Goal: Task Accomplishment & Management: Manage account settings

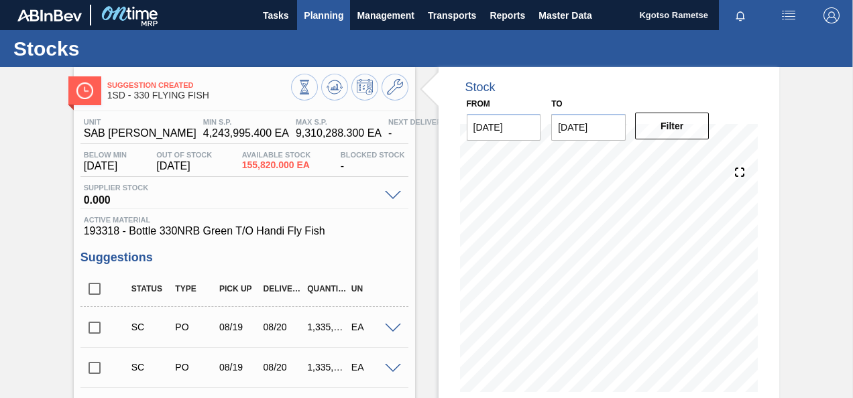
click at [327, 21] on span "Planning" at bounding box center [324, 15] width 40 height 16
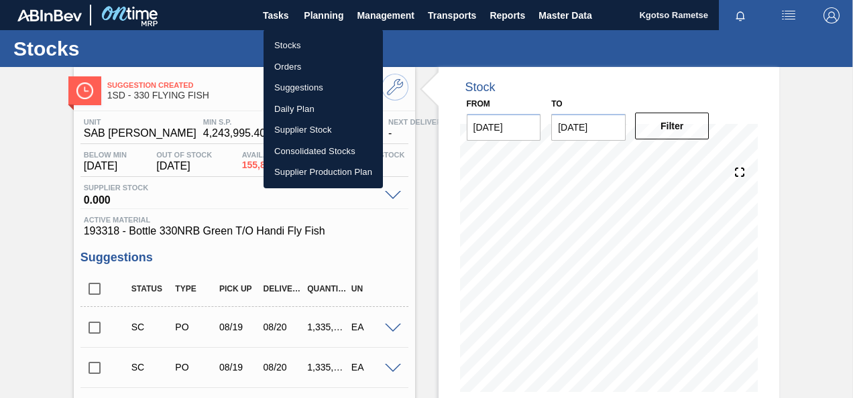
click at [28, 100] on div at bounding box center [426, 199] width 853 height 398
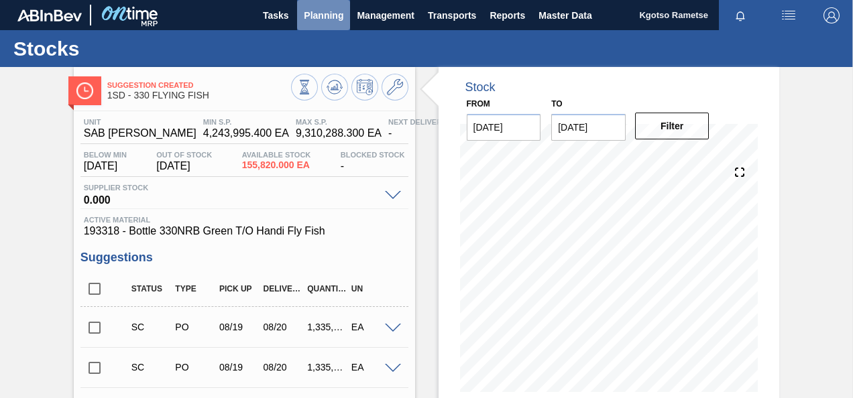
click at [334, 18] on span "Planning" at bounding box center [324, 15] width 40 height 16
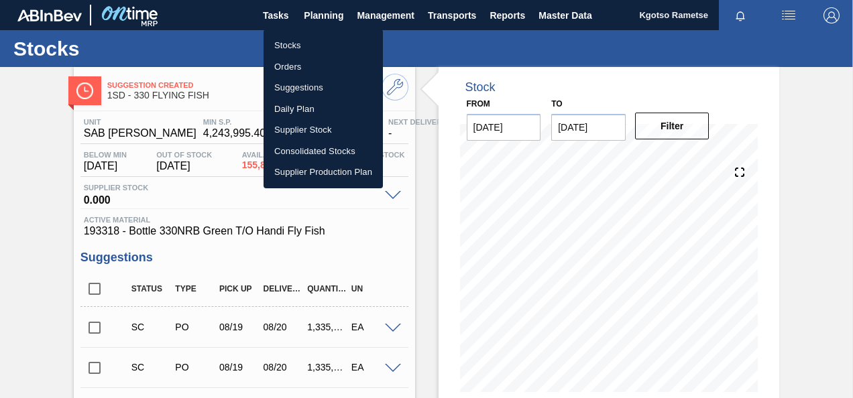
click at [304, 48] on li "Stocks" at bounding box center [322, 45] width 119 height 21
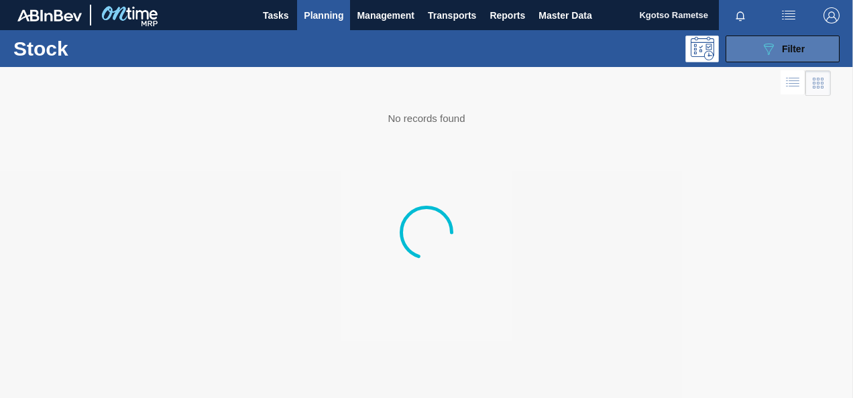
click at [751, 57] on button "089F7B8B-B2A5-4AFE-B5C0-19BA573D28AC Filter" at bounding box center [782, 49] width 114 height 27
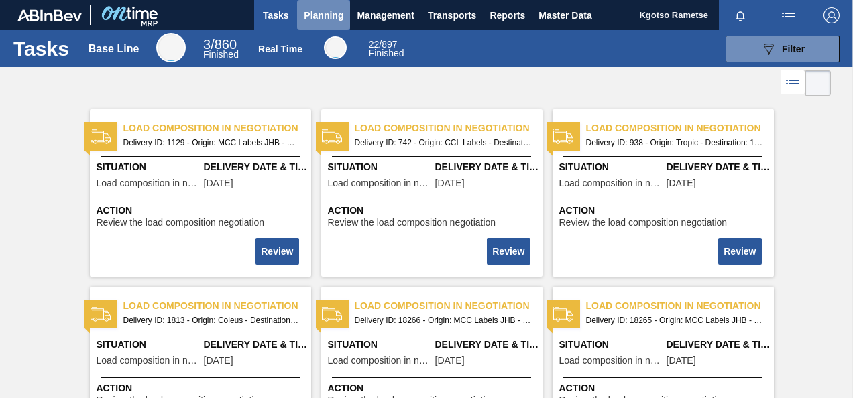
click at [328, 12] on span "Planning" at bounding box center [324, 15] width 40 height 16
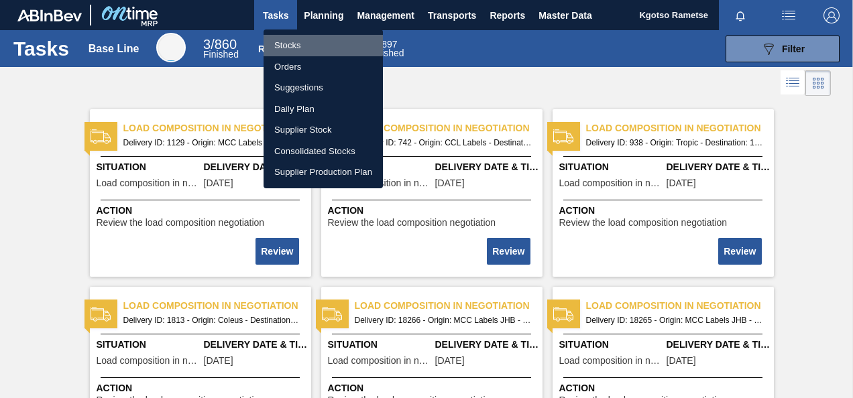
click at [302, 44] on li "Stocks" at bounding box center [322, 45] width 119 height 21
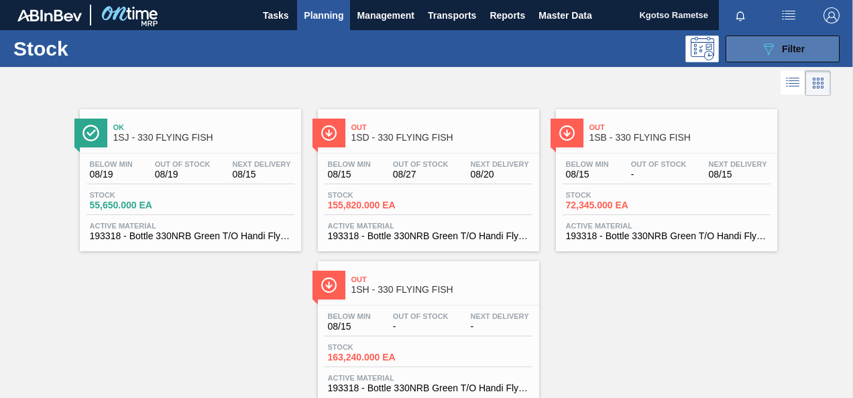
click at [782, 54] on span "Filter" at bounding box center [793, 49] width 23 height 11
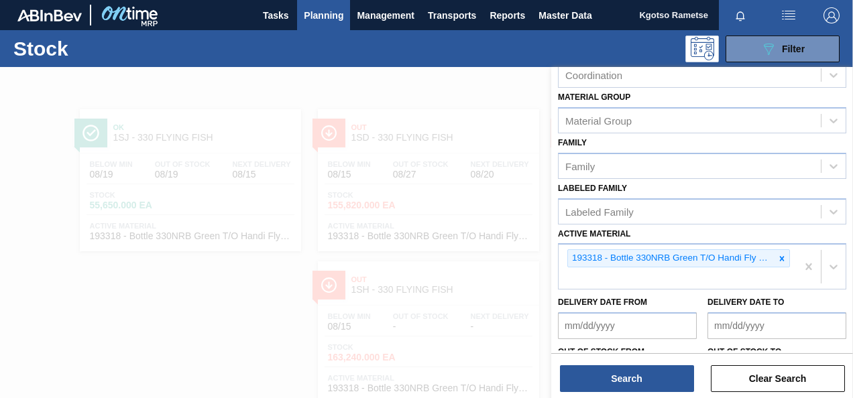
scroll to position [259, 0]
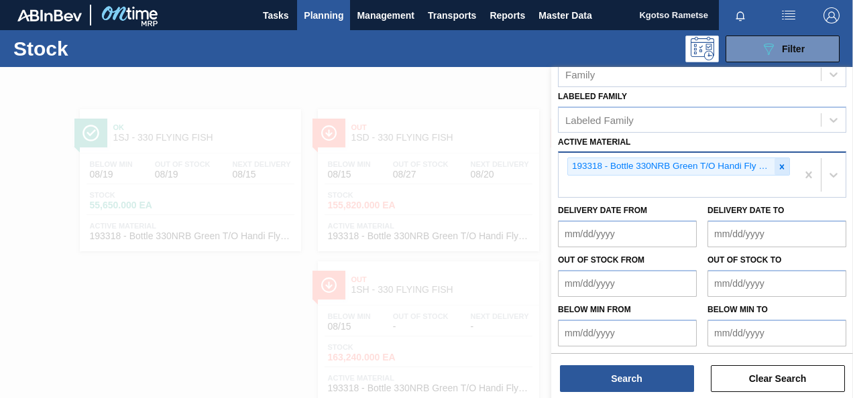
click at [778, 163] on icon at bounding box center [781, 166] width 9 height 9
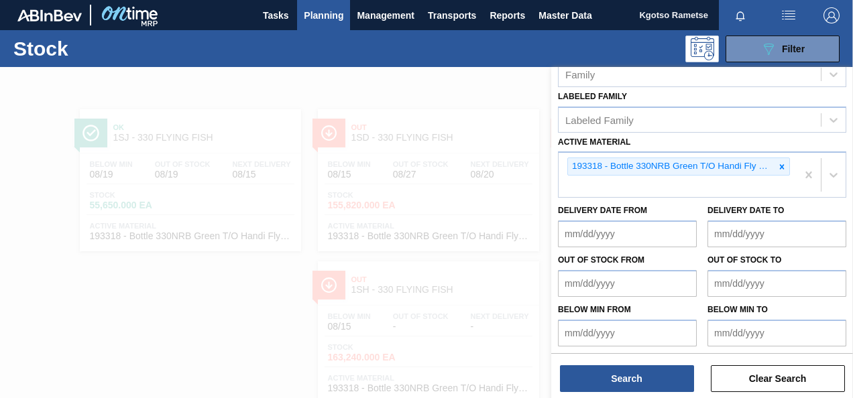
scroll to position [240, 0]
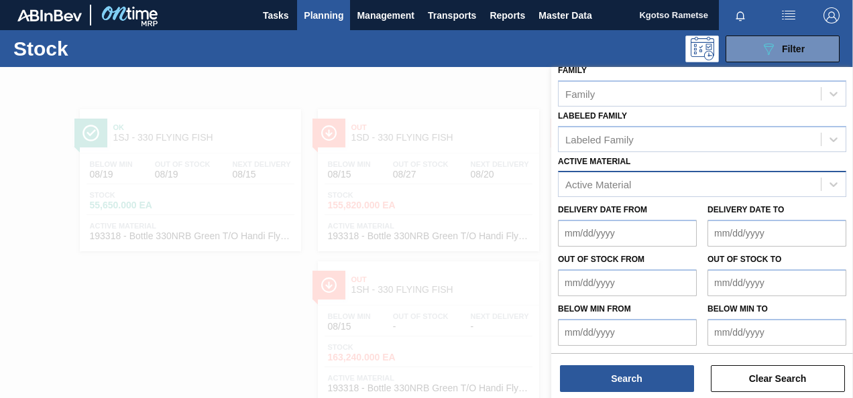
click at [605, 184] on div "Active Material" at bounding box center [702, 184] width 288 height 26
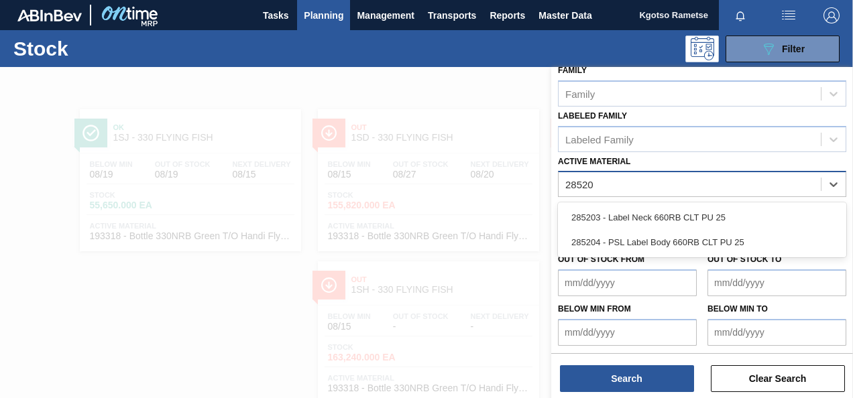
type Material "285204"
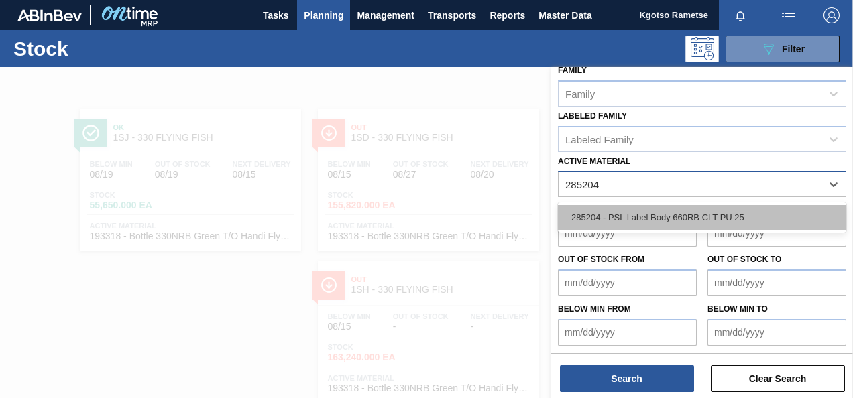
click at [570, 205] on div "285204 - PSL Label Body 660RB CLT PU 25" at bounding box center [702, 217] width 288 height 25
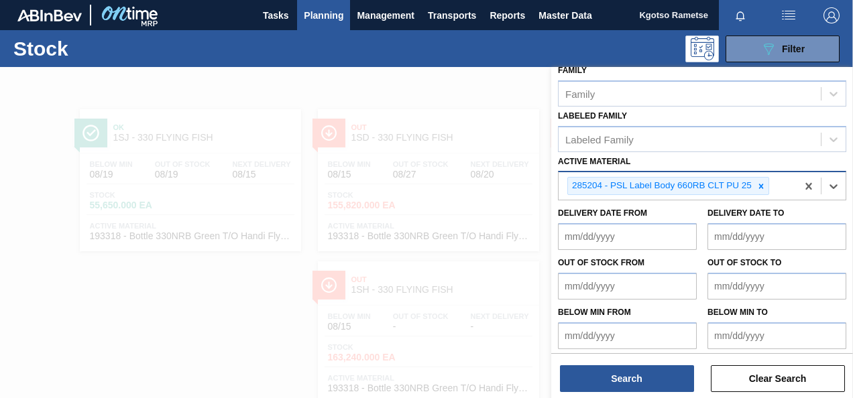
scroll to position [243, 0]
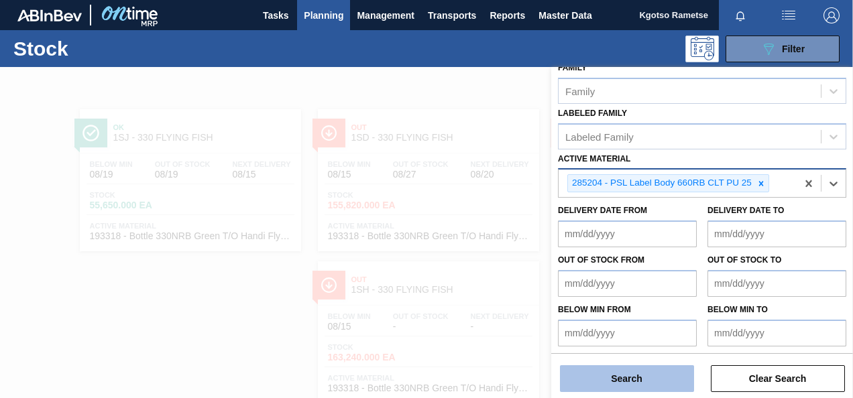
click at [583, 370] on button "Search" at bounding box center [627, 378] width 134 height 27
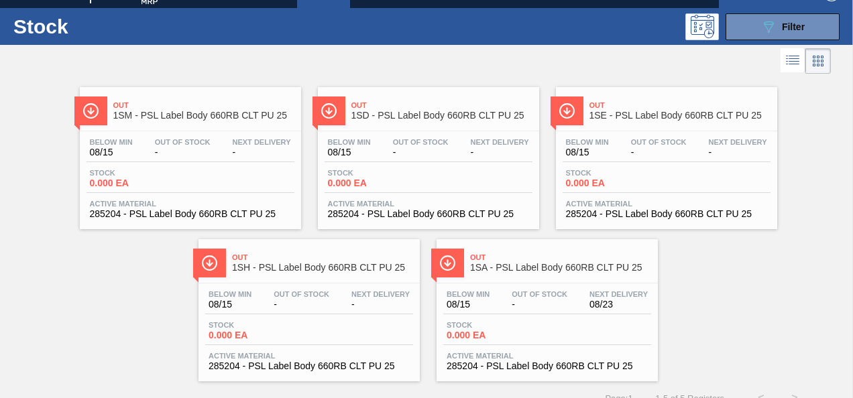
scroll to position [40, 0]
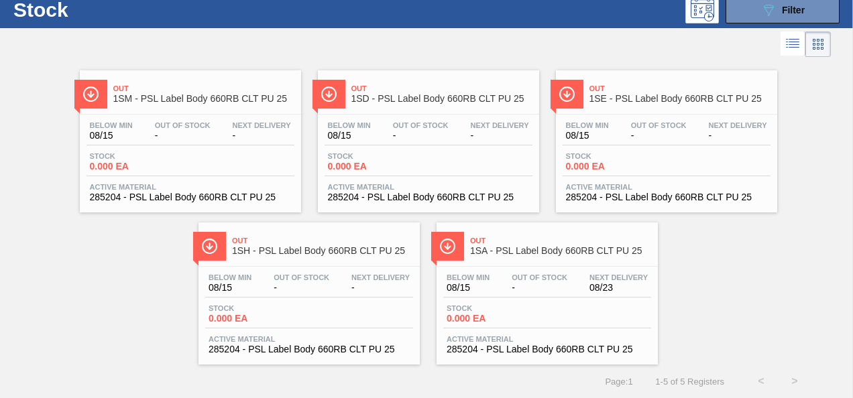
click at [413, 80] on div "Out 1SD - PSL Label Body 660RB CLT PU 25" at bounding box center [441, 94] width 181 height 30
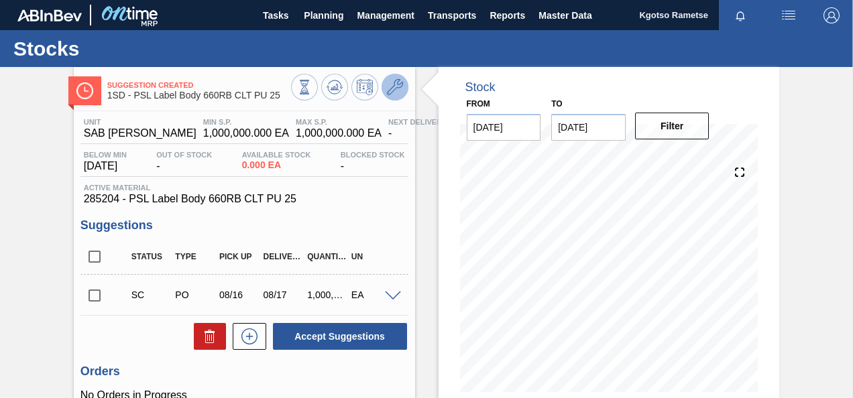
click at [393, 86] on icon at bounding box center [395, 87] width 16 height 16
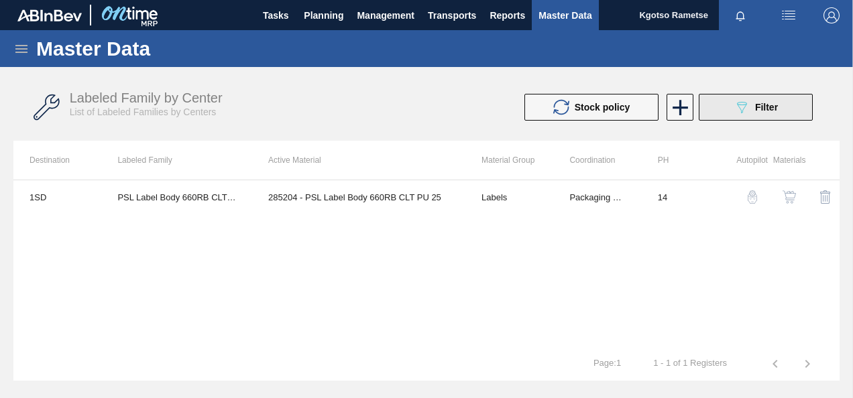
click at [778, 105] on span "Filter" at bounding box center [766, 107] width 23 height 11
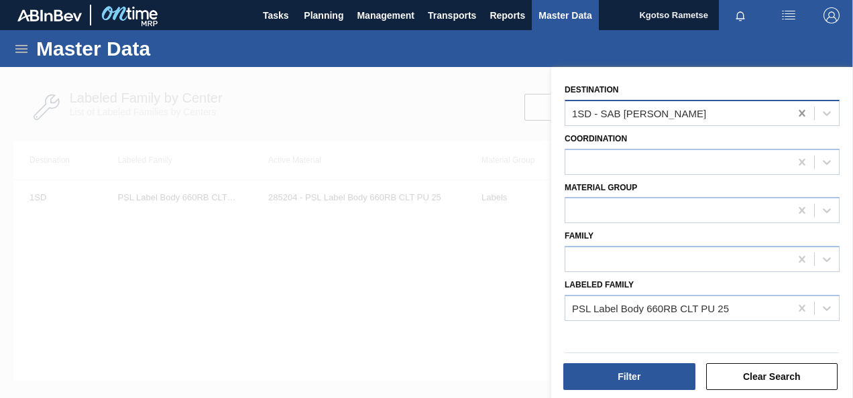
click at [799, 110] on icon at bounding box center [801, 113] width 13 height 13
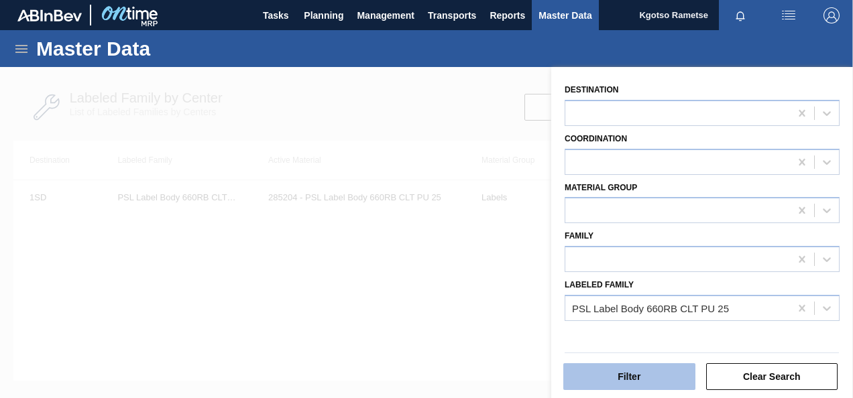
click at [642, 371] on button "Filter" at bounding box center [629, 376] width 132 height 27
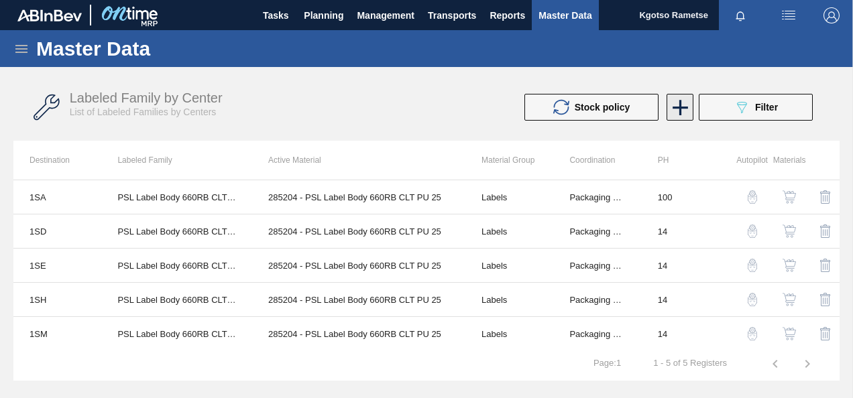
click at [686, 100] on icon at bounding box center [680, 108] width 26 height 26
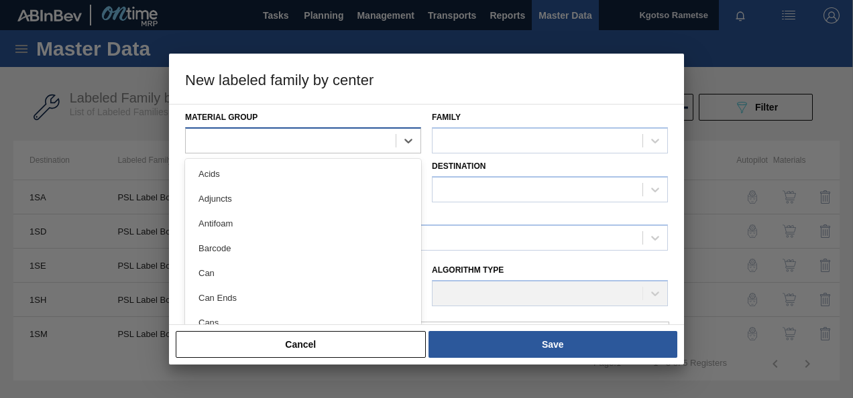
click at [370, 143] on div at bounding box center [291, 140] width 210 height 19
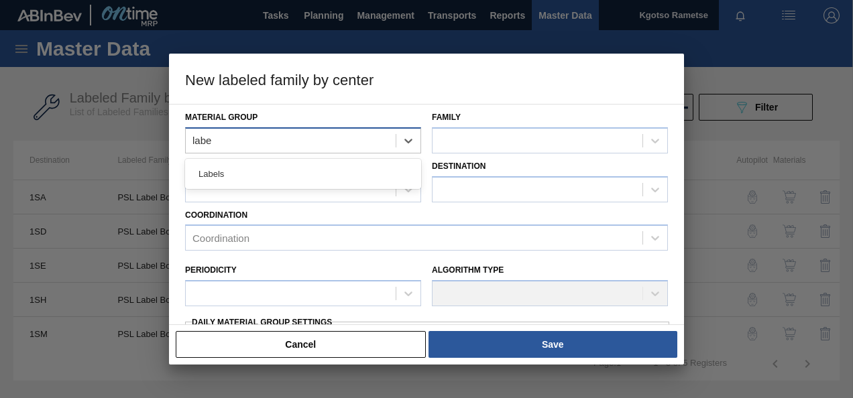
type Group "label"
drag, startPoint x: 296, startPoint y: 184, endPoint x: 305, endPoint y: 178, distance: 11.2
click at [296, 184] on div "Labels" at bounding box center [303, 174] width 236 height 25
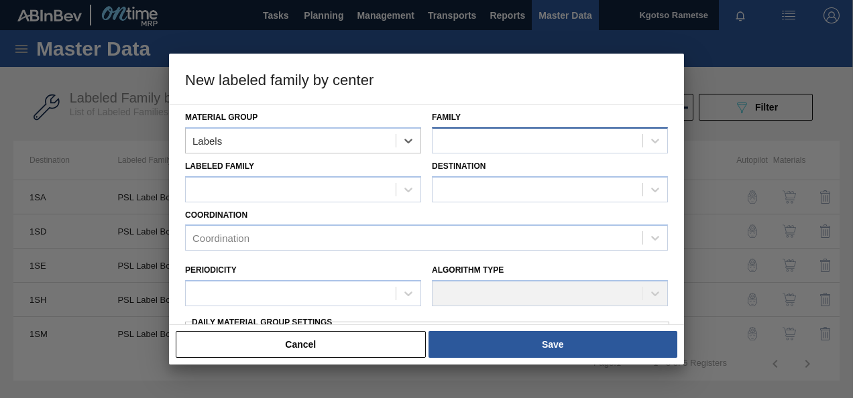
click at [481, 145] on div at bounding box center [537, 140] width 210 height 19
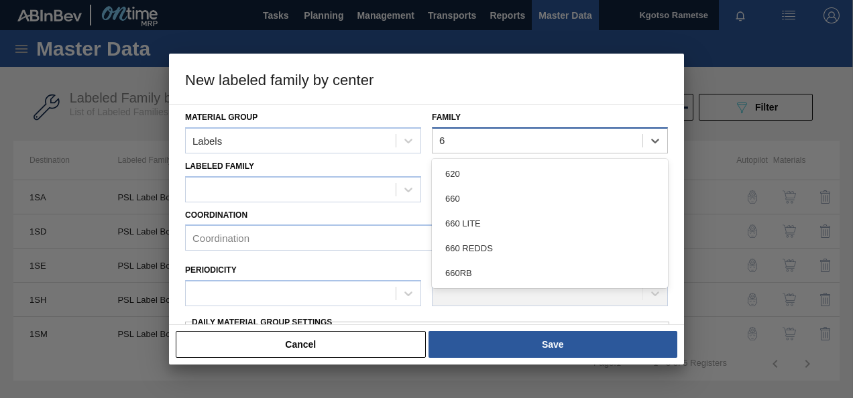
type input "66"
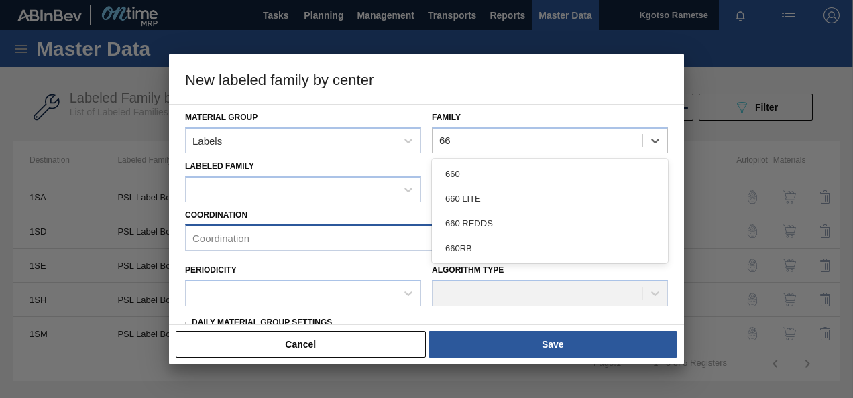
drag, startPoint x: 473, startPoint y: 248, endPoint x: 450, endPoint y: 229, distance: 29.5
click at [471, 247] on div "660RB" at bounding box center [550, 248] width 236 height 25
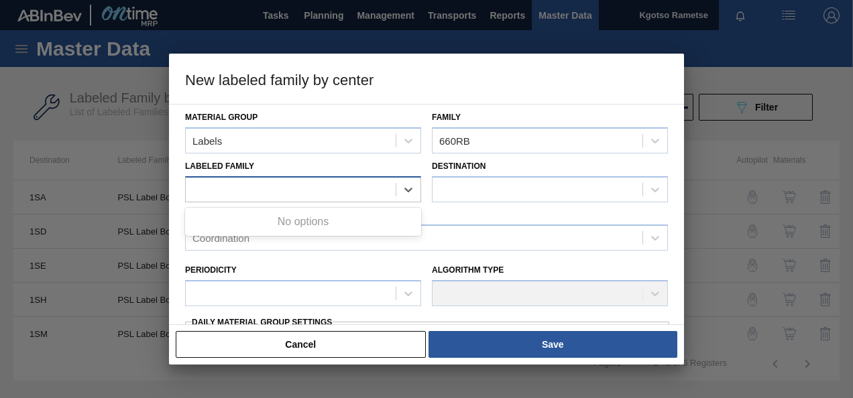
click at [352, 188] on div at bounding box center [291, 189] width 210 height 19
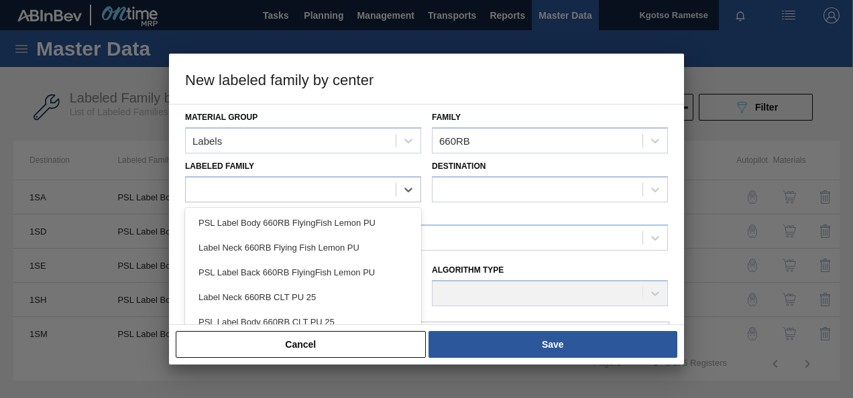
drag, startPoint x: 321, startPoint y: 318, endPoint x: 326, endPoint y: 312, distance: 7.1
click at [322, 318] on div "PSL Label Body 660RB CLT PU 25" at bounding box center [303, 322] width 236 height 25
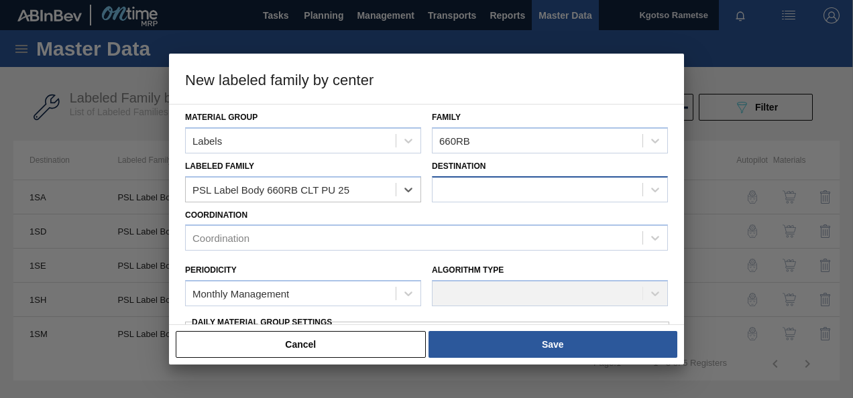
checkbox input "false"
click at [526, 176] on div at bounding box center [550, 189] width 236 height 26
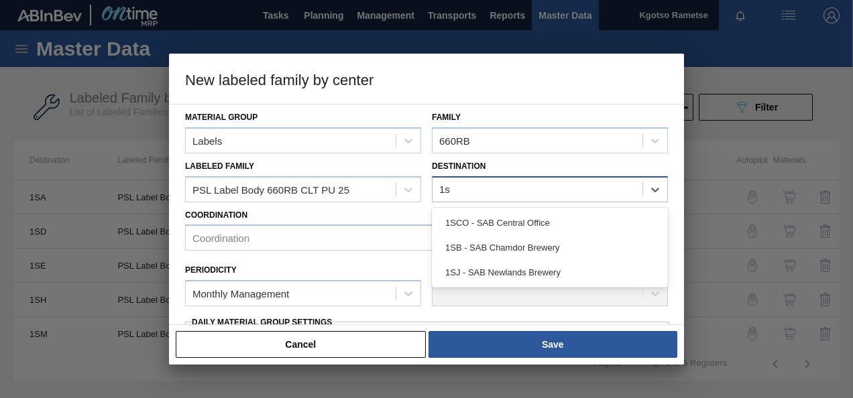
type input "1sj"
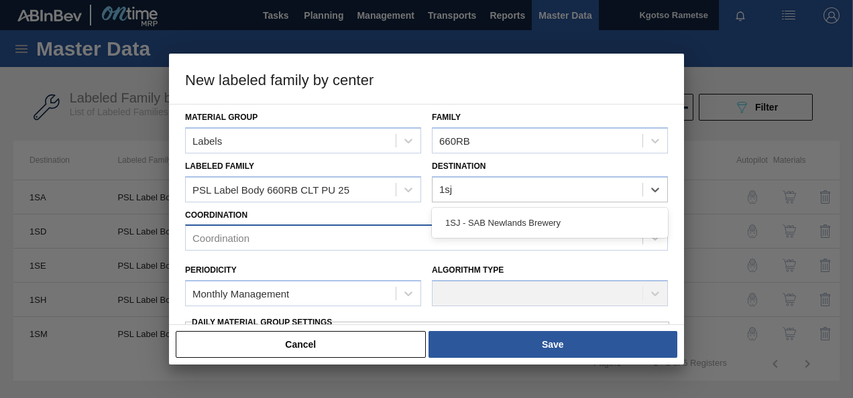
drag, startPoint x: 522, startPoint y: 222, endPoint x: 473, endPoint y: 234, distance: 49.8
click at [519, 222] on div "1SJ - SAB Newlands Brewery" at bounding box center [550, 222] width 236 height 25
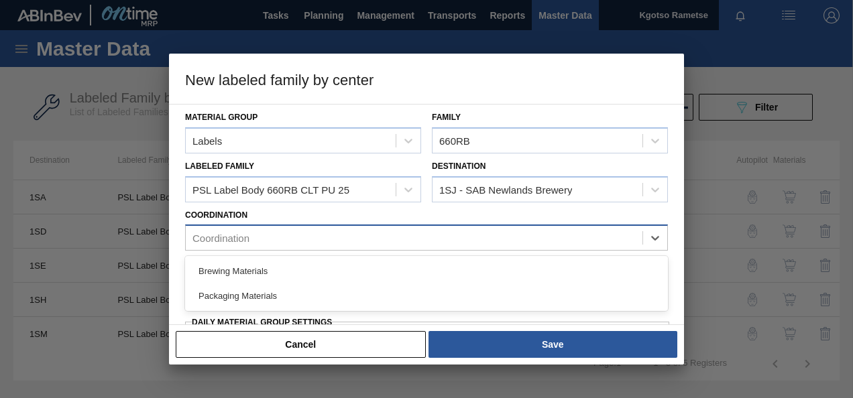
drag, startPoint x: 381, startPoint y: 229, endPoint x: 353, endPoint y: 235, distance: 28.8
click at [379, 229] on div "Coordination" at bounding box center [414, 238] width 457 height 19
click at [227, 296] on div "Packaging Materials" at bounding box center [426, 296] width 483 height 25
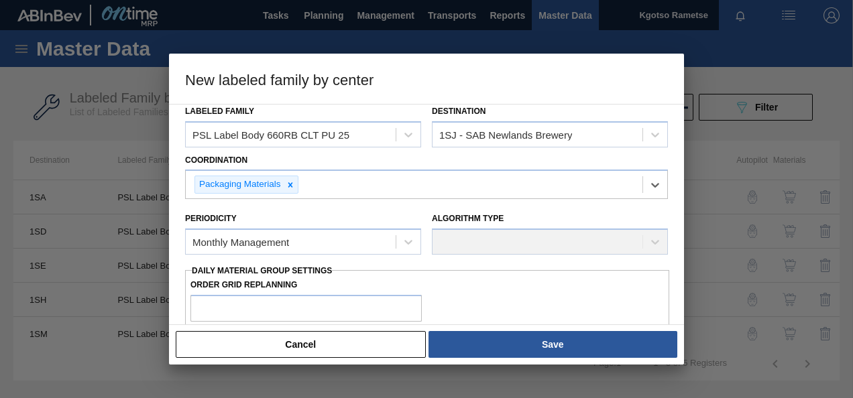
scroll to position [134, 0]
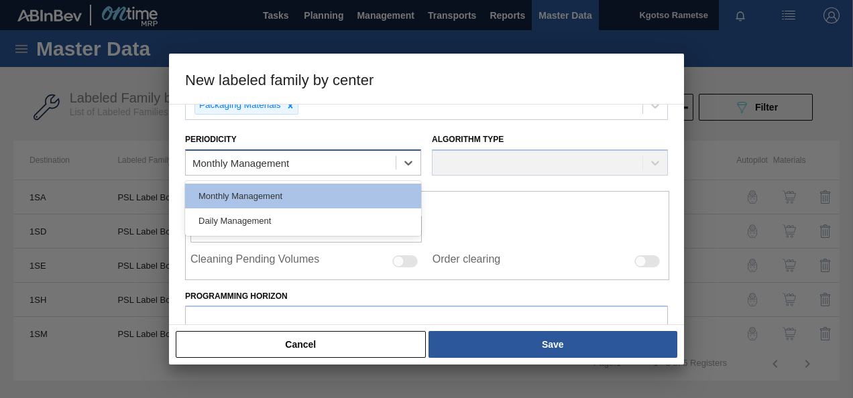
click at [278, 157] on div "Monthly Management" at bounding box center [291, 163] width 210 height 19
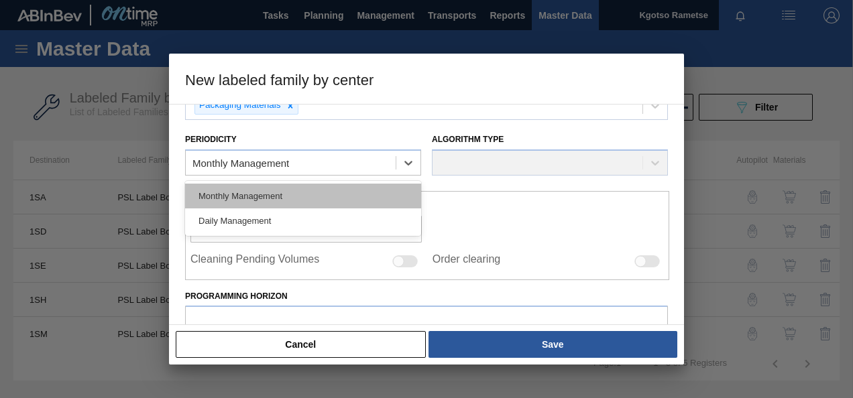
click at [256, 190] on div "Monthly Management" at bounding box center [303, 196] width 236 height 25
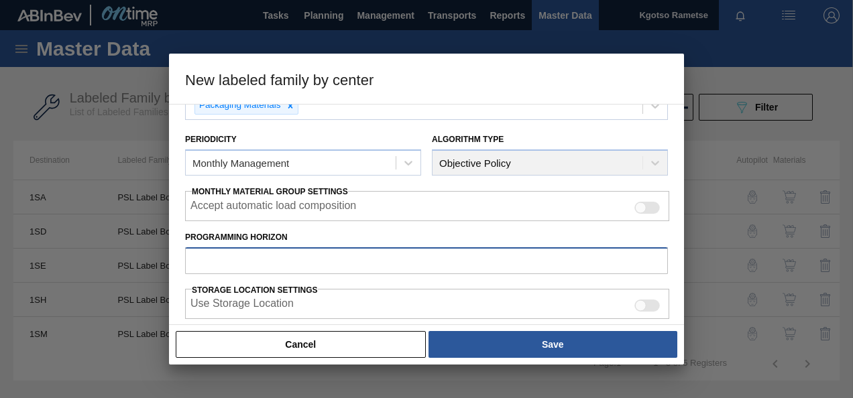
click at [263, 271] on input "Programming Horizon" at bounding box center [426, 260] width 483 height 27
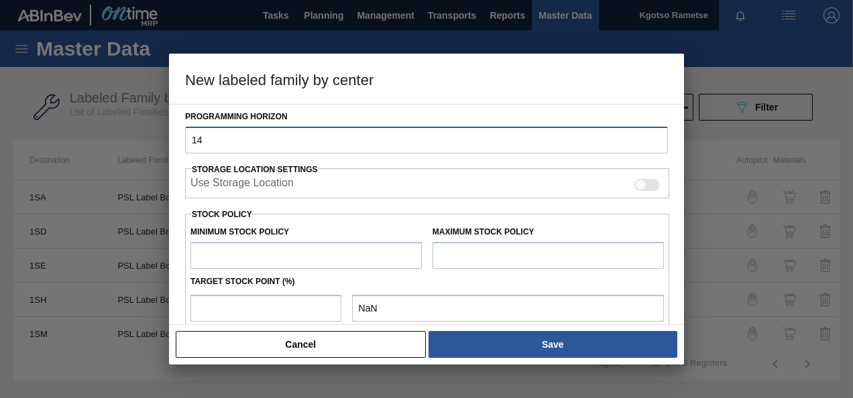
scroll to position [268, 0]
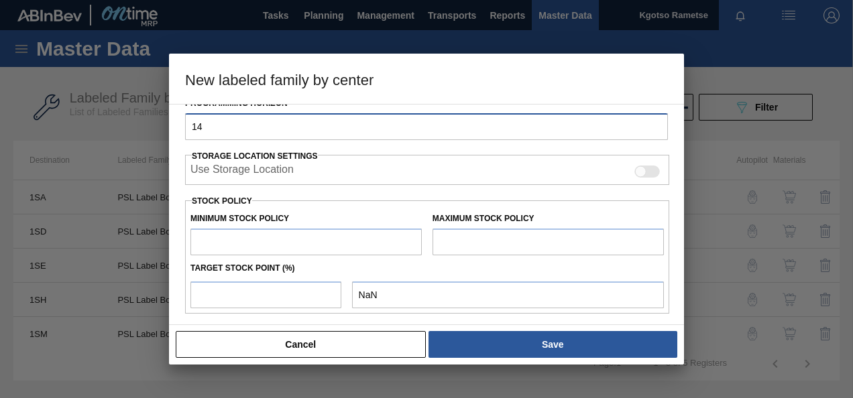
type input "14"
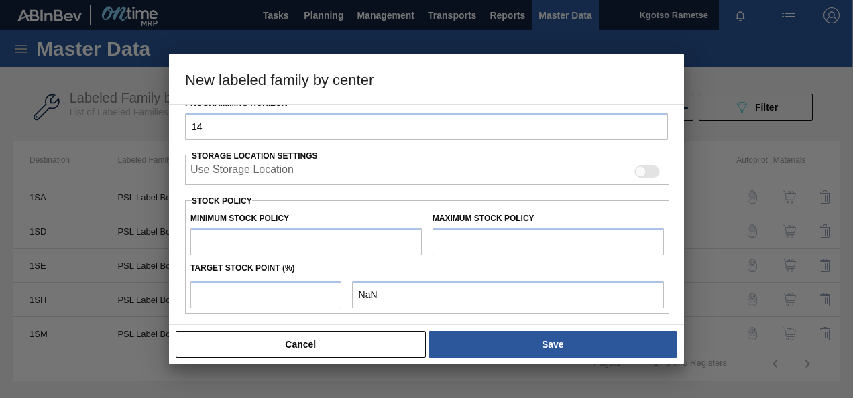
click at [261, 239] on input "text" at bounding box center [305, 242] width 231 height 27
type input "1"
type input "1.000"
type input "10"
type input "10.000"
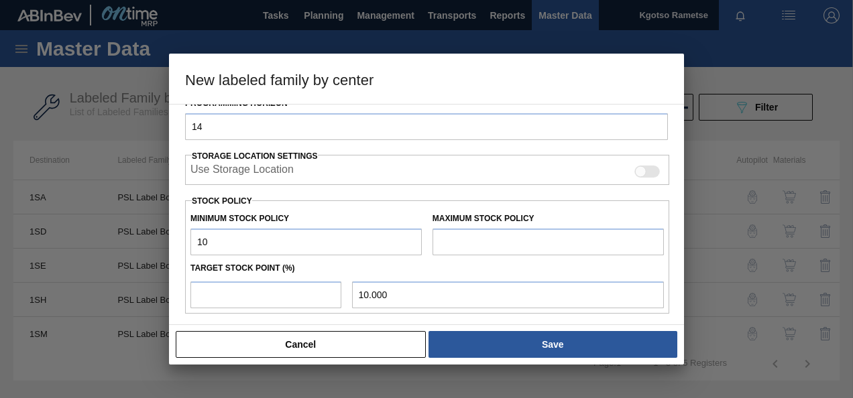
type input "100"
type input "100.000"
type input "1,000"
type input "1,000.000"
type input "10,000"
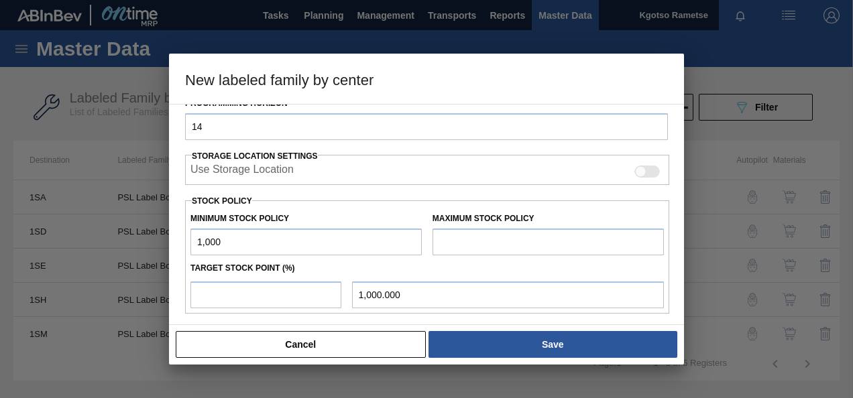
type input "10,000.000"
type input "100,000"
type input "100,000.000"
type input "1,000,000"
type input "1,000,000.000"
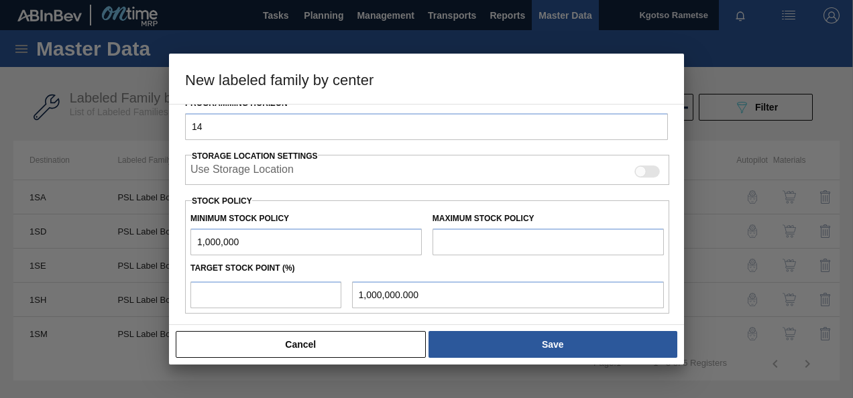
type input "1,000,000"
click at [475, 245] on input "text" at bounding box center [547, 242] width 231 height 27
type input "1,500,000"
click at [287, 278] on div "1,000,000.000" at bounding box center [427, 293] width 484 height 30
click at [280, 282] on input "number" at bounding box center [265, 295] width 151 height 27
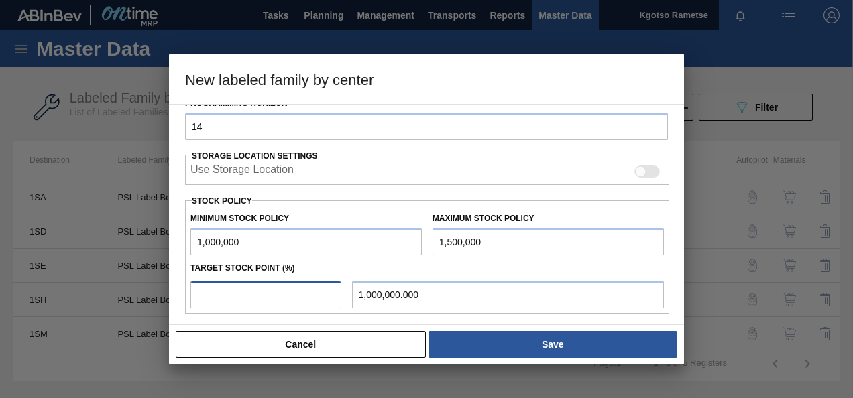
type input "1"
type input "1,005,000.000"
type input "10"
type input "1,050,000.000"
type input "100"
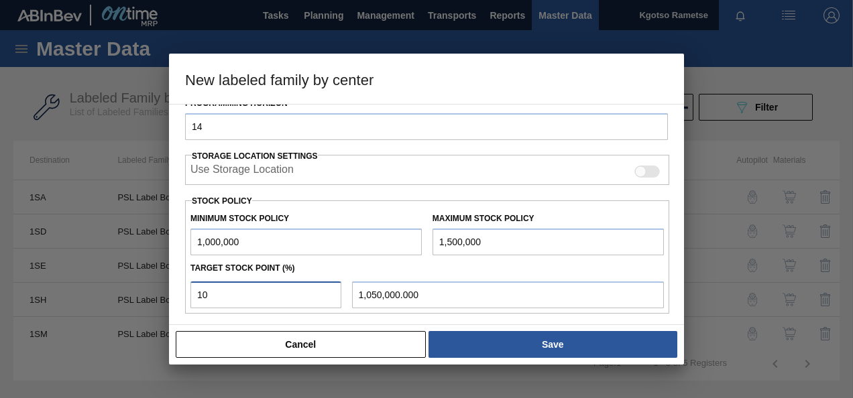
type input "1,500,000.000"
type input "99"
type input "1,495,000.000"
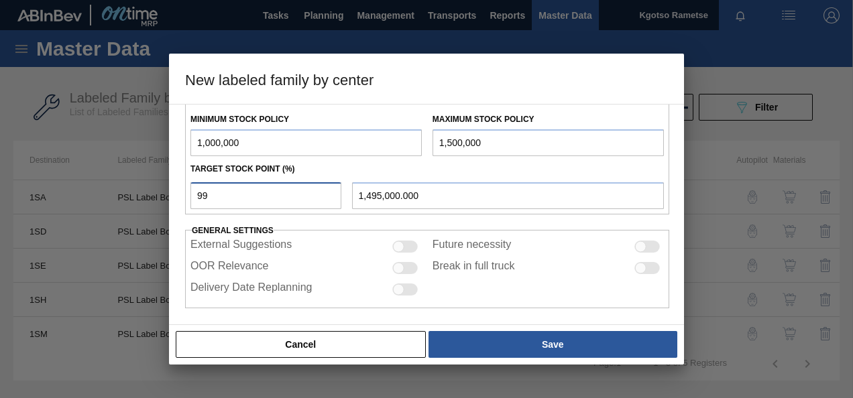
scroll to position [370, 0]
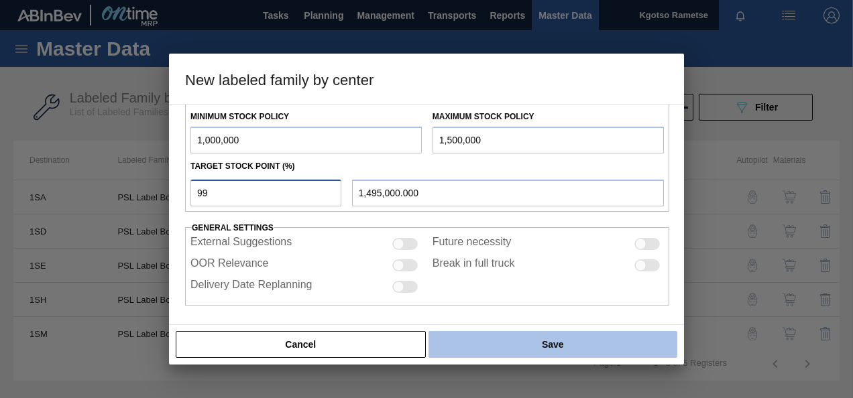
type input "99"
click at [477, 341] on button "Save" at bounding box center [552, 344] width 249 height 27
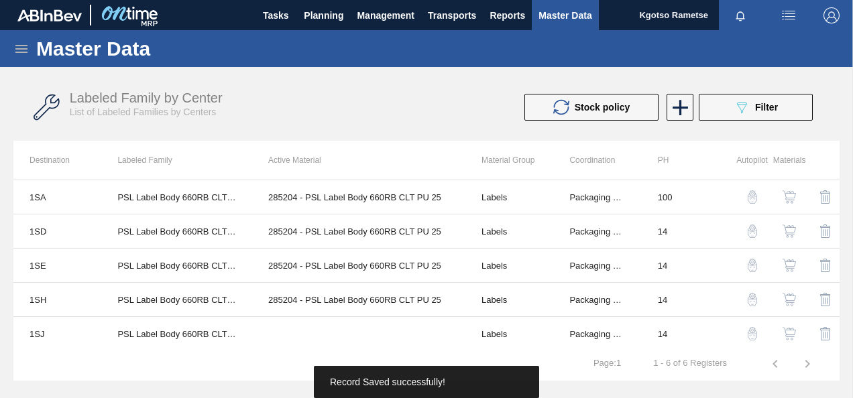
click at [787, 328] on img "button" at bounding box center [788, 333] width 13 height 13
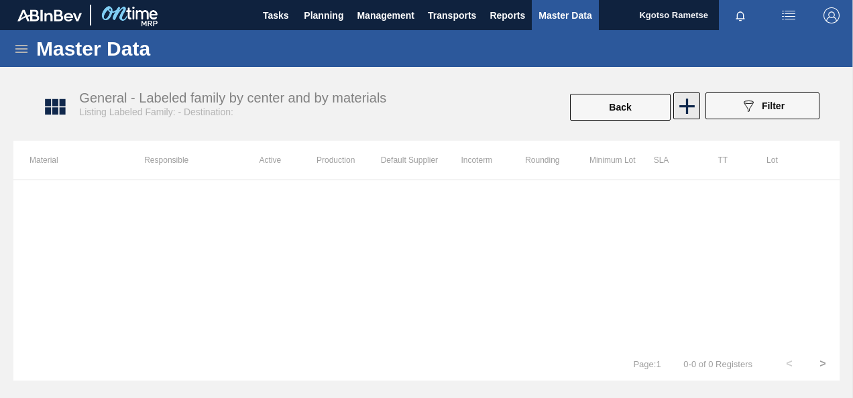
click at [692, 106] on icon at bounding box center [686, 106] width 15 height 15
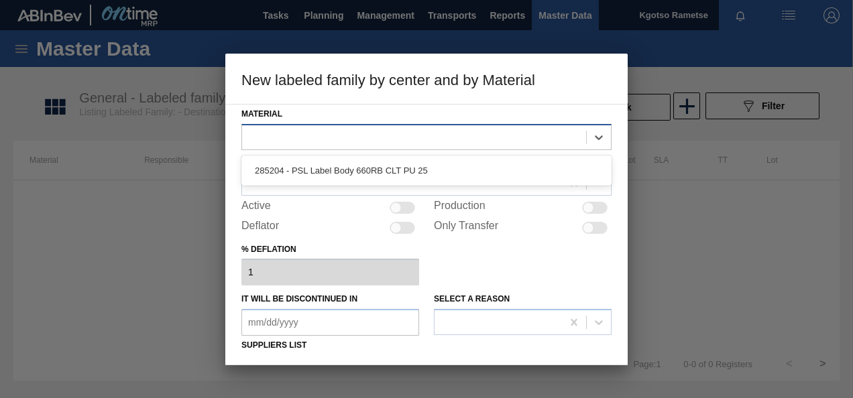
drag, startPoint x: 404, startPoint y: 135, endPoint x: 396, endPoint y: 149, distance: 16.2
click at [404, 135] on div at bounding box center [414, 136] width 344 height 19
drag, startPoint x: 386, startPoint y: 167, endPoint x: 359, endPoint y: 176, distance: 29.0
click at [385, 168] on div "285204 - PSL Label Body 660RB CLT PU 25" at bounding box center [426, 170] width 370 height 25
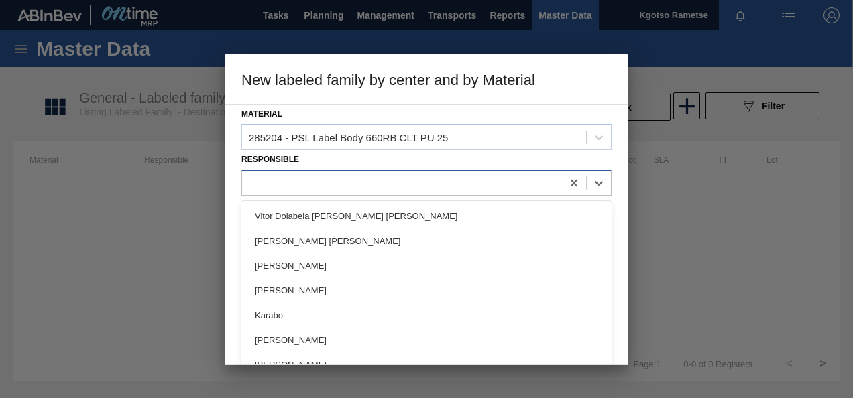
click at [344, 180] on div at bounding box center [402, 182] width 320 height 19
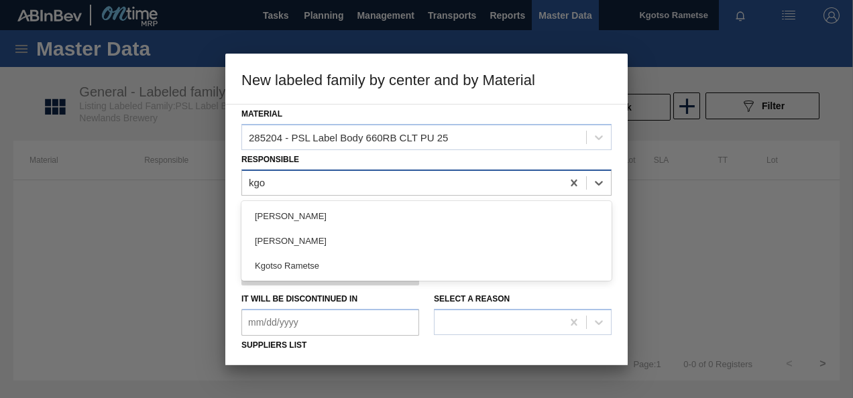
type input "kgot"
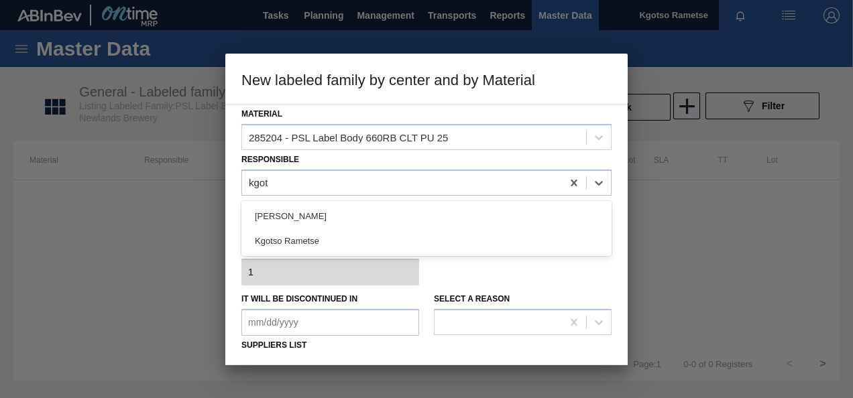
click at [264, 252] on div "[PERSON_NAME] Kgotso Rametse" at bounding box center [426, 228] width 370 height 55
drag, startPoint x: 265, startPoint y: 249, endPoint x: 304, endPoint y: 239, distance: 40.8
click at [265, 248] on div "Kgotso Rametse" at bounding box center [426, 241] width 370 height 25
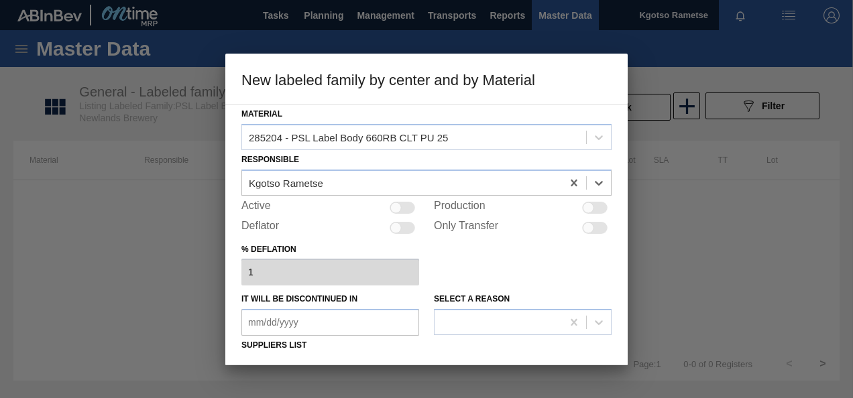
click at [410, 210] on div at bounding box center [401, 208] width 25 height 12
checkbox input "true"
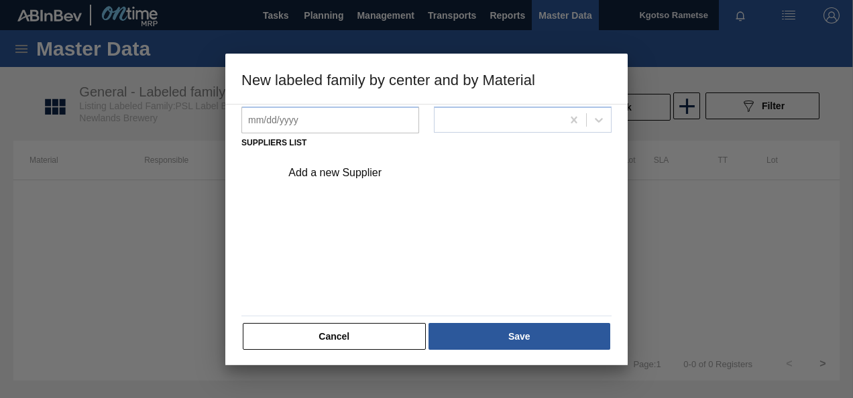
scroll to position [204, 0]
click at [354, 170] on div "Add a new Supplier" at bounding box center [419, 172] width 263 height 12
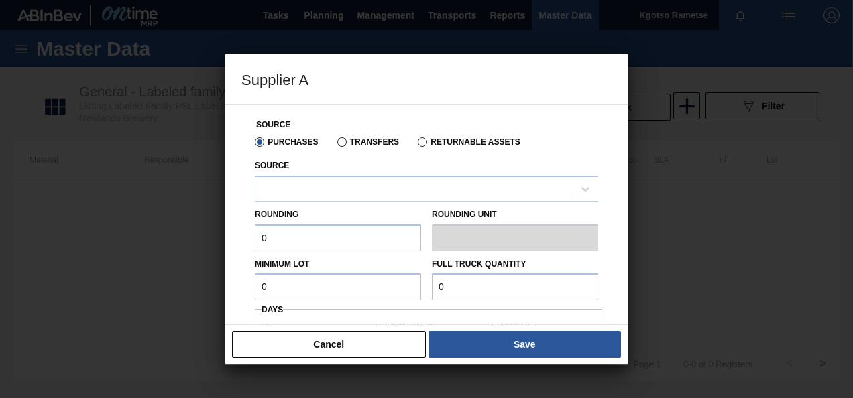
click at [336, 174] on div "Source" at bounding box center [426, 179] width 343 height 46
click at [325, 193] on div at bounding box center [413, 188] width 317 height 19
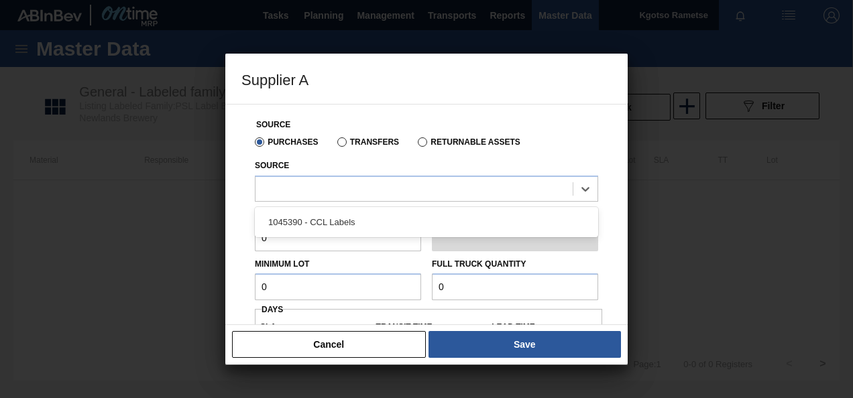
click at [303, 232] on div "1045390 - CCL Labels" at bounding box center [426, 222] width 343 height 25
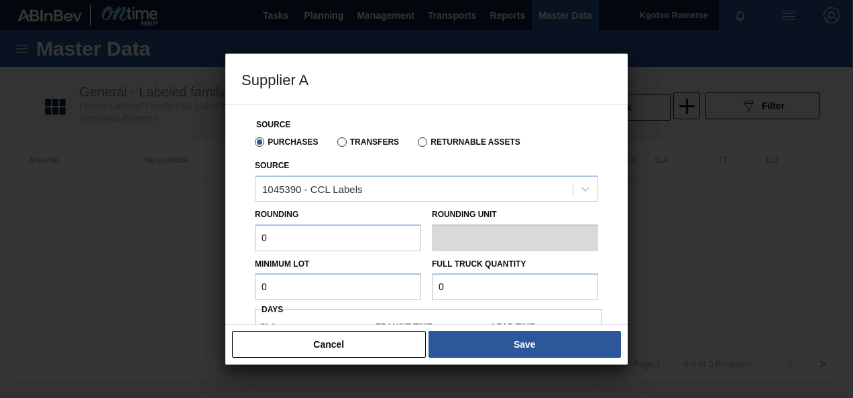
drag, startPoint x: 271, startPoint y: 237, endPoint x: 229, endPoint y: 237, distance: 42.9
click at [229, 237] on div "Source Purchases Transfers Returnable Assets Source 1045390 - CCL Labels Roundi…" at bounding box center [426, 214] width 402 height 221
type input "1"
drag, startPoint x: 231, startPoint y: 298, endPoint x: 206, endPoint y: 299, distance: 24.2
click at [212, 298] on div "Supplier A Source Purchases Transfers Returnable Assets Source 1045390 - CCL La…" at bounding box center [426, 199] width 853 height 398
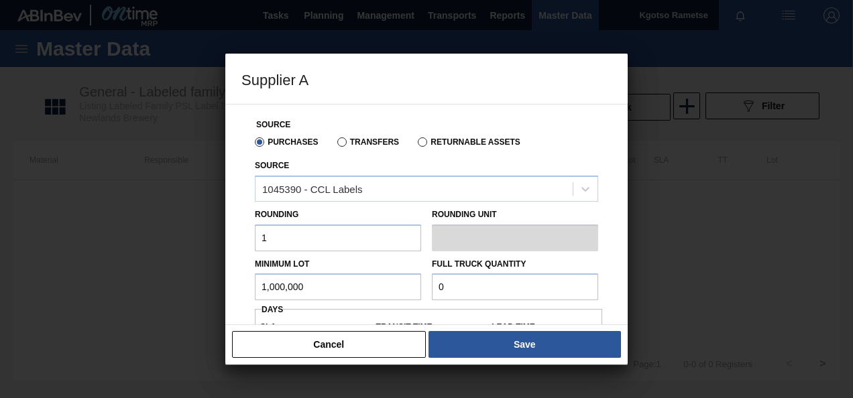
type input "1,000,000"
drag, startPoint x: 452, startPoint y: 286, endPoint x: 329, endPoint y: 303, distance: 123.9
click at [355, 298] on div "Minimum Lot 1,000,000 Full Truck Quantity 0" at bounding box center [426, 276] width 354 height 50
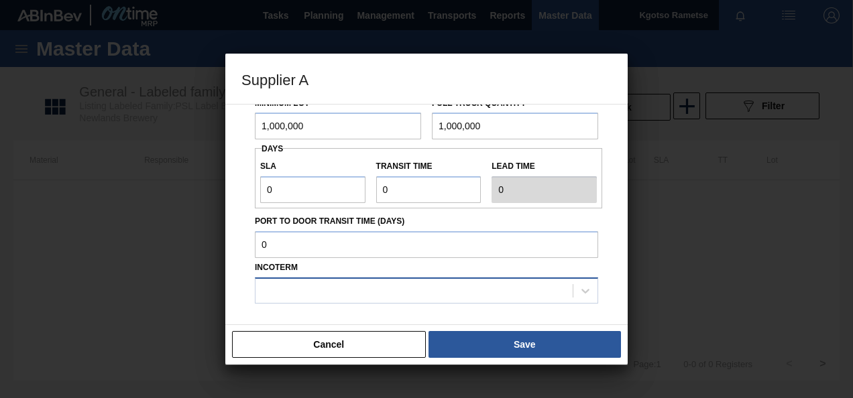
scroll to position [201, 0]
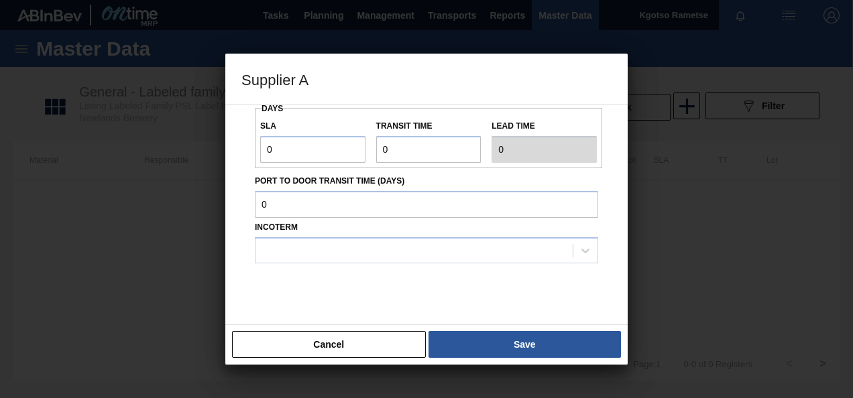
type input "1,000,000"
drag, startPoint x: 284, startPoint y: 149, endPoint x: 253, endPoint y: 149, distance: 30.2
click at [255, 149] on div "SLA 0" at bounding box center [313, 140] width 116 height 46
type input "1"
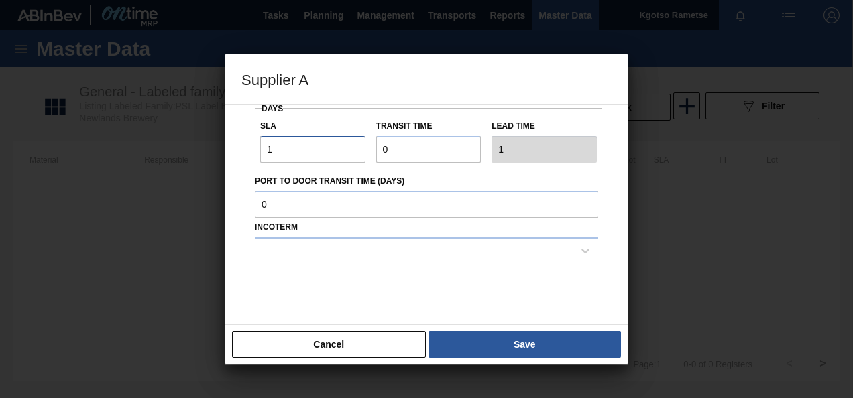
type input "1"
click at [325, 158] on div "SLA 1 Transit time Lead time 1" at bounding box center [428, 138] width 347 height 50
type input "1"
type input "2"
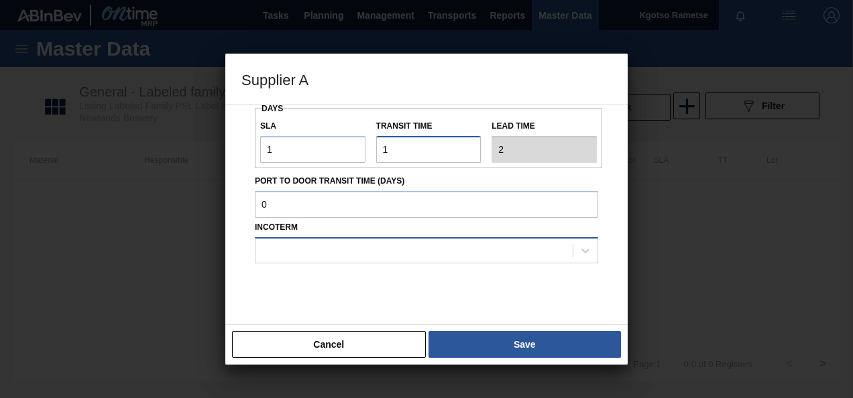
type input "1"
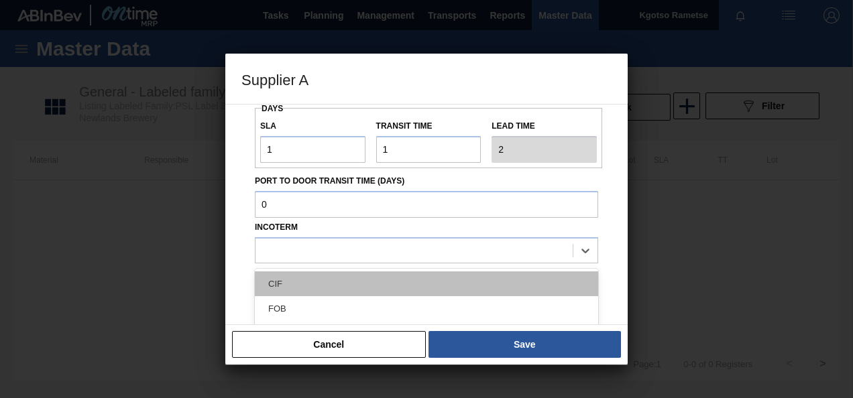
drag, startPoint x: 369, startPoint y: 252, endPoint x: 355, endPoint y: 272, distance: 24.2
click at [368, 252] on div at bounding box center [413, 250] width 317 height 19
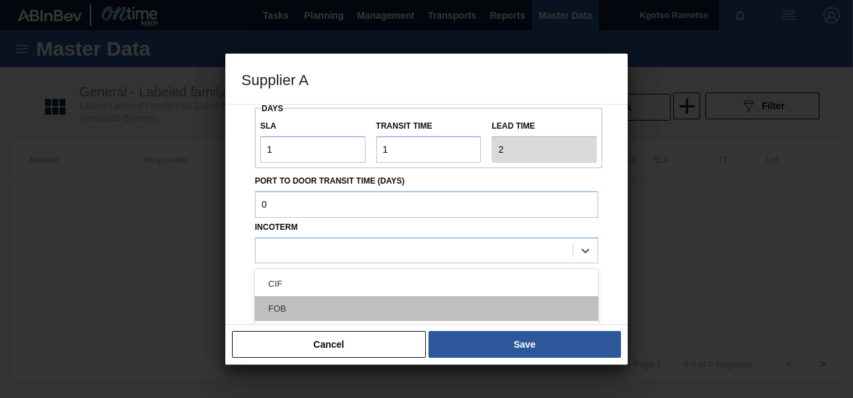
drag, startPoint x: 329, startPoint y: 308, endPoint x: 343, endPoint y: 308, distance: 13.4
click at [328, 308] on div "FOB" at bounding box center [426, 308] width 343 height 25
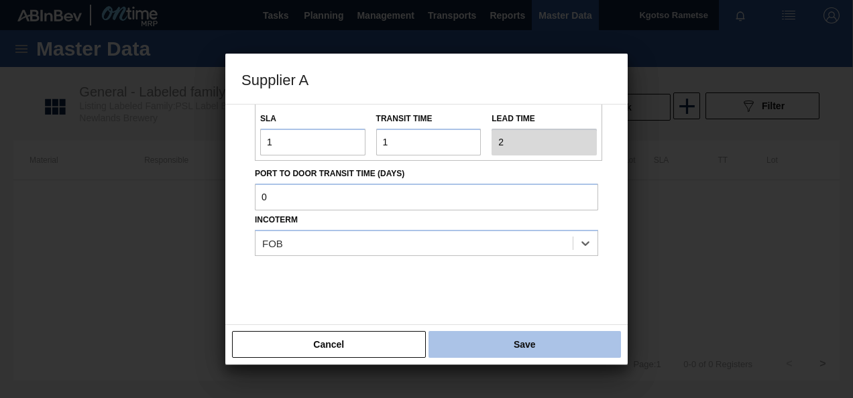
scroll to position [222, 0]
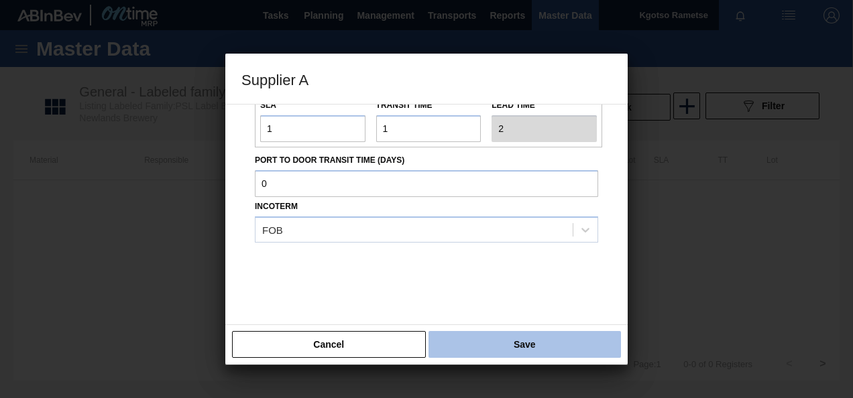
click at [492, 334] on button "Save" at bounding box center [524, 344] width 192 height 27
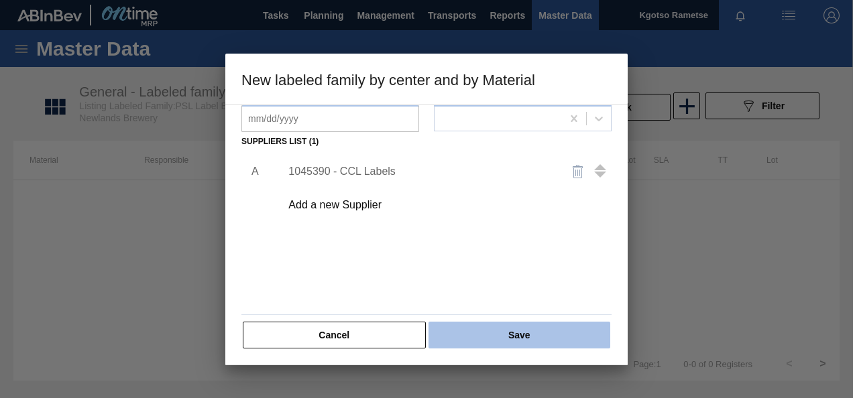
click at [492, 335] on button "Save" at bounding box center [519, 335] width 182 height 27
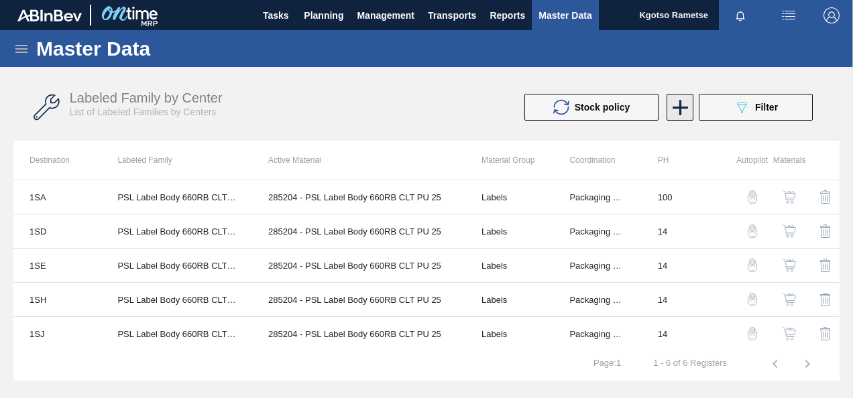
click at [680, 115] on icon at bounding box center [680, 108] width 26 height 26
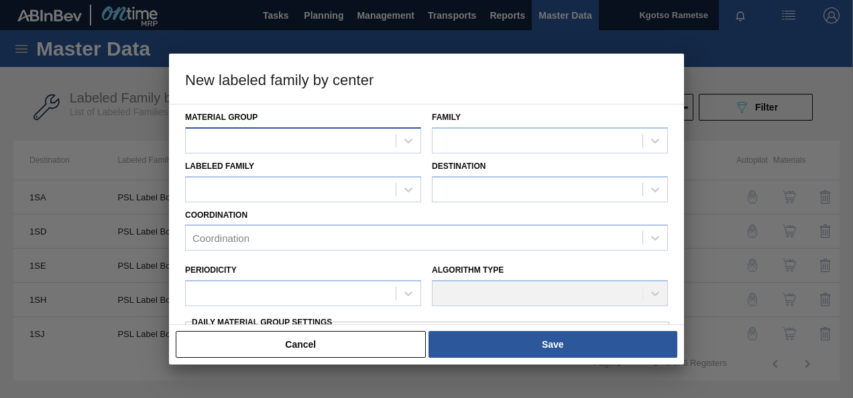
click at [337, 137] on div at bounding box center [291, 140] width 210 height 19
type Group "labe"
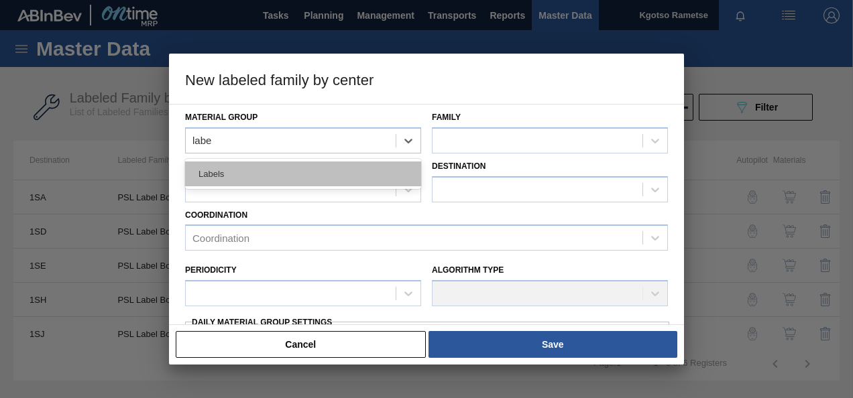
click at [229, 173] on div "Labels" at bounding box center [303, 174] width 236 height 25
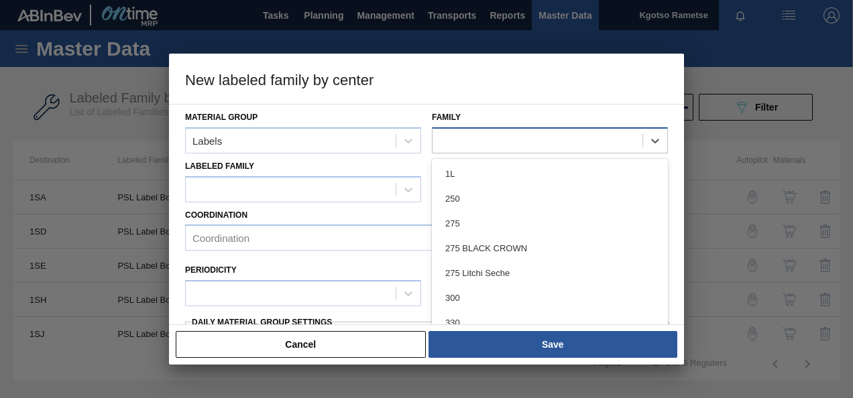
click at [453, 135] on div at bounding box center [537, 140] width 210 height 19
type input "66"
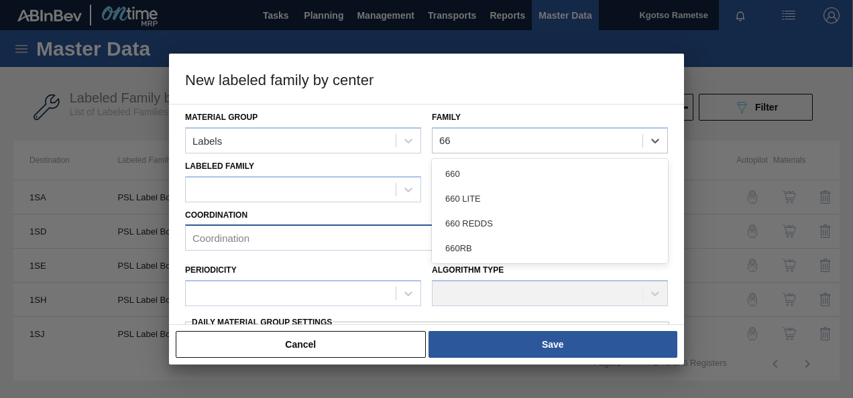
click at [451, 239] on div "660RB" at bounding box center [550, 248] width 236 height 25
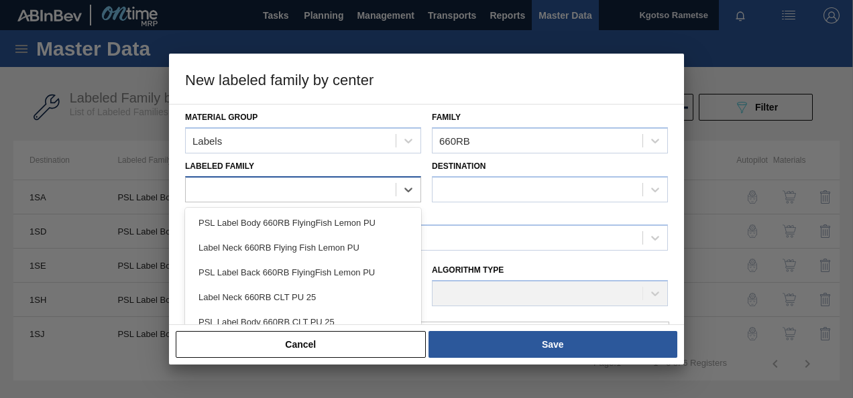
click at [363, 180] on div at bounding box center [291, 189] width 210 height 19
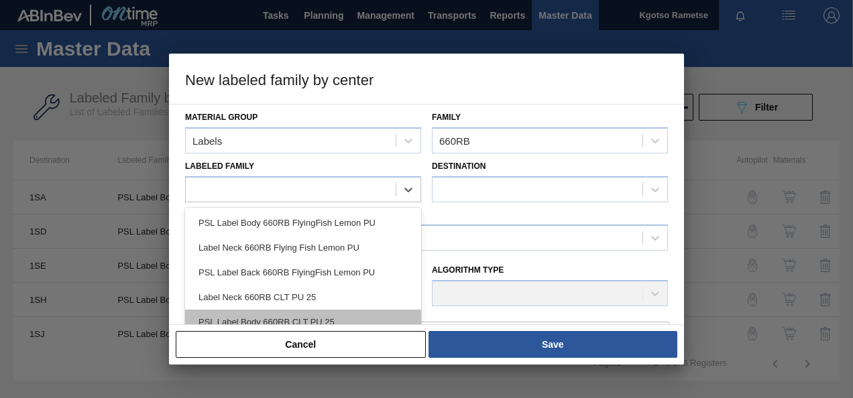
click at [310, 311] on div "PSL Label Body 660RB CLT PU 25" at bounding box center [303, 322] width 236 height 25
checkbox input "false"
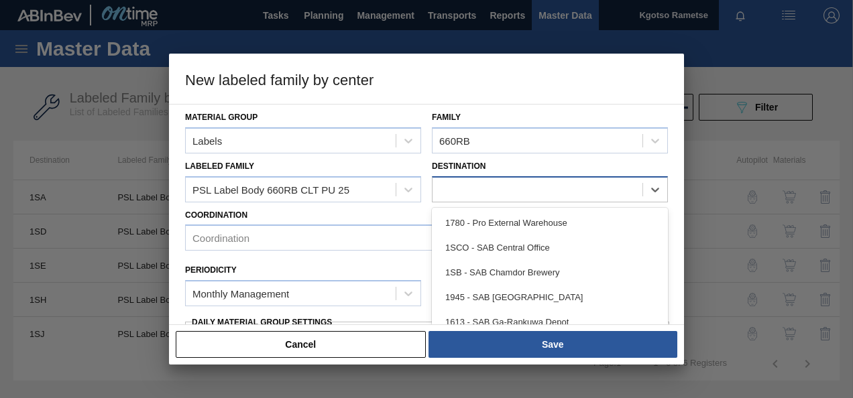
click at [463, 184] on div at bounding box center [537, 189] width 210 height 19
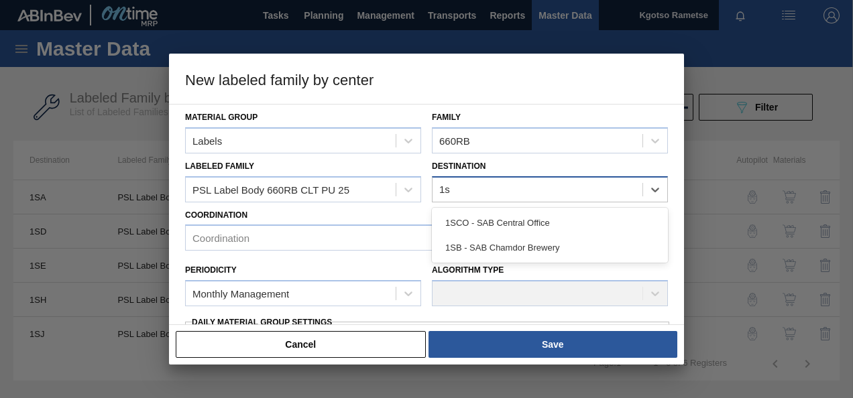
type input "1sb"
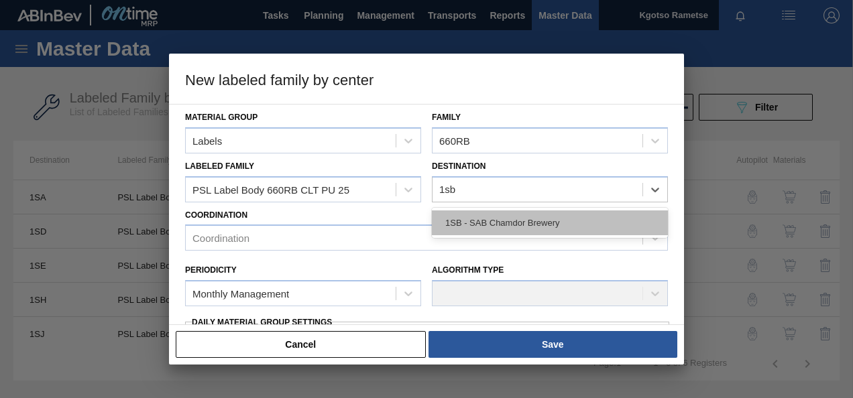
drag, startPoint x: 479, startPoint y: 229, endPoint x: 365, endPoint y: 236, distance: 114.2
click at [478, 228] on div "1SB - SAB Chamdor Brewery" at bounding box center [550, 222] width 236 height 25
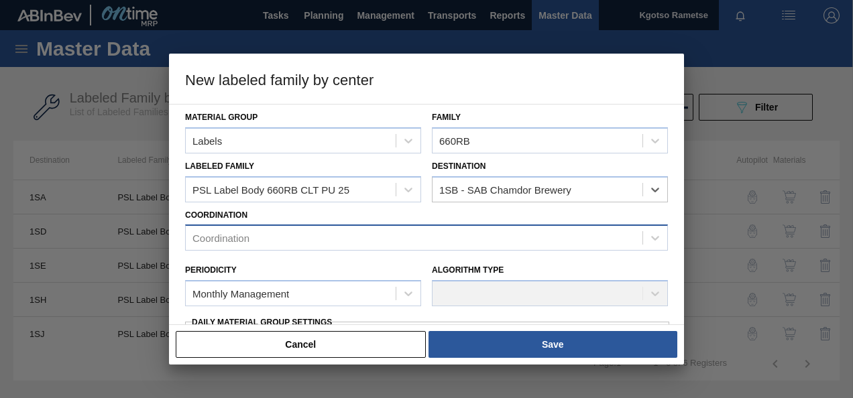
drag, startPoint x: 327, startPoint y: 231, endPoint x: 317, endPoint y: 234, distance: 10.4
click at [326, 231] on div "Coordination" at bounding box center [414, 238] width 457 height 19
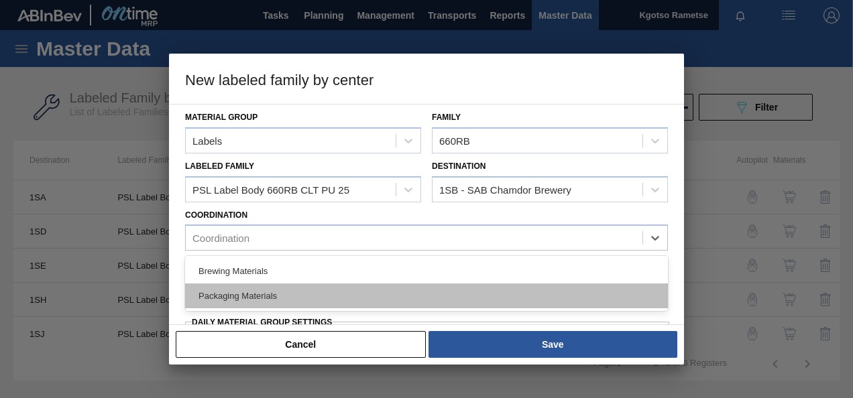
drag, startPoint x: 221, startPoint y: 292, endPoint x: 219, endPoint y: 279, distance: 13.0
click at [221, 291] on div "Packaging Materials" at bounding box center [426, 296] width 483 height 25
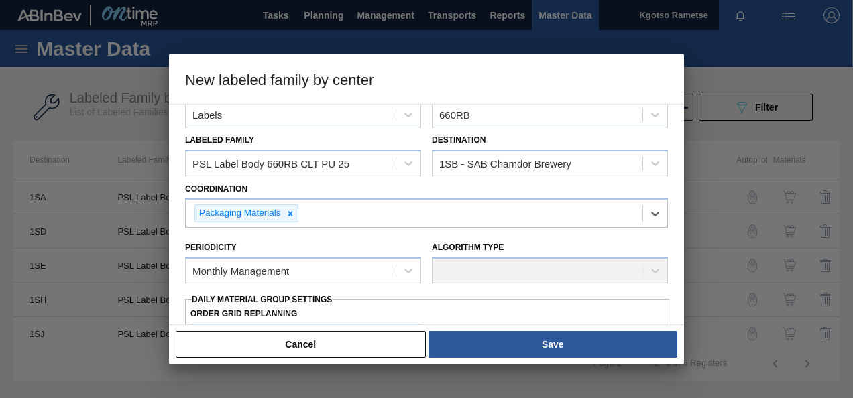
scroll to position [67, 0]
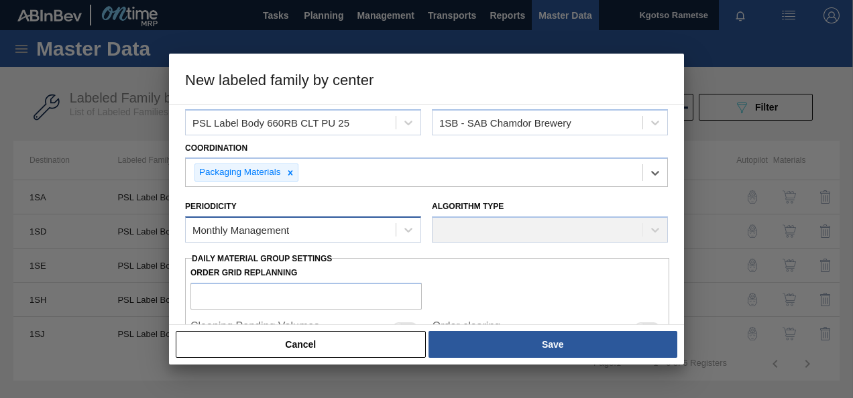
click at [231, 217] on div "Monthly Management" at bounding box center [303, 230] width 236 height 26
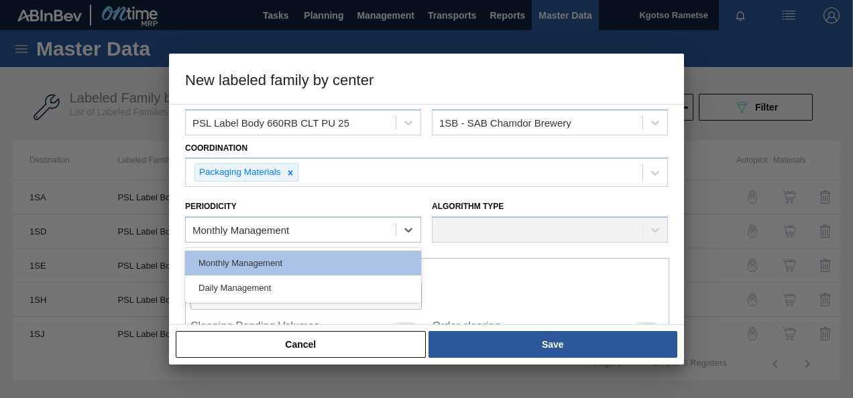
drag, startPoint x: 226, startPoint y: 255, endPoint x: 233, endPoint y: 250, distance: 9.1
click at [227, 255] on div "Monthly Management" at bounding box center [303, 263] width 236 height 25
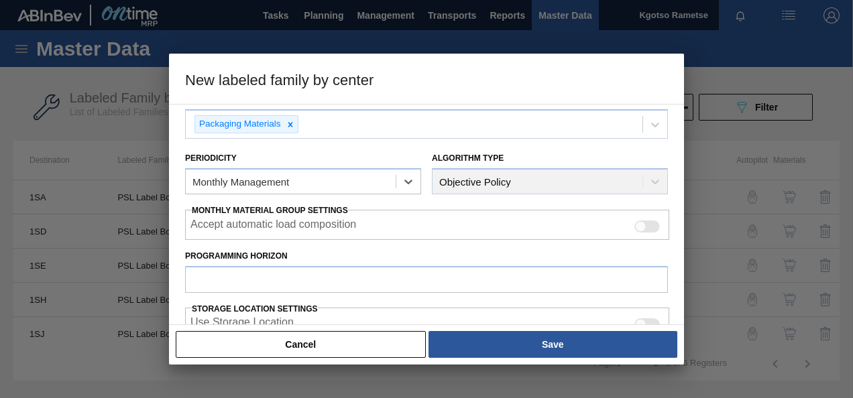
scroll to position [201, 0]
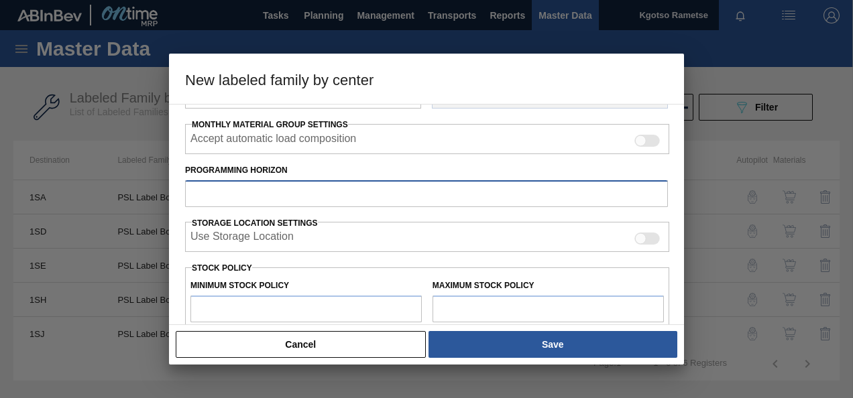
click at [240, 182] on input "Programming Horizon" at bounding box center [426, 193] width 483 height 27
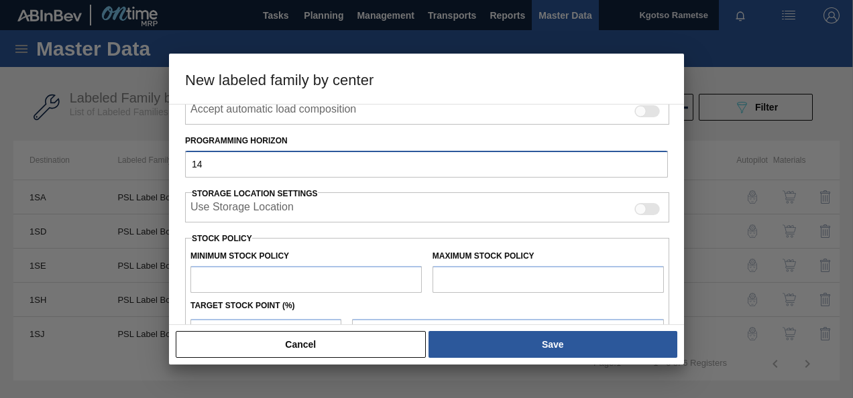
scroll to position [268, 0]
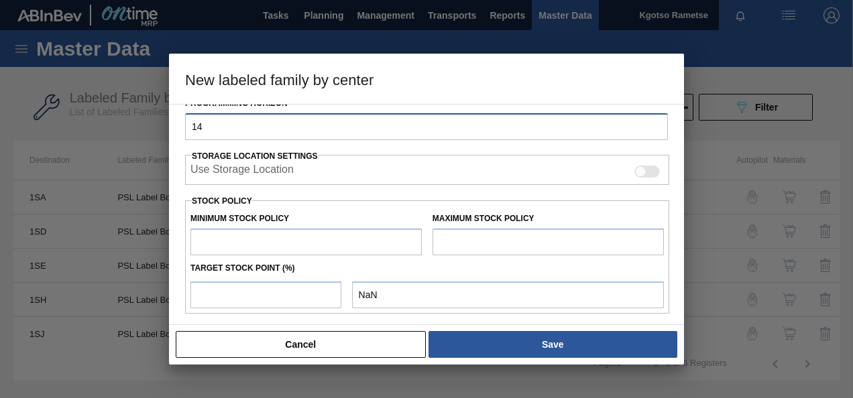
type input "14"
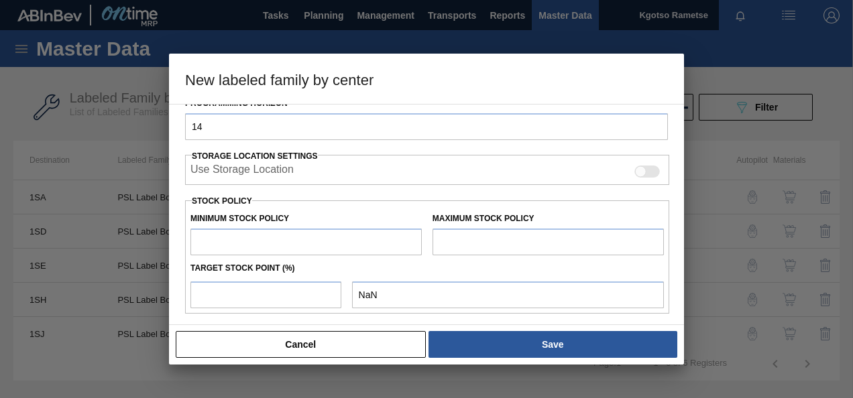
click at [233, 241] on input "text" at bounding box center [305, 242] width 231 height 27
type input "1"
type input "1.000"
type input "10"
type input "10.000"
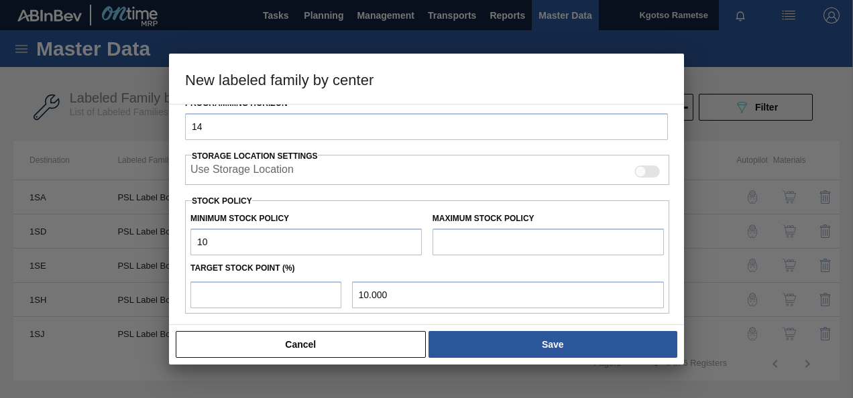
type input "100"
type input "100.000"
type input "1,000"
type input "1,000.000"
type input "10,000"
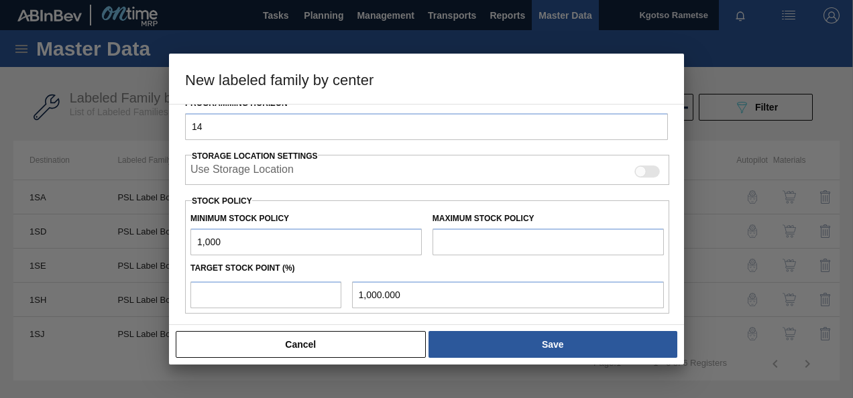
type input "10,000.000"
type input "100,000"
type input "100,000.000"
type input "1,000,000"
type input "1,000,000.000"
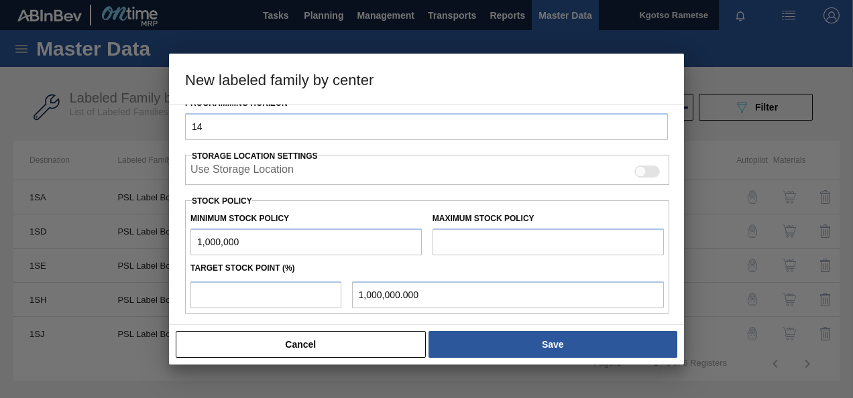
type input "10,000,000"
type input "10,000,000.000"
type input "1,000,000"
type input "1,000,000.000"
type input "1,000,000"
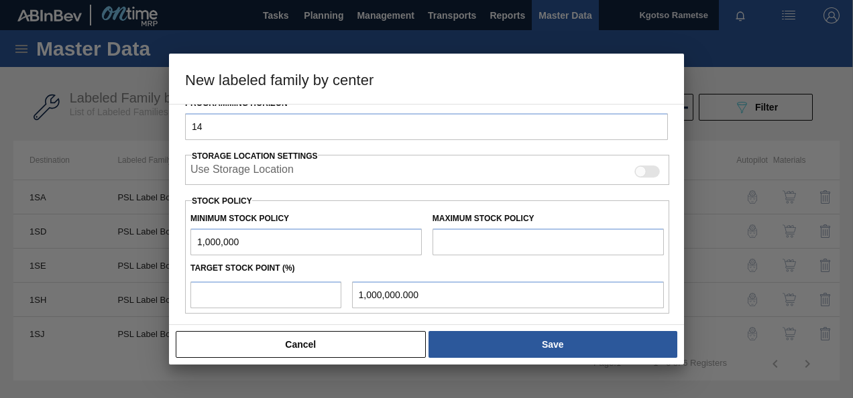
click at [452, 244] on input "text" at bounding box center [547, 242] width 231 height 27
type input "1,500,000"
click at [198, 300] on input "number" at bounding box center [265, 295] width 151 height 27
type input "1"
type input "1,005,000.000"
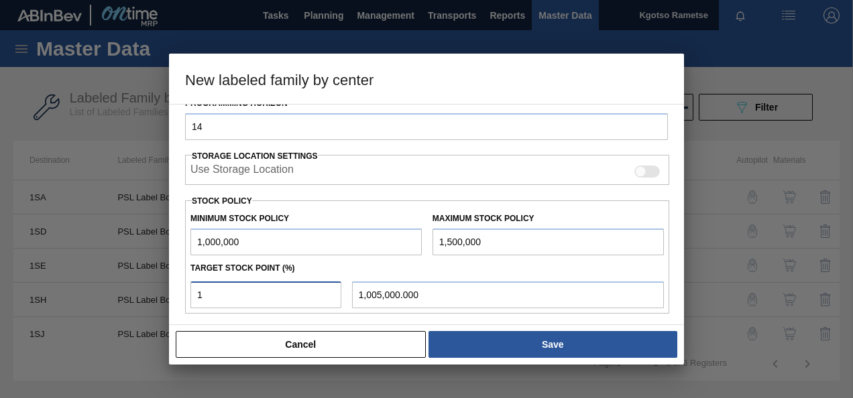
type input "10"
type input "1,050,000.000"
type input "100"
type input "1,500,000.000"
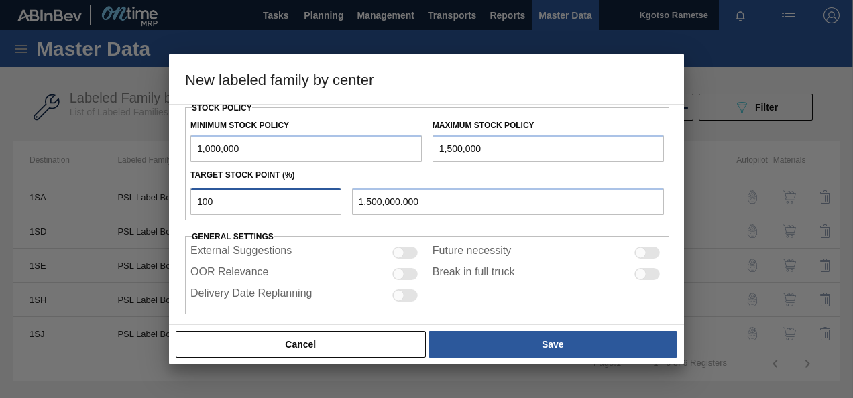
scroll to position [370, 0]
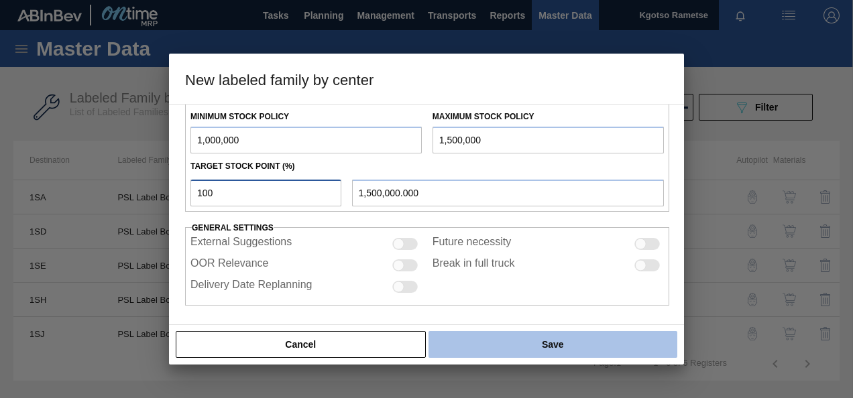
type input "100"
click at [511, 346] on button "Save" at bounding box center [552, 344] width 249 height 27
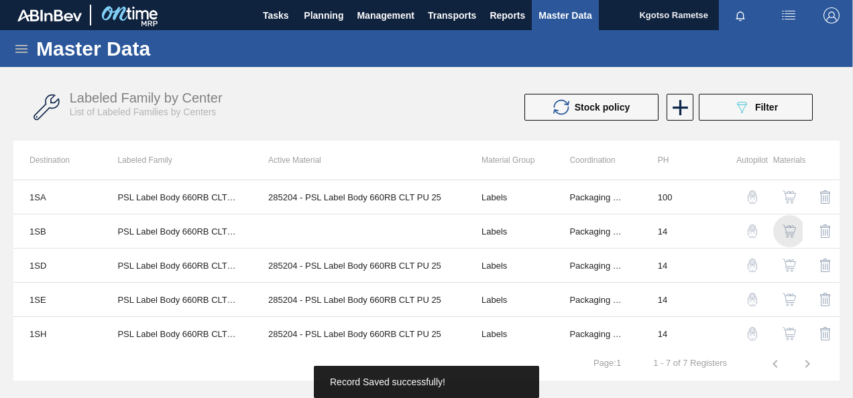
click at [790, 228] on img "button" at bounding box center [788, 231] width 13 height 13
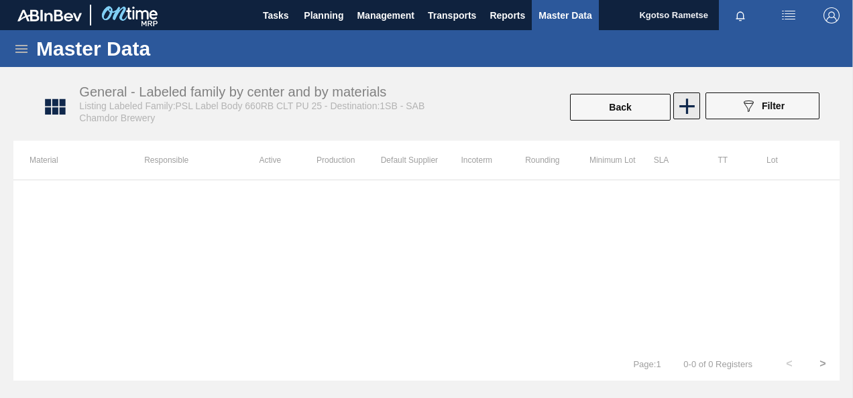
click at [688, 108] on icon at bounding box center [687, 106] width 26 height 26
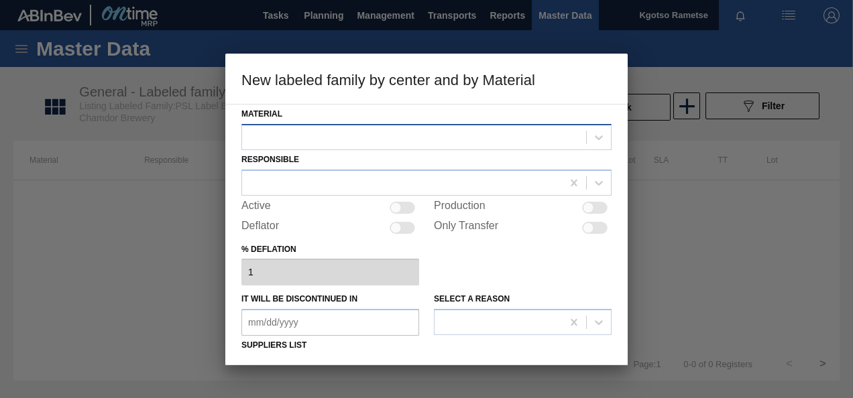
click at [438, 137] on div at bounding box center [414, 136] width 344 height 19
click at [396, 127] on div at bounding box center [414, 136] width 344 height 19
click at [397, 109] on div "Material Select is focused ,type to refine list, press Down to open the menu," at bounding box center [426, 128] width 370 height 46
click at [324, 168] on div "Responsible" at bounding box center [426, 173] width 370 height 46
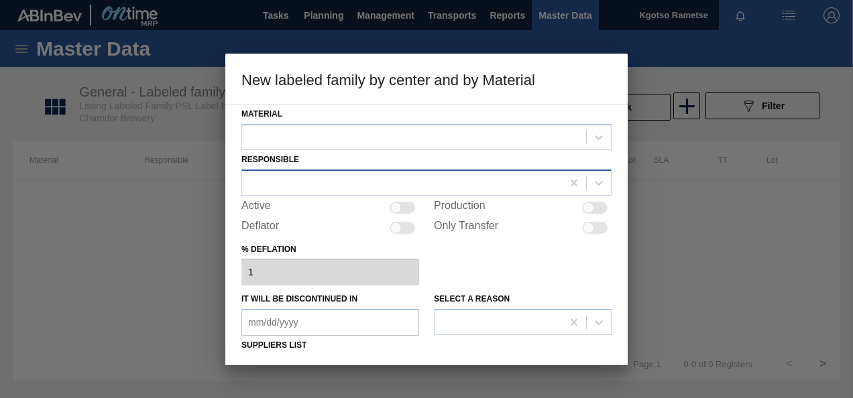
click at [322, 173] on div at bounding box center [426, 183] width 370 height 26
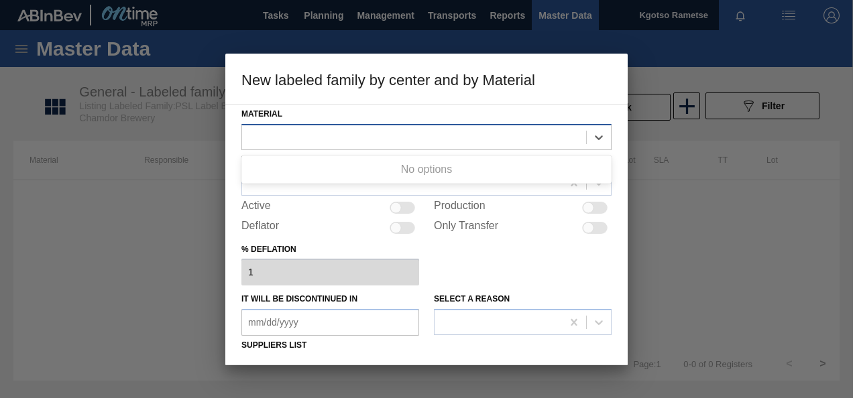
click at [317, 135] on div at bounding box center [414, 136] width 344 height 19
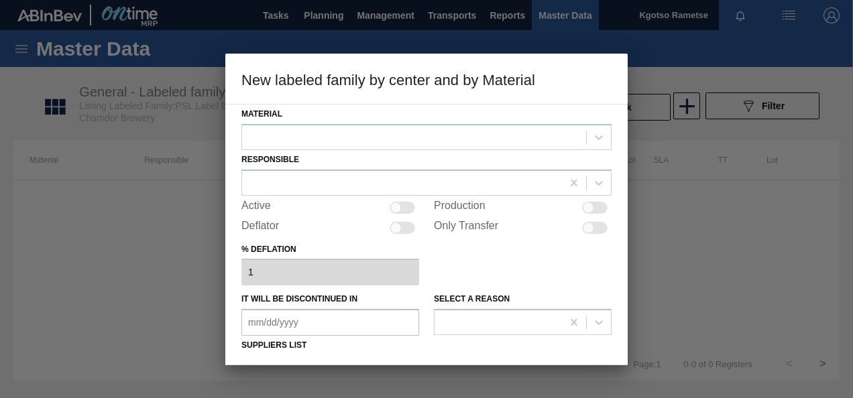
click at [172, 178] on div at bounding box center [426, 199] width 853 height 398
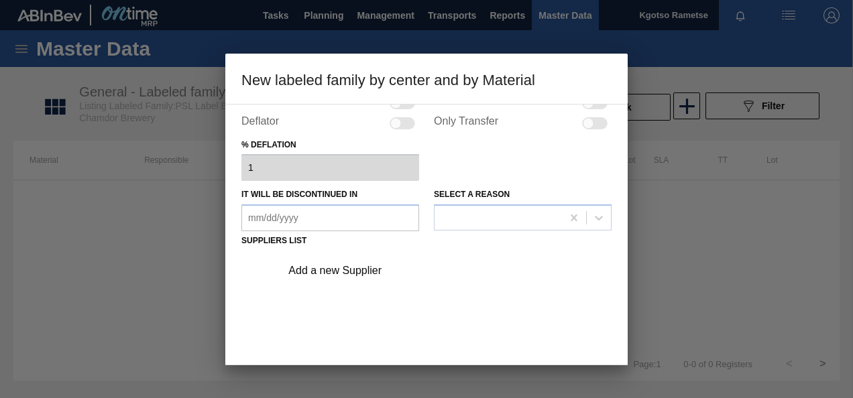
scroll to position [204, 0]
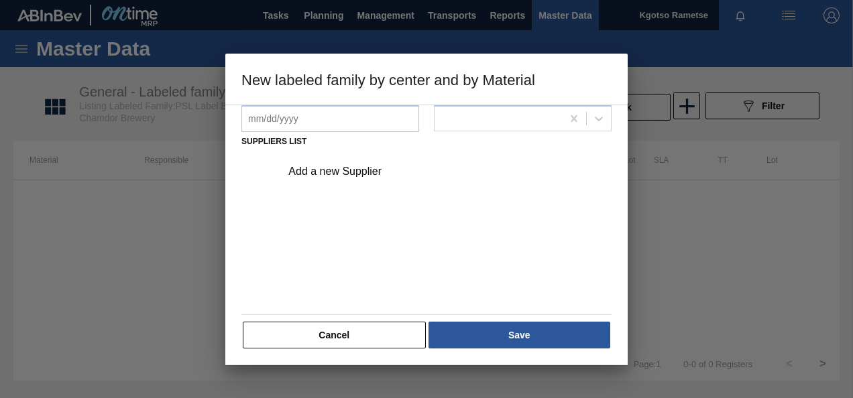
click at [350, 337] on button "Cancel" at bounding box center [334, 335] width 183 height 27
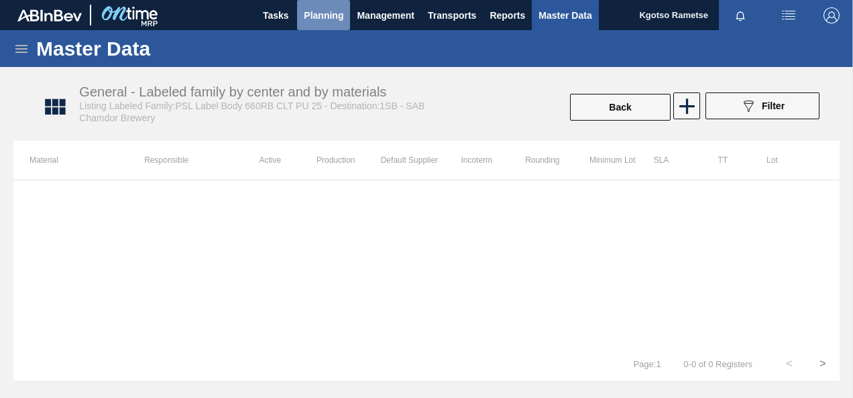
click at [323, 15] on span "Planning" at bounding box center [324, 15] width 40 height 16
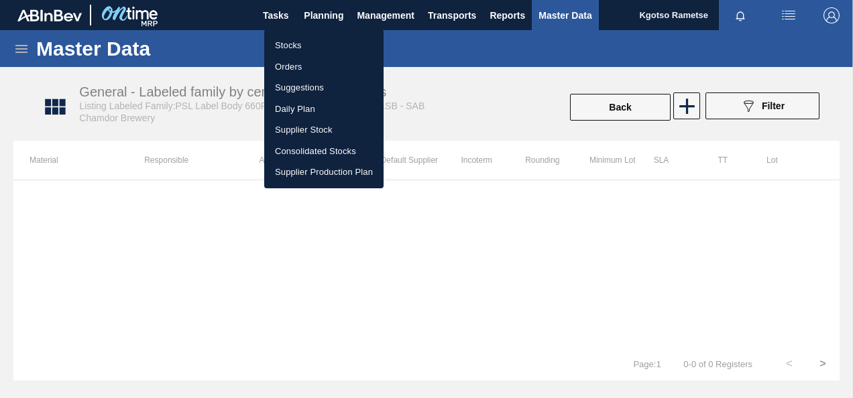
click at [298, 44] on li "Stocks" at bounding box center [323, 45] width 119 height 21
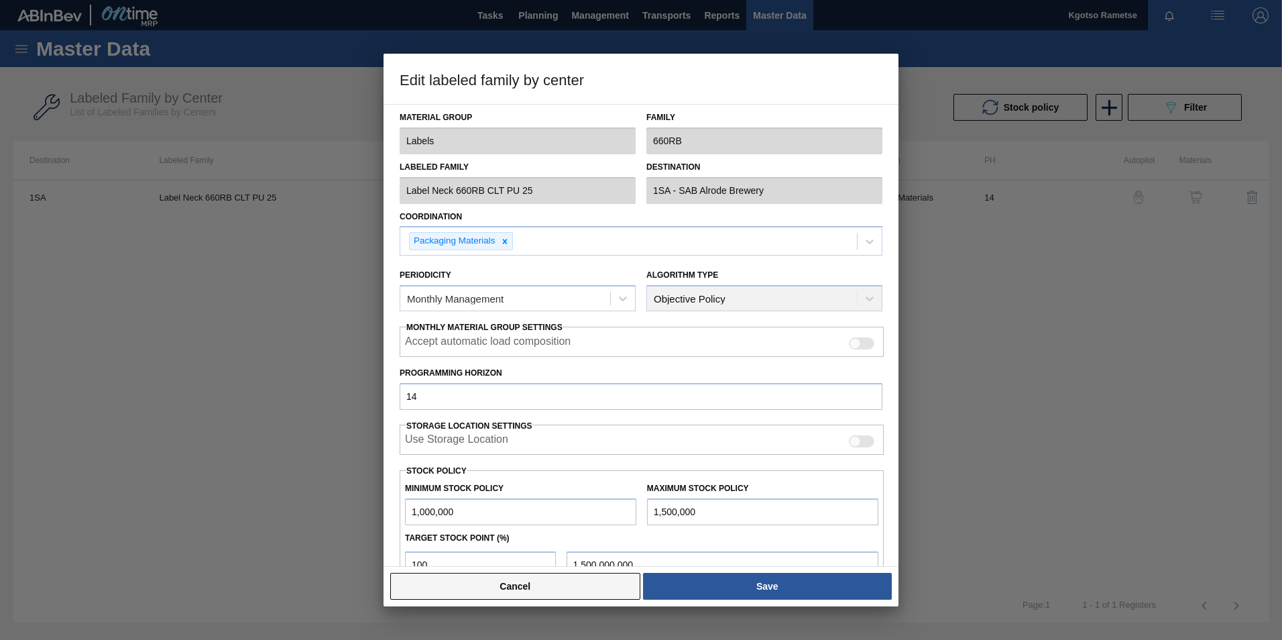
click at [401, 592] on button "Cancel" at bounding box center [515, 585] width 250 height 27
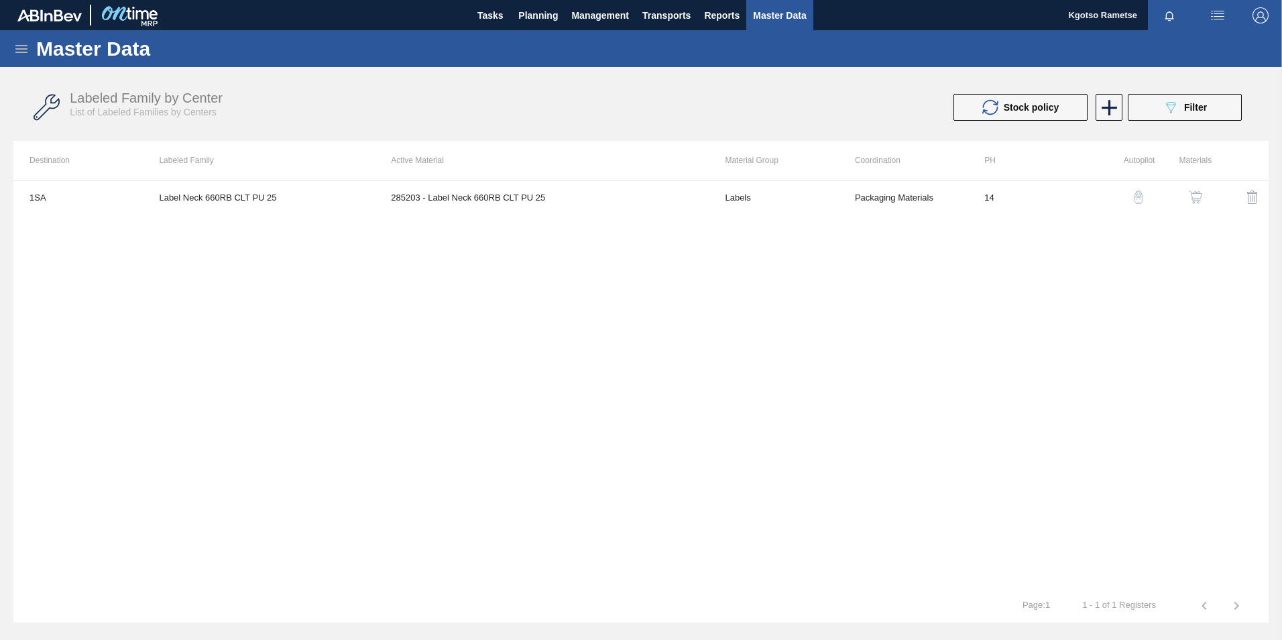
click at [17, 56] on icon at bounding box center [21, 49] width 16 height 16
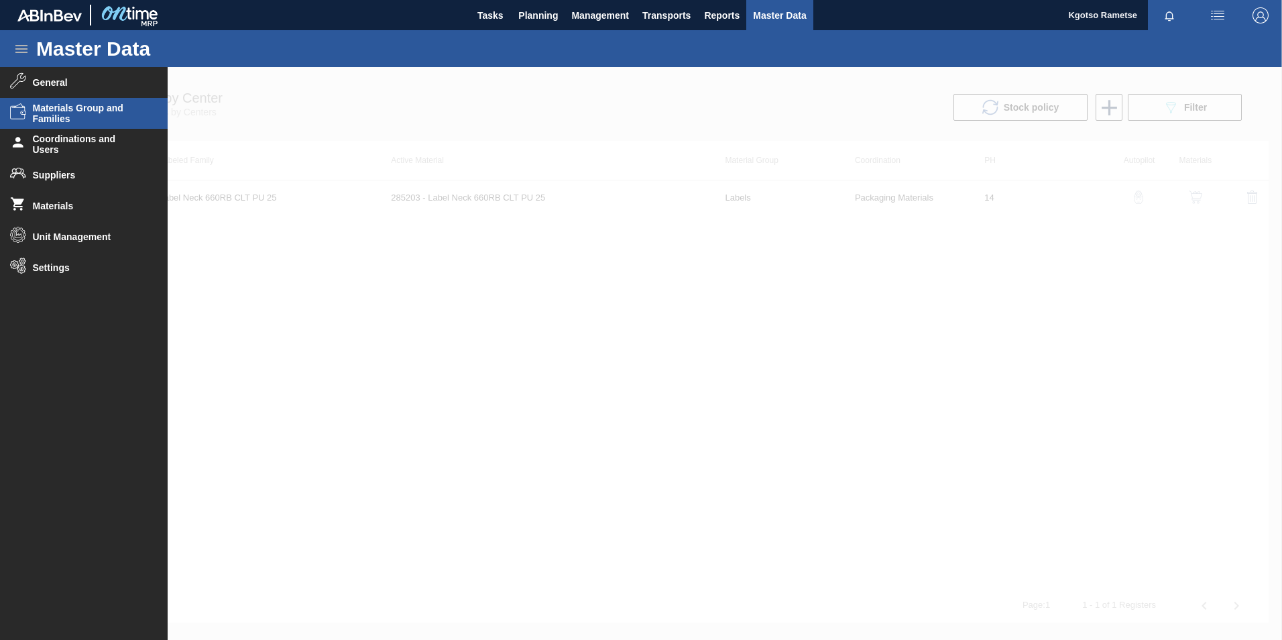
click at [45, 119] on span "Materials Group and Families" at bounding box center [88, 113] width 111 height 21
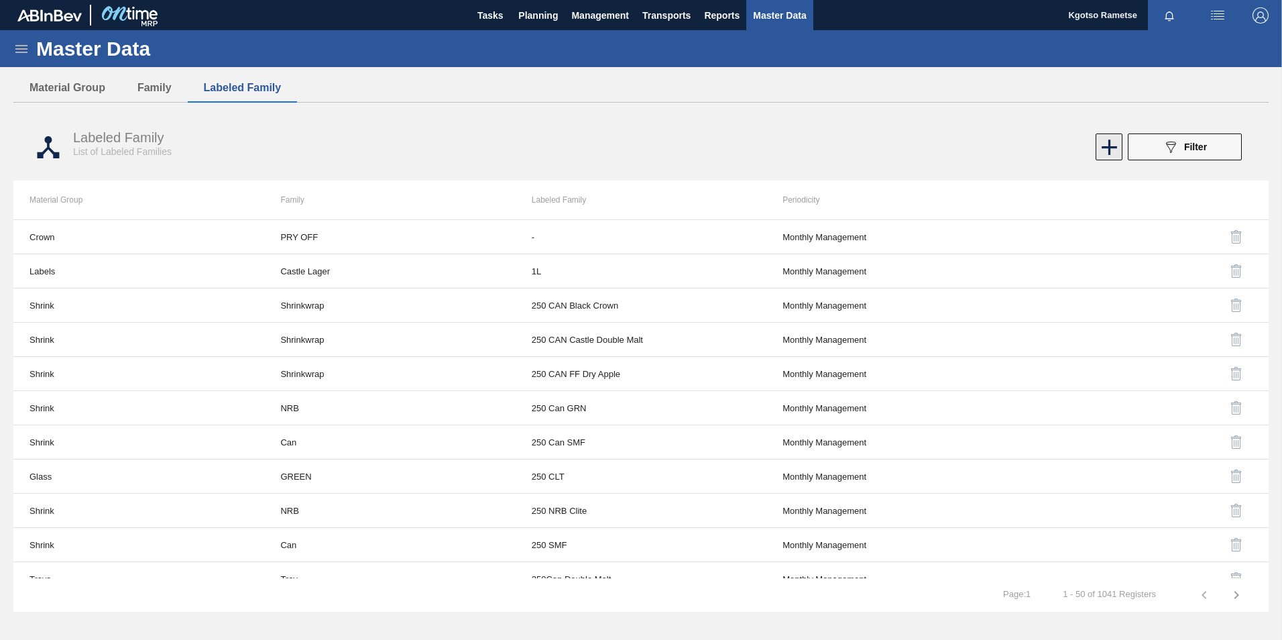
click at [1108, 152] on icon at bounding box center [1108, 146] width 15 height 15
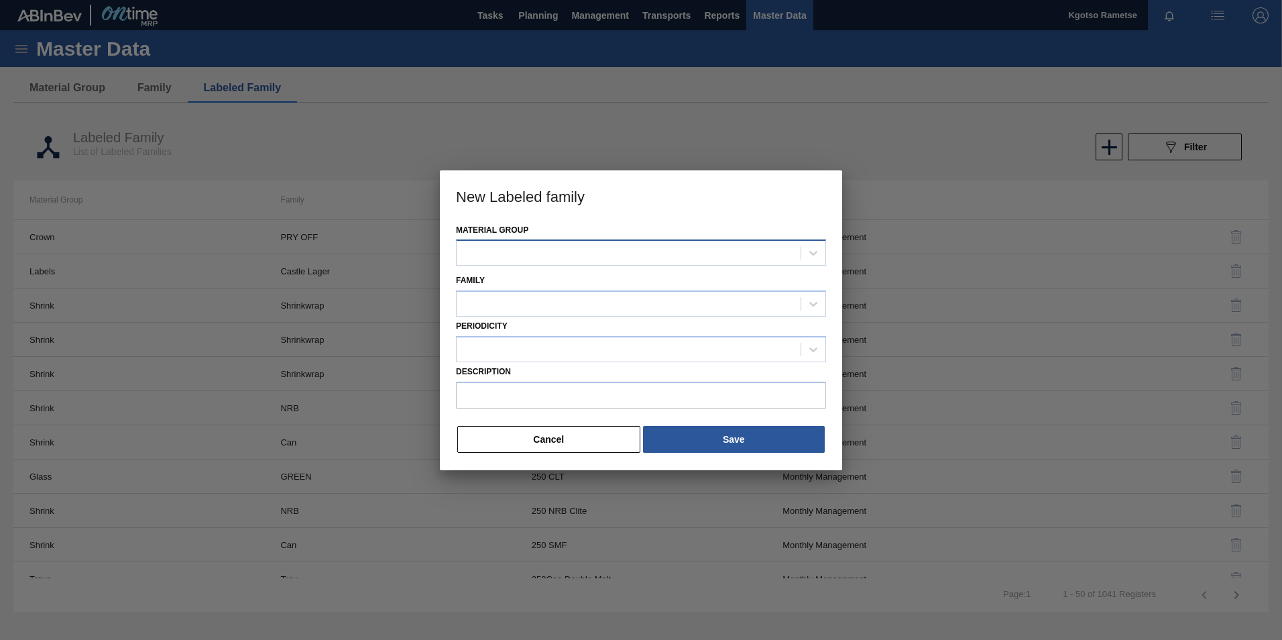
drag, startPoint x: 637, startPoint y: 229, endPoint x: 605, endPoint y: 251, distance: 38.1
click at [636, 229] on div "Material Group" at bounding box center [641, 244] width 370 height 46
click at [601, 251] on div at bounding box center [629, 252] width 344 height 19
type Group "labels"
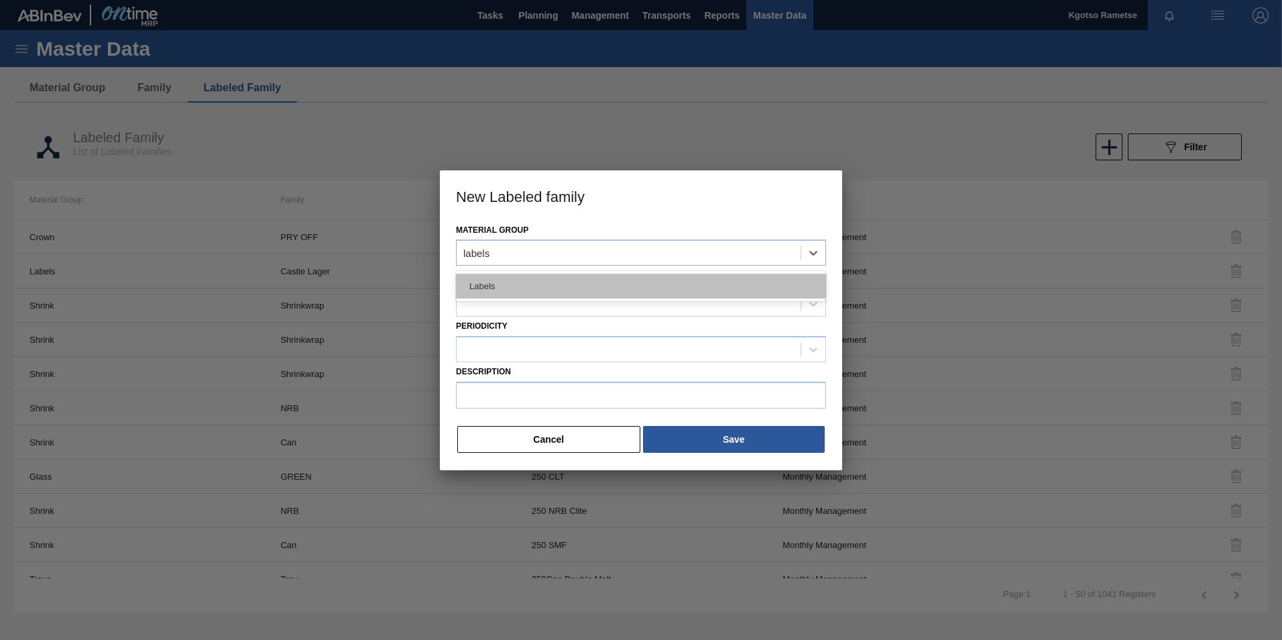
click at [497, 296] on div "Labels" at bounding box center [641, 286] width 370 height 25
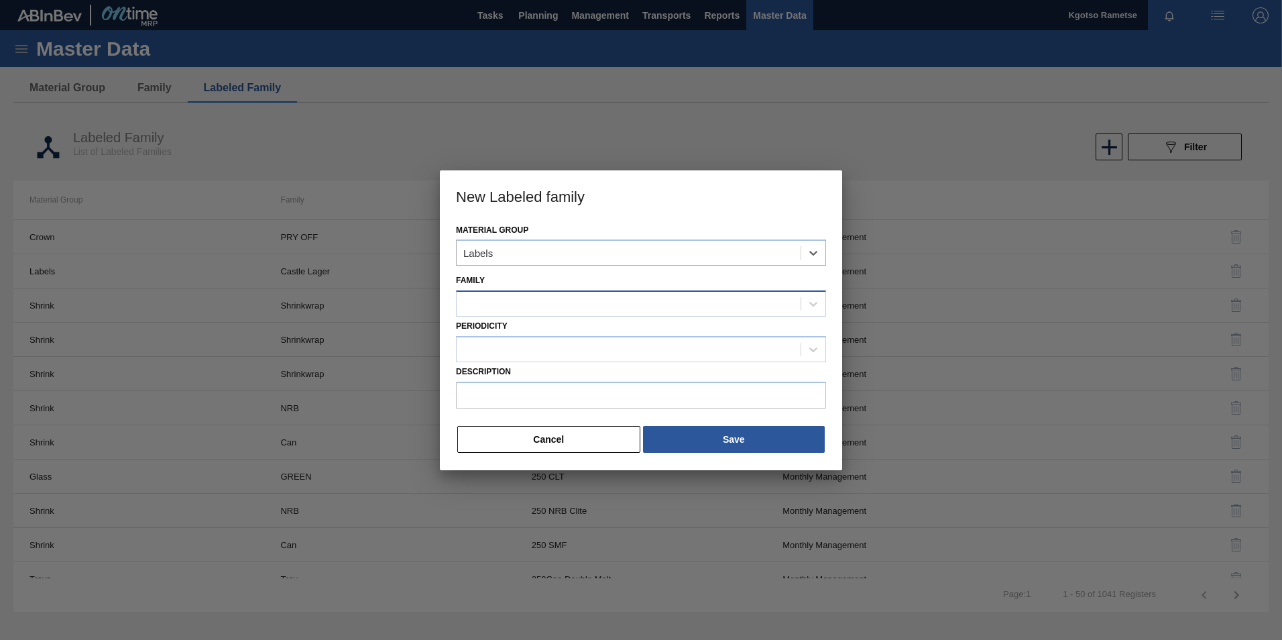
click at [481, 303] on div at bounding box center [629, 303] width 344 height 19
type input "660"
click at [540, 396] on div "660 REDDS" at bounding box center [641, 386] width 370 height 25
click at [512, 310] on div "660 REDDS" at bounding box center [629, 303] width 344 height 19
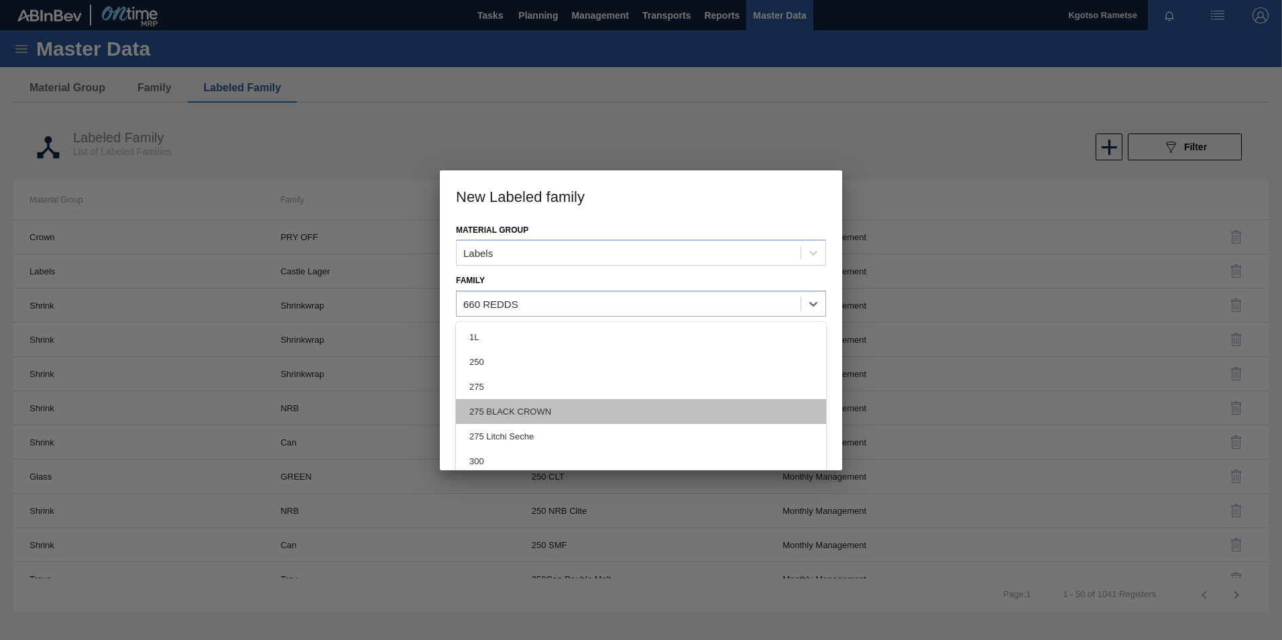
type input "66"
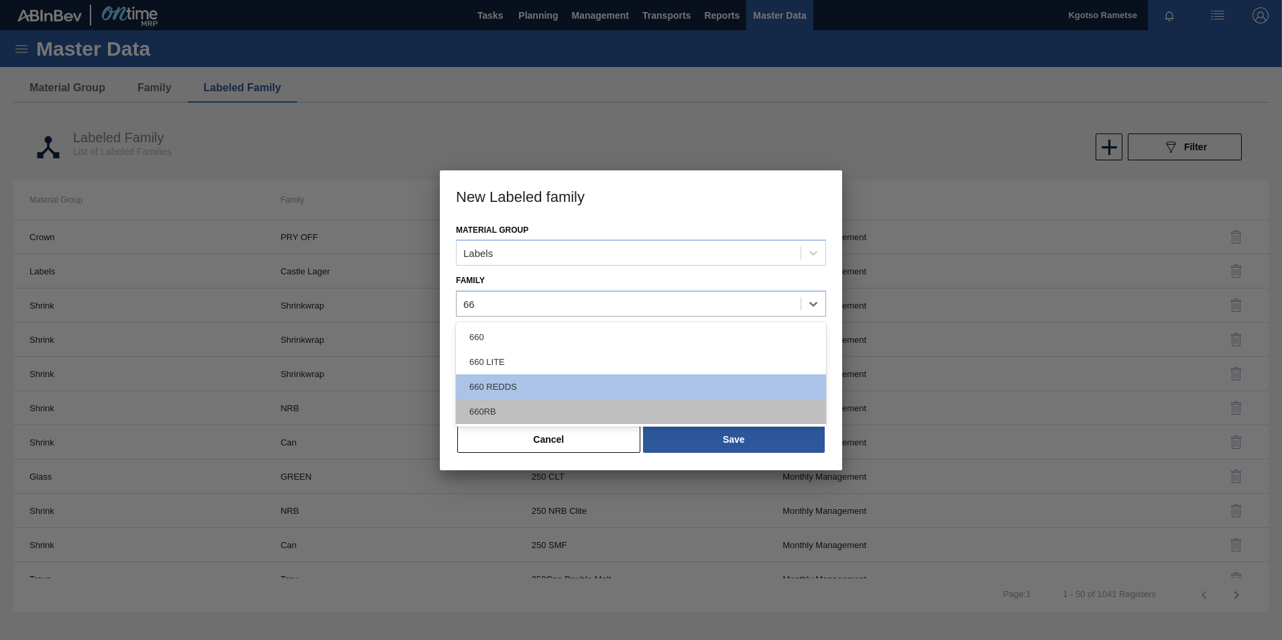
click at [514, 402] on div "660RB" at bounding box center [641, 411] width 370 height 25
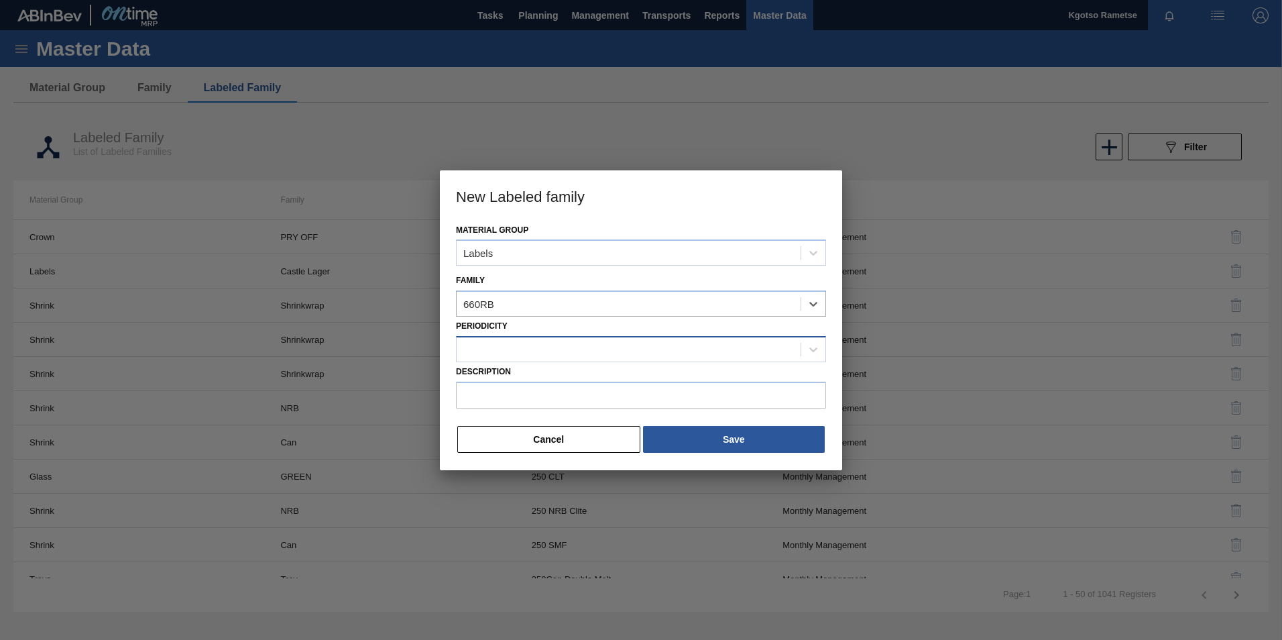
click at [493, 341] on div at bounding box center [629, 348] width 344 height 19
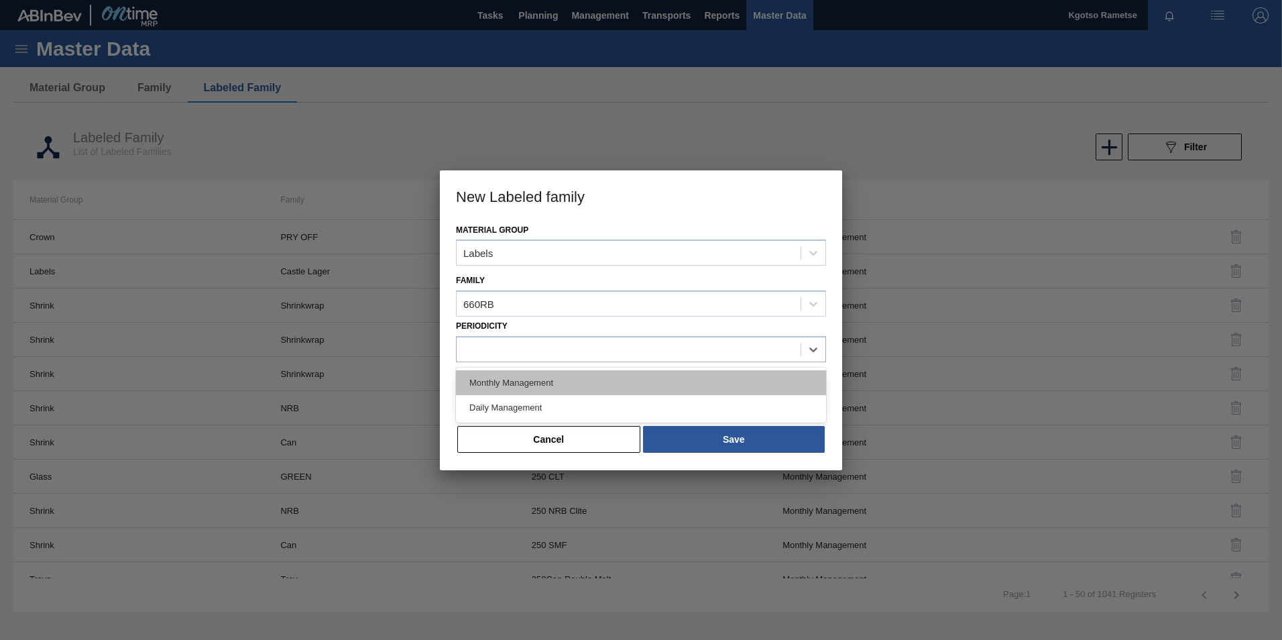
click at [509, 383] on div "Monthly Management" at bounding box center [641, 382] width 370 height 25
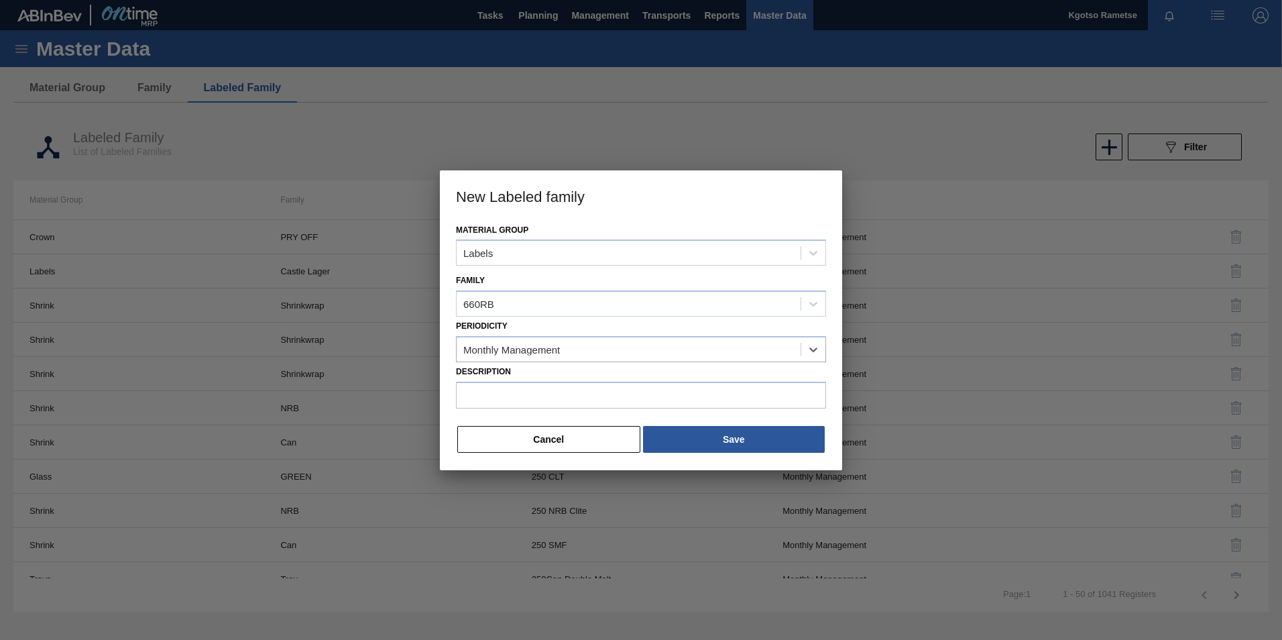
click at [503, 421] on div "Material Group Labels Family 660RB Periodicity option Monthly Management, selec…" at bounding box center [641, 345] width 402 height 249
click at [538, 400] on input "Description" at bounding box center [641, 394] width 370 height 27
paste input "Label Back 660RB CLT PU"
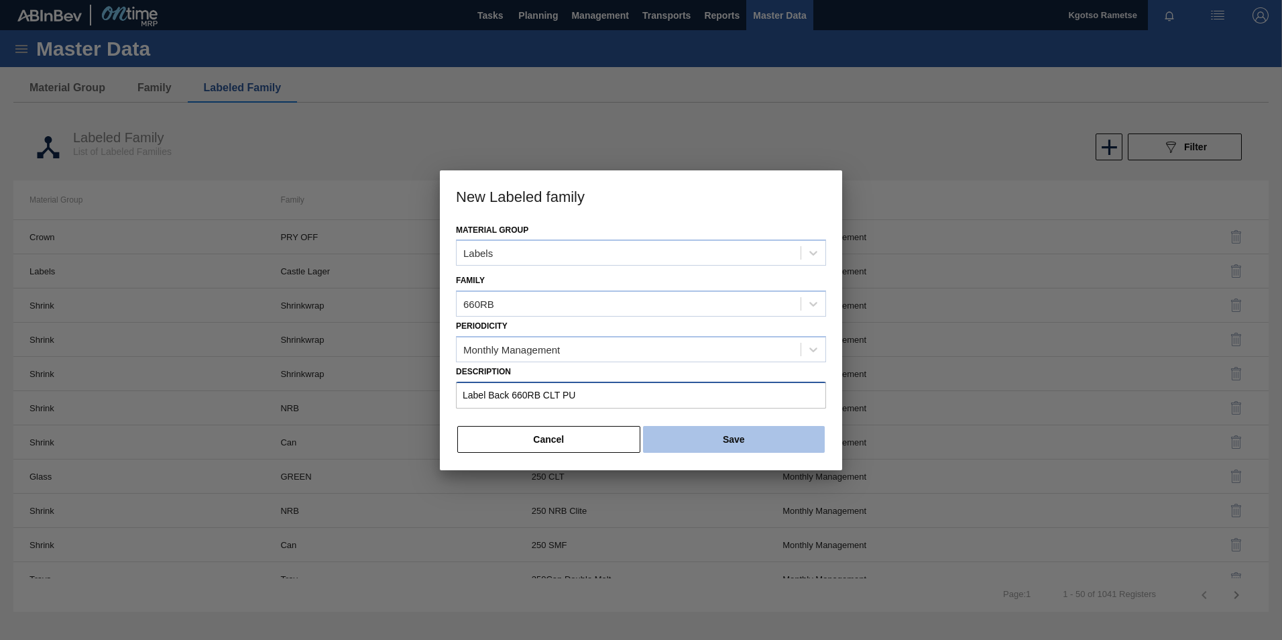
type input "Label Back 660RB CLT PU"
click at [747, 442] on button "Save" at bounding box center [734, 439] width 182 height 27
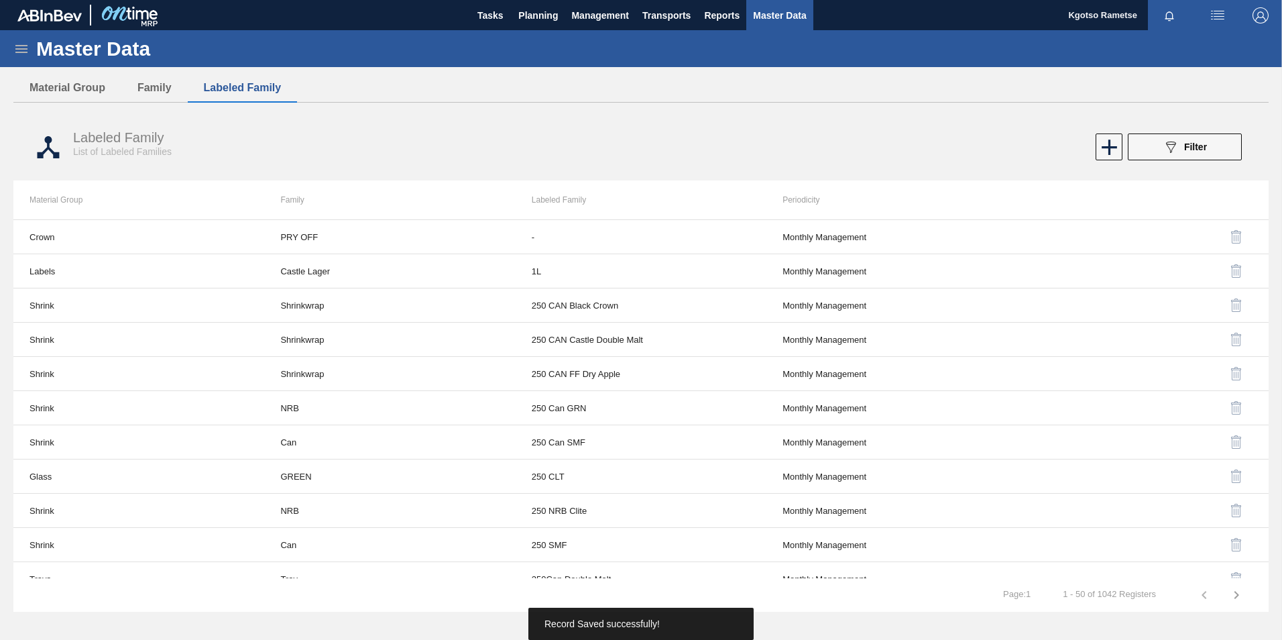
click at [27, 47] on icon at bounding box center [21, 49] width 16 height 16
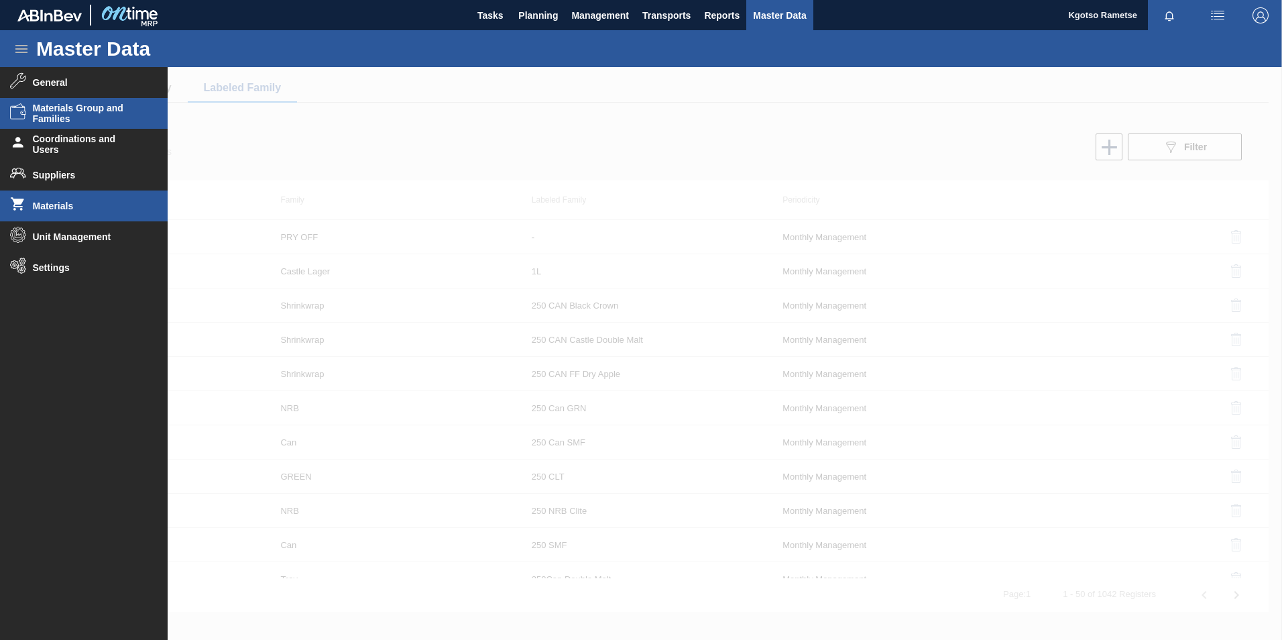
click at [68, 207] on span "Materials" at bounding box center [88, 205] width 111 height 11
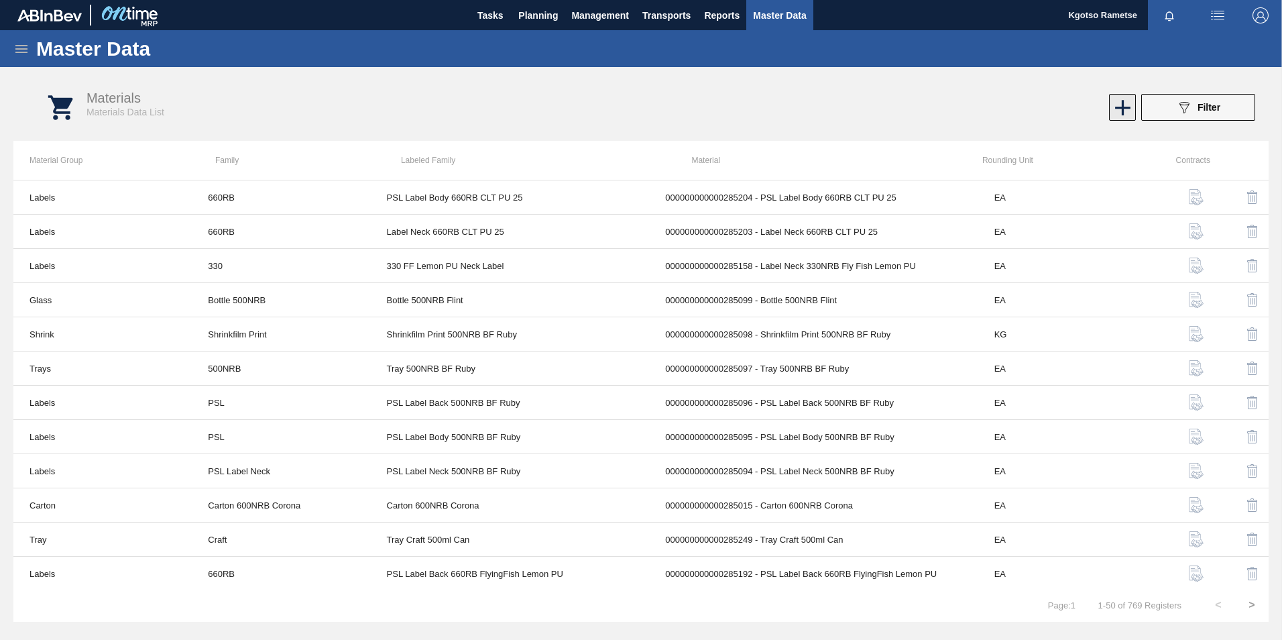
click at [1133, 110] on div "089F7B8B-B2A5-4AFE-B5C0-19BA573D28AC Filter" at bounding box center [965, 107] width 593 height 27
click at [1117, 111] on icon at bounding box center [1122, 108] width 26 height 26
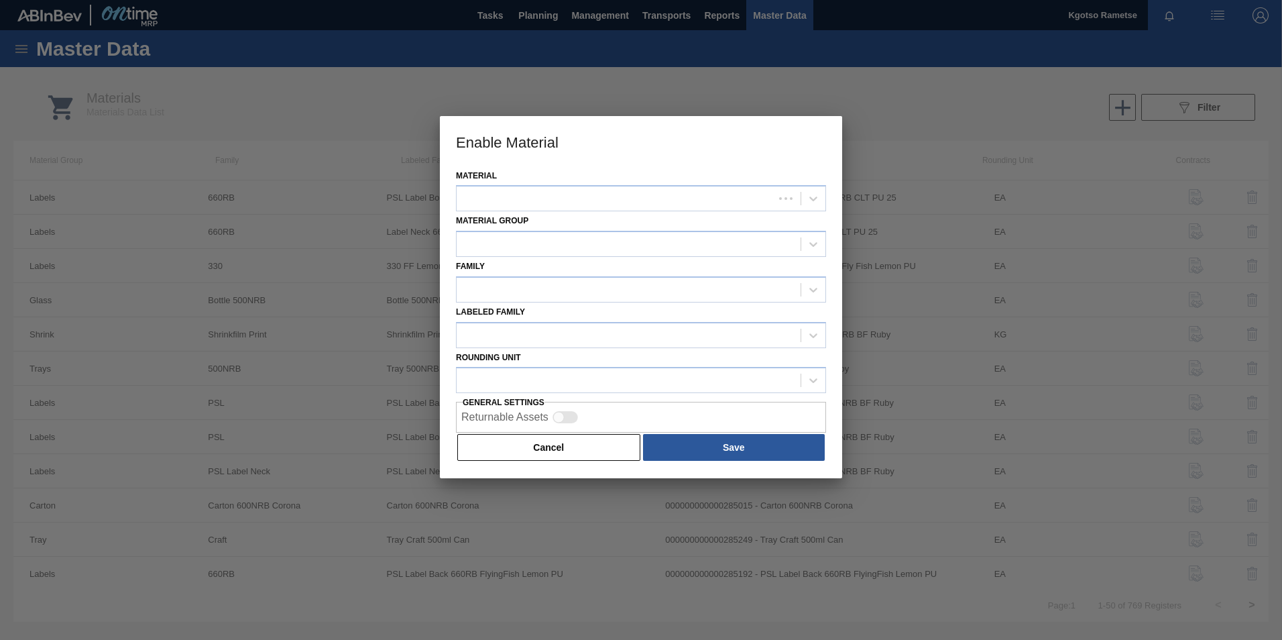
click at [540, 182] on div "Material" at bounding box center [641, 189] width 370 height 46
click at [538, 188] on div at bounding box center [641, 198] width 370 height 26
type input "285283"
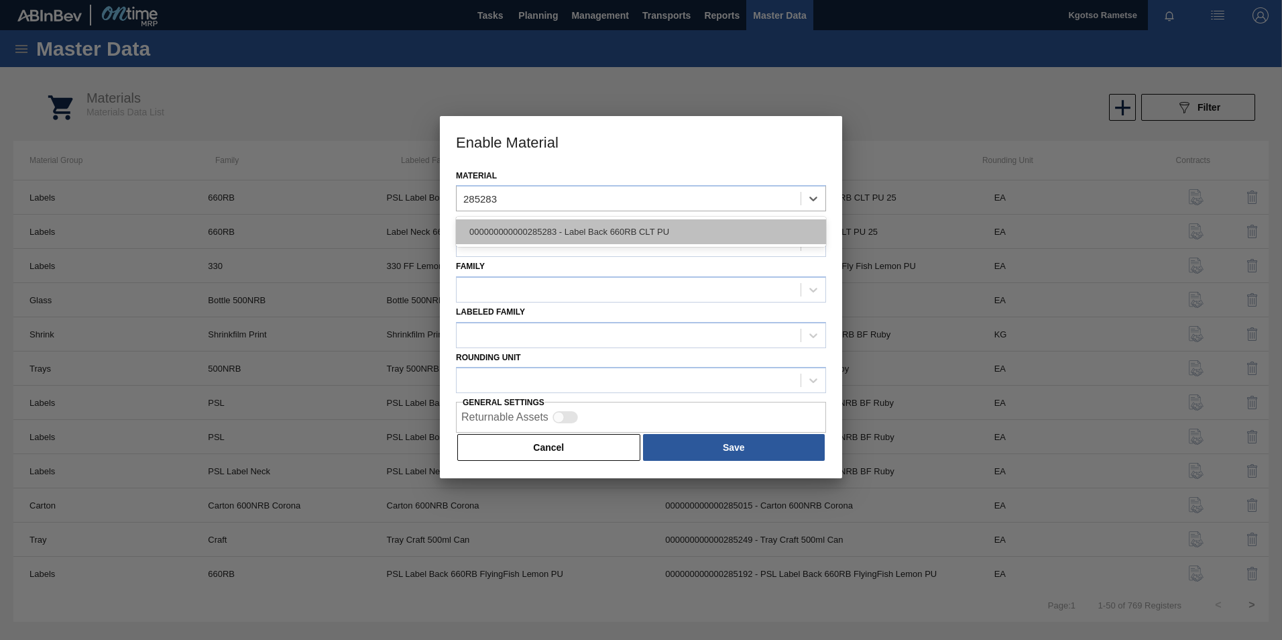
click at [548, 226] on div "000000000000285283 - Label Back 660RB CLT PU" at bounding box center [641, 231] width 370 height 25
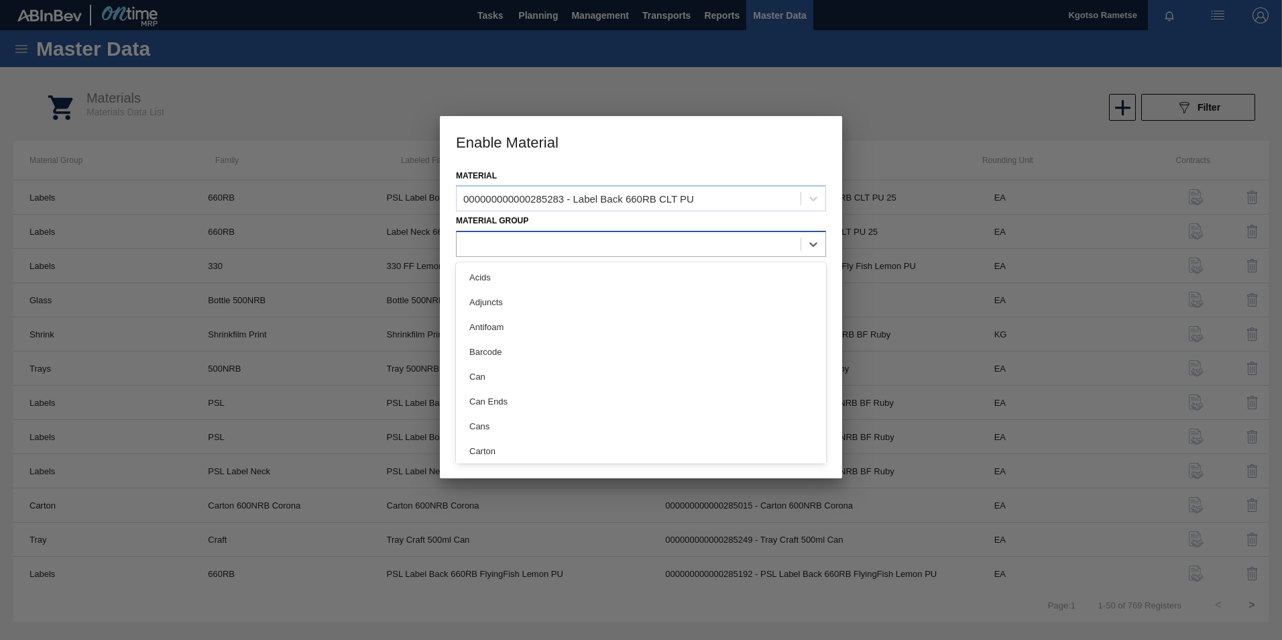
click at [534, 239] on div at bounding box center [629, 244] width 344 height 19
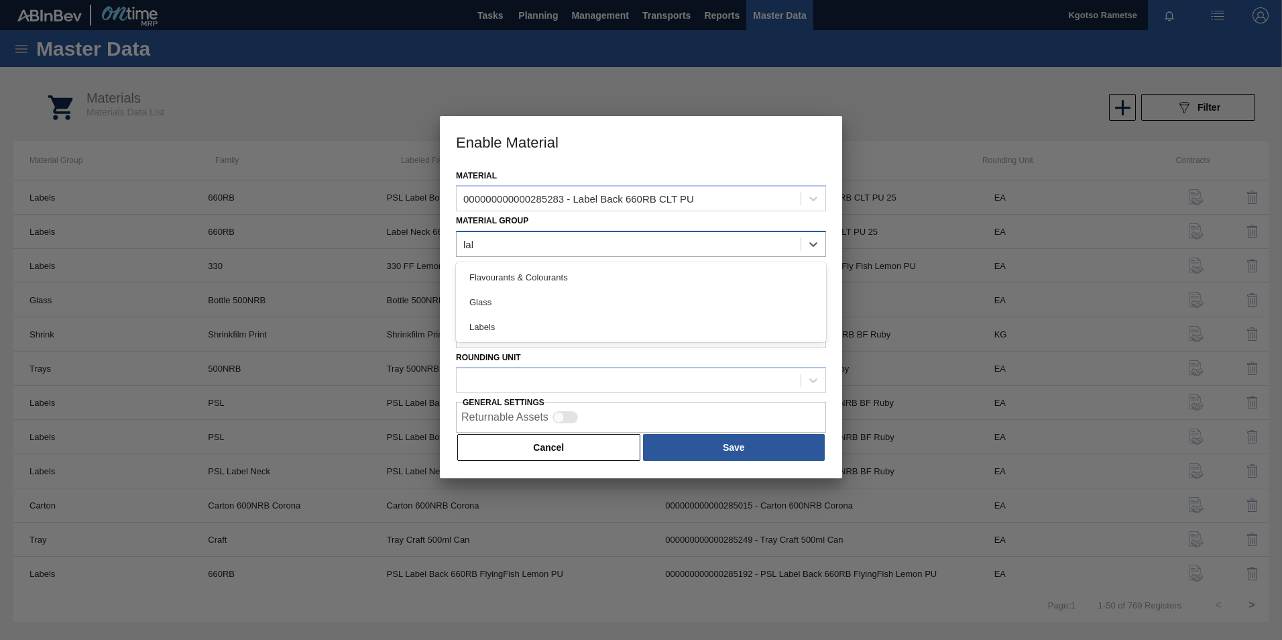
type Group "labe"
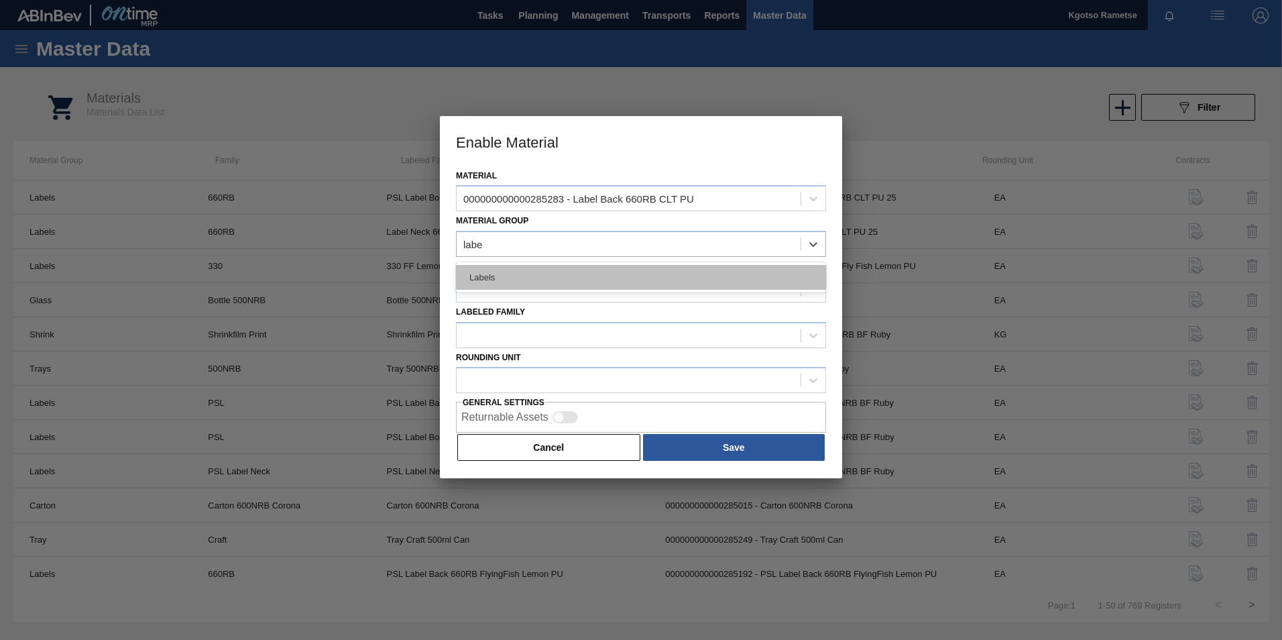
click at [508, 272] on div "Labels" at bounding box center [641, 277] width 370 height 25
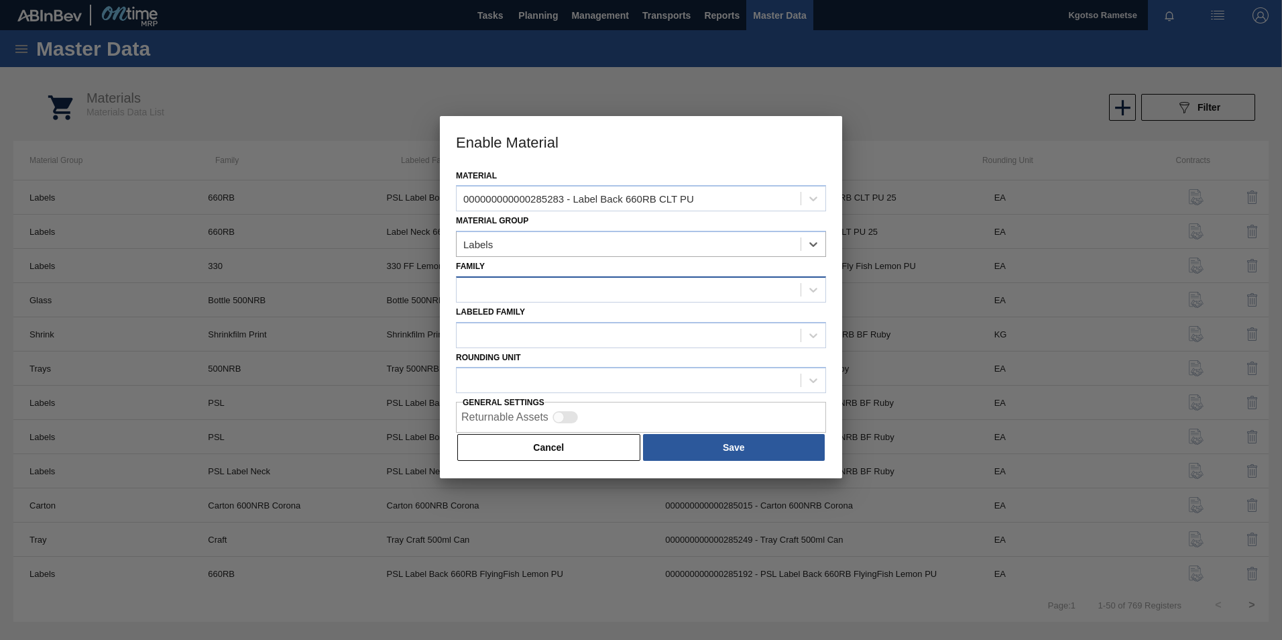
click at [488, 293] on div at bounding box center [629, 289] width 344 height 19
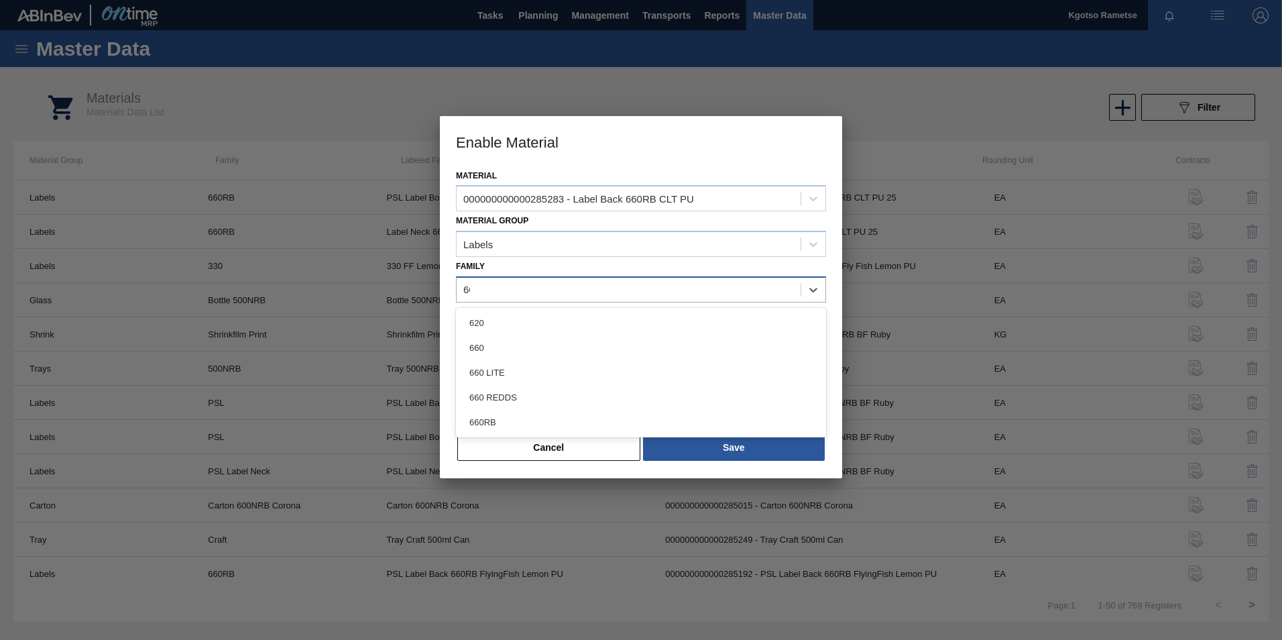
type input "660"
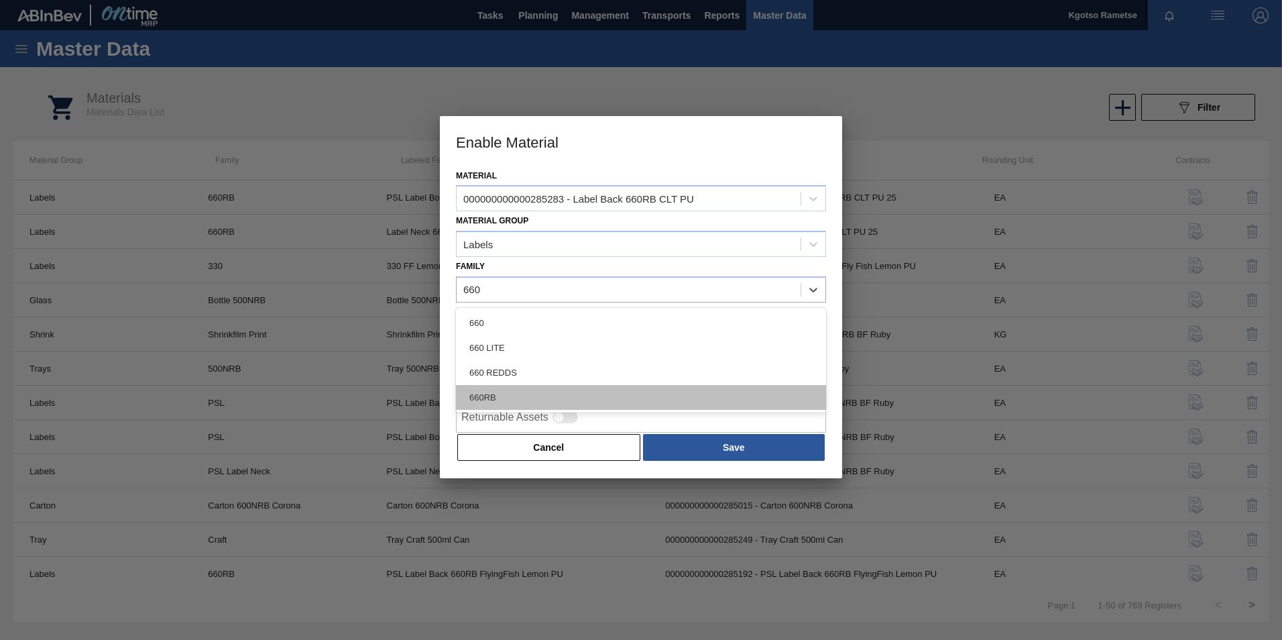
drag, startPoint x: 505, startPoint y: 400, endPoint x: 511, endPoint y: 384, distance: 17.4
click at [505, 400] on div "660RB" at bounding box center [641, 397] width 370 height 25
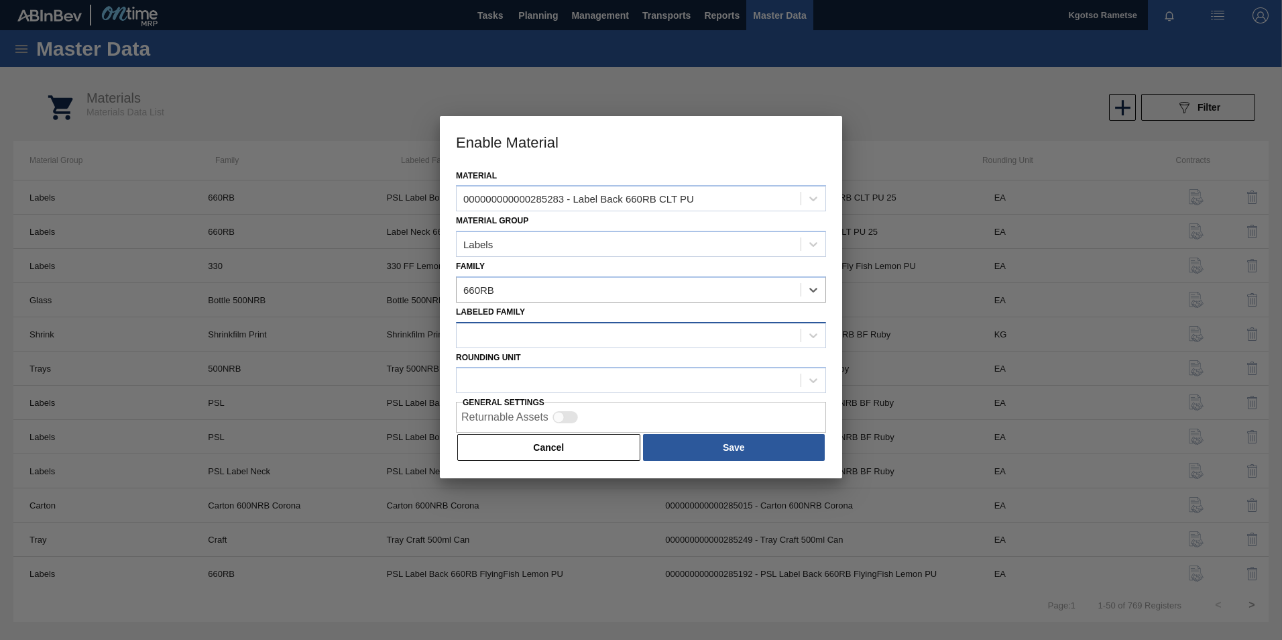
click at [507, 333] on div at bounding box center [629, 334] width 344 height 19
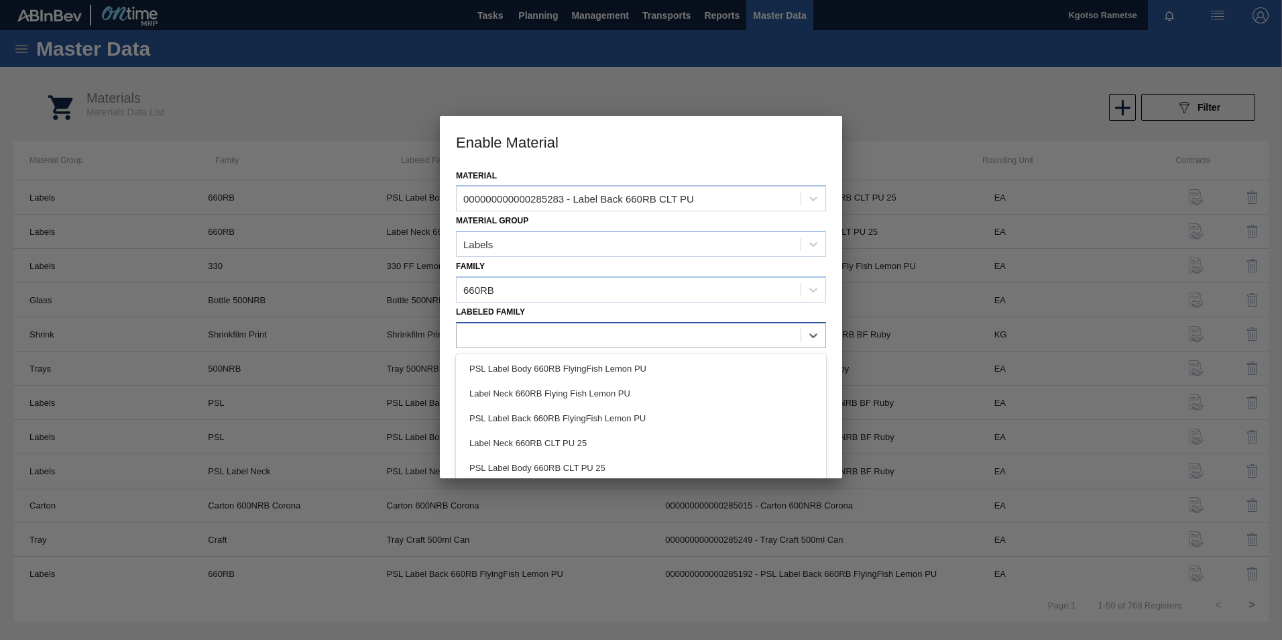
click at [511, 337] on div at bounding box center [629, 334] width 344 height 19
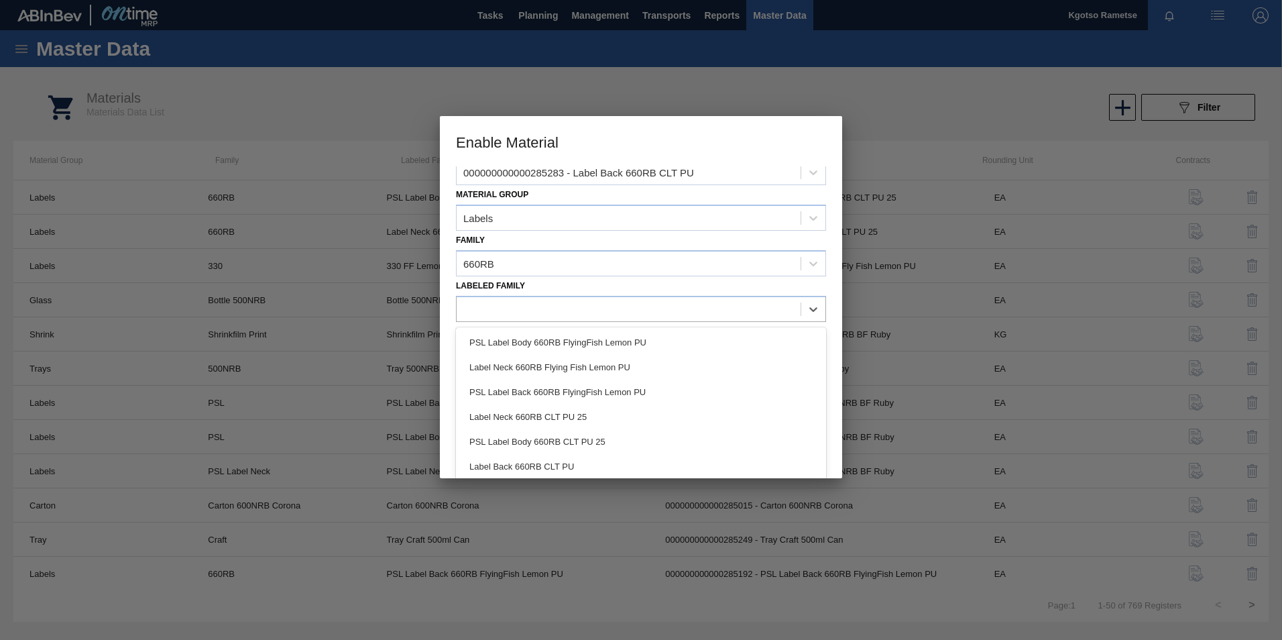
scroll to position [29, 0]
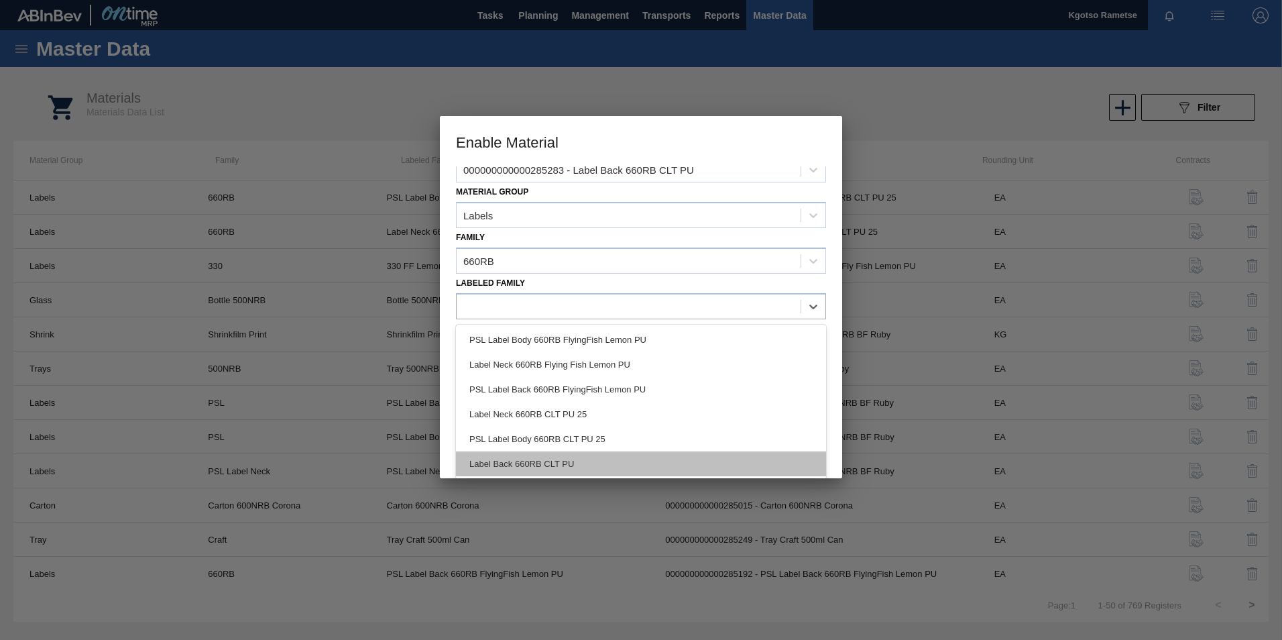
click at [504, 464] on div "Label Back 660RB CLT PU" at bounding box center [641, 463] width 370 height 25
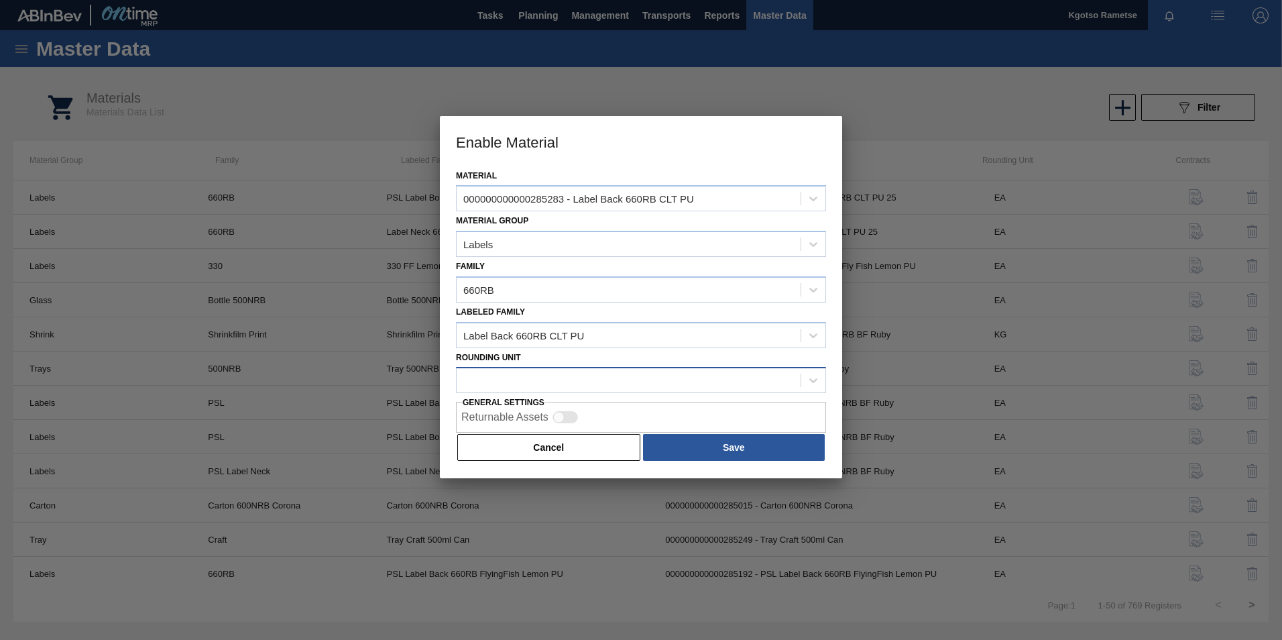
click at [488, 381] on div at bounding box center [629, 380] width 344 height 19
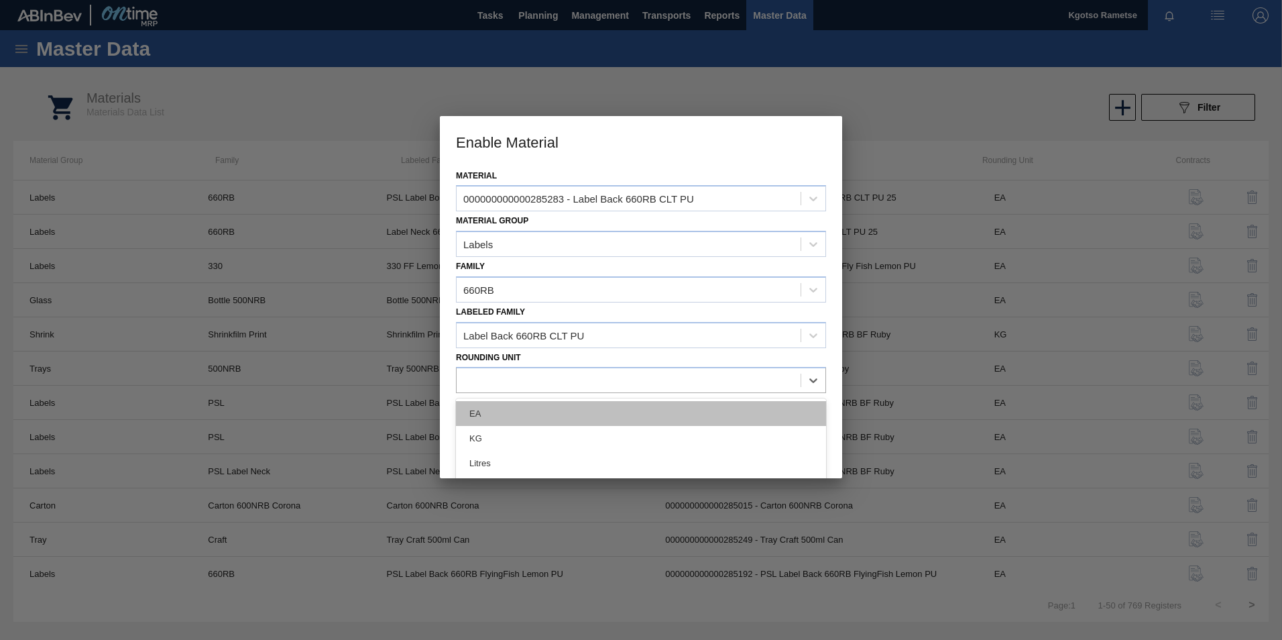
click at [486, 412] on div "EA" at bounding box center [641, 413] width 370 height 25
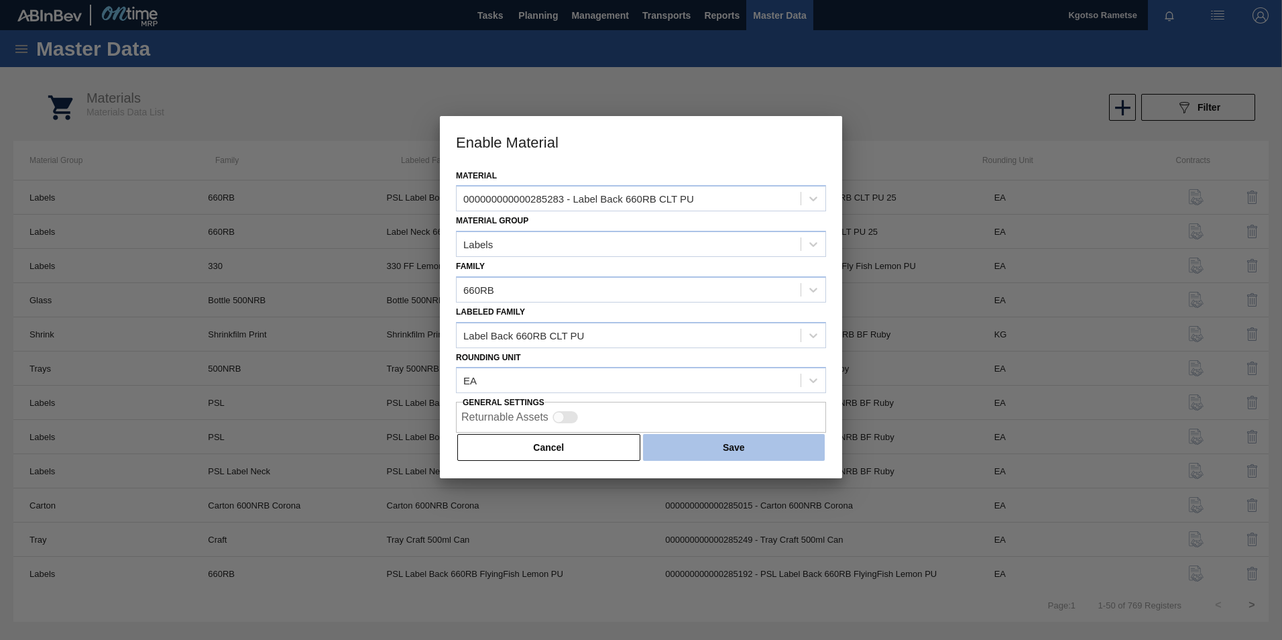
click at [689, 444] on button "Save" at bounding box center [734, 447] width 182 height 27
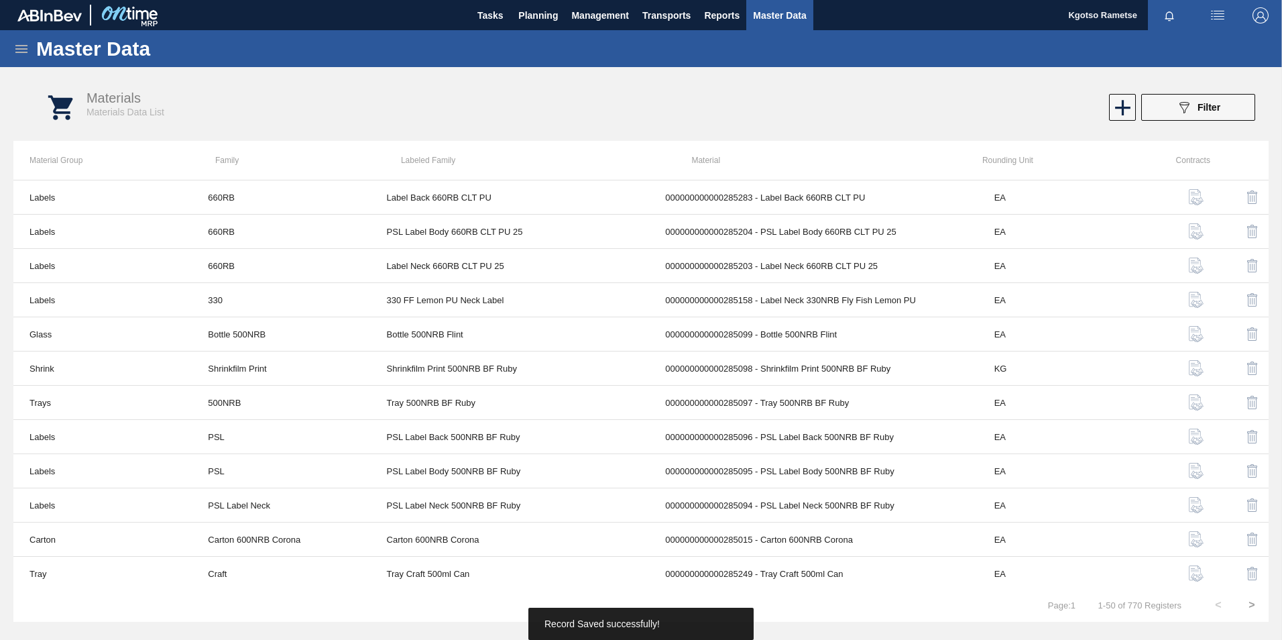
click at [12, 40] on div "Master Data" at bounding box center [641, 48] width 1282 height 37
click at [25, 57] on div "Master Data" at bounding box center [641, 48] width 1282 height 37
click at [25, 56] on icon at bounding box center [21, 49] width 16 height 16
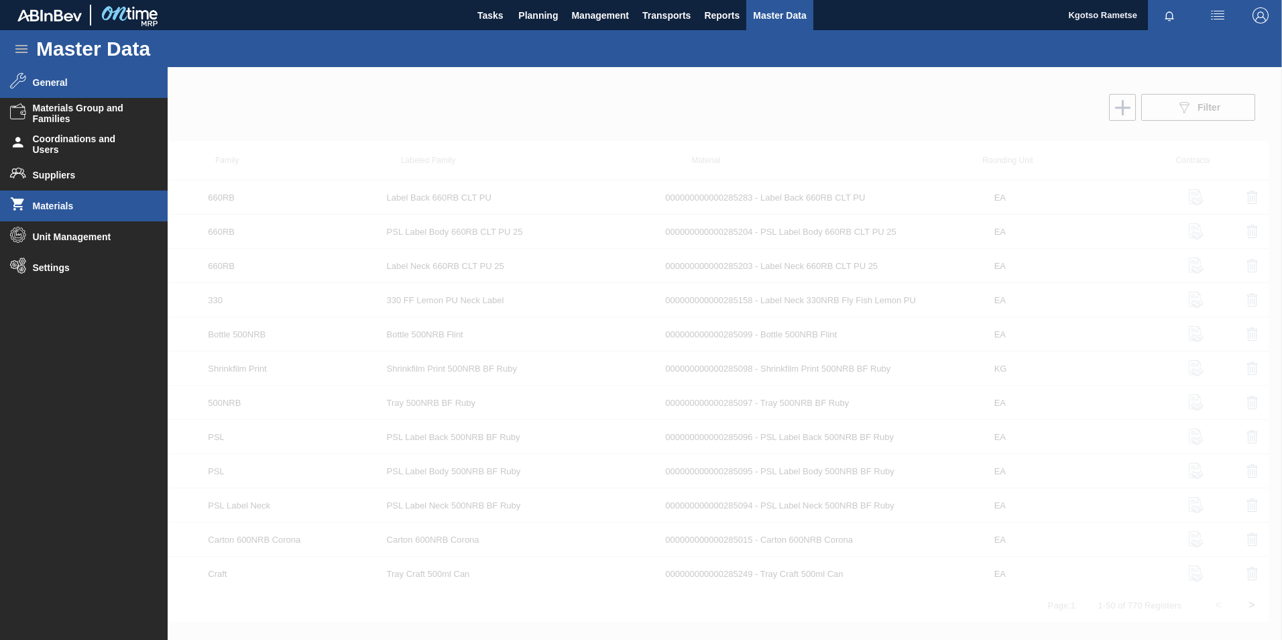
click at [47, 93] on li "General" at bounding box center [84, 82] width 168 height 31
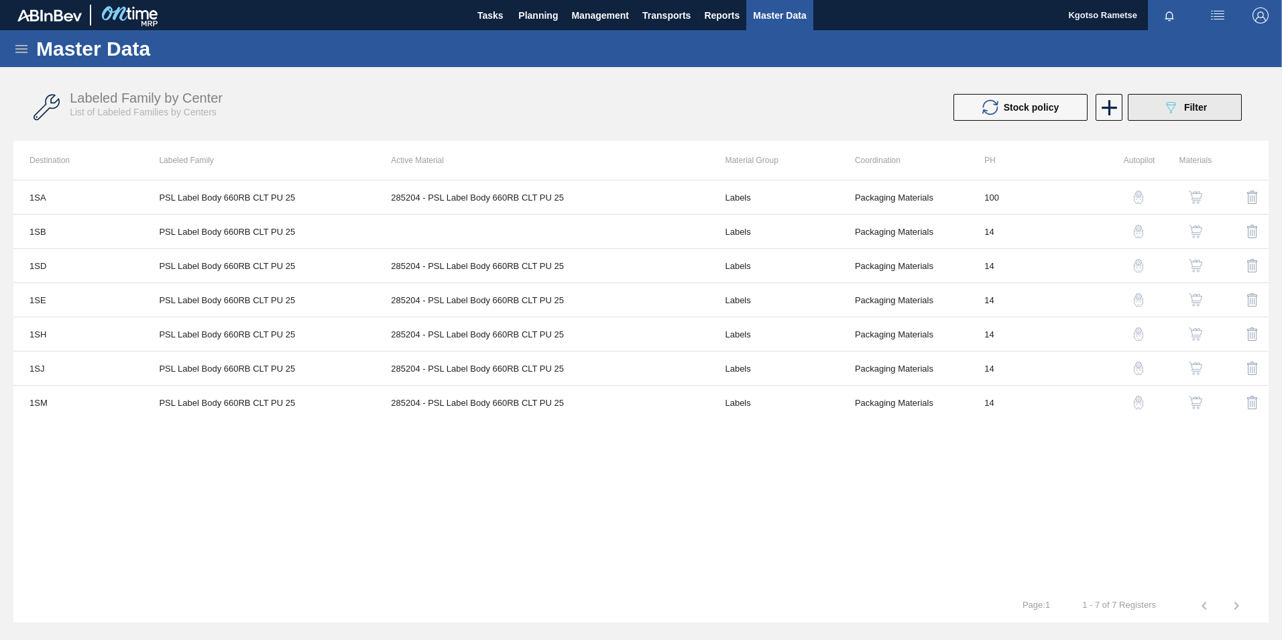
click at [1182, 107] on div "089F7B8B-B2A5-4AFE-B5C0-19BA573D28AC Filter" at bounding box center [1184, 107] width 44 height 16
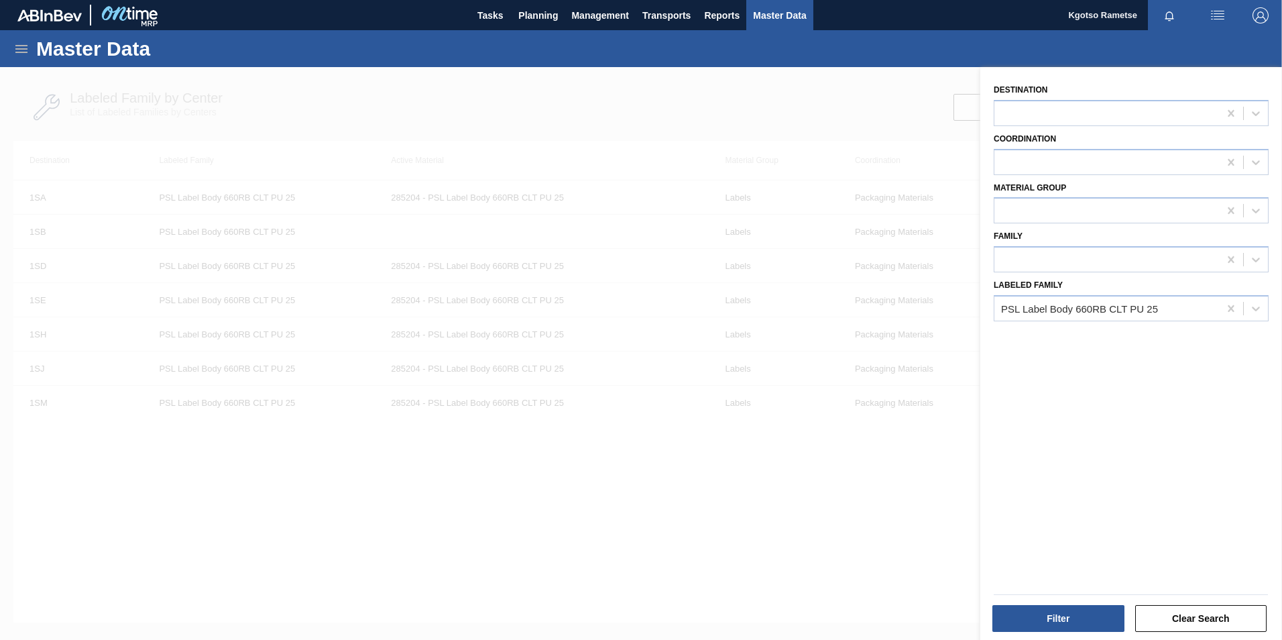
click at [816, 105] on div at bounding box center [641, 387] width 1282 height 640
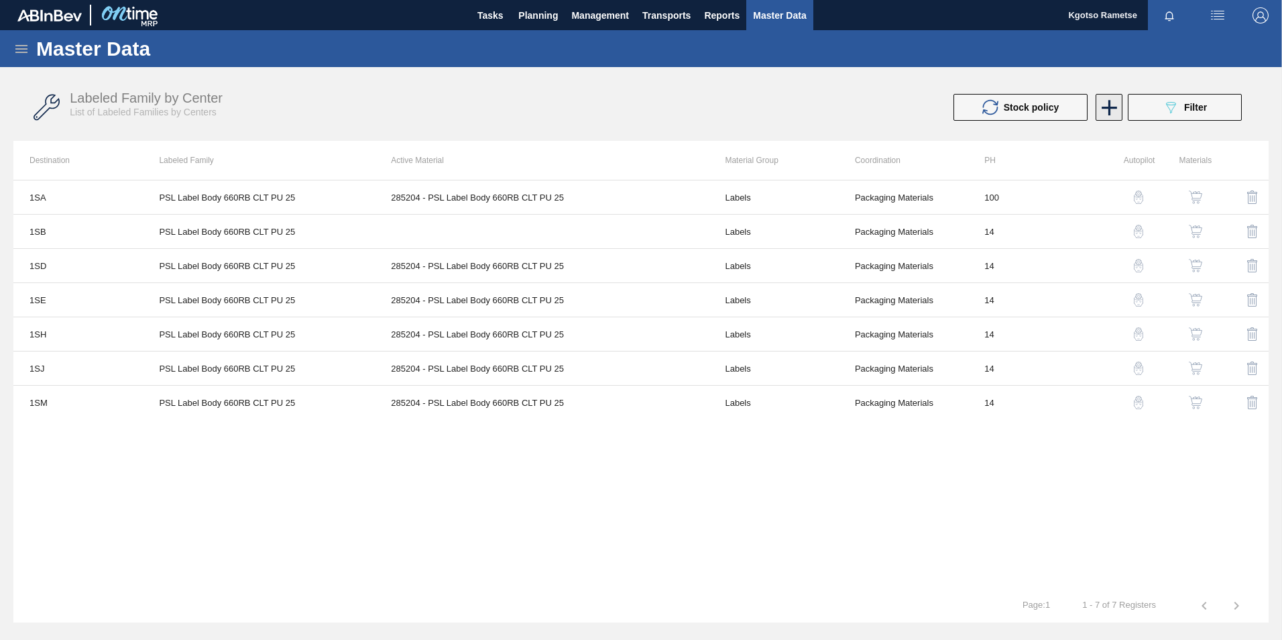
click at [1101, 103] on icon at bounding box center [1109, 108] width 26 height 26
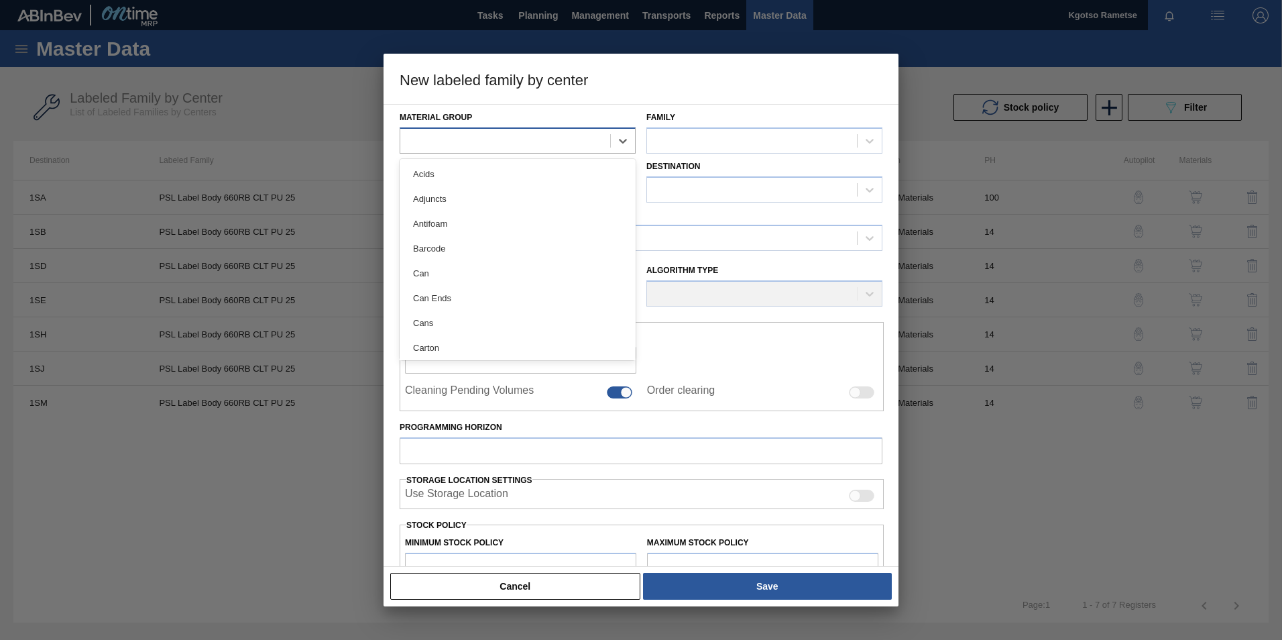
click at [440, 142] on div at bounding box center [505, 140] width 210 height 19
type Group "labe"
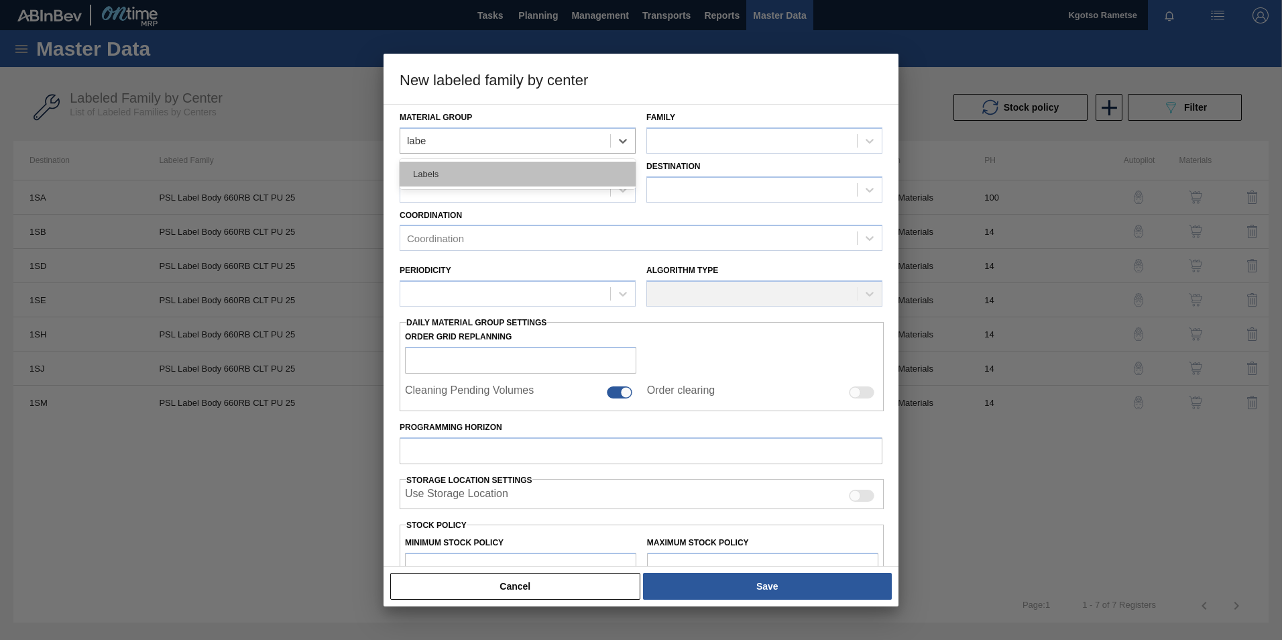
click at [494, 163] on div "Labels" at bounding box center [518, 174] width 236 height 25
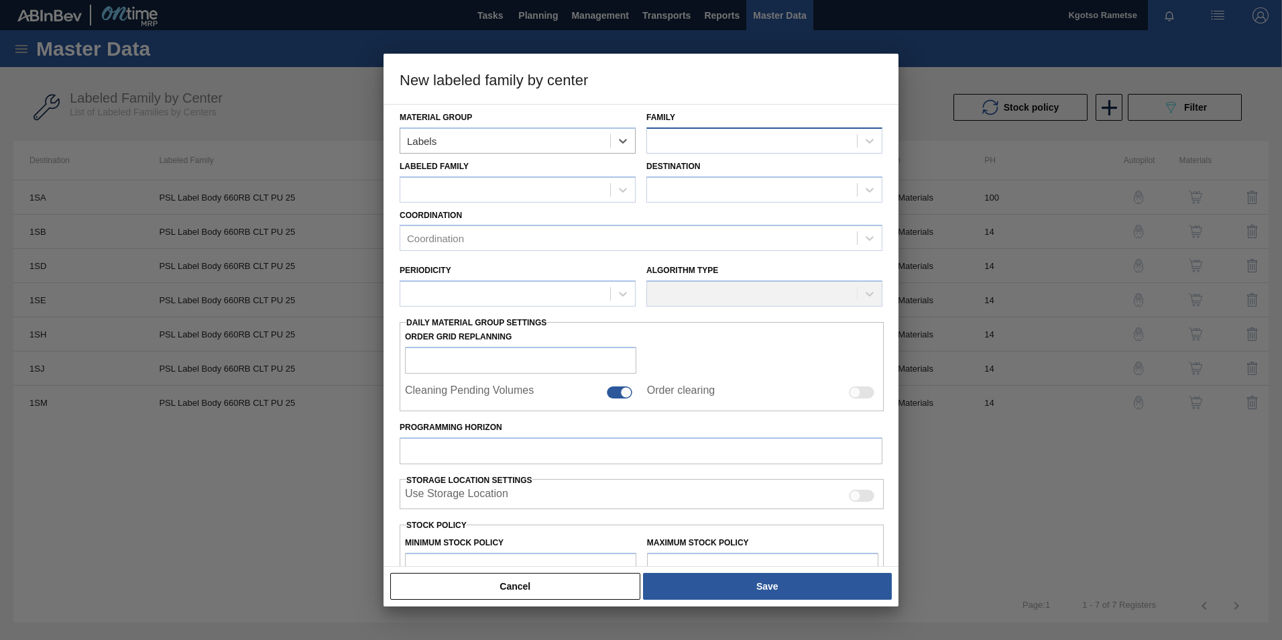
click at [682, 149] on div at bounding box center [752, 140] width 210 height 19
type input "66"
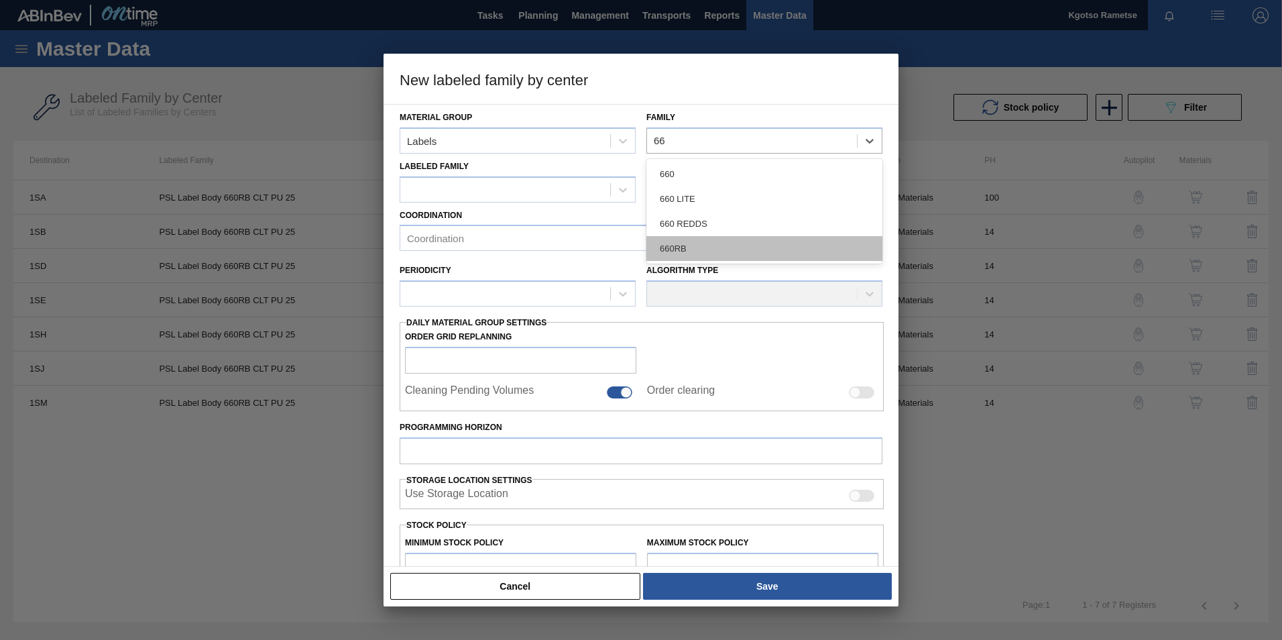
drag, startPoint x: 720, startPoint y: 238, endPoint x: 687, endPoint y: 233, distance: 33.3
click at [719, 238] on div "660RB" at bounding box center [764, 248] width 236 height 25
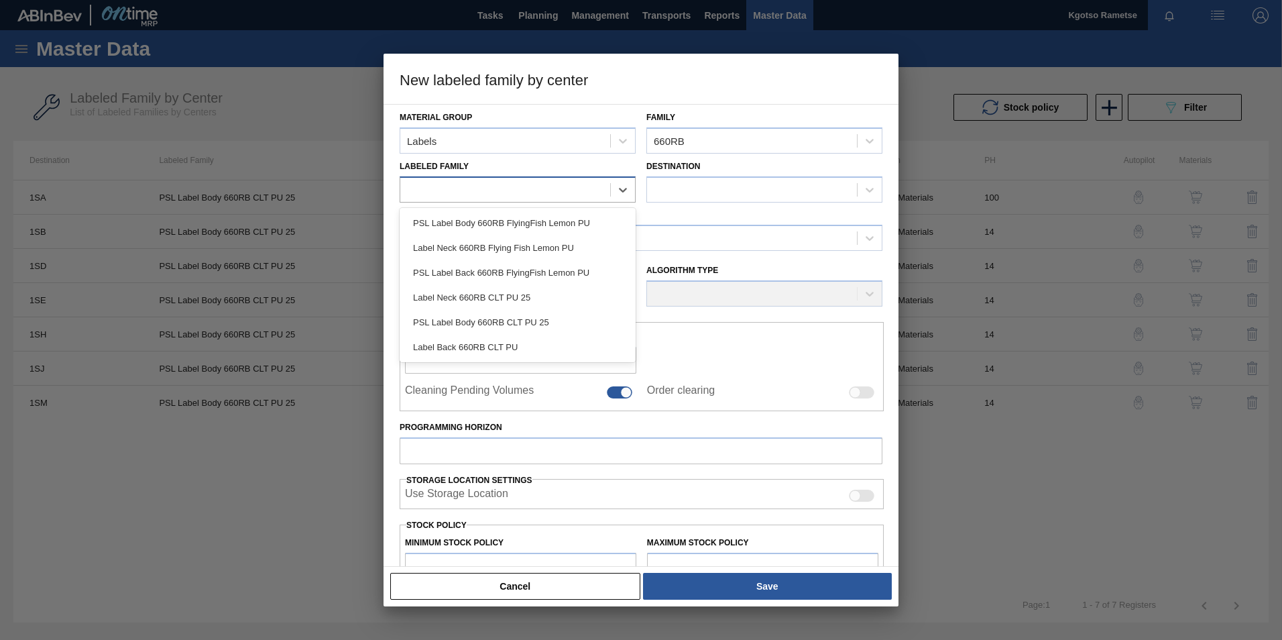
click at [591, 190] on div at bounding box center [505, 189] width 210 height 19
click at [525, 342] on div "Label Back 660RB CLT PU" at bounding box center [518, 347] width 236 height 25
checkbox input "false"
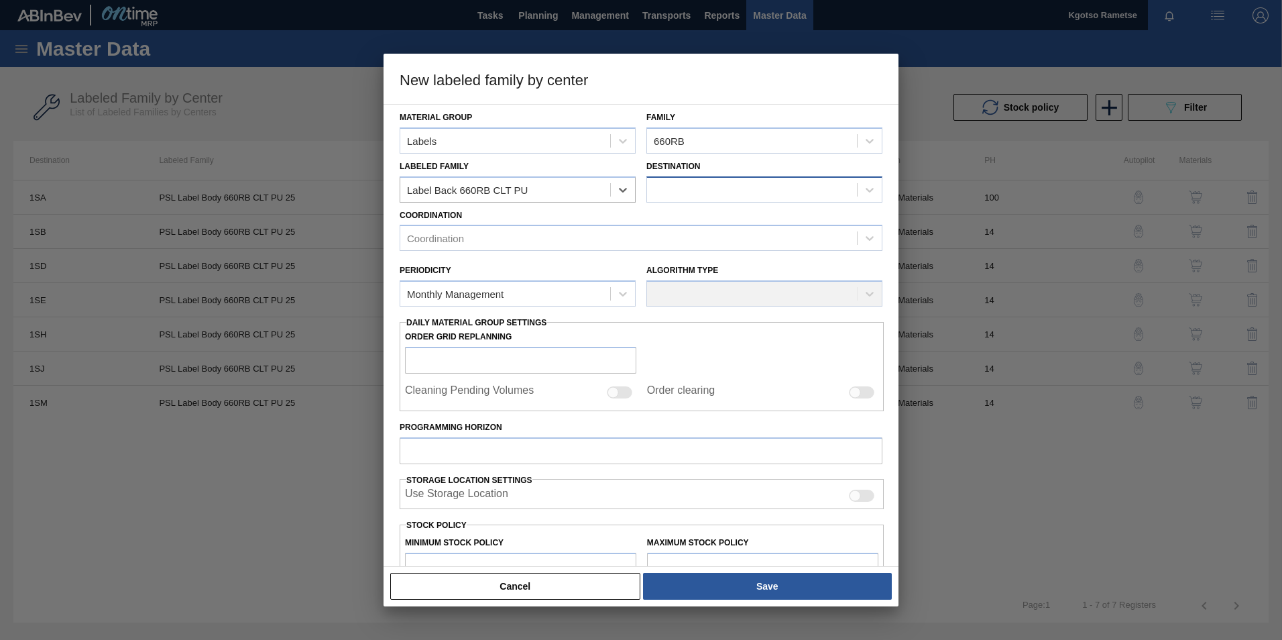
click at [694, 190] on div at bounding box center [752, 189] width 210 height 19
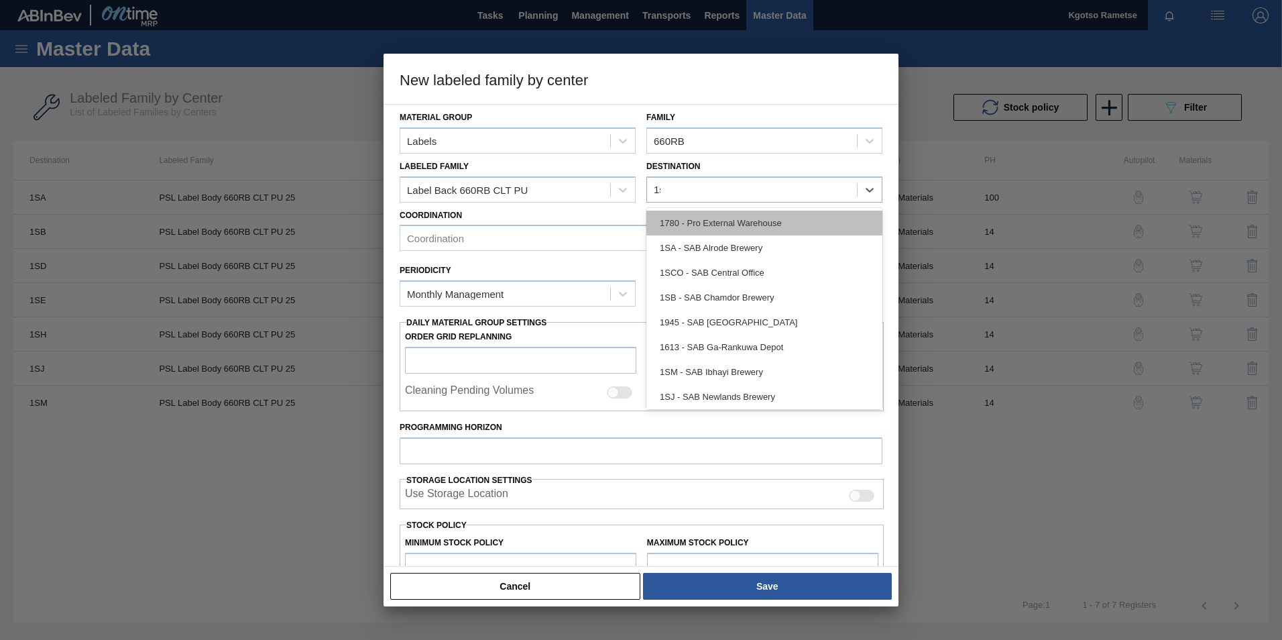
type input "1sa"
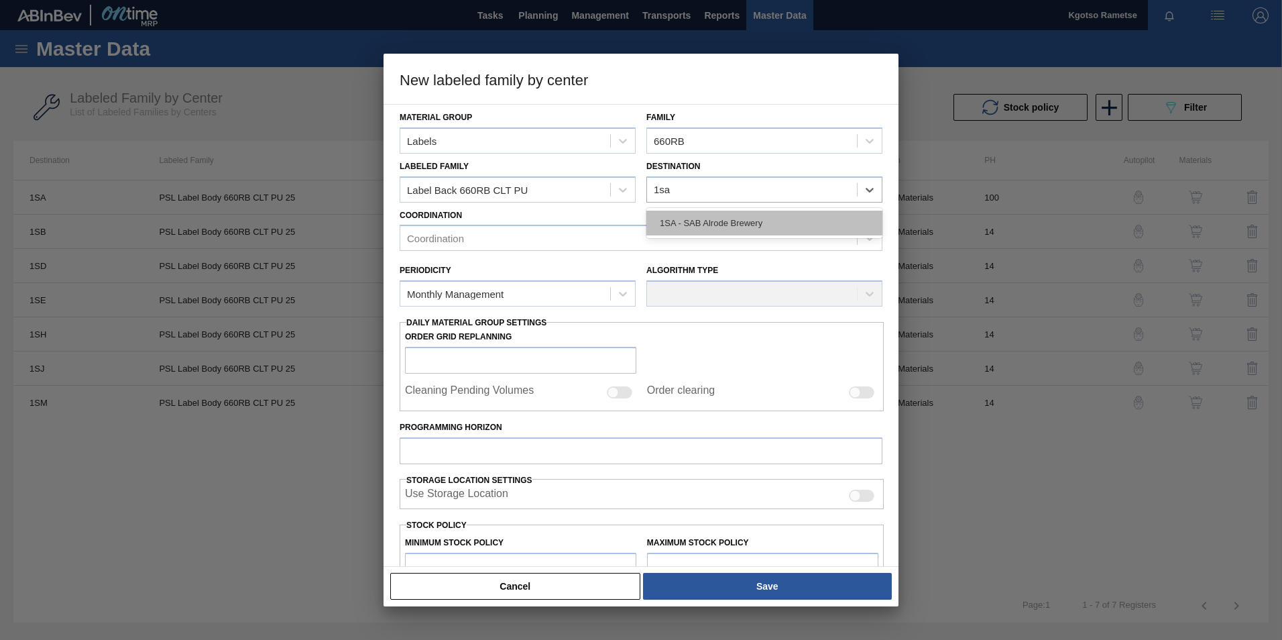
drag, startPoint x: 695, startPoint y: 210, endPoint x: 685, endPoint y: 210, distance: 10.1
click at [694, 208] on div "1SA - SAB Alrode Brewery" at bounding box center [764, 223] width 236 height 30
click at [680, 219] on div "1SA - SAB Alrode Brewery" at bounding box center [764, 222] width 236 height 25
click at [549, 244] on div "Coordination" at bounding box center [628, 238] width 457 height 19
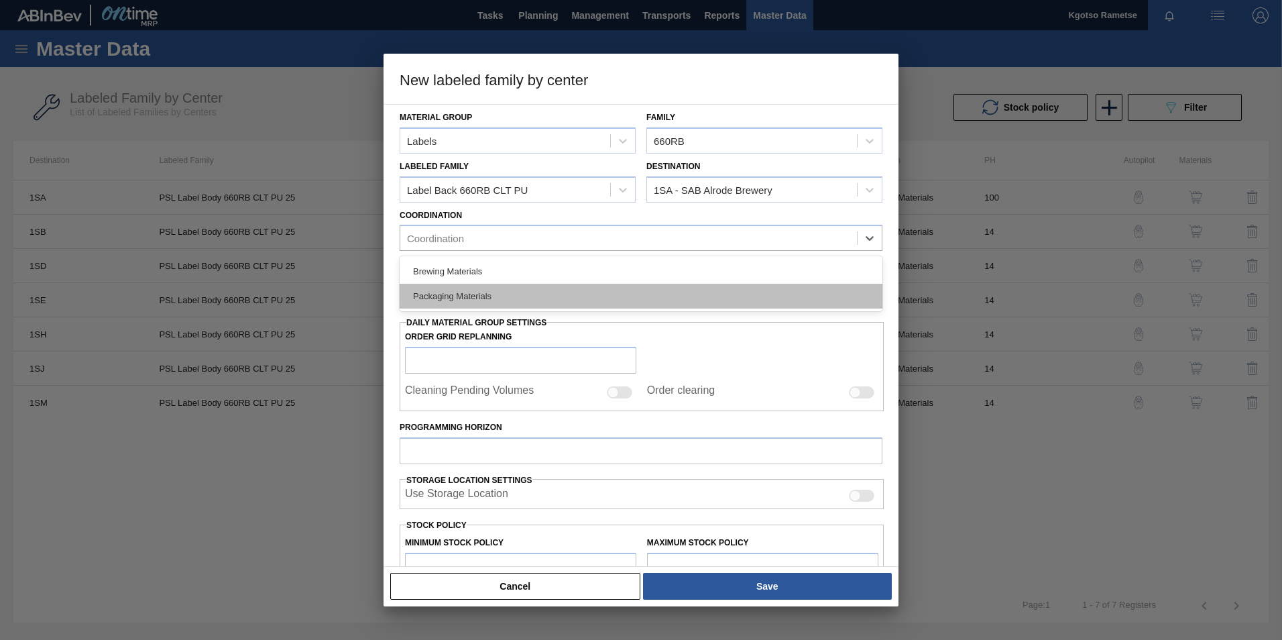
click at [451, 298] on div "Packaging Materials" at bounding box center [641, 296] width 483 height 25
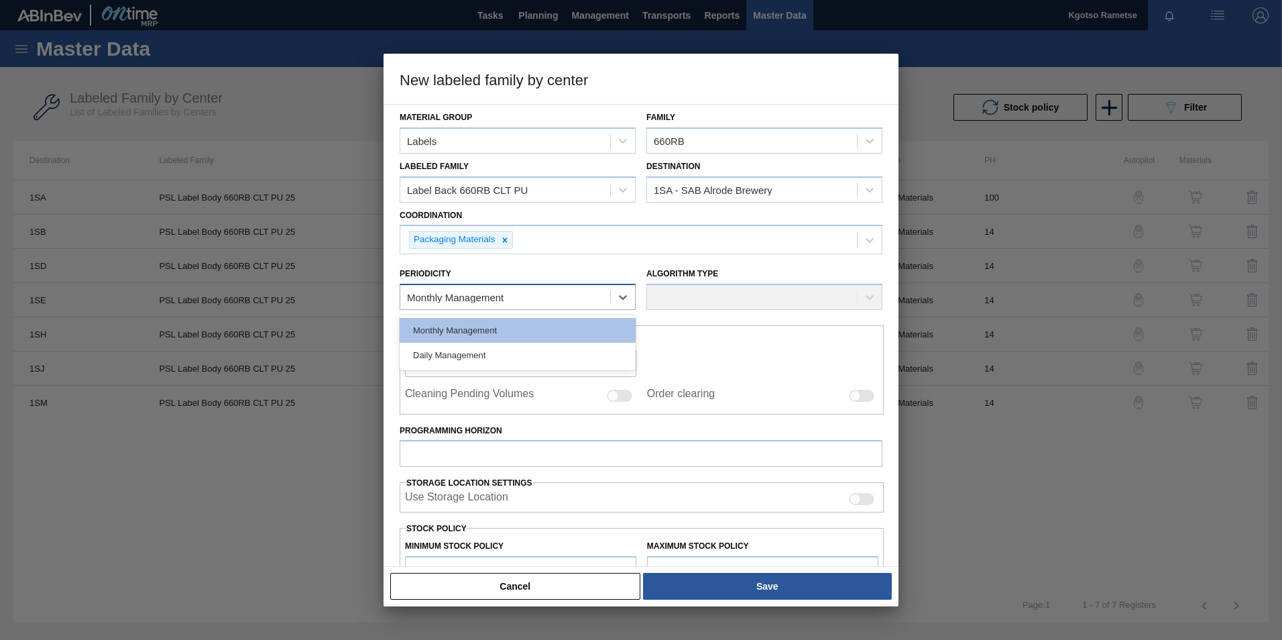
click at [455, 307] on div "Monthly Management" at bounding box center [518, 297] width 236 height 26
click at [440, 332] on div "Monthly Management" at bounding box center [518, 330] width 236 height 25
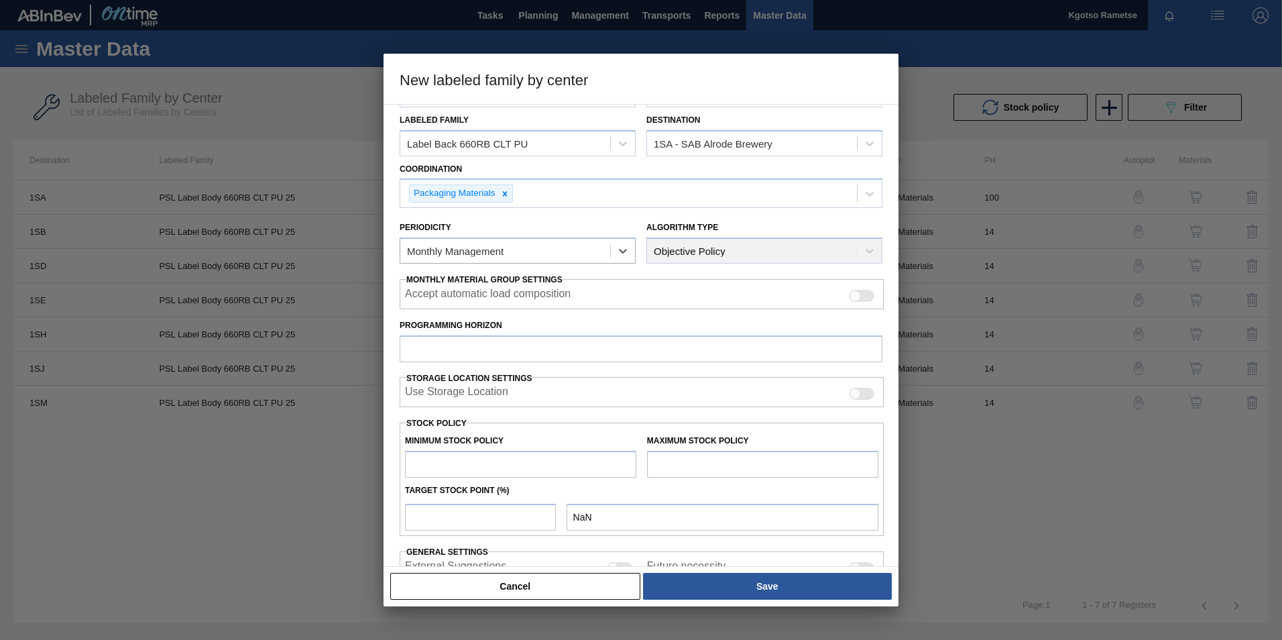
scroll to position [67, 0]
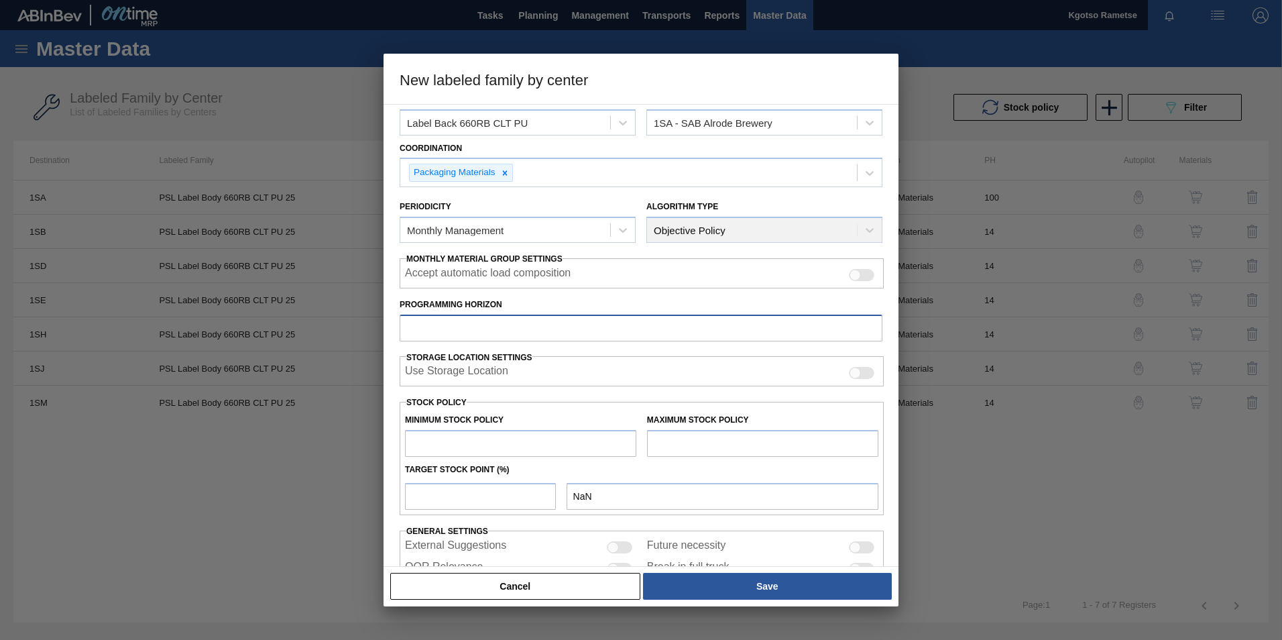
click at [443, 316] on input "Programming Horizon" at bounding box center [641, 327] width 483 height 27
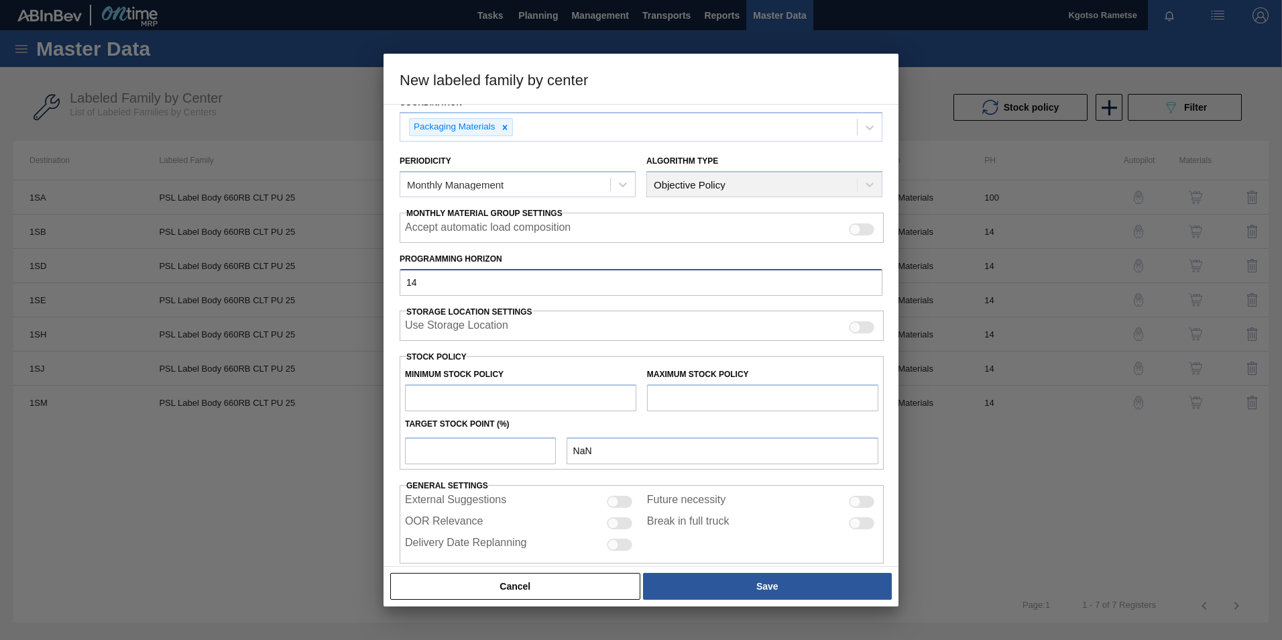
scroll to position [133, 0]
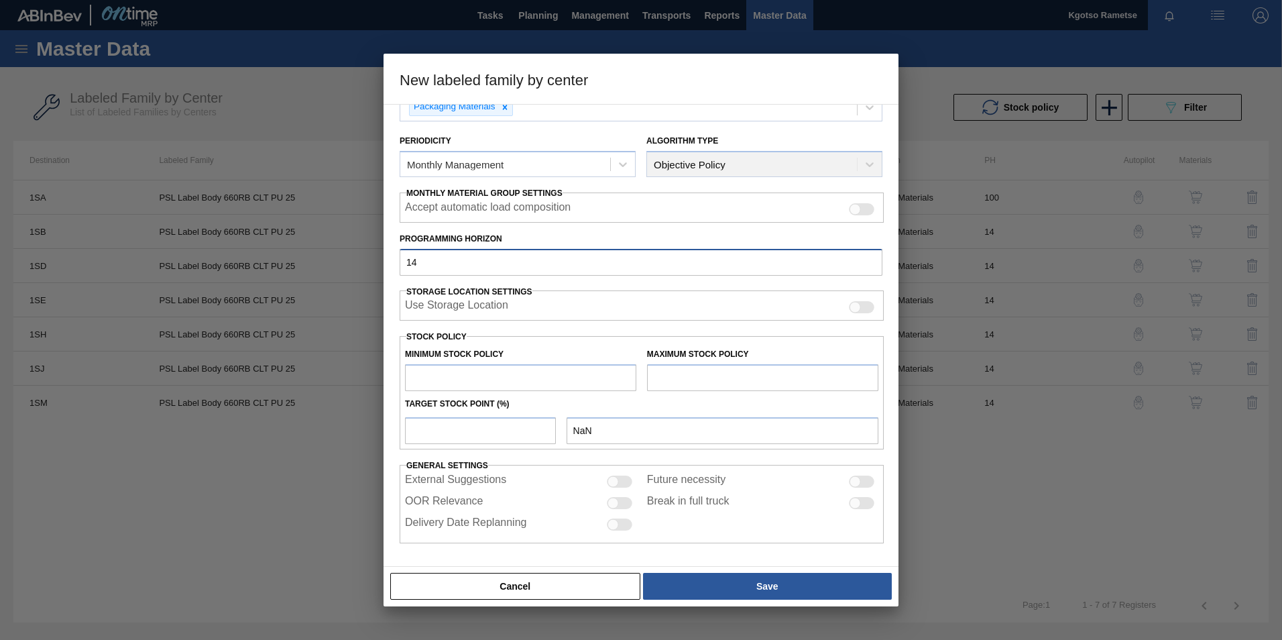
type input "14"
click at [435, 373] on input "text" at bounding box center [520, 377] width 231 height 27
type input "1"
type input "1.000"
type input "10"
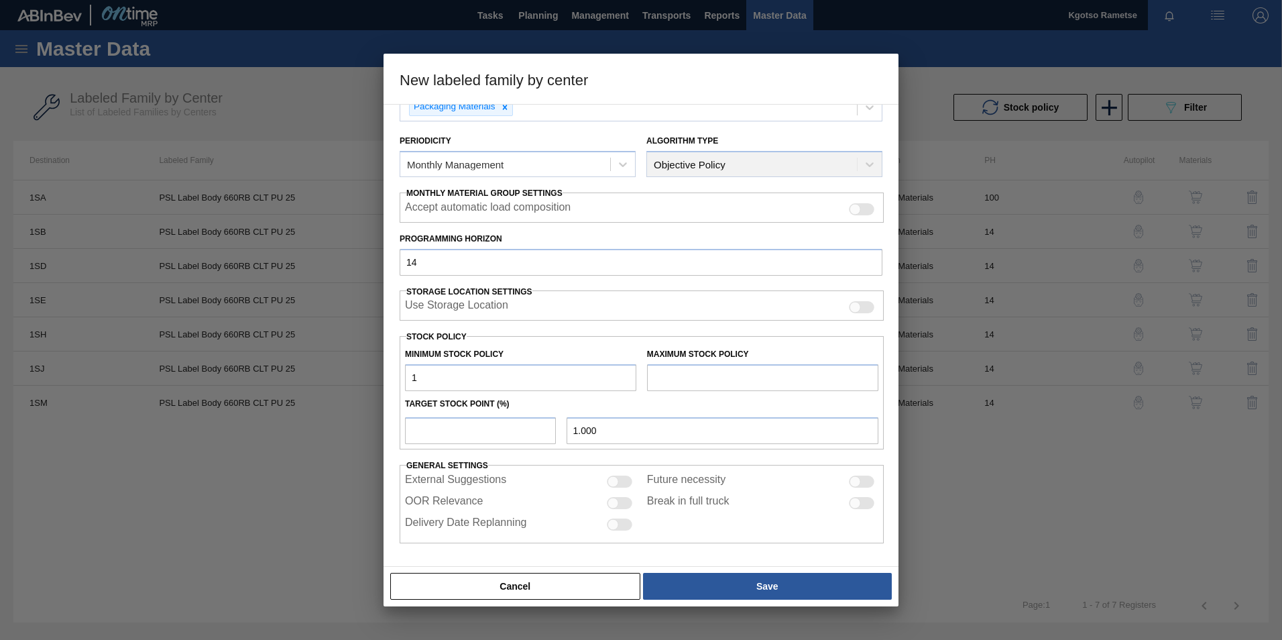
type input "10.000"
type input "100"
type input "100.000"
type input "1,000"
type input "1,000.000"
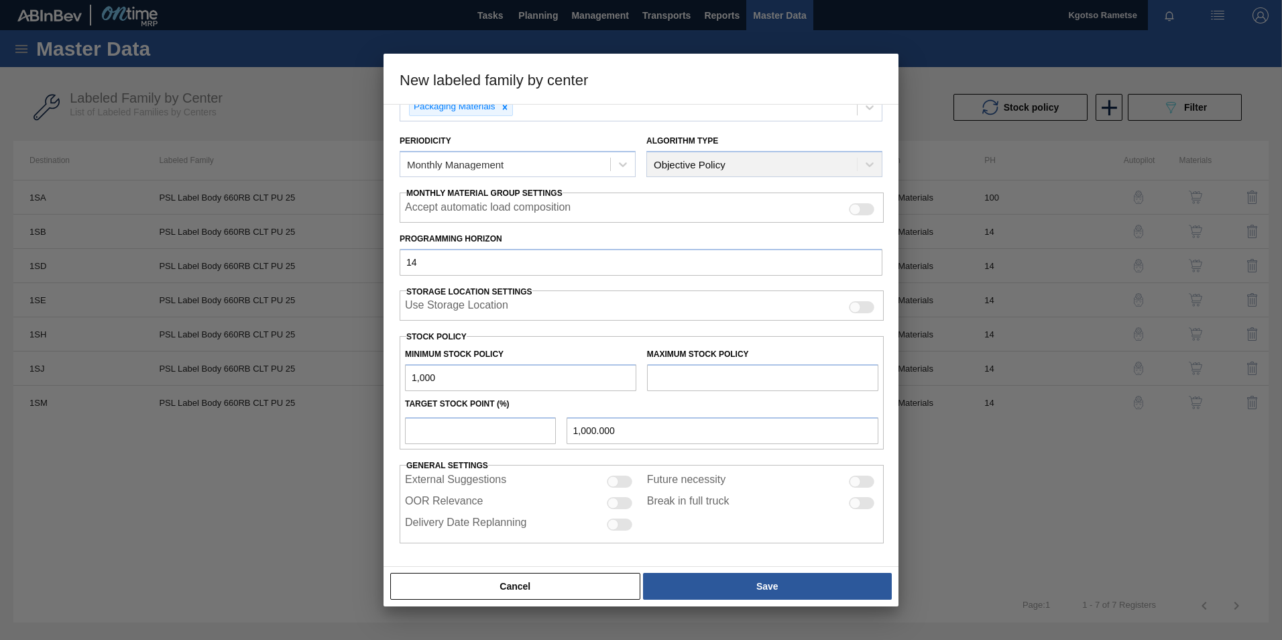
type input "10,000"
type input "10,000.000"
type input "100,000"
type input "100,000.000"
type input "1,000,000"
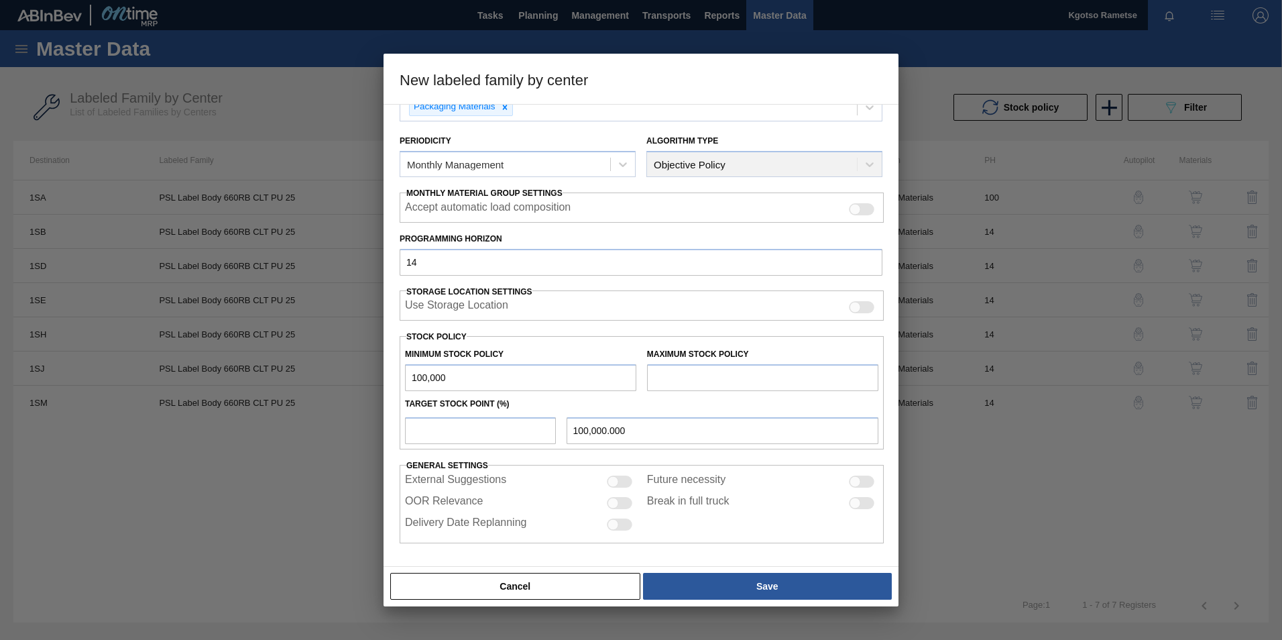
type input "1,000,000.000"
type input "1,000,000"
click at [660, 381] on input "text" at bounding box center [762, 377] width 231 height 27
type input "1,500,000"
click at [499, 427] on input "number" at bounding box center [480, 430] width 151 height 27
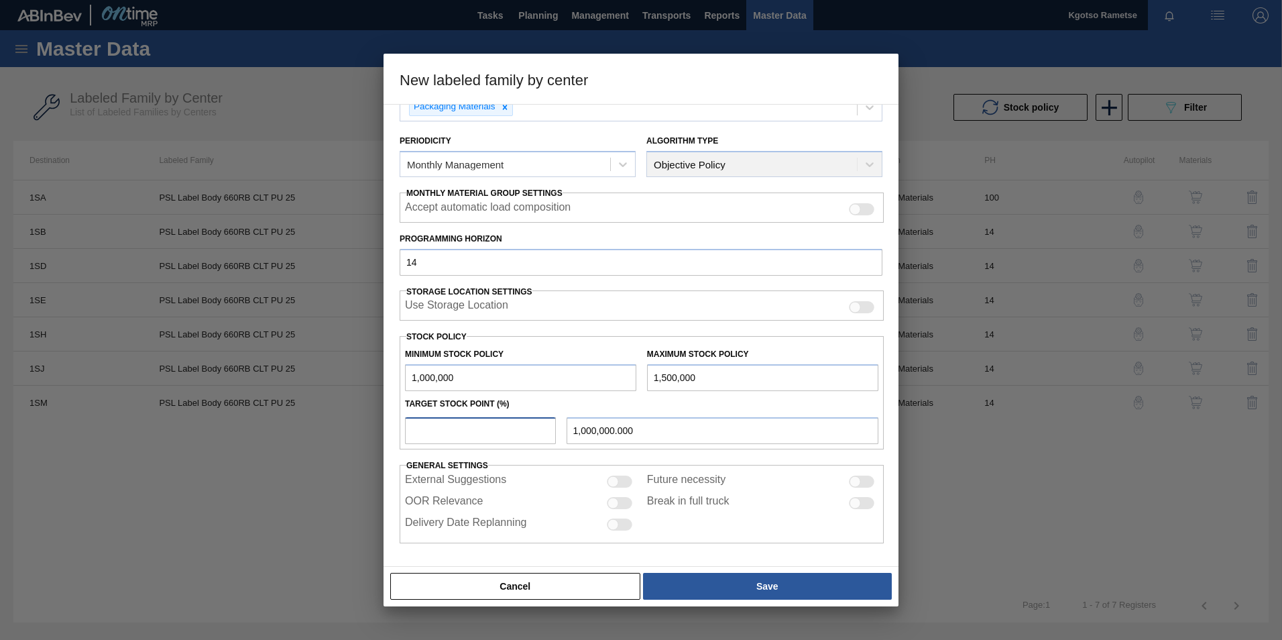
type input "1"
type input "1,005,000.000"
type input "10"
type input "1,050,000.000"
type input "100"
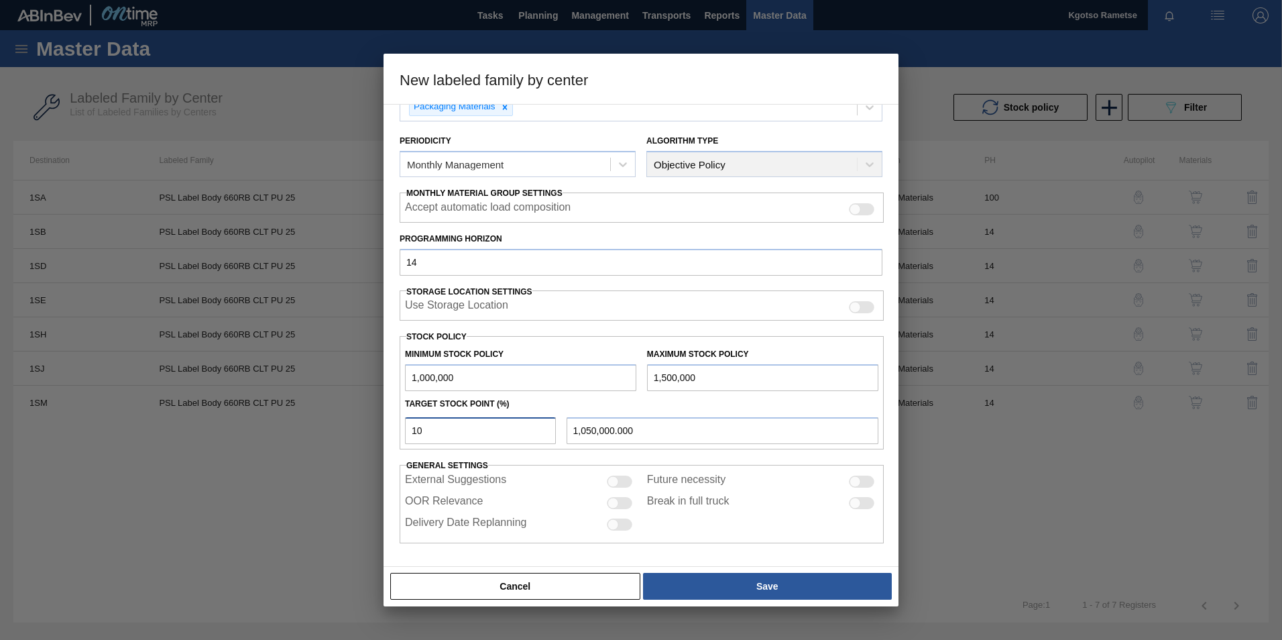
type input "1,500,000.000"
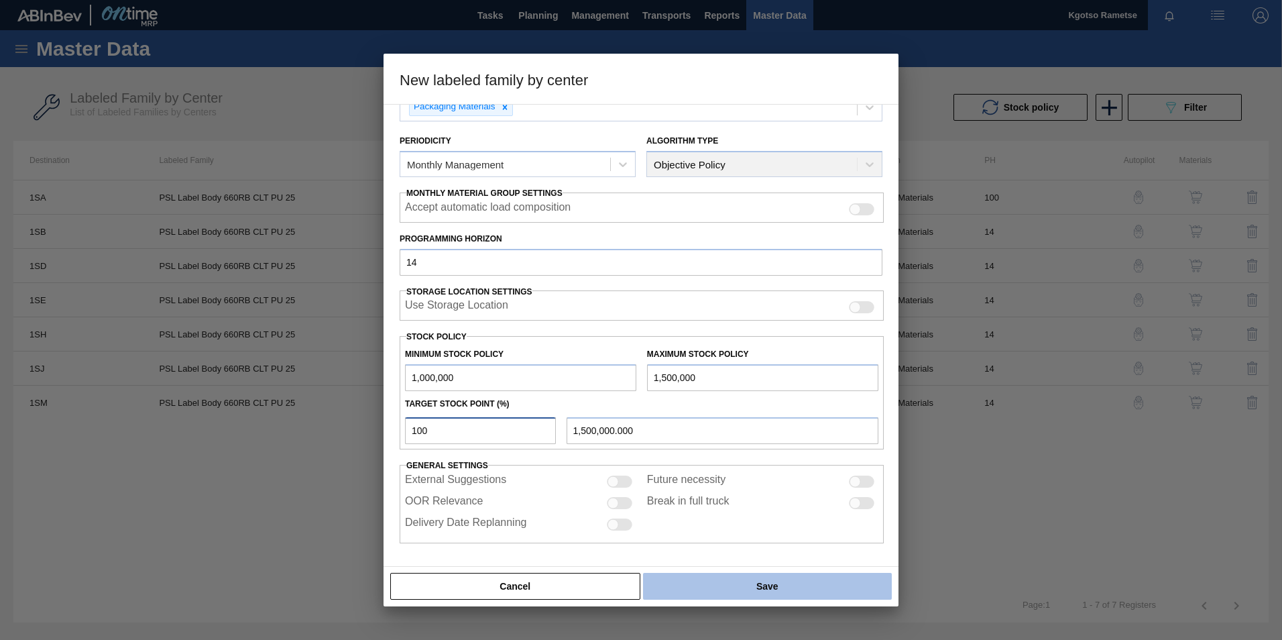
type input "100"
click at [764, 593] on button "Save" at bounding box center [767, 585] width 249 height 27
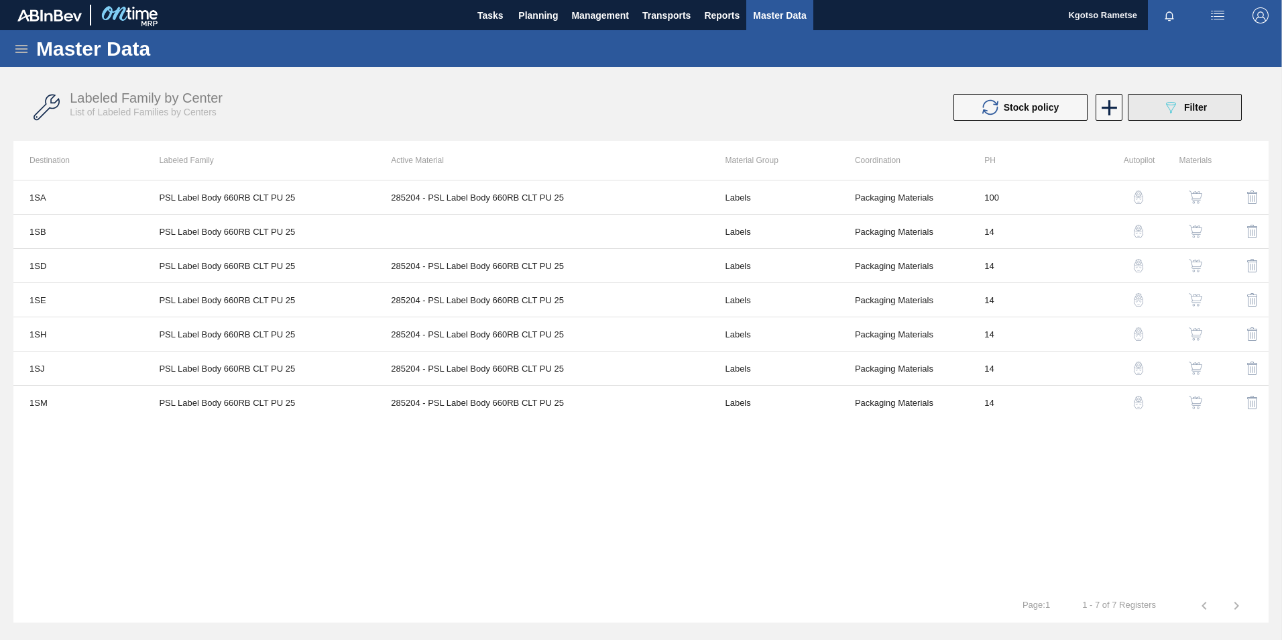
click at [1184, 95] on button "089F7B8B-B2A5-4AFE-B5C0-19BA573D28AC Filter" at bounding box center [1185, 107] width 114 height 27
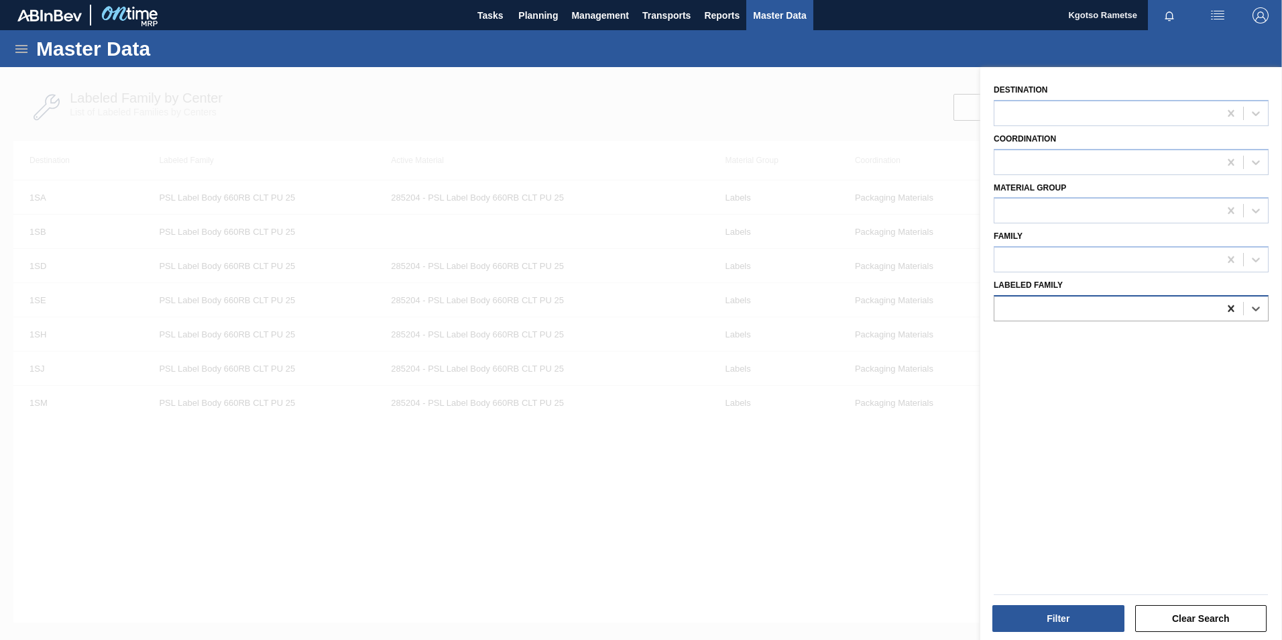
click at [1231, 304] on icon at bounding box center [1230, 308] width 13 height 13
paste Family "Label Back 660RB CLT PU"
type Family "Label Back 660RB CLT PU"
click at [1032, 250] on div at bounding box center [1106, 259] width 225 height 19
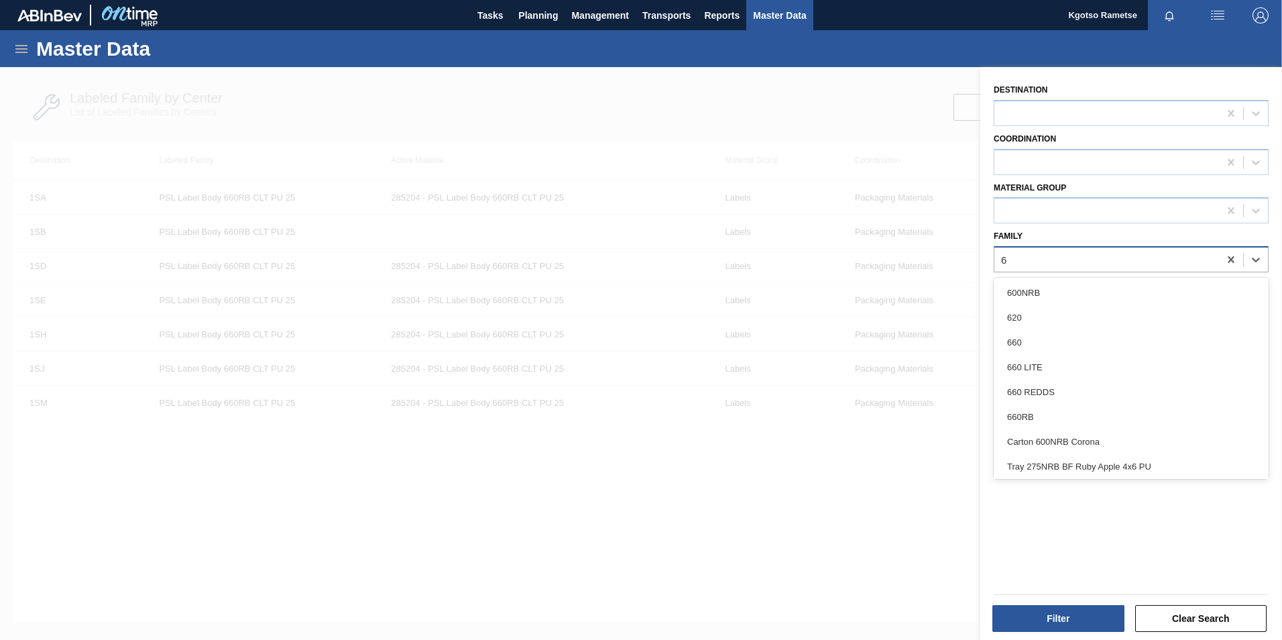
type input "66"
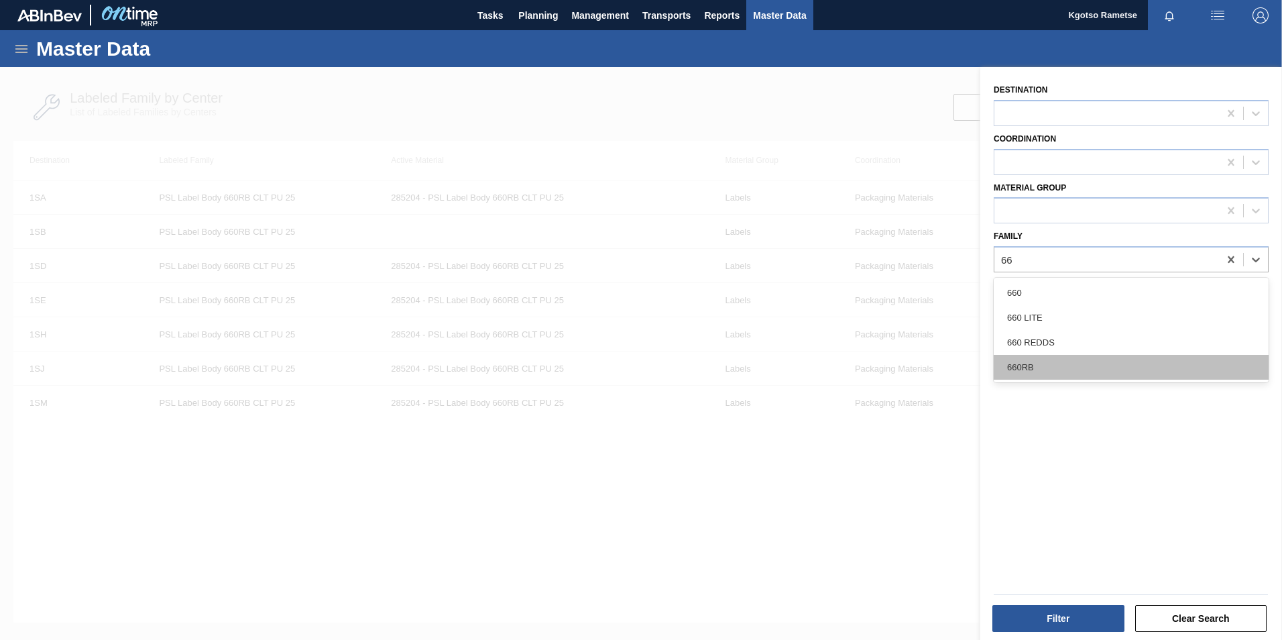
click at [1055, 357] on div "660RB" at bounding box center [1130, 367] width 275 height 25
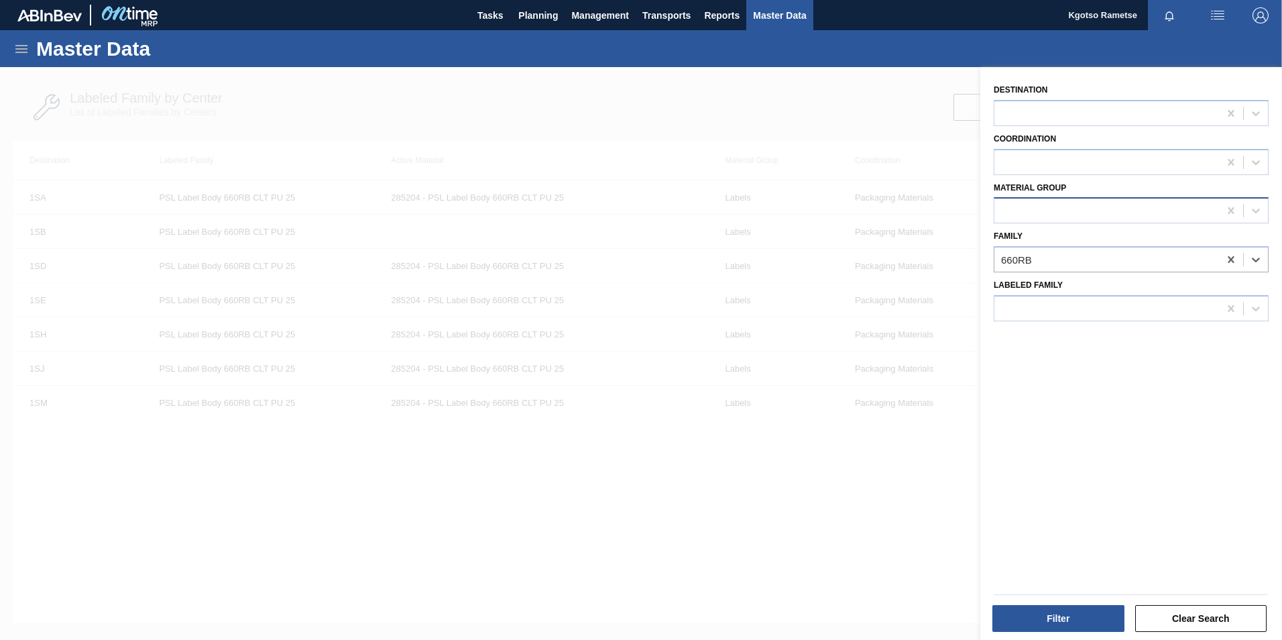
click at [1077, 213] on div at bounding box center [1106, 210] width 225 height 19
type Group "labels"
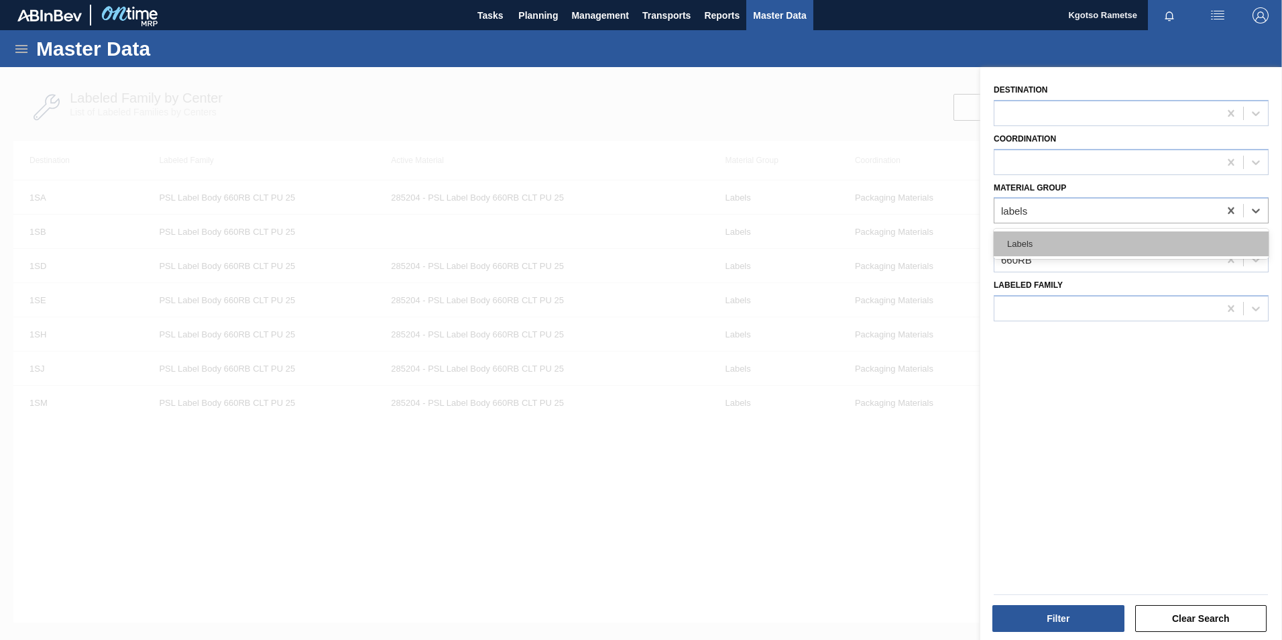
click at [1012, 253] on div "Labels" at bounding box center [1130, 243] width 275 height 25
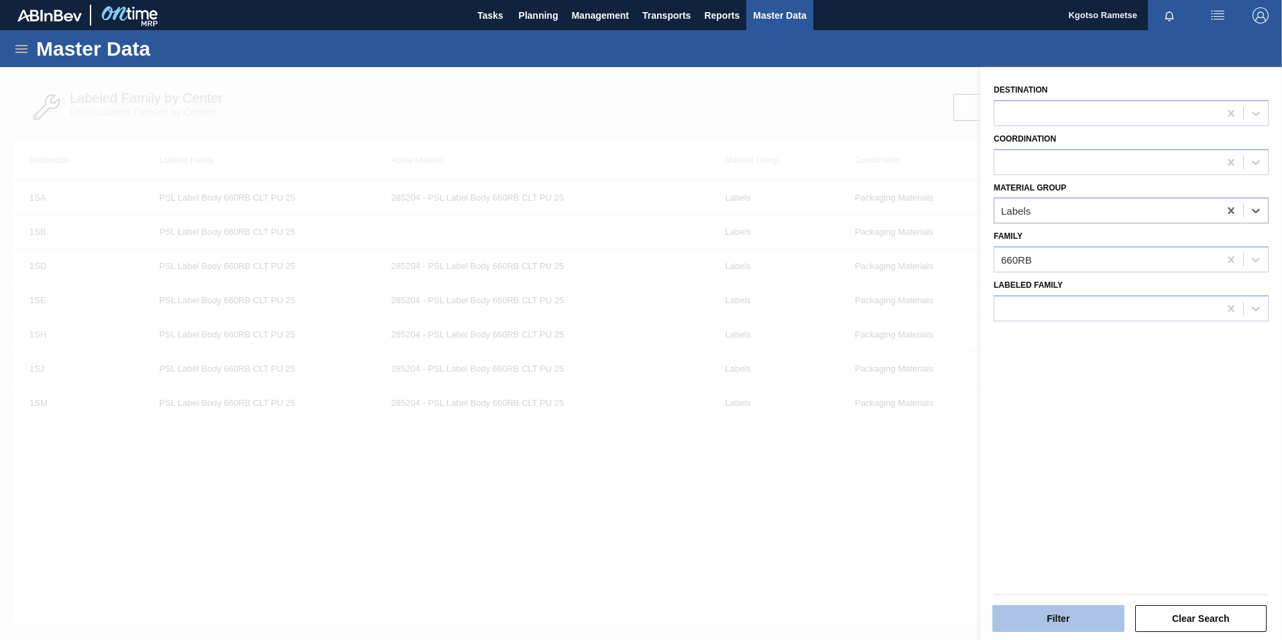
click at [1094, 609] on button "Filter" at bounding box center [1058, 618] width 132 height 27
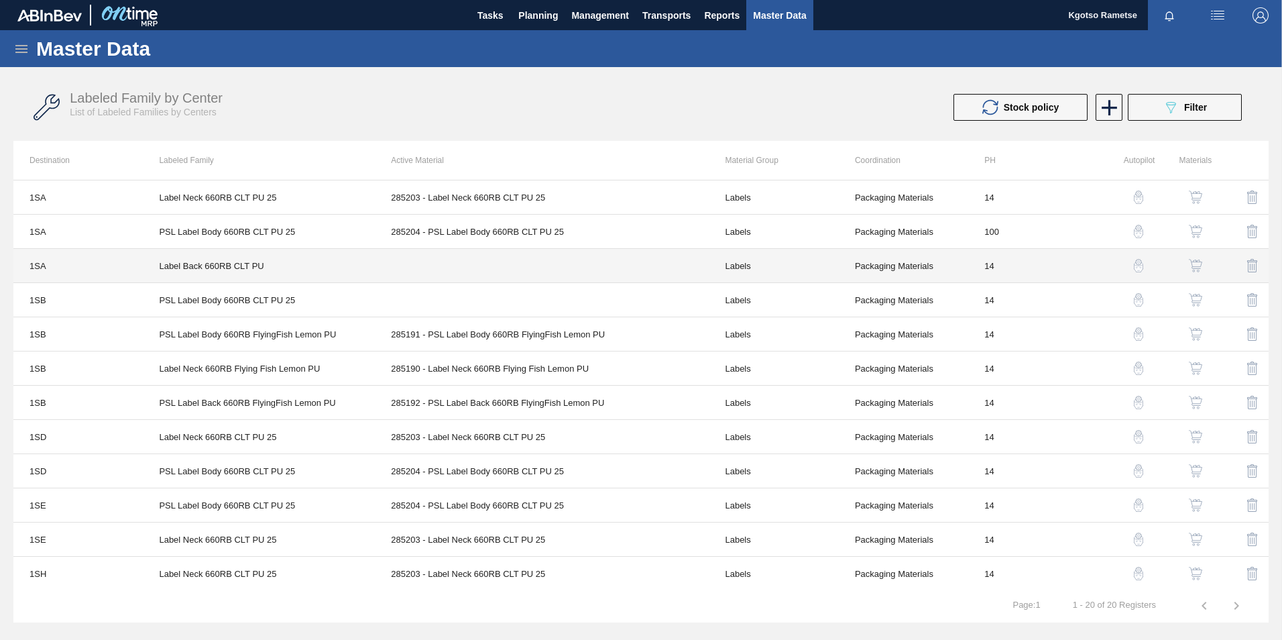
click at [177, 261] on td "Label Back 660RB CLT PU" at bounding box center [259, 266] width 232 height 34
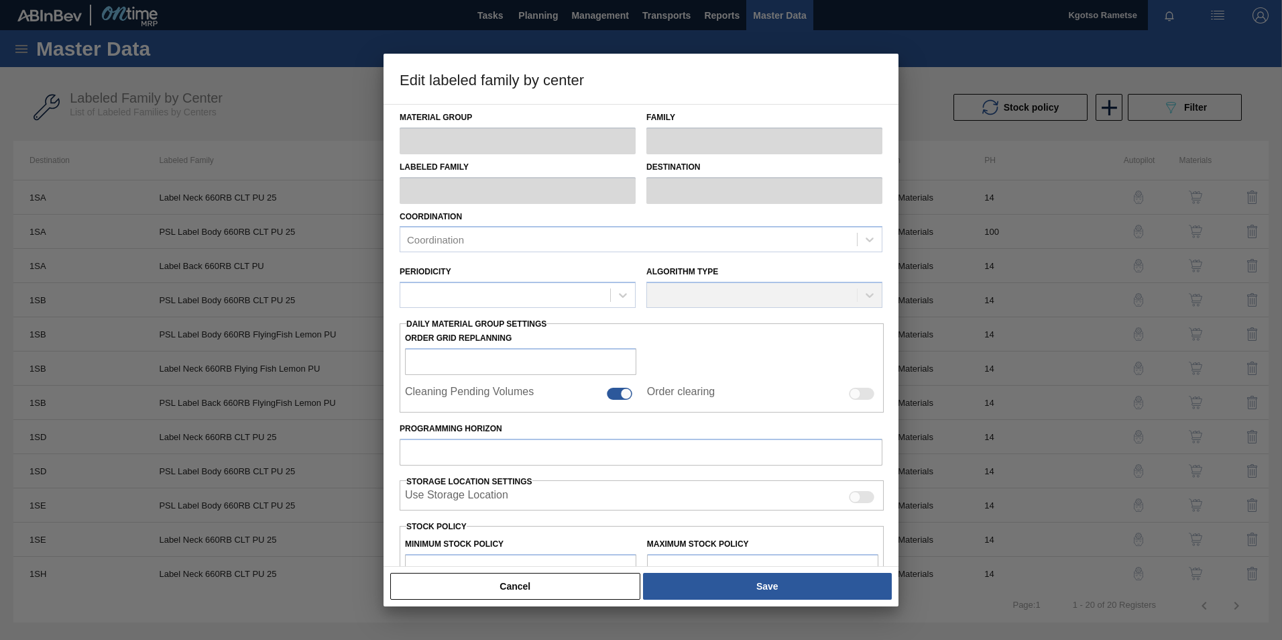
type input "Labels"
type input "660RB"
type input "Label Back 660RB CLT PU"
type input "1SA - SAB Alrode Brewery"
type input "14"
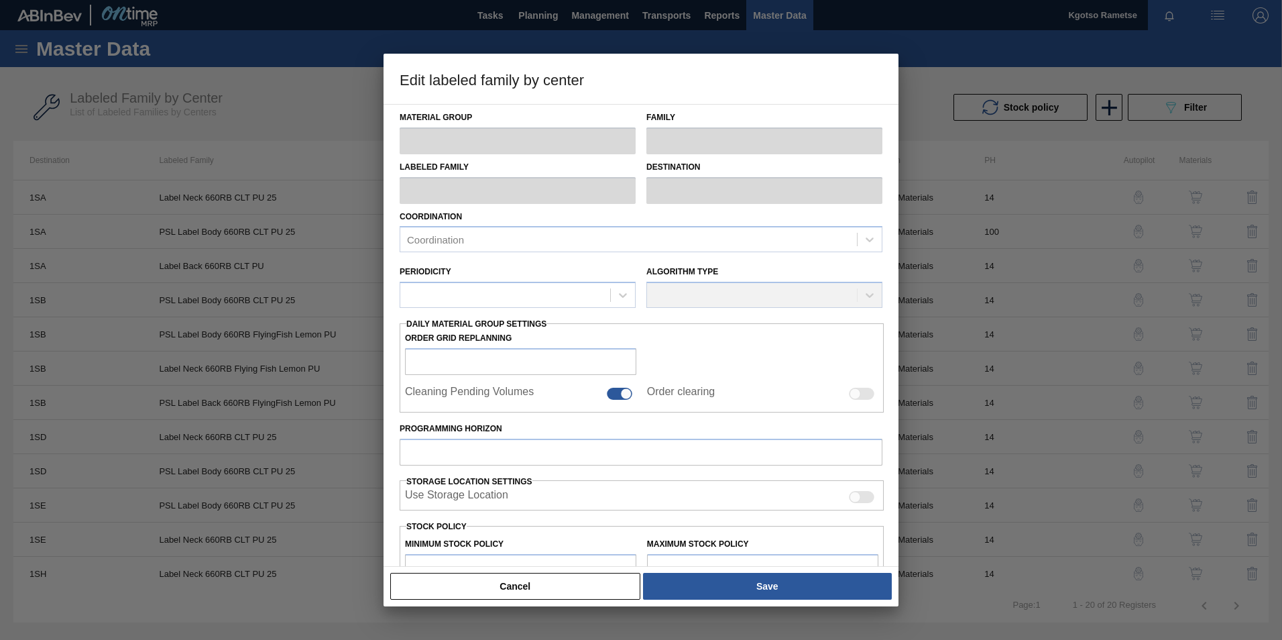
type input "1,000,000"
type input "1,500,000"
type input "100"
type input "1,500,000.000"
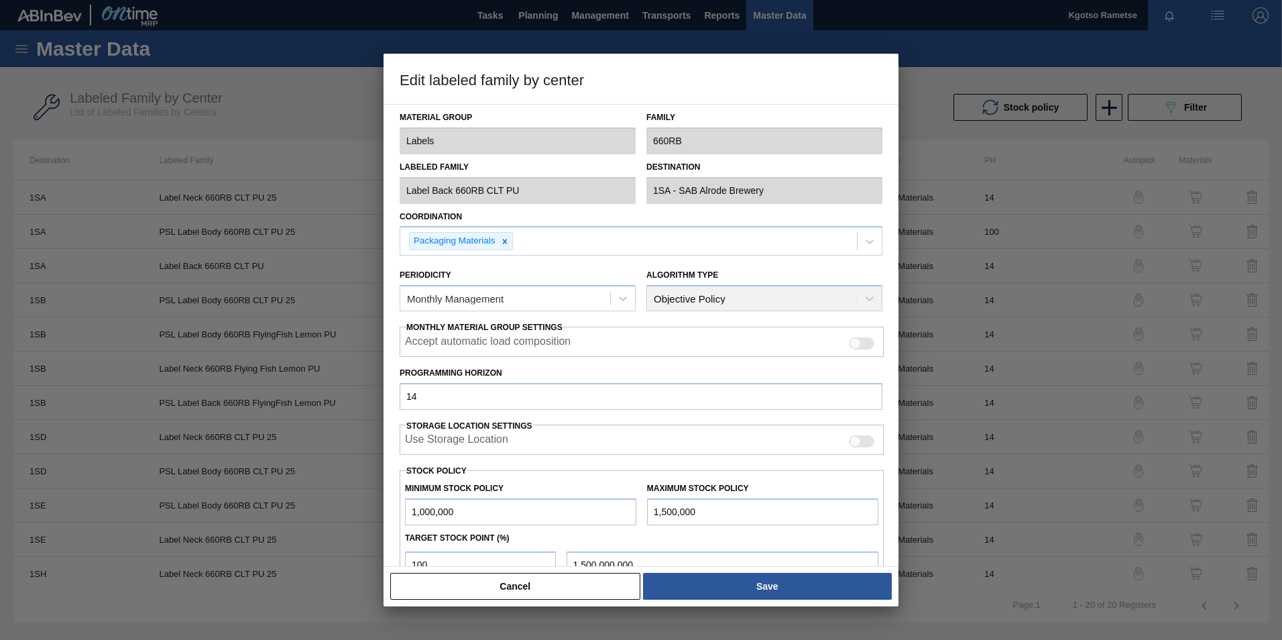
click at [373, 196] on div "Edit labeled family by center Material Group Labels Family 660RB Labeled Family…" at bounding box center [641, 320] width 1282 height 640
click at [589, 587] on button "Cancel" at bounding box center [515, 585] width 250 height 27
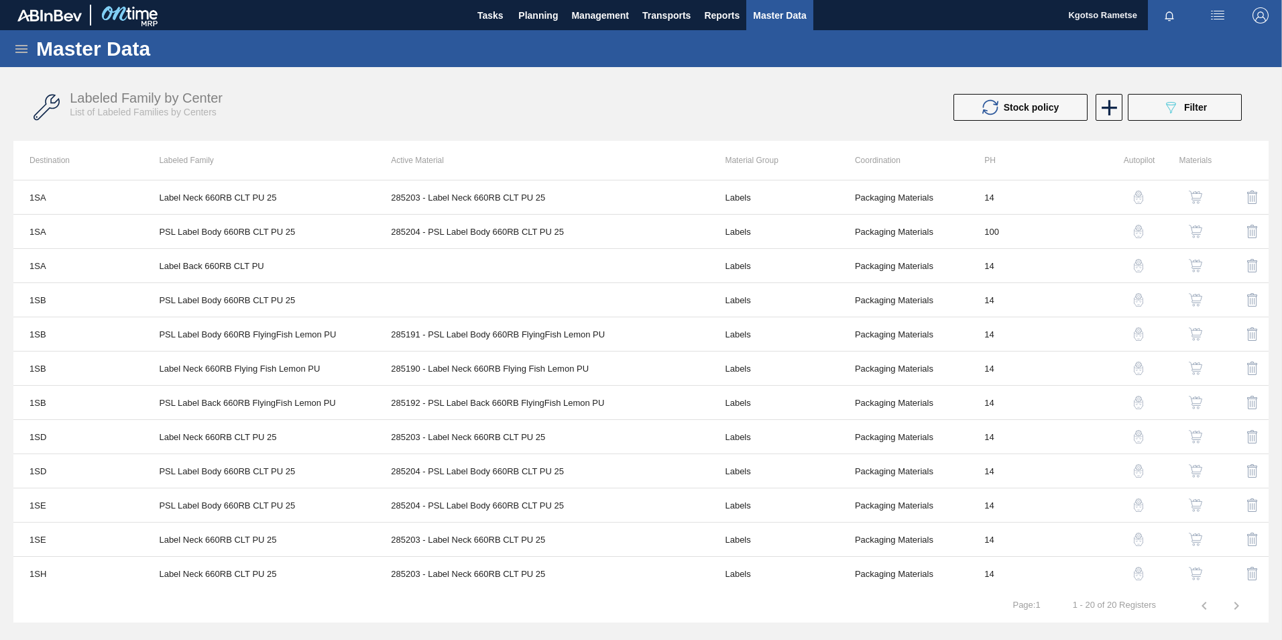
click at [1174, 113] on icon "089F7B8B-B2A5-4AFE-B5C0-19BA573D28AC" at bounding box center [1170, 107] width 16 height 16
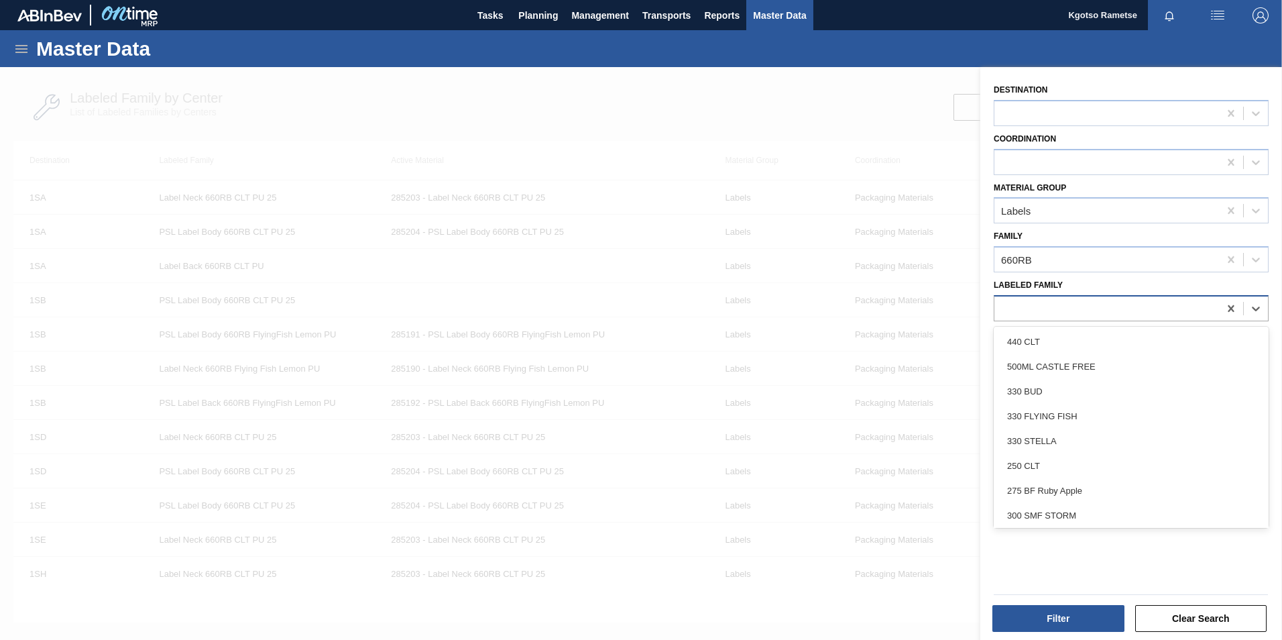
click at [1076, 302] on div at bounding box center [1106, 307] width 225 height 19
paste Family "Label Back 660RB CLT PU"
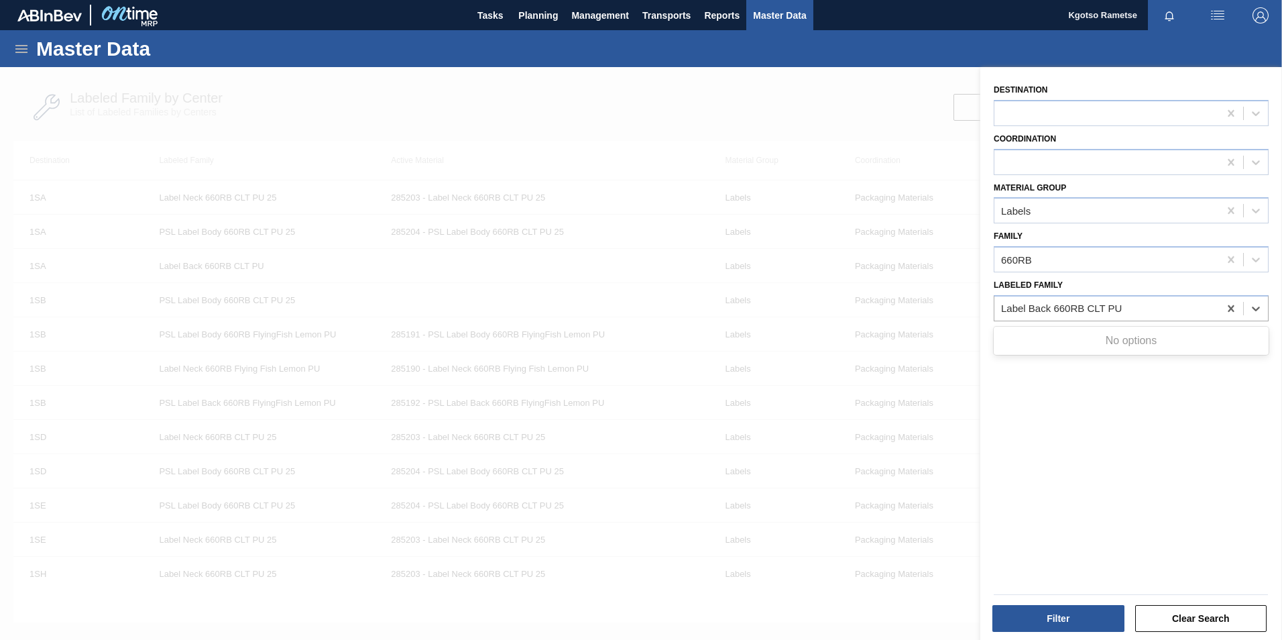
type Family "Label Back 660RB CLT PU"
drag, startPoint x: 1023, startPoint y: 380, endPoint x: 998, endPoint y: 374, distance: 25.5
click at [1022, 379] on div "Destination Coordination Material Group Labels Family 660RB Labeled Family Use …" at bounding box center [1131, 355] width 302 height 576
click at [271, 264] on div at bounding box center [641, 387] width 1282 height 640
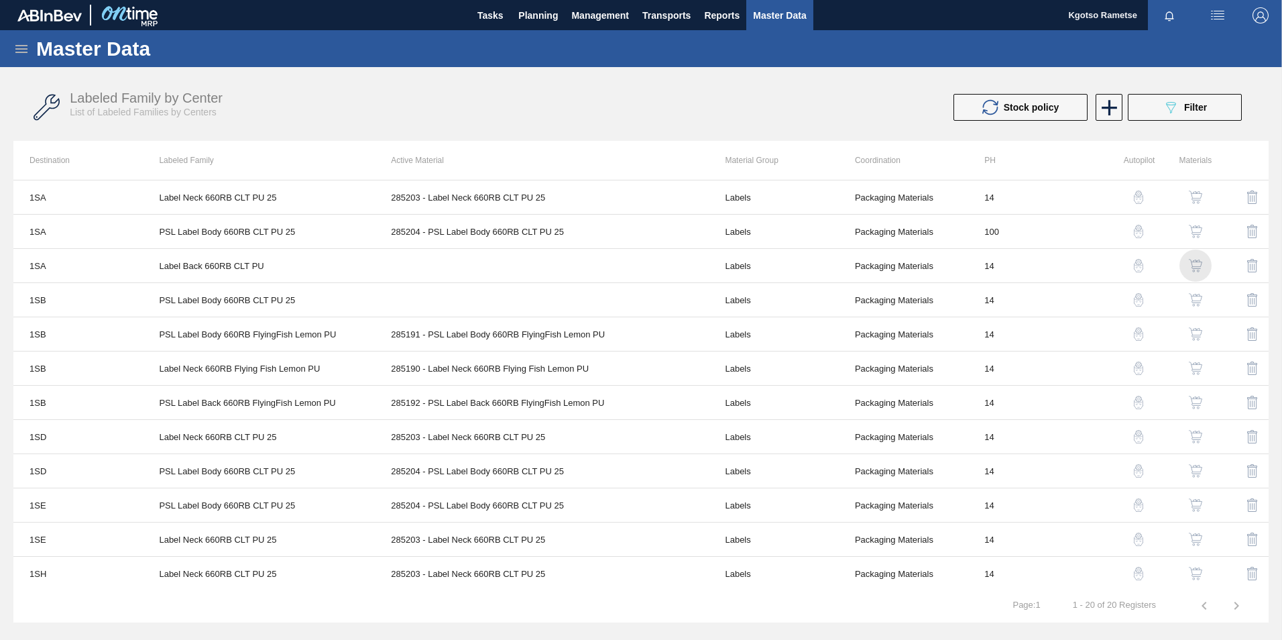
click at [1193, 259] on img "button" at bounding box center [1195, 265] width 13 height 13
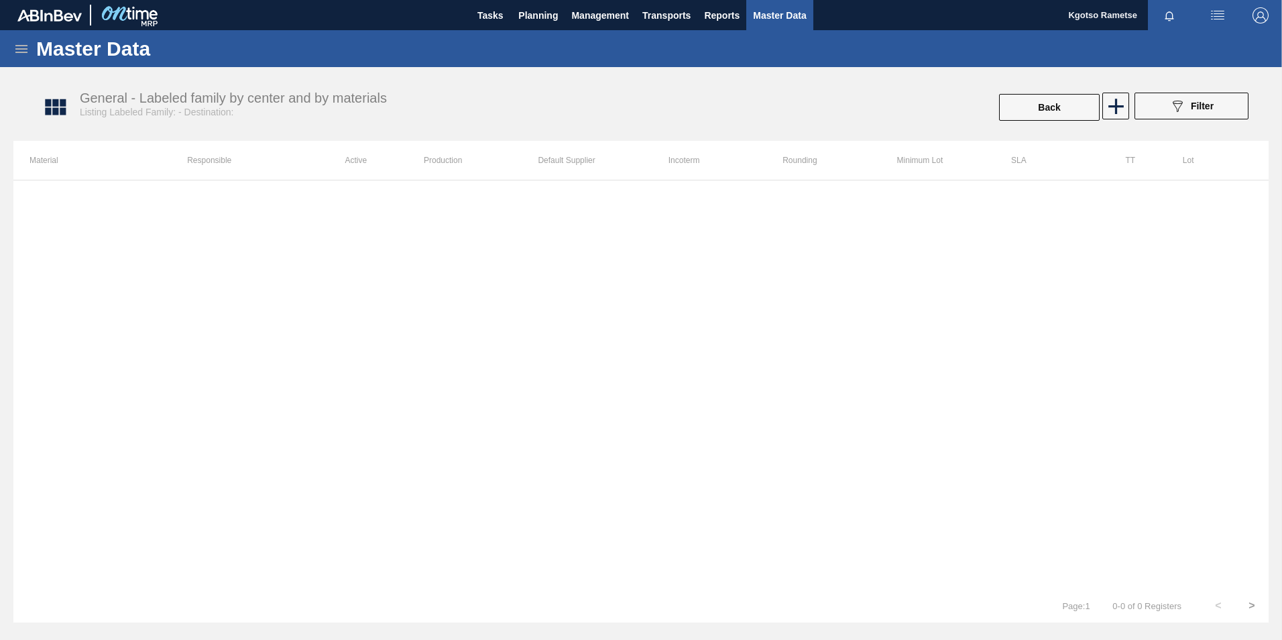
click at [1122, 105] on icon at bounding box center [1116, 106] width 26 height 26
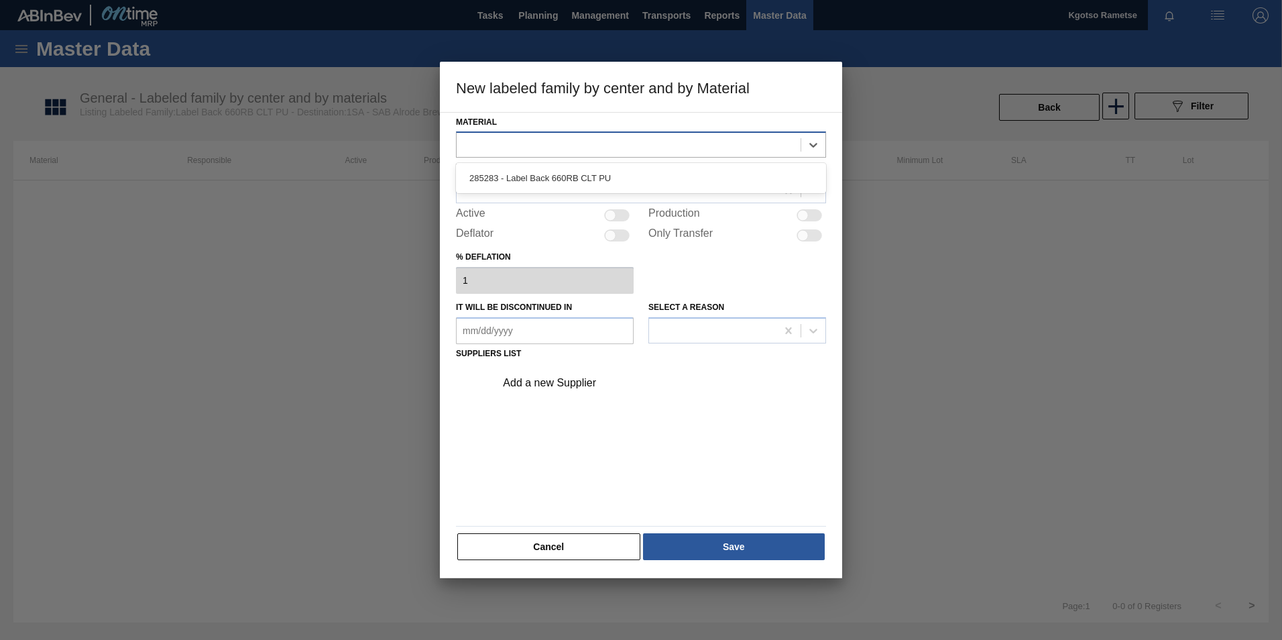
click at [504, 141] on div at bounding box center [629, 144] width 344 height 19
click at [491, 190] on div "285283 - Label Back 660RB CLT PU" at bounding box center [641, 178] width 370 height 25
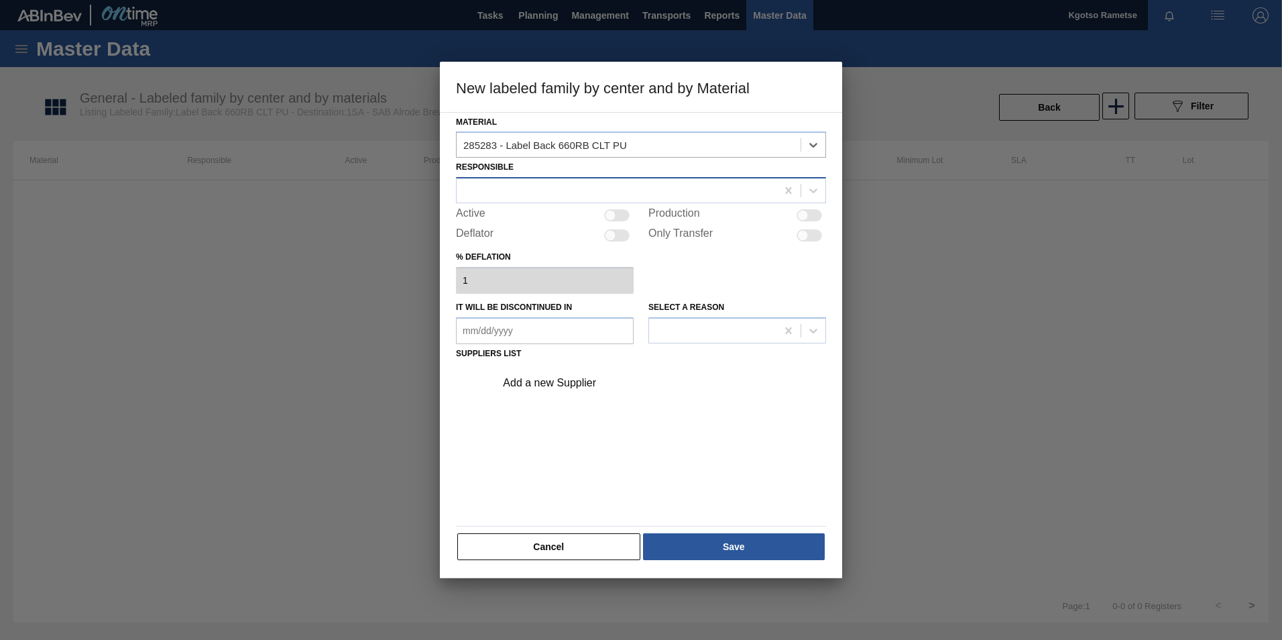
click at [489, 188] on div at bounding box center [617, 190] width 320 height 19
type input "kgot"
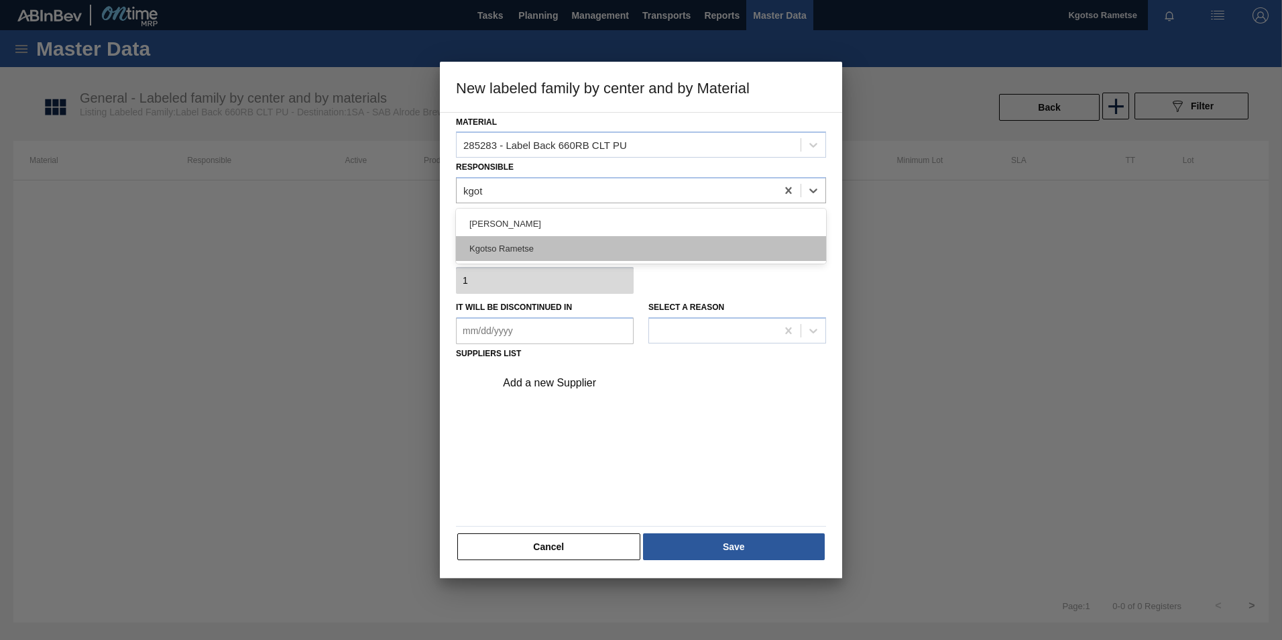
click at [514, 249] on div "Kgotso Rametse" at bounding box center [641, 248] width 370 height 25
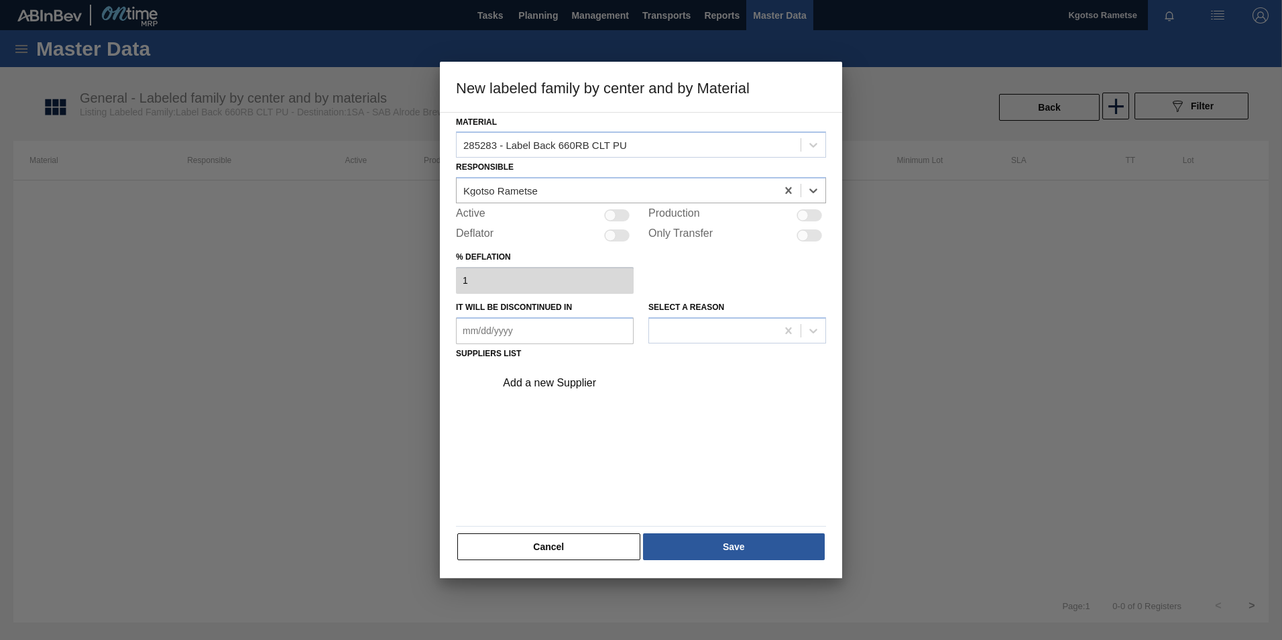
click at [617, 219] on div at bounding box center [616, 215] width 25 height 12
checkbox input "true"
click at [564, 370] on div "Add a new Supplier" at bounding box center [656, 383] width 339 height 34
click at [569, 378] on div "Add a new Supplier" at bounding box center [656, 383] width 339 height 34
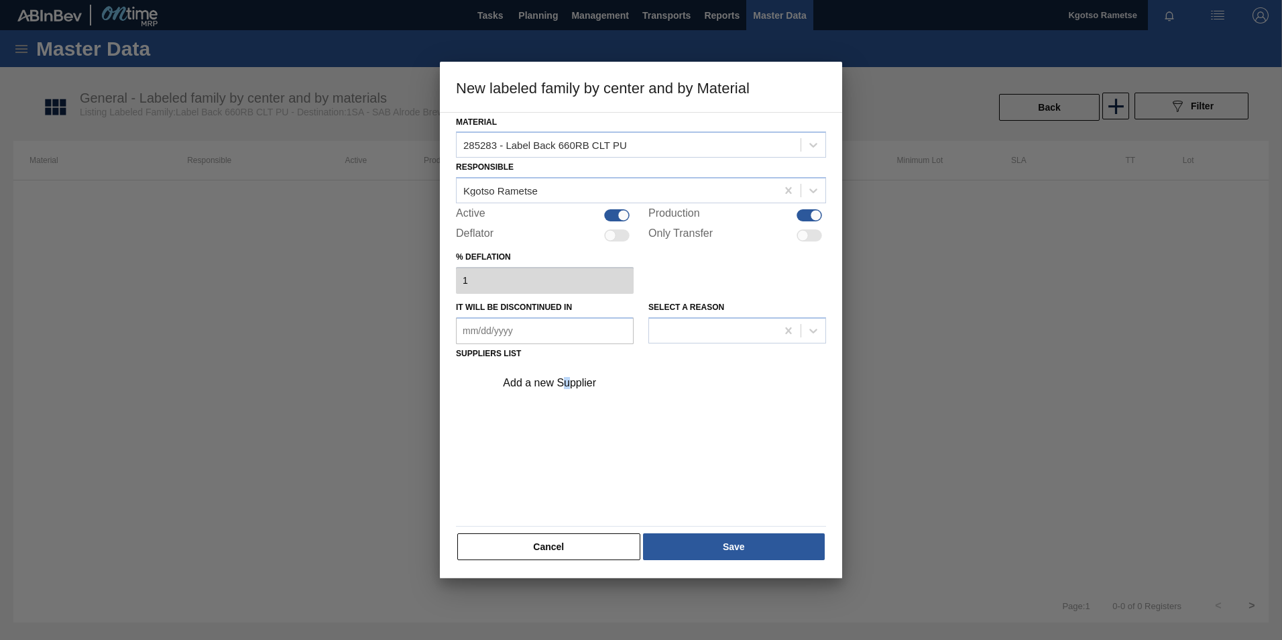
click at [569, 378] on div "Add a new Supplier" at bounding box center [634, 383] width 263 height 12
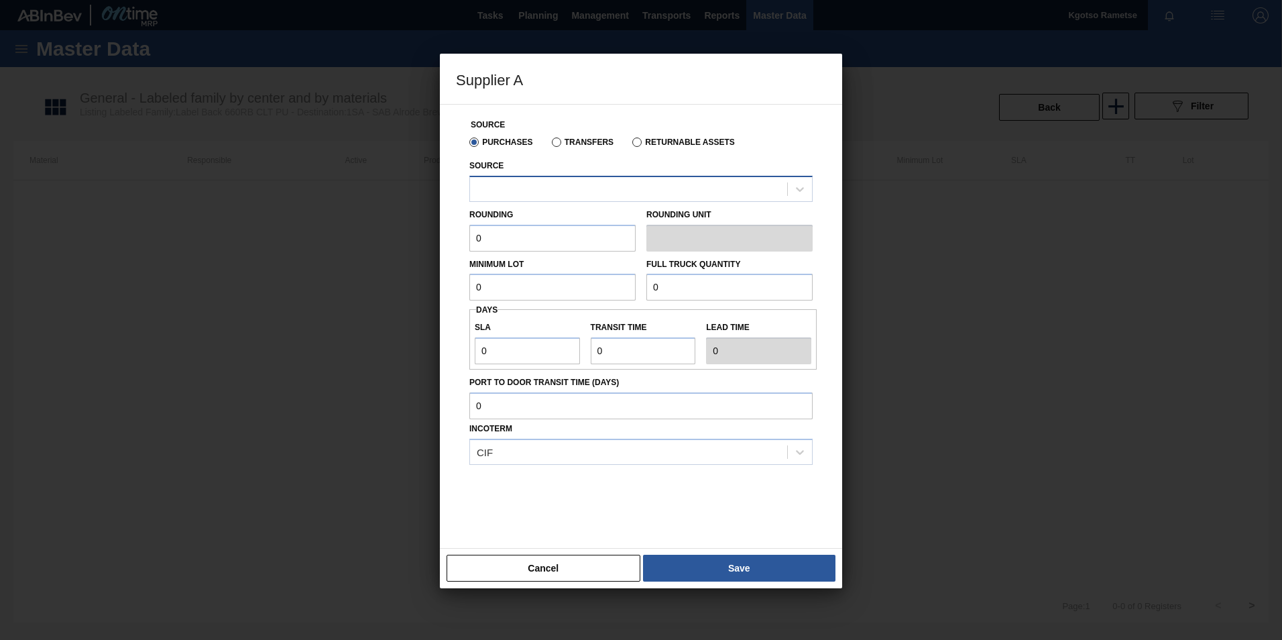
click at [514, 201] on div "Source Purchases Transfers Returnable Assets Source Rounding 0 Rounding Unit Mi…" at bounding box center [641, 318] width 370 height 427
drag, startPoint x: 514, startPoint y: 201, endPoint x: 512, endPoint y: 191, distance: 10.3
click at [513, 190] on div at bounding box center [628, 188] width 317 height 19
click at [507, 232] on div "2000002 - Thuthuka" at bounding box center [640, 222] width 343 height 25
drag, startPoint x: 389, startPoint y: 240, endPoint x: 356, endPoint y: 241, distance: 33.5
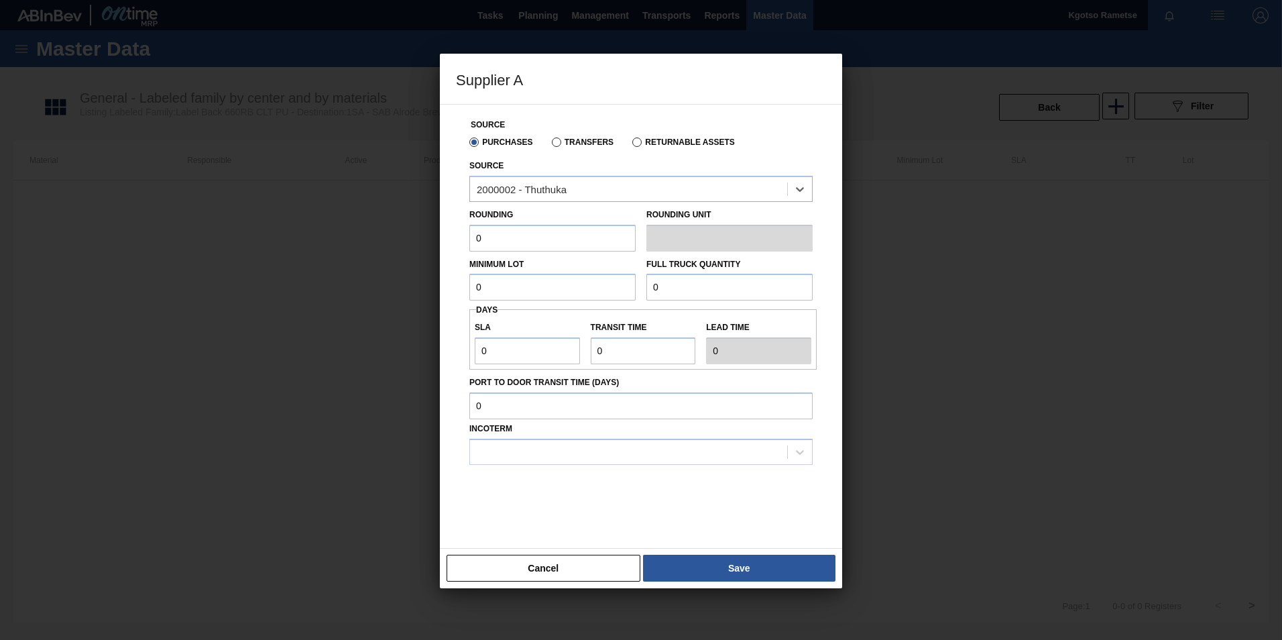
click at [379, 240] on div "Supplier A Source Purchases Transfers Returnable Assets Source option 2000002 -…" at bounding box center [641, 320] width 1282 height 640
type input "1"
drag, startPoint x: 485, startPoint y: 280, endPoint x: 433, endPoint y: 272, distance: 52.8
click at [435, 273] on div "Supplier A Source Purchases Transfers Returnable Assets Source 2000002 - Thuthu…" at bounding box center [641, 320] width 1282 height 640
drag, startPoint x: 533, startPoint y: 285, endPoint x: 217, endPoint y: 274, distance: 315.9
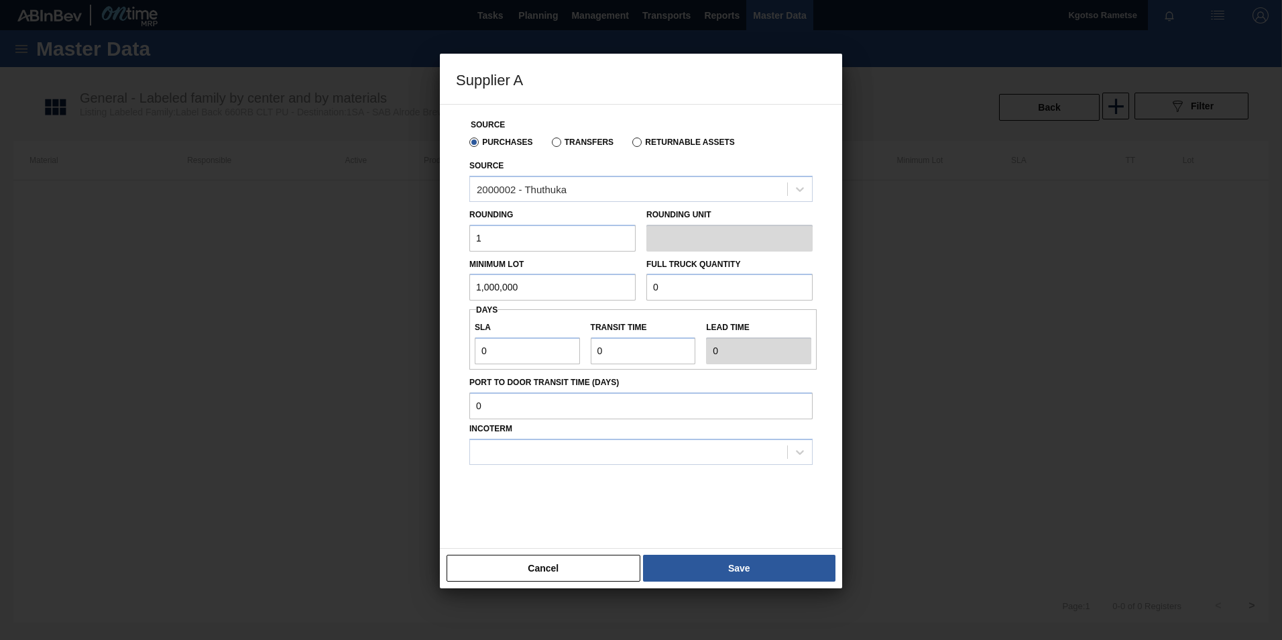
click at [257, 274] on div "Supplier A Source Purchases Transfers Returnable Assets Source 2000002 - Thuthu…" at bounding box center [641, 320] width 1282 height 640
type input "1,000,000"
click at [565, 283] on div "Minimum Lot 1,000,000 Full Truck Quantity 0" at bounding box center [641, 276] width 354 height 50
paste input "1,000,00"
type input "1,000,000"
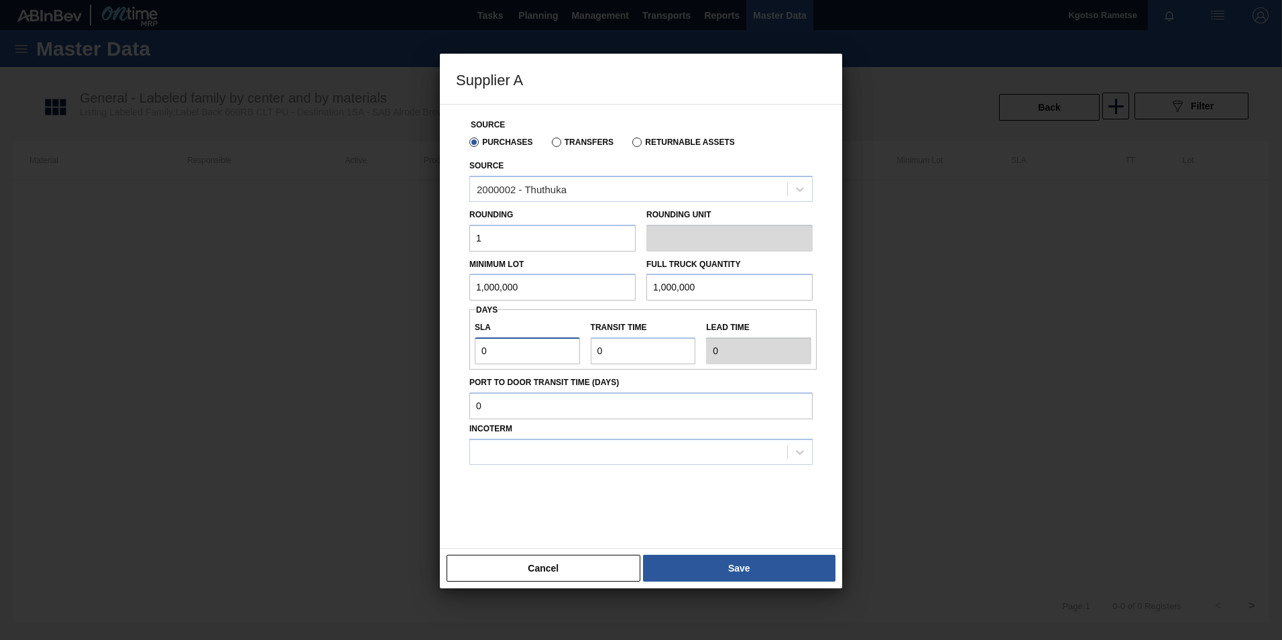
drag, startPoint x: 388, startPoint y: 353, endPoint x: 216, endPoint y: 353, distance: 172.3
click at [261, 353] on div "Supplier A Source Purchases Transfers Returnable Assets Source 2000002 - Thuthu…" at bounding box center [641, 320] width 1282 height 640
type input "1"
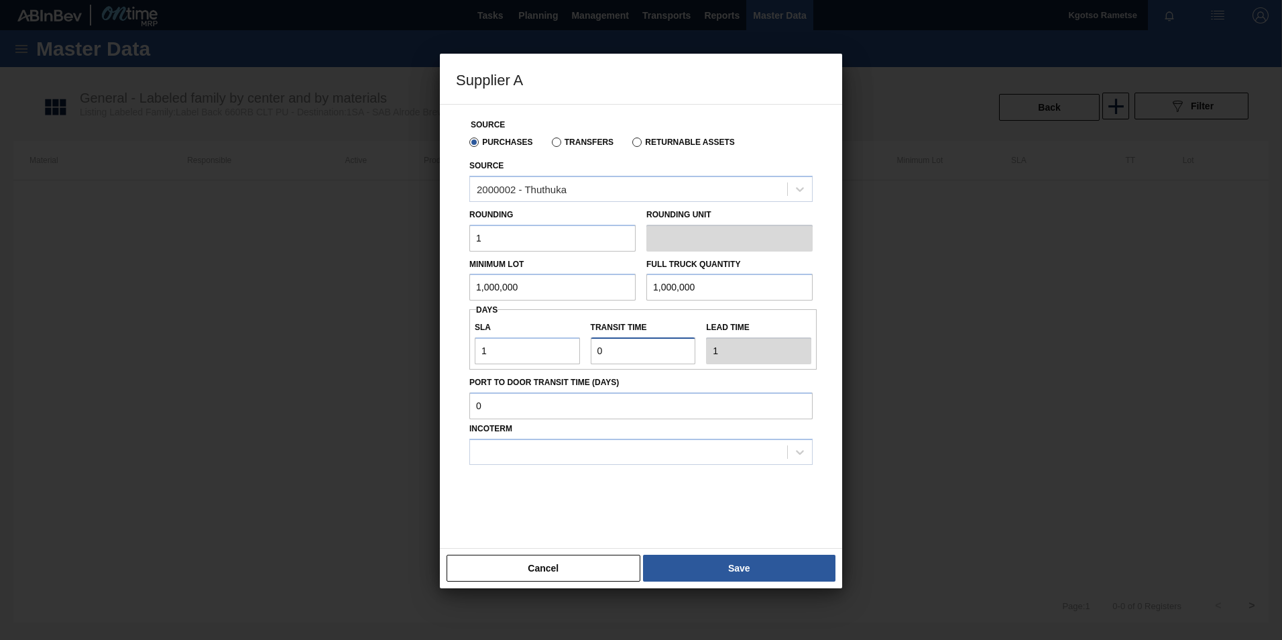
drag, startPoint x: 608, startPoint y: 351, endPoint x: 521, endPoint y: 351, distance: 87.1
click at [532, 351] on div "SLA 1 Transit time Lead time 1" at bounding box center [642, 339] width 347 height 50
type input "1"
type input "2"
type input "1"
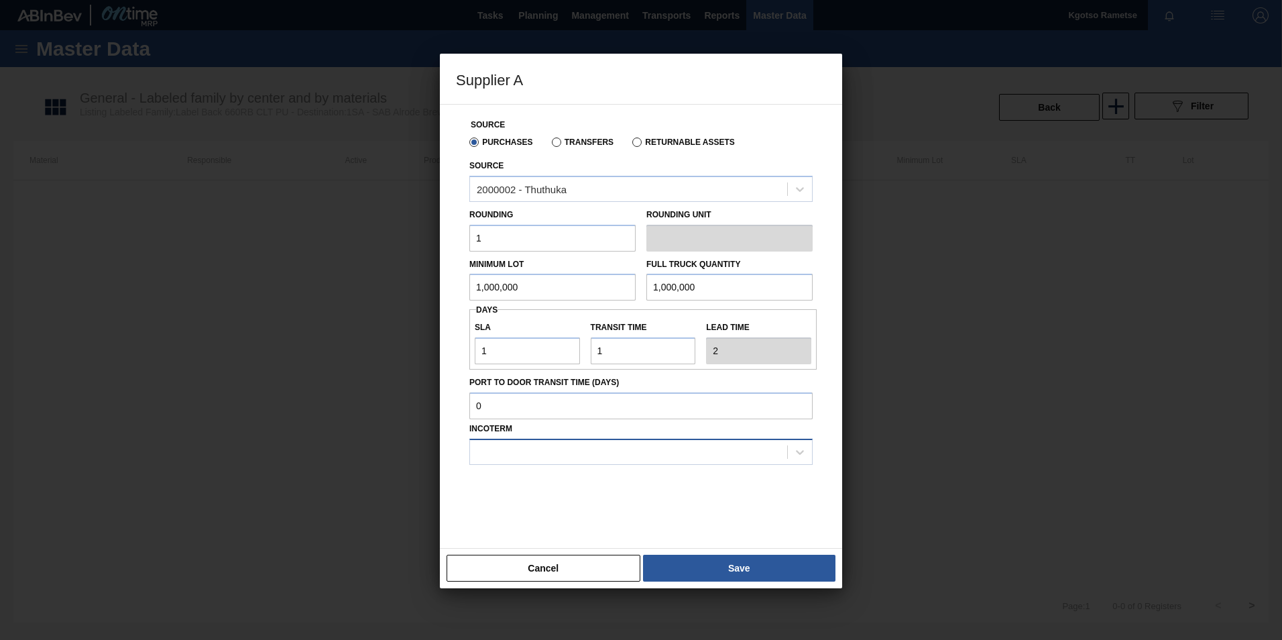
click at [580, 463] on div at bounding box center [640, 451] width 343 height 26
click at [541, 507] on div "FOB" at bounding box center [640, 509] width 343 height 25
click at [768, 556] on button "Save" at bounding box center [739, 567] width 192 height 27
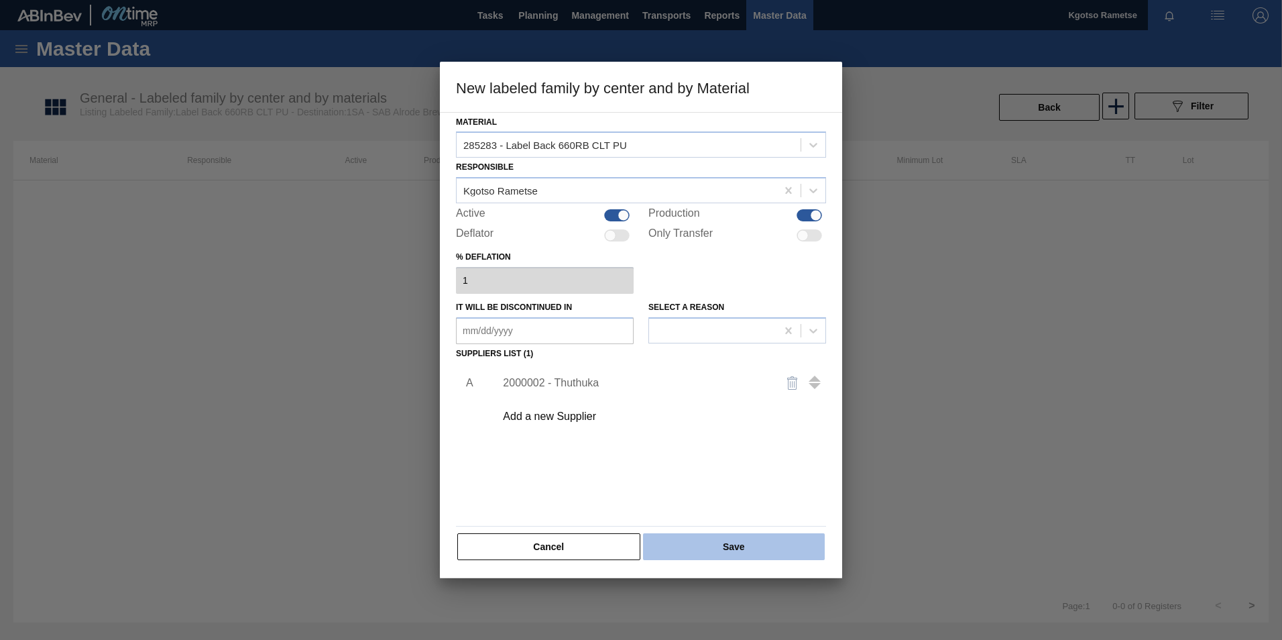
click at [746, 548] on button "Save" at bounding box center [734, 546] width 182 height 27
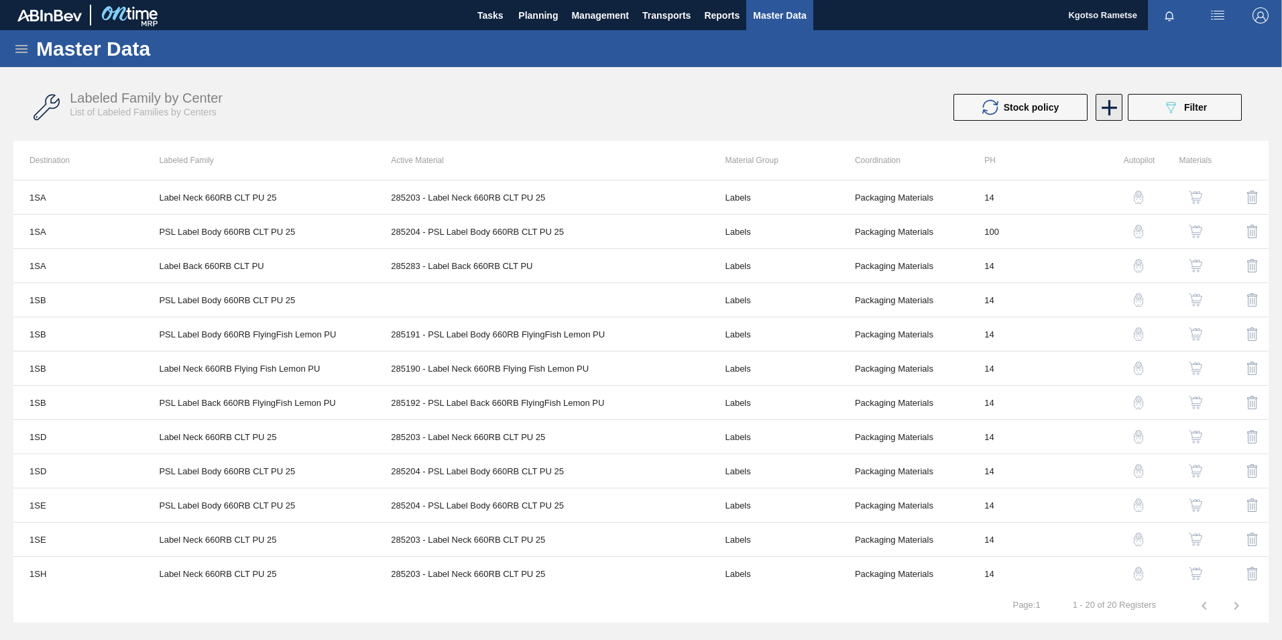
click at [1111, 107] on icon at bounding box center [1108, 107] width 15 height 15
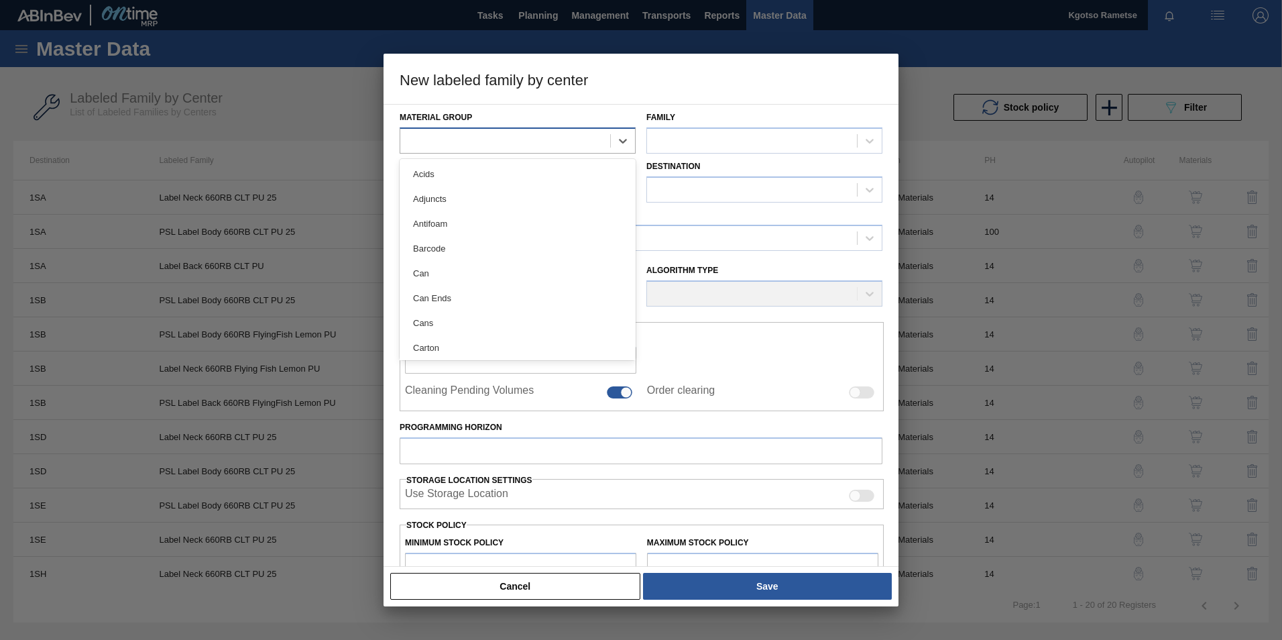
click at [509, 131] on div at bounding box center [505, 140] width 210 height 19
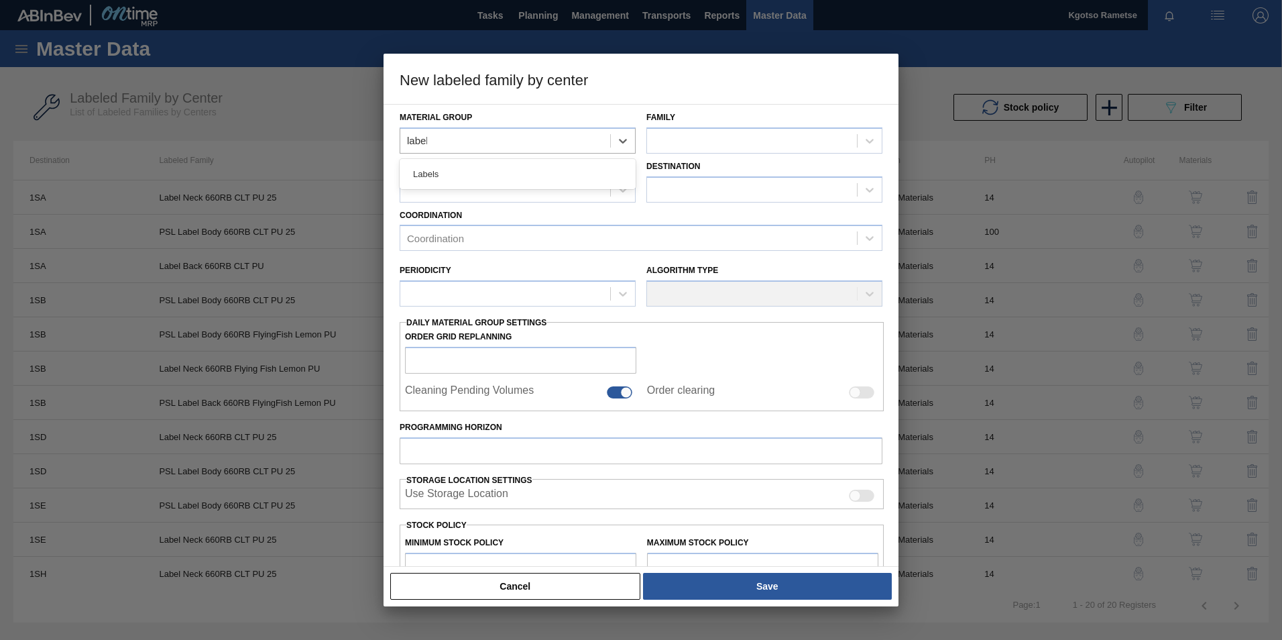
type Group "labels"
click at [510, 174] on div "Labels" at bounding box center [518, 174] width 236 height 25
click at [703, 145] on div at bounding box center [752, 140] width 210 height 19
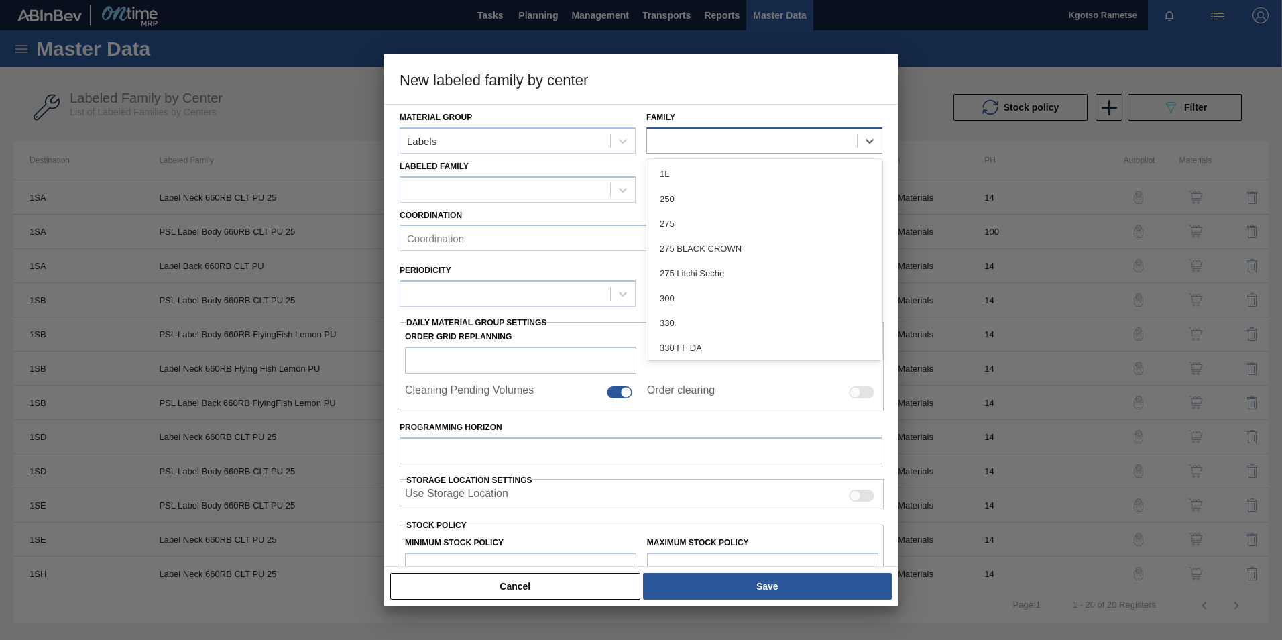
type input "6"
drag, startPoint x: 692, startPoint y: 264, endPoint x: 684, endPoint y: 260, distance: 9.0
click at [691, 265] on div "660RB" at bounding box center [764, 273] width 236 height 25
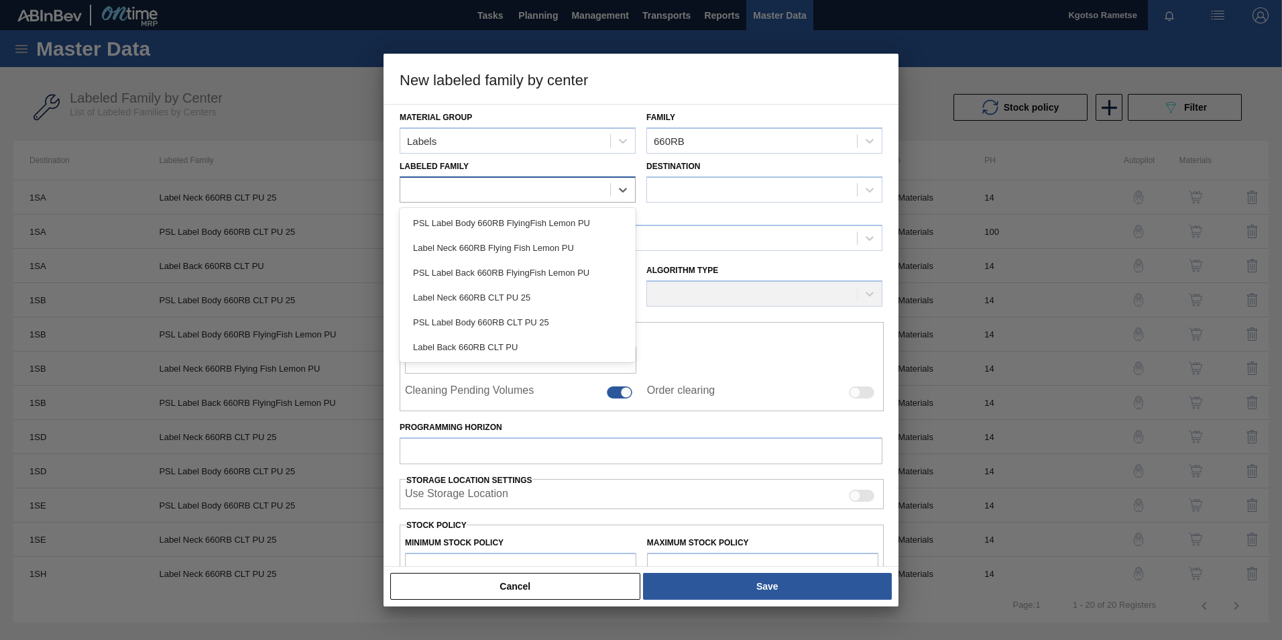
click at [548, 179] on div at bounding box center [518, 189] width 236 height 26
drag, startPoint x: 483, startPoint y: 346, endPoint x: 639, endPoint y: 243, distance: 186.3
click at [484, 346] on div "Label Back 660RB CLT PU" at bounding box center [518, 347] width 236 height 25
checkbox input "false"
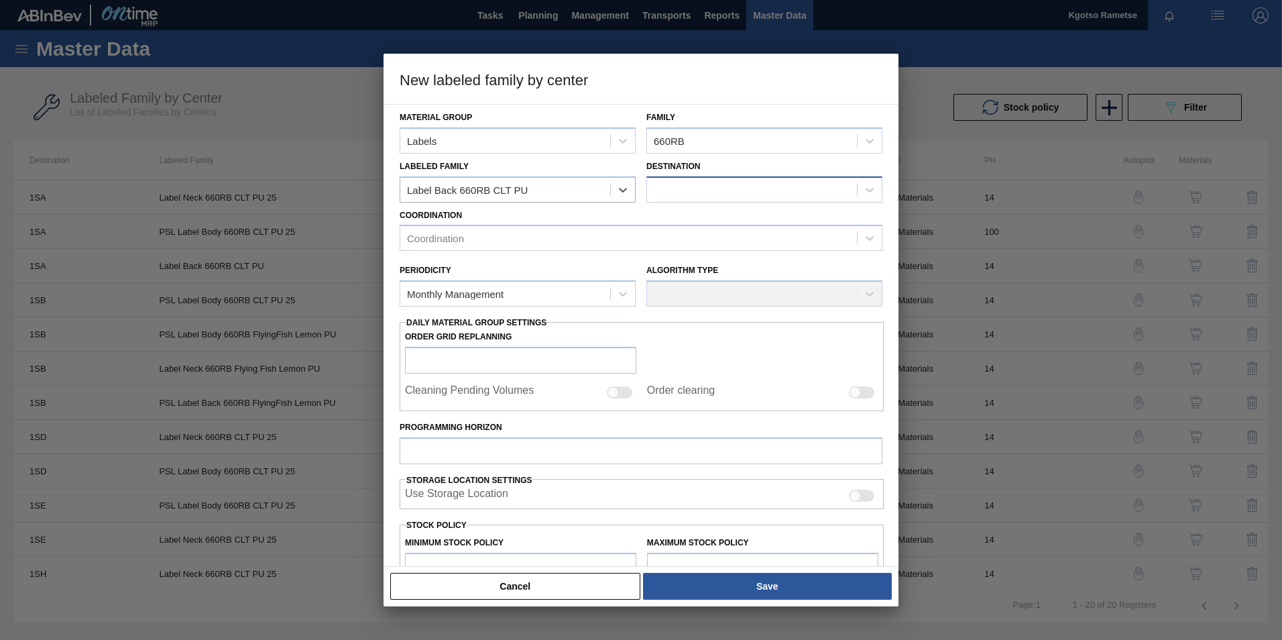
click at [688, 182] on div at bounding box center [752, 189] width 210 height 19
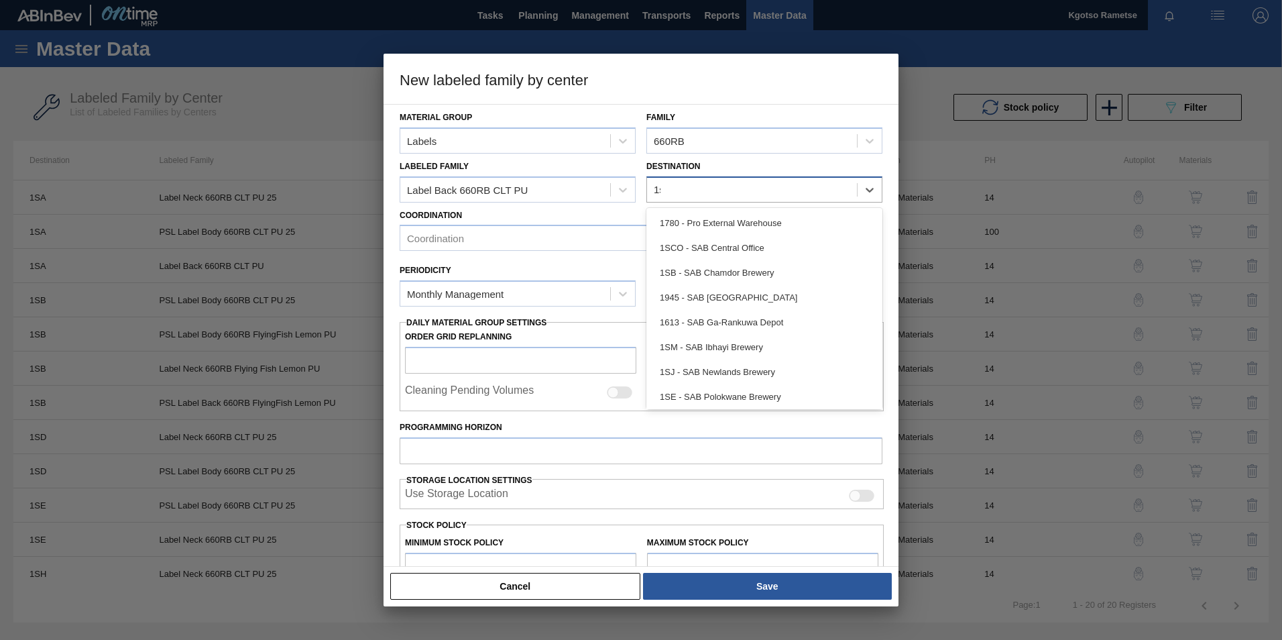
type input "1sd"
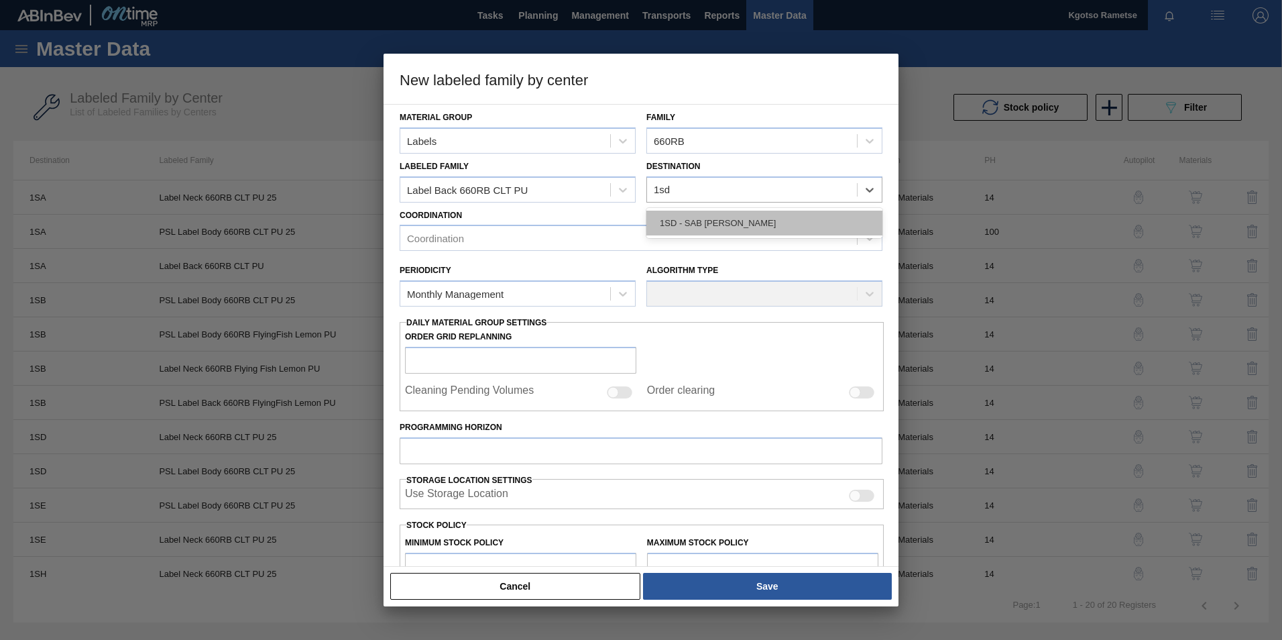
click at [694, 217] on div "1SD - SAB [PERSON_NAME]" at bounding box center [764, 222] width 236 height 25
click at [553, 246] on div "Coordination" at bounding box center [628, 238] width 457 height 19
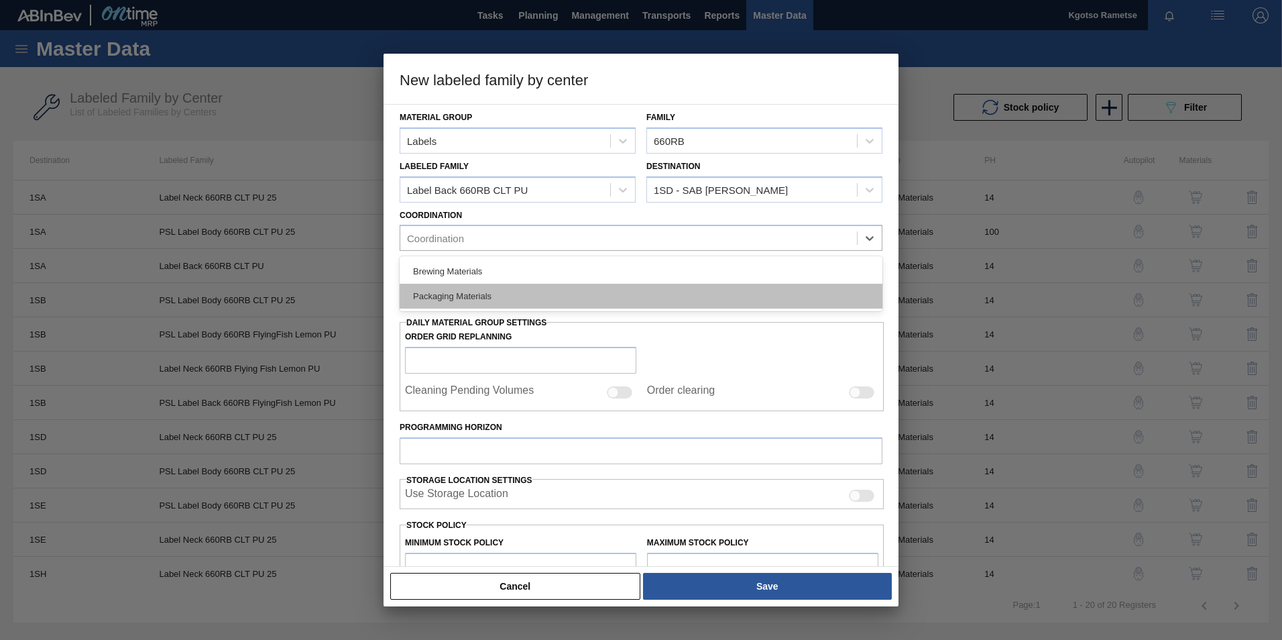
click at [499, 296] on div "Packaging Materials" at bounding box center [641, 296] width 483 height 25
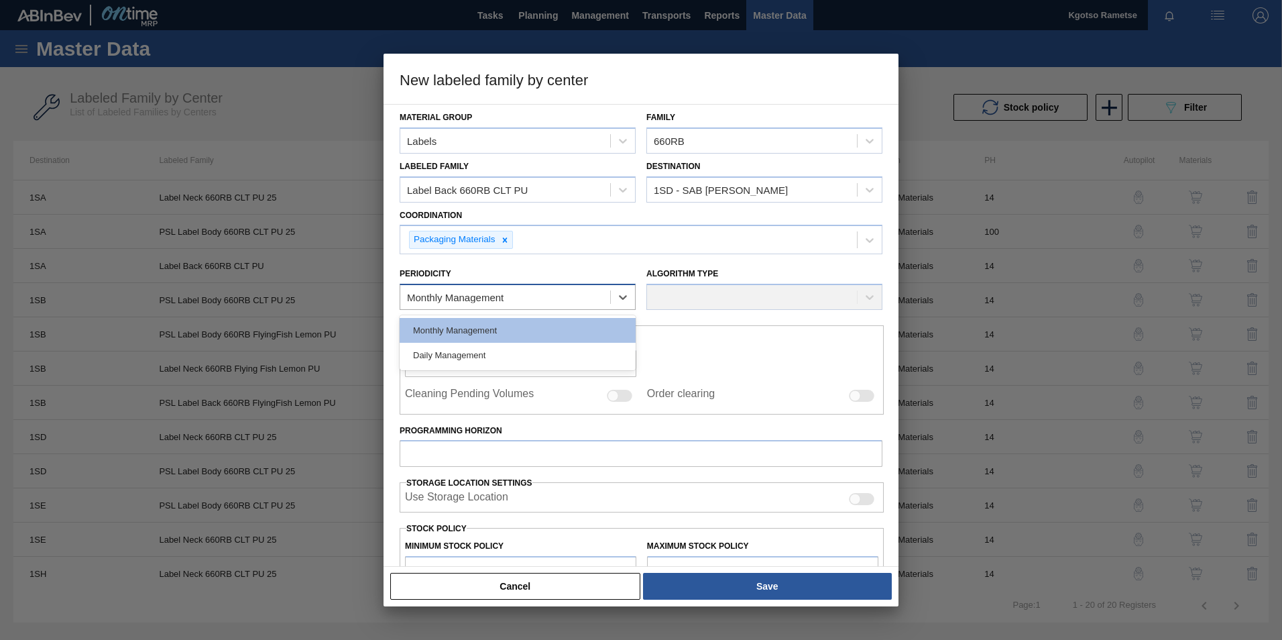
click at [473, 294] on div "Monthly Management" at bounding box center [455, 297] width 97 height 11
click at [461, 330] on div "Monthly Management" at bounding box center [518, 330] width 236 height 25
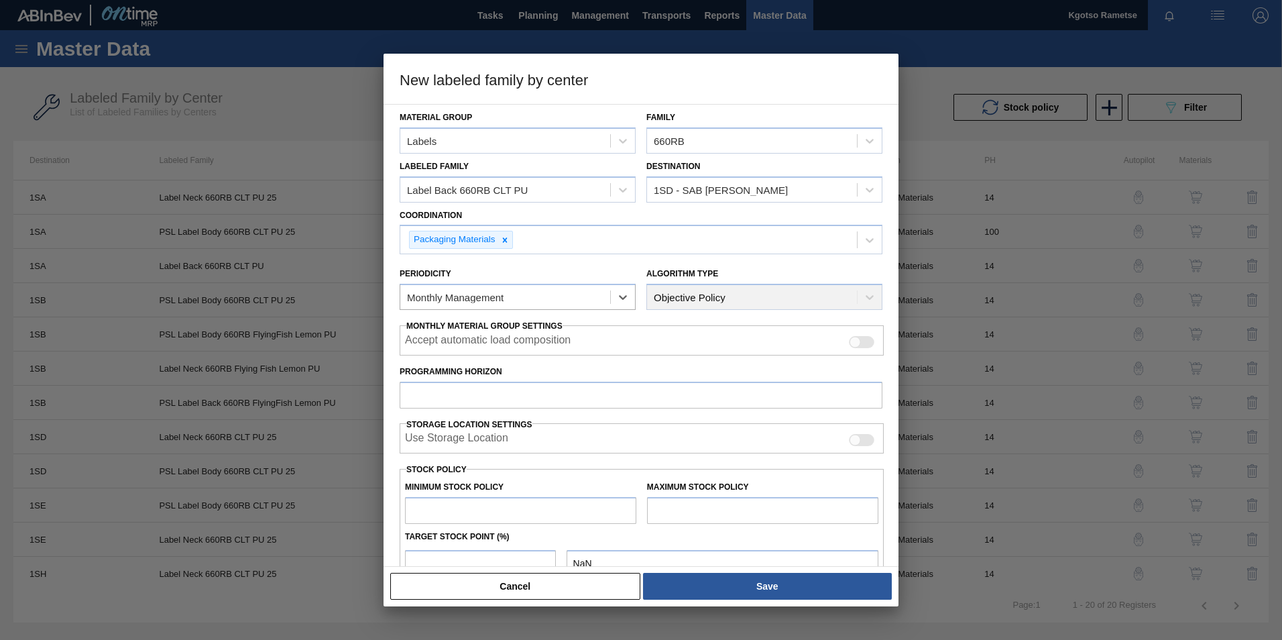
scroll to position [67, 0]
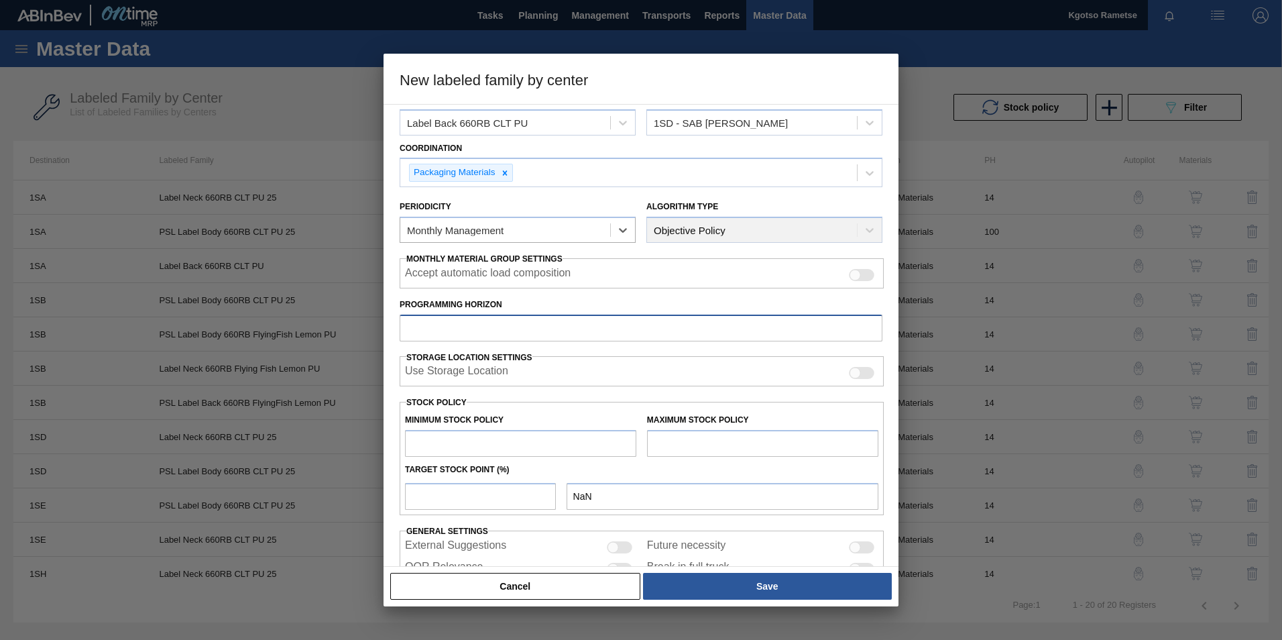
click at [462, 330] on input "Programming Horizon" at bounding box center [641, 327] width 483 height 27
type input "14"
click at [475, 446] on input "text" at bounding box center [520, 443] width 231 height 27
type input "1"
type input "1.000"
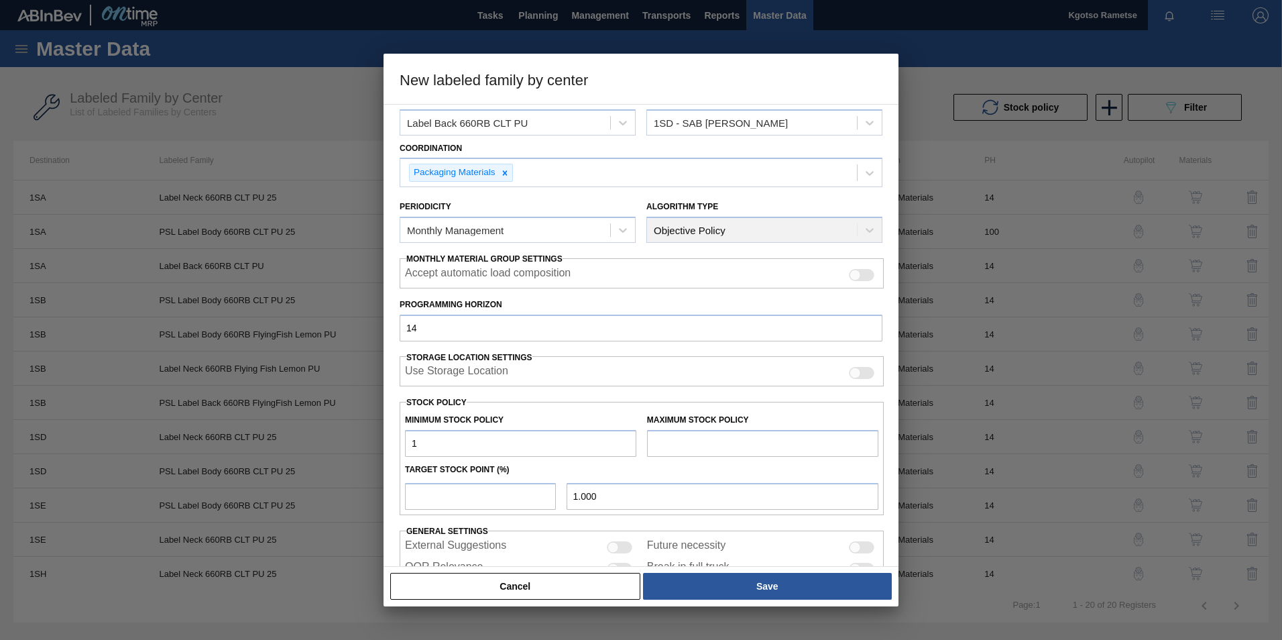
type input "10"
type input "10.000"
type input "100"
type input "100.000"
type input "1,000"
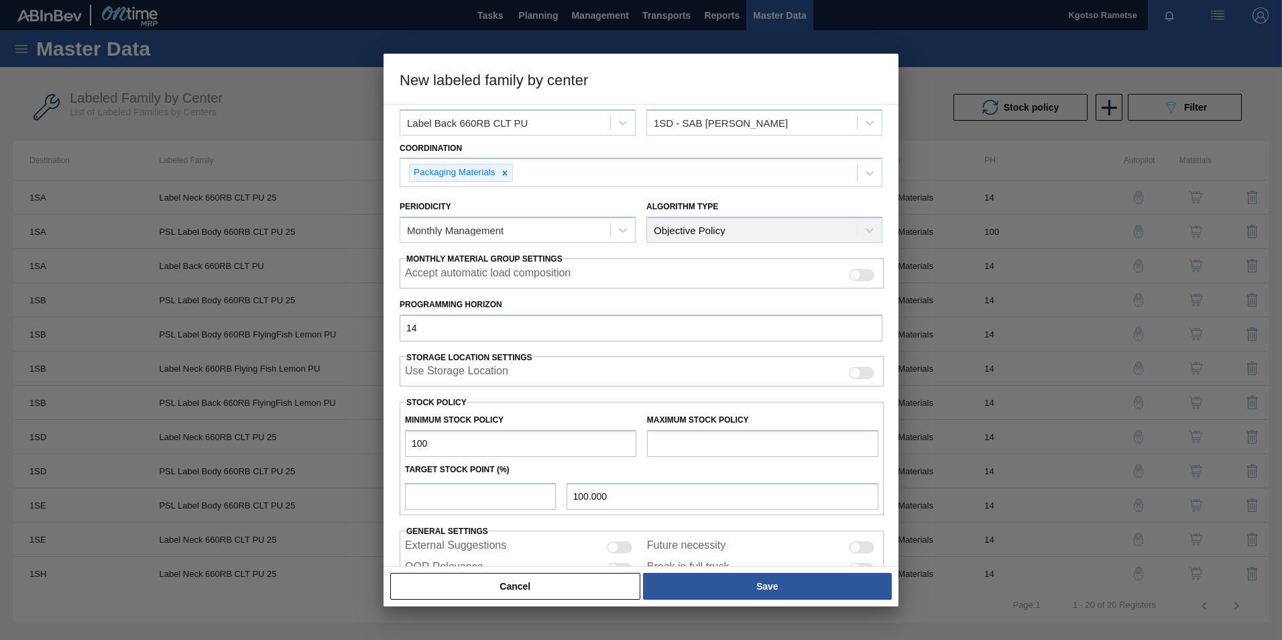
type input "1,000.000"
type input "10,000"
type input "10,000.000"
type input "100,000"
type input "100,000.000"
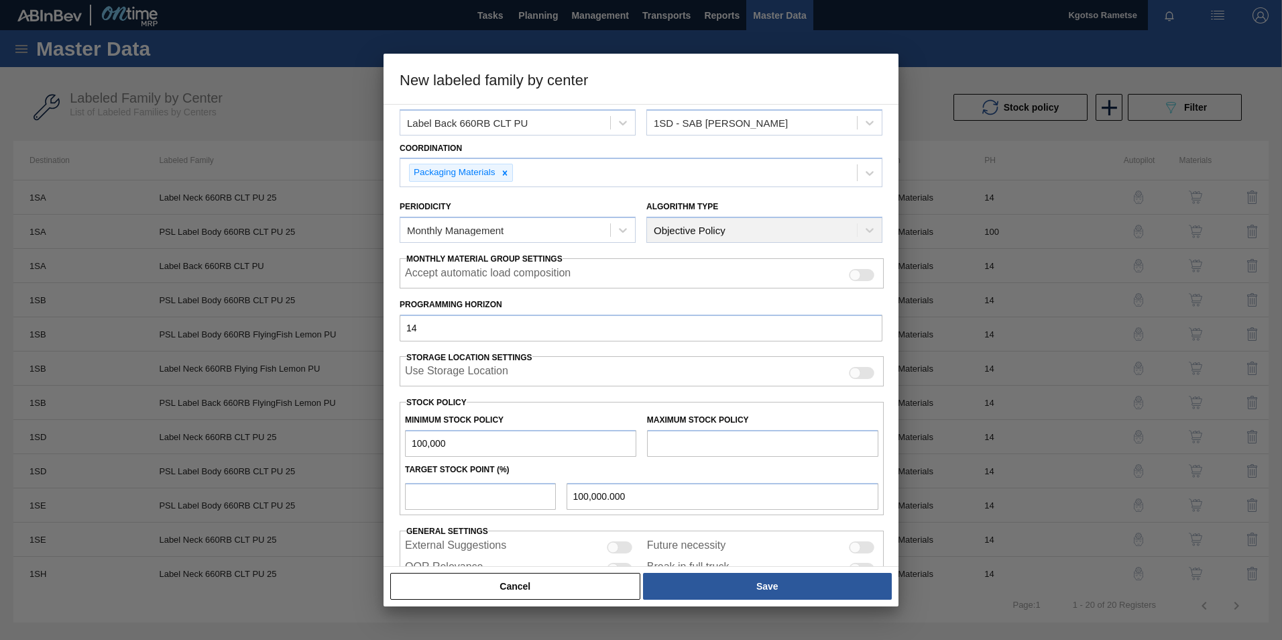
type input "1,000,000"
type input "1,000,000.000"
type input "1,000,000"
click at [682, 456] on div "Minimum Stock Policy 1,000,000 Maximum Stock Policy Target Stock Point (%) 1,00…" at bounding box center [642, 458] width 484 height 113
click at [678, 452] on input "text" at bounding box center [762, 443] width 231 height 27
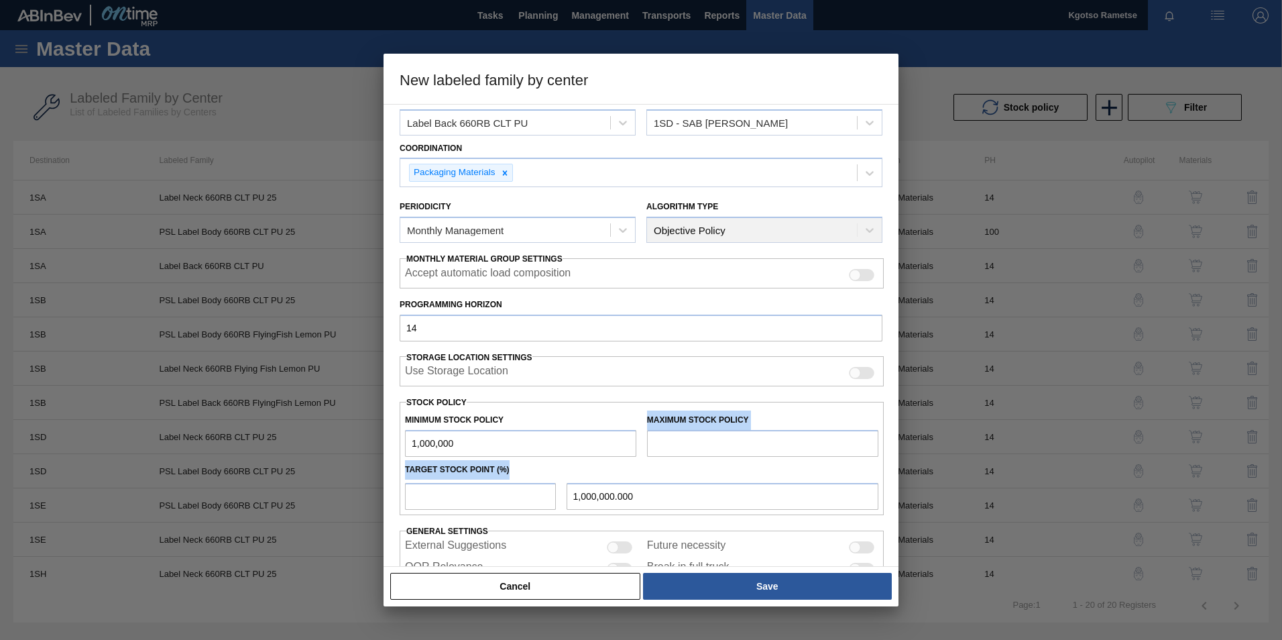
click at [674, 446] on input "text" at bounding box center [762, 443] width 231 height 27
click at [668, 434] on input "text" at bounding box center [762, 443] width 231 height 27
type input "1,500,000"
click at [436, 481] on div "1,000,000.000" at bounding box center [642, 494] width 484 height 30
click at [436, 483] on input "number" at bounding box center [480, 496] width 151 height 27
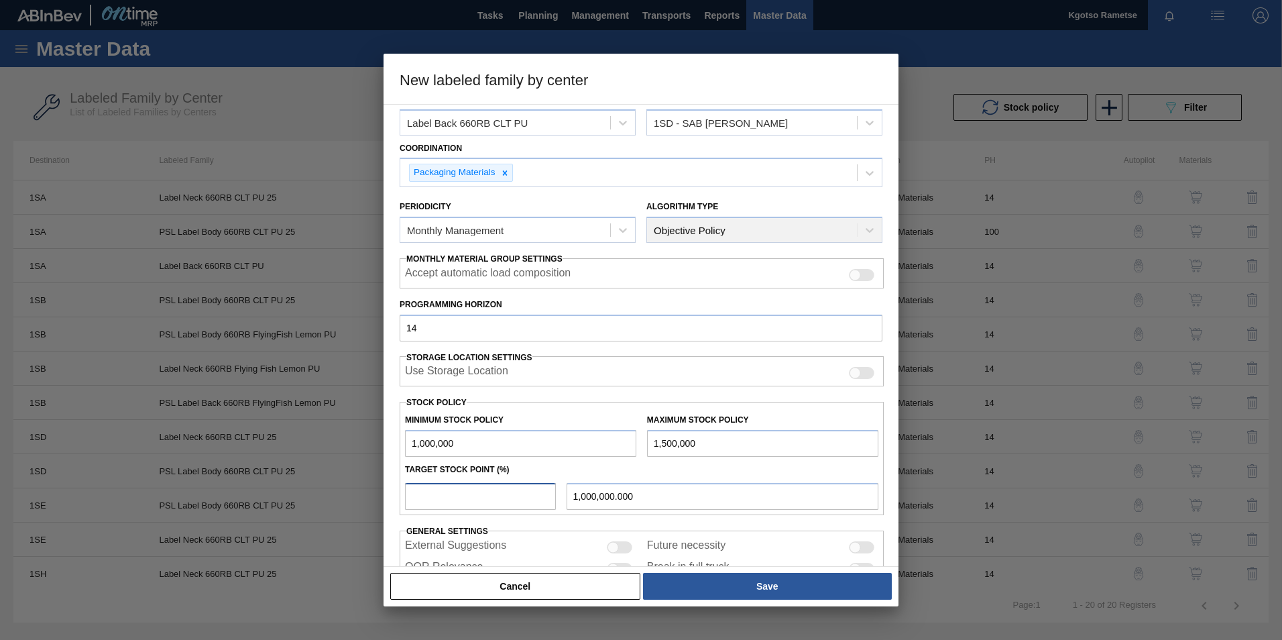
type input "1"
type input "1,005,000.000"
type input "10"
type input "1,000,000.000"
type input "10"
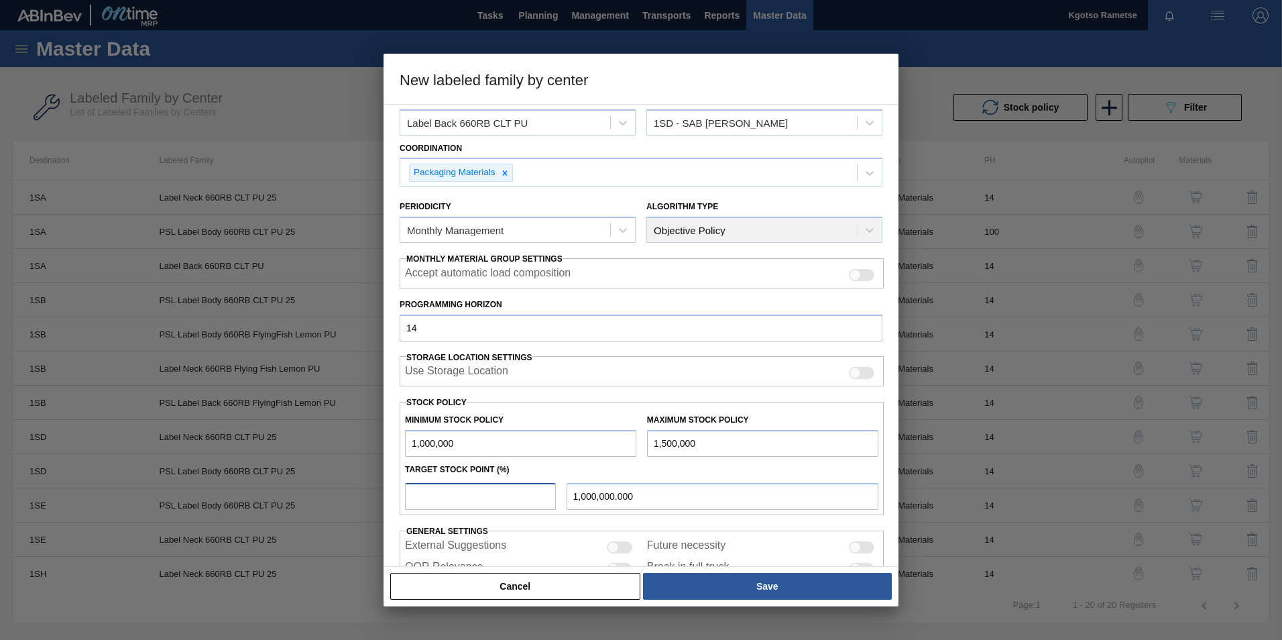
type input "1,050,000.000"
type input "100"
type input "1,500,000.000"
type input "99"
type input "1,495,000.000"
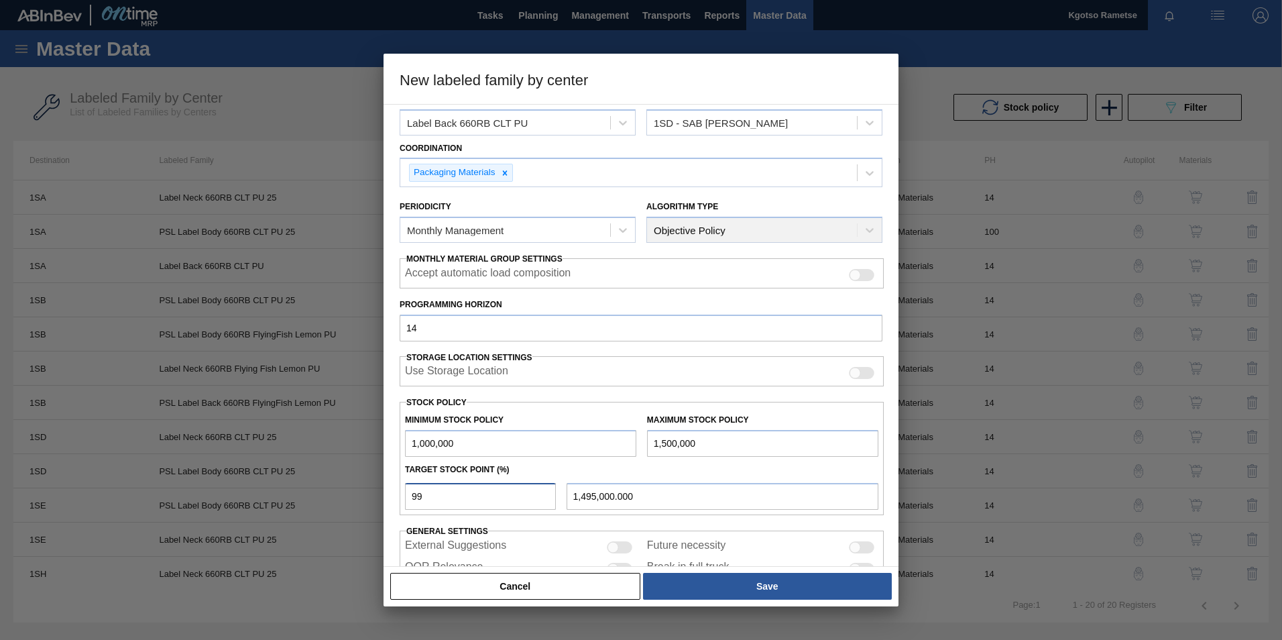
type input "98"
type input "1,490,000.000"
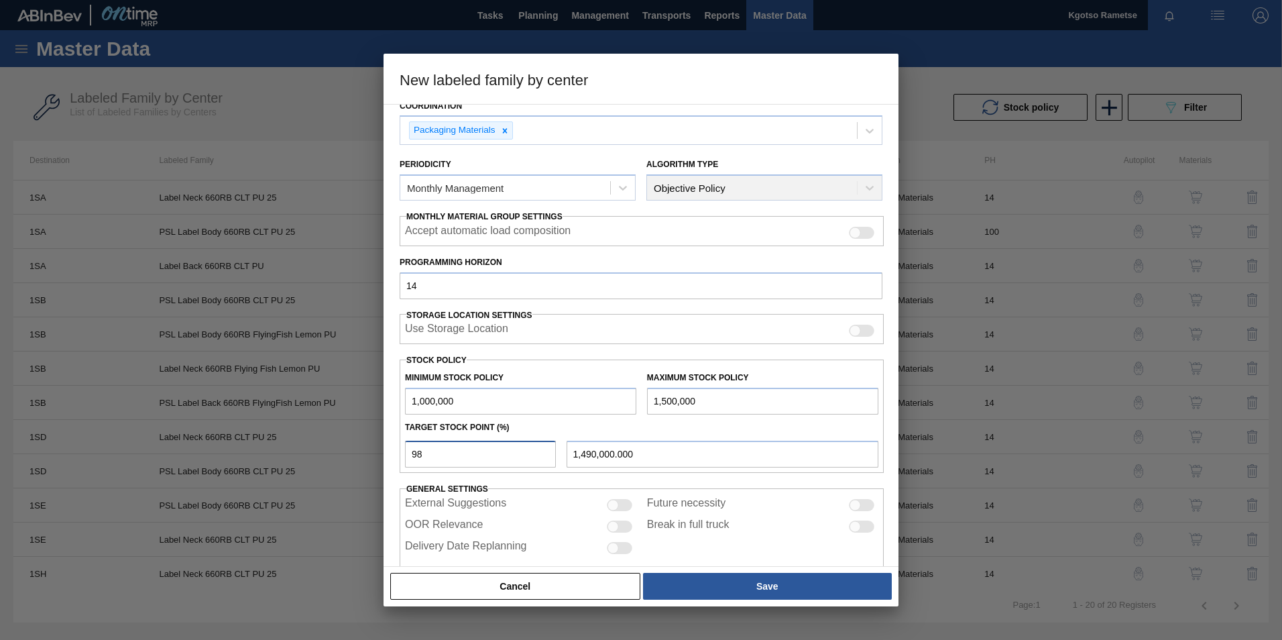
scroll to position [133, 0]
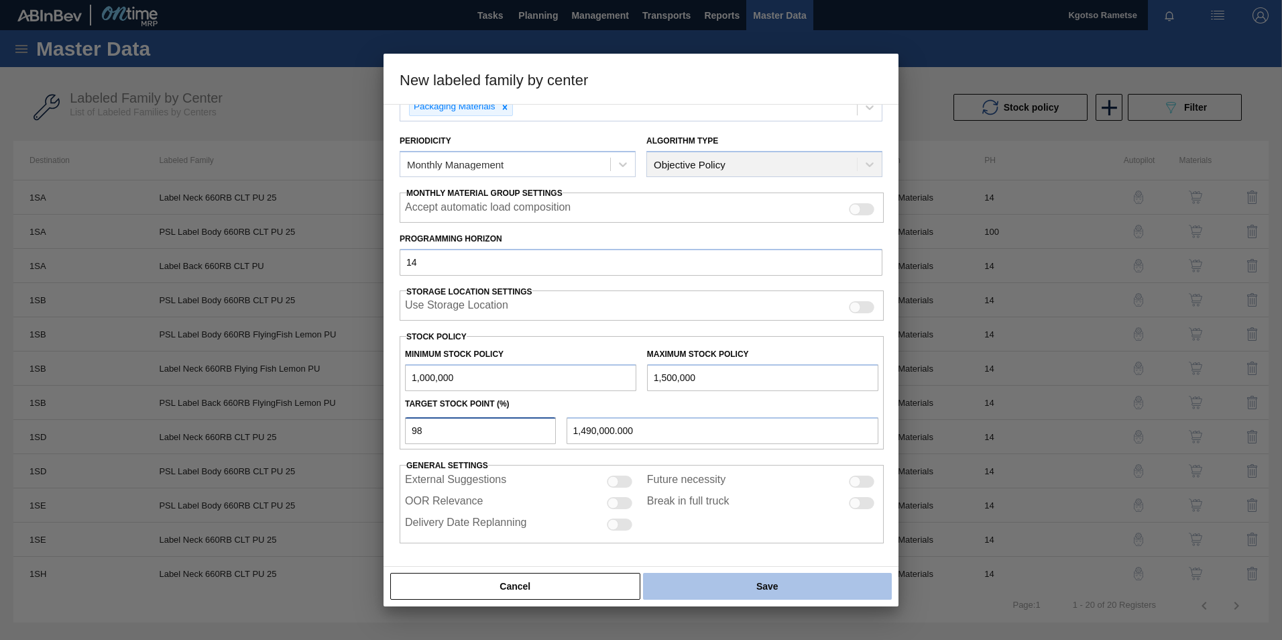
type input "98"
click at [784, 583] on button "Save" at bounding box center [767, 585] width 249 height 27
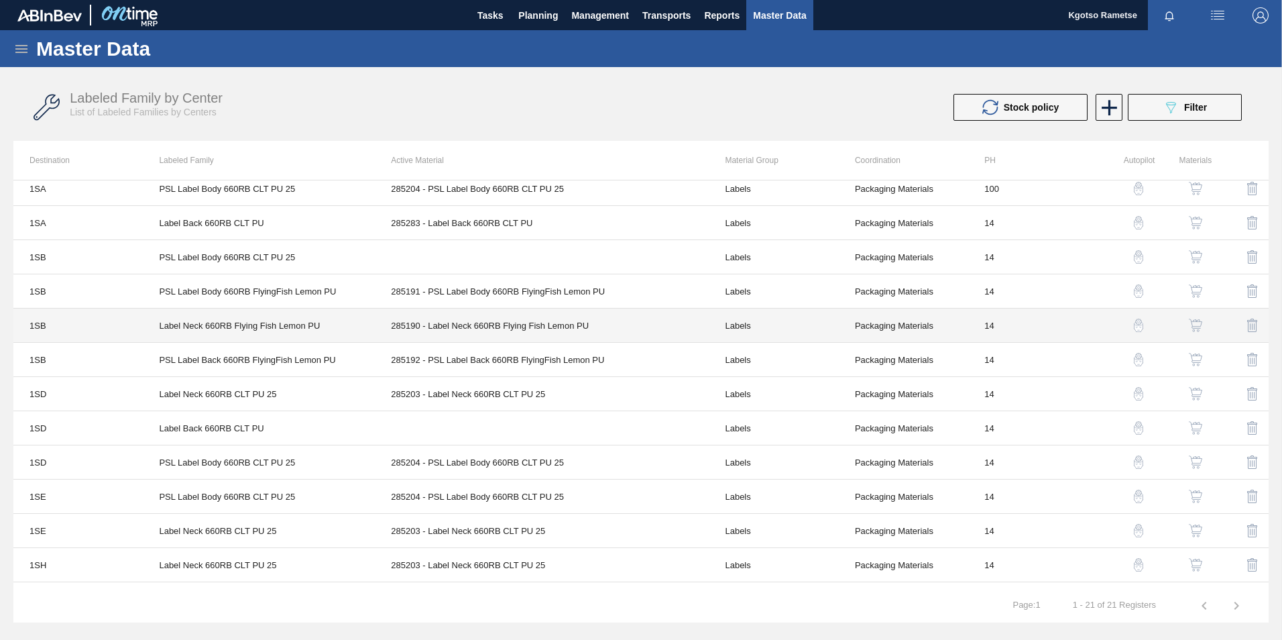
scroll to position [67, 0]
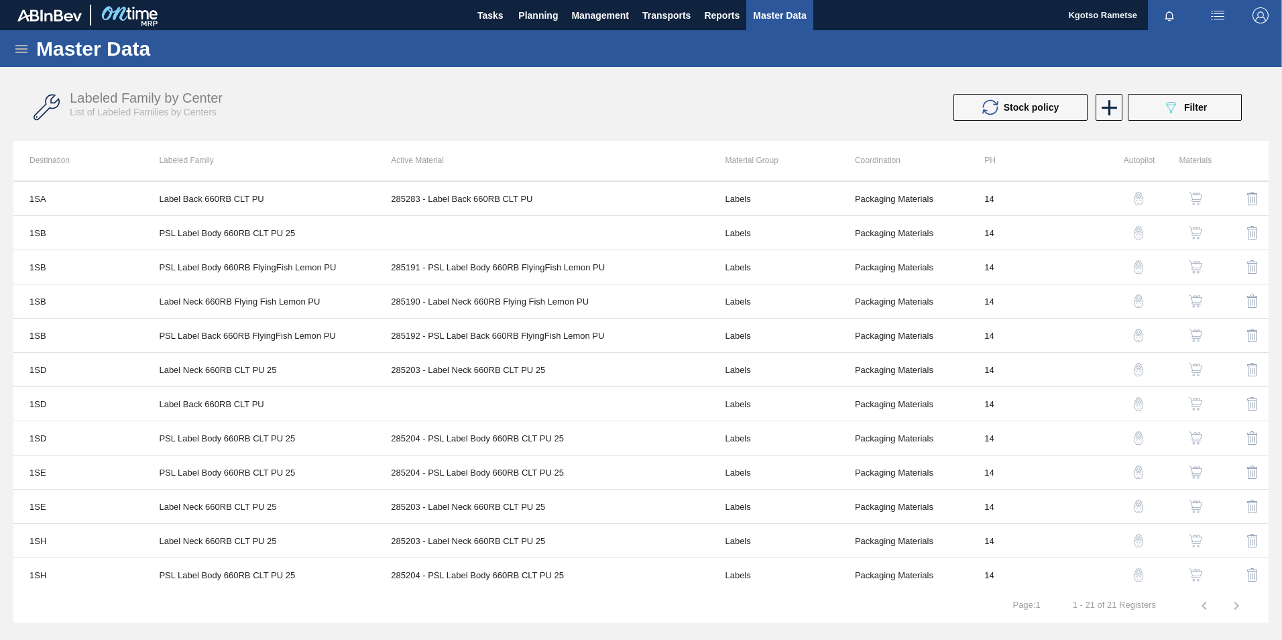
click at [1199, 408] on img "button" at bounding box center [1195, 403] width 13 height 13
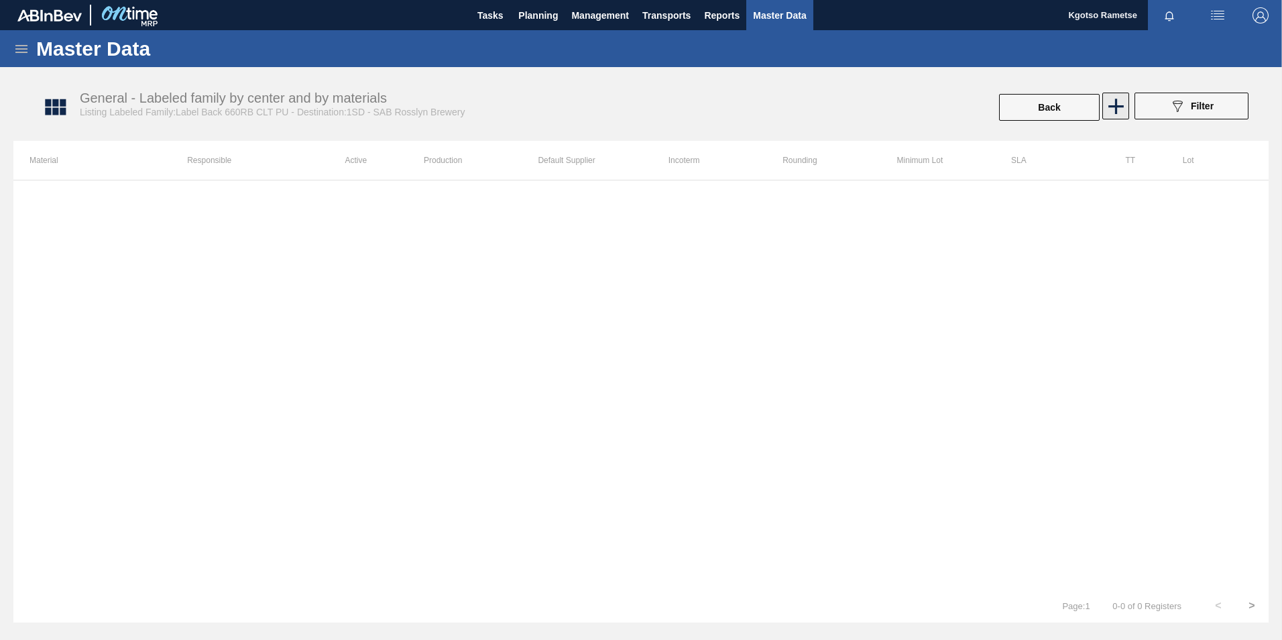
click at [1115, 111] on icon at bounding box center [1115, 106] width 15 height 15
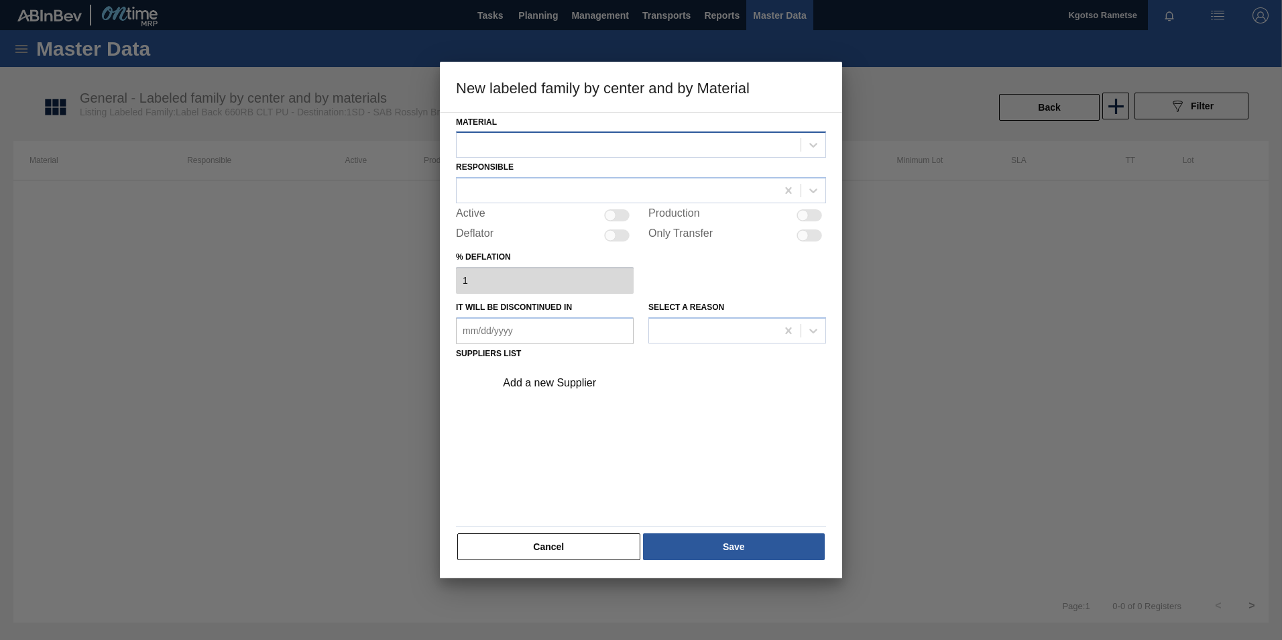
click at [662, 147] on div at bounding box center [629, 144] width 344 height 19
drag, startPoint x: 638, startPoint y: 187, endPoint x: 629, endPoint y: 190, distance: 9.8
click at [636, 188] on div "285283 - Label Back 660RB CLT PU" at bounding box center [641, 178] width 370 height 25
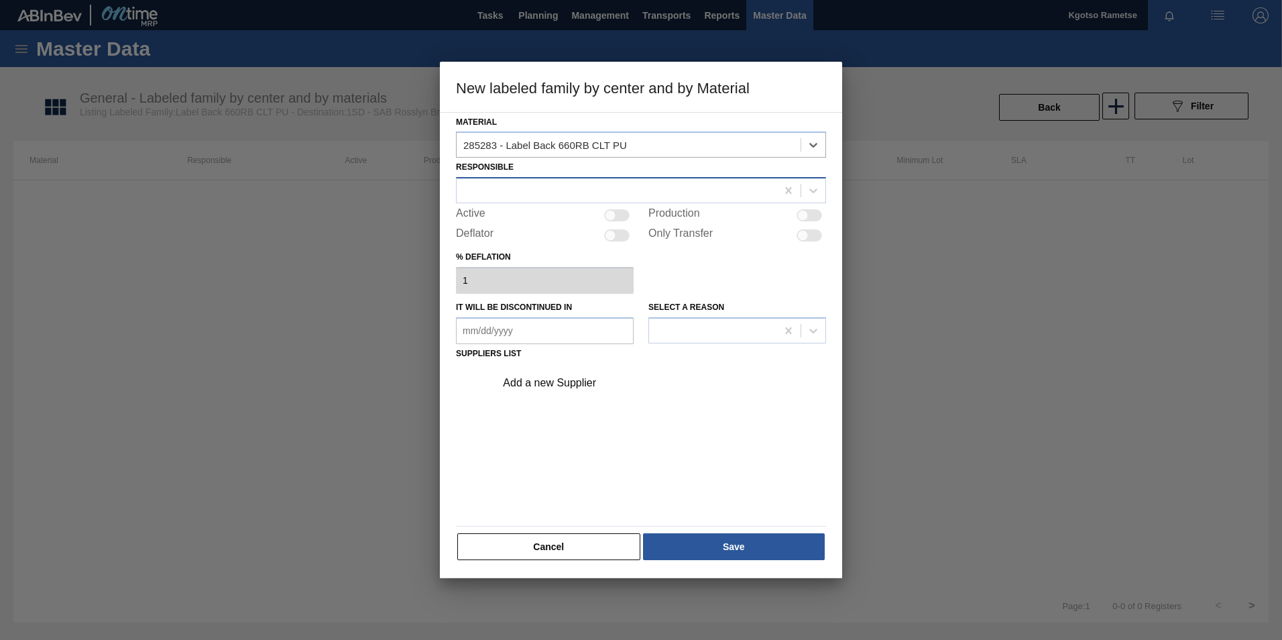
click at [614, 195] on div at bounding box center [617, 190] width 320 height 19
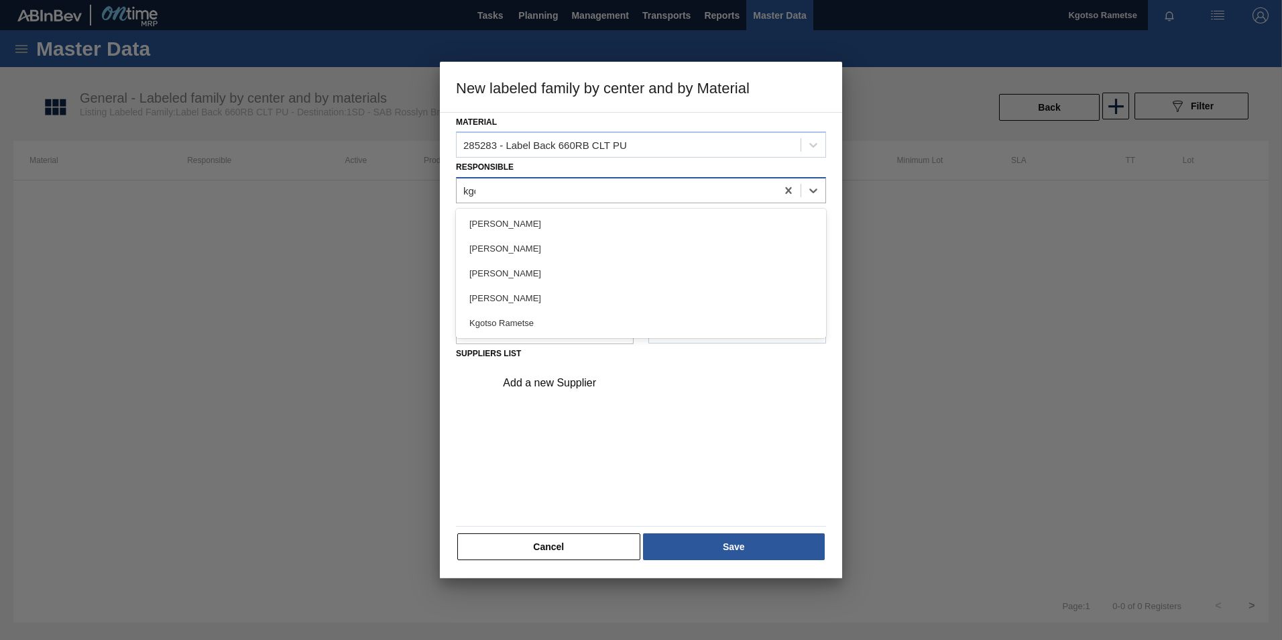
type input "kgot"
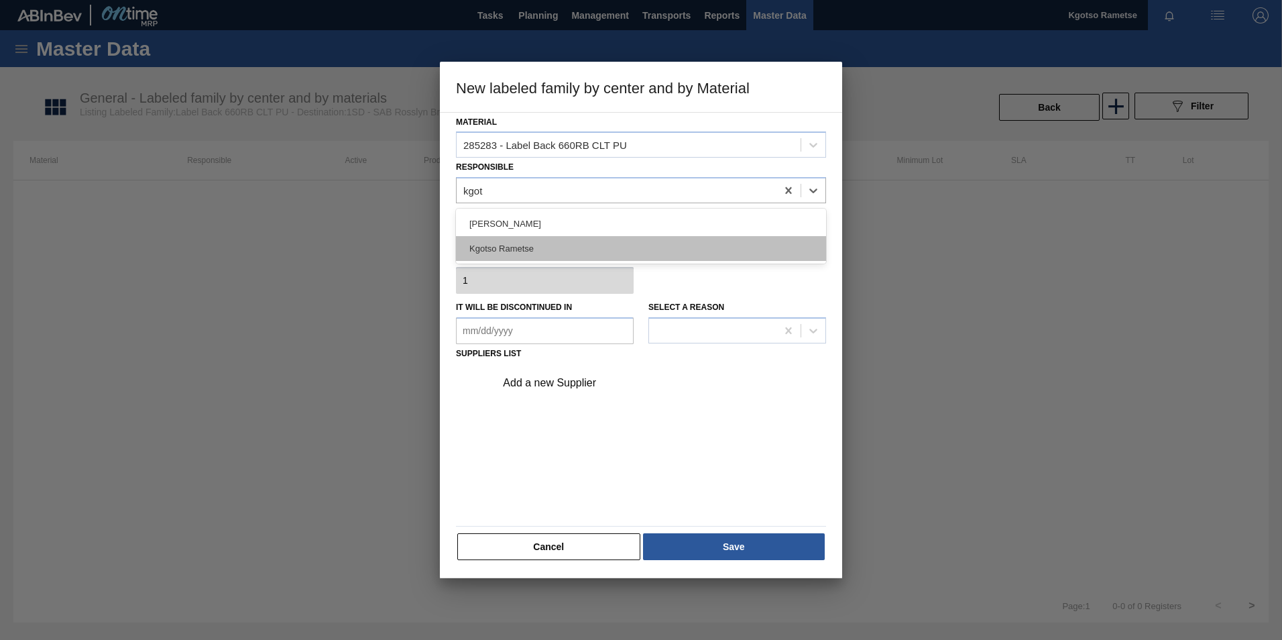
click at [506, 243] on div "Kgotso Rametse" at bounding box center [641, 248] width 370 height 25
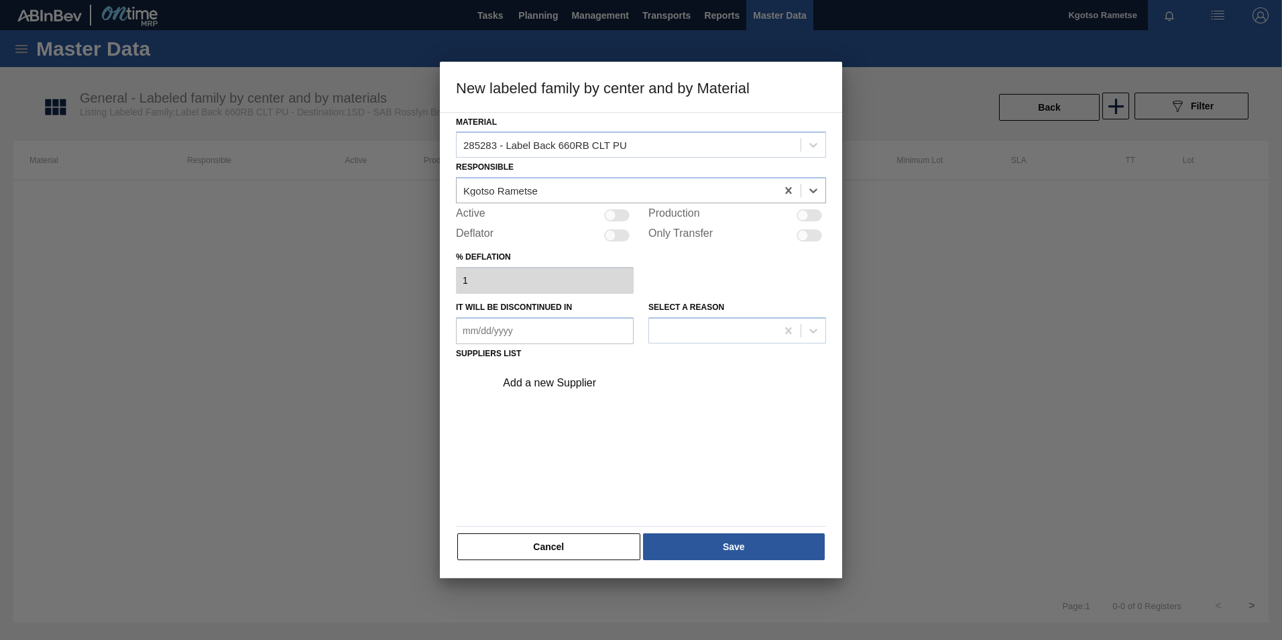
click at [619, 221] on div at bounding box center [616, 215] width 25 height 12
checkbox input "true"
click at [592, 386] on div "Add a new Supplier" at bounding box center [634, 383] width 263 height 12
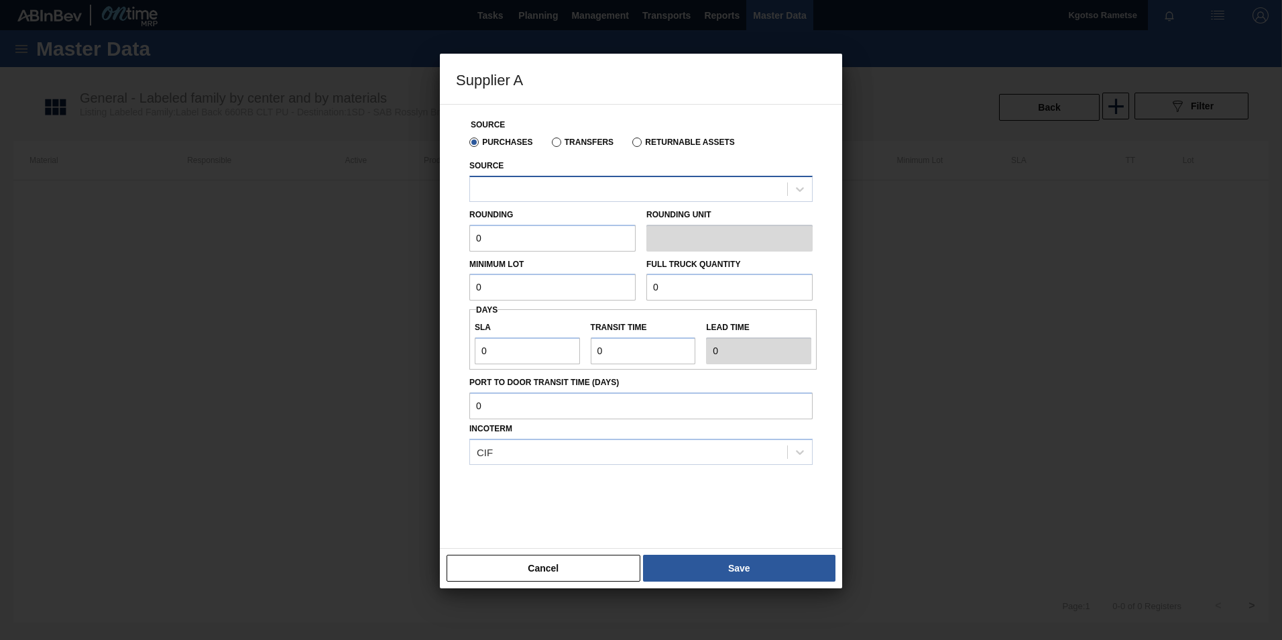
click at [516, 186] on div at bounding box center [628, 188] width 317 height 19
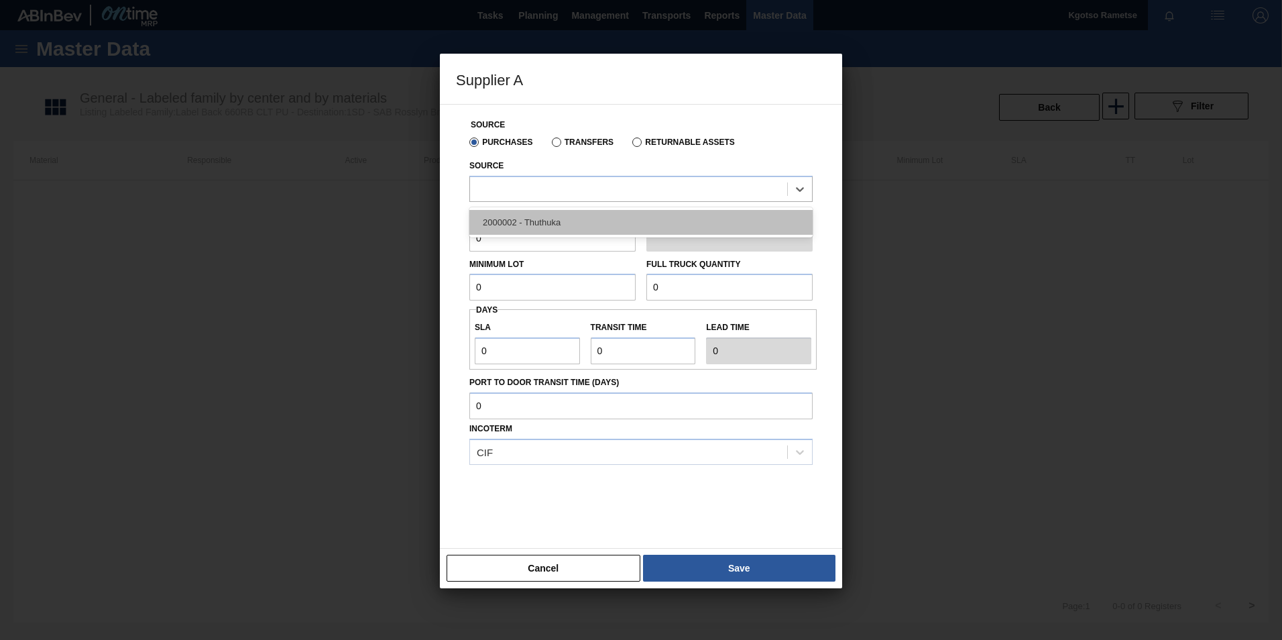
click at [512, 226] on div "2000002 - Thuthuka" at bounding box center [640, 222] width 343 height 25
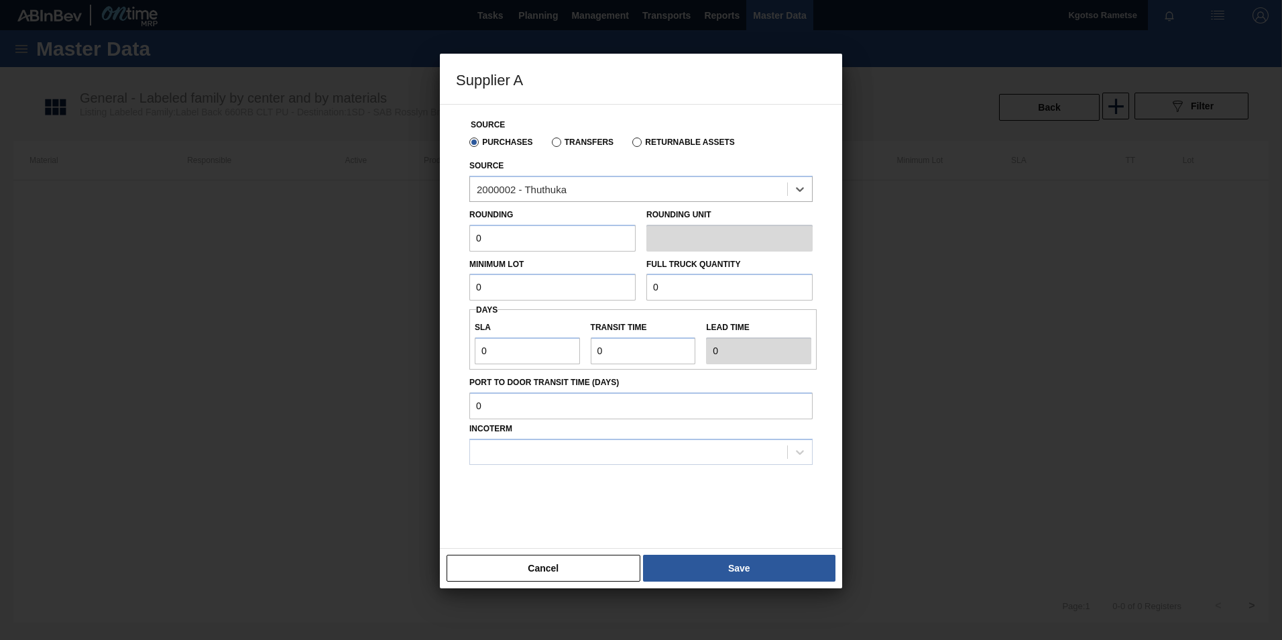
drag, startPoint x: 495, startPoint y: 234, endPoint x: 375, endPoint y: 237, distance: 119.4
click at [379, 237] on div "Supplier A Source Purchases Transfers Returnable Assets Source option 2000002 -…" at bounding box center [641, 320] width 1282 height 640
type input "1"
drag, startPoint x: 462, startPoint y: 284, endPoint x: 444, endPoint y: 283, distance: 18.1
click at [444, 283] on div "Source Purchases Transfers Returnable Assets Source 2000002 - Thuthuka Rounding…" at bounding box center [641, 326] width 402 height 444
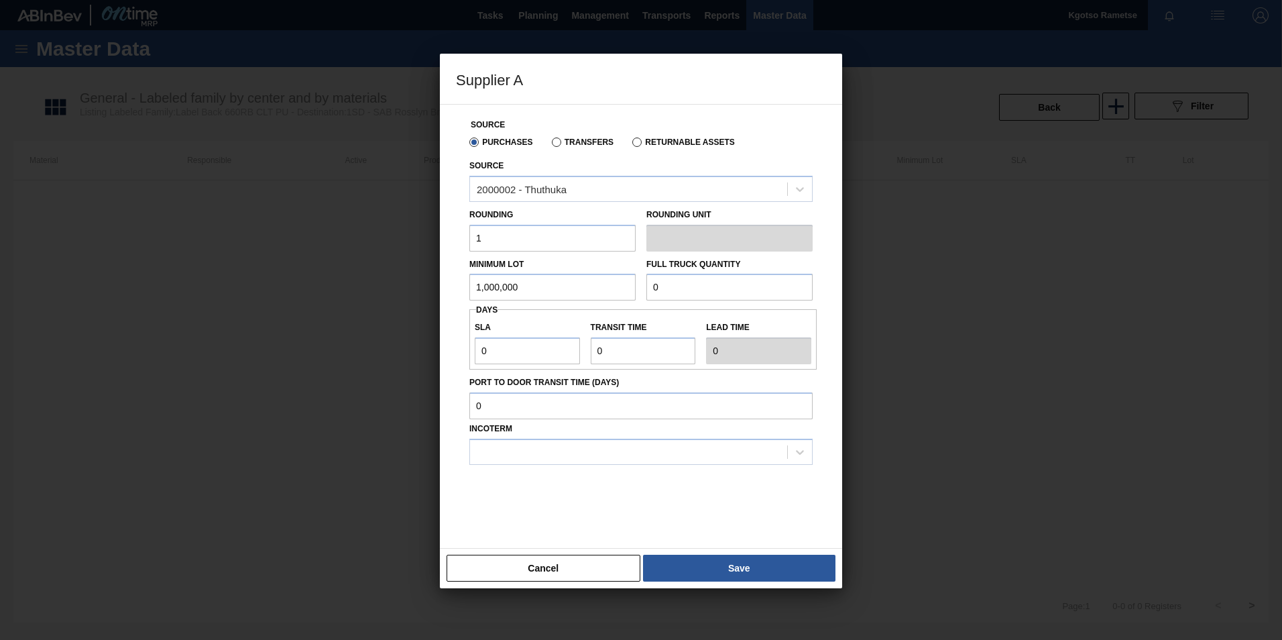
drag, startPoint x: 558, startPoint y: 280, endPoint x: 232, endPoint y: 281, distance: 325.8
click at [328, 281] on div "Supplier A Source Purchases Transfers Returnable Assets Source 2000002 - Thuthu…" at bounding box center [641, 320] width 1282 height 640
type input "1,000,000"
click at [597, 286] on div "Minimum Lot 1,000,000 Full Truck Quantity 0" at bounding box center [641, 276] width 354 height 50
paste input "1,000,00"
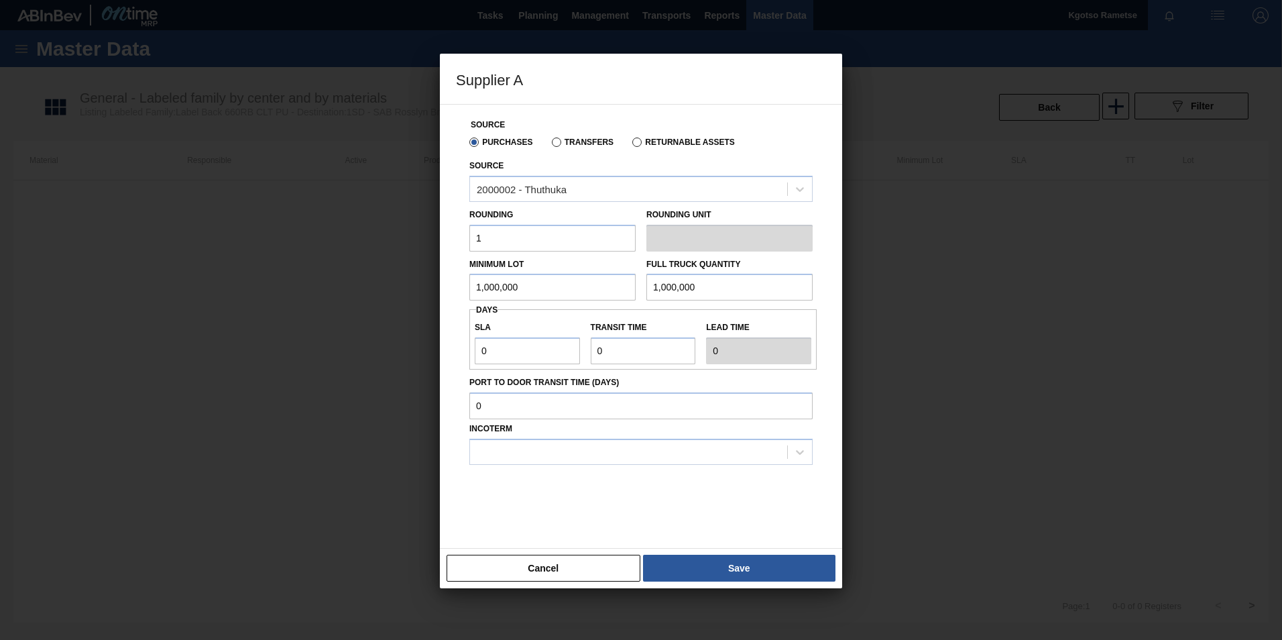
type input "1,000,000"
drag, startPoint x: 490, startPoint y: 353, endPoint x: 423, endPoint y: 353, distance: 67.0
click at [437, 355] on div "Supplier A Source Purchases Transfers Returnable Assets Source 2000002 - Thuthu…" at bounding box center [641, 320] width 1282 height 640
type input "1"
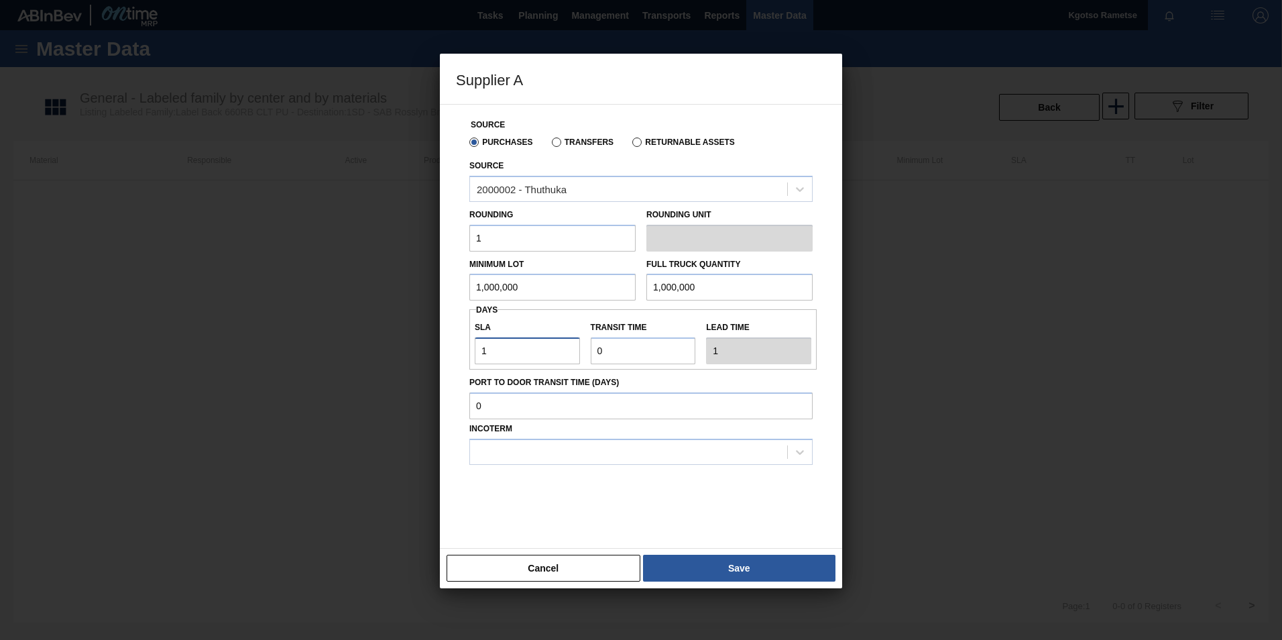
type input "1"
type input "2"
drag, startPoint x: 614, startPoint y: 349, endPoint x: 540, endPoint y: 349, distance: 74.4
click at [542, 349] on div "SLA 1 Transit time Lead time 2" at bounding box center [642, 339] width 347 height 50
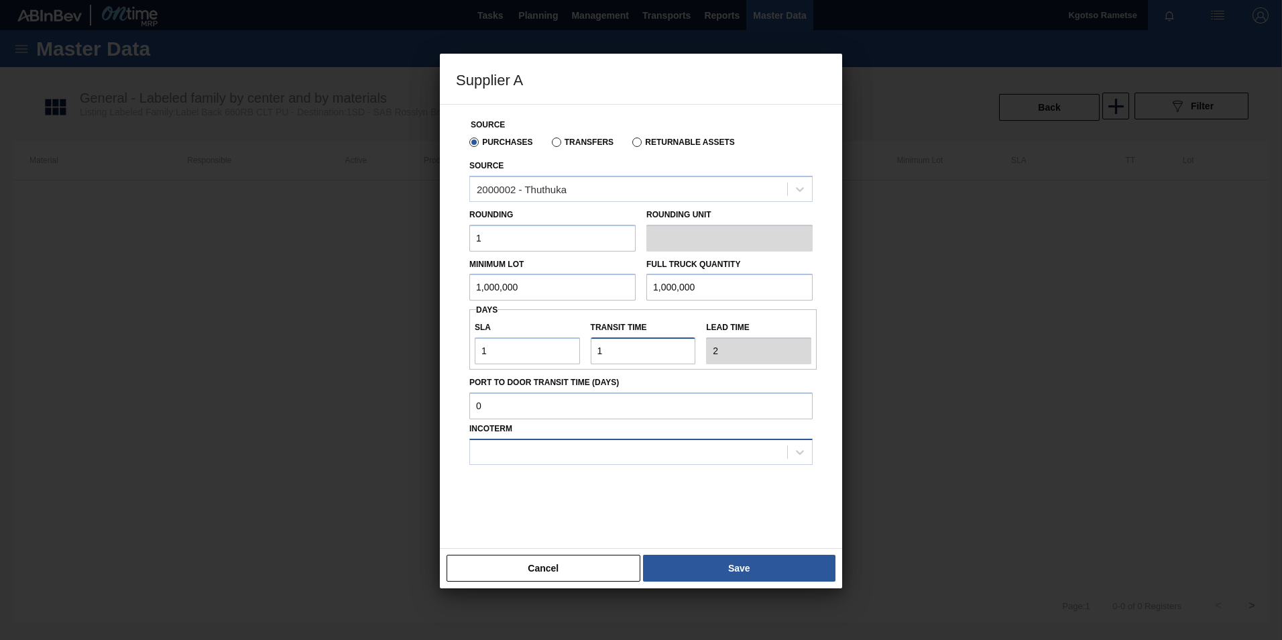
type input "1"
click at [561, 438] on div at bounding box center [640, 451] width 343 height 26
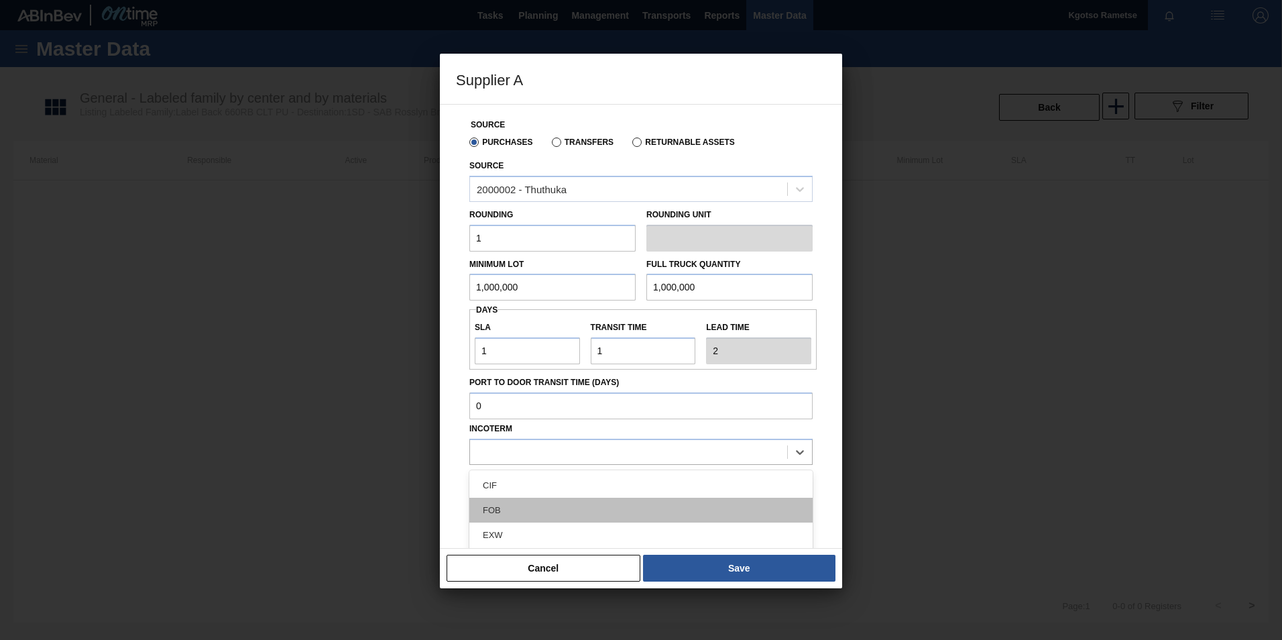
click at [542, 498] on div "FOB" at bounding box center [640, 509] width 343 height 25
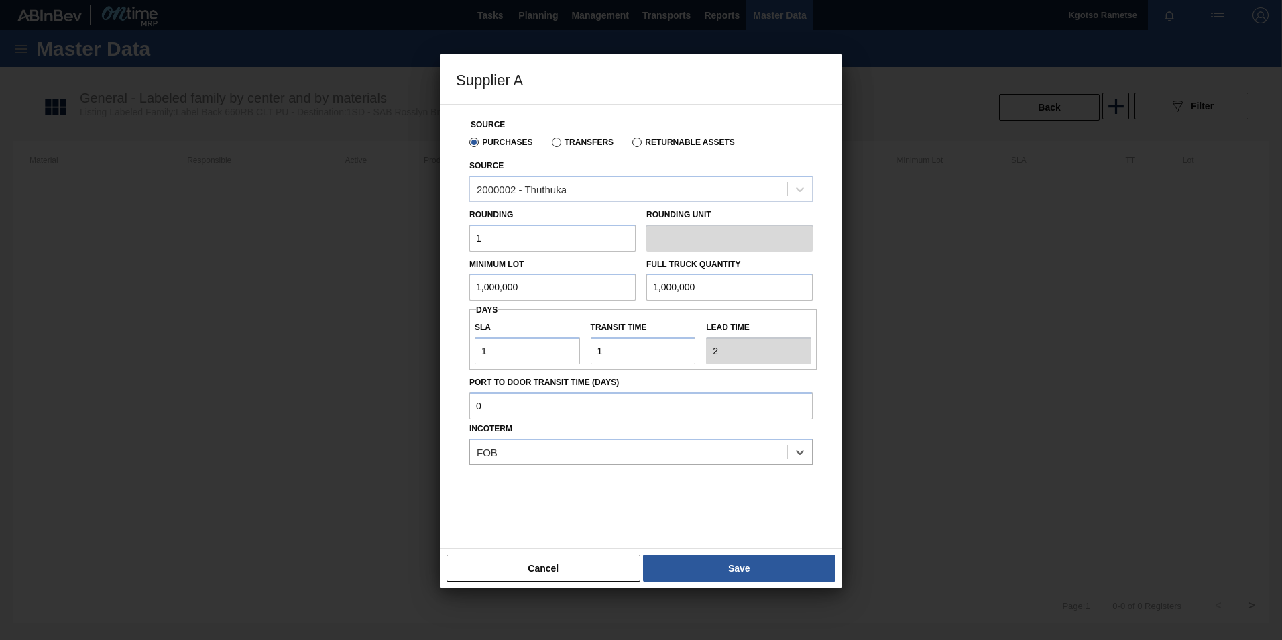
click at [706, 566] on button "Save" at bounding box center [739, 567] width 192 height 27
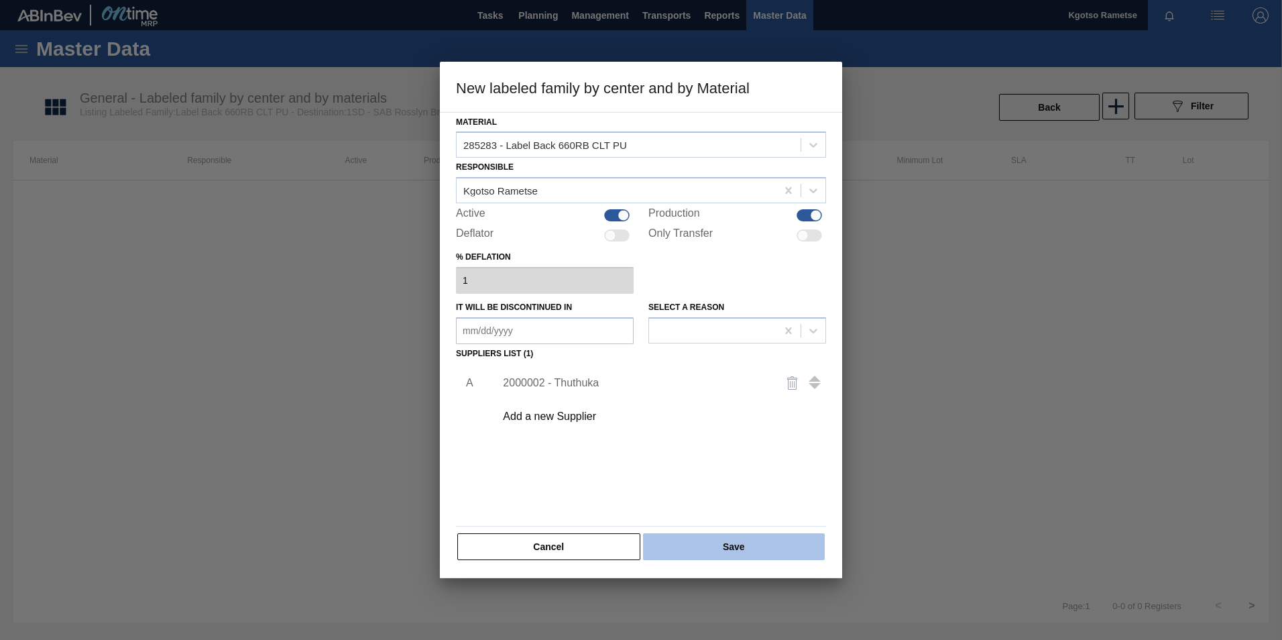
click at [700, 542] on button "Save" at bounding box center [734, 546] width 182 height 27
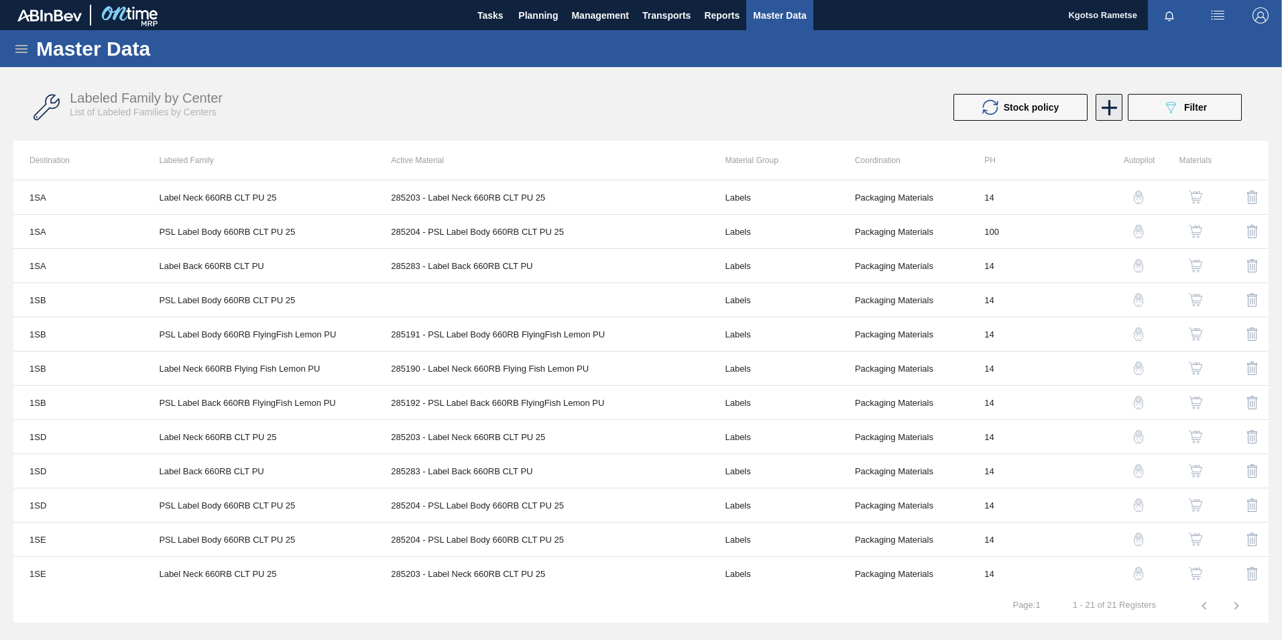
click at [1111, 111] on icon at bounding box center [1109, 108] width 26 height 26
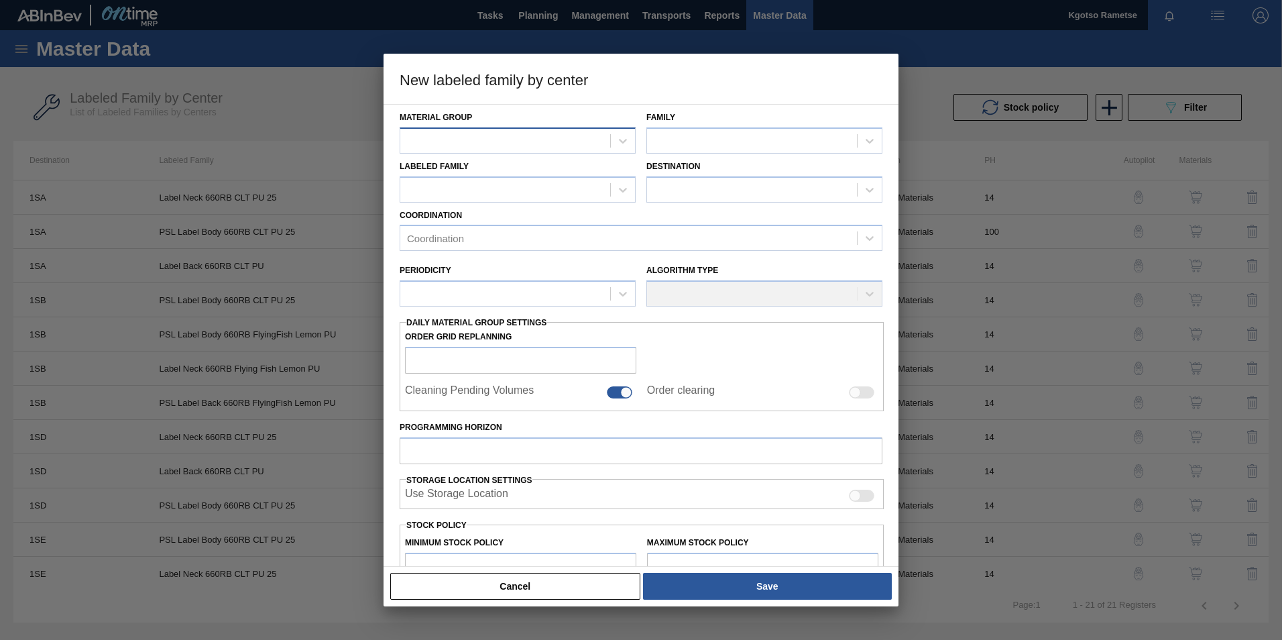
click at [469, 143] on div at bounding box center [505, 140] width 210 height 19
type Group "labels"
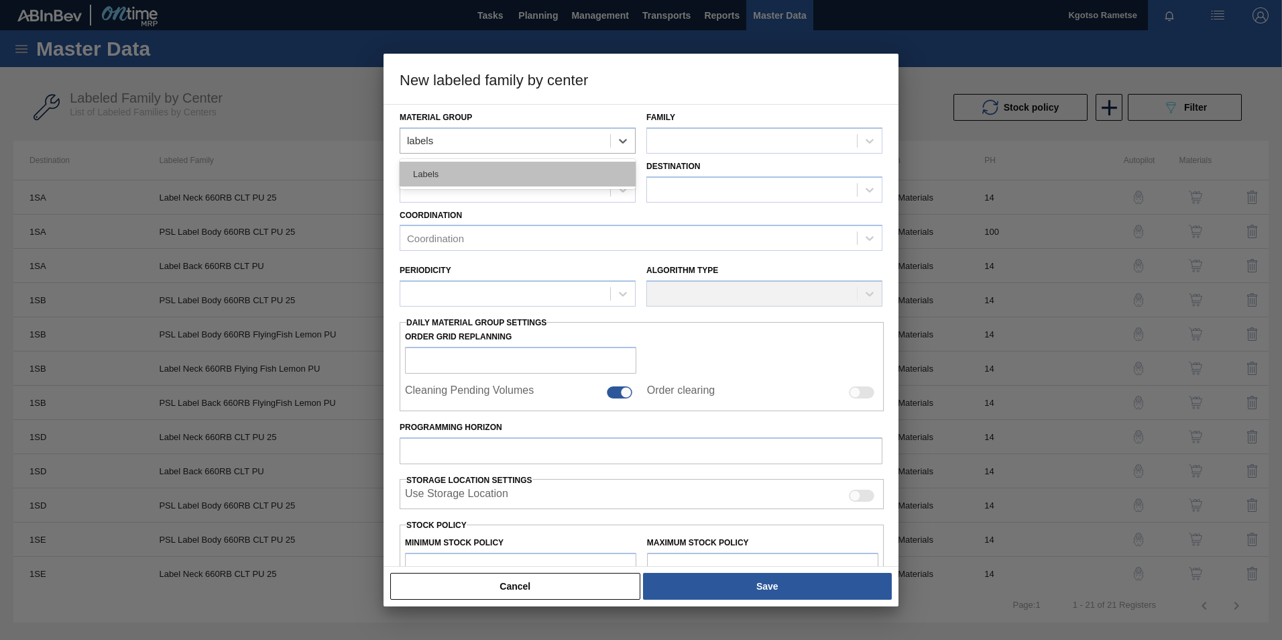
click at [544, 164] on div "Labels" at bounding box center [518, 174] width 236 height 25
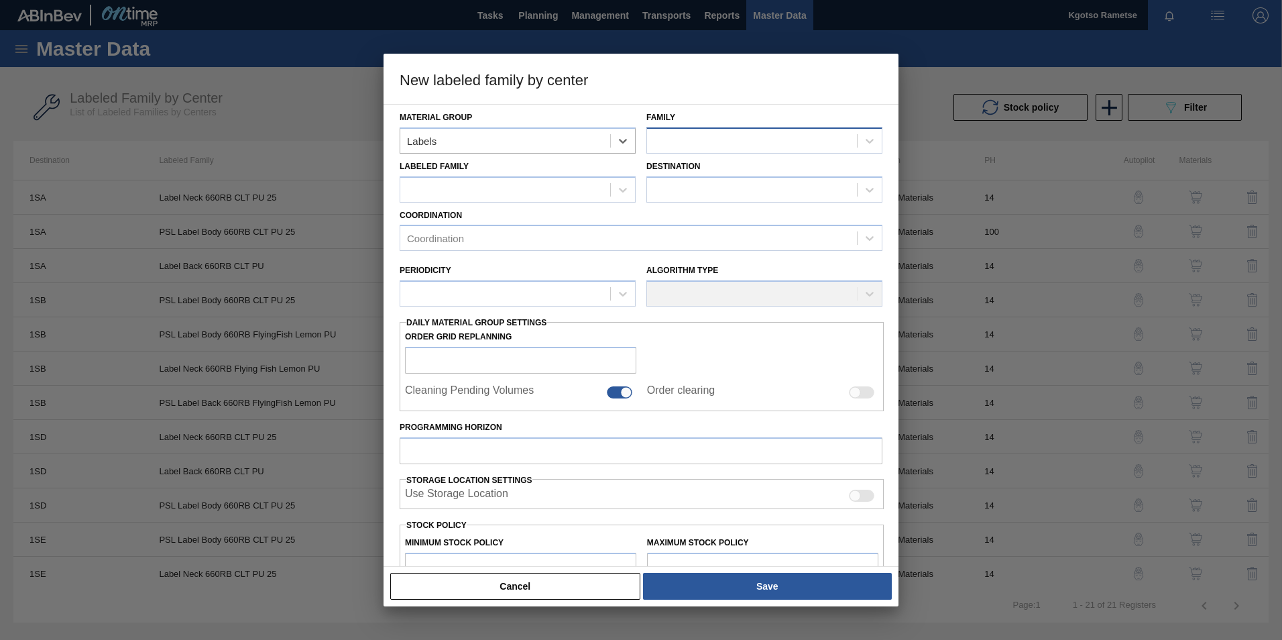
click at [650, 141] on div at bounding box center [752, 140] width 210 height 19
type input "660"
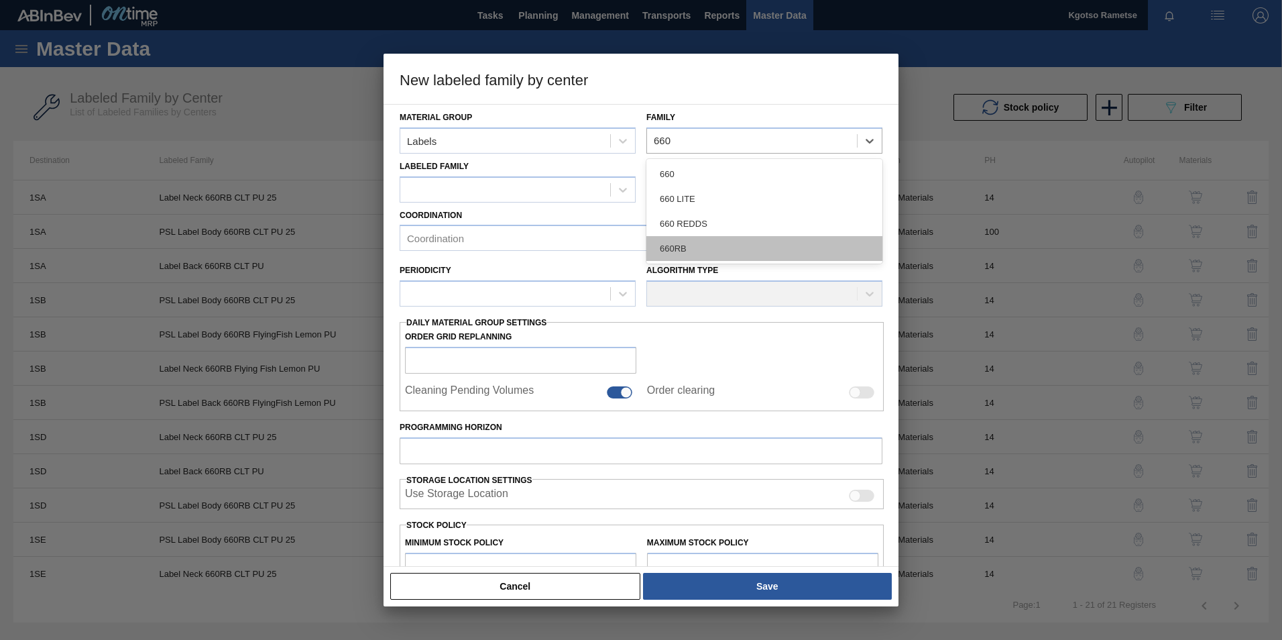
click at [684, 238] on div "660RB" at bounding box center [764, 248] width 236 height 25
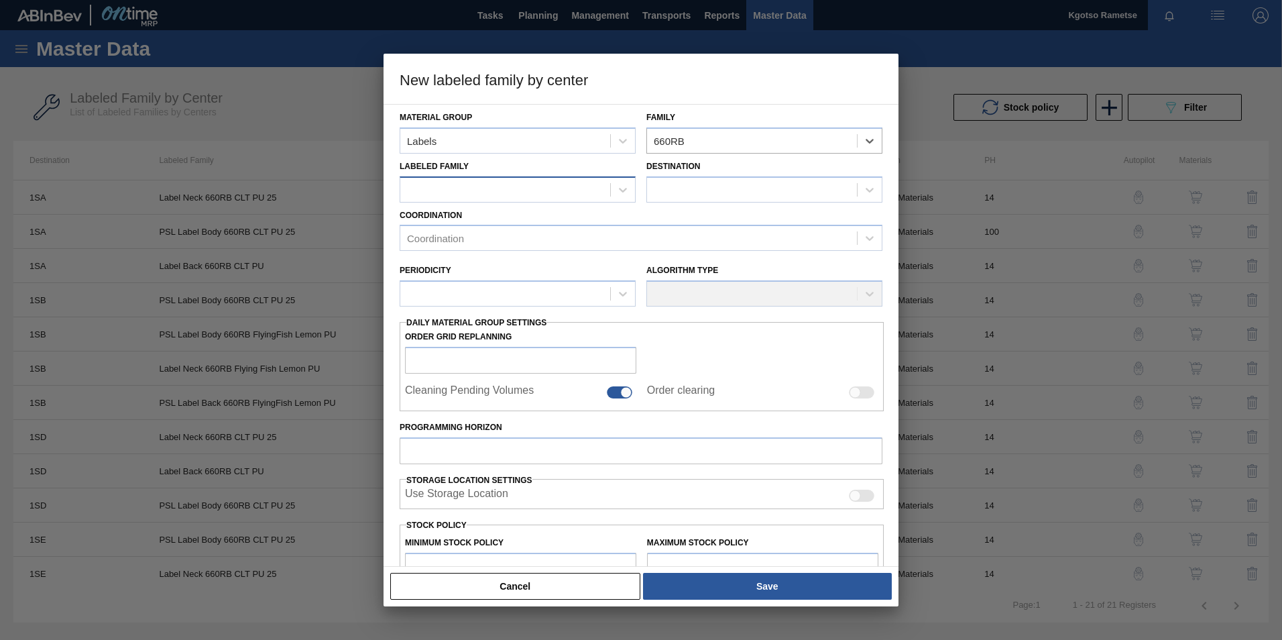
click at [563, 182] on div at bounding box center [505, 189] width 210 height 19
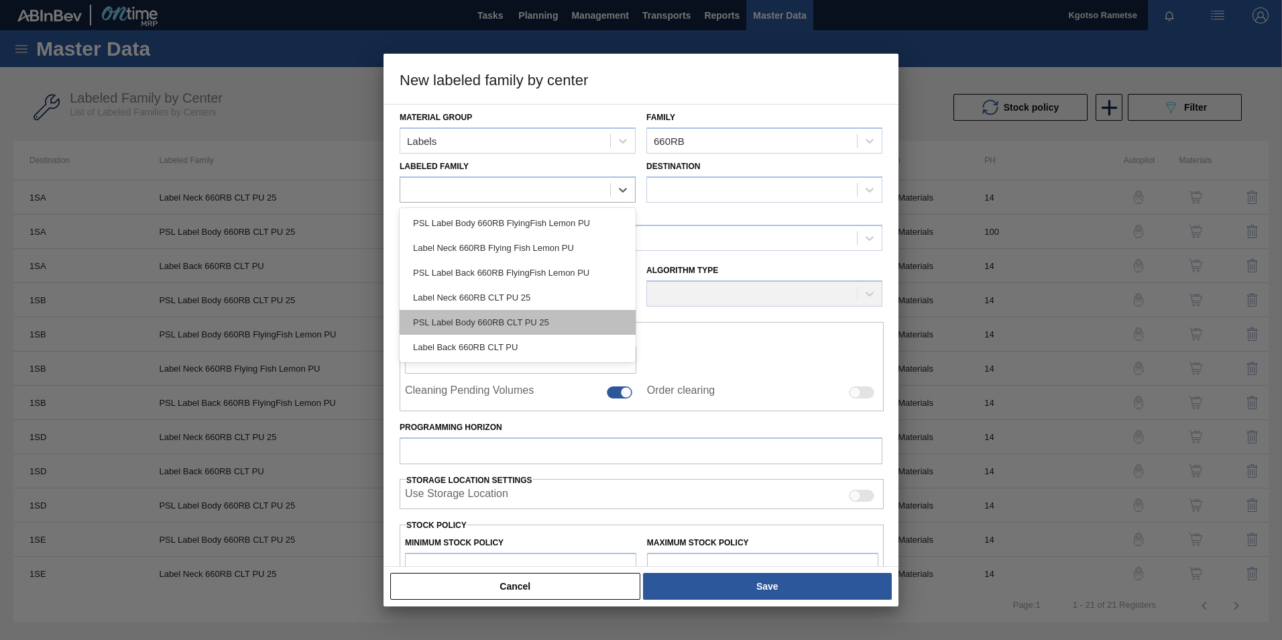
click at [497, 333] on div "PSL Label Body 660RB CLT PU 25" at bounding box center [518, 322] width 236 height 25
checkbox input "false"
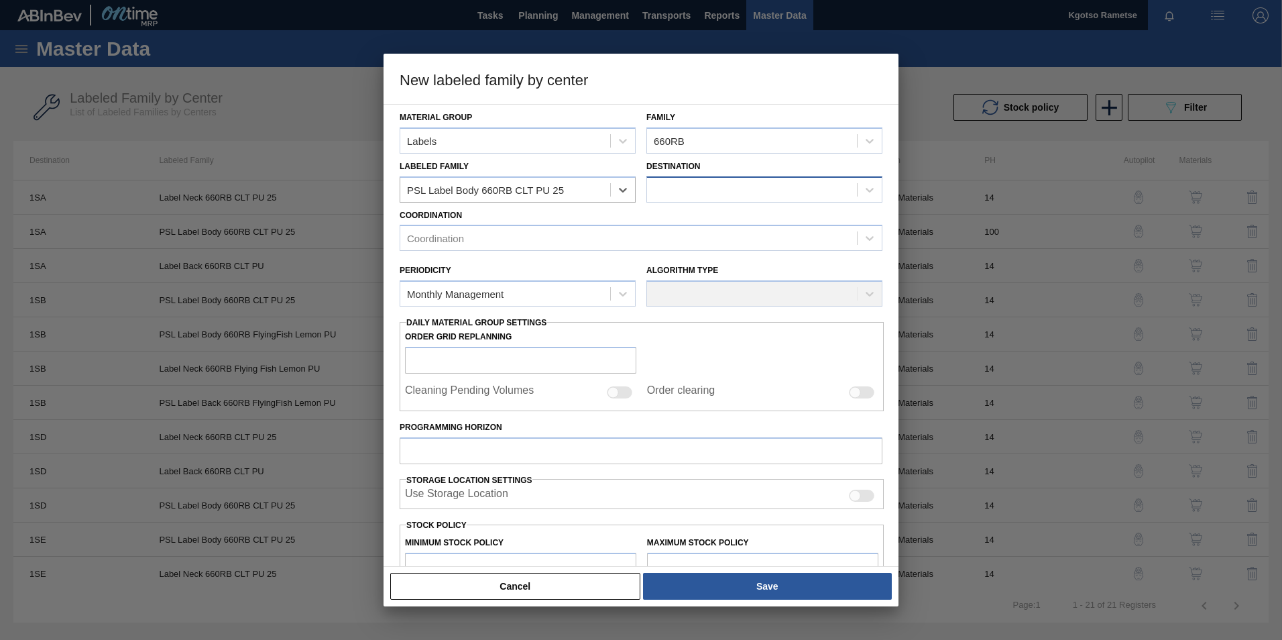
click at [679, 188] on div at bounding box center [752, 189] width 210 height 19
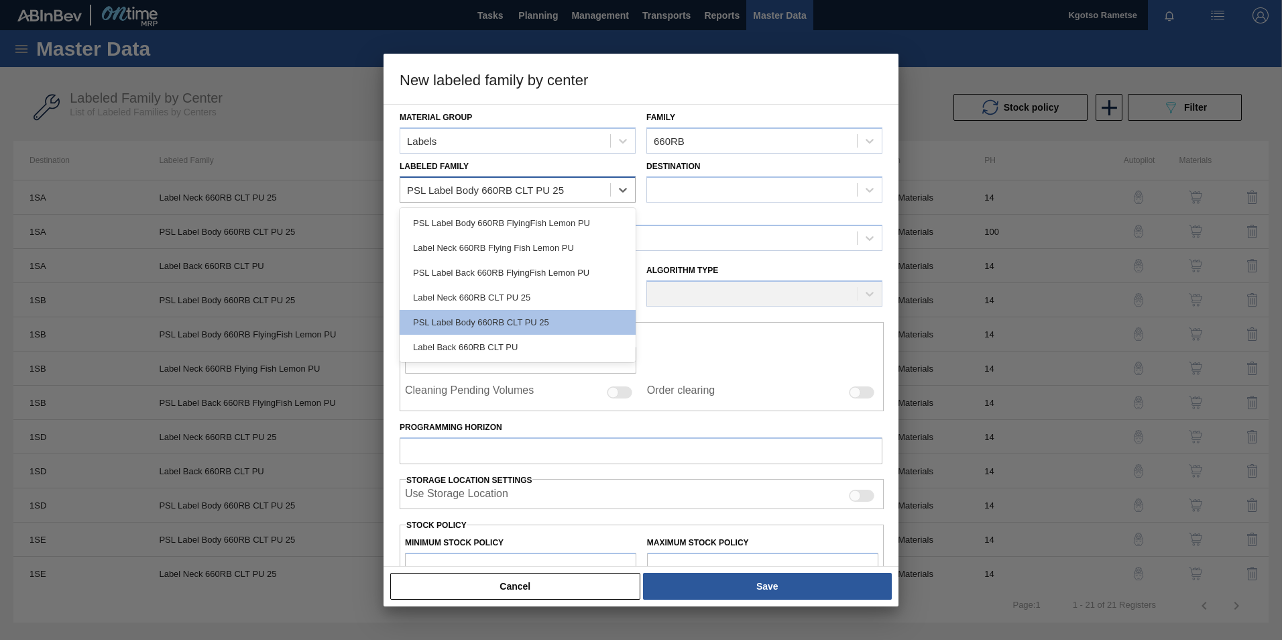
click at [585, 185] on div "PSL Label Body 660RB CLT PU 25" at bounding box center [505, 189] width 210 height 19
click at [497, 349] on div "Label Back 660RB CLT PU" at bounding box center [518, 347] width 236 height 25
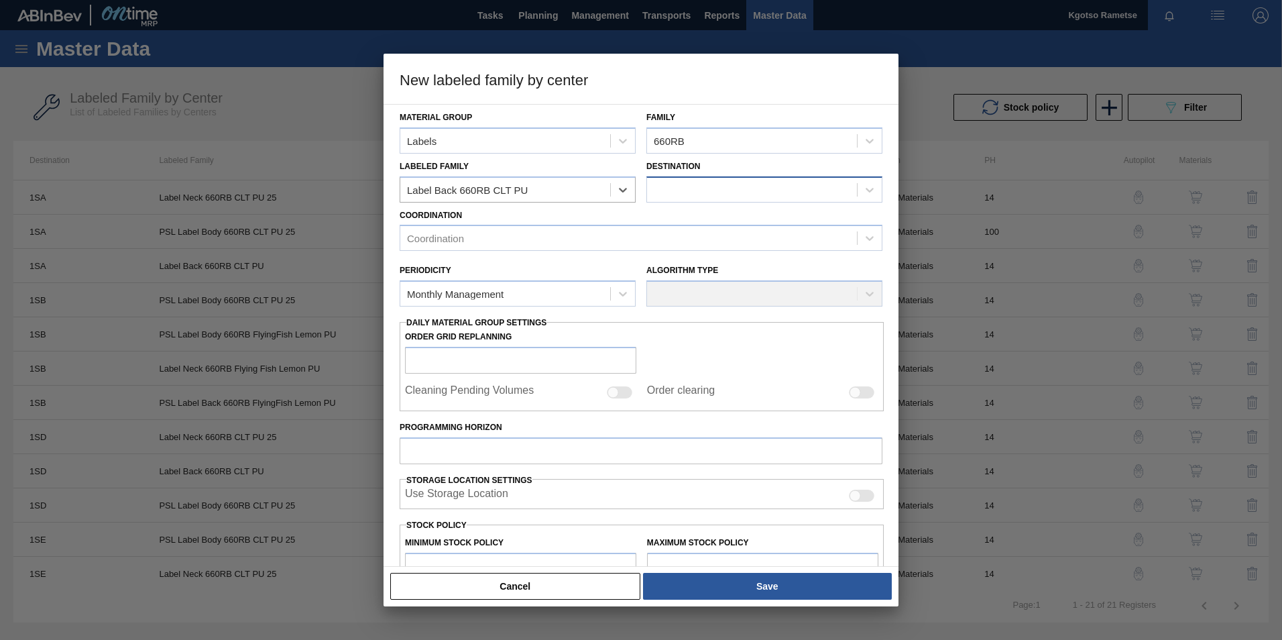
click at [713, 189] on div at bounding box center [752, 189] width 210 height 19
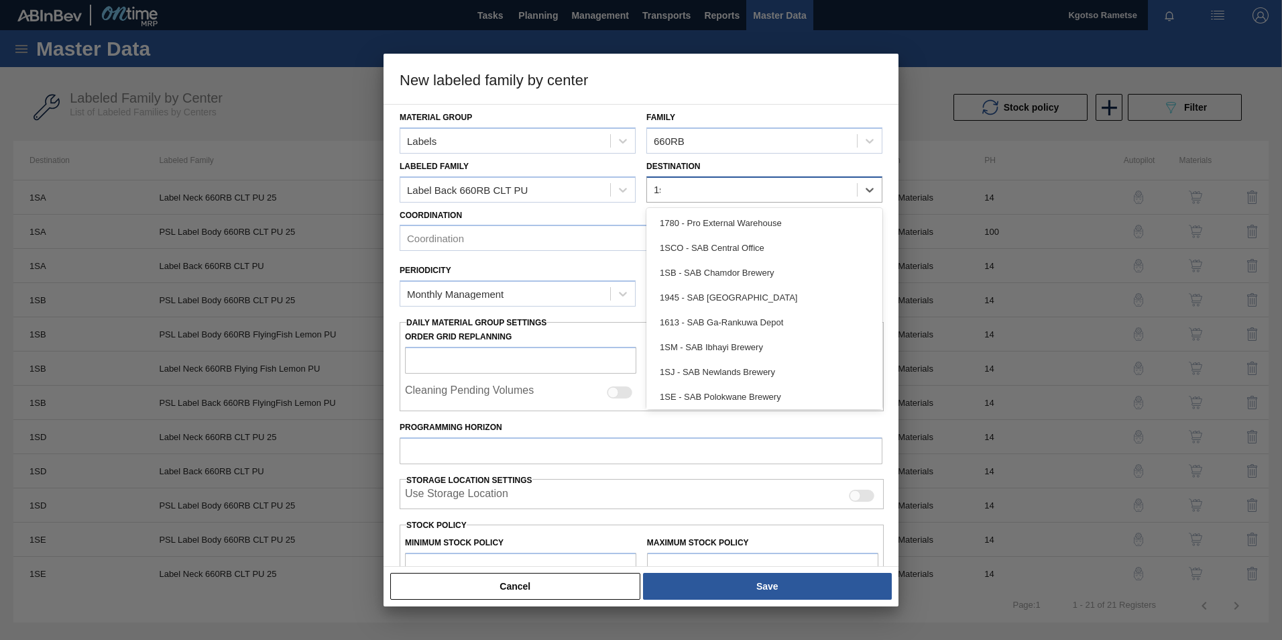
type input "1se"
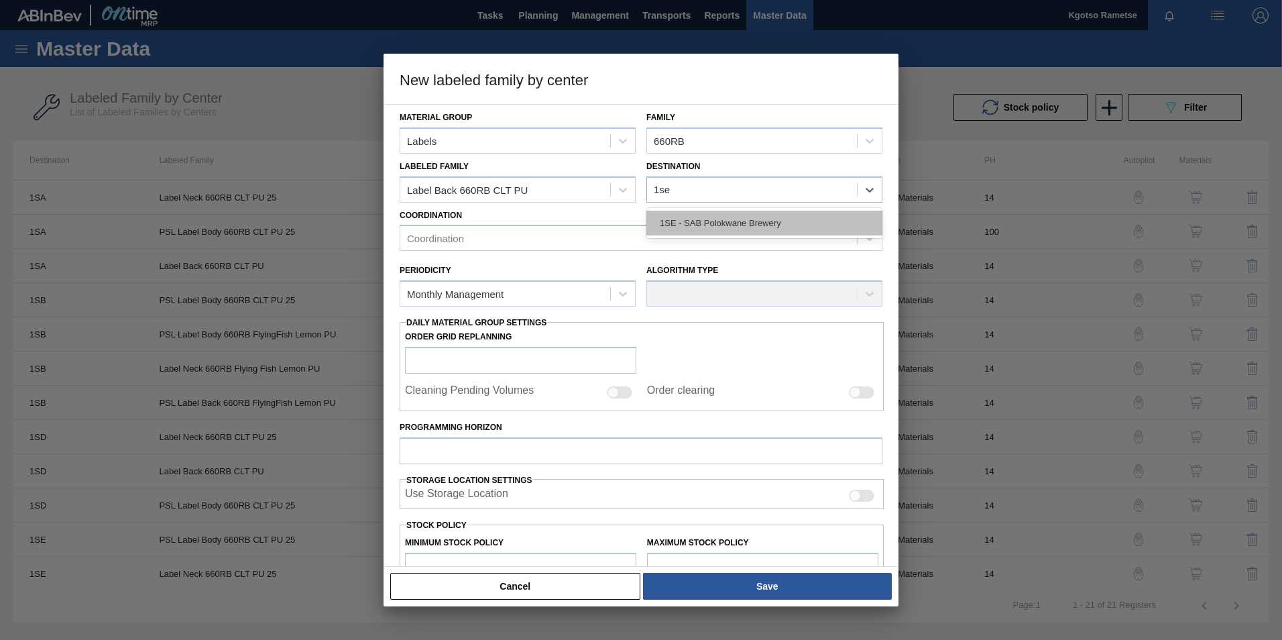
click at [718, 217] on div "1SE - SAB Polokwane Brewery" at bounding box center [764, 222] width 236 height 25
click at [597, 220] on div "Coordination Coordination" at bounding box center [641, 229] width 483 height 46
click at [575, 232] on div "Coordination" at bounding box center [628, 238] width 457 height 19
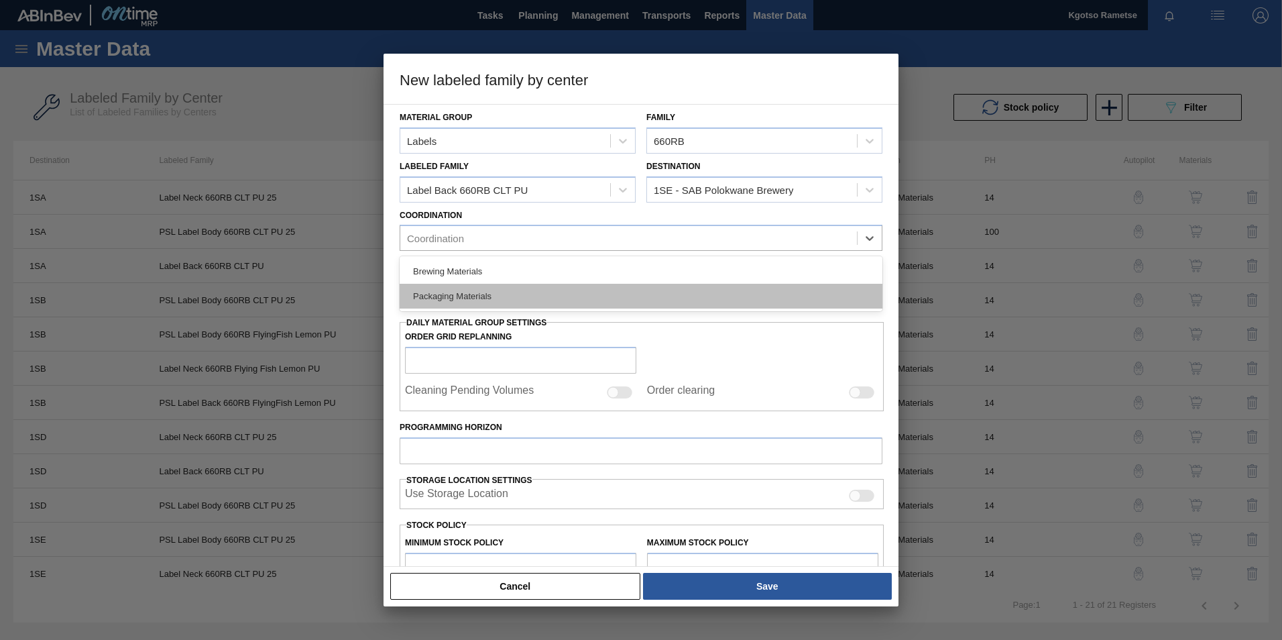
click at [538, 301] on div "Packaging Materials" at bounding box center [641, 296] width 483 height 25
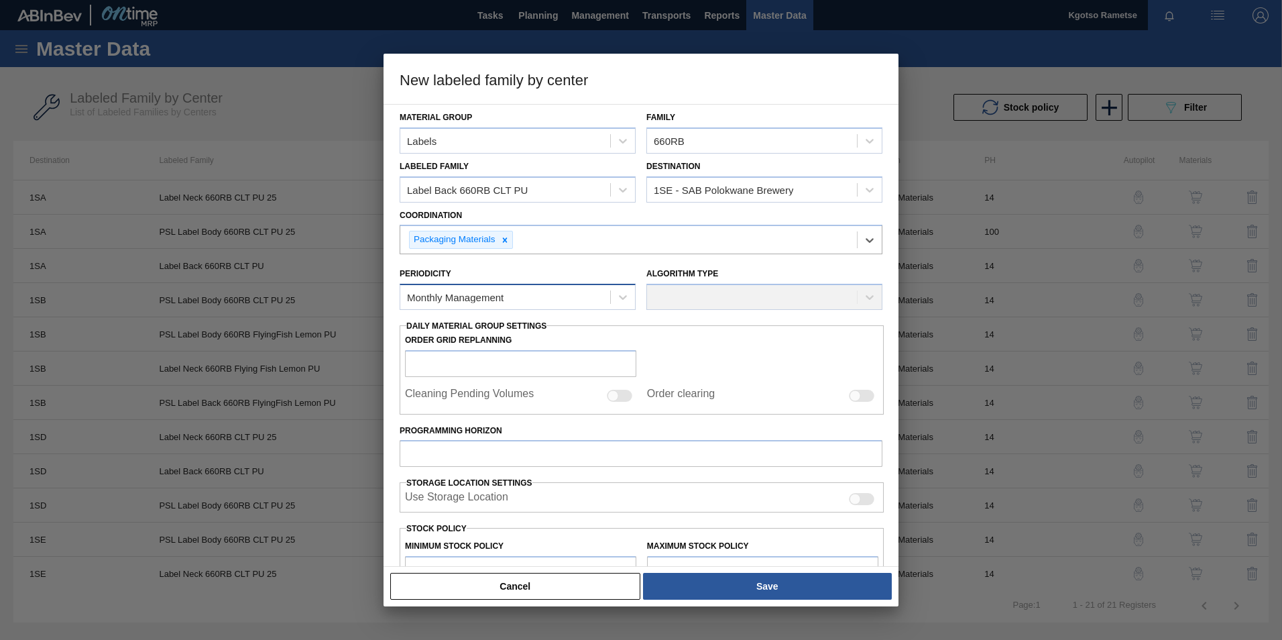
click at [527, 295] on div "Monthly Management" at bounding box center [505, 297] width 210 height 19
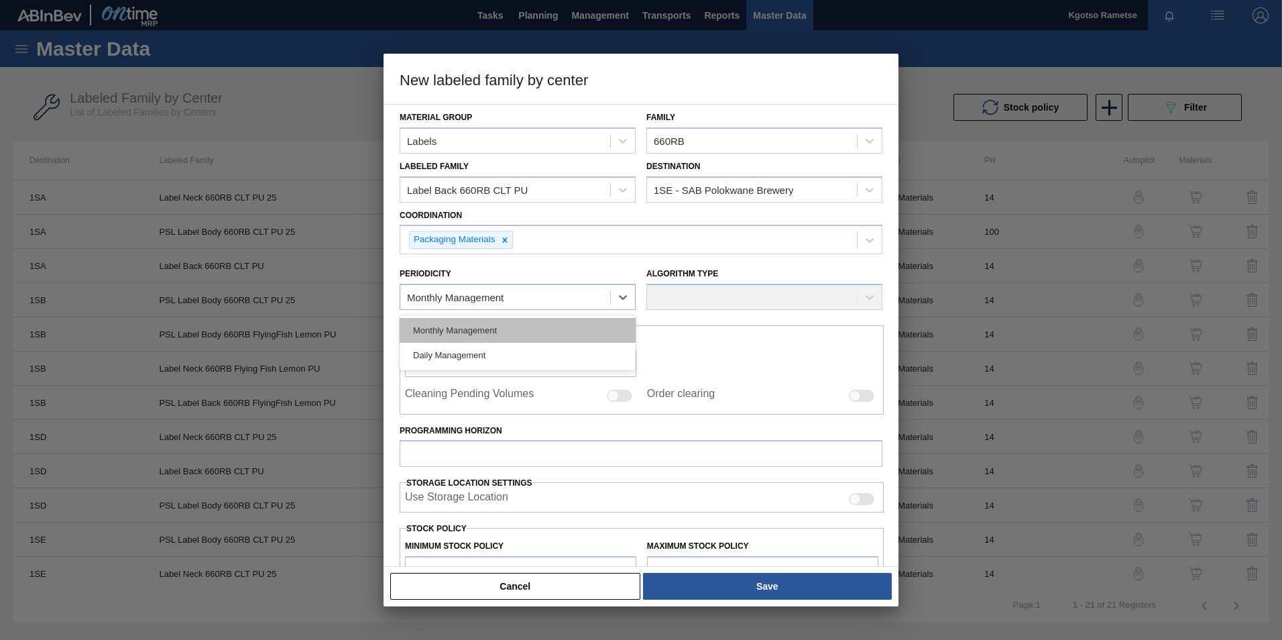
click at [507, 323] on div "Monthly Management" at bounding box center [518, 330] width 236 height 25
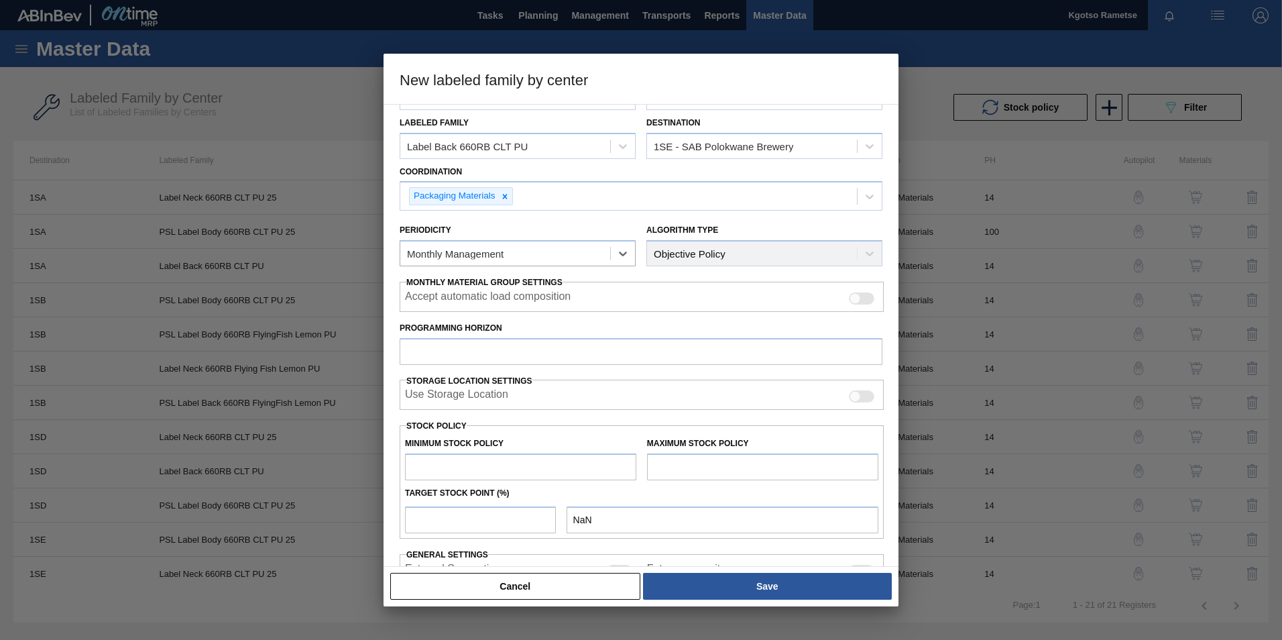
scroll to position [67, 0]
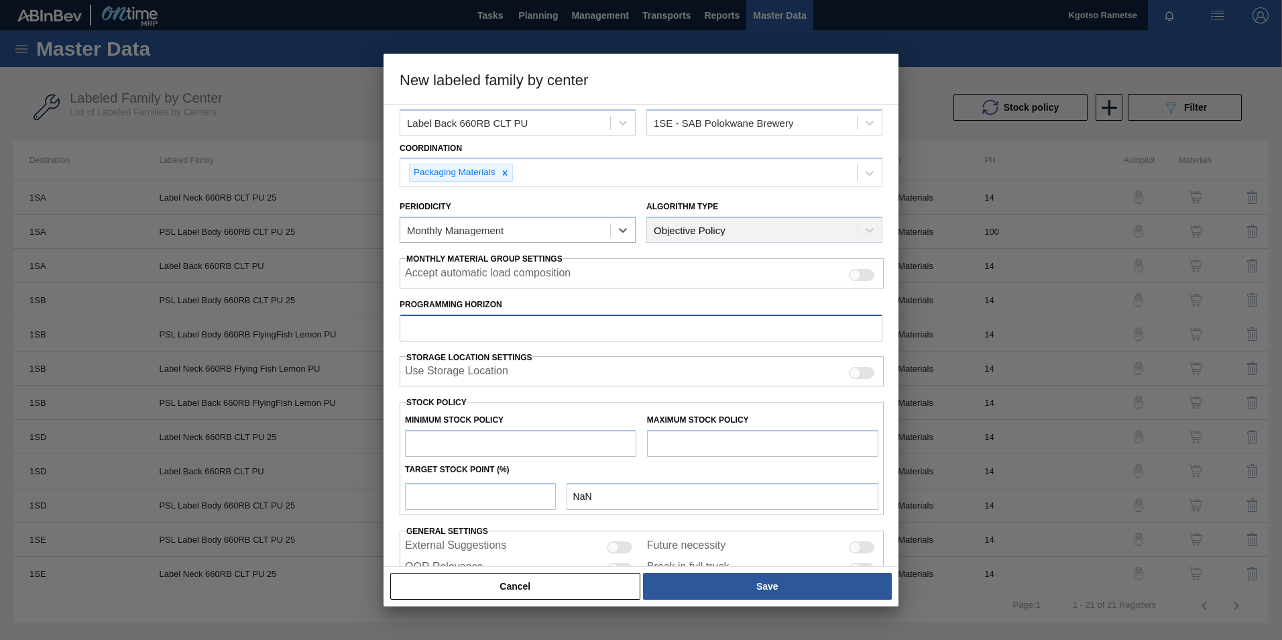
click at [476, 337] on input "Programming Horizon" at bounding box center [641, 327] width 483 height 27
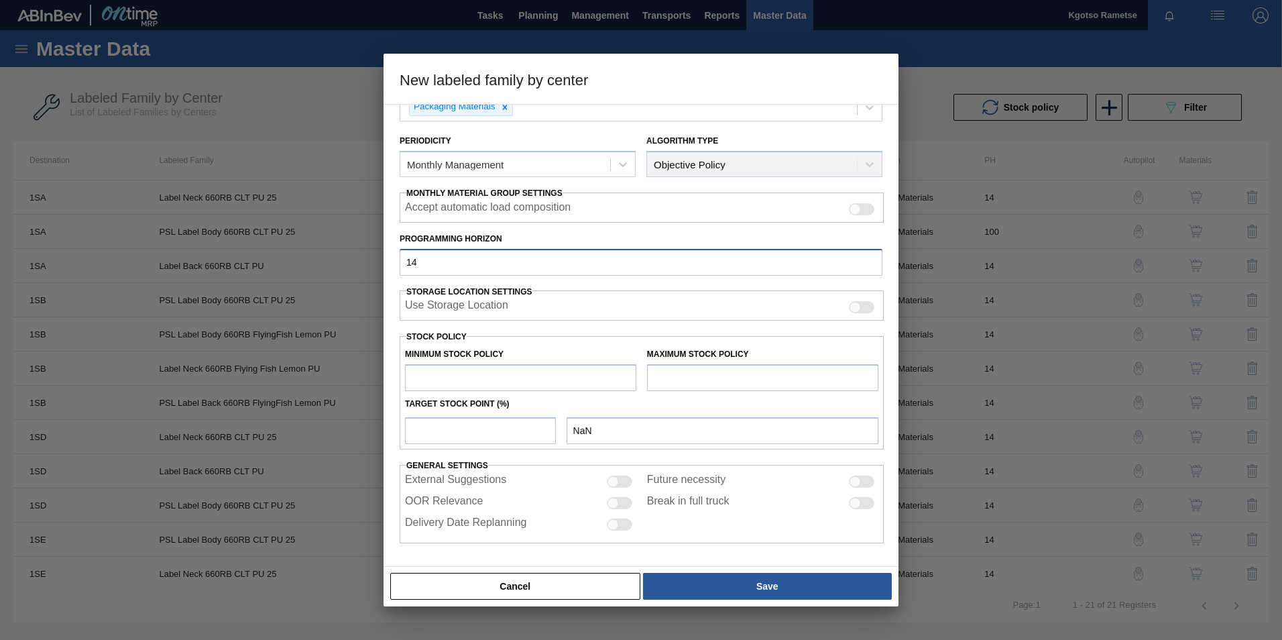
type input "14"
drag, startPoint x: 464, startPoint y: 364, endPoint x: 459, endPoint y: 375, distance: 12.0
click at [463, 365] on div "Minimum Stock Policy" at bounding box center [520, 368] width 231 height 46
click at [454, 383] on input "text" at bounding box center [520, 377] width 231 height 27
type input "1"
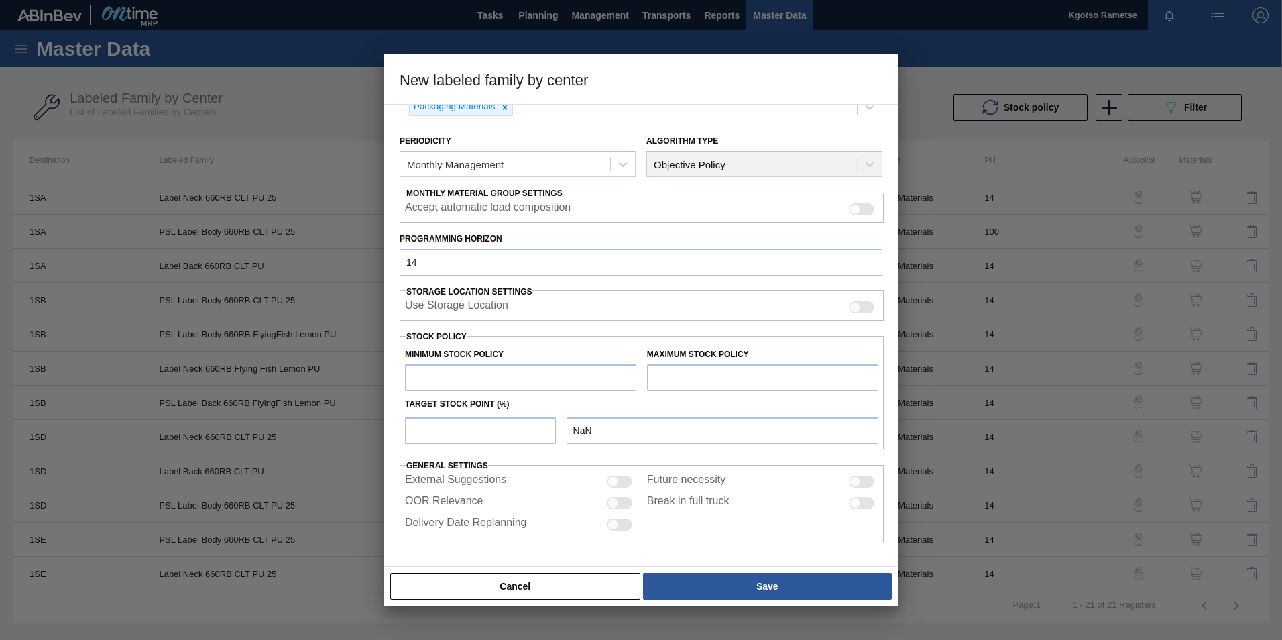
type input "1.000"
type input "10"
type input "10.000"
type input "100"
type input "100.000"
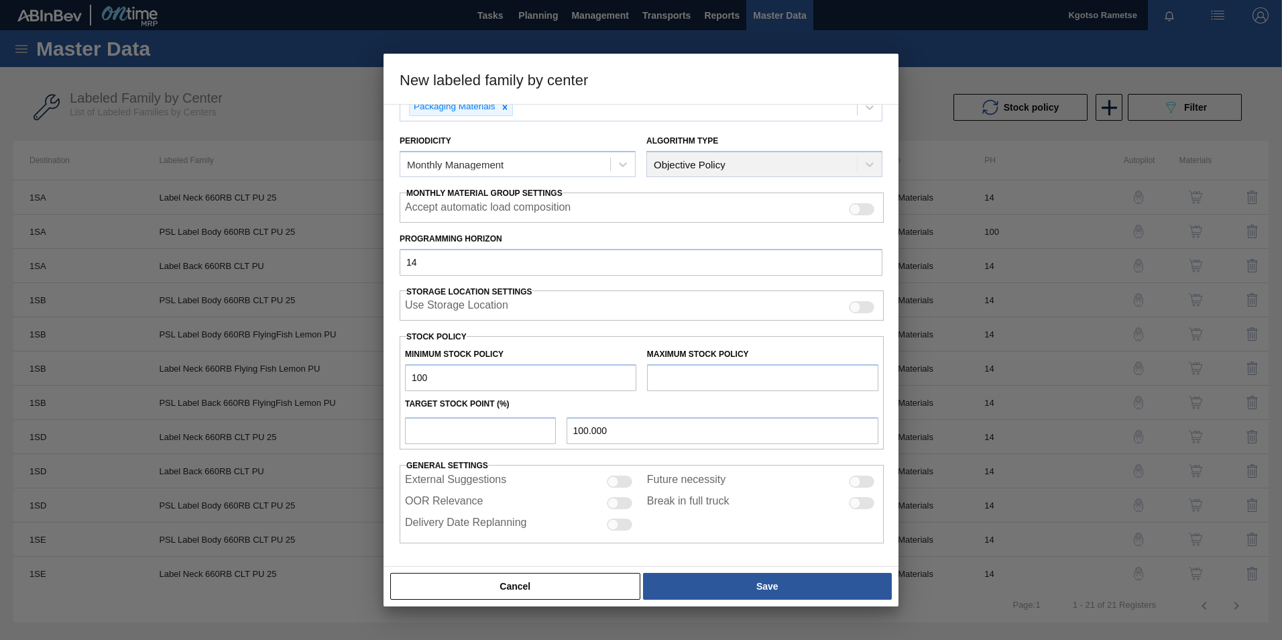
type input "1,000"
type input "1,000.000"
type input "10,000"
type input "10,000.000"
type input "100,000"
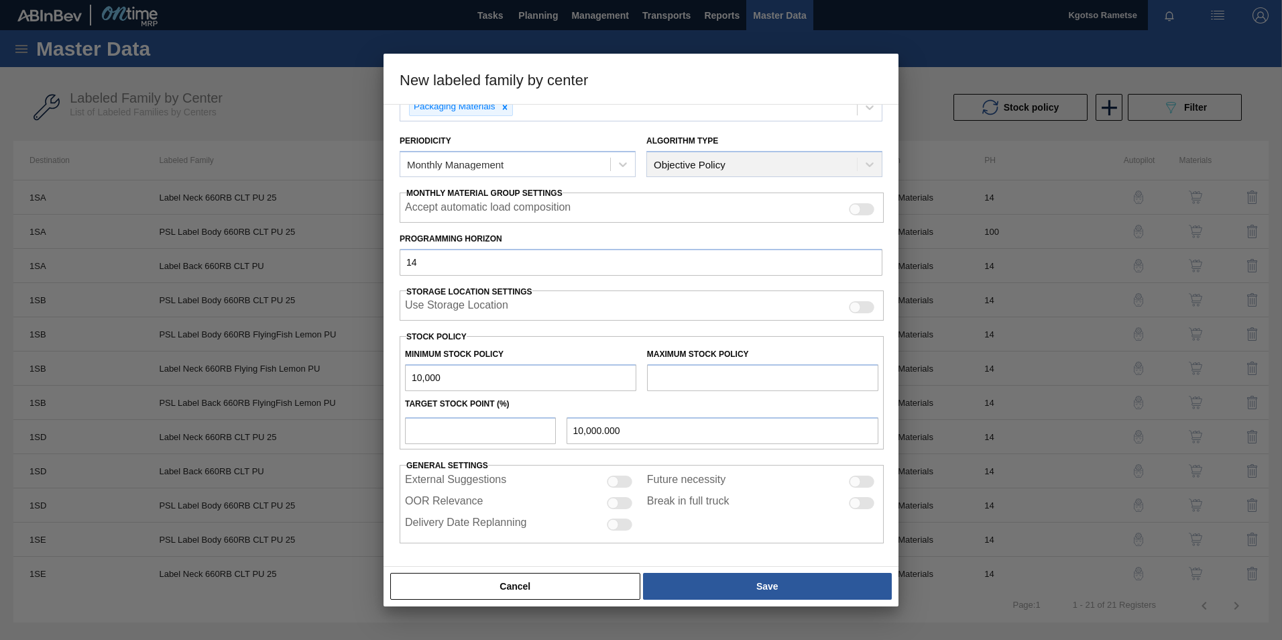
type input "100,000.000"
type input "1,000,000"
type input "1,000,000.000"
type input "1,000,000"
click at [699, 382] on input "text" at bounding box center [762, 377] width 231 height 27
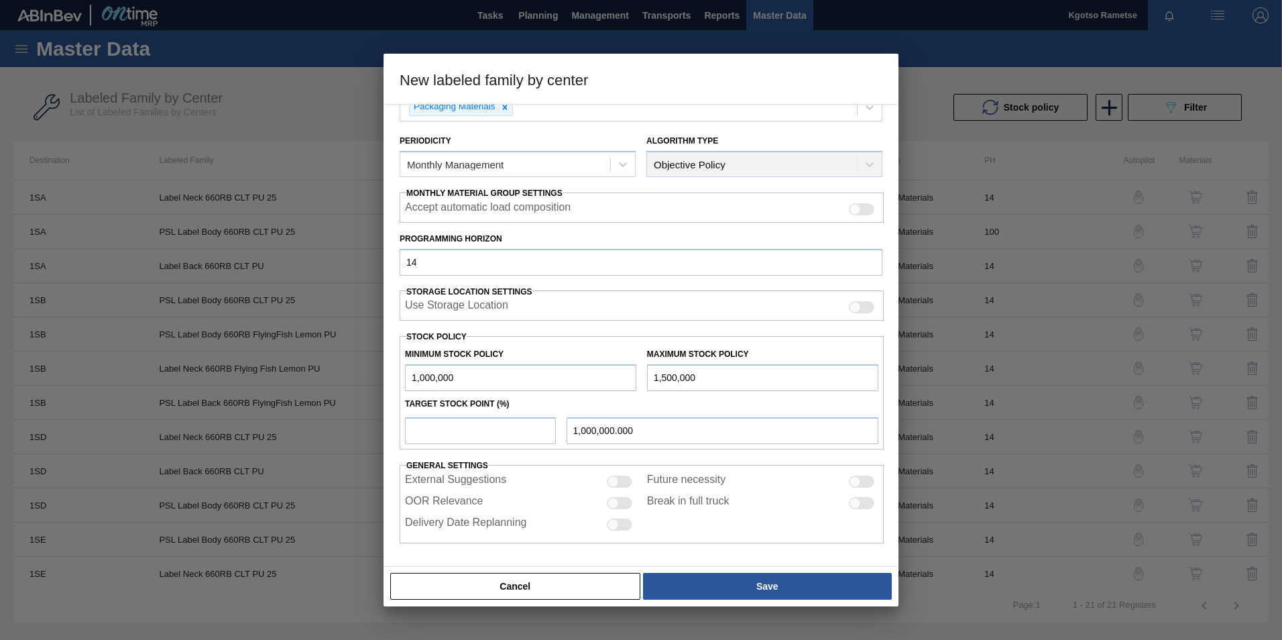
type input "1,500,000"
click at [446, 436] on input "number" at bounding box center [480, 430] width 151 height 27
type input "1"
type input "1,005,000.000"
type input "10"
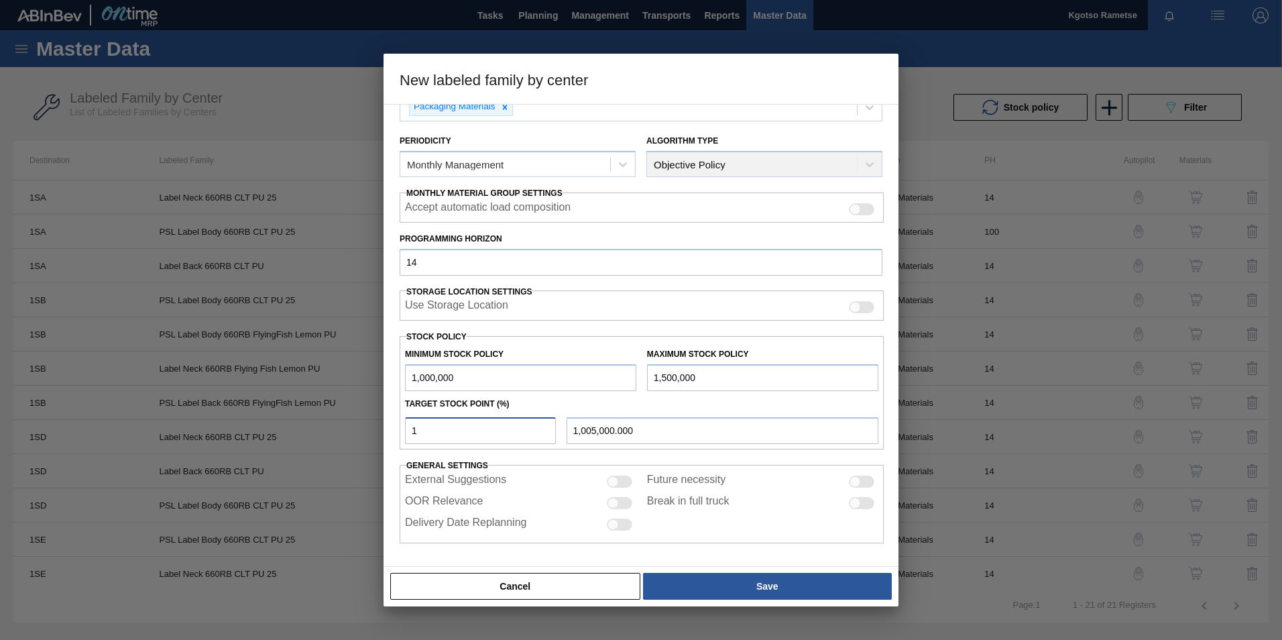
type input "1,050,000.000"
type input "100"
type input "1,500,000.000"
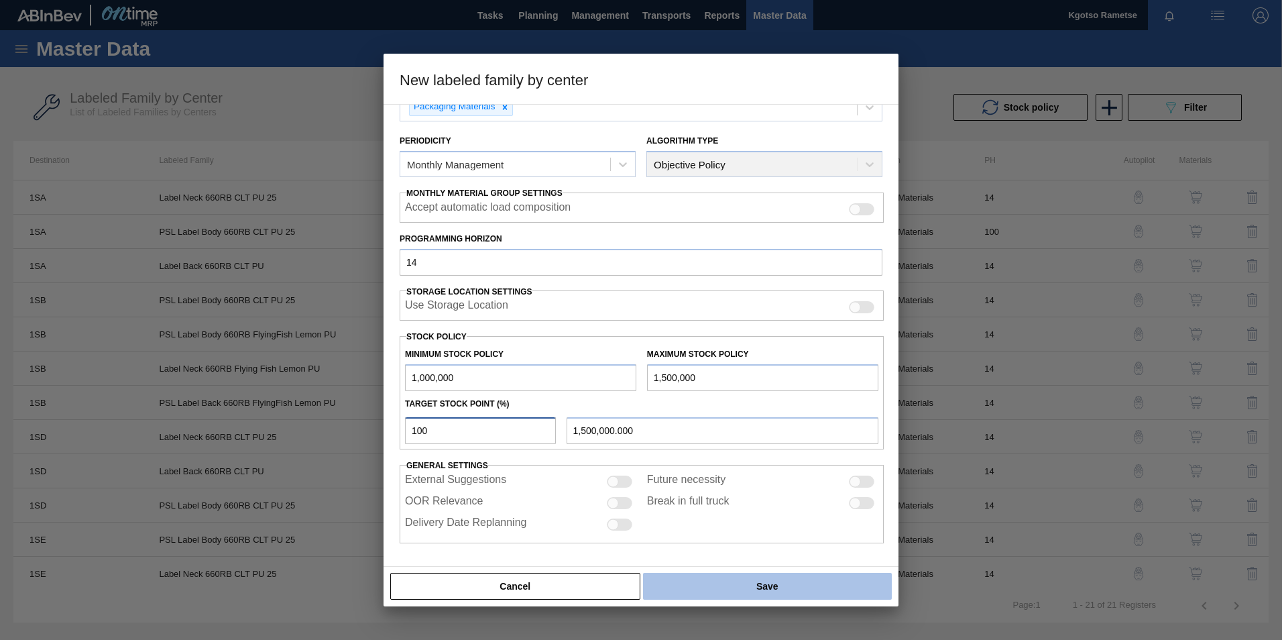
type input "100"
click at [705, 583] on button "Save" at bounding box center [767, 585] width 249 height 27
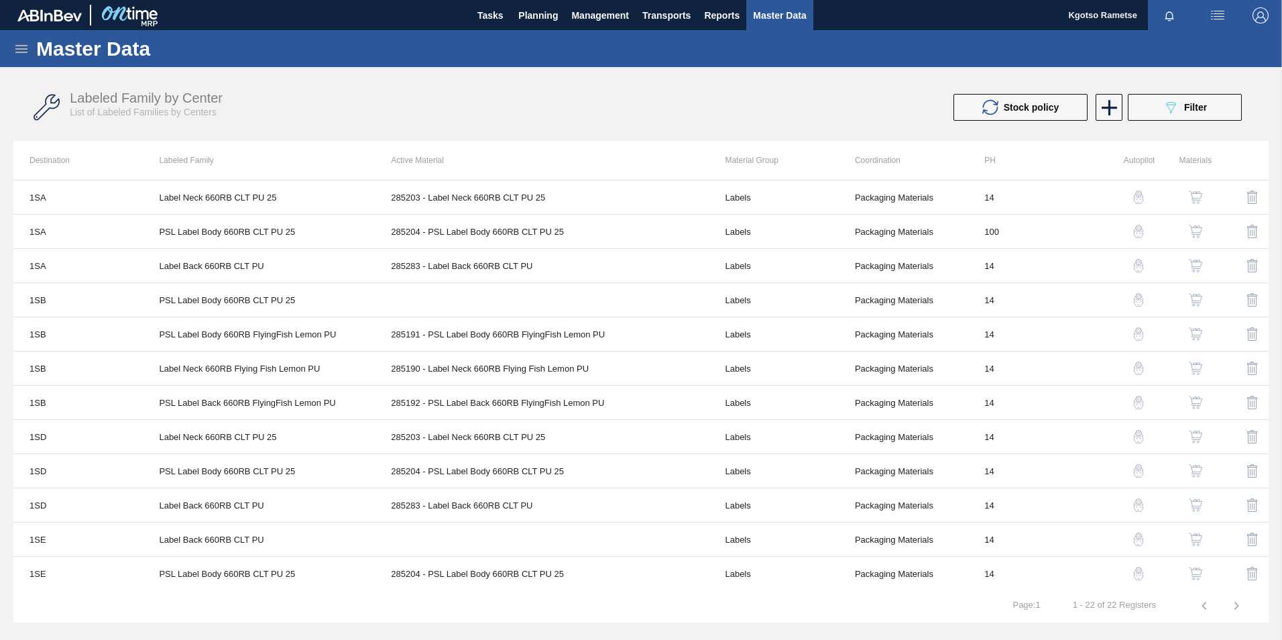
click at [1189, 543] on img "button" at bounding box center [1195, 538] width 13 height 13
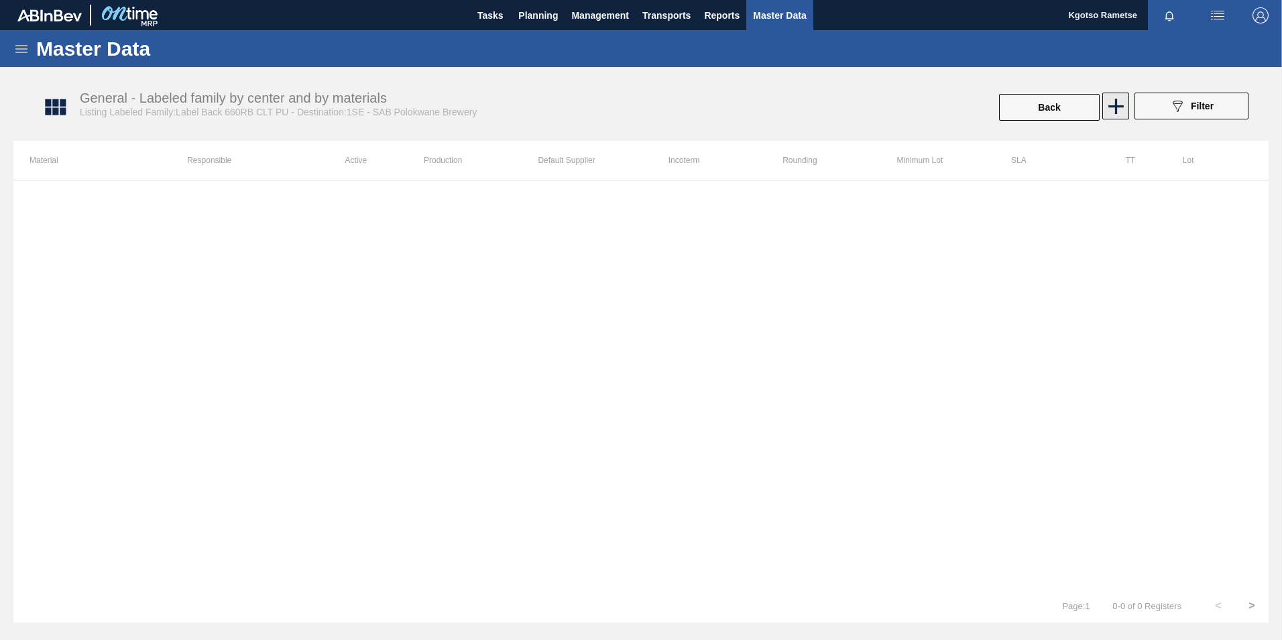
click at [1119, 113] on icon at bounding box center [1116, 106] width 26 height 26
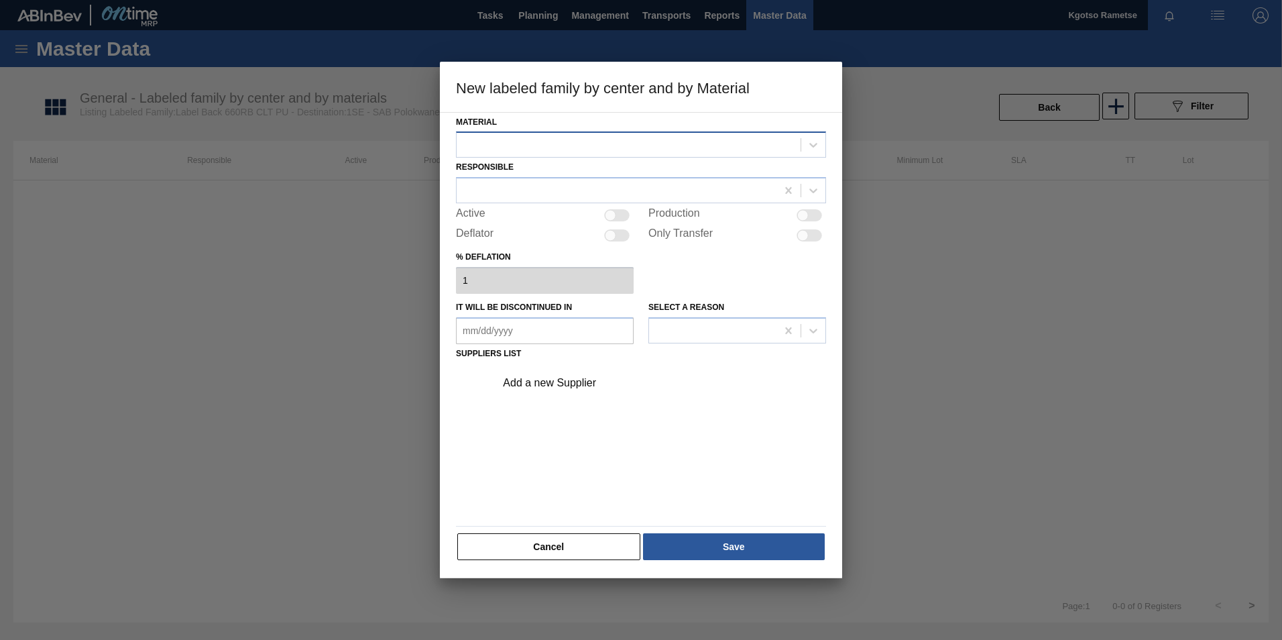
drag, startPoint x: 648, startPoint y: 142, endPoint x: 638, endPoint y: 139, distance: 11.1
click at [642, 141] on div at bounding box center [629, 144] width 344 height 19
drag, startPoint x: 601, startPoint y: 171, endPoint x: 579, endPoint y: 190, distance: 28.5
click at [599, 171] on div "285283 - Label Back 660RB CLT PU" at bounding box center [641, 178] width 370 height 25
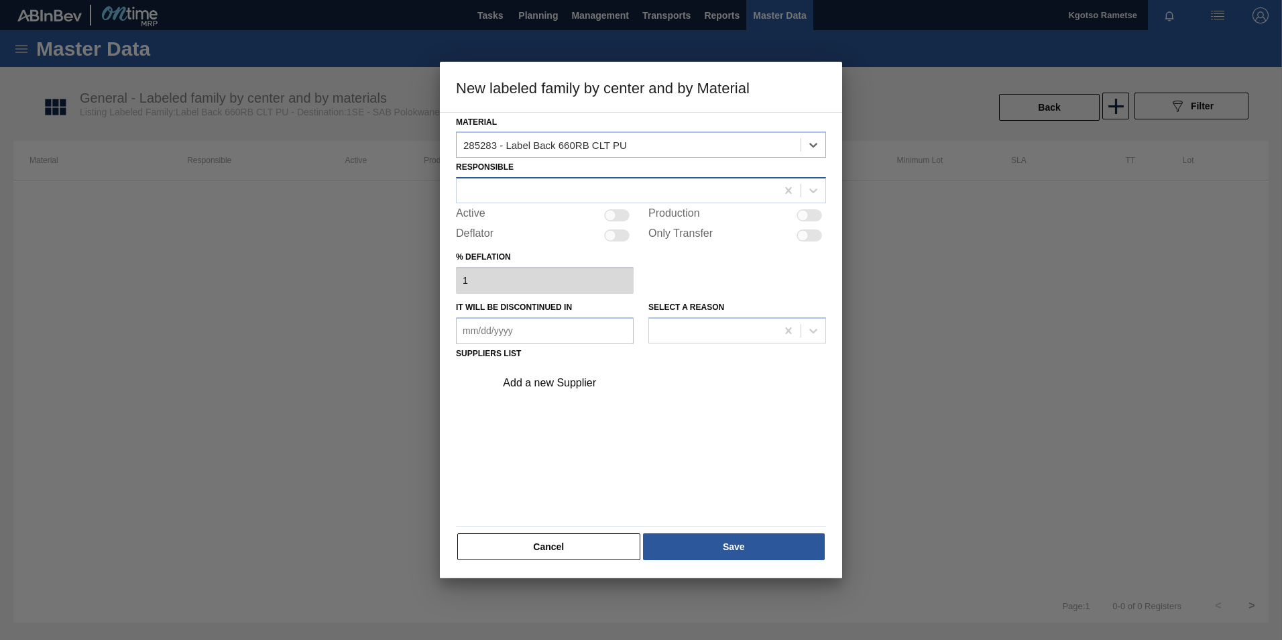
click at [571, 196] on div at bounding box center [617, 190] width 320 height 19
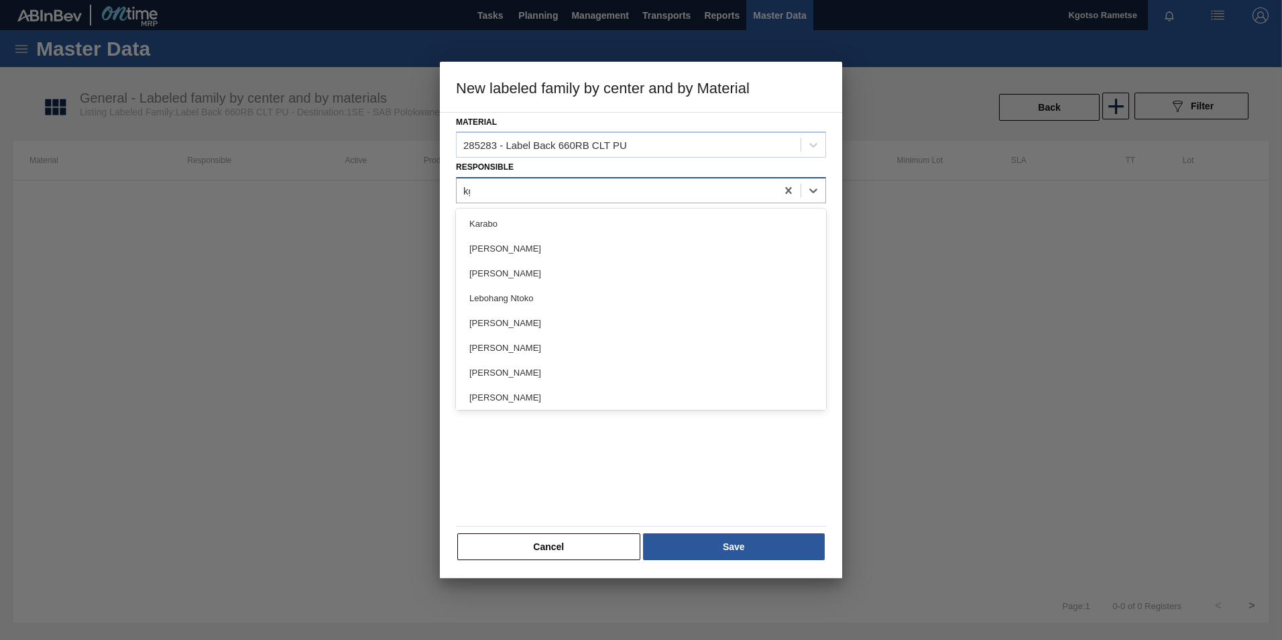
type input "kgot"
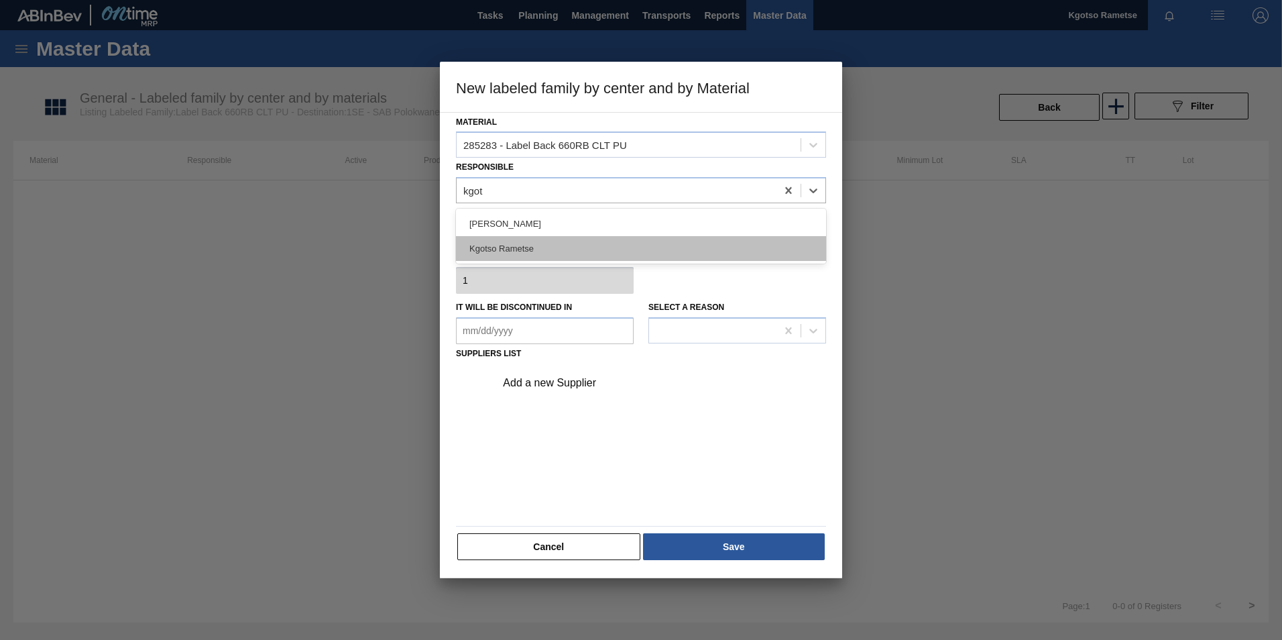
click at [549, 251] on div "Kgotso Rametse" at bounding box center [641, 248] width 370 height 25
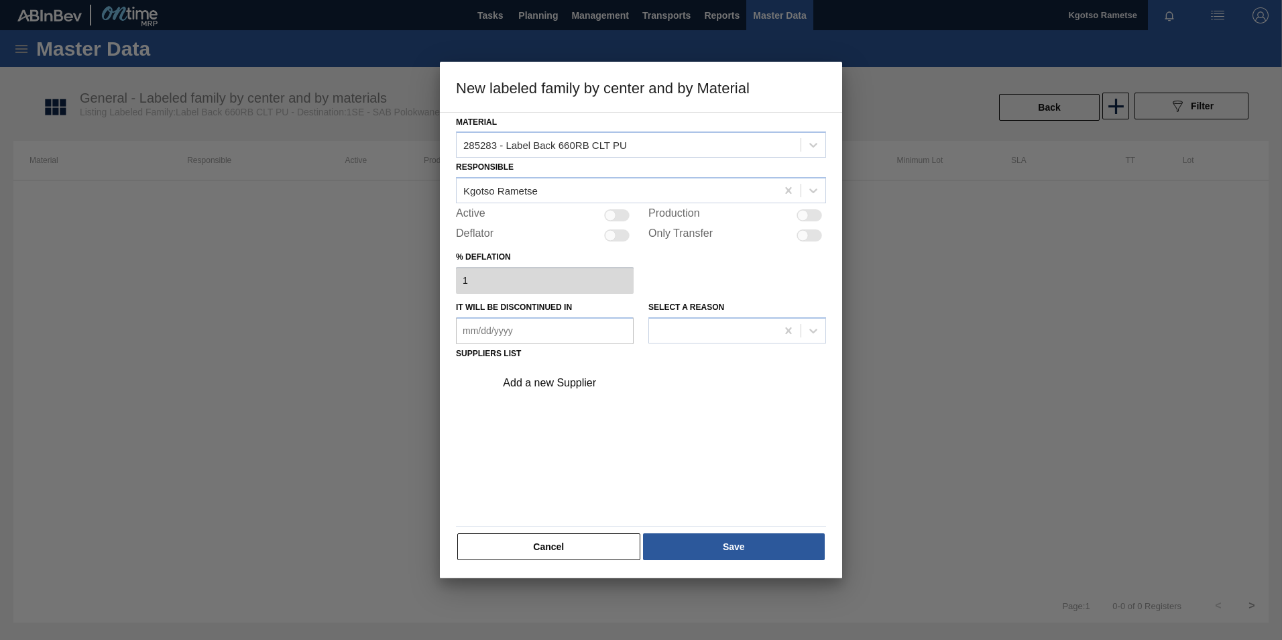
click at [613, 213] on div at bounding box center [610, 215] width 11 height 11
checkbox input "true"
click at [560, 381] on div "Add a new Supplier" at bounding box center [634, 383] width 263 height 12
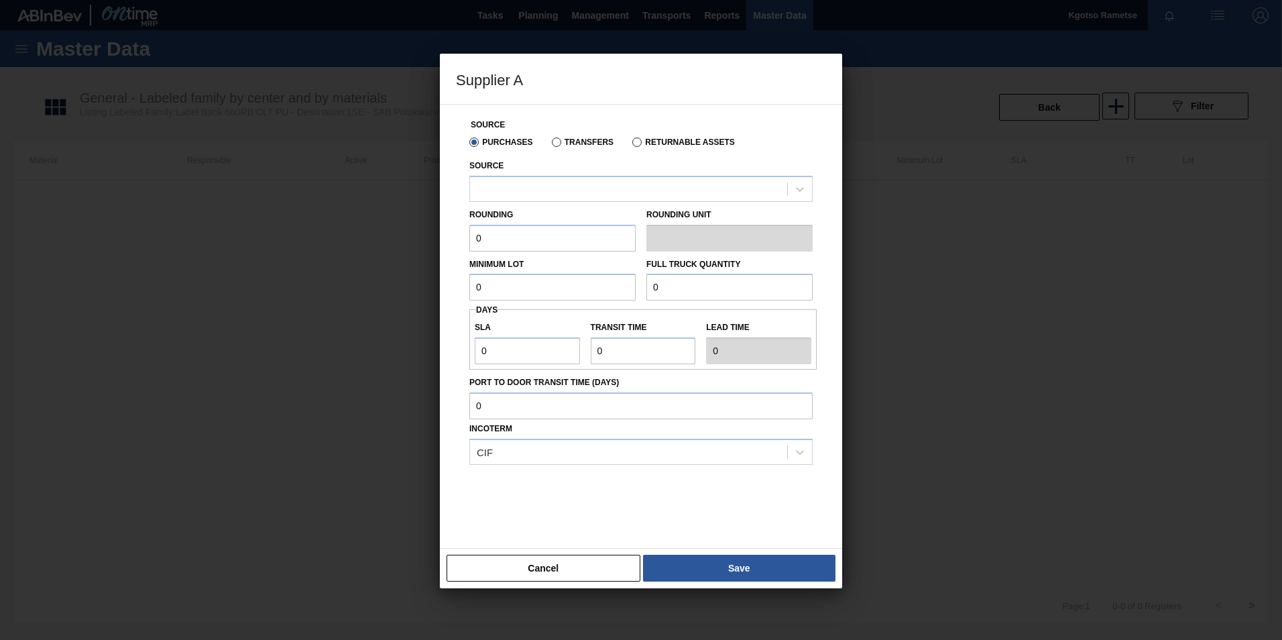
click at [562, 202] on div "Rounding 0 Rounding Unit" at bounding box center [641, 227] width 354 height 50
drag, startPoint x: 556, startPoint y: 178, endPoint x: 546, endPoint y: 200, distance: 23.7
click at [556, 180] on div at bounding box center [640, 189] width 343 height 26
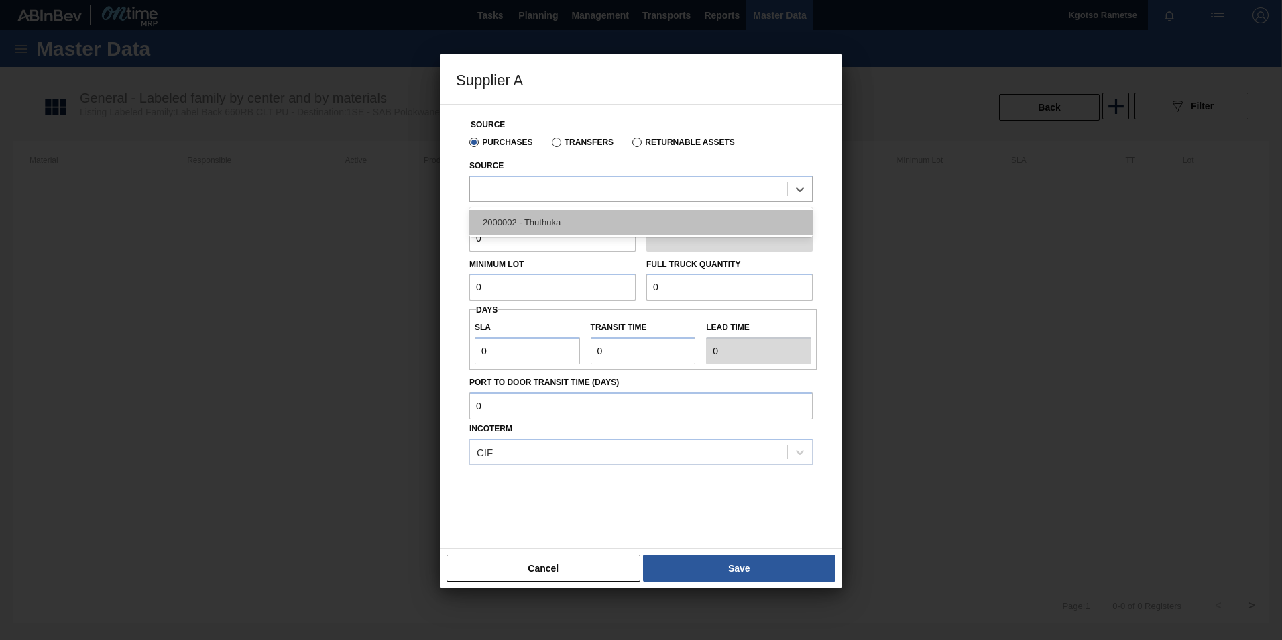
click at [533, 226] on div "2000002 - Thuthuka" at bounding box center [640, 222] width 343 height 25
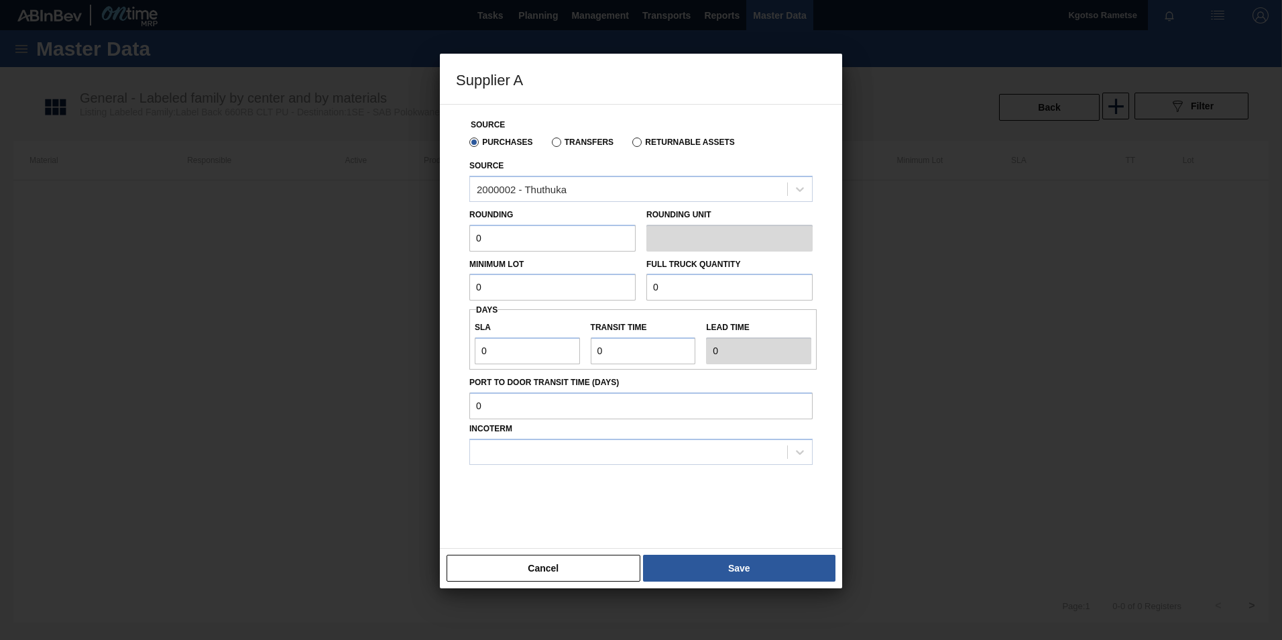
drag, startPoint x: 517, startPoint y: 234, endPoint x: 182, endPoint y: 237, distance: 334.5
click at [215, 241] on div "Supplier A Source Purchases Transfers Returnable Assets Source 2000002 - Thuthu…" at bounding box center [641, 320] width 1282 height 640
type input "1"
drag, startPoint x: 487, startPoint y: 286, endPoint x: 390, endPoint y: 320, distance: 102.4
click at [408, 313] on div "Supplier A Source Purchases Transfers Returnable Assets Source 2000002 - Thuthu…" at bounding box center [641, 320] width 1282 height 640
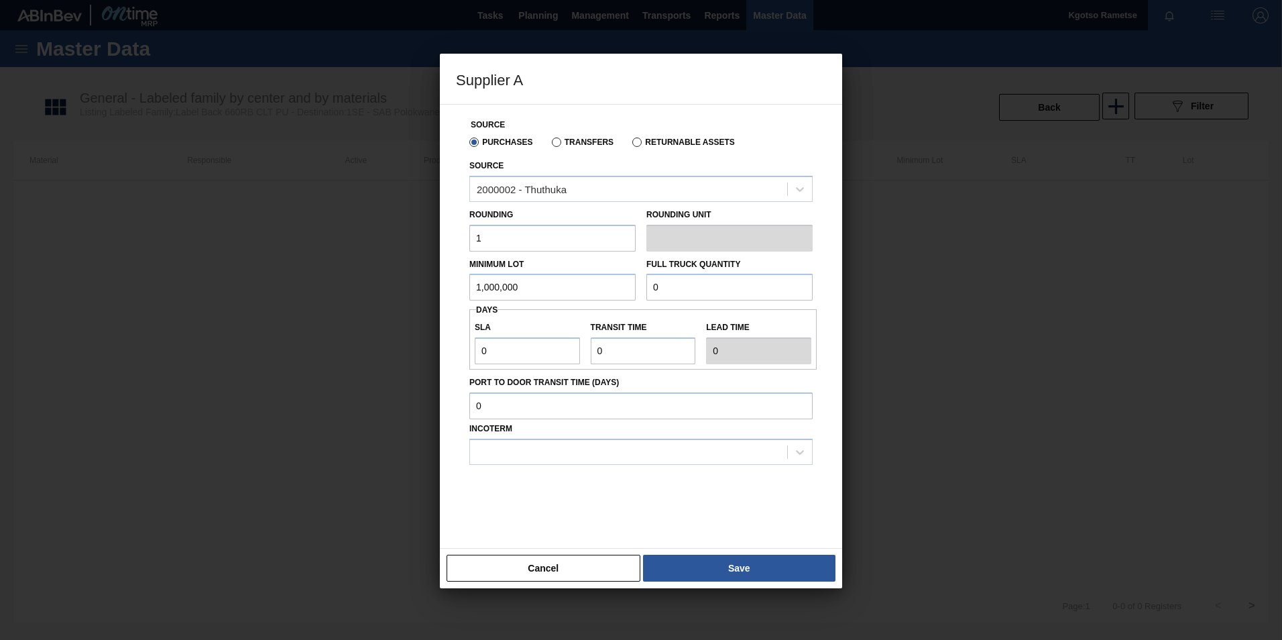
type input "1,000,000"
drag, startPoint x: 599, startPoint y: 287, endPoint x: 522, endPoint y: 285, distance: 76.4
click at [536, 287] on div "Minimum Lot 1,000,000 Full Truck Quantity 0" at bounding box center [641, 276] width 354 height 50
type input "1,500,000"
drag, startPoint x: 492, startPoint y: 346, endPoint x: 290, endPoint y: 322, distance: 203.8
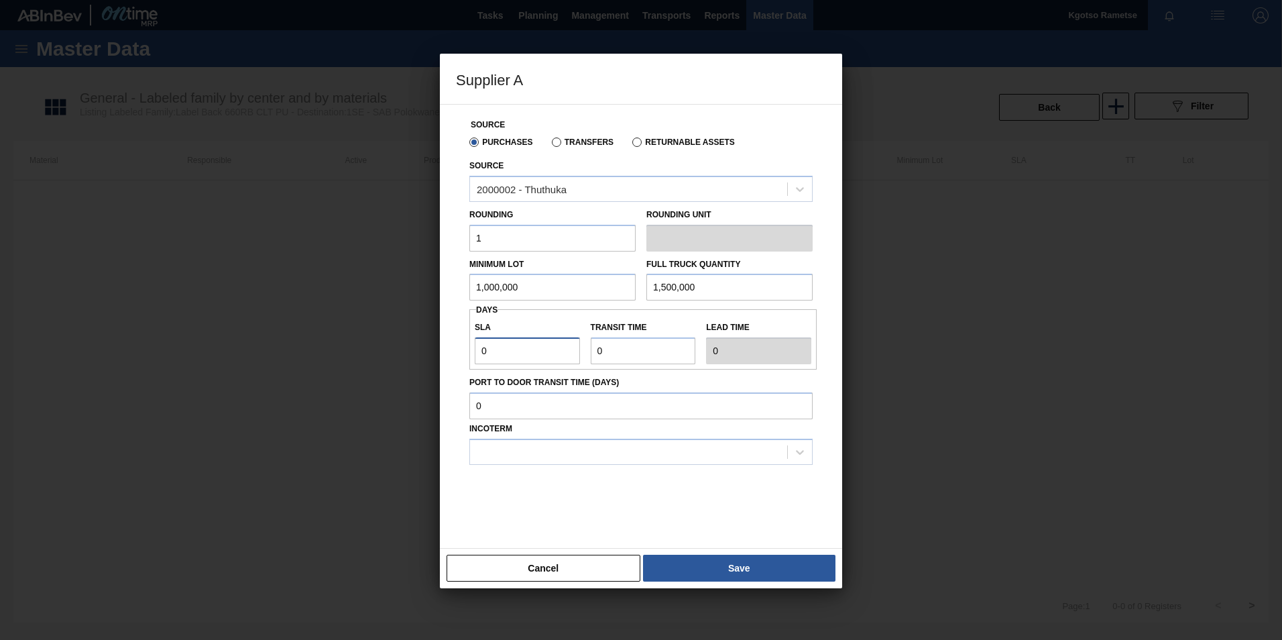
click at [343, 335] on div "Supplier A Source Purchases Transfers Returnable Assets Source 2000002 - Thuthu…" at bounding box center [641, 320] width 1282 height 640
type input "1"
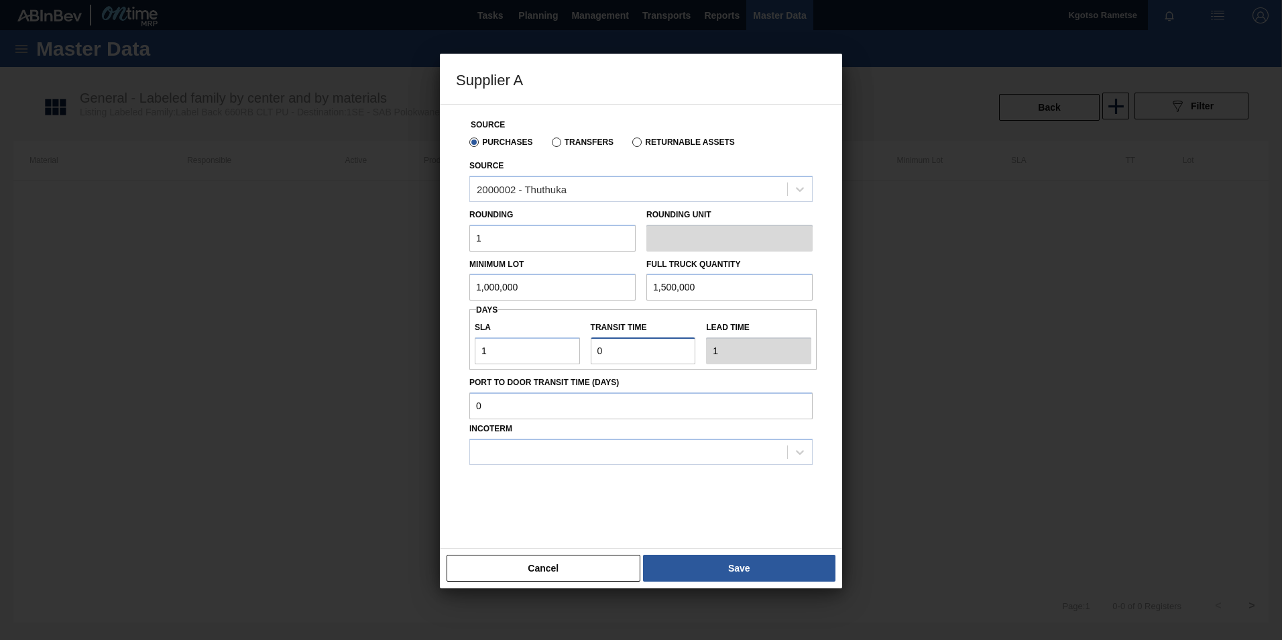
type input "2"
drag, startPoint x: 581, startPoint y: 349, endPoint x: 495, endPoint y: 361, distance: 86.7
click at [540, 350] on div "SLA 1 Transit time Lead time 2" at bounding box center [642, 339] width 347 height 50
type input "1"
click at [541, 452] on div at bounding box center [628, 451] width 317 height 19
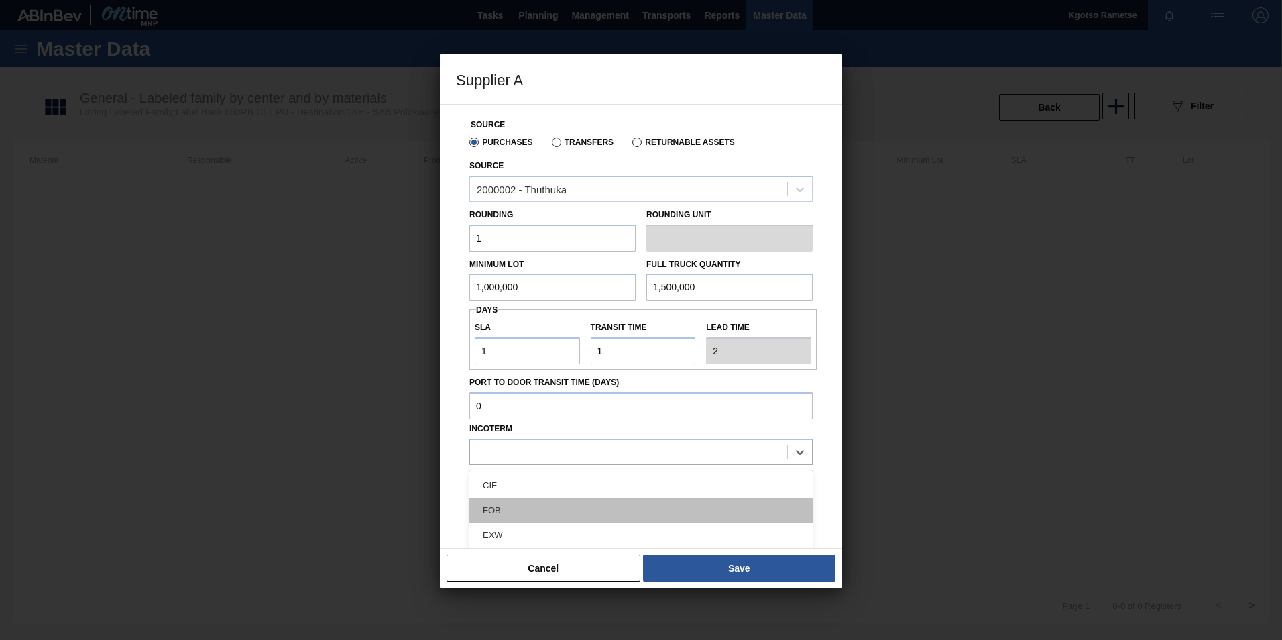
click at [516, 518] on div "FOB" at bounding box center [640, 509] width 343 height 25
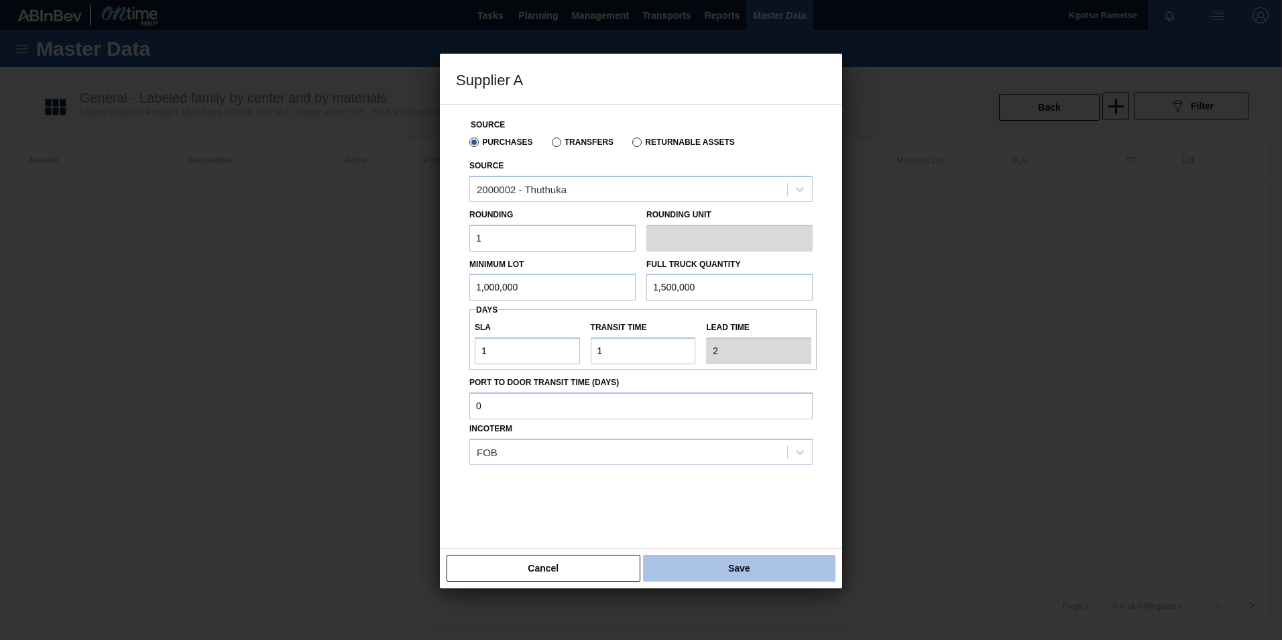
click at [719, 577] on button "Save" at bounding box center [739, 567] width 192 height 27
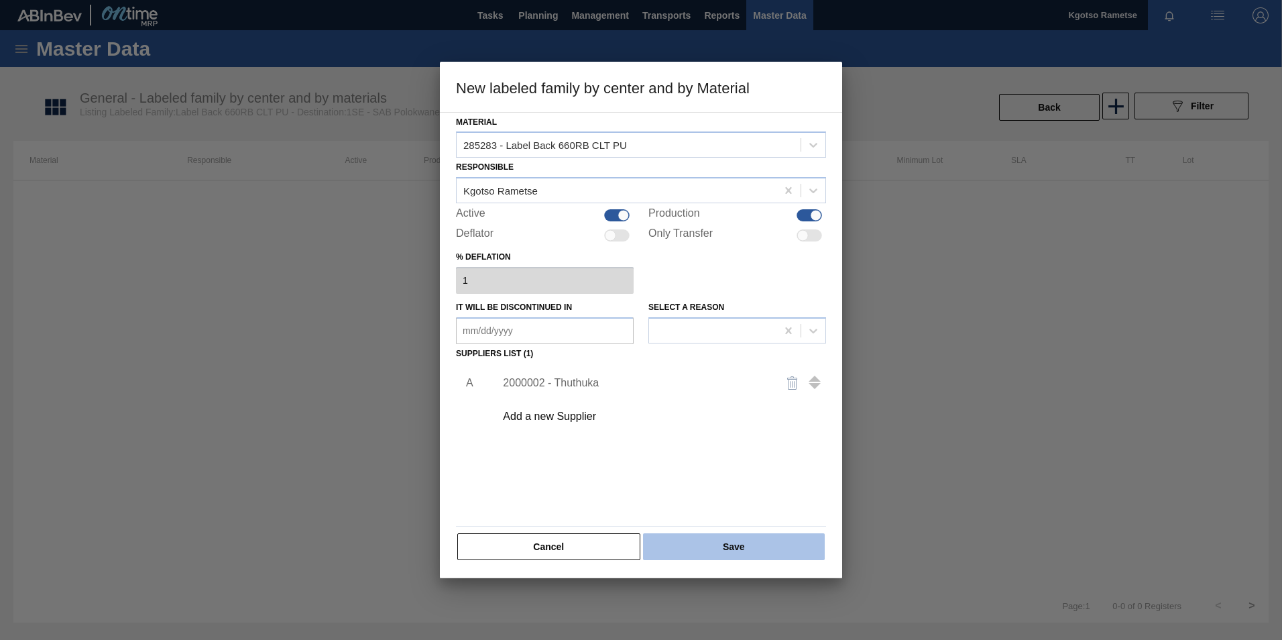
click at [715, 544] on button "Save" at bounding box center [734, 546] width 182 height 27
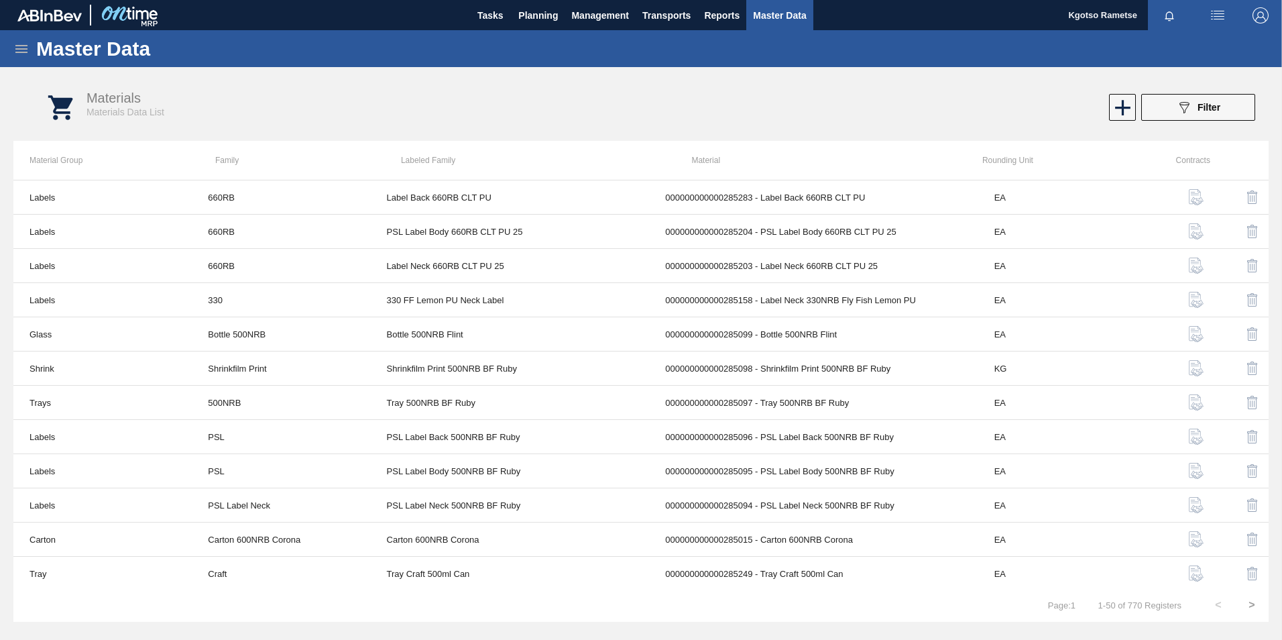
click at [1135, 112] on div "089F7B8B-B2A5-4AFE-B5C0-19BA573D28AC Filter" at bounding box center [1197, 107] width 127 height 27
click at [1126, 111] on icon at bounding box center [1122, 108] width 26 height 26
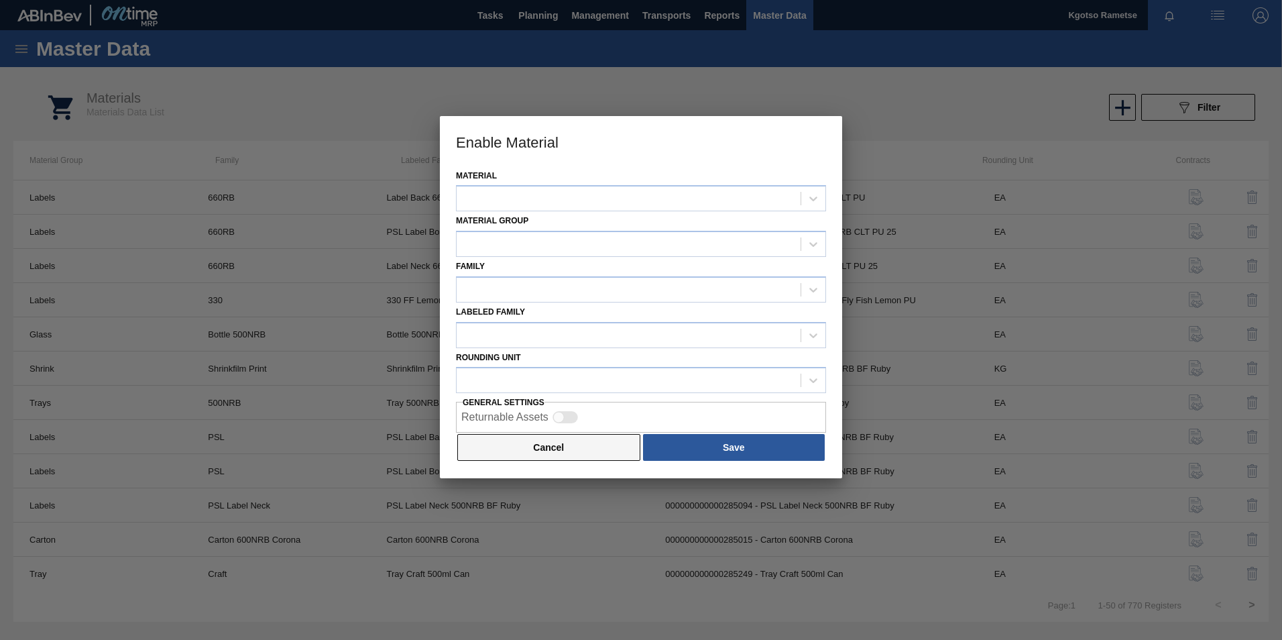
click at [487, 448] on button "Cancel" at bounding box center [548, 447] width 183 height 27
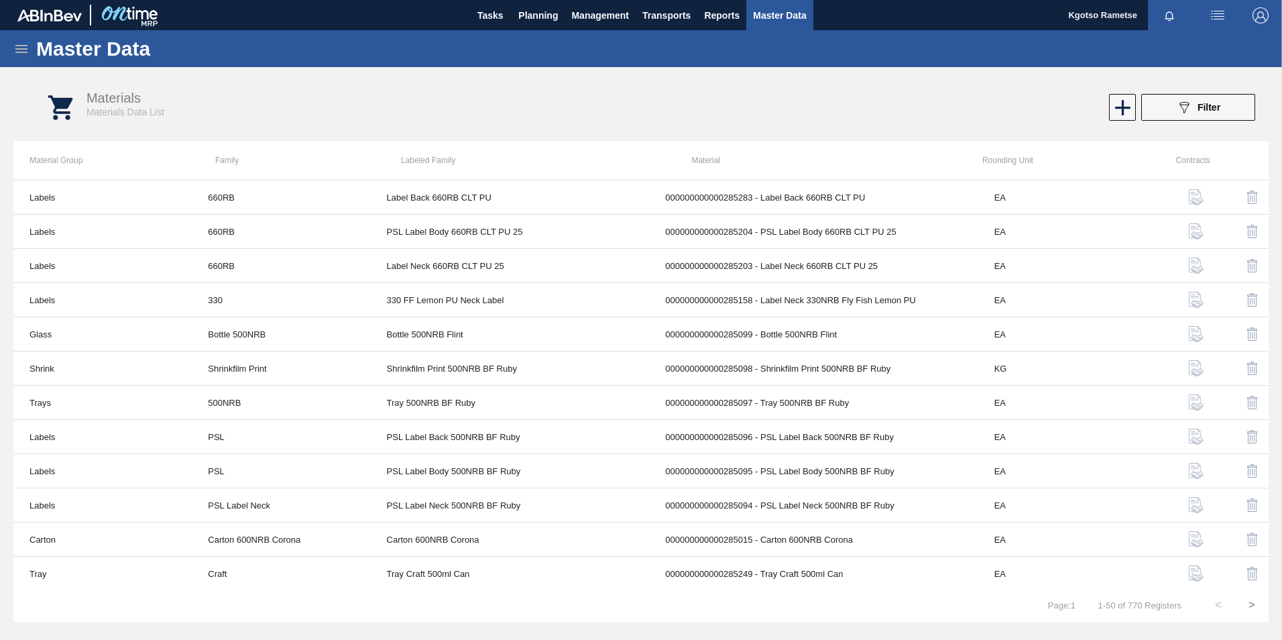
click at [20, 48] on icon at bounding box center [21, 49] width 12 height 8
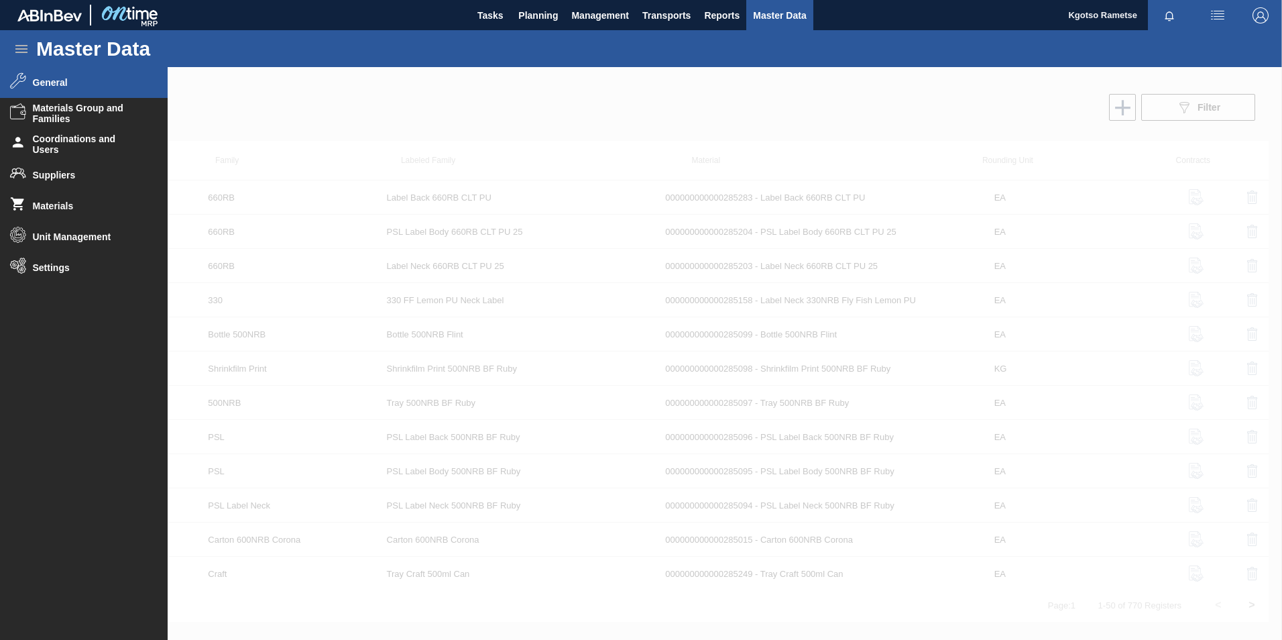
click at [14, 87] on icon at bounding box center [18, 80] width 16 height 17
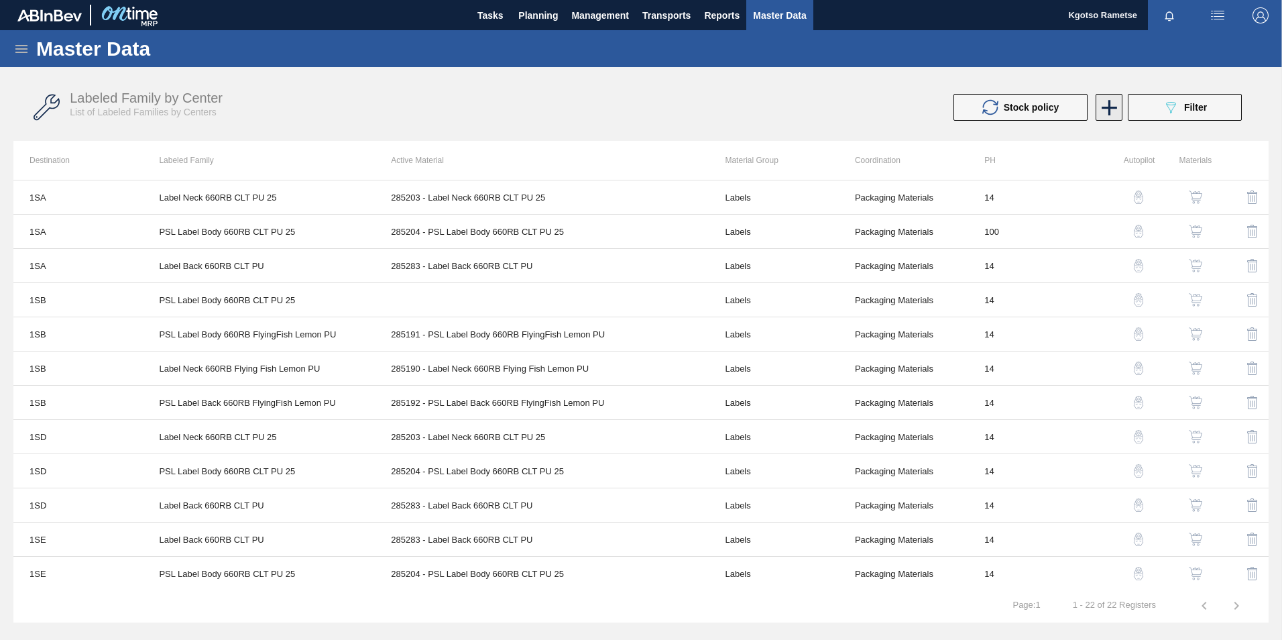
click at [1107, 116] on icon at bounding box center [1109, 108] width 26 height 26
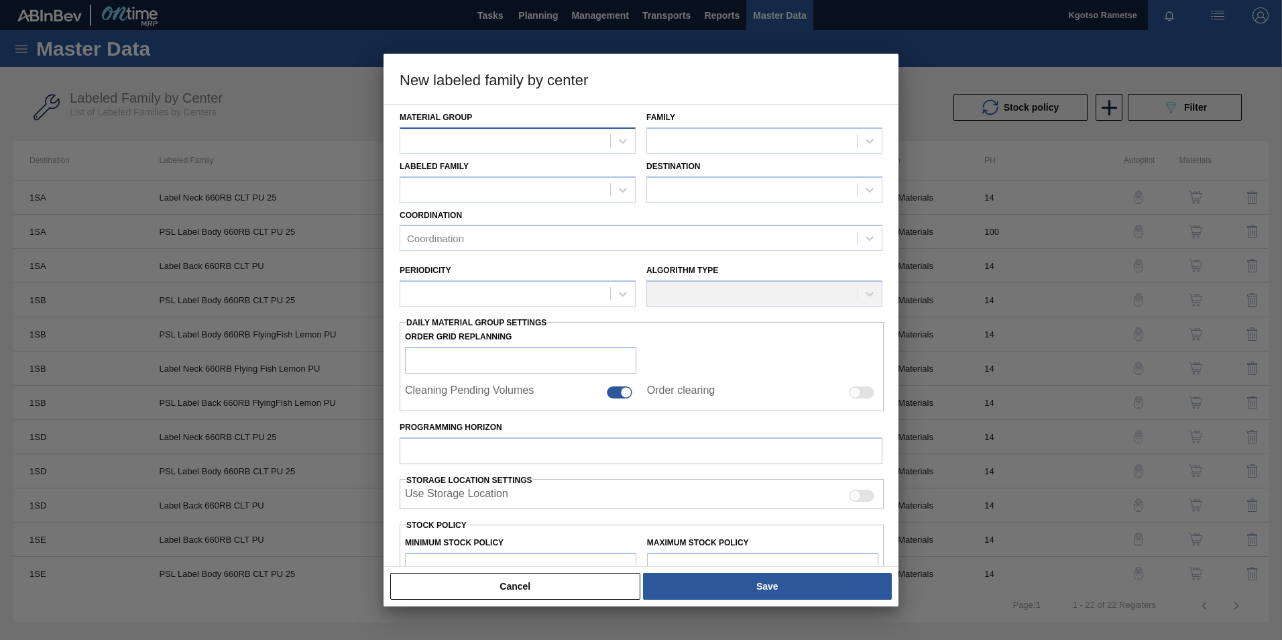
click at [601, 147] on div at bounding box center [505, 140] width 210 height 19
type Group "labels"
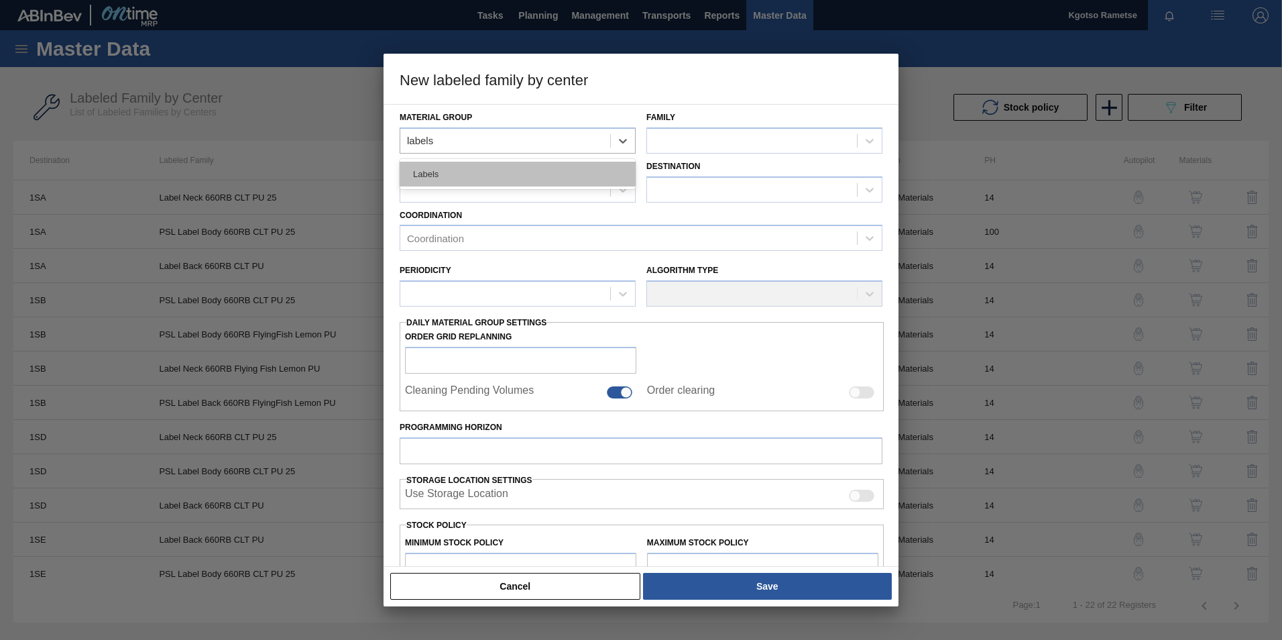
click at [540, 176] on div "Labels" at bounding box center [518, 174] width 236 height 25
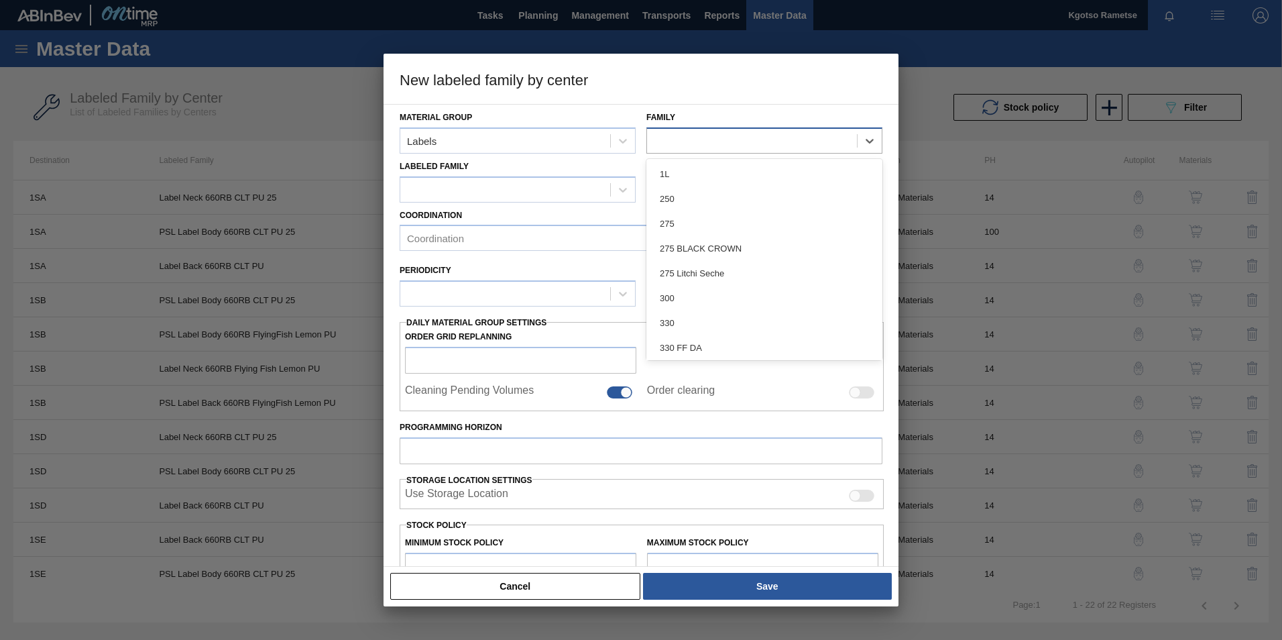
click at [702, 130] on div at bounding box center [764, 140] width 236 height 26
type input "660"
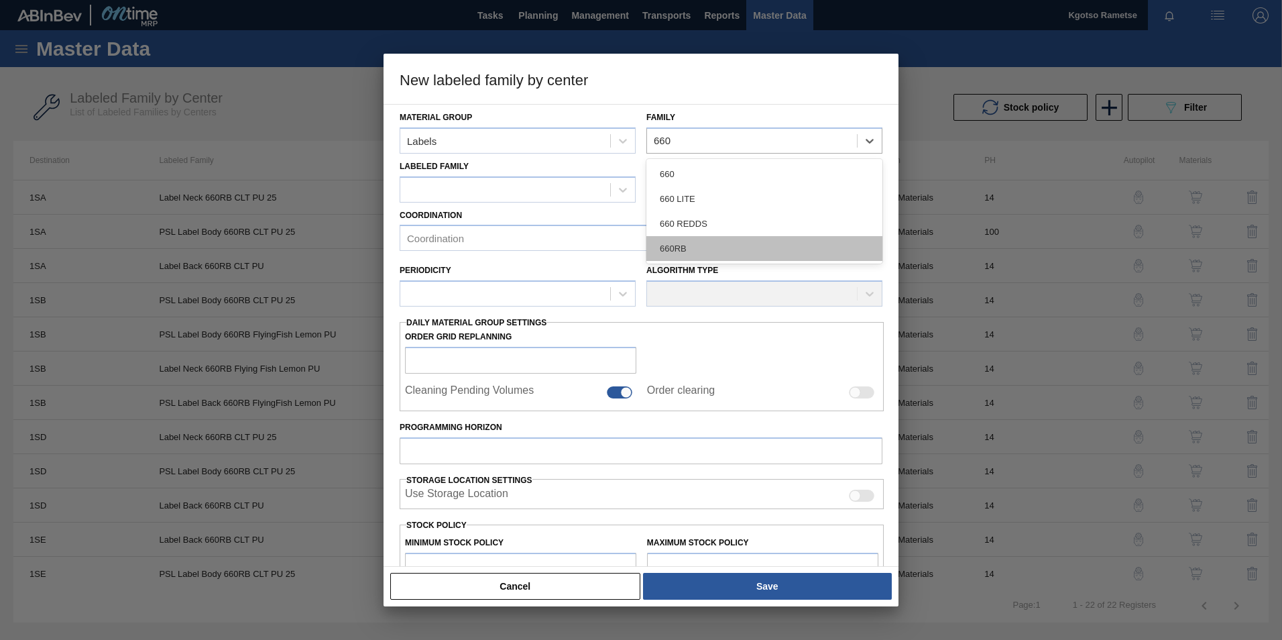
click at [688, 239] on div "660RB" at bounding box center [764, 248] width 236 height 25
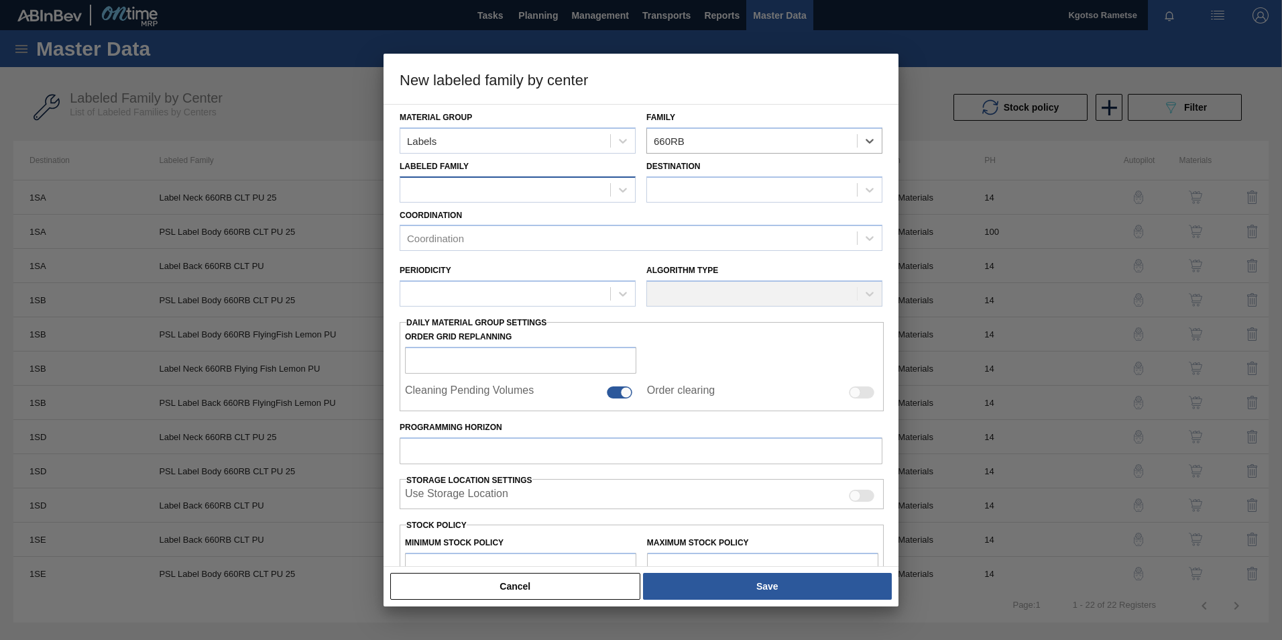
click at [572, 192] on div at bounding box center [505, 189] width 210 height 19
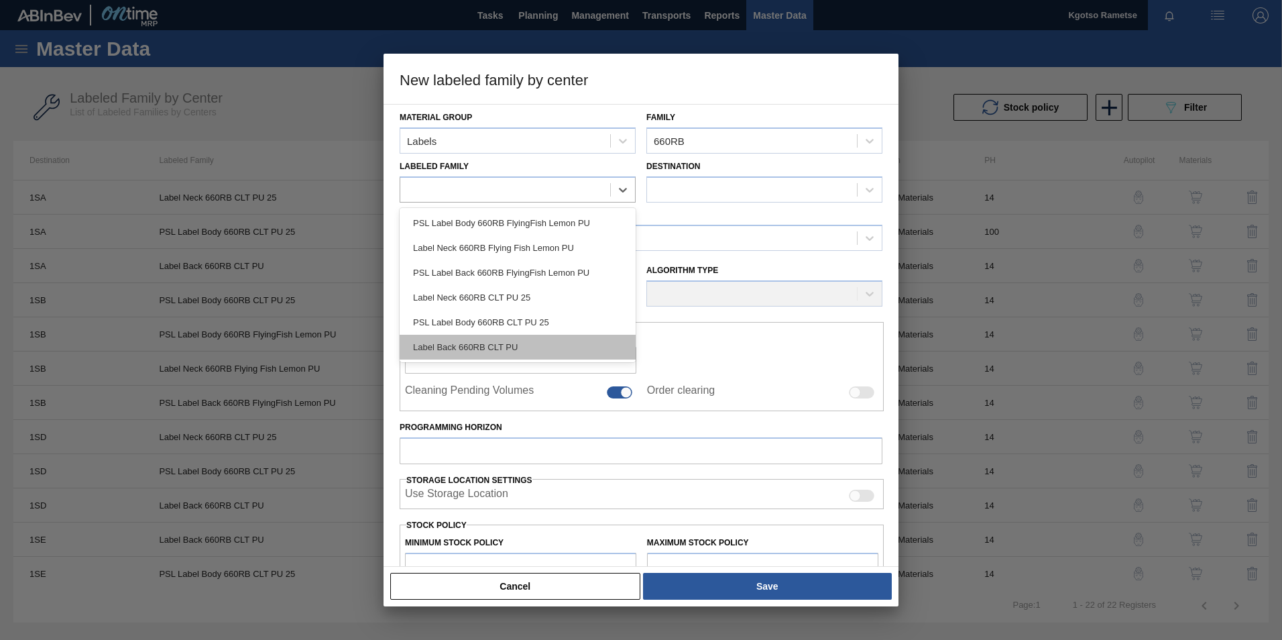
drag, startPoint x: 539, startPoint y: 335, endPoint x: 560, endPoint y: 317, distance: 27.6
click at [539, 335] on div "Label Back 660RB CLT PU" at bounding box center [518, 347] width 236 height 25
checkbox input "false"
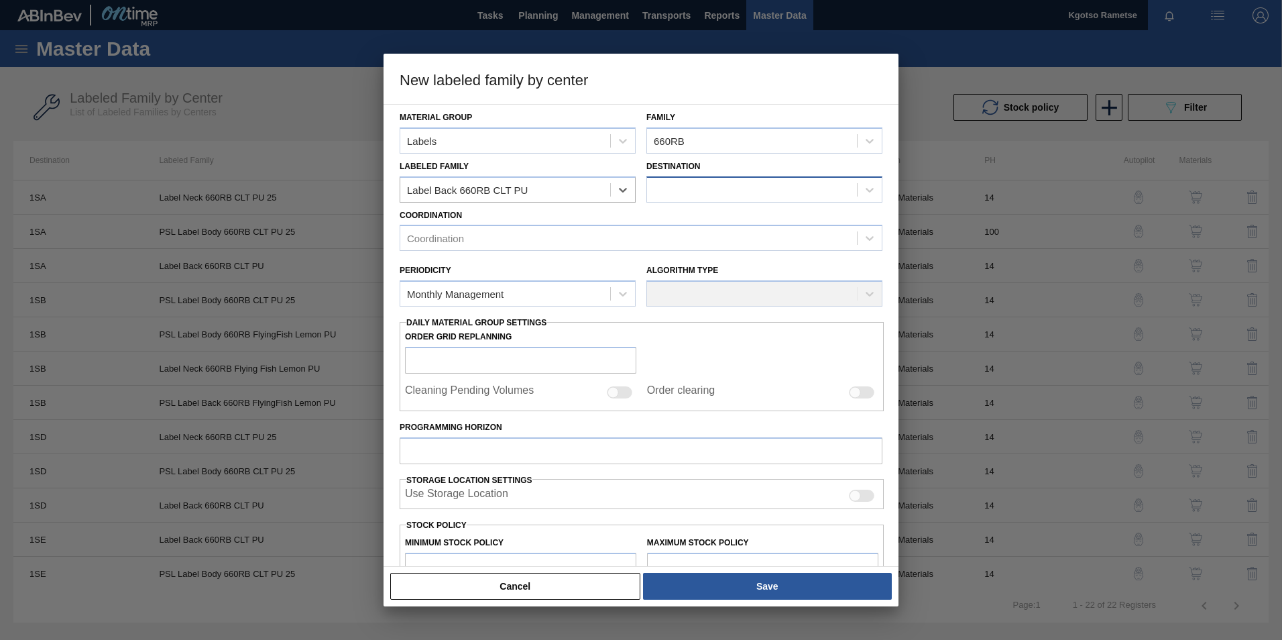
click at [749, 185] on div at bounding box center [752, 189] width 210 height 19
type input "1sh"
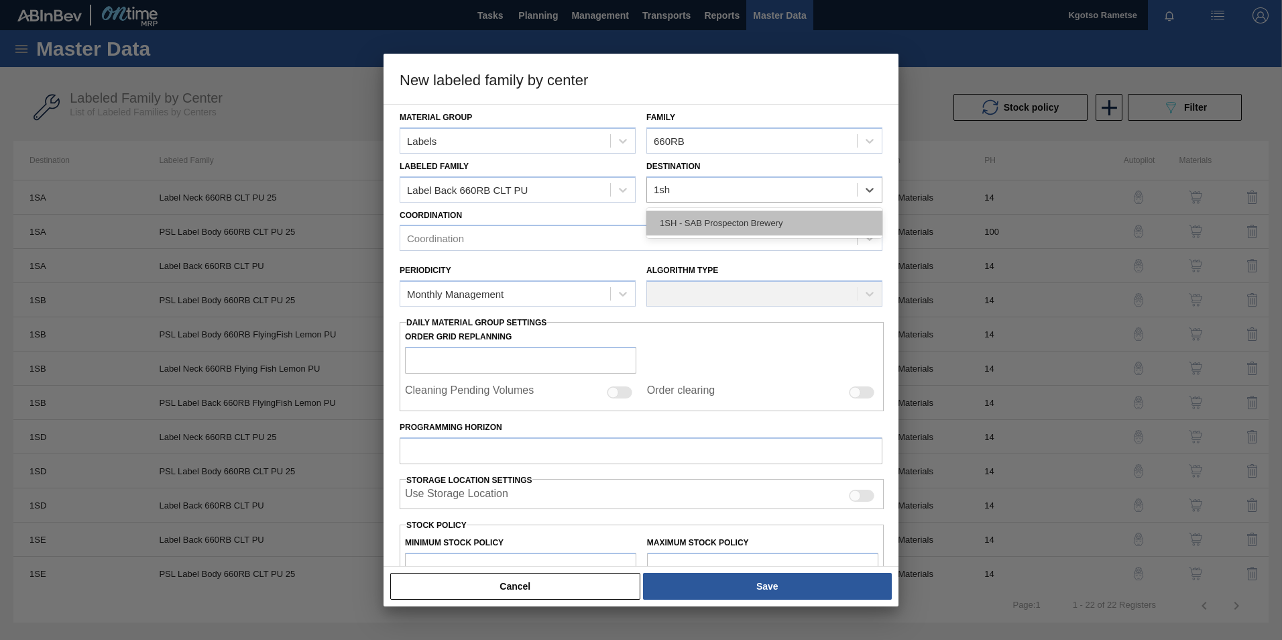
click at [778, 228] on div "1SH - SAB Prospecton Brewery" at bounding box center [764, 222] width 236 height 25
click at [455, 247] on div "Coordination" at bounding box center [628, 238] width 457 height 19
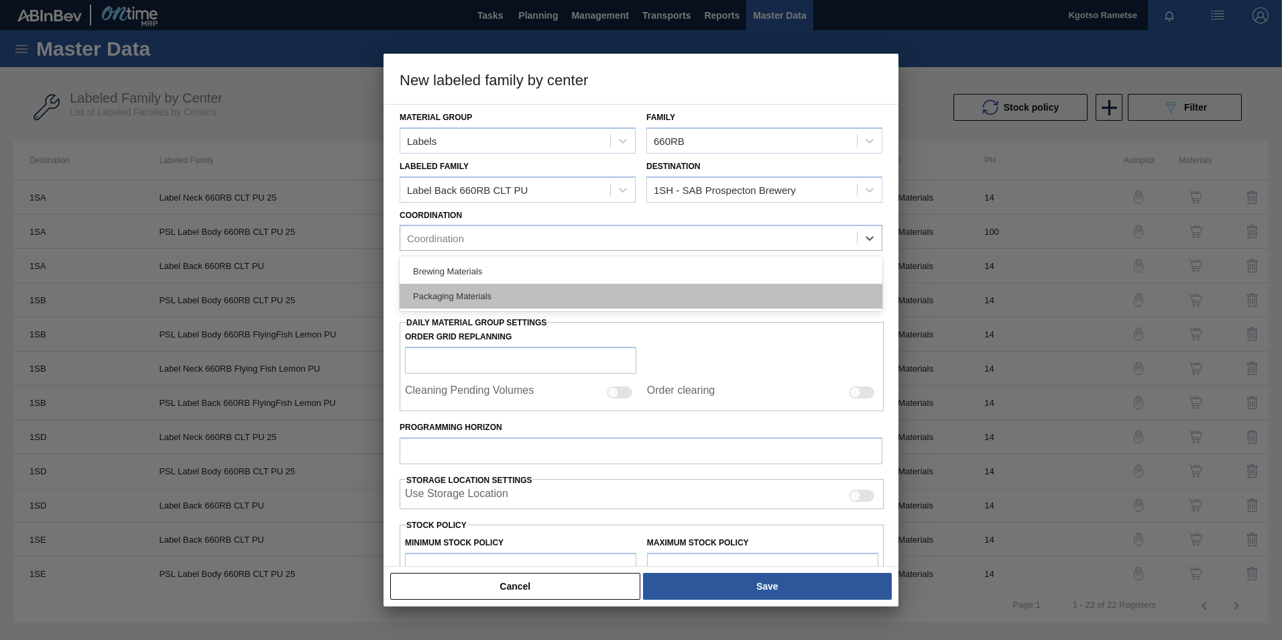
click at [457, 296] on div "Packaging Materials" at bounding box center [641, 296] width 483 height 25
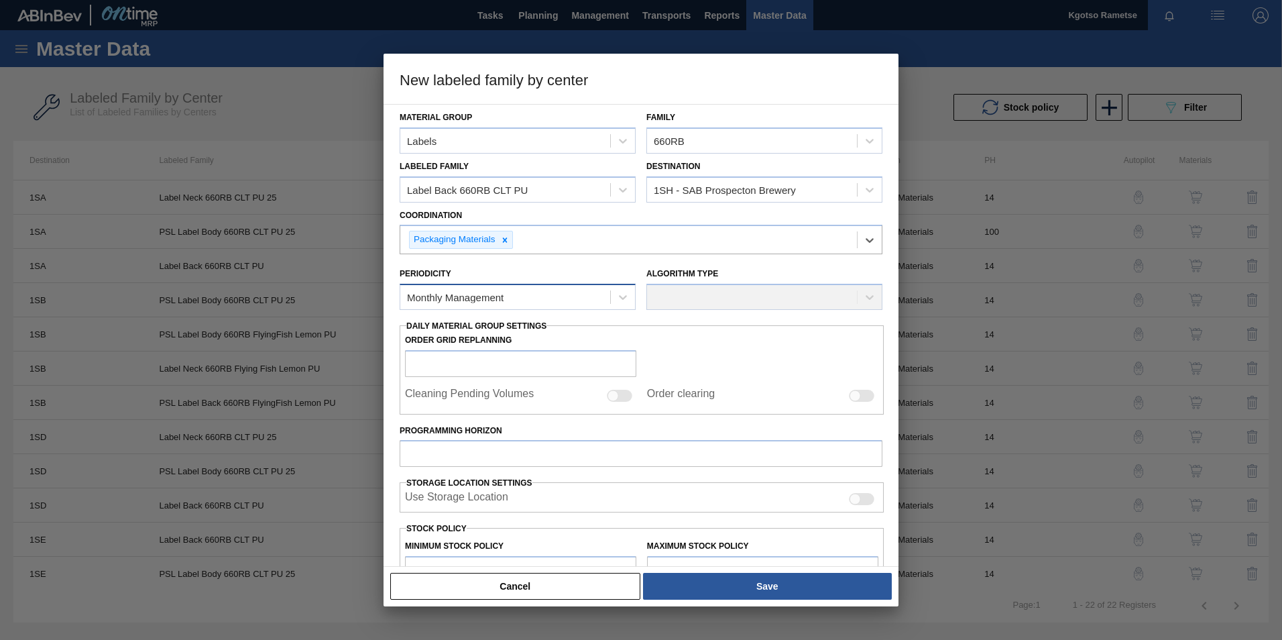
click at [462, 288] on div "Monthly Management" at bounding box center [505, 297] width 210 height 19
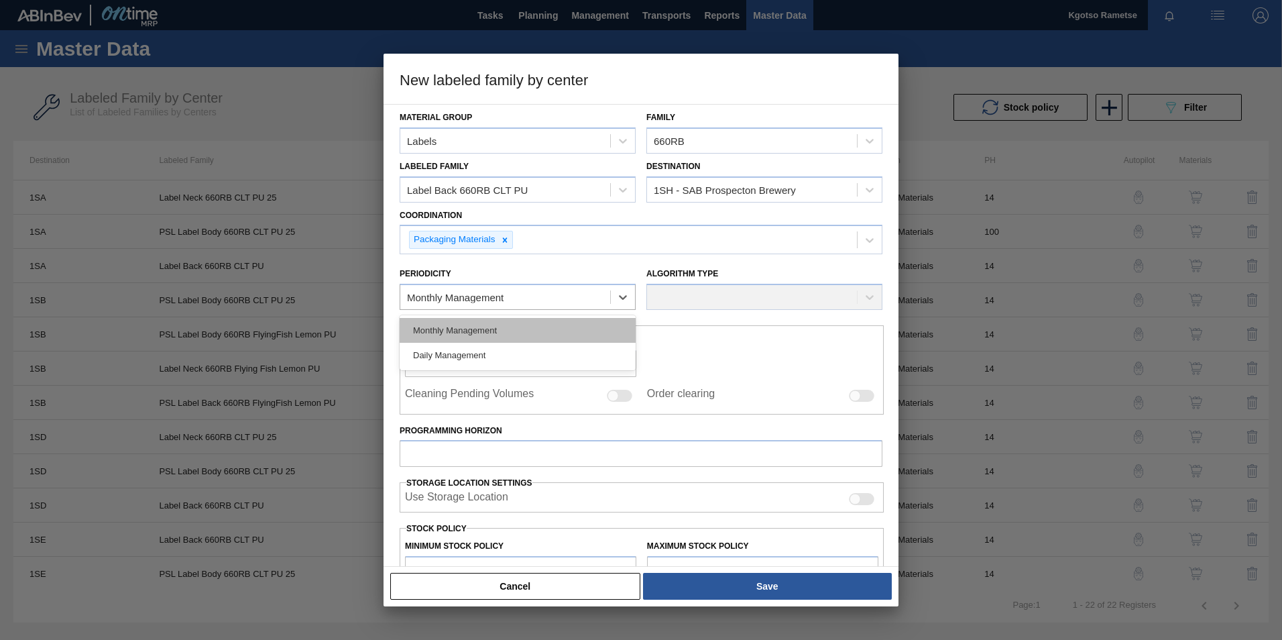
click at [460, 328] on div "Monthly Management" at bounding box center [518, 330] width 236 height 25
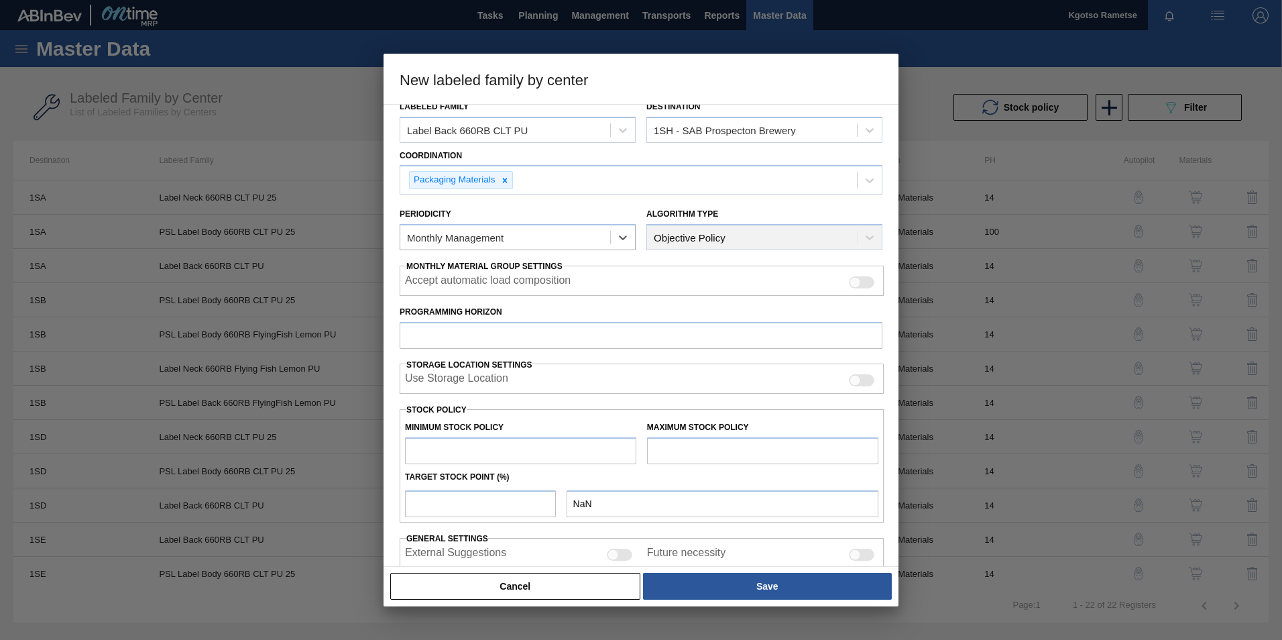
scroll to position [133, 0]
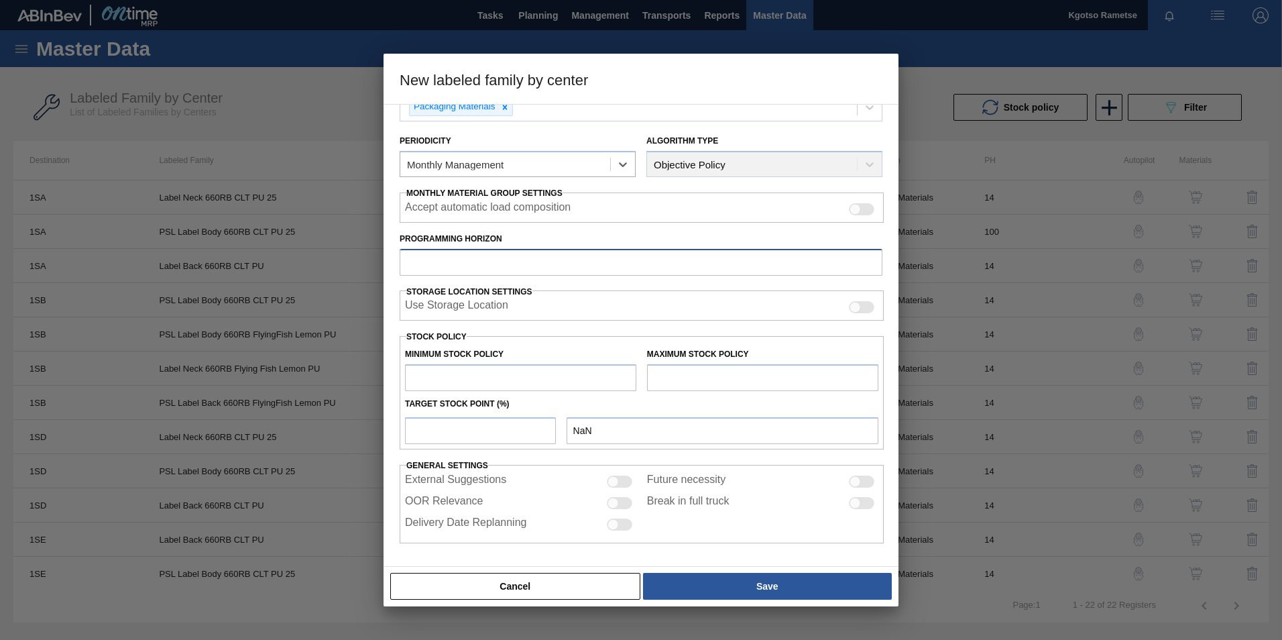
click at [440, 265] on input "Programming Horizon" at bounding box center [641, 262] width 483 height 27
type input "14"
click at [457, 367] on input "text" at bounding box center [520, 377] width 231 height 27
type input "1"
type input "1.000"
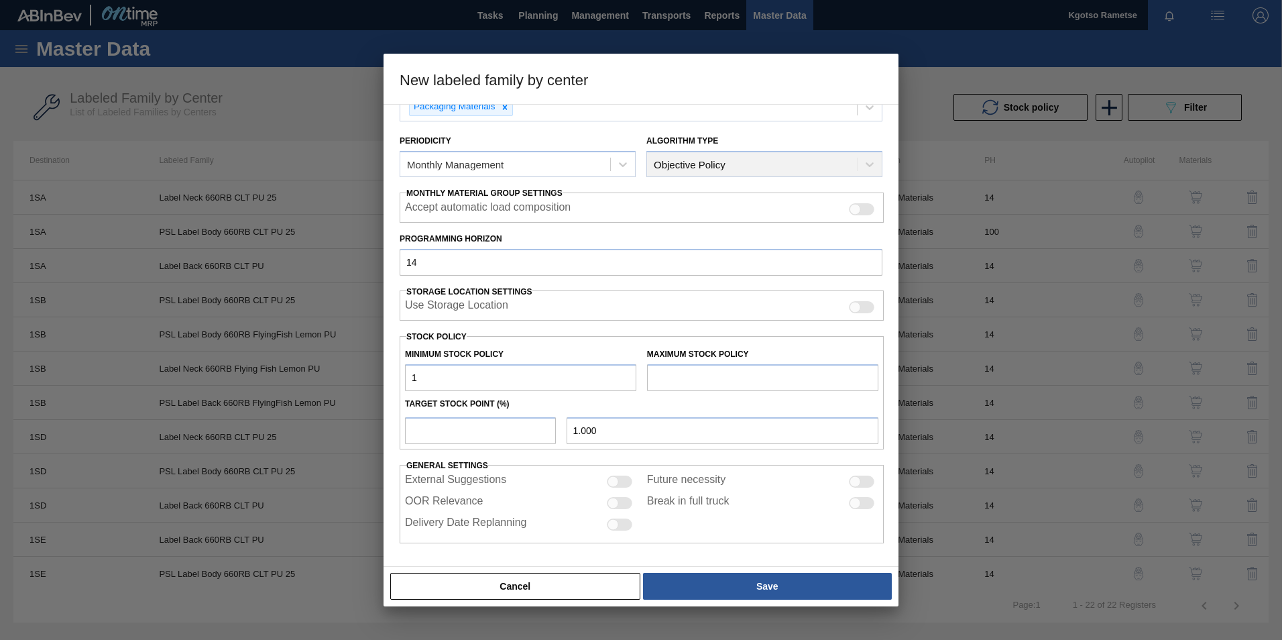
type input "10"
type input "10.000"
type input "100"
type input "100.000"
type input "1,000"
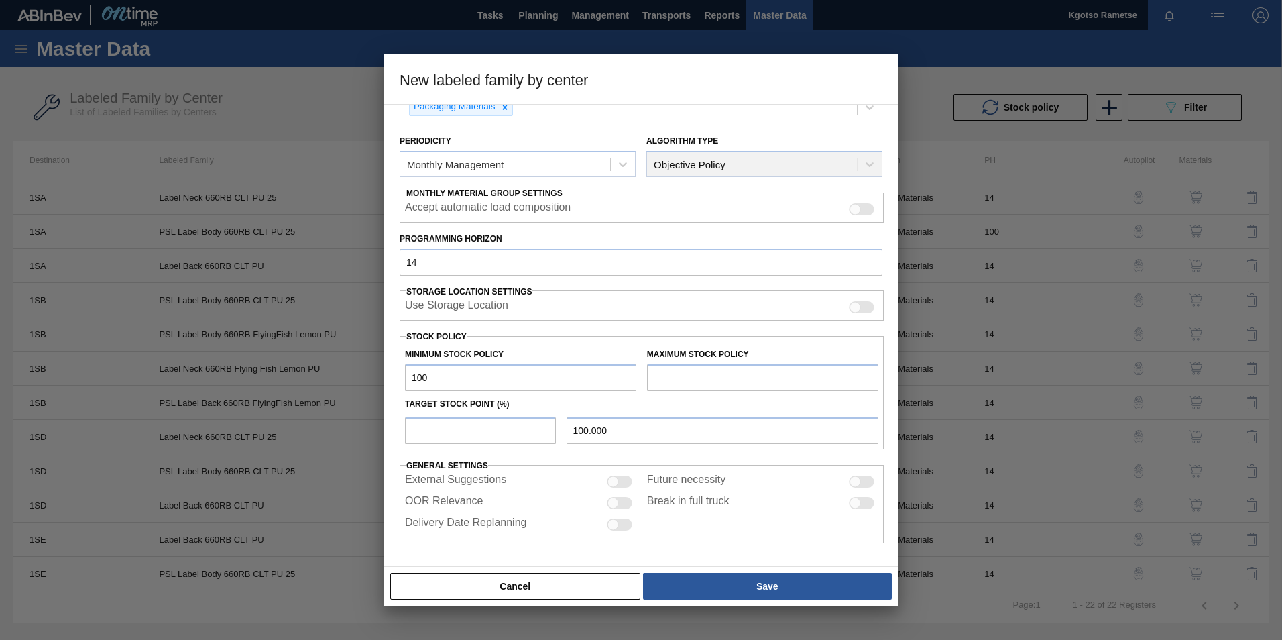
type input "1,000.000"
type input "10,000"
type input "10,000.000"
type input "100,000"
type input "100,000.000"
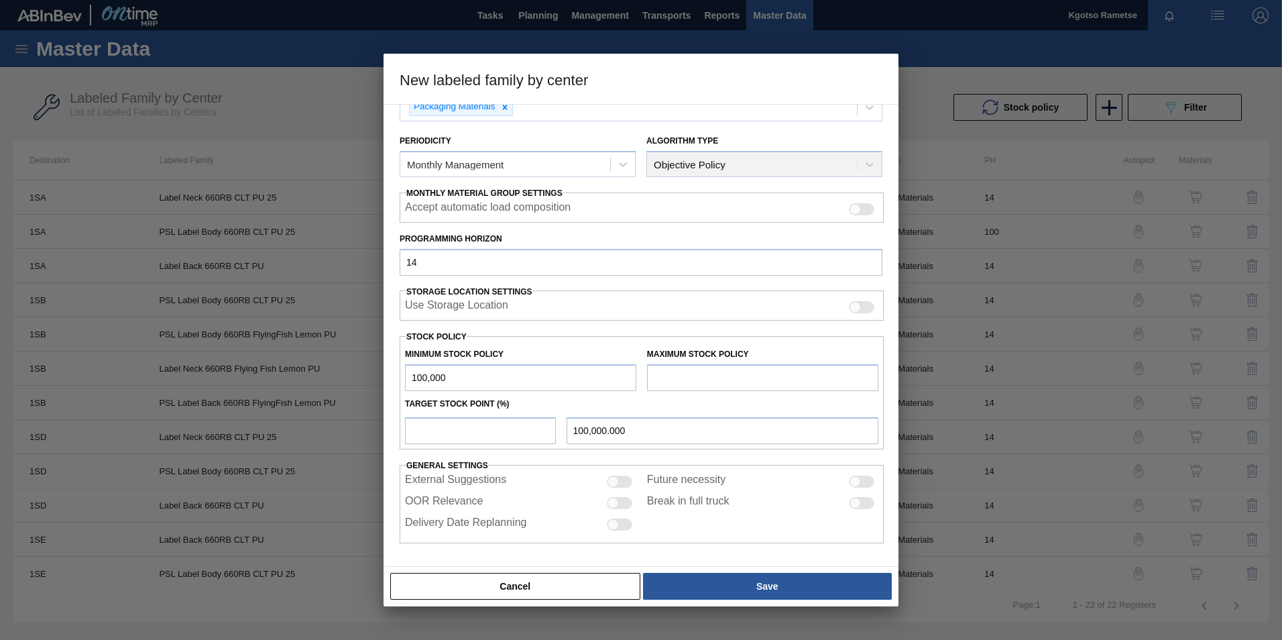
type input "1,000,000"
type input "1,000,000.000"
type input "1,000,000"
click at [697, 370] on input "text" at bounding box center [762, 377] width 231 height 27
type input "1,500,000"
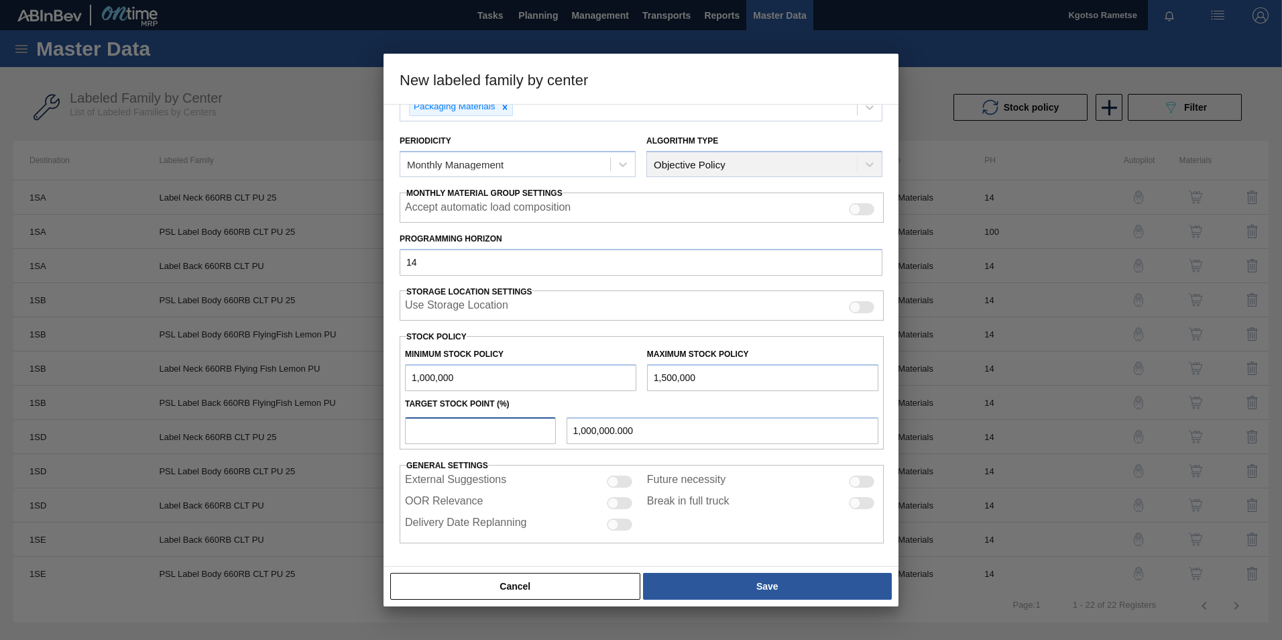
click at [430, 420] on input "number" at bounding box center [480, 430] width 151 height 27
type input "1"
type input "1,005,000.000"
type input "10"
type input "1,050,000.000"
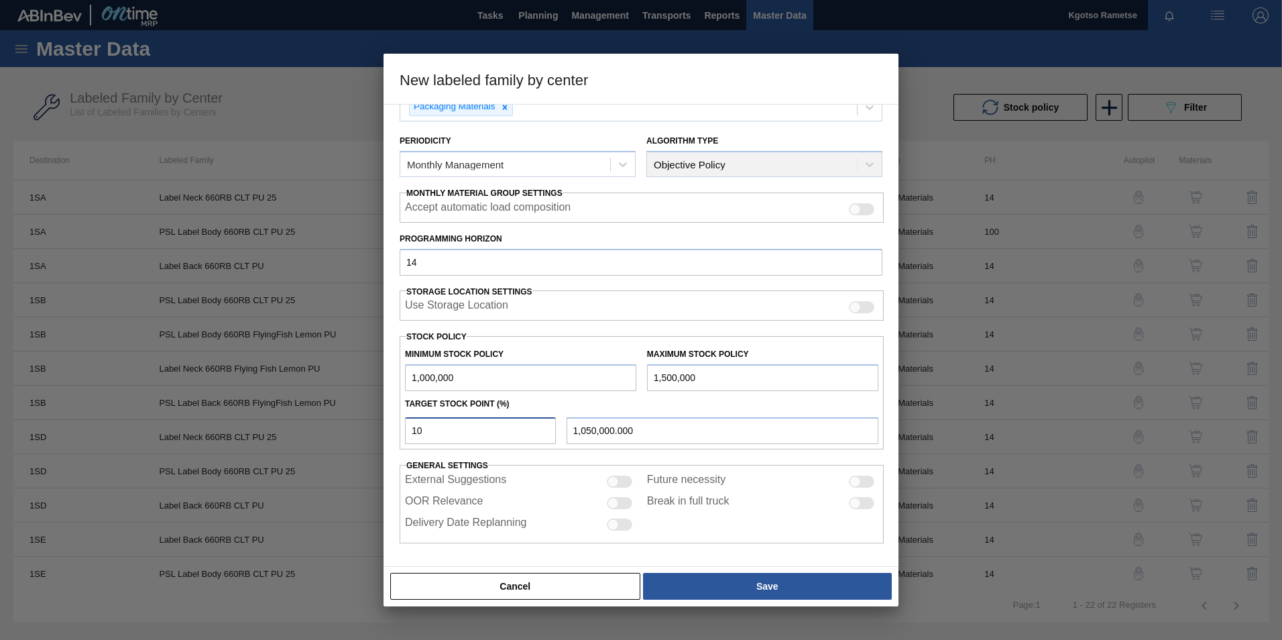
type input "100"
type input "1,500,000.000"
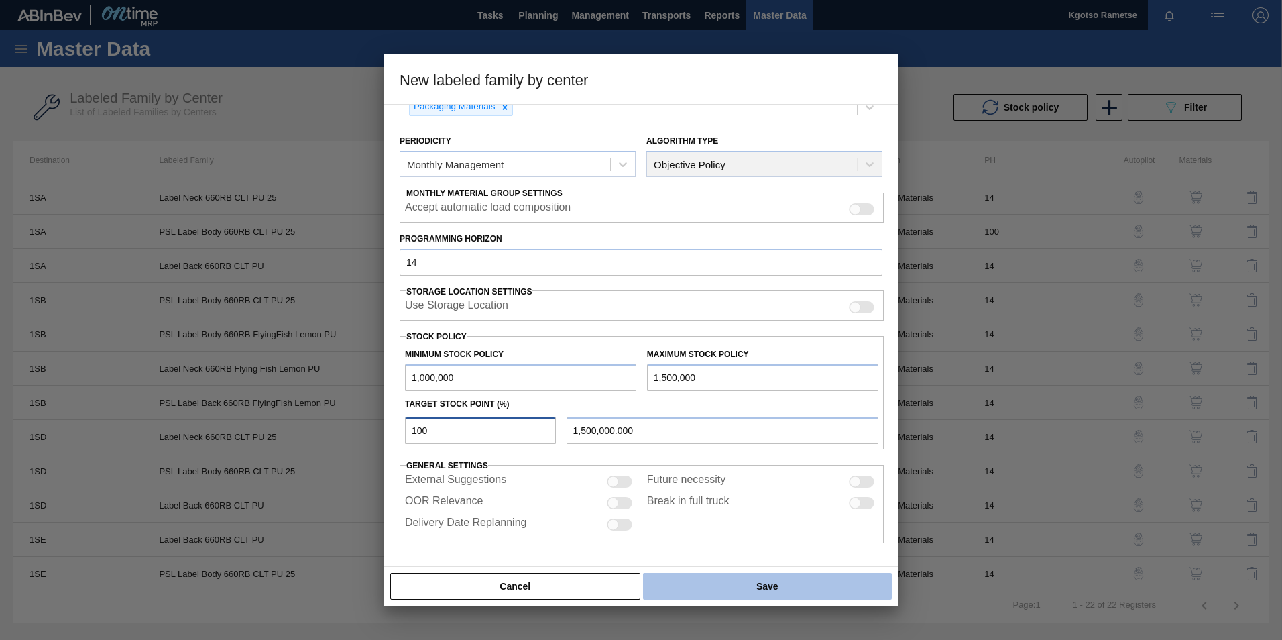
type input "100"
click at [653, 585] on button "Save" at bounding box center [767, 585] width 249 height 27
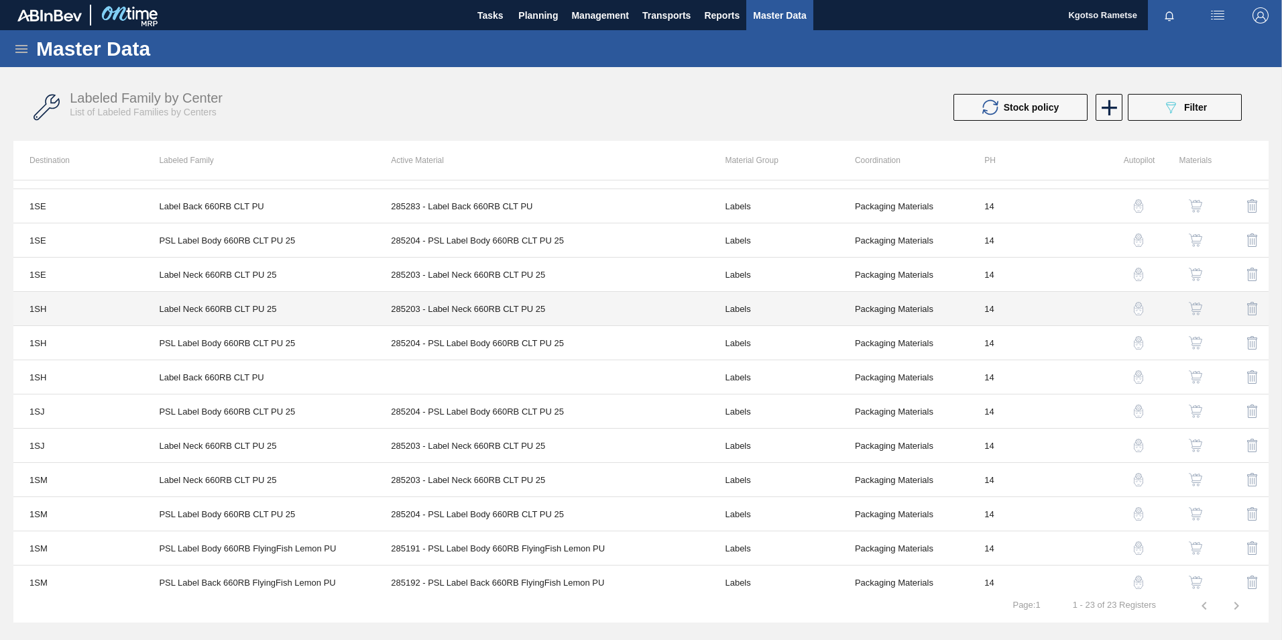
scroll to position [335, 0]
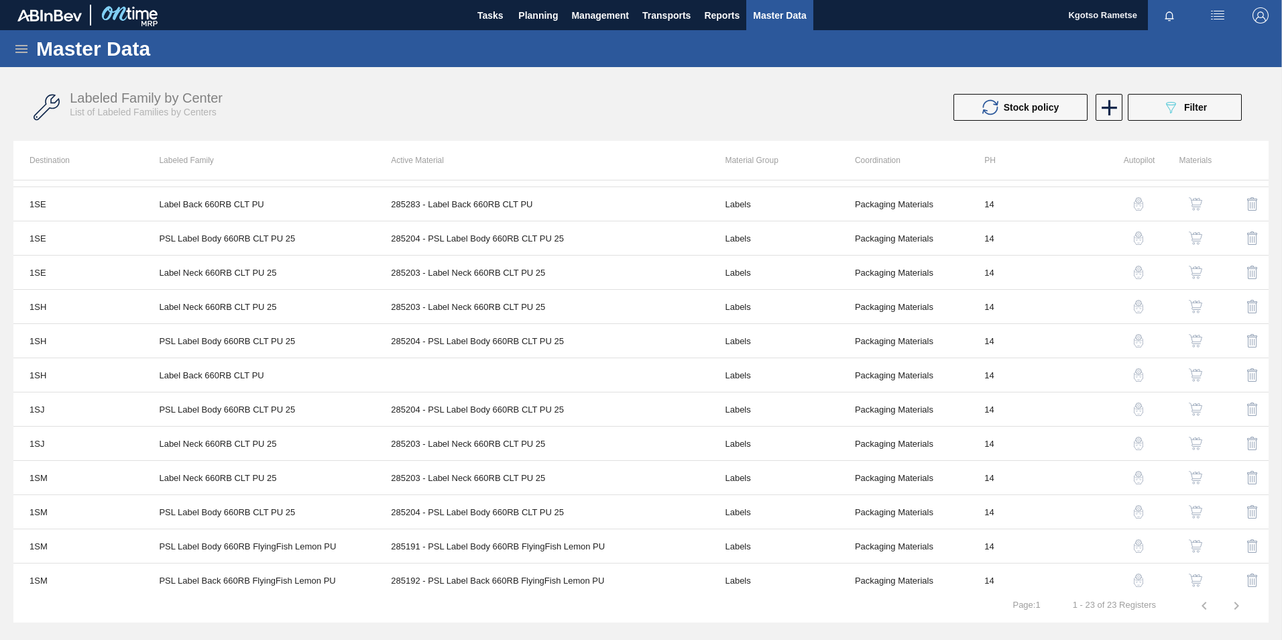
click at [1195, 375] on img "button" at bounding box center [1195, 374] width 13 height 13
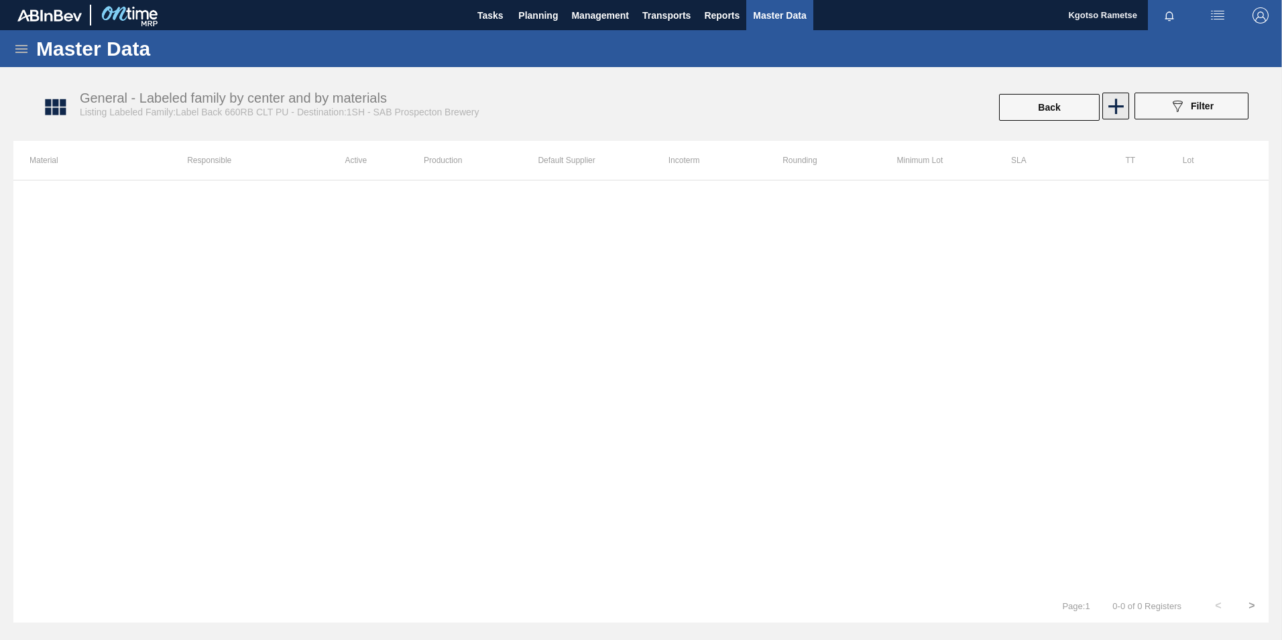
click at [1106, 112] on icon at bounding box center [1116, 106] width 26 height 26
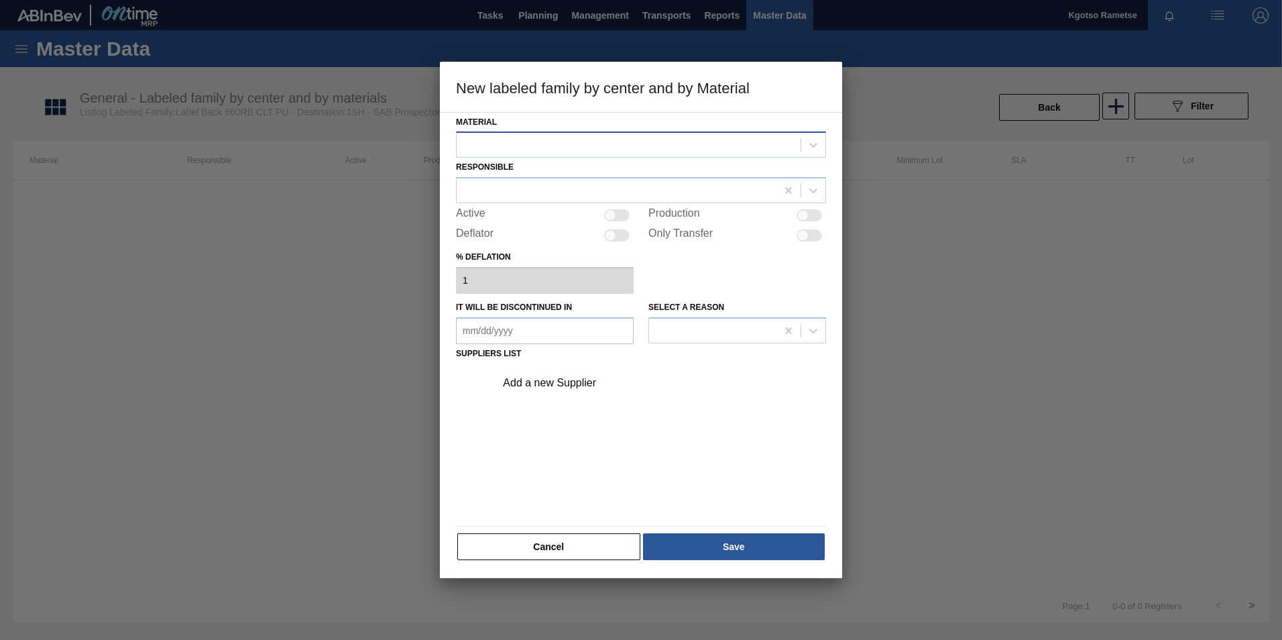
click at [643, 142] on div at bounding box center [629, 144] width 344 height 19
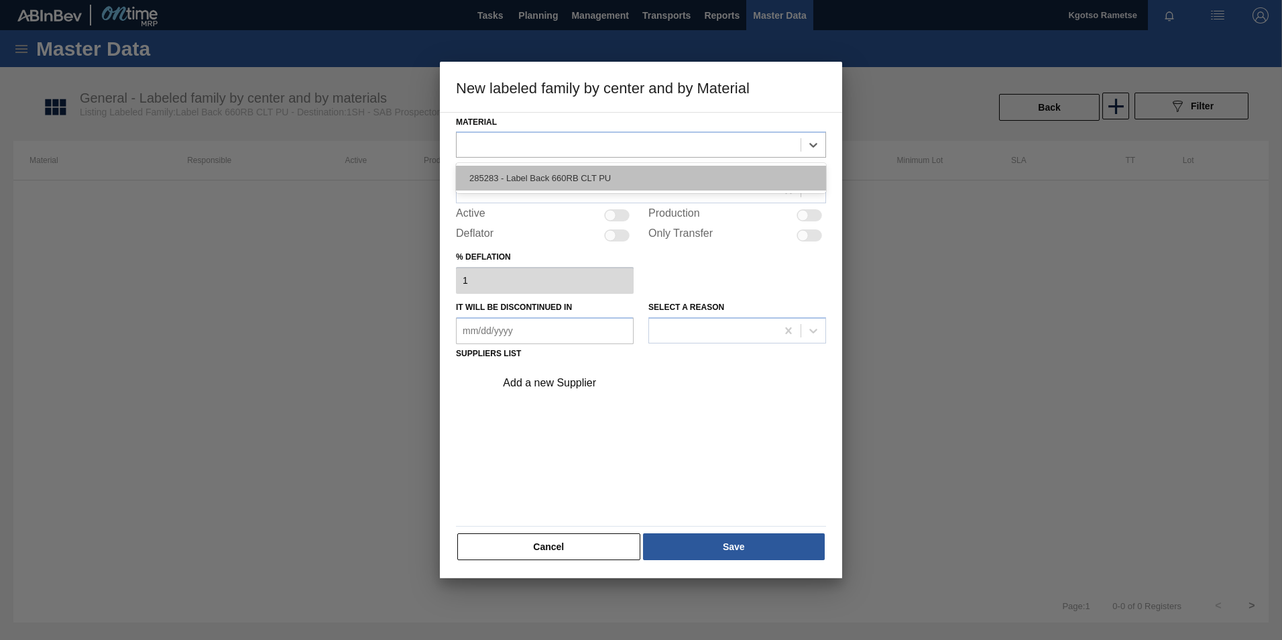
click at [606, 184] on div "285283 - Label Back 660RB CLT PU" at bounding box center [641, 178] width 370 height 25
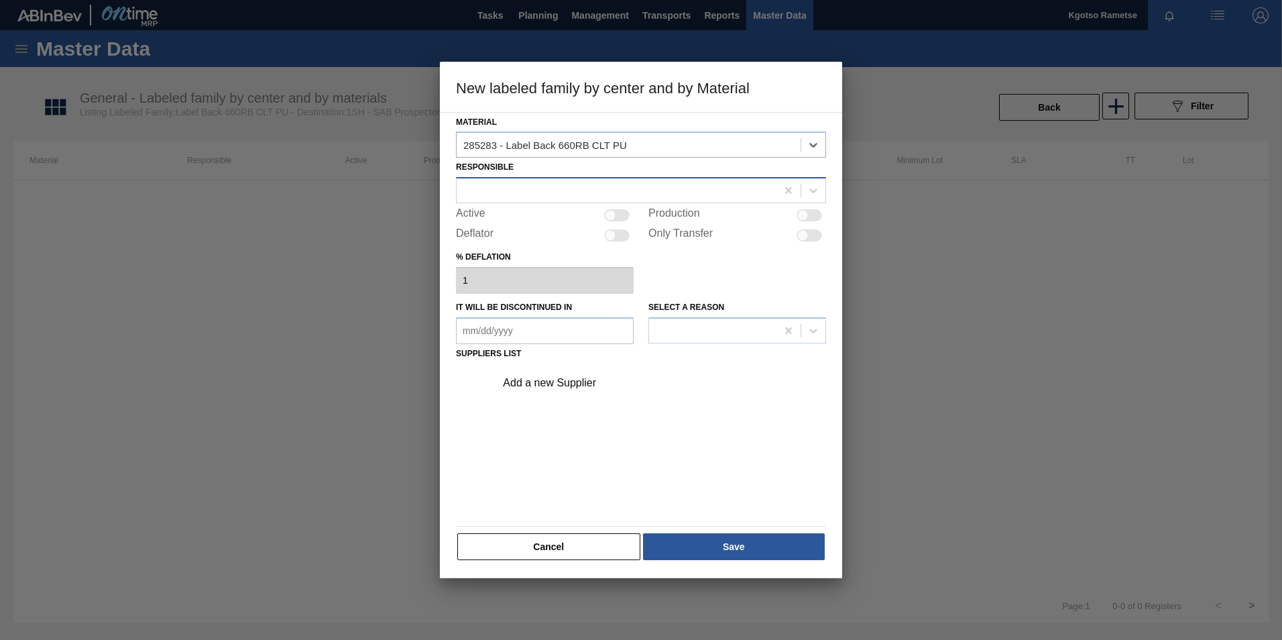
click at [587, 196] on div at bounding box center [617, 190] width 320 height 19
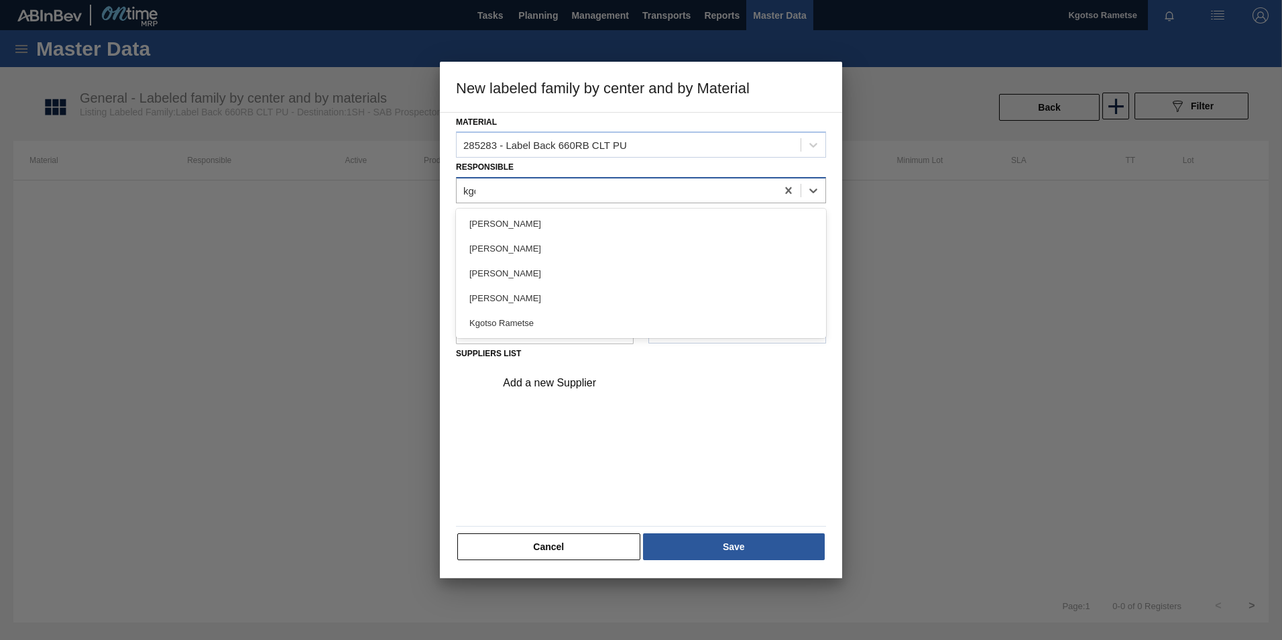
type input "kgot"
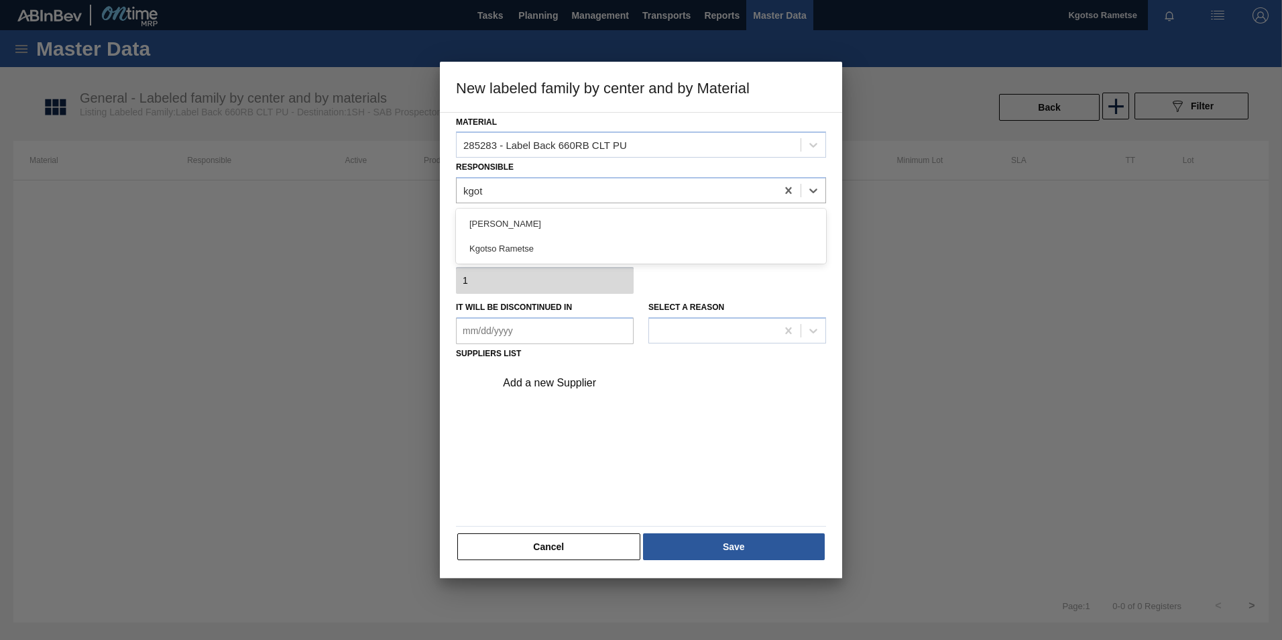
click at [619, 257] on div "Kgotso Rametse" at bounding box center [641, 248] width 370 height 25
click at [625, 213] on div at bounding box center [616, 215] width 25 height 12
click at [566, 377] on div "Add a new Supplier" at bounding box center [634, 383] width 263 height 12
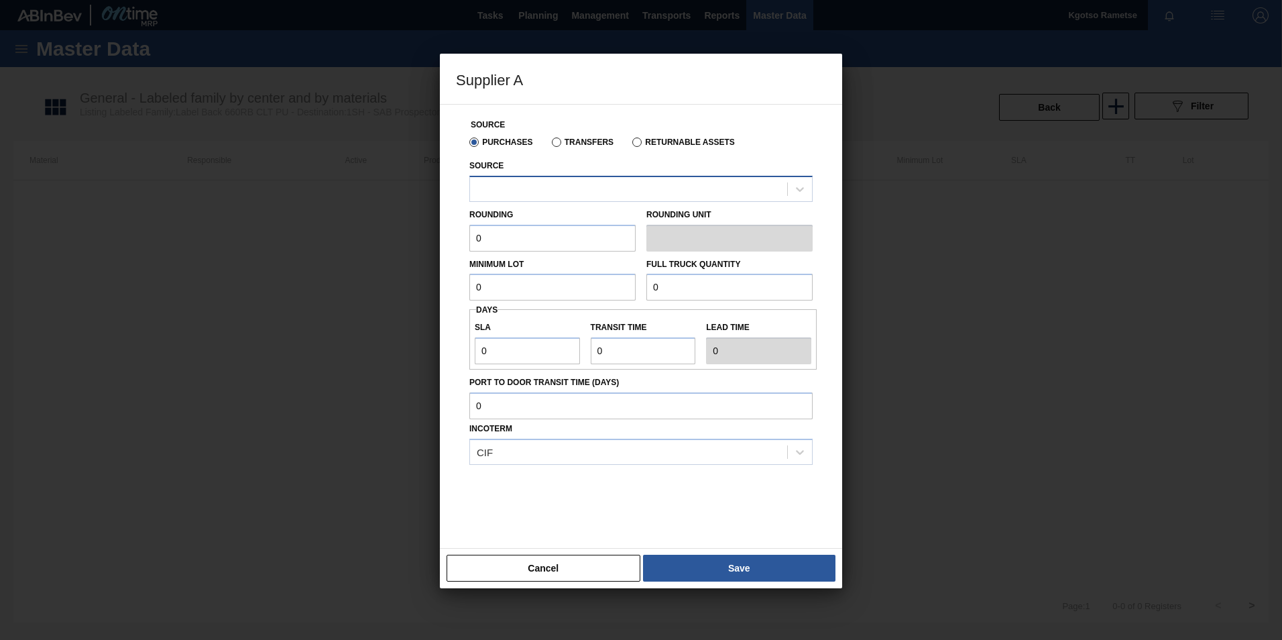
click at [558, 196] on div at bounding box center [628, 188] width 317 height 19
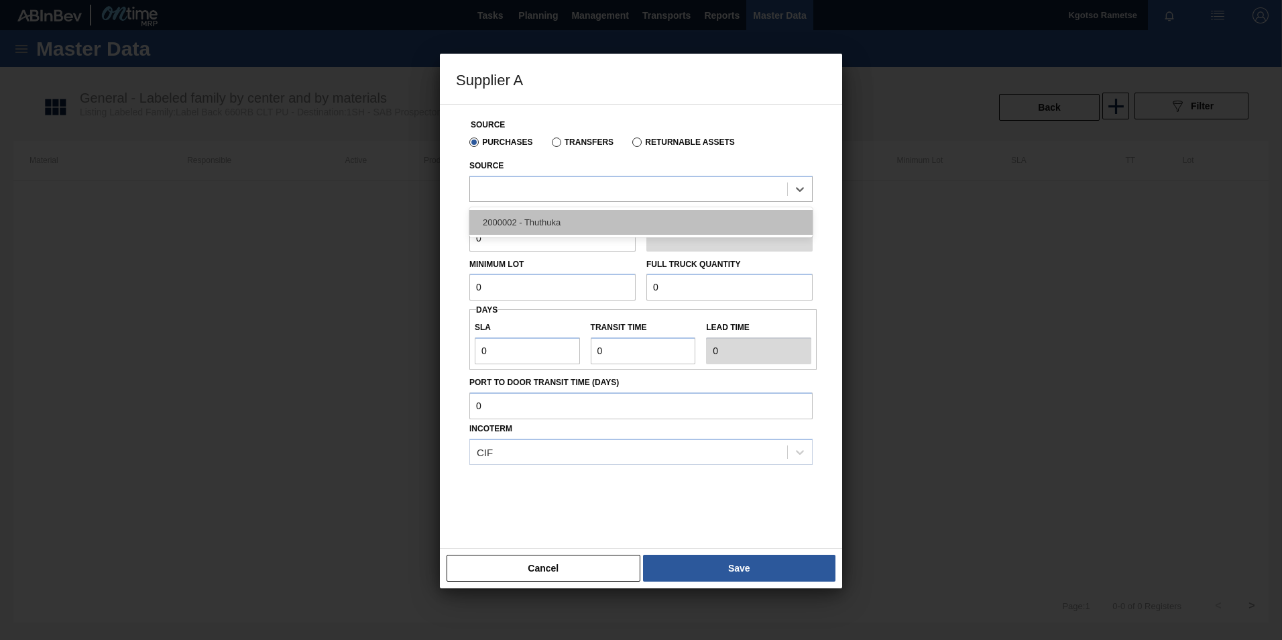
click at [556, 233] on div "2000002 - Thuthuka" at bounding box center [640, 222] width 343 height 25
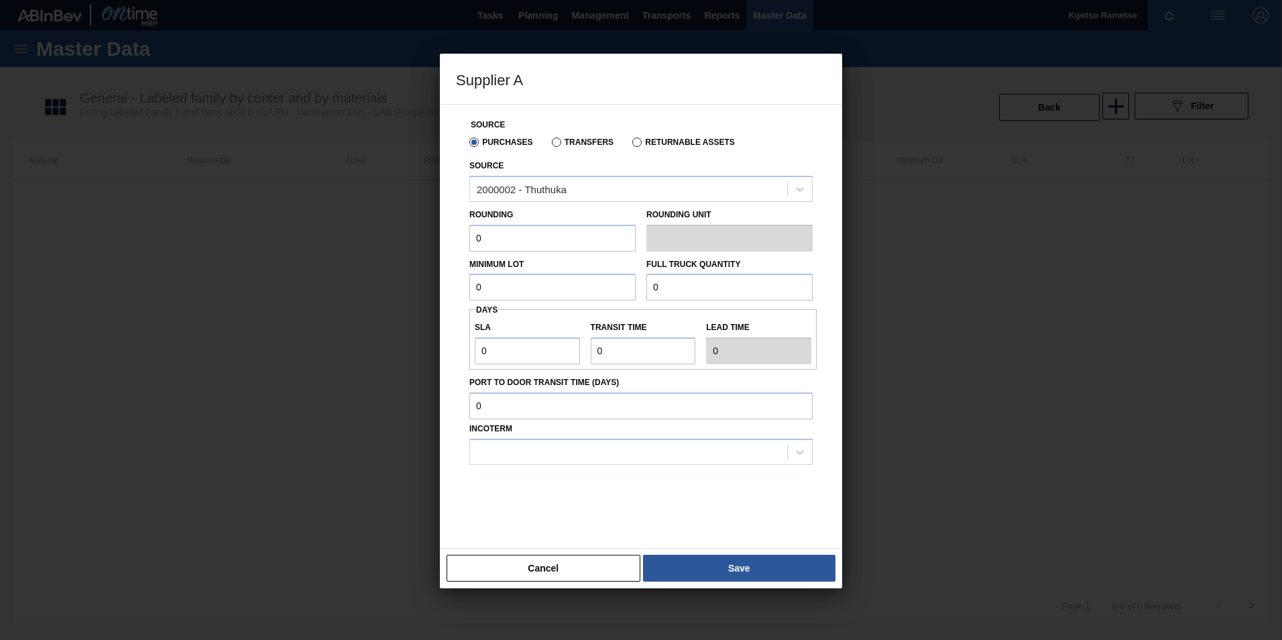
drag, startPoint x: 513, startPoint y: 241, endPoint x: 333, endPoint y: 262, distance: 180.9
click at [353, 259] on div "Supplier A Source Purchases Transfers Returnable Assets Source 2000002 - Thuthu…" at bounding box center [641, 320] width 1282 height 640
drag, startPoint x: 483, startPoint y: 299, endPoint x: 373, endPoint y: 303, distance: 109.3
click at [405, 298] on div "Supplier A Source Purchases Transfers Returnable Assets Source 2000002 - Thuthu…" at bounding box center [641, 320] width 1282 height 640
drag, startPoint x: 507, startPoint y: 284, endPoint x: 390, endPoint y: 293, distance: 117.0
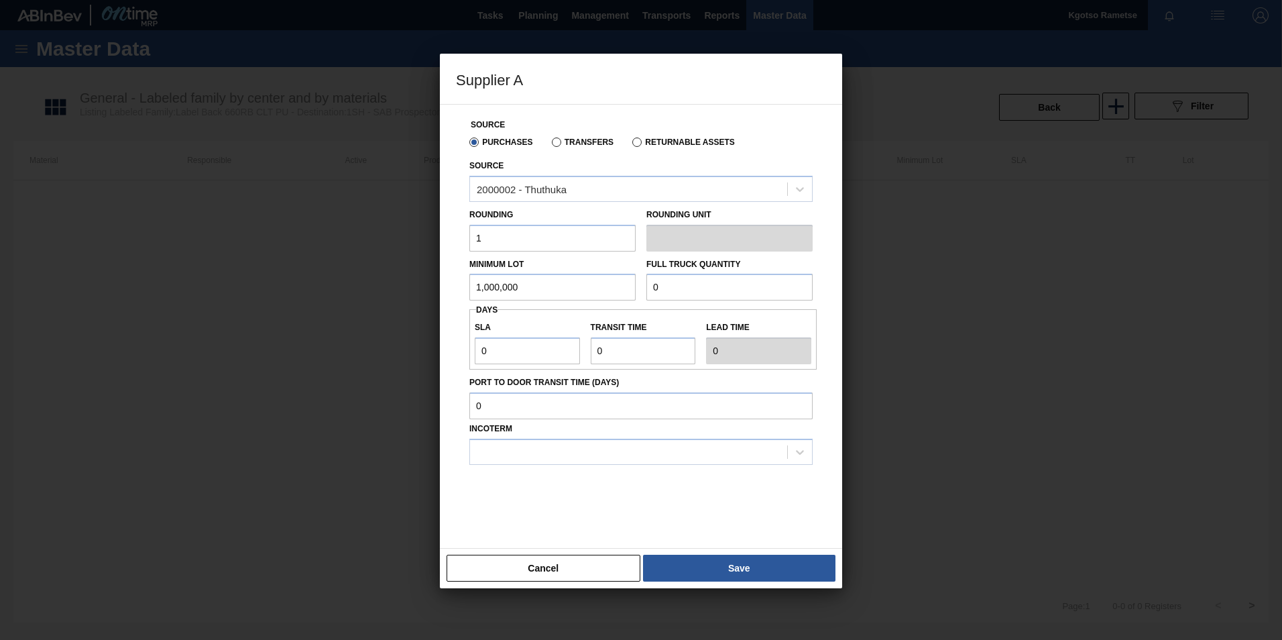
click at [387, 295] on div "Supplier A Source Purchases Transfers Returnable Assets Source 2000002 - Thuthu…" at bounding box center [641, 320] width 1282 height 640
drag, startPoint x: 528, startPoint y: 282, endPoint x: 343, endPoint y: 287, distance: 185.1
click at [340, 287] on div "Supplier A Source Purchases Transfers Returnable Assets Source 2000002 - Thuthu…" at bounding box center [641, 320] width 1282 height 640
click at [554, 286] on div "Minimum Lot 1,000,000 Full Truck Quantity 0" at bounding box center [641, 276] width 354 height 50
paste input "1,000,00"
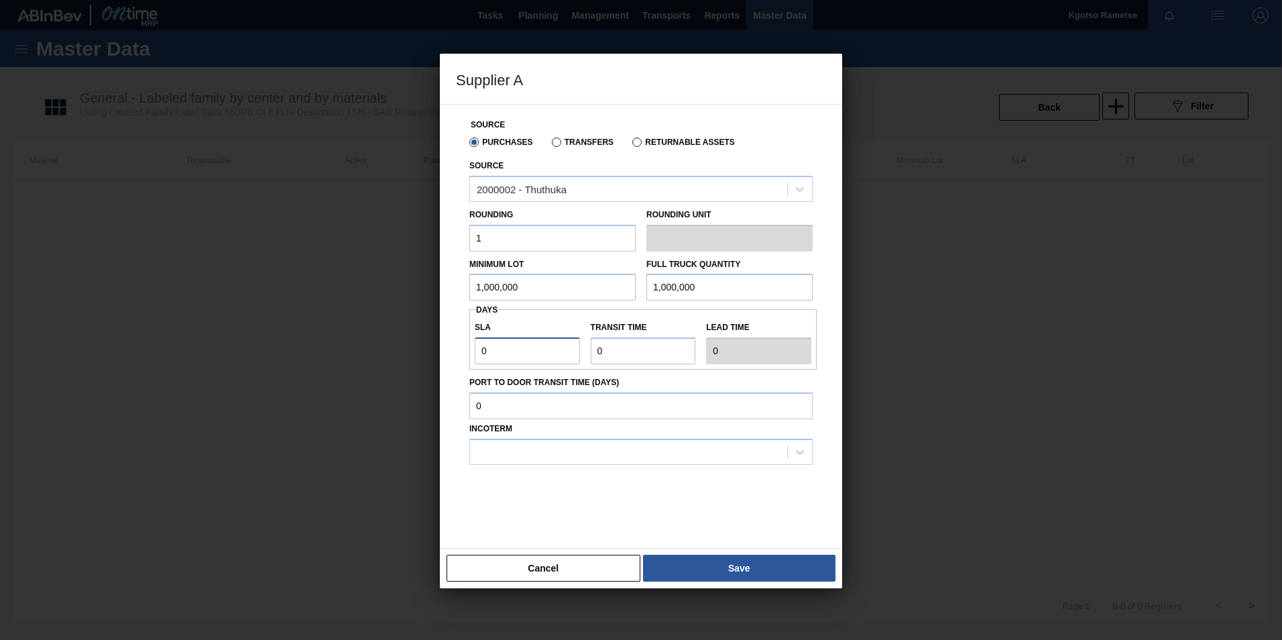
drag, startPoint x: 487, startPoint y: 356, endPoint x: 467, endPoint y: 357, distance: 20.8
click at [475, 357] on input "0" at bounding box center [527, 350] width 105 height 27
drag, startPoint x: 623, startPoint y: 345, endPoint x: 497, endPoint y: 354, distance: 127.0
click at [522, 354] on div "SLA 1 Transit time Lead time 1" at bounding box center [642, 339] width 347 height 50
click at [587, 447] on div at bounding box center [628, 451] width 317 height 19
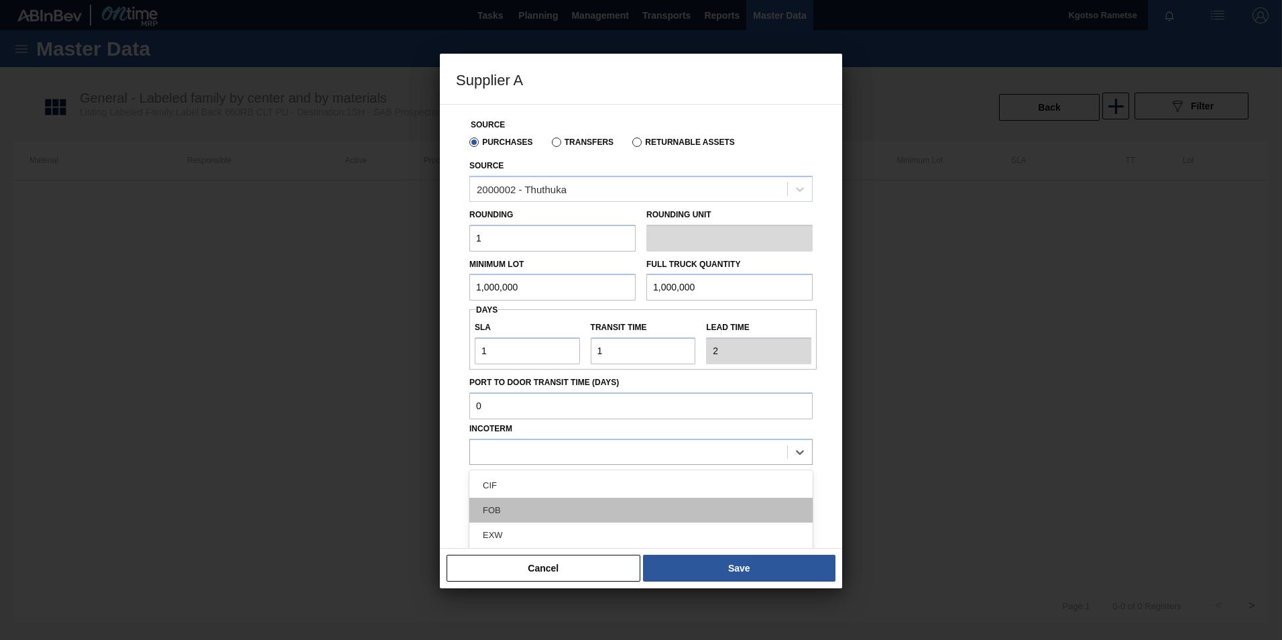
click at [576, 506] on div "FOB" at bounding box center [640, 509] width 343 height 25
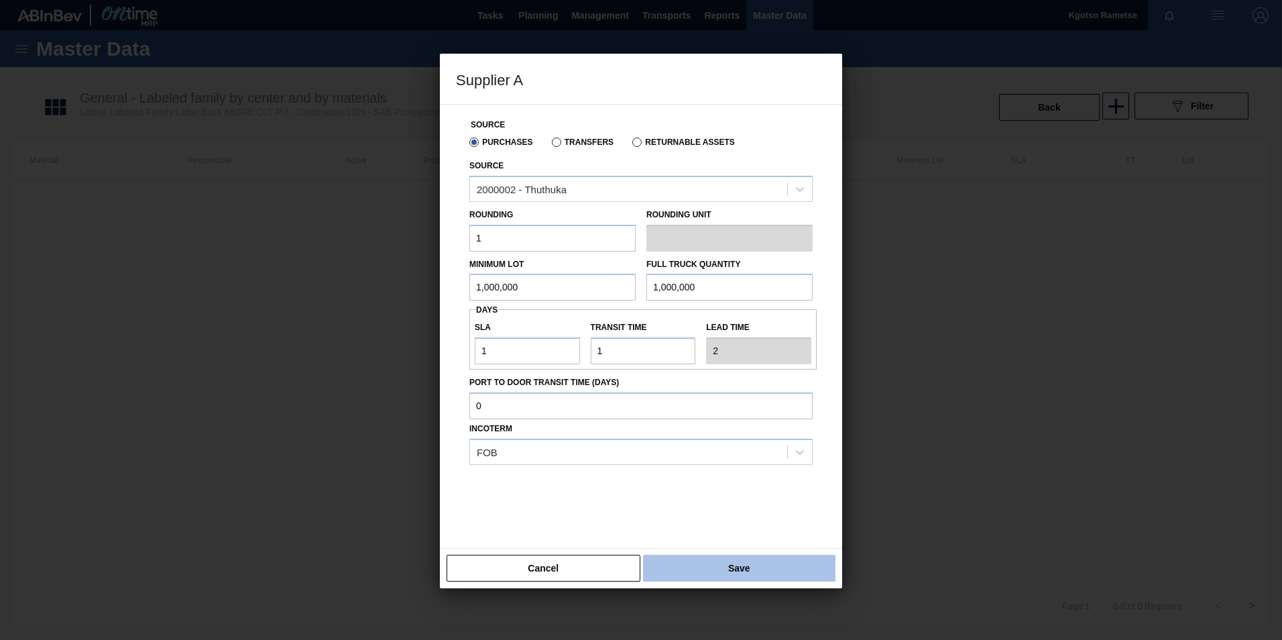
click at [697, 563] on button "Save" at bounding box center [739, 567] width 192 height 27
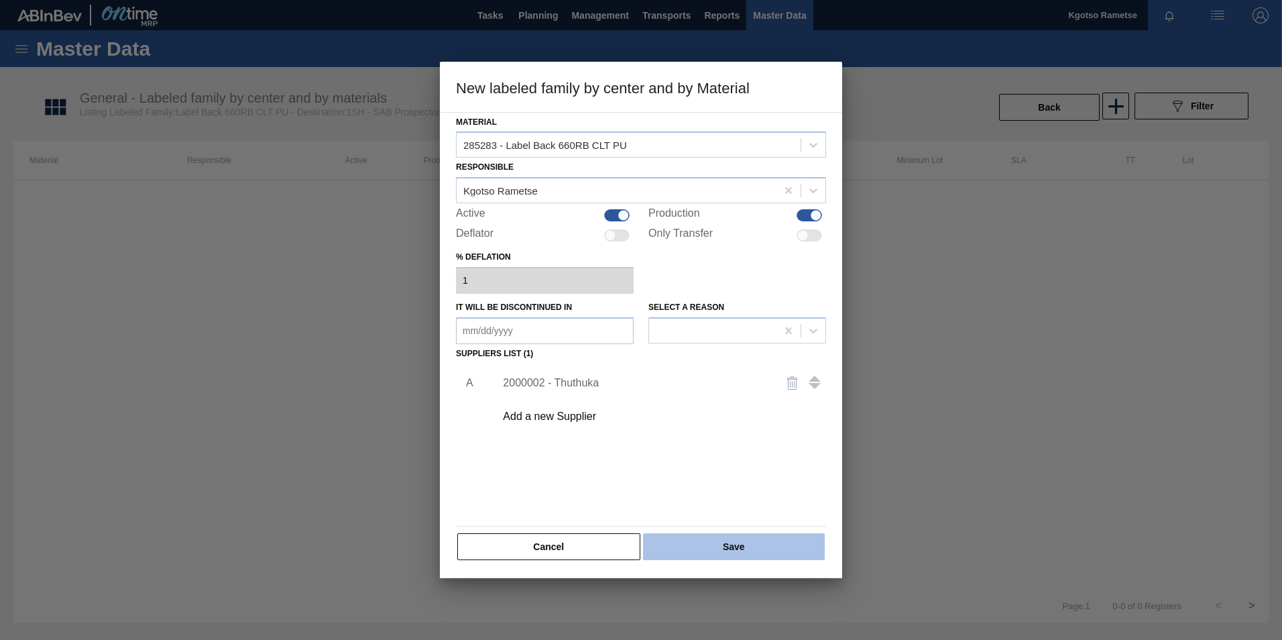
click at [680, 540] on button "Save" at bounding box center [734, 546] width 182 height 27
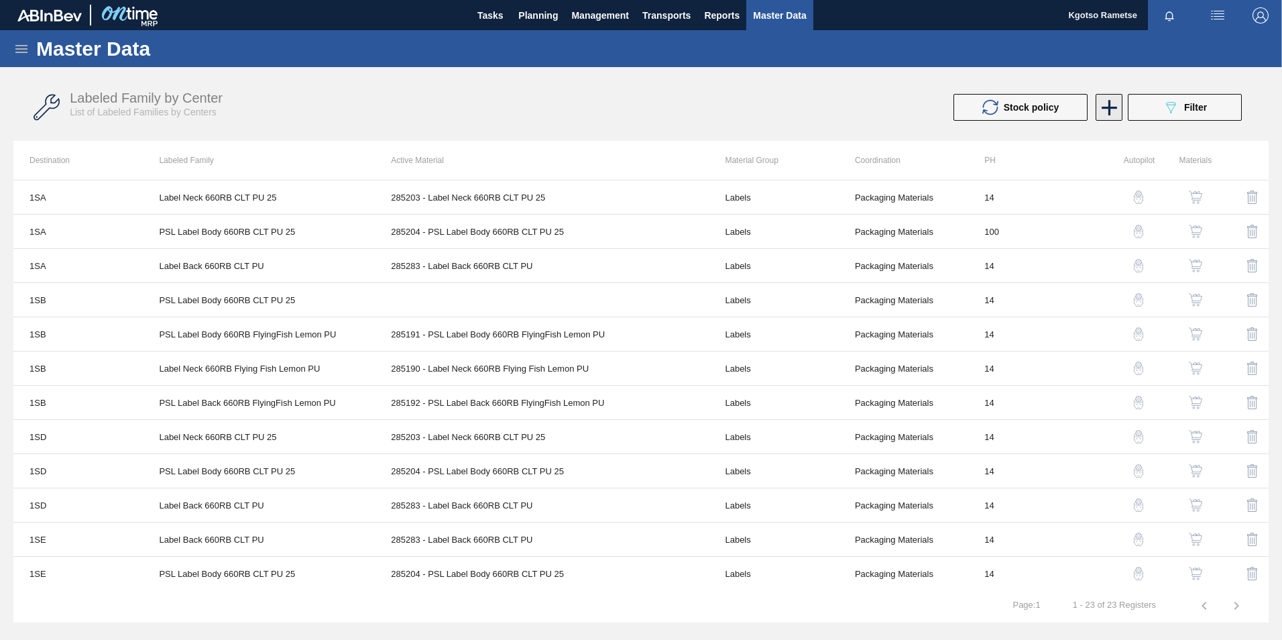
click at [1115, 106] on icon at bounding box center [1109, 108] width 26 height 26
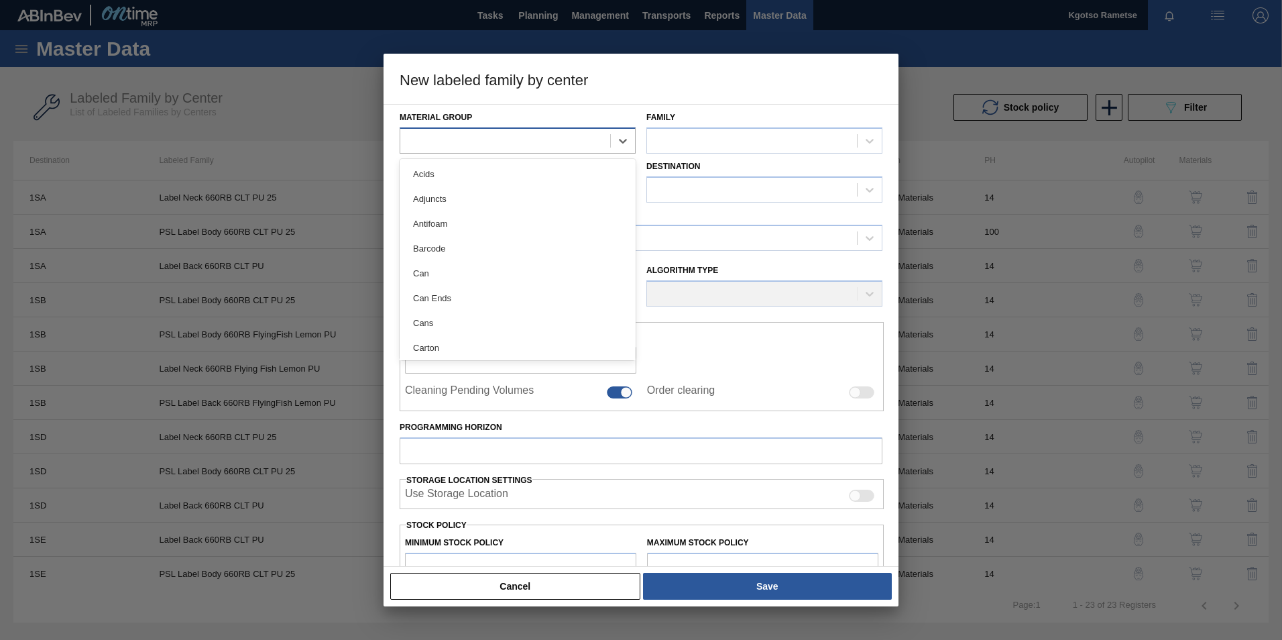
click at [537, 149] on div at bounding box center [505, 140] width 210 height 19
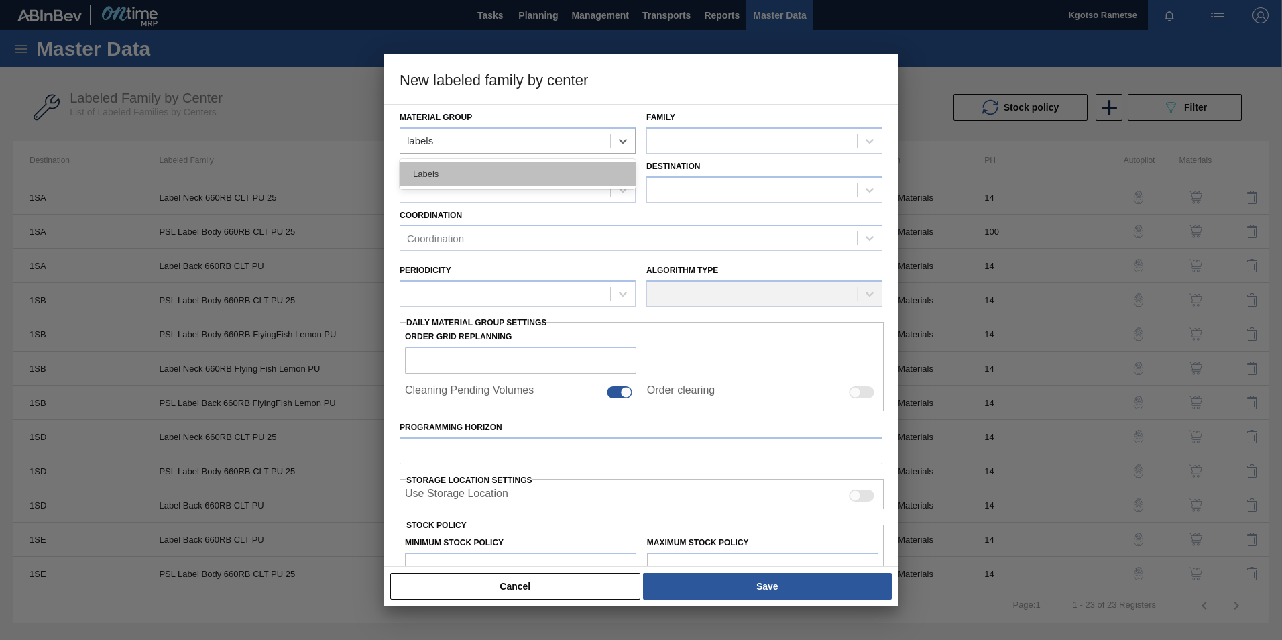
click at [538, 174] on div "Labels" at bounding box center [518, 174] width 236 height 25
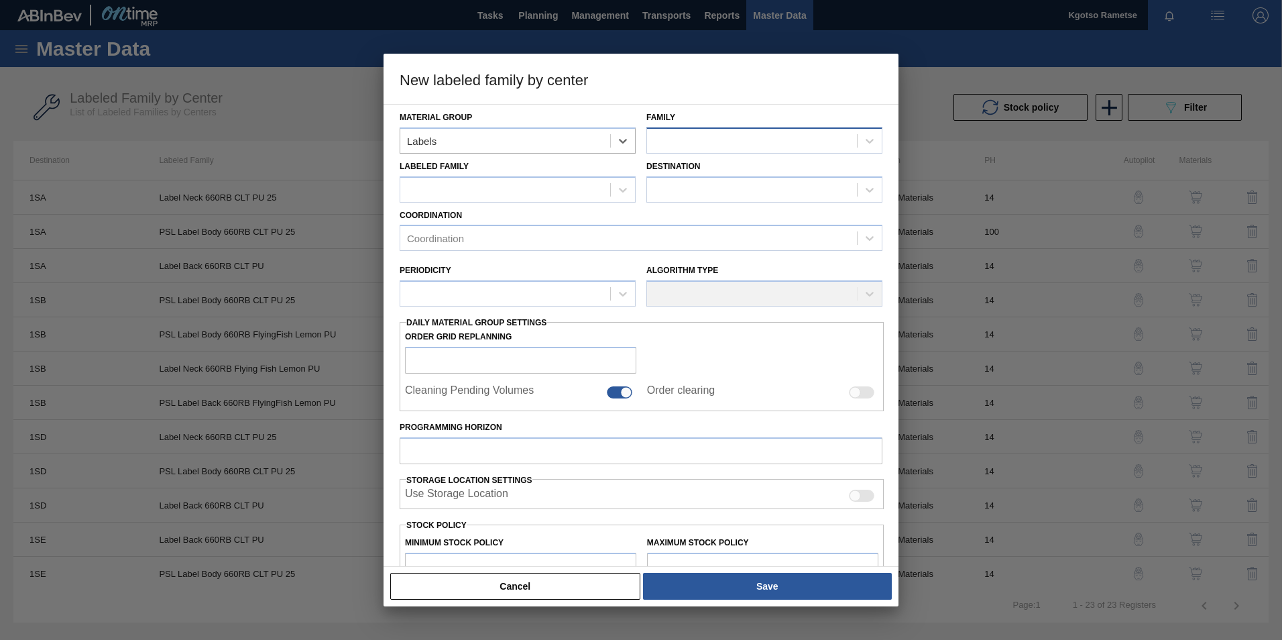
click at [776, 139] on div at bounding box center [752, 140] width 210 height 19
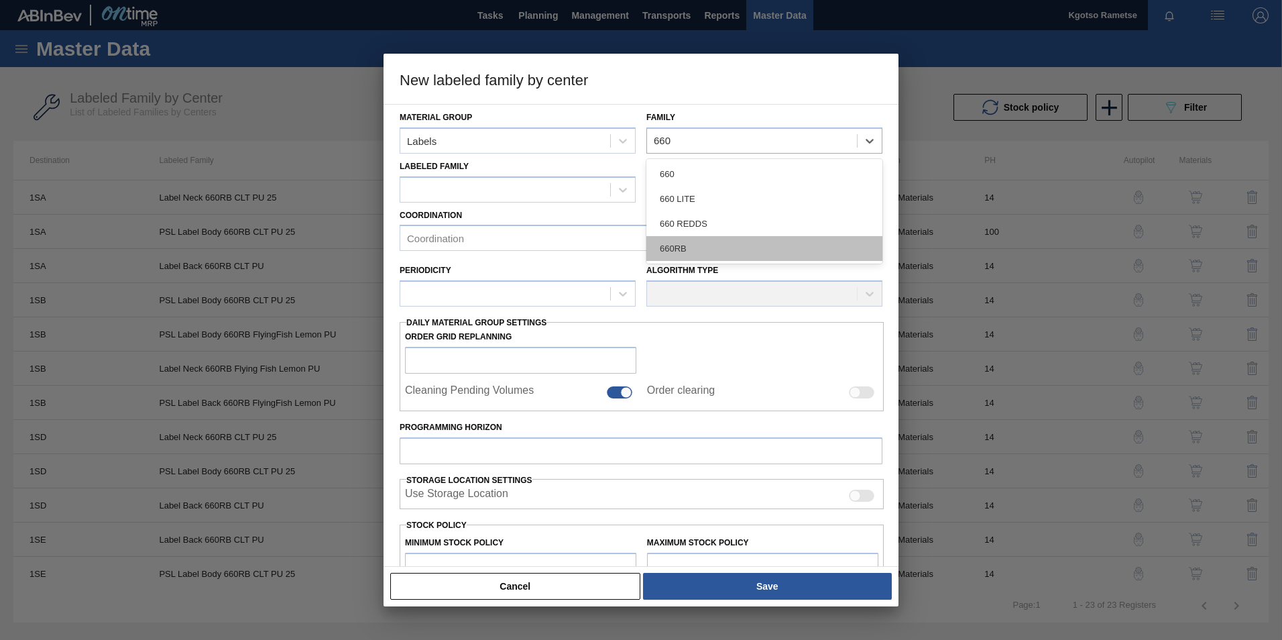
click at [657, 245] on div "660RB" at bounding box center [764, 248] width 236 height 25
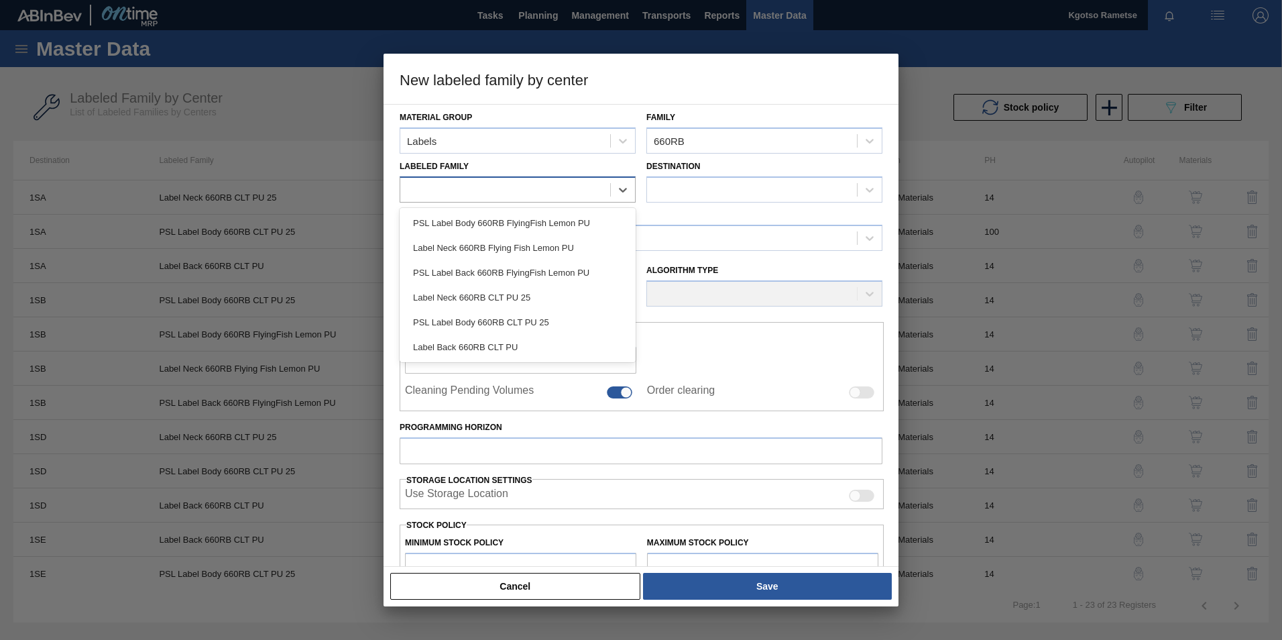
click at [544, 176] on div at bounding box center [518, 189] width 236 height 26
click at [524, 340] on div "Label Back 660RB CLT PU" at bounding box center [518, 347] width 236 height 25
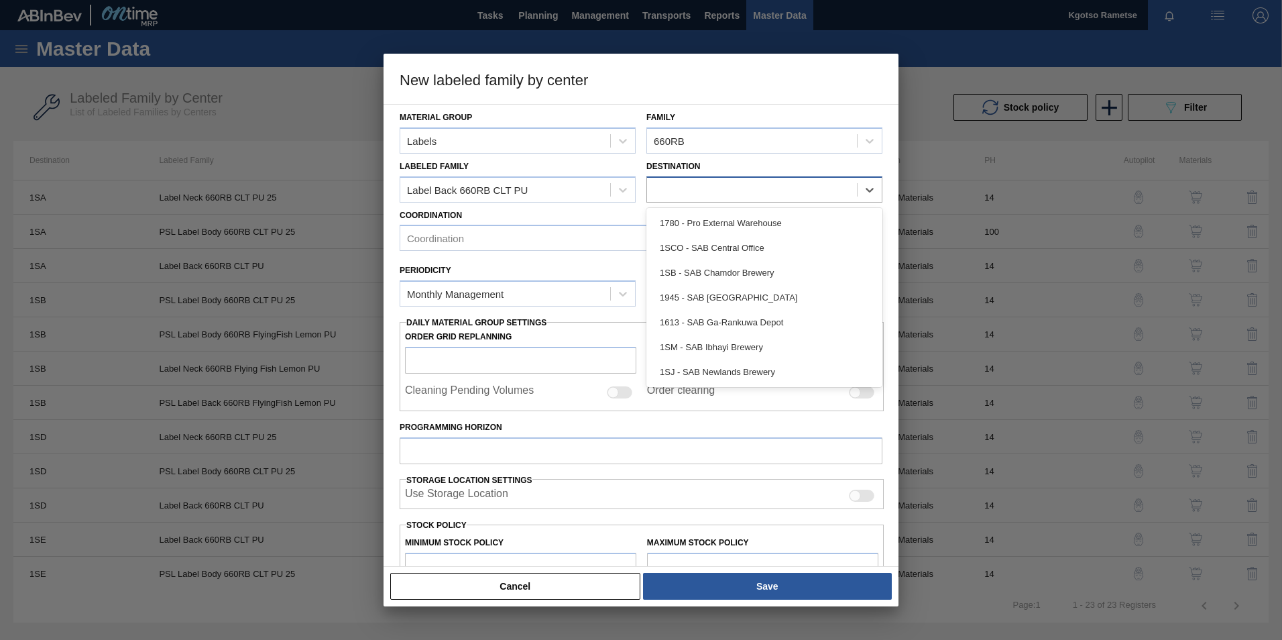
click at [683, 185] on div at bounding box center [752, 189] width 210 height 19
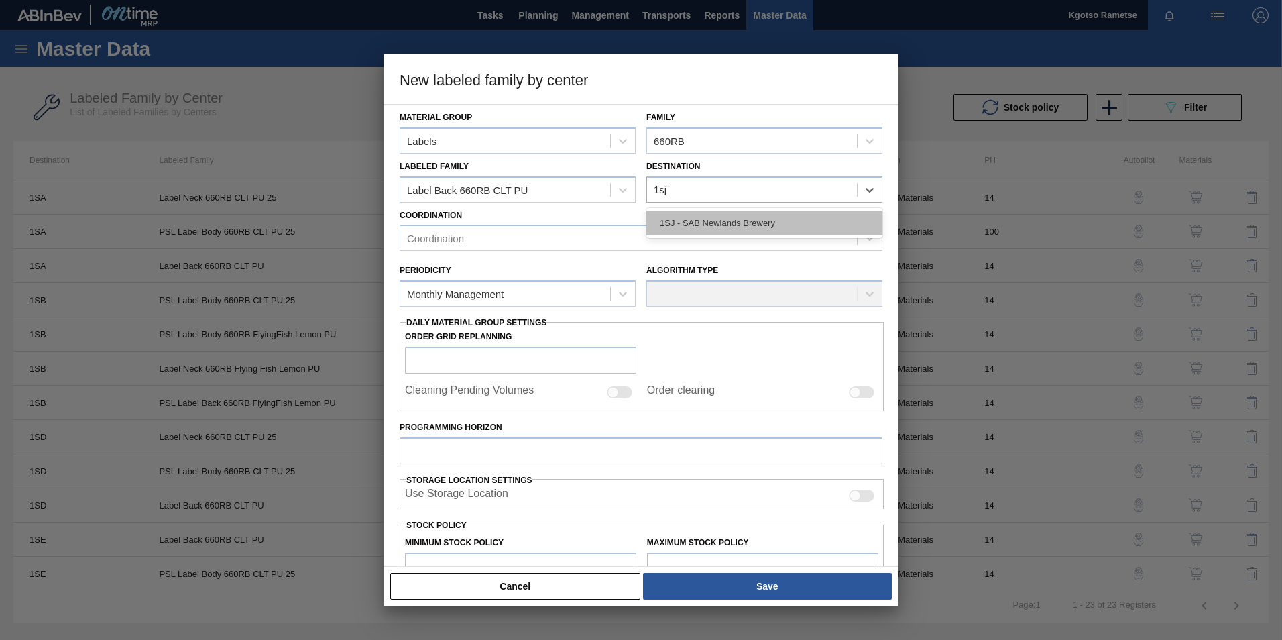
click at [691, 219] on div "1SJ - SAB Newlands Brewery" at bounding box center [764, 222] width 236 height 25
click at [561, 261] on div "Periodicity Monthly Management" at bounding box center [518, 284] width 236 height 46
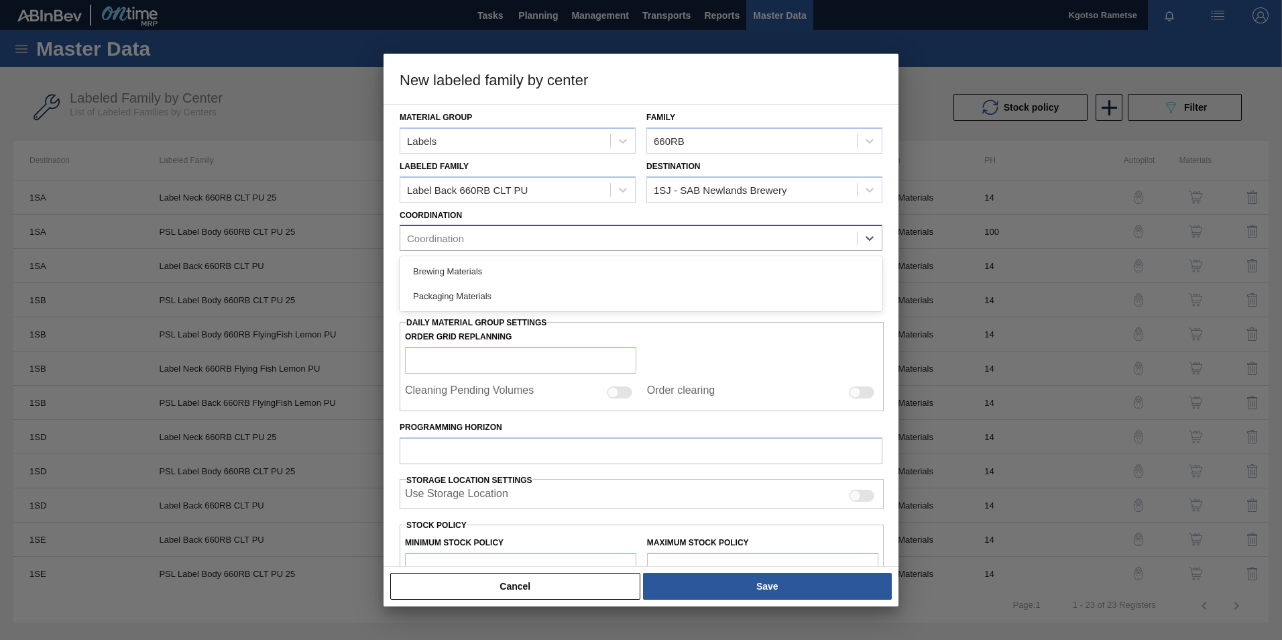
click at [555, 251] on div "Coordination" at bounding box center [641, 238] width 483 height 26
drag, startPoint x: 535, startPoint y: 307, endPoint x: 520, endPoint y: 314, distance: 16.2
click at [534, 307] on div "Packaging Materials" at bounding box center [641, 296] width 483 height 25
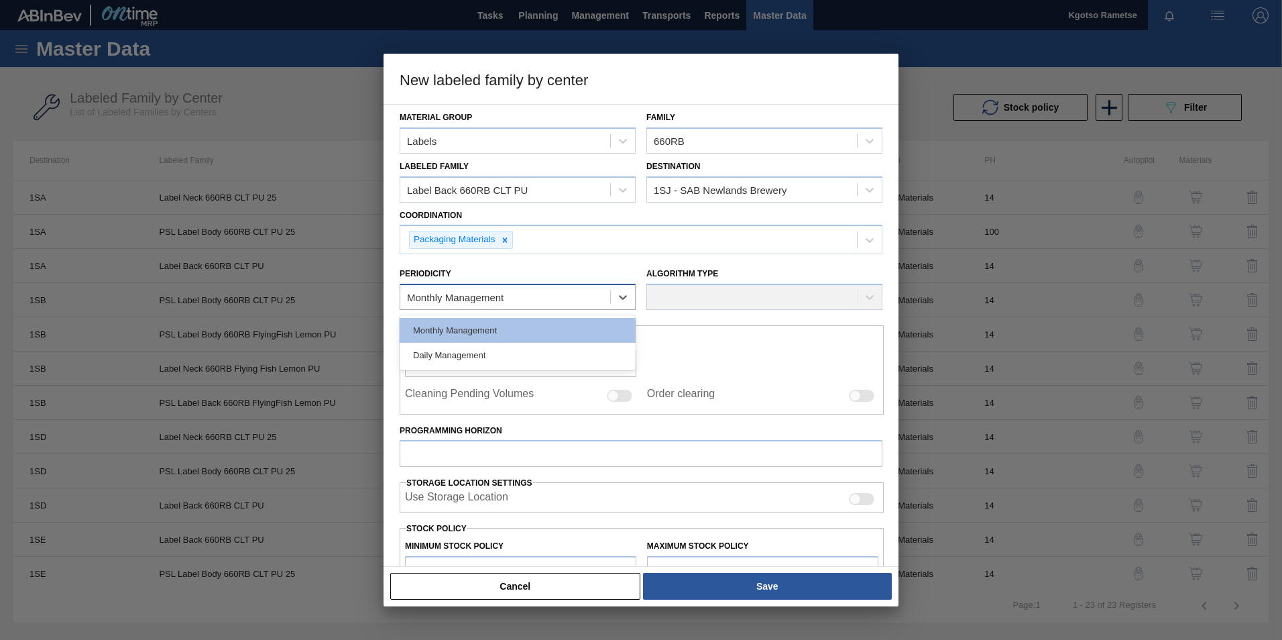
click at [490, 299] on div "Monthly Management" at bounding box center [455, 297] width 97 height 11
click at [469, 329] on div "Monthly Management" at bounding box center [518, 330] width 236 height 25
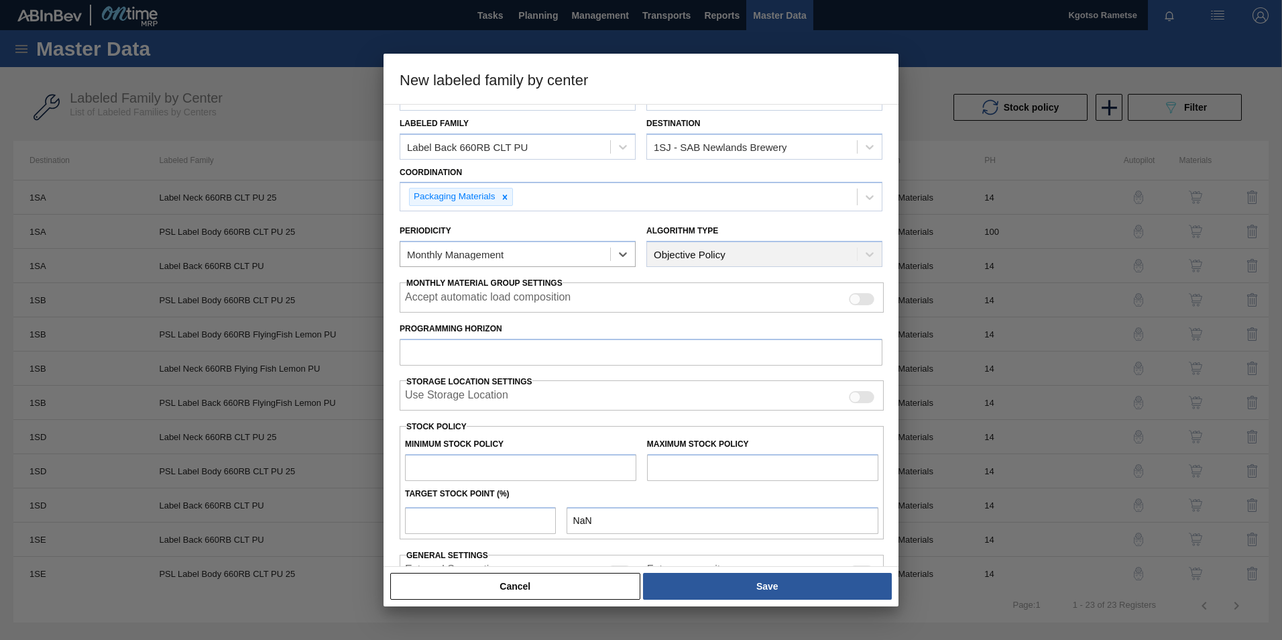
scroll to position [67, 0]
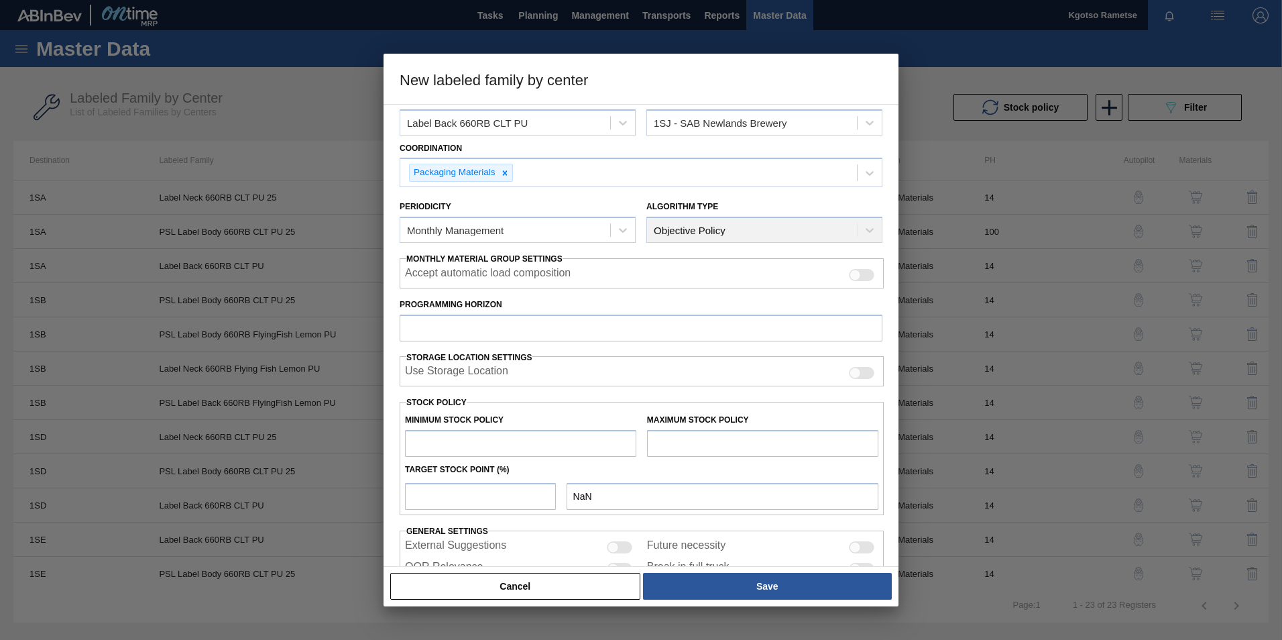
drag, startPoint x: 455, startPoint y: 343, endPoint x: 452, endPoint y: 337, distance: 7.2
click at [452, 337] on div "Material Group Labels Family 660RB Labeled Family Label Back 660RB CLT PU Desti…" at bounding box center [641, 323] width 483 height 571
click at [451, 334] on input "Programming Horizon" at bounding box center [641, 327] width 483 height 27
click at [442, 328] on input "Programming Horizon" at bounding box center [641, 327] width 483 height 27
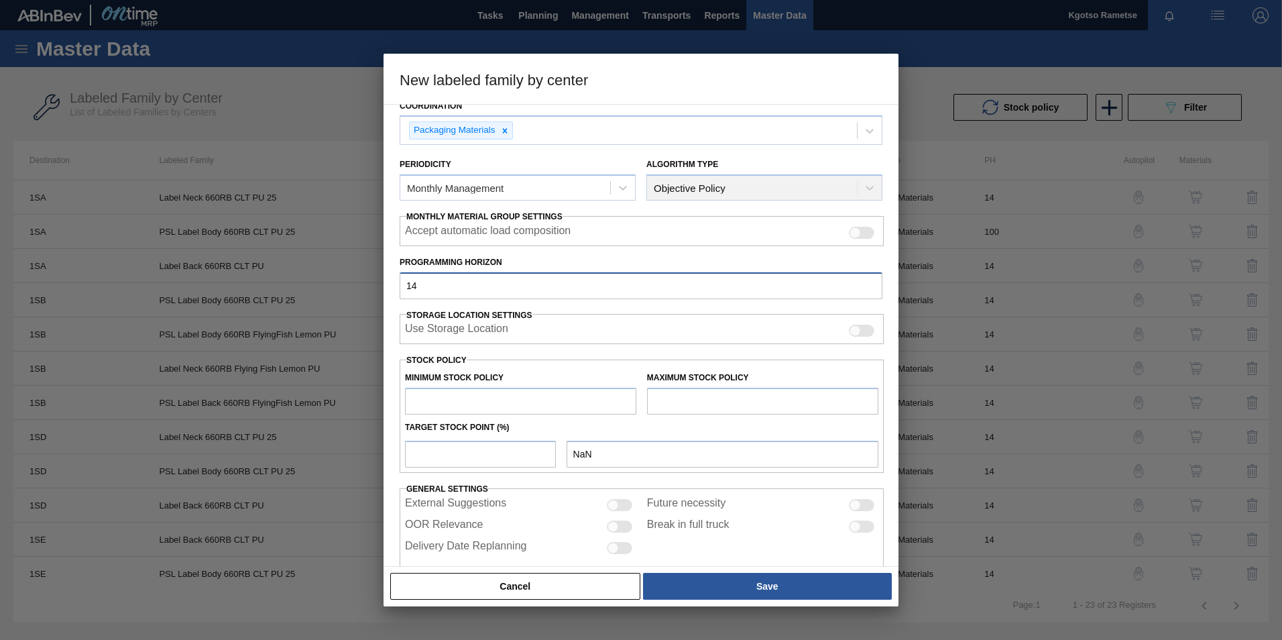
scroll to position [133, 0]
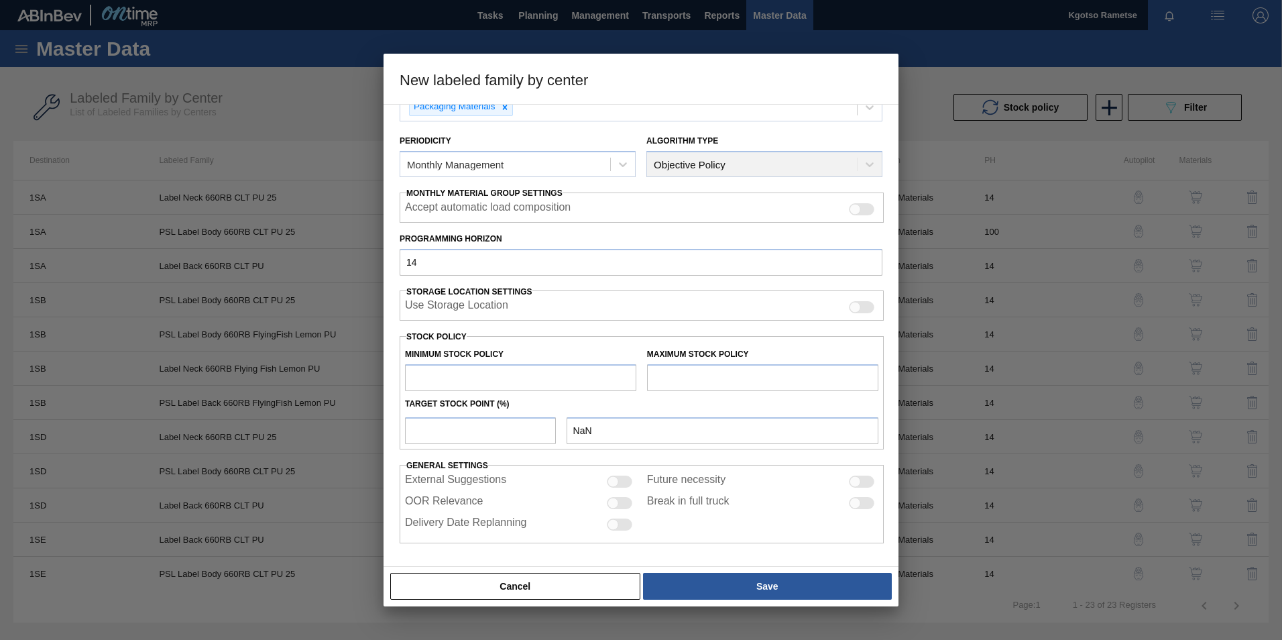
click at [481, 366] on input "text" at bounding box center [520, 377] width 231 height 27
click at [689, 373] on input "text" at bounding box center [762, 377] width 231 height 27
click at [516, 416] on div "1,000,000.000" at bounding box center [642, 429] width 484 height 30
click at [507, 425] on input "number" at bounding box center [480, 430] width 151 height 27
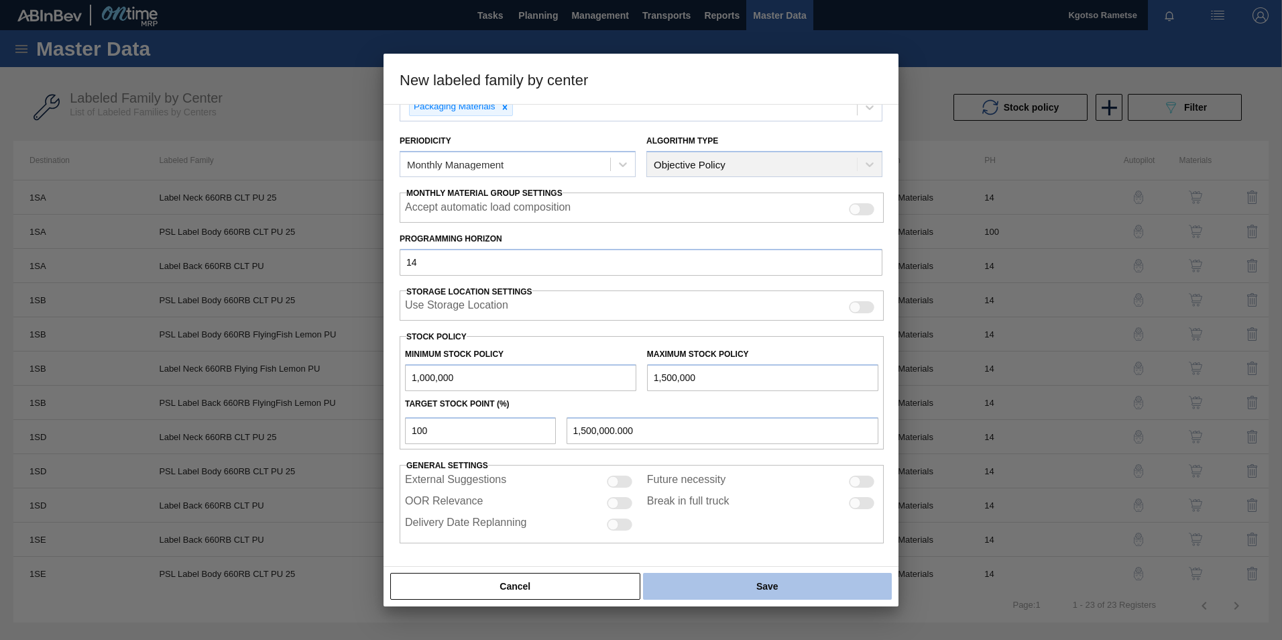
click at [722, 587] on button "Save" at bounding box center [767, 585] width 249 height 27
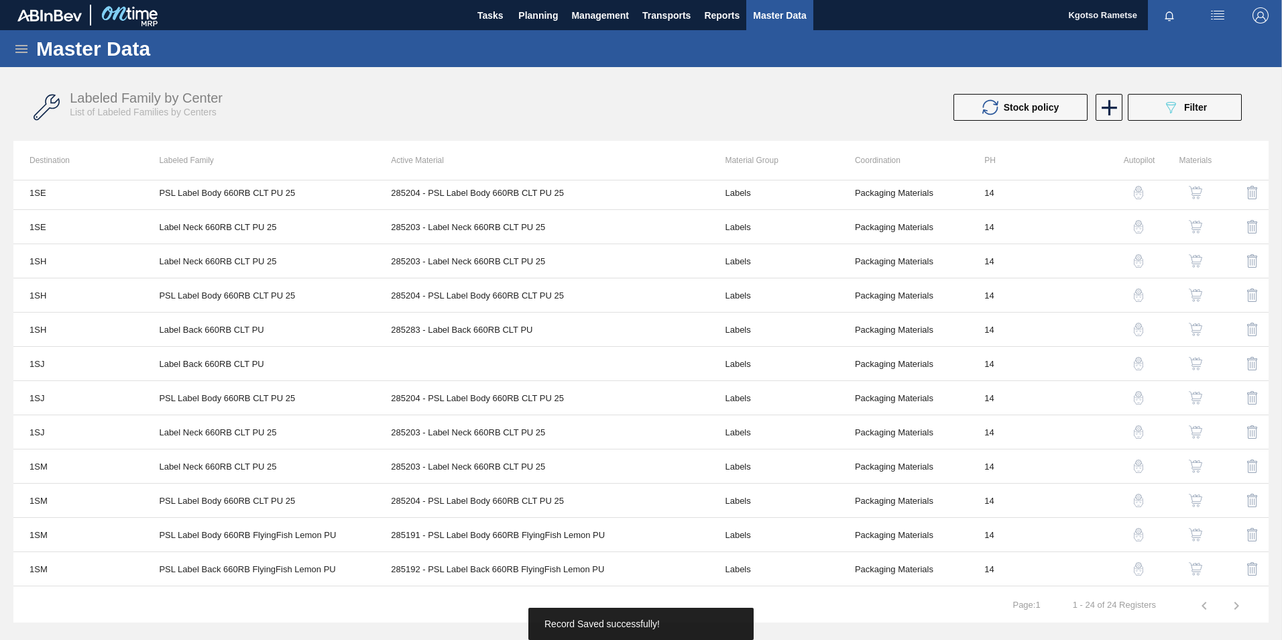
scroll to position [412, 0]
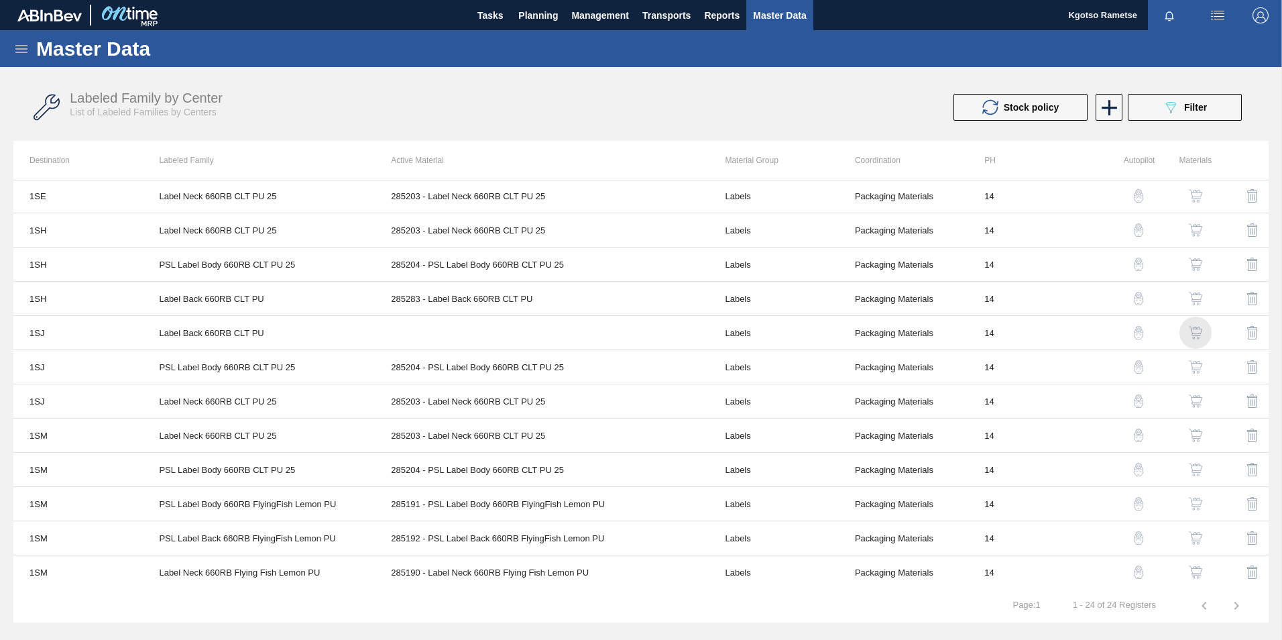
click at [1195, 328] on img "button" at bounding box center [1195, 332] width 13 height 13
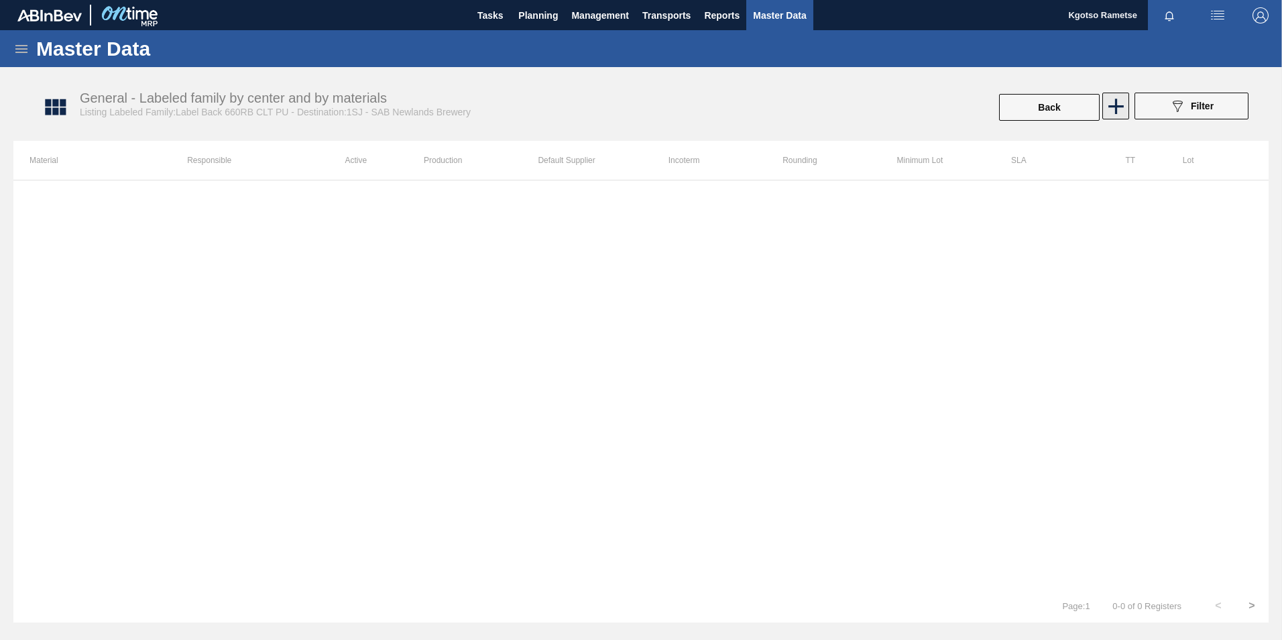
click at [1109, 101] on icon at bounding box center [1116, 106] width 26 height 26
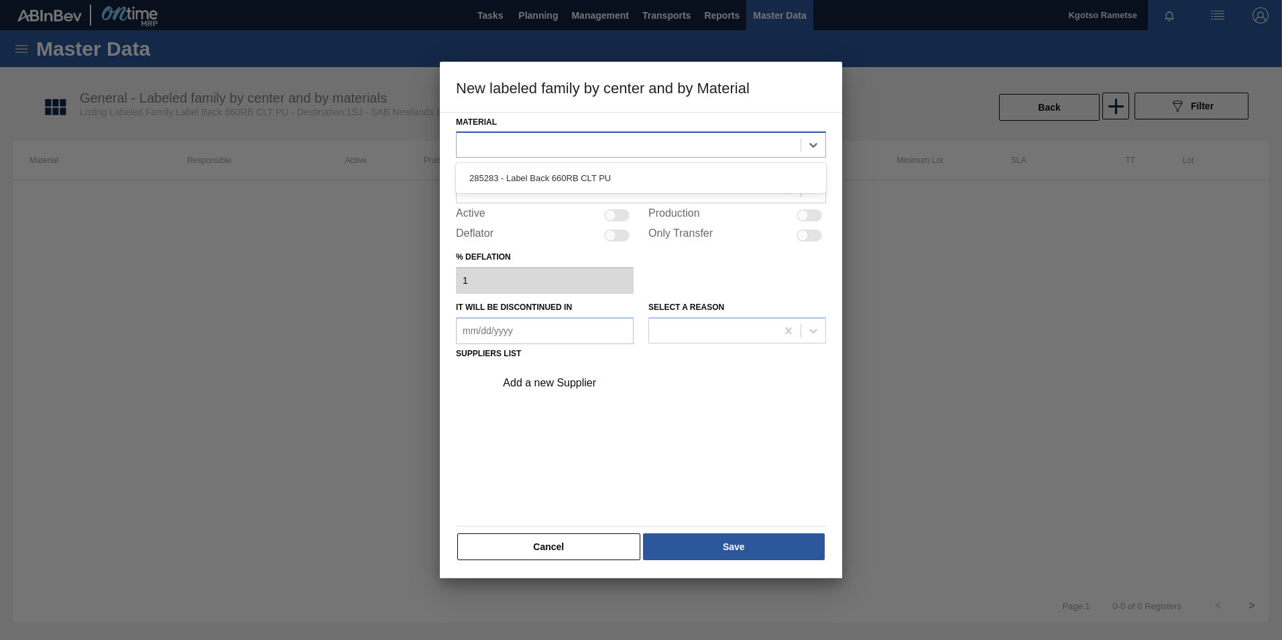
click at [576, 146] on div at bounding box center [629, 144] width 344 height 19
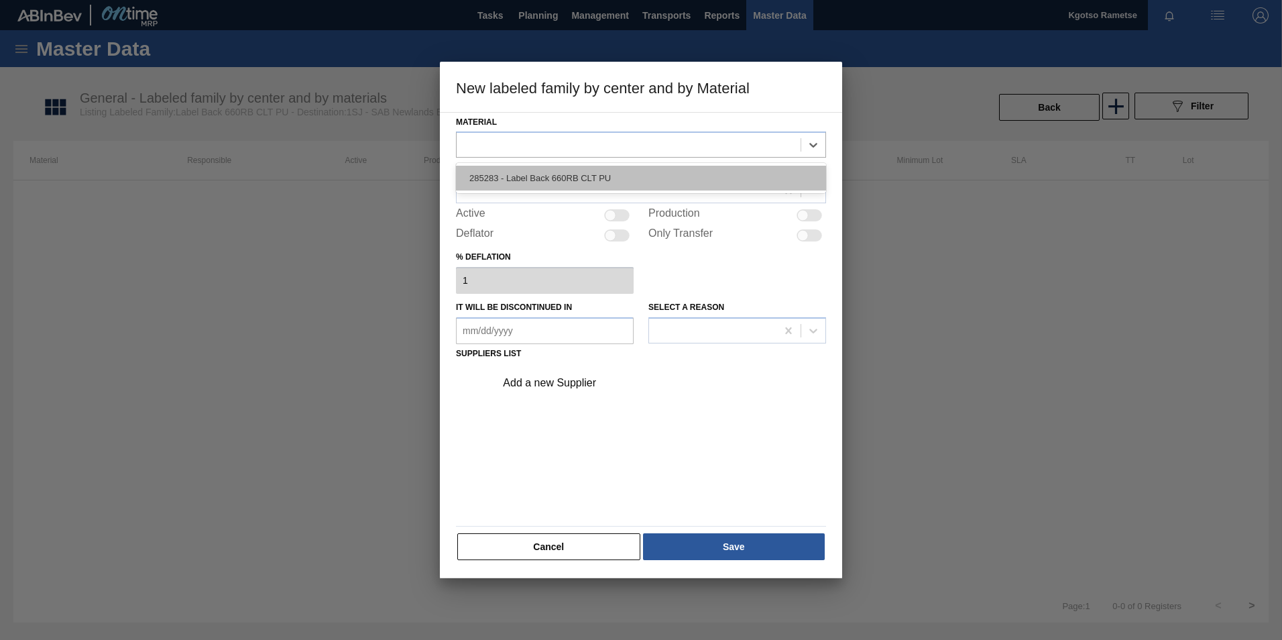
click at [550, 186] on div "285283 - Label Back 660RB CLT PU" at bounding box center [641, 178] width 370 height 25
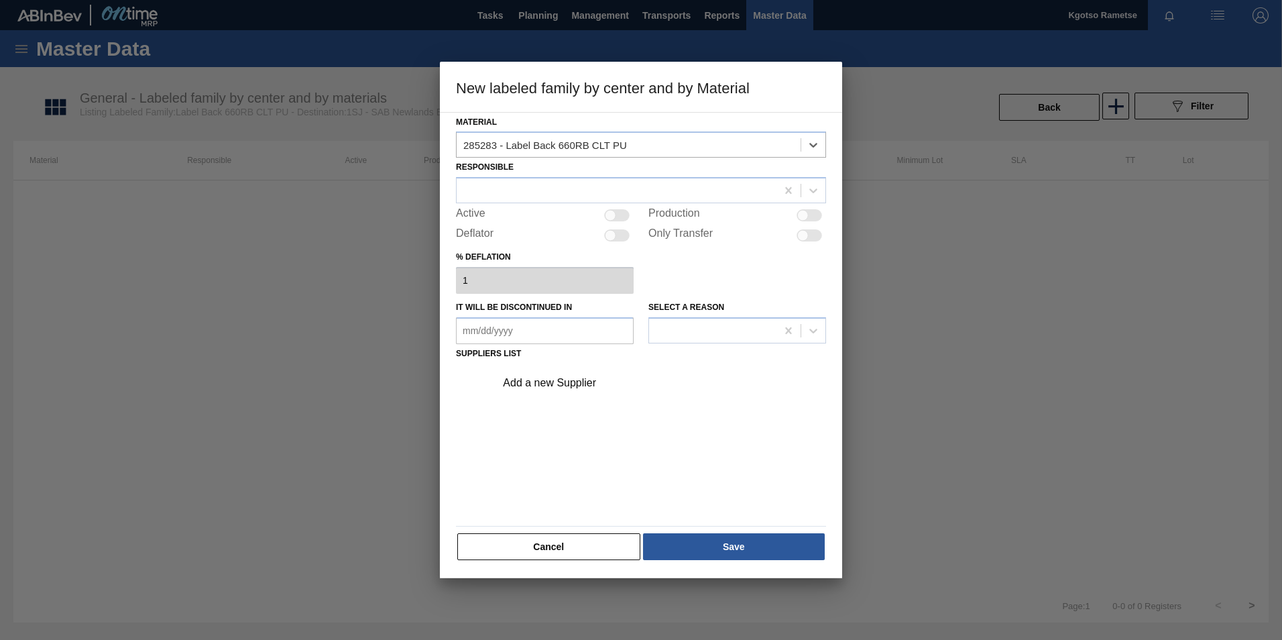
click at [503, 209] on div "Active" at bounding box center [545, 215] width 178 height 16
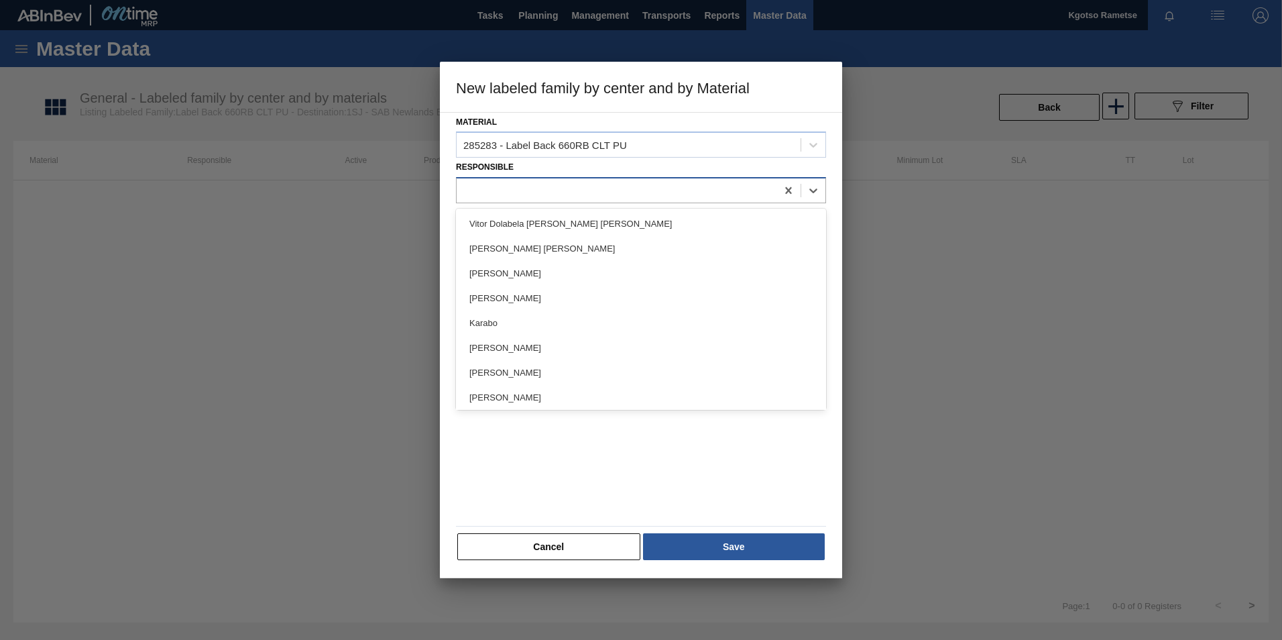
click at [501, 198] on div at bounding box center [617, 190] width 320 height 19
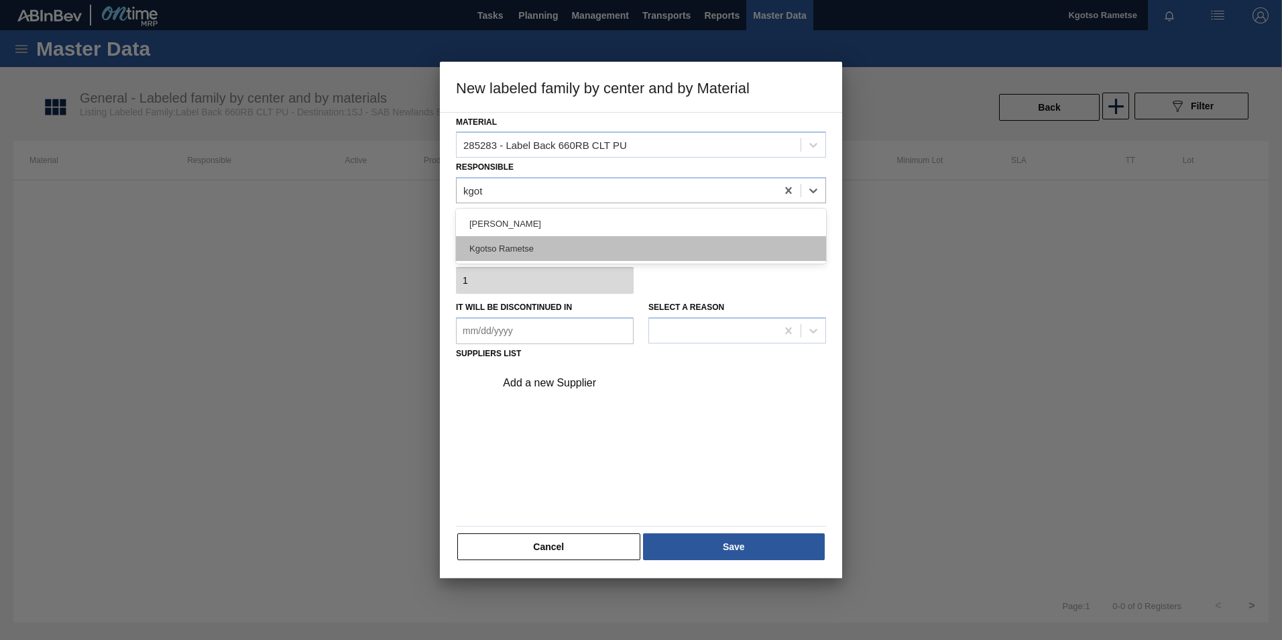
click at [581, 240] on div "Kgotso Rametse" at bounding box center [641, 248] width 370 height 25
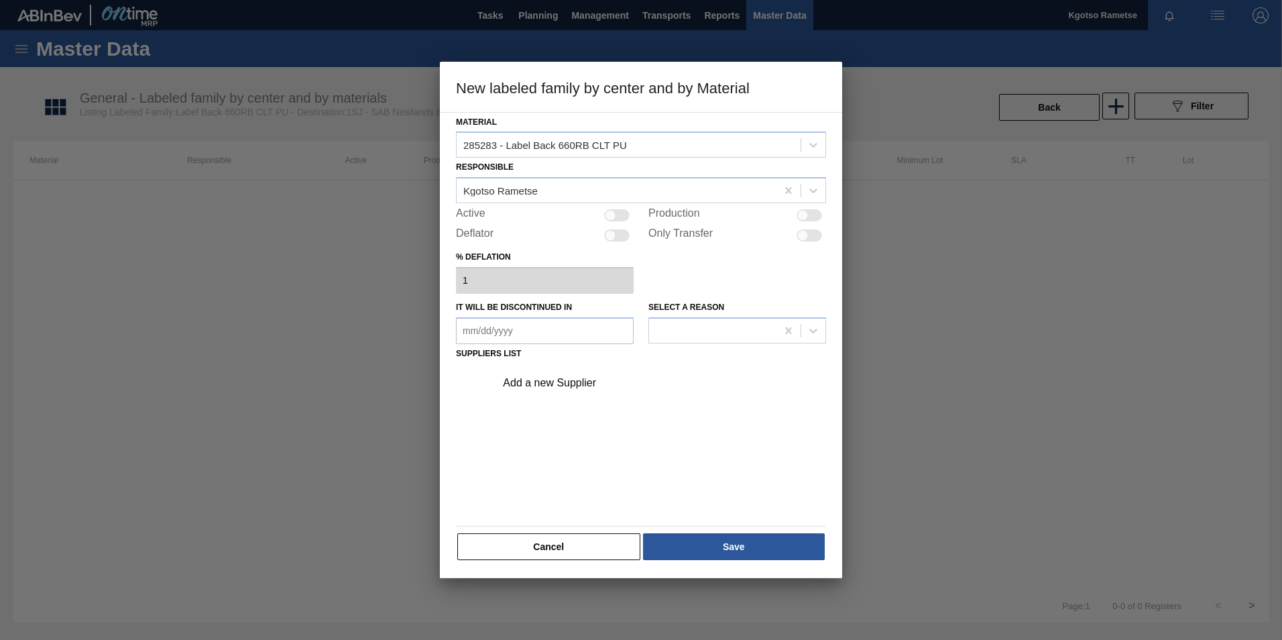
click at [616, 215] on div at bounding box center [616, 215] width 25 height 12
click at [534, 383] on div "Add a new Supplier" at bounding box center [634, 383] width 263 height 12
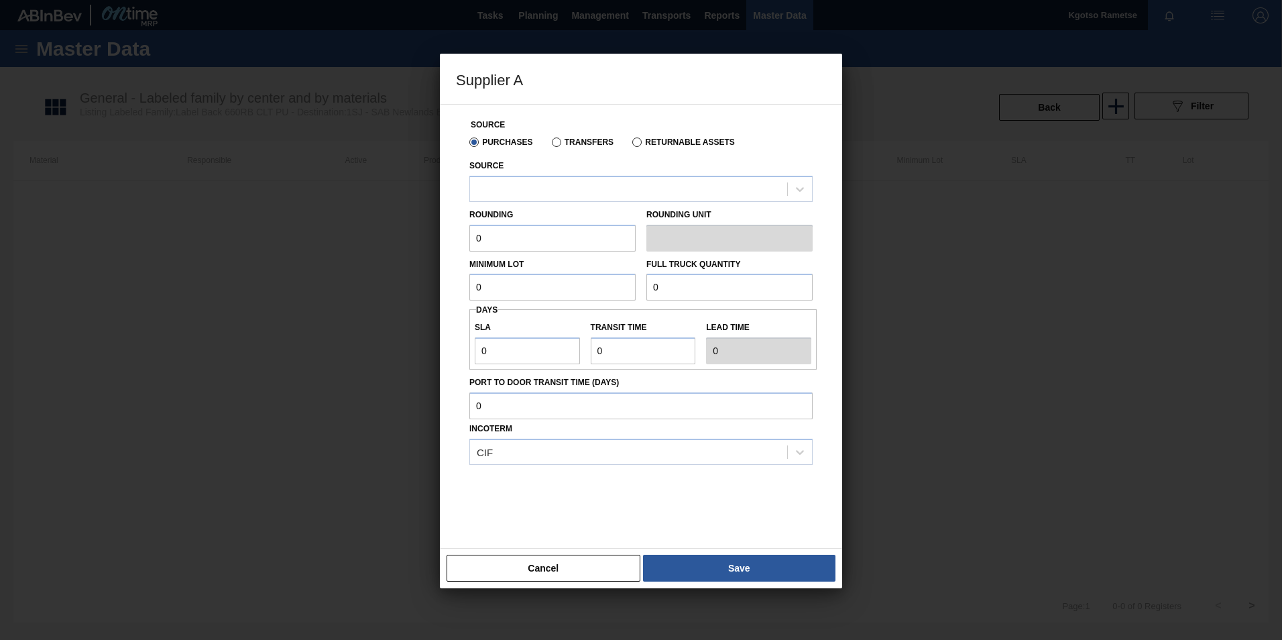
drag, startPoint x: 532, startPoint y: 165, endPoint x: 532, endPoint y: 174, distance: 8.7
click at [532, 166] on div "Source" at bounding box center [640, 179] width 343 height 46
drag, startPoint x: 528, startPoint y: 186, endPoint x: 502, endPoint y: 202, distance: 30.7
click at [527, 186] on div at bounding box center [628, 188] width 317 height 19
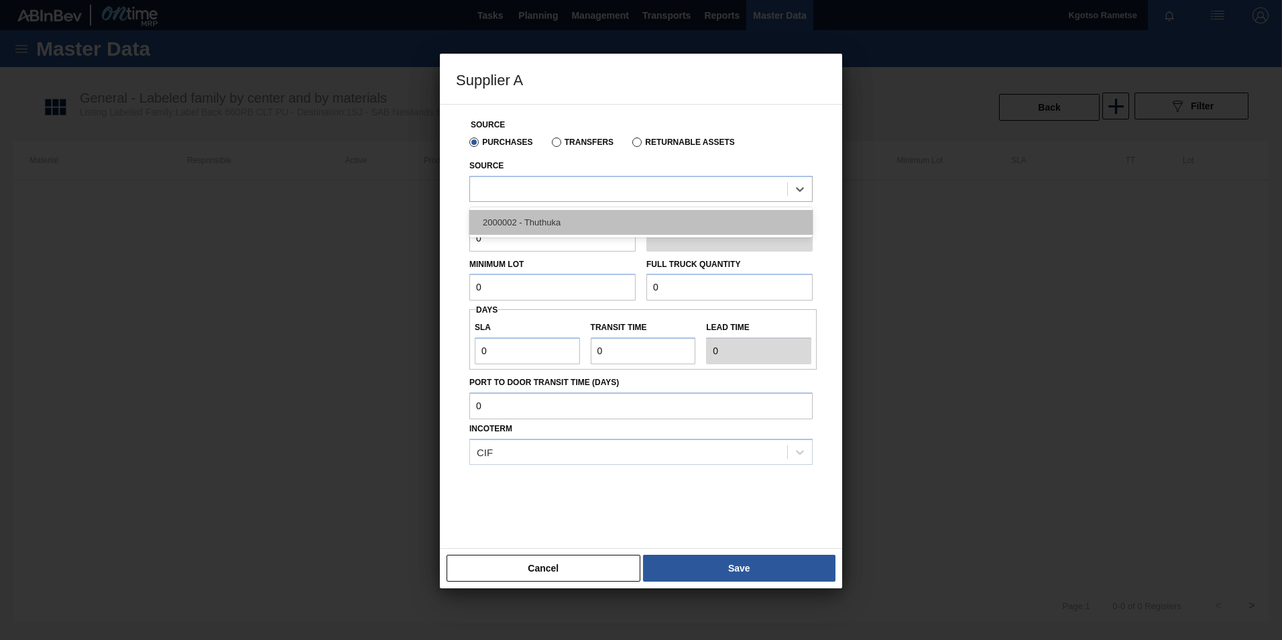
click at [496, 218] on div "2000002 - Thuthuka" at bounding box center [640, 222] width 343 height 25
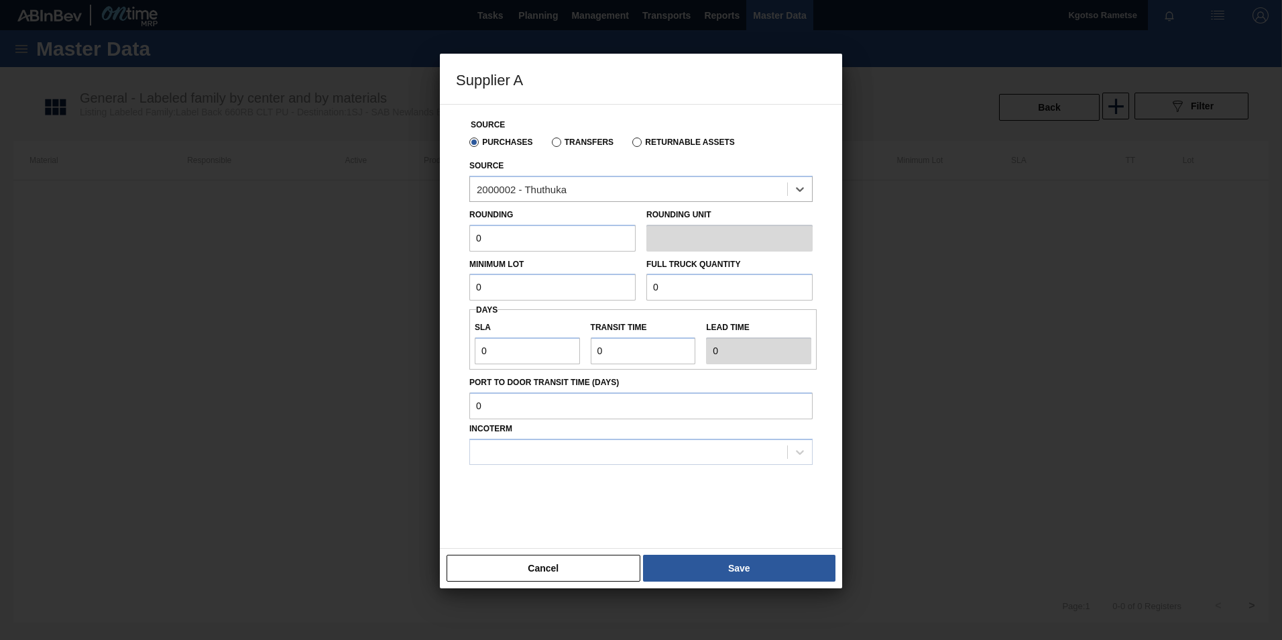
drag, startPoint x: 491, startPoint y: 231, endPoint x: 355, endPoint y: 257, distance: 137.9
click at [411, 244] on div "Supplier A Source Purchases Transfers Returnable Assets Source option 2000002 -…" at bounding box center [641, 320] width 1282 height 640
drag, startPoint x: 481, startPoint y: 288, endPoint x: 420, endPoint y: 313, distance: 65.2
click at [456, 296] on div "Source Purchases Transfers Returnable Assets Source 2000002 - Thuthuka Rounding…" at bounding box center [641, 318] width 370 height 427
drag, startPoint x: 525, startPoint y: 283, endPoint x: 229, endPoint y: 298, distance: 296.7
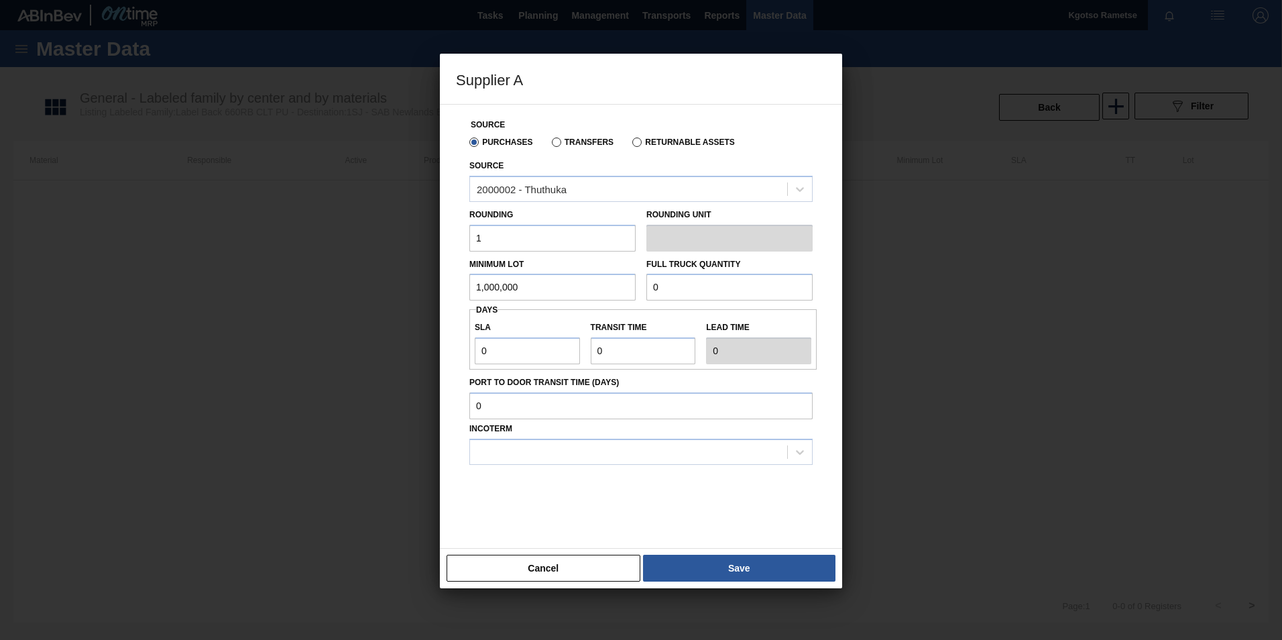
click at [229, 298] on div "Supplier A Source Purchases Transfers Returnable Assets Source 2000002 - Thuthu…" at bounding box center [641, 320] width 1282 height 640
drag, startPoint x: 702, startPoint y: 284, endPoint x: 526, endPoint y: 302, distance: 176.6
click at [526, 302] on div "Source Purchases Transfers Returnable Assets Source 2000002 - Thuthuka Rounding…" at bounding box center [641, 318] width 370 height 427
paste input "1,000,00"
drag, startPoint x: 414, startPoint y: 351, endPoint x: 398, endPoint y: 351, distance: 15.4
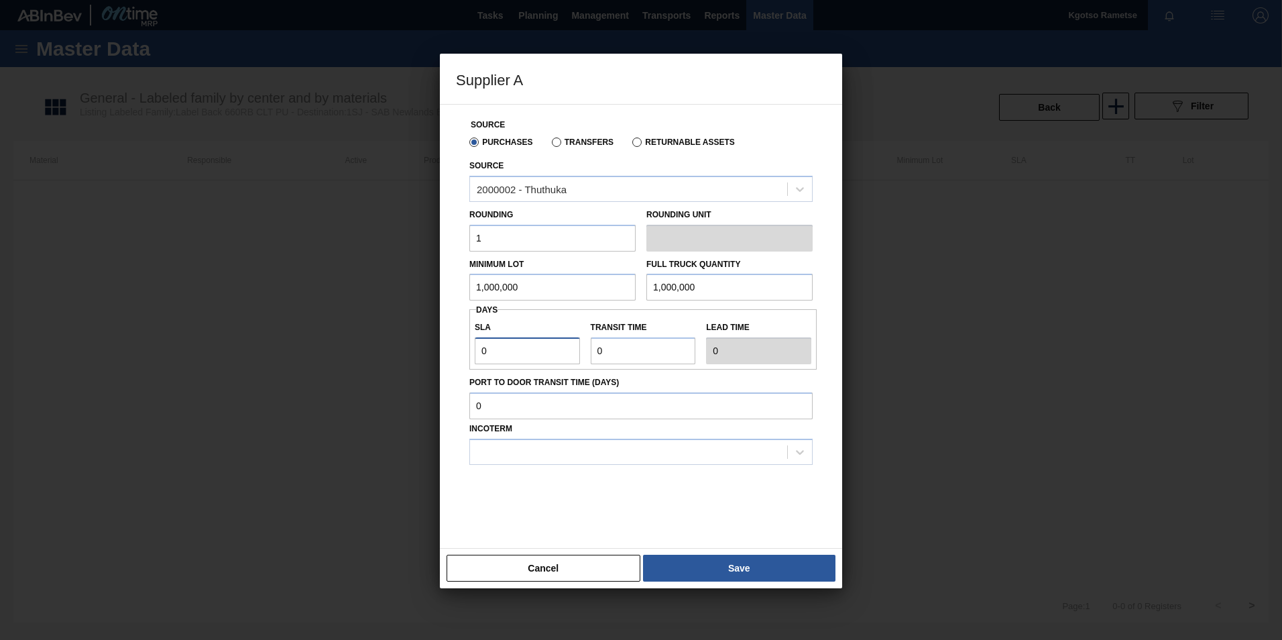
click at [407, 351] on div "Supplier A Source Purchases Transfers Returnable Assets Source 2000002 - Thuthu…" at bounding box center [641, 320] width 1282 height 640
drag, startPoint x: 615, startPoint y: 349, endPoint x: 517, endPoint y: 351, distance: 97.9
click at [547, 350] on div "SLA 1 Transit time Lead time 1" at bounding box center [642, 339] width 347 height 50
click at [534, 457] on div at bounding box center [628, 451] width 317 height 19
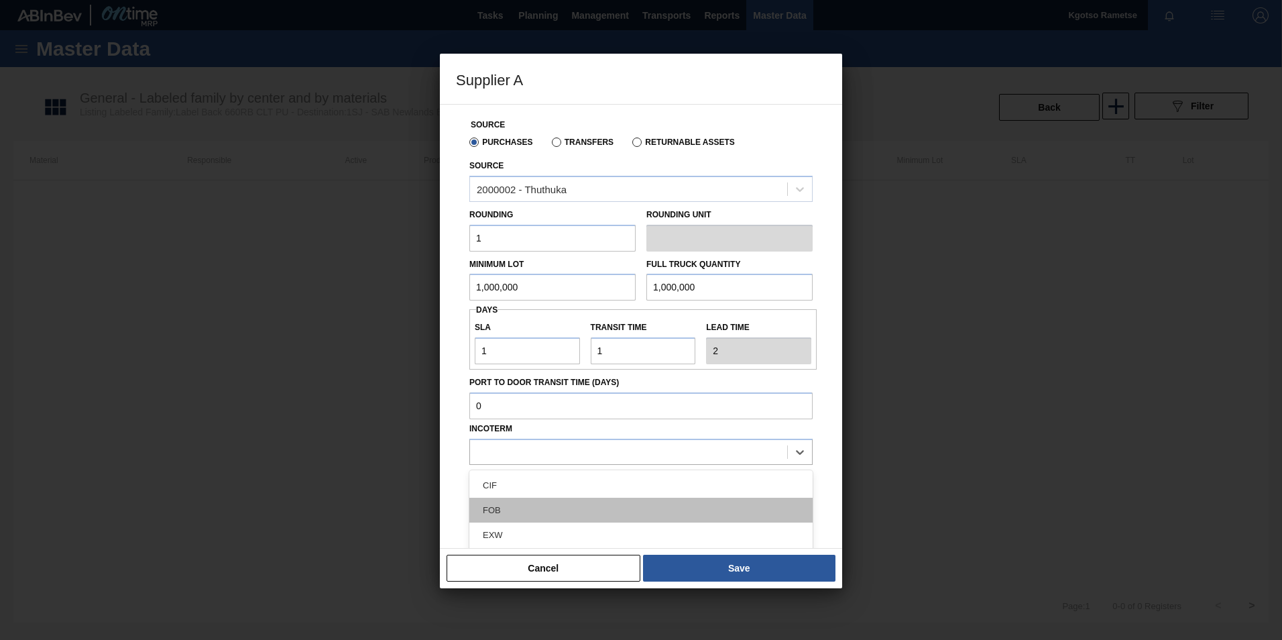
click at [520, 505] on div "FOB" at bounding box center [640, 509] width 343 height 25
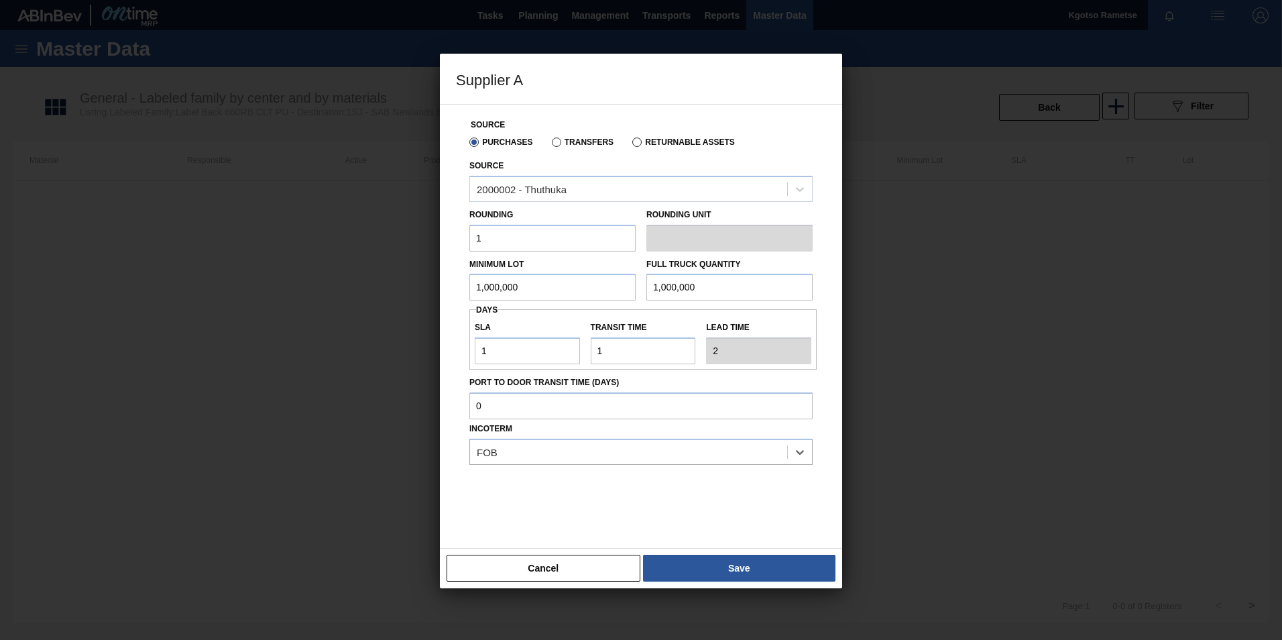
click at [708, 560] on button "Save" at bounding box center [739, 567] width 192 height 27
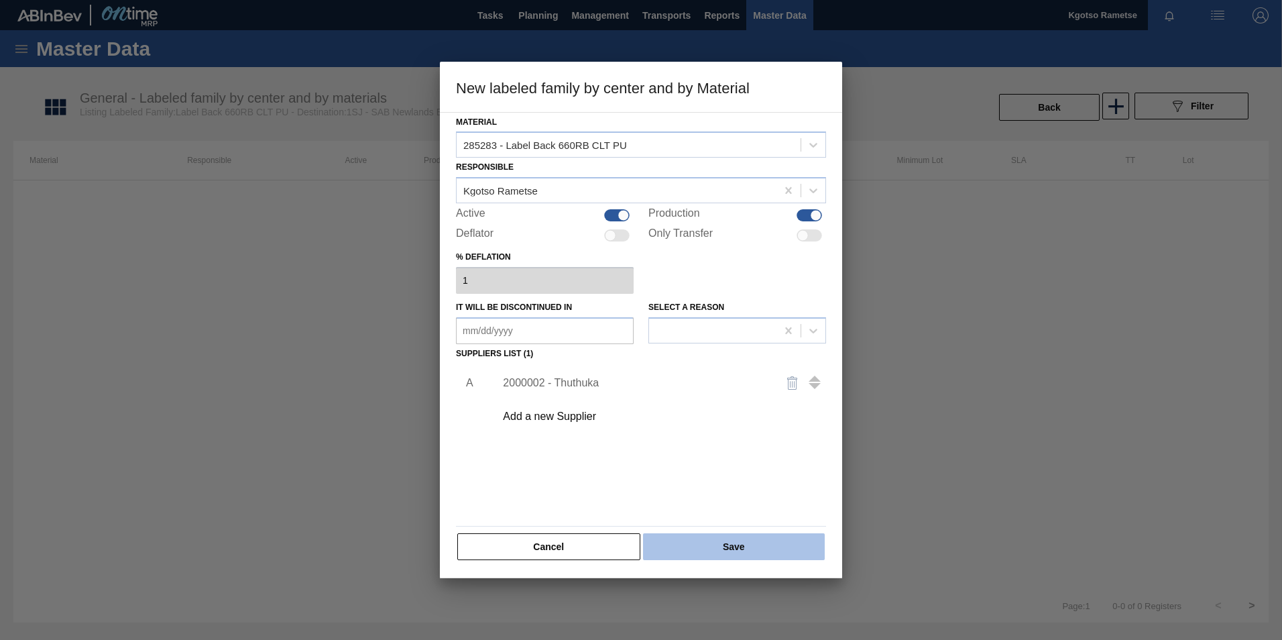
click at [703, 549] on button "Save" at bounding box center [734, 546] width 182 height 27
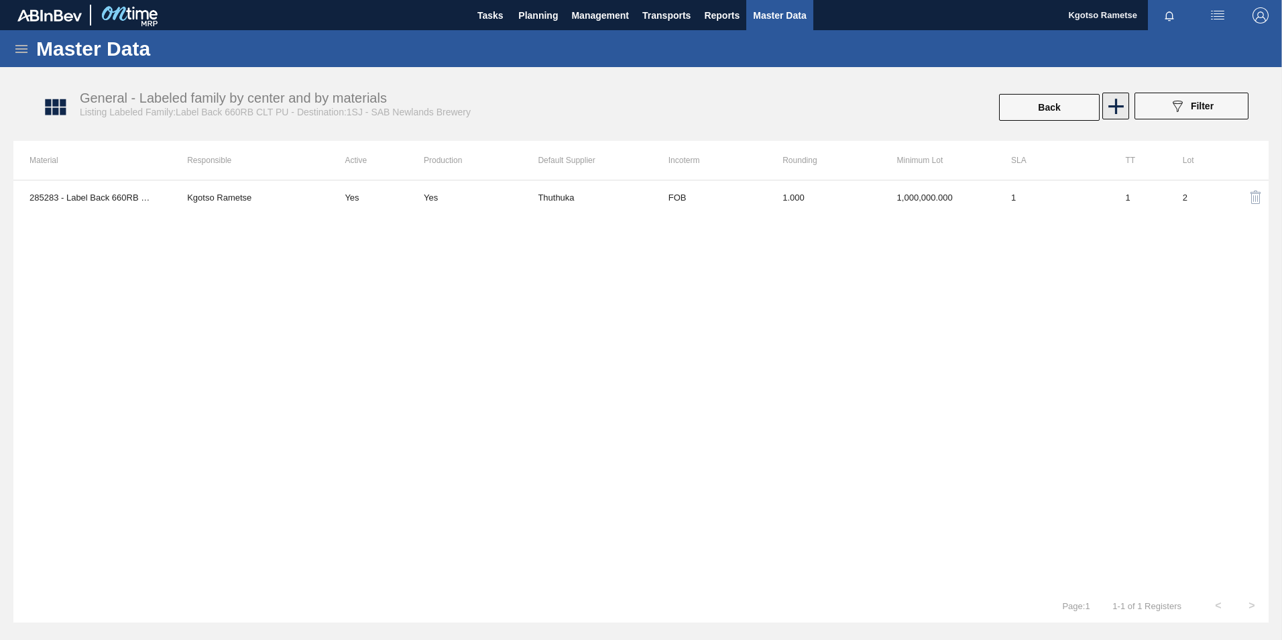
click at [1118, 99] on icon at bounding box center [1116, 106] width 26 height 26
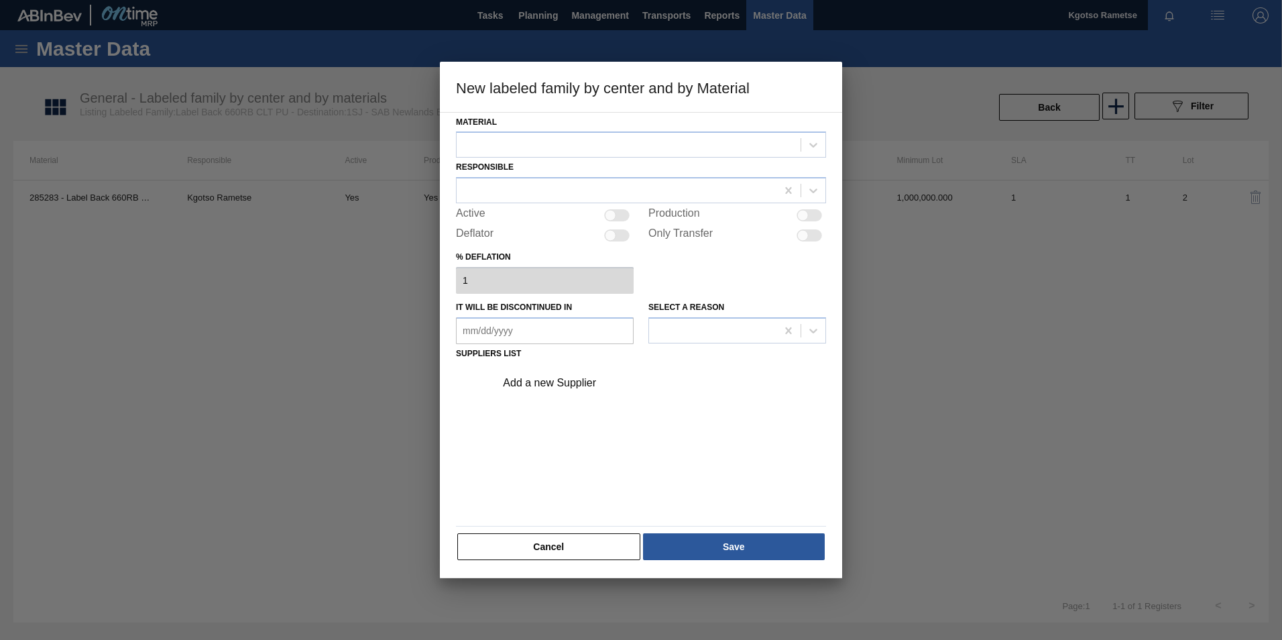
click at [556, 557] on button "Cancel" at bounding box center [548, 546] width 183 height 27
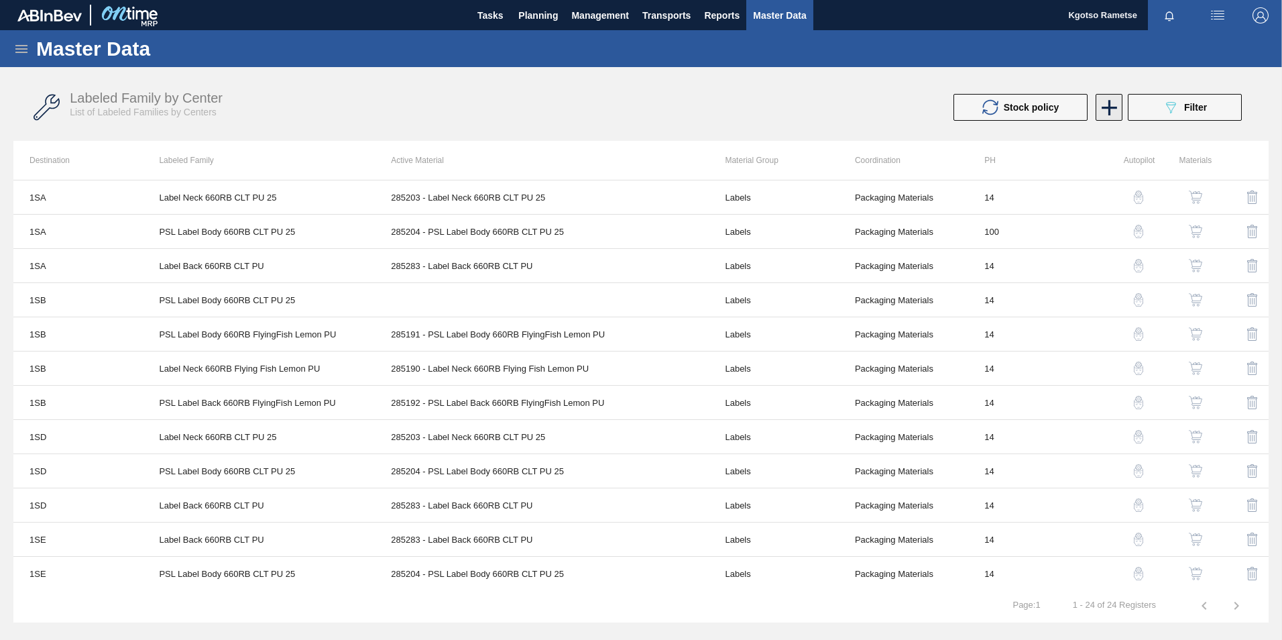
click at [1120, 109] on icon at bounding box center [1109, 108] width 26 height 26
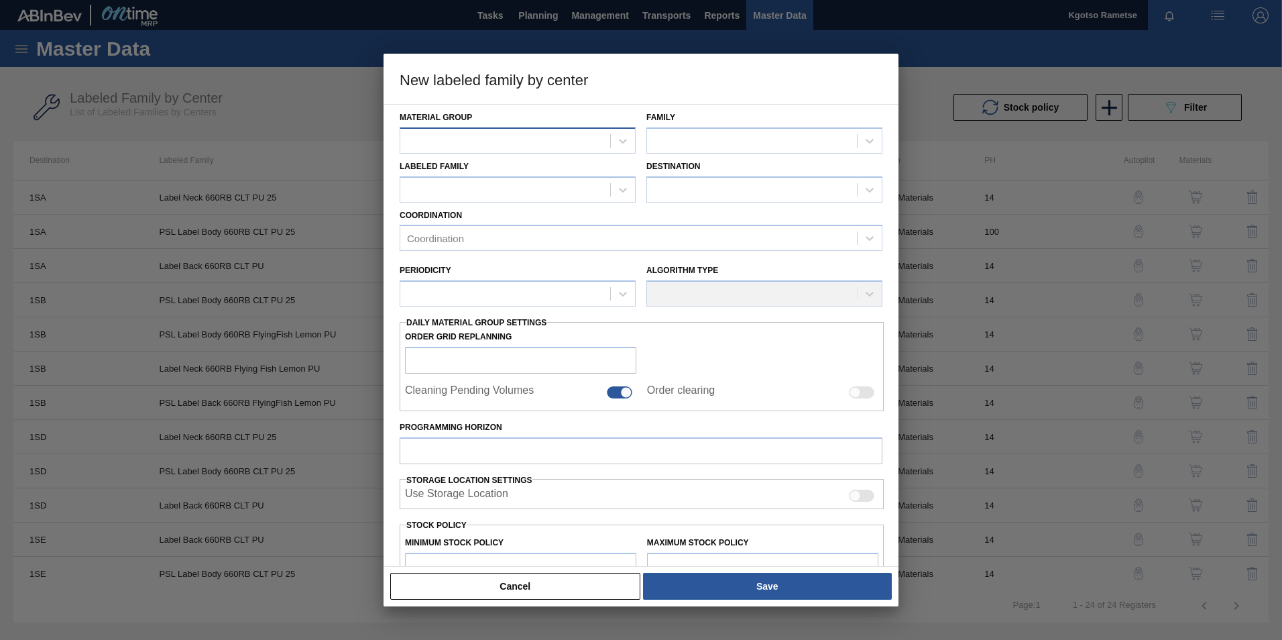
click at [445, 129] on div at bounding box center [518, 140] width 236 height 26
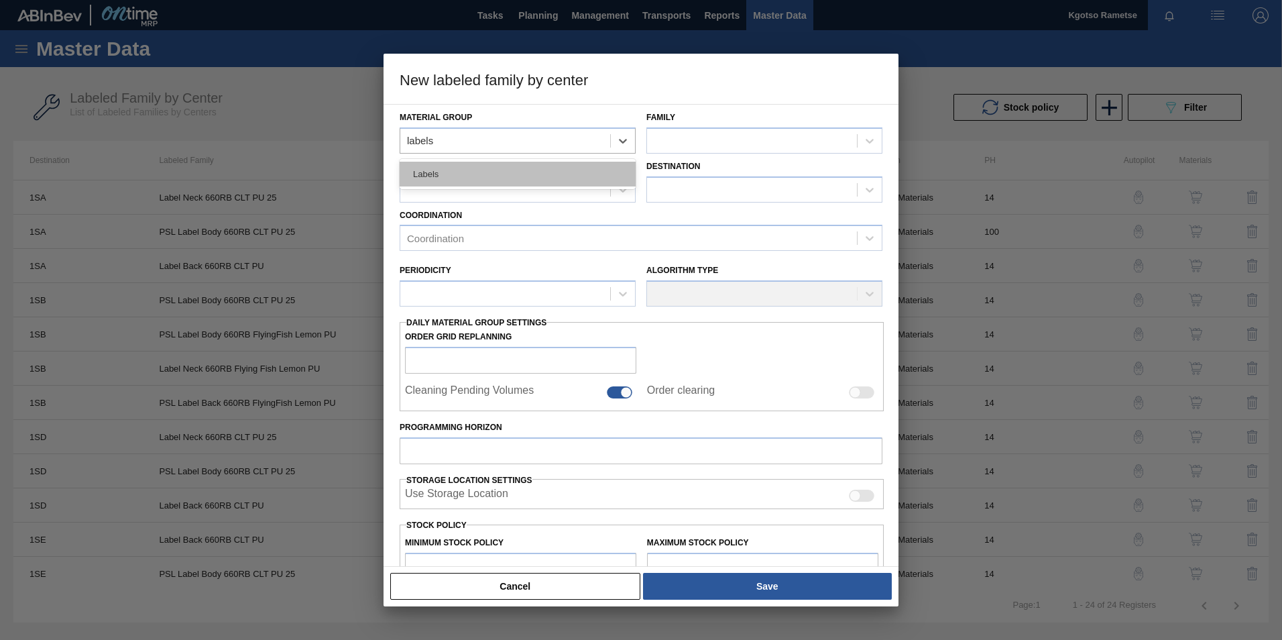
click at [445, 170] on div "Labels" at bounding box center [518, 174] width 236 height 25
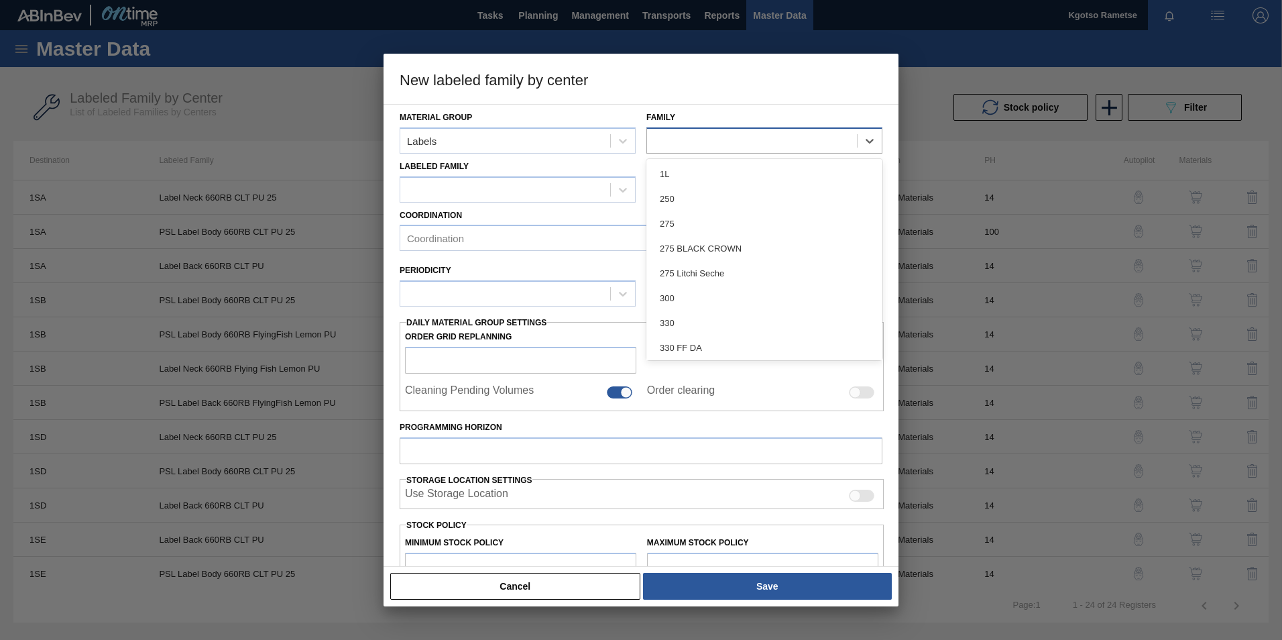
click at [728, 139] on div at bounding box center [752, 140] width 210 height 19
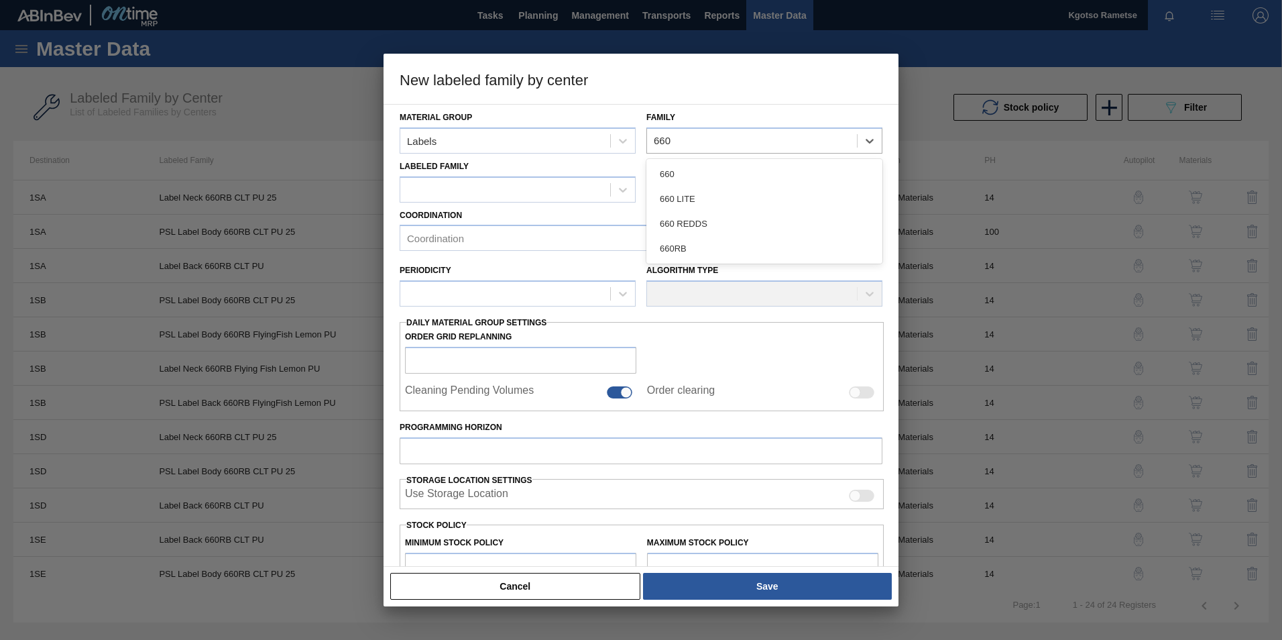
drag, startPoint x: 716, startPoint y: 253, endPoint x: 636, endPoint y: 205, distance: 92.9
click at [709, 248] on div "660RB" at bounding box center [764, 248] width 236 height 25
click at [544, 172] on div "Labeled Family" at bounding box center [518, 180] width 236 height 46
drag, startPoint x: 538, startPoint y: 183, endPoint x: 532, endPoint y: 188, distance: 8.6
click at [538, 183] on div at bounding box center [505, 189] width 210 height 19
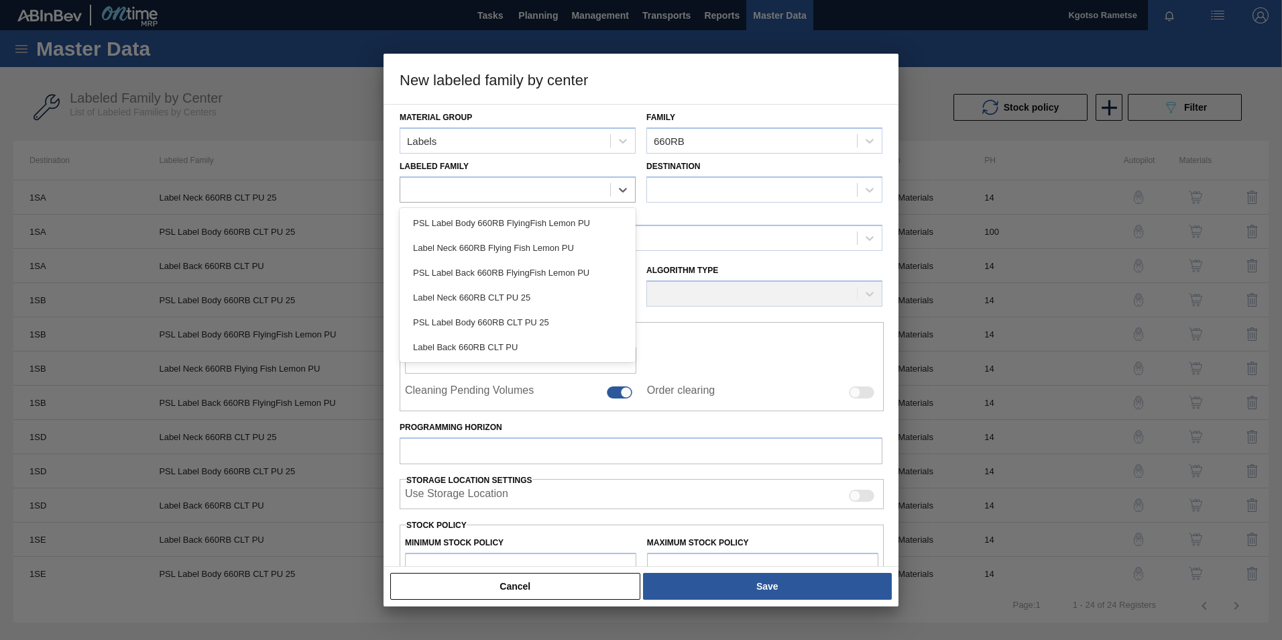
drag, startPoint x: 531, startPoint y: 345, endPoint x: 538, endPoint y: 335, distance: 11.5
click at [531, 345] on div "Label Back 660RB CLT PU" at bounding box center [518, 347] width 236 height 25
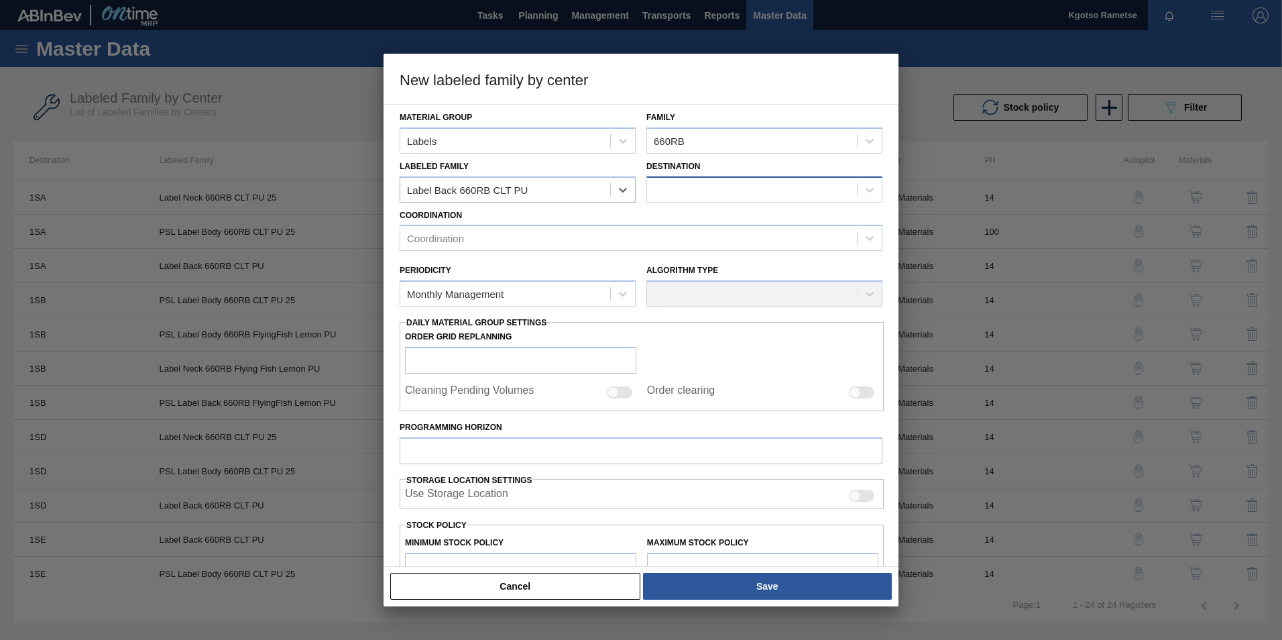
click at [674, 182] on div at bounding box center [752, 189] width 210 height 19
drag, startPoint x: 684, startPoint y: 223, endPoint x: 672, endPoint y: 220, distance: 13.0
click at [682, 221] on div "1SM - SAB Ibhayi Brewery" at bounding box center [764, 222] width 236 height 25
drag, startPoint x: 530, startPoint y: 225, endPoint x: 511, endPoint y: 239, distance: 23.1
click at [529, 225] on div "Coordination" at bounding box center [641, 238] width 483 height 26
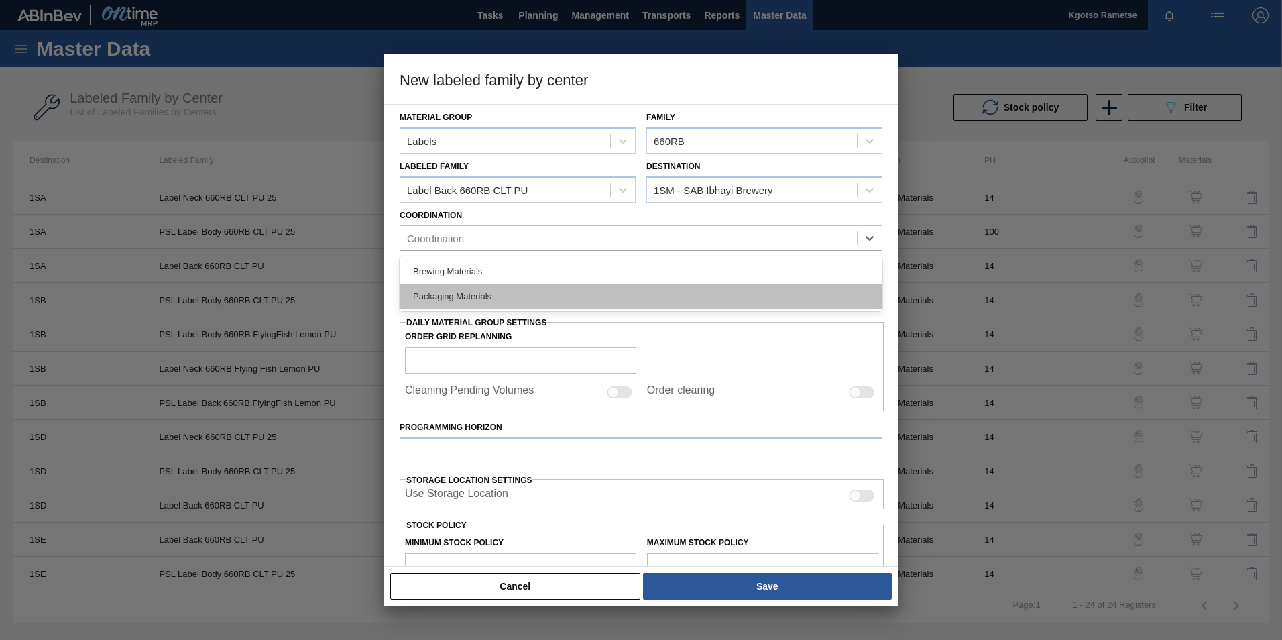
click at [467, 294] on div "Packaging Materials" at bounding box center [641, 296] width 483 height 25
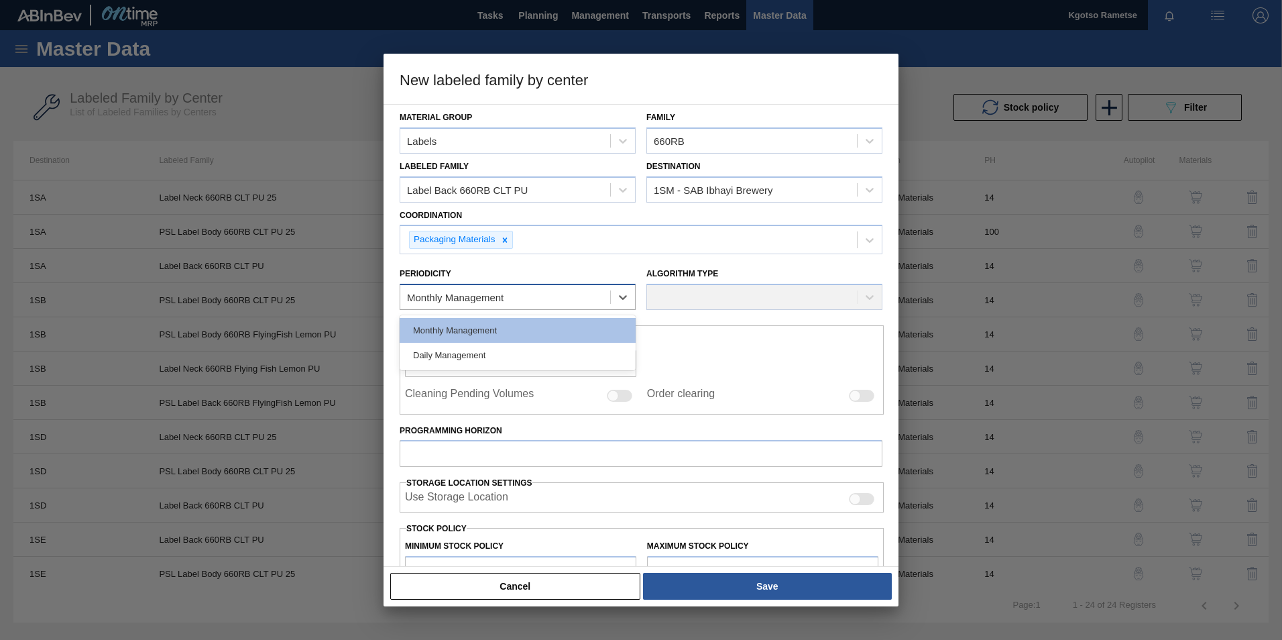
click at [466, 292] on div "Monthly Management" at bounding box center [455, 297] width 97 height 11
click at [459, 327] on div "Monthly Management" at bounding box center [518, 330] width 236 height 25
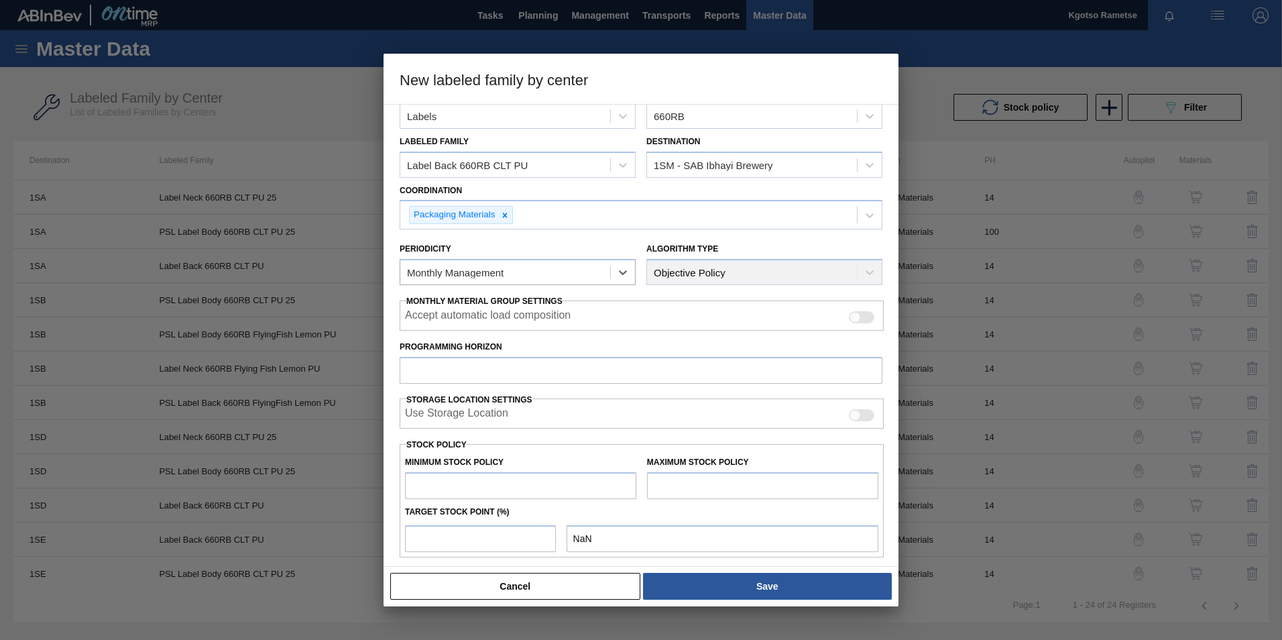
scroll to position [67, 0]
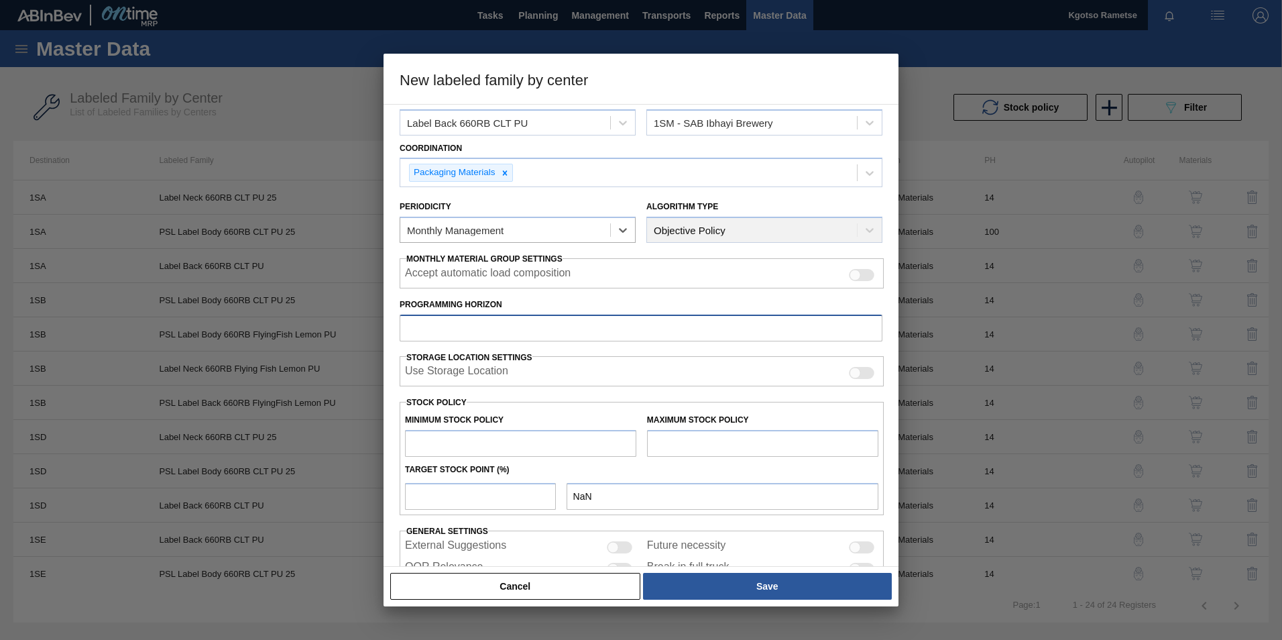
click at [424, 330] on input "Programming Horizon" at bounding box center [641, 327] width 483 height 27
click at [433, 450] on input "text" at bounding box center [520, 443] width 231 height 27
click at [666, 444] on input "text" at bounding box center [762, 443] width 231 height 27
click at [445, 489] on input "number" at bounding box center [480, 496] width 151 height 27
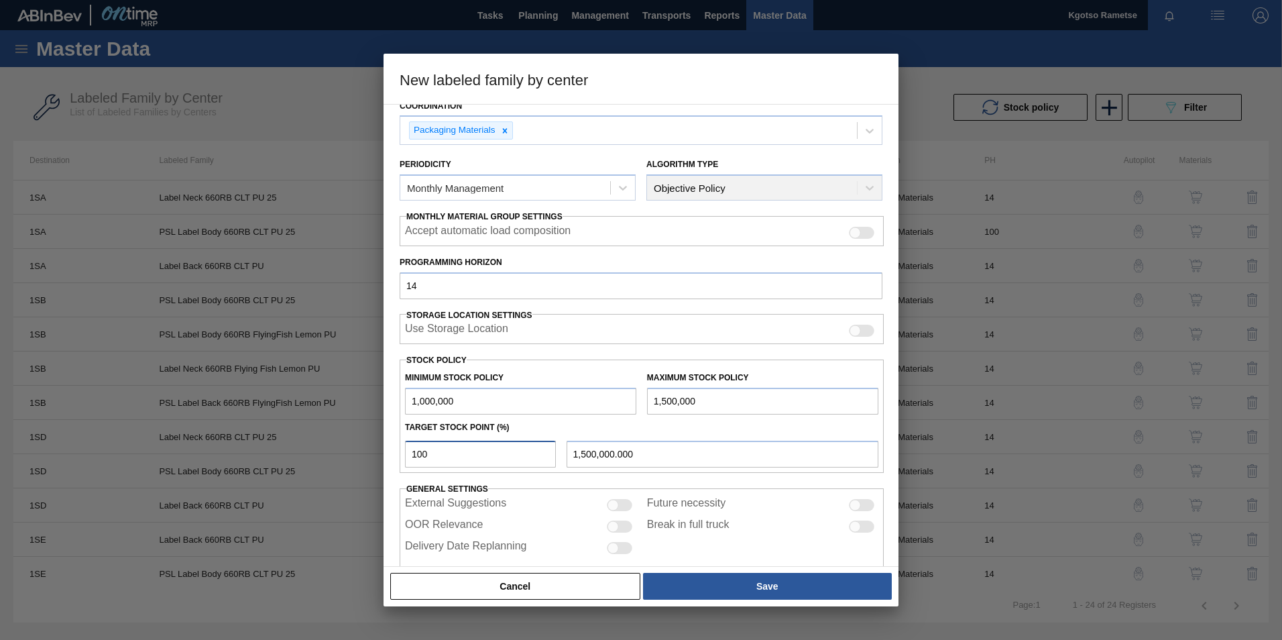
scroll to position [133, 0]
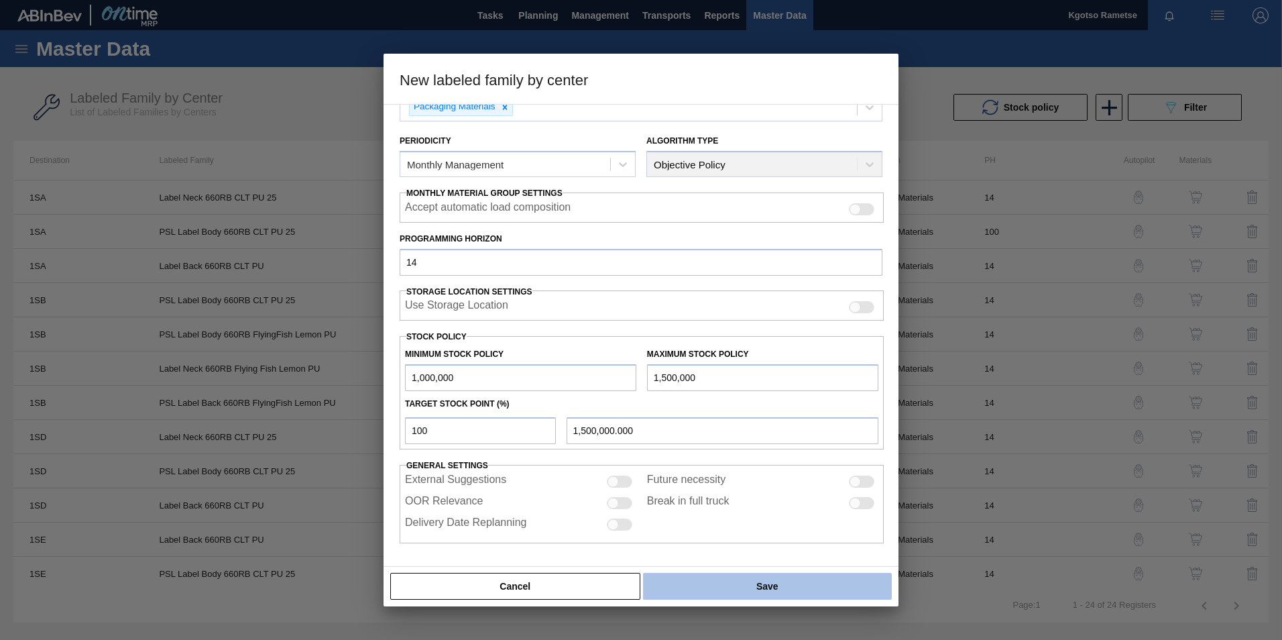
click at [728, 584] on button "Save" at bounding box center [767, 585] width 249 height 27
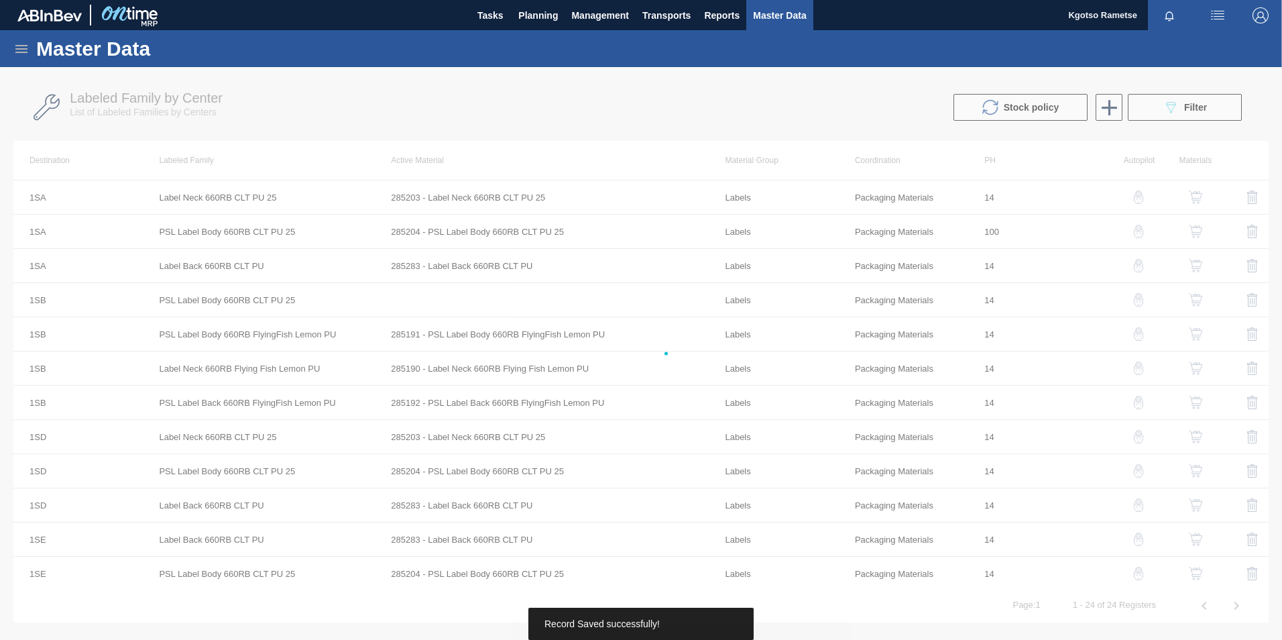
click at [728, 583] on div at bounding box center [641, 353] width 1282 height 572
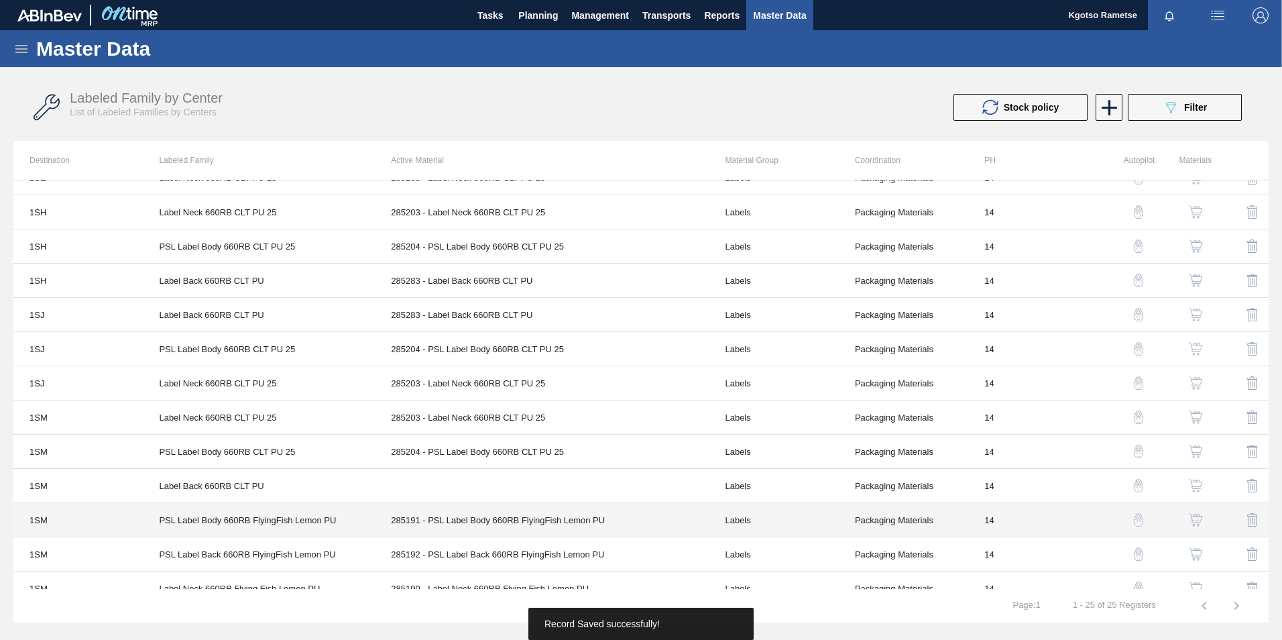
scroll to position [446, 0]
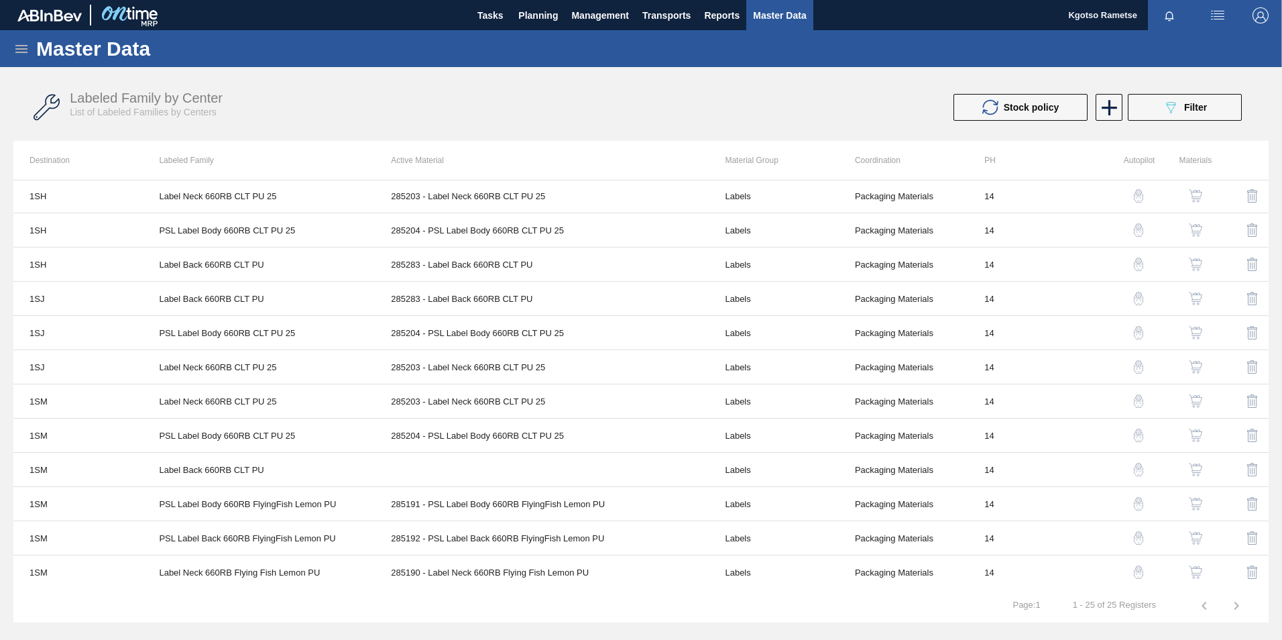
click at [1197, 464] on img "button" at bounding box center [1195, 469] width 13 height 13
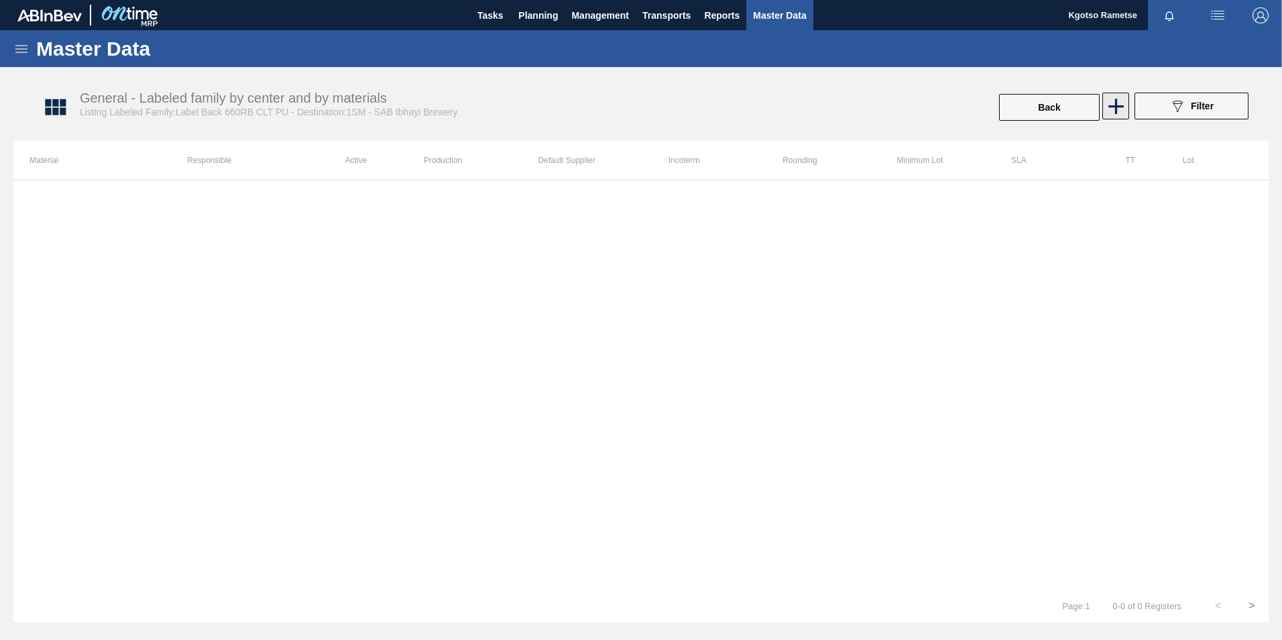
click at [1108, 102] on icon at bounding box center [1116, 106] width 26 height 26
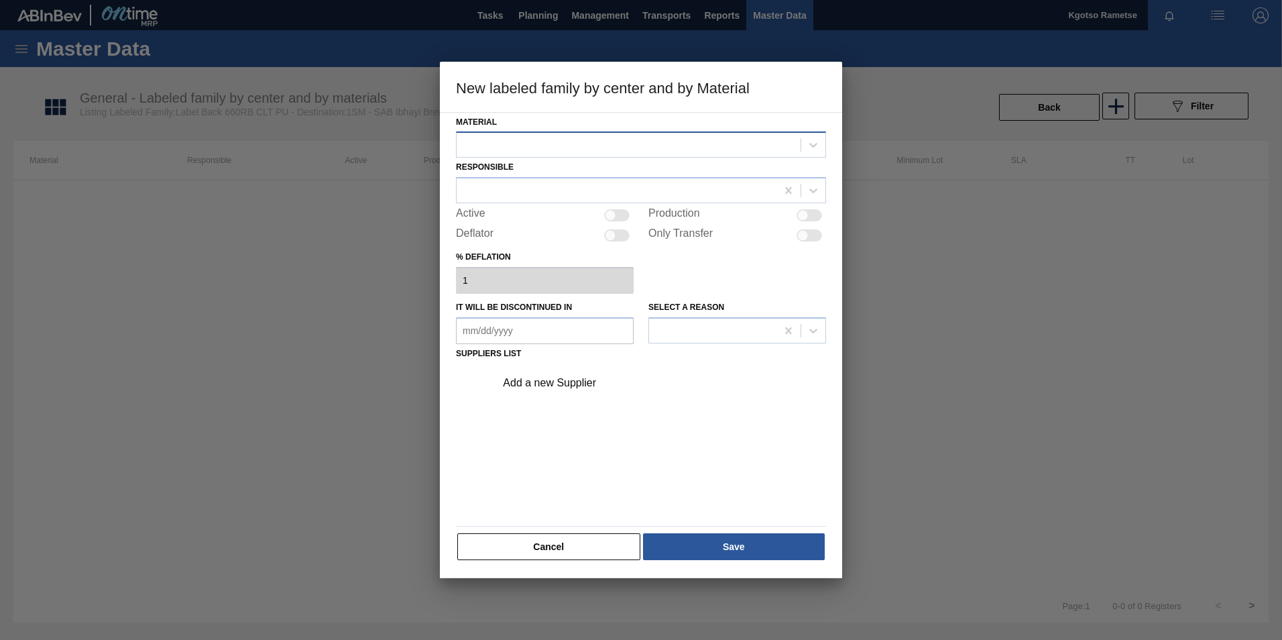
click at [572, 148] on div at bounding box center [629, 144] width 344 height 19
drag, startPoint x: 566, startPoint y: 178, endPoint x: 551, endPoint y: 188, distance: 18.1
click at [566, 179] on div "285283 - Label Back 660RB CLT PU" at bounding box center [641, 178] width 370 height 25
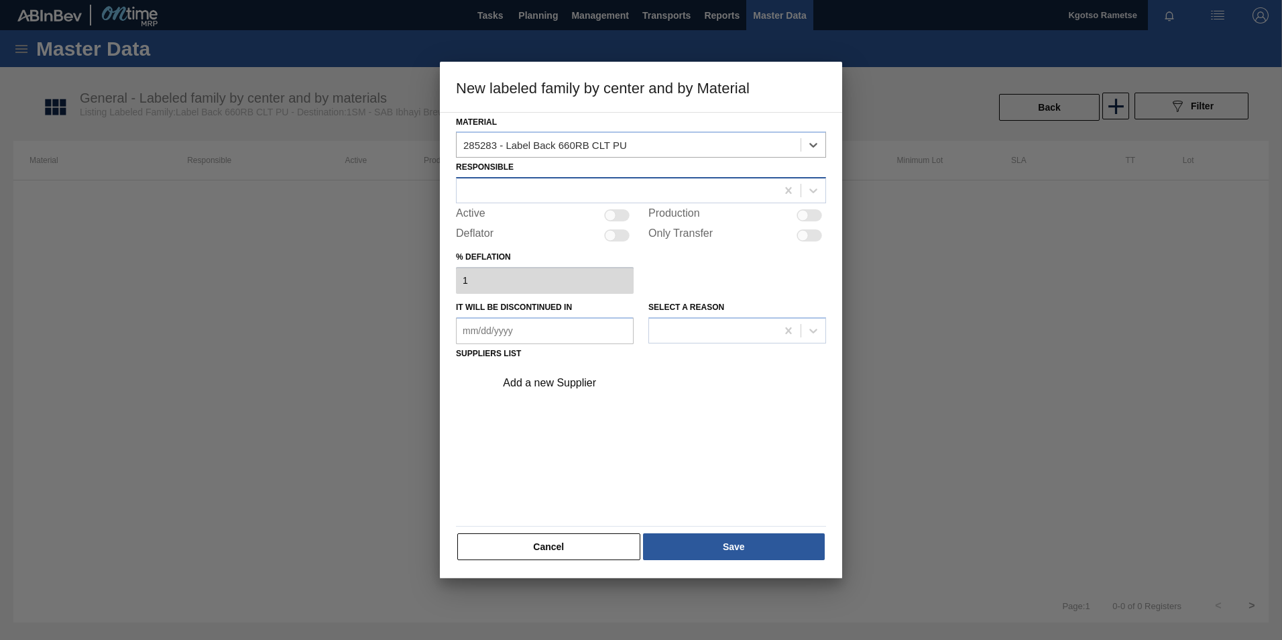
click at [550, 188] on div at bounding box center [617, 190] width 320 height 19
drag, startPoint x: 496, startPoint y: 254, endPoint x: 507, endPoint y: 243, distance: 15.2
click at [496, 253] on div "Kgotso Rametse" at bounding box center [641, 248] width 370 height 25
click at [627, 212] on div at bounding box center [616, 215] width 25 height 12
click at [571, 378] on div "Add a new Supplier" at bounding box center [634, 383] width 263 height 12
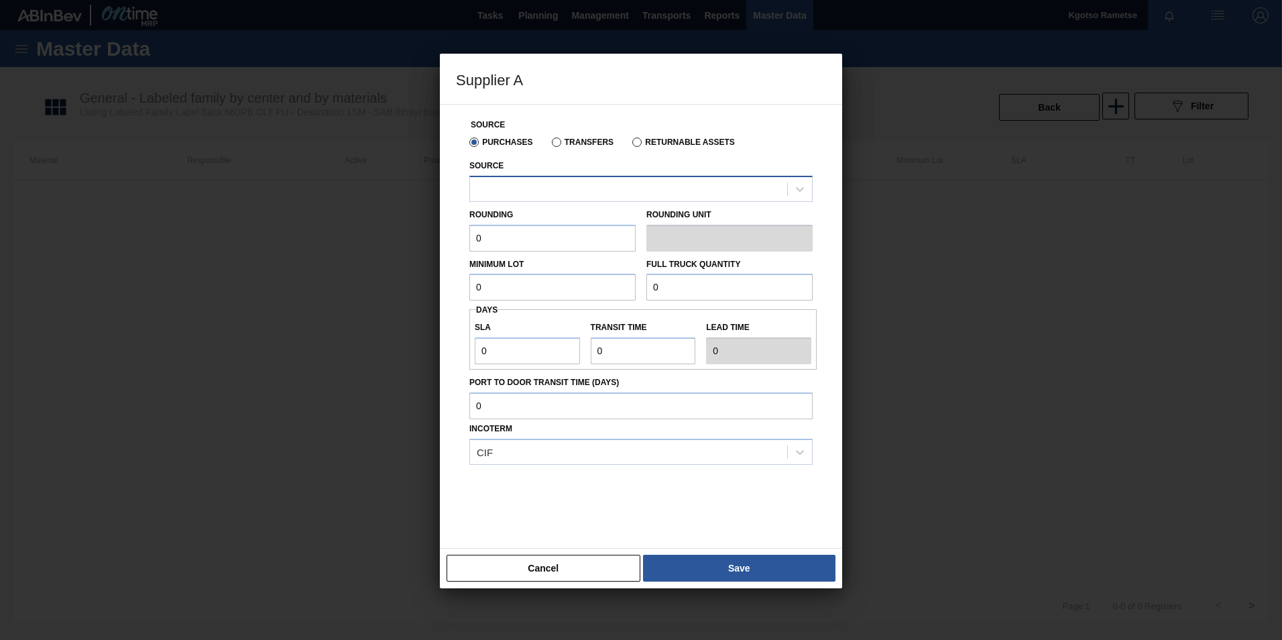
click at [558, 194] on div at bounding box center [628, 188] width 317 height 19
drag, startPoint x: 544, startPoint y: 227, endPoint x: 511, endPoint y: 227, distance: 32.2
click at [542, 227] on div "1041342 - MCC Labels JHB" at bounding box center [640, 222] width 343 height 25
drag, startPoint x: 500, startPoint y: 227, endPoint x: 367, endPoint y: 230, distance: 133.4
click at [406, 229] on div "Supplier A Source Purchases Transfers Returnable Assets Source 1041342 - MCC La…" at bounding box center [641, 320] width 1282 height 640
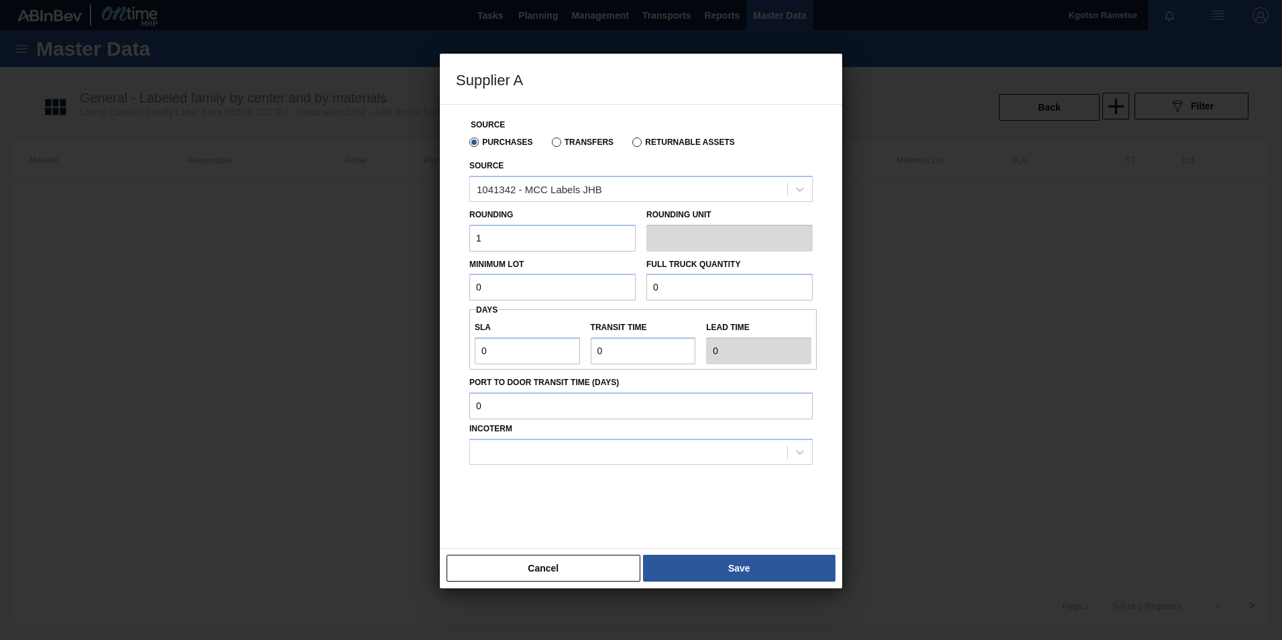
drag, startPoint x: 457, startPoint y: 293, endPoint x: 433, endPoint y: 294, distance: 23.5
click at [442, 294] on div "Source Purchases Transfers Returnable Assets Source 1041342 - MCC Labels JHB Ro…" at bounding box center [641, 326] width 402 height 444
click at [394, 277] on div "Supplier A Source Purchases Transfers Returnable Assets Source 1041342 - MCC La…" at bounding box center [641, 320] width 1282 height 640
drag, startPoint x: 665, startPoint y: 292, endPoint x: 591, endPoint y: 292, distance: 74.4
click at [600, 292] on div "Minimum Lot 1,000,000 Full Truck Quantity 0" at bounding box center [641, 276] width 354 height 50
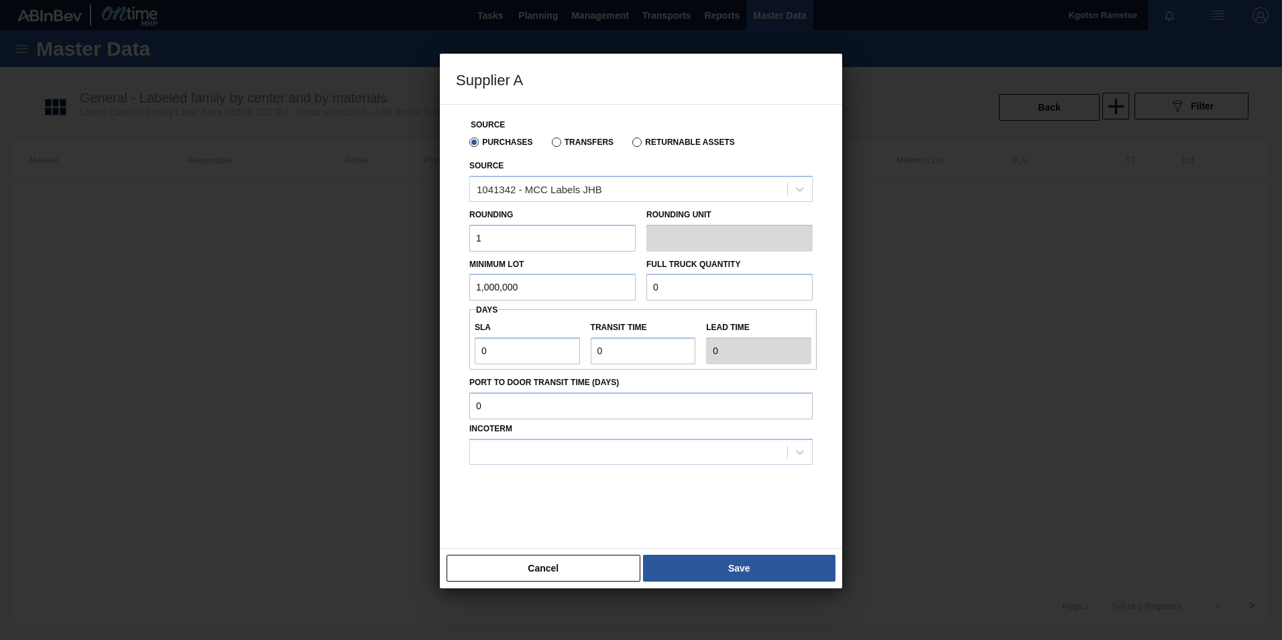
paste input "1,000,00"
drag, startPoint x: 510, startPoint y: 350, endPoint x: 415, endPoint y: 348, distance: 95.2
click at [418, 348] on div "Supplier A Source Purchases Transfers Returnable Assets Source 1041342 - MCC La…" at bounding box center [641, 320] width 1282 height 640
drag, startPoint x: 577, startPoint y: 346, endPoint x: 530, endPoint y: 351, distance: 47.2
click at [549, 348] on div "SLA 1 Transit time Lead time 1" at bounding box center [642, 339] width 347 height 50
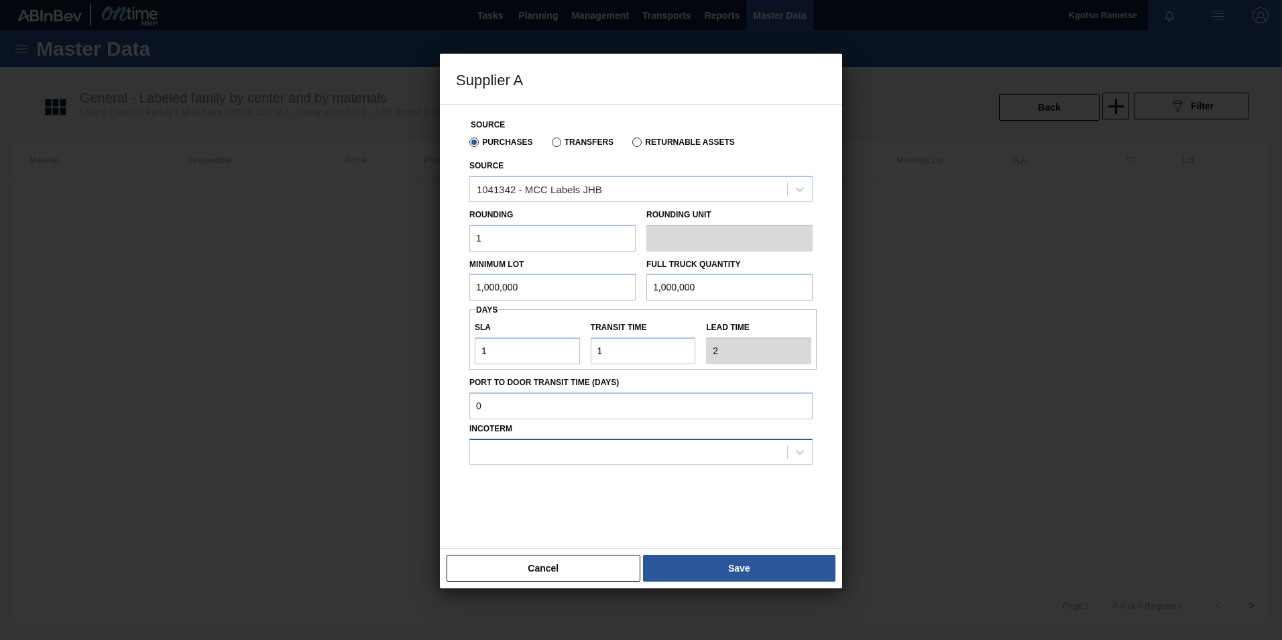
click at [566, 459] on div at bounding box center [628, 451] width 317 height 19
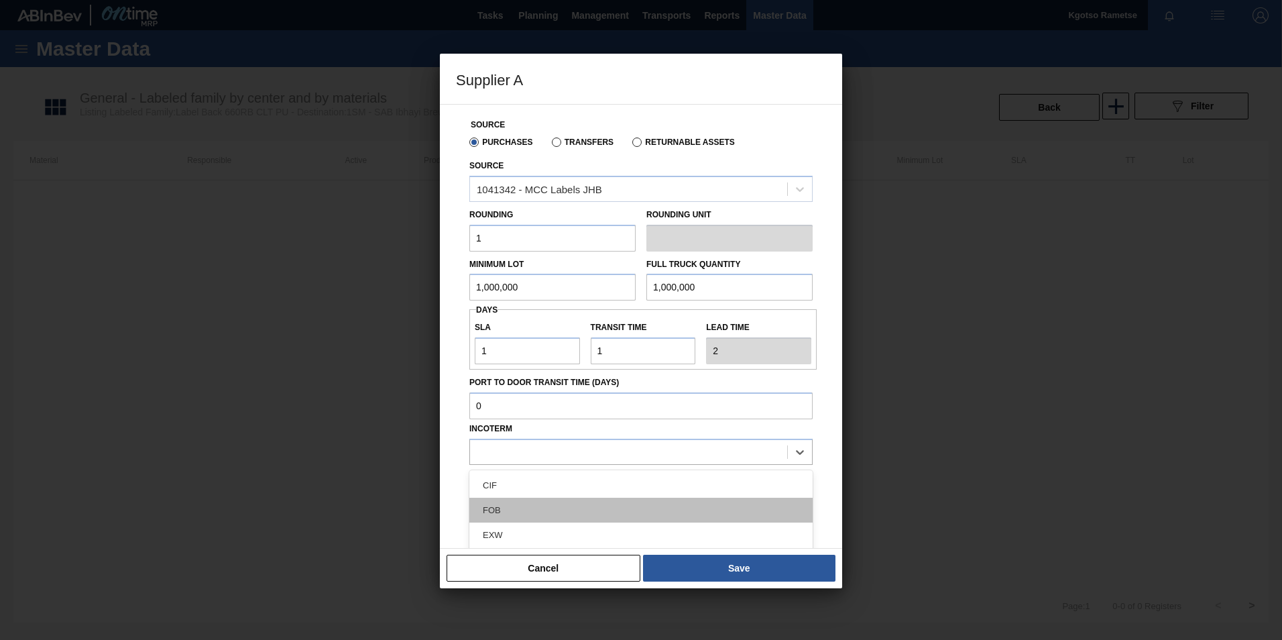
click at [539, 509] on div "FOB" at bounding box center [640, 509] width 343 height 25
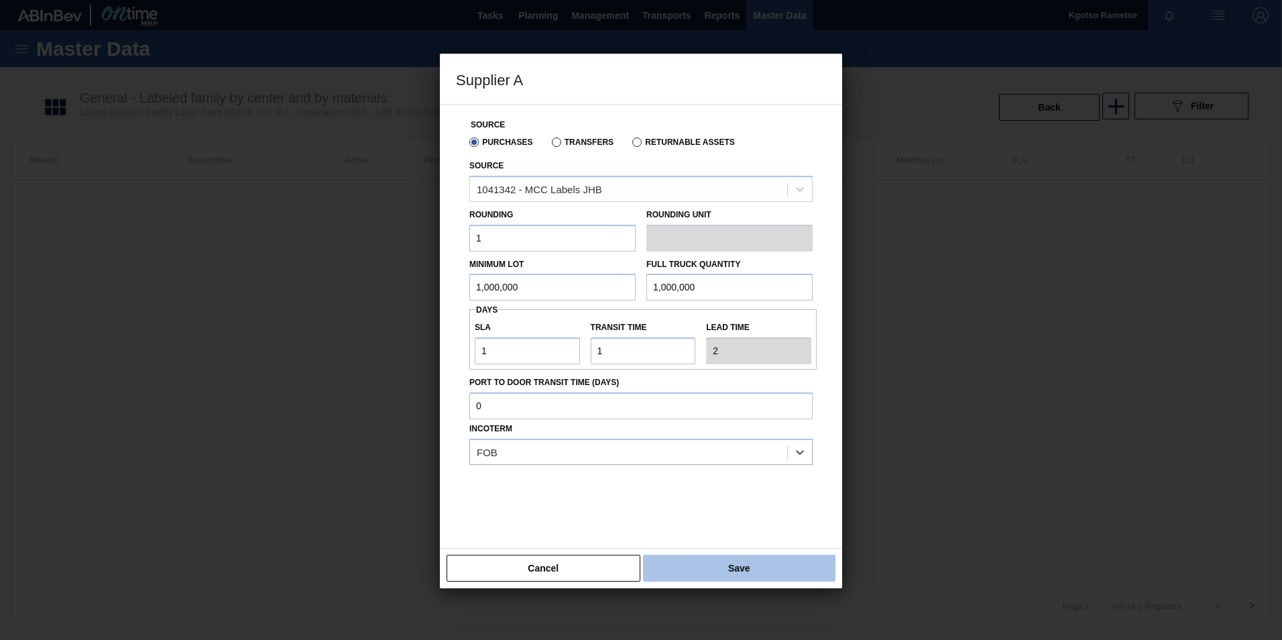
click at [705, 562] on button "Save" at bounding box center [739, 567] width 192 height 27
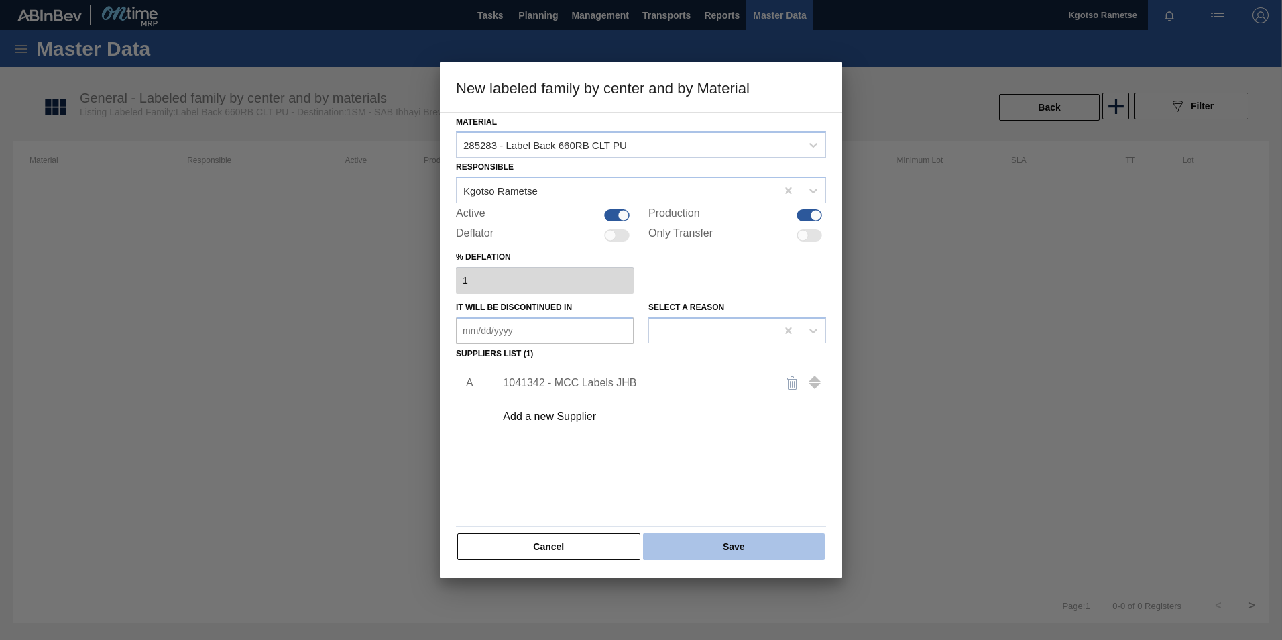
click at [686, 540] on button "Save" at bounding box center [734, 546] width 182 height 27
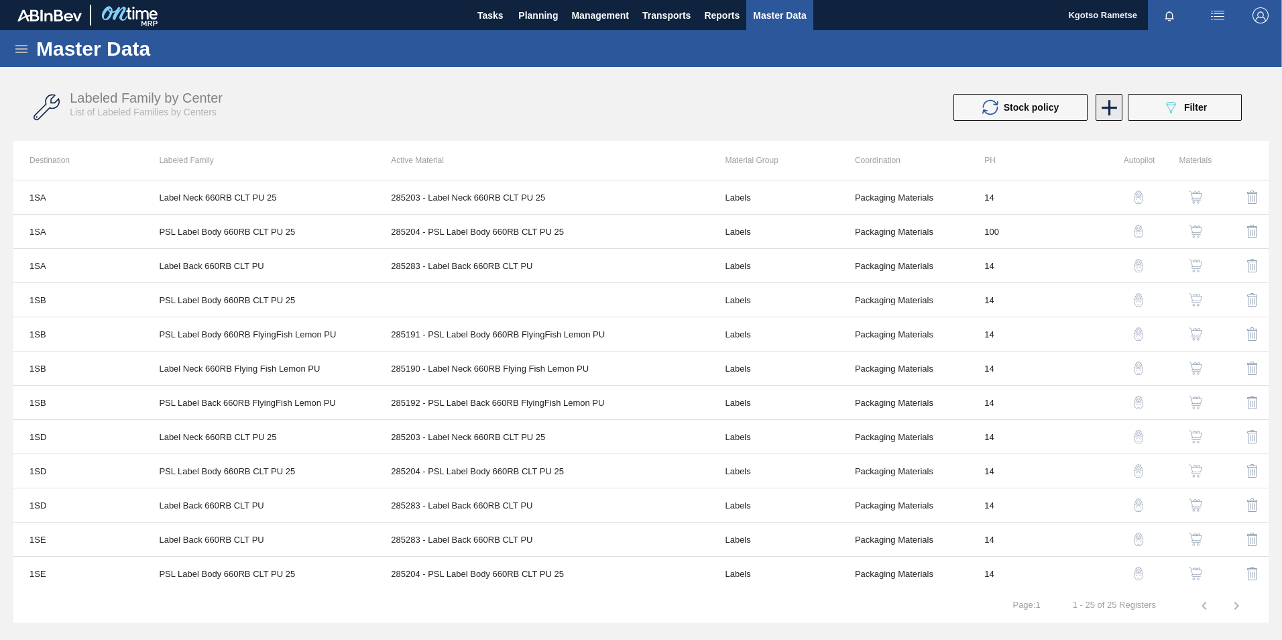
click at [1107, 109] on icon at bounding box center [1109, 108] width 26 height 26
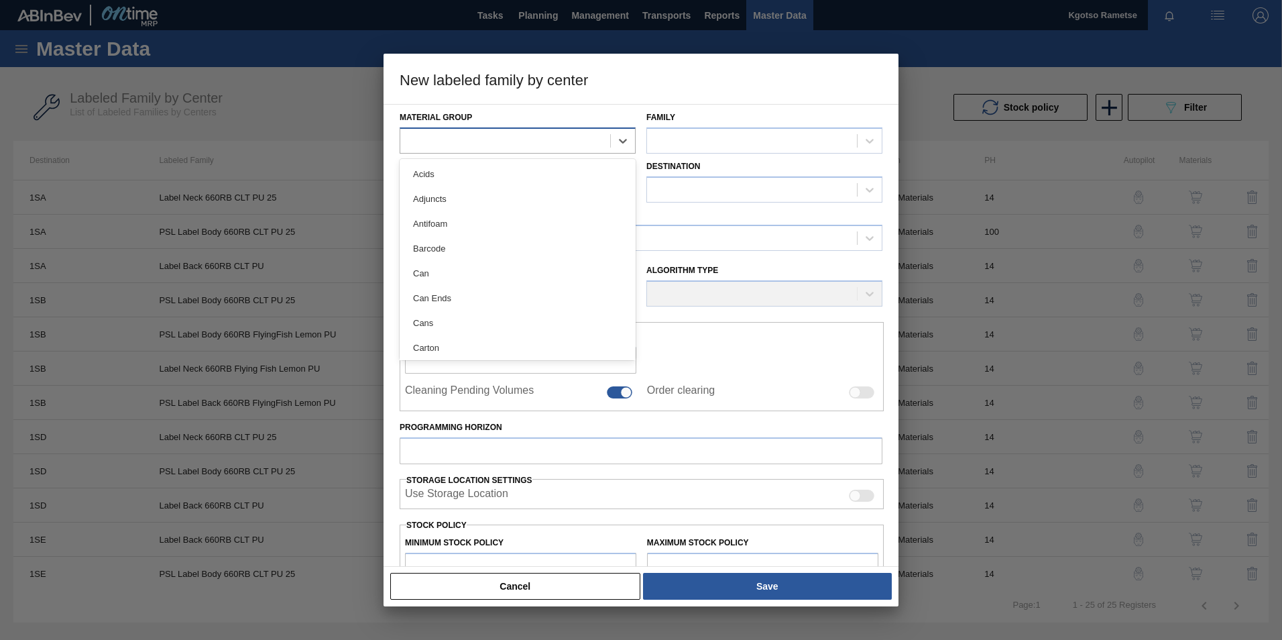
click at [488, 137] on div at bounding box center [505, 140] width 210 height 19
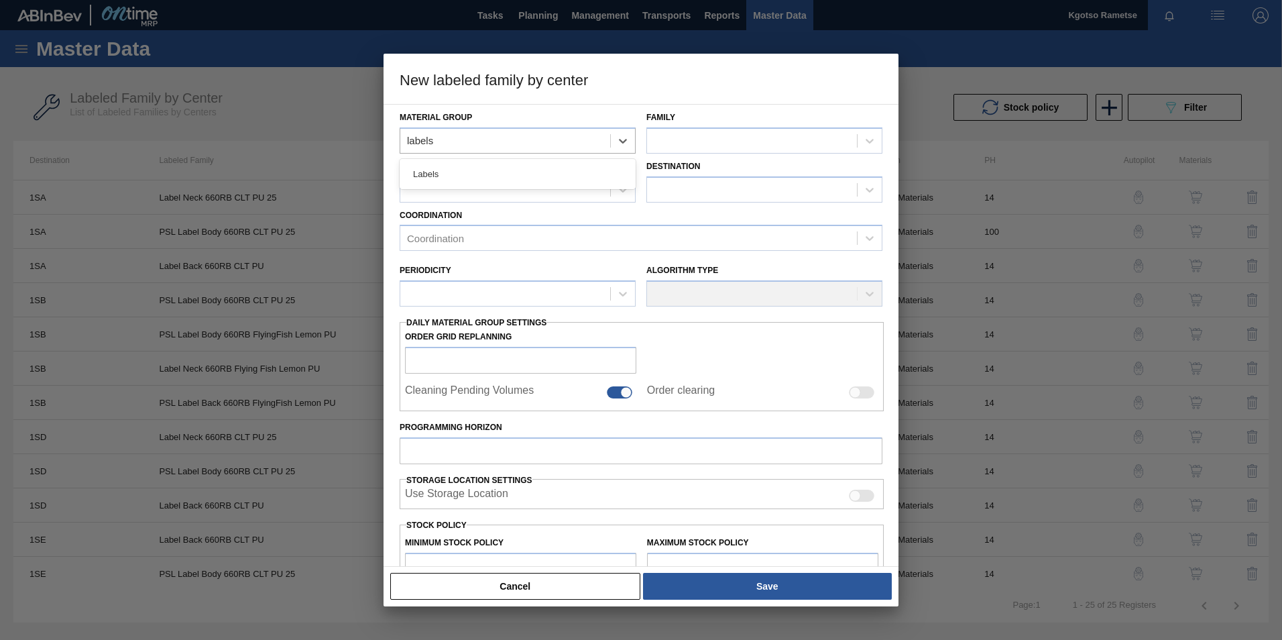
drag, startPoint x: 489, startPoint y: 173, endPoint x: 560, endPoint y: 162, distance: 72.0
click at [492, 172] on div "Labels" at bounding box center [518, 174] width 236 height 25
click at [692, 145] on div at bounding box center [752, 140] width 210 height 19
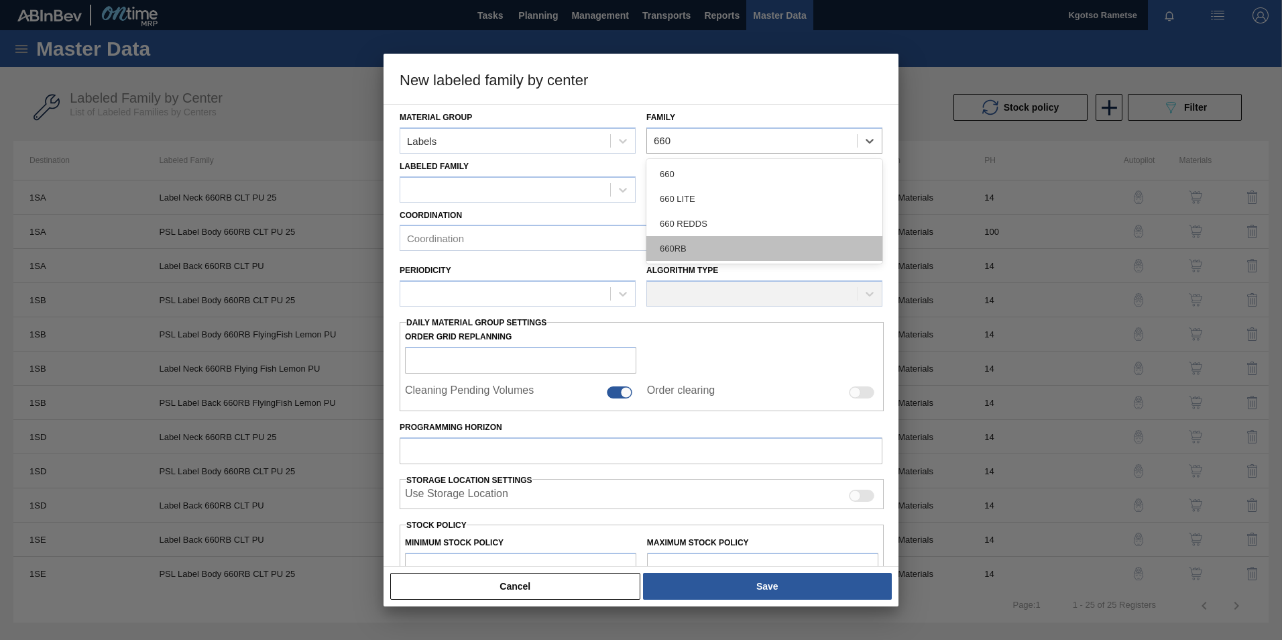
click at [671, 247] on div "660RB" at bounding box center [764, 248] width 236 height 25
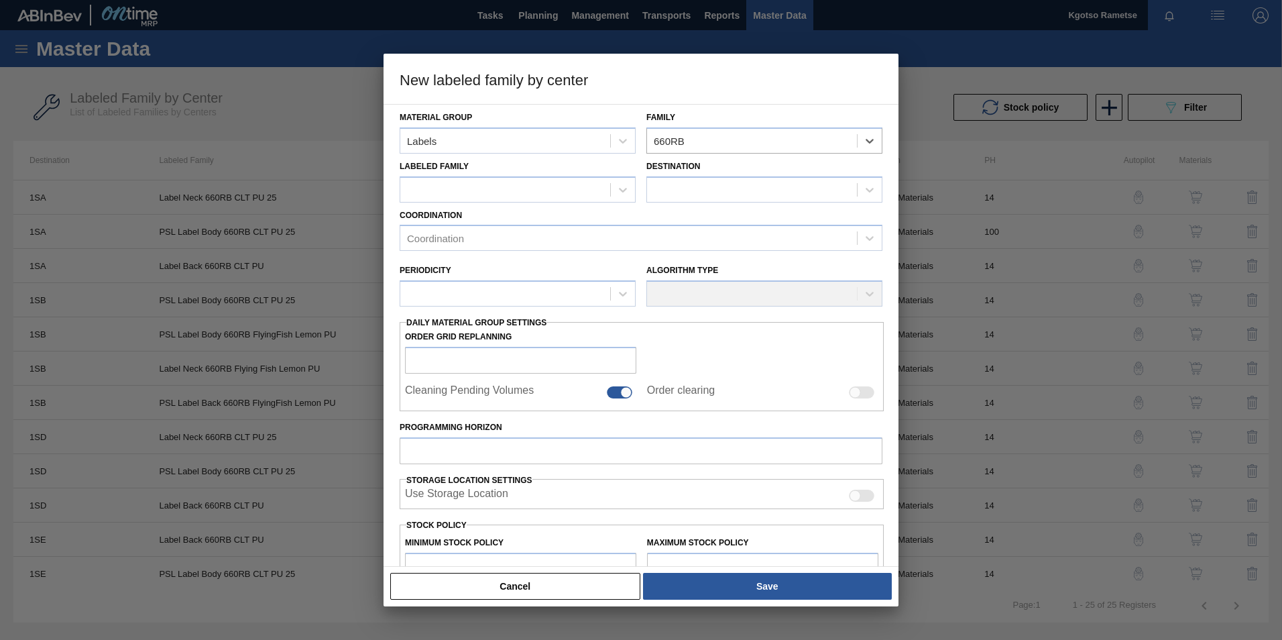
click at [511, 171] on div "Labeled Family" at bounding box center [518, 180] width 236 height 46
click at [505, 182] on div at bounding box center [505, 189] width 210 height 19
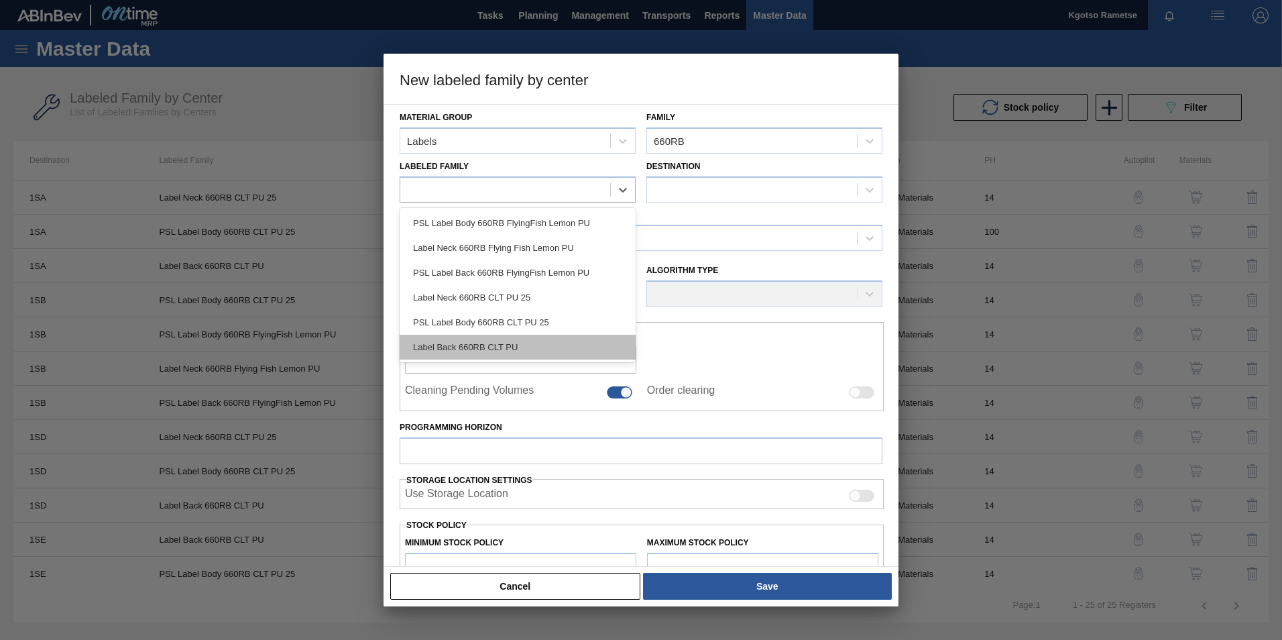
click at [524, 343] on div "Label Back 660RB CLT PU" at bounding box center [518, 347] width 236 height 25
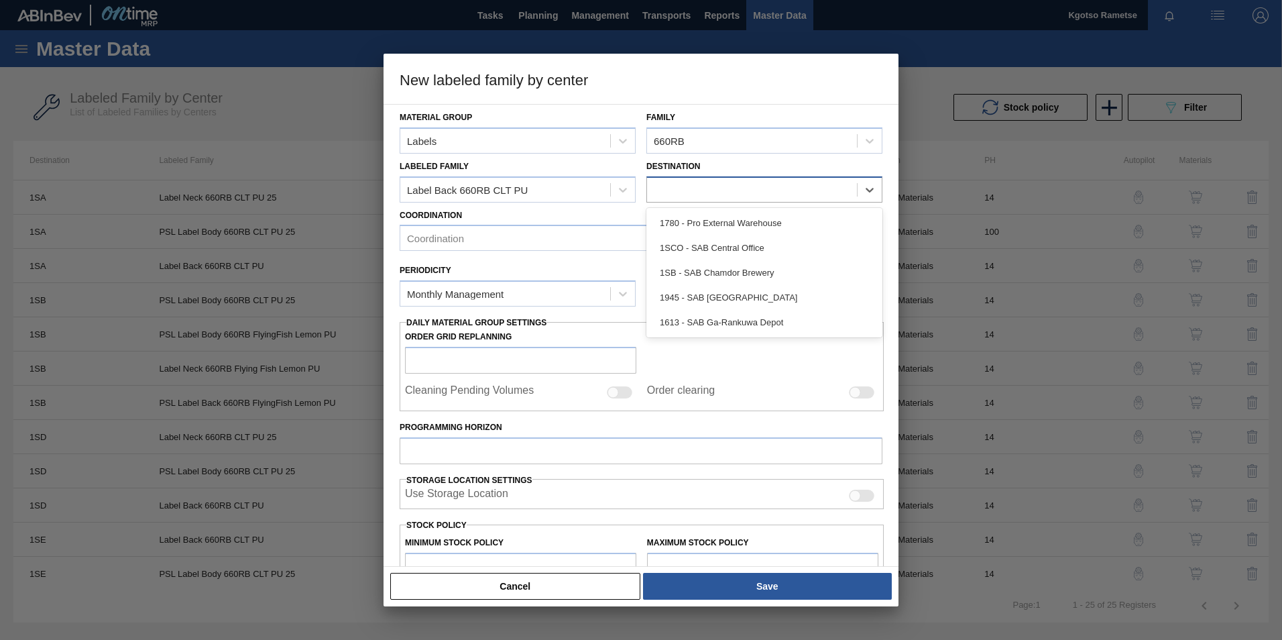
click at [690, 184] on div at bounding box center [752, 189] width 210 height 19
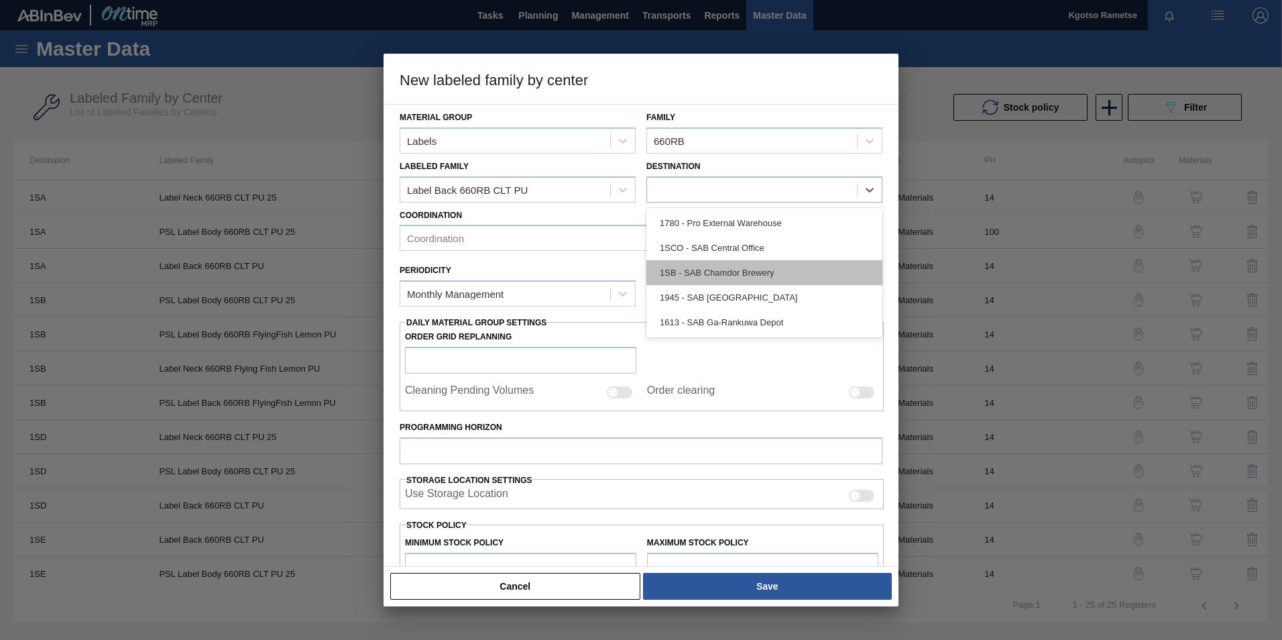
click at [725, 275] on div "1SB - SAB Chamdor Brewery" at bounding box center [764, 272] width 236 height 25
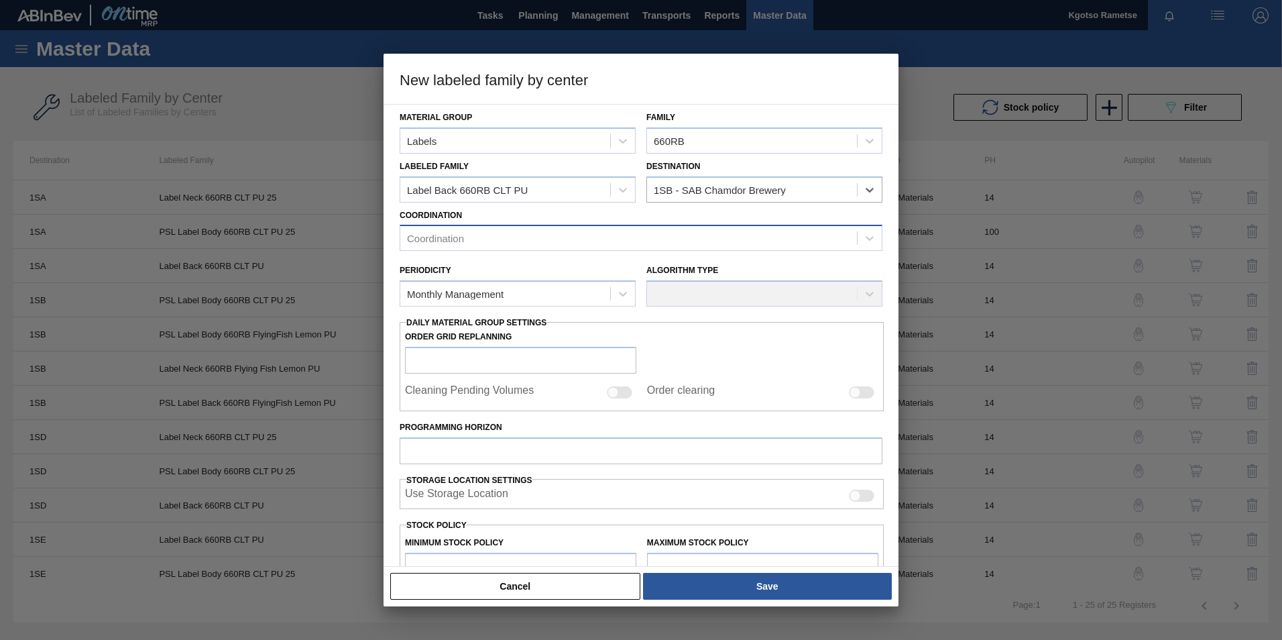
click at [623, 229] on div "Coordination" at bounding box center [628, 238] width 457 height 19
click at [507, 290] on div "Packaging Materials" at bounding box center [641, 296] width 483 height 25
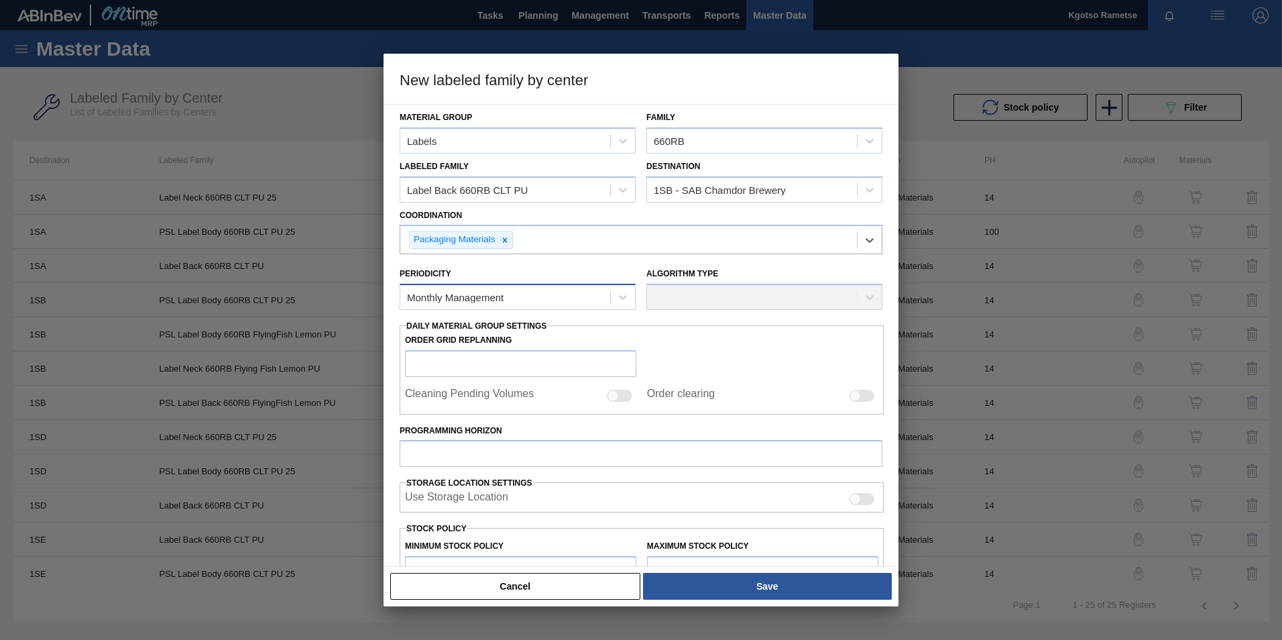
click at [483, 285] on div "Monthly Management" at bounding box center [518, 297] width 236 height 26
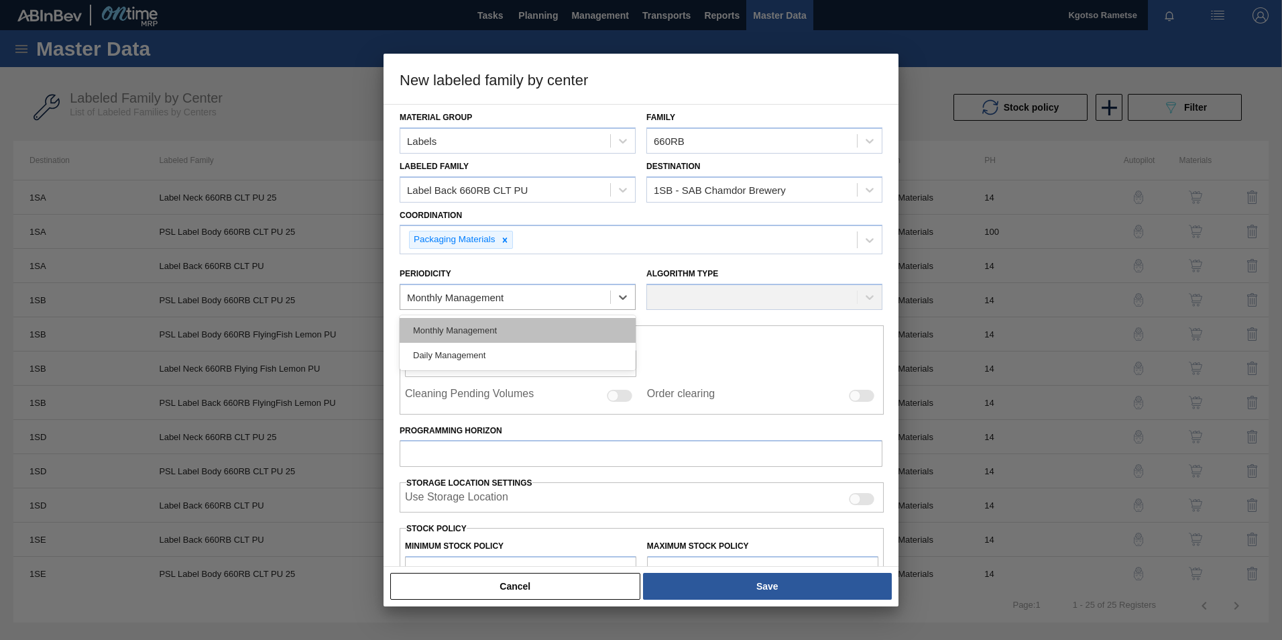
click at [466, 326] on div "Monthly Management" at bounding box center [518, 330] width 236 height 25
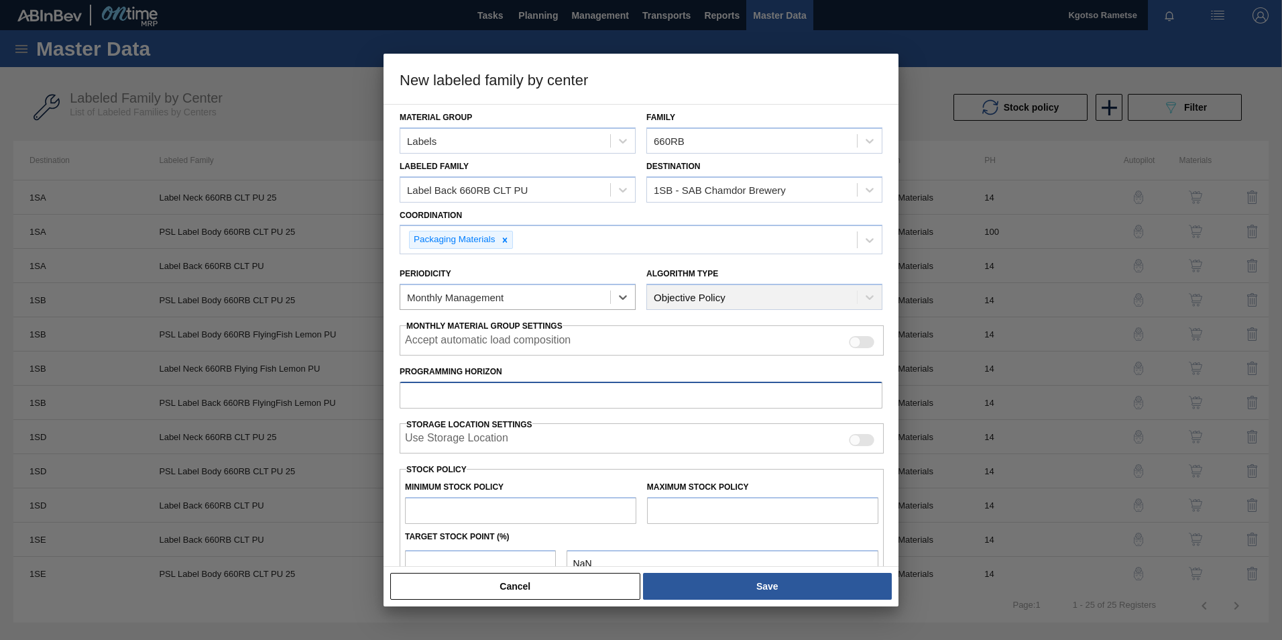
click at [503, 392] on input "Programming Horizon" at bounding box center [641, 394] width 483 height 27
click at [480, 518] on input "text" at bounding box center [520, 510] width 231 height 27
click at [373, 511] on div "New labeled family by center Material Group Labels Family 660RB Labeled Family …" at bounding box center [641, 320] width 1282 height 640
click at [684, 507] on input "text" at bounding box center [762, 510] width 231 height 27
paste input "1,000,000"
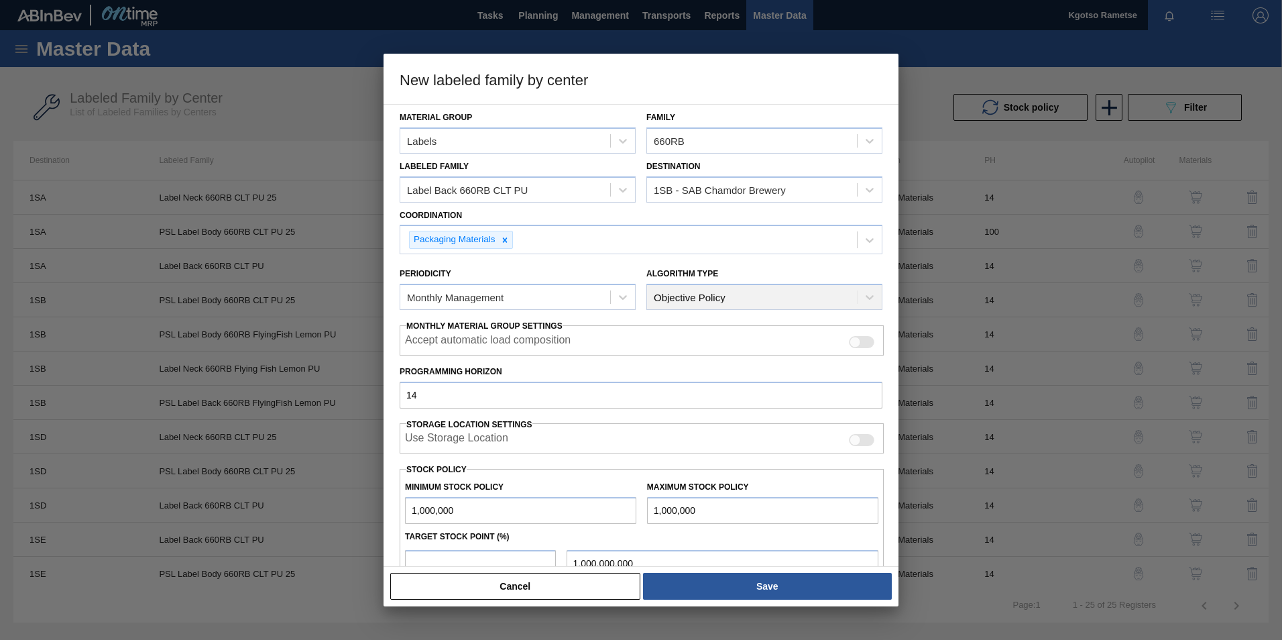
drag, startPoint x: 669, startPoint y: 509, endPoint x: 658, endPoint y: 502, distance: 13.2
click at [647, 504] on input "1,000,000" at bounding box center [762, 510] width 231 height 27
drag, startPoint x: 709, startPoint y: 513, endPoint x: 641, endPoint y: 511, distance: 67.7
click at [642, 511] on div "Maximum Stock Policy 1,000,000" at bounding box center [763, 500] width 242 height 46
click at [522, 544] on div "Target Stock Point (%)" at bounding box center [642, 536] width 484 height 19
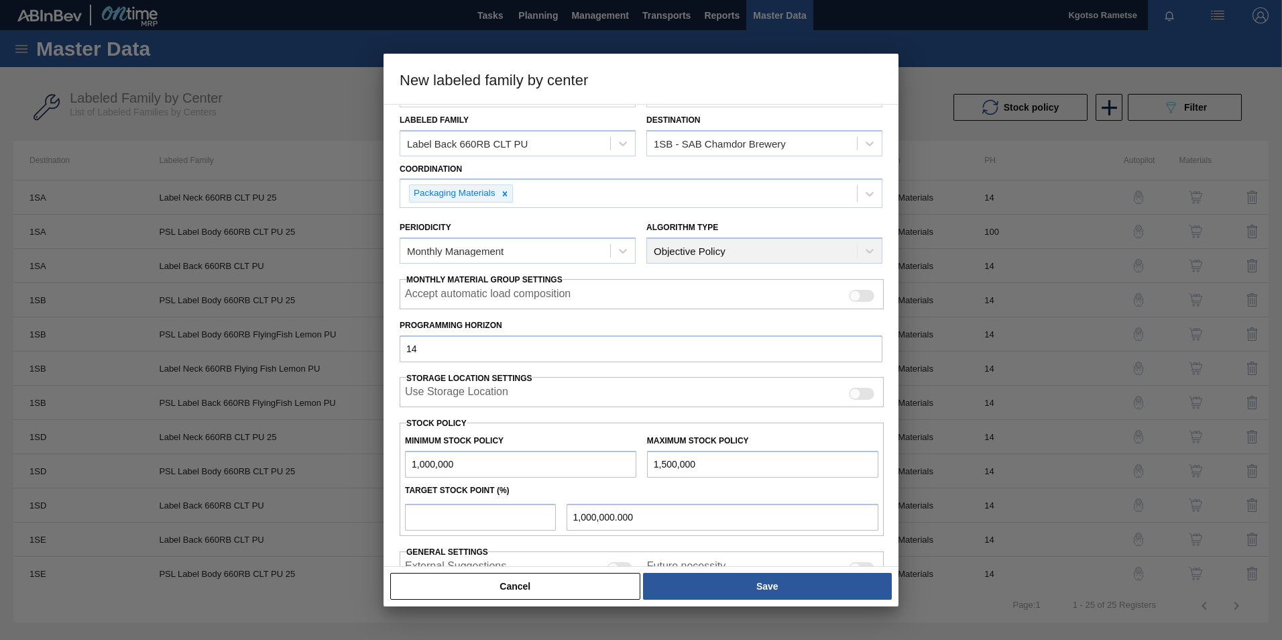
scroll to position [67, 0]
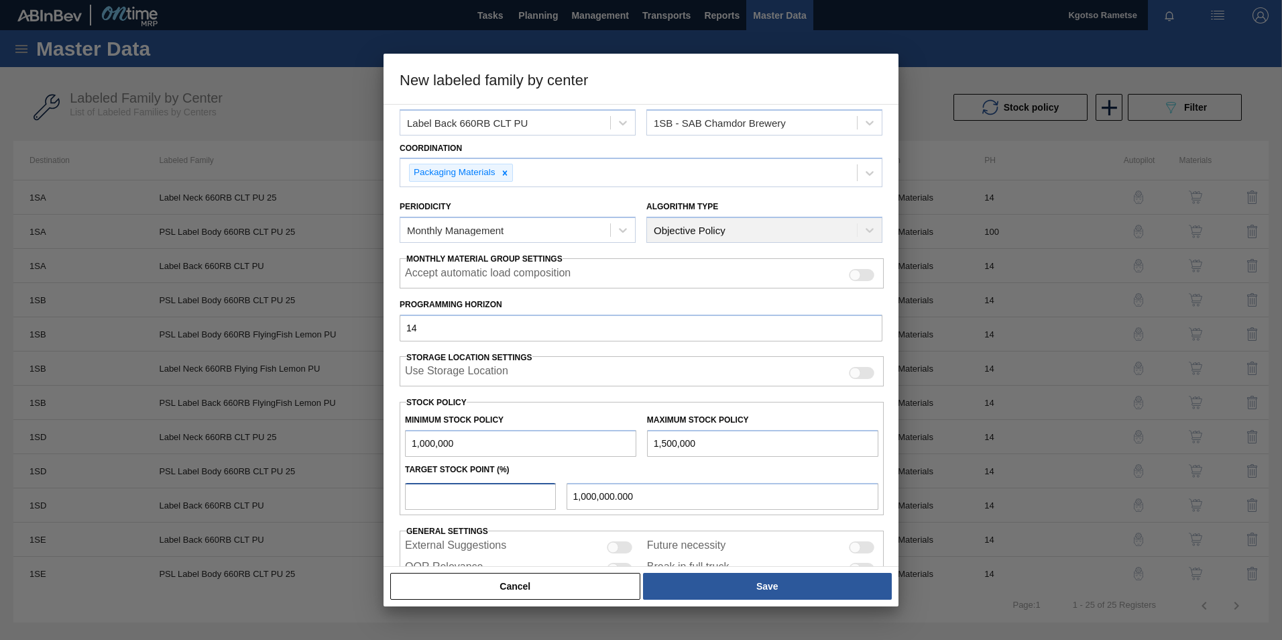
click at [473, 499] on input "number" at bounding box center [480, 496] width 151 height 27
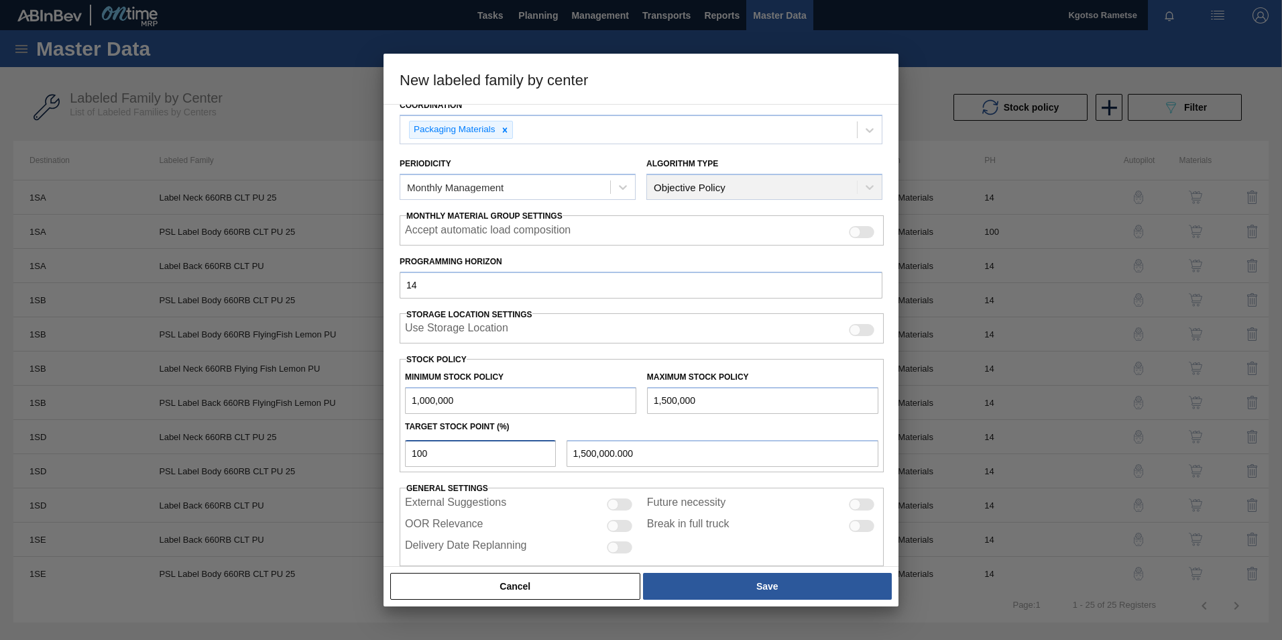
scroll to position [133, 0]
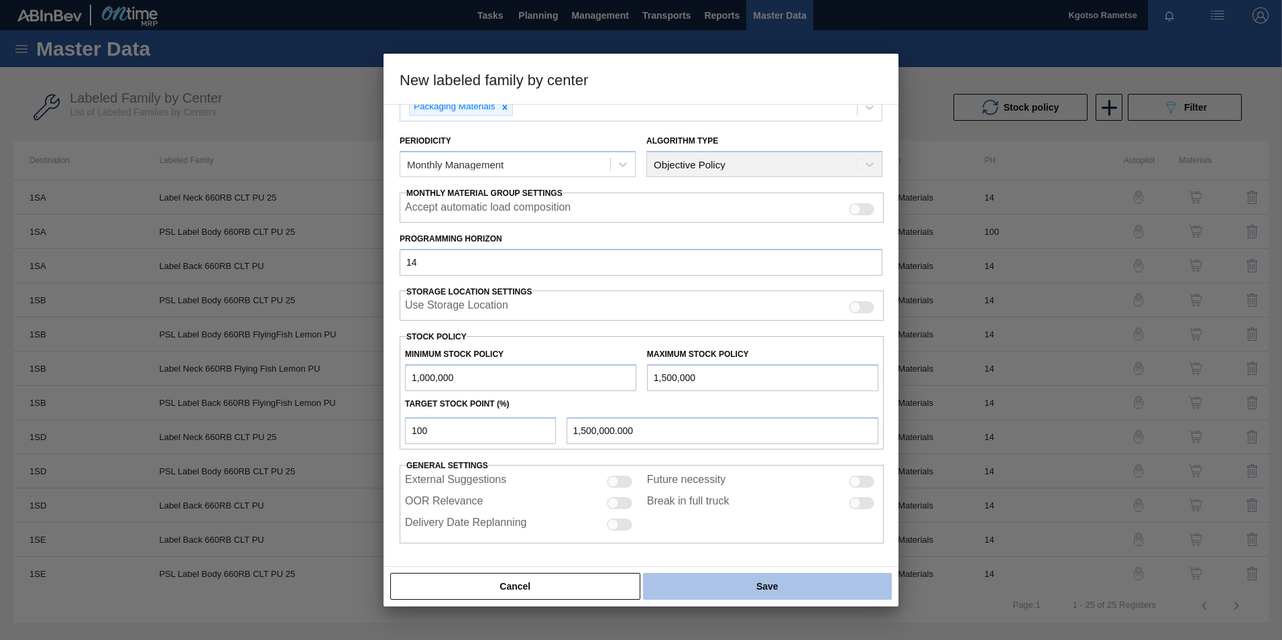
click at [671, 585] on button "Save" at bounding box center [767, 585] width 249 height 27
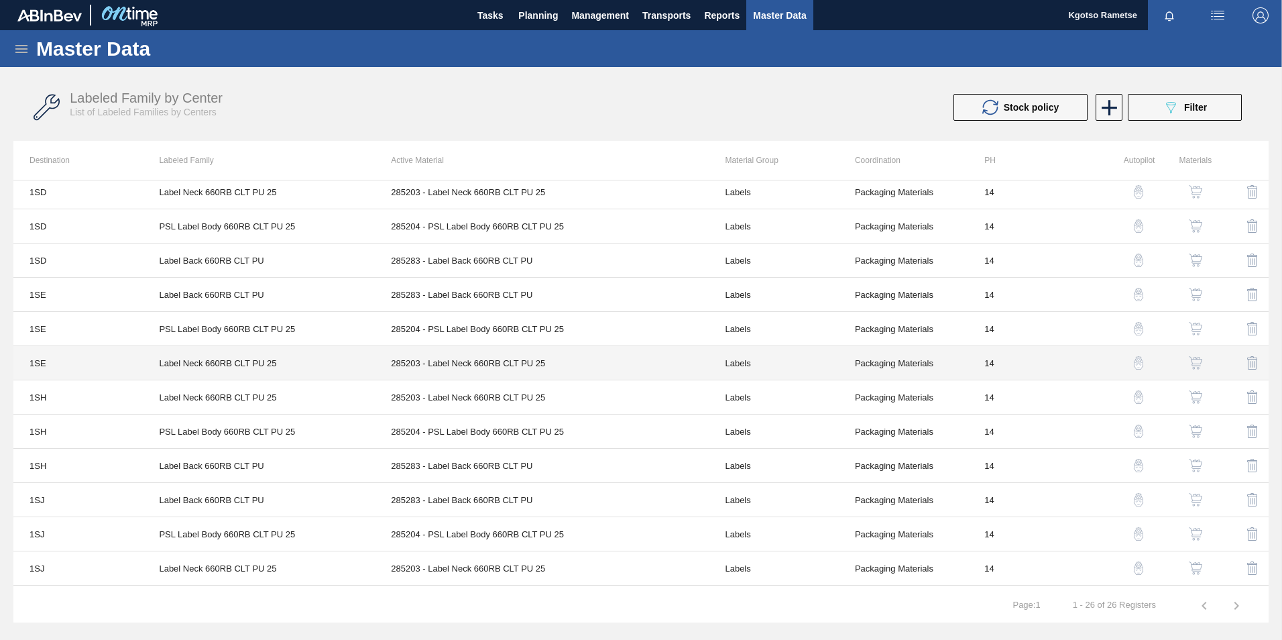
scroll to position [78, 0]
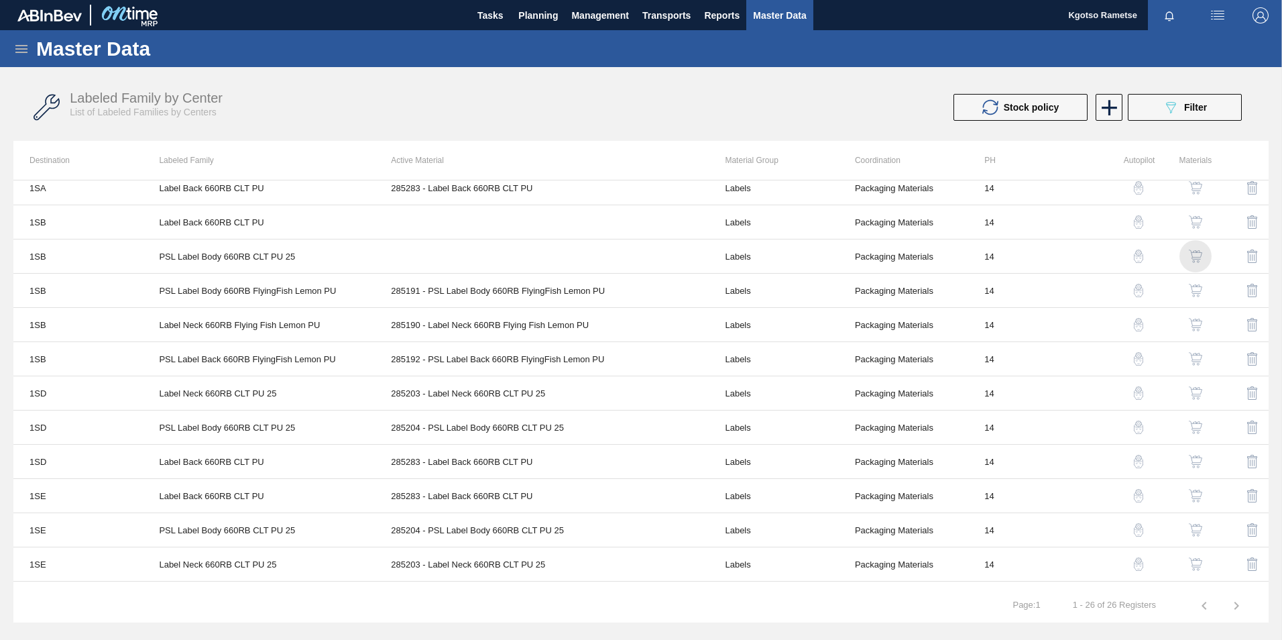
click at [1195, 253] on img "button" at bounding box center [1195, 255] width 13 height 13
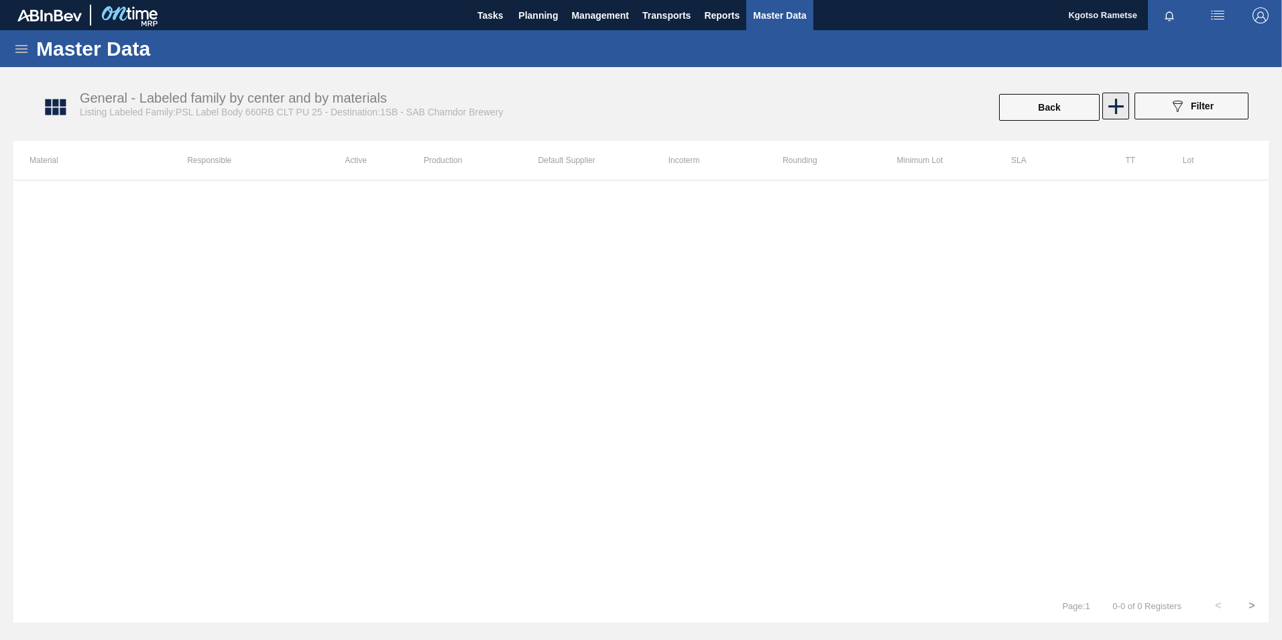
click at [1120, 102] on icon at bounding box center [1116, 106] width 26 height 26
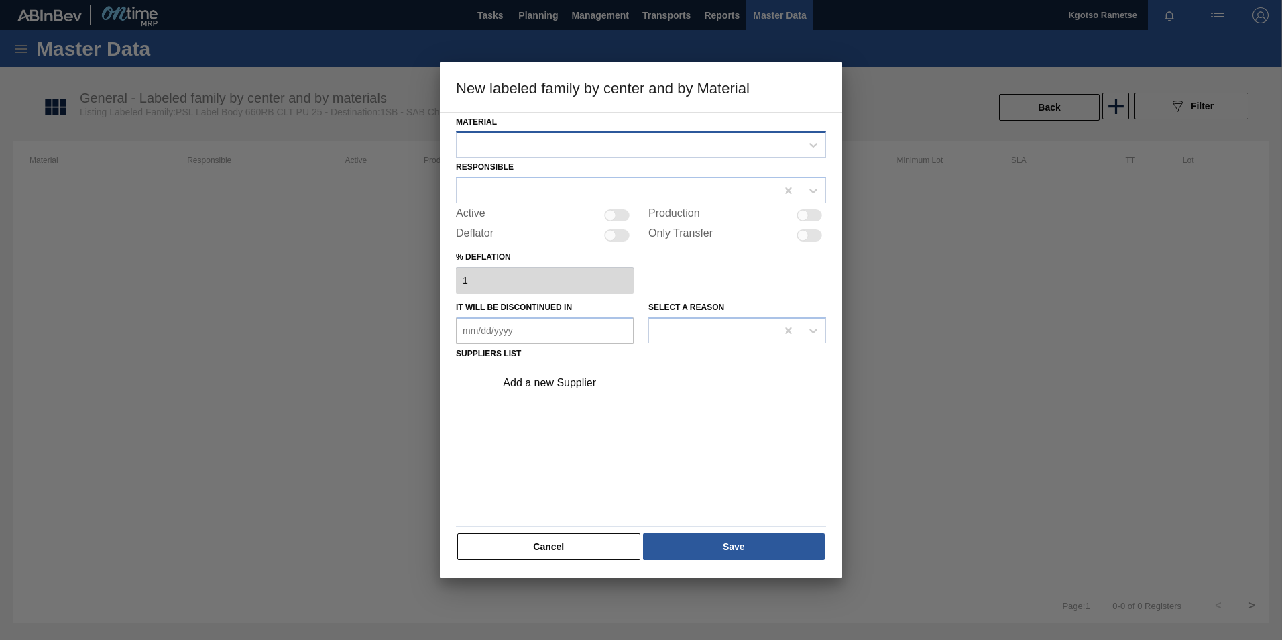
click at [632, 142] on div at bounding box center [629, 144] width 344 height 19
click at [624, 113] on div "Material Use Up and Down to choose options, press Enter to select the currently…" at bounding box center [641, 136] width 370 height 46
click at [607, 147] on div at bounding box center [629, 144] width 344 height 19
click at [522, 206] on div "Material Use Up and Down to choose options, press Enter to select the currently…" at bounding box center [641, 337] width 370 height 449
click at [524, 190] on div at bounding box center [617, 190] width 320 height 19
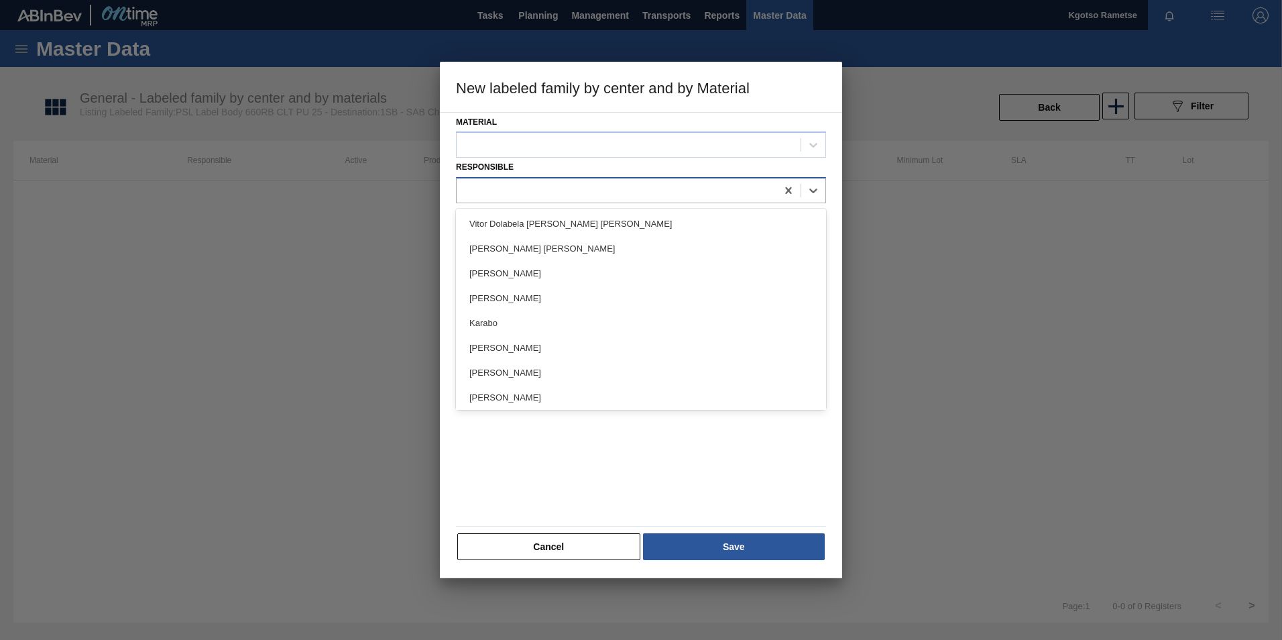
click at [524, 190] on div at bounding box center [617, 190] width 320 height 19
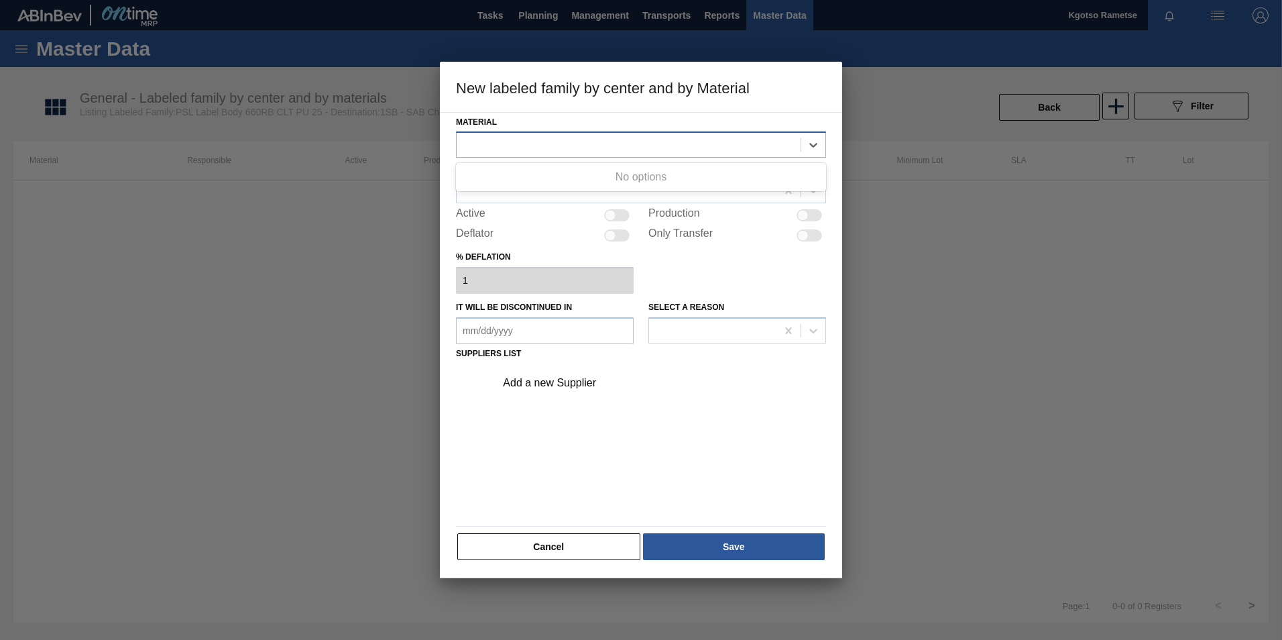
click at [536, 140] on div at bounding box center [629, 144] width 344 height 19
click at [546, 530] on div "Material Use Up and Down to choose options, press Enter to select the currently…" at bounding box center [641, 337] width 370 height 449
click at [536, 542] on button "Cancel" at bounding box center [548, 546] width 183 height 27
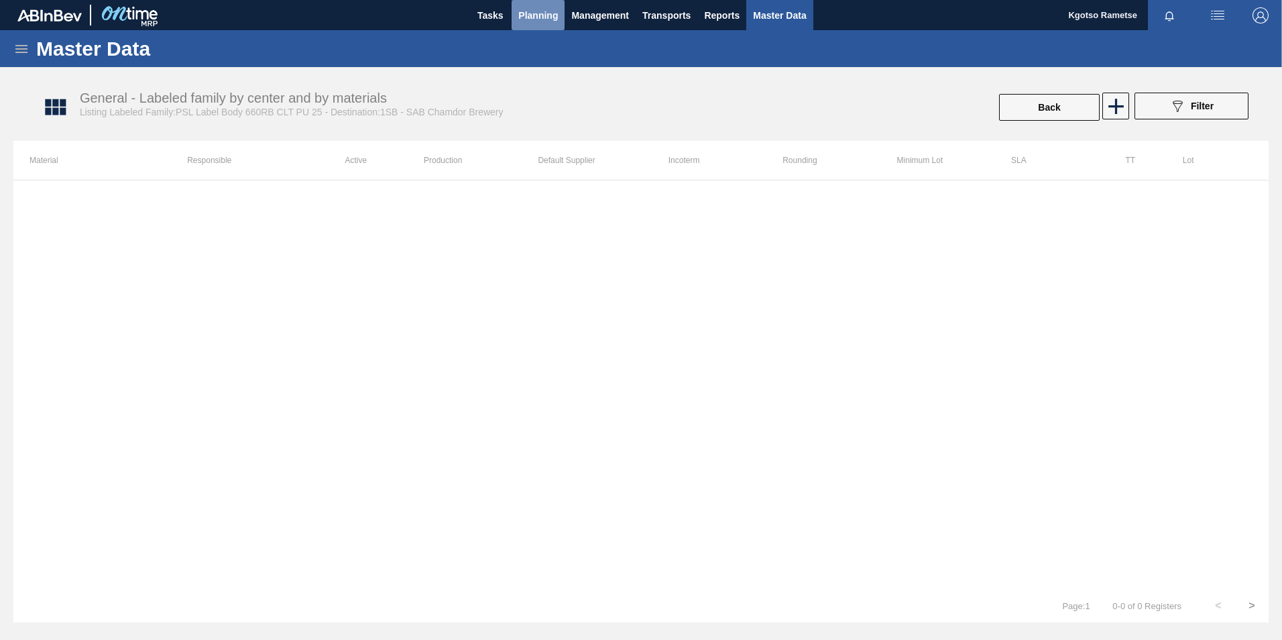
click at [536, 19] on span "Planning" at bounding box center [538, 15] width 40 height 16
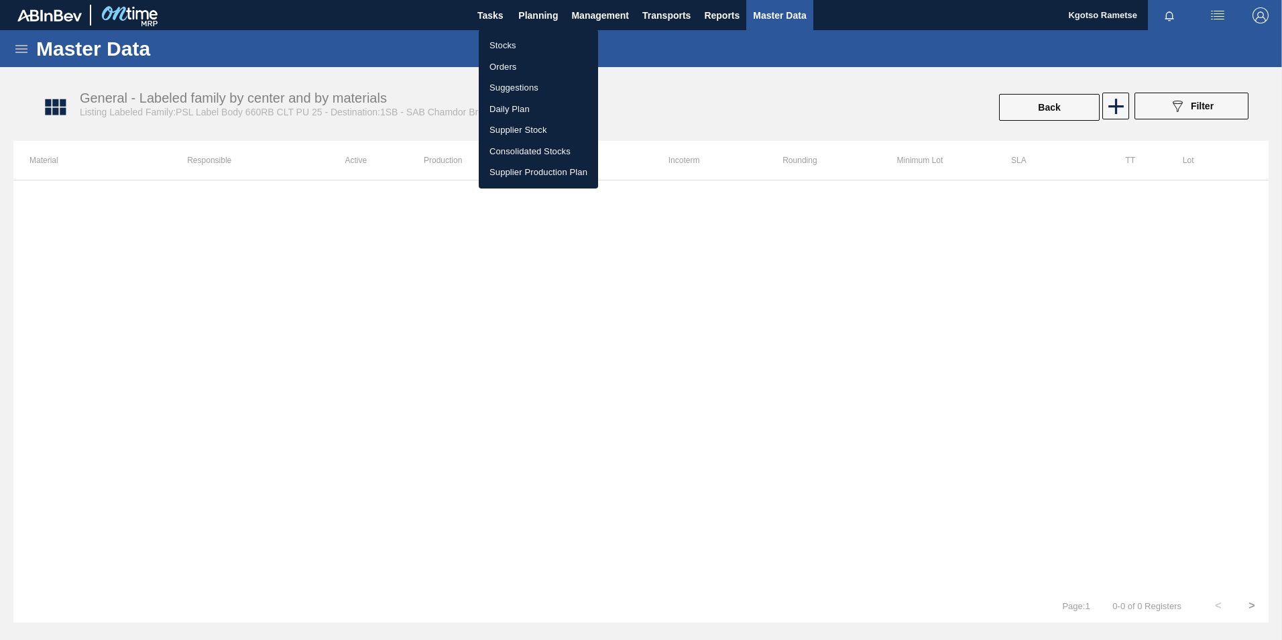
click at [516, 36] on ul "Stocks Orders Suggestions Daily Plan Supplier Stock Consolidated Stocks Supplie…" at bounding box center [538, 108] width 119 height 159
click at [497, 50] on li "Stocks" at bounding box center [538, 45] width 119 height 21
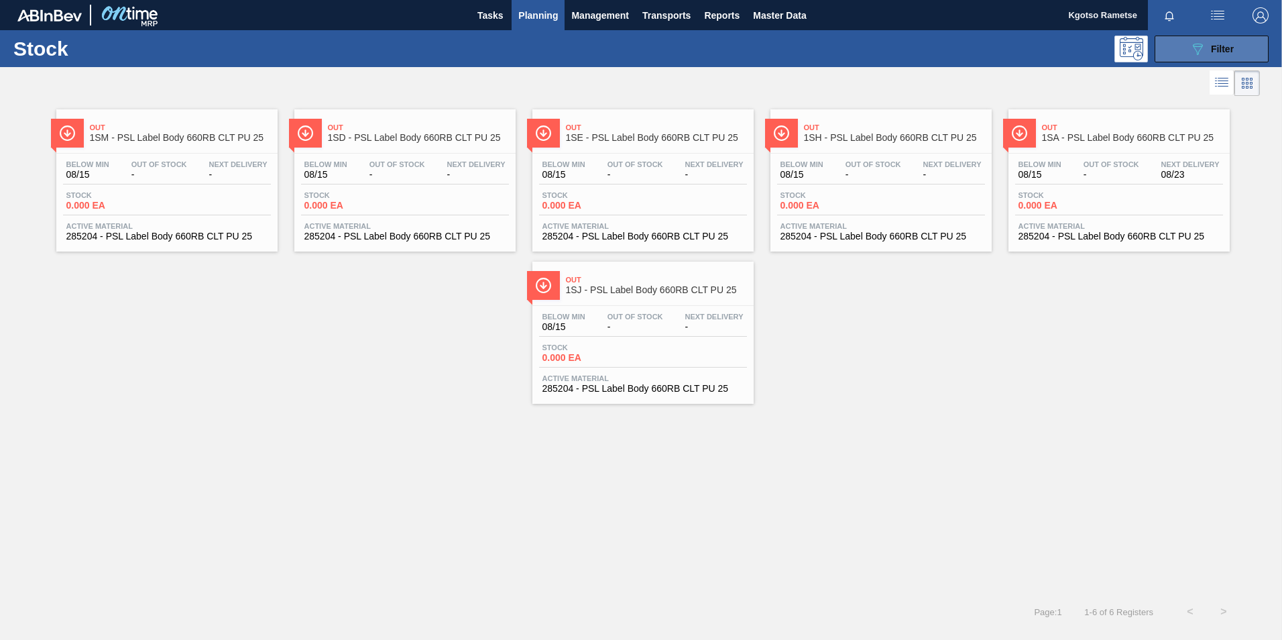
click at [1178, 42] on button "089F7B8B-B2A5-4AFE-B5C0-19BA573D28AC Filter" at bounding box center [1211, 49] width 114 height 27
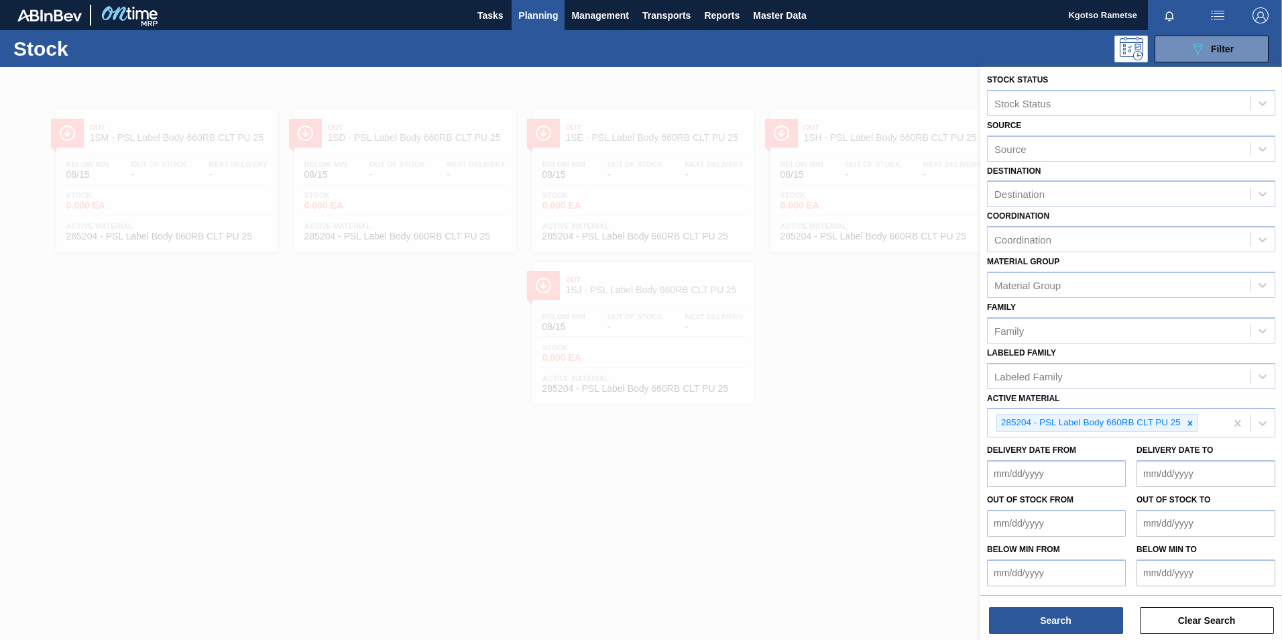
scroll to position [4, 0]
click at [1187, 420] on icon at bounding box center [1189, 422] width 9 height 9
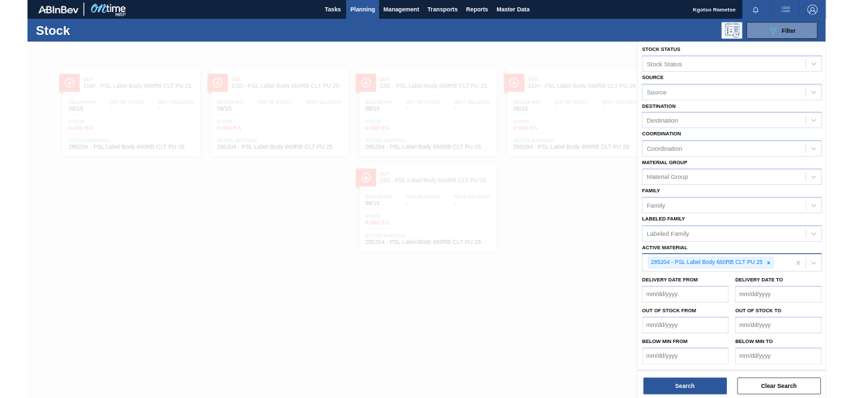
scroll to position [1, 0]
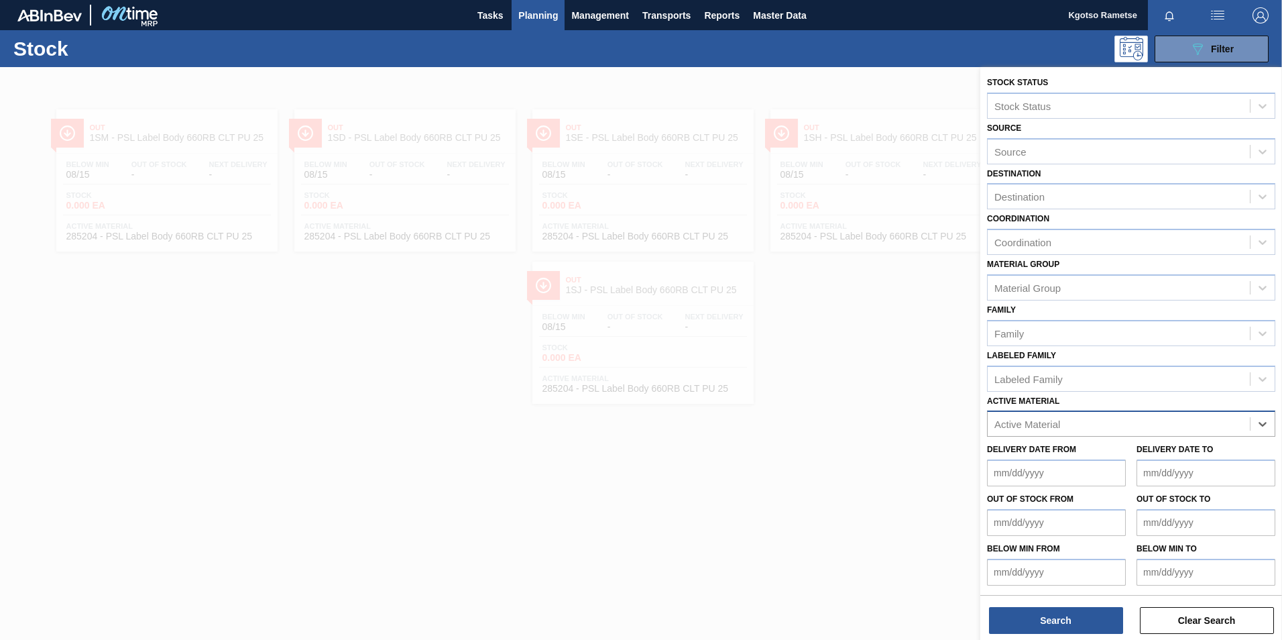
paste Material "285196"
click at [753, 9] on span "Master Data" at bounding box center [779, 15] width 53 height 16
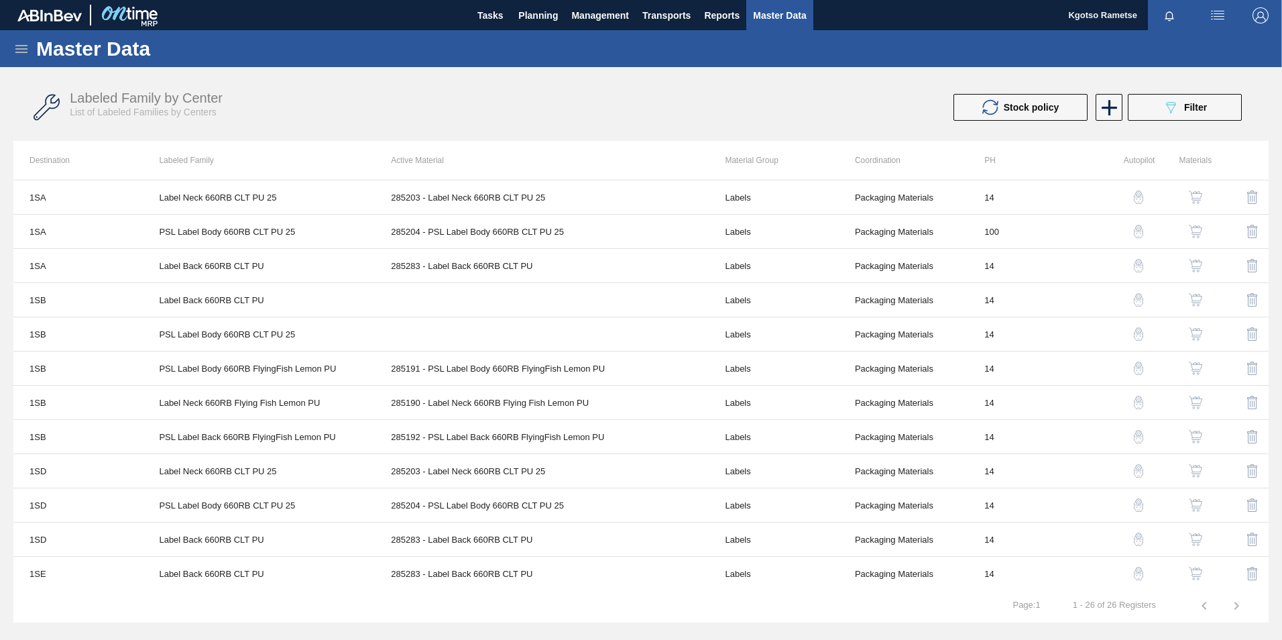
click at [13, 46] on div "Master Data" at bounding box center [641, 48] width 1282 height 37
click at [17, 51] on icon at bounding box center [21, 49] width 16 height 16
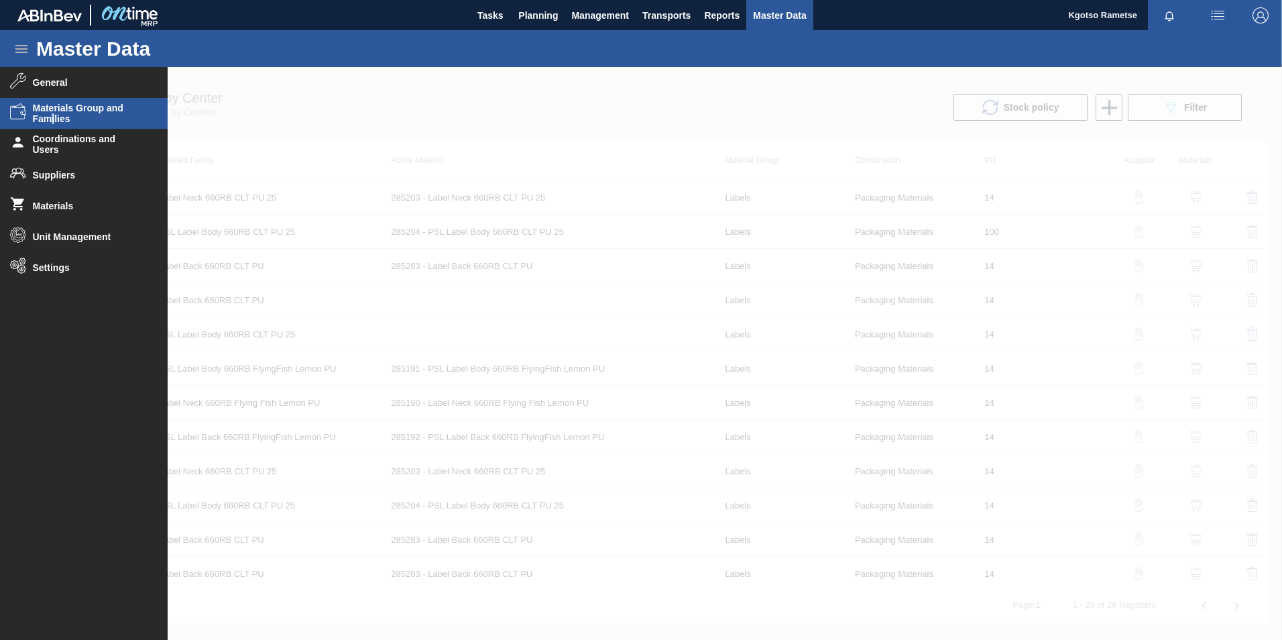
click at [54, 127] on li "Materials Group and Families" at bounding box center [84, 113] width 168 height 31
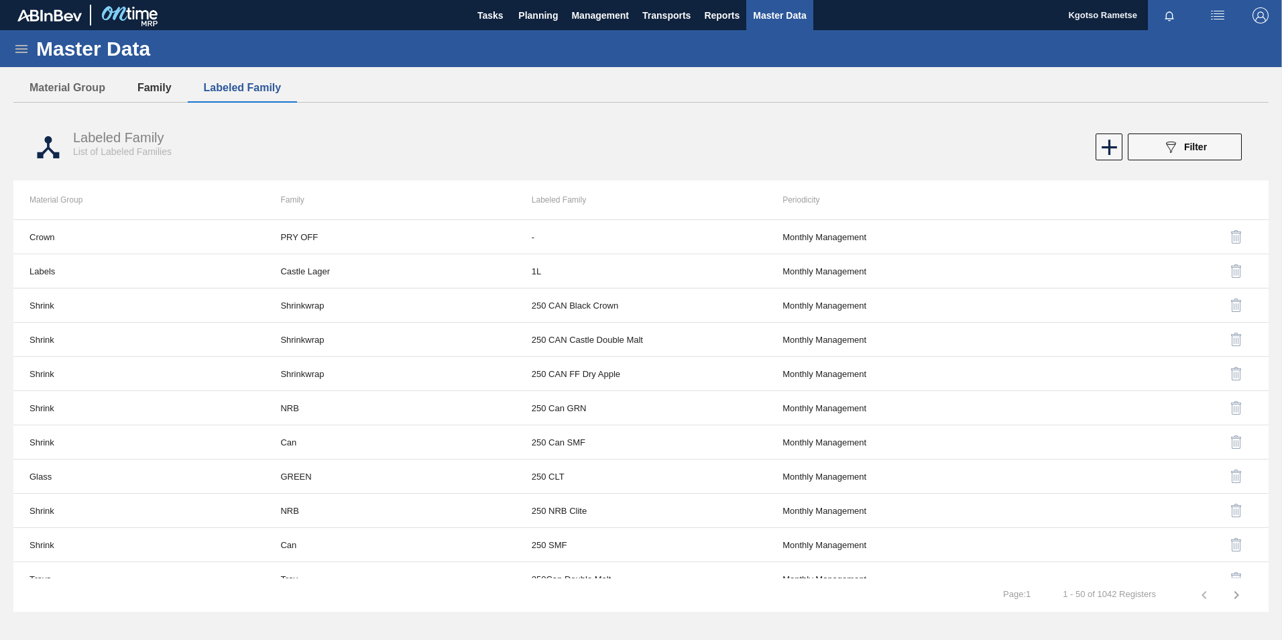
click at [155, 89] on button "Family" at bounding box center [154, 88] width 66 height 28
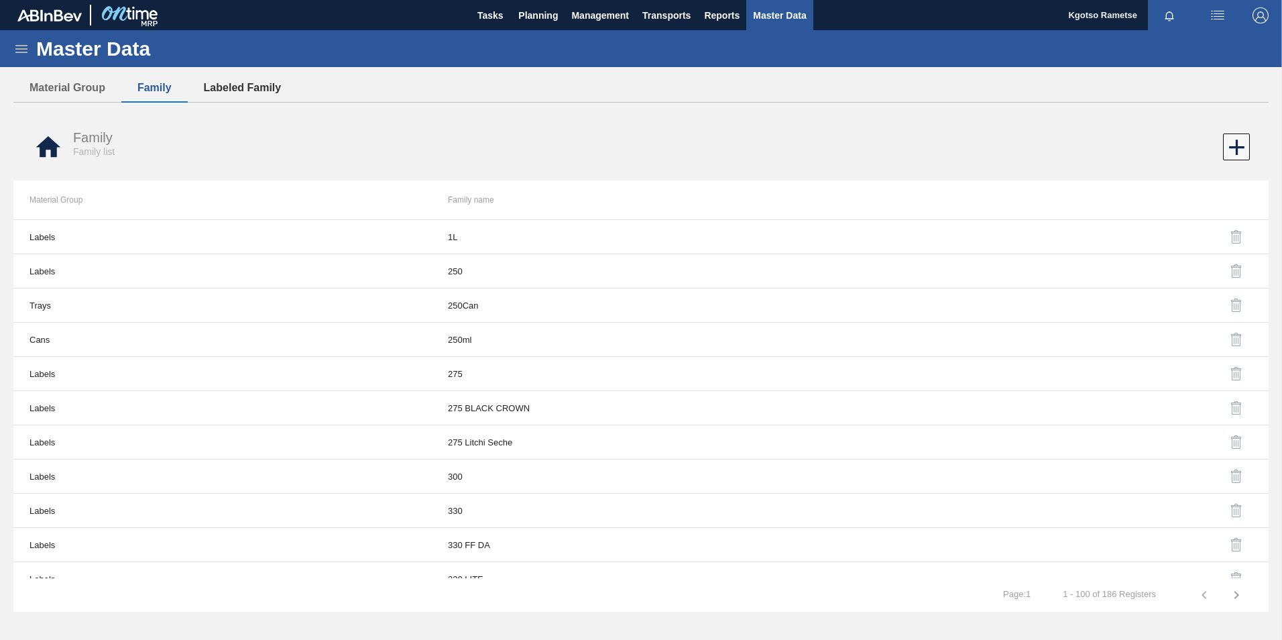
click at [260, 84] on button "Labeled Family" at bounding box center [243, 88] width 110 height 28
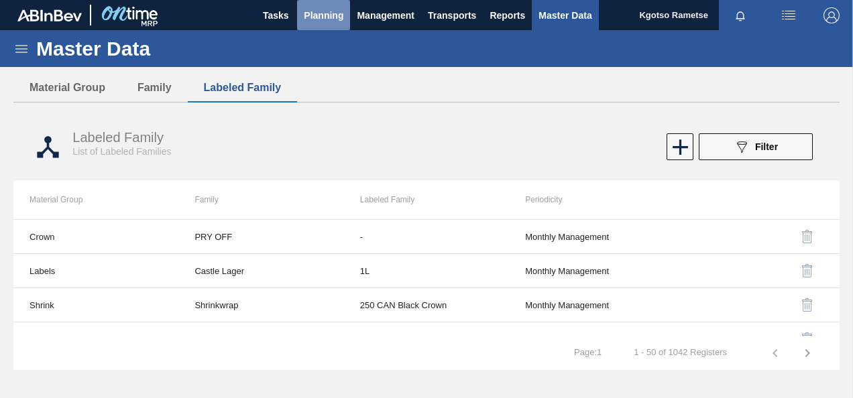
click at [318, 10] on span "Planning" at bounding box center [324, 15] width 40 height 16
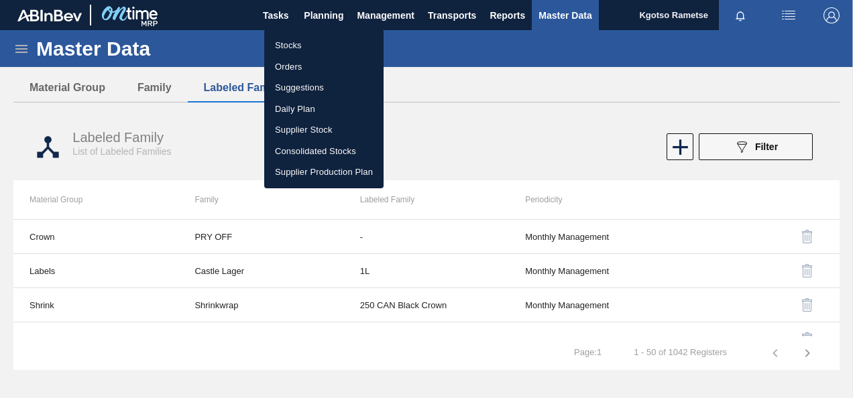
drag, startPoint x: 477, startPoint y: 99, endPoint x: 467, endPoint y: 99, distance: 10.7
click at [477, 99] on div at bounding box center [426, 199] width 853 height 398
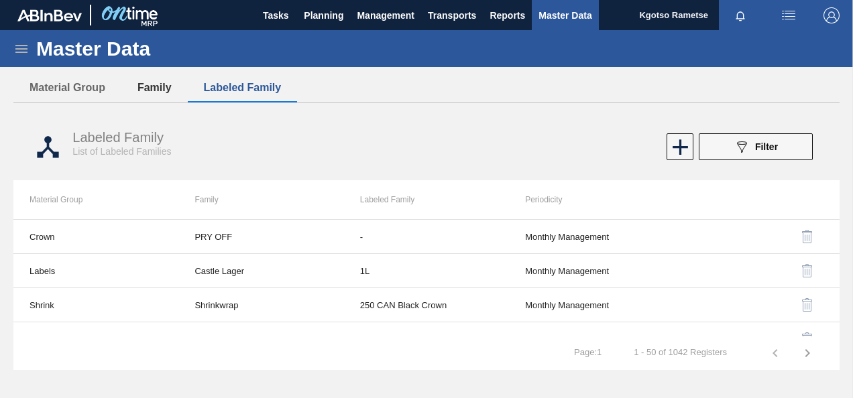
click at [152, 93] on button "Family" at bounding box center [154, 88] width 66 height 28
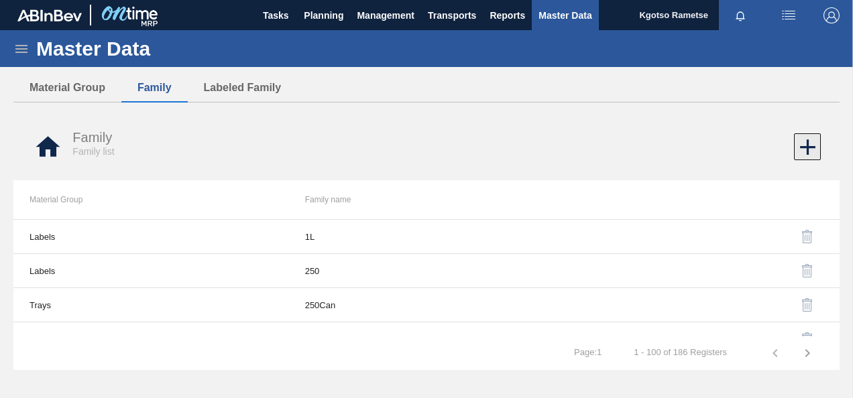
click at [800, 136] on icon at bounding box center [807, 147] width 26 height 26
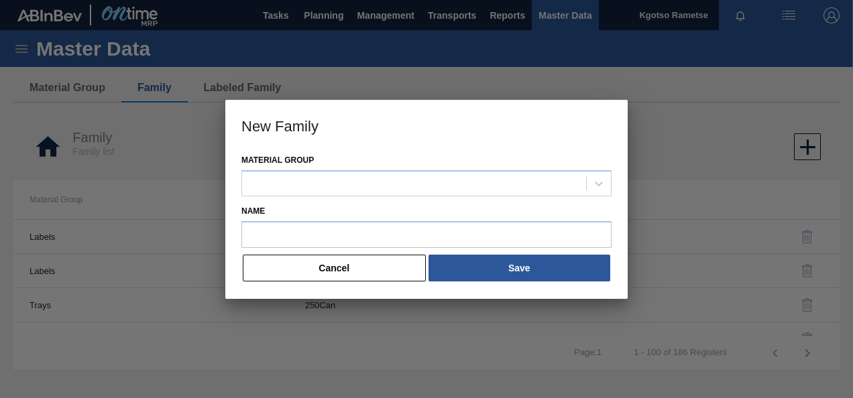
click at [306, 168] on div "Material Group" at bounding box center [426, 174] width 370 height 46
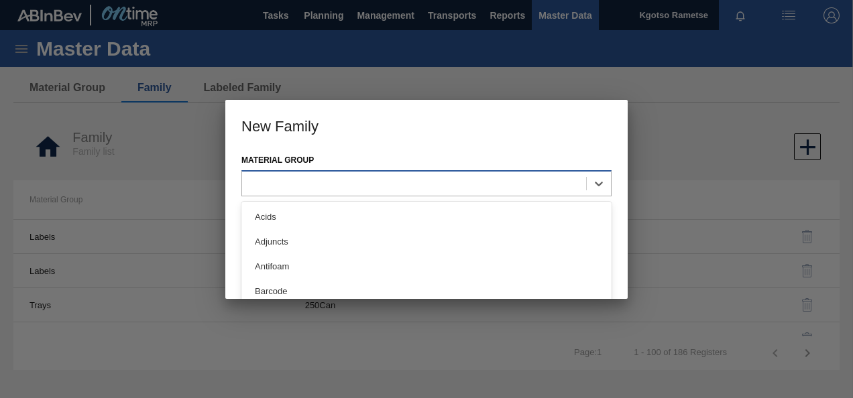
click at [303, 178] on div at bounding box center [414, 183] width 344 height 19
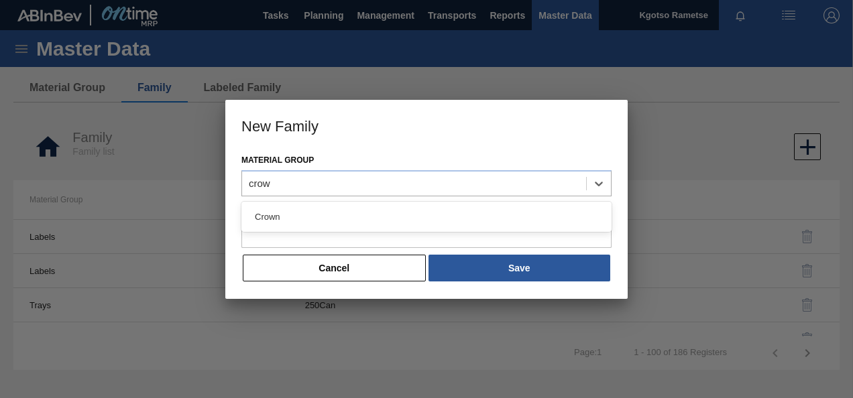
click at [365, 215] on div "Crown" at bounding box center [426, 216] width 370 height 25
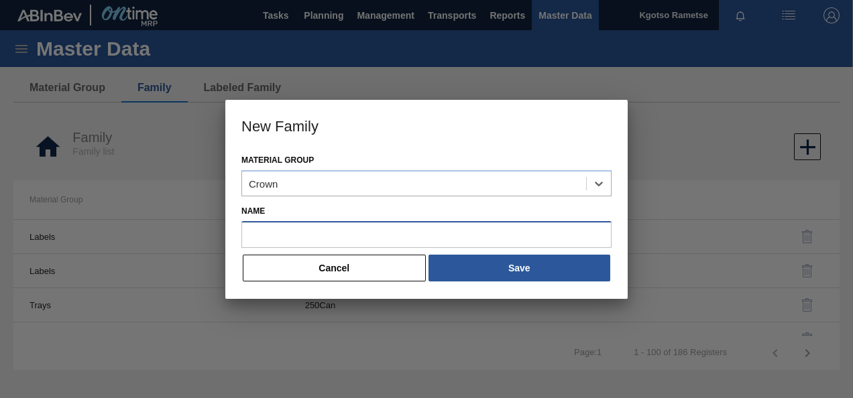
click at [354, 232] on input "Name" at bounding box center [426, 234] width 370 height 27
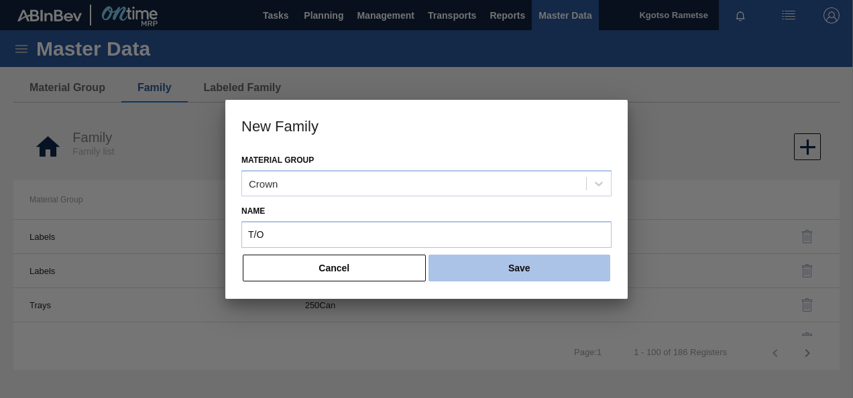
click at [501, 261] on button "Save" at bounding box center [519, 268] width 182 height 27
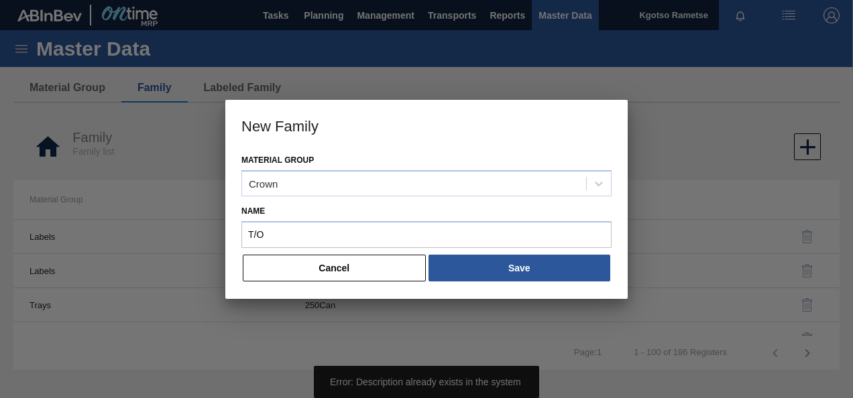
click at [377, 287] on div "Material Group Crown Name T/O Cancel Save" at bounding box center [426, 225] width 402 height 148
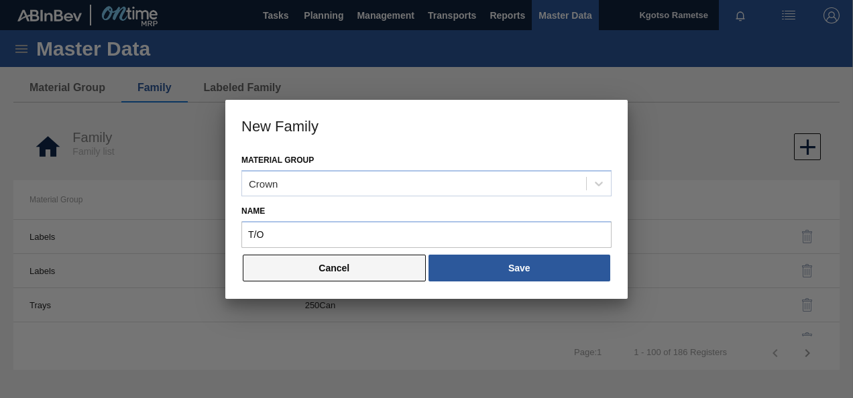
click at [365, 274] on button "Cancel" at bounding box center [334, 268] width 183 height 27
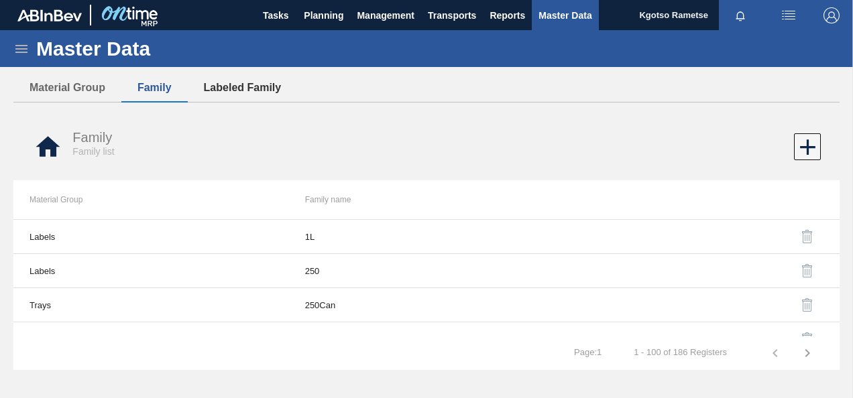
click at [263, 86] on button "Labeled Family" at bounding box center [243, 88] width 110 height 28
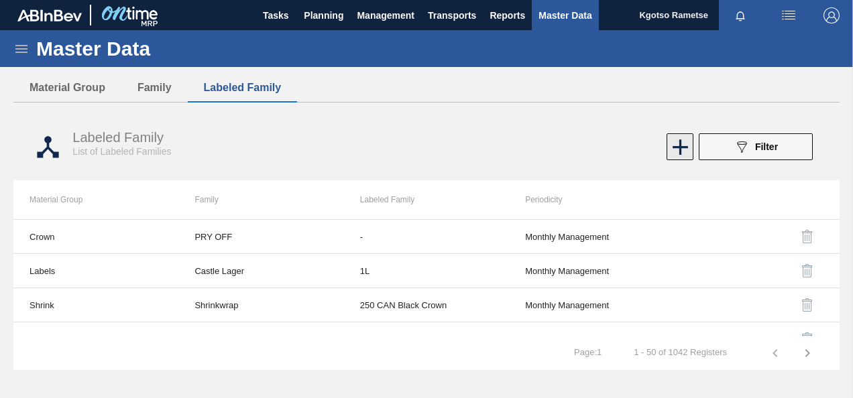
click at [684, 143] on icon at bounding box center [680, 147] width 26 height 26
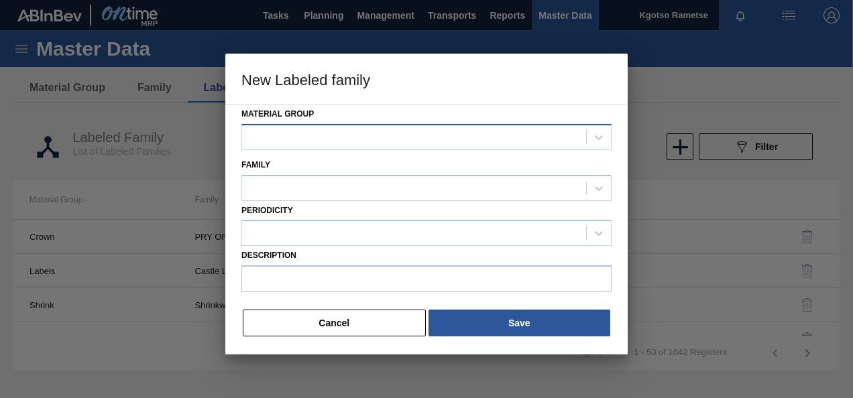
click at [433, 124] on div at bounding box center [426, 137] width 370 height 26
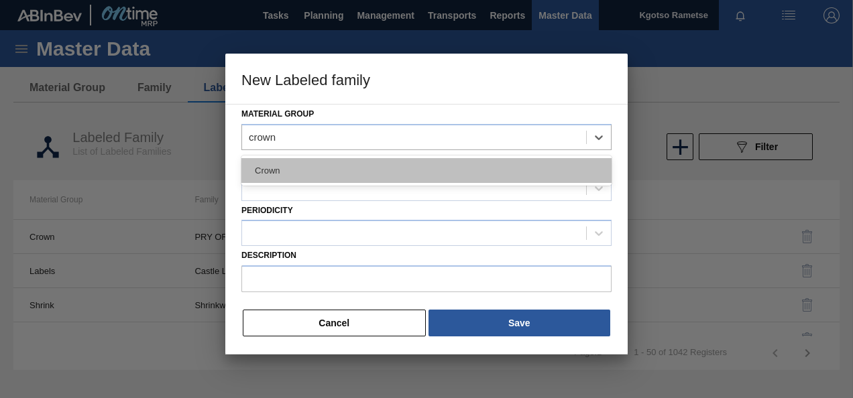
click at [284, 169] on div "Crown" at bounding box center [426, 170] width 370 height 25
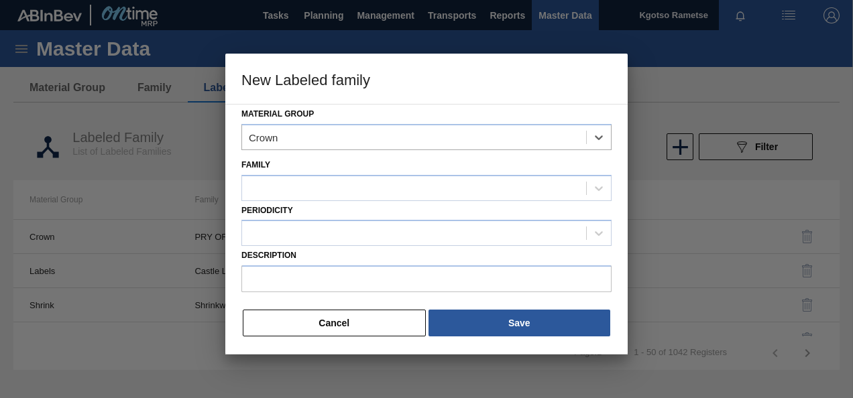
click at [286, 172] on div "Family" at bounding box center [426, 179] width 370 height 46
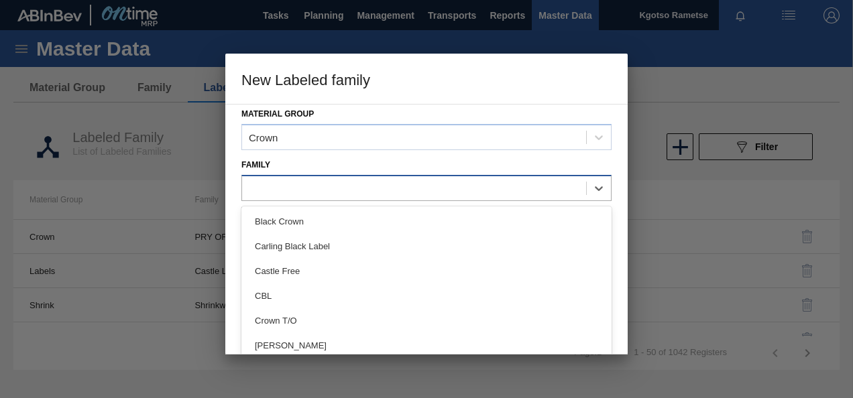
click at [286, 179] on div at bounding box center [414, 187] width 344 height 19
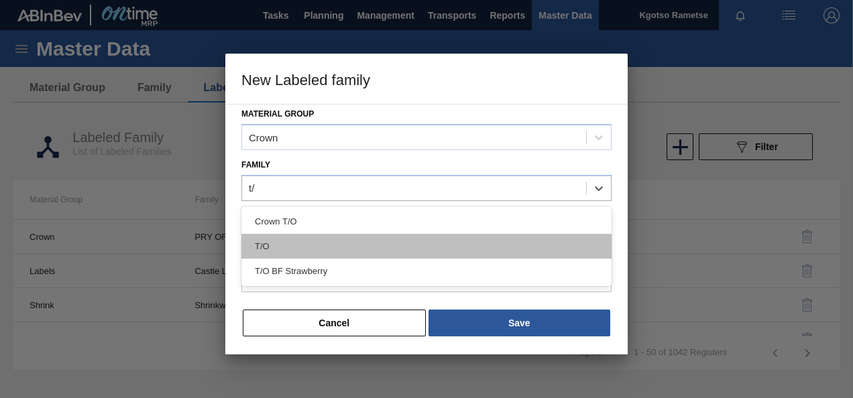
click at [369, 251] on div "T/O" at bounding box center [426, 246] width 370 height 25
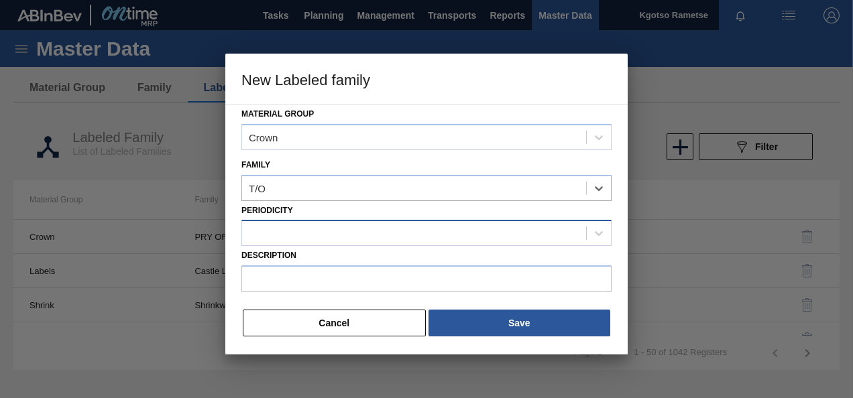
click at [322, 241] on div at bounding box center [414, 233] width 344 height 19
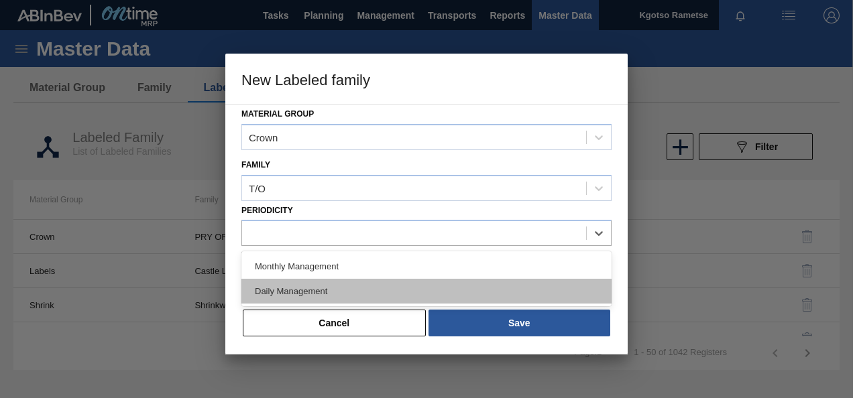
click at [326, 284] on div "Daily Management" at bounding box center [426, 291] width 370 height 25
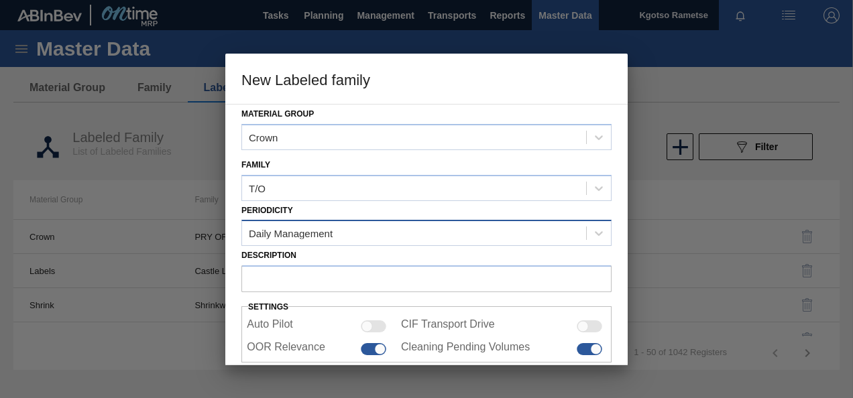
click at [330, 231] on div "Daily Management" at bounding box center [291, 233] width 84 height 11
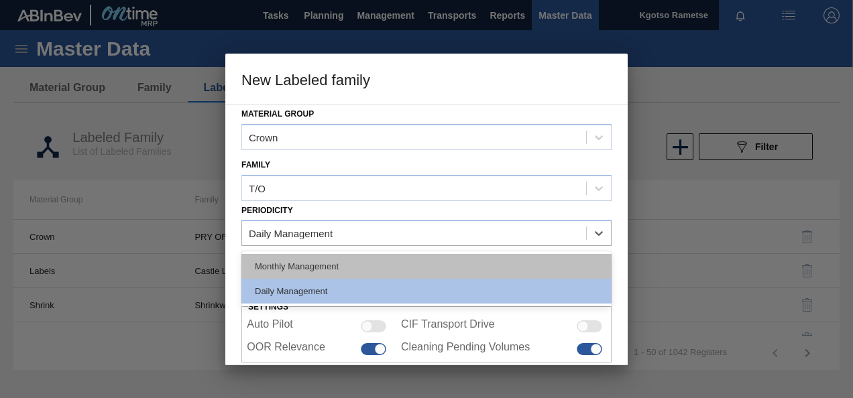
click at [306, 255] on div "Monthly Management" at bounding box center [426, 266] width 370 height 25
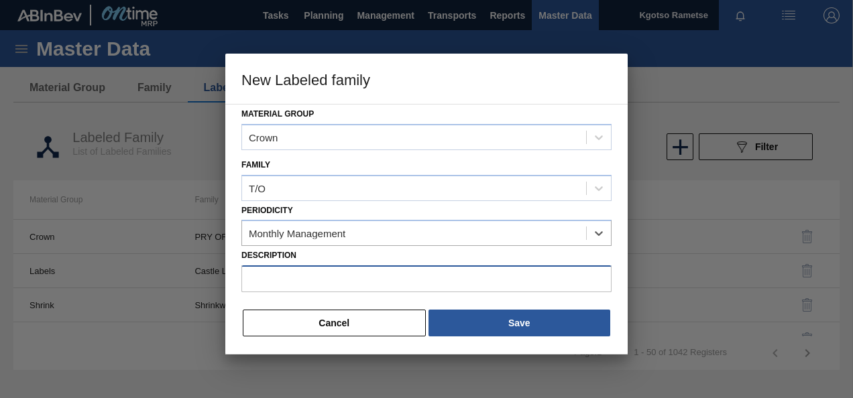
click at [291, 269] on input "Description" at bounding box center [426, 278] width 370 height 27
paste input "Crown T/O CLT PU 25"
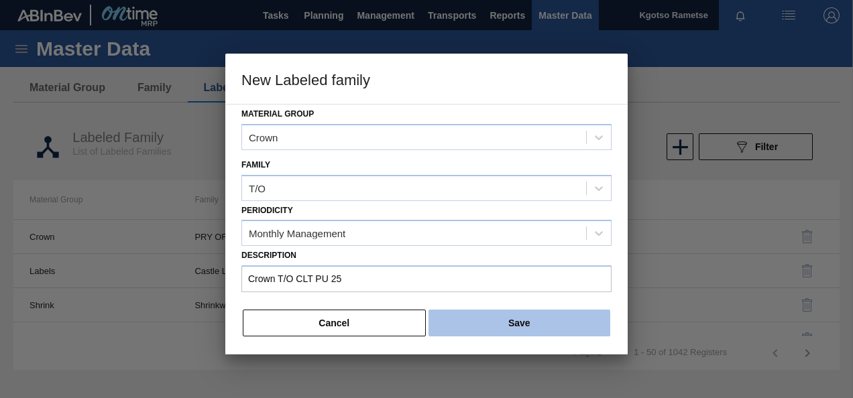
click at [476, 314] on button "Save" at bounding box center [519, 323] width 182 height 27
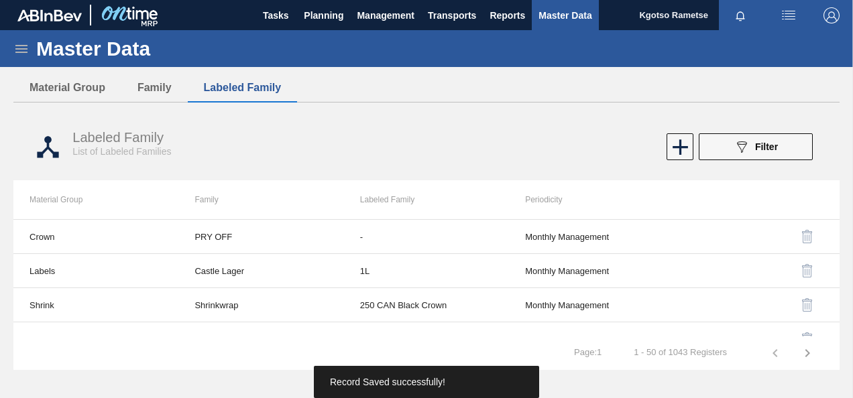
click at [16, 43] on icon at bounding box center [21, 49] width 16 height 16
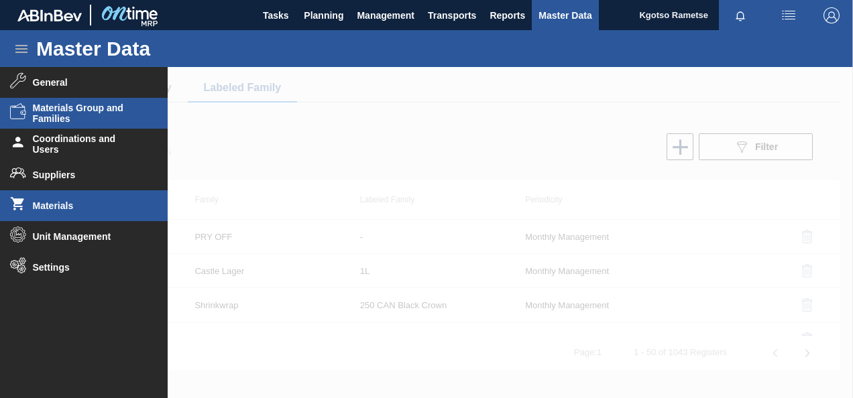
click at [84, 201] on span "Materials" at bounding box center [88, 205] width 111 height 11
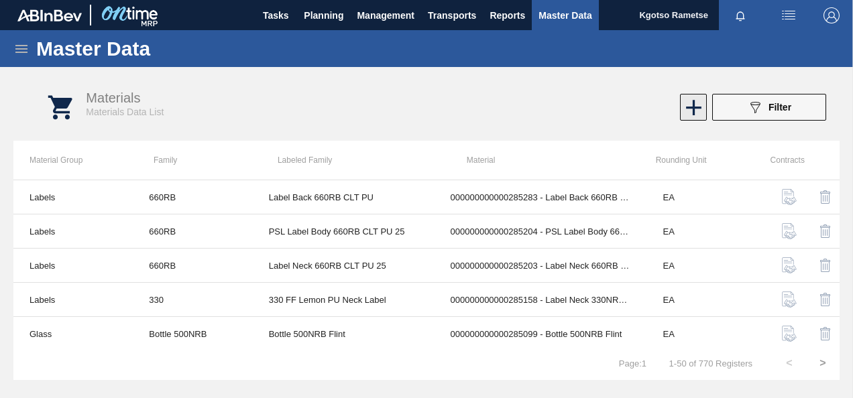
click at [693, 105] on icon at bounding box center [693, 107] width 15 height 15
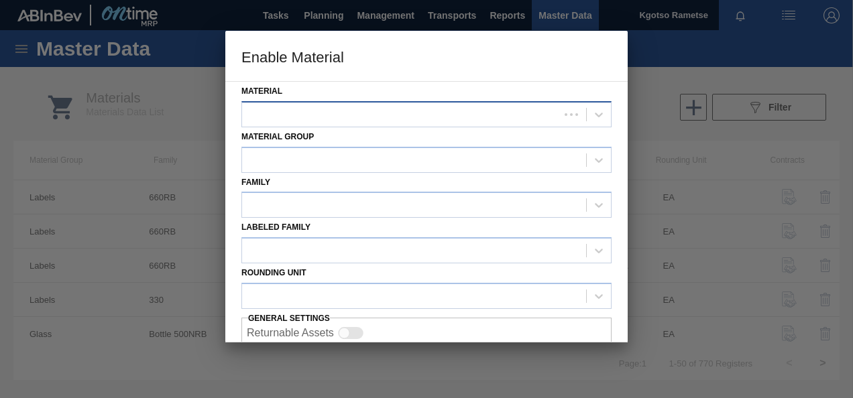
click at [406, 113] on div at bounding box center [400, 114] width 317 height 19
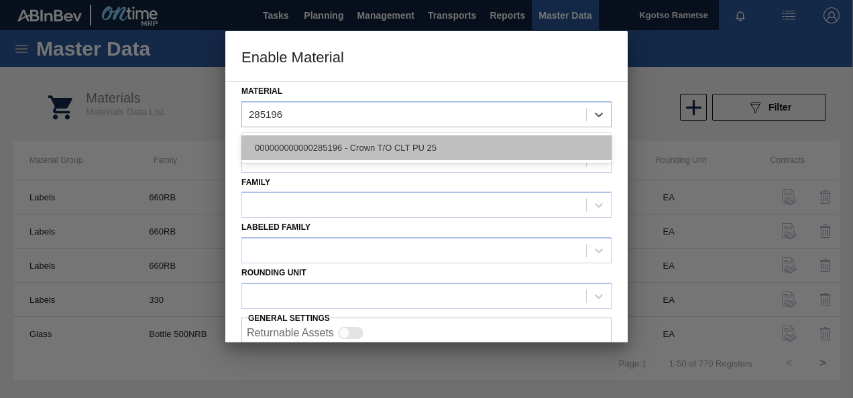
click at [308, 137] on div "000000000000285196 - Crown T/O CLT PU 25" at bounding box center [426, 147] width 370 height 25
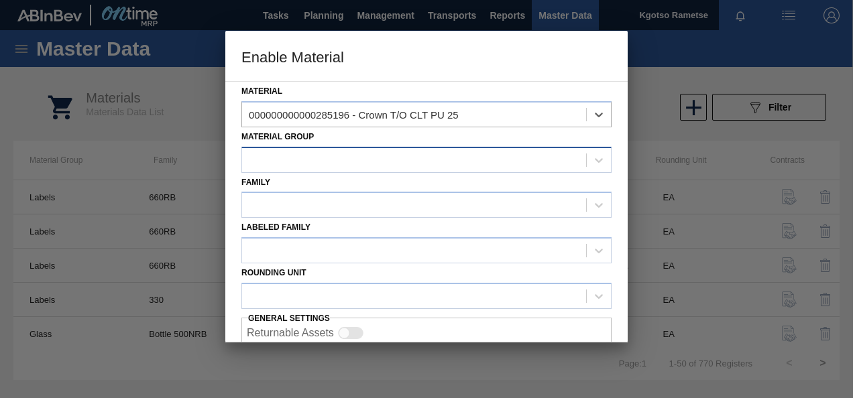
click at [303, 150] on div at bounding box center [414, 159] width 344 height 19
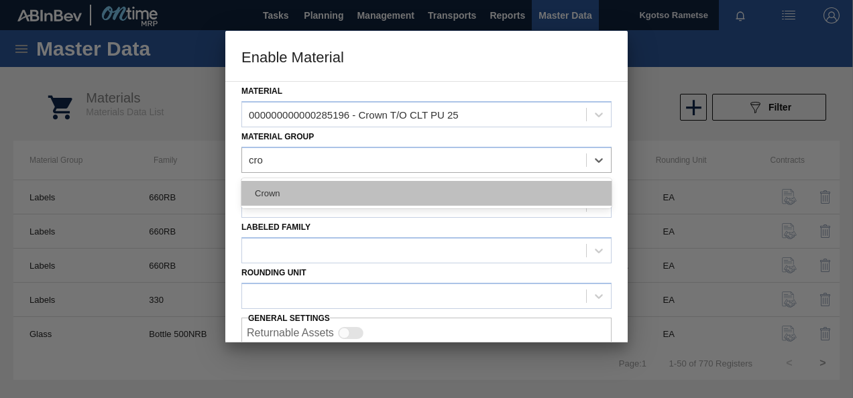
click at [350, 193] on div "Crown" at bounding box center [426, 193] width 370 height 25
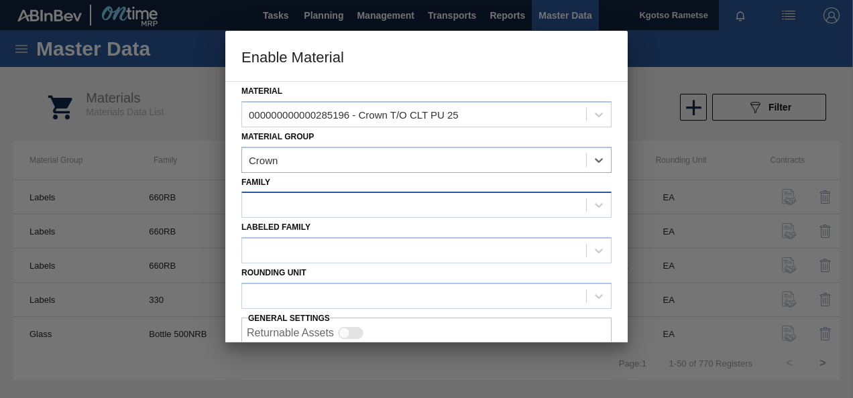
click at [345, 196] on div at bounding box center [414, 205] width 344 height 19
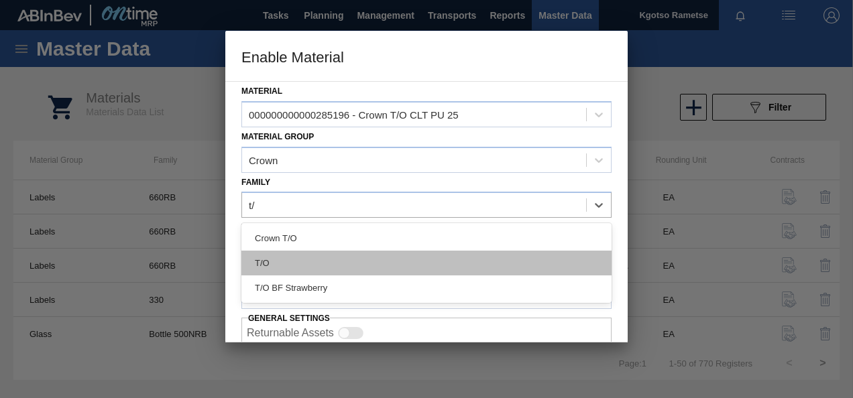
click at [320, 265] on div "T/O" at bounding box center [426, 263] width 370 height 25
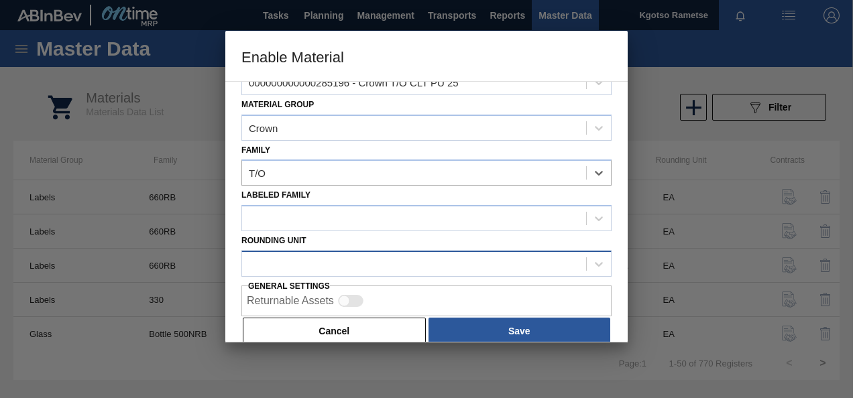
scroll to position [50, 0]
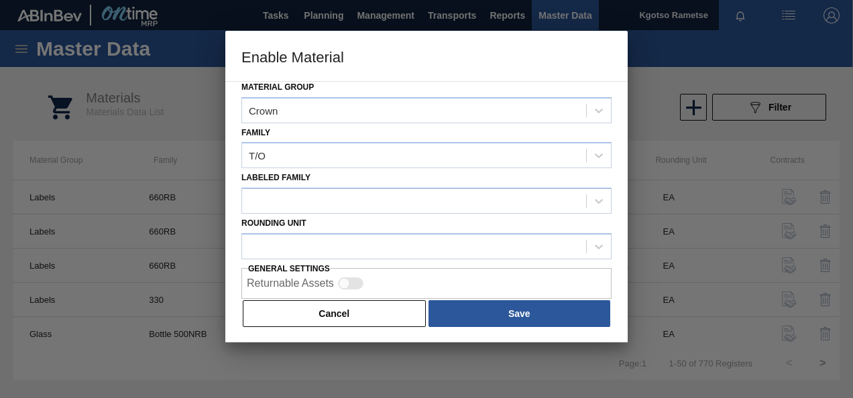
click at [267, 185] on div "Labeled Family" at bounding box center [426, 191] width 370 height 46
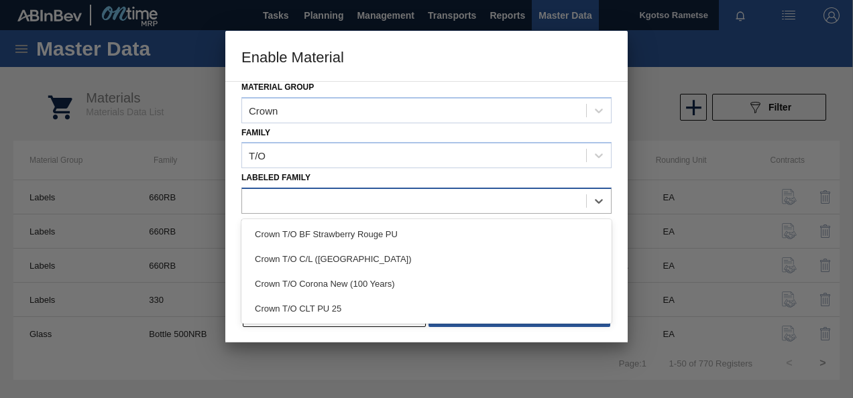
click at [275, 206] on div at bounding box center [414, 201] width 344 height 19
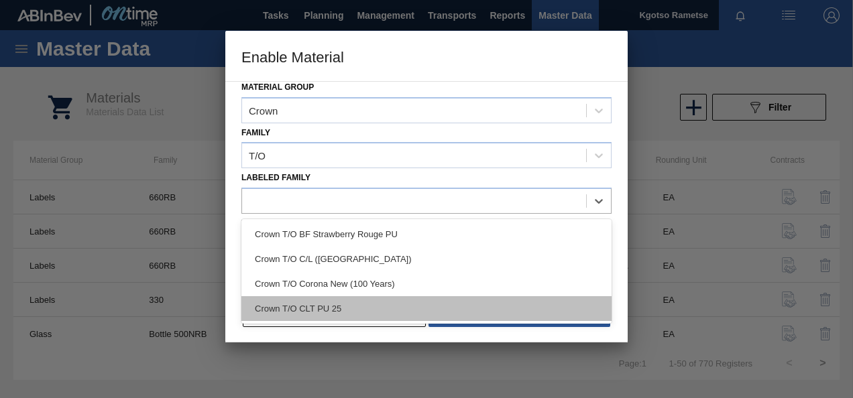
click at [328, 304] on div "Crown T/O CLT PU 25" at bounding box center [426, 308] width 370 height 25
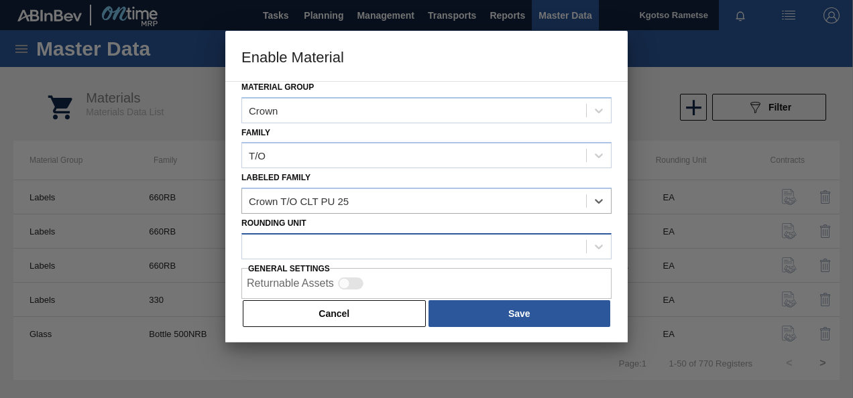
click at [294, 233] on div at bounding box center [426, 246] width 370 height 26
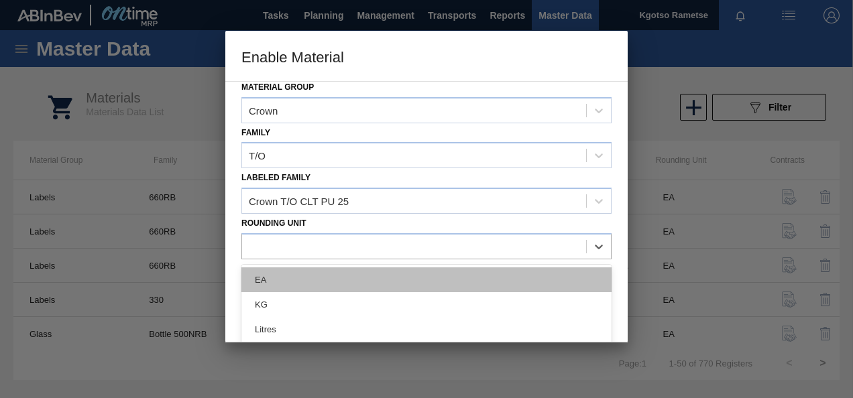
click at [290, 285] on div "EA" at bounding box center [426, 279] width 370 height 25
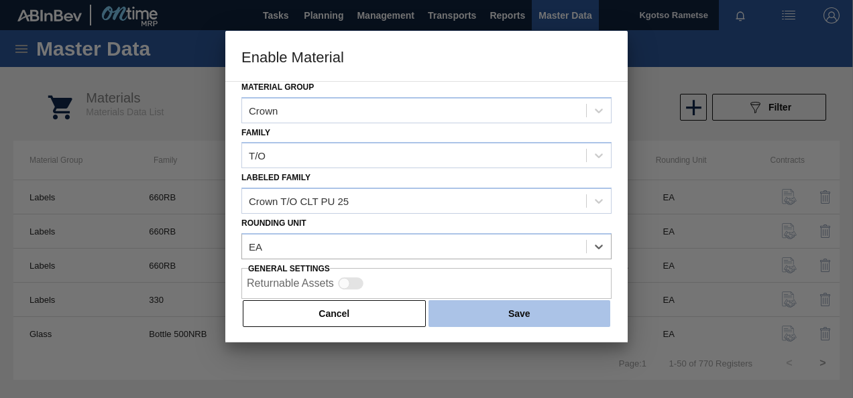
click at [461, 312] on button "Save" at bounding box center [519, 313] width 182 height 27
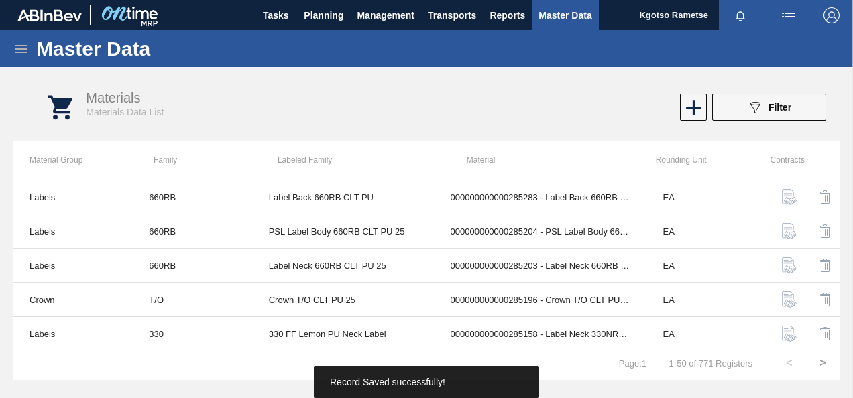
click at [23, 52] on icon at bounding box center [21, 49] width 12 height 8
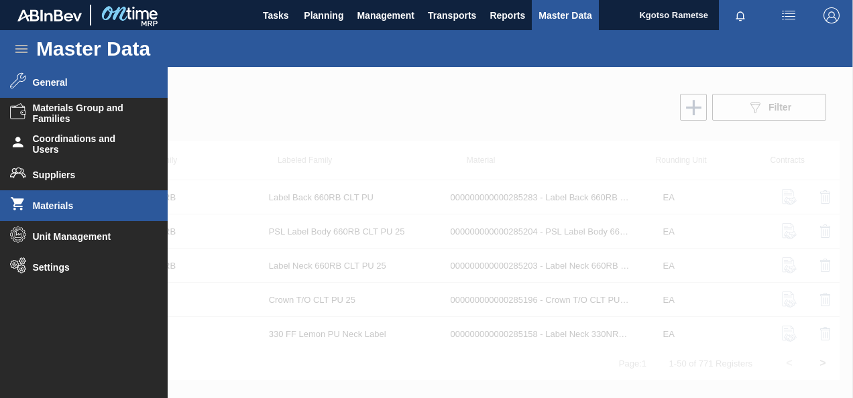
click at [68, 88] on li "General" at bounding box center [84, 82] width 168 height 31
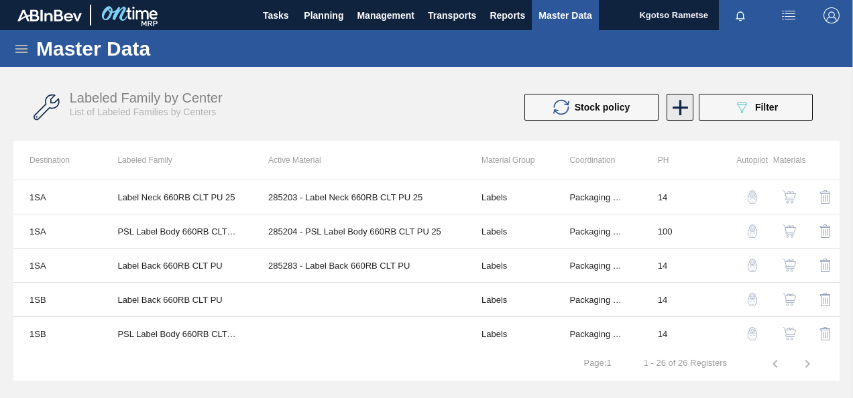
click at [669, 114] on icon at bounding box center [680, 108] width 26 height 26
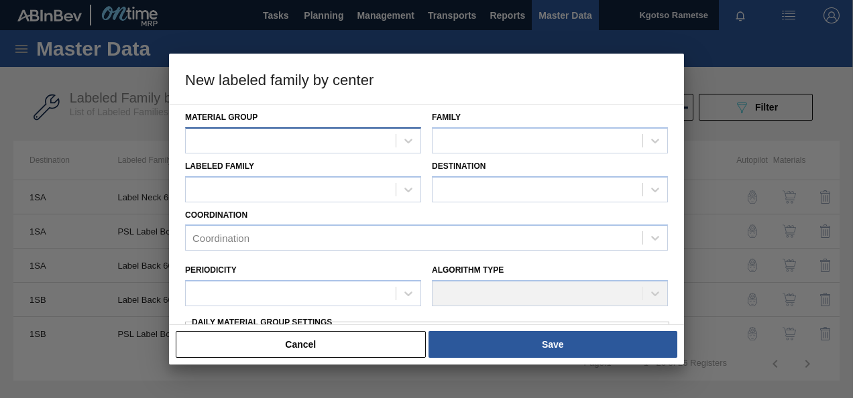
click at [196, 140] on div at bounding box center [291, 140] width 210 height 19
click at [452, 137] on div at bounding box center [537, 140] width 210 height 19
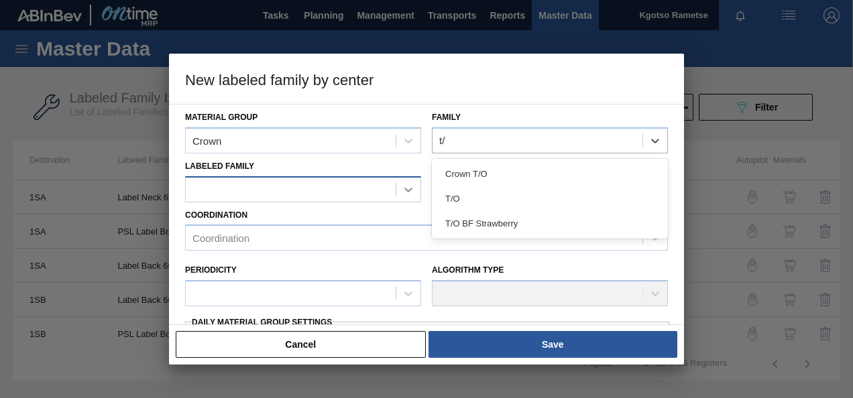
drag, startPoint x: 452, startPoint y: 196, endPoint x: 414, endPoint y: 194, distance: 37.6
click at [450, 196] on div "T/O" at bounding box center [550, 198] width 236 height 25
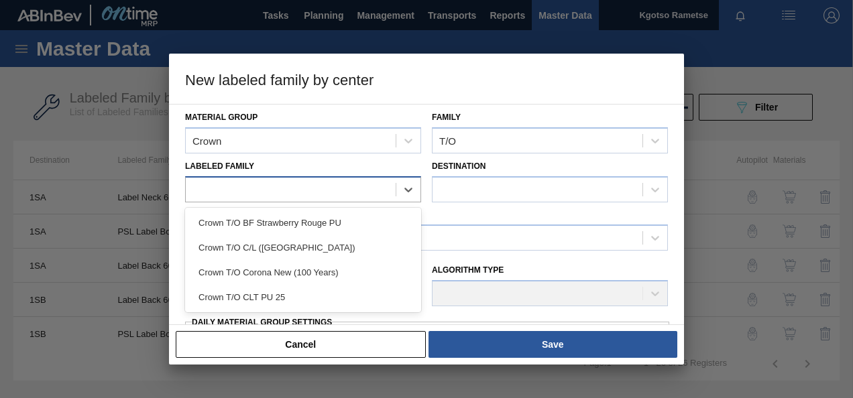
click at [319, 192] on div at bounding box center [291, 189] width 210 height 19
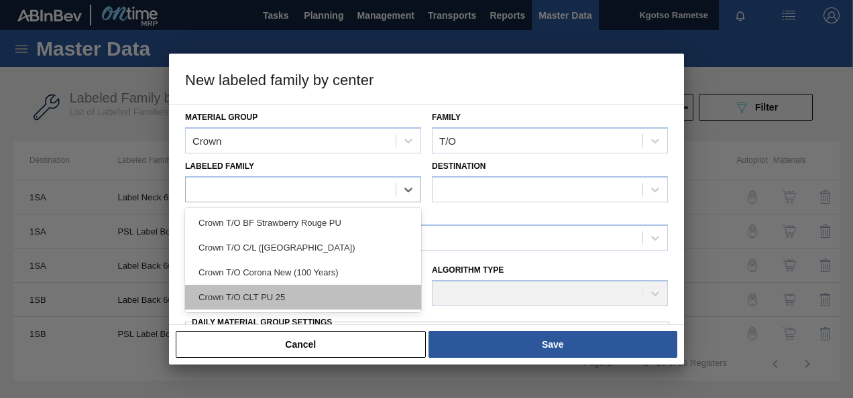
click at [325, 293] on div "Crown T/O CLT PU 25" at bounding box center [303, 297] width 236 height 25
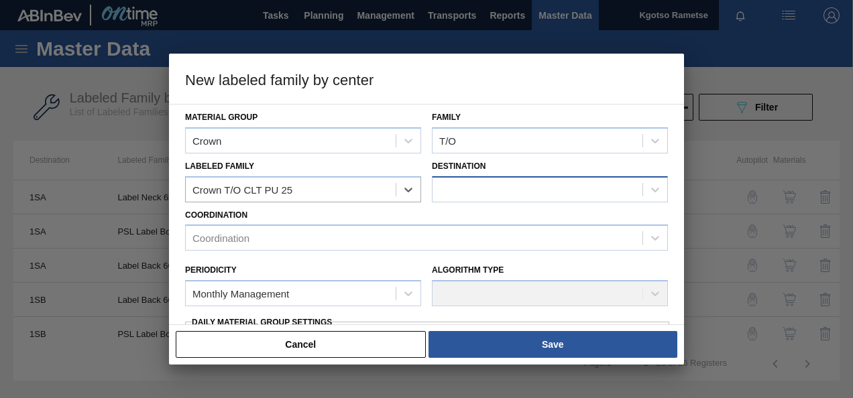
click at [533, 192] on div at bounding box center [537, 189] width 210 height 19
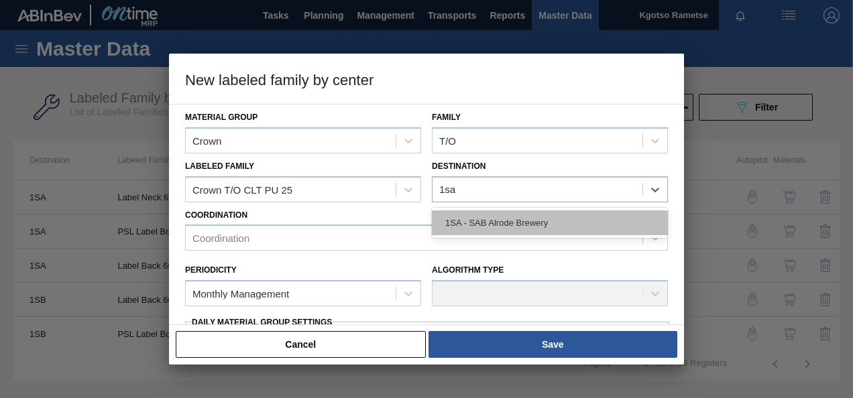
click at [509, 232] on div "1SA - SAB Alrode Brewery" at bounding box center [550, 222] width 236 height 25
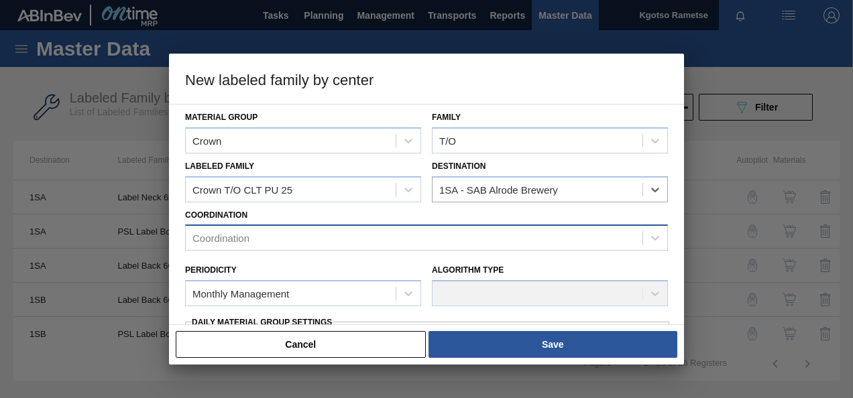
click at [412, 229] on div "Coordination" at bounding box center [414, 238] width 457 height 19
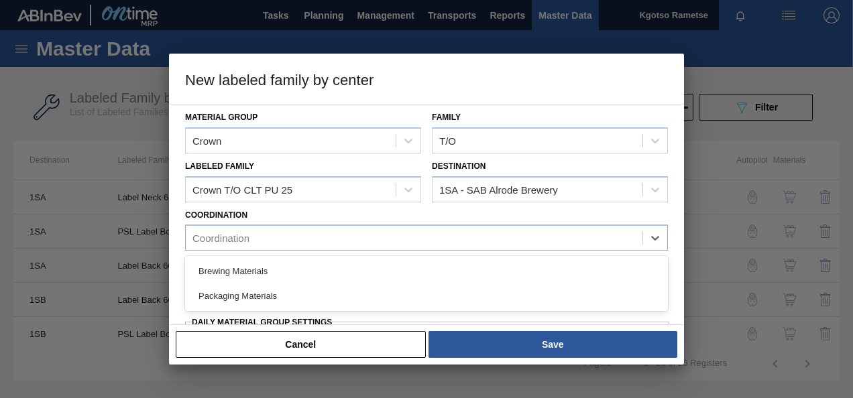
drag, startPoint x: 284, startPoint y: 290, endPoint x: 282, endPoint y: 284, distance: 6.8
click at [284, 288] on div "Packaging Materials" at bounding box center [426, 296] width 483 height 25
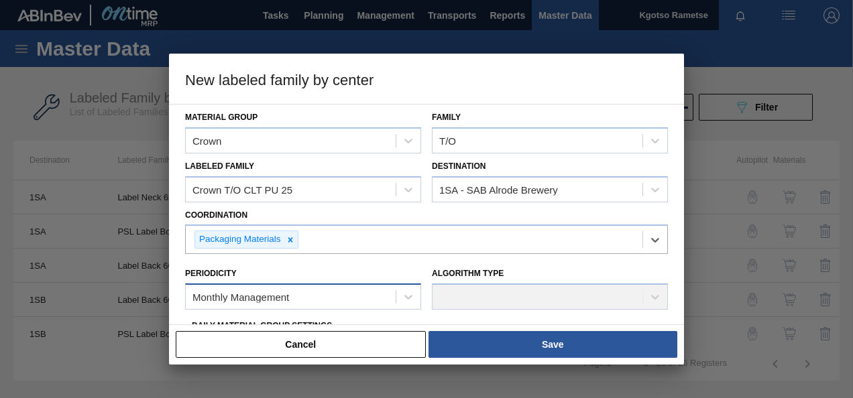
scroll to position [67, 0]
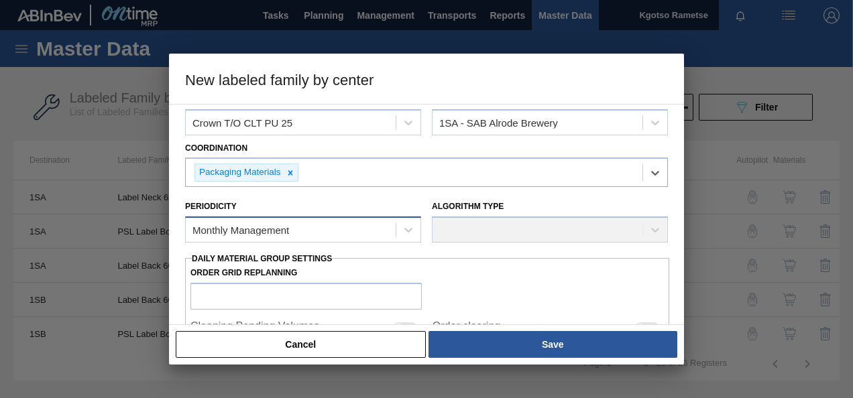
click at [277, 229] on div "Monthly Management" at bounding box center [240, 230] width 97 height 11
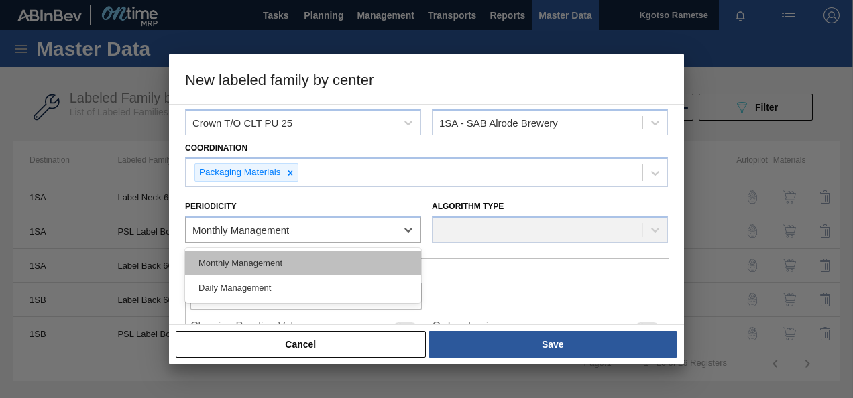
click at [274, 263] on div "Monthly Management" at bounding box center [303, 263] width 236 height 25
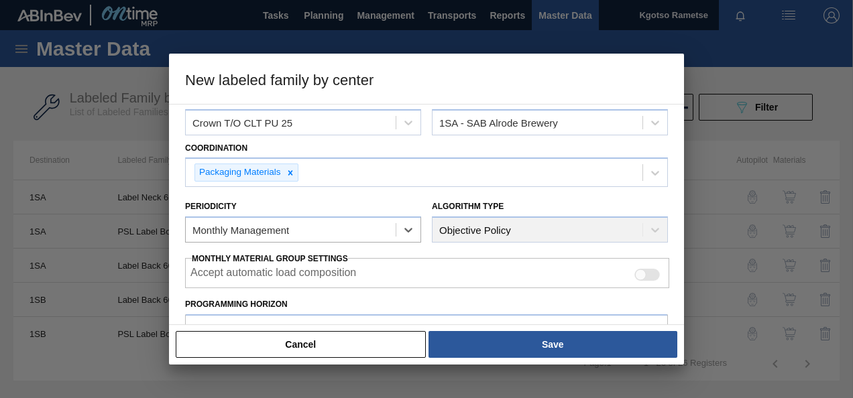
scroll to position [134, 0]
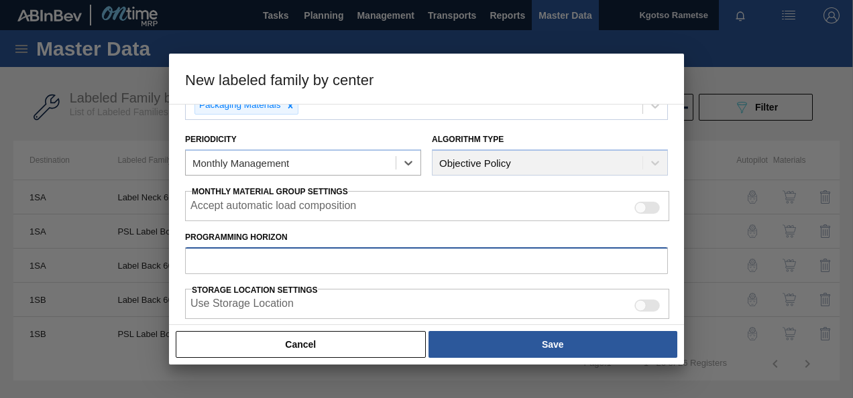
click at [271, 253] on input "Programming Horizon" at bounding box center [426, 260] width 483 height 27
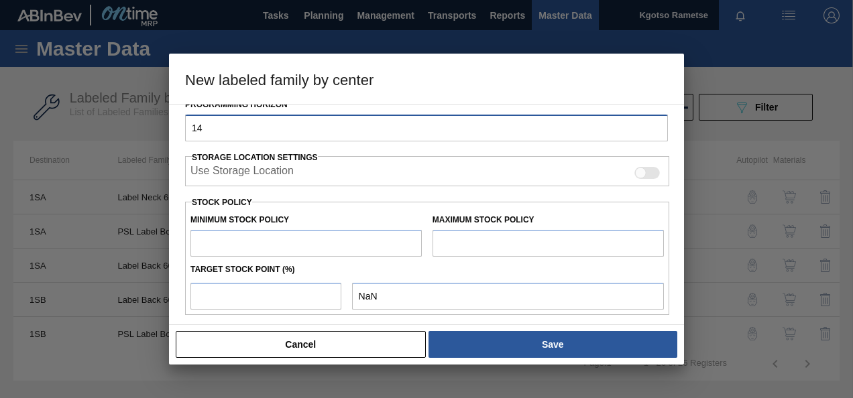
scroll to position [268, 0]
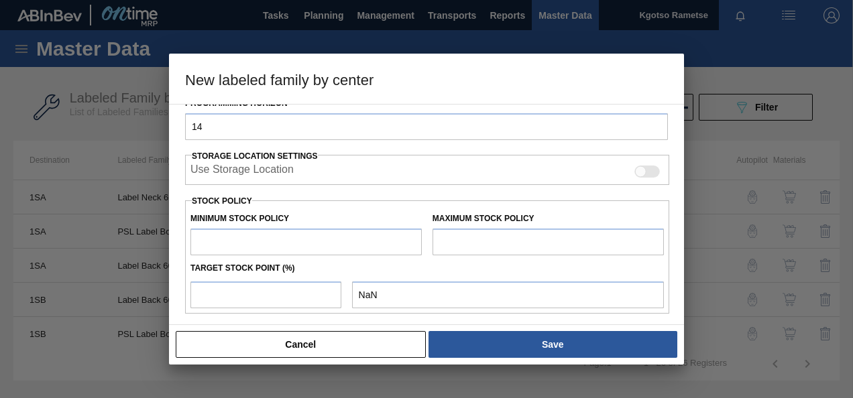
click at [275, 232] on input "text" at bounding box center [305, 242] width 231 height 27
click at [490, 245] on input "text" at bounding box center [547, 242] width 231 height 27
click at [249, 288] on input "number" at bounding box center [265, 295] width 151 height 27
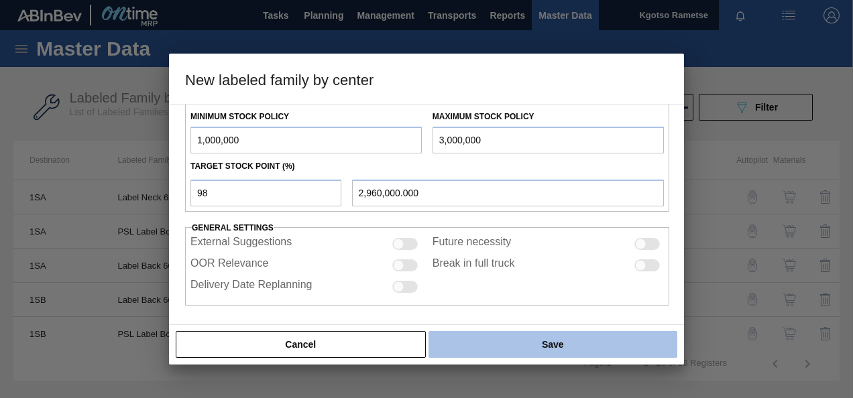
click at [513, 335] on button "Save" at bounding box center [552, 344] width 249 height 27
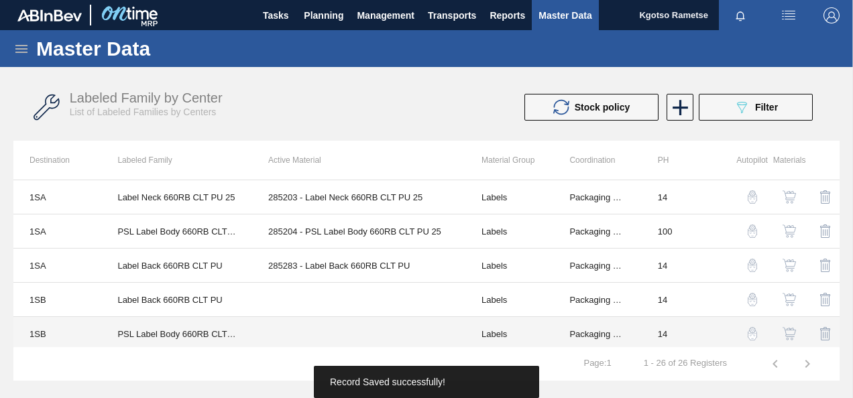
scroll to position [134, 0]
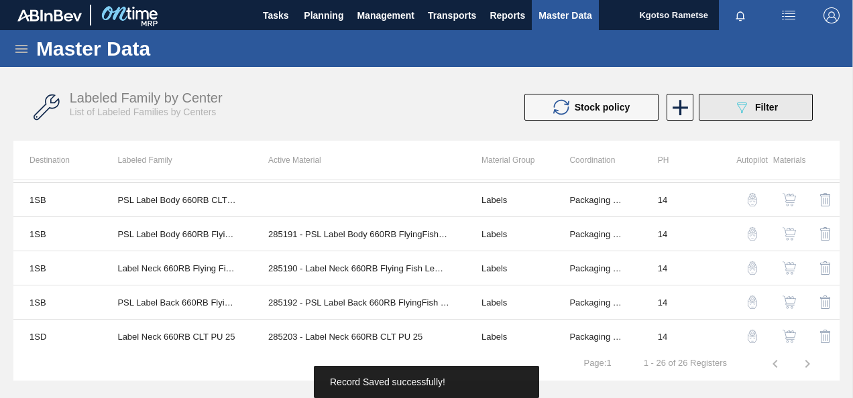
click at [717, 107] on button "089F7B8B-B2A5-4AFE-B5C0-19BA573D28AC Filter" at bounding box center [756, 107] width 114 height 27
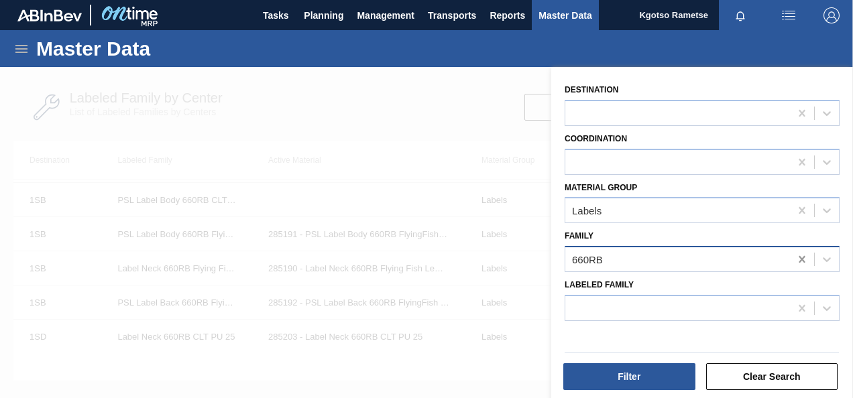
drag, startPoint x: 798, startPoint y: 260, endPoint x: 799, endPoint y: 253, distance: 7.5
click at [798, 256] on icon at bounding box center [801, 259] width 6 height 7
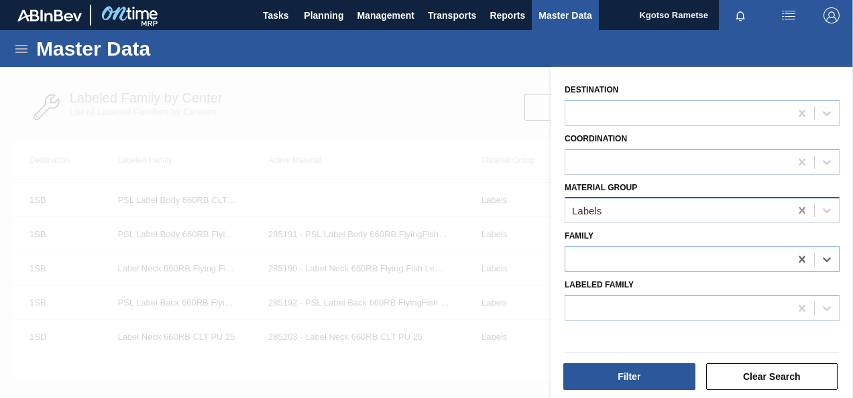
click at [791, 213] on div at bounding box center [802, 210] width 24 height 24
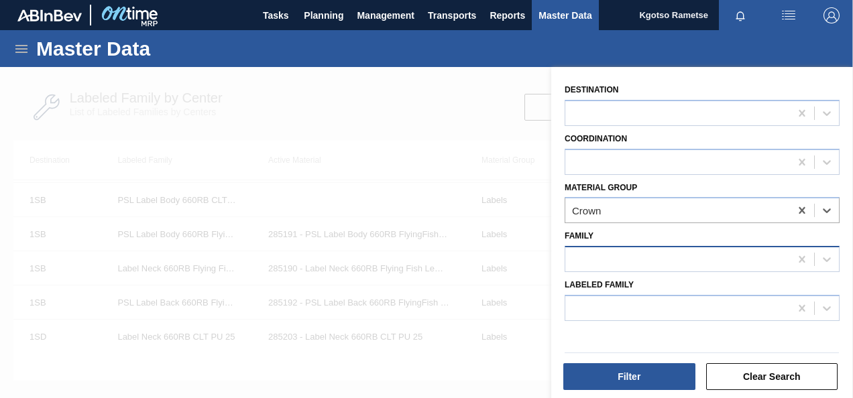
click at [642, 250] on div at bounding box center [677, 259] width 225 height 19
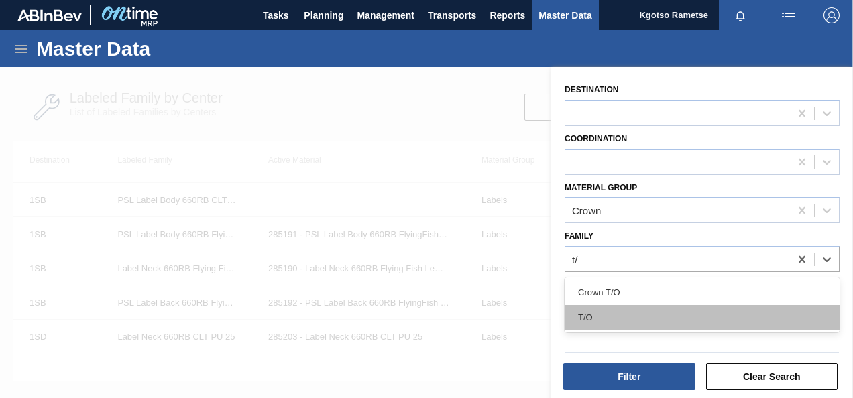
click at [580, 319] on div "T/O" at bounding box center [701, 317] width 275 height 25
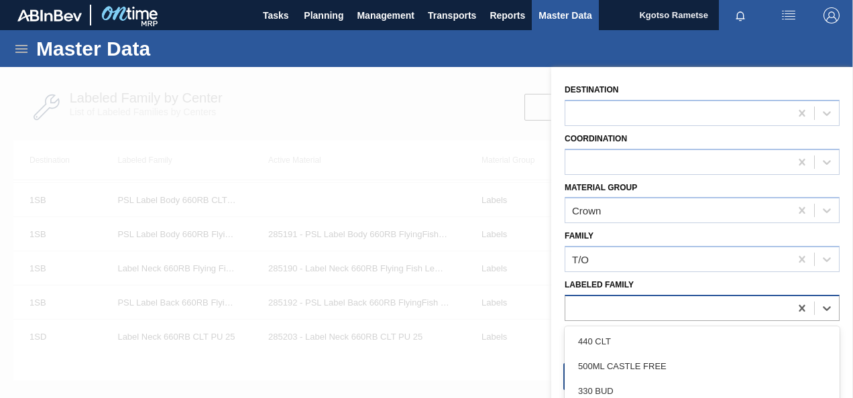
click at [584, 314] on div at bounding box center [677, 307] width 225 height 19
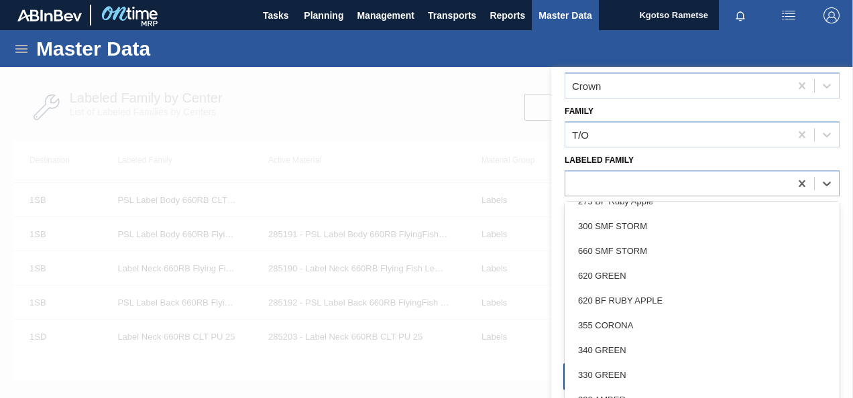
scroll to position [0, 0]
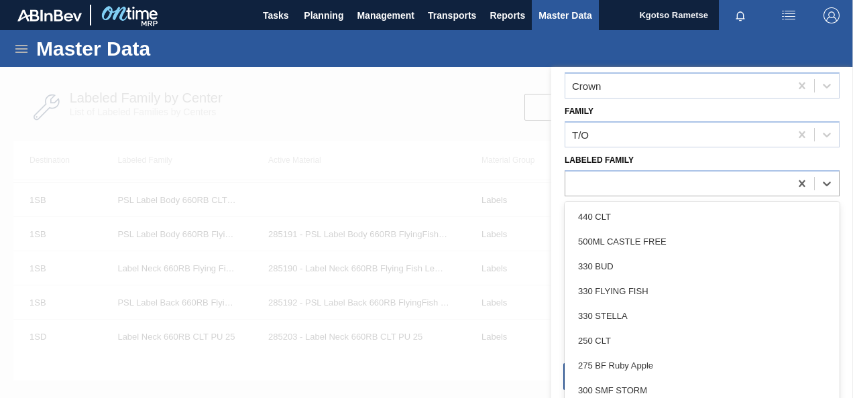
click at [650, 160] on div "Destination Coordination Material Group Crown Family T/O Labeled Family option …" at bounding box center [702, 234] width 302 height 335
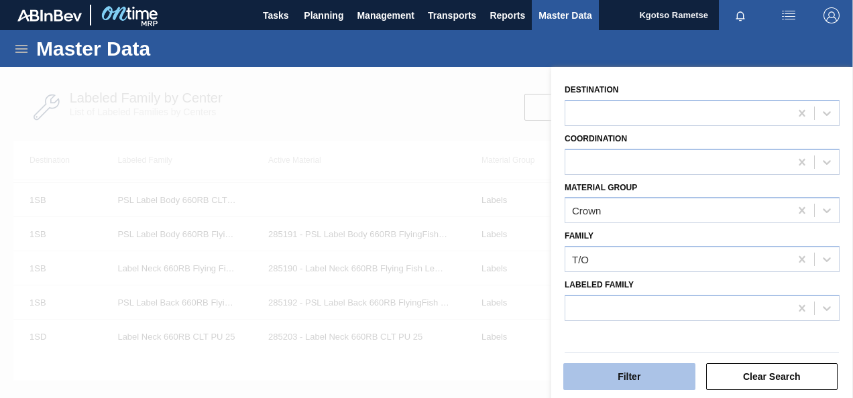
click at [624, 379] on button "Filter" at bounding box center [629, 376] width 132 height 27
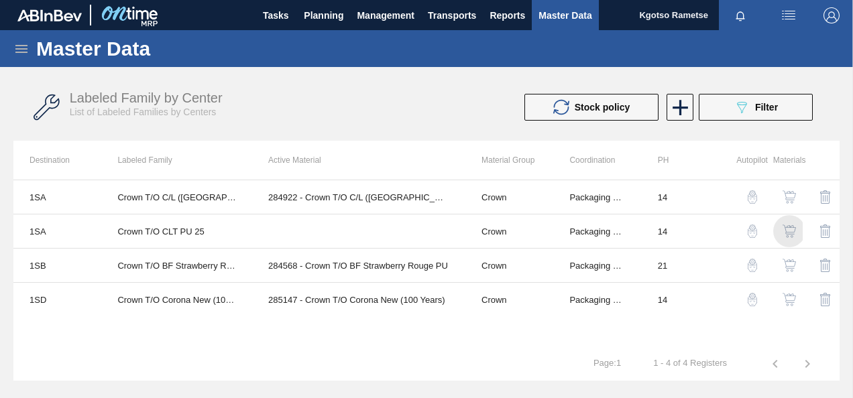
click at [790, 225] on img "button" at bounding box center [788, 231] width 13 height 13
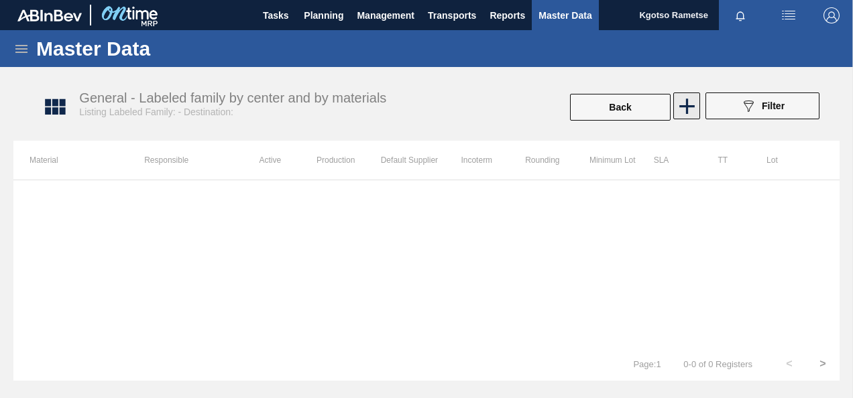
click at [697, 101] on icon at bounding box center [687, 106] width 26 height 26
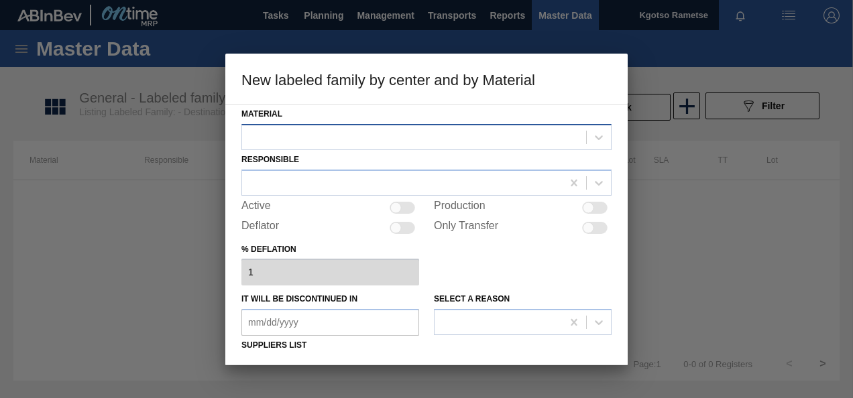
click at [439, 138] on div at bounding box center [414, 136] width 344 height 19
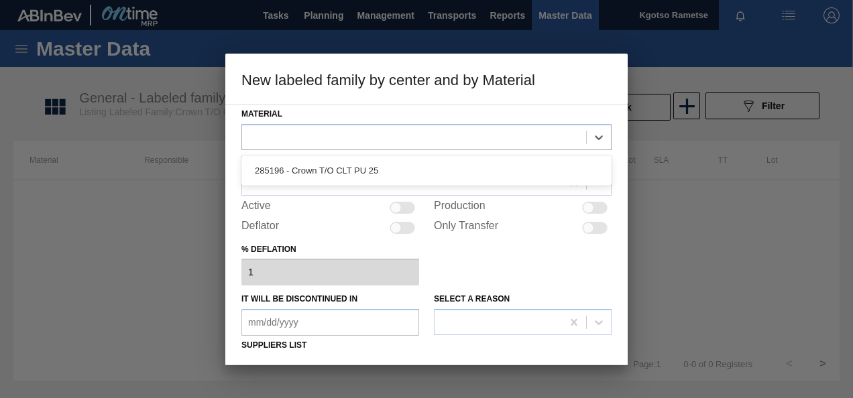
click at [417, 166] on div "285196 - Crown T/O CLT PU 25" at bounding box center [426, 170] width 370 height 25
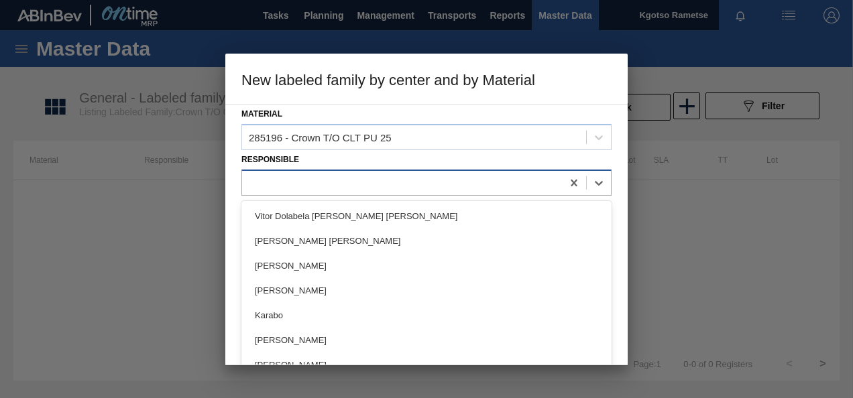
click at [325, 174] on div at bounding box center [402, 182] width 320 height 19
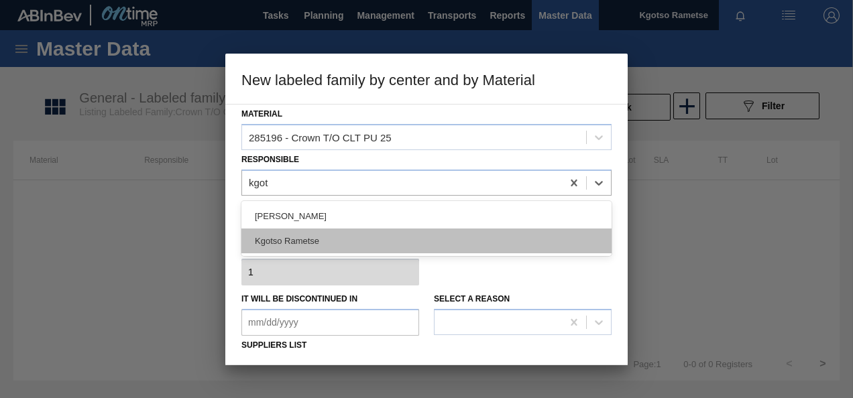
click at [322, 249] on div "[PERSON_NAME] Kgotso Rametse" at bounding box center [426, 228] width 370 height 55
click at [362, 239] on div "Kgotso Rametse" at bounding box center [426, 241] width 370 height 25
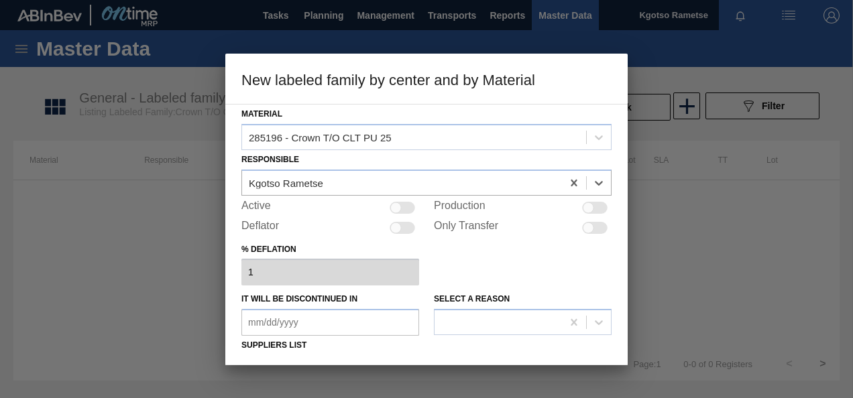
click at [400, 204] on div at bounding box center [401, 208] width 25 height 12
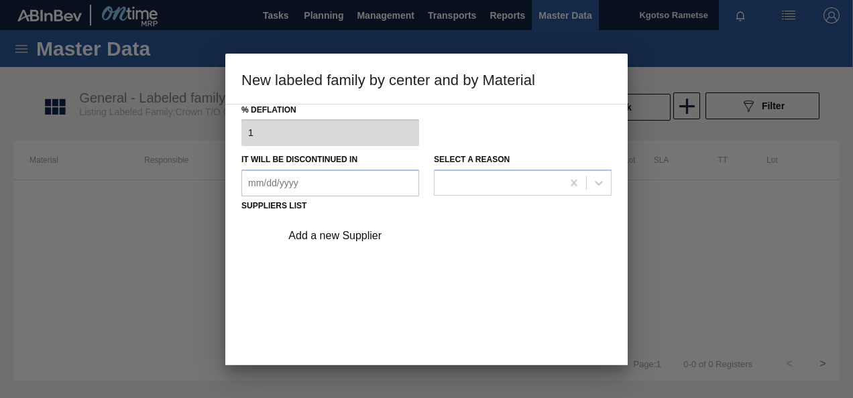
scroll to position [204, 0]
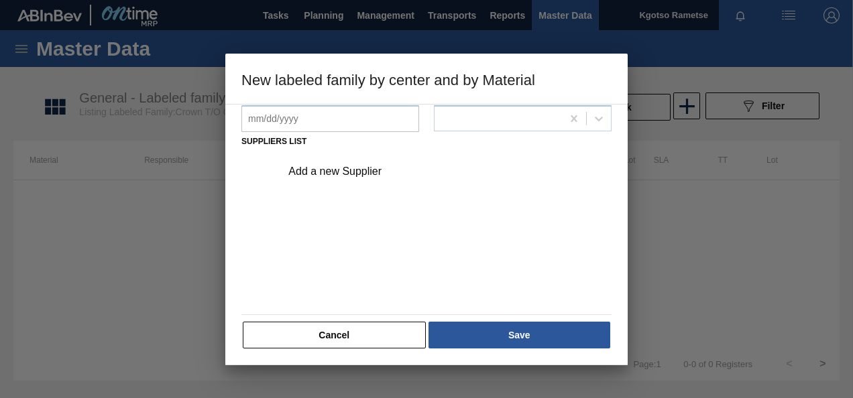
click at [338, 166] on div "Add a new Supplier" at bounding box center [419, 172] width 263 height 12
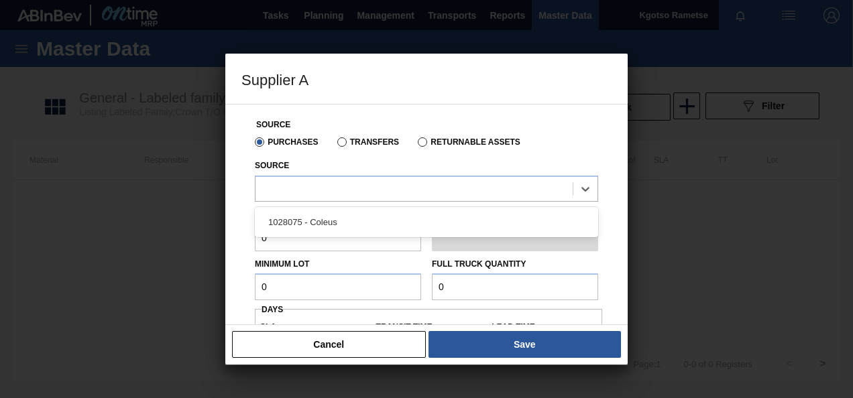
drag, startPoint x: 311, startPoint y: 187, endPoint x: 303, endPoint y: 202, distance: 17.4
click at [311, 186] on div at bounding box center [413, 188] width 317 height 19
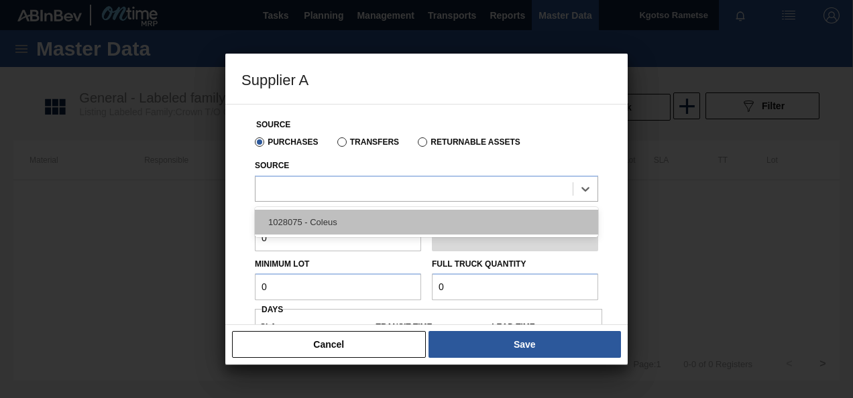
click at [299, 224] on div "1028075 - Coleus" at bounding box center [426, 222] width 343 height 25
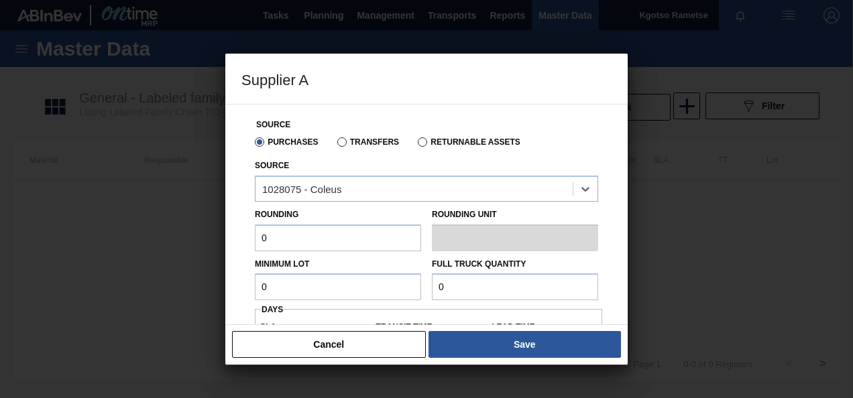
drag, startPoint x: 287, startPoint y: 233, endPoint x: 146, endPoint y: 240, distance: 140.9
click at [156, 240] on div "Supplier A Source Purchases Transfers Returnable Assets Source option 1028075 -…" at bounding box center [426, 199] width 853 height 398
drag, startPoint x: 283, startPoint y: 290, endPoint x: 40, endPoint y: 271, distance: 243.4
click at [129, 294] on div "Supplier A Source Purchases Transfers Returnable Assets Source 1028075 - Coleus…" at bounding box center [426, 199] width 853 height 398
drag, startPoint x: 328, startPoint y: 274, endPoint x: 150, endPoint y: 299, distance: 180.0
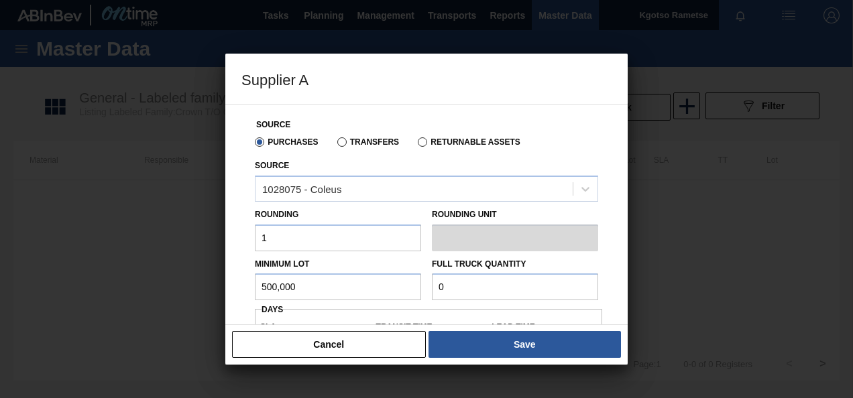
click at [150, 299] on div "Supplier A Source Purchases Transfers Returnable Assets Source 1028075 - Coleus…" at bounding box center [426, 199] width 853 height 398
drag, startPoint x: 455, startPoint y: 288, endPoint x: 421, endPoint y: 274, distance: 37.0
click at [421, 274] on div "Minimum Lot 500,000 Full Truck Quantity 0" at bounding box center [426, 276] width 354 height 50
paste input "500,00"
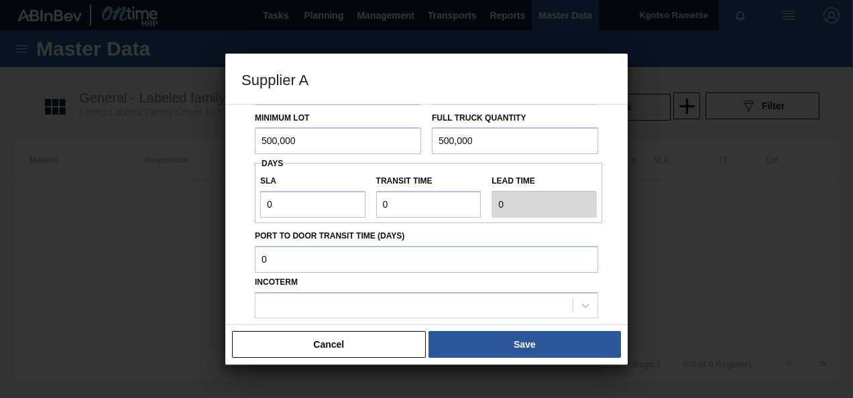
scroll to position [222, 0]
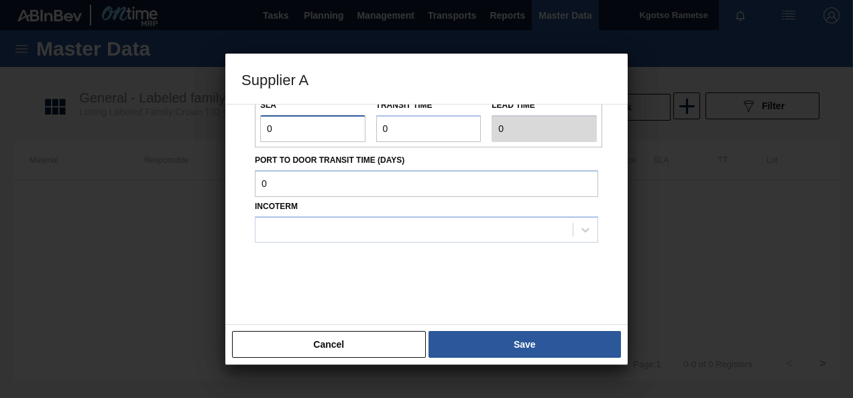
click at [231, 135] on div "Source Purchases Transfers Returnable Assets Source 1028075 - Coleus Rounding 1…" at bounding box center [426, 214] width 402 height 221
drag, startPoint x: 389, startPoint y: 123, endPoint x: 345, endPoint y: 130, distance: 44.9
click at [349, 130] on div "SLA 1 Transit time Lead time 2" at bounding box center [428, 118] width 347 height 50
drag, startPoint x: 318, startPoint y: 214, endPoint x: 317, endPoint y: 221, distance: 7.5
click at [318, 214] on div "Incoterm" at bounding box center [426, 220] width 343 height 46
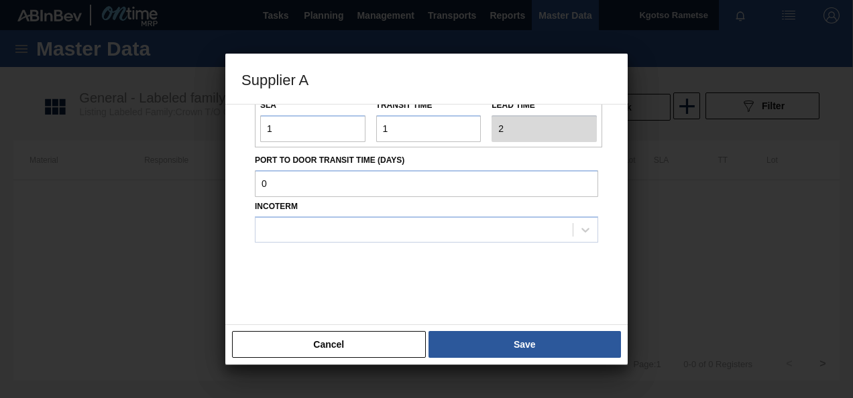
click at [318, 249] on div at bounding box center [426, 276] width 343 height 67
click at [315, 233] on div at bounding box center [413, 229] width 317 height 19
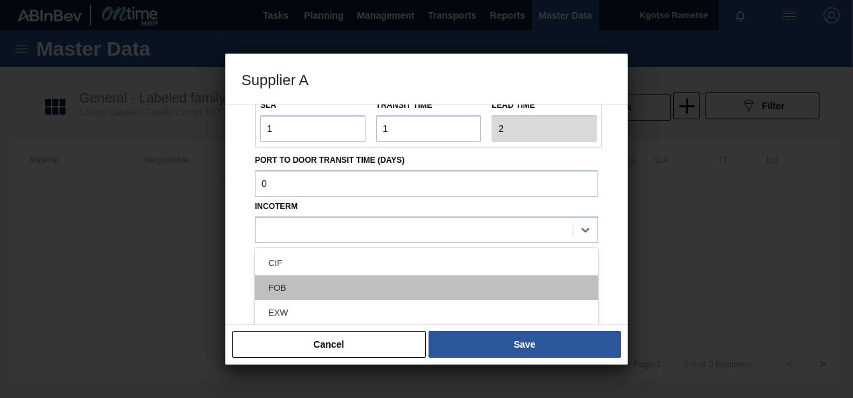
click at [315, 279] on div "FOB" at bounding box center [426, 288] width 343 height 25
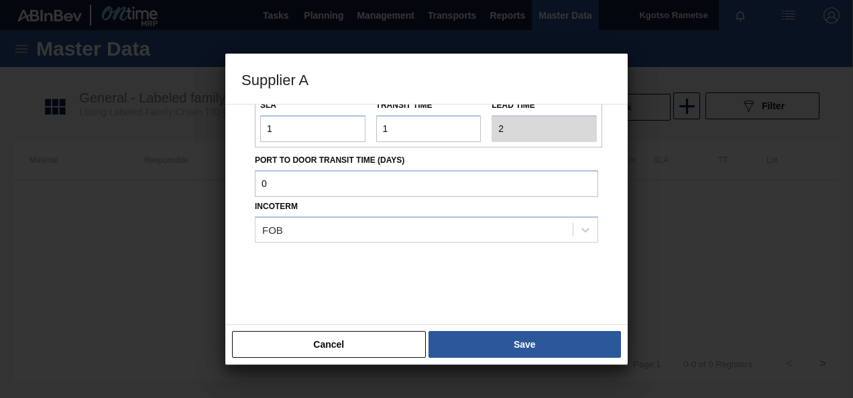
click at [461, 332] on button "Save" at bounding box center [524, 344] width 192 height 27
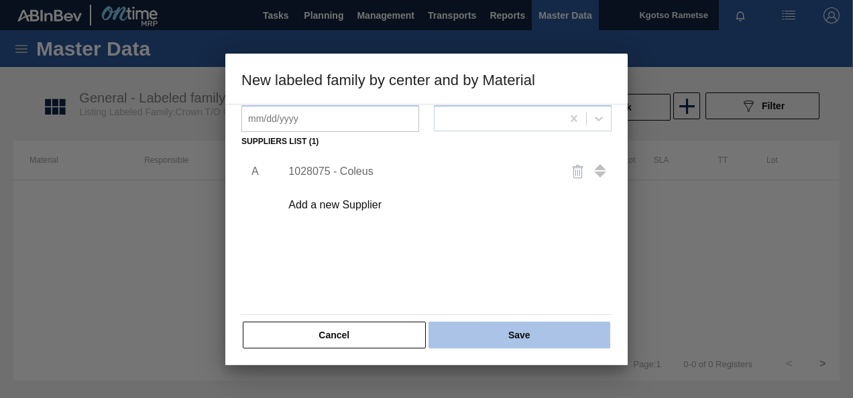
click at [469, 322] on button "Save" at bounding box center [519, 335] width 182 height 27
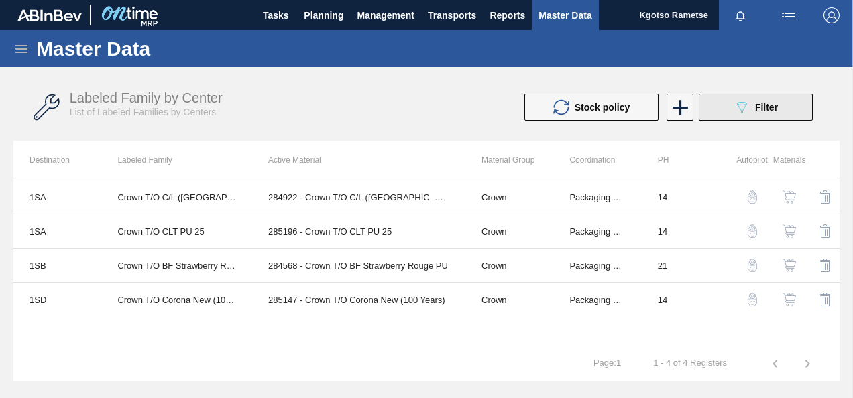
click at [760, 112] on span "Filter" at bounding box center [766, 107] width 23 height 11
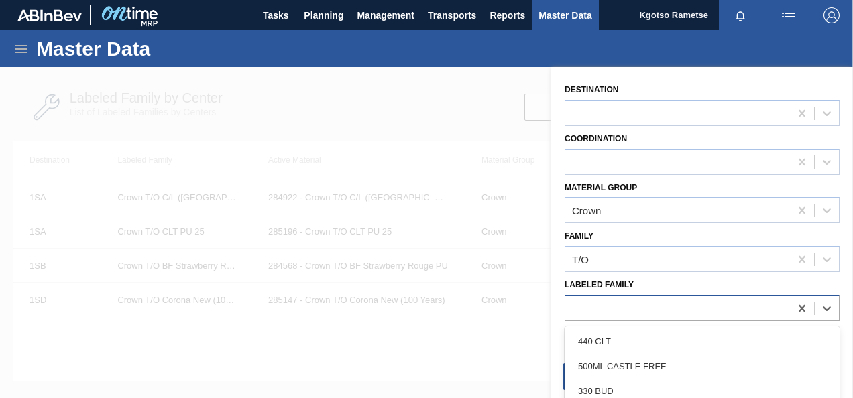
click at [662, 299] on div at bounding box center [677, 307] width 225 height 19
paste Family "500,000"
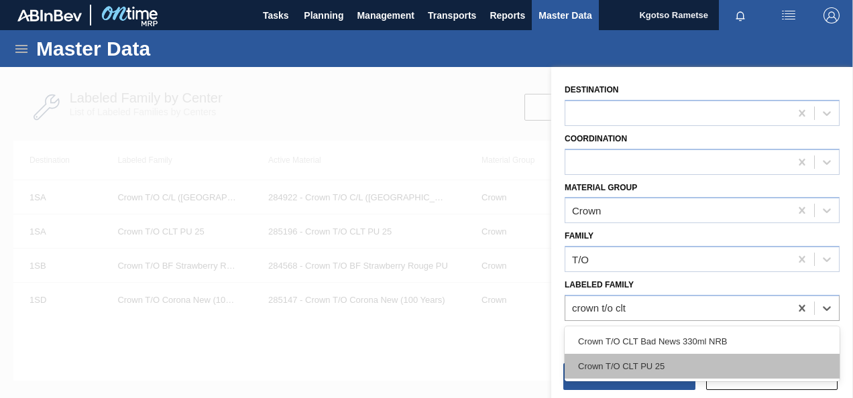
click at [675, 363] on div "Crown T/O CLT PU 25" at bounding box center [701, 366] width 275 height 25
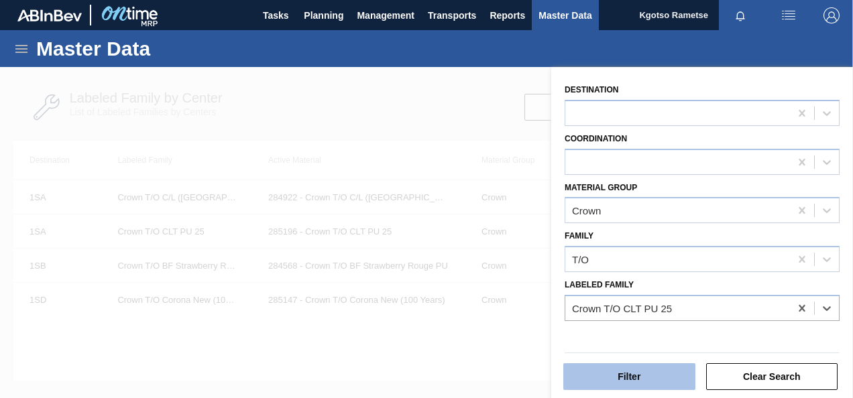
click at [637, 379] on button "Filter" at bounding box center [629, 376] width 132 height 27
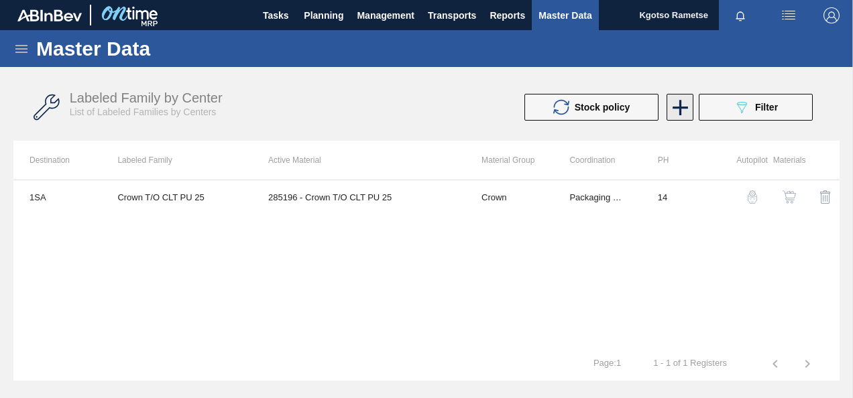
click at [680, 111] on icon at bounding box center [679, 107] width 15 height 15
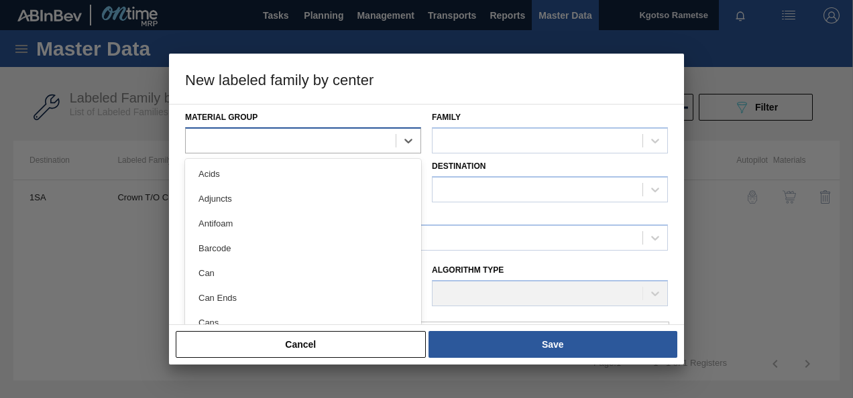
click at [370, 133] on div at bounding box center [291, 140] width 210 height 19
click at [362, 135] on div at bounding box center [291, 140] width 210 height 19
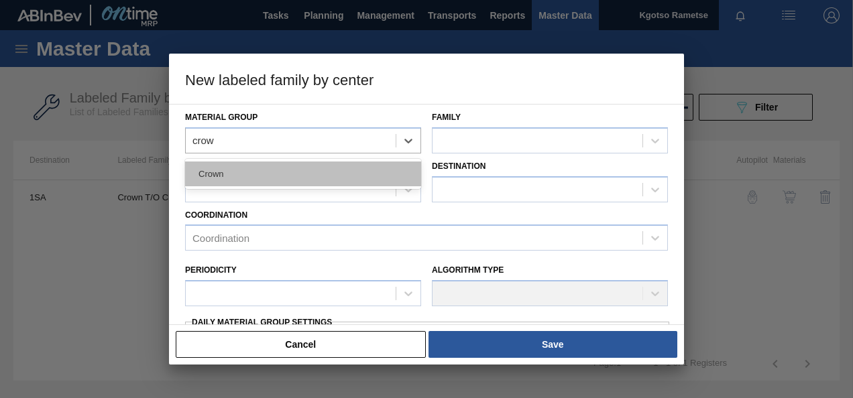
click at [392, 173] on div "Crown" at bounding box center [303, 174] width 236 height 25
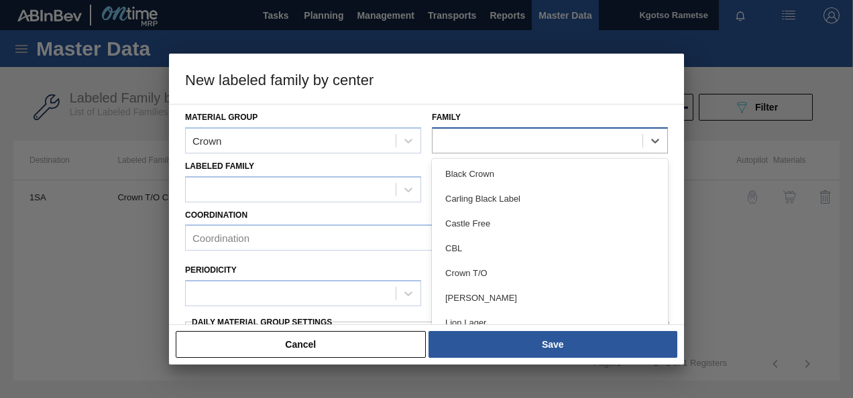
click at [503, 133] on div at bounding box center [537, 140] width 210 height 19
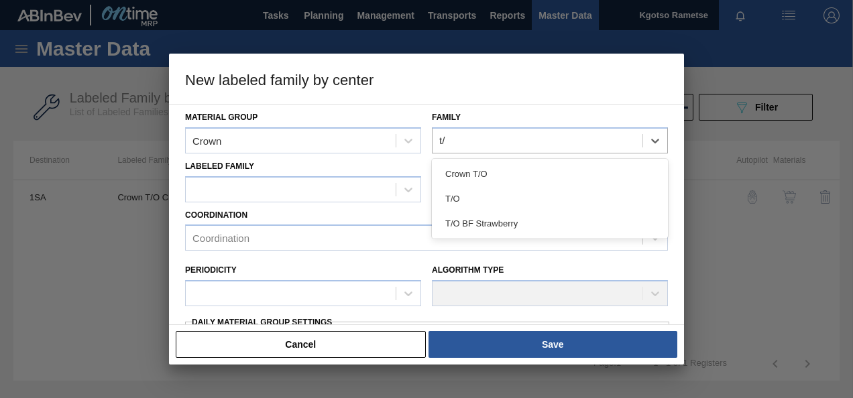
click at [487, 199] on div "T/O" at bounding box center [550, 198] width 236 height 25
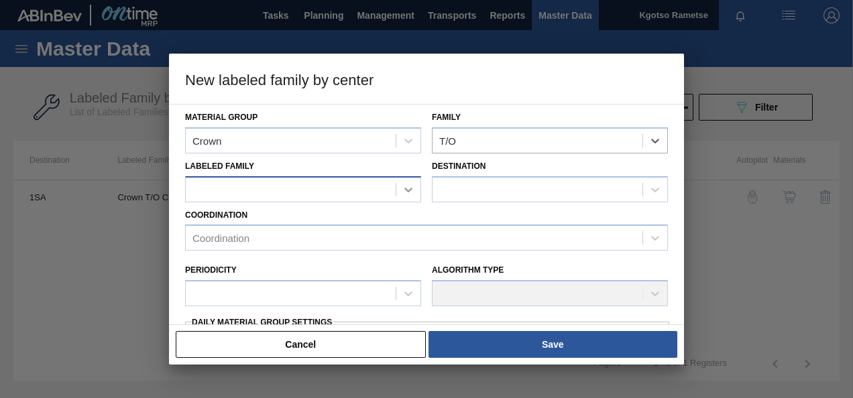
drag, startPoint x: 409, startPoint y: 200, endPoint x: 402, endPoint y: 196, distance: 8.4
click at [407, 199] on div at bounding box center [408, 190] width 24 height 24
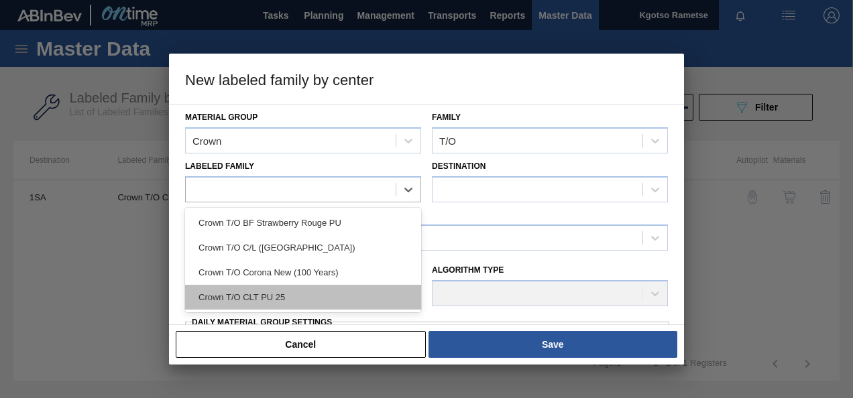
click at [275, 296] on div "Crown T/O CLT PU 25" at bounding box center [303, 297] width 236 height 25
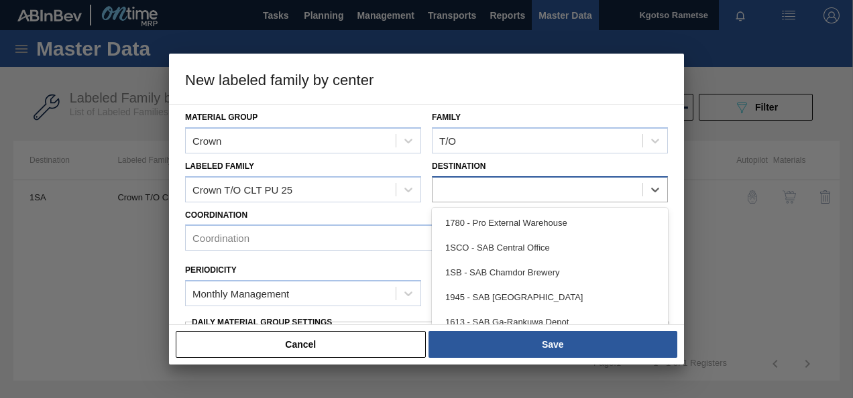
click at [538, 196] on div at bounding box center [537, 189] width 210 height 19
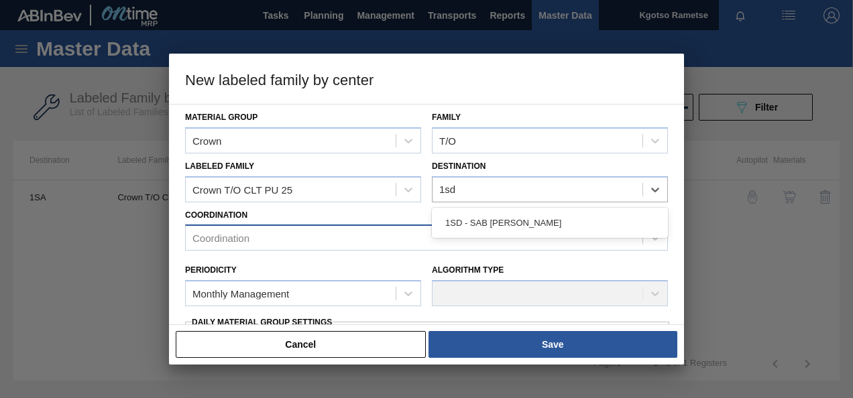
drag, startPoint x: 464, startPoint y: 234, endPoint x: 440, endPoint y: 227, distance: 25.0
click at [463, 234] on div "1SD - SAB [PERSON_NAME]" at bounding box center [550, 222] width 236 height 25
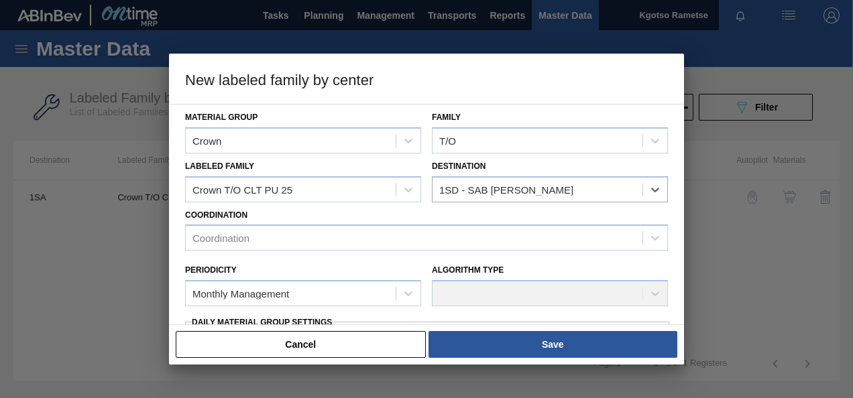
click at [318, 251] on div "Periodicity Monthly Management Algorithm Type" at bounding box center [426, 282] width 493 height 62
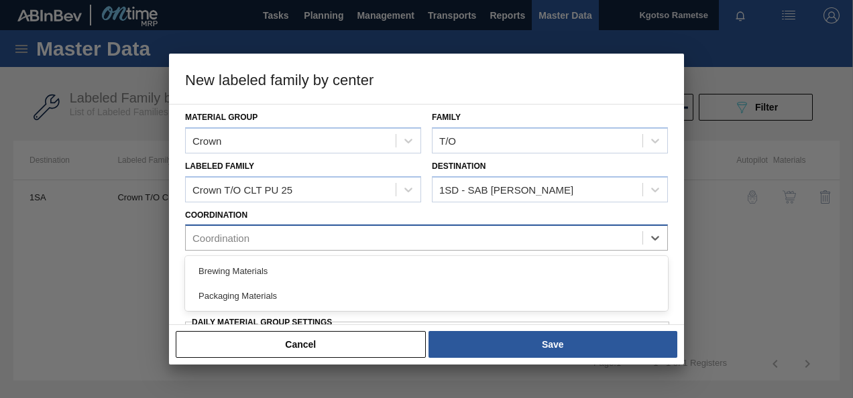
drag, startPoint x: 299, startPoint y: 233, endPoint x: 279, endPoint y: 238, distance: 20.8
click at [297, 231] on div "Coordination" at bounding box center [414, 238] width 457 height 19
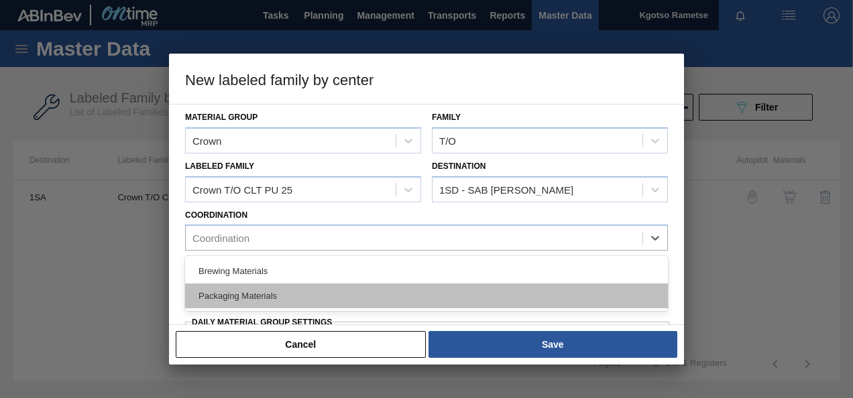
click at [231, 292] on div "Packaging Materials" at bounding box center [426, 296] width 483 height 25
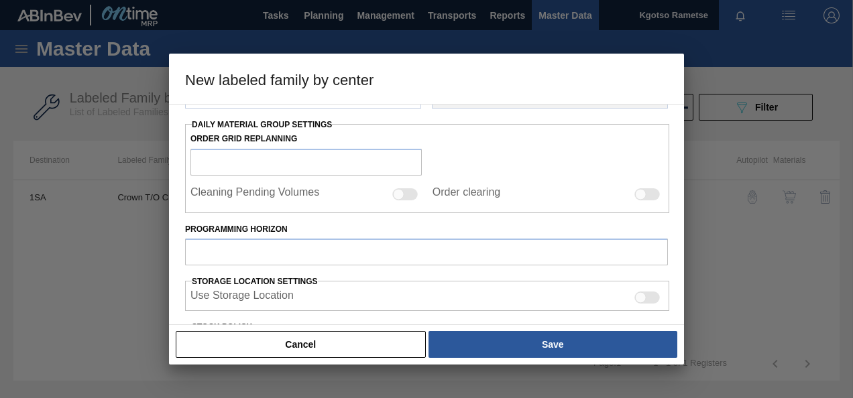
scroll to position [134, 0]
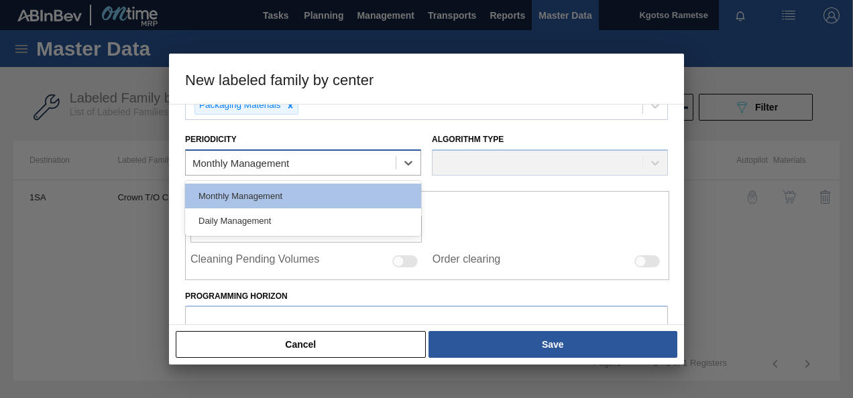
click at [255, 158] on div "Monthly Management" at bounding box center [240, 163] width 97 height 11
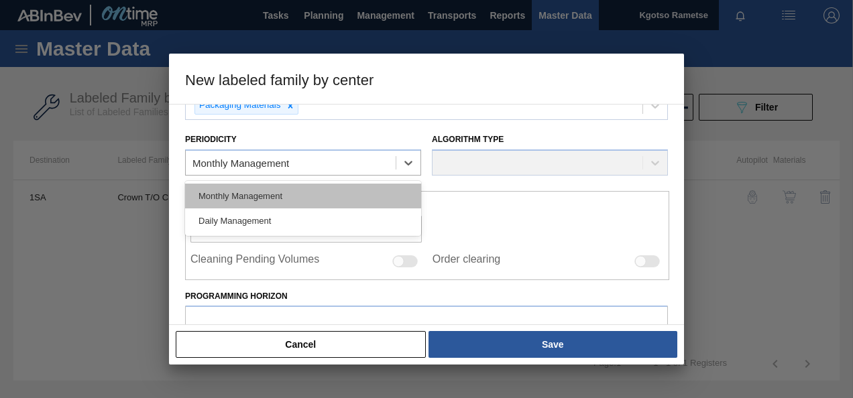
click at [248, 195] on div "Monthly Management" at bounding box center [303, 196] width 236 height 25
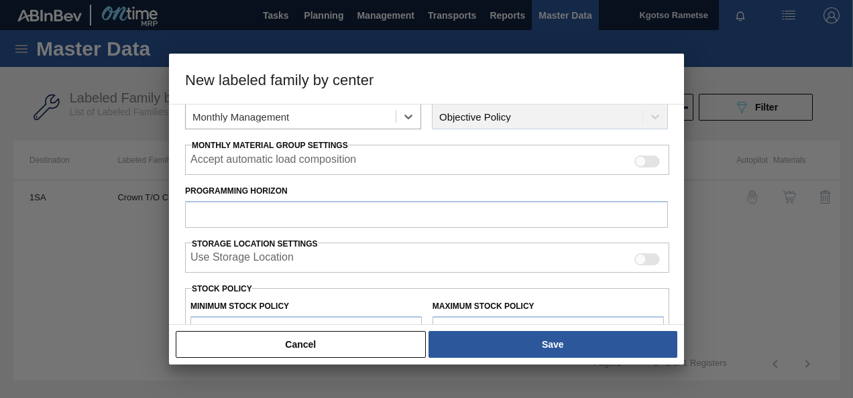
scroll to position [201, 0]
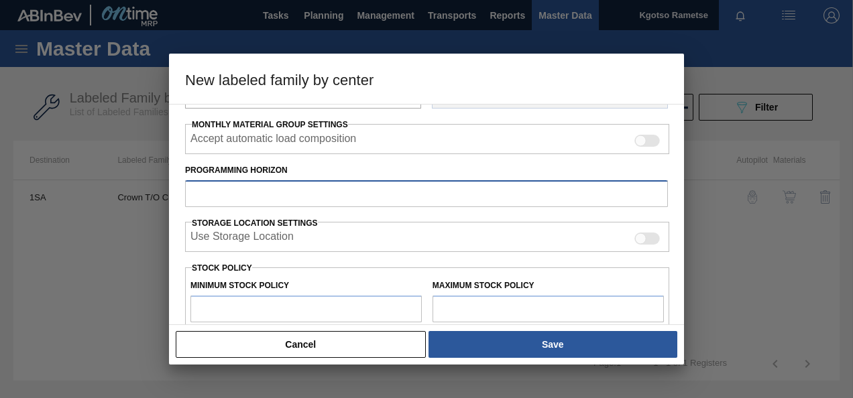
click at [241, 194] on input "Programming Horizon" at bounding box center [426, 193] width 483 height 27
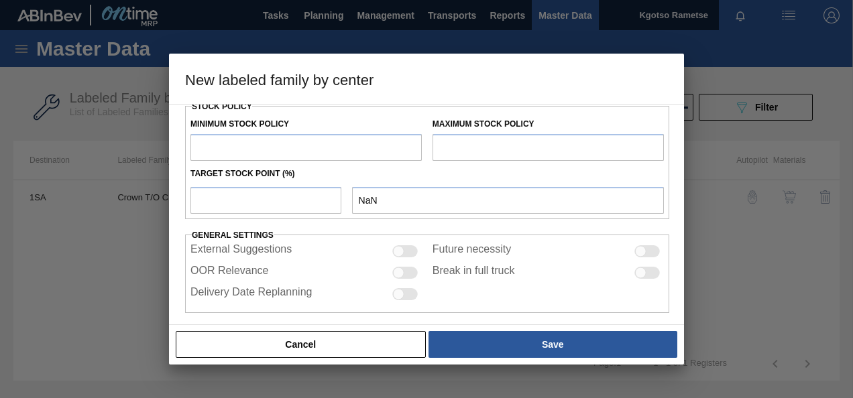
scroll to position [370, 0]
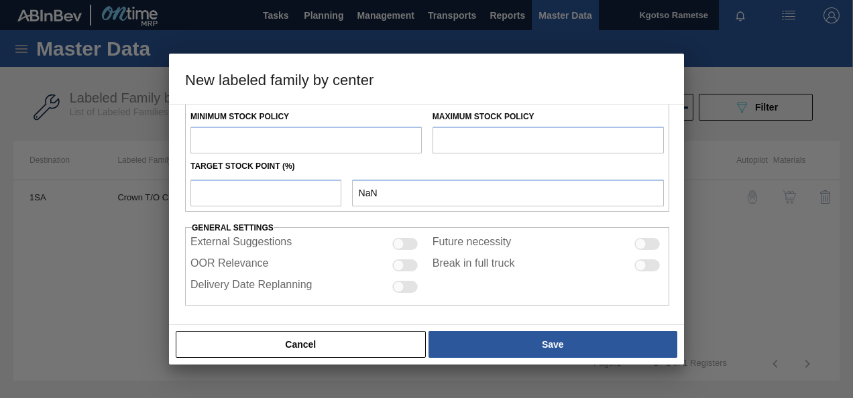
click at [243, 149] on input "text" at bounding box center [305, 140] width 231 height 27
click at [457, 127] on input "text" at bounding box center [547, 140] width 231 height 27
click at [250, 197] on input "number" at bounding box center [265, 193] width 151 height 27
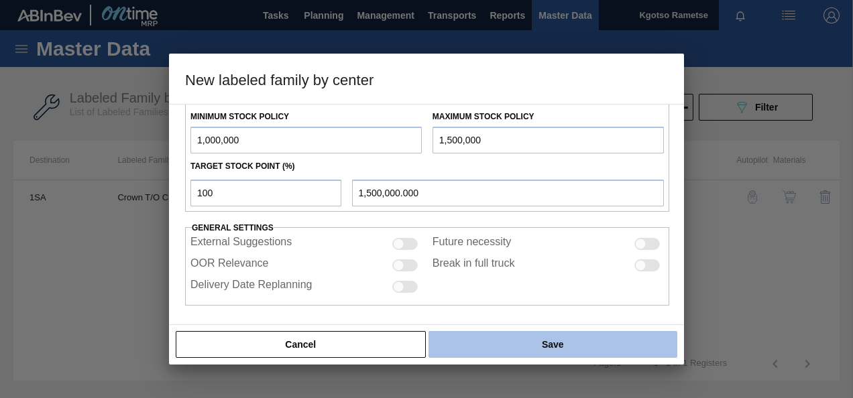
click at [566, 342] on button "Save" at bounding box center [552, 344] width 249 height 27
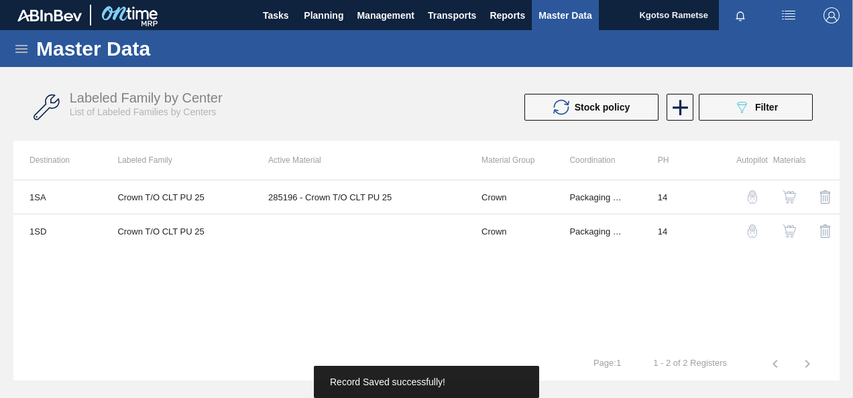
click at [786, 229] on img "button" at bounding box center [788, 231] width 13 height 13
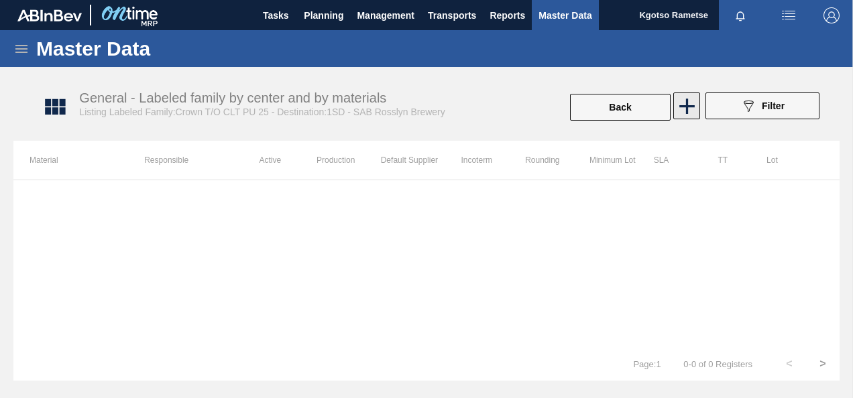
click at [693, 102] on icon at bounding box center [687, 106] width 26 height 26
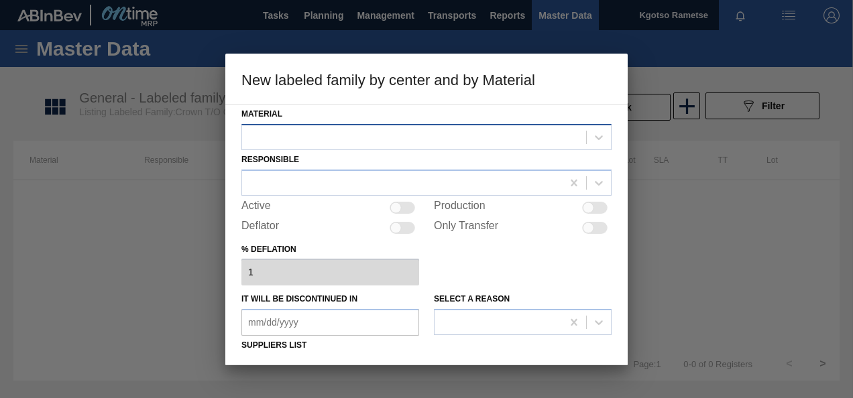
drag, startPoint x: 479, startPoint y: 132, endPoint x: 474, endPoint y: 147, distance: 16.3
click at [479, 133] on div at bounding box center [414, 136] width 344 height 19
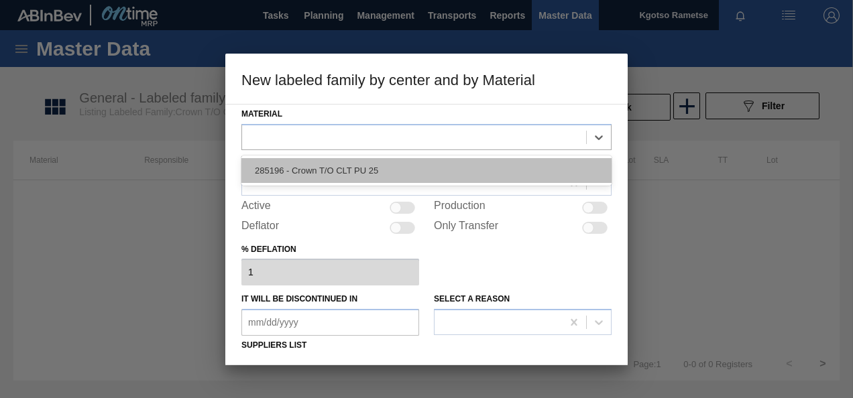
click at [445, 170] on div "285196 - Crown T/O CLT PU 25" at bounding box center [426, 170] width 370 height 25
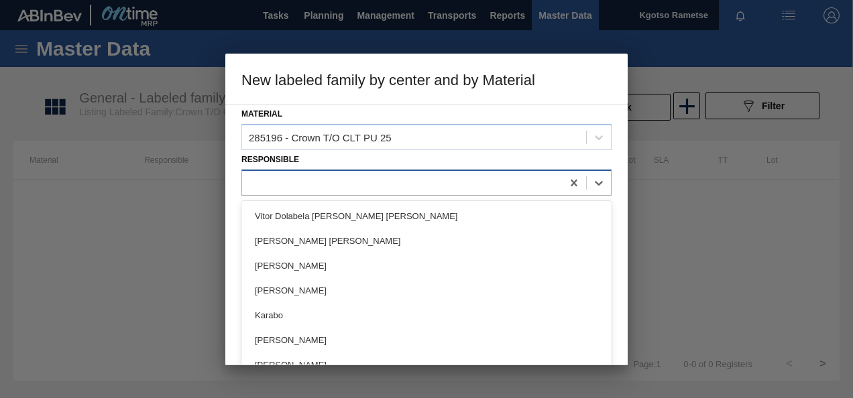
click at [412, 184] on div at bounding box center [402, 182] width 320 height 19
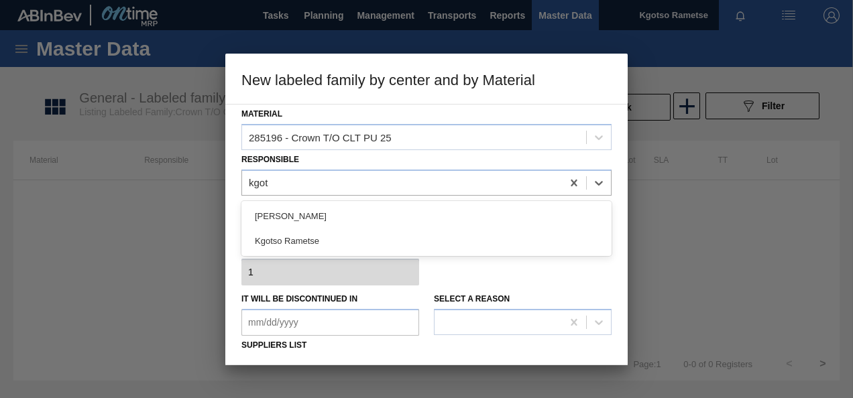
click at [392, 245] on div "Kgotso Rametse" at bounding box center [426, 241] width 370 height 25
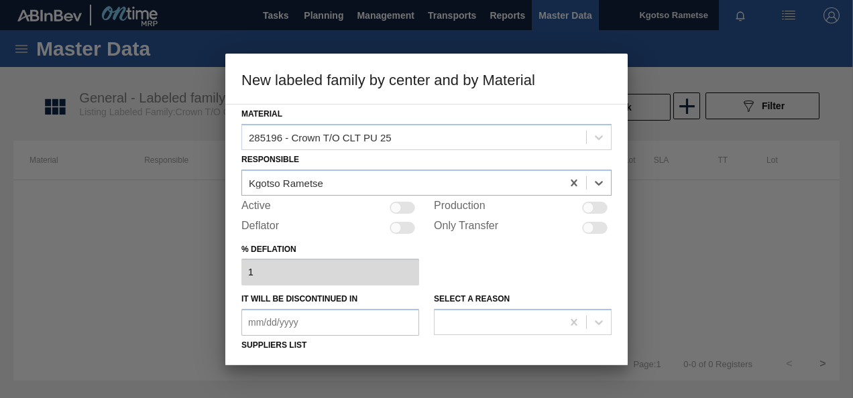
click at [412, 200] on div "Active" at bounding box center [330, 208] width 178 height 16
click at [410, 203] on div at bounding box center [401, 208] width 25 height 12
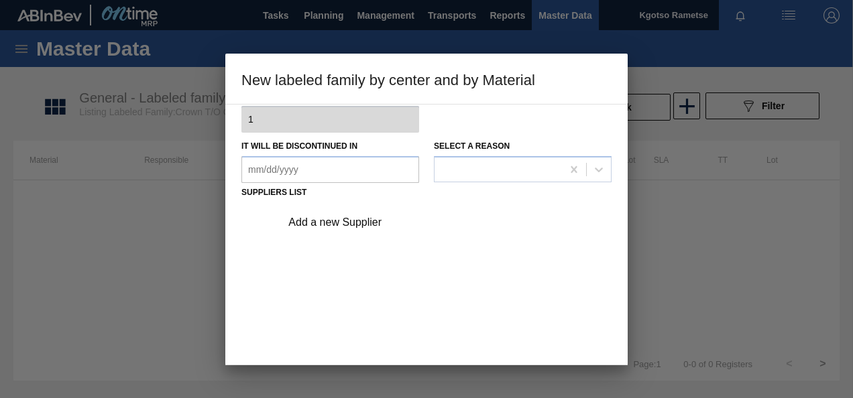
scroll to position [204, 0]
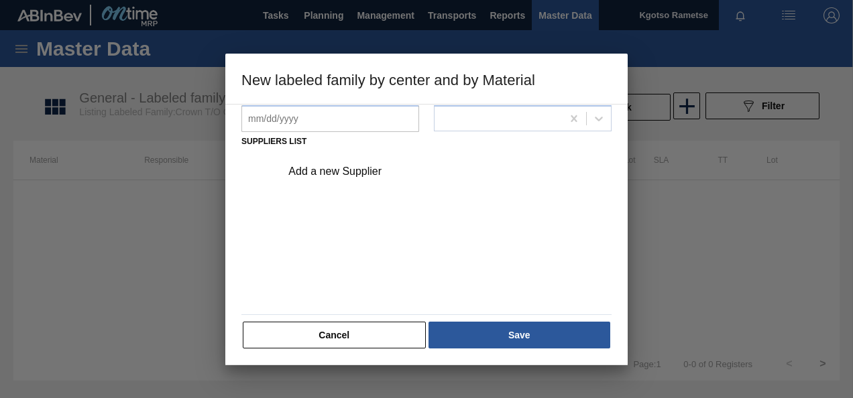
click at [374, 170] on div "Add a new Supplier" at bounding box center [419, 172] width 263 height 12
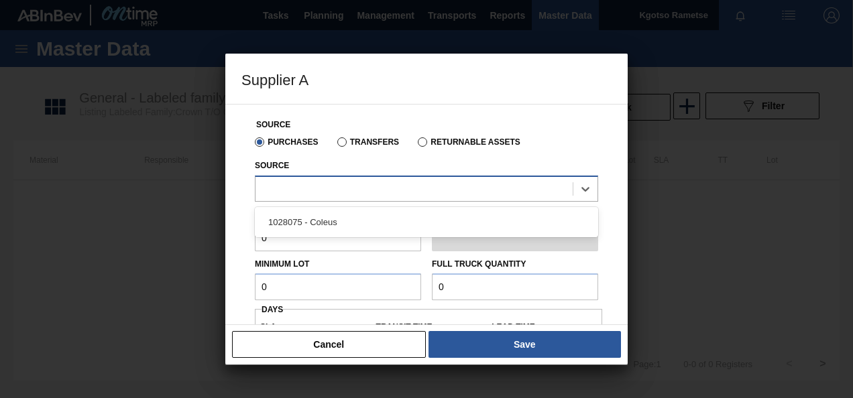
drag, startPoint x: 324, startPoint y: 185, endPoint x: 320, endPoint y: 194, distance: 9.9
click at [323, 185] on div at bounding box center [413, 188] width 317 height 19
click at [313, 223] on div "1028075 - Coleus" at bounding box center [426, 222] width 343 height 25
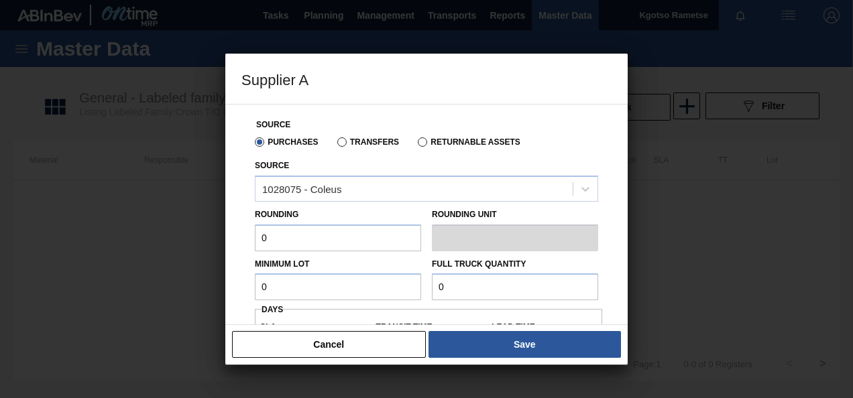
drag, startPoint x: 301, startPoint y: 231, endPoint x: 3, endPoint y: 227, distance: 298.3
click at [23, 231] on div "Supplier A Source Purchases Transfers Returnable Assets Source 1028075 - Coleus…" at bounding box center [426, 199] width 853 height 398
drag, startPoint x: 396, startPoint y: 298, endPoint x: 46, endPoint y: 300, distance: 349.9
click at [46, 300] on div "Supplier A Source Purchases Transfers Returnable Assets Source 1028075 - Coleus…" at bounding box center [426, 199] width 853 height 398
click at [253, 286] on div "Minimum Lot 500,000" at bounding box center [337, 278] width 177 height 46
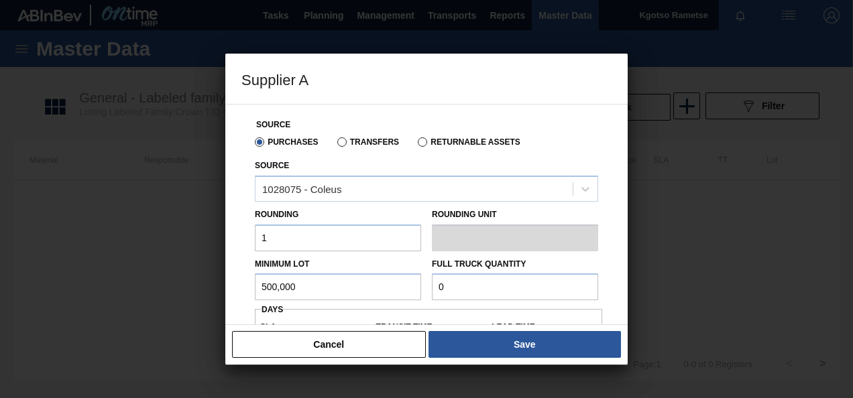
drag, startPoint x: 479, startPoint y: 288, endPoint x: 209, endPoint y: 287, distance: 270.2
click at [247, 293] on div "Source Purchases Transfers Returnable Assets Source 1028075 - Coleus Rounding 1…" at bounding box center [426, 318] width 370 height 427
paste input "500,00"
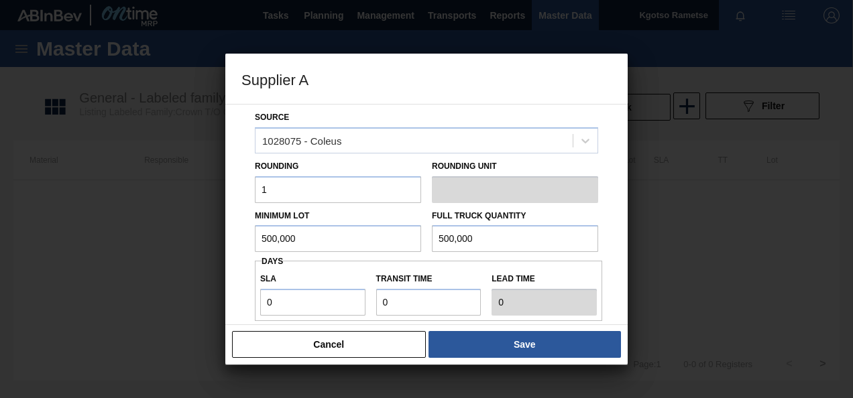
scroll to position [201, 0]
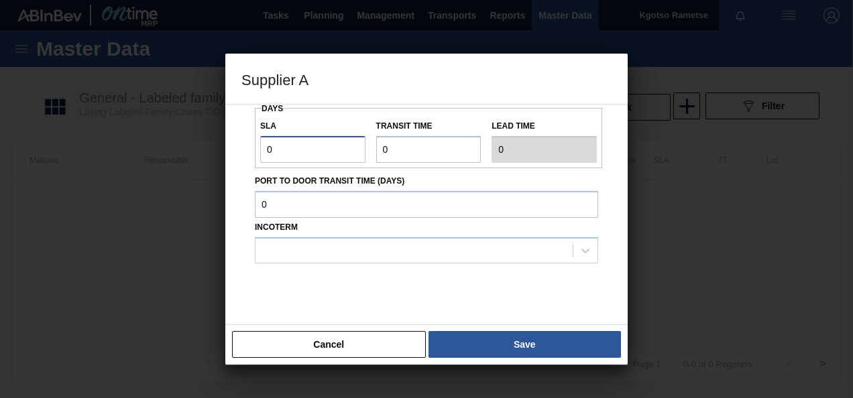
drag, startPoint x: 263, startPoint y: 147, endPoint x: 221, endPoint y: 147, distance: 42.2
click at [236, 147] on div "Source Purchases Transfers Returnable Assets Source 1028075 - Coleus Rounding 1…" at bounding box center [426, 214] width 402 height 221
drag, startPoint x: 394, startPoint y: 147, endPoint x: 351, endPoint y: 152, distance: 43.2
click at [366, 148] on div "SLA 1 Transit time Lead time 1" at bounding box center [428, 138] width 347 height 50
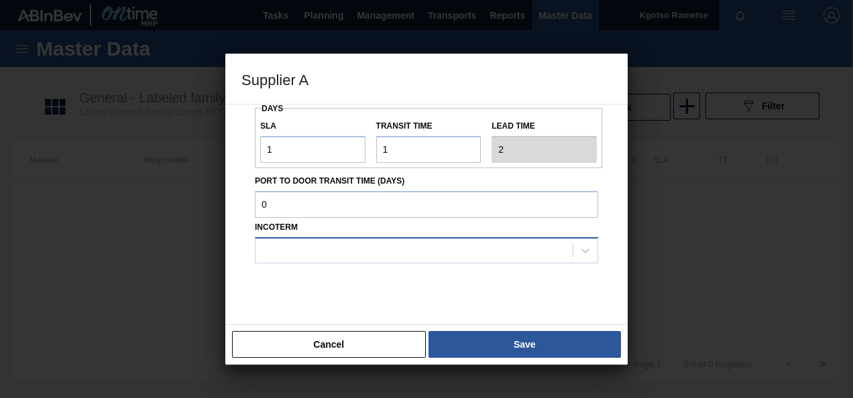
drag, startPoint x: 324, startPoint y: 244, endPoint x: 314, endPoint y: 237, distance: 12.1
click at [322, 241] on div at bounding box center [413, 250] width 317 height 19
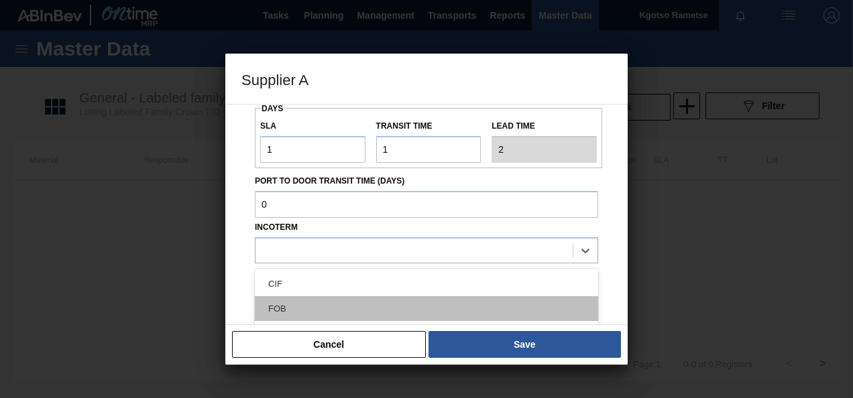
click at [294, 309] on div "FOB" at bounding box center [426, 308] width 343 height 25
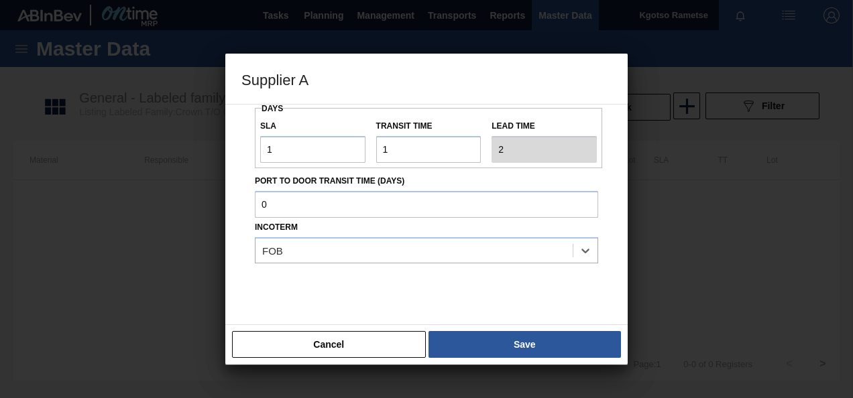
click at [510, 337] on button "Save" at bounding box center [524, 344] width 192 height 27
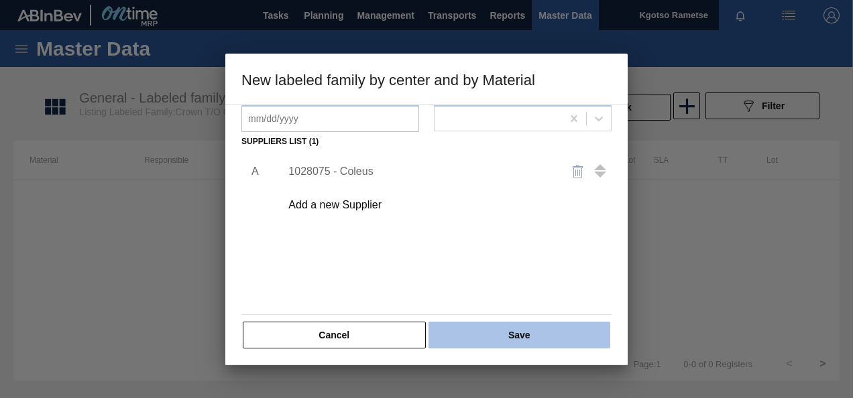
click at [503, 335] on button "Save" at bounding box center [519, 335] width 182 height 27
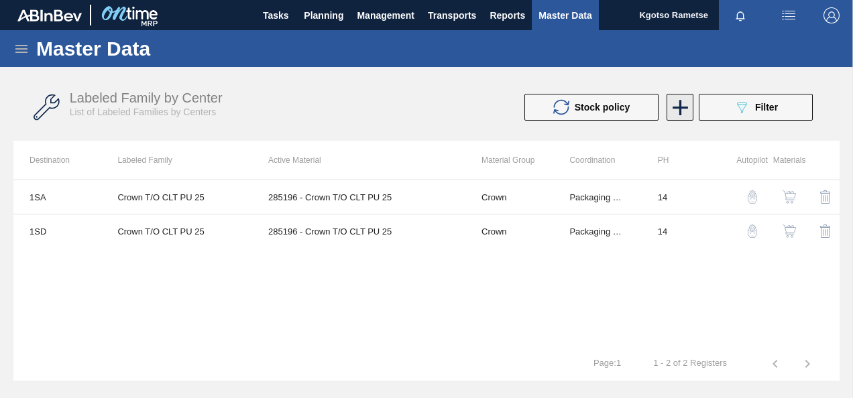
click at [686, 117] on icon at bounding box center [680, 108] width 26 height 26
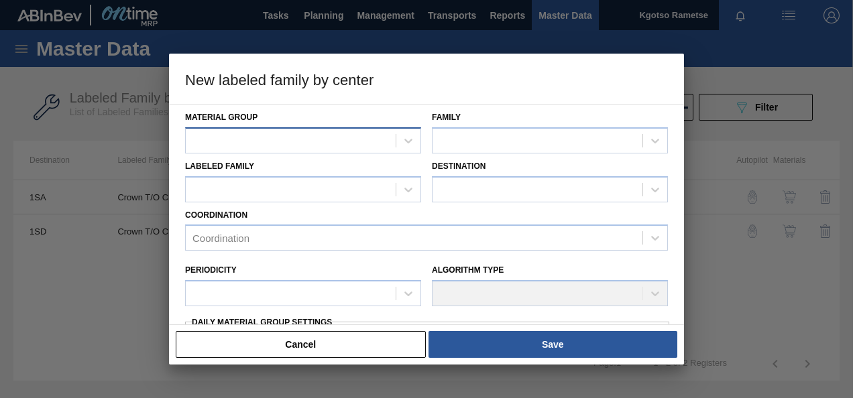
click at [347, 154] on div "Labeled Family Destination" at bounding box center [426, 178] width 493 height 49
click at [349, 147] on div at bounding box center [291, 140] width 210 height 19
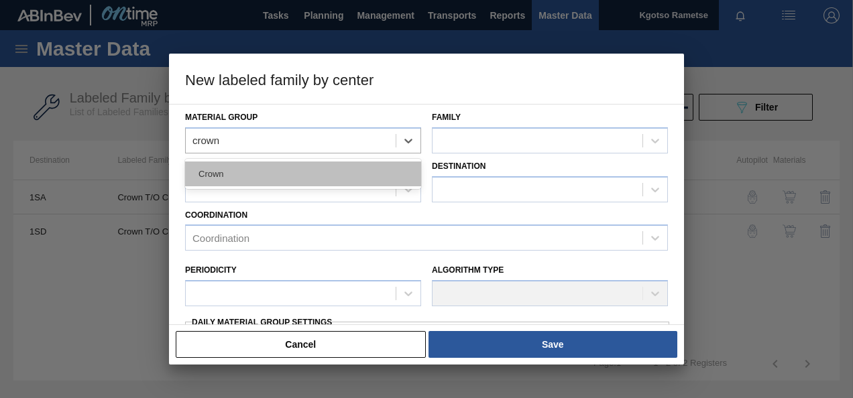
click at [267, 173] on div "Crown" at bounding box center [303, 174] width 236 height 25
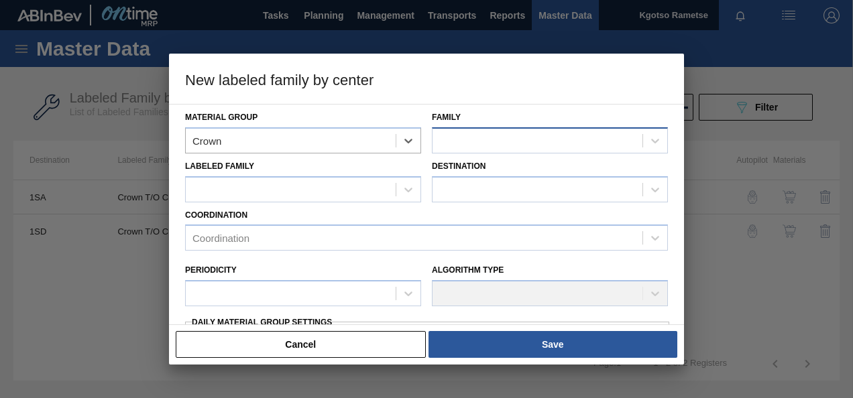
click at [503, 147] on div at bounding box center [537, 140] width 210 height 19
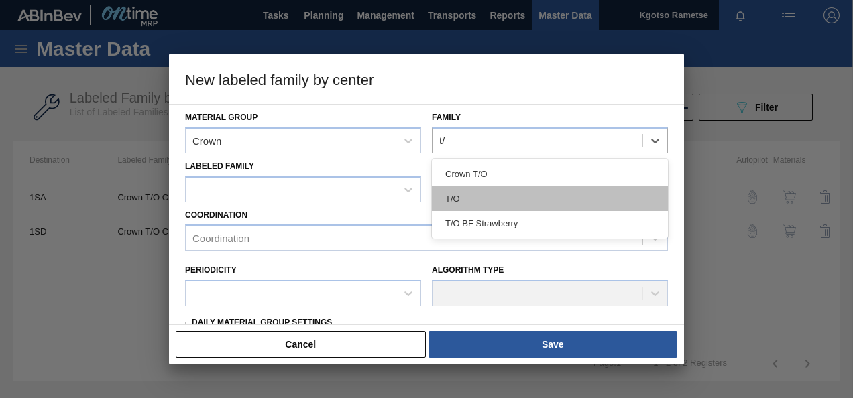
click at [479, 200] on div "T/O" at bounding box center [550, 198] width 236 height 25
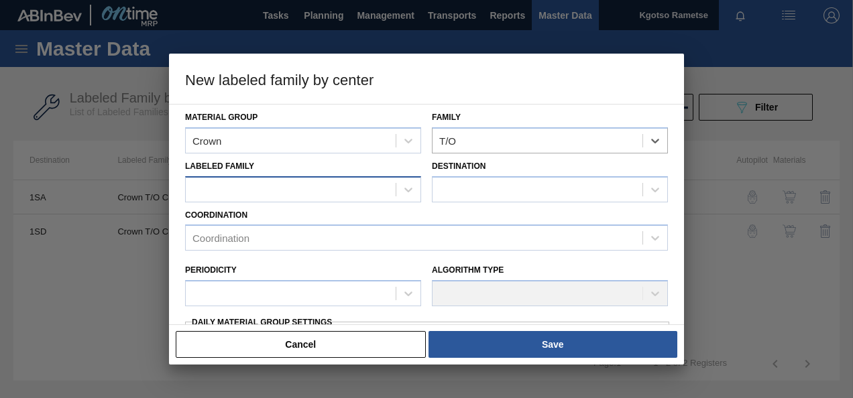
click at [348, 196] on div at bounding box center [291, 189] width 210 height 19
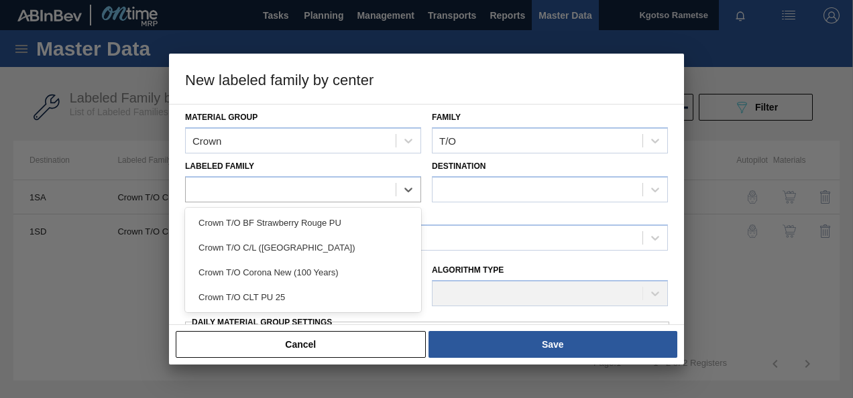
click at [315, 292] on div "Crown T/O CLT PU 25" at bounding box center [303, 297] width 236 height 25
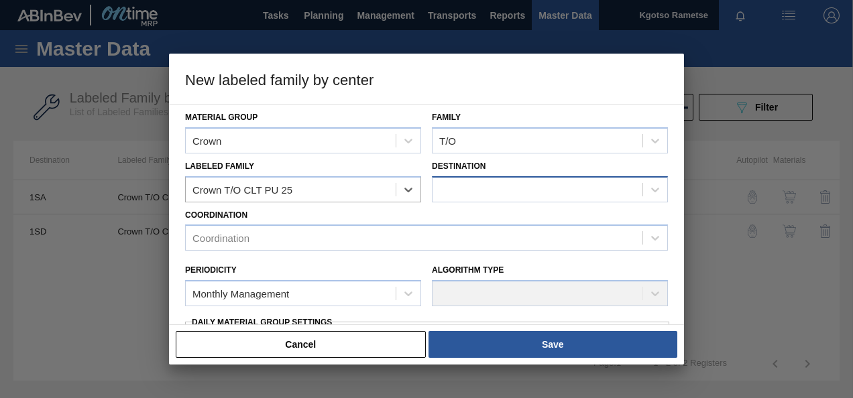
click at [465, 188] on div at bounding box center [537, 189] width 210 height 19
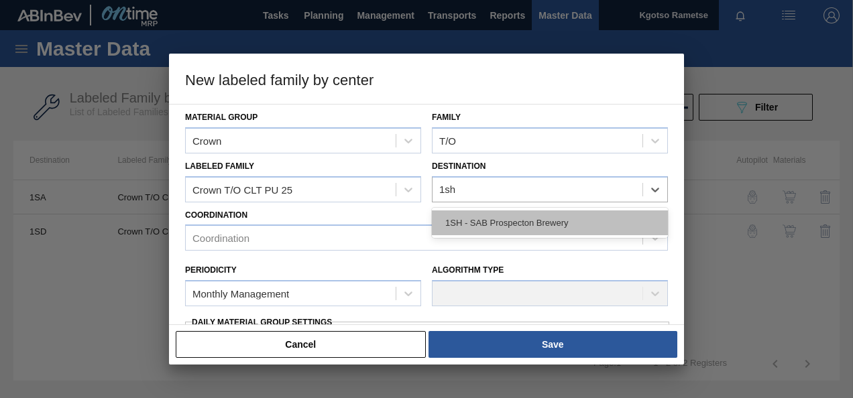
click at [520, 225] on div "1SH - SAB Prospecton Brewery" at bounding box center [550, 222] width 236 height 25
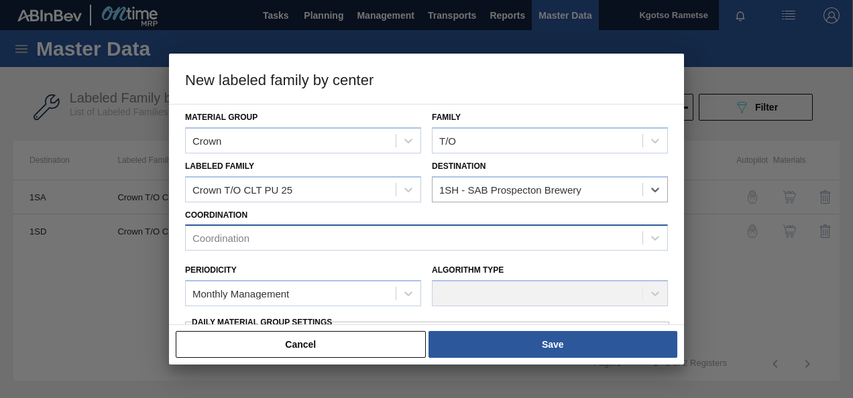
click at [364, 249] on div "Coordination" at bounding box center [426, 238] width 483 height 26
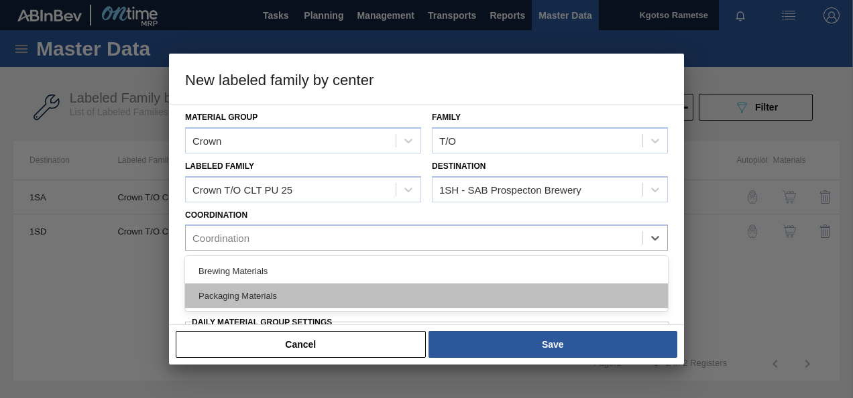
click at [307, 286] on div "Packaging Materials" at bounding box center [426, 296] width 483 height 25
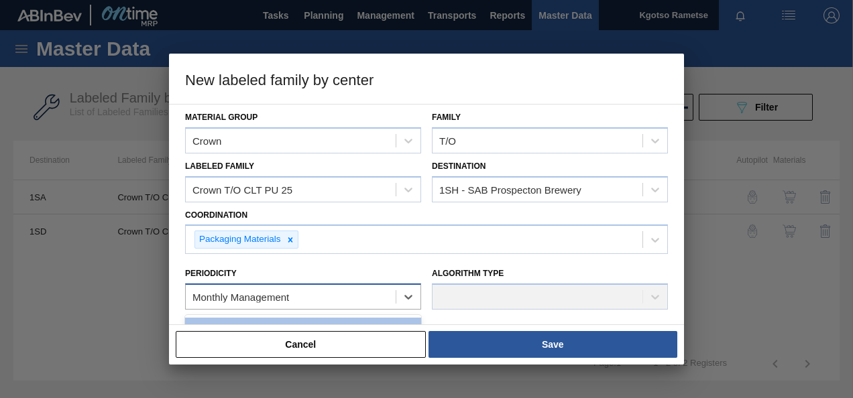
click at [246, 288] on div "Monthly Management" at bounding box center [291, 297] width 210 height 19
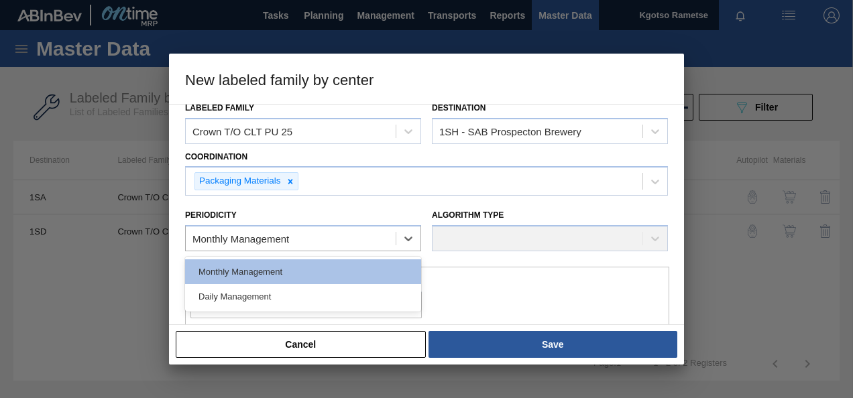
scroll to position [134, 0]
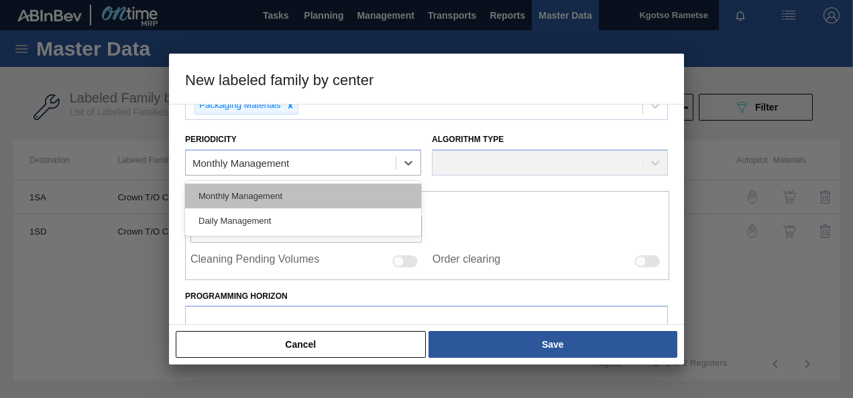
click at [261, 196] on div "Monthly Management" at bounding box center [303, 196] width 236 height 25
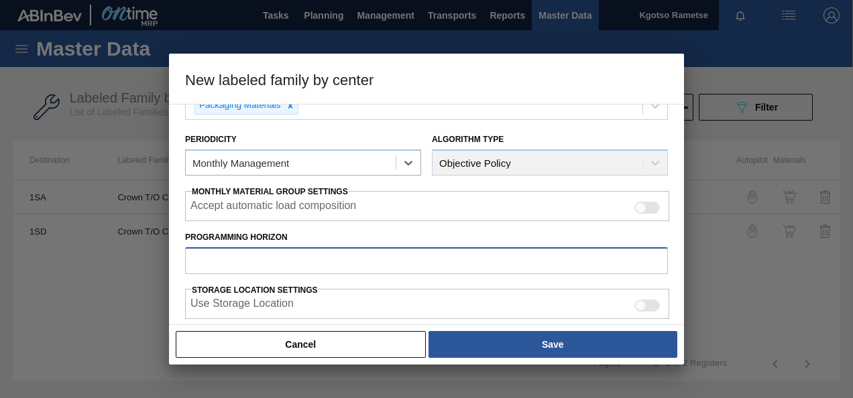
click at [240, 257] on input "Programming Horizon" at bounding box center [426, 260] width 483 height 27
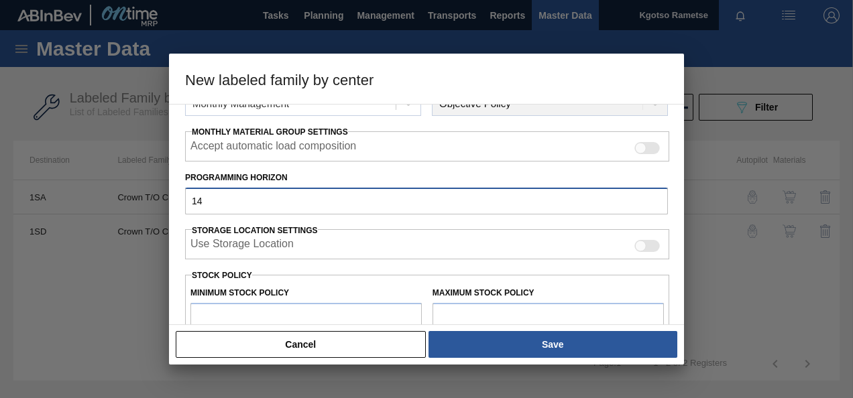
scroll to position [268, 0]
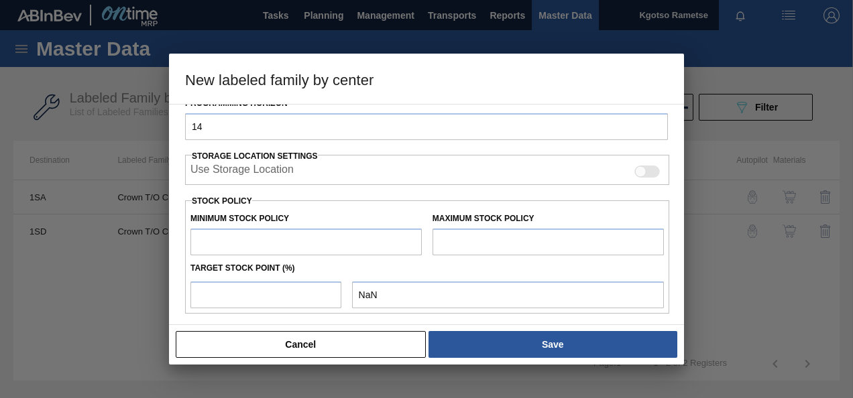
click at [226, 242] on input "text" at bounding box center [305, 242] width 231 height 27
click at [521, 235] on input "text" at bounding box center [547, 242] width 231 height 27
click at [272, 294] on input "number" at bounding box center [265, 295] width 151 height 27
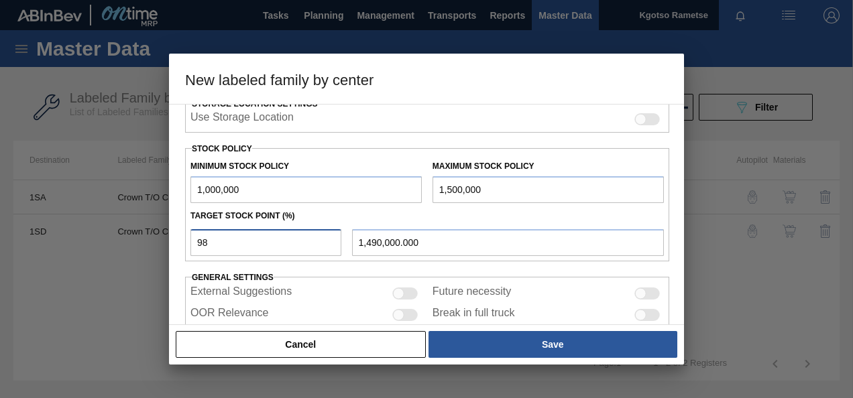
scroll to position [370, 0]
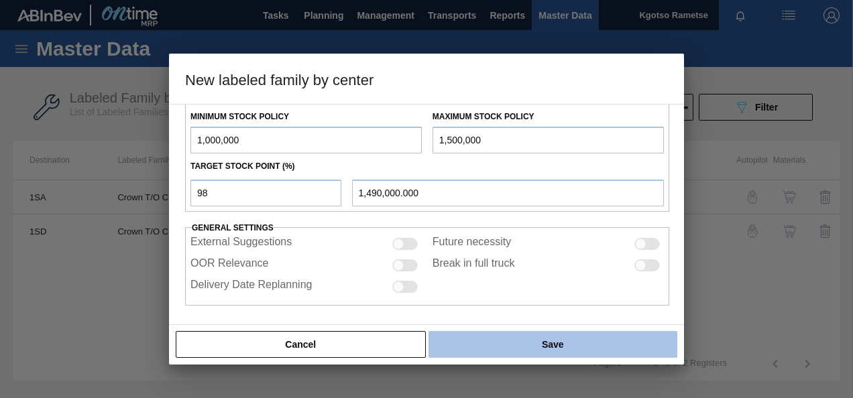
click at [548, 345] on button "Save" at bounding box center [552, 344] width 249 height 27
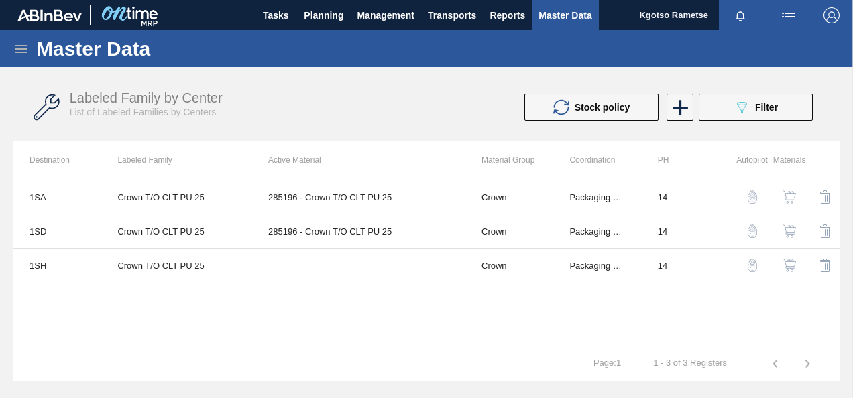
click at [788, 257] on button "button" at bounding box center [789, 265] width 32 height 32
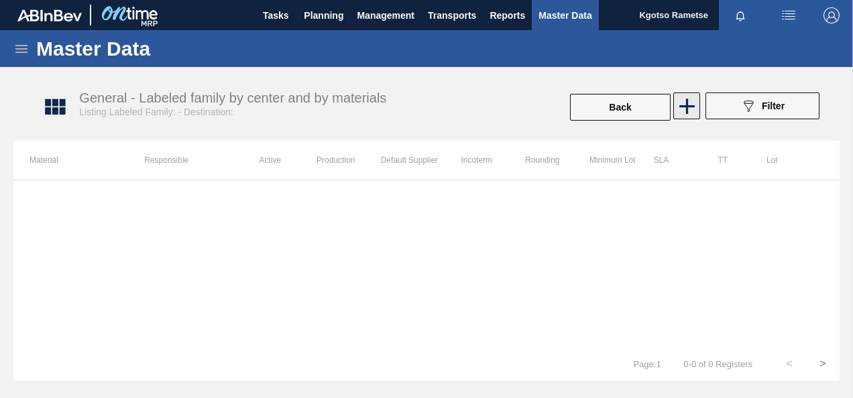
click at [686, 103] on icon at bounding box center [686, 106] width 15 height 15
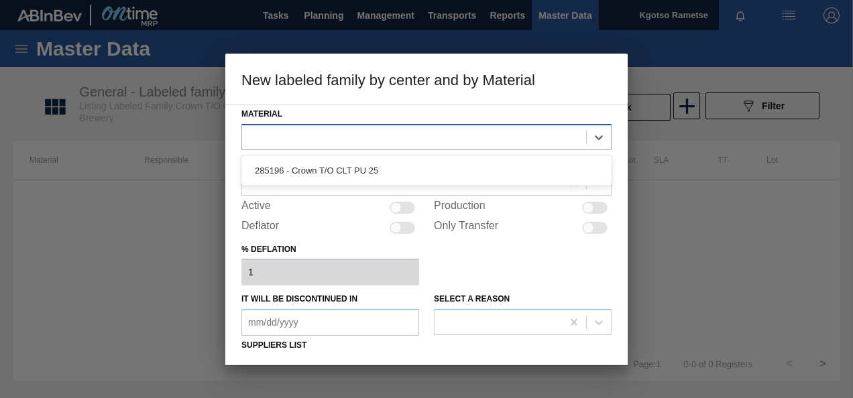
drag, startPoint x: 307, startPoint y: 137, endPoint x: 300, endPoint y: 144, distance: 9.5
click at [307, 137] on div at bounding box center [414, 136] width 344 height 19
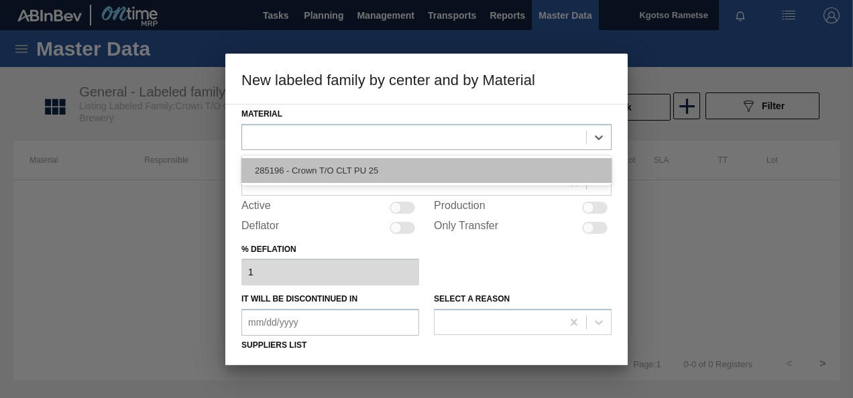
click at [274, 180] on div "285196 - Crown T/O CLT PU 25" at bounding box center [426, 170] width 370 height 25
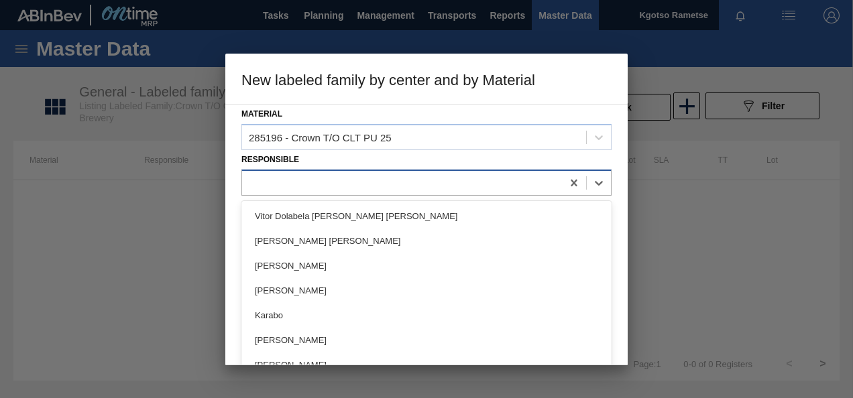
click at [269, 186] on div at bounding box center [402, 182] width 320 height 19
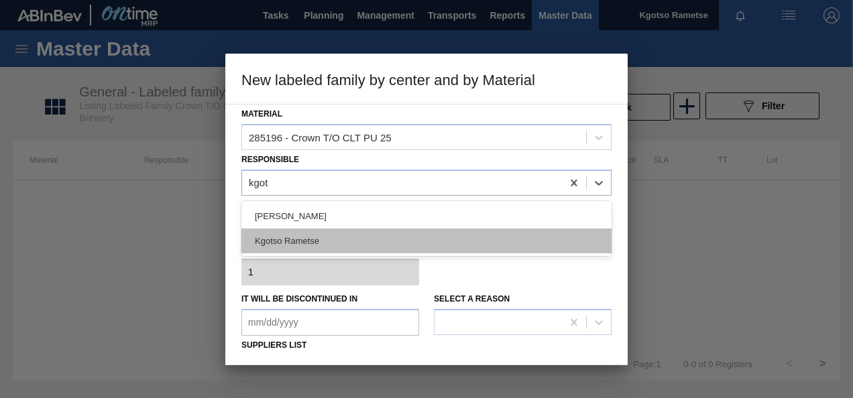
click at [286, 241] on div "Kgotso Rametse" at bounding box center [426, 241] width 370 height 25
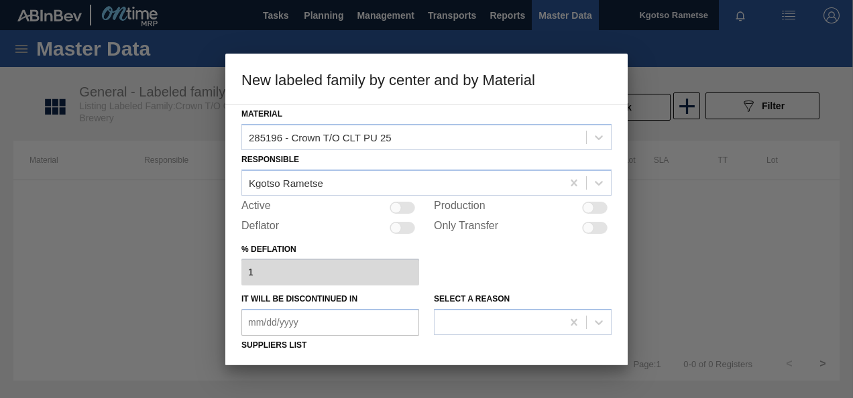
click at [409, 207] on div at bounding box center [401, 208] width 25 height 12
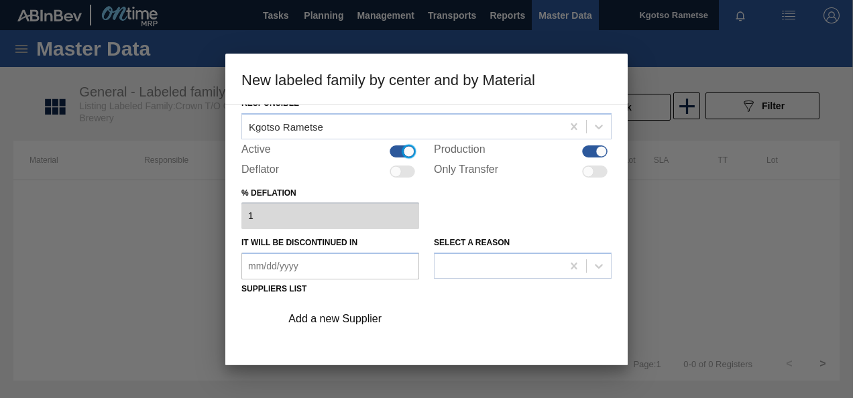
scroll to position [134, 0]
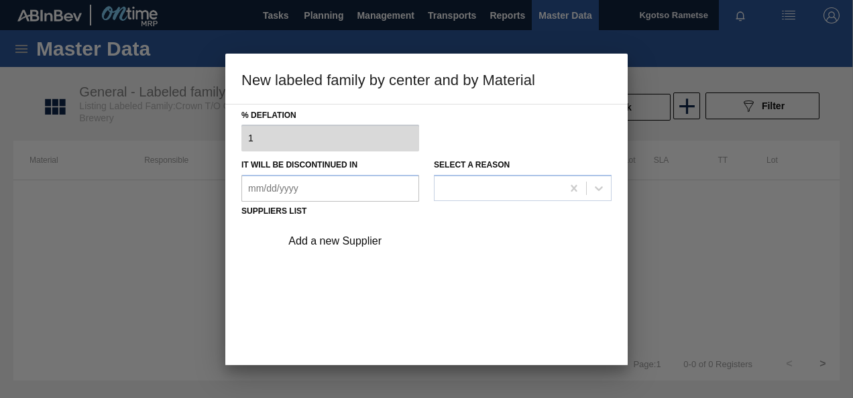
click at [346, 241] on div "Add a new Supplier" at bounding box center [419, 241] width 263 height 12
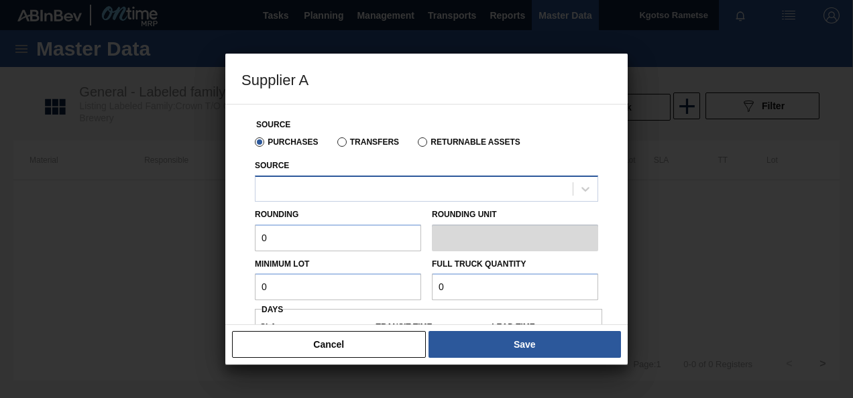
click at [333, 182] on div at bounding box center [413, 188] width 317 height 19
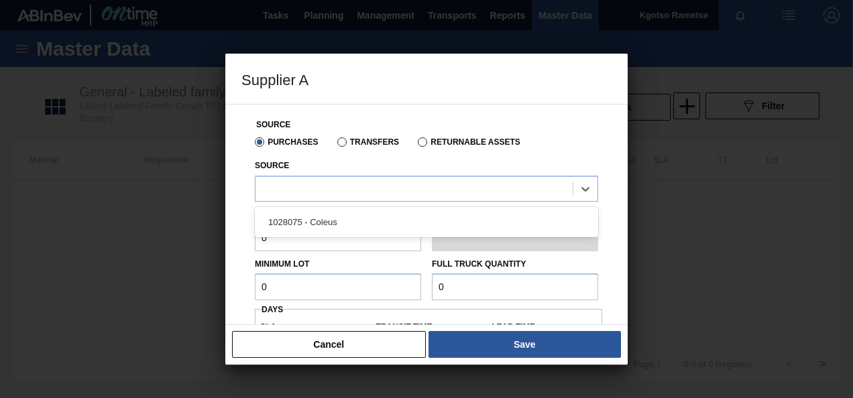
click at [321, 222] on div "1028075 - Coleus" at bounding box center [426, 222] width 343 height 25
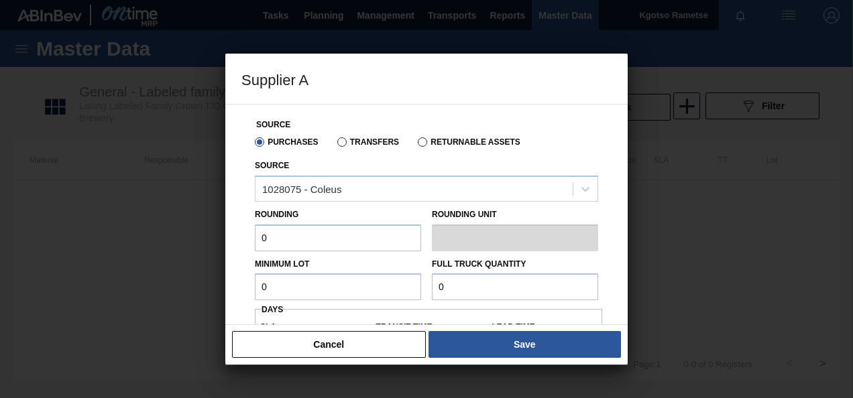
drag, startPoint x: 287, startPoint y: 237, endPoint x: 206, endPoint y: 241, distance: 80.6
click at [215, 239] on div "Supplier A Source Purchases Transfers Returnable Assets Source 1028075 - Coleus…" at bounding box center [426, 199] width 853 height 398
click at [244, 290] on div "Source Purchases Transfers Returnable Assets Source 1028075 - Coleus Rounding 1…" at bounding box center [426, 318] width 370 height 427
click at [398, 291] on div "Minimum Lot 500,000 Full Truck Quantity 0" at bounding box center [426, 276] width 354 height 50
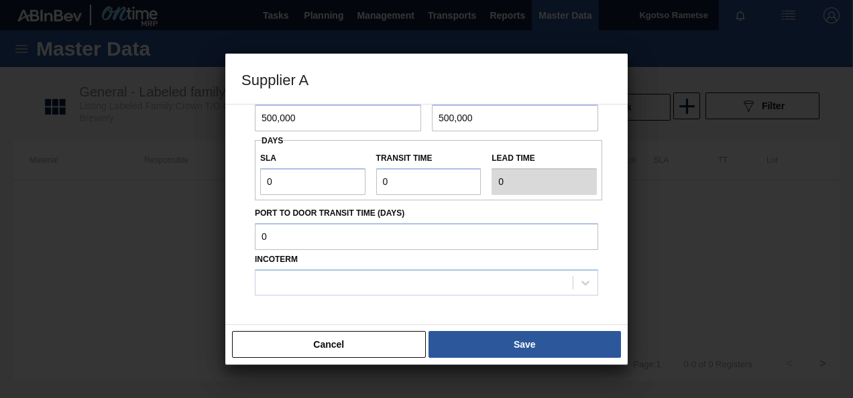
scroll to position [201, 0]
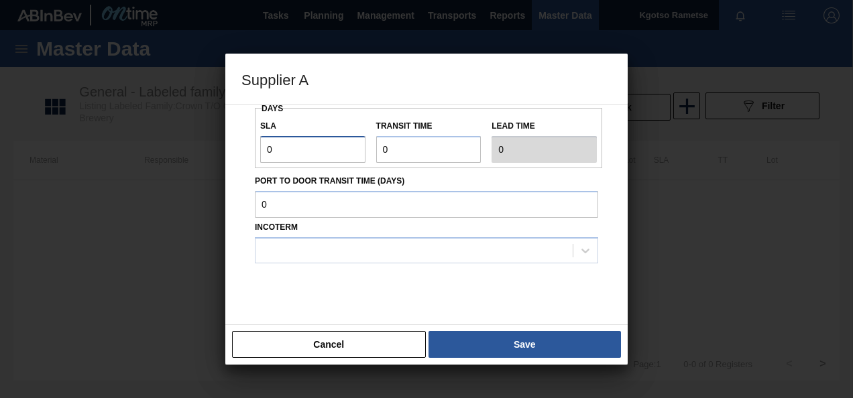
drag, startPoint x: 290, startPoint y: 151, endPoint x: 191, endPoint y: 152, distance: 99.2
click at [225, 149] on div "Supplier A Source Purchases Transfers Returnable Assets Source 1028075 - Coleus…" at bounding box center [426, 199] width 853 height 398
drag, startPoint x: 418, startPoint y: 133, endPoint x: 356, endPoint y: 130, distance: 62.4
click at [356, 130] on div "SLA 1 Transit time Lead time 1" at bounding box center [428, 138] width 347 height 50
drag, startPoint x: 356, startPoint y: 130, endPoint x: 279, endPoint y: 160, distance: 82.8
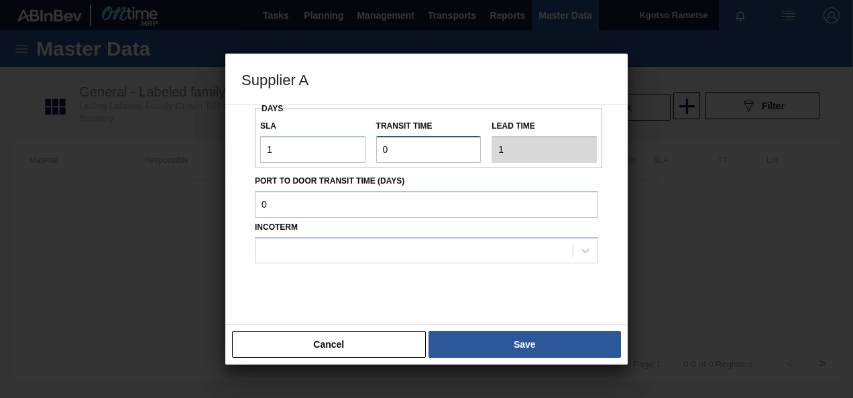
click at [332, 149] on div "SLA 1 Transit time Lead time 1" at bounding box center [428, 138] width 347 height 50
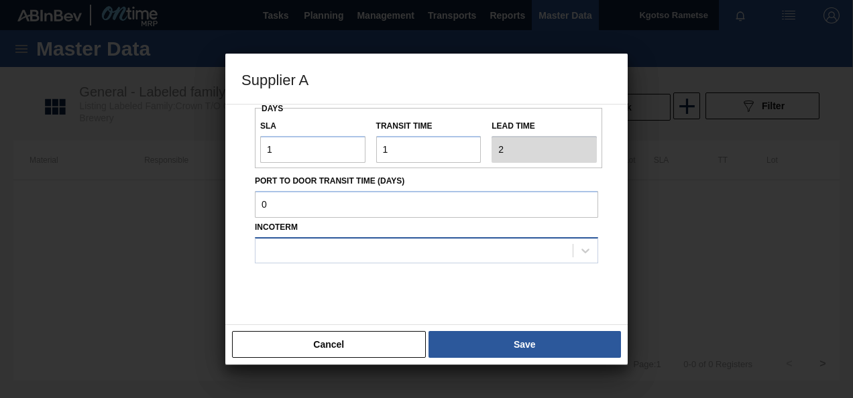
click at [335, 244] on div at bounding box center [413, 250] width 317 height 19
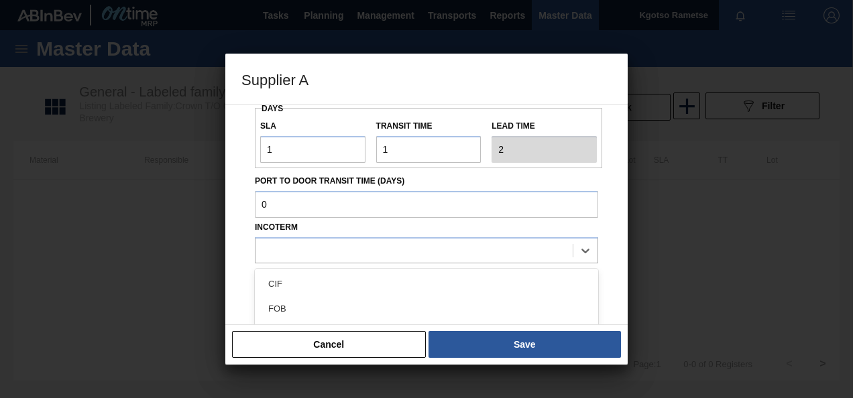
click at [318, 298] on div "FOB" at bounding box center [426, 308] width 343 height 25
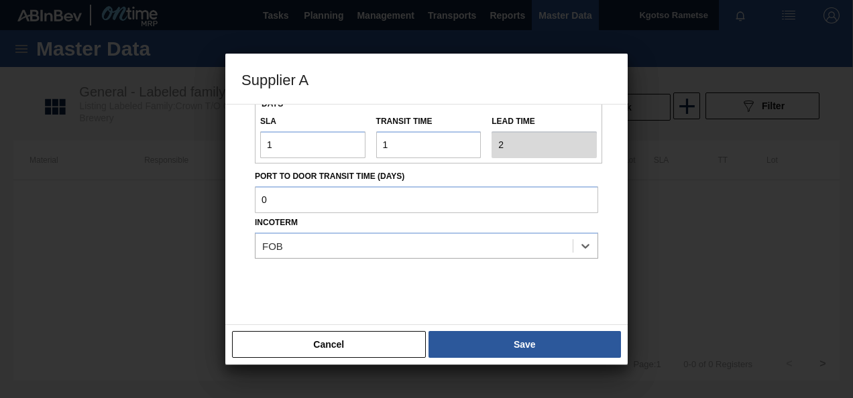
scroll to position [222, 0]
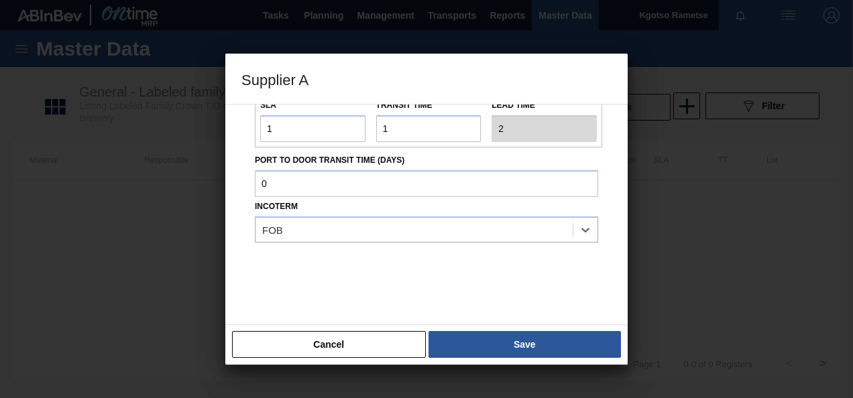
click at [494, 351] on button "Save" at bounding box center [524, 344] width 192 height 27
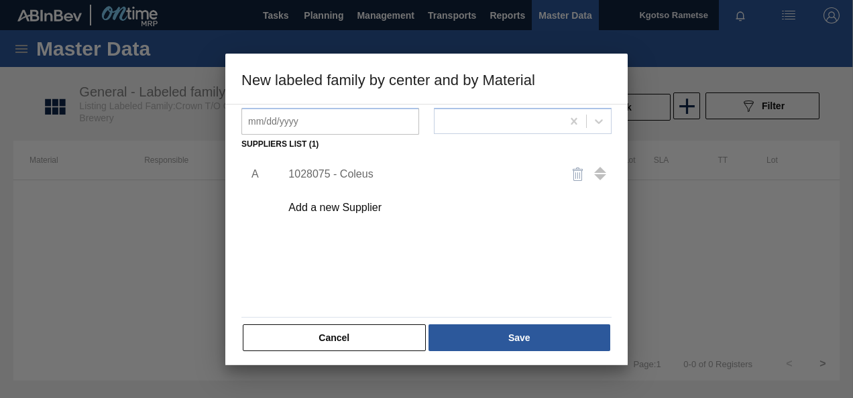
scroll to position [204, 0]
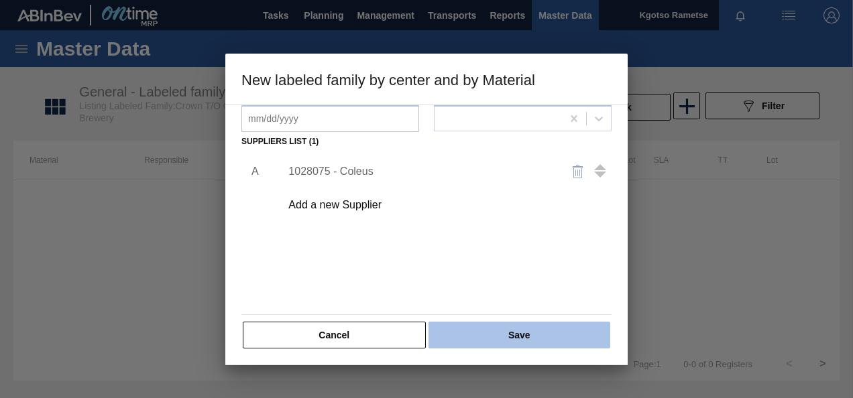
drag, startPoint x: 511, startPoint y: 331, endPoint x: 513, endPoint y: 338, distance: 7.0
click at [513, 338] on button "Save" at bounding box center [519, 335] width 182 height 27
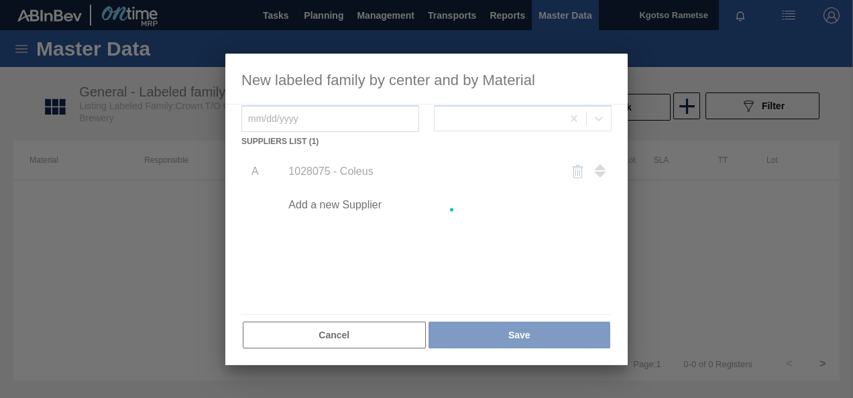
click at [513, 335] on div at bounding box center [426, 210] width 402 height 312
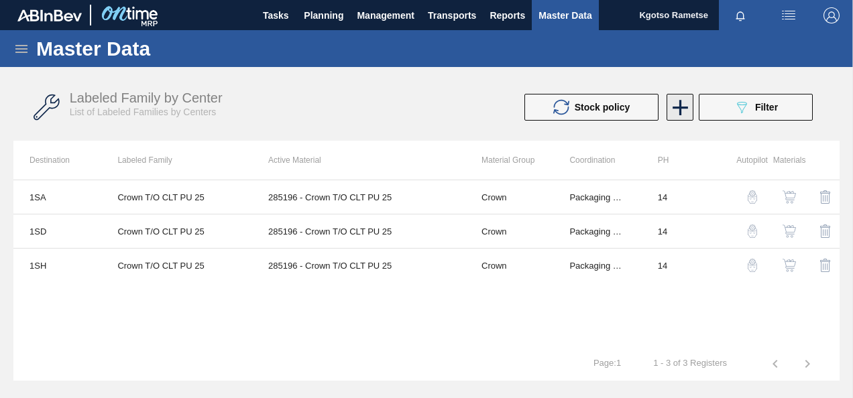
click at [673, 105] on icon at bounding box center [680, 108] width 26 height 26
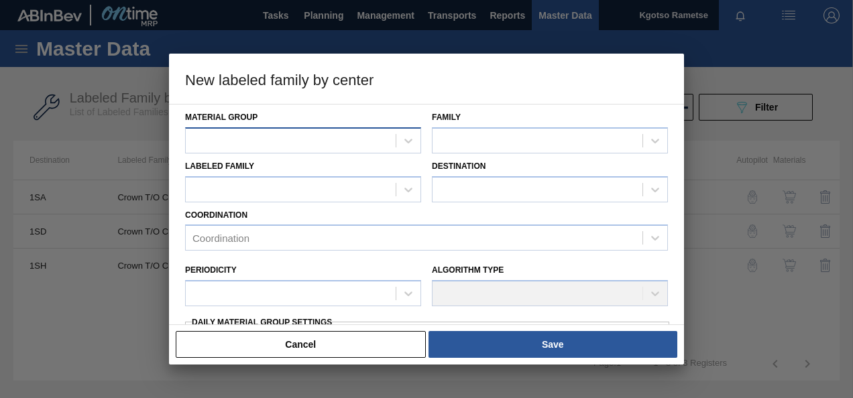
click at [334, 138] on div at bounding box center [291, 140] width 210 height 19
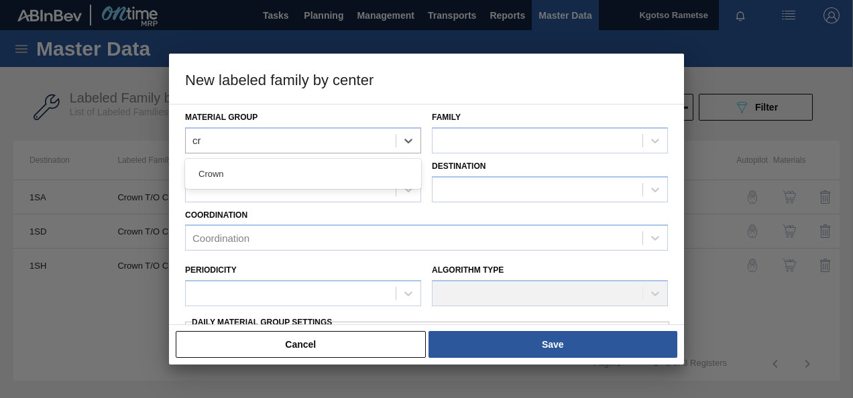
click at [303, 178] on div "Crown" at bounding box center [303, 174] width 236 height 25
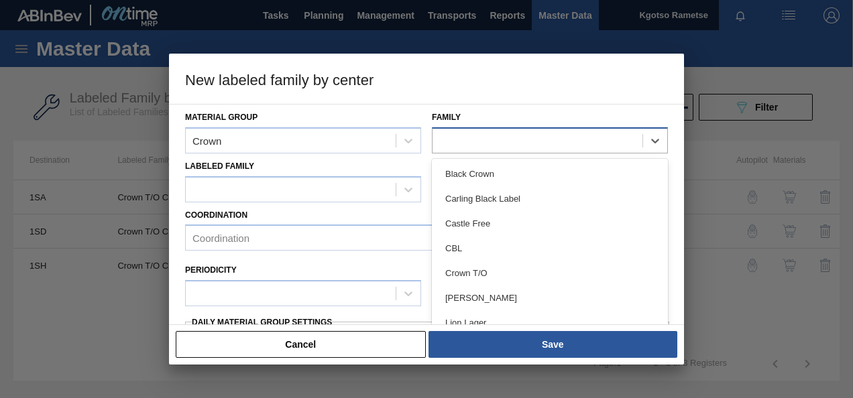
click at [537, 141] on div at bounding box center [537, 140] width 210 height 19
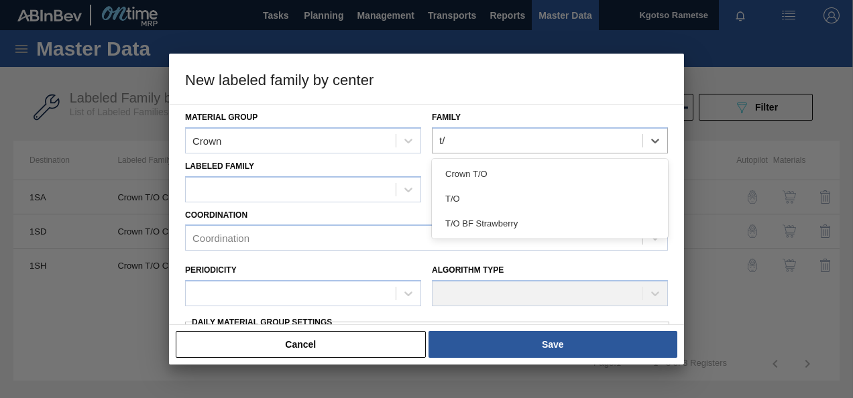
drag, startPoint x: 480, startPoint y: 188, endPoint x: 410, endPoint y: 203, distance: 71.9
click at [479, 189] on div "T/O" at bounding box center [550, 198] width 236 height 25
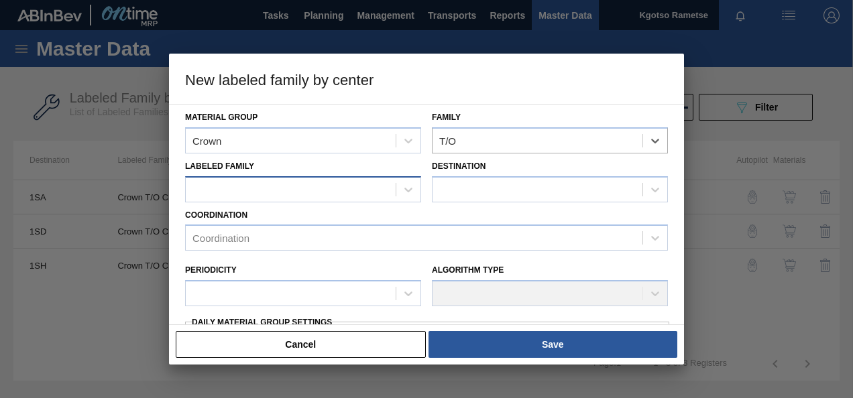
click at [298, 186] on div at bounding box center [291, 189] width 210 height 19
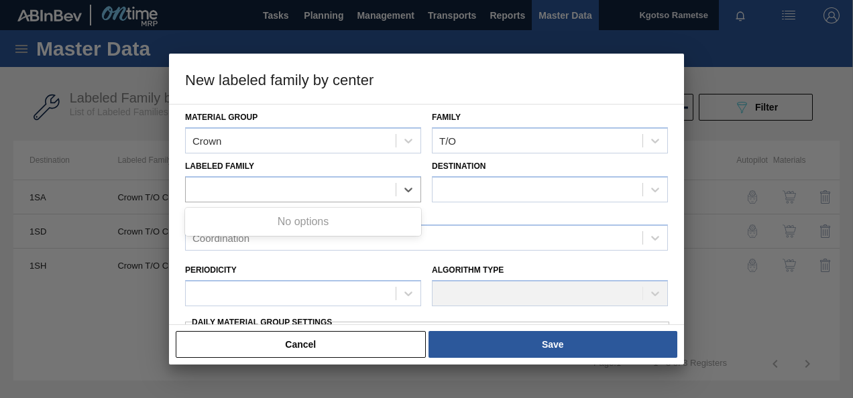
click at [366, 163] on div "Labeled Family Use Up and Down to choose options, press Enter to select the cur…" at bounding box center [303, 180] width 236 height 46
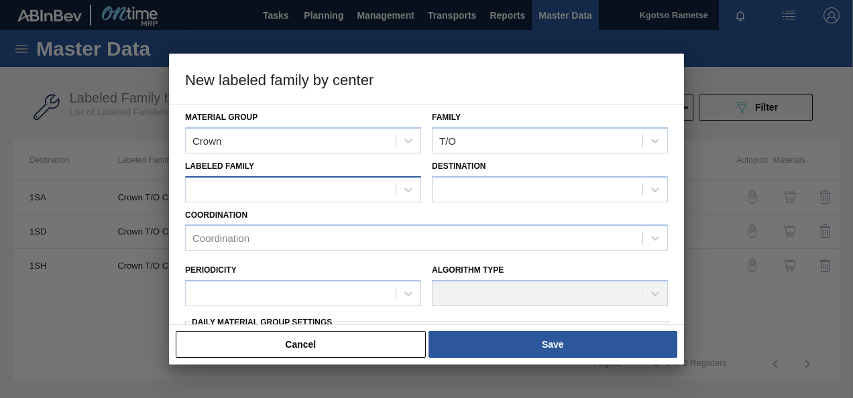
click at [347, 181] on div at bounding box center [291, 189] width 210 height 19
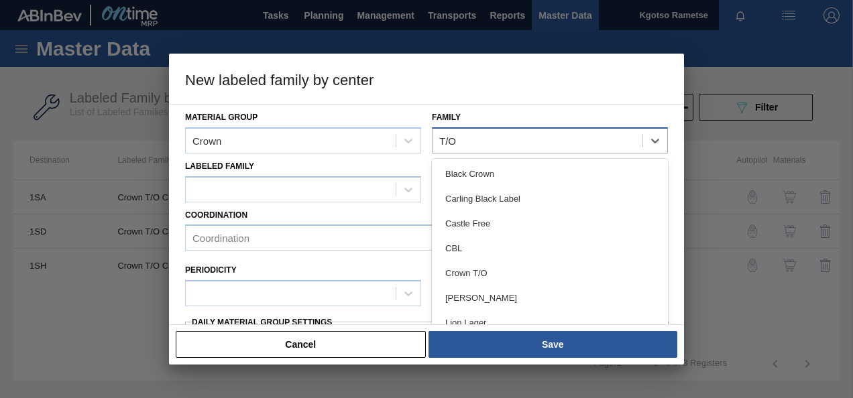
click at [479, 143] on div "T/O" at bounding box center [537, 140] width 210 height 19
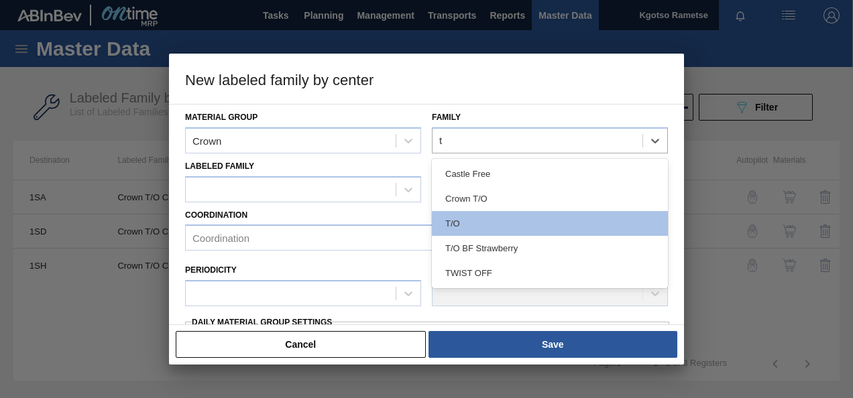
click at [477, 221] on div "T/O" at bounding box center [550, 223] width 236 height 25
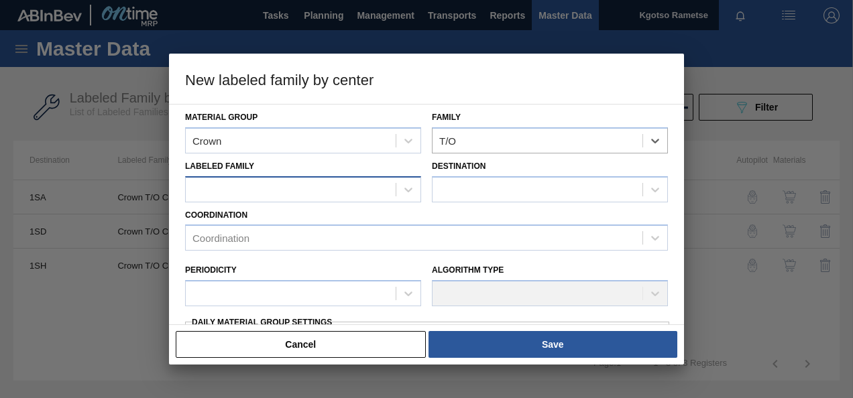
click at [349, 185] on div at bounding box center [291, 189] width 210 height 19
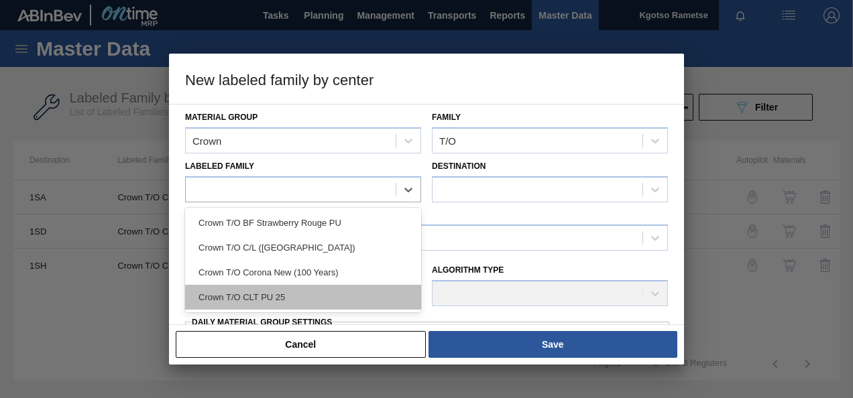
click at [299, 286] on div "Crown T/O CLT PU 25" at bounding box center [303, 297] width 236 height 25
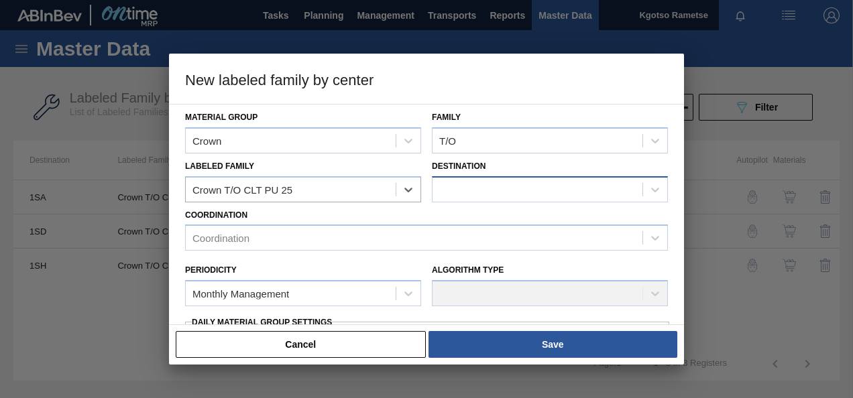
click at [482, 193] on div at bounding box center [537, 189] width 210 height 19
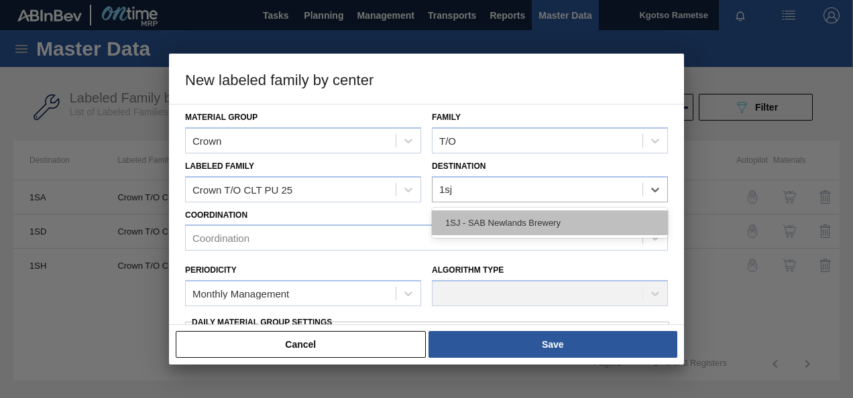
click at [487, 214] on div "1SJ - SAB Newlands Brewery" at bounding box center [550, 222] width 236 height 25
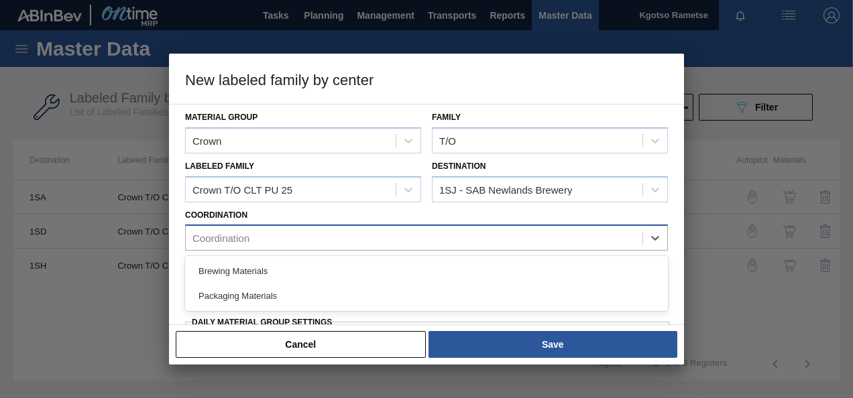
click at [324, 246] on div "Coordination" at bounding box center [414, 238] width 457 height 19
drag, startPoint x: 253, startPoint y: 298, endPoint x: 249, endPoint y: 290, distance: 9.3
click at [251, 295] on div "Packaging Materials" at bounding box center [426, 296] width 483 height 25
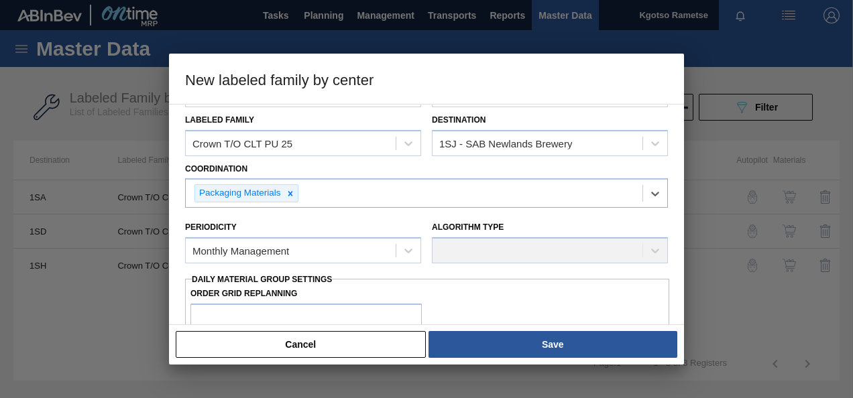
scroll to position [67, 0]
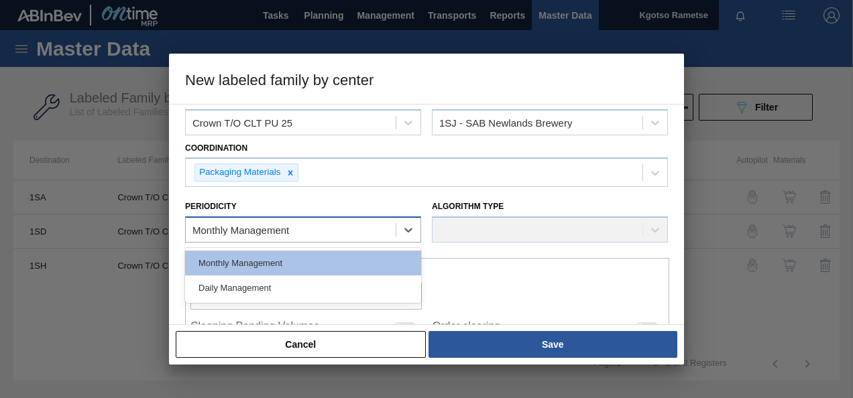
click at [254, 217] on div "Monthly Management" at bounding box center [303, 230] width 236 height 26
click at [236, 262] on div "Monthly Management" at bounding box center [303, 263] width 236 height 25
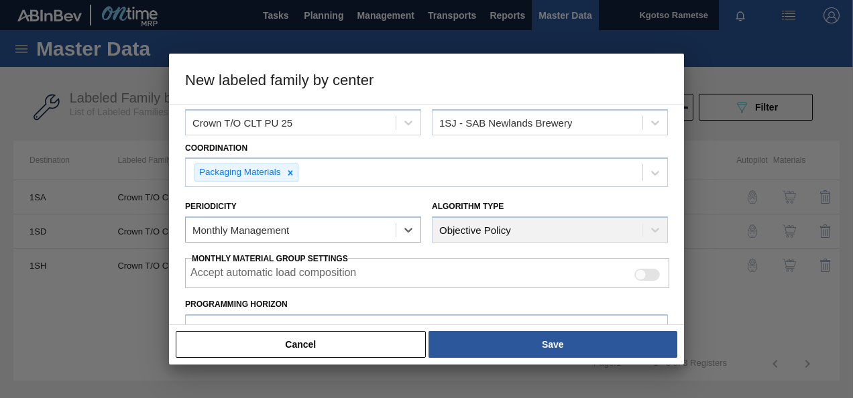
scroll to position [134, 0]
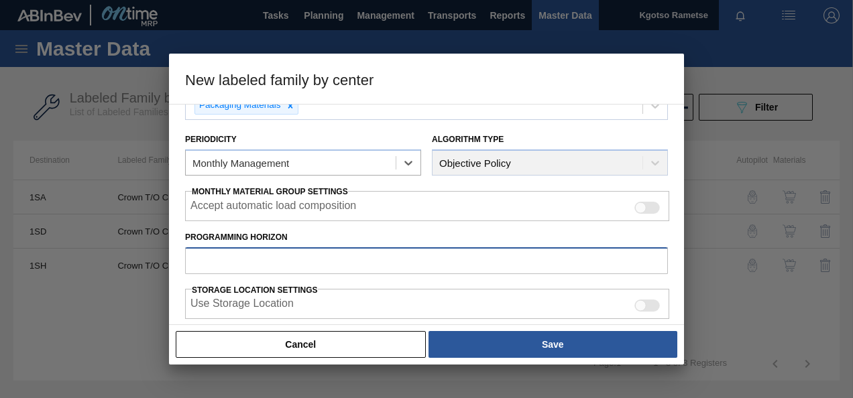
click at [247, 247] on input "Programming Horizon" at bounding box center [426, 260] width 483 height 27
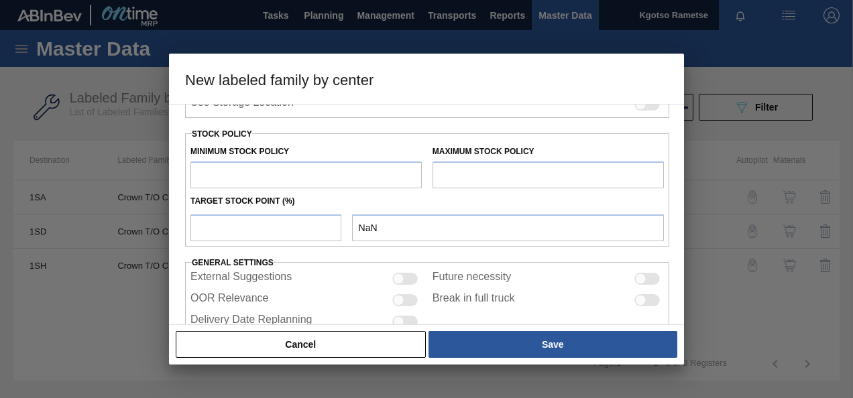
scroll to position [268, 0]
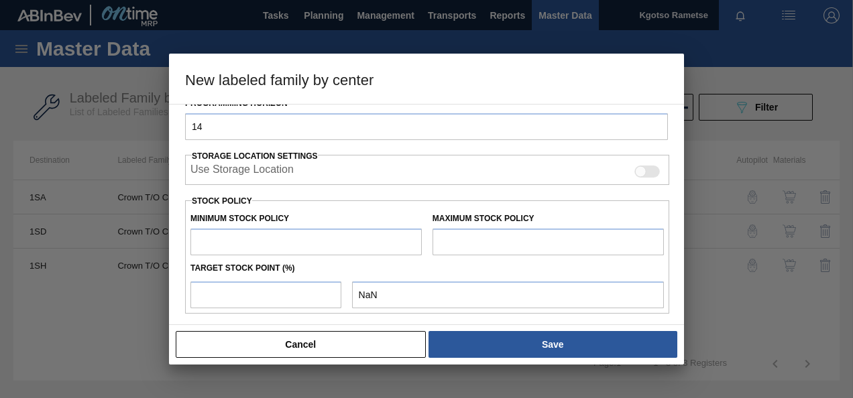
click at [227, 243] on input "text" at bounding box center [305, 242] width 231 height 27
click at [475, 239] on input "text" at bounding box center [547, 242] width 231 height 27
click at [314, 294] on input "number" at bounding box center [265, 295] width 151 height 27
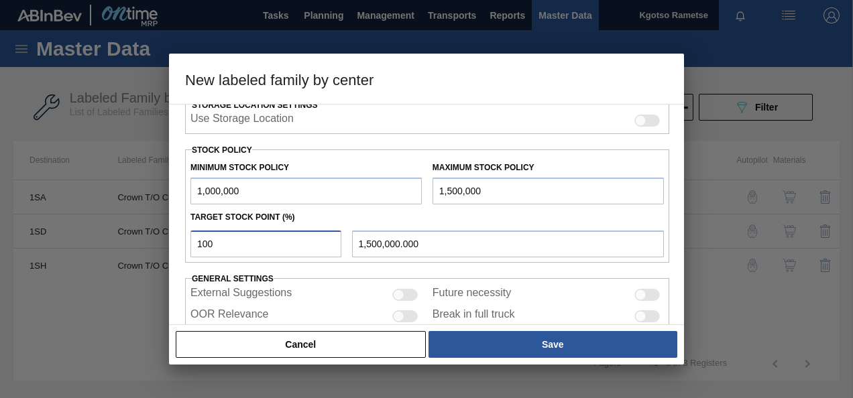
scroll to position [370, 0]
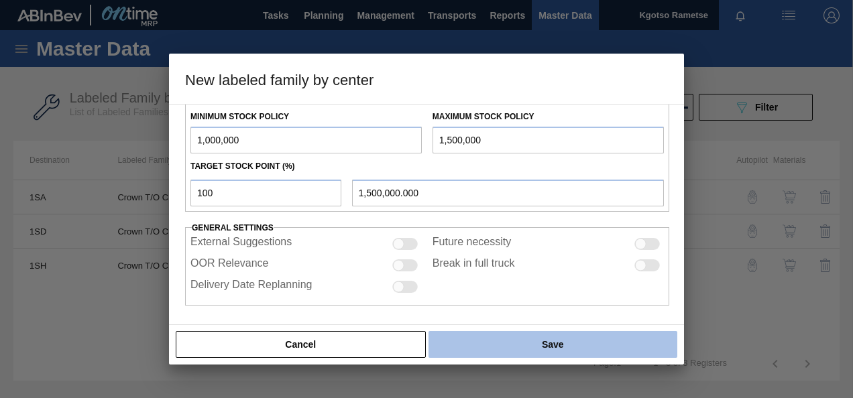
click at [526, 338] on button "Save" at bounding box center [552, 344] width 249 height 27
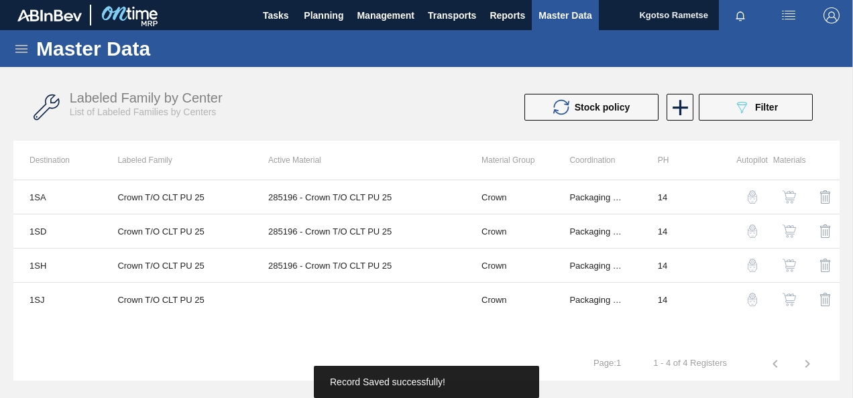
click at [788, 304] on img "button" at bounding box center [788, 299] width 13 height 13
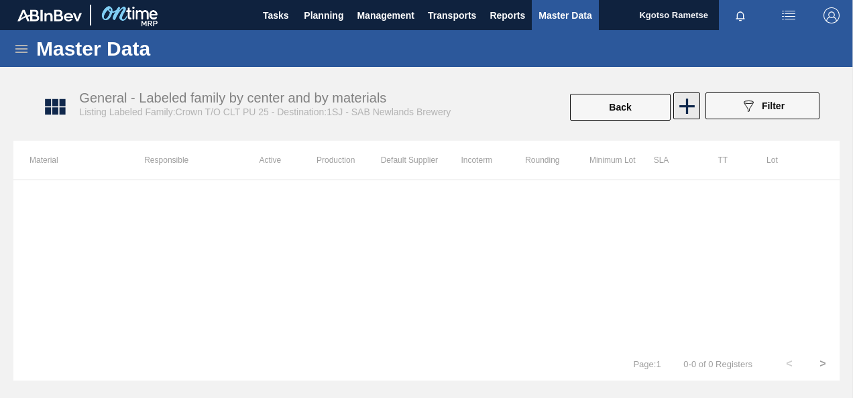
click at [692, 103] on icon at bounding box center [687, 106] width 26 height 26
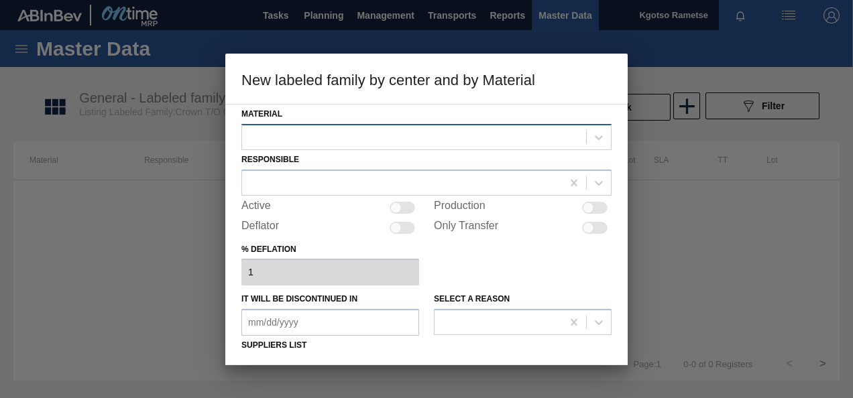
click at [426, 142] on div at bounding box center [414, 136] width 344 height 19
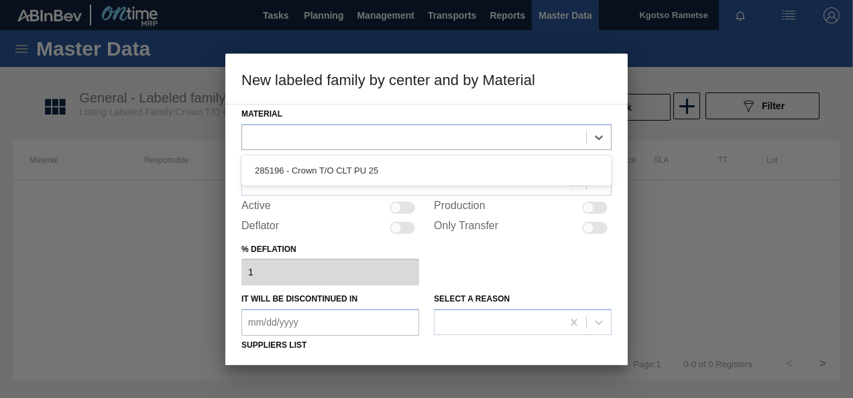
drag, startPoint x: 409, startPoint y: 178, endPoint x: 398, endPoint y: 180, distance: 10.8
click at [406, 180] on div "285196 - Crown T/O CLT PU 25" at bounding box center [426, 170] width 370 height 25
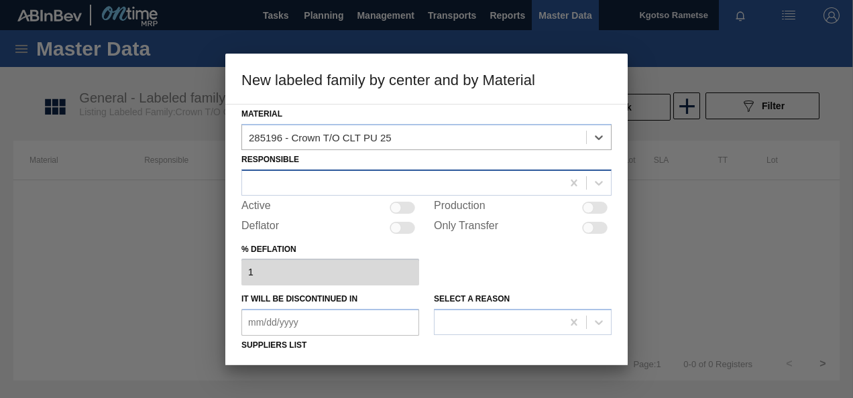
click at [388, 182] on div at bounding box center [402, 182] width 320 height 19
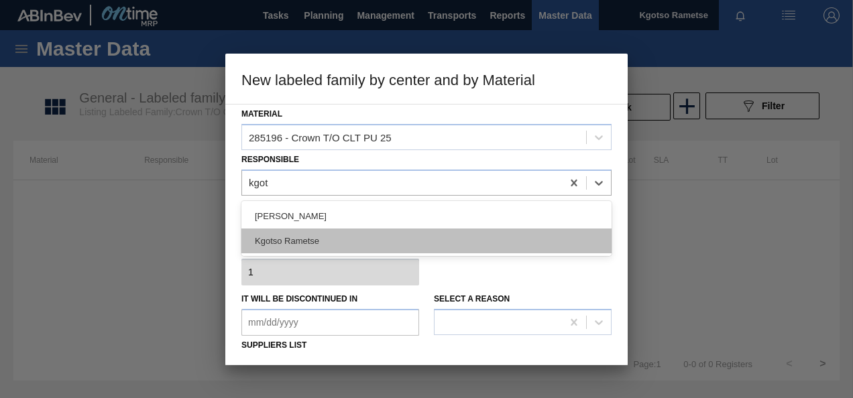
click at [366, 234] on div "Kgotso Rametse" at bounding box center [426, 241] width 370 height 25
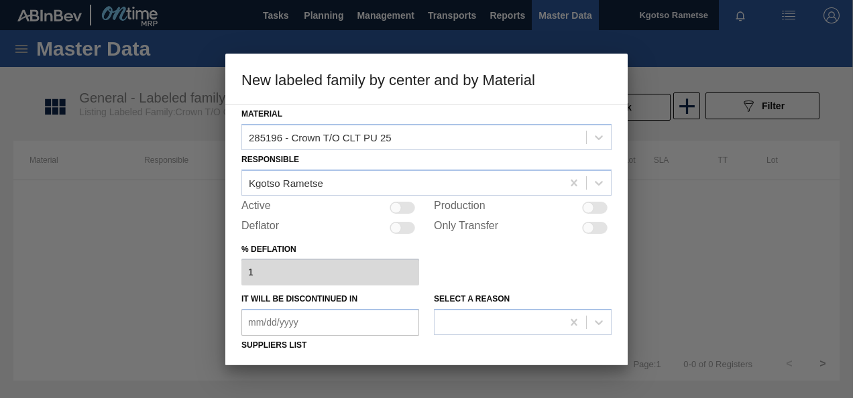
click at [416, 203] on div "Active" at bounding box center [330, 208] width 178 height 16
click at [397, 200] on div "Active" at bounding box center [330, 208] width 178 height 16
click at [397, 213] on div "Active" at bounding box center [330, 208] width 178 height 16
click at [398, 204] on div at bounding box center [395, 207] width 11 height 11
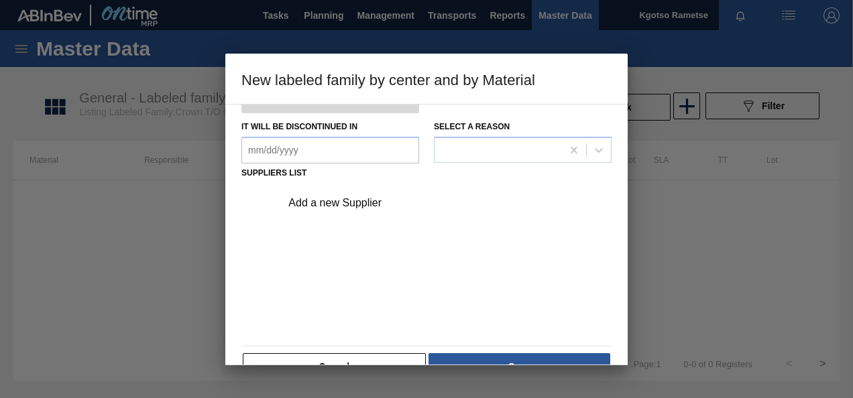
scroll to position [201, 0]
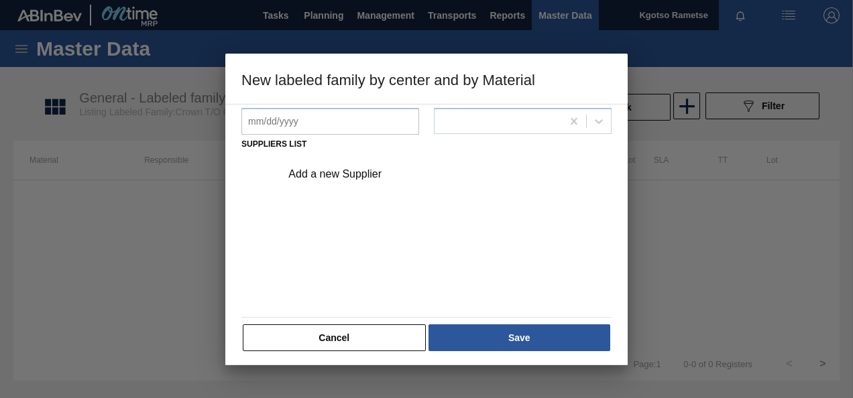
click at [349, 172] on div "Add a new Supplier" at bounding box center [419, 174] width 263 height 12
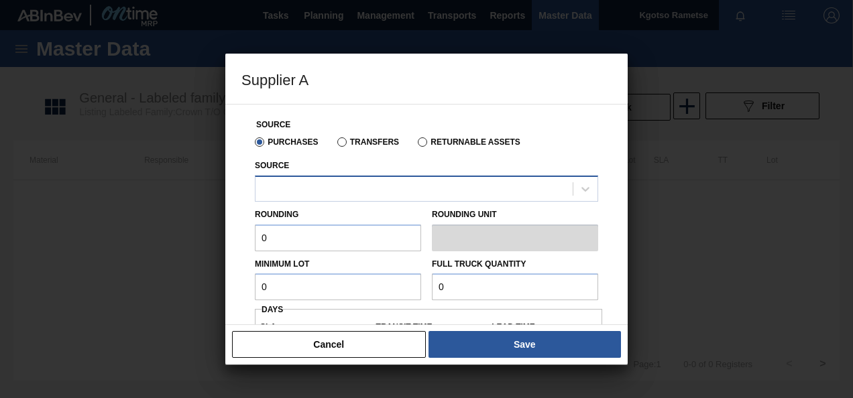
click at [326, 179] on div at bounding box center [426, 189] width 343 height 26
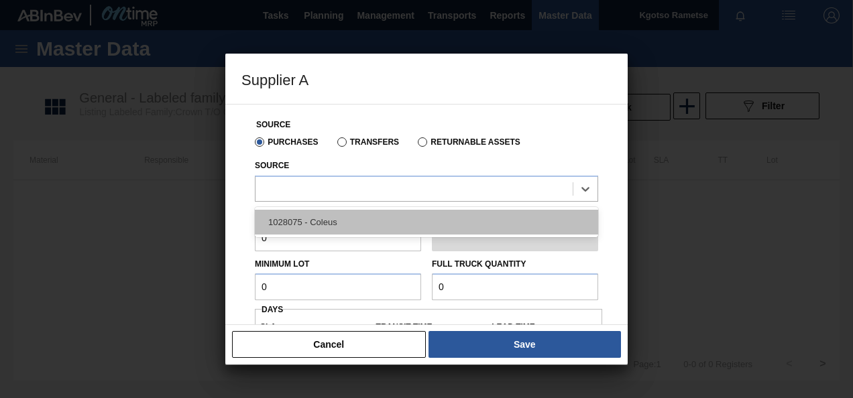
click at [304, 220] on div "1028075 - Coleus" at bounding box center [426, 222] width 343 height 25
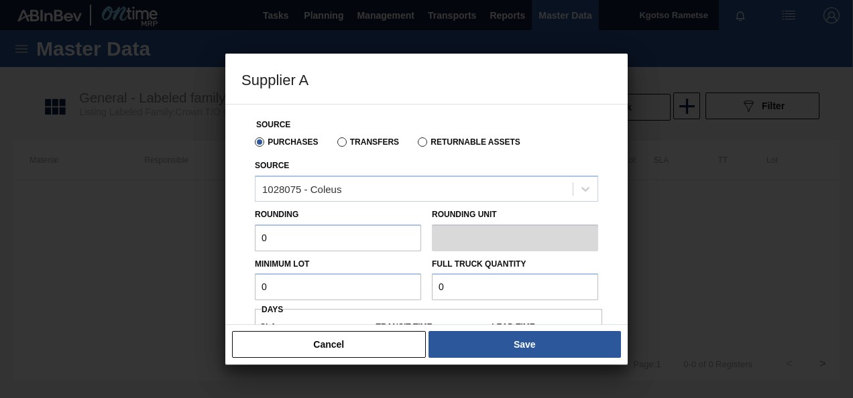
drag, startPoint x: 256, startPoint y: 232, endPoint x: 286, endPoint y: 235, distance: 29.6
click at [286, 235] on input "0" at bounding box center [338, 238] width 166 height 27
drag, startPoint x: 253, startPoint y: 296, endPoint x: 244, endPoint y: 296, distance: 8.7
click at [245, 296] on div "Source Purchases Transfers Returnable Assets Source 1028075 - Coleus Rounding 1…" at bounding box center [426, 318] width 370 height 427
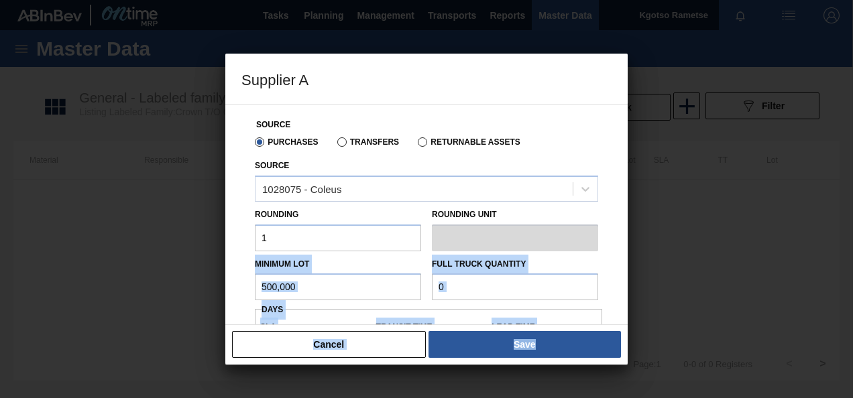
drag, startPoint x: 227, startPoint y: 298, endPoint x: 237, endPoint y: 291, distance: 13.0
click at [237, 291] on div "Supplier A Source Purchases Transfers Returnable Assets Source 1028075 - Coleus…" at bounding box center [426, 199] width 853 height 398
click at [455, 292] on input "0" at bounding box center [515, 287] width 166 height 27
click at [453, 288] on input "0" at bounding box center [515, 287] width 166 height 27
click at [451, 286] on input "0" at bounding box center [515, 287] width 166 height 27
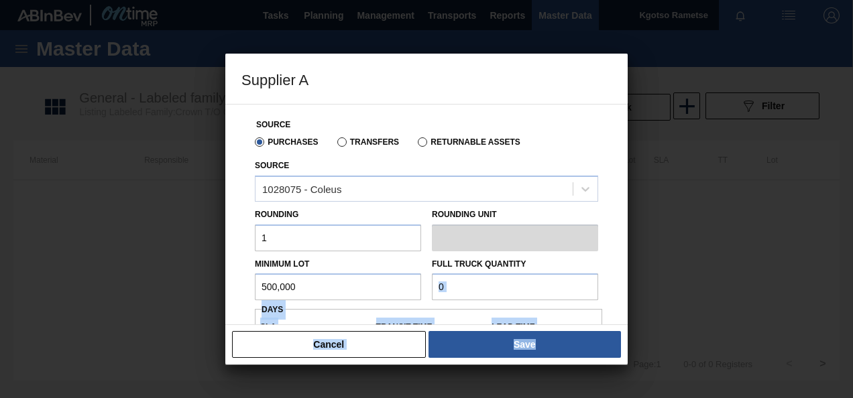
drag, startPoint x: 450, startPoint y: 286, endPoint x: 442, endPoint y: 287, distance: 8.2
click at [442, 287] on input "0" at bounding box center [515, 287] width 166 height 27
drag, startPoint x: 442, startPoint y: 288, endPoint x: 363, endPoint y: 307, distance: 81.3
click at [363, 308] on div "Source Purchases Transfers Returnable Assets Source 1028075 - Coleus Rounding 1…" at bounding box center [426, 318] width 370 height 427
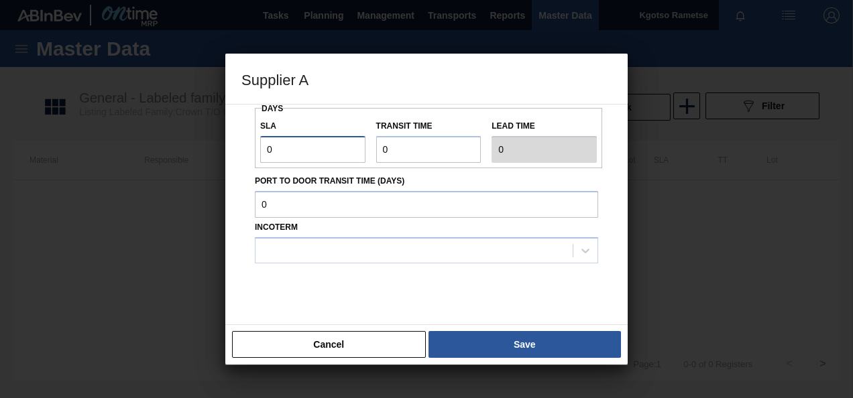
drag, startPoint x: 275, startPoint y: 138, endPoint x: 208, endPoint y: 142, distance: 66.5
click at [231, 137] on div "Source Purchases Transfers Returnable Assets Source 1028075 - Coleus Rounding 1…" at bounding box center [426, 214] width 402 height 221
drag, startPoint x: 391, startPoint y: 145, endPoint x: 338, endPoint y: 150, distance: 53.2
click at [338, 150] on div "SLA 1 Transit time Lead time 2" at bounding box center [428, 138] width 347 height 50
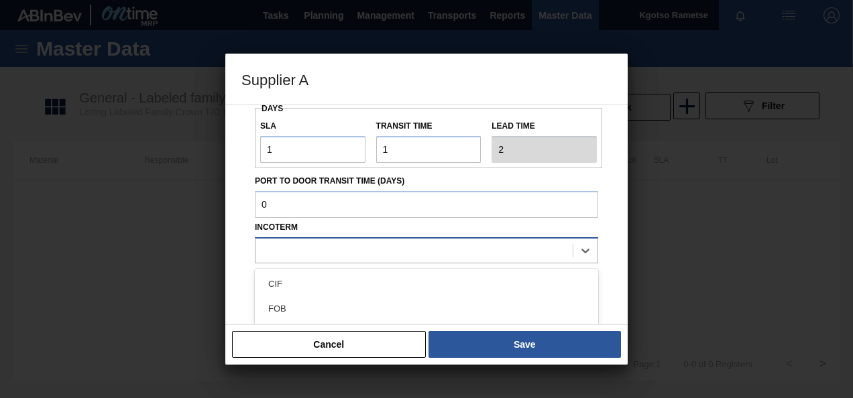
click at [328, 245] on div at bounding box center [413, 250] width 317 height 19
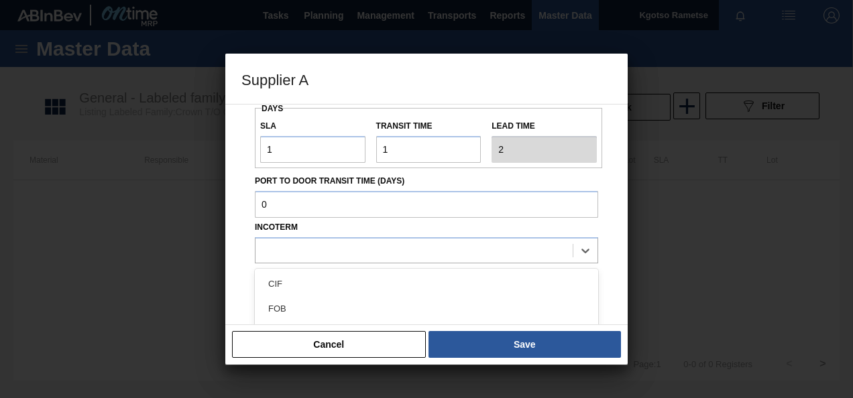
click at [306, 312] on div "FOB" at bounding box center [426, 308] width 343 height 25
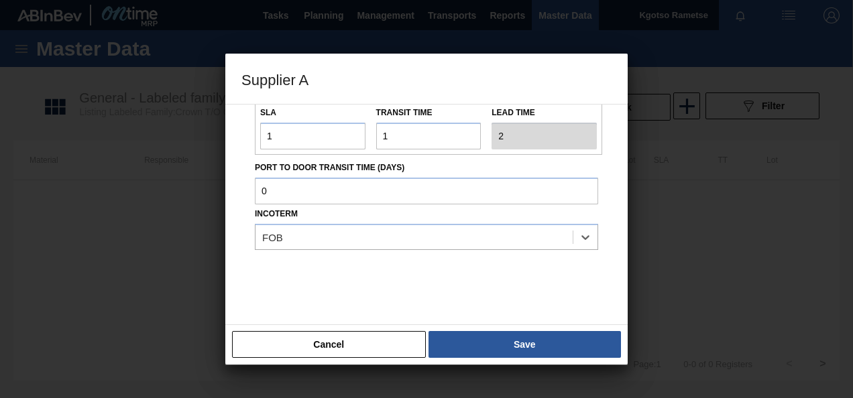
scroll to position [222, 0]
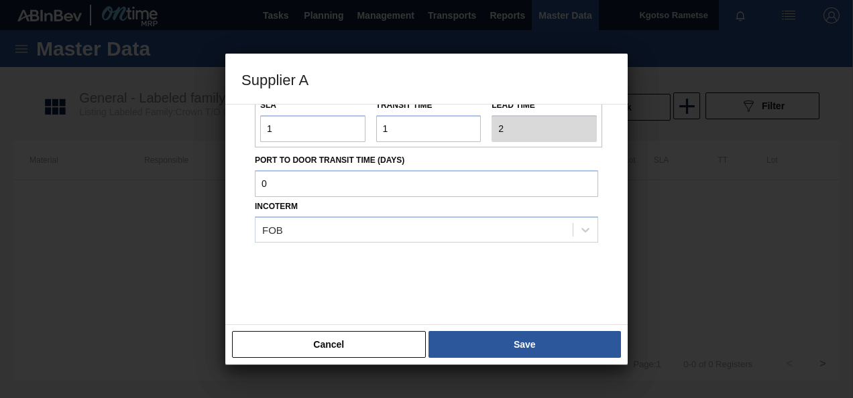
click at [509, 338] on button "Save" at bounding box center [524, 344] width 192 height 27
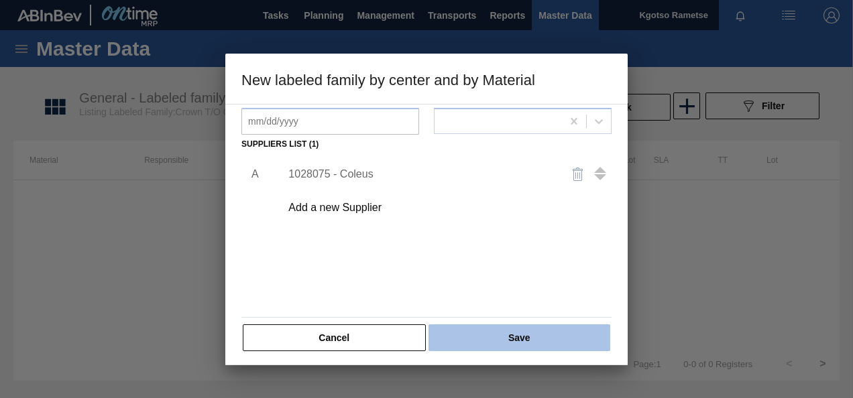
click at [509, 335] on button "Save" at bounding box center [519, 337] width 182 height 27
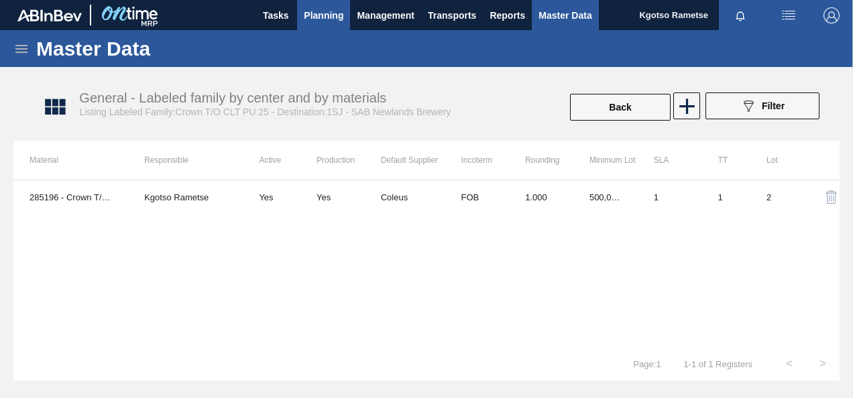
click at [302, 11] on button "Planning" at bounding box center [323, 15] width 53 height 30
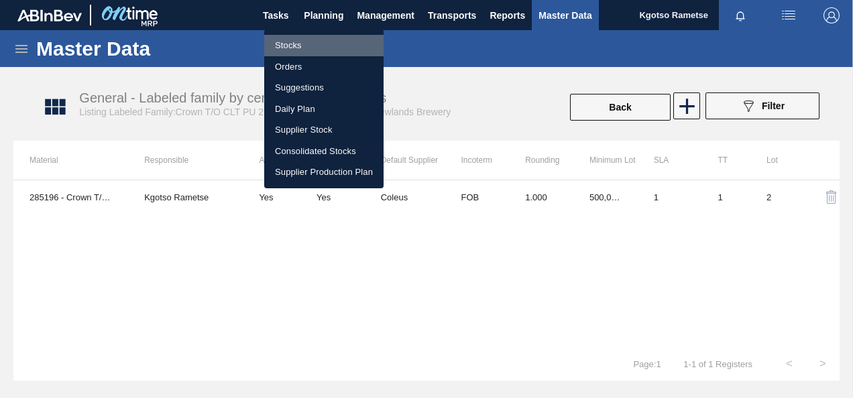
click at [296, 38] on li "Stocks" at bounding box center [323, 45] width 119 height 21
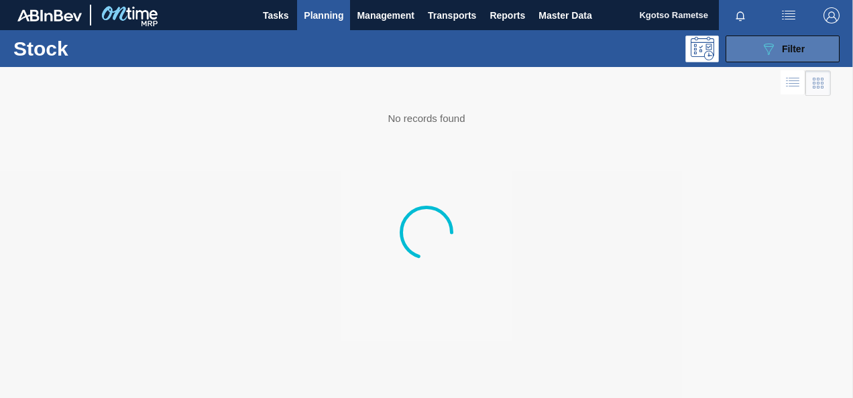
click at [768, 47] on icon "089F7B8B-B2A5-4AFE-B5C0-19BA573D28AC" at bounding box center [768, 49] width 16 height 16
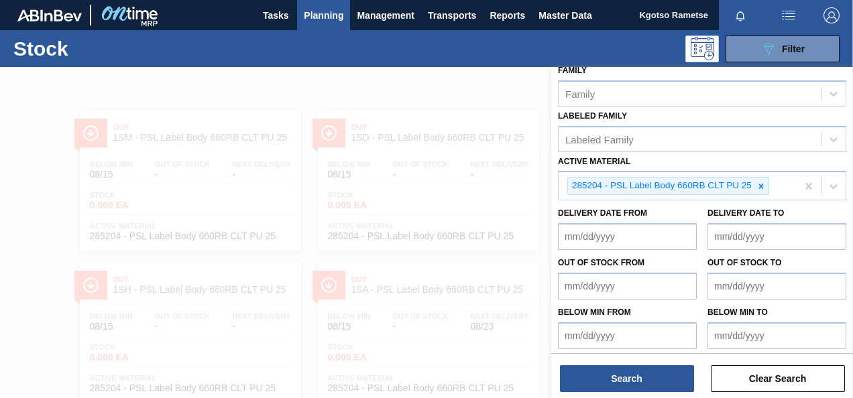
scroll to position [243, 0]
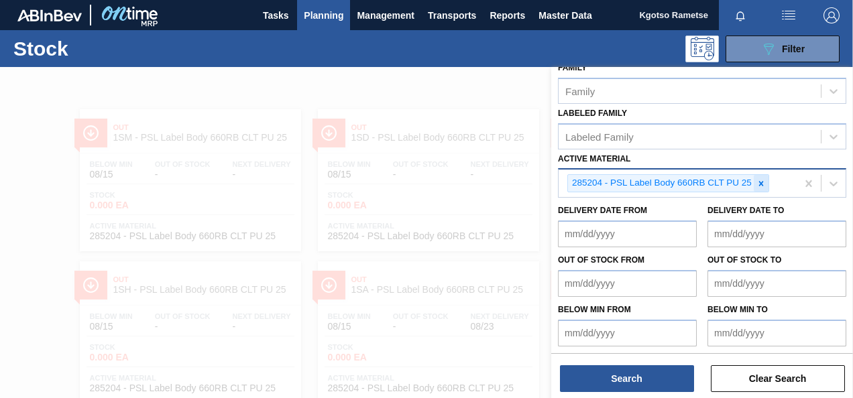
click at [760, 181] on icon at bounding box center [760, 183] width 5 height 5
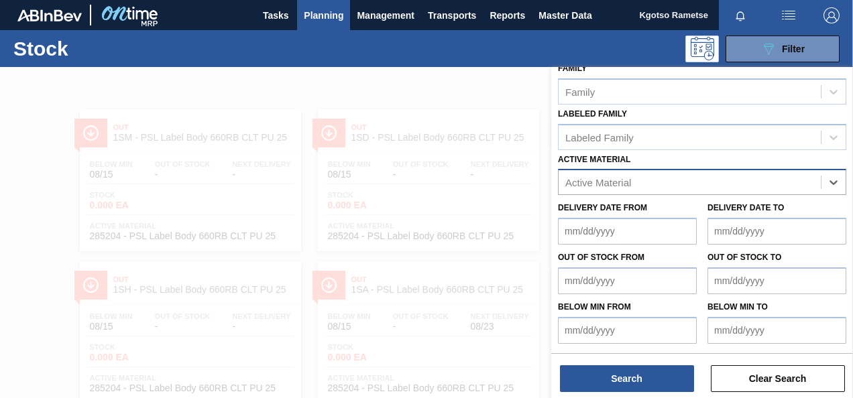
scroll to position [240, 0]
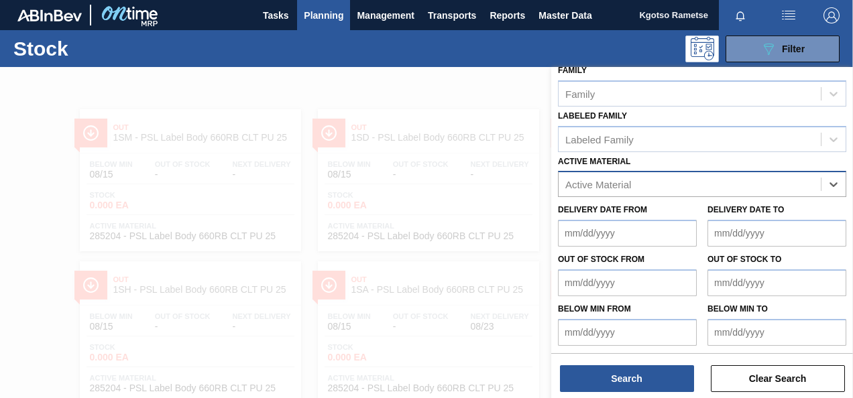
paste Material "285198"
click at [377, 105] on div at bounding box center [426, 266] width 853 height 398
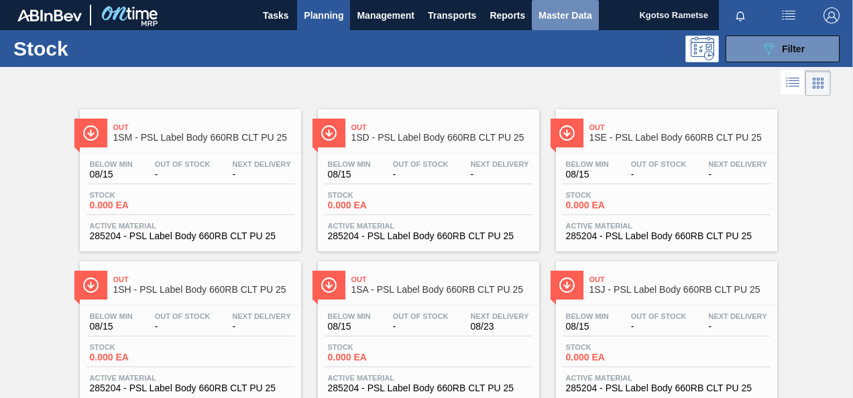
click at [544, 15] on span "Master Data" at bounding box center [564, 15] width 53 height 16
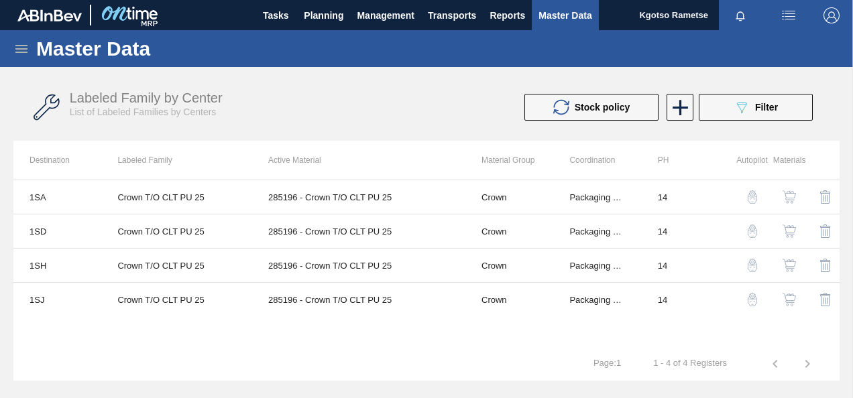
click at [22, 45] on icon at bounding box center [21, 49] width 12 height 8
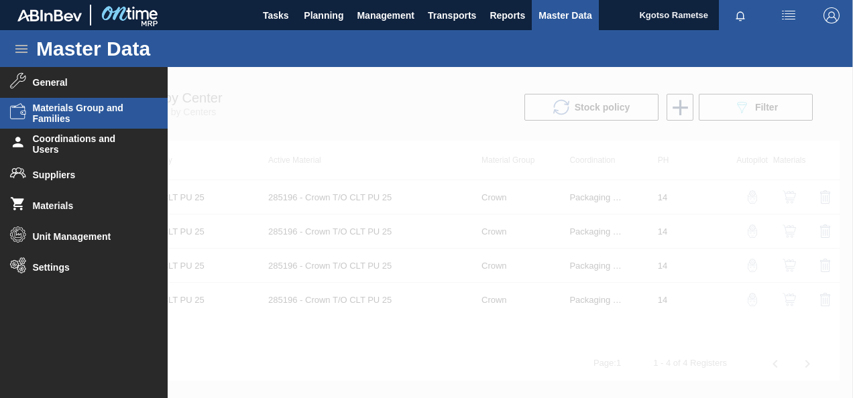
click at [37, 105] on span "Materials Group and Families" at bounding box center [88, 113] width 111 height 21
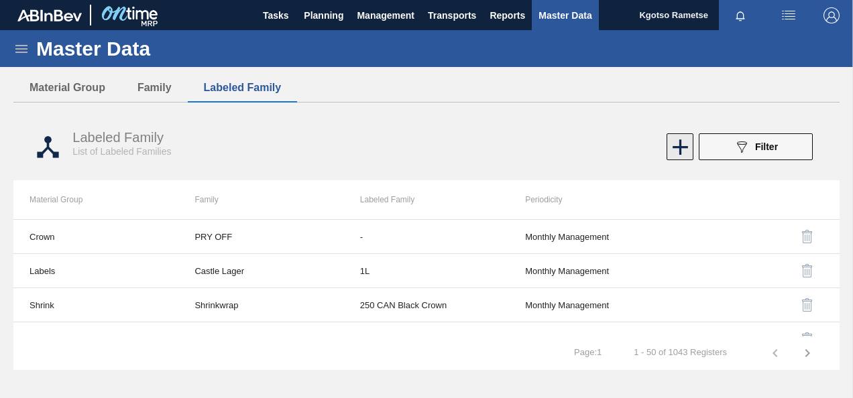
click at [668, 151] on icon at bounding box center [680, 147] width 26 height 26
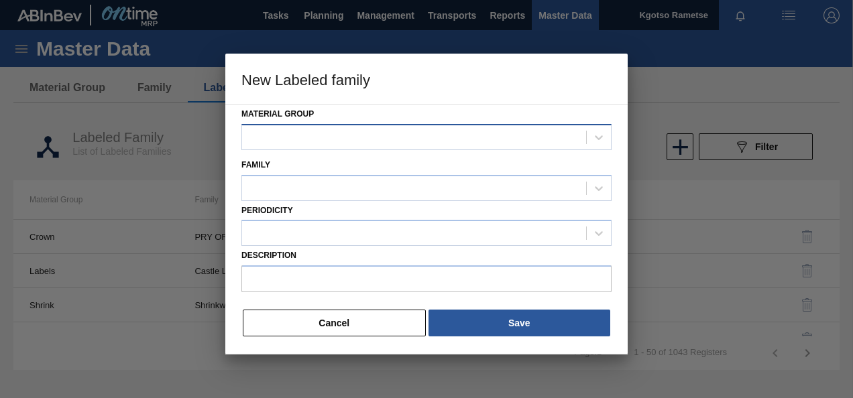
click at [383, 147] on div "Material Group" at bounding box center [426, 130] width 370 height 51
click at [377, 140] on div at bounding box center [414, 136] width 344 height 19
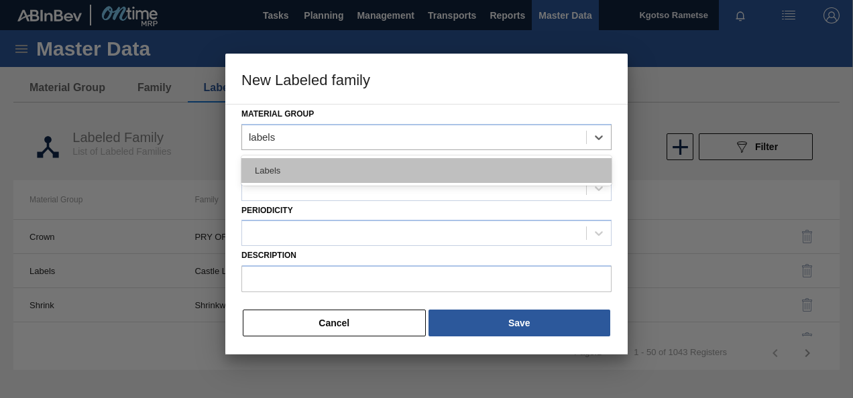
click at [329, 179] on div "Labels" at bounding box center [426, 170] width 370 height 25
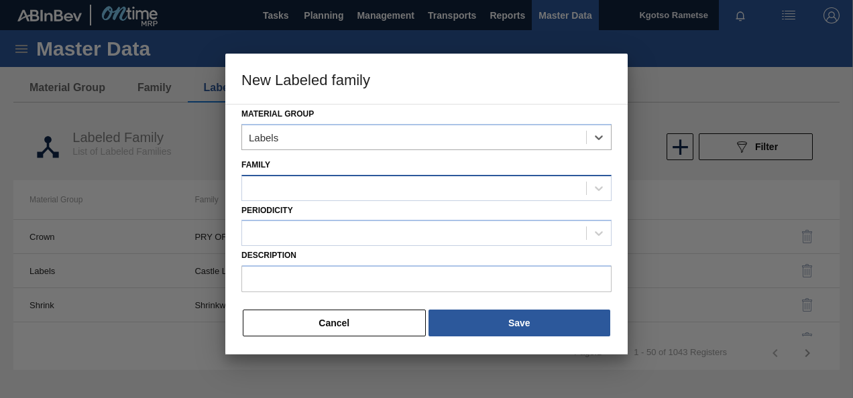
click at [327, 175] on div at bounding box center [426, 188] width 370 height 26
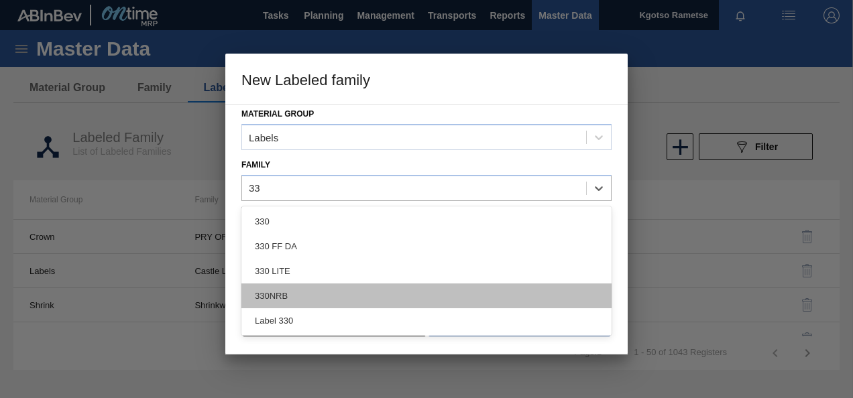
click at [302, 284] on div "330NRB" at bounding box center [426, 296] width 370 height 25
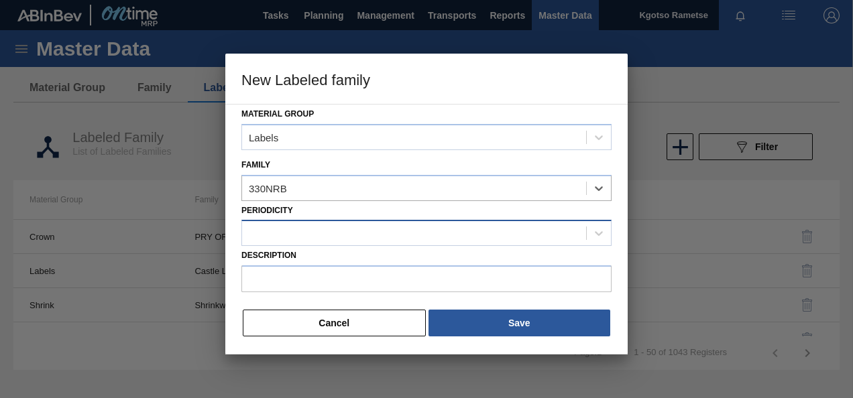
click at [298, 237] on div at bounding box center [414, 233] width 344 height 19
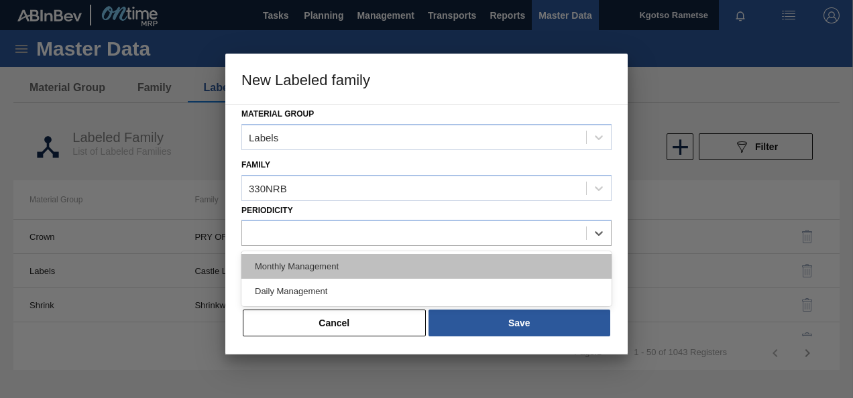
click at [289, 263] on div "Monthly Management" at bounding box center [426, 266] width 370 height 25
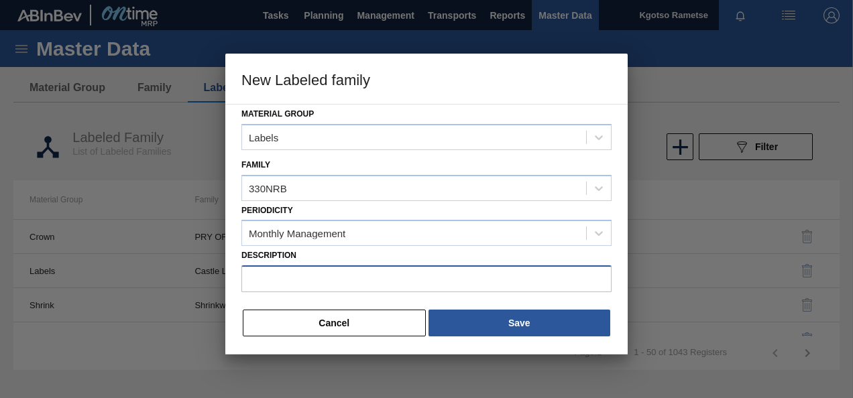
click at [267, 278] on input "Description" at bounding box center [426, 278] width 370 height 27
paste input "PSL Label Neck 330NRB CLT PU 25"
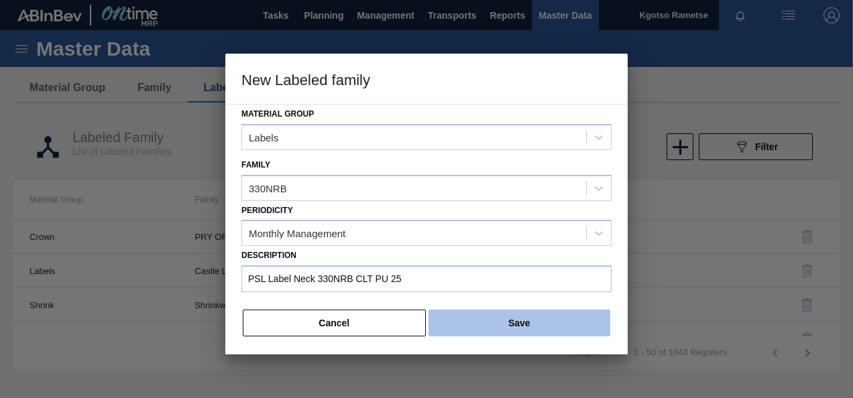
click at [480, 323] on button "Save" at bounding box center [519, 323] width 182 height 27
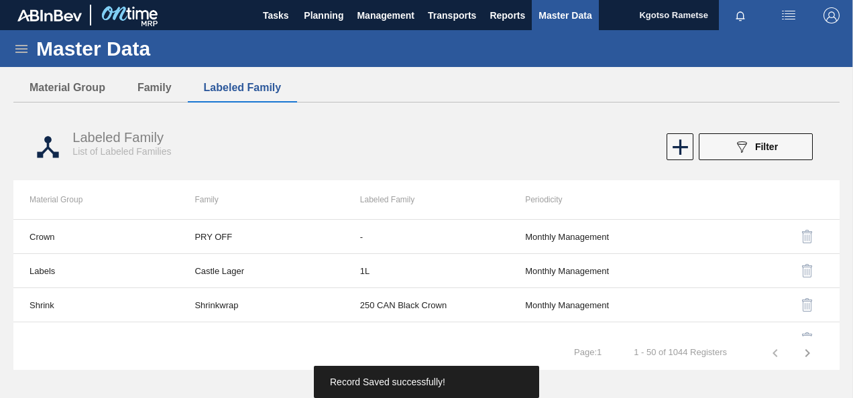
click at [17, 44] on icon at bounding box center [21, 49] width 16 height 16
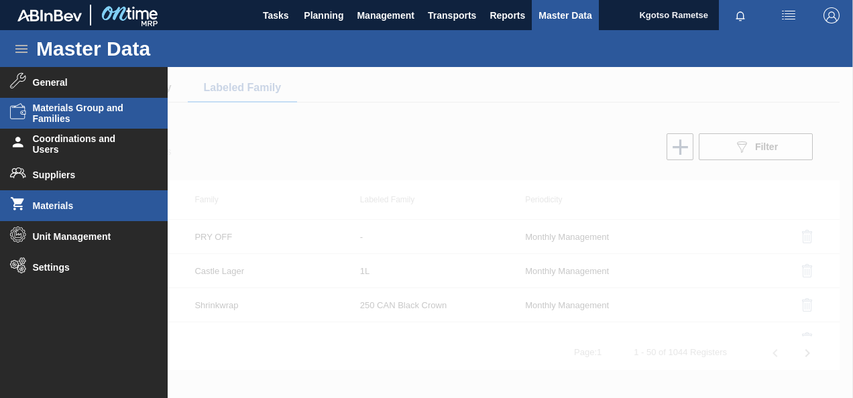
click at [58, 200] on span "Materials" at bounding box center [88, 205] width 111 height 11
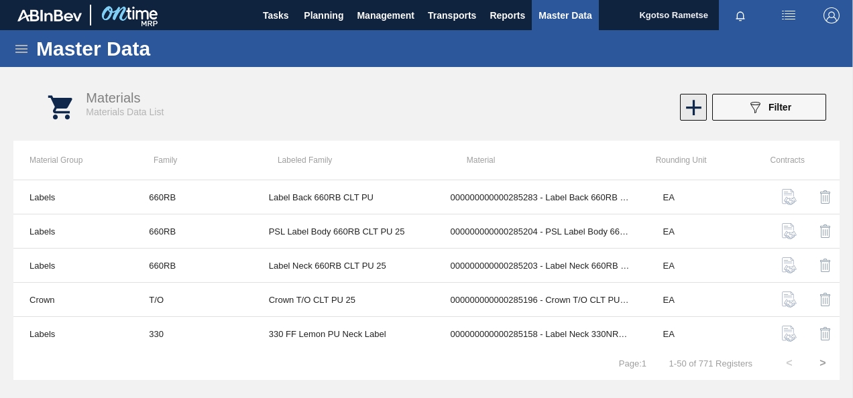
click at [692, 101] on icon at bounding box center [693, 108] width 26 height 26
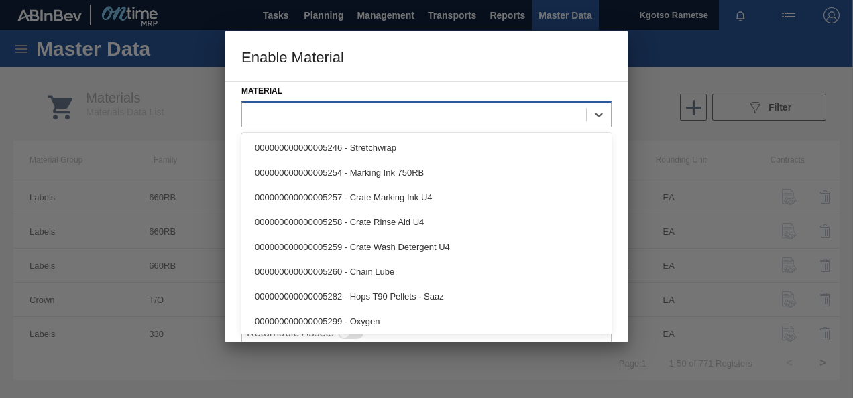
click at [444, 121] on div at bounding box center [414, 114] width 344 height 19
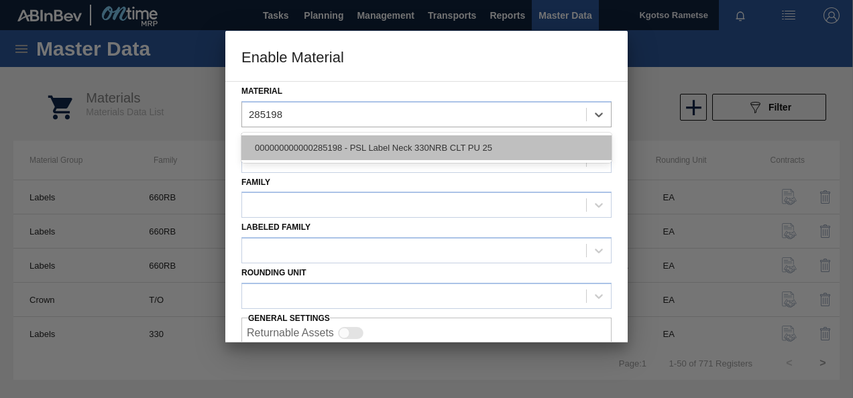
click at [410, 155] on div "000000000000285198 - PSL Label Neck 330NRB CLT PU 25" at bounding box center [426, 147] width 370 height 25
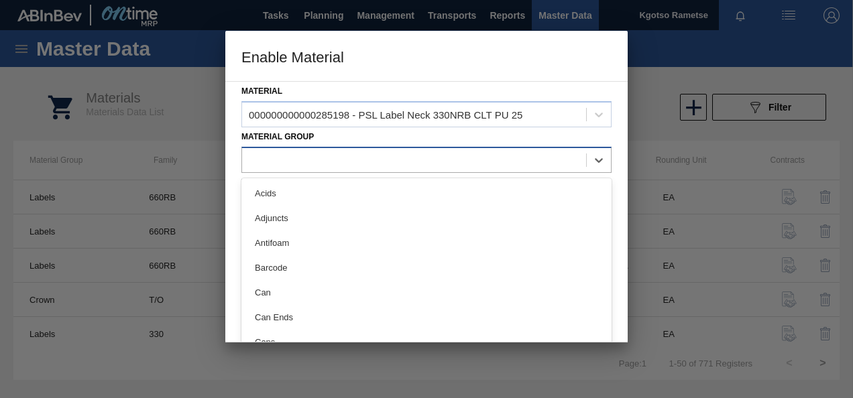
click at [351, 165] on div at bounding box center [414, 159] width 344 height 19
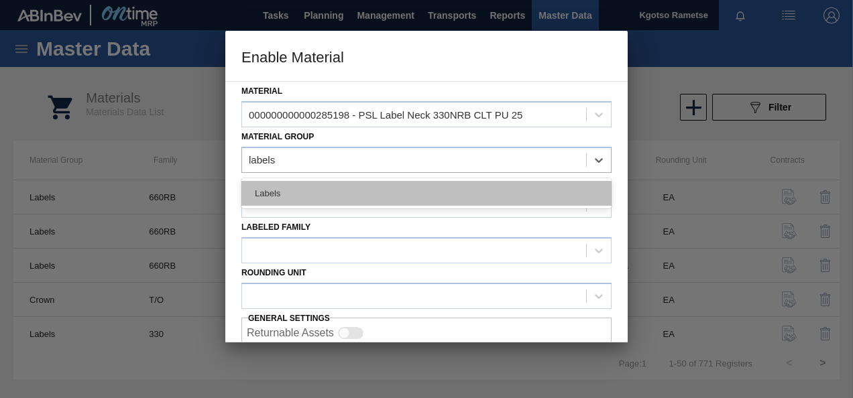
click at [327, 192] on div "Labels" at bounding box center [426, 193] width 370 height 25
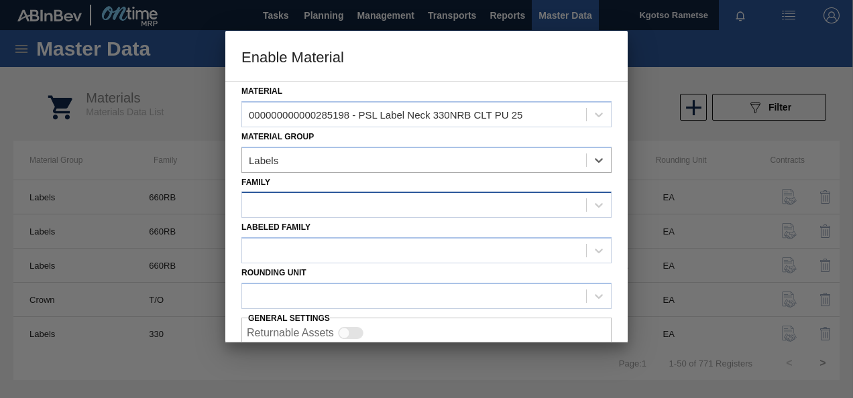
click at [302, 206] on div at bounding box center [414, 205] width 344 height 19
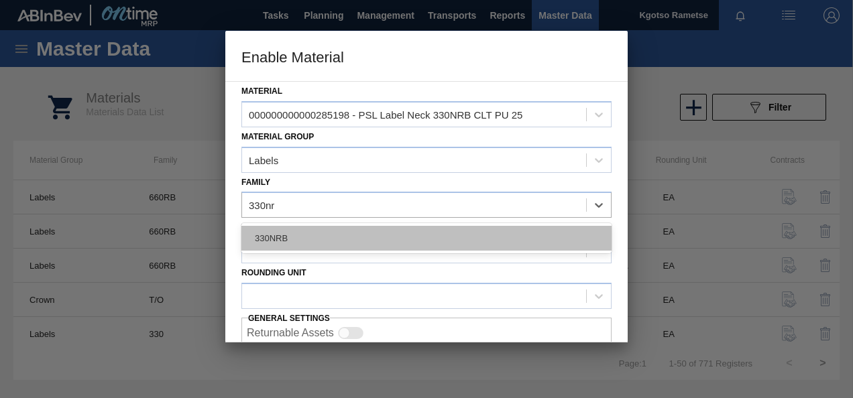
click at [291, 227] on div "330NRB" at bounding box center [426, 238] width 370 height 25
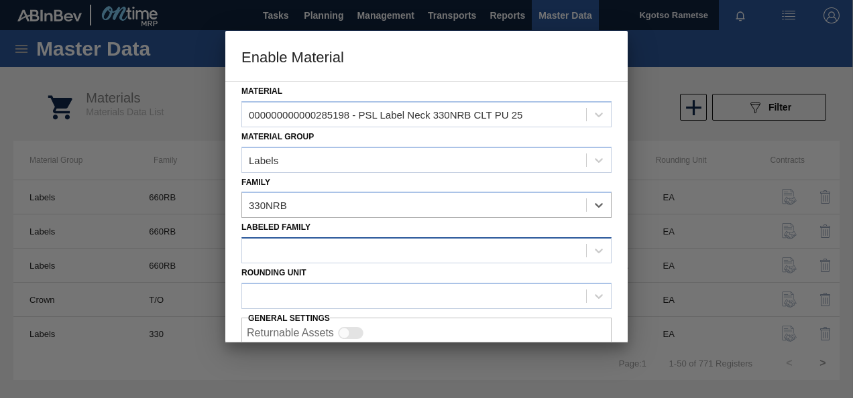
click at [272, 253] on div at bounding box center [414, 250] width 344 height 19
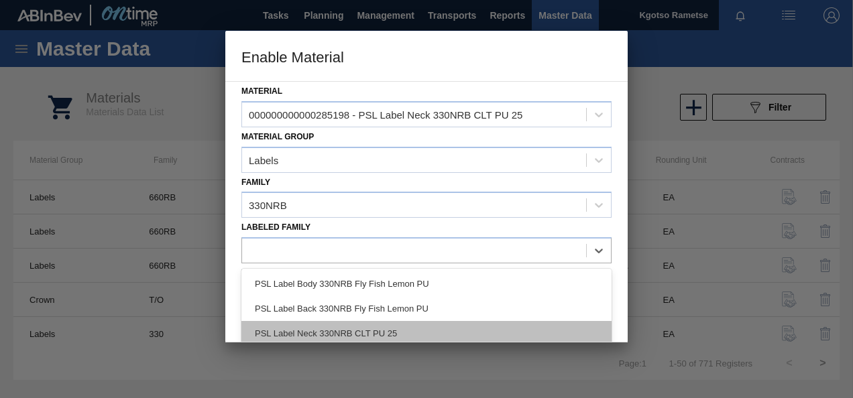
click at [333, 331] on div "PSL Label Neck 330NRB CLT PU 25" at bounding box center [426, 333] width 370 height 25
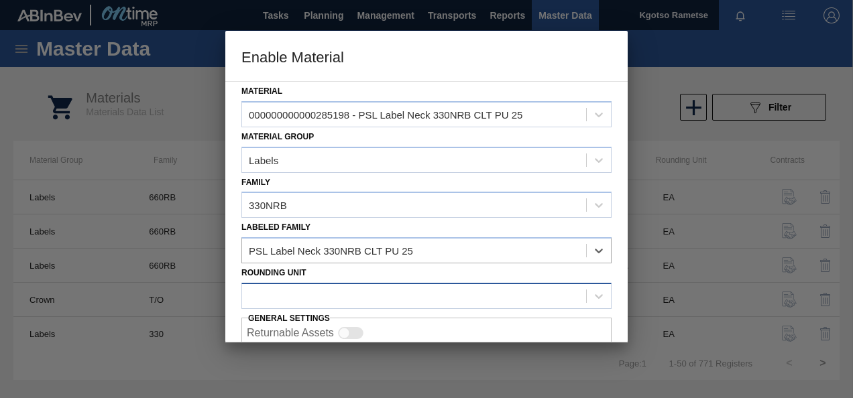
click at [300, 292] on div at bounding box center [414, 295] width 344 height 19
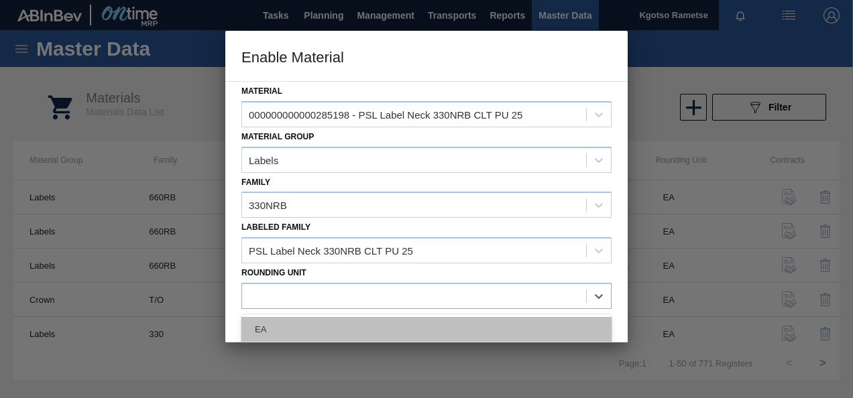
click at [299, 319] on div "EA" at bounding box center [426, 329] width 370 height 25
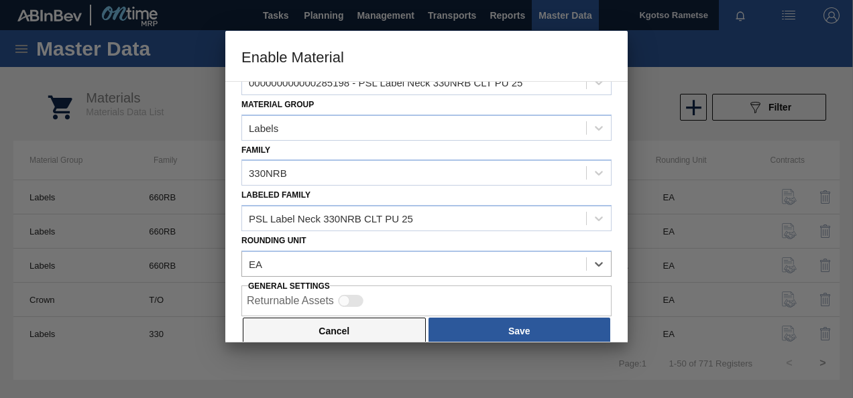
scroll to position [50, 0]
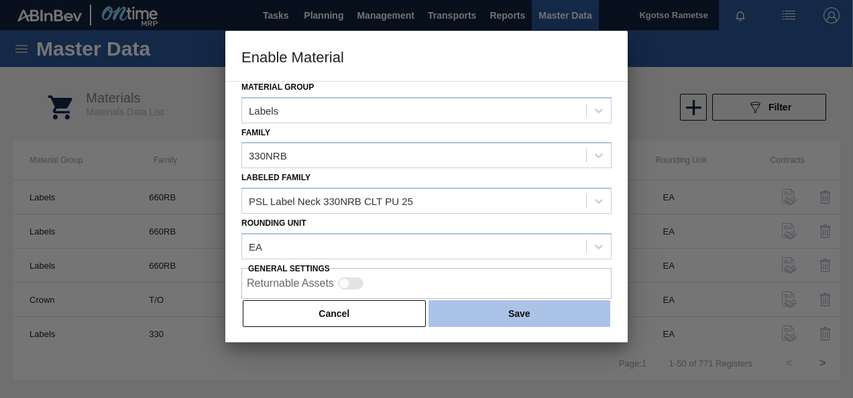
click at [499, 308] on button "Save" at bounding box center [519, 313] width 182 height 27
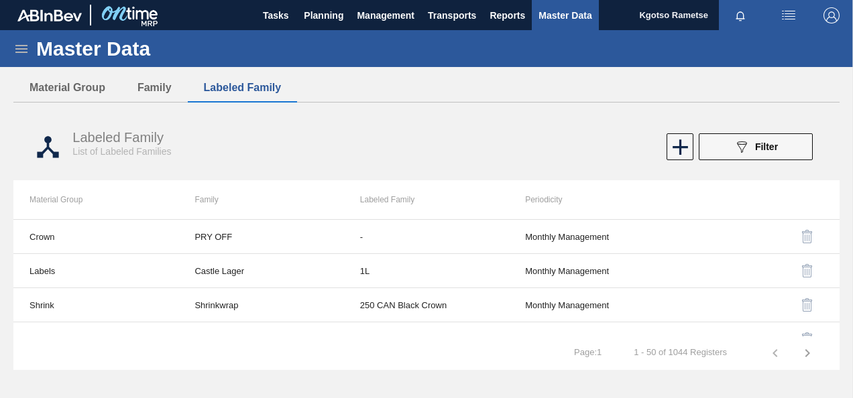
click at [25, 45] on icon at bounding box center [21, 49] width 12 height 8
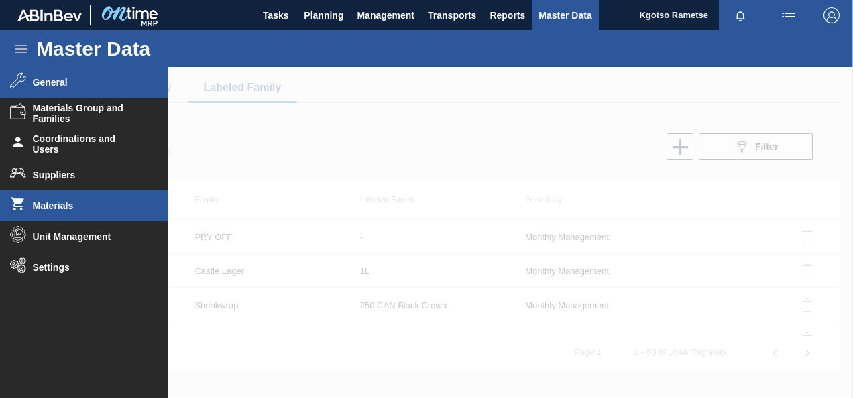
click at [38, 86] on span "General" at bounding box center [88, 82] width 111 height 11
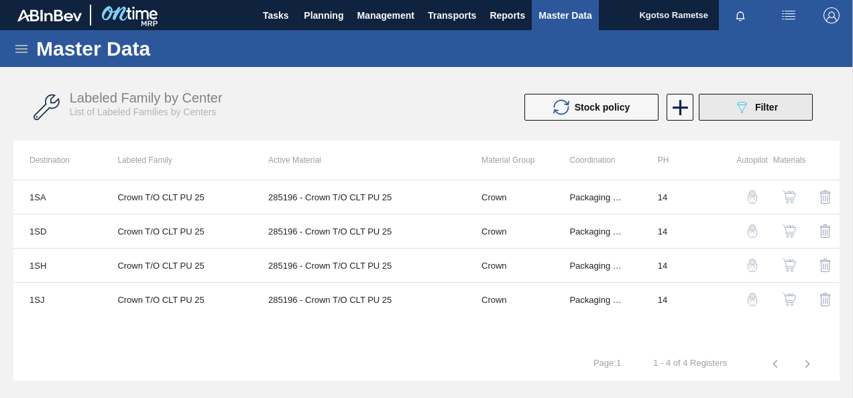
click at [758, 105] on span "Filter" at bounding box center [766, 107] width 23 height 11
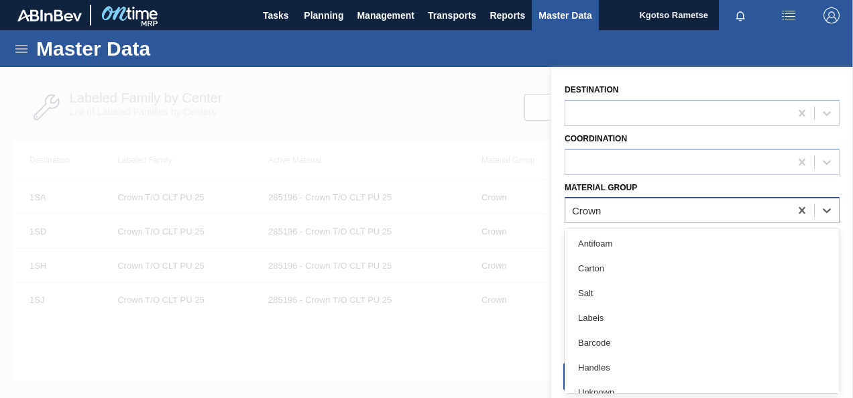
click at [619, 212] on div "Crown" at bounding box center [677, 210] width 225 height 19
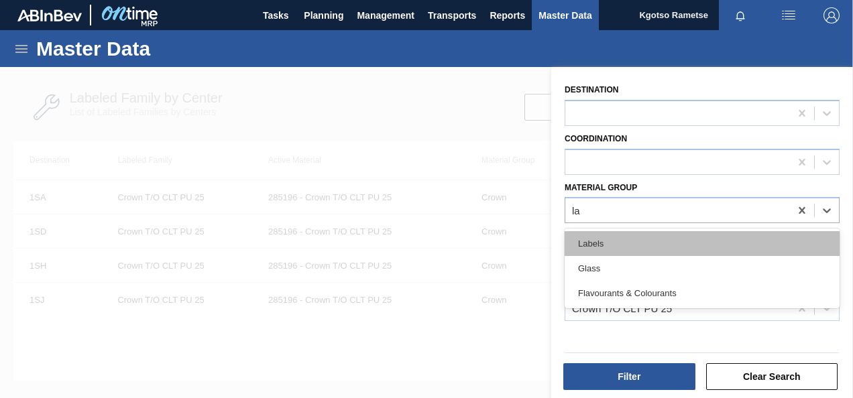
click at [613, 244] on div "Labels" at bounding box center [701, 243] width 275 height 25
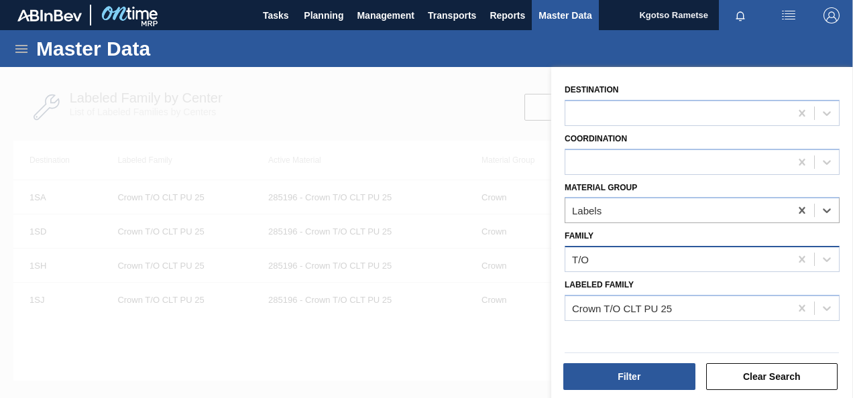
click at [593, 251] on div "T/O" at bounding box center [677, 259] width 225 height 19
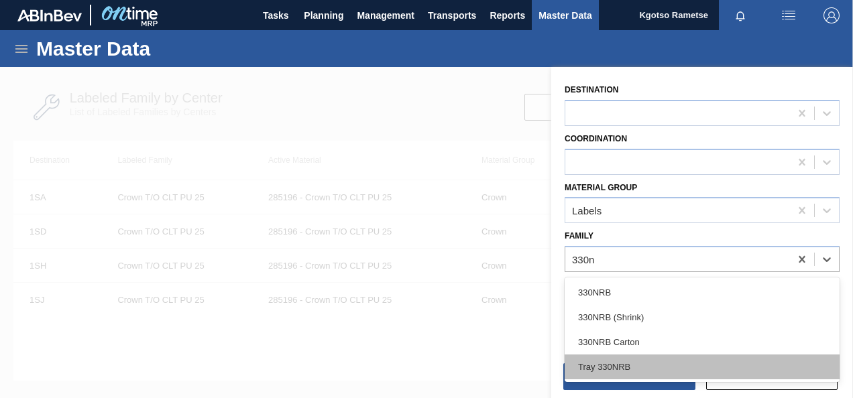
click at [638, 362] on div "Tray 330NRB" at bounding box center [701, 367] width 275 height 25
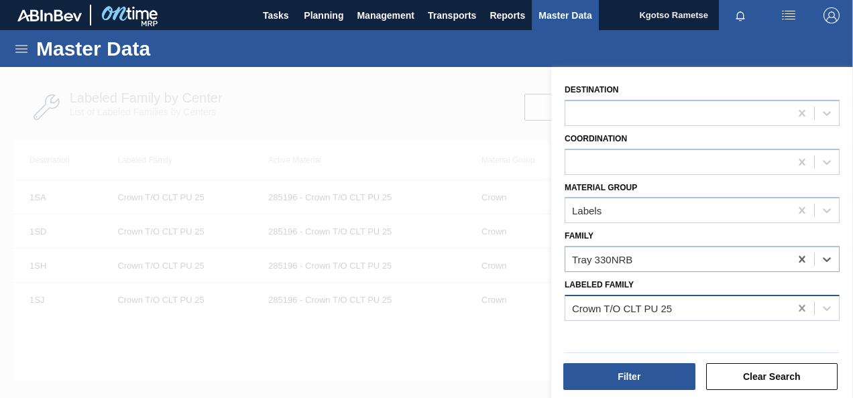
click at [800, 306] on icon at bounding box center [801, 308] width 6 height 7
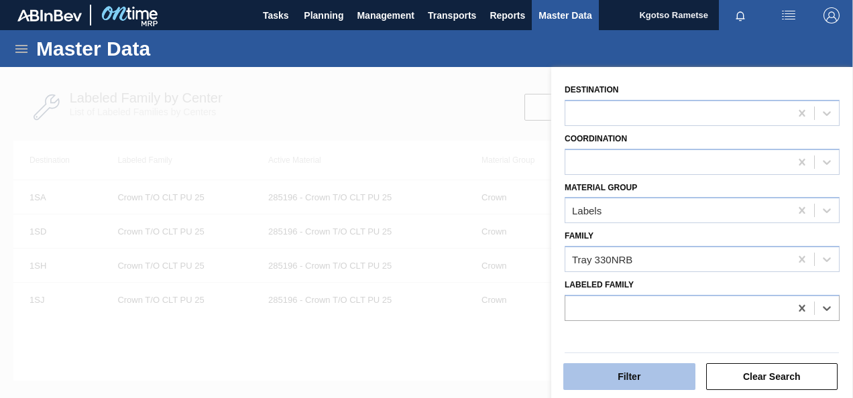
click at [657, 374] on button "Filter" at bounding box center [629, 376] width 132 height 27
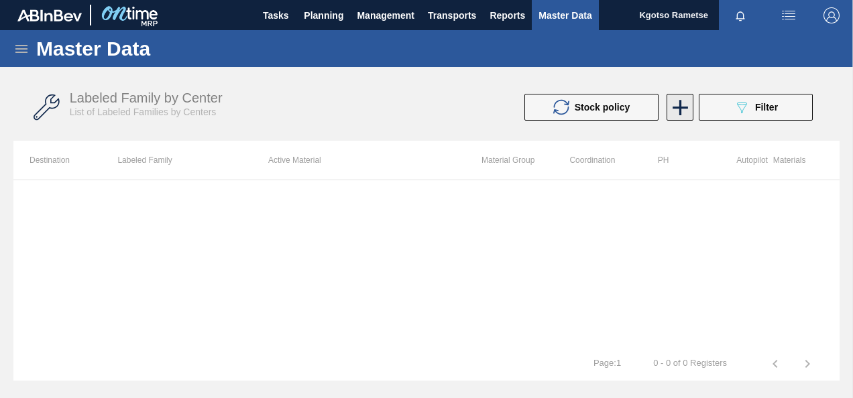
click at [678, 105] on icon at bounding box center [679, 107] width 15 height 15
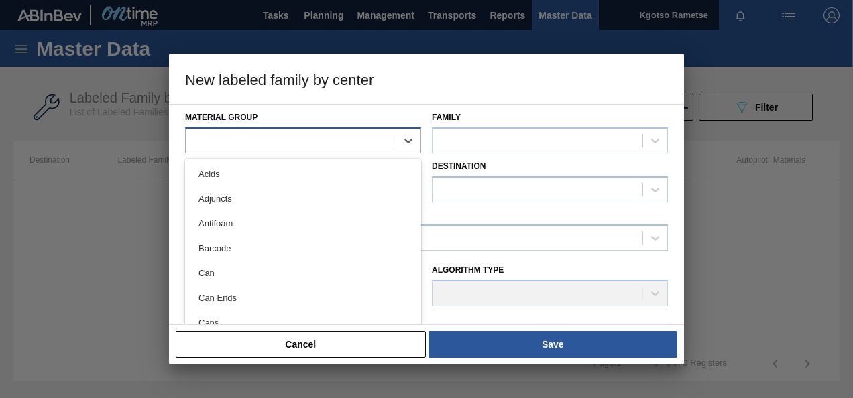
click at [300, 134] on div at bounding box center [291, 140] width 210 height 19
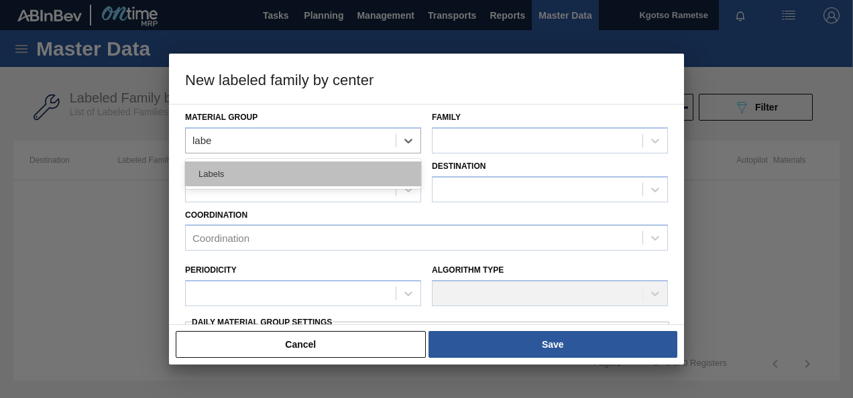
click at [367, 171] on div "Labels" at bounding box center [303, 174] width 236 height 25
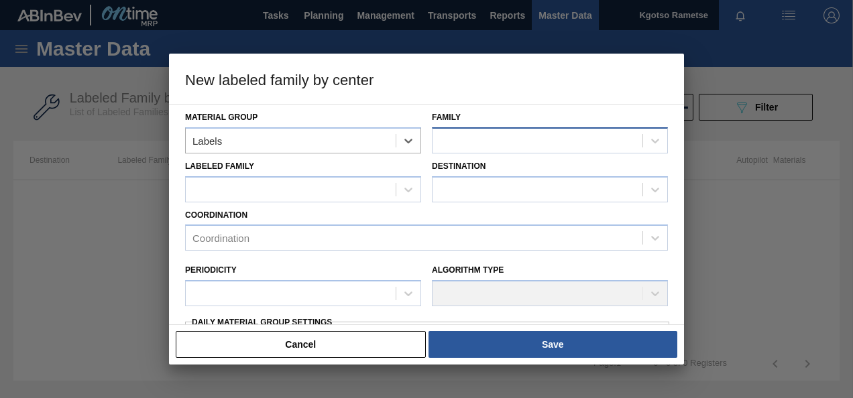
click at [492, 147] on div at bounding box center [537, 140] width 210 height 19
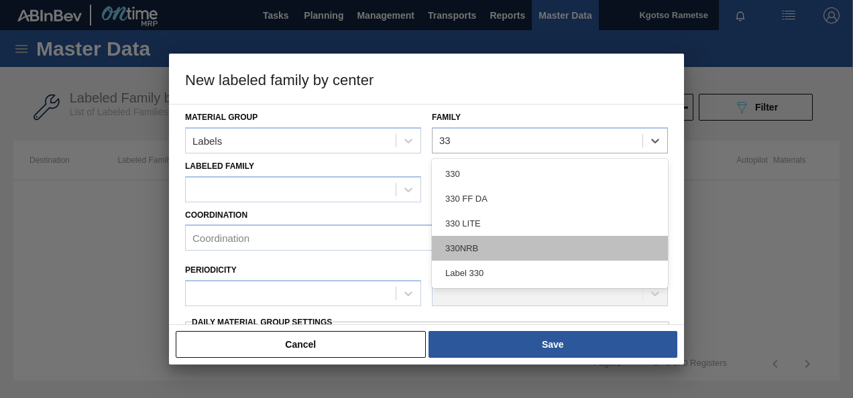
click at [475, 251] on div "330NRB" at bounding box center [550, 248] width 236 height 25
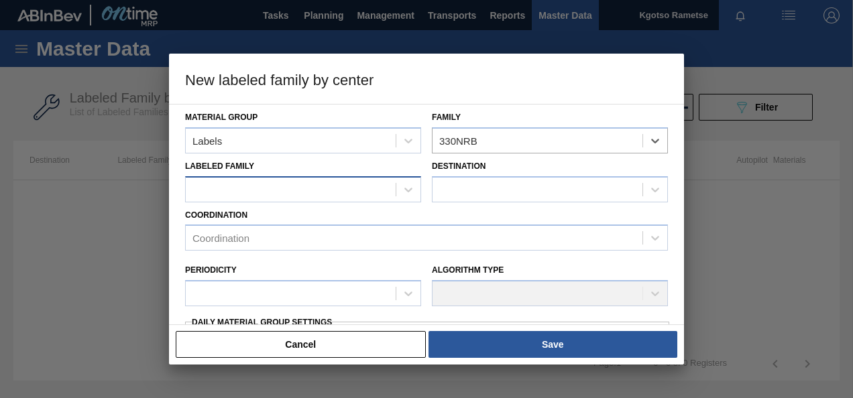
click at [278, 194] on div at bounding box center [291, 189] width 210 height 19
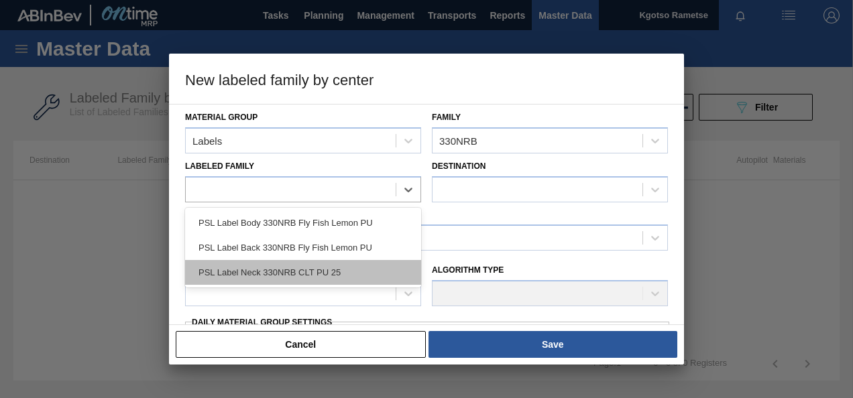
click at [282, 267] on div "PSL Label Neck 330NRB CLT PU 25" at bounding box center [303, 272] width 236 height 25
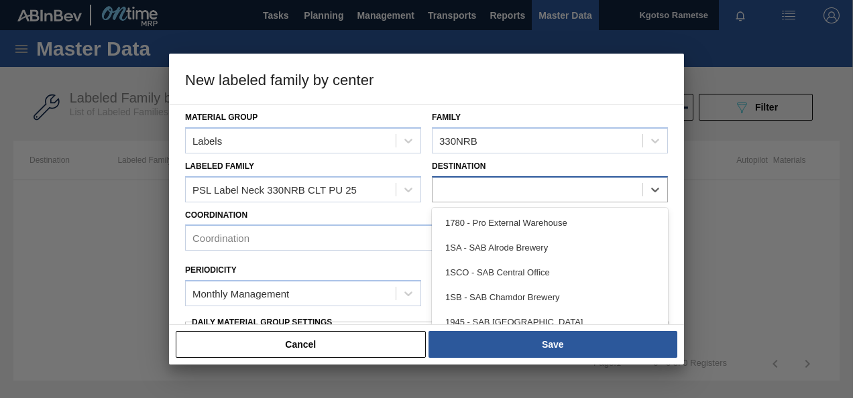
click at [471, 178] on div at bounding box center [550, 189] width 236 height 26
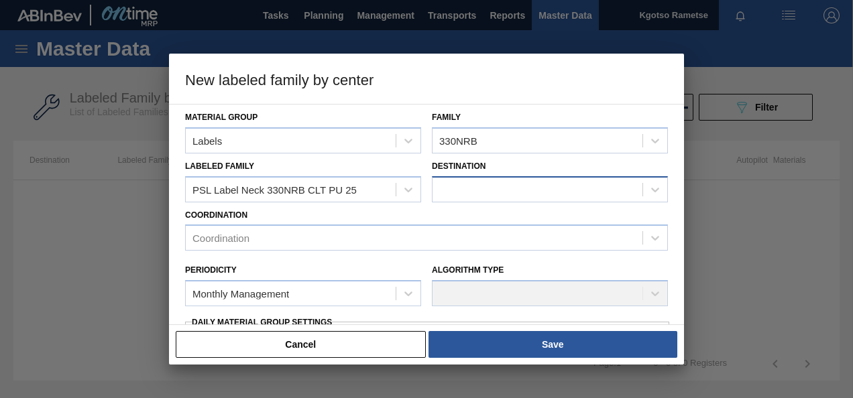
click at [500, 182] on div at bounding box center [537, 189] width 210 height 19
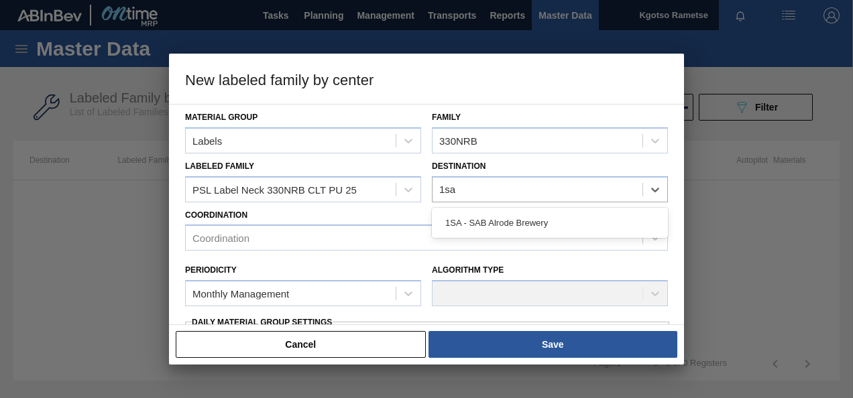
click at [484, 223] on div "1SA - SAB Alrode Brewery" at bounding box center [550, 222] width 236 height 25
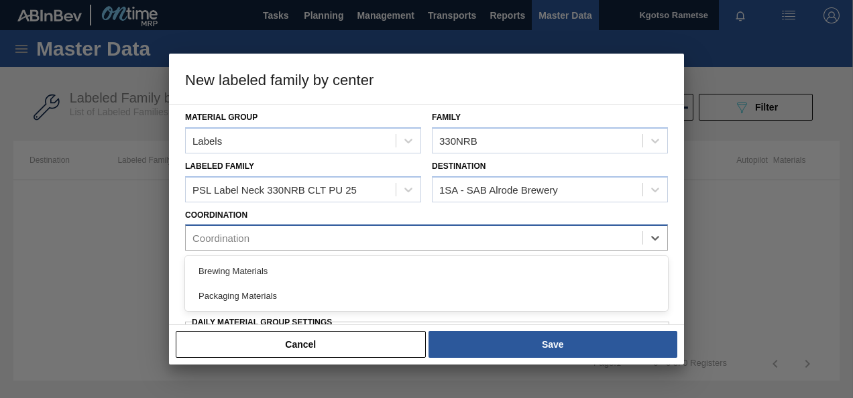
click at [301, 237] on div "Coordination" at bounding box center [414, 238] width 457 height 19
click at [249, 280] on div "Brewing Materials" at bounding box center [426, 271] width 483 height 25
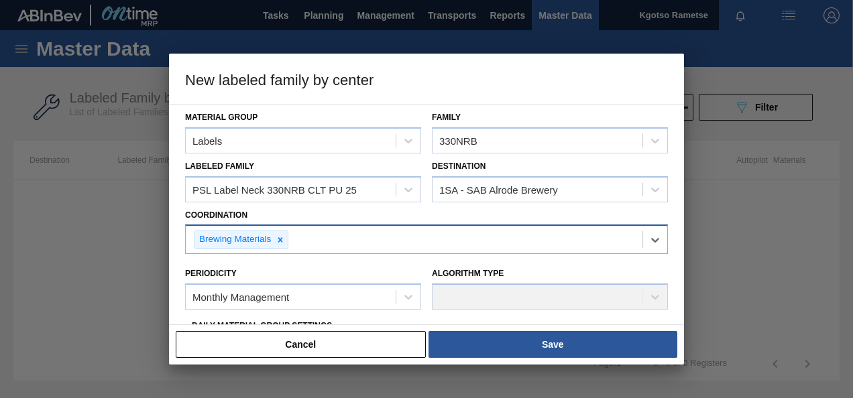
click at [252, 233] on div "Brewing Materials" at bounding box center [234, 239] width 78 height 17
click at [281, 235] on icon at bounding box center [280, 239] width 9 height 9
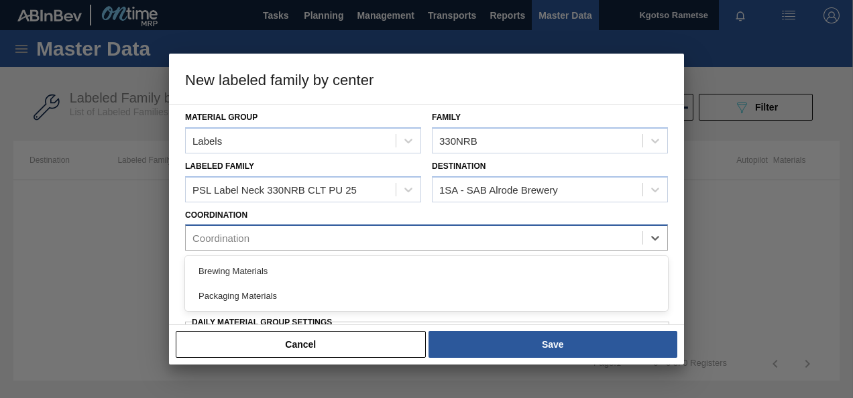
click at [267, 239] on div "Coordination" at bounding box center [414, 238] width 457 height 19
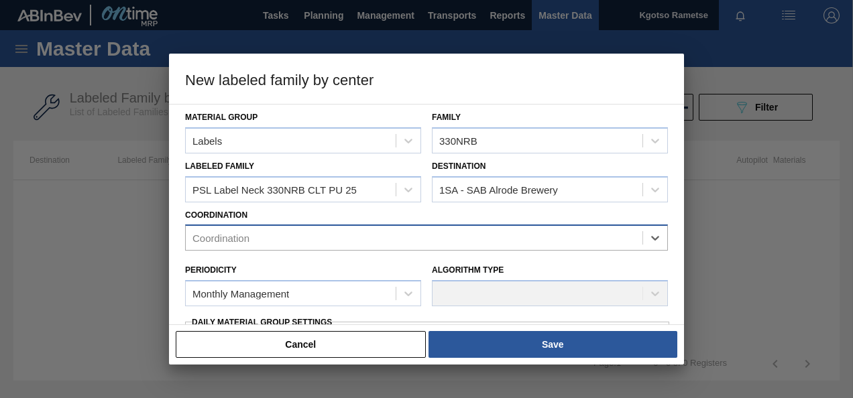
click at [257, 236] on div "Coordination" at bounding box center [414, 238] width 457 height 19
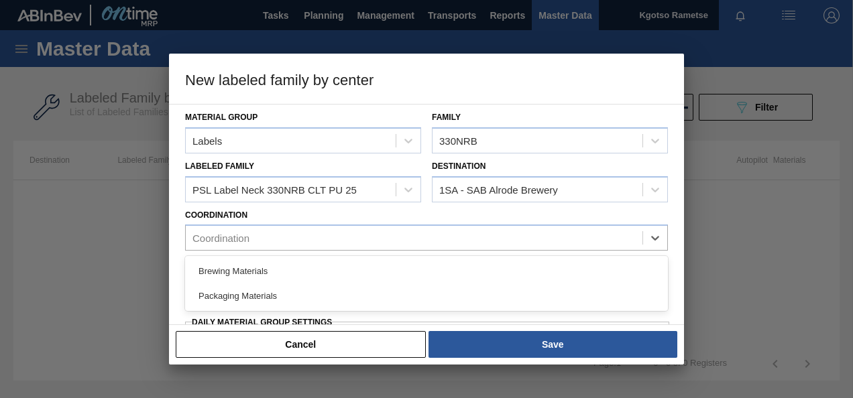
drag, startPoint x: 247, startPoint y: 296, endPoint x: 244, endPoint y: 289, distance: 8.1
click at [246, 294] on div "Packaging Materials" at bounding box center [426, 296] width 483 height 25
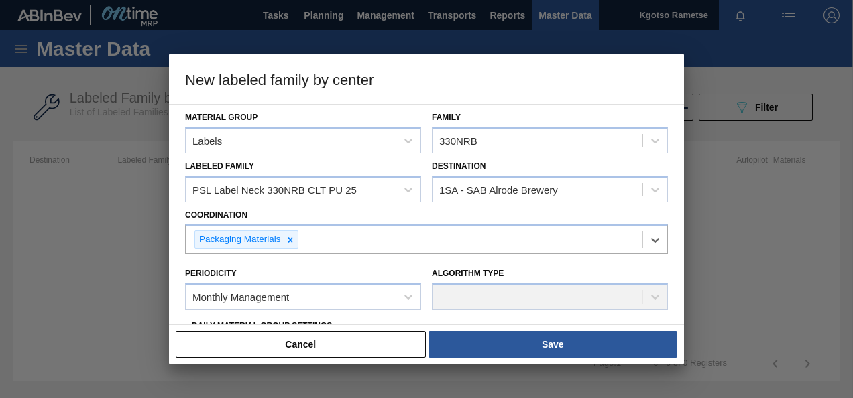
scroll to position [67, 0]
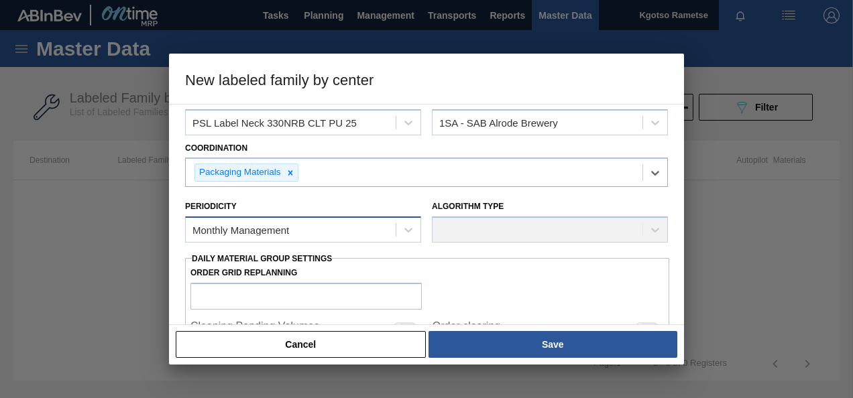
click at [251, 240] on div "Monthly Management" at bounding box center [303, 230] width 236 height 26
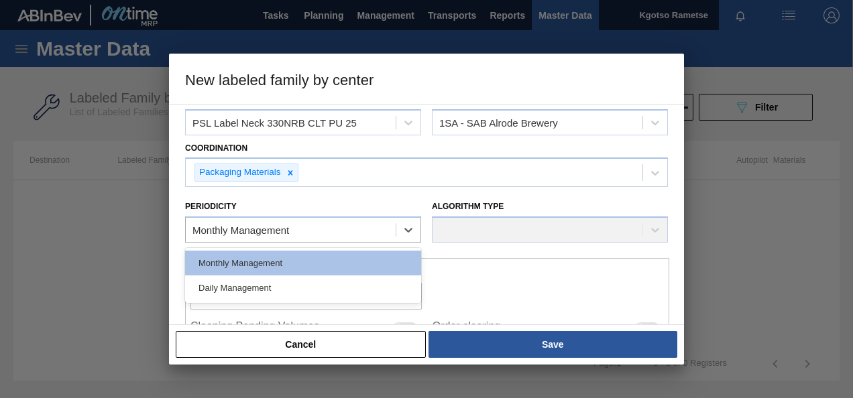
click at [251, 248] on div "Monthly Management Daily Management" at bounding box center [303, 275] width 236 height 55
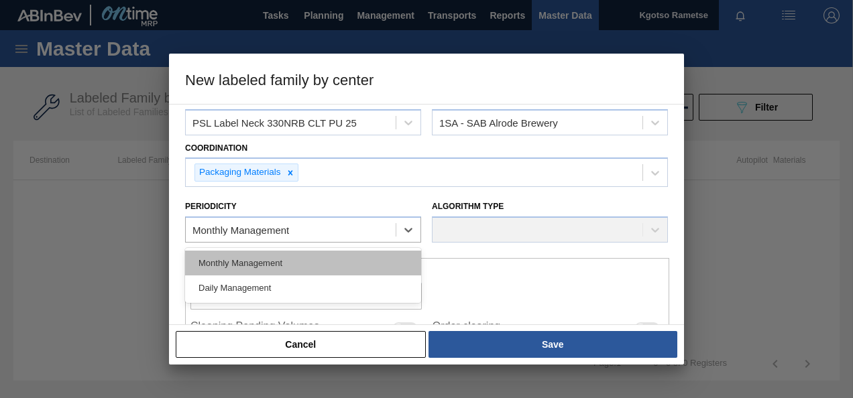
click at [250, 254] on div "Monthly Management" at bounding box center [303, 263] width 236 height 25
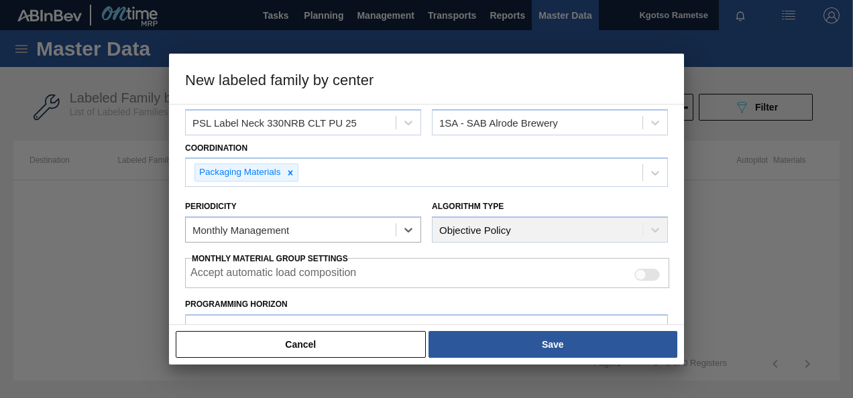
scroll to position [134, 0]
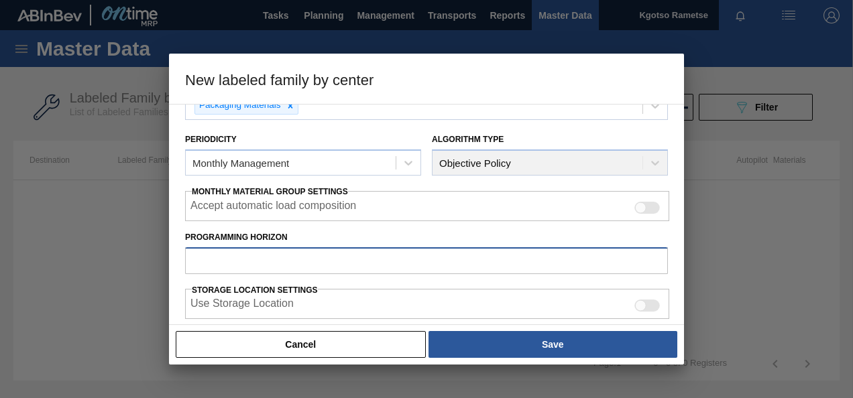
click at [253, 260] on input "Programming Horizon" at bounding box center [426, 260] width 483 height 27
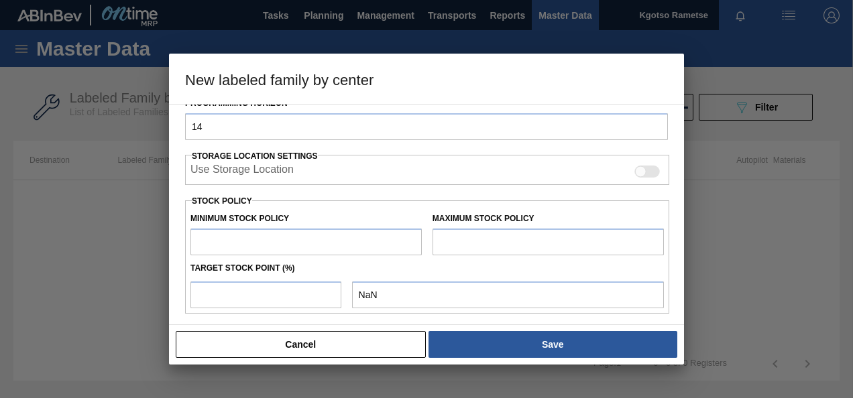
click at [246, 248] on input "text" at bounding box center [305, 242] width 231 height 27
click at [483, 247] on input "text" at bounding box center [547, 242] width 231 height 27
click at [274, 292] on input "number" at bounding box center [265, 295] width 151 height 27
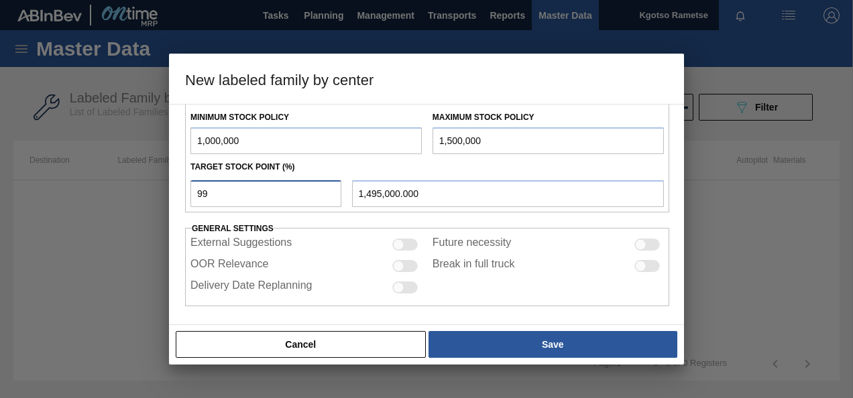
scroll to position [370, 0]
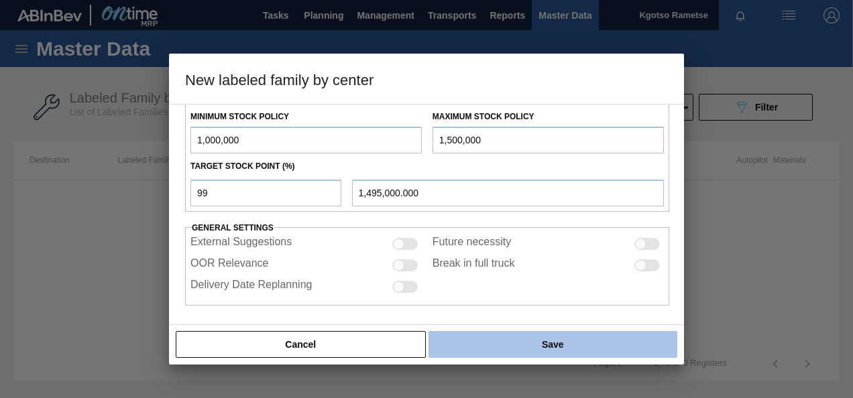
click at [548, 345] on button "Save" at bounding box center [552, 344] width 249 height 27
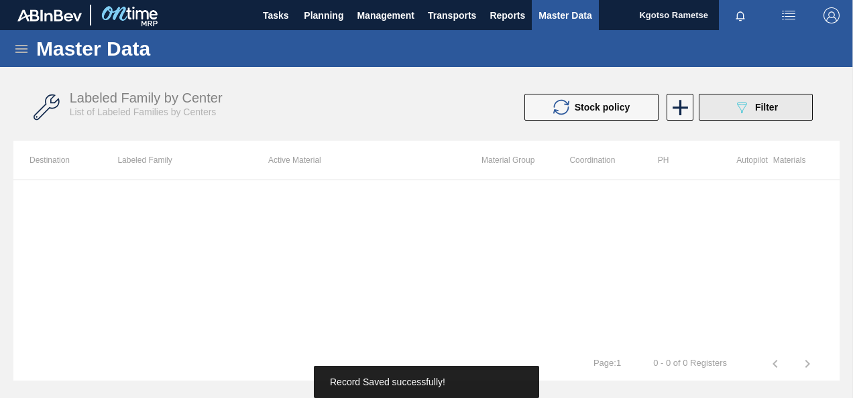
click at [725, 113] on button "089F7B8B-B2A5-4AFE-B5C0-19BA573D28AC Filter" at bounding box center [756, 107] width 114 height 27
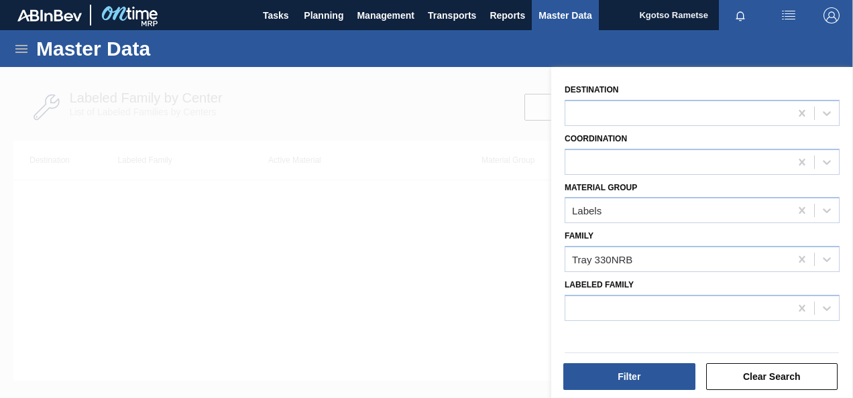
click at [306, 206] on div at bounding box center [426, 266] width 853 height 398
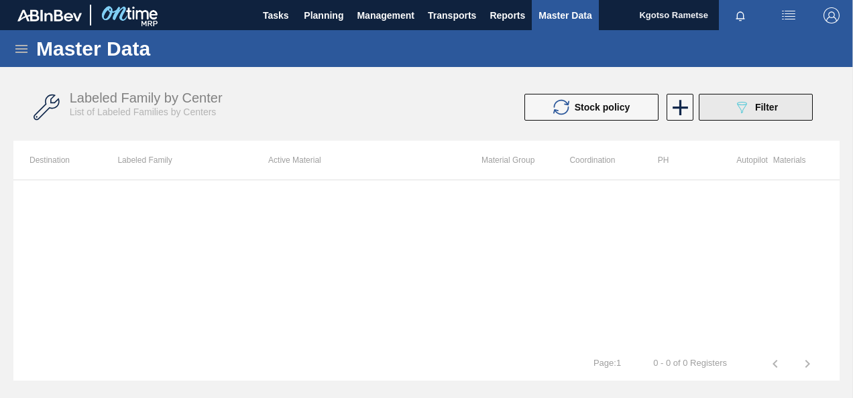
click at [756, 103] on span "Filter" at bounding box center [766, 107] width 23 height 11
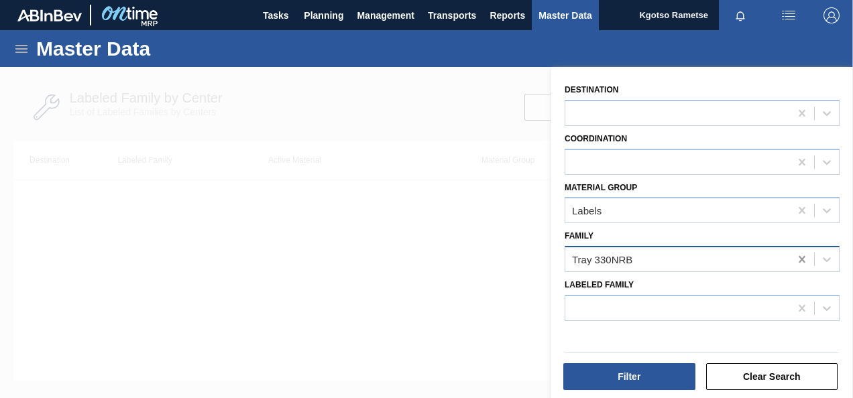
click at [803, 258] on icon at bounding box center [801, 259] width 13 height 13
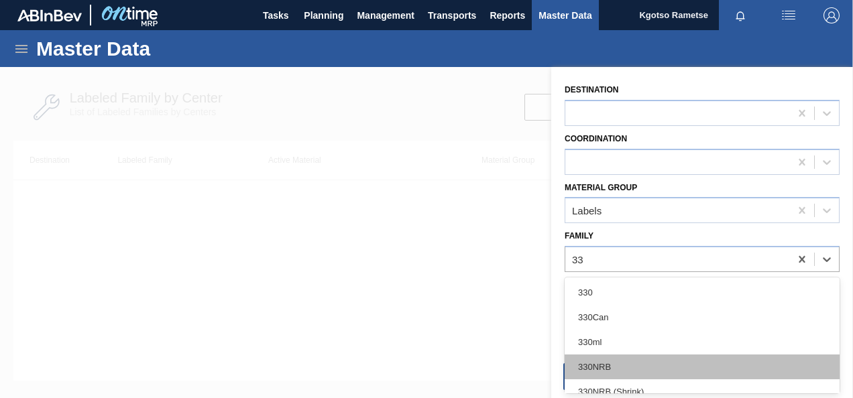
click at [579, 363] on div "330NRB" at bounding box center [701, 367] width 275 height 25
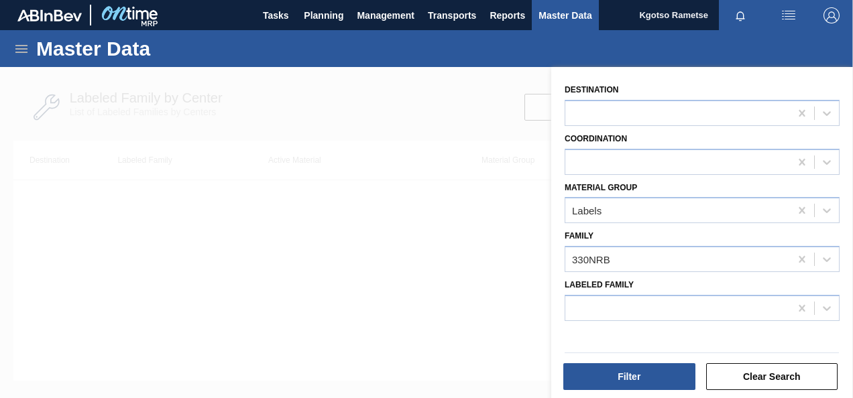
click at [604, 362] on div "Filter Clear Search" at bounding box center [701, 375] width 285 height 33
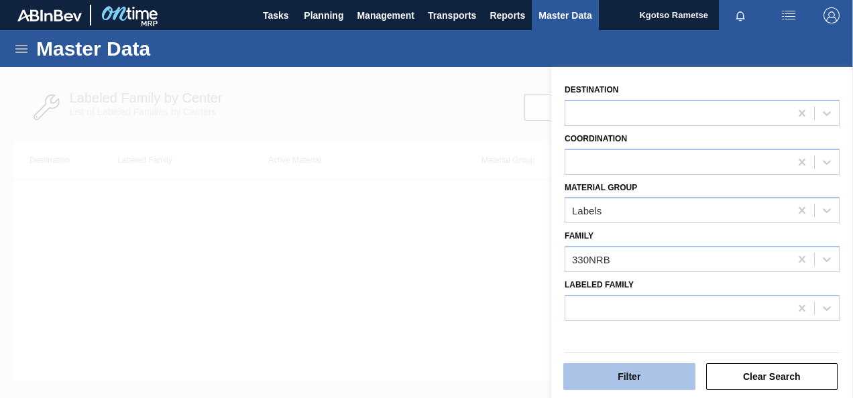
click at [595, 378] on button "Filter" at bounding box center [629, 376] width 132 height 27
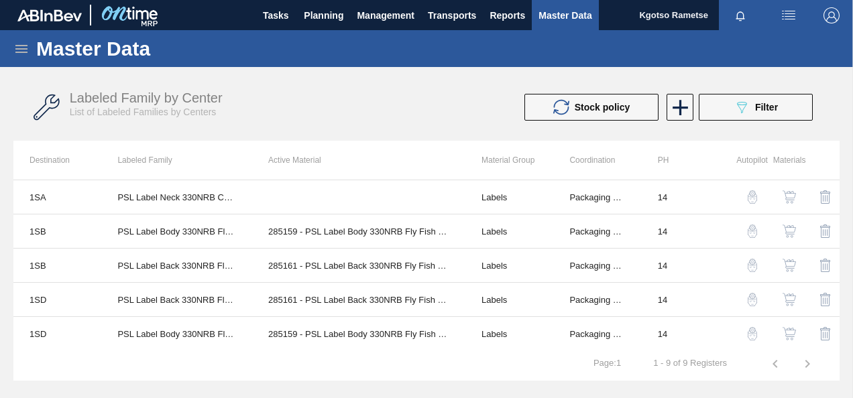
click at [789, 196] on img "button" at bounding box center [788, 196] width 13 height 13
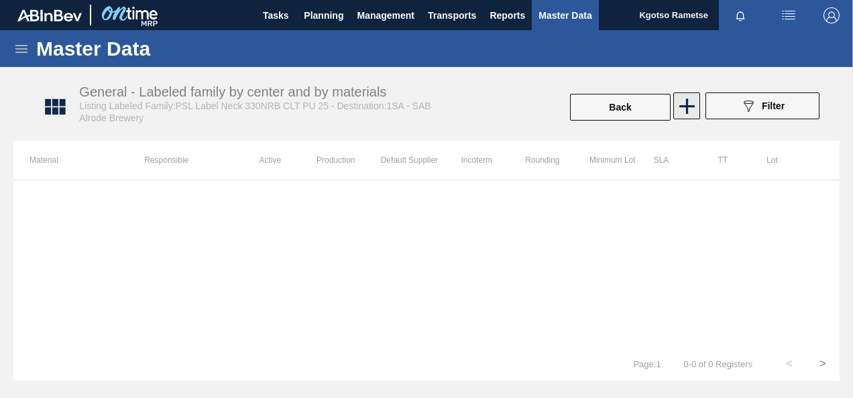
click at [690, 98] on icon at bounding box center [687, 106] width 26 height 26
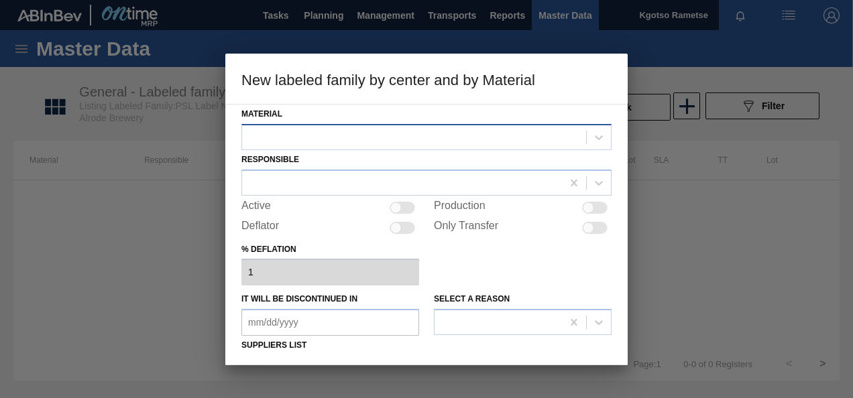
click at [365, 131] on div at bounding box center [414, 136] width 344 height 19
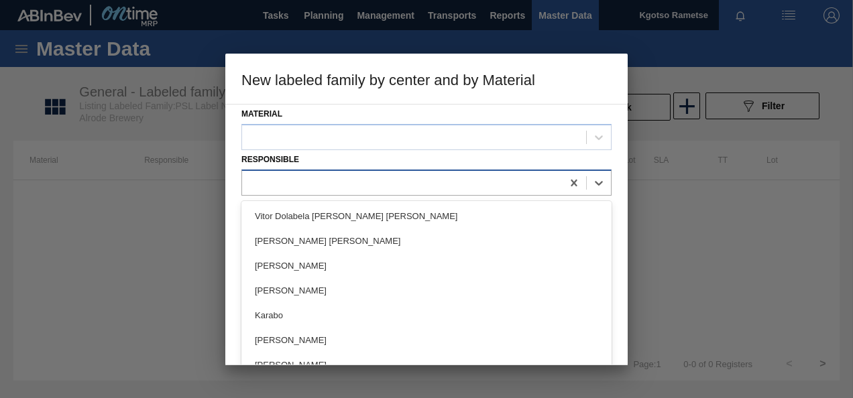
drag, startPoint x: 353, startPoint y: 186, endPoint x: 351, endPoint y: 173, distance: 12.9
click at [352, 186] on div at bounding box center [402, 182] width 320 height 19
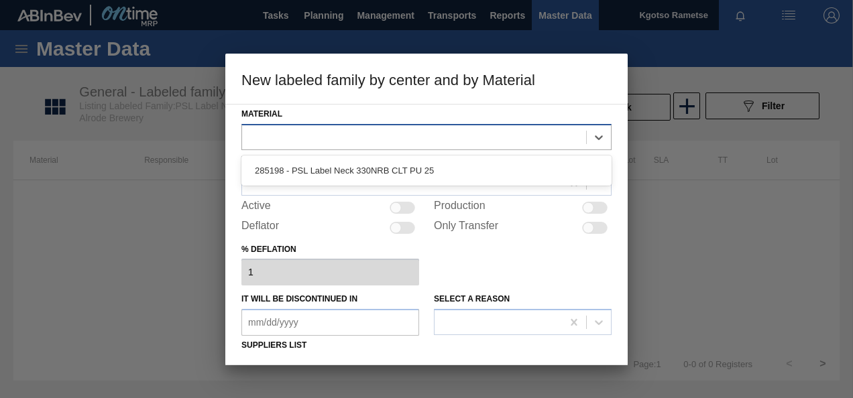
click at [353, 139] on div at bounding box center [414, 136] width 344 height 19
drag, startPoint x: 338, startPoint y: 177, endPoint x: 330, endPoint y: 180, distance: 7.8
click at [337, 177] on div "285198 - PSL Label Neck 330NRB CLT PU 25" at bounding box center [426, 170] width 370 height 25
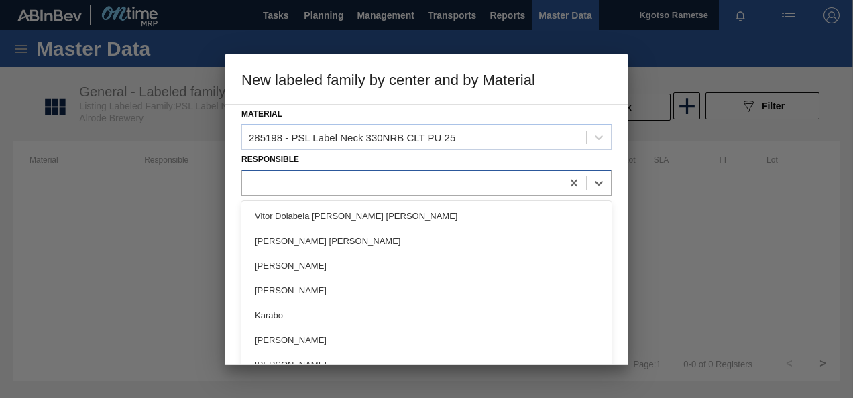
click at [328, 182] on div at bounding box center [402, 182] width 320 height 19
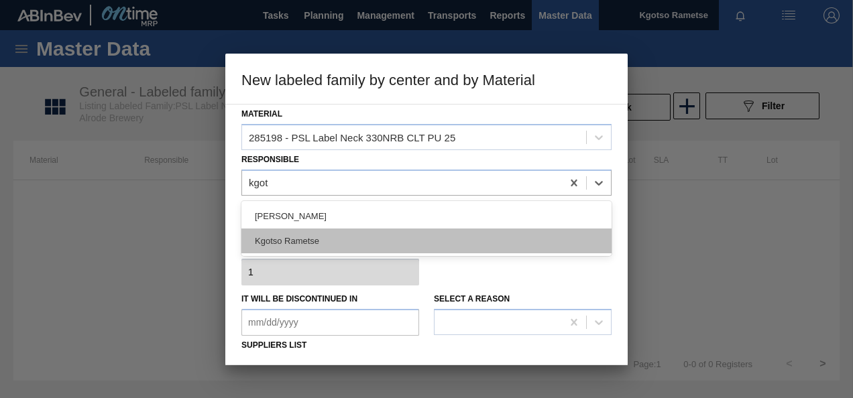
click at [271, 238] on div "Kgotso Rametse" at bounding box center [426, 241] width 370 height 25
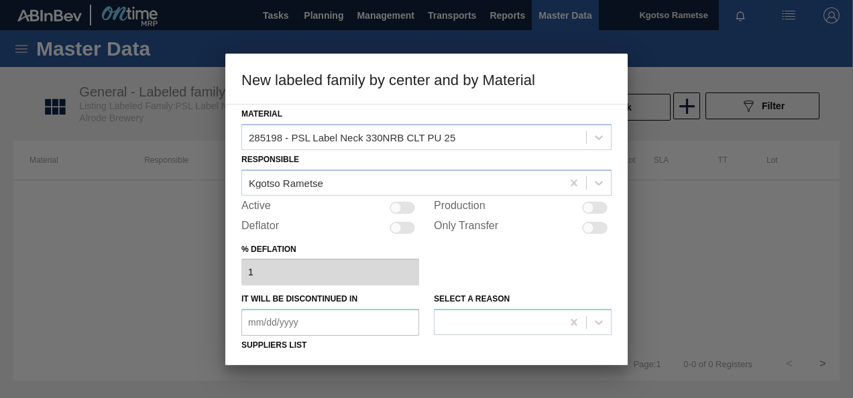
click at [398, 202] on div at bounding box center [395, 207] width 11 height 11
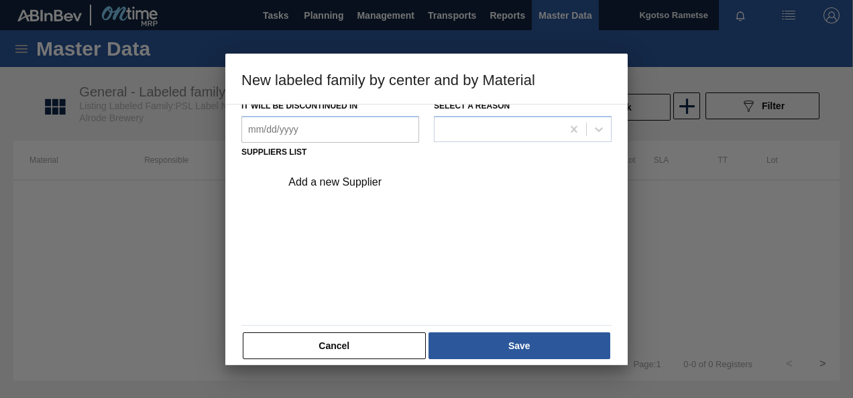
scroll to position [201, 0]
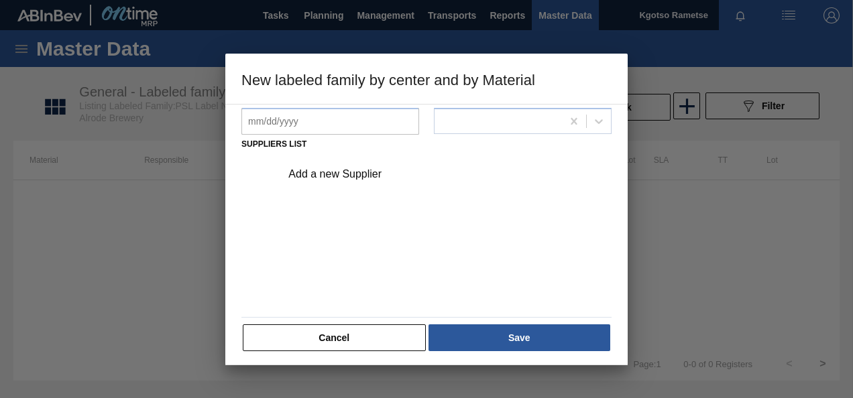
click at [356, 181] on div "Add a new Supplier" at bounding box center [442, 175] width 339 height 34
click at [351, 176] on div "Add a new Supplier" at bounding box center [419, 174] width 263 height 12
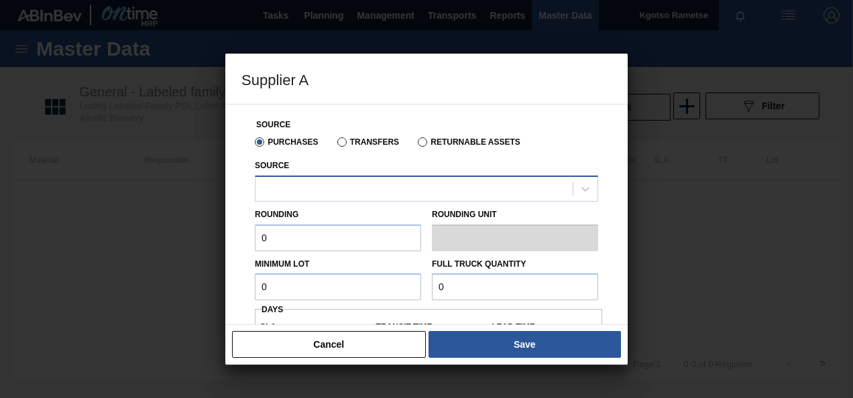
click at [346, 184] on div at bounding box center [413, 188] width 317 height 19
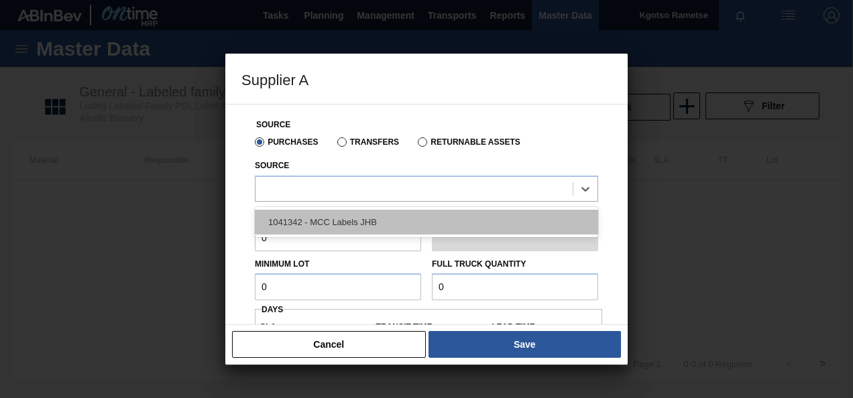
click at [337, 213] on div "1041342 - MCC Labels JHB" at bounding box center [426, 222] width 343 height 25
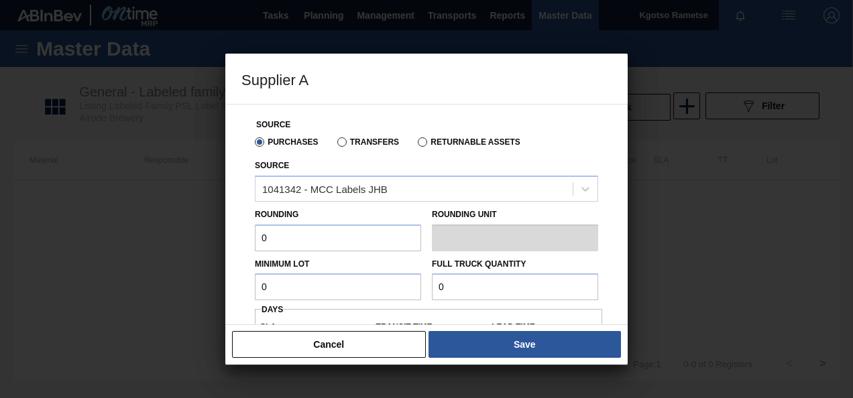
drag, startPoint x: 306, startPoint y: 233, endPoint x: 163, endPoint y: 233, distance: 143.5
click at [168, 235] on div "Supplier A Source Purchases Transfers Returnable Assets Source 1041342 - MCC La…" at bounding box center [426, 199] width 853 height 398
drag, startPoint x: 278, startPoint y: 286, endPoint x: 247, endPoint y: 286, distance: 30.8
click at [249, 286] on div "Source Purchases Transfers Returnable Assets Source 1041342 - MCC Labels JHB Ro…" at bounding box center [426, 318] width 370 height 427
drag, startPoint x: 267, startPoint y: 274, endPoint x: 243, endPoint y: 279, distance: 24.6
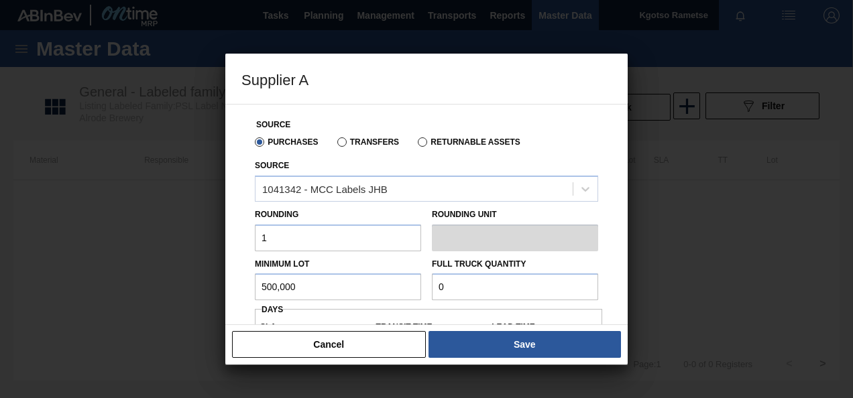
click at [255, 278] on input "500,000" at bounding box center [338, 287] width 166 height 27
drag, startPoint x: 587, startPoint y: 292, endPoint x: 24, endPoint y: 294, distance: 563.1
click at [63, 298] on div "Supplier A Source Purchases Transfers Returnable Assets Source 1041342 - MCC La…" at bounding box center [426, 199] width 853 height 398
paste input "500,00"
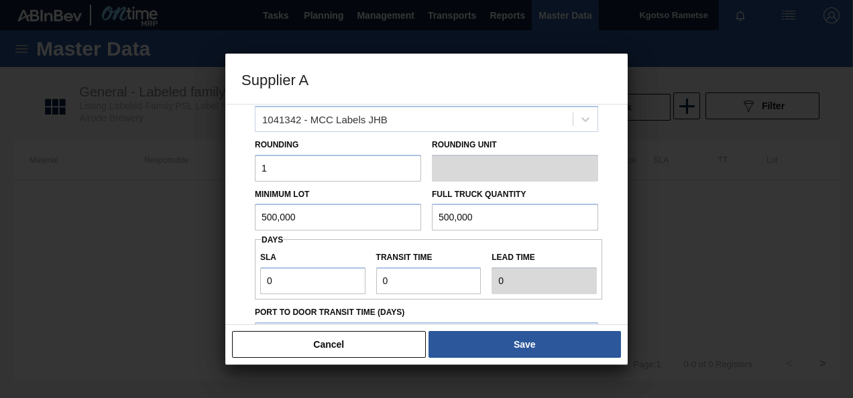
scroll to position [134, 0]
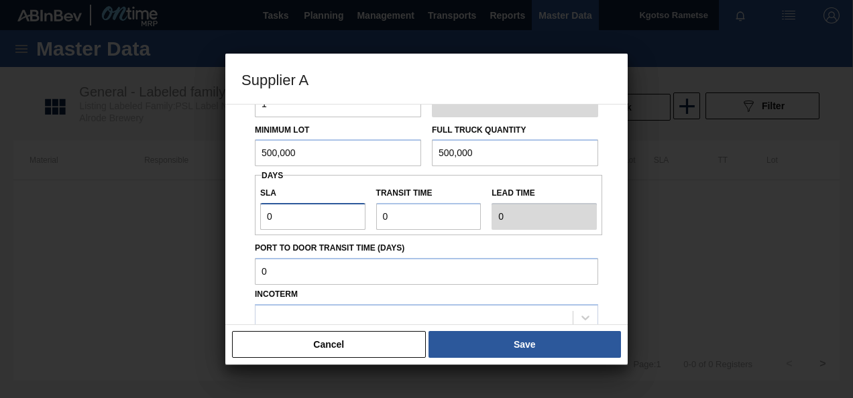
drag, startPoint x: 276, startPoint y: 204, endPoint x: 222, endPoint y: 213, distance: 55.1
click at [247, 210] on div "Source Purchases Transfers Returnable Assets Source 1041342 - MCC Labels JHB Ro…" at bounding box center [426, 184] width 370 height 427
drag, startPoint x: 397, startPoint y: 215, endPoint x: 271, endPoint y: 237, distance: 128.0
click at [324, 227] on div "SLA 1 Transit time Lead time 1" at bounding box center [428, 205] width 347 height 50
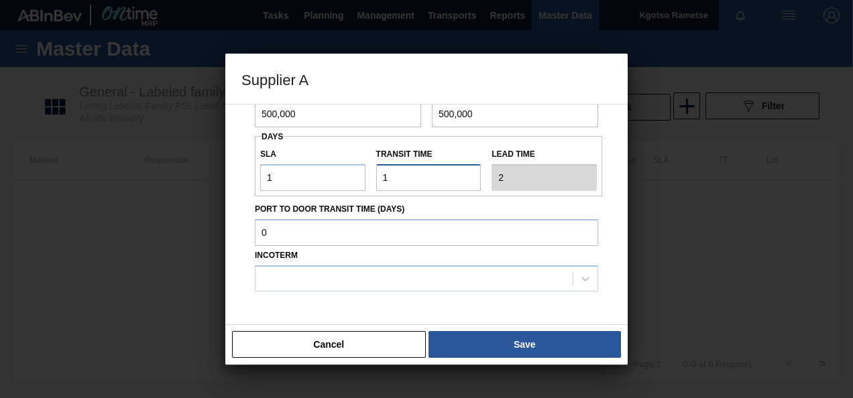
scroll to position [201, 0]
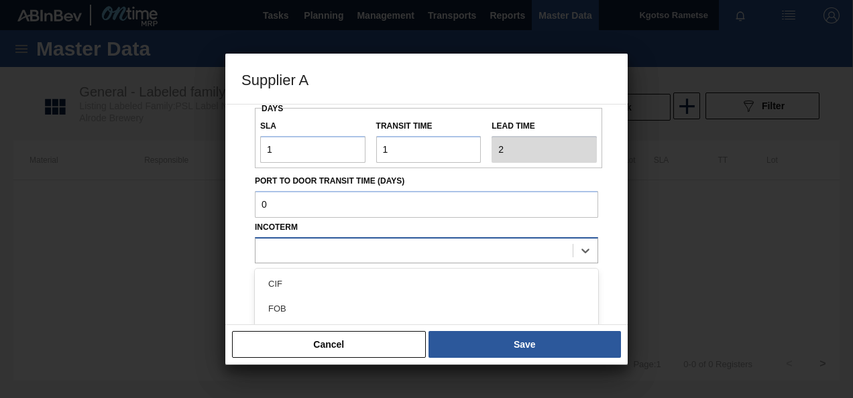
click at [302, 239] on div at bounding box center [426, 250] width 343 height 26
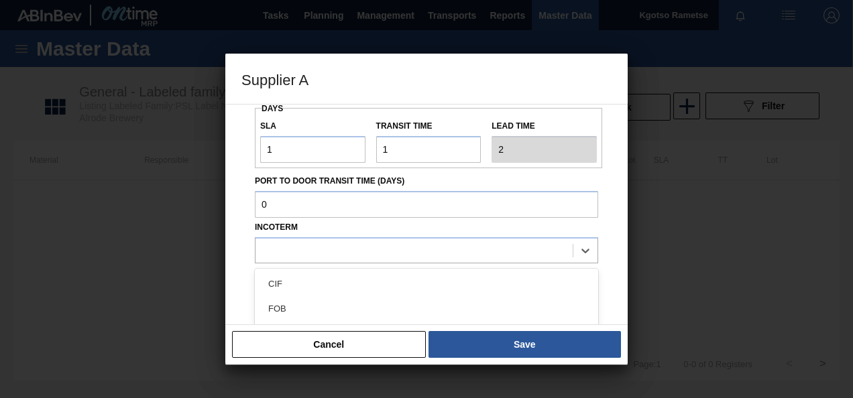
click at [295, 302] on div "FOB" at bounding box center [426, 308] width 343 height 25
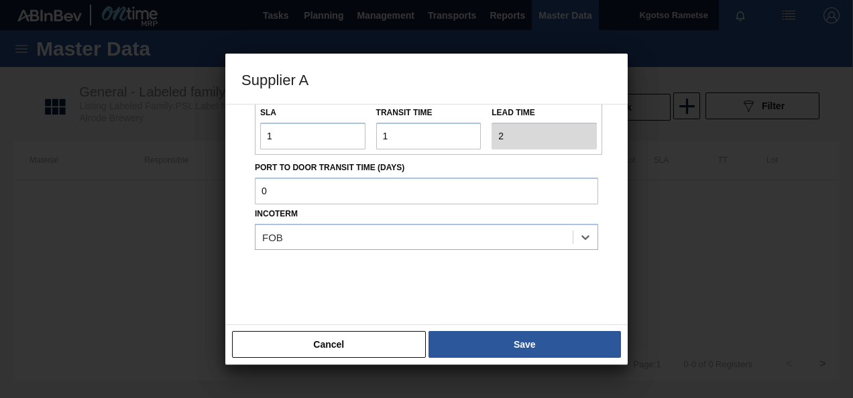
scroll to position [222, 0]
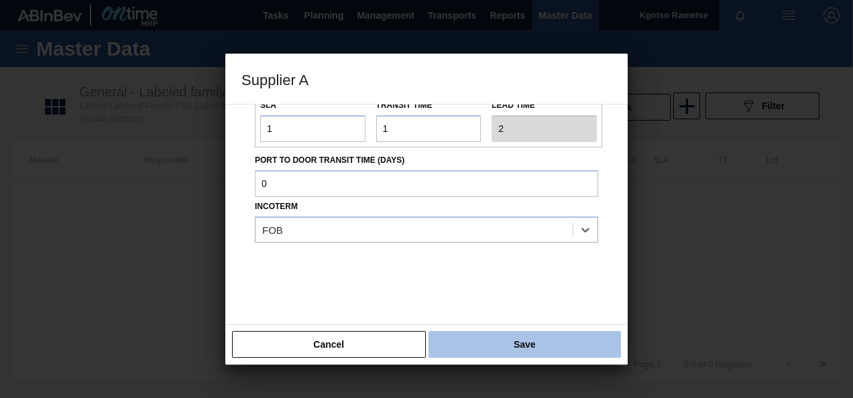
click at [492, 350] on button "Save" at bounding box center [524, 344] width 192 height 27
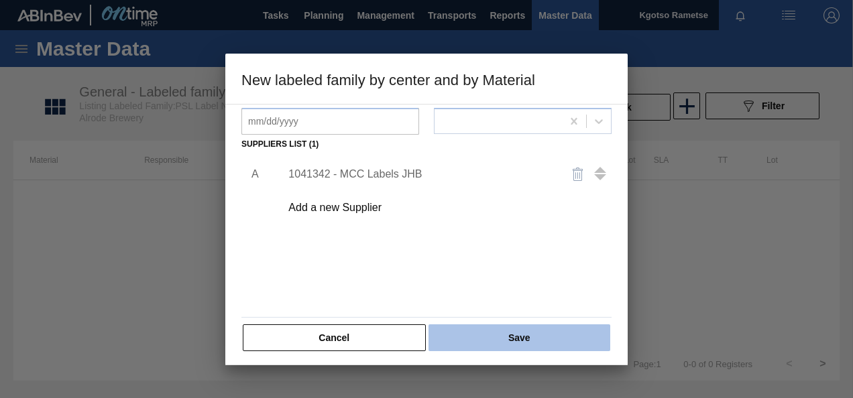
click at [489, 342] on button "Save" at bounding box center [519, 337] width 182 height 27
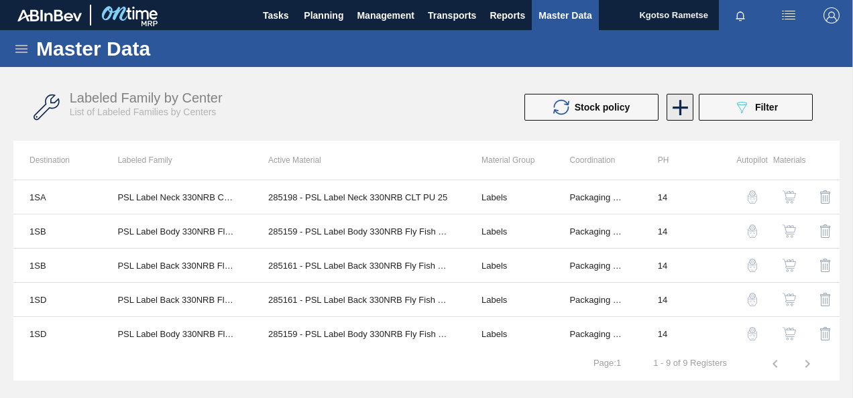
click at [680, 105] on icon at bounding box center [679, 107] width 15 height 15
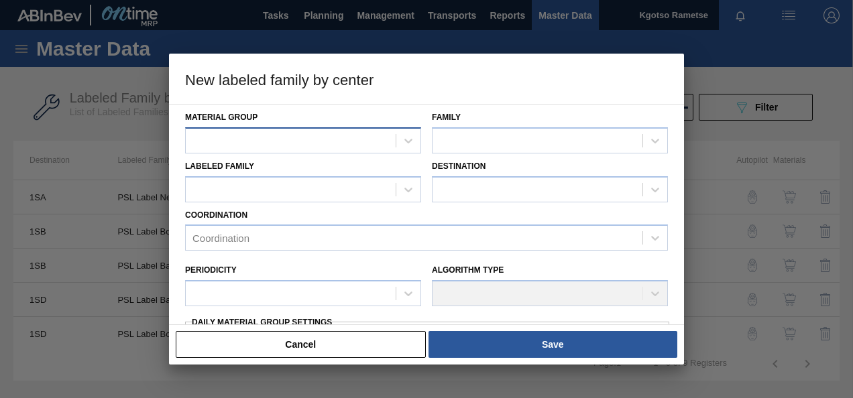
click at [284, 131] on div at bounding box center [291, 140] width 210 height 19
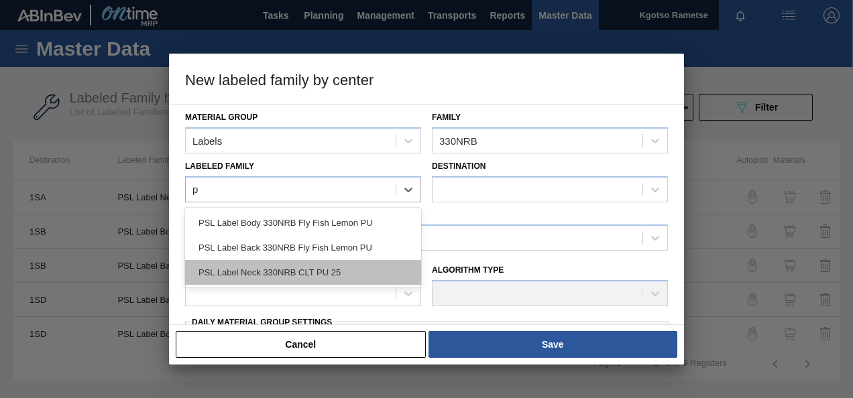
click at [223, 269] on div "PSL Label Neck 330NRB CLT PU 25" at bounding box center [303, 272] width 236 height 25
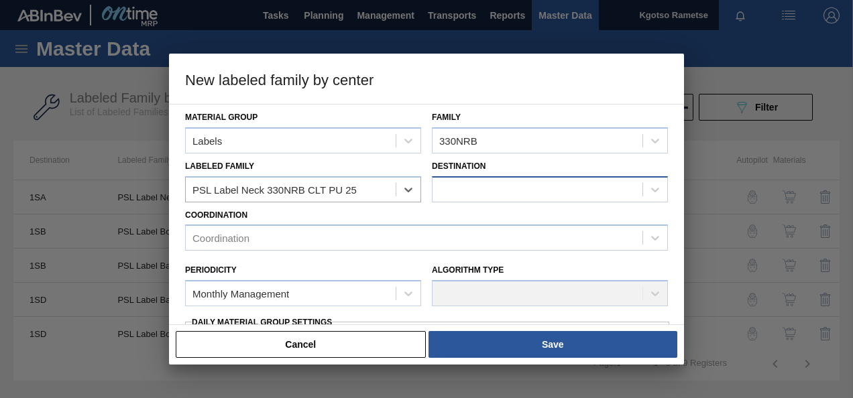
click at [473, 188] on div at bounding box center [537, 189] width 210 height 19
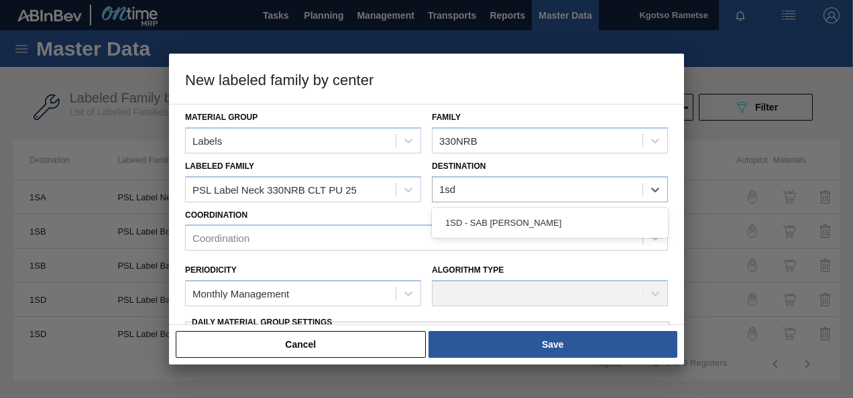
click at [510, 208] on div "1SD - SAB [PERSON_NAME]" at bounding box center [550, 223] width 236 height 30
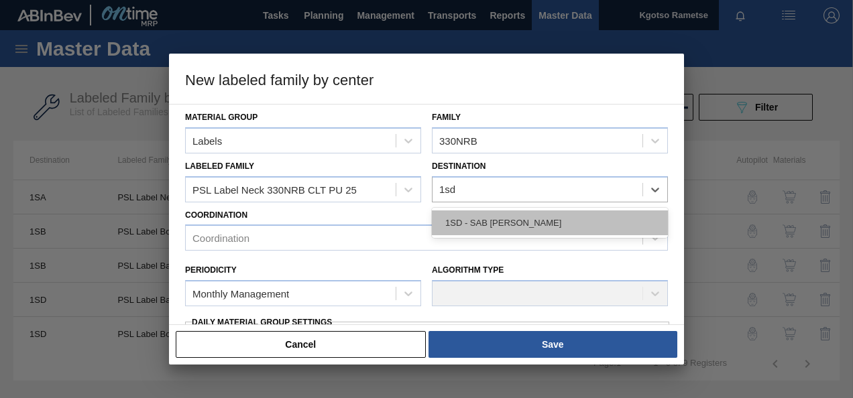
click at [509, 224] on div "1SD - SAB [PERSON_NAME]" at bounding box center [550, 222] width 236 height 25
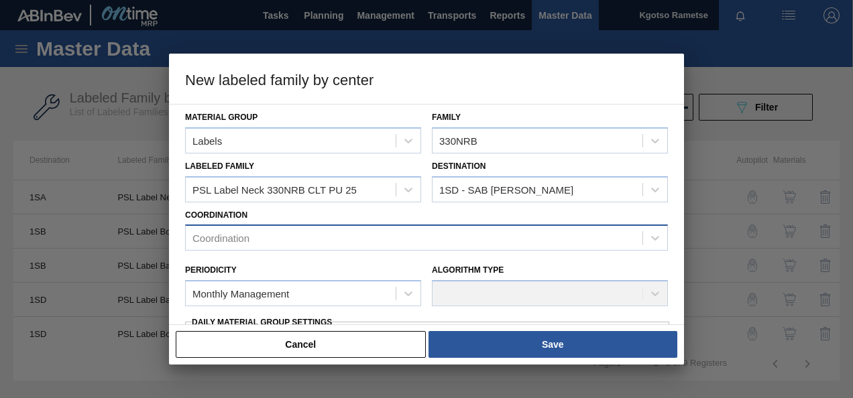
drag, startPoint x: 285, startPoint y: 217, endPoint x: 285, endPoint y: 224, distance: 7.4
click at [285, 219] on div "Coordination Coordination" at bounding box center [426, 229] width 483 height 46
click at [282, 234] on div "Coordination" at bounding box center [414, 238] width 457 height 19
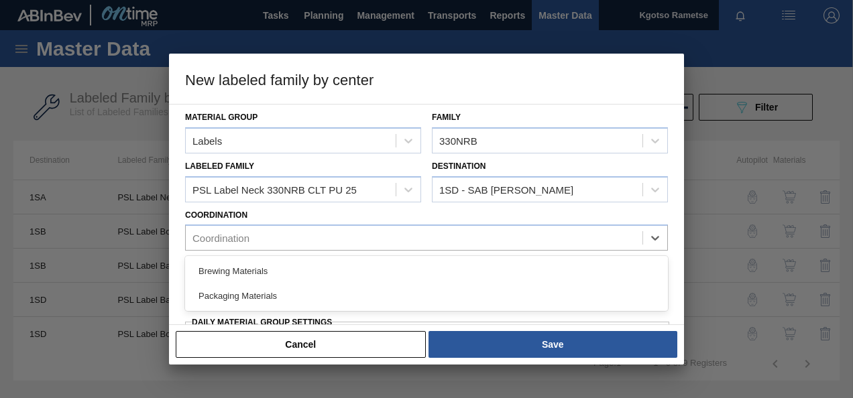
drag, startPoint x: 275, startPoint y: 299, endPoint x: 283, endPoint y: 276, distance: 24.8
click at [275, 298] on div "Packaging Materials" at bounding box center [426, 296] width 483 height 25
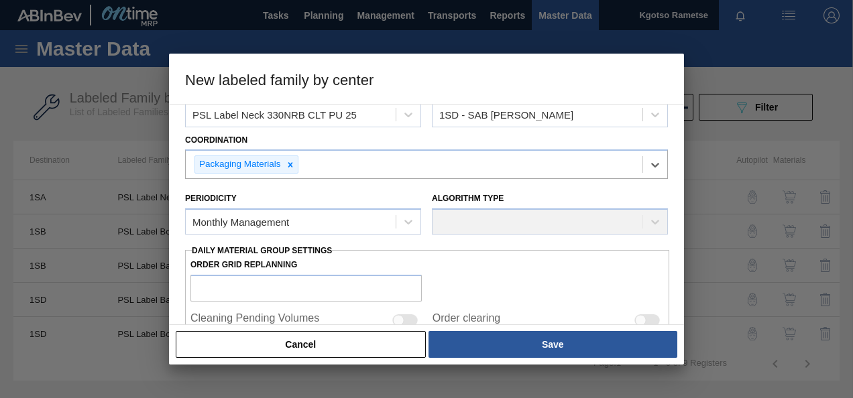
scroll to position [134, 0]
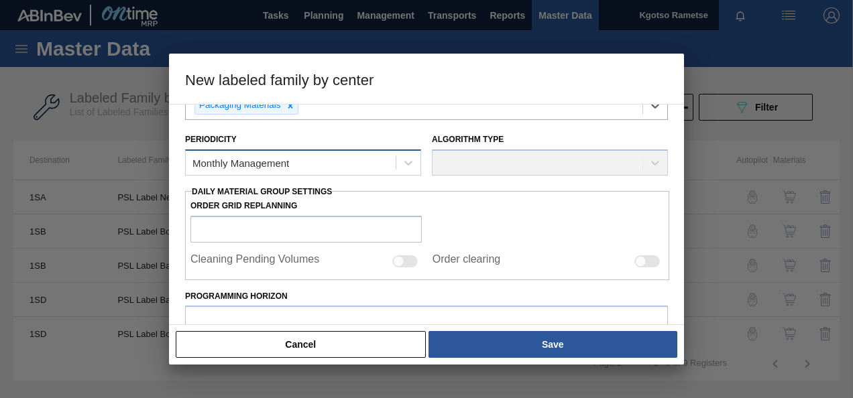
click at [278, 167] on div "Monthly Management" at bounding box center [240, 163] width 97 height 11
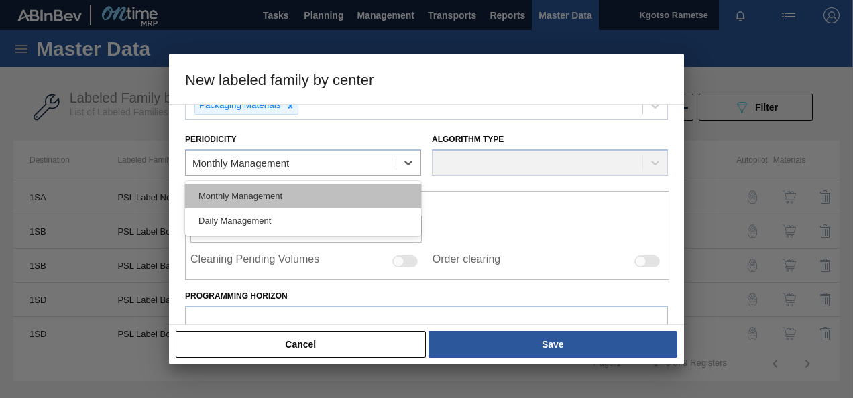
click at [266, 192] on div "Monthly Management" at bounding box center [303, 196] width 236 height 25
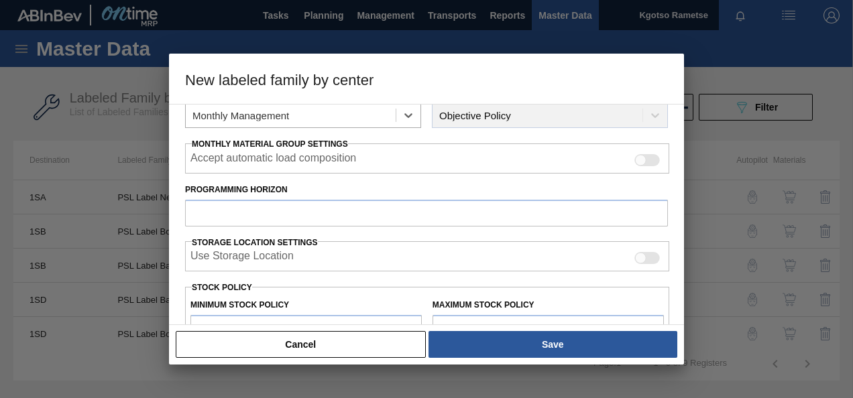
scroll to position [201, 0]
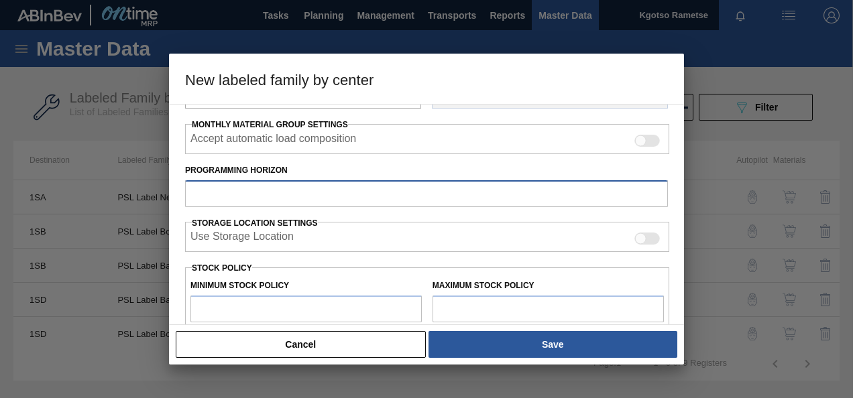
click at [267, 200] on input "Programming Horizon" at bounding box center [426, 193] width 483 height 27
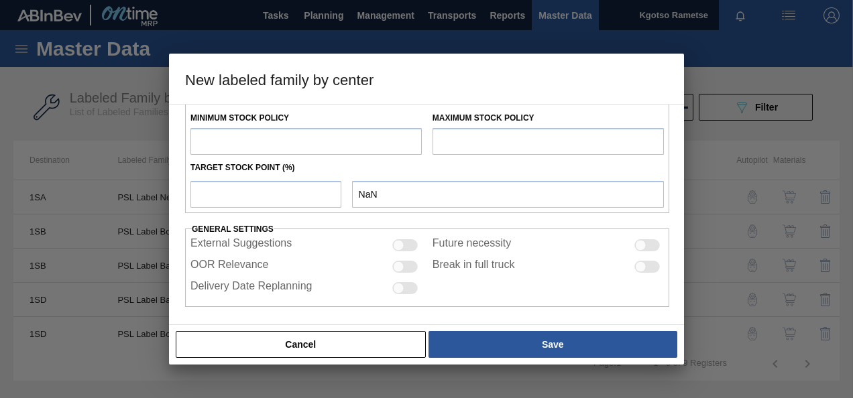
scroll to position [370, 0]
click at [236, 142] on input "text" at bounding box center [305, 140] width 231 height 27
click at [454, 142] on input "text" at bounding box center [547, 140] width 231 height 27
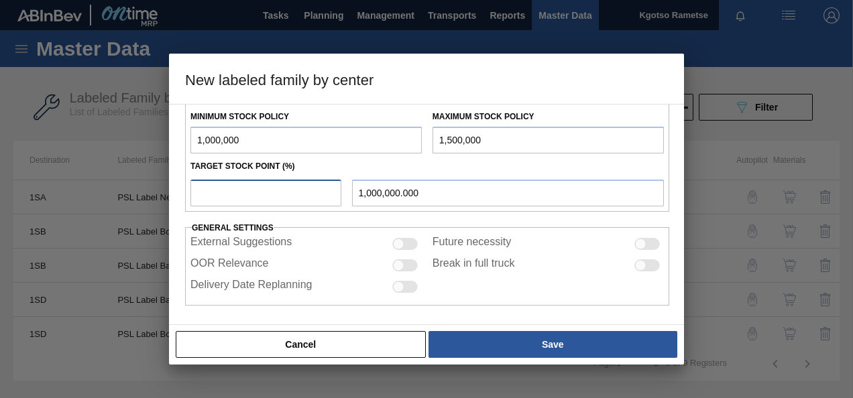
click at [205, 190] on input "number" at bounding box center [265, 193] width 151 height 27
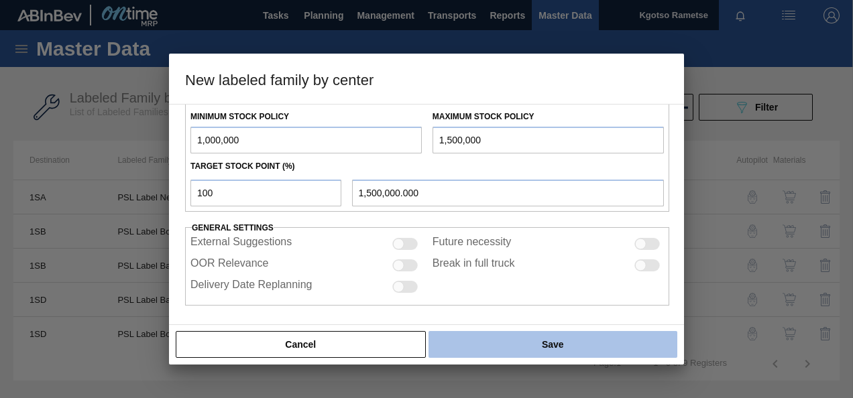
click at [530, 351] on button "Save" at bounding box center [552, 344] width 249 height 27
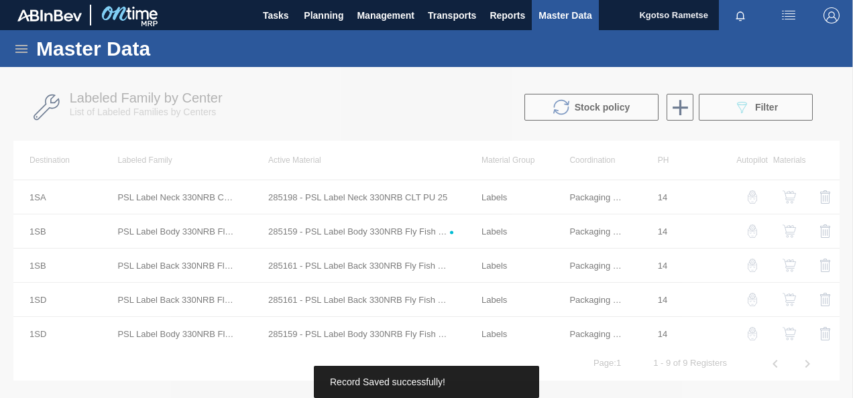
drag, startPoint x: 530, startPoint y: 343, endPoint x: 526, endPoint y: 334, distance: 10.2
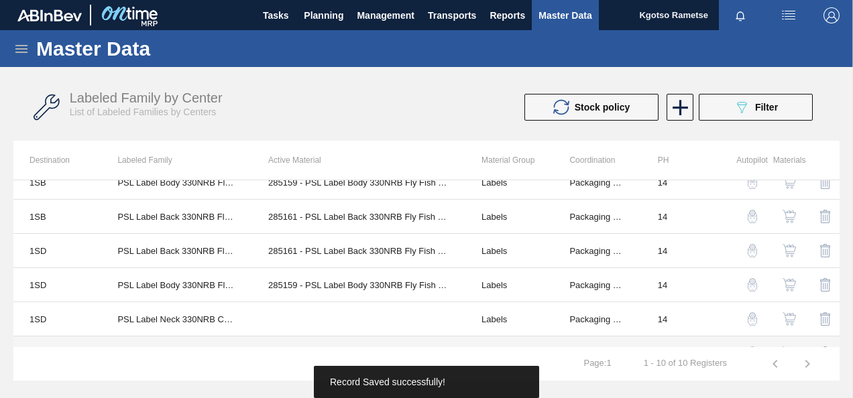
scroll to position [67, 0]
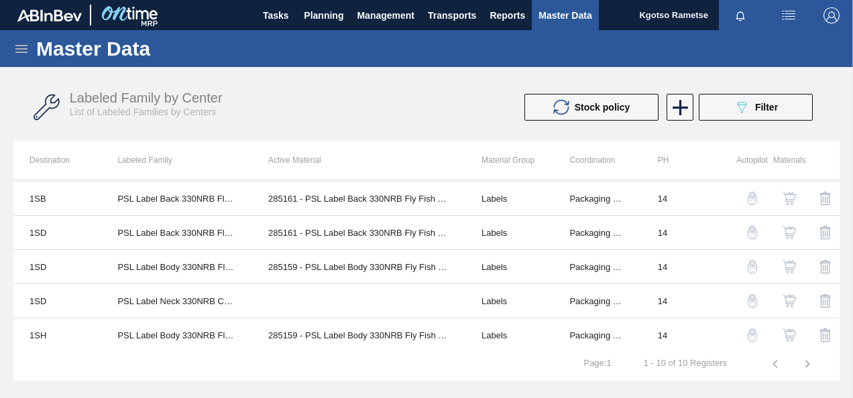
click at [784, 298] on img "button" at bounding box center [788, 300] width 13 height 13
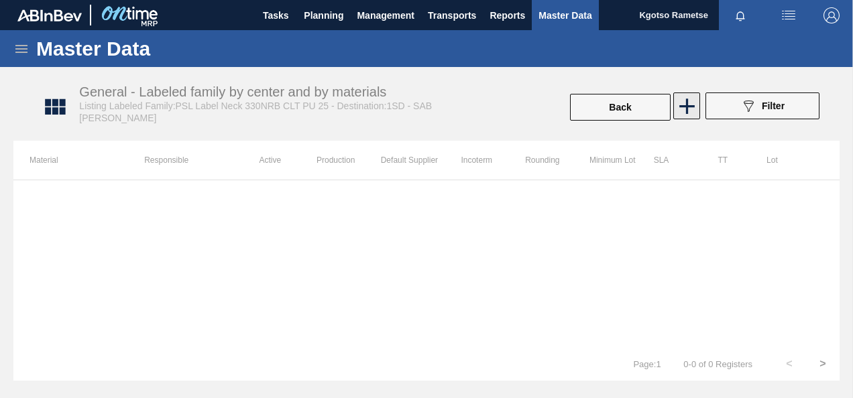
click at [686, 103] on icon at bounding box center [687, 106] width 26 height 26
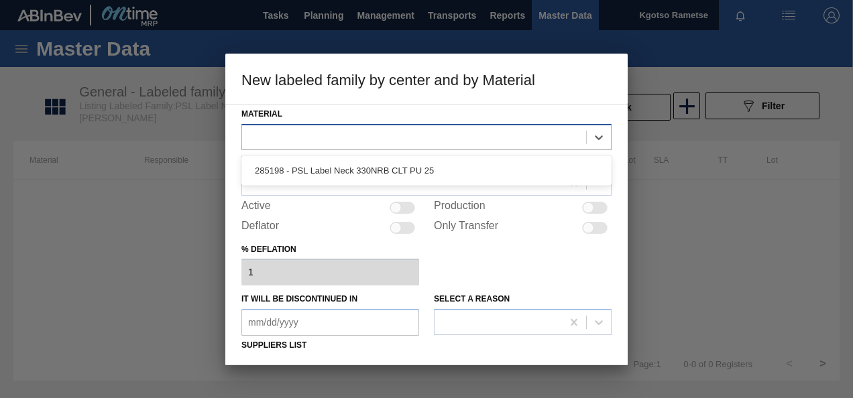
click at [430, 137] on div at bounding box center [414, 136] width 344 height 19
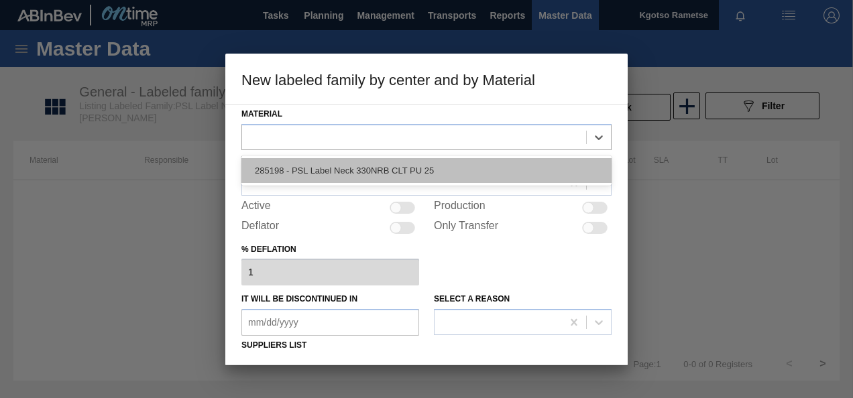
click at [393, 174] on div "285198 - PSL Label Neck 330NRB CLT PU 25" at bounding box center [426, 170] width 370 height 25
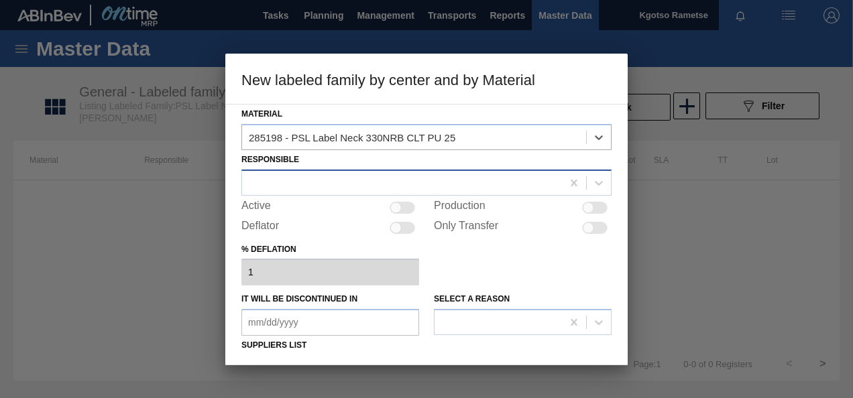
click at [372, 179] on div at bounding box center [402, 182] width 320 height 19
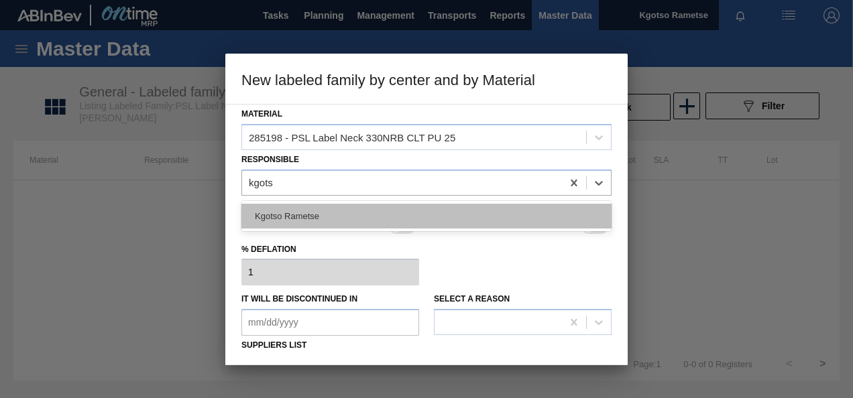
click at [388, 213] on div "Kgotso Rametse" at bounding box center [426, 216] width 370 height 25
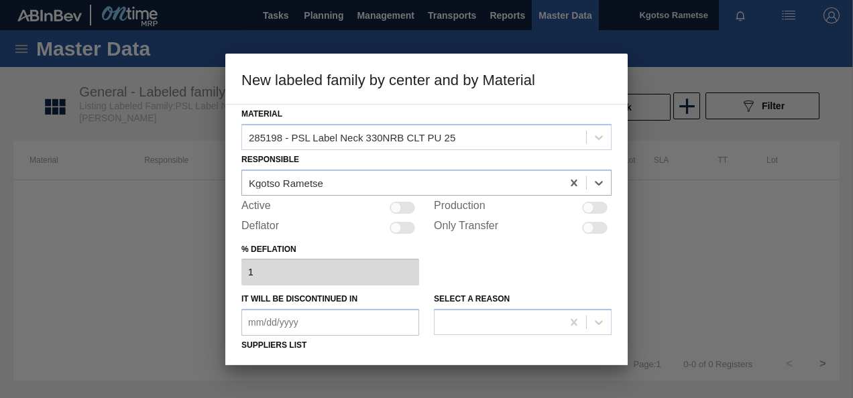
click at [401, 204] on div at bounding box center [401, 208] width 25 height 12
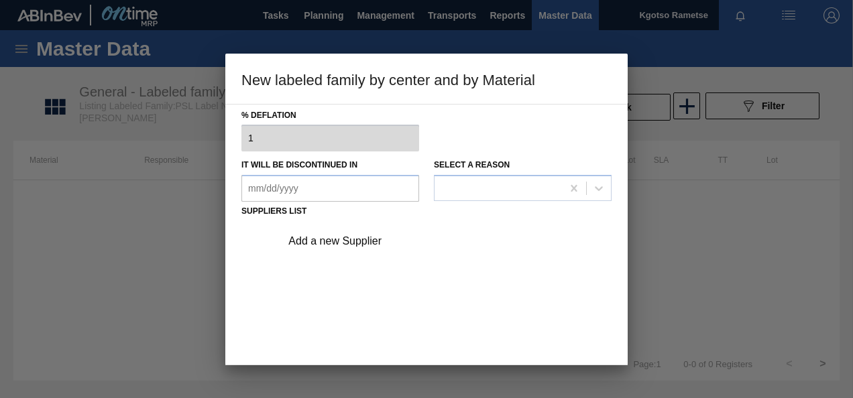
drag, startPoint x: 367, startPoint y: 253, endPoint x: 362, endPoint y: 248, distance: 7.1
click at [365, 253] on div "Add a new Supplier" at bounding box center [442, 242] width 339 height 34
click at [363, 241] on div "Add a new Supplier" at bounding box center [419, 241] width 263 height 12
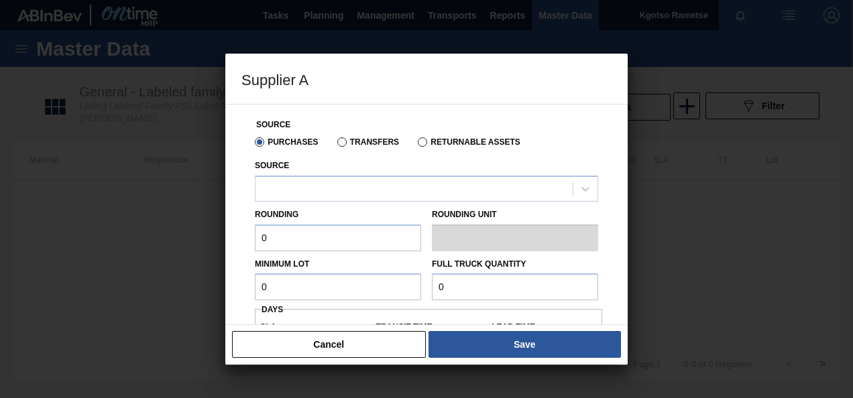
scroll to position [201, 0]
drag, startPoint x: 344, startPoint y: 186, endPoint x: 334, endPoint y: 200, distance: 17.3
click at [342, 186] on div at bounding box center [413, 188] width 317 height 19
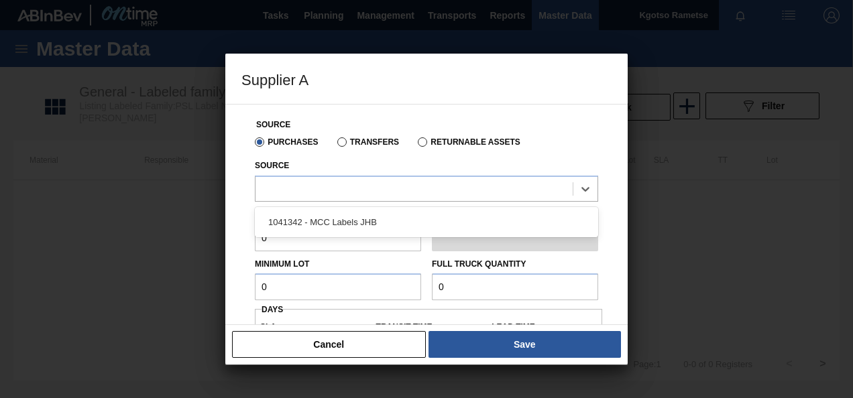
click at [329, 222] on div "1041342 - MCC Labels JHB" at bounding box center [426, 222] width 343 height 25
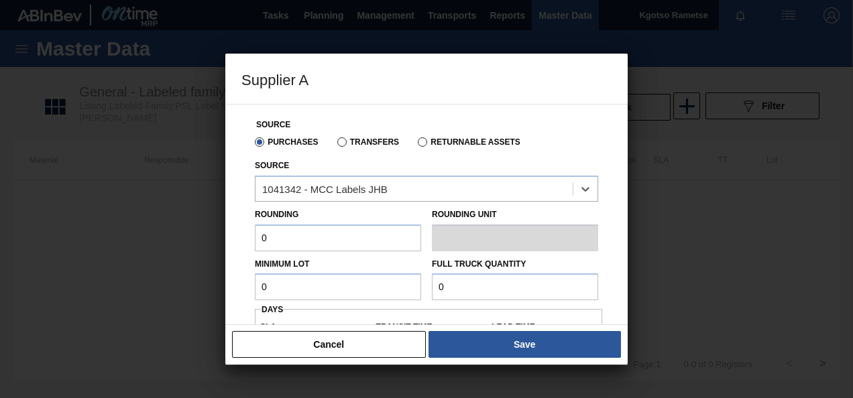
drag, startPoint x: 202, startPoint y: 232, endPoint x: 0, endPoint y: 196, distance: 205.7
click at [0, 0] on html "Tasks Planning Management Transports Reports Master Data Kgotso Rametse Mark al…" at bounding box center [426, 0] width 853 height 0
drag, startPoint x: 299, startPoint y: 276, endPoint x: 142, endPoint y: 302, distance: 159.1
click at [143, 302] on div "Supplier A Source Purchases Transfers Returnable Assets Source 1041342 - MCC La…" at bounding box center [426, 199] width 853 height 398
drag, startPoint x: 369, startPoint y: 285, endPoint x: 20, endPoint y: 284, distance: 349.3
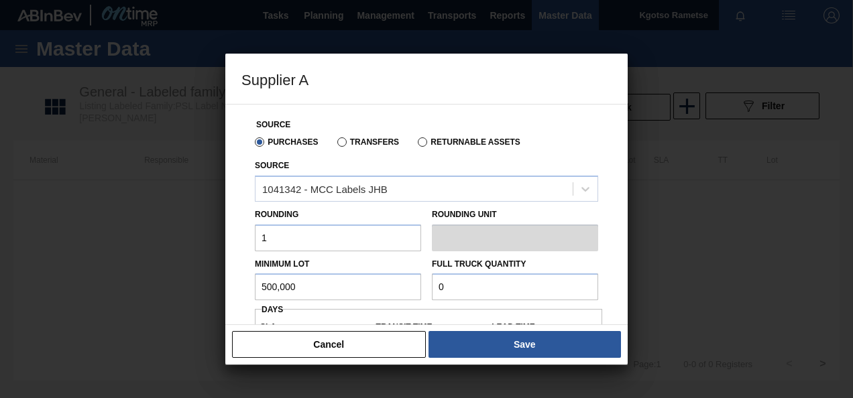
click at [0, 0] on html "Tasks Planning Management Transports Reports Master Data Kgotso Rametse Mark al…" at bounding box center [426, 0] width 853 height 0
drag, startPoint x: 467, startPoint y: 282, endPoint x: 304, endPoint y: 302, distance: 164.2
click at [337, 299] on div "Minimum Lot 500,000 Full Truck Quantity 0" at bounding box center [426, 276] width 354 height 50
paste input "500,00"
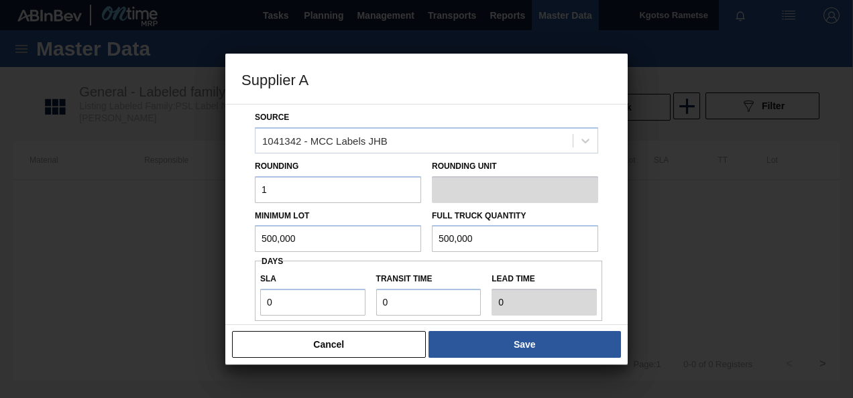
scroll to position [67, 0]
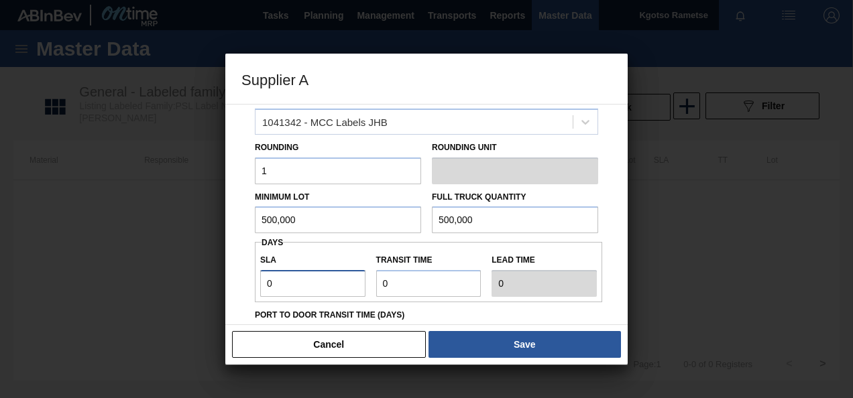
click at [235, 275] on div "Source Purchases Transfers Returnable Assets Source 1041342 - MCC Labels JHB Ro…" at bounding box center [426, 214] width 402 height 221
drag, startPoint x: 381, startPoint y: 283, endPoint x: 332, endPoint y: 284, distance: 49.6
click at [321, 283] on div "SLA 1 Transit time Lead time 2" at bounding box center [428, 272] width 347 height 50
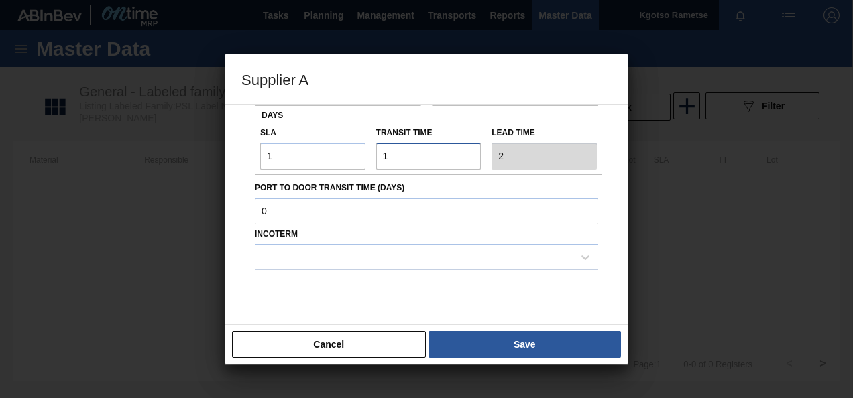
scroll to position [201, 0]
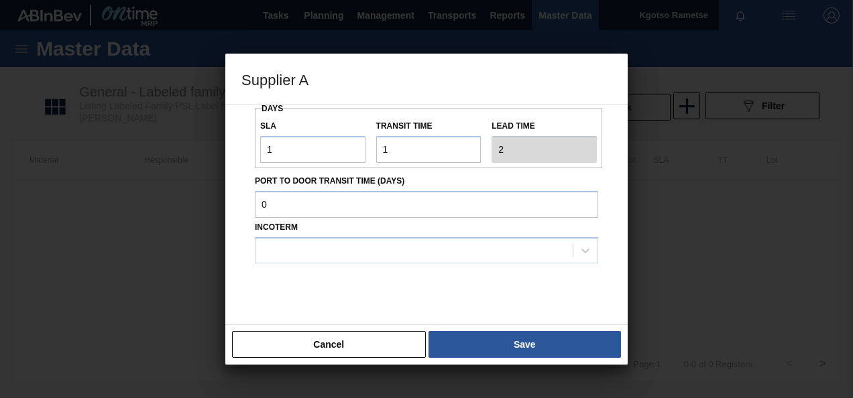
drag, startPoint x: 361, startPoint y: 271, endPoint x: 356, endPoint y: 261, distance: 11.1
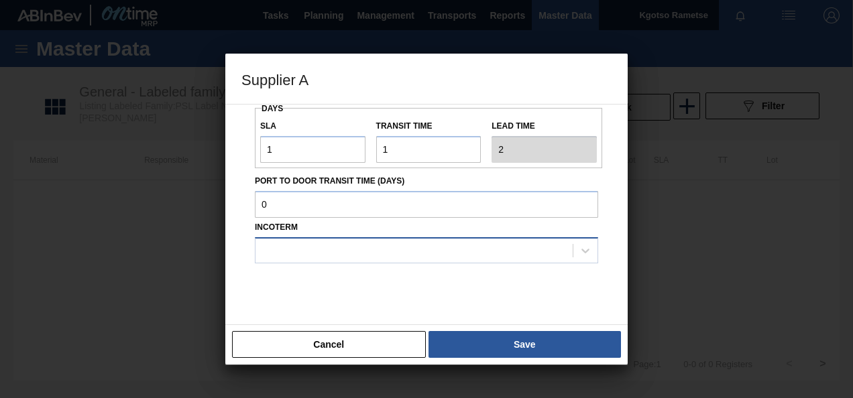
click at [360, 271] on div at bounding box center [426, 296] width 343 height 67
click at [355, 260] on div at bounding box center [413, 250] width 317 height 19
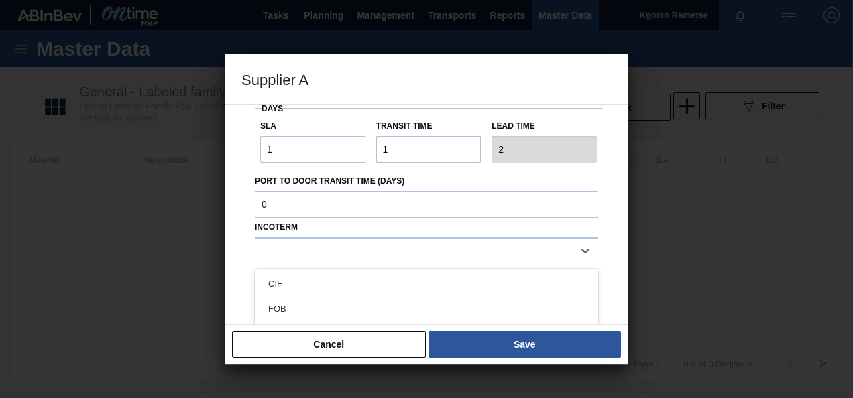
click at [328, 312] on div "FOB" at bounding box center [426, 308] width 343 height 25
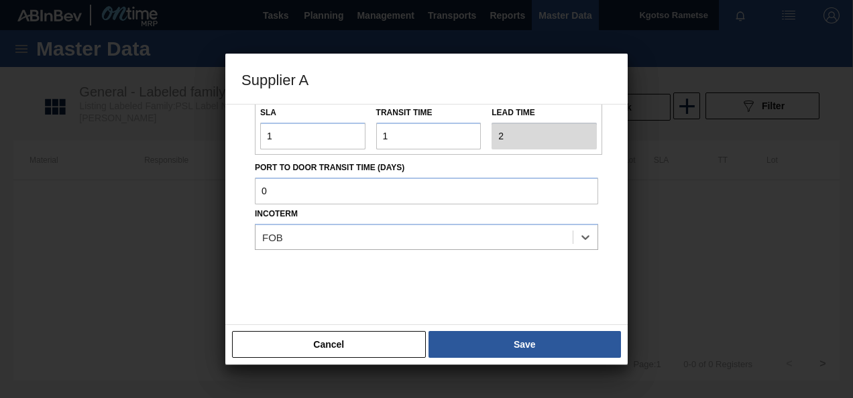
scroll to position [222, 0]
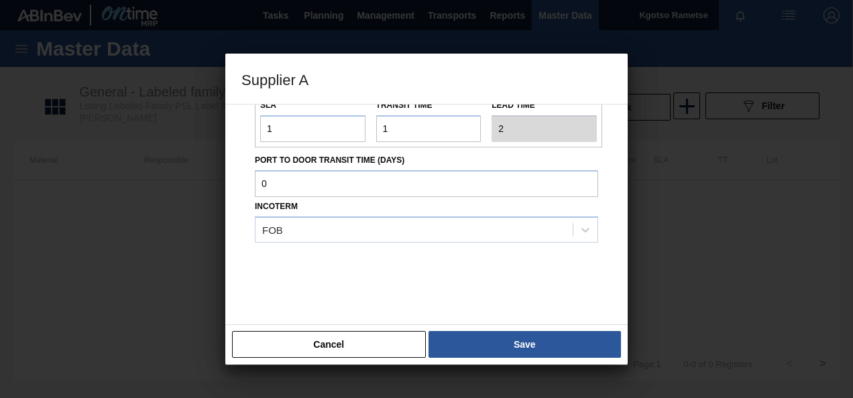
click at [498, 332] on button "Save" at bounding box center [524, 344] width 192 height 27
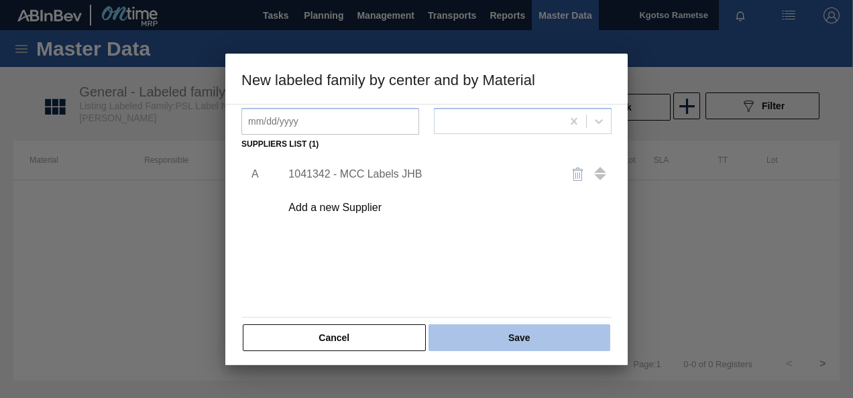
click at [487, 335] on button "Save" at bounding box center [519, 337] width 182 height 27
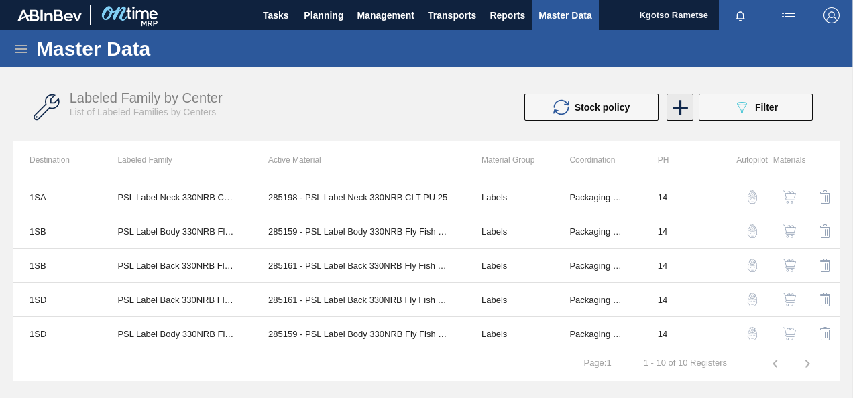
click at [681, 107] on icon at bounding box center [679, 107] width 15 height 15
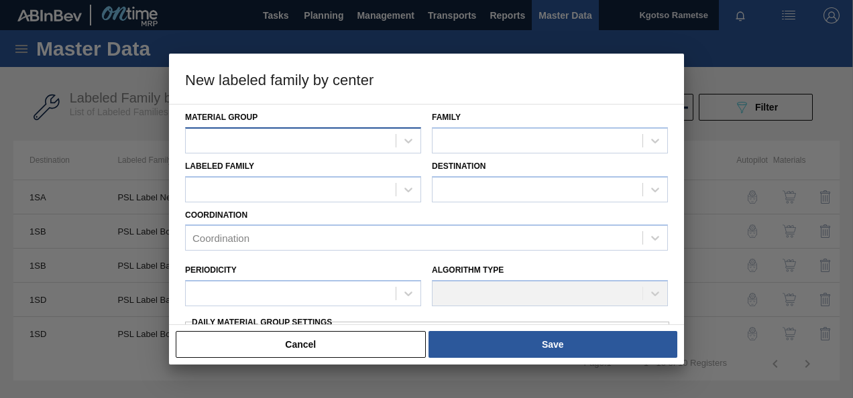
click at [310, 127] on div at bounding box center [303, 140] width 236 height 26
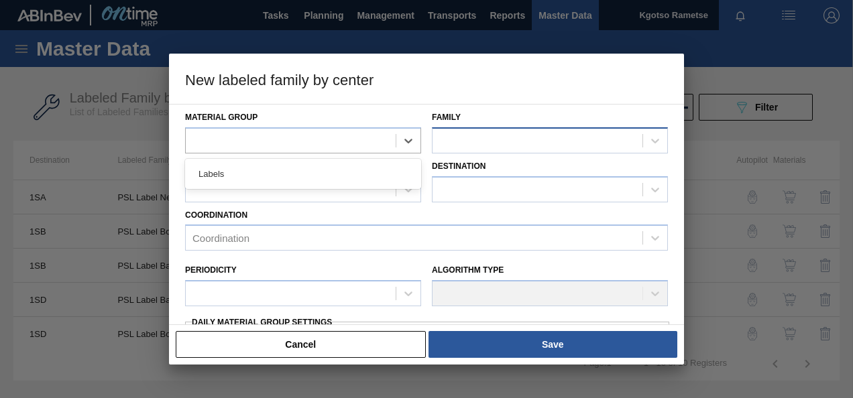
click at [551, 142] on div at bounding box center [537, 140] width 210 height 19
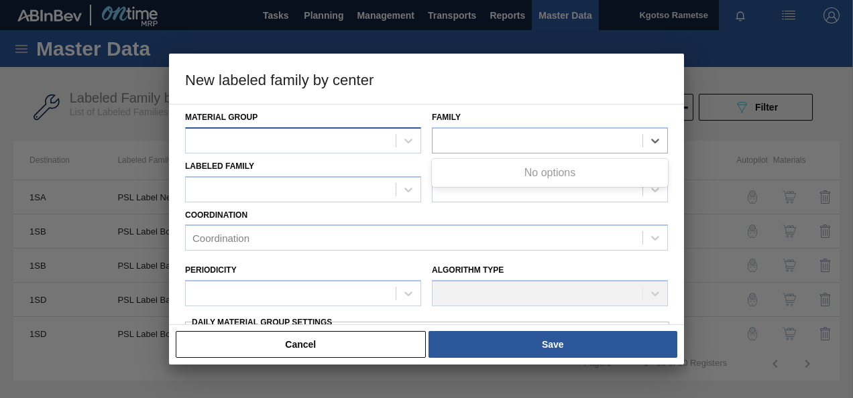
click at [331, 130] on div at bounding box center [303, 140] width 236 height 26
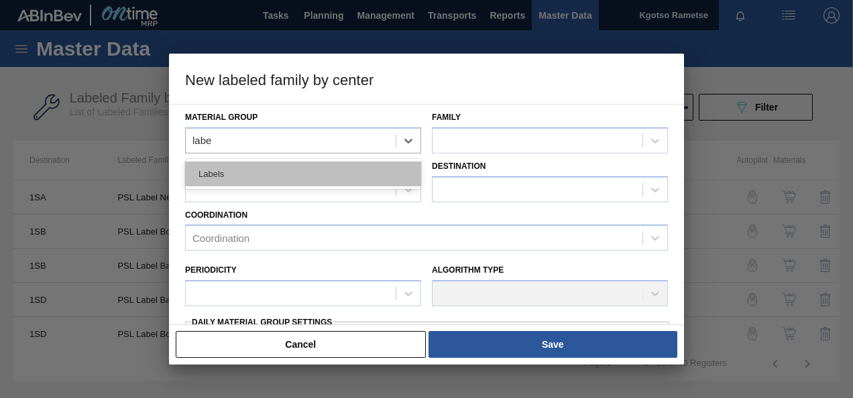
click at [387, 179] on div "Labels" at bounding box center [303, 174] width 236 height 25
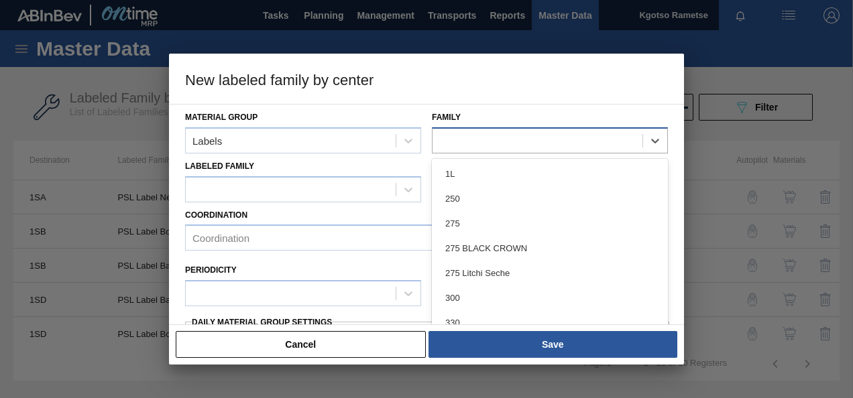
click at [472, 135] on div at bounding box center [537, 140] width 210 height 19
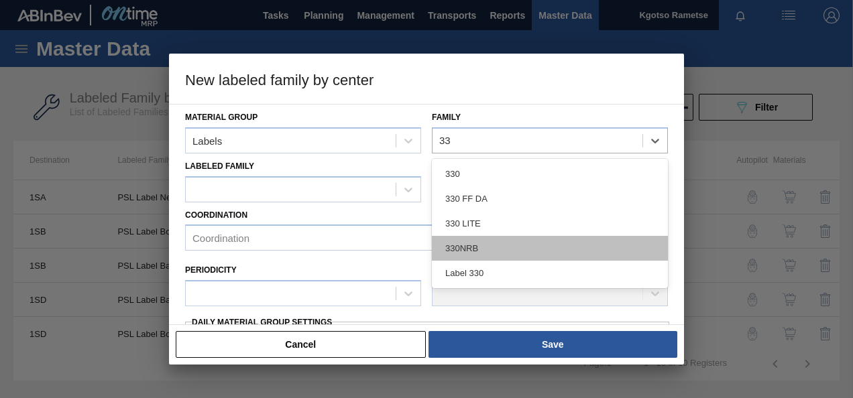
click at [483, 252] on div "330NRB" at bounding box center [550, 248] width 236 height 25
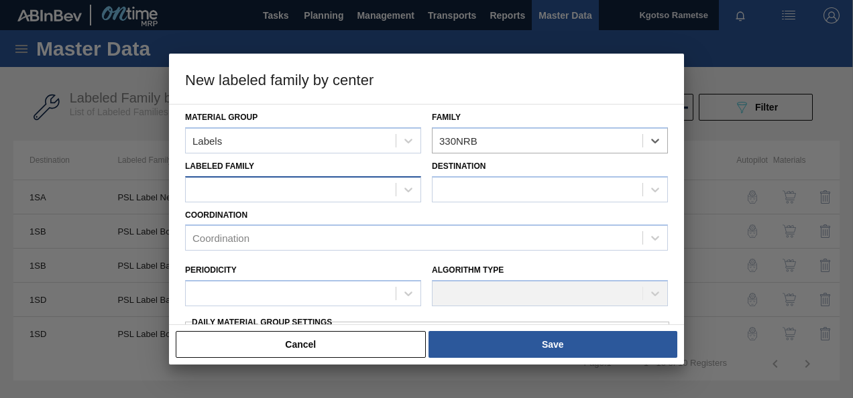
click at [350, 181] on div at bounding box center [291, 189] width 210 height 19
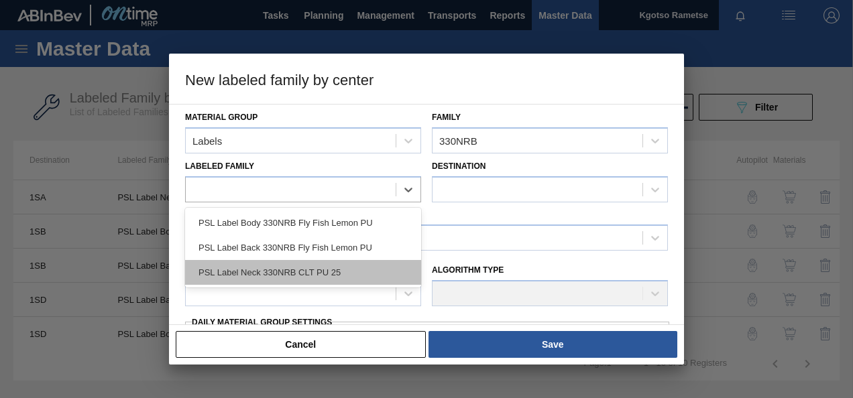
click at [336, 267] on div "PSL Label Neck 330NRB CLT PU 25" at bounding box center [303, 272] width 236 height 25
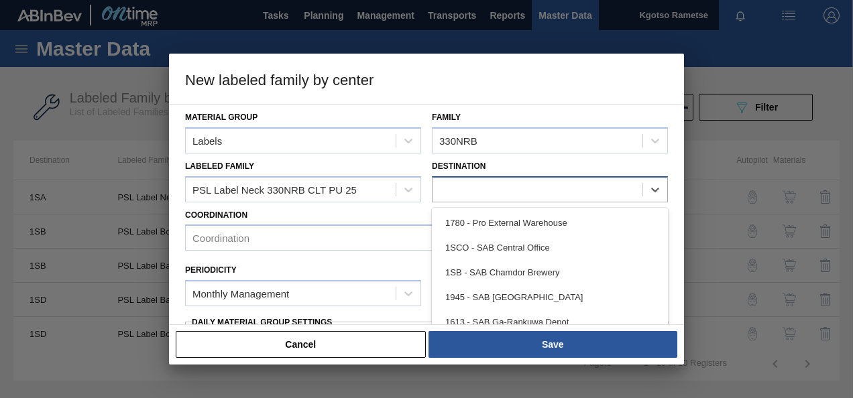
click at [457, 189] on div at bounding box center [537, 189] width 210 height 19
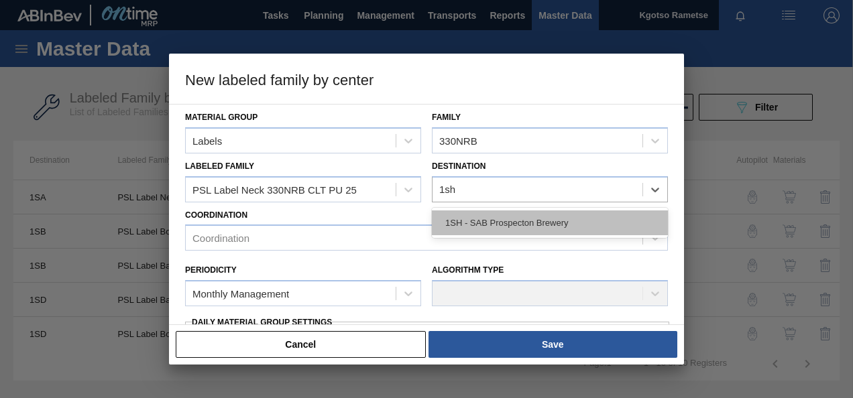
drag, startPoint x: 464, startPoint y: 219, endPoint x: 374, endPoint y: 250, distance: 95.2
click at [461, 220] on div "1SH - SAB Prospecton Brewery" at bounding box center [550, 222] width 236 height 25
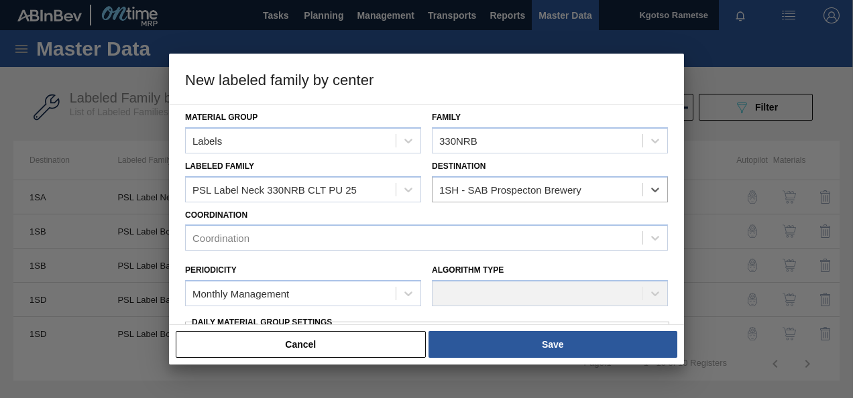
click at [314, 251] on div "Periodicity Monthly Management Algorithm Type" at bounding box center [426, 282] width 493 height 62
click at [311, 245] on div "Coordination" at bounding box center [414, 238] width 457 height 19
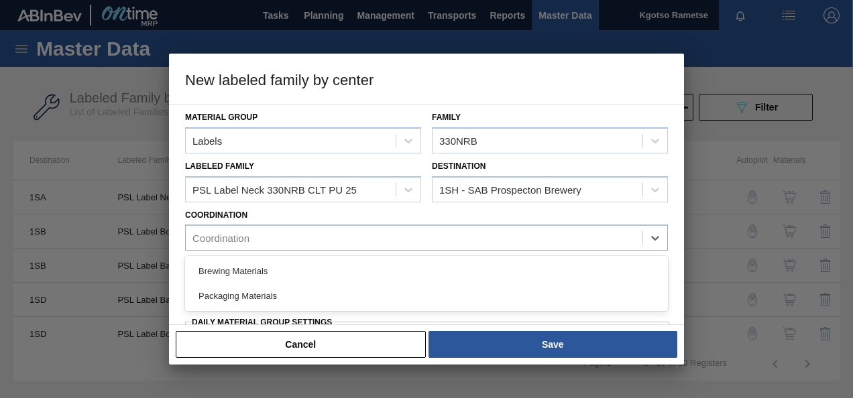
click at [287, 293] on div "Packaging Materials" at bounding box center [426, 296] width 483 height 25
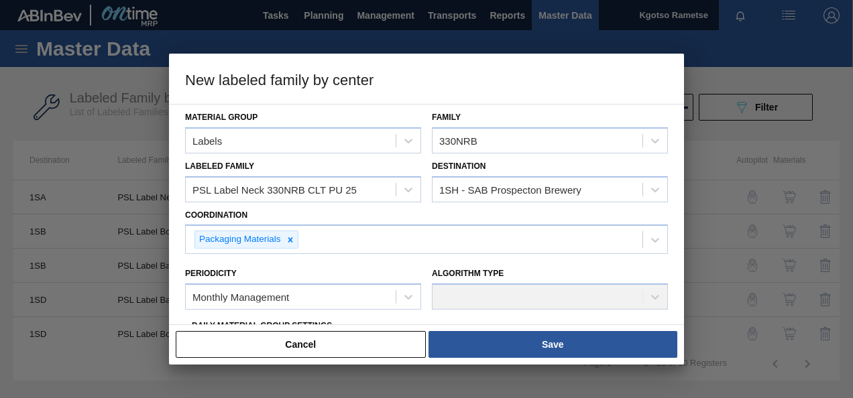
click at [271, 280] on div "Periodicity Monthly Management" at bounding box center [303, 287] width 236 height 46
click at [267, 285] on div "Monthly Management" at bounding box center [303, 297] width 236 height 26
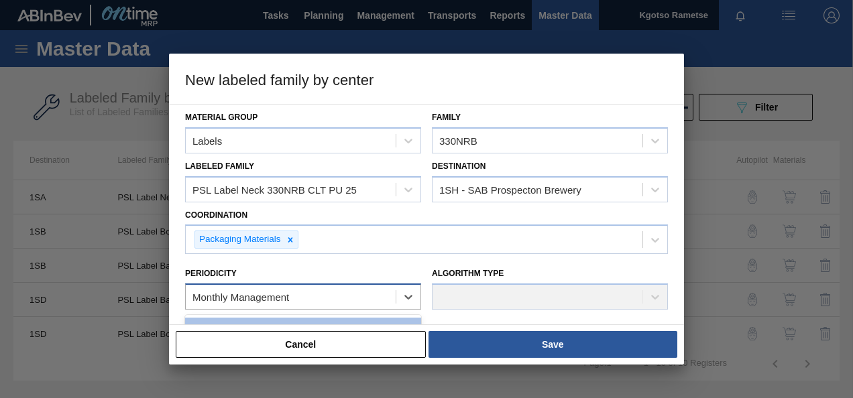
scroll to position [134, 0]
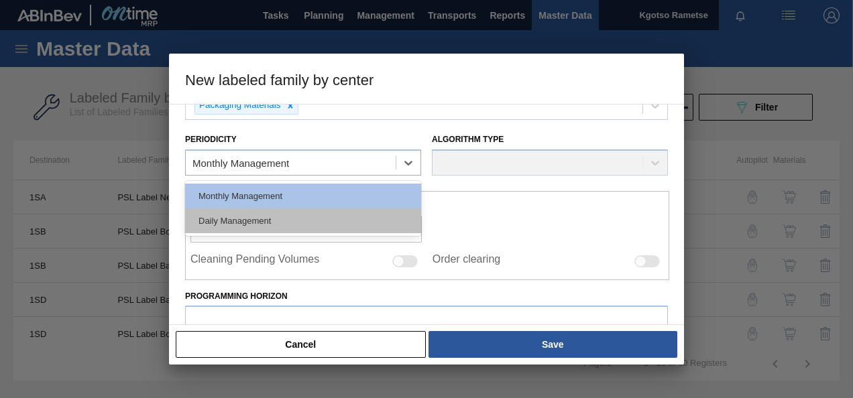
click at [241, 224] on div "Daily Management" at bounding box center [303, 220] width 236 height 25
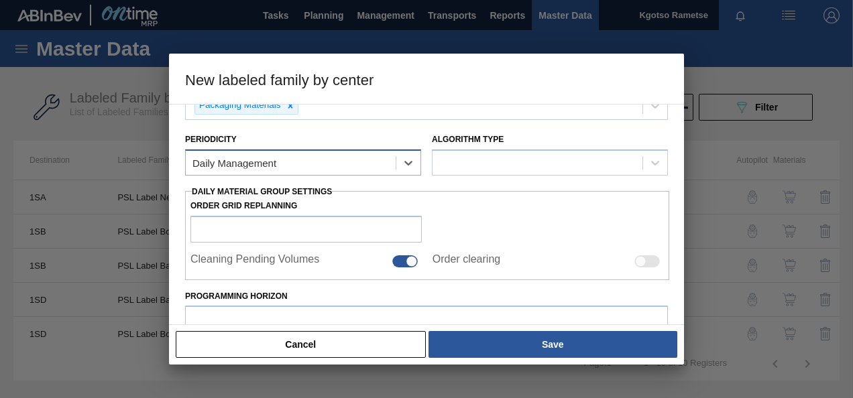
click at [235, 168] on div "Daily Management" at bounding box center [291, 163] width 210 height 19
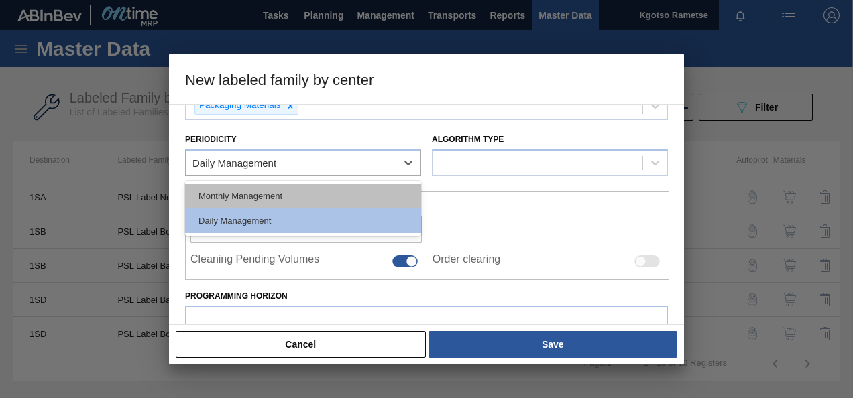
click at [237, 189] on div "Monthly Management" at bounding box center [303, 196] width 236 height 25
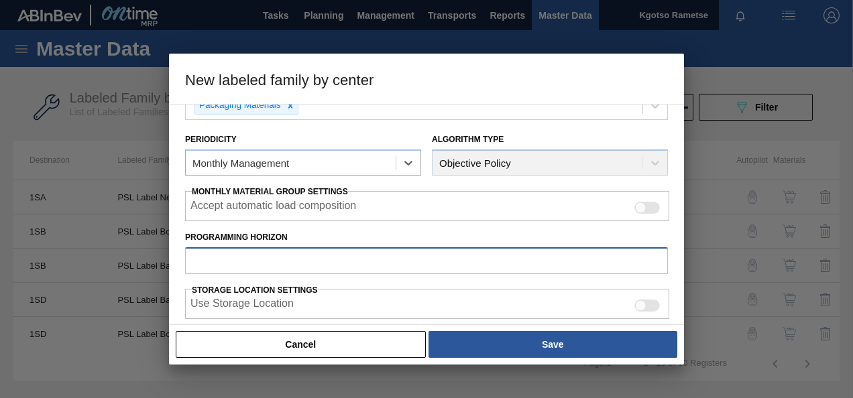
click at [247, 253] on input "Programming Horizon" at bounding box center [426, 260] width 483 height 27
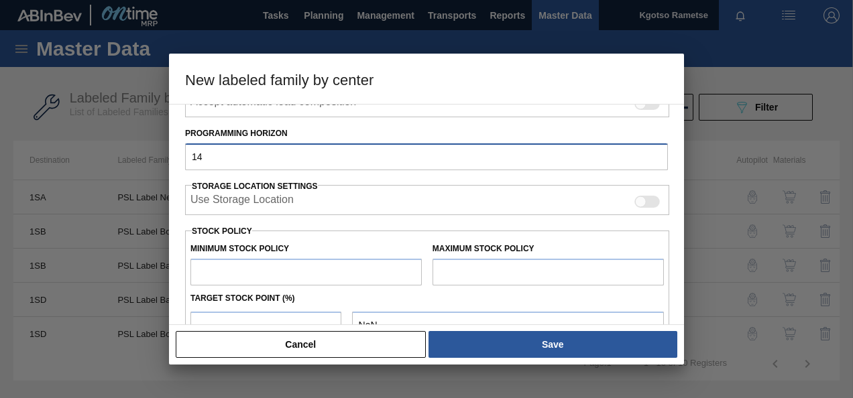
scroll to position [268, 0]
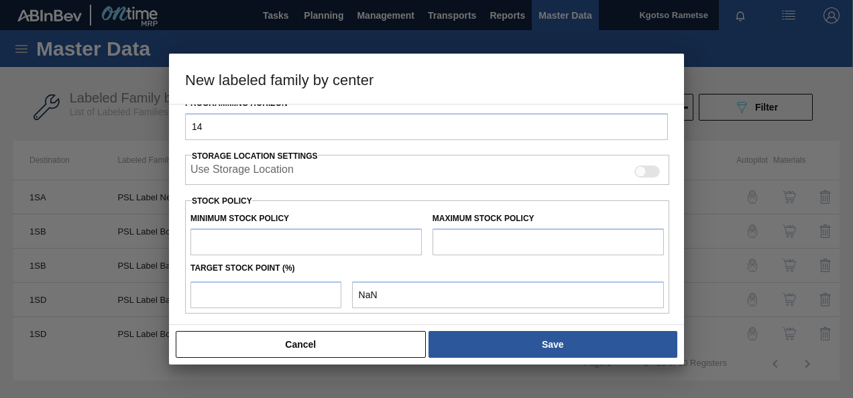
click at [260, 233] on input "text" at bounding box center [305, 242] width 231 height 27
drag, startPoint x: 501, startPoint y: 242, endPoint x: 489, endPoint y: 236, distance: 12.9
click at [501, 242] on input "text" at bounding box center [547, 242] width 231 height 27
click at [214, 284] on input "number" at bounding box center [265, 295] width 151 height 27
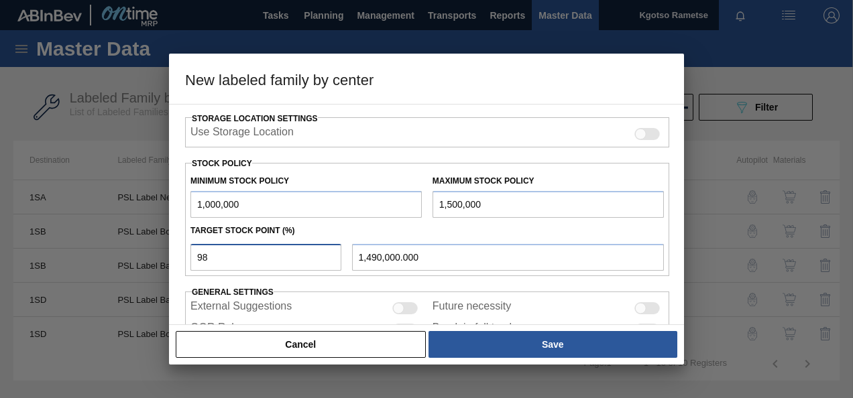
scroll to position [370, 0]
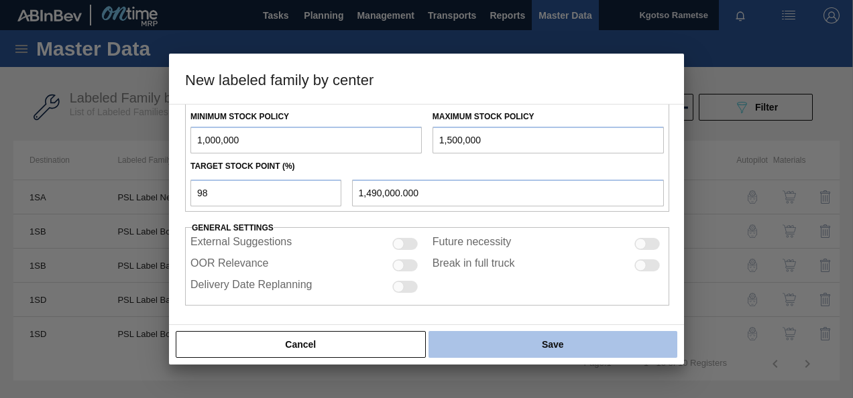
click at [511, 336] on button "Save" at bounding box center [552, 344] width 249 height 27
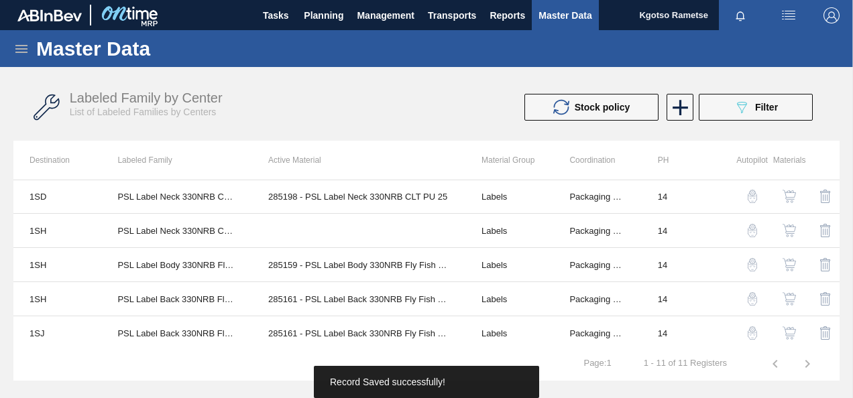
scroll to position [201, 0]
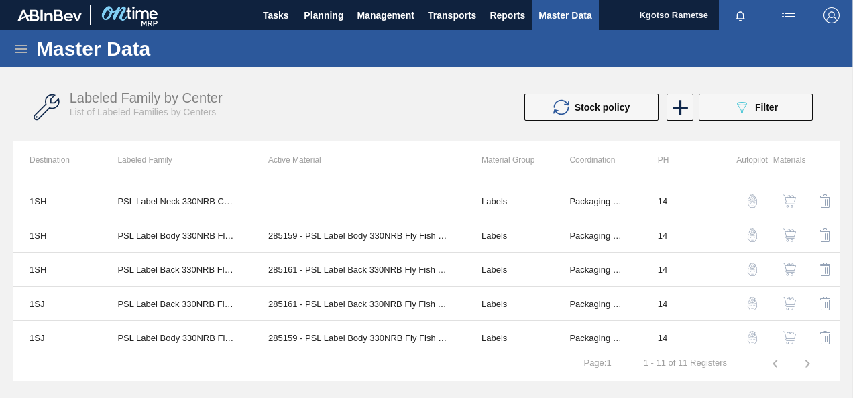
click at [791, 195] on img "button" at bounding box center [788, 200] width 13 height 13
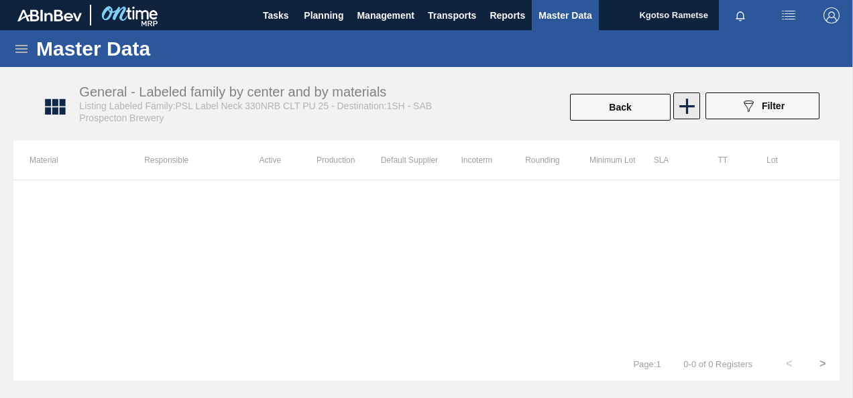
click at [690, 106] on icon at bounding box center [686, 106] width 15 height 15
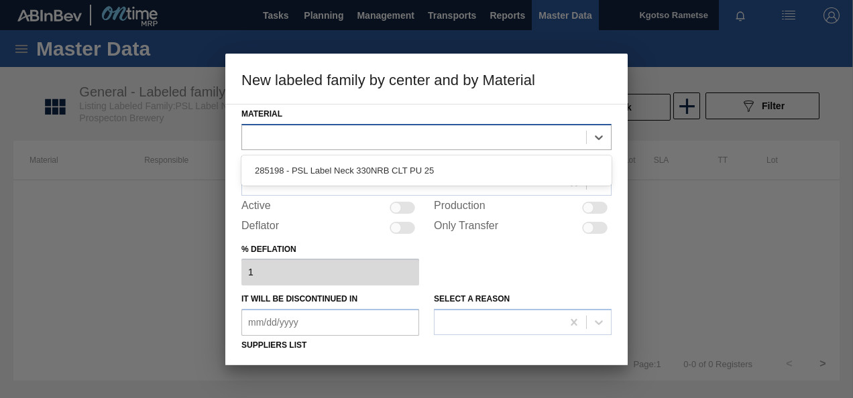
click at [408, 135] on div at bounding box center [414, 136] width 344 height 19
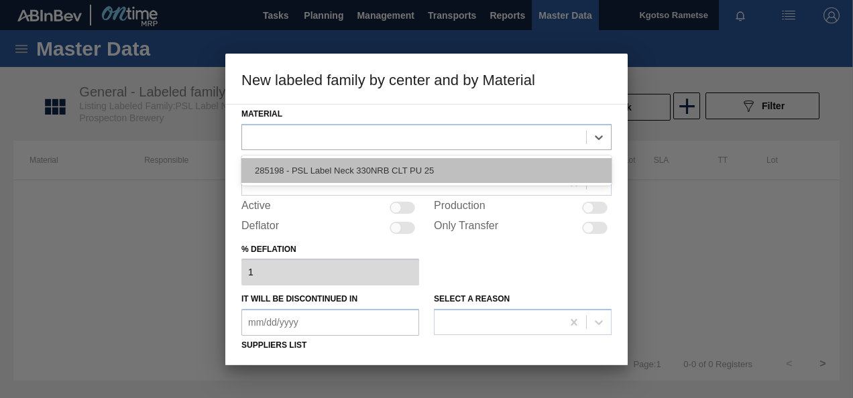
click at [383, 168] on div "285198 - PSL Label Neck 330NRB CLT PU 25" at bounding box center [426, 170] width 370 height 25
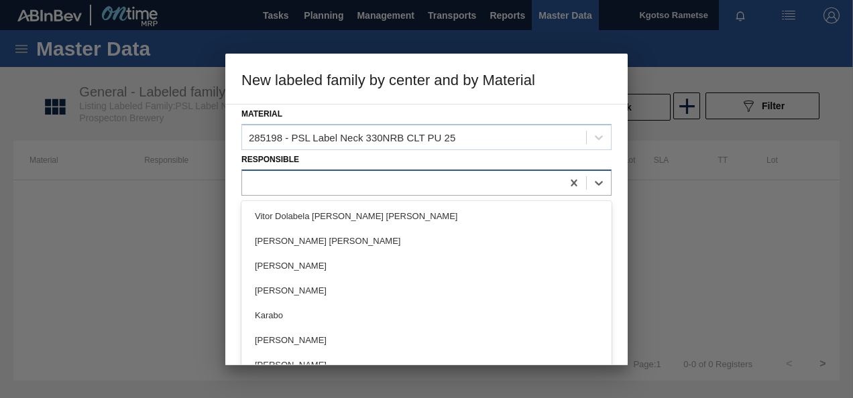
click at [342, 181] on div at bounding box center [402, 182] width 320 height 19
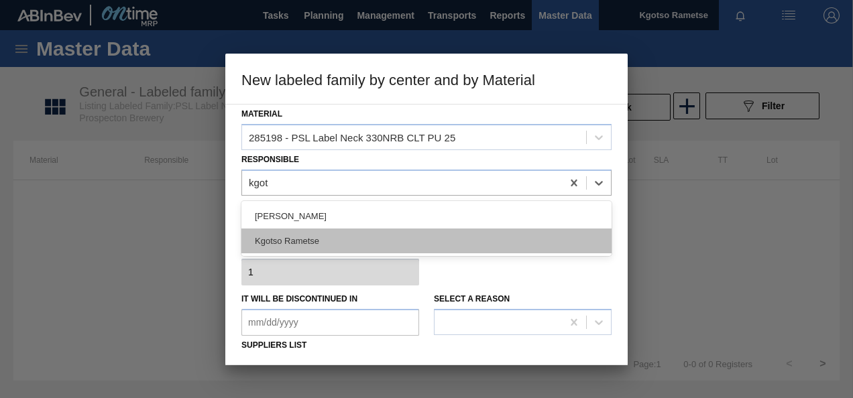
click at [359, 245] on div "Kgotso Rametse" at bounding box center [426, 241] width 370 height 25
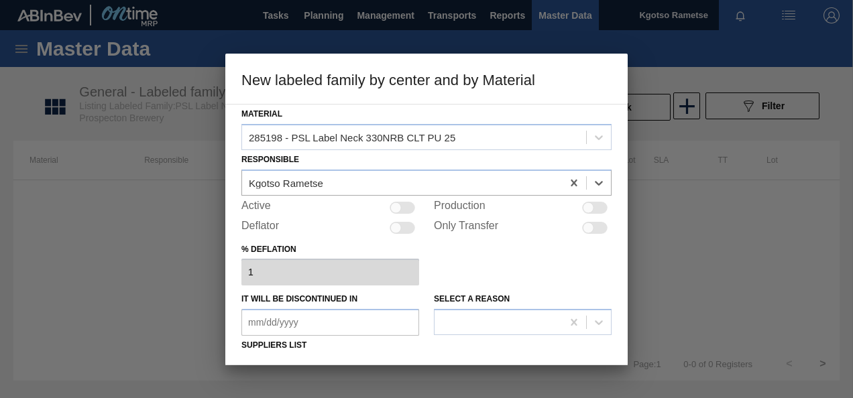
click at [419, 200] on div "Active Production" at bounding box center [426, 208] width 370 height 16
click at [414, 204] on div "Active" at bounding box center [330, 208] width 178 height 16
click at [410, 209] on div at bounding box center [401, 208] width 25 height 12
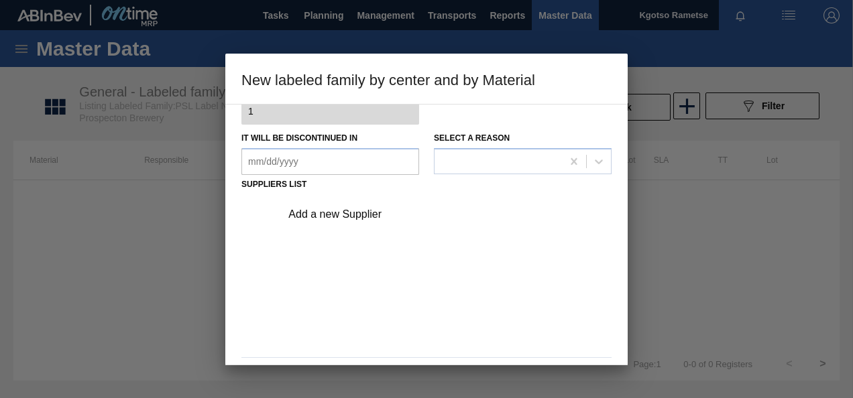
scroll to position [201, 0]
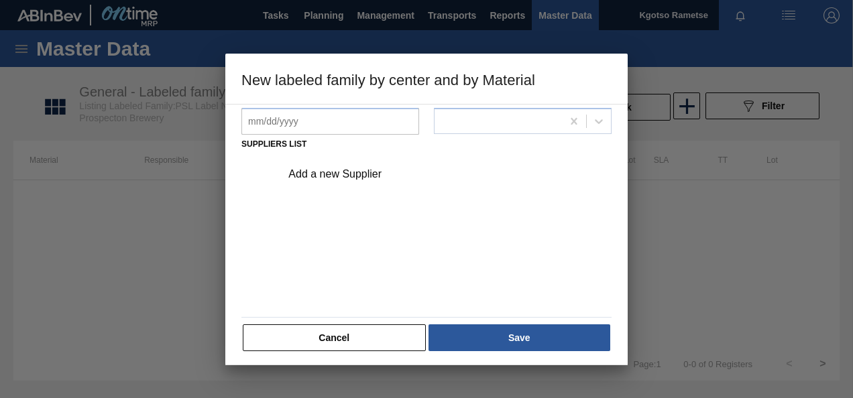
click at [369, 180] on div "Add a new Supplier" at bounding box center [442, 175] width 339 height 34
click at [337, 177] on div "Add a new Supplier" at bounding box center [419, 174] width 263 height 12
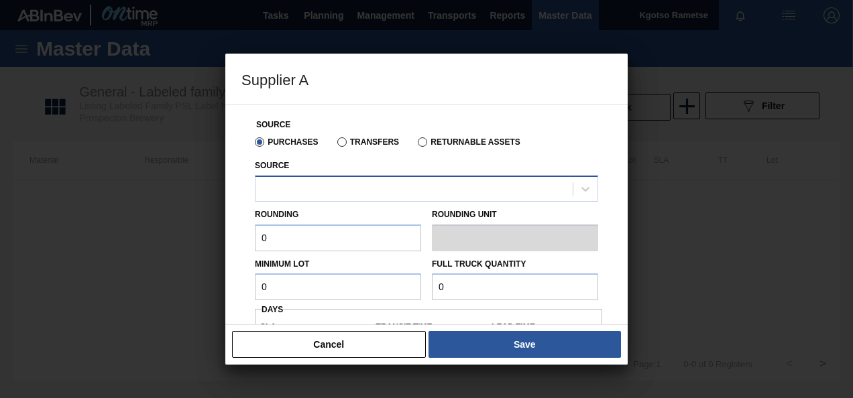
click at [327, 186] on div at bounding box center [413, 188] width 317 height 19
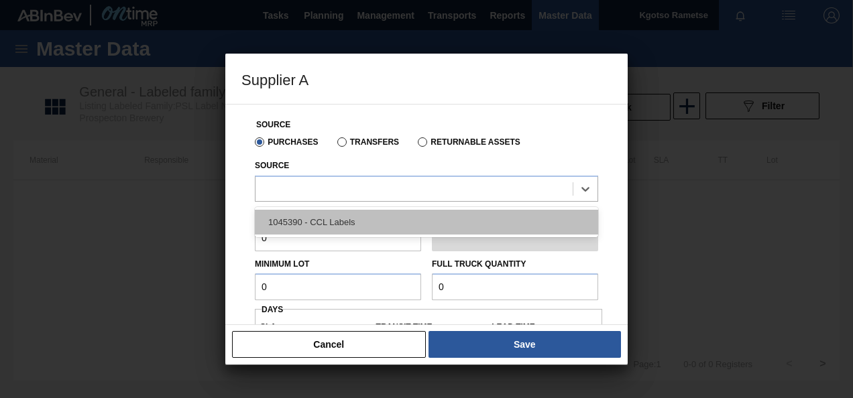
click at [303, 219] on div "1045390 - CCL Labels" at bounding box center [426, 222] width 343 height 25
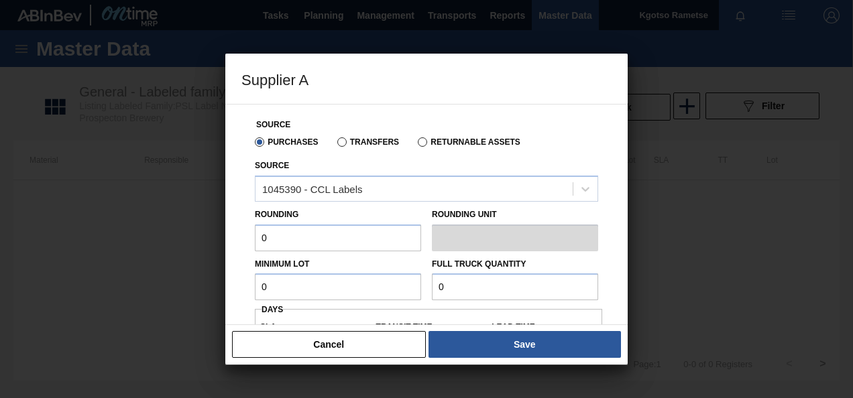
drag, startPoint x: 287, startPoint y: 226, endPoint x: 162, endPoint y: 231, distance: 124.8
click at [189, 231] on div "Supplier A Source Purchases Transfers Returnable Assets Source 1045390 - CCL La…" at bounding box center [426, 199] width 853 height 398
click at [280, 290] on input "0" at bounding box center [338, 287] width 166 height 27
drag, startPoint x: 450, startPoint y: 294, endPoint x: 394, endPoint y: 289, distance: 56.5
click at [404, 289] on div "Minimum Lot 500,000 Full Truck Quantity 0" at bounding box center [426, 276] width 354 height 50
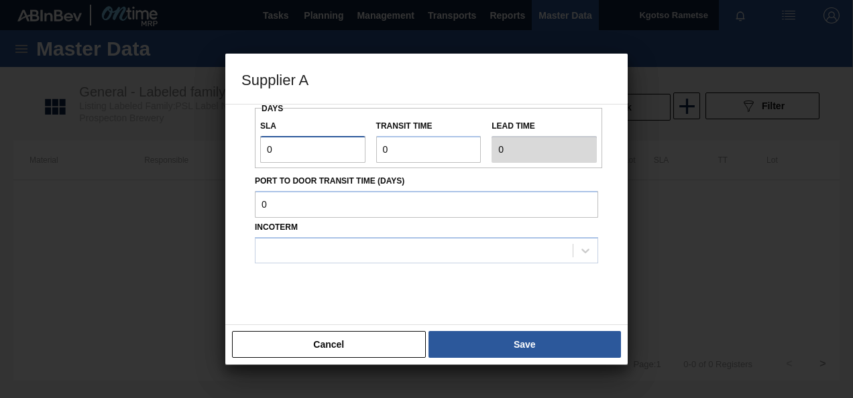
drag, startPoint x: 300, startPoint y: 151, endPoint x: 206, endPoint y: 146, distance: 94.0
click at [243, 147] on div "Source Purchases Transfers Returnable Assets Source 1045390 - CCL Labels Roundi…" at bounding box center [426, 116] width 370 height 427
drag, startPoint x: 414, startPoint y: 142, endPoint x: 282, endPoint y: 142, distance: 132.7
click at [302, 159] on div "SLA 1 Transit time Lead time 1" at bounding box center [428, 138] width 347 height 50
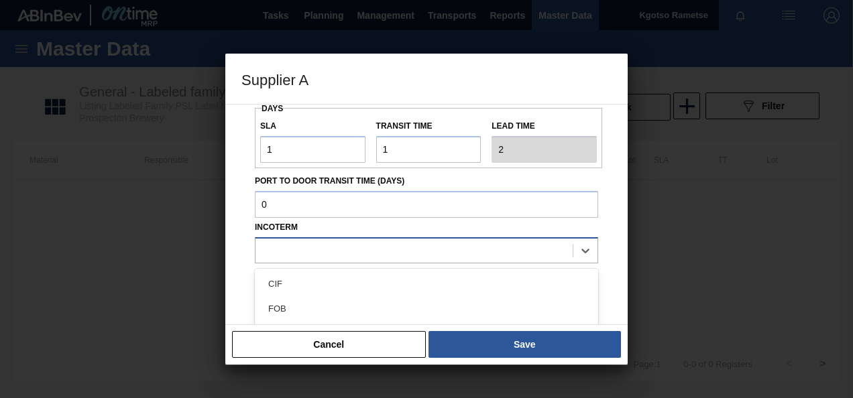
click at [298, 247] on div at bounding box center [413, 250] width 317 height 19
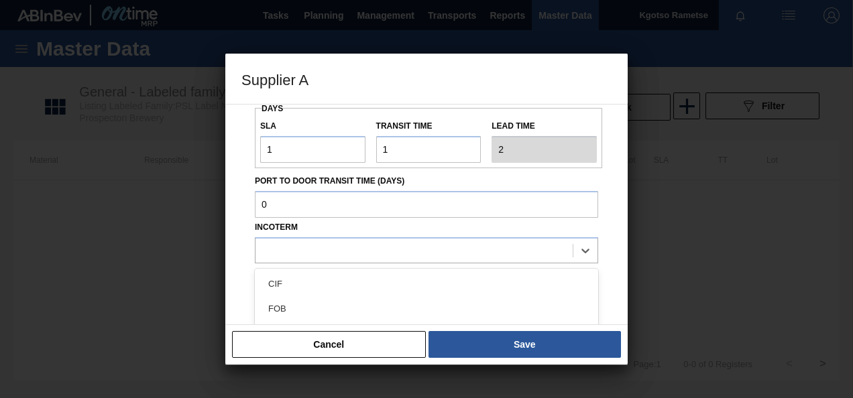
click at [302, 302] on div "FOB" at bounding box center [426, 308] width 343 height 25
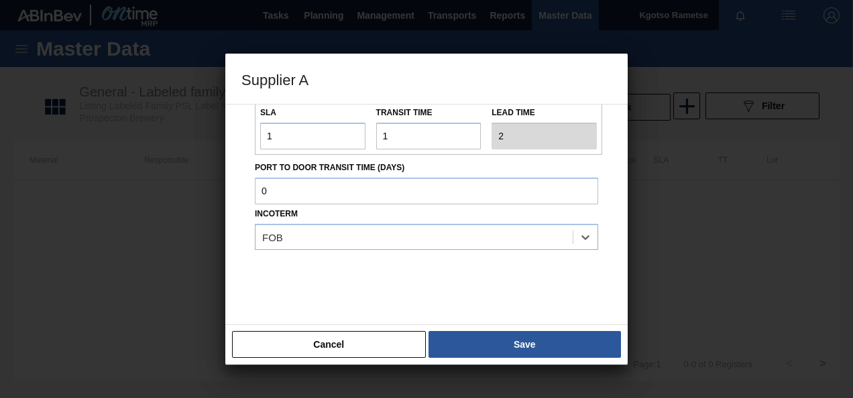
scroll to position [222, 0]
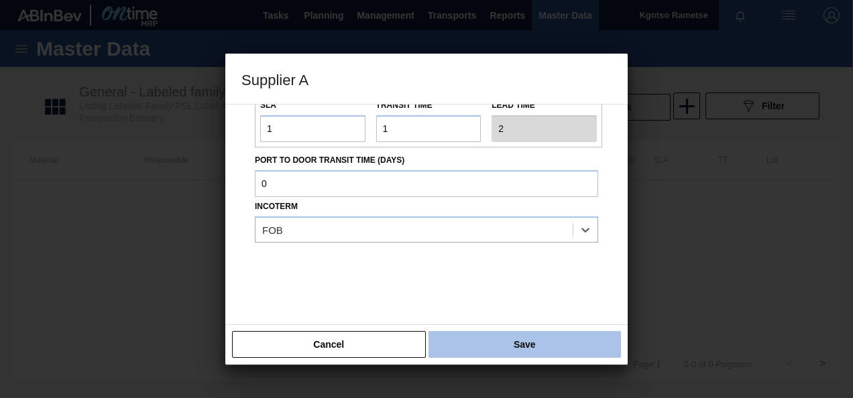
click at [470, 351] on button "Save" at bounding box center [524, 344] width 192 height 27
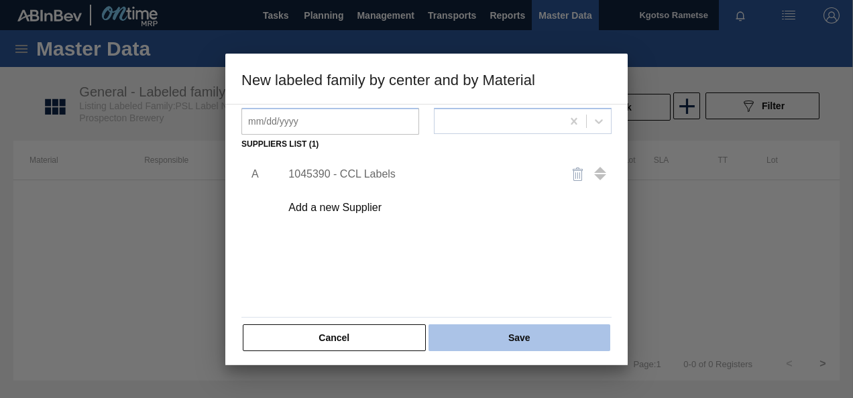
click at [459, 337] on button "Save" at bounding box center [519, 337] width 182 height 27
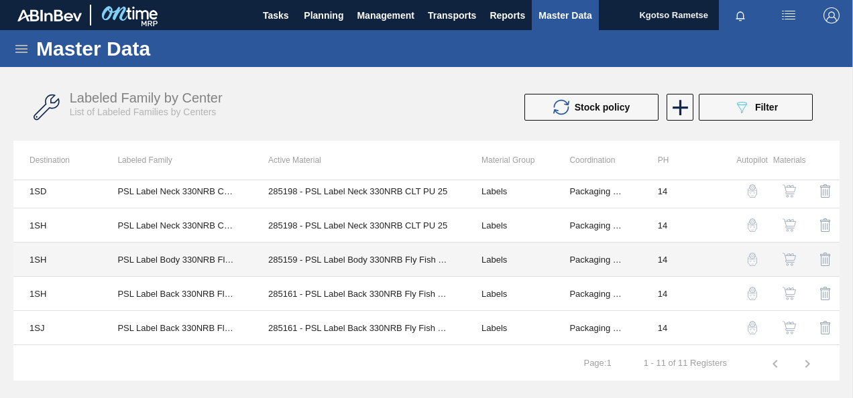
scroll to position [206, 0]
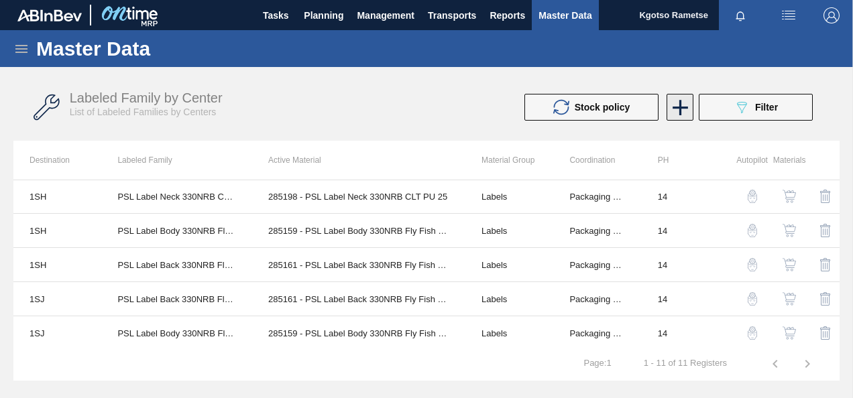
click at [678, 106] on icon at bounding box center [679, 107] width 15 height 15
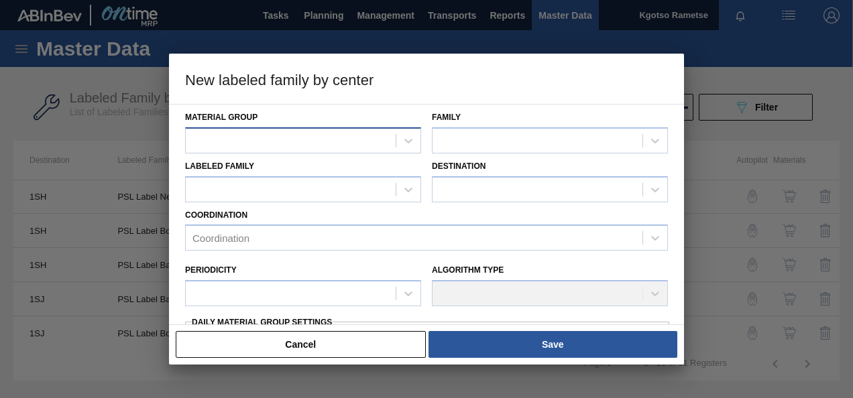
click at [318, 127] on div at bounding box center [303, 140] width 236 height 26
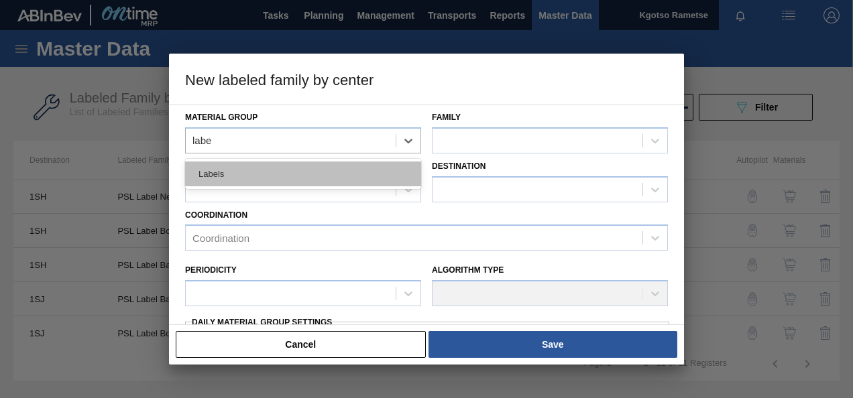
click at [295, 183] on div "Labels" at bounding box center [303, 174] width 236 height 25
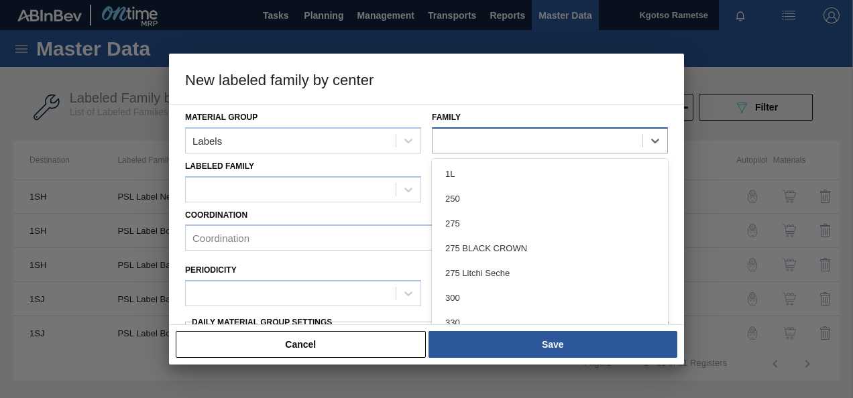
click at [452, 141] on div at bounding box center [537, 140] width 210 height 19
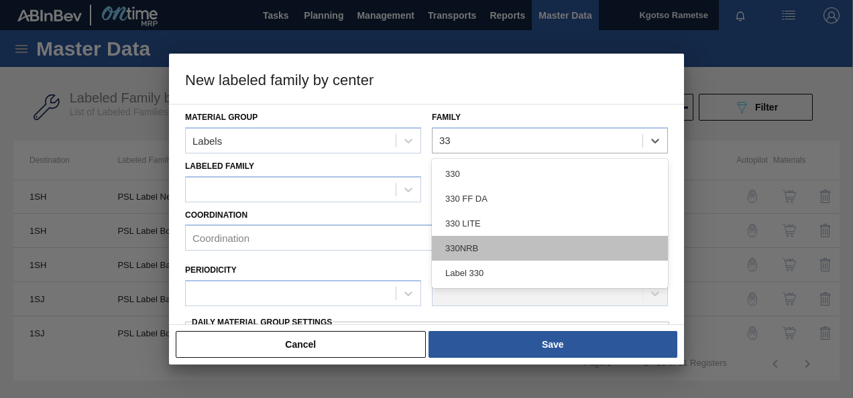
click at [475, 251] on div "330NRB" at bounding box center [550, 248] width 236 height 25
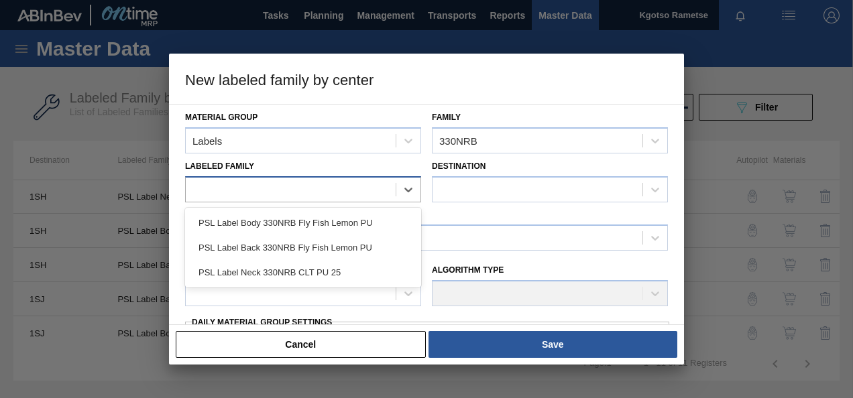
click at [240, 186] on div at bounding box center [291, 189] width 210 height 19
drag, startPoint x: 247, startPoint y: 271, endPoint x: 255, endPoint y: 265, distance: 9.7
click at [248, 271] on div "PSL Label Neck 330NRB CLT PU 25" at bounding box center [303, 272] width 236 height 25
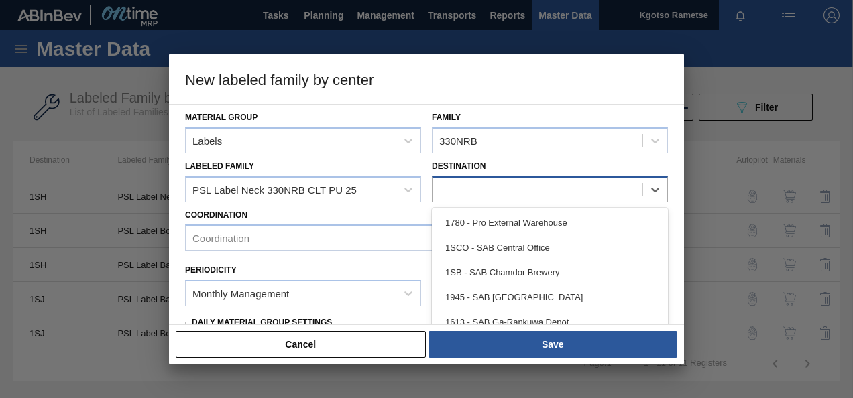
click at [481, 181] on div at bounding box center [537, 189] width 210 height 19
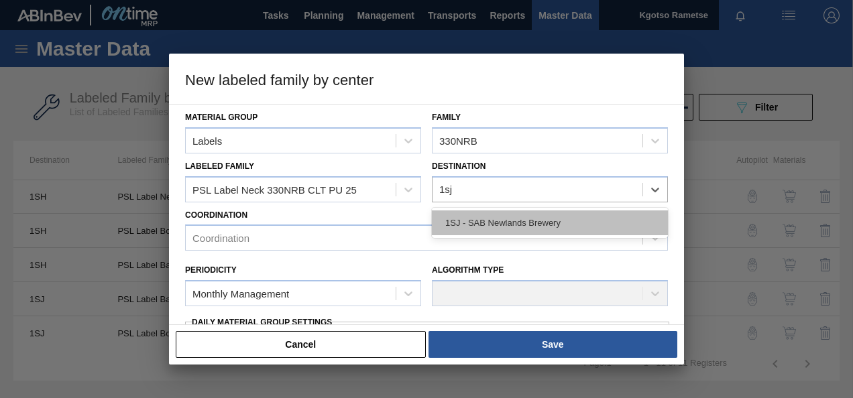
click at [483, 215] on div "1SJ - SAB Newlands Brewery" at bounding box center [550, 222] width 236 height 25
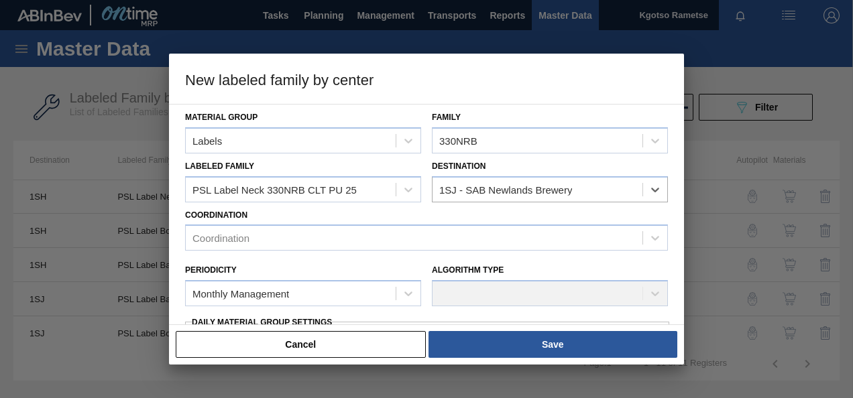
click at [375, 253] on div "Periodicity Monthly Management Algorithm Type" at bounding box center [426, 282] width 493 height 62
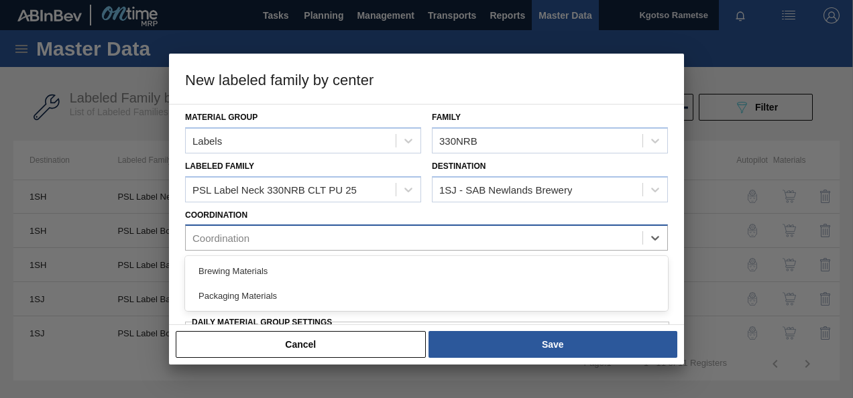
click at [367, 244] on div "Coordination" at bounding box center [414, 238] width 457 height 19
click at [284, 294] on div "Packaging Materials" at bounding box center [426, 296] width 483 height 25
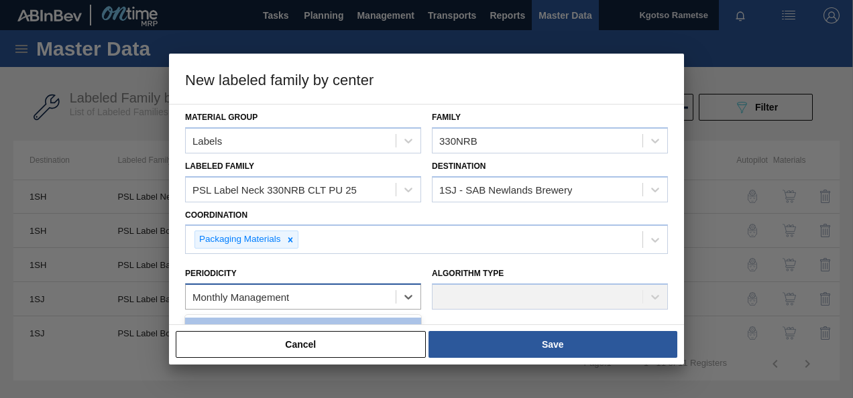
click at [271, 284] on div "Monthly Management" at bounding box center [303, 297] width 236 height 26
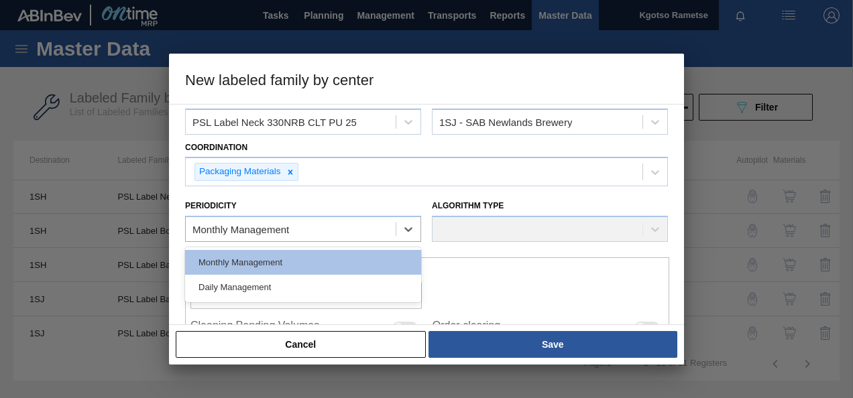
scroll to position [201, 0]
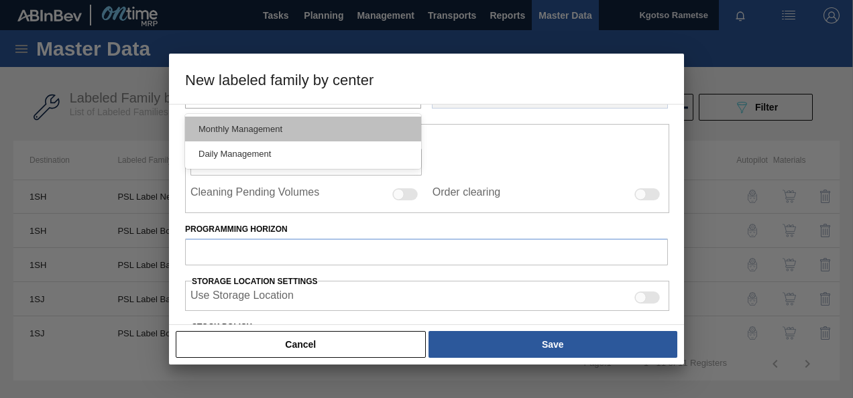
click at [235, 133] on div "Monthly Management" at bounding box center [303, 129] width 236 height 25
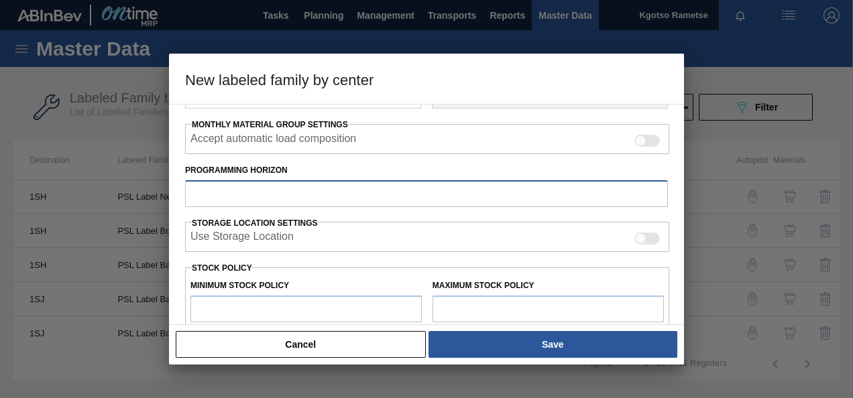
click at [245, 182] on input "Programming Horizon" at bounding box center [426, 193] width 483 height 27
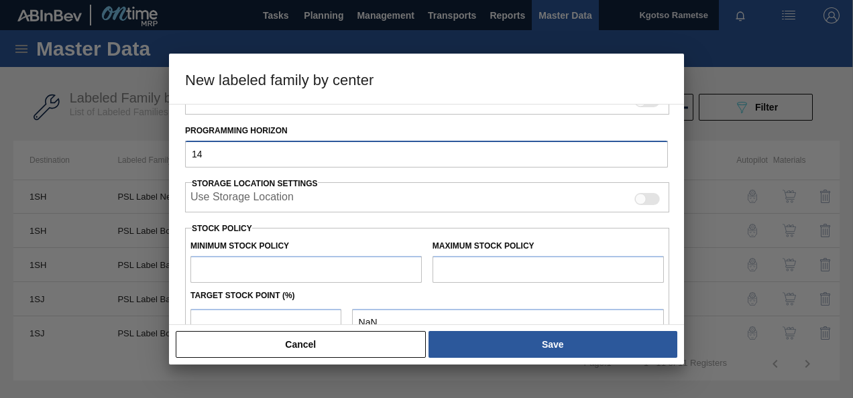
scroll to position [335, 0]
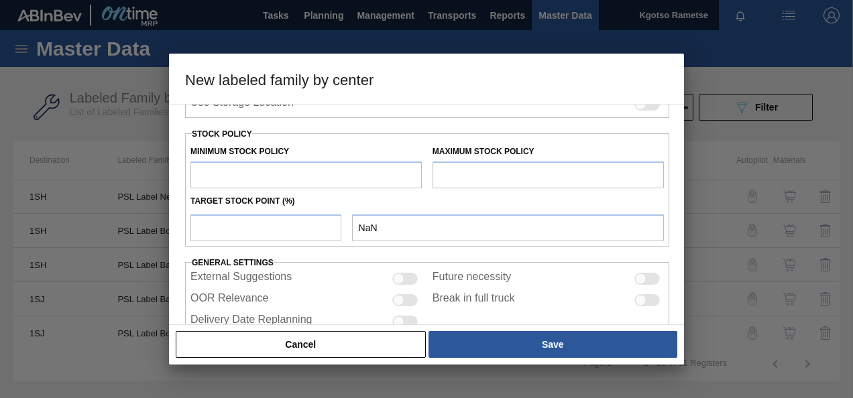
click at [245, 174] on input "text" at bounding box center [305, 175] width 231 height 27
click at [516, 166] on input "text" at bounding box center [547, 175] width 231 height 27
click at [288, 229] on input "number" at bounding box center [265, 228] width 151 height 27
click at [536, 330] on div "Cancel Save" at bounding box center [426, 344] width 504 height 29
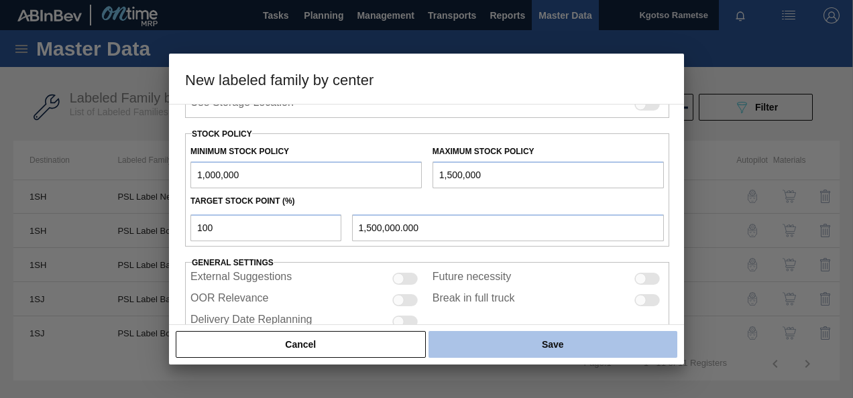
click at [532, 337] on button "Save" at bounding box center [552, 344] width 249 height 27
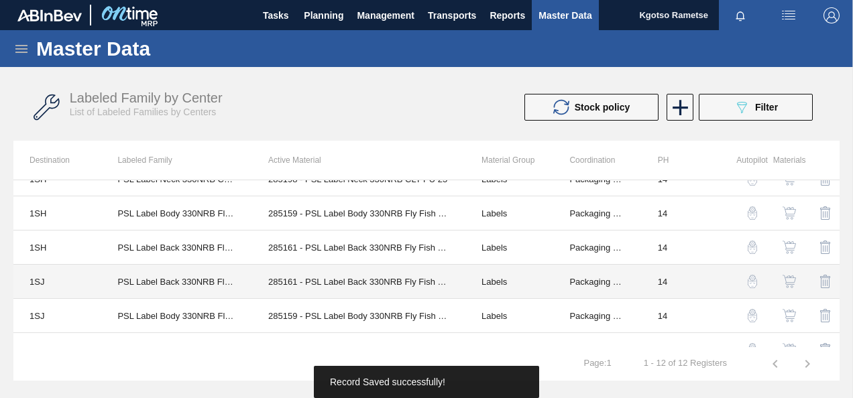
scroll to position [240, 0]
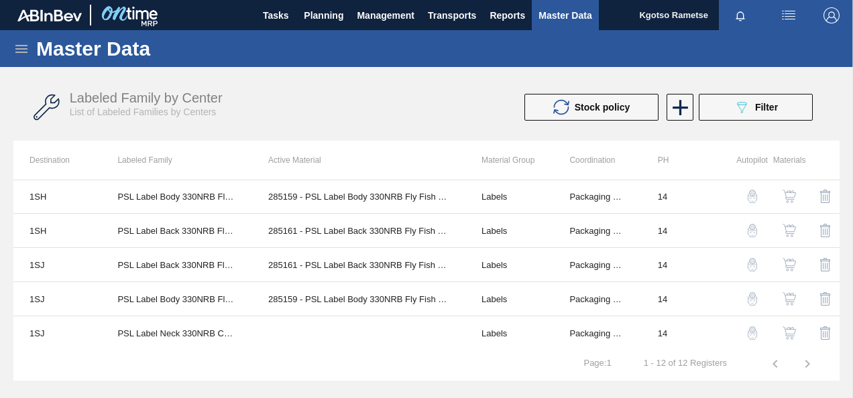
click at [784, 328] on img "button" at bounding box center [788, 332] width 13 height 13
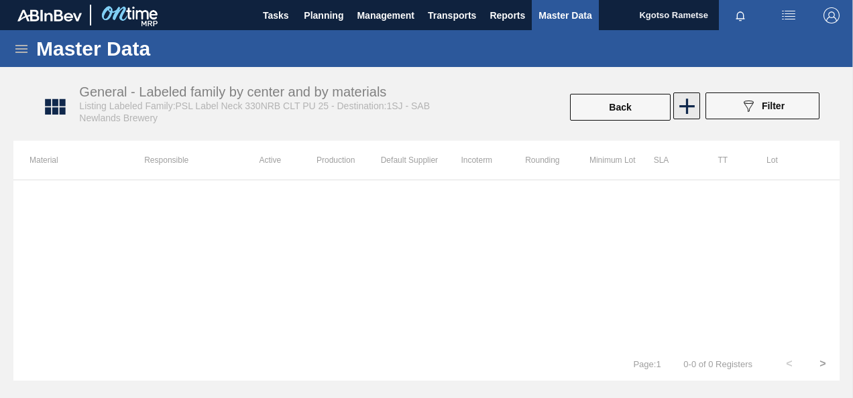
click at [677, 98] on icon at bounding box center [687, 106] width 26 height 26
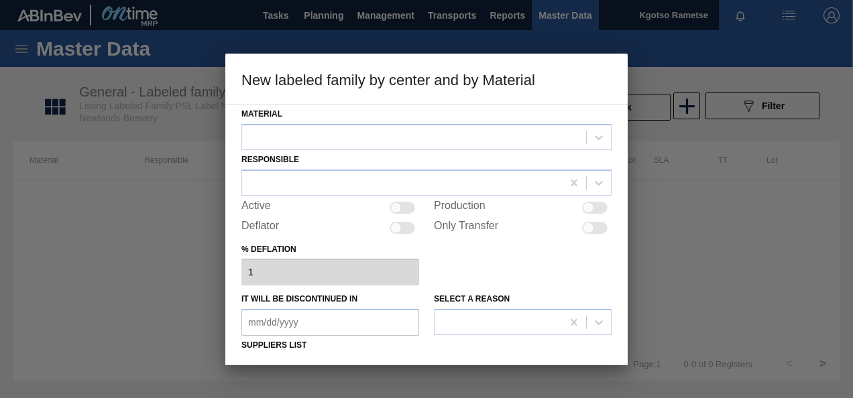
drag, startPoint x: 457, startPoint y: 133, endPoint x: 419, endPoint y: 154, distance: 43.5
click at [456, 133] on div at bounding box center [414, 136] width 344 height 19
click at [367, 184] on div "285198 - PSL Label Neck 330NRB CLT PU 25" at bounding box center [426, 171] width 370 height 30
drag, startPoint x: 359, startPoint y: 175, endPoint x: 351, endPoint y: 175, distance: 7.4
click at [356, 175] on div "285198 - PSL Label Neck 330NRB CLT PU 25" at bounding box center [426, 170] width 370 height 25
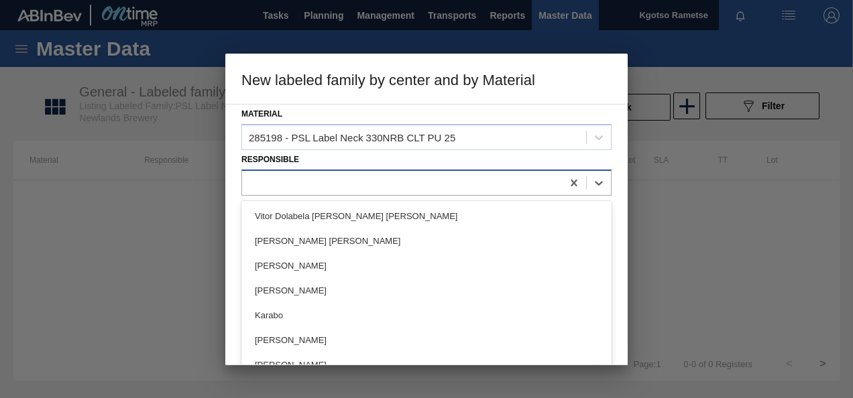
click at [320, 181] on div at bounding box center [402, 182] width 320 height 19
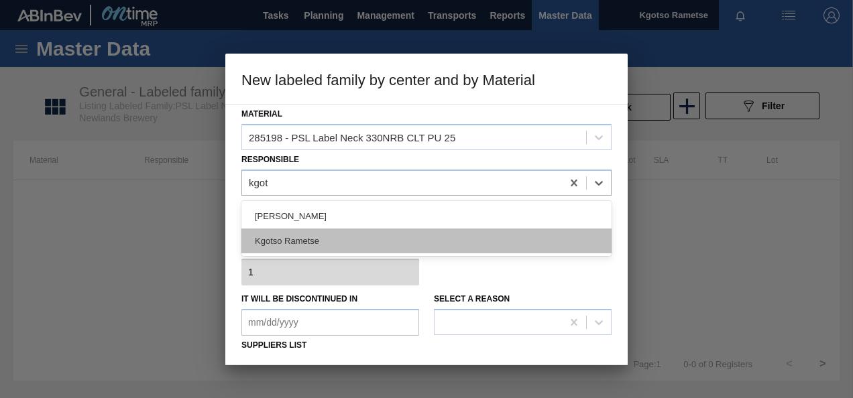
click at [320, 232] on div "Kgotso Rametse" at bounding box center [426, 241] width 370 height 25
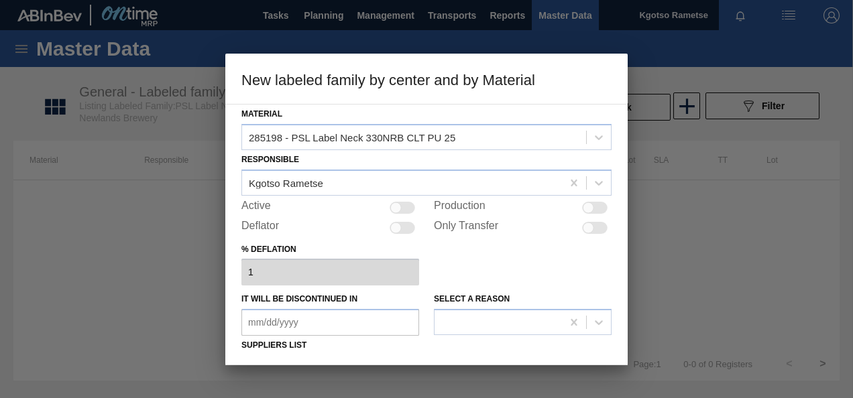
click at [409, 206] on div at bounding box center [401, 208] width 25 height 12
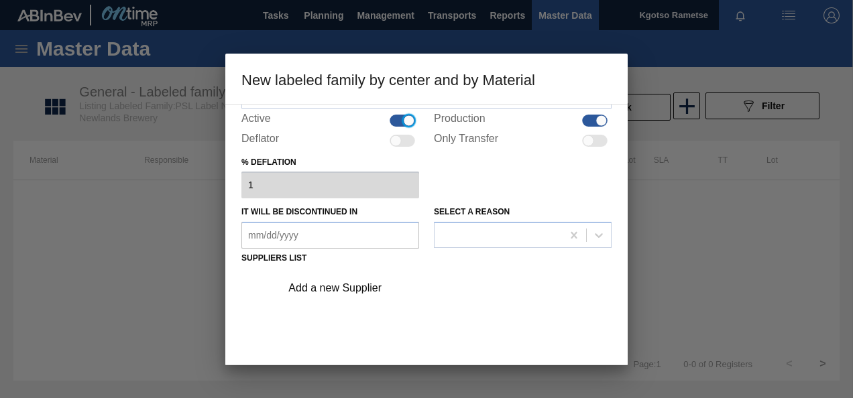
scroll to position [201, 0]
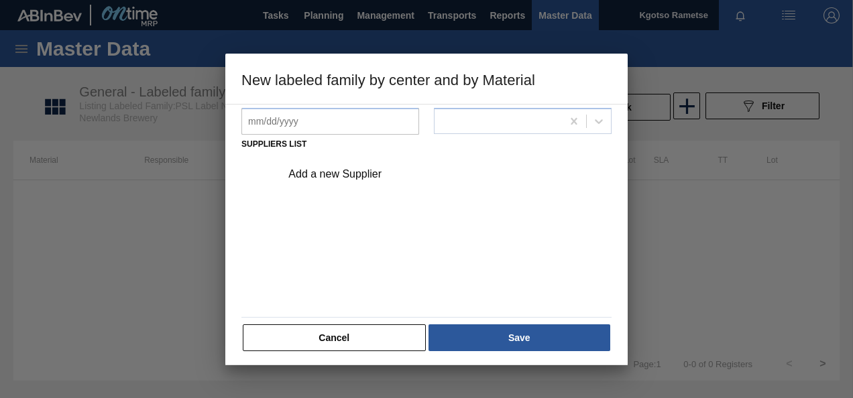
click at [361, 170] on div "Add a new Supplier" at bounding box center [419, 174] width 263 height 12
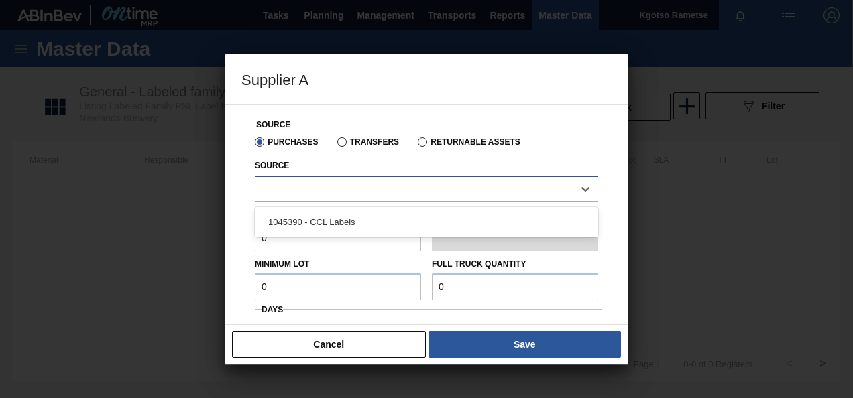
click at [339, 192] on div at bounding box center [413, 188] width 317 height 19
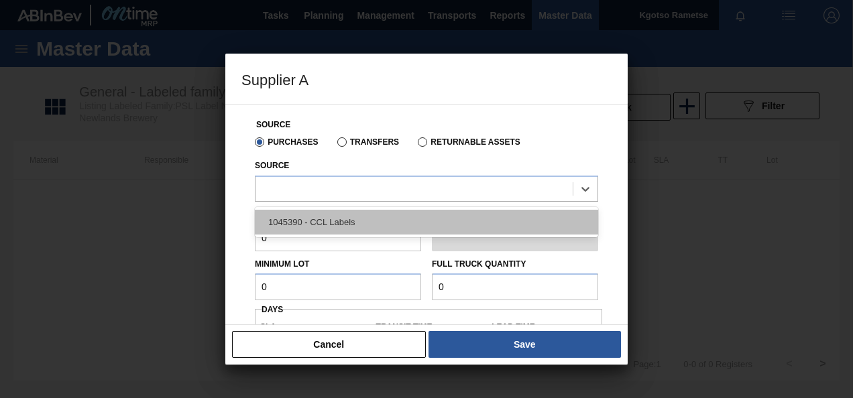
click at [332, 213] on div "1045390 - CCL Labels" at bounding box center [426, 222] width 343 height 25
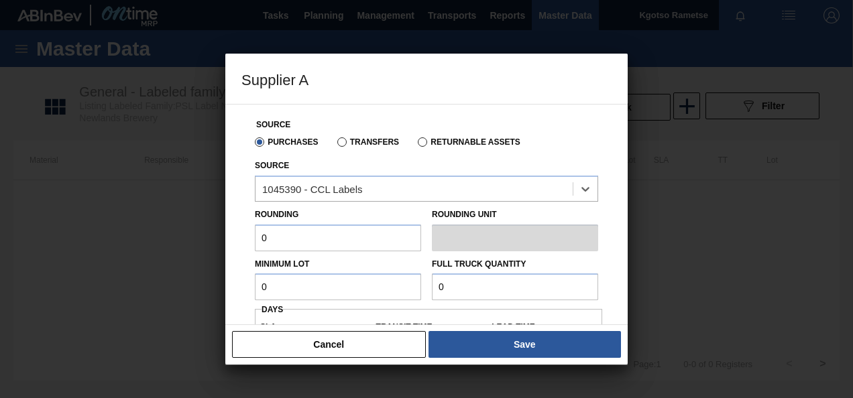
drag, startPoint x: 303, startPoint y: 237, endPoint x: 140, endPoint y: 237, distance: 162.9
click at [170, 237] on div "Supplier A Source Purchases Transfers Returnable Assets Source option 1045390 -…" at bounding box center [426, 199] width 853 height 398
drag, startPoint x: 280, startPoint y: 290, endPoint x: 185, endPoint y: 288, distance: 95.2
click at [208, 291] on div "Supplier A Source Purchases Transfers Returnable Assets Source 1045390 - CCL La…" at bounding box center [426, 199] width 853 height 398
drag, startPoint x: 457, startPoint y: 284, endPoint x: 389, endPoint y: 290, distance: 68.6
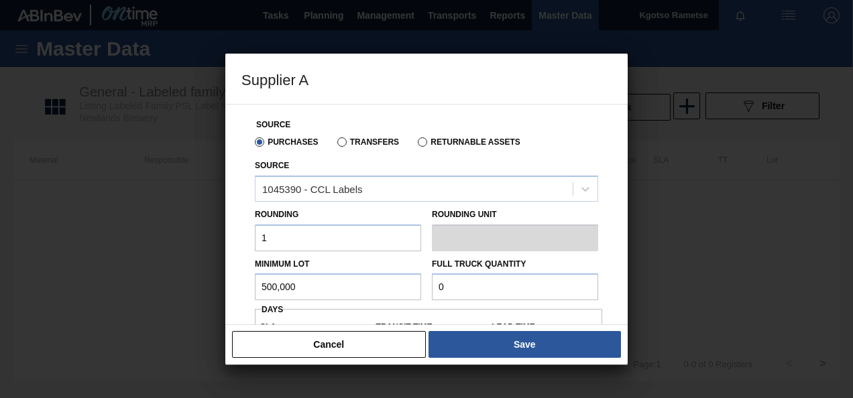
click at [398, 290] on div "Minimum Lot 500,000 Full Truck Quantity 0" at bounding box center [426, 276] width 354 height 50
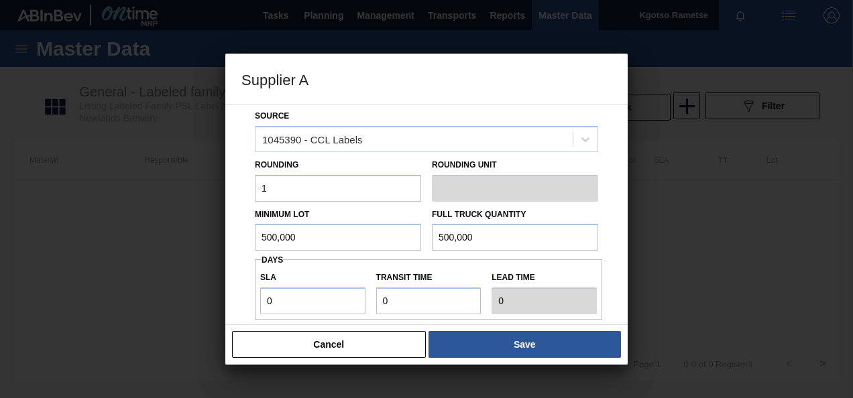
scroll to position [134, 0]
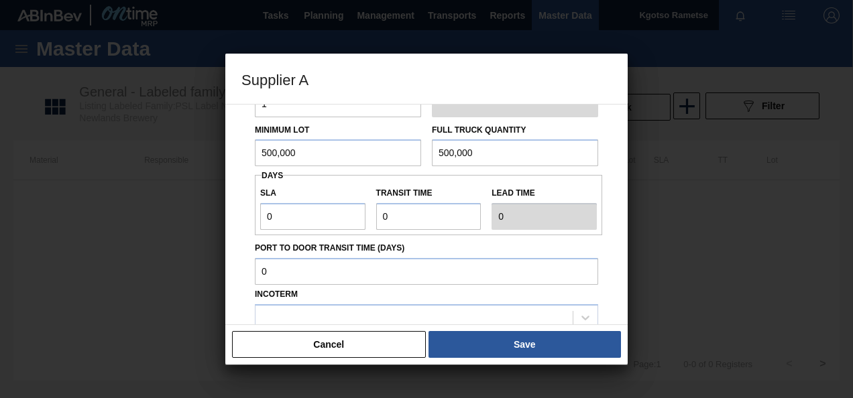
drag, startPoint x: 249, startPoint y: 208, endPoint x: 227, endPoint y: 210, distance: 22.9
click at [231, 210] on div "Source Purchases Transfers Returnable Assets Source 1045390 - CCL Labels Roundi…" at bounding box center [426, 214] width 402 height 221
click at [201, 228] on div "Supplier A Source Purchases Transfers Returnable Assets Source 1045390 - CCL La…" at bounding box center [426, 199] width 853 height 398
drag, startPoint x: 294, startPoint y: 216, endPoint x: 343, endPoint y: 216, distance: 48.9
click at [295, 216] on input "1" at bounding box center [312, 216] width 105 height 27
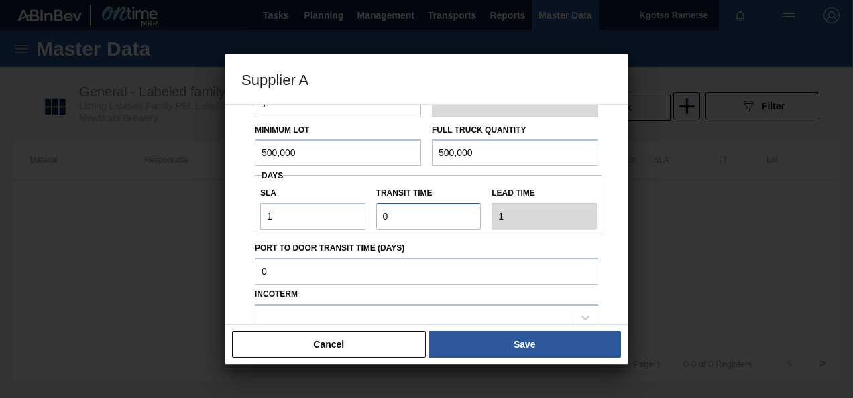
drag, startPoint x: 387, startPoint y: 217, endPoint x: 324, endPoint y: 223, distance: 64.0
click at [338, 221] on div "SLA 1 Transit time Lead time 1" at bounding box center [428, 205] width 347 height 50
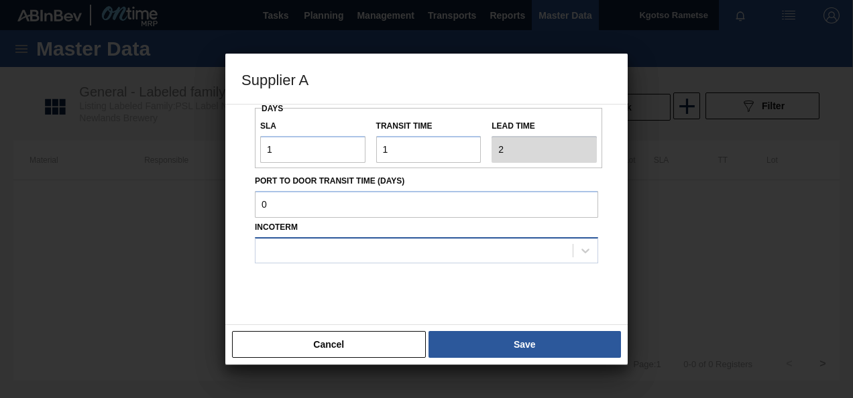
click at [281, 253] on div at bounding box center [413, 250] width 317 height 19
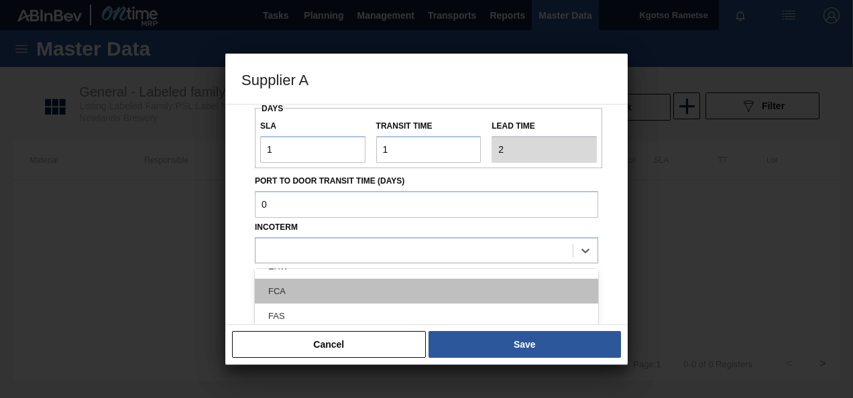
scroll to position [0, 0]
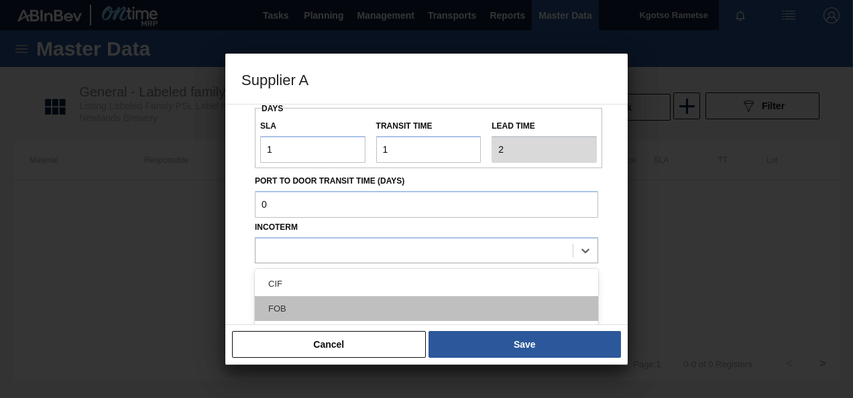
click at [291, 302] on div "FOB" at bounding box center [426, 308] width 343 height 25
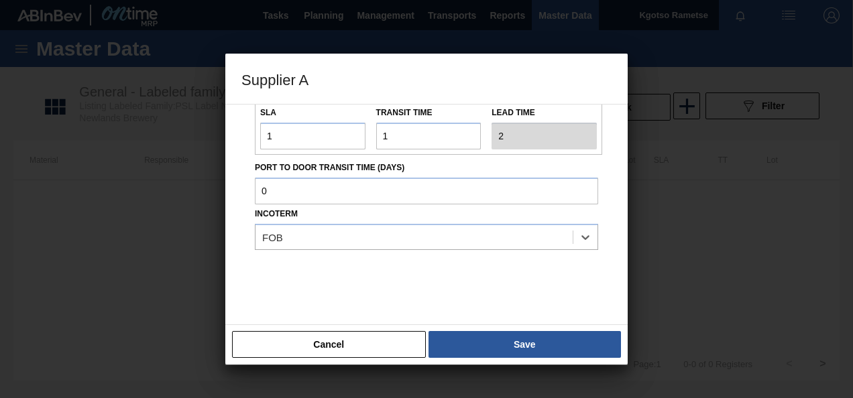
scroll to position [222, 0]
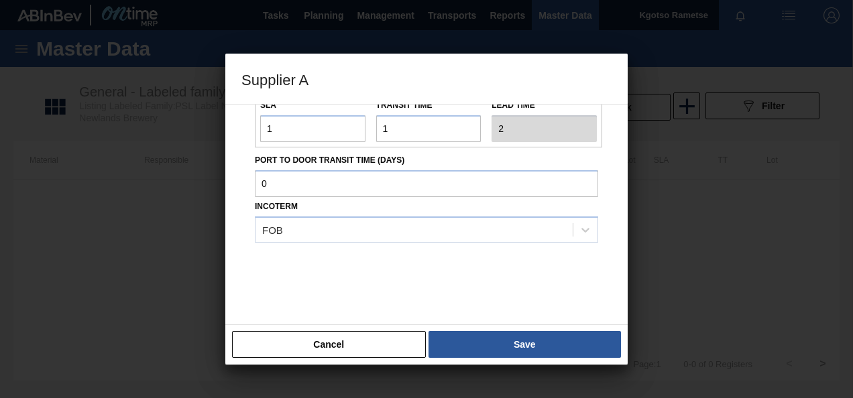
click at [471, 345] on button "Save" at bounding box center [524, 344] width 192 height 27
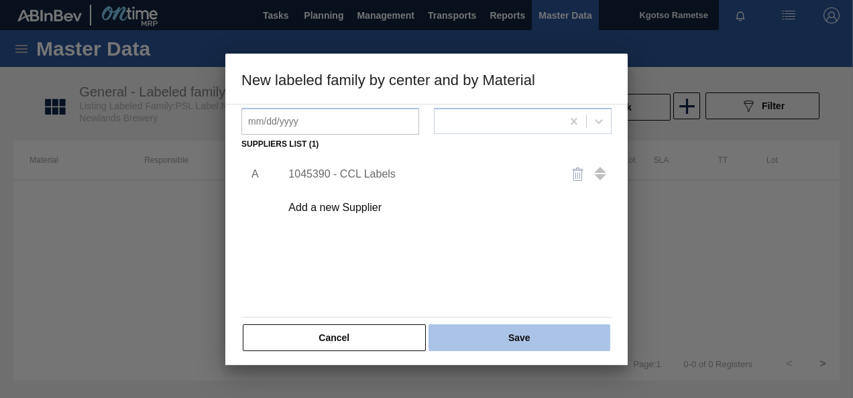
click at [484, 335] on button "Save" at bounding box center [519, 337] width 182 height 27
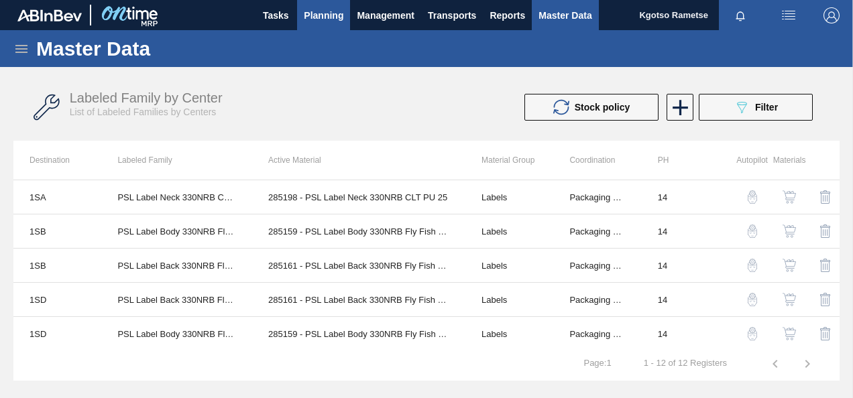
click at [341, 9] on span "Planning" at bounding box center [324, 15] width 40 height 16
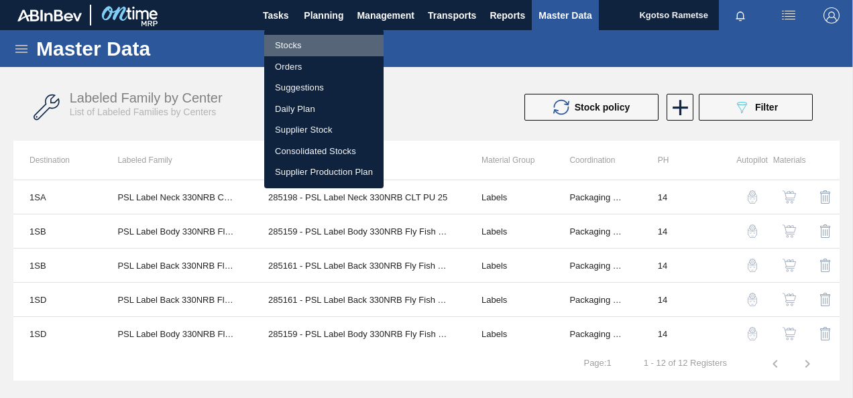
click at [295, 47] on li "Stocks" at bounding box center [323, 45] width 119 height 21
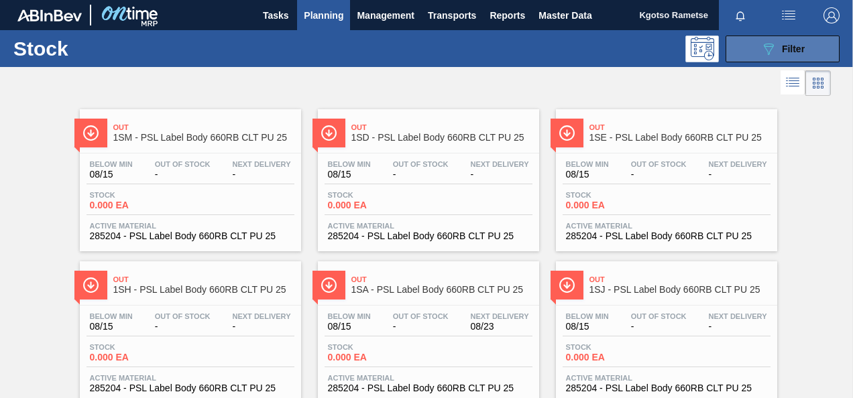
click at [790, 55] on div "089F7B8B-B2A5-4AFE-B5C0-19BA573D28AC Filter" at bounding box center [782, 49] width 44 height 16
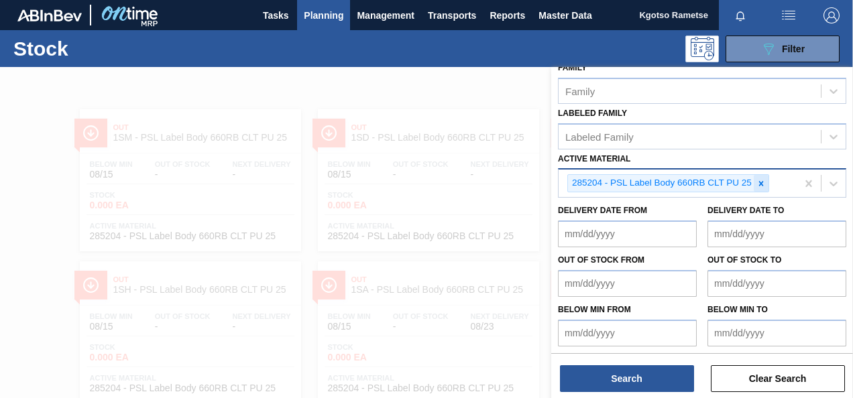
click at [760, 179] on icon at bounding box center [760, 183] width 9 height 9
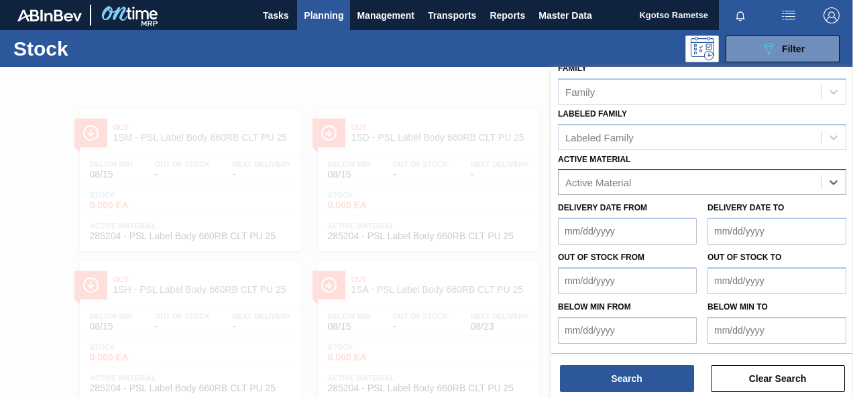
scroll to position [240, 0]
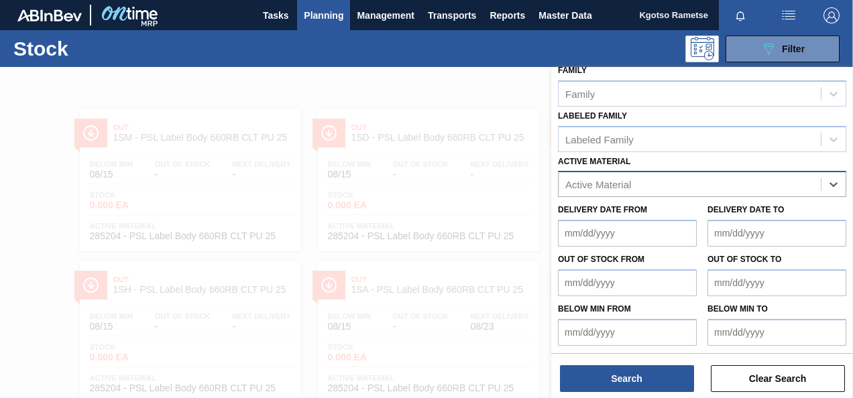
paste Material "285199"
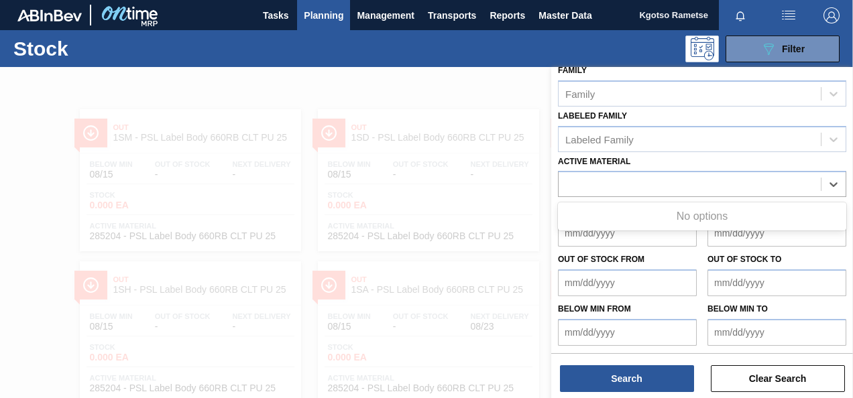
click at [337, 103] on div at bounding box center [426, 266] width 853 height 398
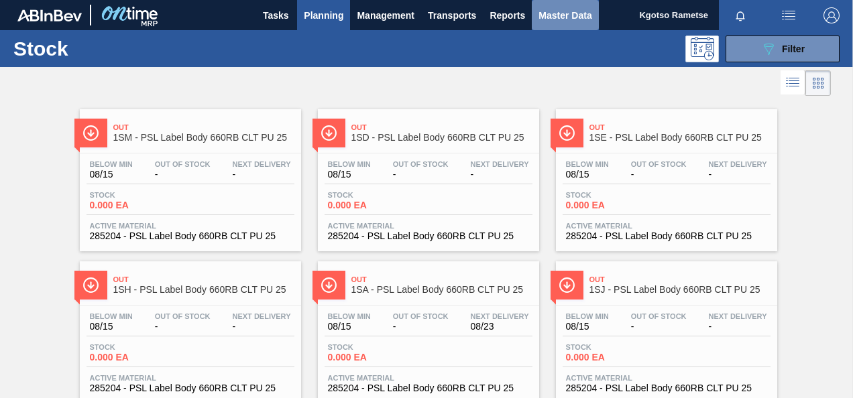
click at [569, 14] on span "Master Data" at bounding box center [564, 15] width 53 height 16
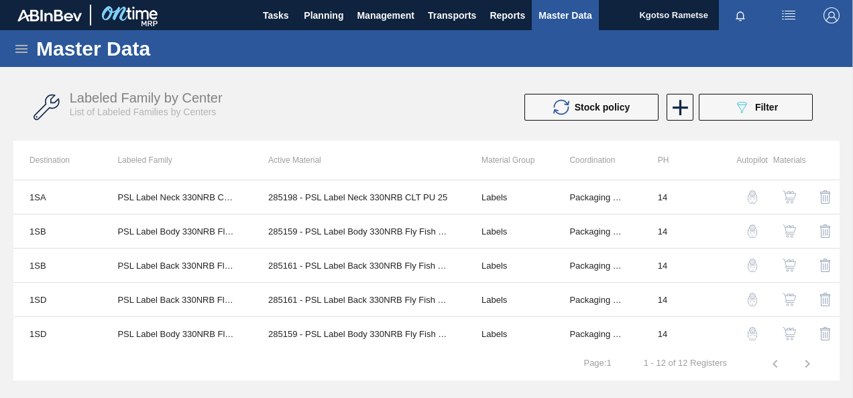
click at [19, 51] on icon at bounding box center [21, 49] width 12 height 8
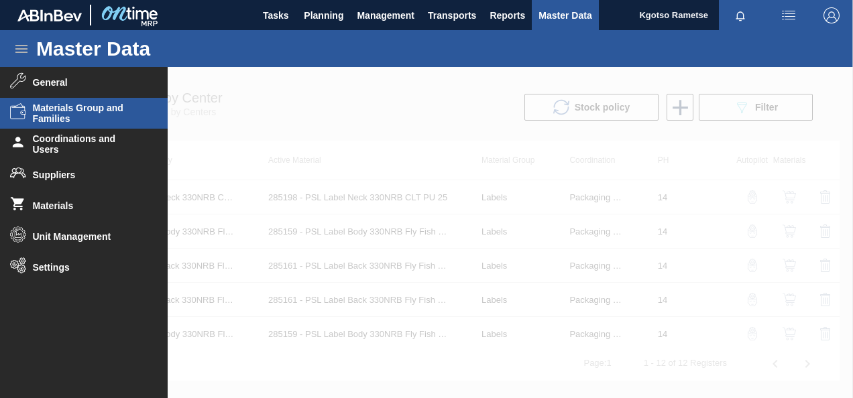
click at [62, 121] on span "Materials Group and Families" at bounding box center [88, 113] width 111 height 21
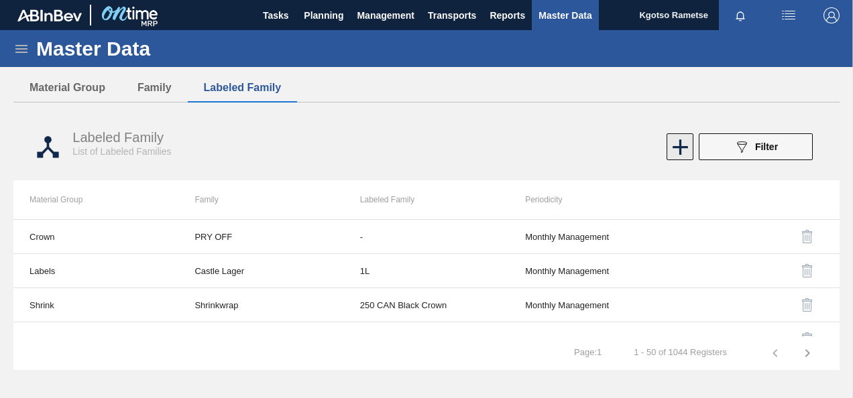
click at [685, 150] on icon at bounding box center [680, 147] width 26 height 26
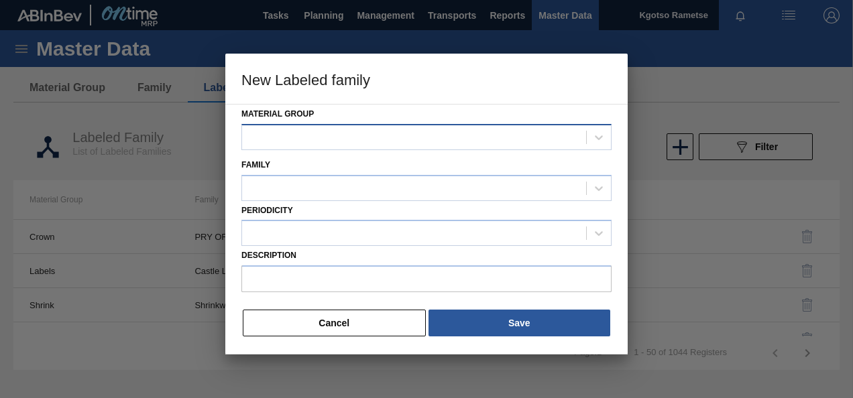
click at [334, 142] on div at bounding box center [414, 136] width 344 height 19
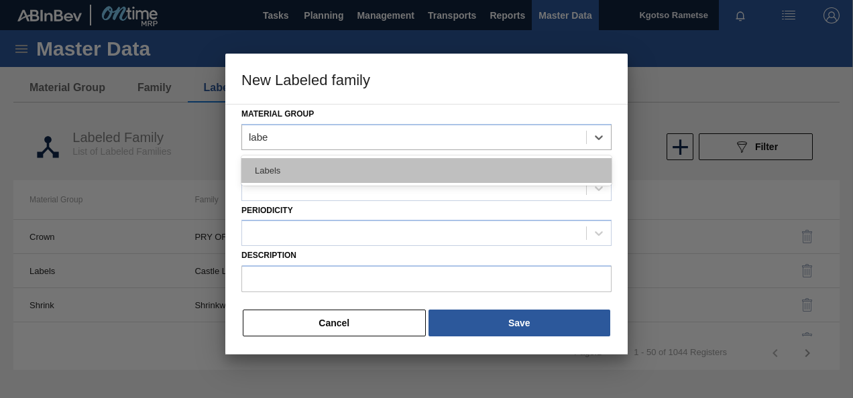
click at [306, 176] on div "Labels" at bounding box center [426, 170] width 370 height 25
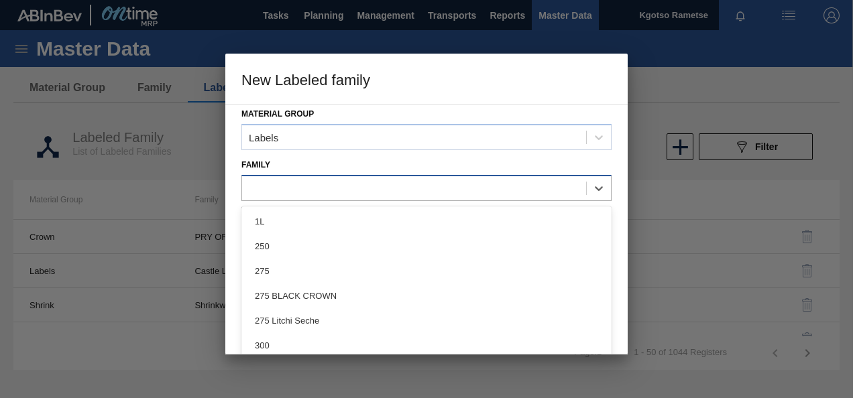
click at [296, 180] on div at bounding box center [414, 187] width 344 height 19
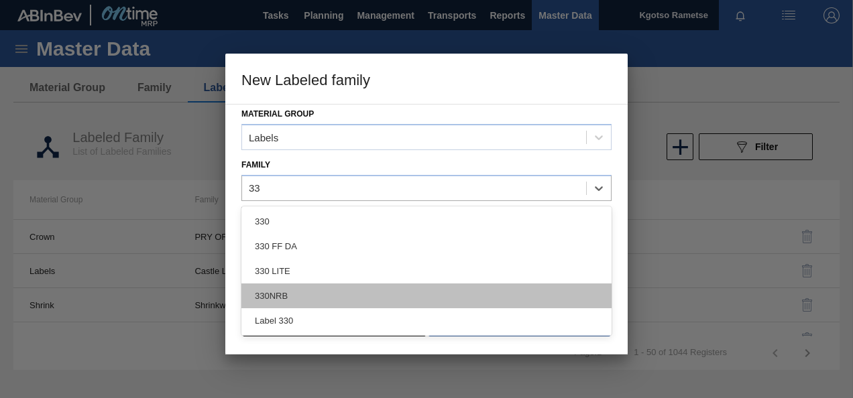
click at [282, 296] on div "330NRB" at bounding box center [426, 296] width 370 height 25
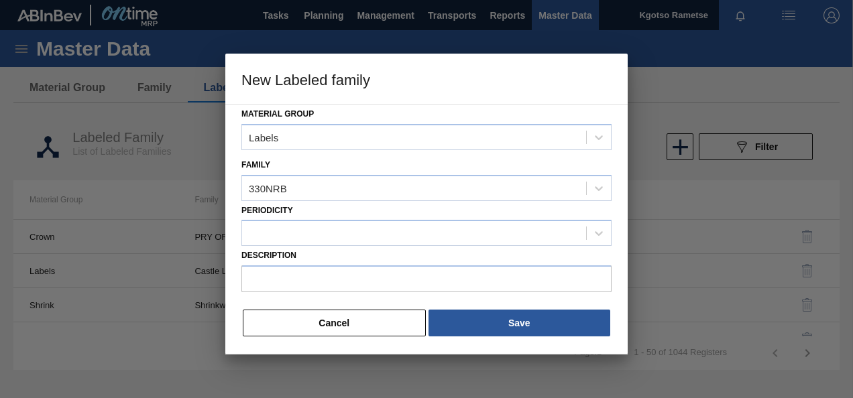
click at [290, 246] on label "Description" at bounding box center [426, 255] width 370 height 19
click at [290, 265] on input "Description" at bounding box center [426, 278] width 370 height 27
click at [290, 246] on label "Description" at bounding box center [426, 255] width 370 height 19
click at [290, 265] on input "Description" at bounding box center [426, 278] width 370 height 27
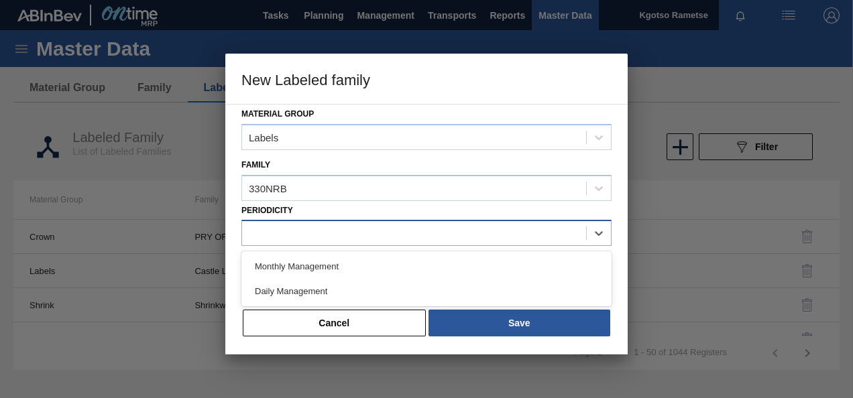
click at [292, 239] on div at bounding box center [414, 233] width 344 height 19
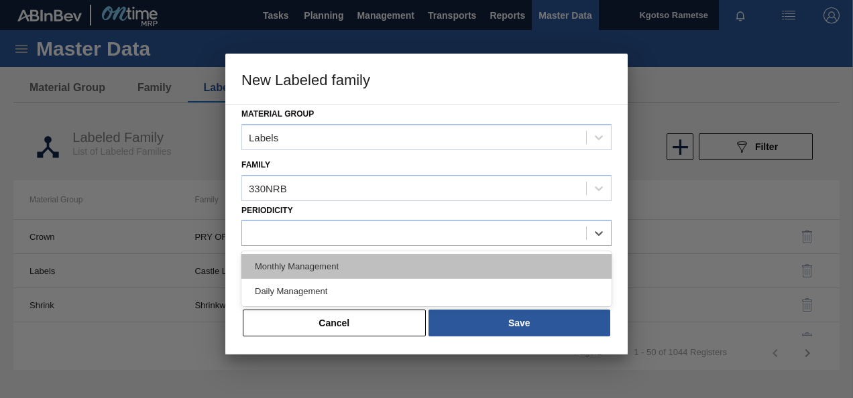
click at [287, 269] on div "Monthly Management" at bounding box center [426, 266] width 370 height 25
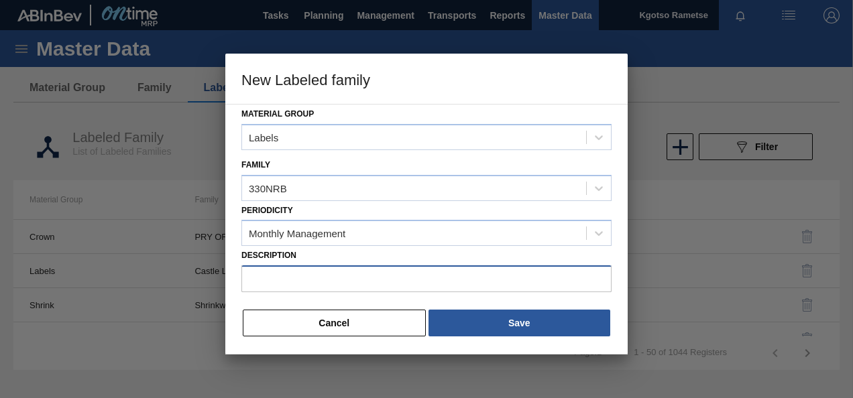
click at [288, 271] on input "Description" at bounding box center [426, 278] width 370 height 27
click at [393, 278] on input "Description" at bounding box center [426, 278] width 370 height 27
paste input "PSL Label Body 330NRB CLT PU 25"
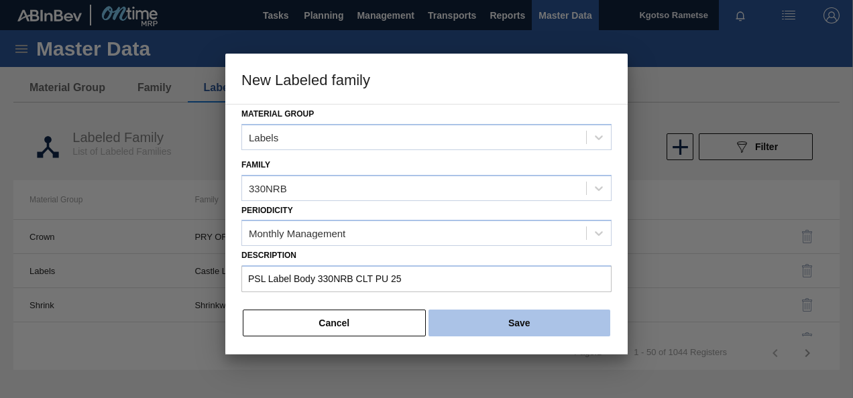
click at [487, 314] on button "Save" at bounding box center [519, 323] width 182 height 27
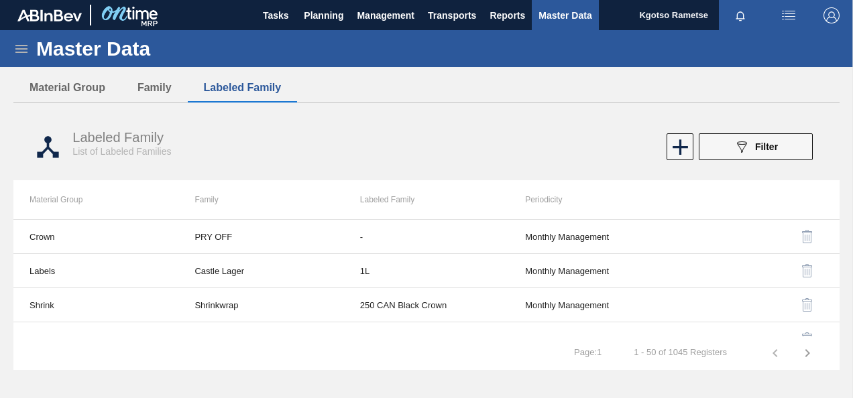
click at [26, 47] on icon at bounding box center [21, 49] width 16 height 16
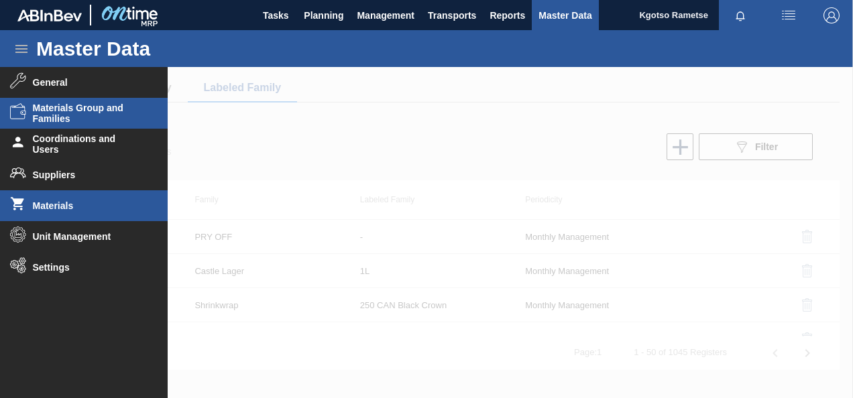
click at [54, 209] on span "Materials" at bounding box center [88, 205] width 111 height 11
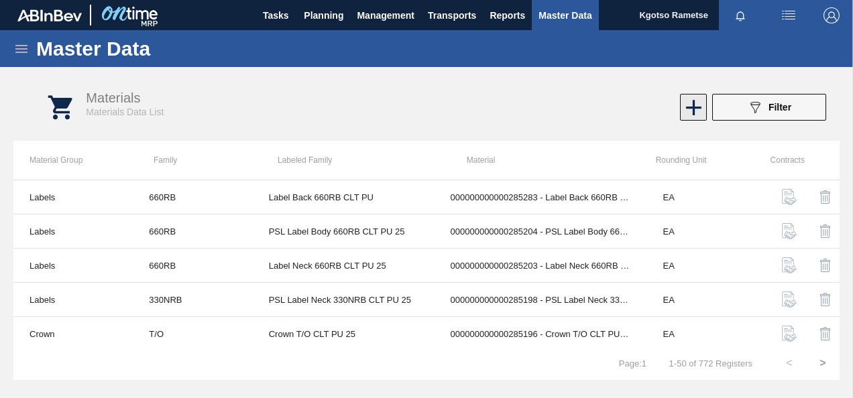
click at [692, 113] on icon at bounding box center [693, 108] width 26 height 26
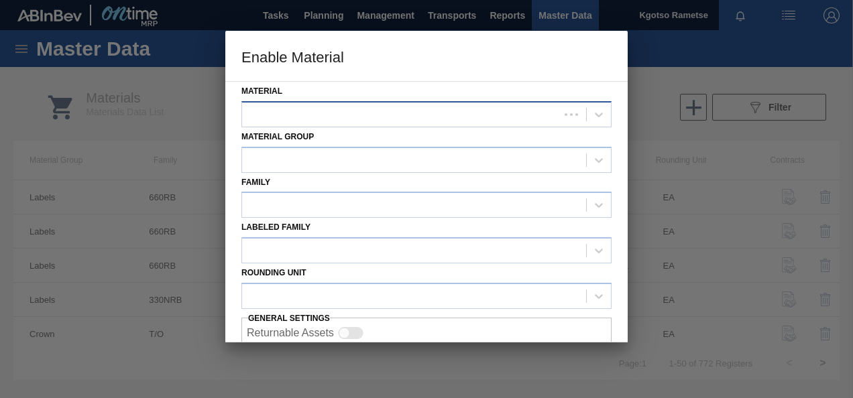
click at [273, 108] on div at bounding box center [400, 114] width 317 height 19
click at [291, 122] on div at bounding box center [414, 114] width 344 height 19
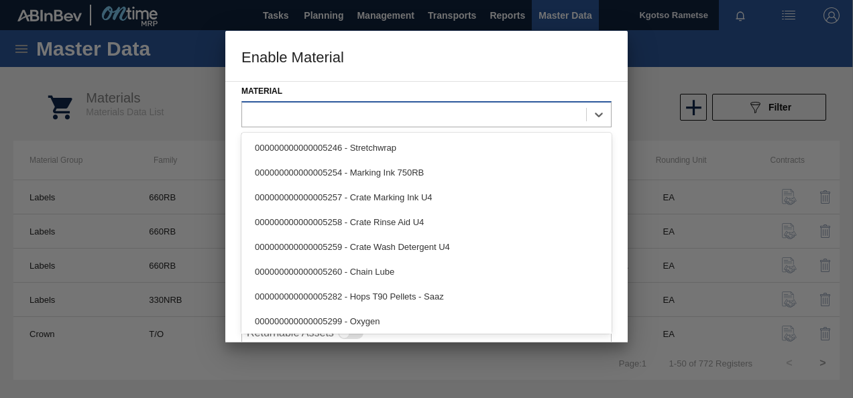
paste input "285199"
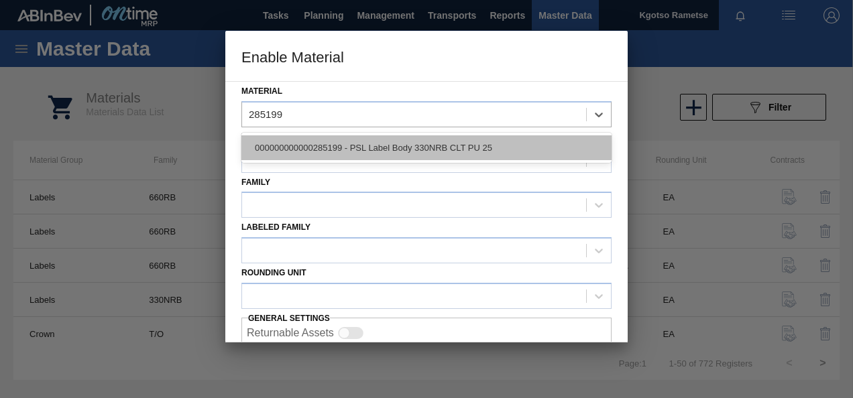
click at [304, 143] on div "000000000000285199 - PSL Label Body 330NRB CLT PU 25" at bounding box center [426, 147] width 370 height 25
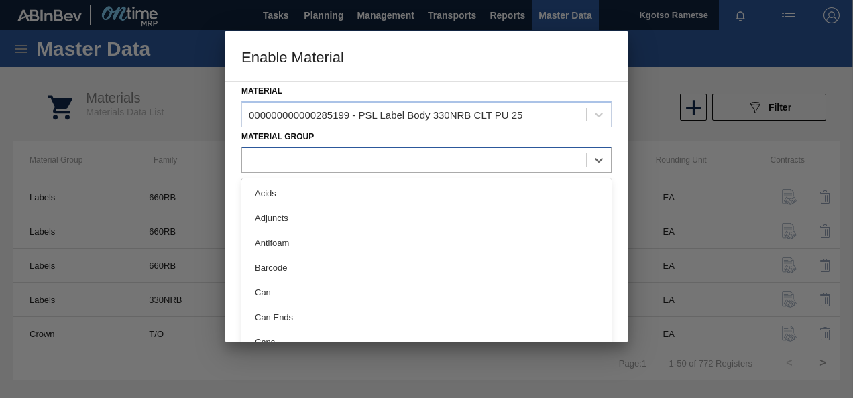
click at [288, 161] on div at bounding box center [414, 159] width 344 height 19
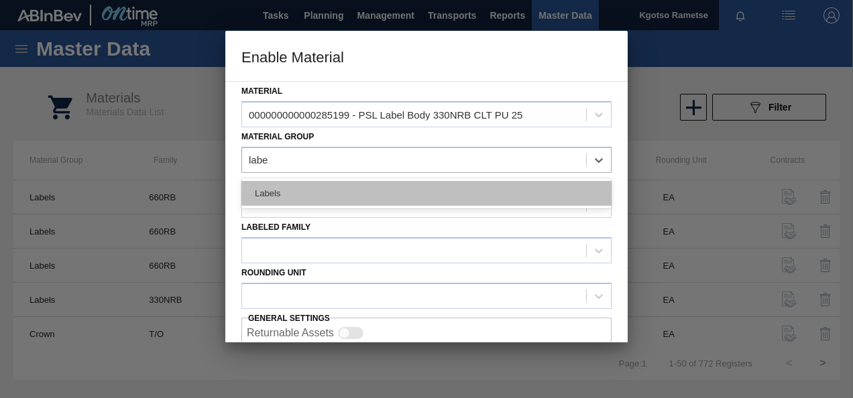
click at [300, 204] on div "Labels" at bounding box center [426, 193] width 370 height 25
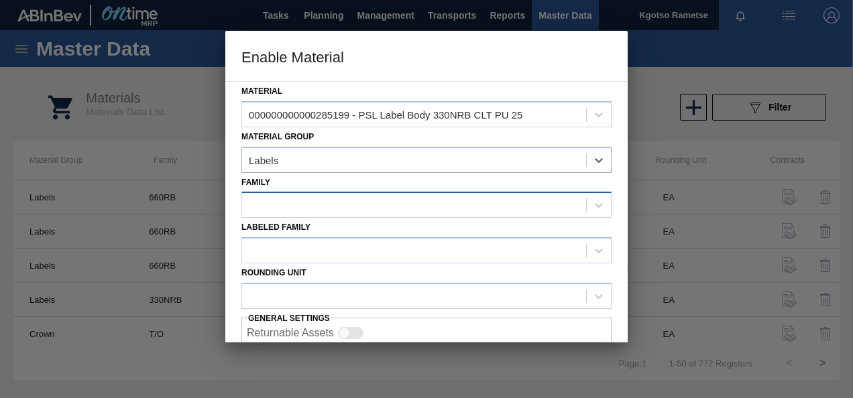
click at [304, 194] on div at bounding box center [426, 205] width 370 height 26
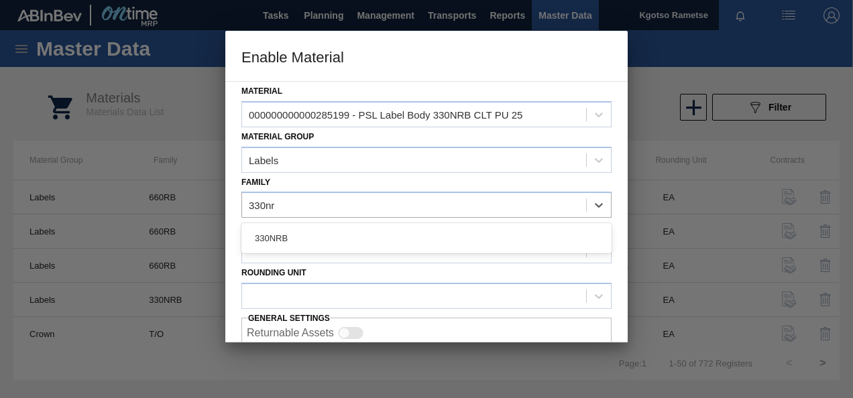
click at [341, 236] on div "330NRB" at bounding box center [426, 238] width 370 height 25
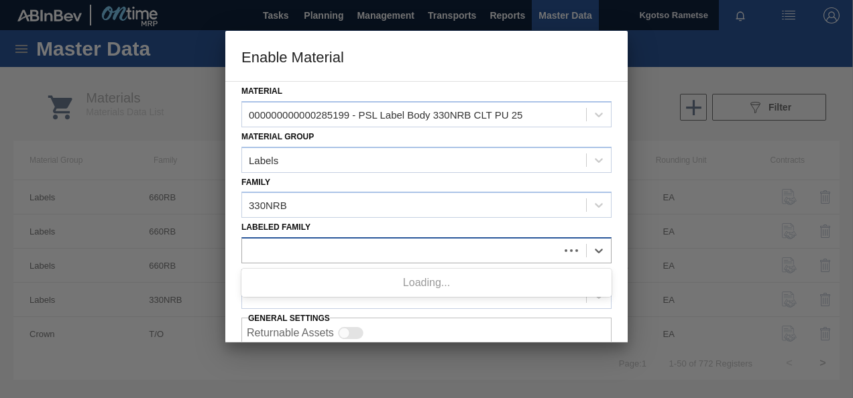
click at [340, 248] on div at bounding box center [400, 250] width 317 height 19
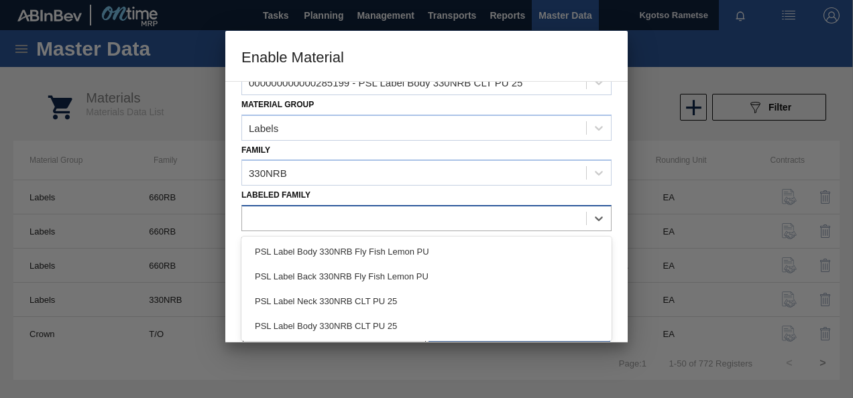
scroll to position [50, 0]
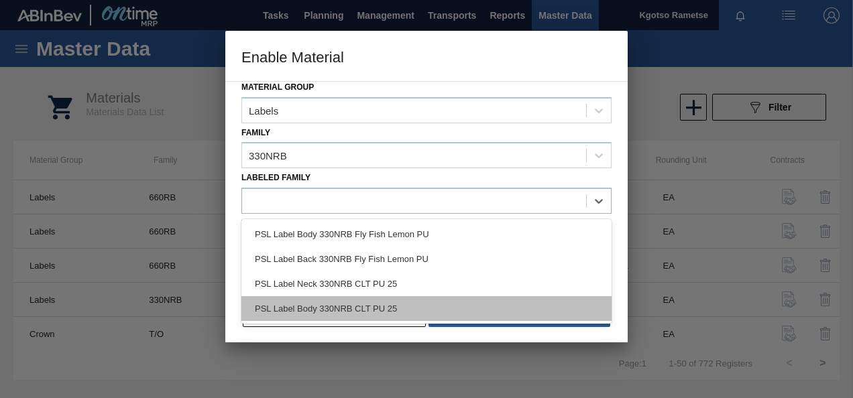
click at [337, 297] on div "PSL Label Body 330NRB CLT PU 25" at bounding box center [426, 308] width 370 height 25
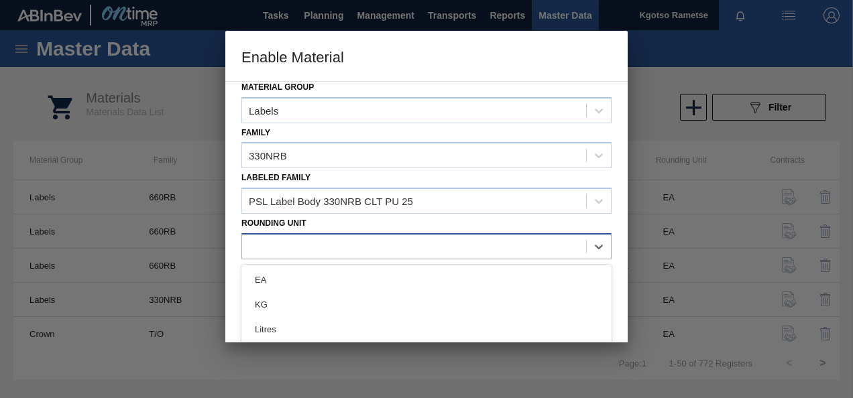
click at [326, 245] on div at bounding box center [414, 246] width 344 height 19
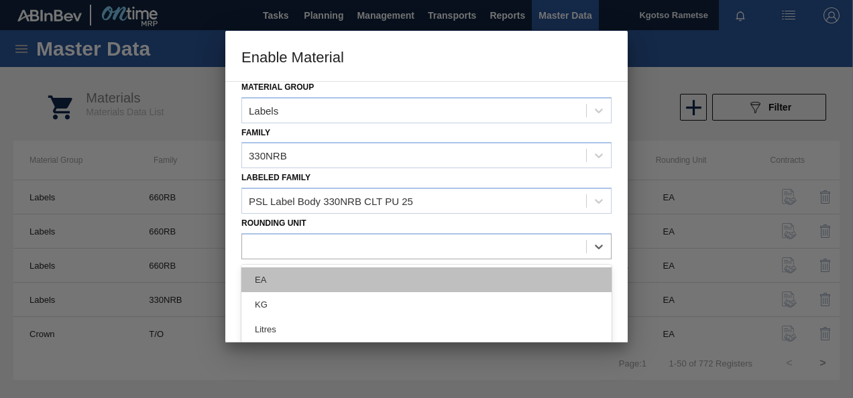
click at [318, 274] on div "EA" at bounding box center [426, 279] width 370 height 25
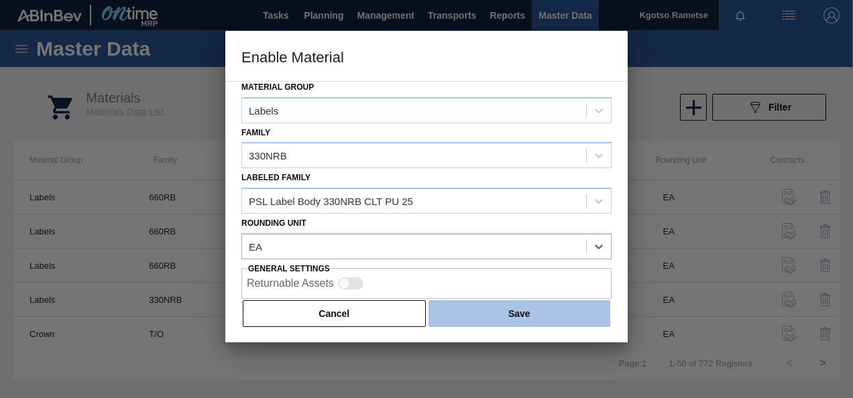
click at [475, 300] on button "Save" at bounding box center [519, 313] width 182 height 27
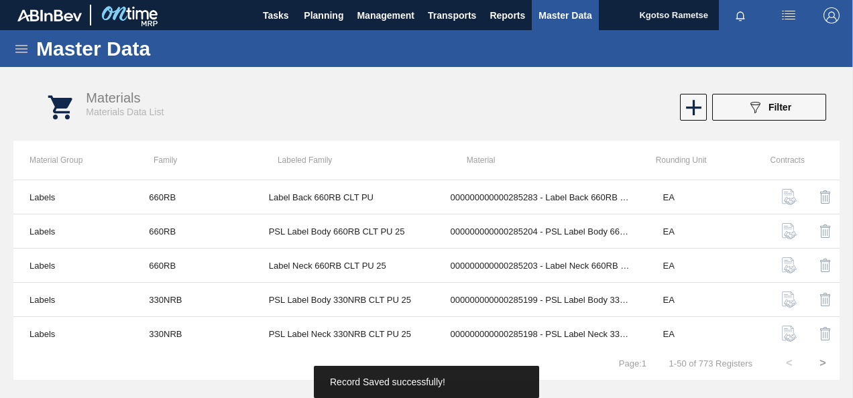
click at [12, 49] on div "Master Data" at bounding box center [426, 48] width 853 height 37
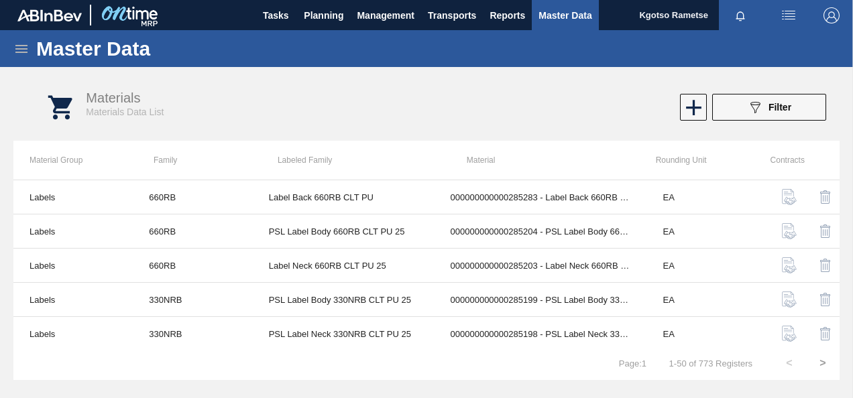
click at [13, 48] on icon at bounding box center [21, 49] width 16 height 16
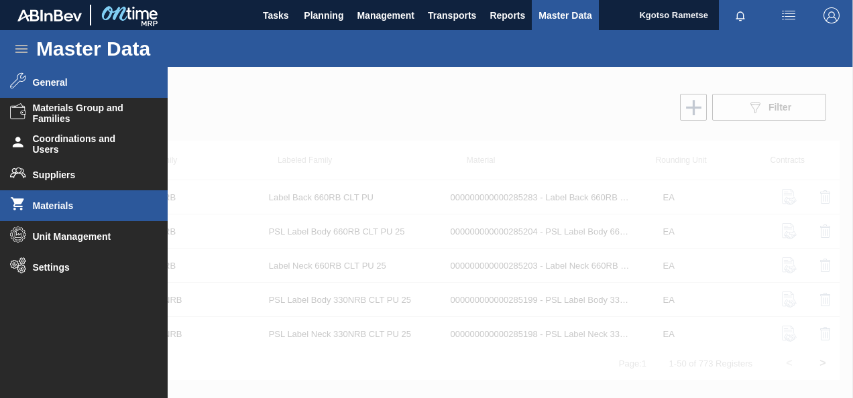
click at [51, 75] on li "General" at bounding box center [84, 82] width 168 height 31
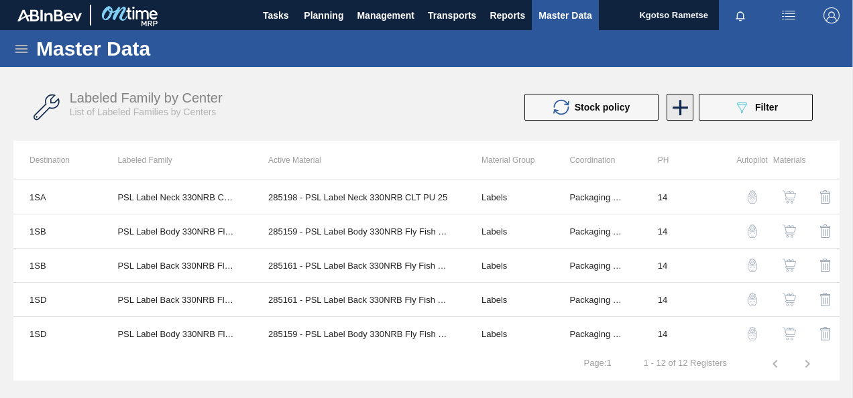
click at [678, 102] on icon at bounding box center [680, 108] width 26 height 26
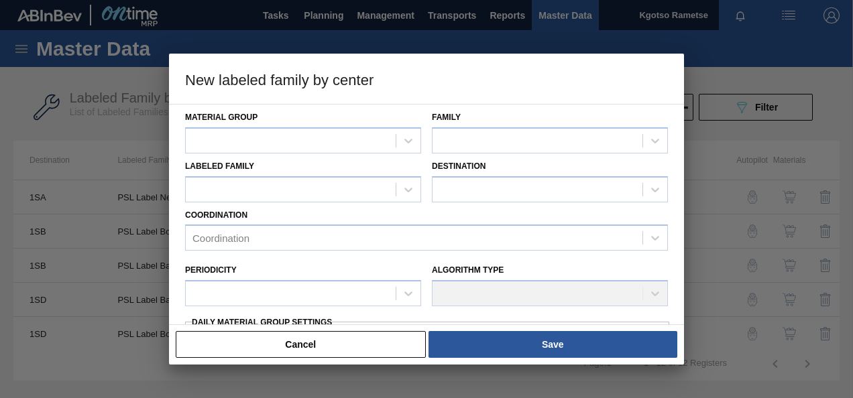
click at [349, 123] on div "Material Group" at bounding box center [303, 131] width 236 height 46
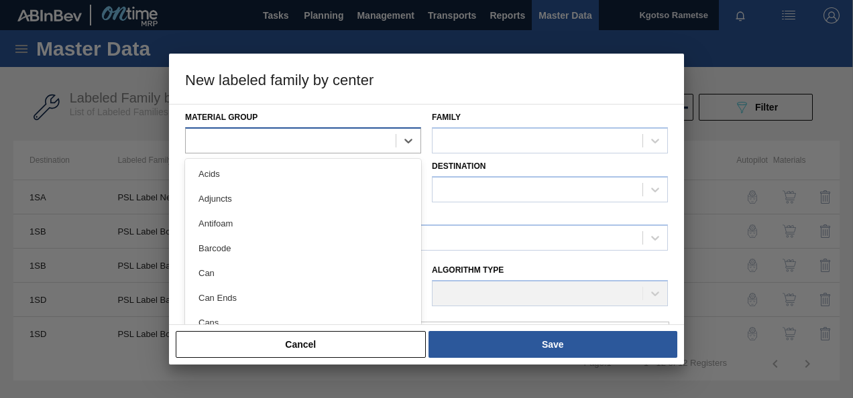
click at [343, 133] on div at bounding box center [291, 140] width 210 height 19
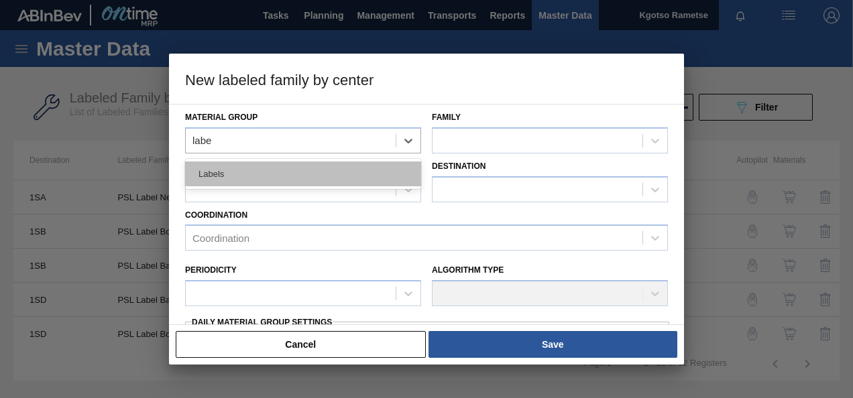
click at [344, 170] on div "Labels" at bounding box center [303, 174] width 236 height 25
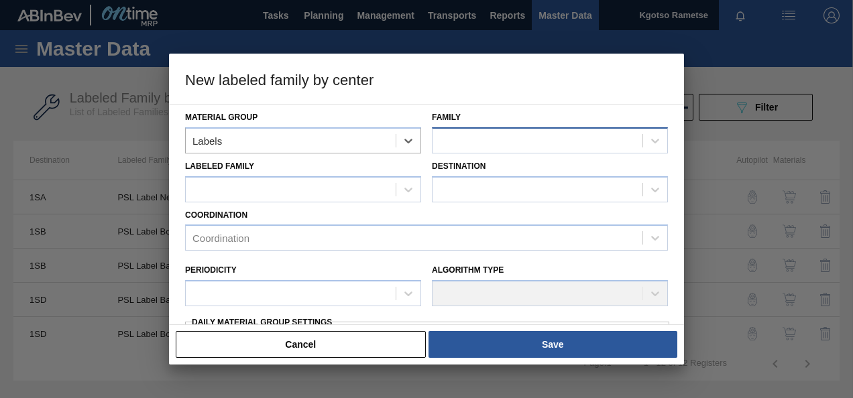
click at [477, 133] on div at bounding box center [537, 140] width 210 height 19
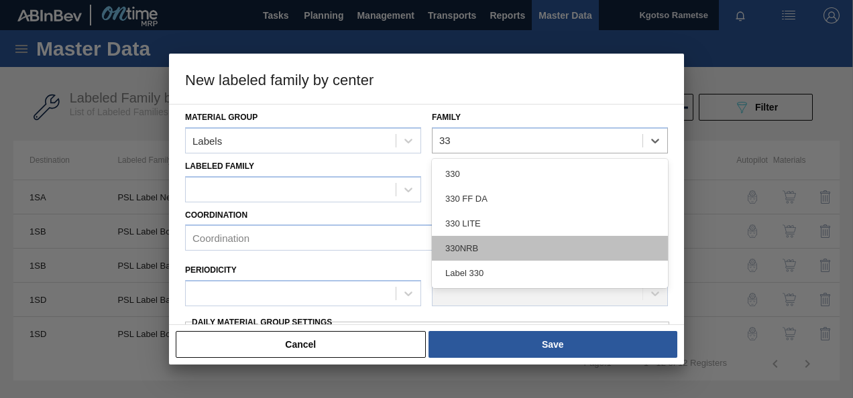
click at [474, 253] on div "330NRB" at bounding box center [550, 248] width 236 height 25
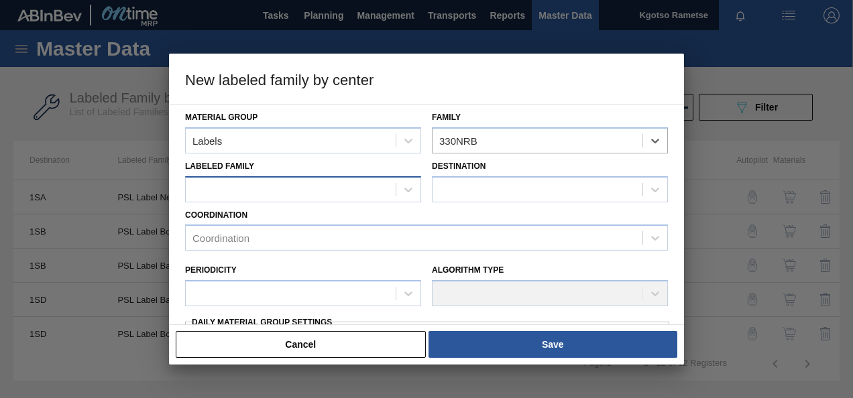
click at [312, 181] on div at bounding box center [291, 189] width 210 height 19
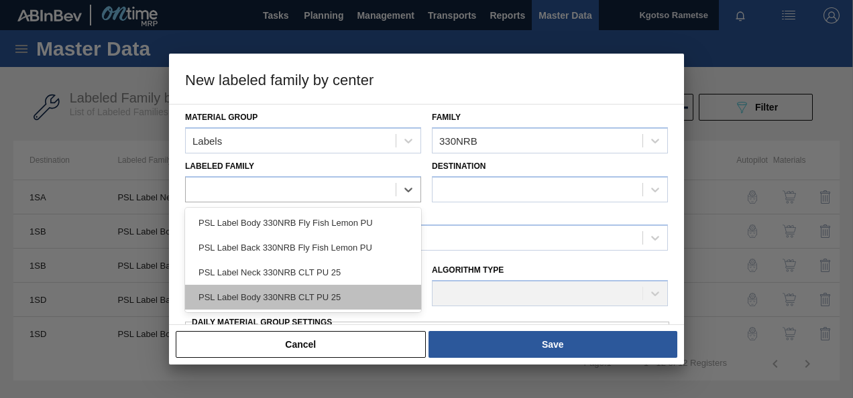
click at [290, 291] on div "PSL Label Body 330NRB CLT PU 25" at bounding box center [303, 297] width 236 height 25
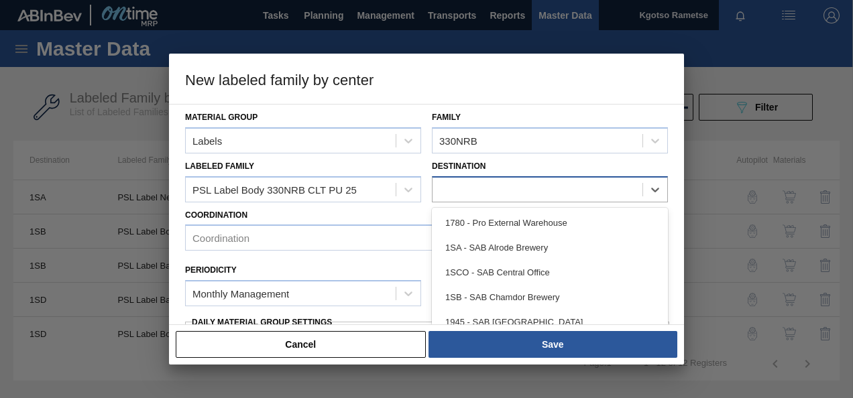
click at [493, 180] on div at bounding box center [537, 189] width 210 height 19
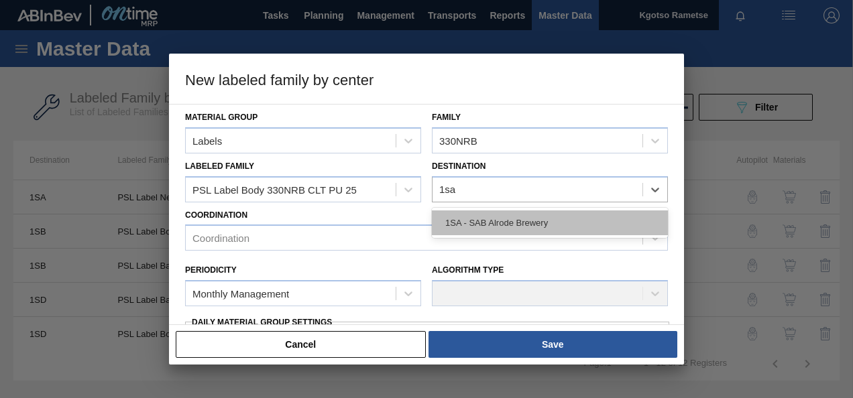
click at [493, 231] on div "1SA - SAB Alrode Brewery" at bounding box center [550, 222] width 236 height 25
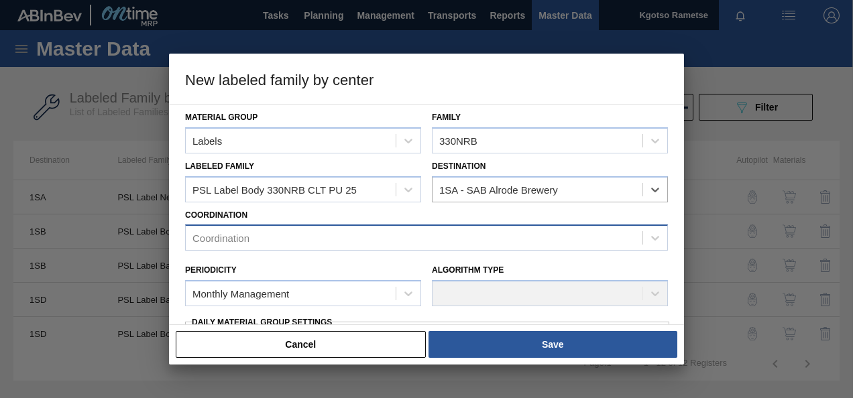
click at [326, 233] on div "Coordination" at bounding box center [414, 238] width 457 height 19
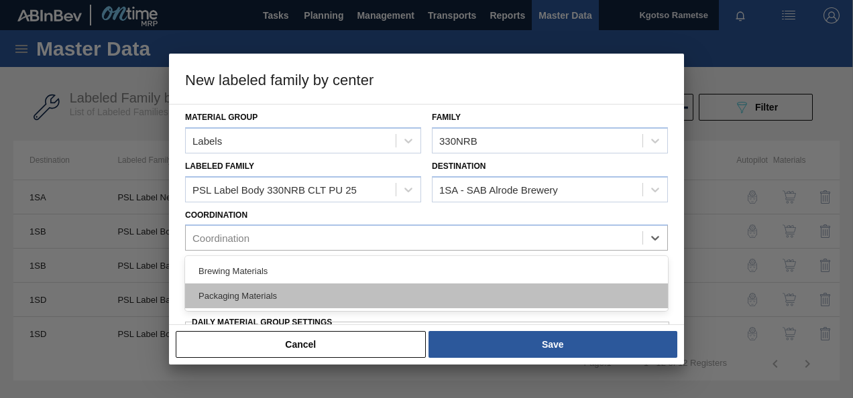
click at [240, 289] on div "Packaging Materials" at bounding box center [426, 296] width 483 height 25
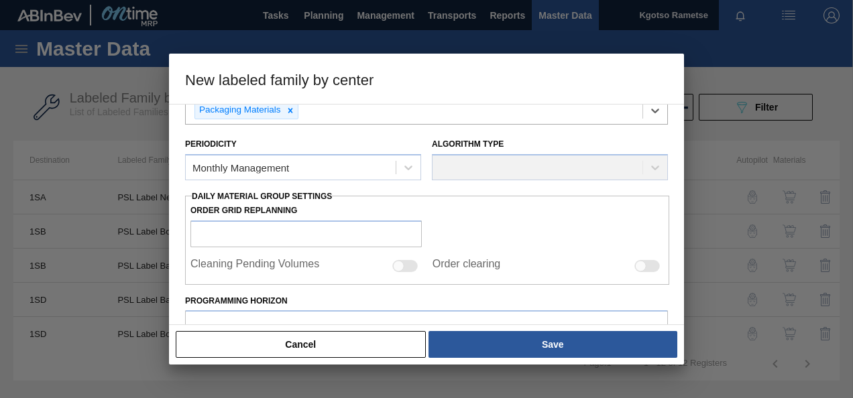
scroll to position [134, 0]
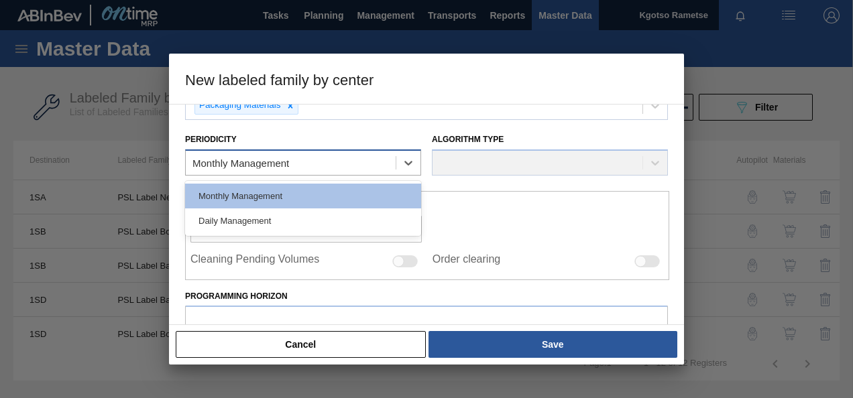
drag, startPoint x: 274, startPoint y: 160, endPoint x: 266, endPoint y: 175, distance: 16.5
click at [272, 162] on div "Monthly Management" at bounding box center [240, 163] width 97 height 11
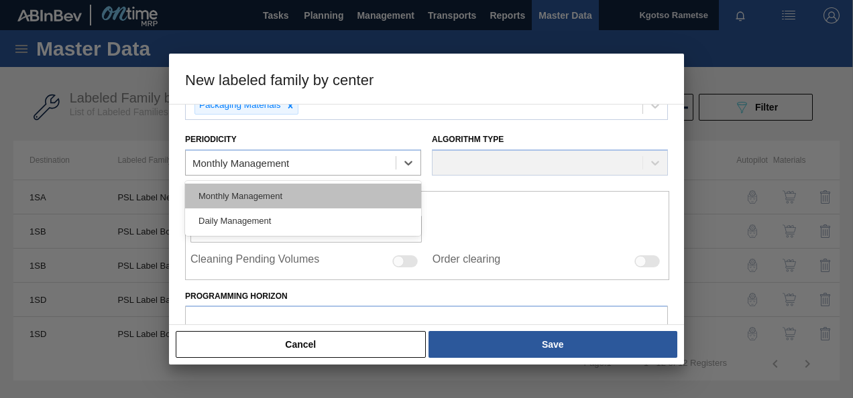
click at [260, 198] on div "Monthly Management" at bounding box center [303, 196] width 236 height 25
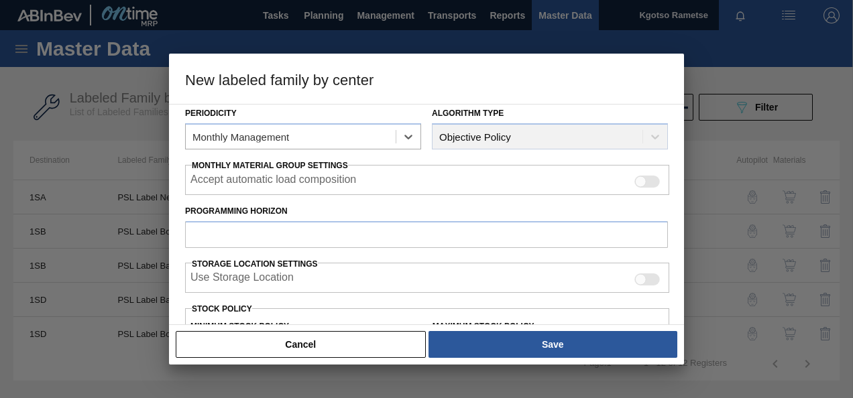
scroll to position [201, 0]
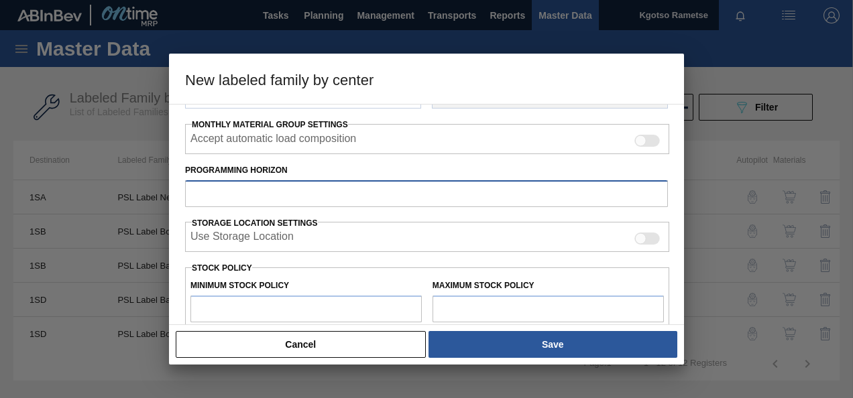
click at [254, 184] on input "Programming Horizon" at bounding box center [426, 193] width 483 height 27
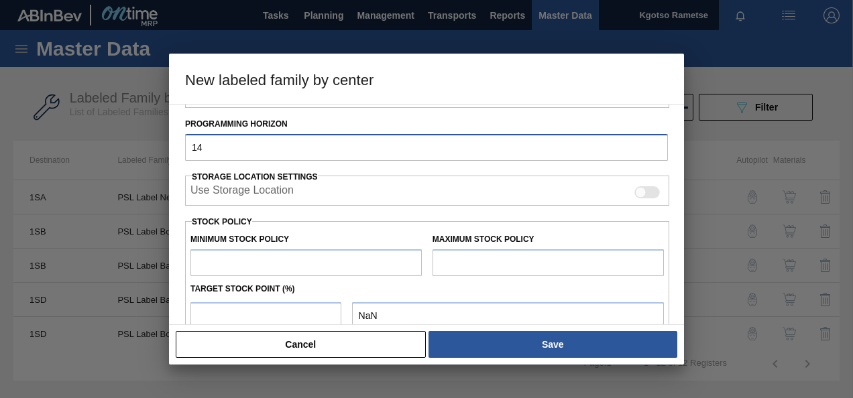
scroll to position [268, 0]
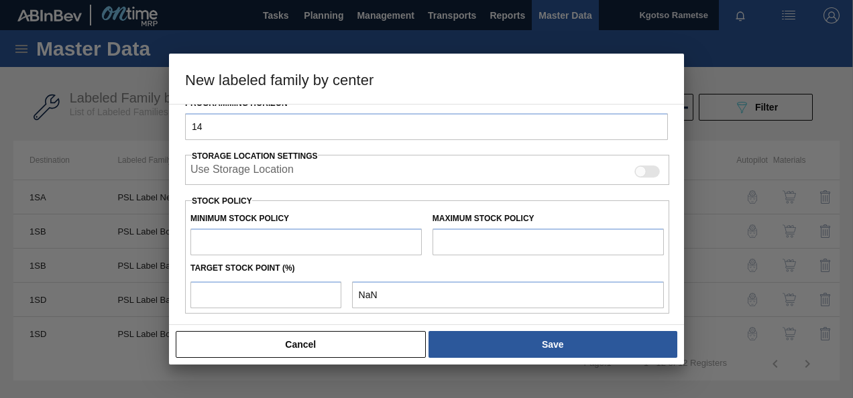
click at [242, 245] on input "text" at bounding box center [305, 242] width 231 height 27
click at [171, 243] on div "Material Group Labels Family 330NRB Labeled Family PSL Label Body 330NRB CLT PU…" at bounding box center [426, 214] width 515 height 221
click at [502, 235] on input "text" at bounding box center [547, 242] width 231 height 27
click at [260, 295] on input "number" at bounding box center [265, 295] width 151 height 27
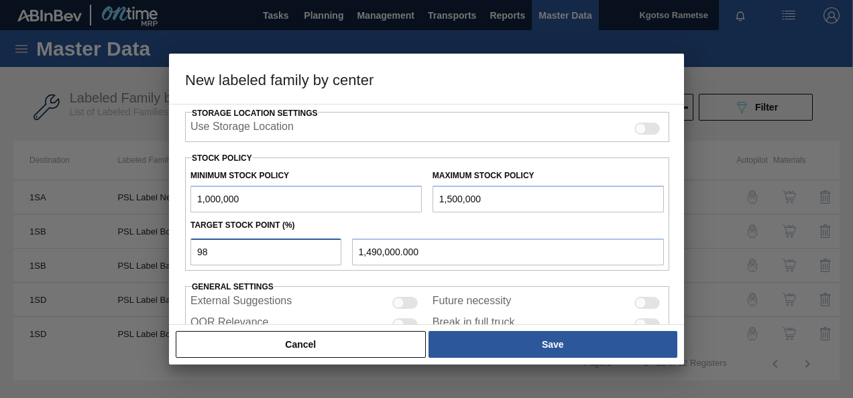
scroll to position [370, 0]
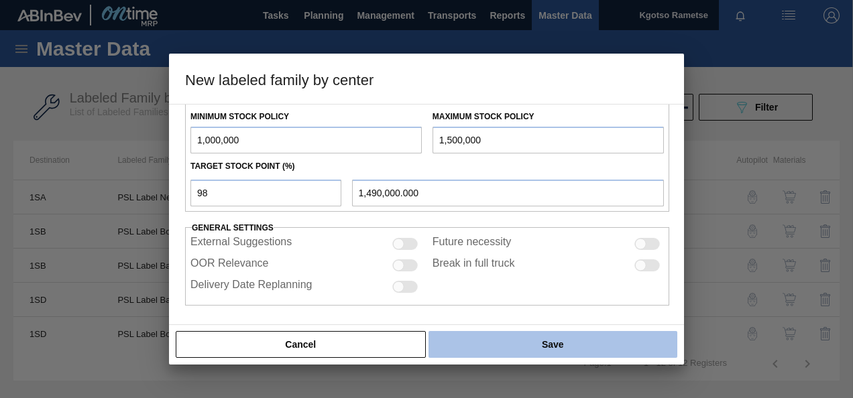
click at [530, 333] on button "Save" at bounding box center [552, 344] width 249 height 27
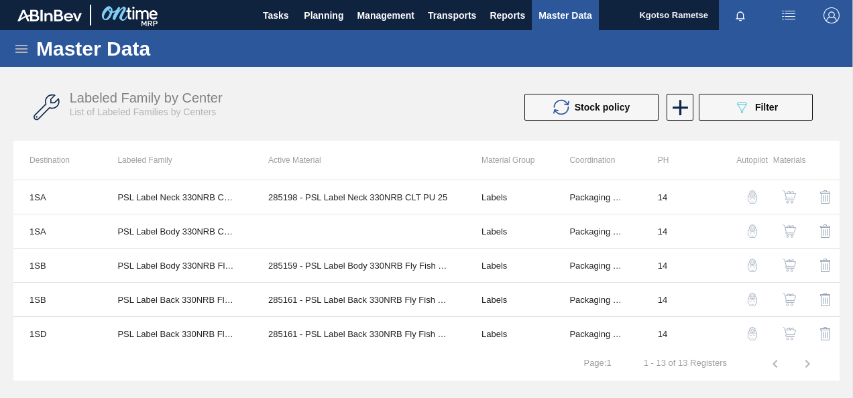
click at [787, 230] on img "button" at bounding box center [788, 231] width 13 height 13
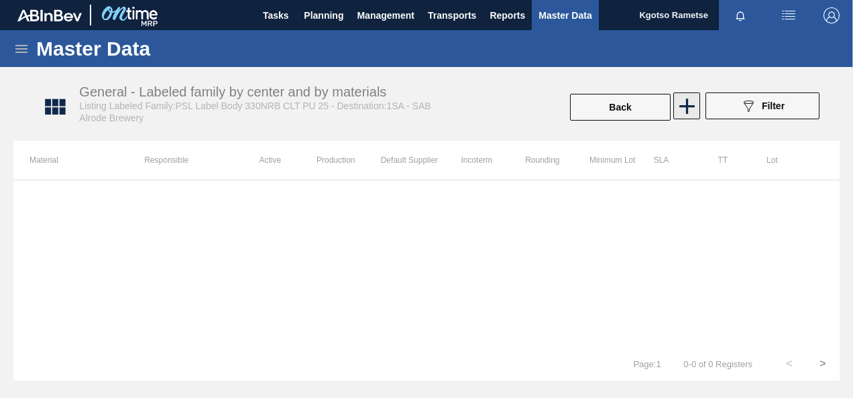
click at [680, 97] on icon at bounding box center [687, 106] width 26 height 26
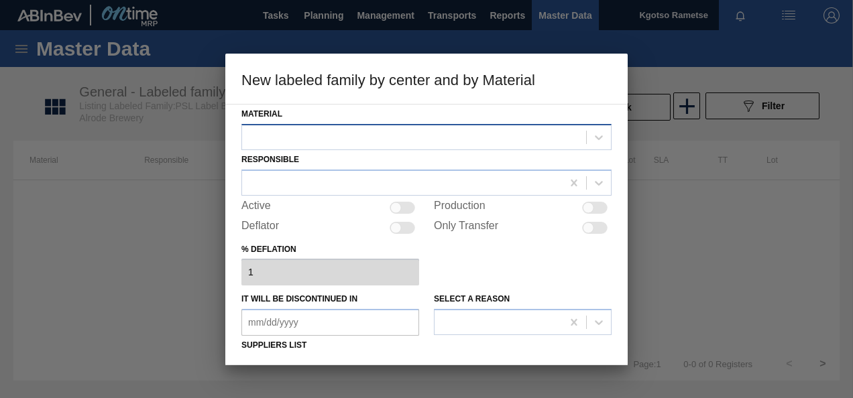
click at [408, 138] on div at bounding box center [414, 136] width 344 height 19
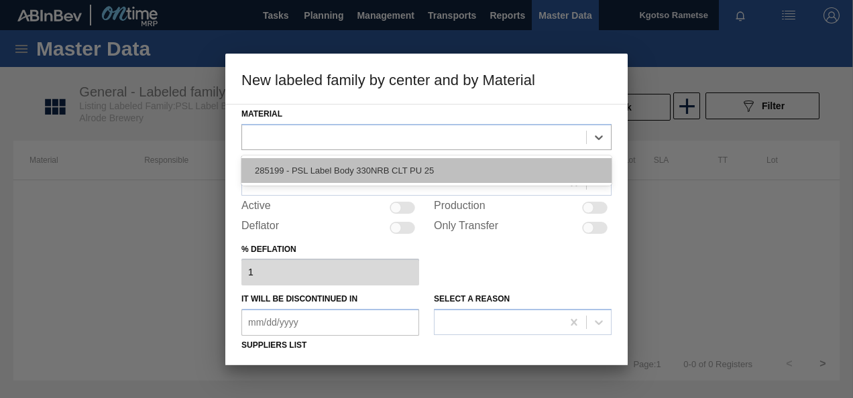
click at [383, 169] on div "285199 - PSL Label Body 330NRB CLT PU 25" at bounding box center [426, 170] width 370 height 25
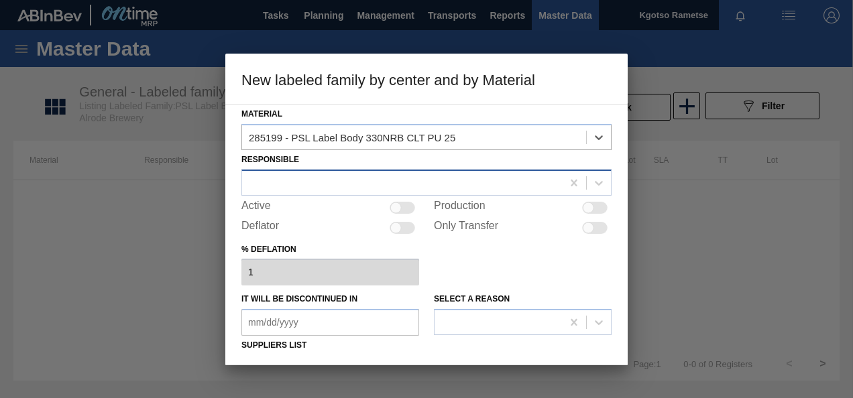
click at [335, 184] on div at bounding box center [402, 182] width 320 height 19
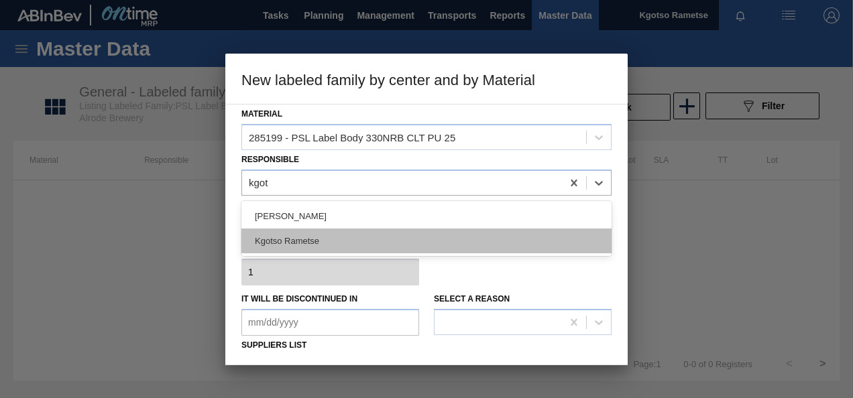
click at [306, 245] on div "Kgotso Rametse" at bounding box center [426, 241] width 370 height 25
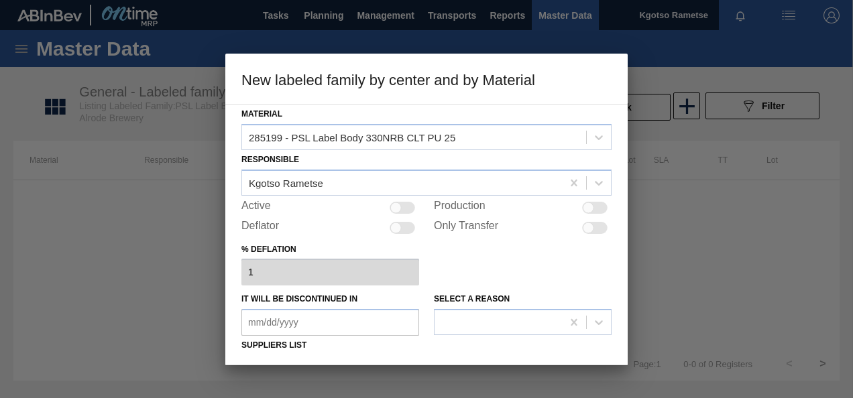
click at [405, 204] on div at bounding box center [401, 208] width 25 height 12
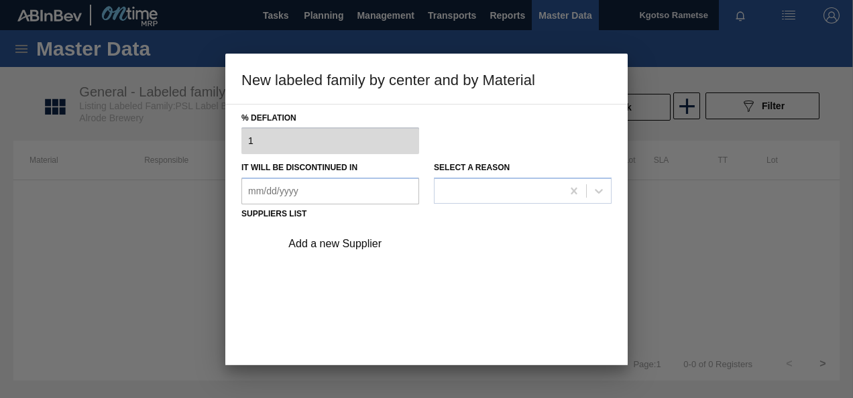
scroll to position [134, 0]
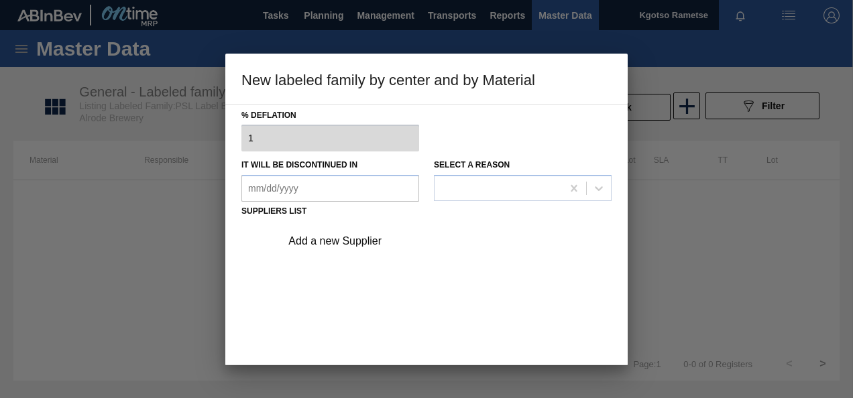
click at [332, 235] on div "Add a new Supplier" at bounding box center [419, 241] width 263 height 12
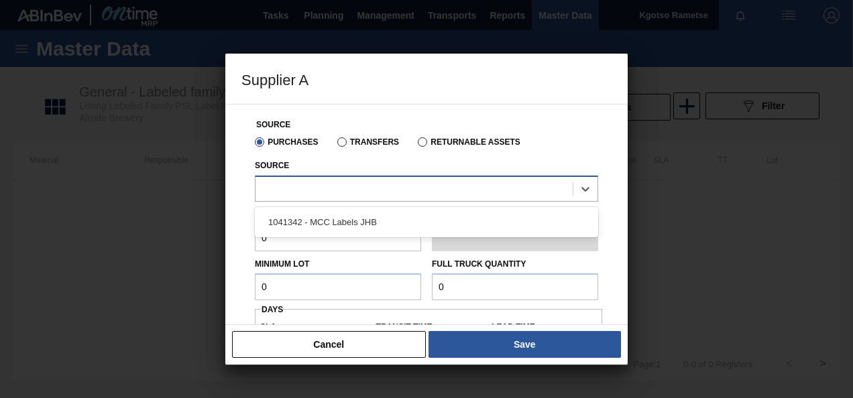
click at [326, 181] on div at bounding box center [413, 188] width 317 height 19
click at [319, 213] on div "1041342 - MCC Labels JHB" at bounding box center [426, 222] width 343 height 25
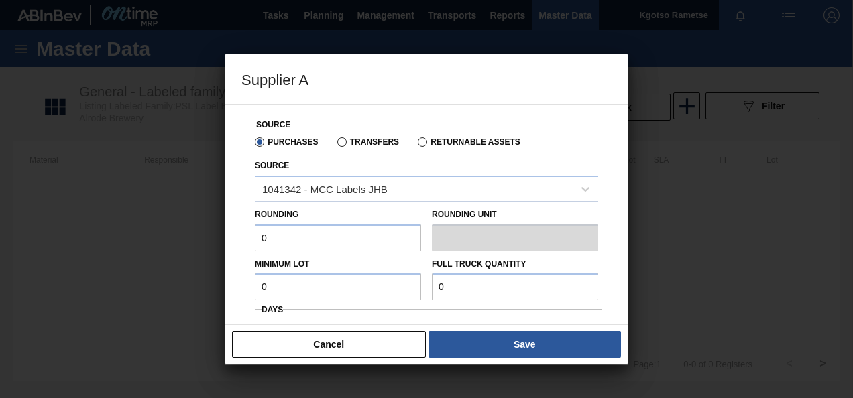
drag, startPoint x: 286, startPoint y: 240, endPoint x: 170, endPoint y: 245, distance: 116.1
click at [229, 243] on div "Source Purchases Transfers Returnable Assets Source 1041342 - MCC Labels JHB Ro…" at bounding box center [426, 214] width 402 height 221
drag, startPoint x: 281, startPoint y: 282, endPoint x: 190, endPoint y: 283, distance: 90.5
click at [243, 283] on div "Source Purchases Transfers Returnable Assets Source 1041342 - MCC Labels JHB Ro…" at bounding box center [426, 318] width 370 height 427
drag, startPoint x: 305, startPoint y: 280, endPoint x: 72, endPoint y: 282, distance: 232.6
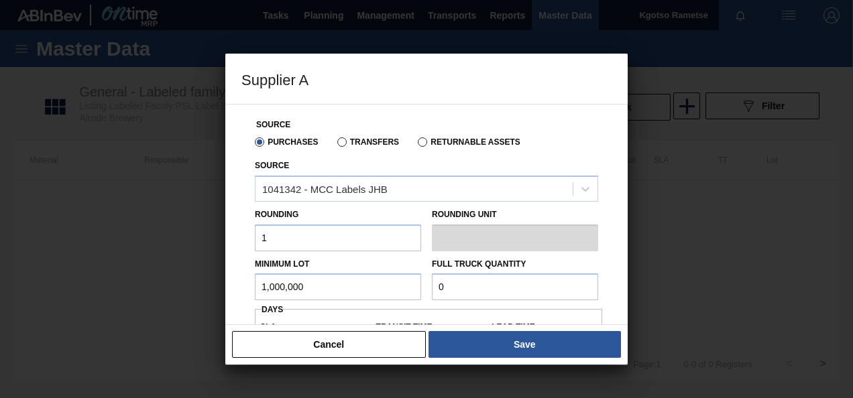
click at [82, 284] on div "Supplier A Source Purchases Transfers Returnable Assets Source 1041342 - MCC La…" at bounding box center [426, 199] width 853 height 398
drag, startPoint x: 453, startPoint y: 283, endPoint x: 355, endPoint y: 294, distance: 99.1
click at [355, 294] on div "Minimum Lot 1,000,000 Full Truck Quantity 0" at bounding box center [426, 276] width 354 height 50
paste input "1,000,00"
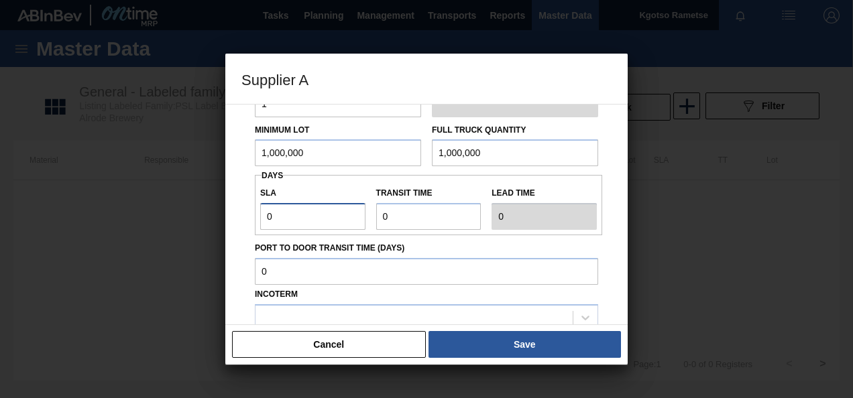
drag, startPoint x: 274, startPoint y: 221, endPoint x: 239, endPoint y: 224, distance: 35.6
click at [239, 224] on div "Source Purchases Transfers Returnable Assets Source 1041342 - MCC Labels JHB Ro…" at bounding box center [426, 214] width 402 height 221
drag, startPoint x: 388, startPoint y: 213, endPoint x: 339, endPoint y: 225, distance: 50.4
click at [362, 217] on div "SLA 1 Transit time Lead time 1" at bounding box center [428, 205] width 347 height 50
click at [281, 298] on label "Incoterm" at bounding box center [276, 294] width 43 height 9
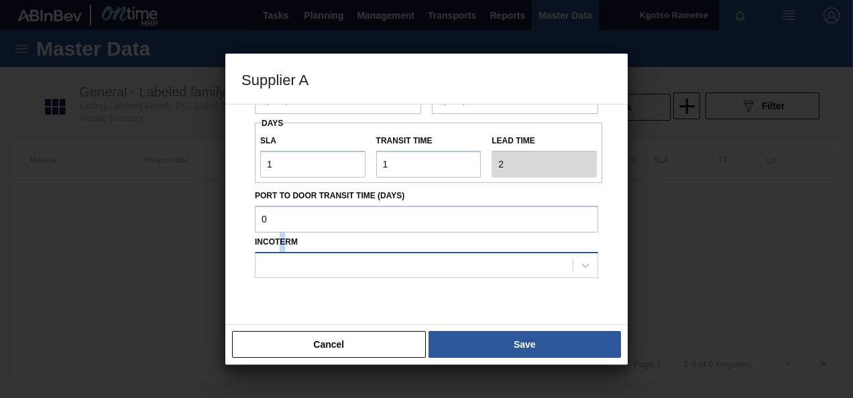
scroll to position [201, 0]
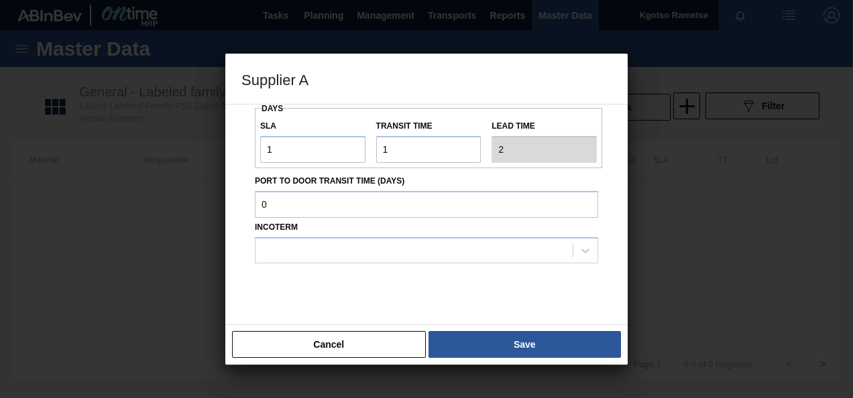
click at [273, 236] on div "Incoterm" at bounding box center [426, 241] width 343 height 46
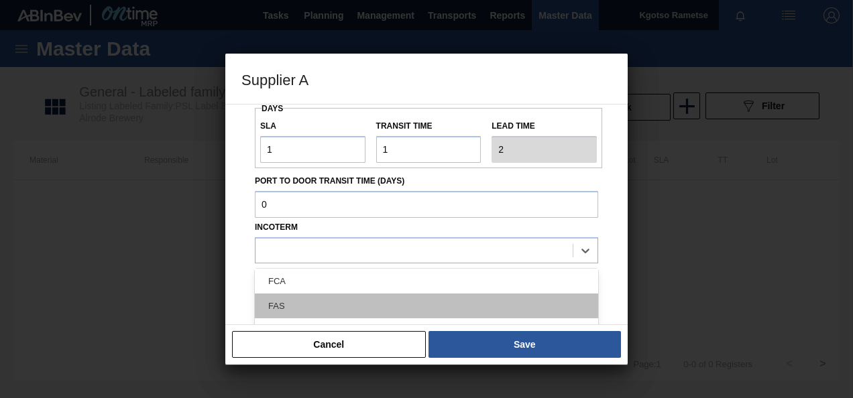
scroll to position [10, 0]
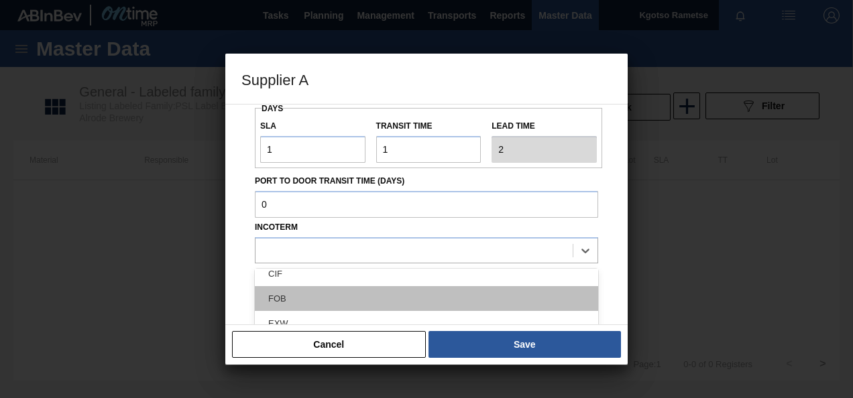
click at [295, 291] on div "FOB" at bounding box center [426, 298] width 343 height 25
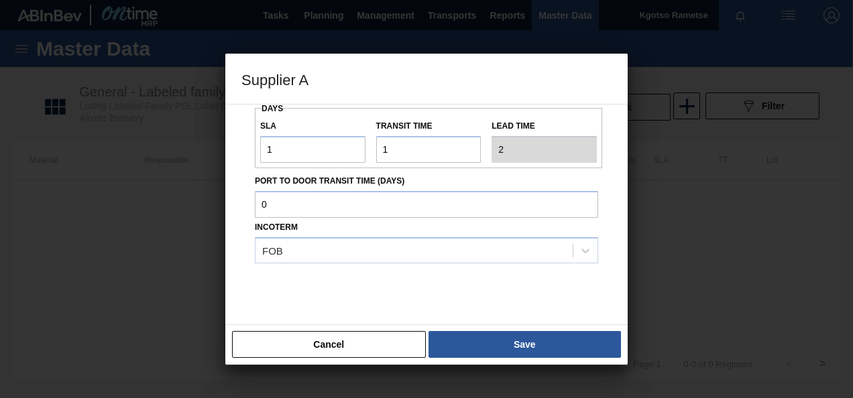
click at [547, 345] on button "Save" at bounding box center [524, 344] width 192 height 27
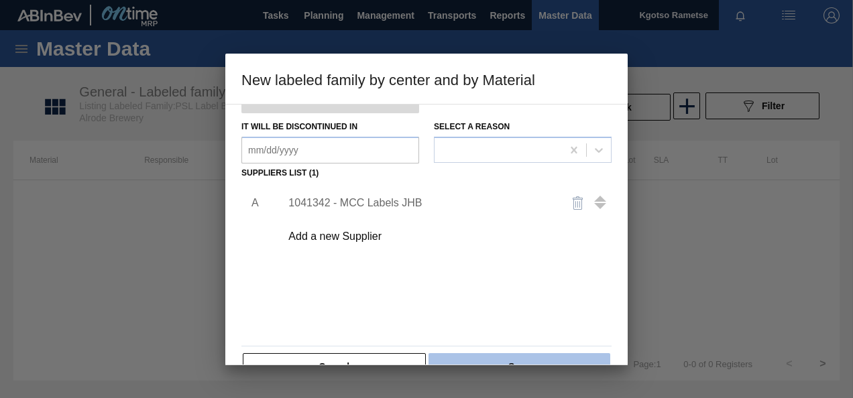
scroll to position [204, 0]
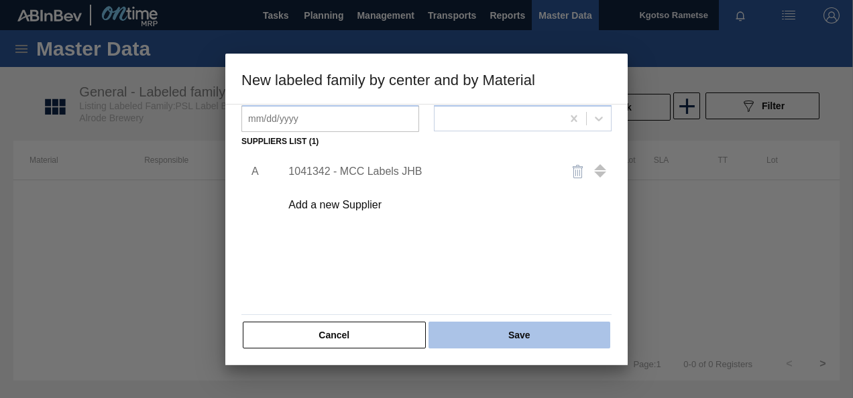
click at [481, 327] on button "Save" at bounding box center [519, 335] width 182 height 27
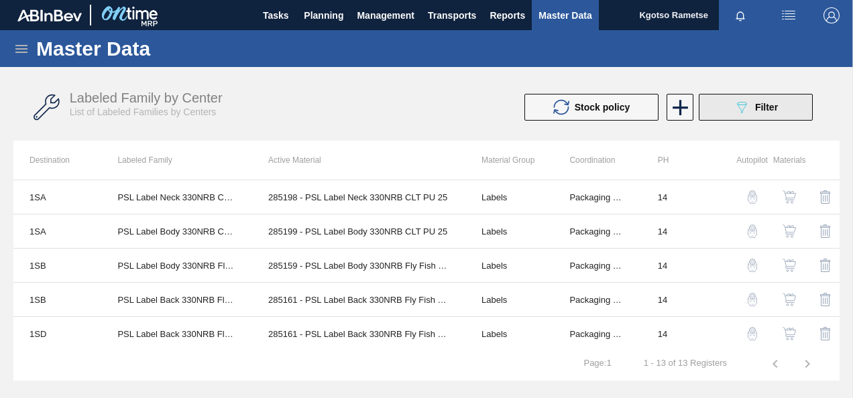
click at [731, 112] on button "089F7B8B-B2A5-4AFE-B5C0-19BA573D28AC Filter" at bounding box center [756, 107] width 114 height 27
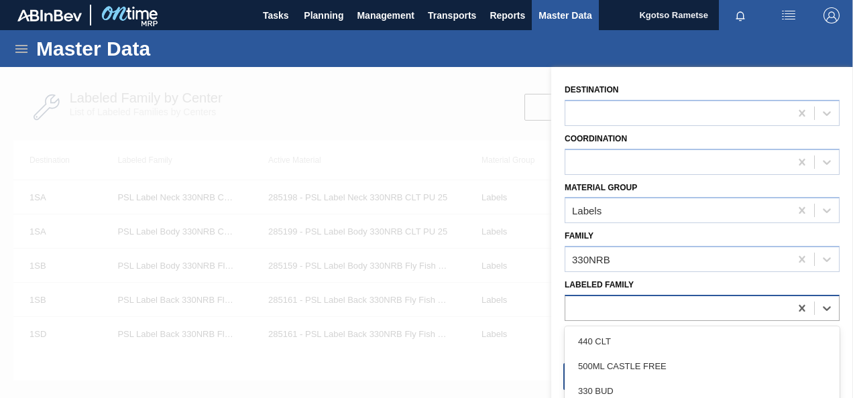
click at [637, 307] on div at bounding box center [677, 307] width 225 height 19
click at [630, 307] on div at bounding box center [677, 307] width 225 height 19
paste Family "PSL Label Body 330NRB CLT PU 25"
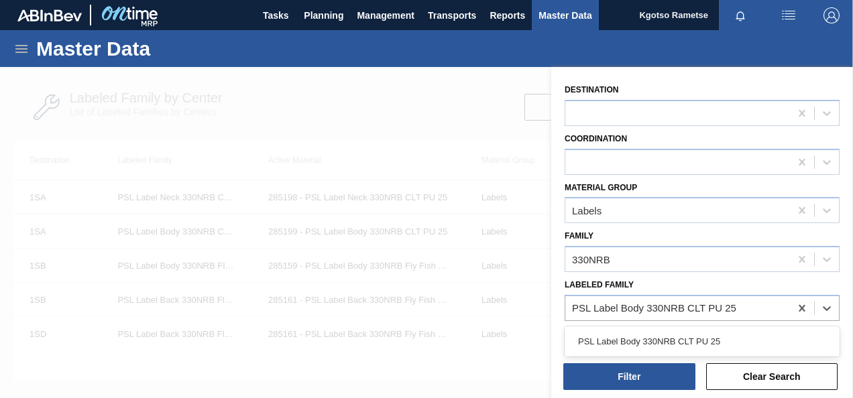
click at [621, 338] on div "PSL Label Body 330NRB CLT PU 25" at bounding box center [701, 341] width 275 height 25
click at [622, 392] on div "Filter Clear Search" at bounding box center [697, 368] width 302 height 68
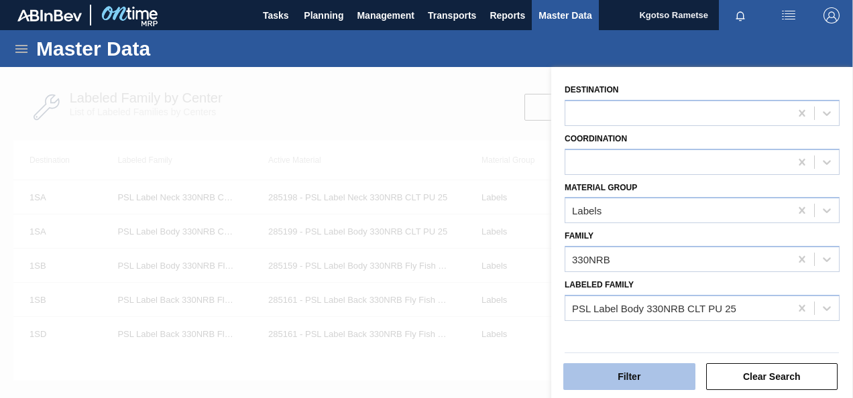
click at [623, 378] on button "Filter" at bounding box center [629, 376] width 132 height 27
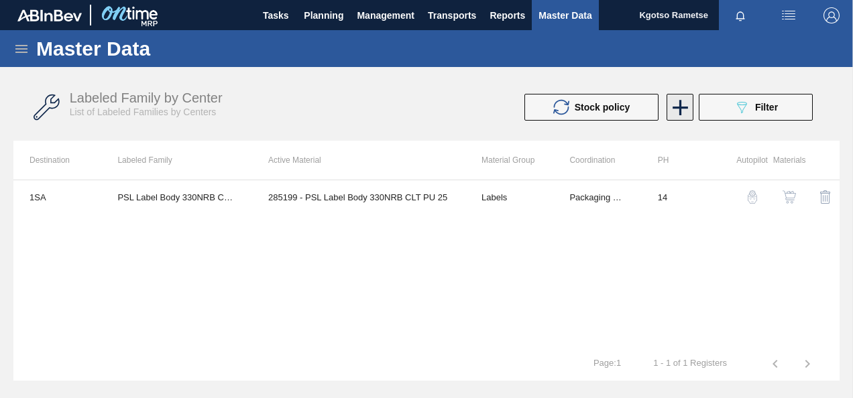
click at [686, 107] on icon at bounding box center [679, 107] width 15 height 15
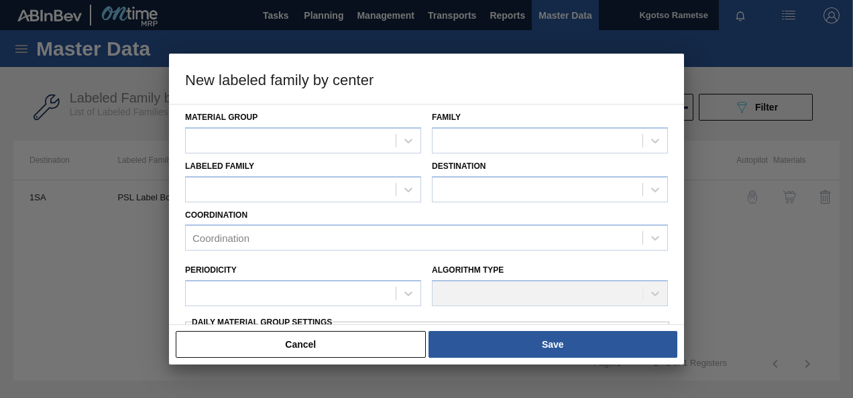
click at [347, 125] on div "Material Group" at bounding box center [303, 131] width 236 height 46
click at [345, 133] on div at bounding box center [291, 140] width 210 height 19
click at [312, 182] on div "Labels" at bounding box center [303, 174] width 236 height 25
click at [480, 142] on div at bounding box center [537, 140] width 210 height 19
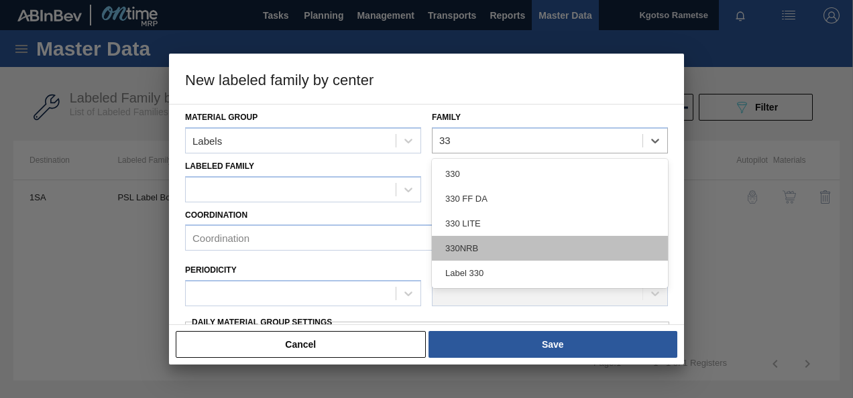
click at [470, 247] on div "330NRB" at bounding box center [550, 248] width 236 height 25
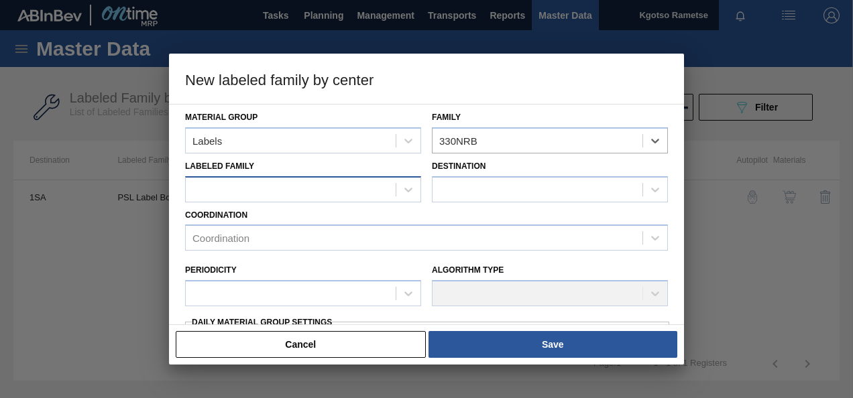
click at [194, 182] on div at bounding box center [291, 189] width 210 height 19
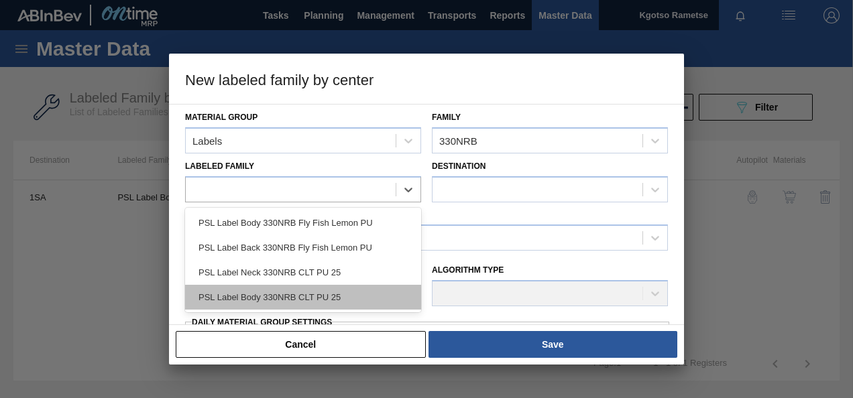
drag, startPoint x: 237, startPoint y: 295, endPoint x: 251, endPoint y: 282, distance: 19.0
click at [238, 295] on div "PSL Label Body 330NRB CLT PU 25" at bounding box center [303, 297] width 236 height 25
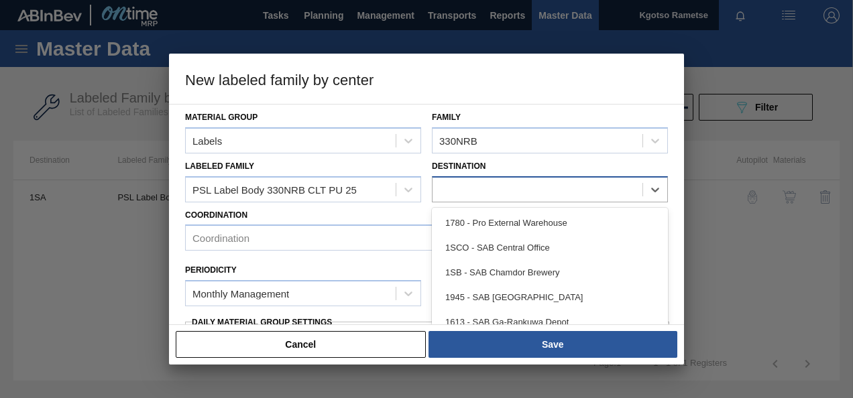
click at [534, 197] on div at bounding box center [537, 189] width 210 height 19
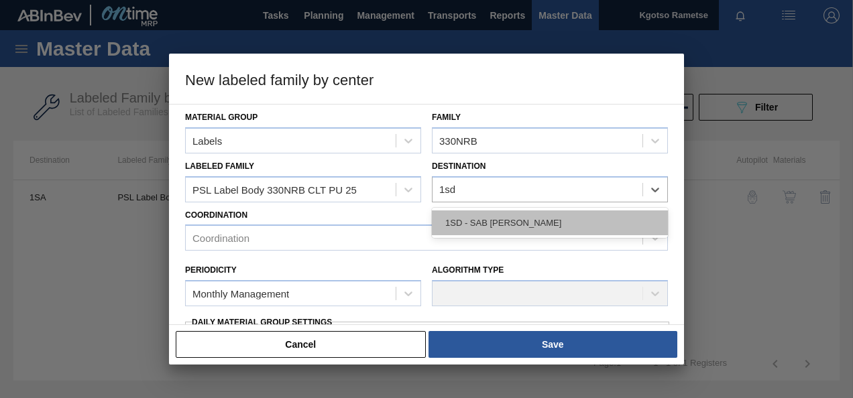
click at [487, 223] on div "1SD - SAB [PERSON_NAME]" at bounding box center [550, 222] width 236 height 25
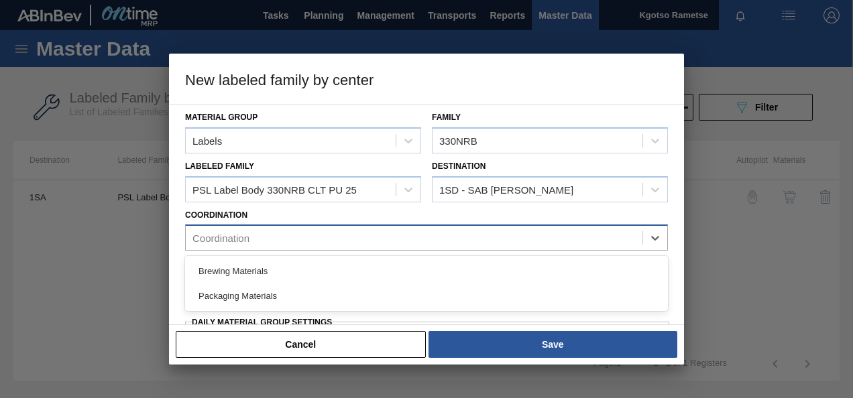
click at [326, 239] on div "Coordination" at bounding box center [414, 238] width 457 height 19
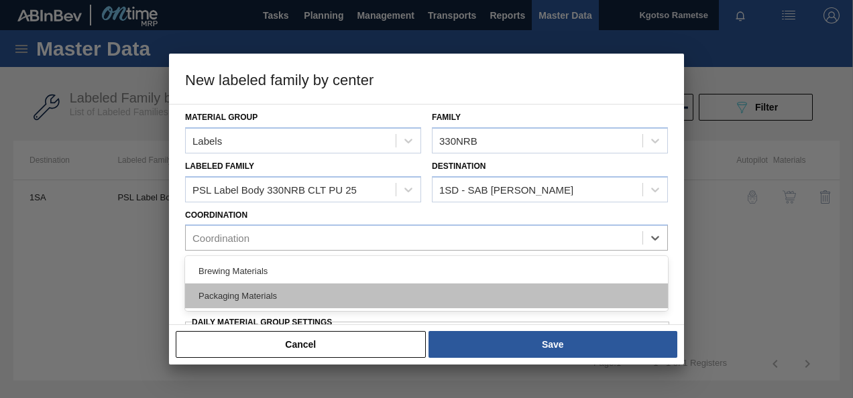
click at [276, 294] on div "Packaging Materials" at bounding box center [426, 296] width 483 height 25
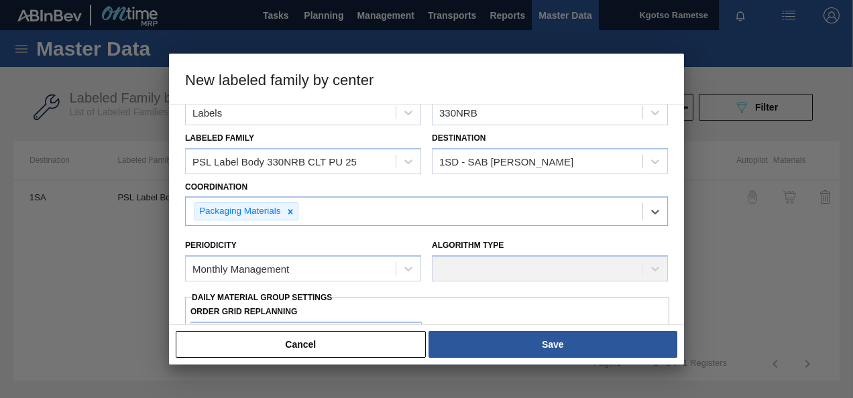
scroll to position [67, 0]
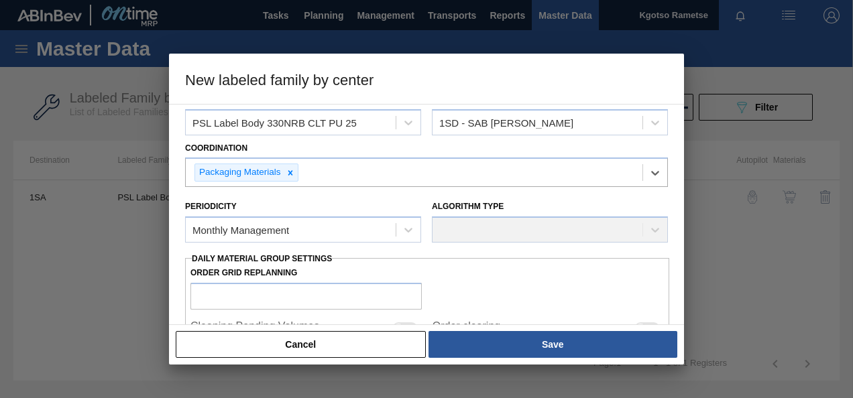
click at [272, 217] on div "Monthly Management" at bounding box center [303, 230] width 236 height 26
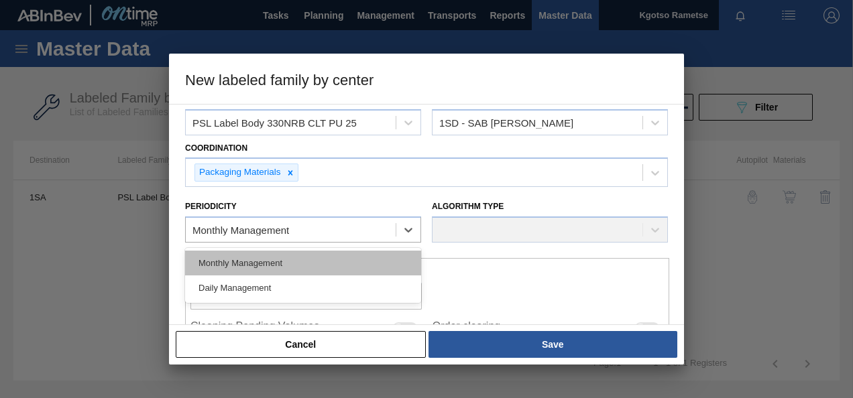
click at [251, 269] on div "Monthly Management" at bounding box center [303, 263] width 236 height 25
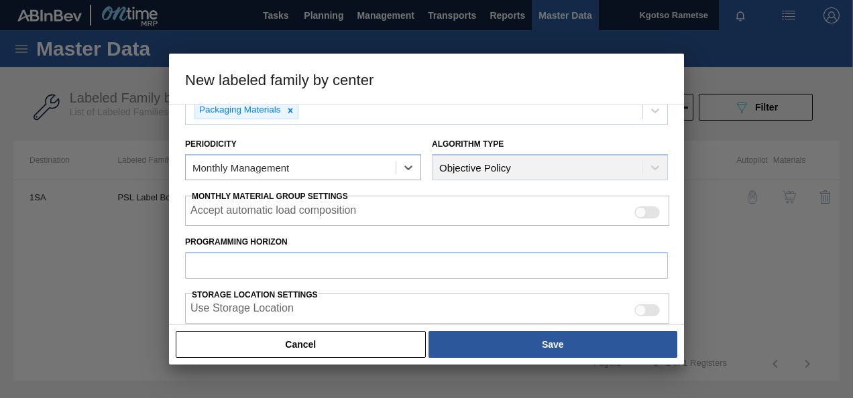
scroll to position [201, 0]
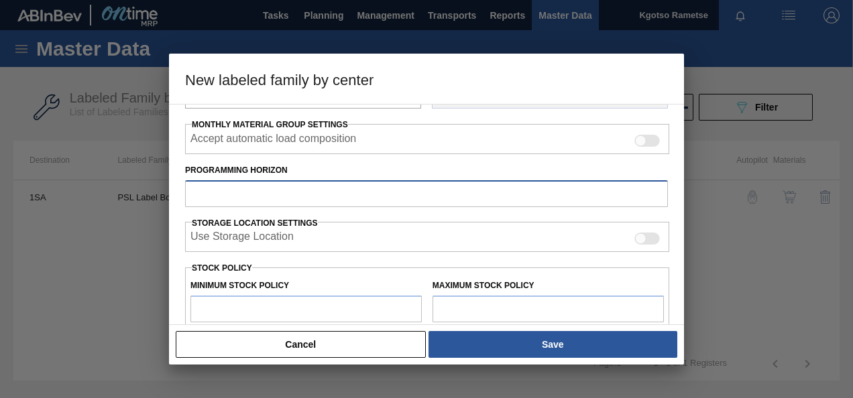
click at [250, 184] on input "Programming Horizon" at bounding box center [426, 193] width 483 height 27
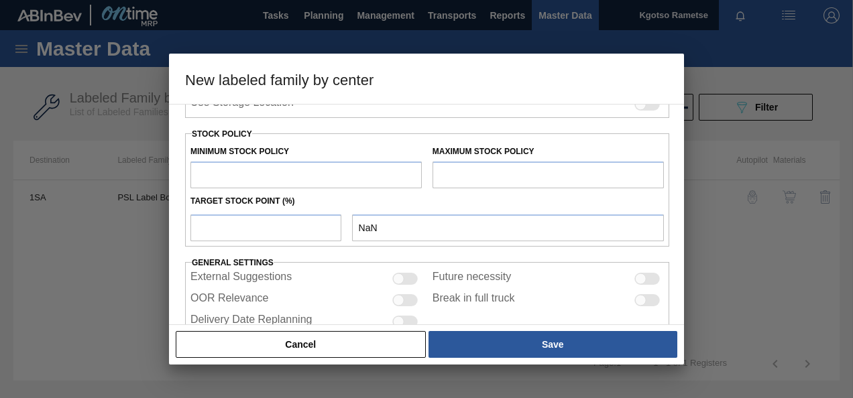
click at [257, 175] on input "text" at bounding box center [305, 175] width 231 height 27
click at [471, 168] on input "text" at bounding box center [547, 175] width 231 height 27
click at [234, 232] on input "number" at bounding box center [265, 228] width 151 height 27
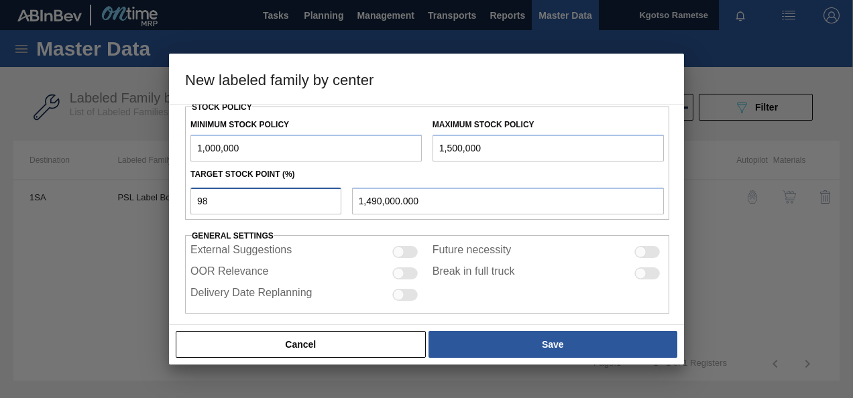
scroll to position [370, 0]
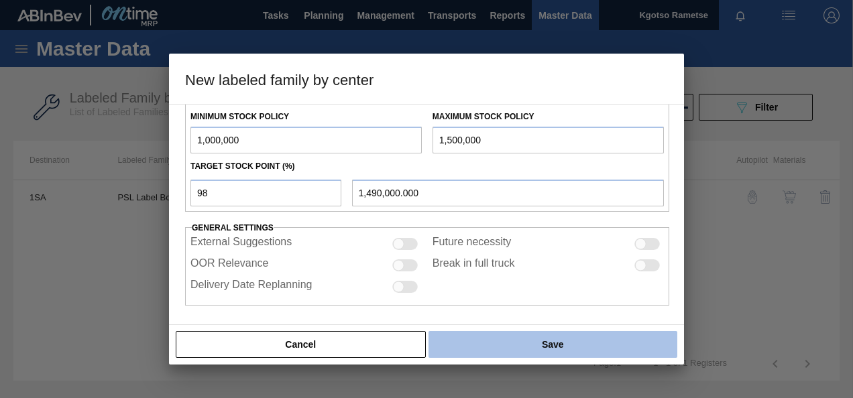
click at [493, 343] on button "Save" at bounding box center [552, 344] width 249 height 27
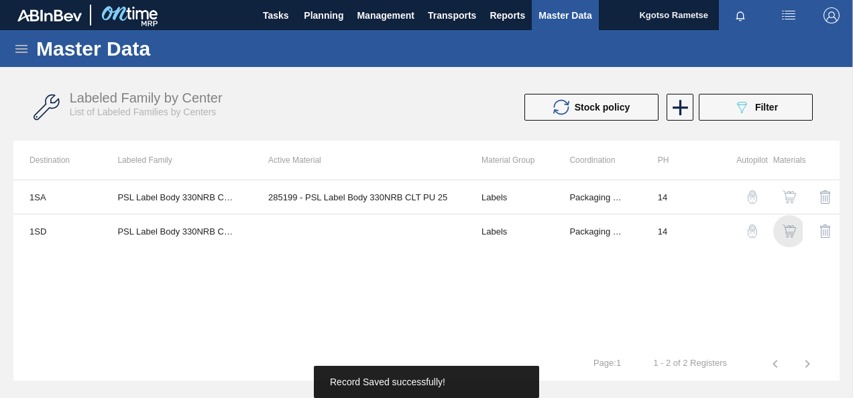
click at [790, 233] on img "button" at bounding box center [788, 231] width 13 height 13
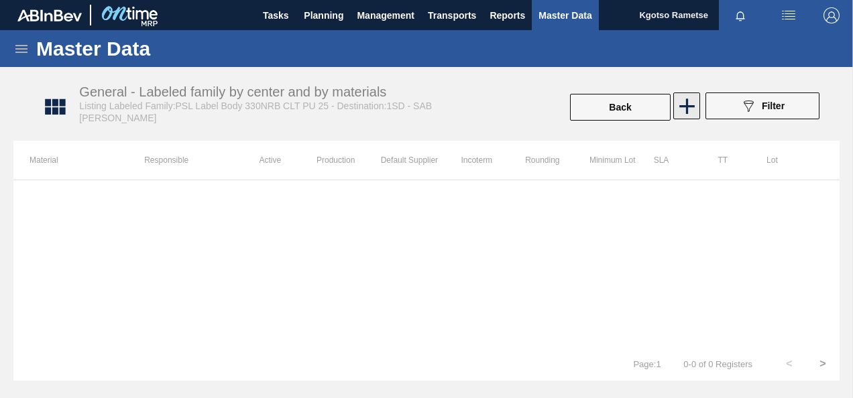
click at [681, 114] on icon at bounding box center [687, 106] width 26 height 26
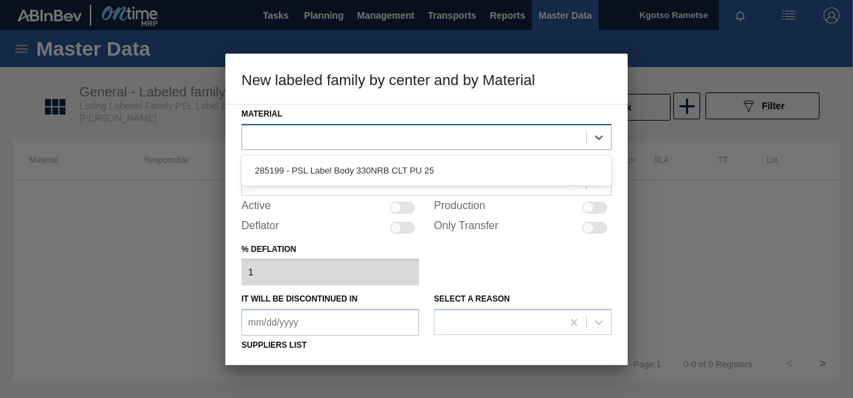
click at [390, 127] on div at bounding box center [414, 136] width 344 height 19
drag, startPoint x: 361, startPoint y: 160, endPoint x: 319, endPoint y: 188, distance: 50.4
click at [360, 161] on div "285199 - PSL Label Body 330NRB CLT PU 25" at bounding box center [426, 170] width 370 height 25
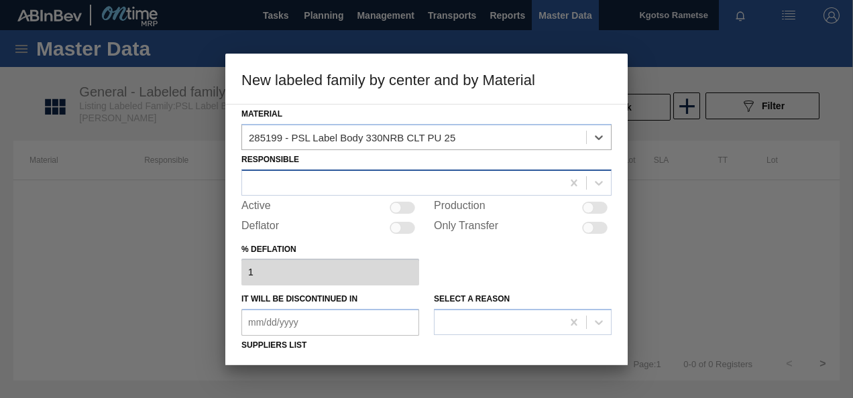
click at [285, 182] on div at bounding box center [402, 182] width 320 height 19
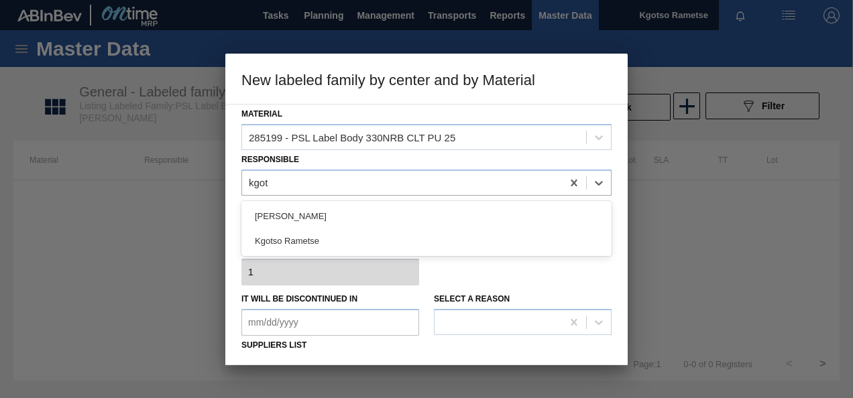
click at [304, 239] on div "Kgotso Rametse" at bounding box center [426, 241] width 370 height 25
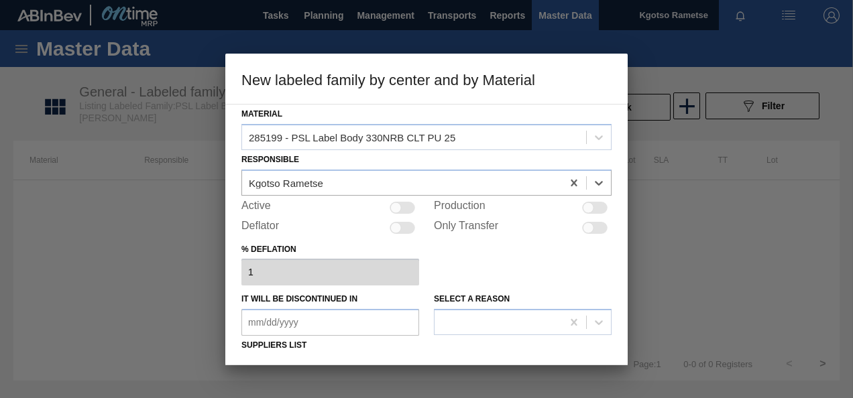
click at [396, 205] on div at bounding box center [395, 207] width 11 height 11
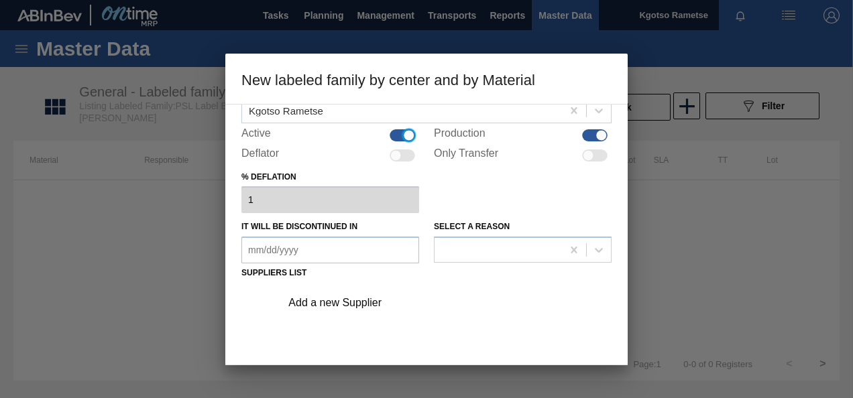
scroll to position [134, 0]
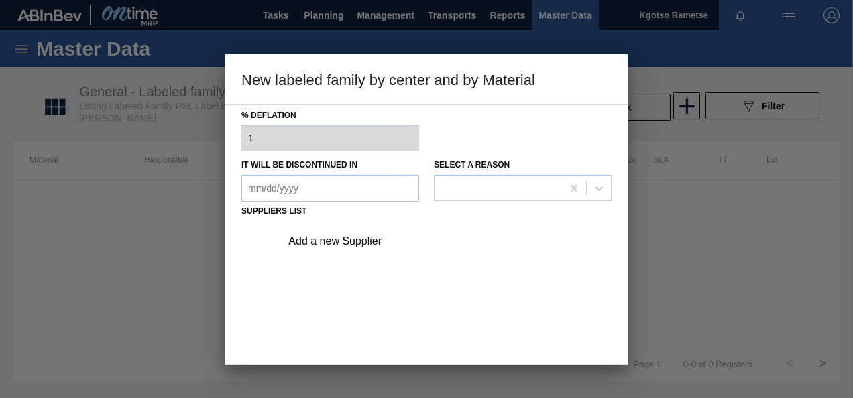
click at [362, 249] on div "Add a new Supplier" at bounding box center [442, 242] width 339 height 34
click at [362, 245] on div "Add a new Supplier" at bounding box center [419, 241] width 263 height 12
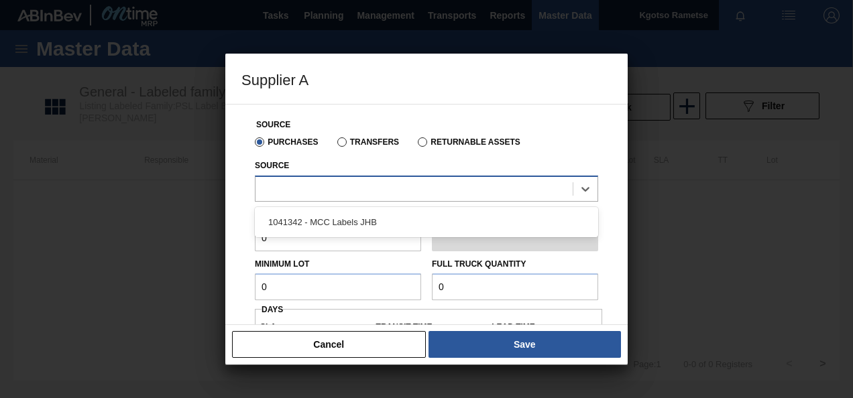
click at [337, 188] on div at bounding box center [413, 188] width 317 height 19
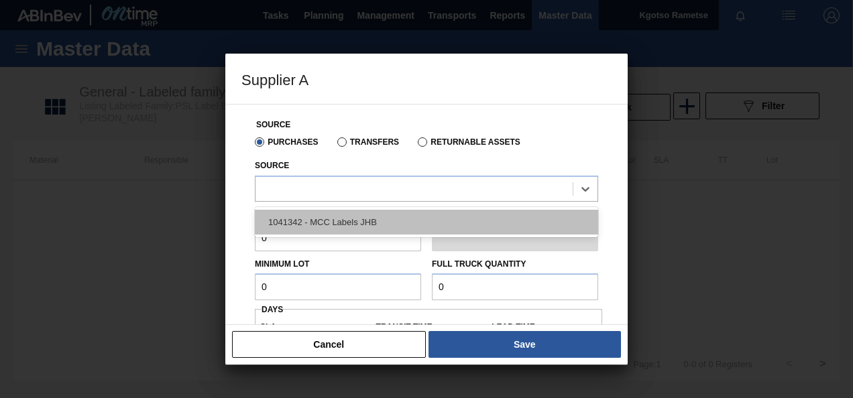
click at [330, 213] on div "1041342 - MCC Labels JHB" at bounding box center [426, 222] width 343 height 25
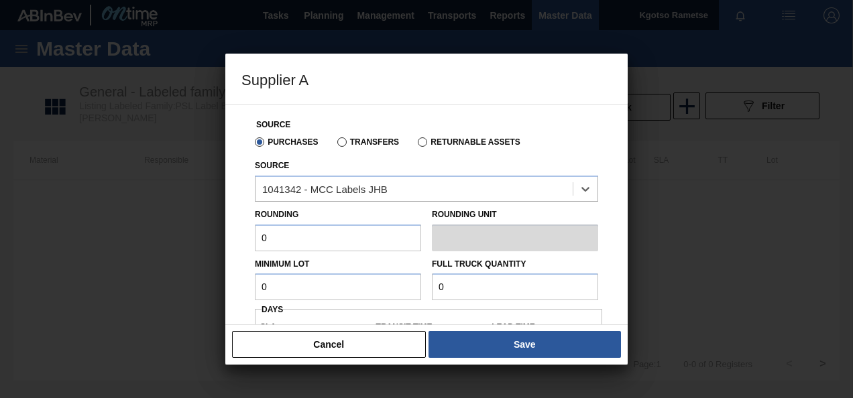
drag, startPoint x: 286, startPoint y: 234, endPoint x: 142, endPoint y: 251, distance: 144.4
click at [182, 248] on div "Supplier A Source Purchases Transfers Returnable Assets Source option 1041342 -…" at bounding box center [426, 199] width 853 height 398
drag, startPoint x: 278, startPoint y: 284, endPoint x: 241, endPoint y: 280, distance: 36.4
click at [265, 283] on input "0" at bounding box center [338, 287] width 166 height 27
drag, startPoint x: 310, startPoint y: 276, endPoint x: 249, endPoint y: 295, distance: 63.2
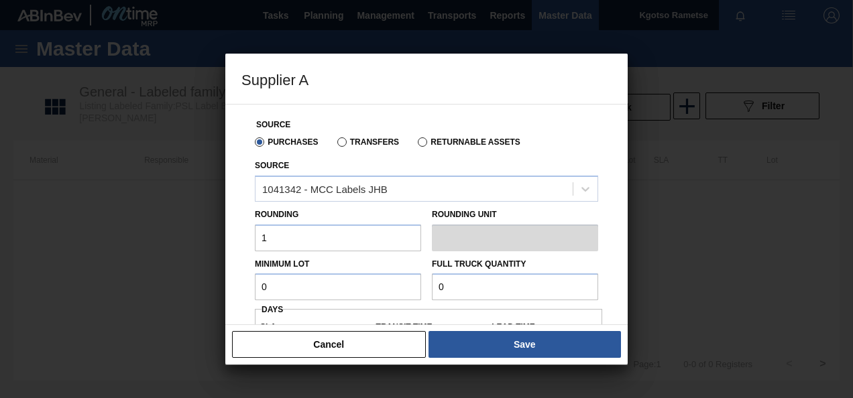
click at [249, 295] on div "Minimum Lot 0" at bounding box center [337, 278] width 177 height 46
drag, startPoint x: 323, startPoint y: 299, endPoint x: 208, endPoint y: 296, distance: 115.3
click at [207, 296] on div "Supplier A Source Purchases Transfers Returnable Assets Source 1041342 - MCC La…" at bounding box center [426, 199] width 853 height 398
drag, startPoint x: 457, startPoint y: 278, endPoint x: 367, endPoint y: 282, distance: 89.9
click at [382, 280] on div "Minimum Lot 500,000 Full Truck Quantity 0" at bounding box center [426, 276] width 354 height 50
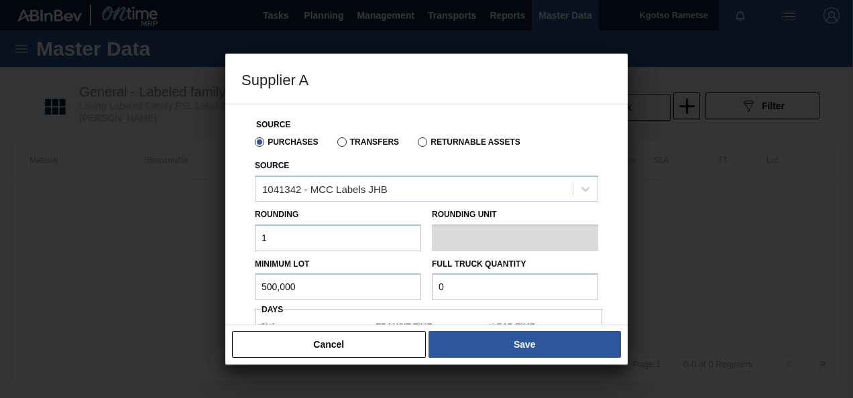
paste input "500,00"
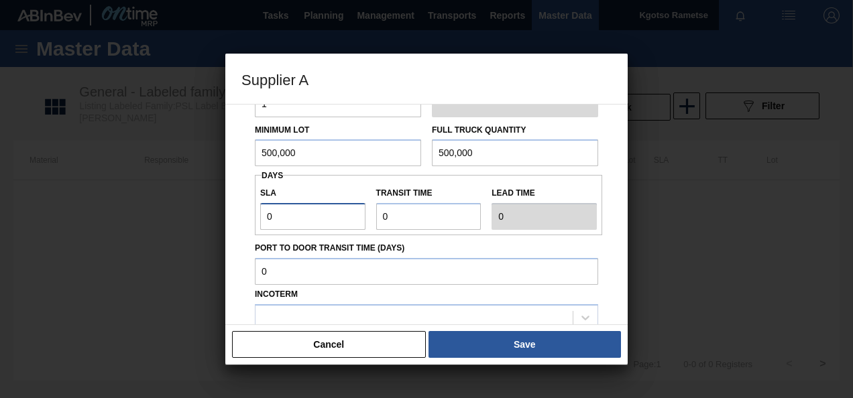
drag, startPoint x: 301, startPoint y: 214, endPoint x: 153, endPoint y: 221, distance: 148.3
click at [229, 220] on div "Source Purchases Transfers Returnable Assets Source 1041342 - MCC Labels JHB Ro…" at bounding box center [426, 214] width 402 height 221
drag, startPoint x: 378, startPoint y: 215, endPoint x: 334, endPoint y: 227, distance: 45.9
click at [338, 225] on div "SLA 1 Transit time Lead time 1" at bounding box center [428, 205] width 347 height 50
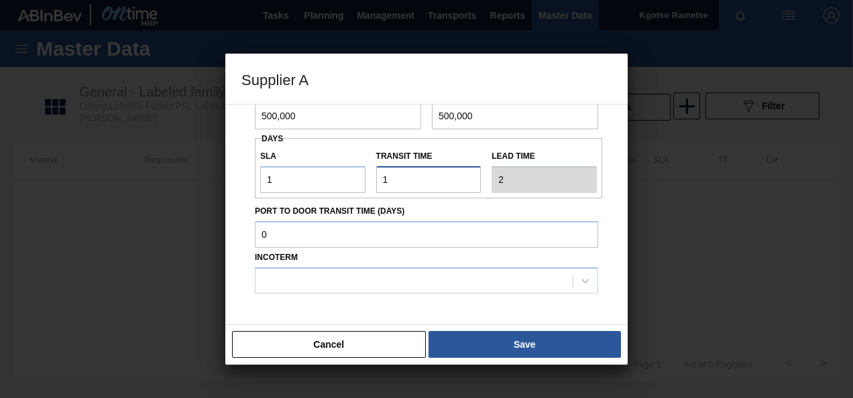
scroll to position [201, 0]
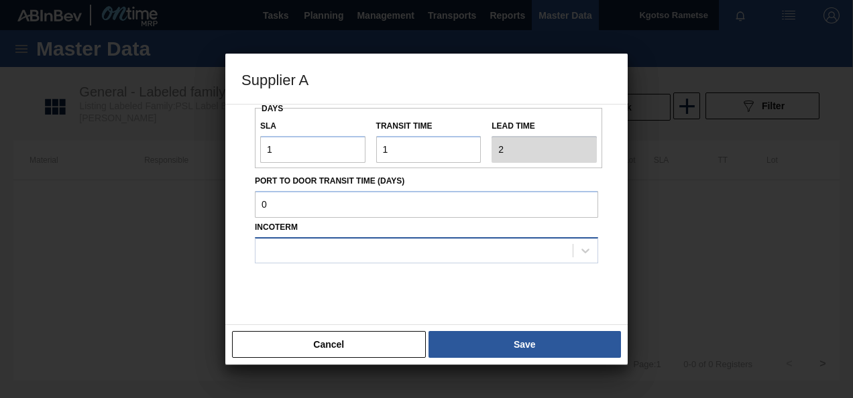
click at [282, 255] on div at bounding box center [413, 250] width 317 height 19
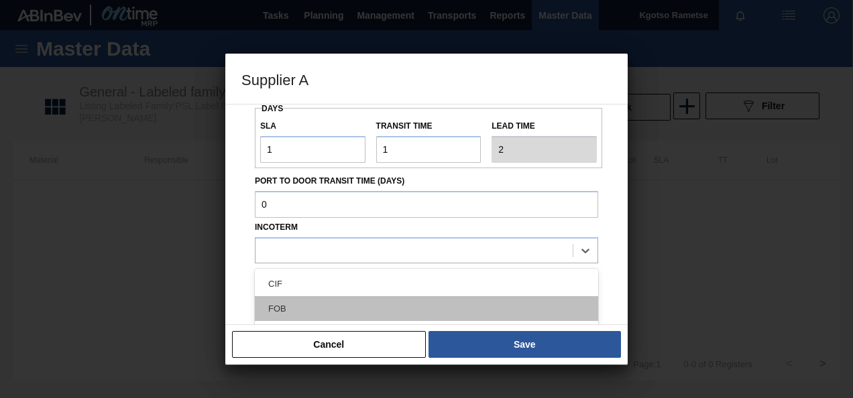
click at [292, 300] on div "FOB" at bounding box center [426, 308] width 343 height 25
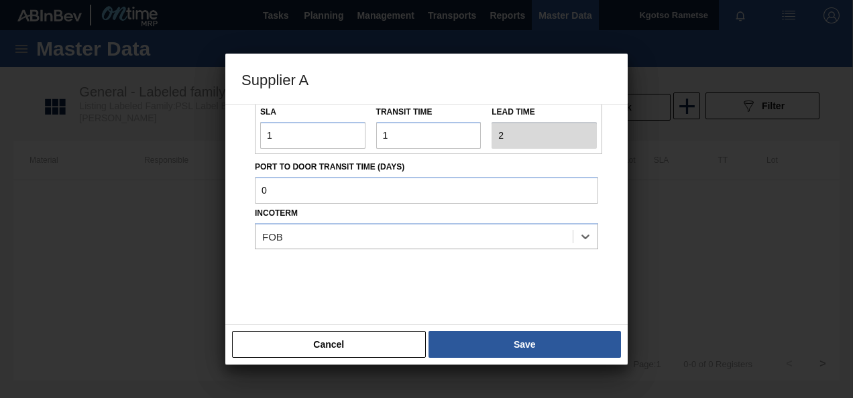
scroll to position [222, 0]
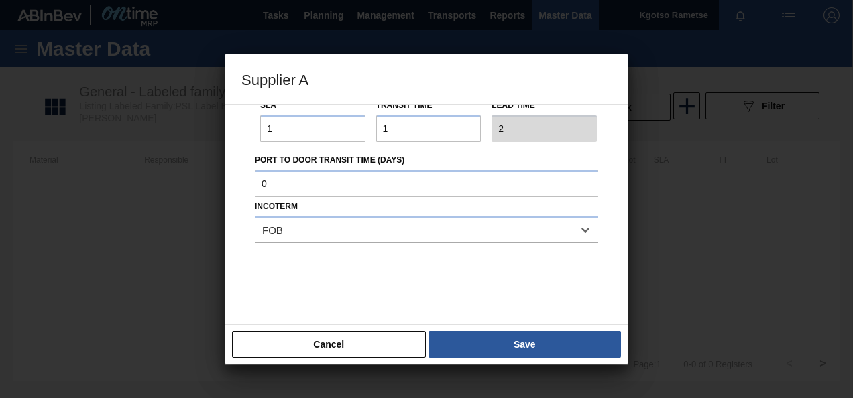
click at [489, 331] on button "Save" at bounding box center [524, 344] width 192 height 27
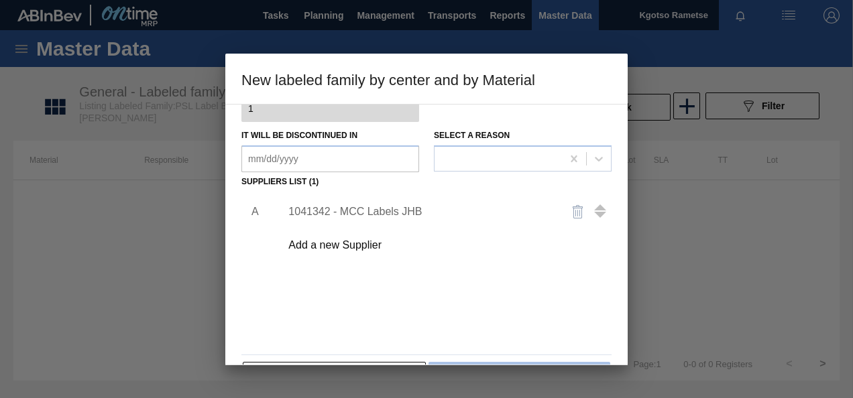
scroll to position [204, 0]
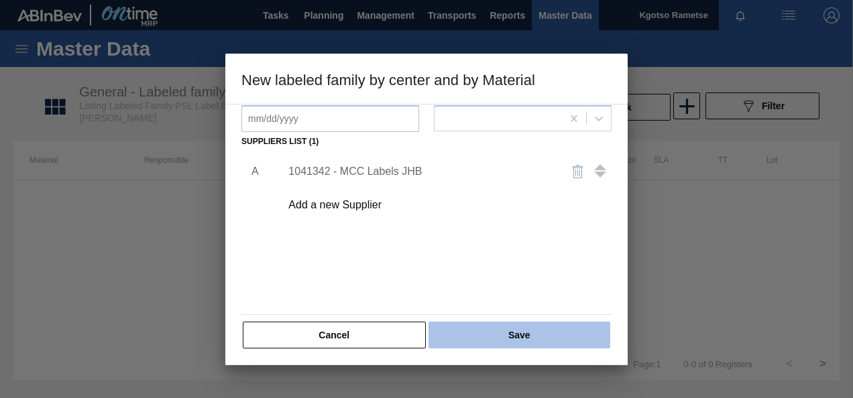
click at [491, 335] on button "Save" at bounding box center [519, 335] width 182 height 27
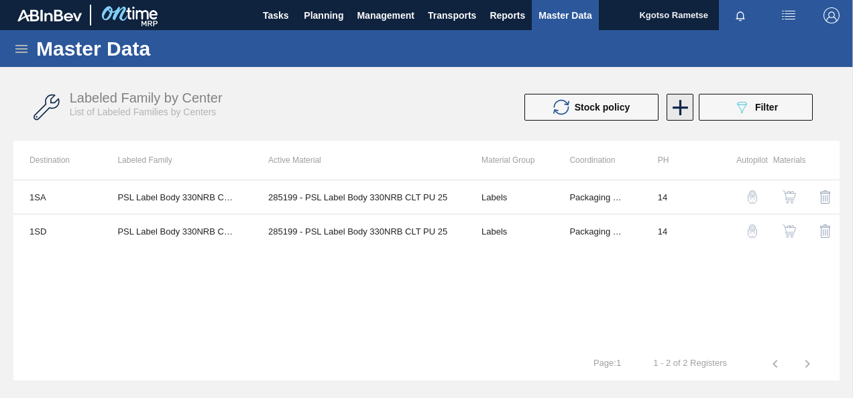
click at [680, 115] on icon at bounding box center [680, 108] width 26 height 26
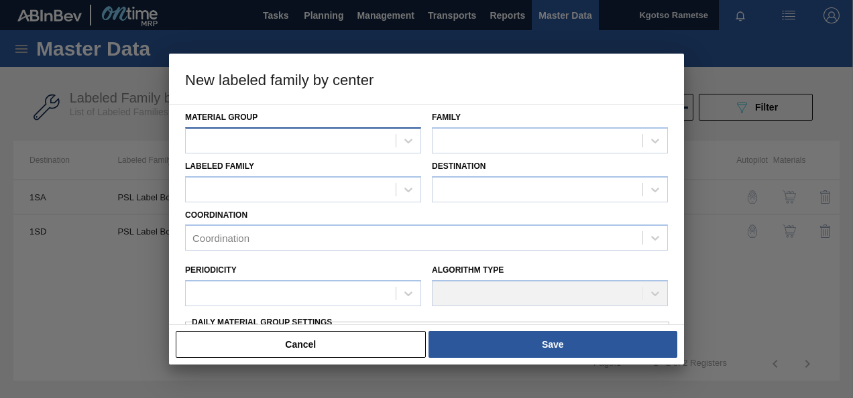
click at [316, 129] on div at bounding box center [303, 140] width 236 height 26
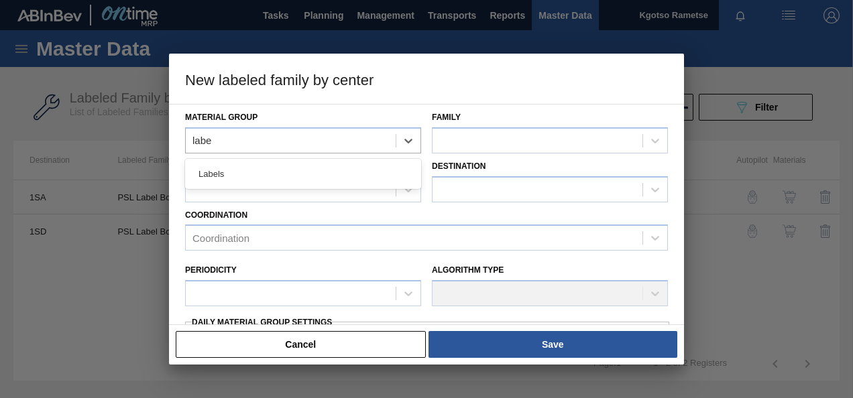
click at [286, 186] on div "Labels" at bounding box center [303, 174] width 236 height 30
click at [288, 185] on div "Labels" at bounding box center [303, 174] width 236 height 25
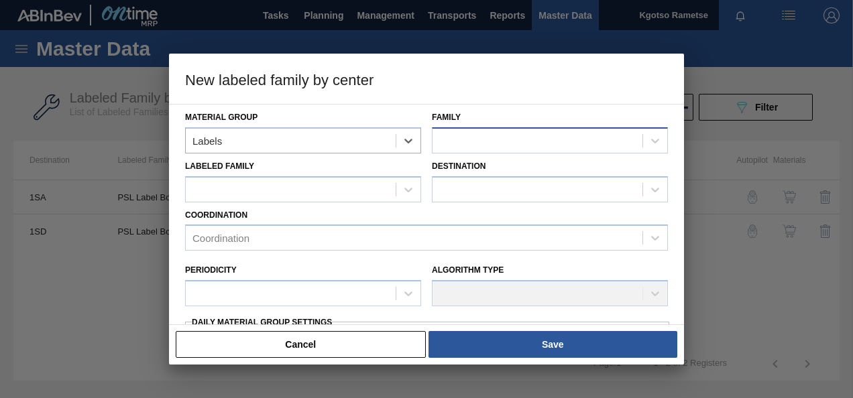
click at [457, 139] on div at bounding box center [537, 140] width 210 height 19
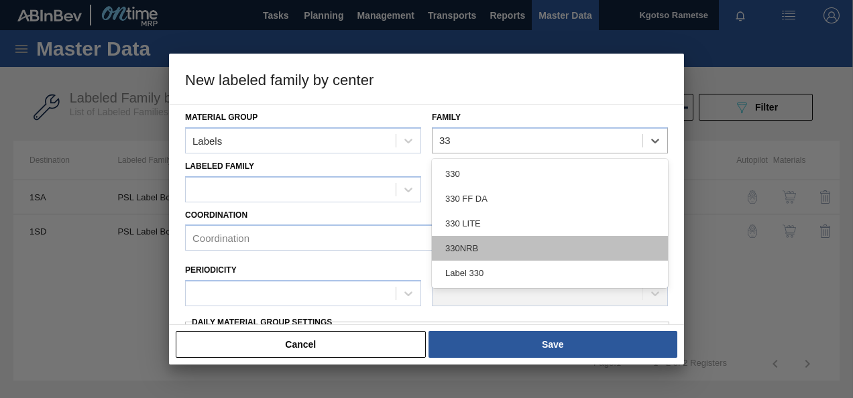
click at [474, 244] on div "330NRB" at bounding box center [550, 248] width 236 height 25
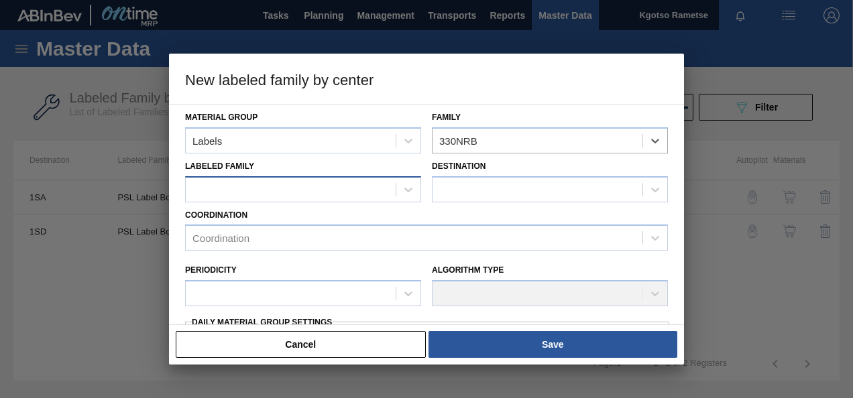
click at [284, 185] on div at bounding box center [291, 189] width 210 height 19
click at [289, 185] on div at bounding box center [291, 189] width 210 height 19
click at [291, 190] on div at bounding box center [291, 189] width 210 height 19
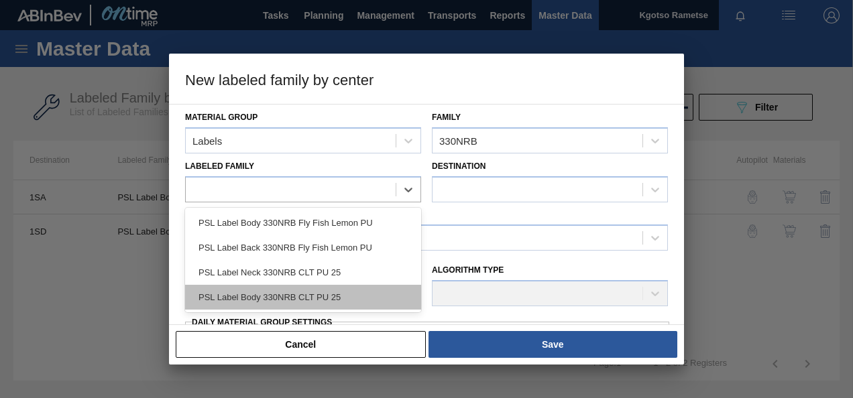
drag, startPoint x: 310, startPoint y: 294, endPoint x: 316, endPoint y: 288, distance: 8.1
click at [311, 294] on div "PSL Label Body 330NRB CLT PU 25" at bounding box center [303, 297] width 236 height 25
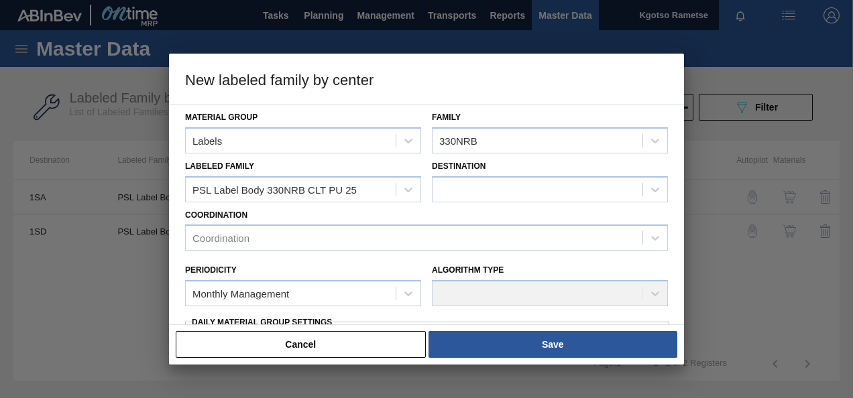
click at [518, 172] on div "Destination" at bounding box center [550, 180] width 236 height 46
click at [511, 188] on div at bounding box center [537, 189] width 210 height 19
click at [512, 219] on div "1SH - SAB Prospecton Brewery" at bounding box center [550, 222] width 236 height 25
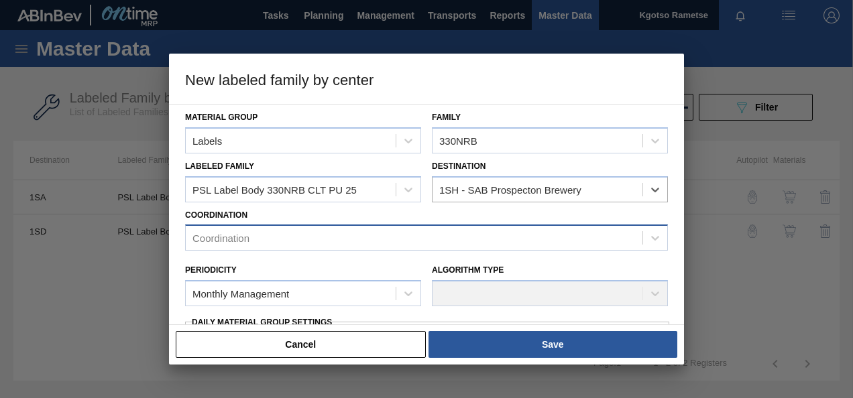
click at [318, 241] on div "Coordination" at bounding box center [414, 238] width 457 height 19
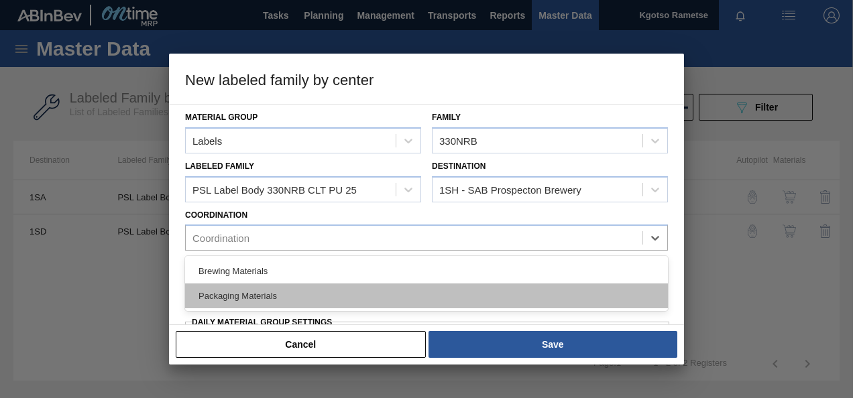
click at [268, 286] on div "Packaging Materials" at bounding box center [426, 296] width 483 height 25
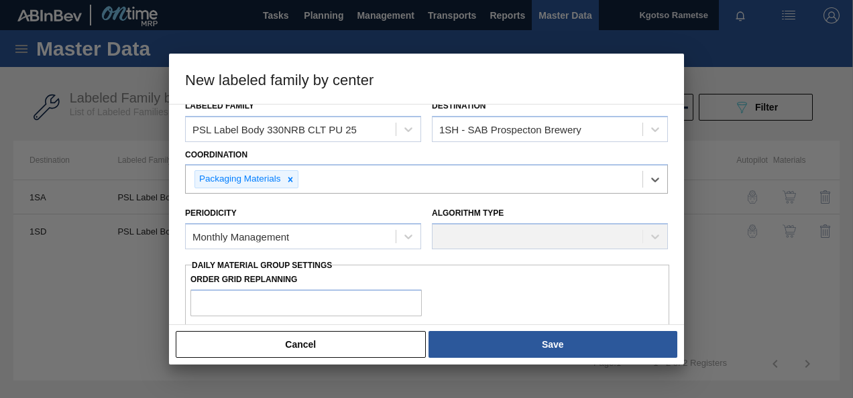
scroll to position [134, 0]
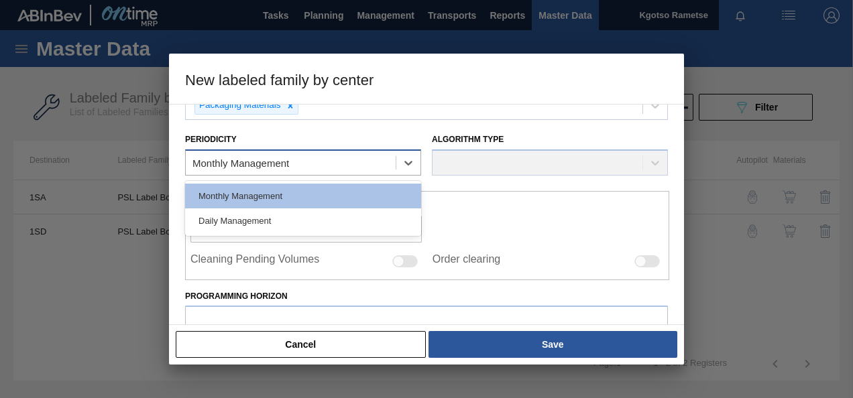
click at [263, 169] on div "Monthly Management" at bounding box center [291, 163] width 210 height 19
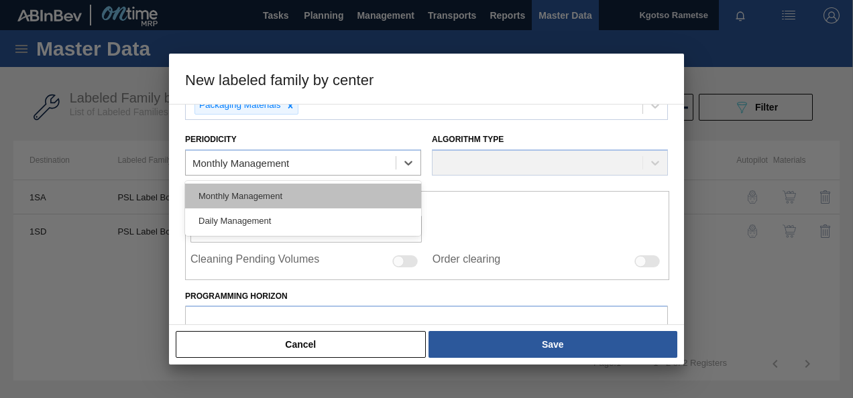
click at [266, 195] on div "Monthly Management" at bounding box center [303, 196] width 236 height 25
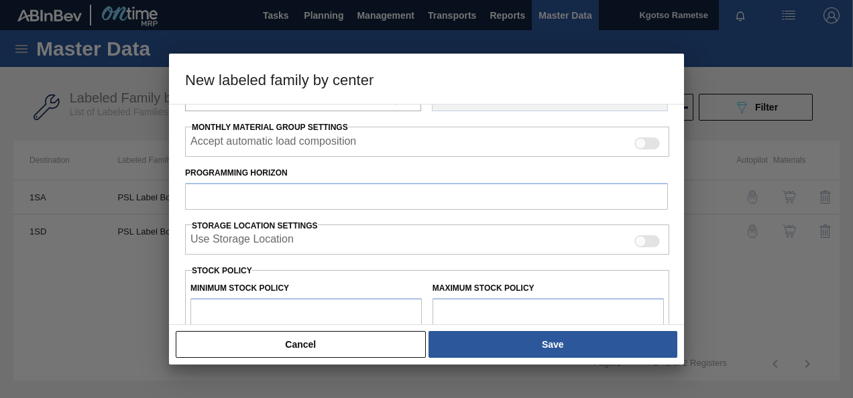
scroll to position [268, 0]
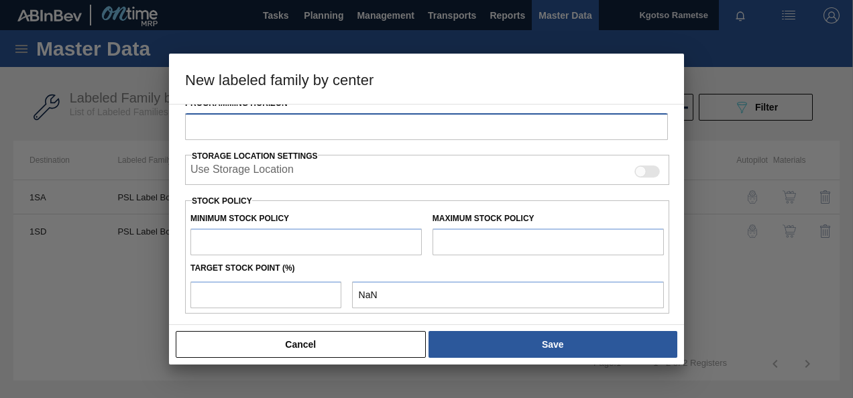
click at [237, 127] on input "Programming Horizon" at bounding box center [426, 126] width 483 height 27
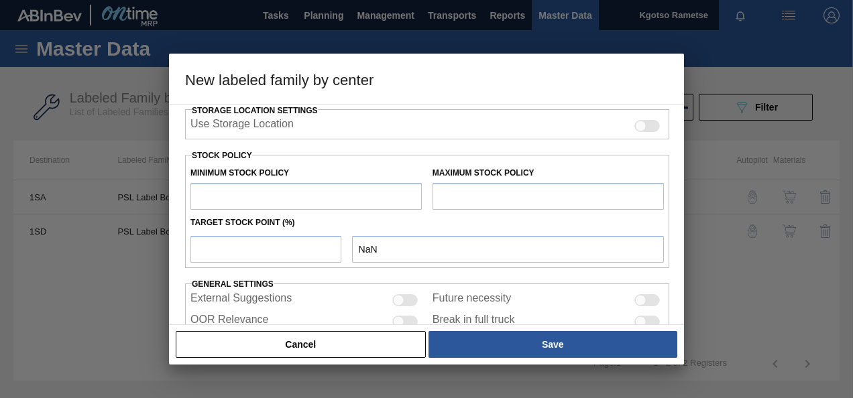
scroll to position [335, 0]
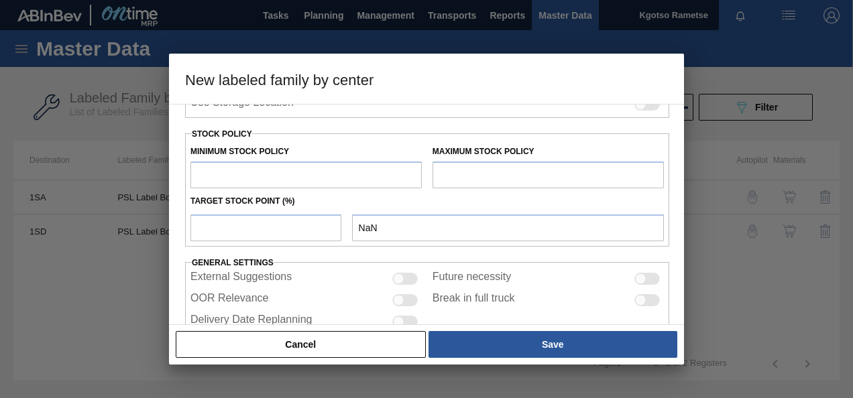
click at [245, 177] on input "text" at bounding box center [305, 175] width 231 height 27
click at [459, 164] on input "text" at bounding box center [547, 175] width 231 height 27
click at [451, 169] on input "2" at bounding box center [547, 175] width 231 height 27
click at [204, 229] on input "number" at bounding box center [265, 228] width 151 height 27
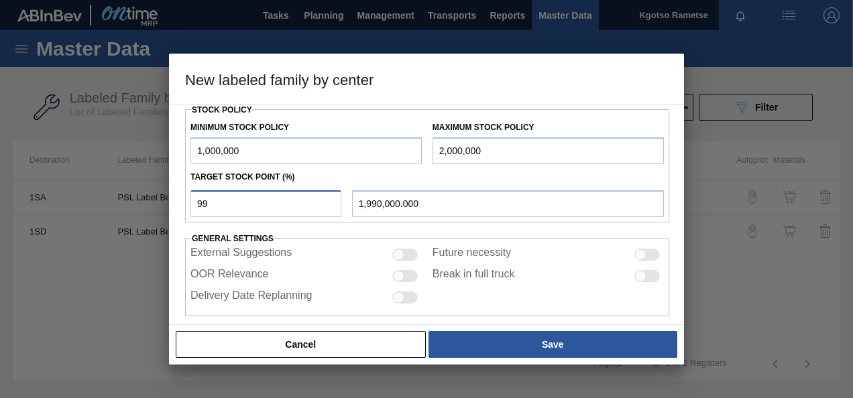
scroll to position [370, 0]
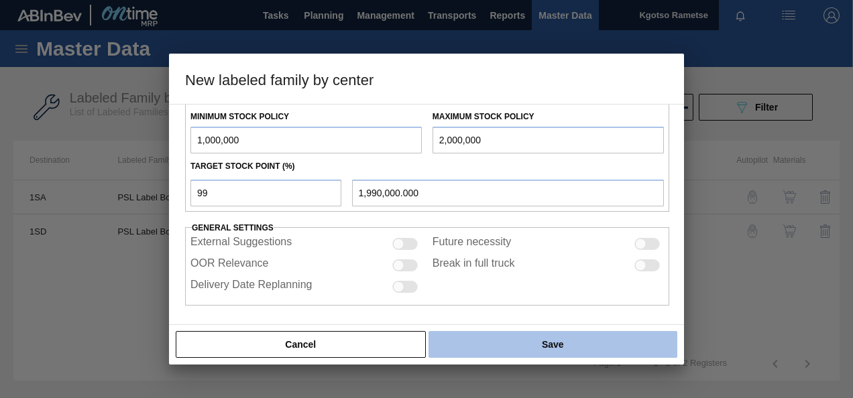
click at [530, 334] on button "Save" at bounding box center [552, 344] width 249 height 27
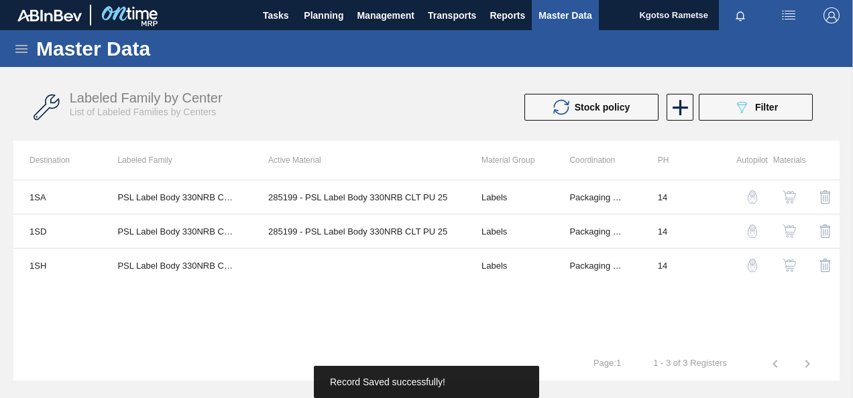
click at [786, 261] on img "button" at bounding box center [788, 265] width 13 height 13
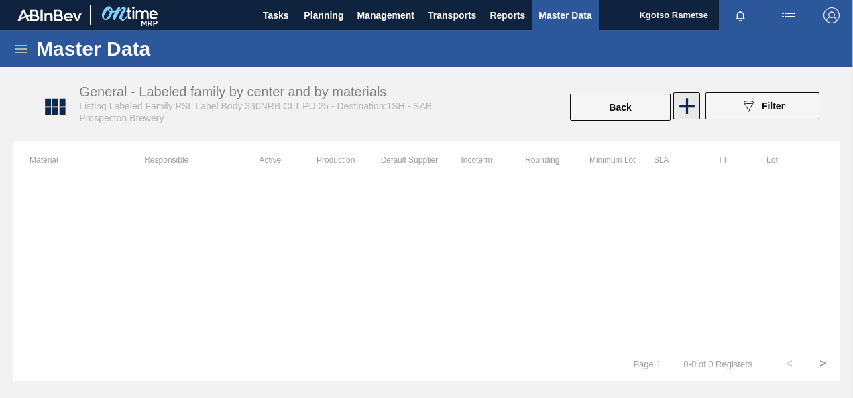
click at [680, 107] on icon at bounding box center [687, 106] width 26 height 26
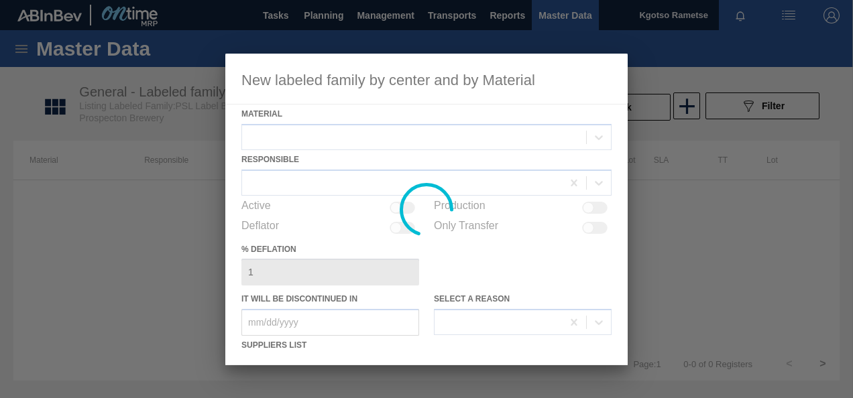
click at [367, 139] on div at bounding box center [426, 210] width 402 height 312
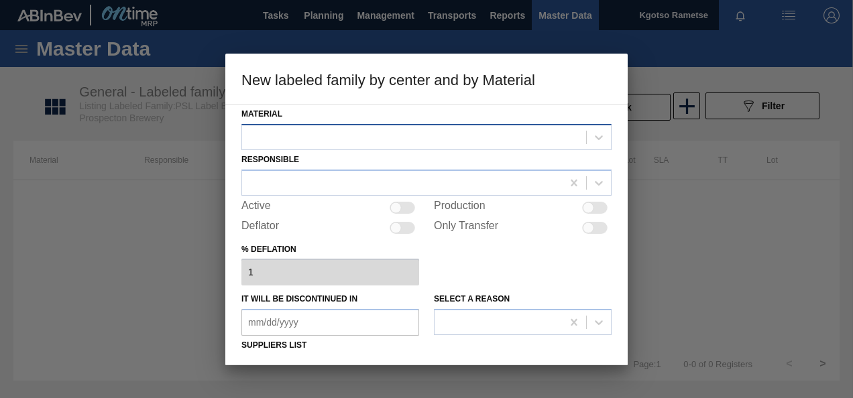
click at [365, 137] on div at bounding box center [414, 136] width 344 height 19
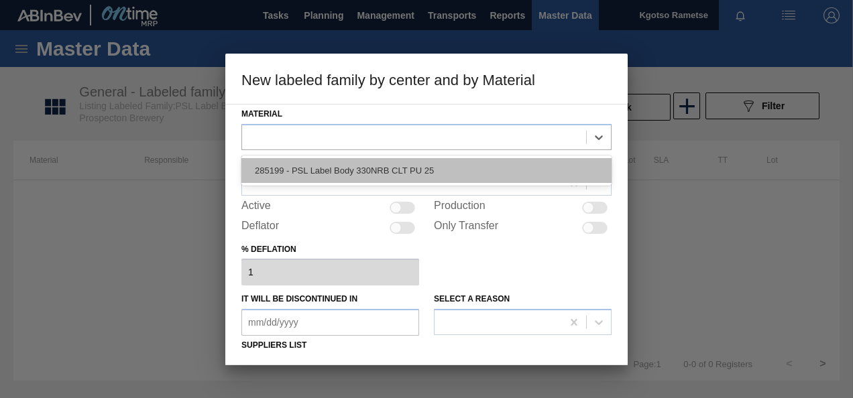
click at [355, 159] on div "285199 - PSL Label Body 330NRB CLT PU 25" at bounding box center [426, 170] width 370 height 25
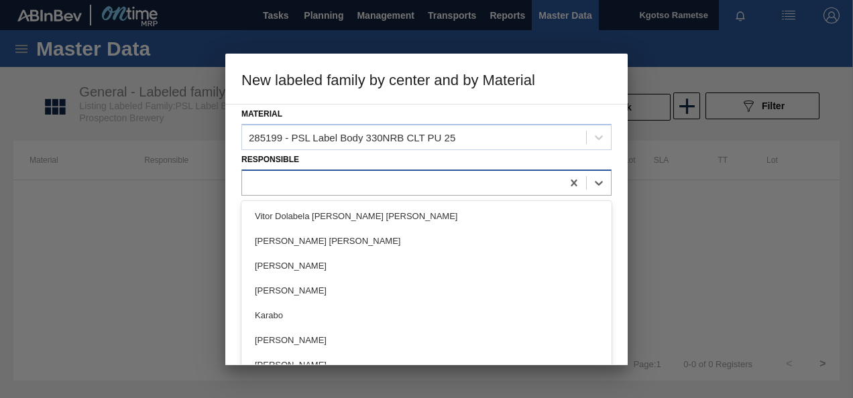
drag, startPoint x: 337, startPoint y: 181, endPoint x: 323, endPoint y: 194, distance: 18.5
click at [337, 181] on div at bounding box center [402, 182] width 320 height 19
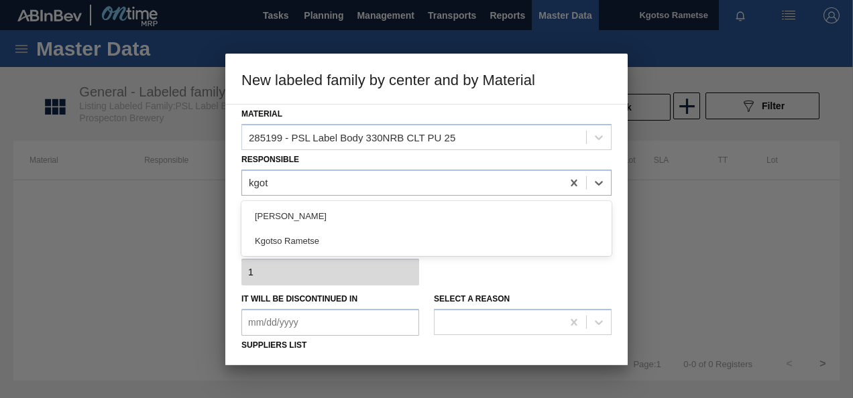
drag, startPoint x: 316, startPoint y: 241, endPoint x: 338, endPoint y: 223, distance: 28.2
click at [316, 240] on div "Kgotso Rametse" at bounding box center [426, 241] width 370 height 25
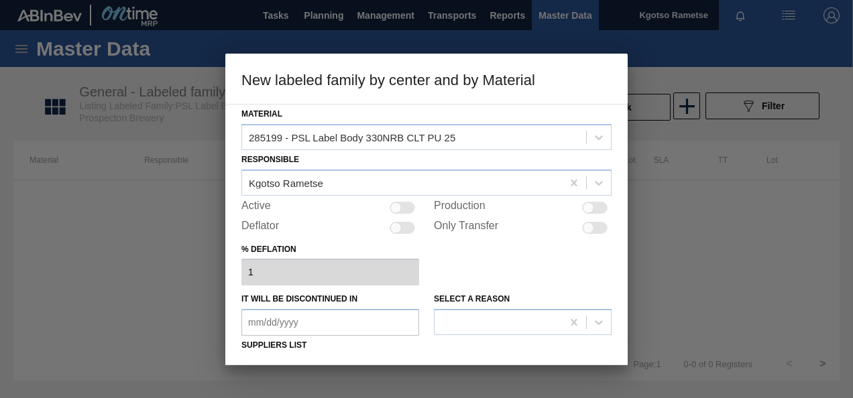
click at [394, 206] on div at bounding box center [395, 207] width 11 height 11
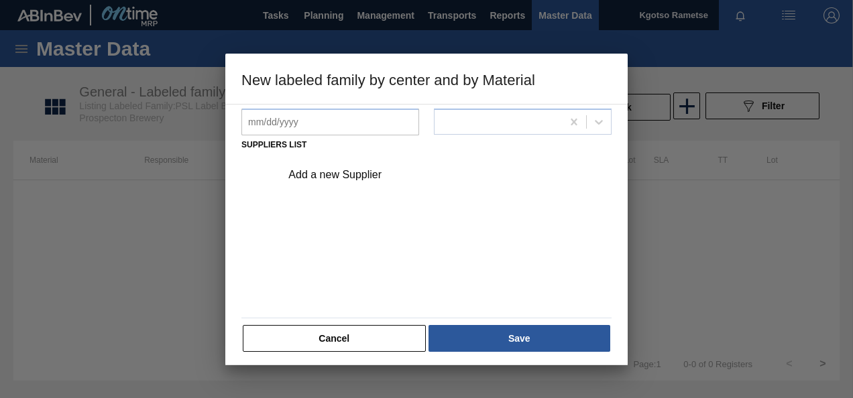
scroll to position [201, 0]
click at [345, 163] on div "Add a new Supplier" at bounding box center [442, 175] width 339 height 34
click at [341, 175] on div "Add a new Supplier" at bounding box center [419, 174] width 263 height 12
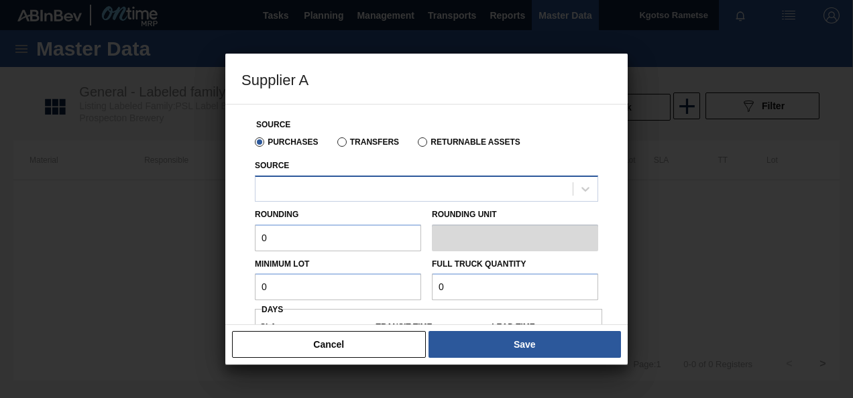
click at [314, 200] on div at bounding box center [426, 189] width 343 height 26
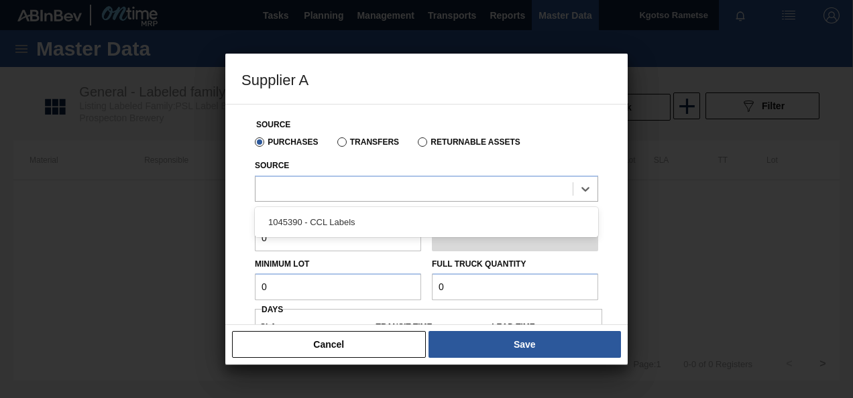
drag, startPoint x: 300, startPoint y: 222, endPoint x: 273, endPoint y: 236, distance: 30.9
click at [295, 227] on div "1045390 - CCL Labels" at bounding box center [426, 222] width 343 height 25
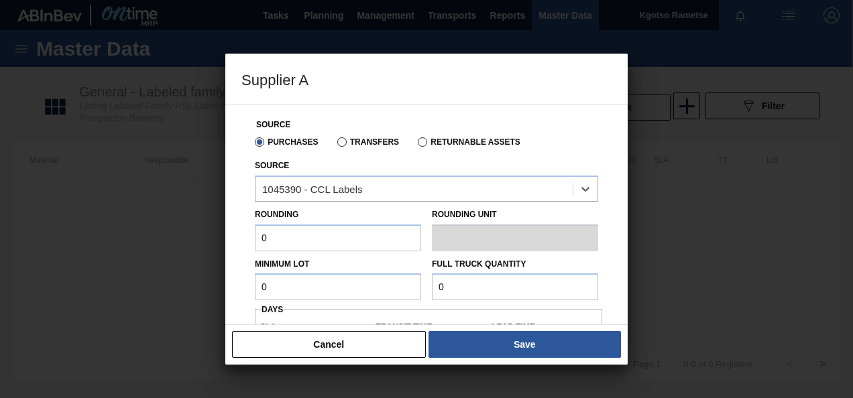
drag, startPoint x: 264, startPoint y: 239, endPoint x: 163, endPoint y: 245, distance: 101.4
click at [168, 245] on div "Supplier A Source Purchases Transfers Returnable Assets Source option 1045390 -…" at bounding box center [426, 199] width 853 height 398
drag, startPoint x: 283, startPoint y: 287, endPoint x: 0, endPoint y: 297, distance: 283.1
click at [77, 297] on div "Supplier A Source Purchases Transfers Returnable Assets Source 1045390 - CCL La…" at bounding box center [426, 199] width 853 height 398
drag, startPoint x: 323, startPoint y: 290, endPoint x: 147, endPoint y: 300, distance: 175.9
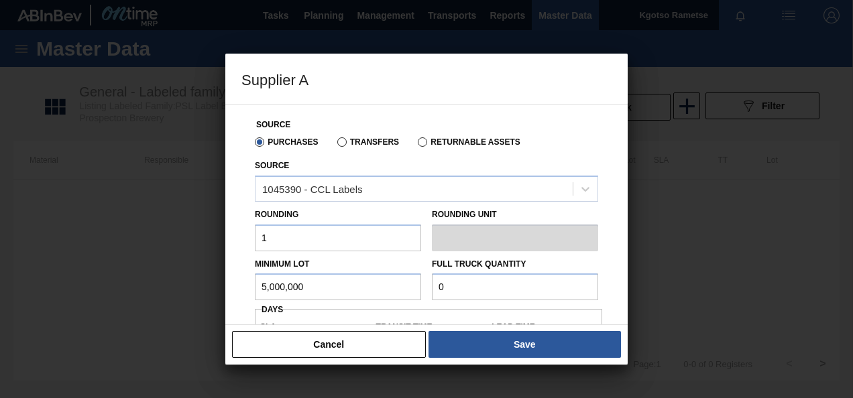
click at [172, 299] on div "Supplier A Source Purchases Transfers Returnable Assets Source 1045390 - CCL La…" at bounding box center [426, 199] width 853 height 398
click at [190, 314] on div "Supplier A Source Purchases Transfers Returnable Assets Source 1045390 - CCL La…" at bounding box center [426, 199] width 853 height 398
paste input "5,000,00"
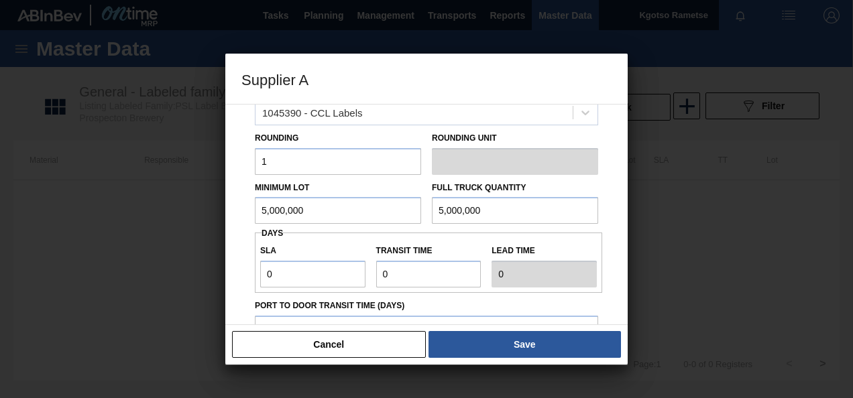
scroll to position [134, 0]
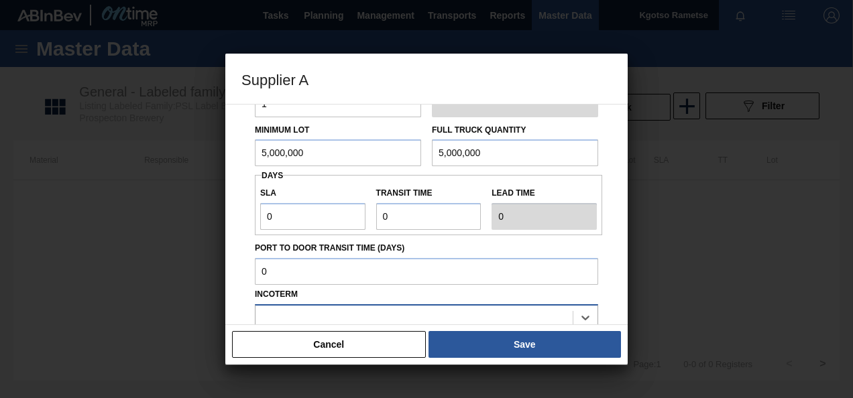
click at [504, 320] on div at bounding box center [413, 317] width 317 height 19
click at [267, 201] on label "SLA" at bounding box center [312, 193] width 105 height 19
drag, startPoint x: 267, startPoint y: 201, endPoint x: 130, endPoint y: 223, distance: 138.5
click at [133, 223] on div "Supplier A Source Purchases Transfers Returnable Assets Source 1045390 - CCL La…" at bounding box center [426, 199] width 853 height 398
drag, startPoint x: 341, startPoint y: 225, endPoint x: 276, endPoint y: 225, distance: 65.0
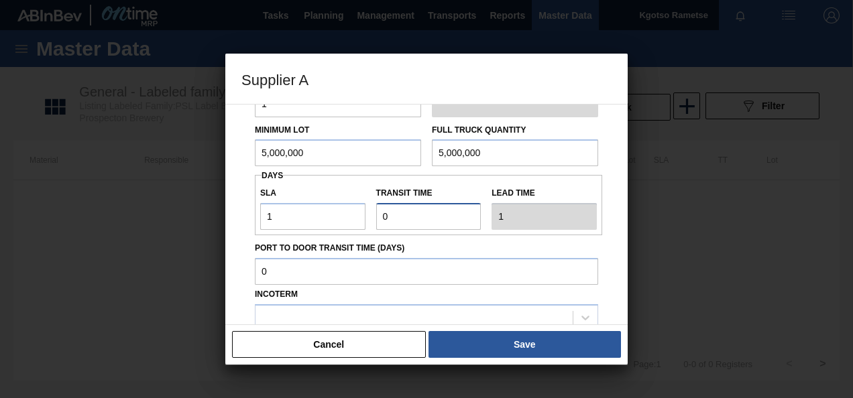
click at [265, 226] on div "SLA 1 Transit time Lead time 1" at bounding box center [428, 205] width 347 height 50
click at [234, 229] on div "Source Purchases Transfers Returnable Assets Source 1045390 - CCL Labels Roundi…" at bounding box center [426, 214] width 402 height 221
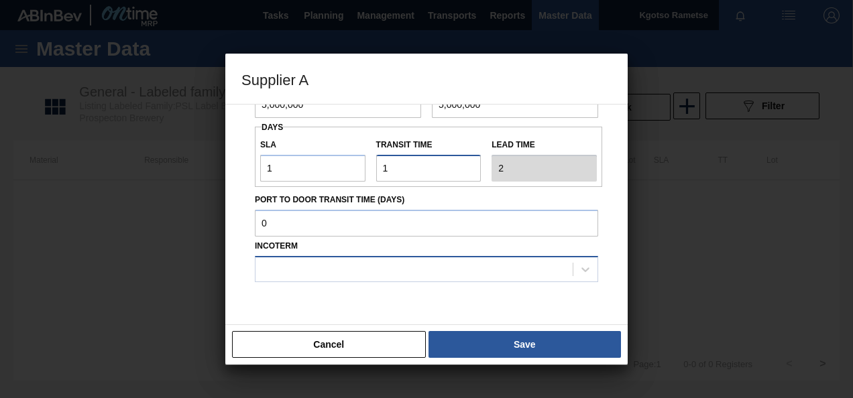
scroll to position [201, 0]
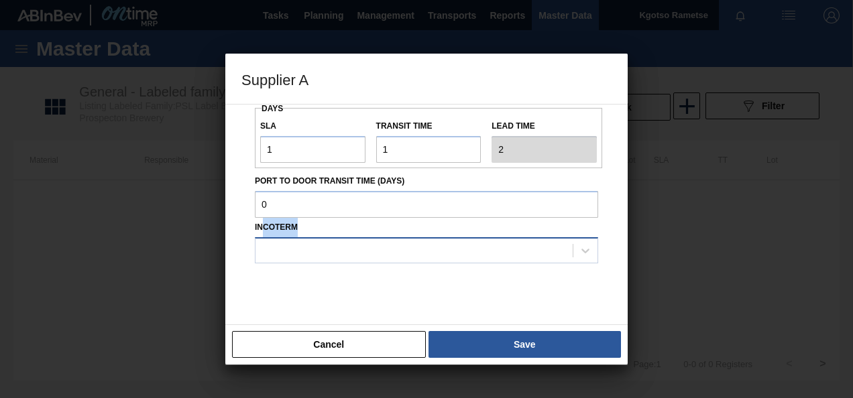
click at [260, 237] on div "Incoterm" at bounding box center [426, 241] width 343 height 46
drag, startPoint x: 260, startPoint y: 237, endPoint x: 291, endPoint y: 253, distance: 34.8
click at [292, 255] on div at bounding box center [413, 250] width 317 height 19
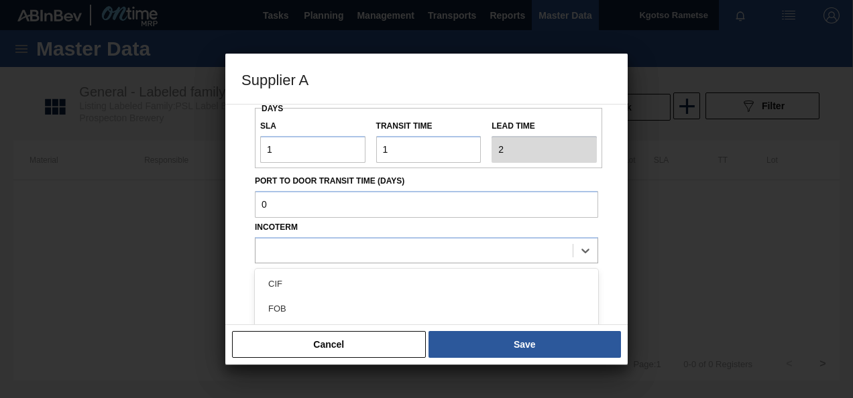
drag, startPoint x: 288, startPoint y: 305, endPoint x: 292, endPoint y: 298, distance: 7.5
click at [288, 304] on div "FOB" at bounding box center [426, 308] width 343 height 25
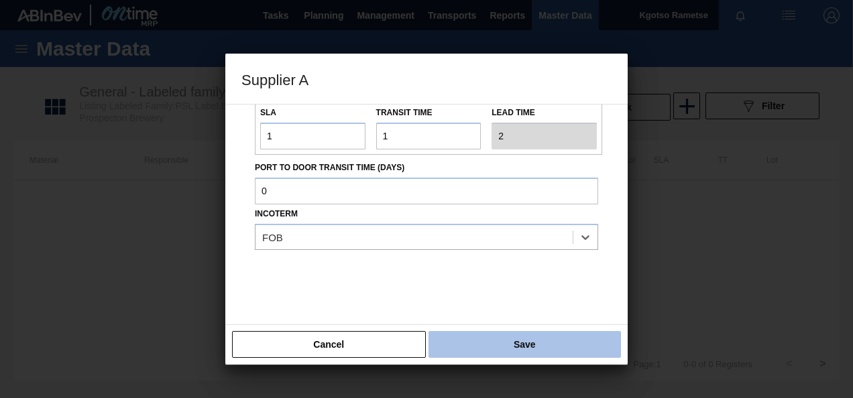
scroll to position [222, 0]
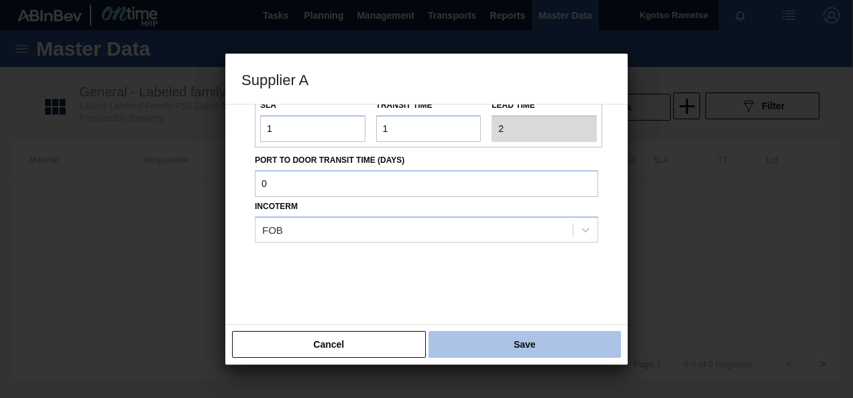
click at [526, 335] on button "Save" at bounding box center [524, 344] width 192 height 27
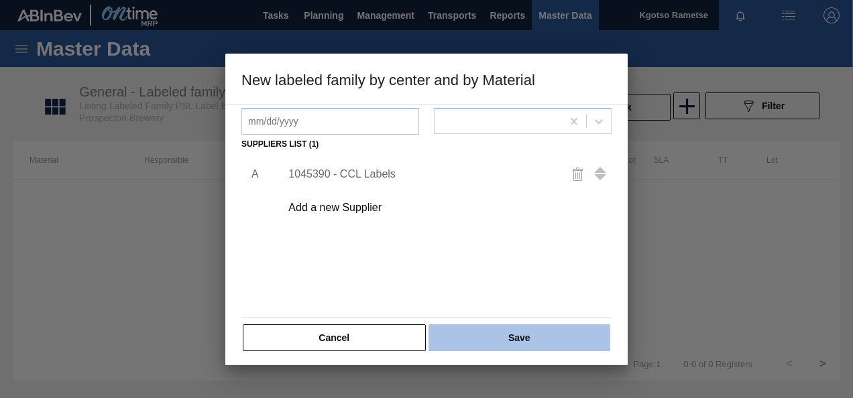
click at [515, 332] on button "Save" at bounding box center [519, 337] width 182 height 27
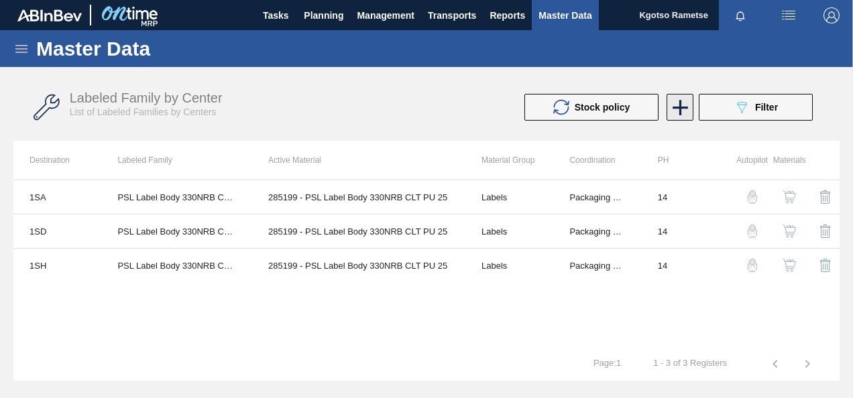
click at [678, 107] on icon at bounding box center [679, 107] width 15 height 15
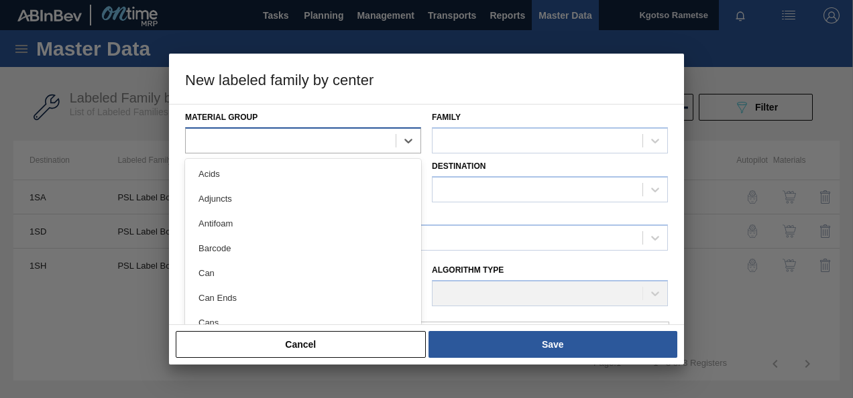
click at [374, 133] on div at bounding box center [291, 140] width 210 height 19
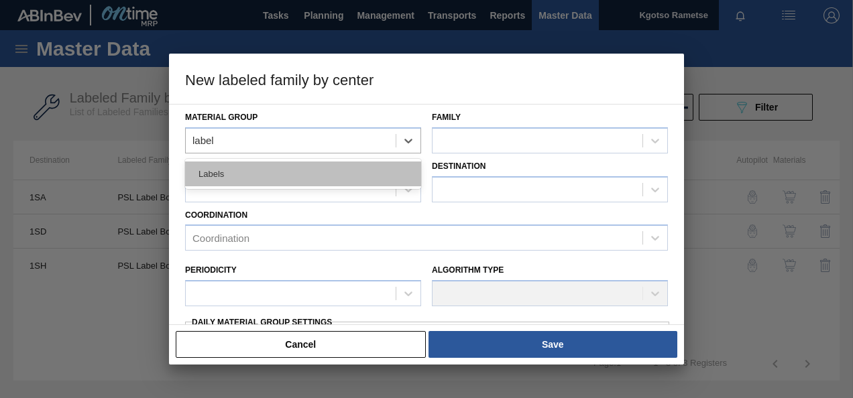
click at [372, 179] on div "Labels" at bounding box center [303, 174] width 236 height 25
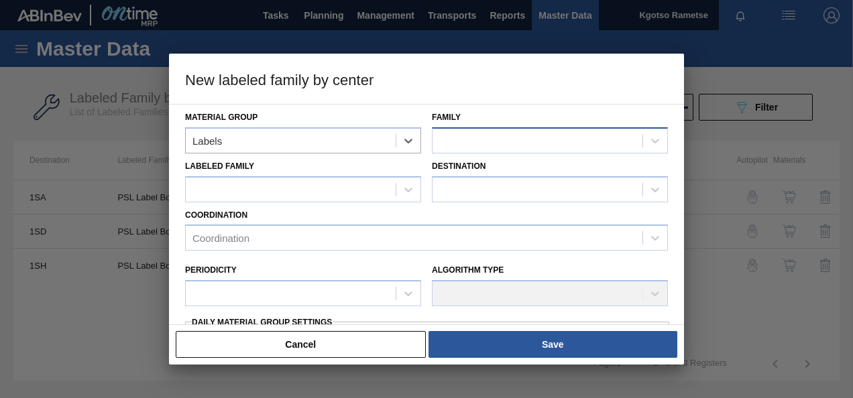
click at [536, 146] on div at bounding box center [537, 140] width 210 height 19
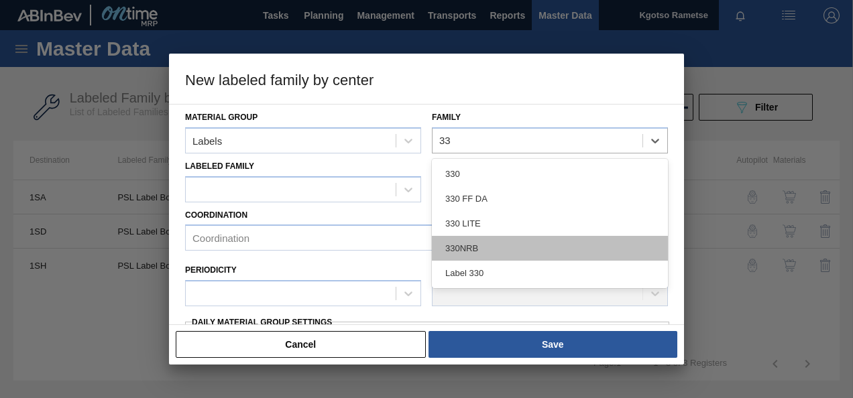
click at [493, 244] on div "330NRB" at bounding box center [550, 248] width 236 height 25
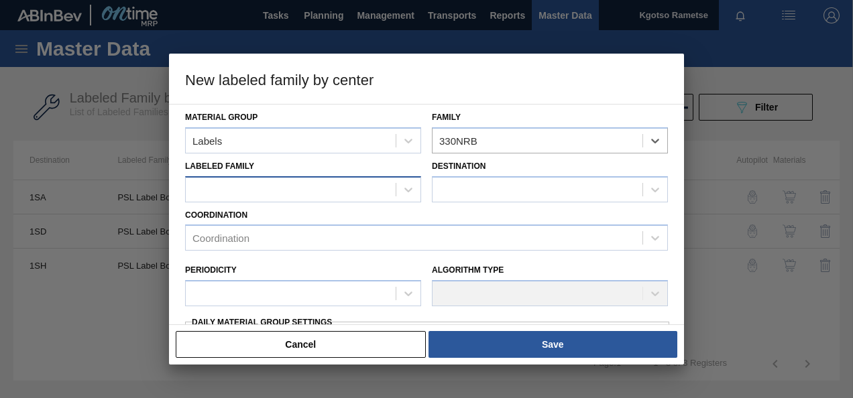
click at [354, 194] on div at bounding box center [291, 189] width 210 height 19
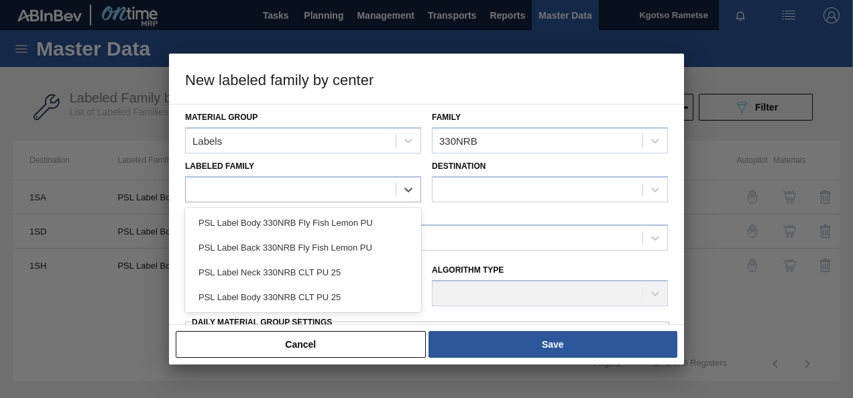
click at [244, 298] on div "PSL Label Body 330NRB CLT PU 25" at bounding box center [303, 297] width 236 height 25
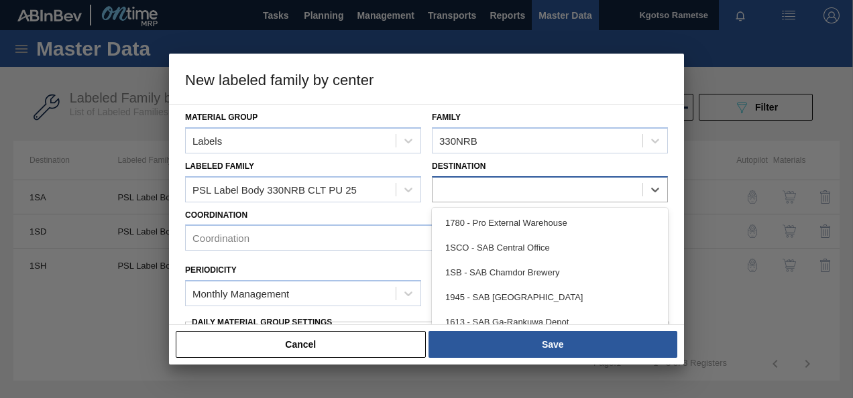
click at [465, 188] on div at bounding box center [537, 189] width 210 height 19
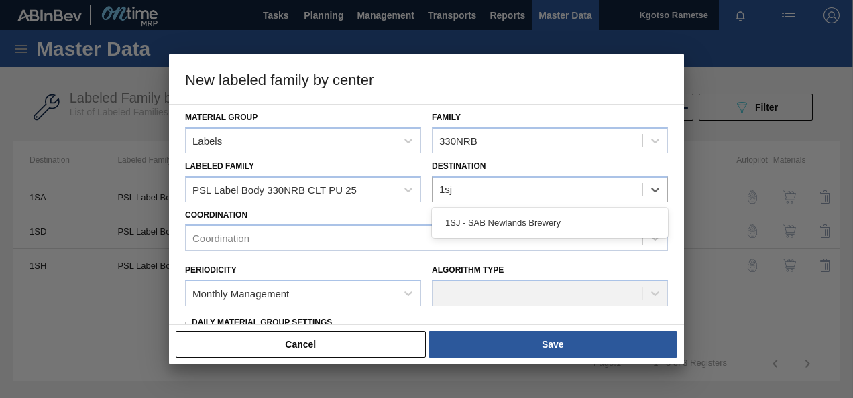
click at [455, 220] on div "1SJ - SAB Newlands Brewery" at bounding box center [550, 222] width 236 height 25
click at [308, 252] on div "Periodicity Monthly Management Algorithm Type" at bounding box center [426, 282] width 493 height 62
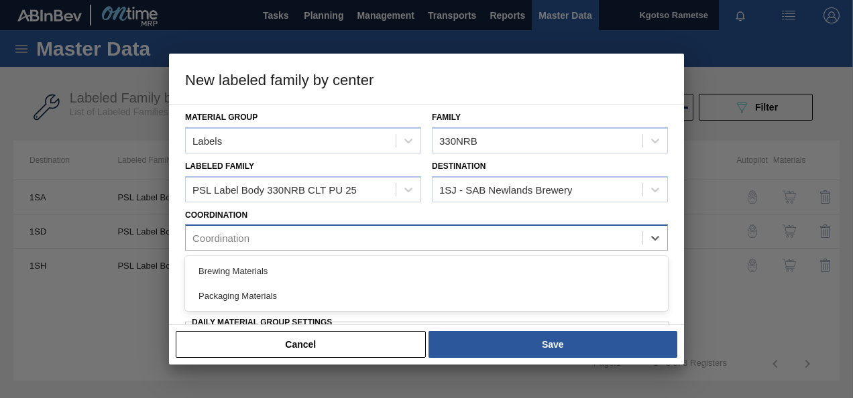
click at [300, 238] on div "Coordination" at bounding box center [414, 238] width 457 height 19
click at [265, 296] on div "Packaging Materials" at bounding box center [426, 296] width 483 height 25
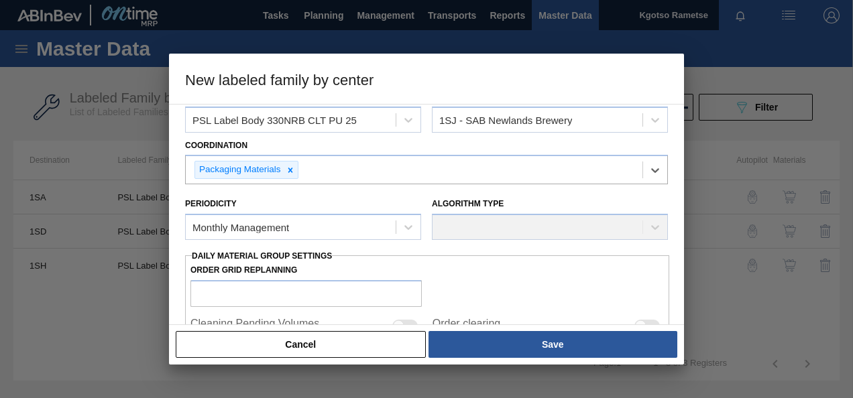
scroll to position [134, 0]
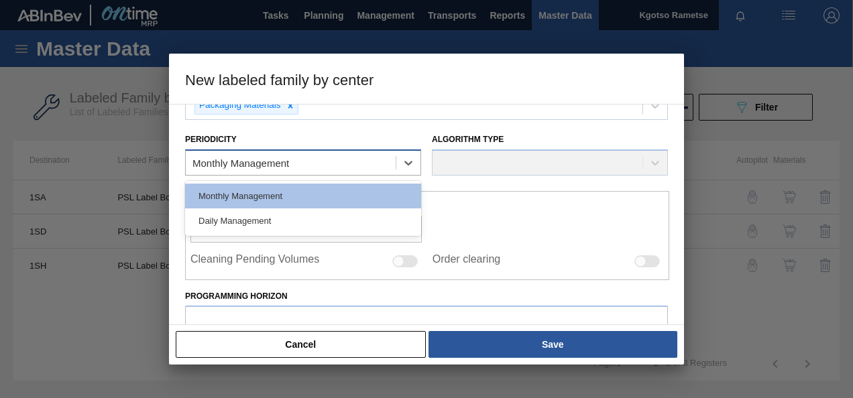
click at [261, 165] on div "Monthly Management" at bounding box center [240, 163] width 97 height 11
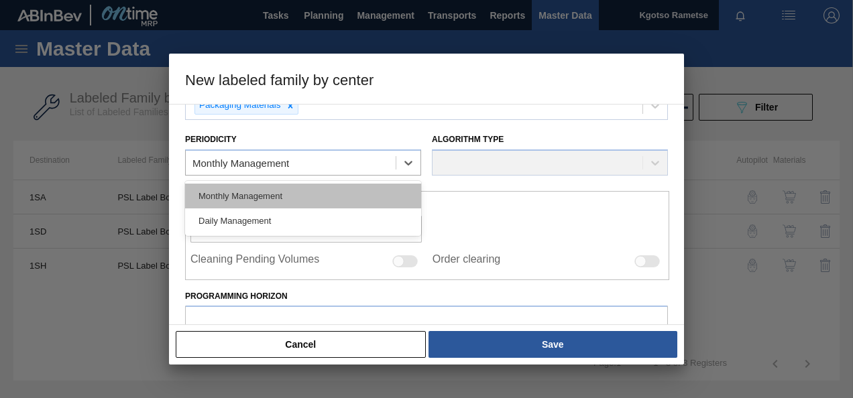
click at [245, 189] on div "Monthly Management" at bounding box center [303, 196] width 236 height 25
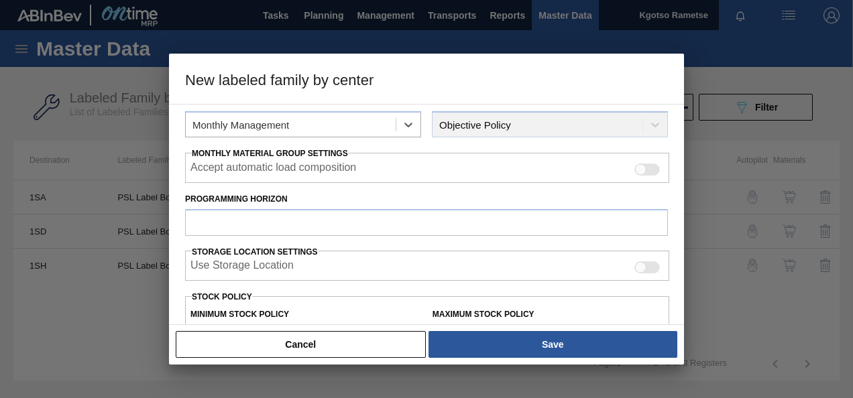
scroll to position [201, 0]
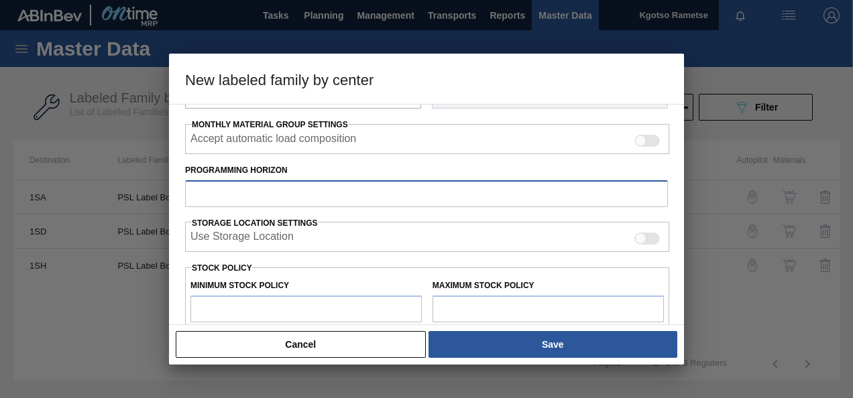
click at [247, 194] on input "Programming Horizon" at bounding box center [426, 193] width 483 height 27
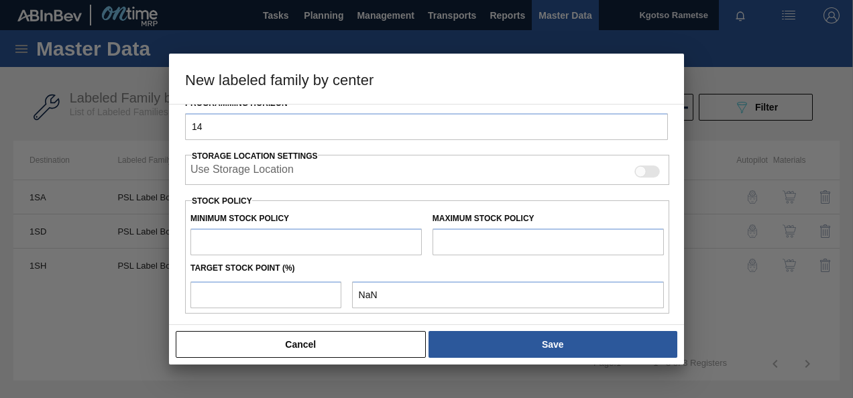
click at [267, 245] on input "text" at bounding box center [305, 242] width 231 height 27
click at [499, 235] on input "text" at bounding box center [547, 242] width 231 height 27
click at [255, 296] on input "number" at bounding box center [265, 295] width 151 height 27
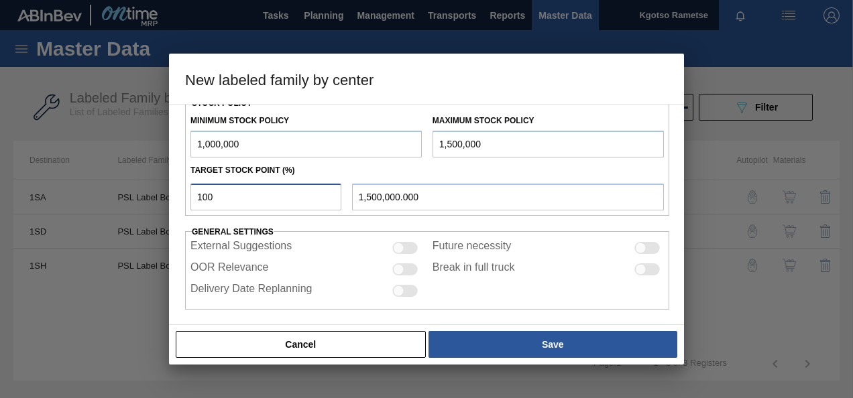
scroll to position [370, 0]
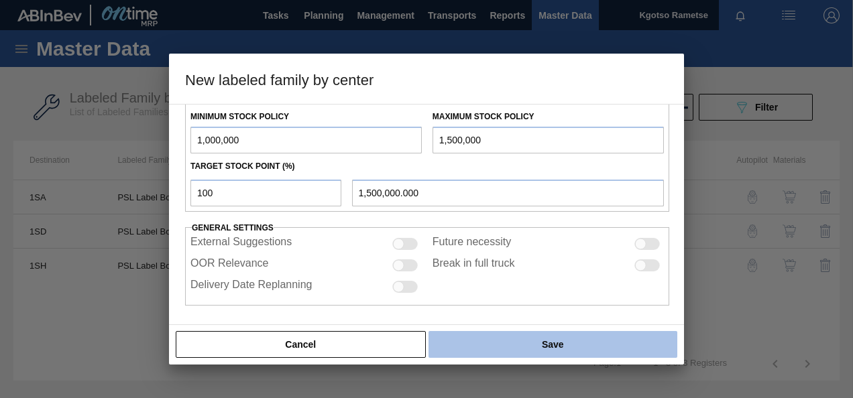
click at [499, 337] on button "Save" at bounding box center [552, 344] width 249 height 27
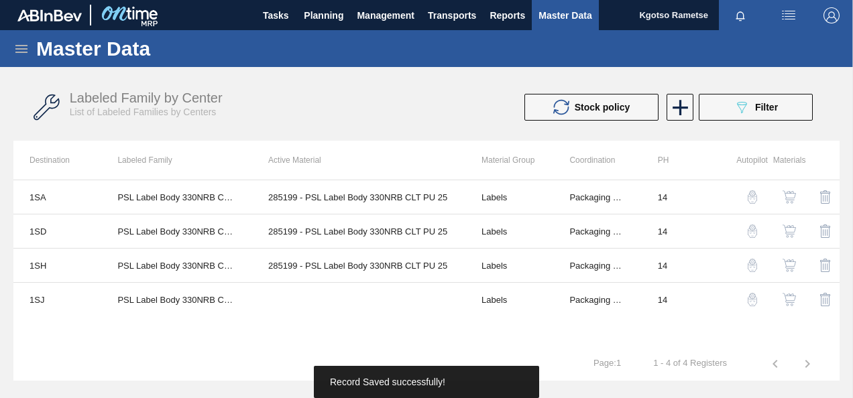
click at [789, 294] on img "button" at bounding box center [788, 299] width 13 height 13
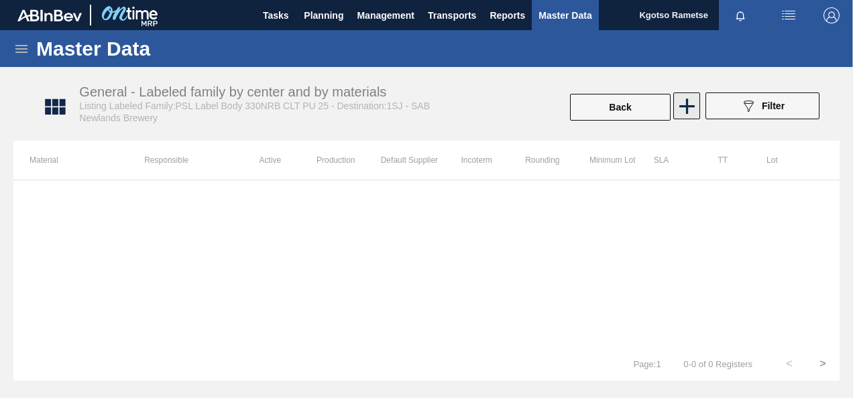
click at [690, 113] on icon at bounding box center [687, 106] width 26 height 26
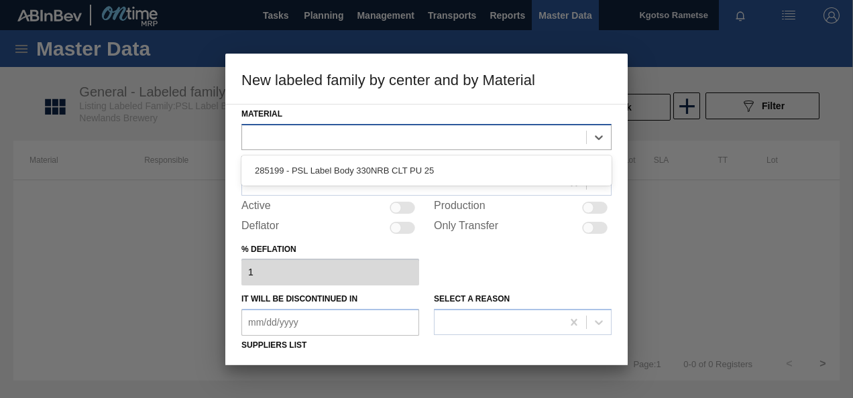
click at [461, 129] on div at bounding box center [414, 136] width 344 height 19
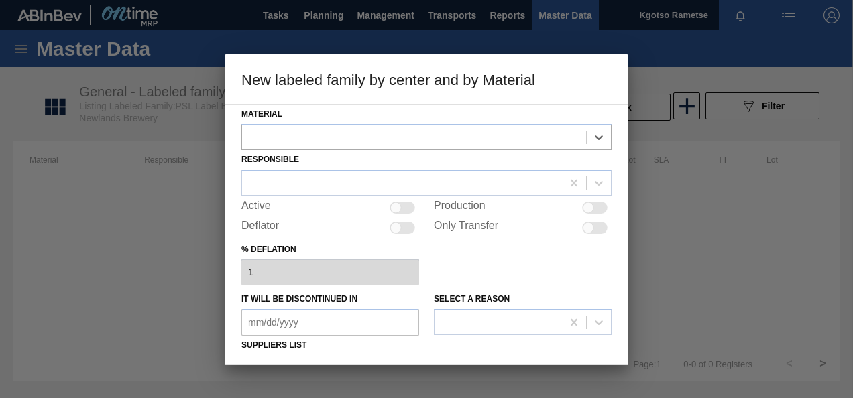
drag, startPoint x: 445, startPoint y: 149, endPoint x: 439, endPoint y: 154, distance: 7.3
click at [444, 151] on div "Material Select is focused ,type to refine list, press Down to open the menu, R…" at bounding box center [426, 329] width 370 height 449
click at [414, 134] on div at bounding box center [414, 136] width 344 height 19
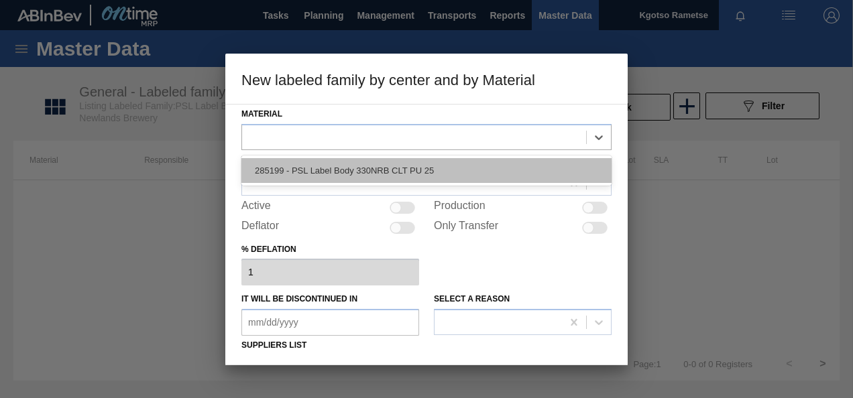
click at [395, 174] on div "285199 - PSL Label Body 330NRB CLT PU 25" at bounding box center [426, 170] width 370 height 25
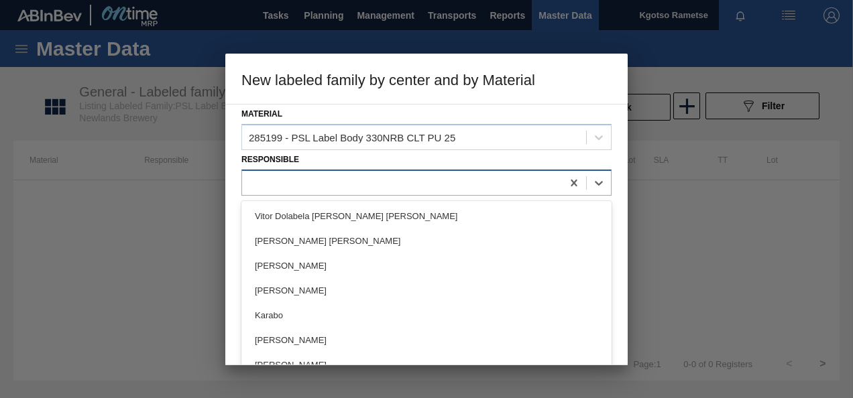
click at [389, 174] on div at bounding box center [402, 182] width 320 height 19
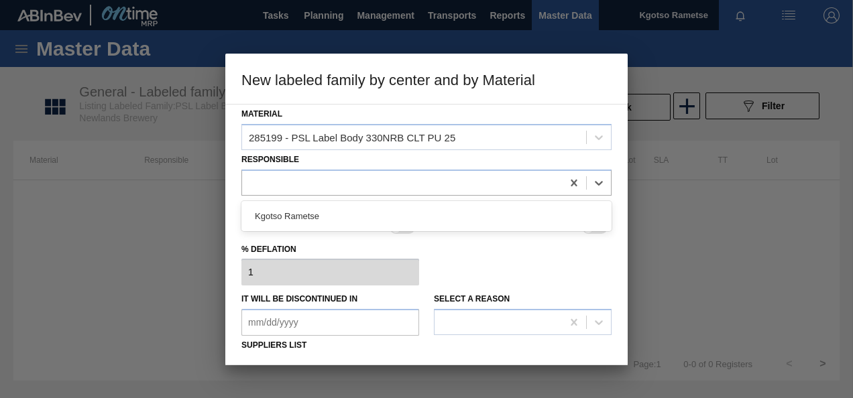
click at [340, 196] on div "Material 285199 - PSL Label Body 330NRB CLT PU 25 Responsible option Kgotso Ram…" at bounding box center [426, 329] width 370 height 449
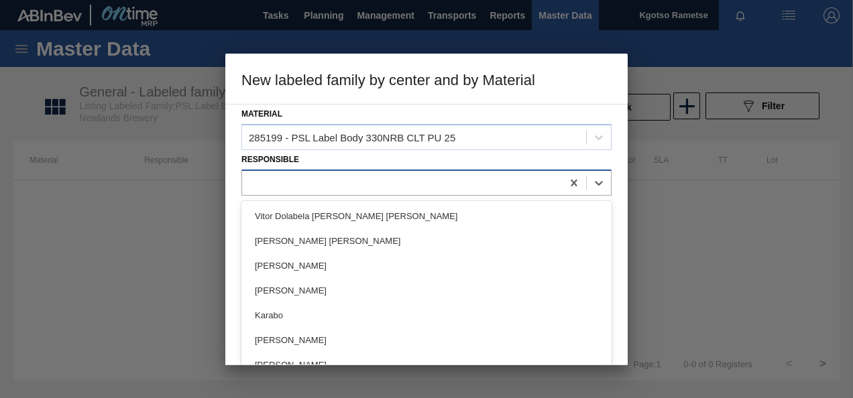
drag, startPoint x: 342, startPoint y: 186, endPoint x: 330, endPoint y: 184, distance: 11.7
click at [341, 186] on div at bounding box center [402, 182] width 320 height 19
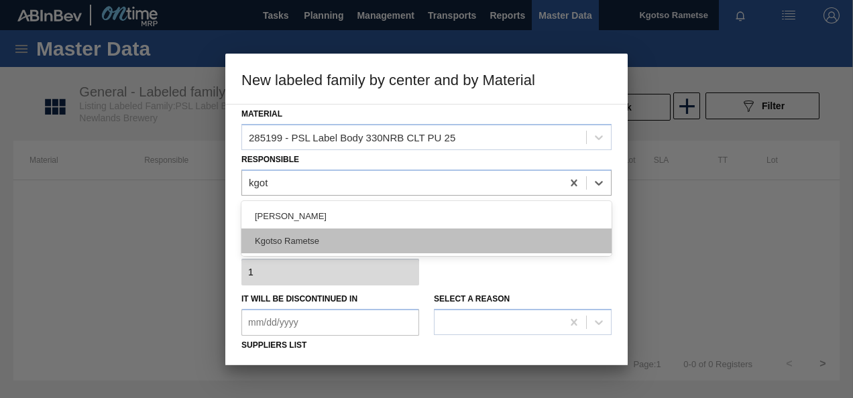
click at [350, 233] on div "Kgotso Rametse" at bounding box center [426, 241] width 370 height 25
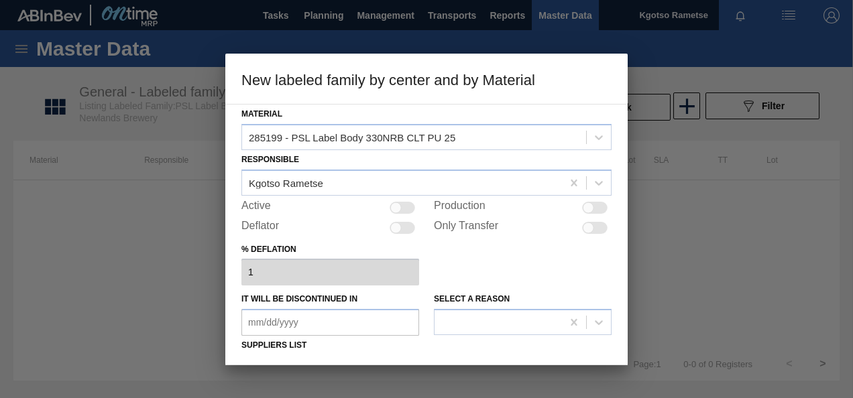
click at [410, 205] on div at bounding box center [401, 208] width 25 height 12
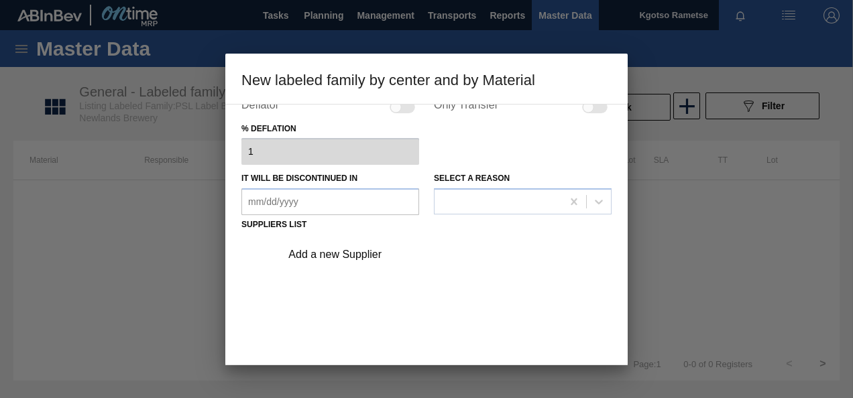
scroll to position [204, 0]
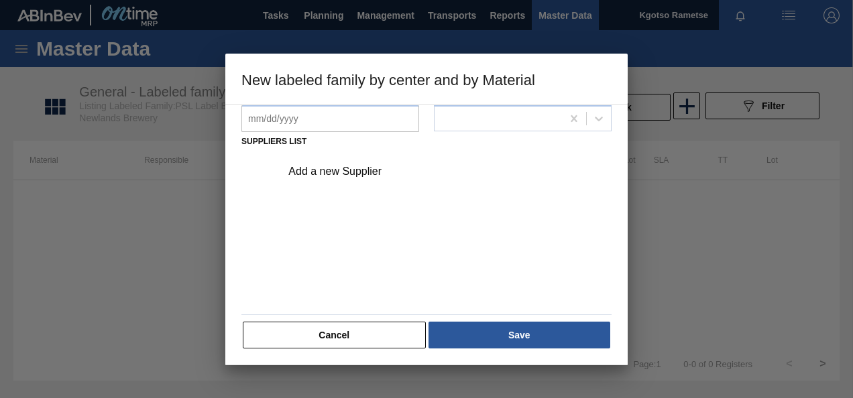
click at [358, 170] on div "Add a new Supplier" at bounding box center [419, 172] width 263 height 12
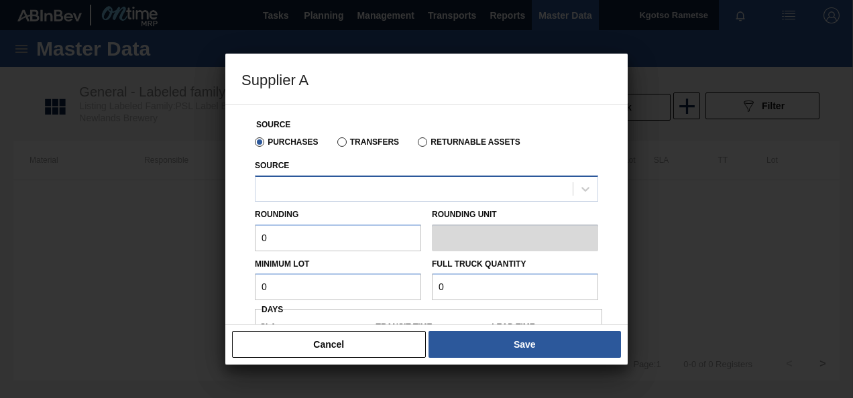
click at [304, 182] on div at bounding box center [413, 188] width 317 height 19
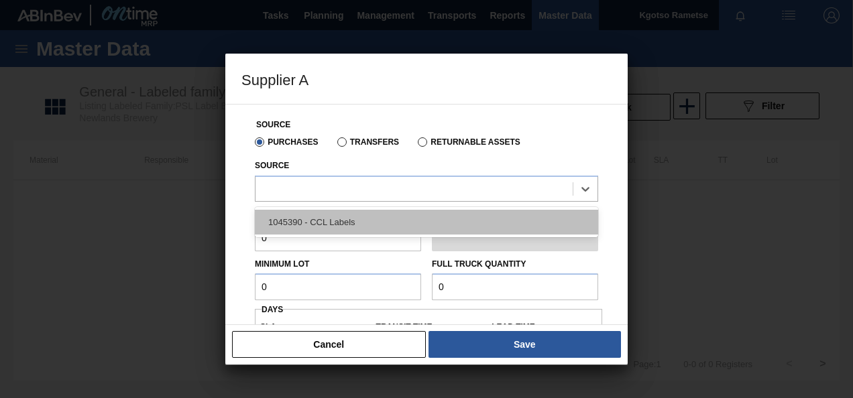
click at [302, 212] on div "1045390 - CCL Labels" at bounding box center [426, 222] width 343 height 25
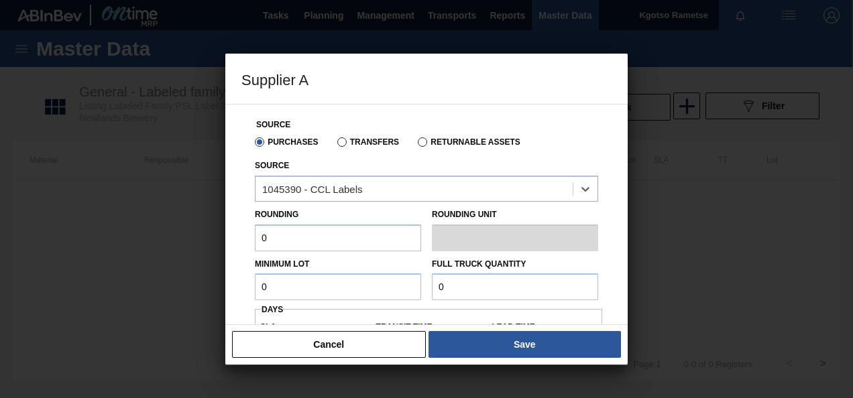
drag, startPoint x: 292, startPoint y: 227, endPoint x: 215, endPoint y: 240, distance: 78.8
click at [217, 232] on div "Supplier A Source Purchases Transfers Returnable Assets Source option 1045390 -…" at bounding box center [426, 199] width 853 height 398
drag, startPoint x: 296, startPoint y: 286, endPoint x: 123, endPoint y: 310, distance: 174.1
click at [145, 308] on div "Supplier A Source Purchases Transfers Returnable Assets Source 1045390 - CCL La…" at bounding box center [426, 199] width 853 height 398
drag, startPoint x: 271, startPoint y: 282, endPoint x: 161, endPoint y: 291, distance: 110.3
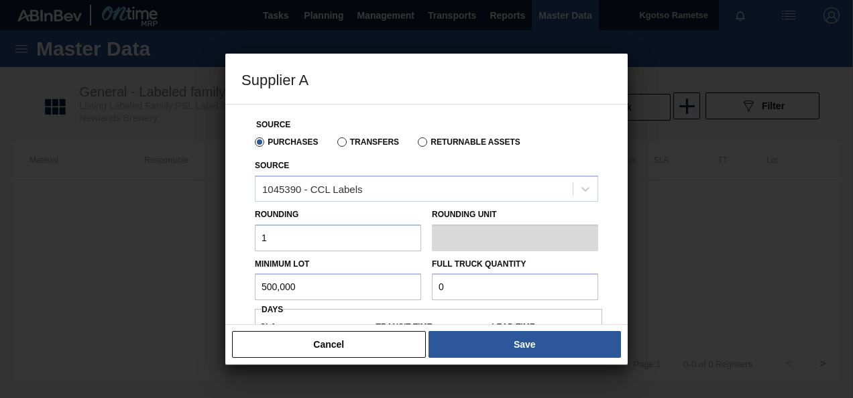
click at [213, 290] on div "Supplier A Source Purchases Transfers Returnable Assets Source 1045390 - CCL La…" at bounding box center [426, 199] width 853 height 398
drag, startPoint x: 462, startPoint y: 286, endPoint x: 339, endPoint y: 290, distance: 122.8
click at [385, 290] on div "Minimum Lot 500,000 Full Truck Quantity 0" at bounding box center [426, 276] width 354 height 50
paste input "500,00"
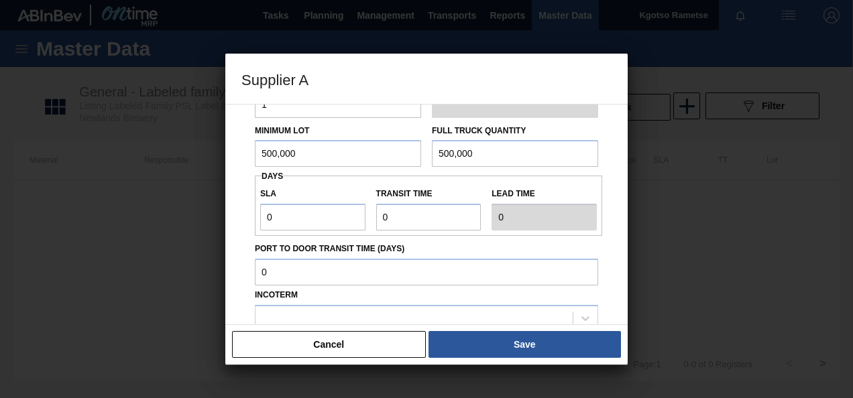
scroll to position [134, 0]
drag, startPoint x: 278, startPoint y: 208, endPoint x: 221, endPoint y: 211, distance: 57.1
click at [255, 209] on div "SLA 0" at bounding box center [313, 207] width 116 height 46
drag, startPoint x: 398, startPoint y: 212, endPoint x: 156, endPoint y: 253, distance: 244.9
click at [267, 224] on div "SLA 1 Transit time Lead time 1" at bounding box center [428, 205] width 347 height 50
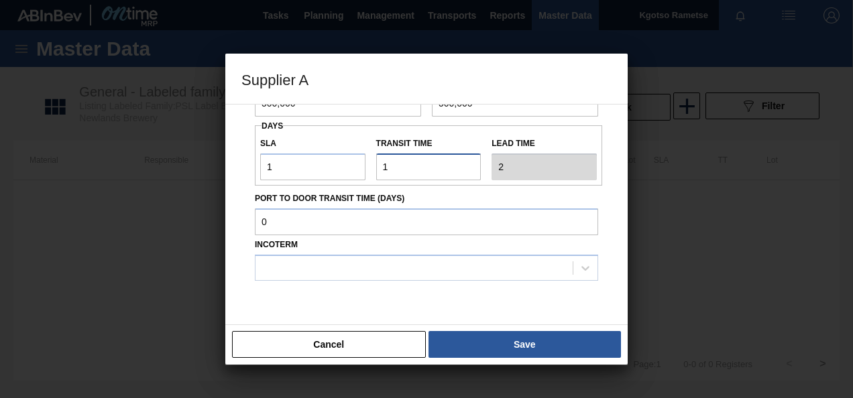
scroll to position [222, 0]
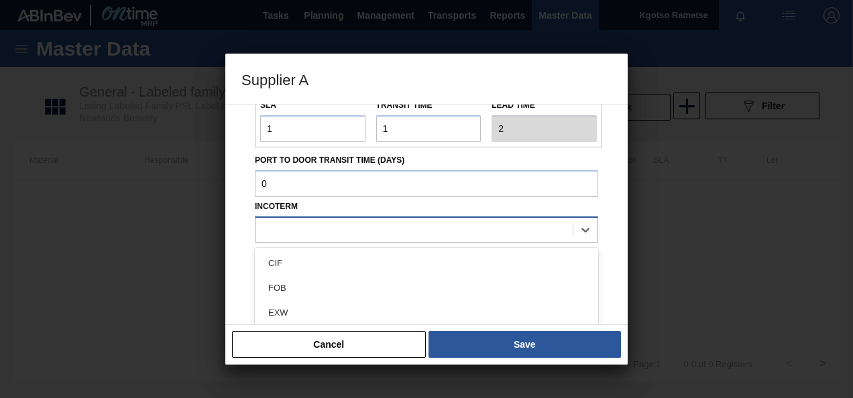
drag, startPoint x: 304, startPoint y: 232, endPoint x: 297, endPoint y: 239, distance: 10.4
click at [304, 232] on div at bounding box center [413, 229] width 317 height 19
click at [286, 284] on div "FOB" at bounding box center [426, 288] width 343 height 25
click at [516, 334] on button "Save" at bounding box center [524, 344] width 192 height 27
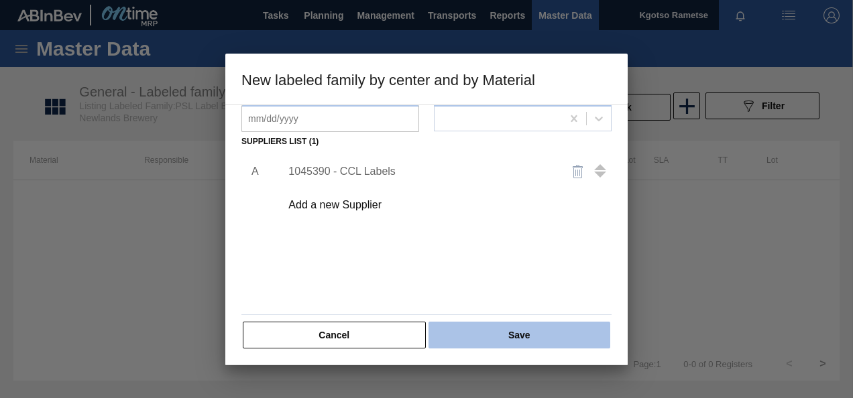
click at [505, 324] on button "Save" at bounding box center [519, 335] width 182 height 27
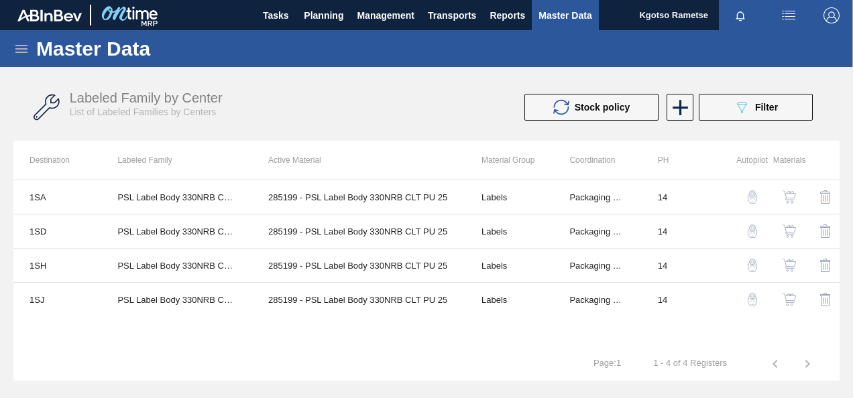
click at [23, 44] on icon at bounding box center [21, 49] width 16 height 16
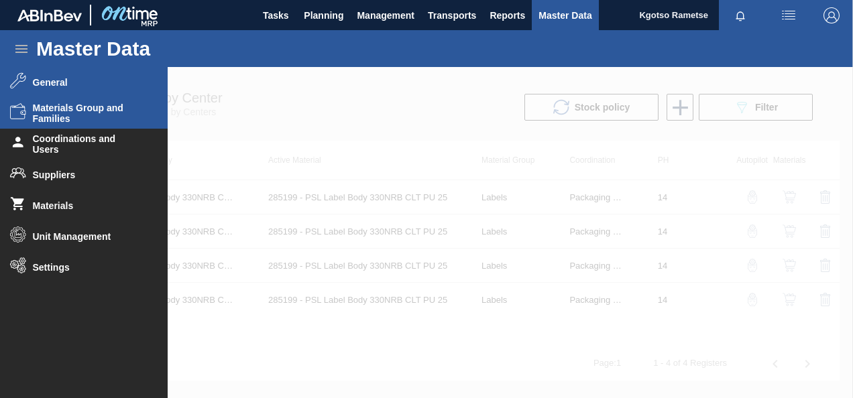
click at [44, 109] on span "Materials Group and Families" at bounding box center [88, 113] width 111 height 21
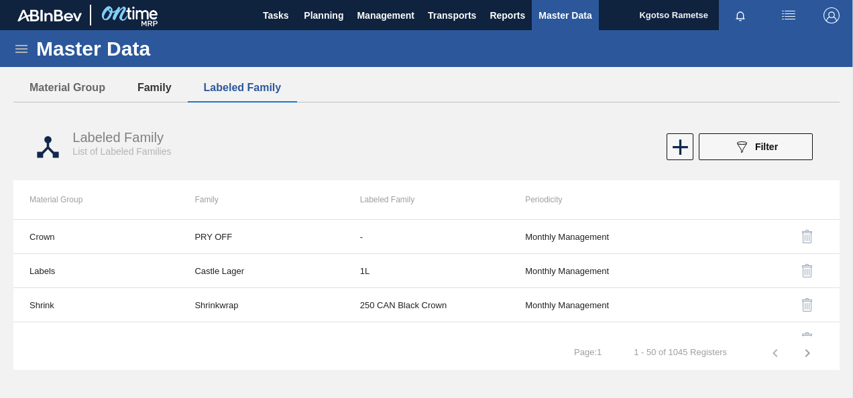
click at [142, 82] on button "Family" at bounding box center [154, 88] width 66 height 28
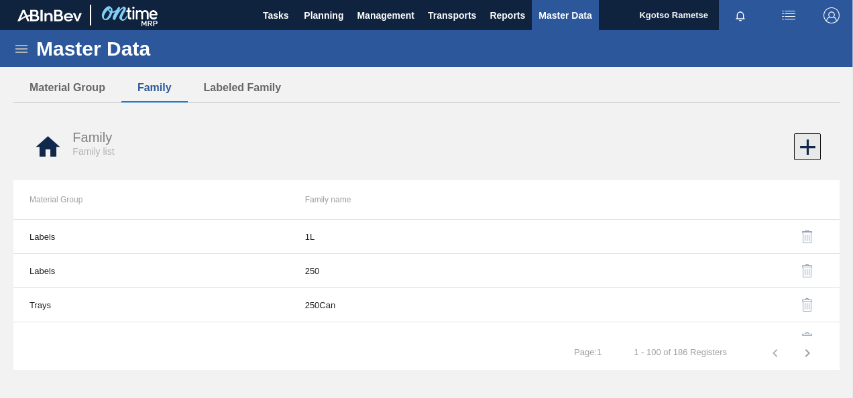
click at [804, 146] on icon at bounding box center [807, 146] width 15 height 15
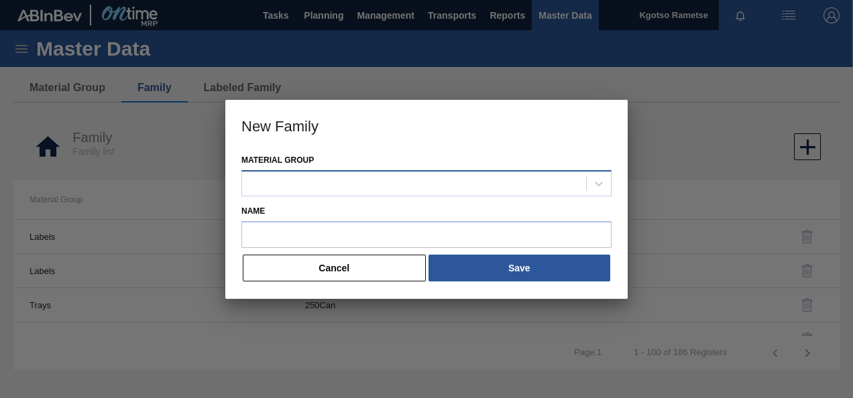
click at [271, 176] on div at bounding box center [414, 183] width 344 height 19
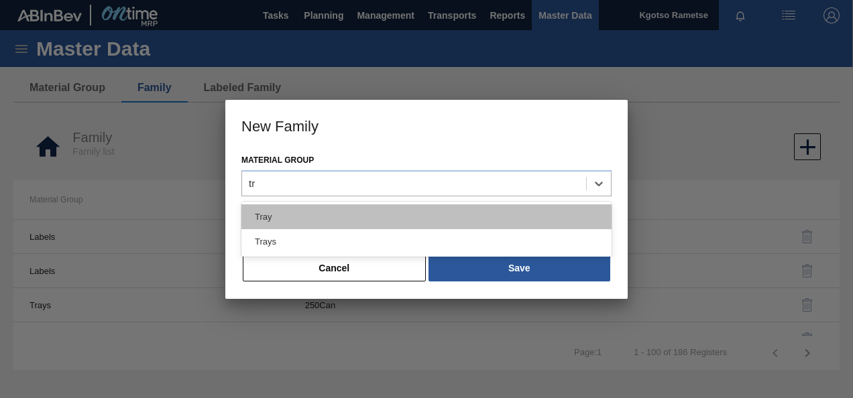
click at [285, 212] on div "Tray" at bounding box center [426, 216] width 370 height 25
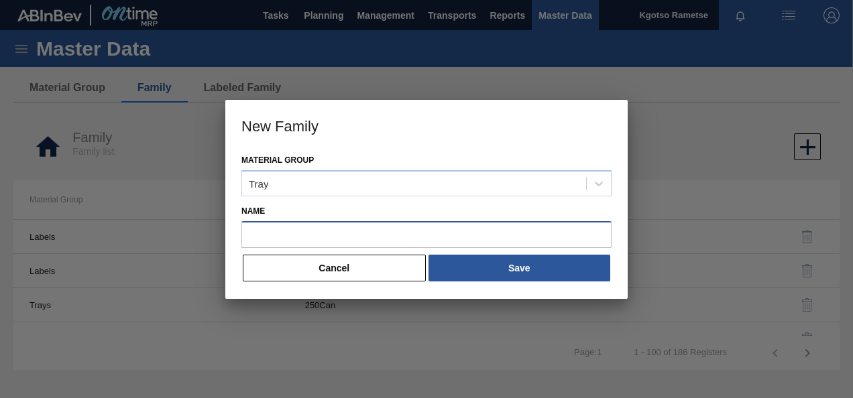
click at [290, 221] on input "Name" at bounding box center [426, 234] width 370 height 27
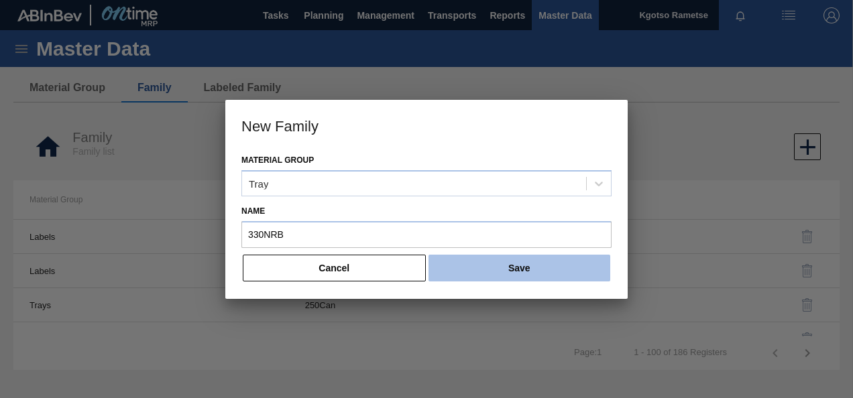
click at [491, 267] on button "Save" at bounding box center [519, 268] width 182 height 27
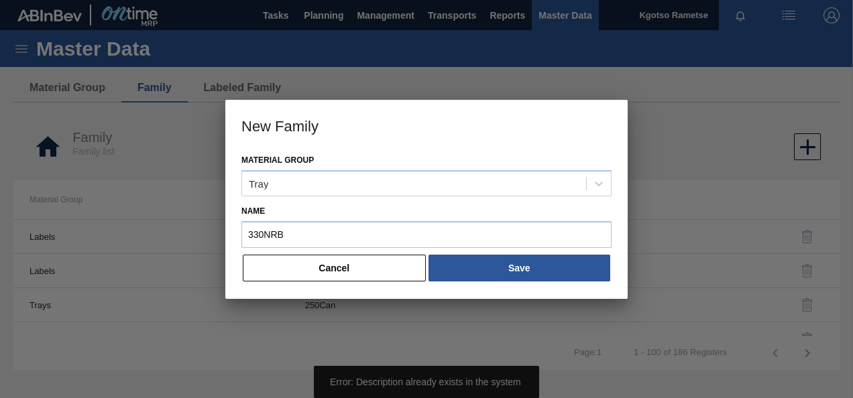
click at [330, 272] on button "Cancel" at bounding box center [334, 268] width 183 height 27
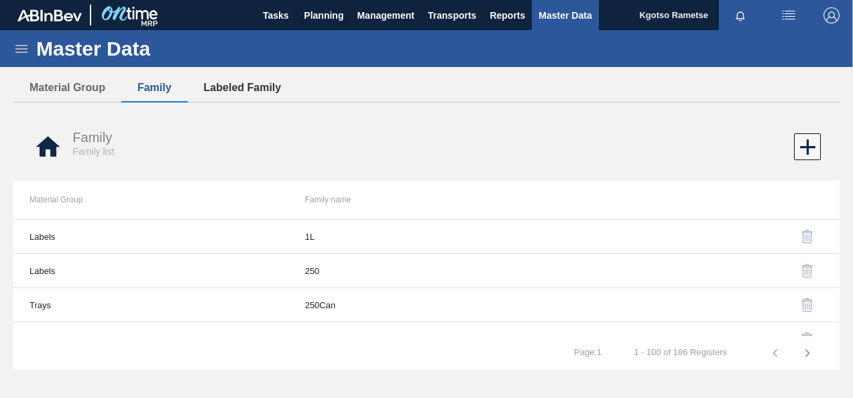
click at [225, 76] on button "Labeled Family" at bounding box center [243, 88] width 110 height 28
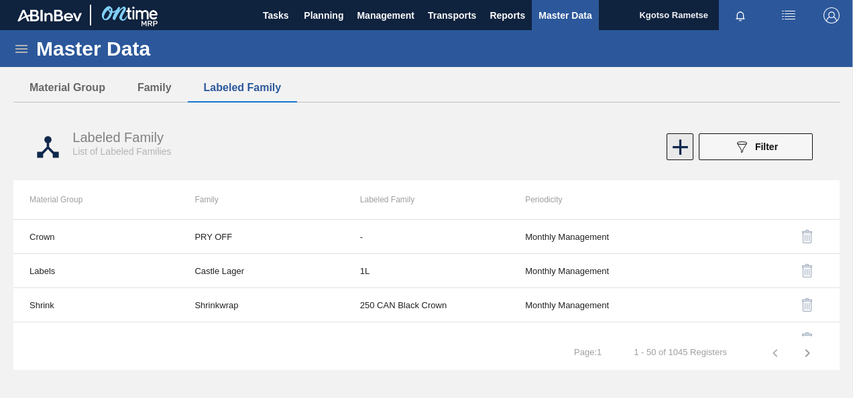
click at [682, 139] on icon at bounding box center [680, 147] width 26 height 26
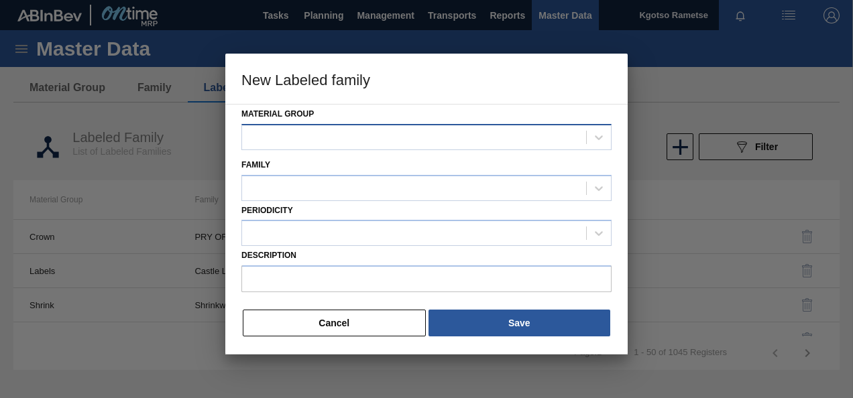
click at [322, 132] on div at bounding box center [414, 136] width 344 height 19
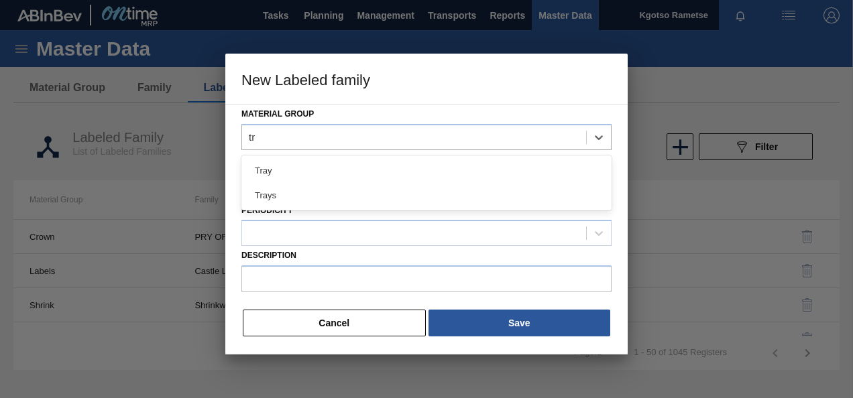
click at [307, 160] on div "Tray" at bounding box center [426, 170] width 370 height 25
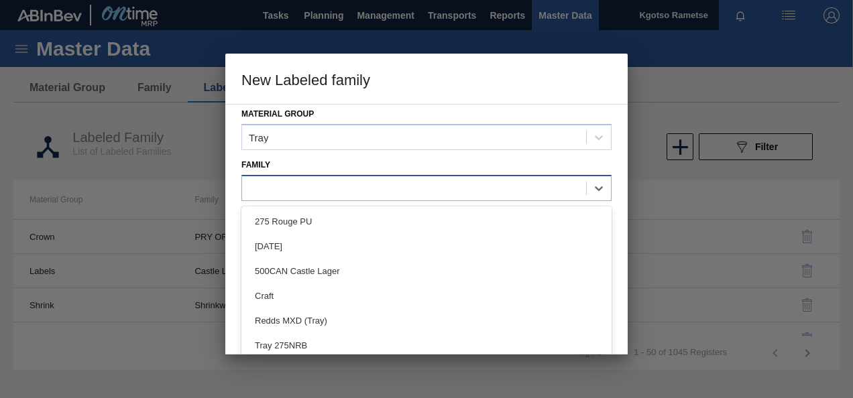
click at [304, 184] on div at bounding box center [414, 187] width 344 height 19
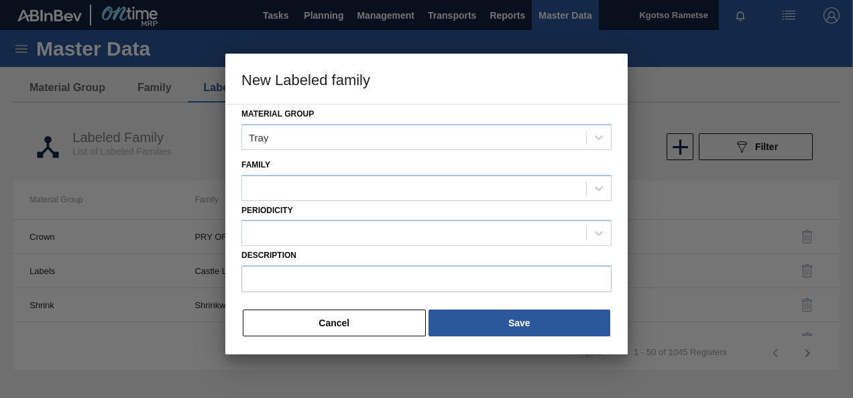
click at [303, 168] on div "Family" at bounding box center [426, 179] width 370 height 46
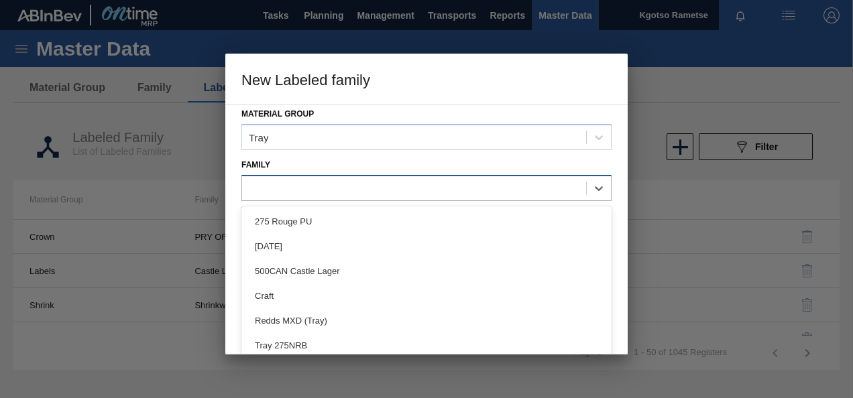
click at [255, 180] on div at bounding box center [414, 187] width 344 height 19
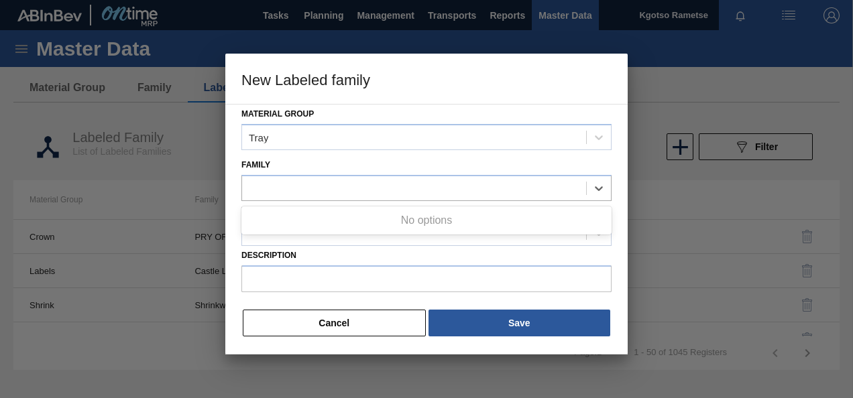
click at [287, 158] on div "Family Use Up and Down to choose options, press Enter to select the currently f…" at bounding box center [426, 179] width 370 height 46
click at [364, 329] on button "Cancel" at bounding box center [334, 323] width 183 height 27
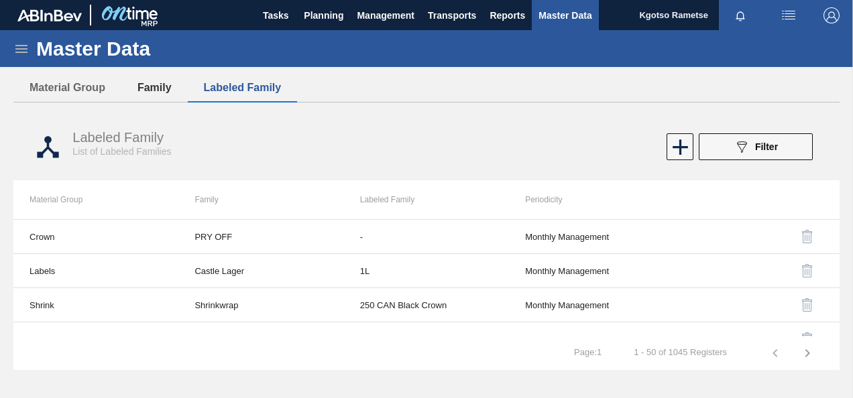
click at [141, 75] on button "Family" at bounding box center [154, 88] width 66 height 28
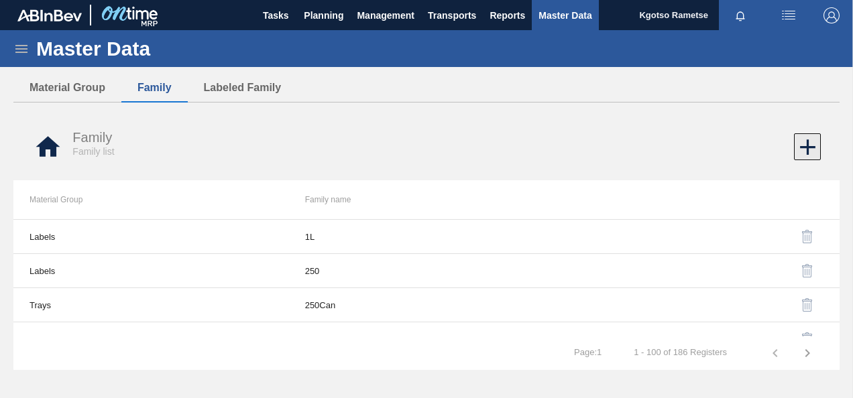
click at [810, 141] on icon at bounding box center [807, 147] width 26 height 26
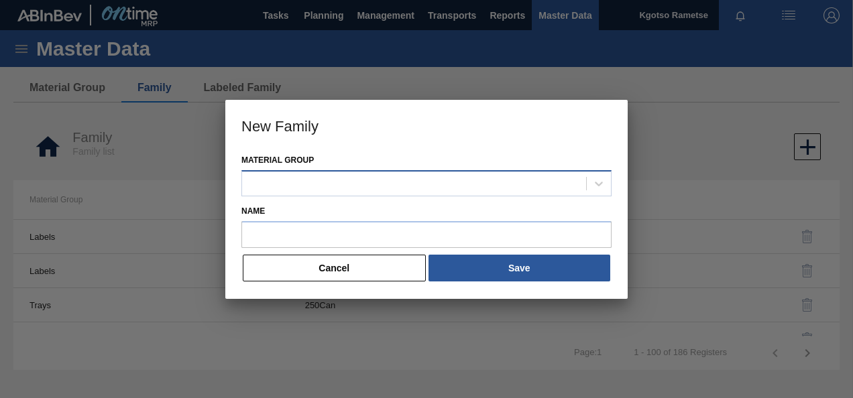
drag, startPoint x: 233, startPoint y: 172, endPoint x: 263, endPoint y: 178, distance: 30.8
click at [239, 171] on div "Material Group Name Cancel Save" at bounding box center [426, 225] width 402 height 148
click at [269, 179] on div at bounding box center [414, 183] width 344 height 19
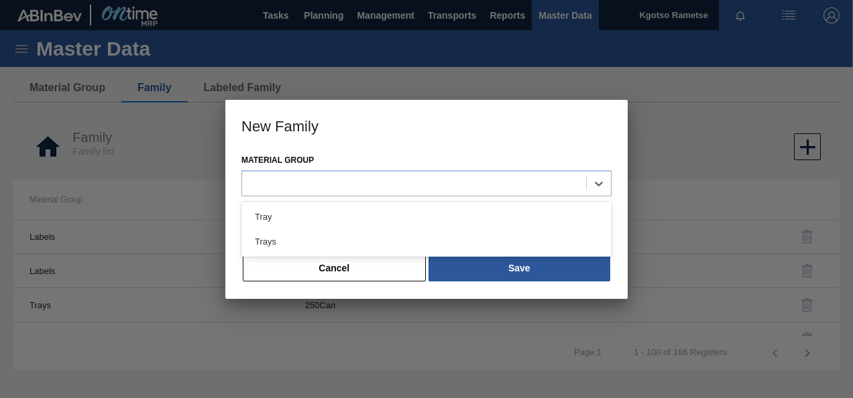
click at [198, 149] on div at bounding box center [426, 199] width 853 height 398
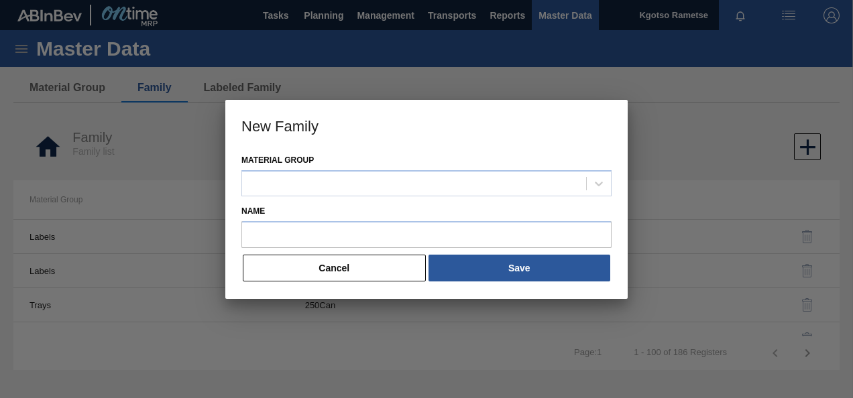
drag, startPoint x: 340, startPoint y: 261, endPoint x: 335, endPoint y: 249, distance: 12.3
click at [339, 257] on button "Cancel" at bounding box center [334, 268] width 183 height 27
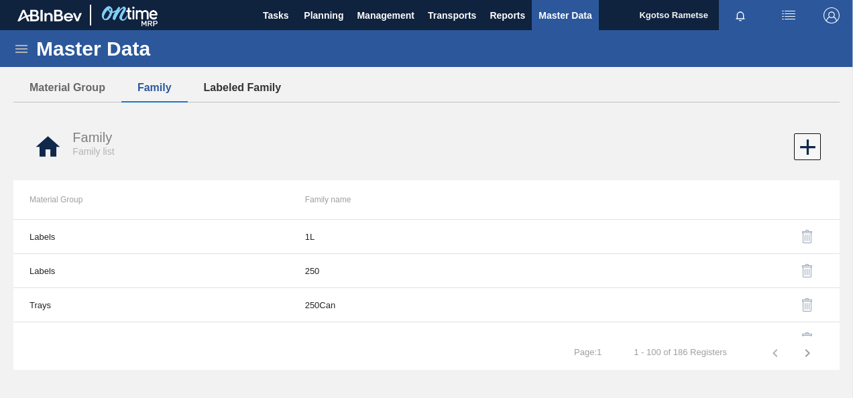
click at [252, 81] on button "Labeled Family" at bounding box center [243, 88] width 110 height 28
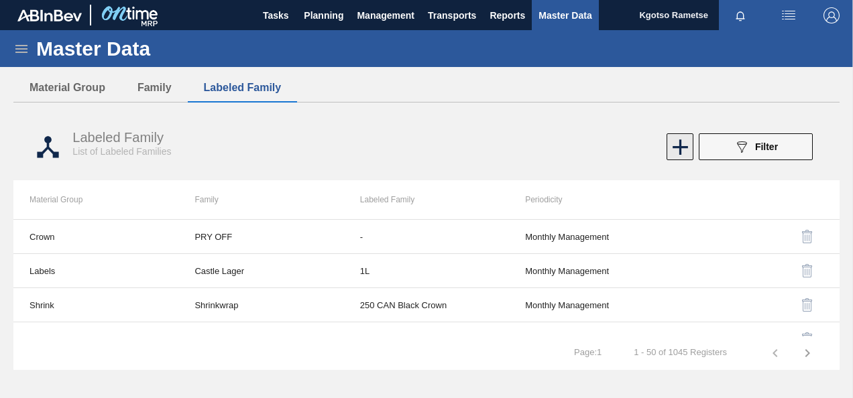
click at [676, 152] on icon at bounding box center [680, 147] width 26 height 26
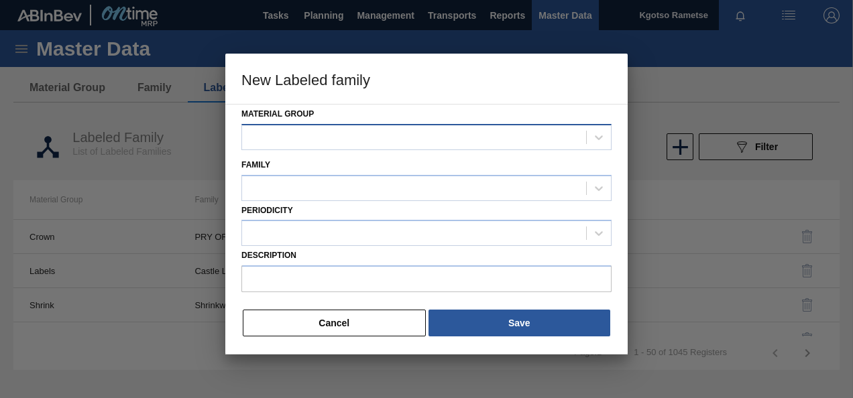
click at [254, 133] on div at bounding box center [414, 136] width 344 height 19
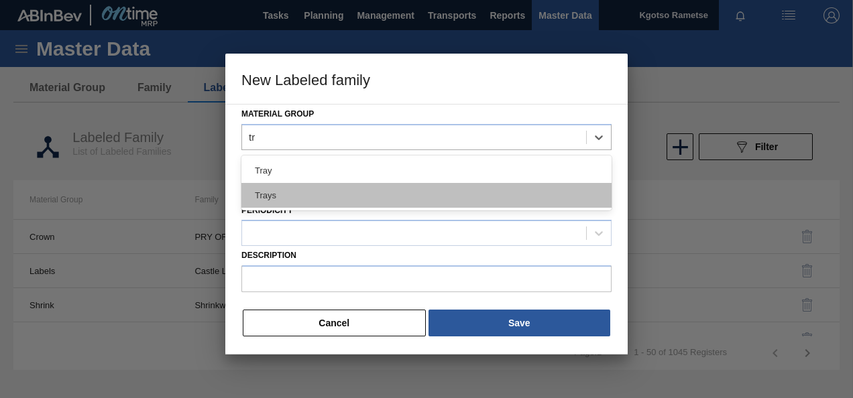
click at [283, 196] on div "Trays" at bounding box center [426, 195] width 370 height 25
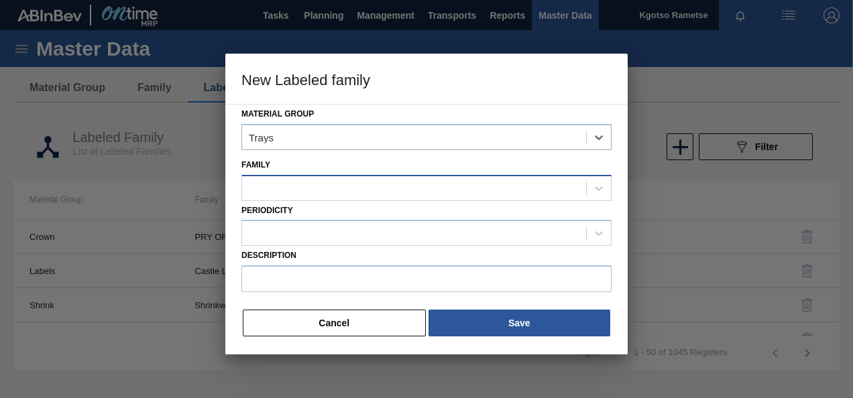
click at [280, 193] on div at bounding box center [414, 187] width 344 height 19
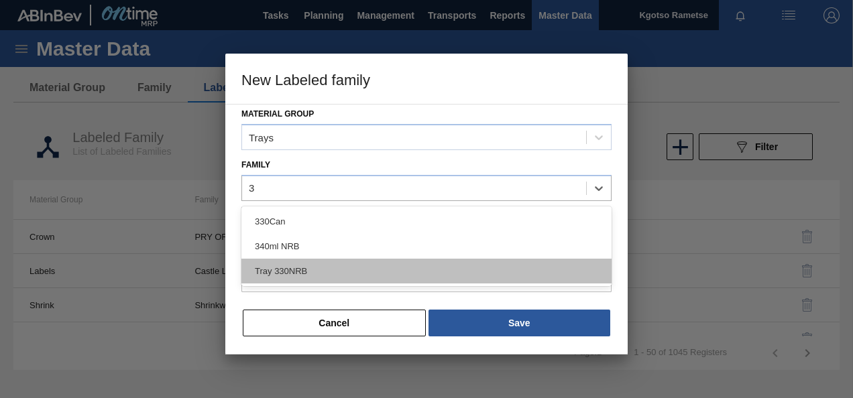
click at [308, 272] on div "Tray 330NRB" at bounding box center [426, 271] width 370 height 25
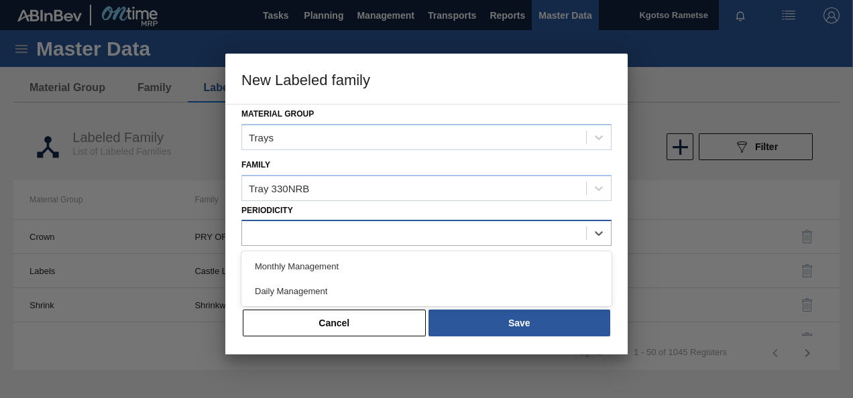
click at [278, 223] on div at bounding box center [426, 233] width 370 height 26
click at [290, 263] on div "Monthly Management" at bounding box center [426, 266] width 370 height 25
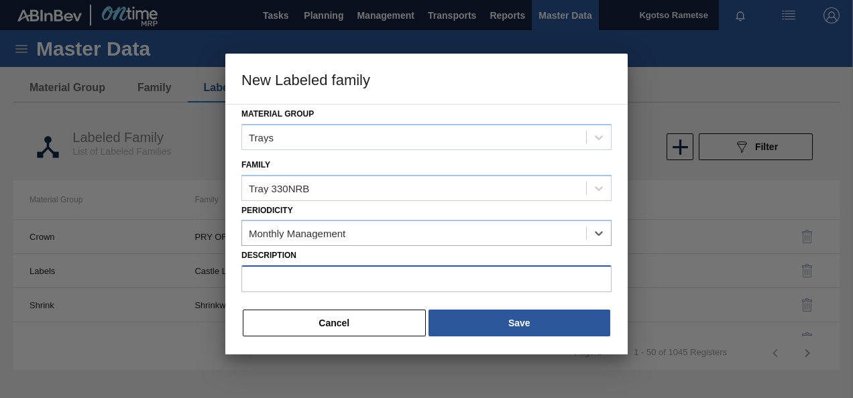
click at [286, 273] on input "Description" at bounding box center [426, 278] width 370 height 27
click at [268, 281] on input "Description" at bounding box center [426, 278] width 370 height 27
paste input "Tray 330NRB CLT 4x6 PU 25"
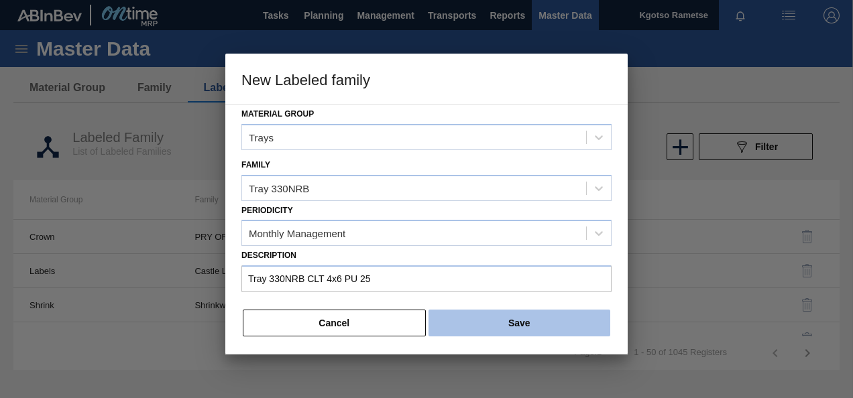
drag, startPoint x: 520, startPoint y: 313, endPoint x: 510, endPoint y: 319, distance: 11.2
click at [519, 314] on button "Save" at bounding box center [519, 323] width 182 height 27
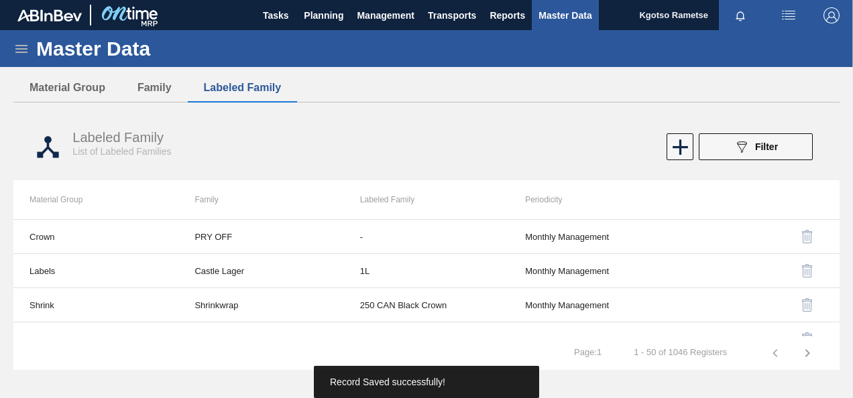
click at [21, 44] on icon at bounding box center [21, 49] width 16 height 16
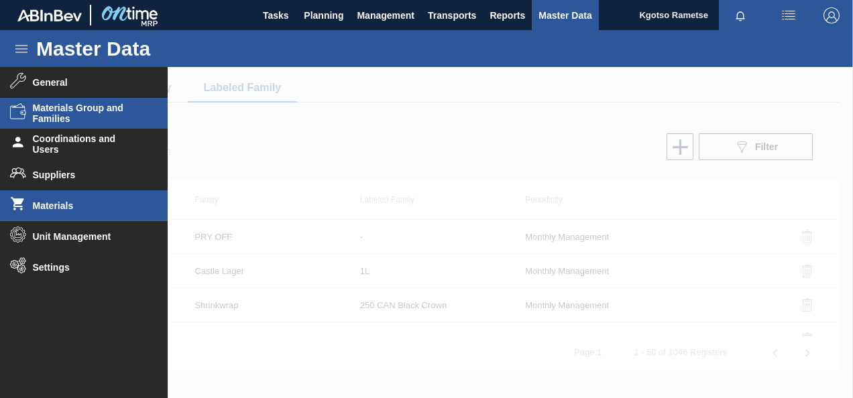
click at [62, 201] on span "Materials" at bounding box center [88, 205] width 111 height 11
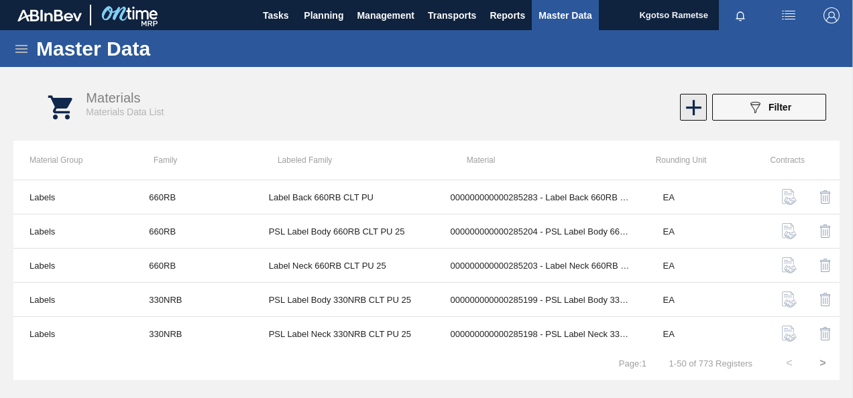
click at [689, 99] on icon at bounding box center [693, 108] width 26 height 26
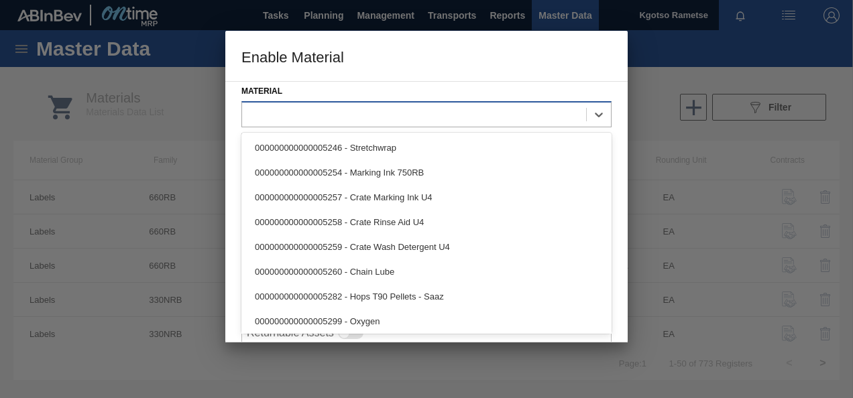
click at [391, 105] on div at bounding box center [414, 114] width 344 height 19
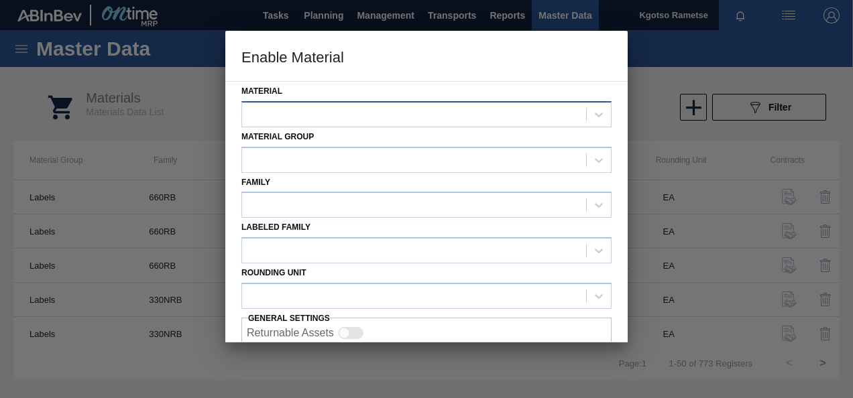
click at [289, 105] on div at bounding box center [414, 114] width 344 height 19
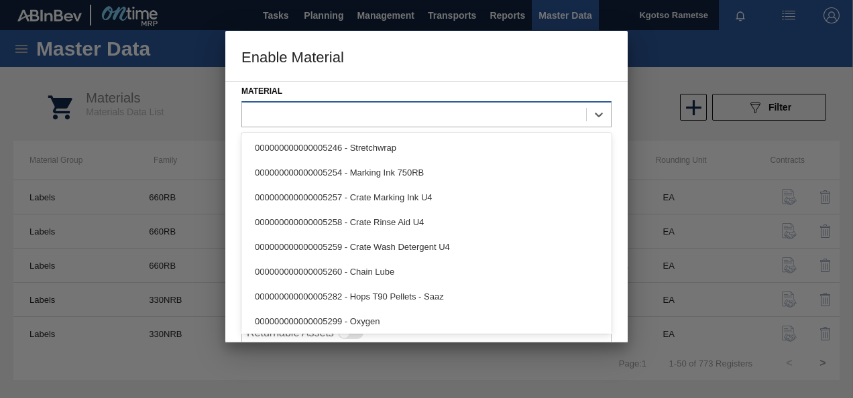
paste input "285200"
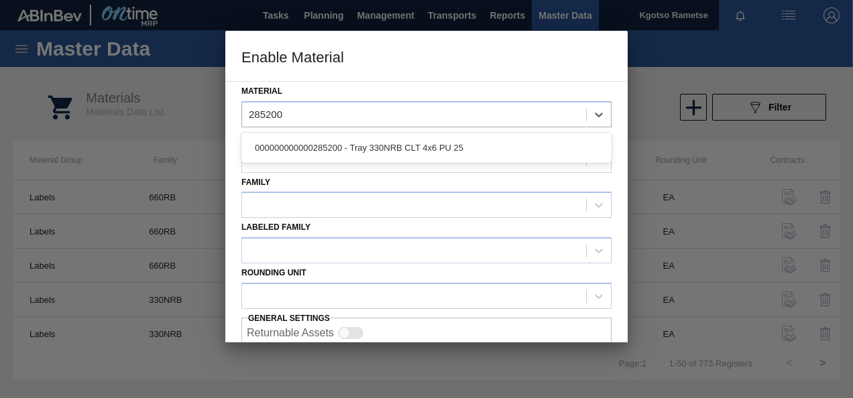
click at [302, 137] on div "000000000000285200 - Tray 330NRB CLT 4x6 PU 25" at bounding box center [426, 147] width 370 height 25
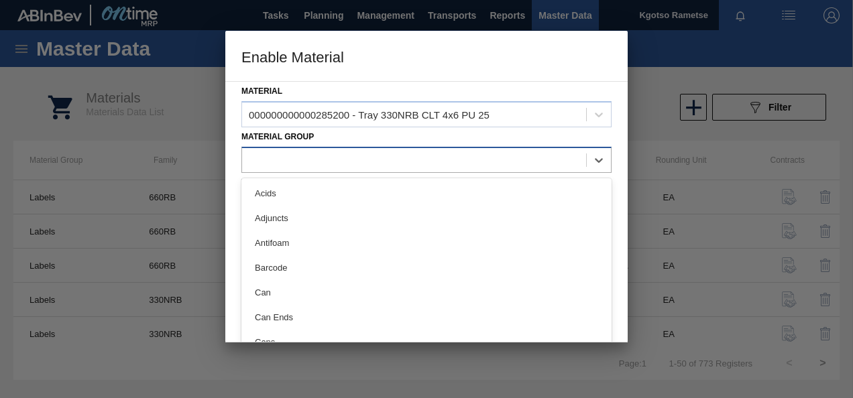
click at [288, 150] on div at bounding box center [414, 159] width 344 height 19
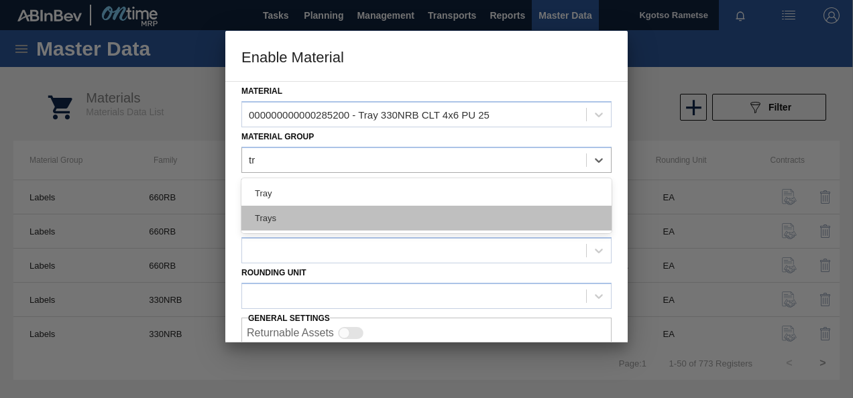
click at [290, 217] on div "Trays" at bounding box center [426, 218] width 370 height 25
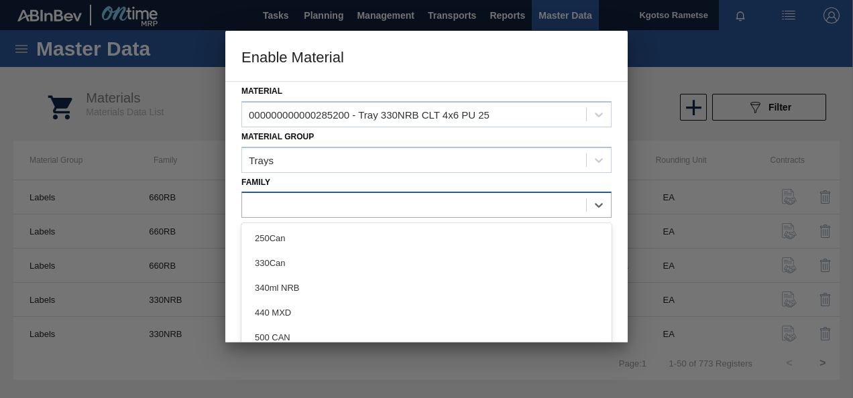
click at [284, 206] on div at bounding box center [414, 205] width 344 height 19
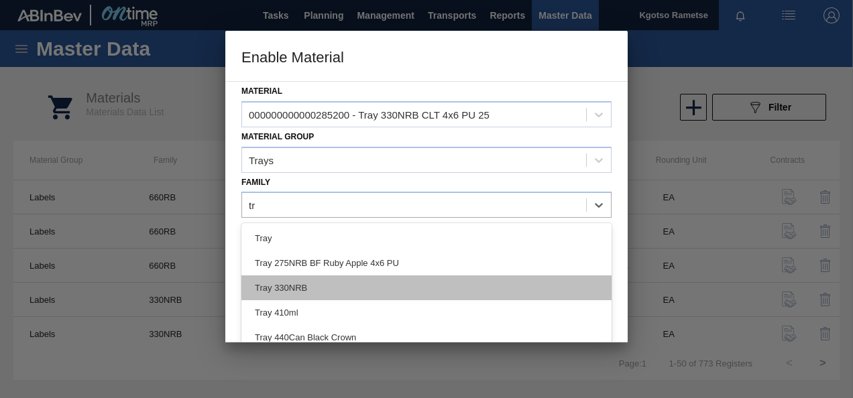
click at [292, 290] on div "Tray 330NRB" at bounding box center [426, 288] width 370 height 25
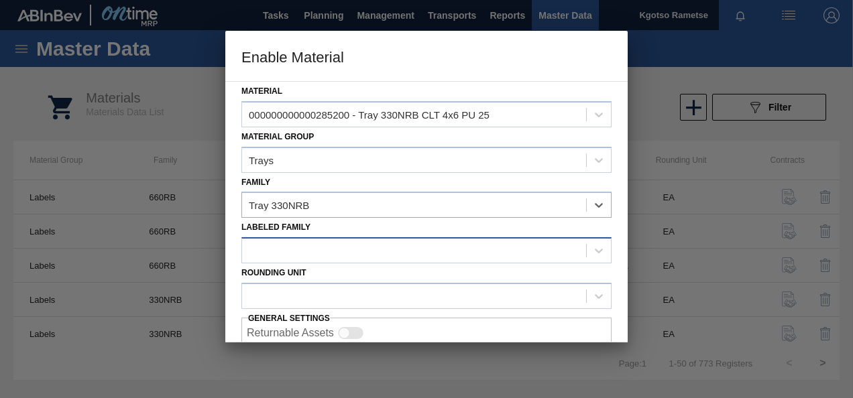
click at [269, 247] on div at bounding box center [414, 250] width 344 height 19
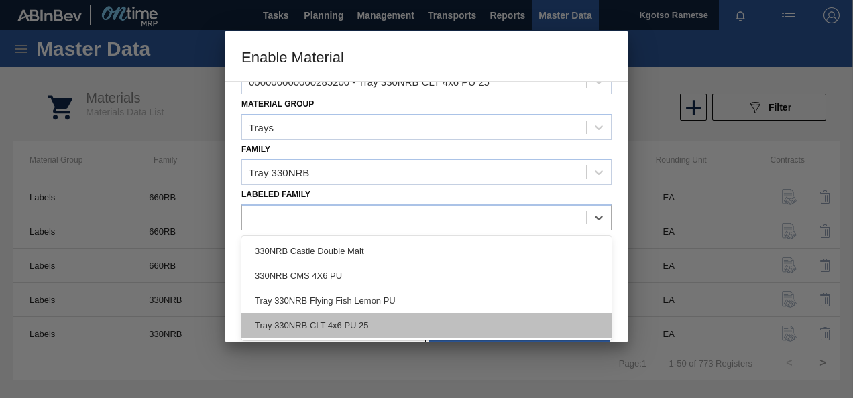
scroll to position [50, 0]
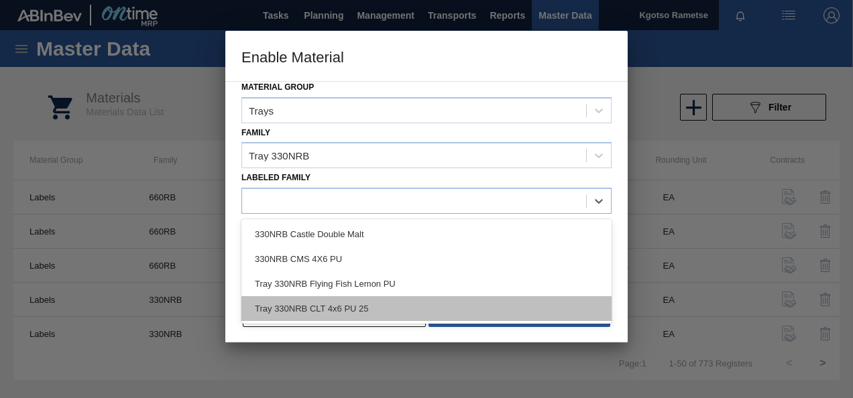
click at [318, 312] on div "Tray 330NRB CLT 4x6 PU 25" at bounding box center [426, 308] width 370 height 25
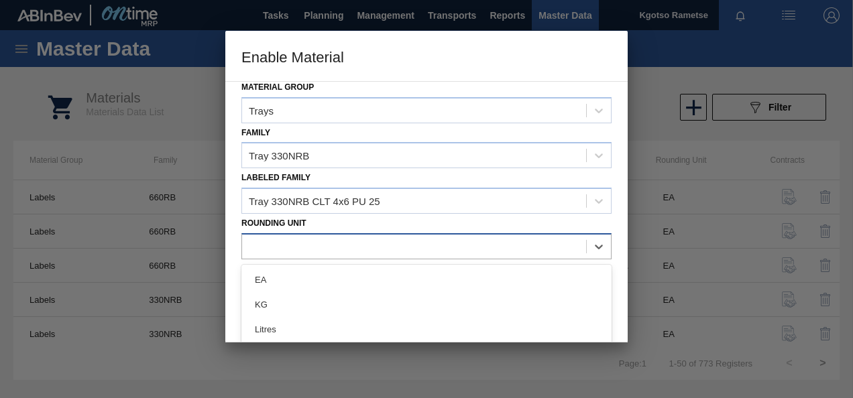
click at [284, 243] on div at bounding box center [414, 246] width 344 height 19
click at [274, 284] on div "EA" at bounding box center [426, 279] width 370 height 25
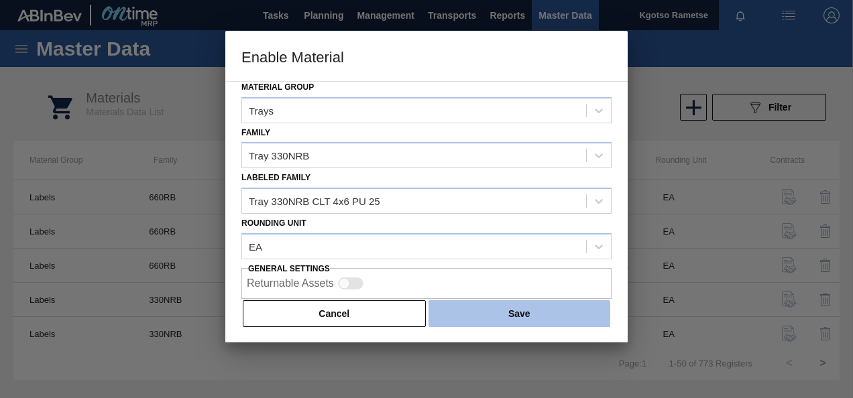
click at [562, 302] on button "Save" at bounding box center [519, 313] width 182 height 27
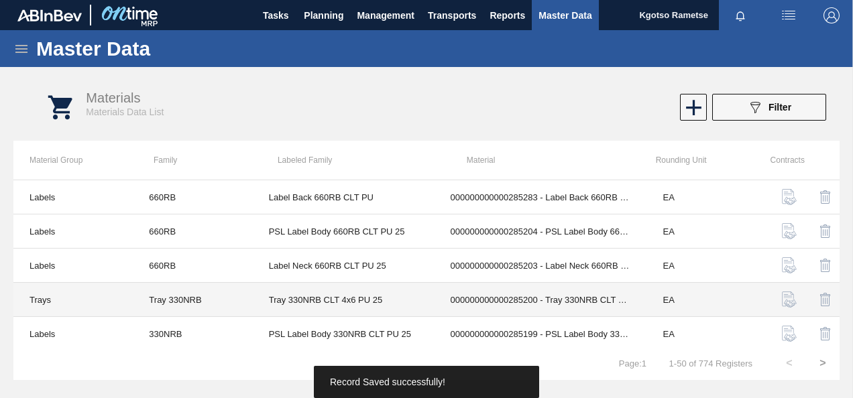
click at [495, 310] on td "000000000000285200 - Tray 330NRB CLT 4x6 PU 25" at bounding box center [540, 300] width 213 height 34
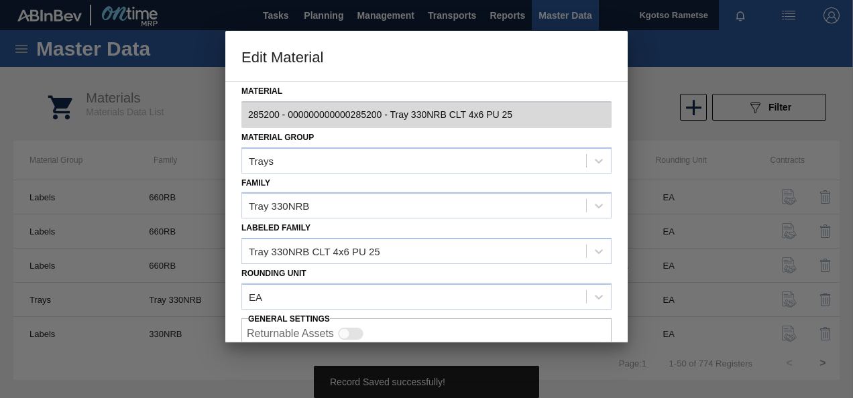
click at [186, 147] on div at bounding box center [426, 199] width 853 height 398
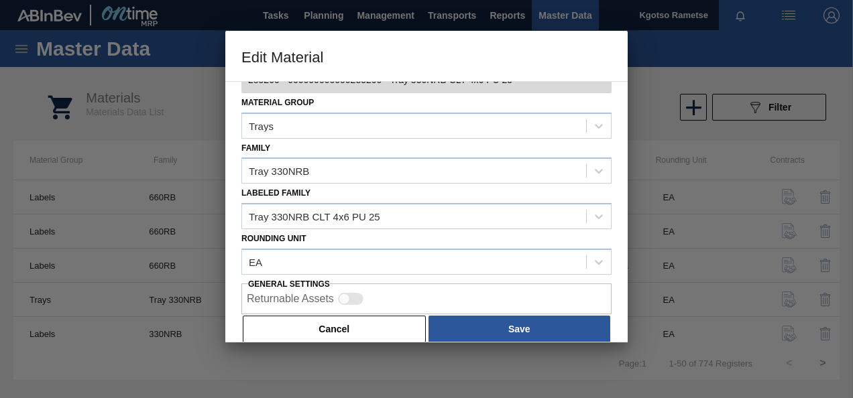
scroll to position [51, 0]
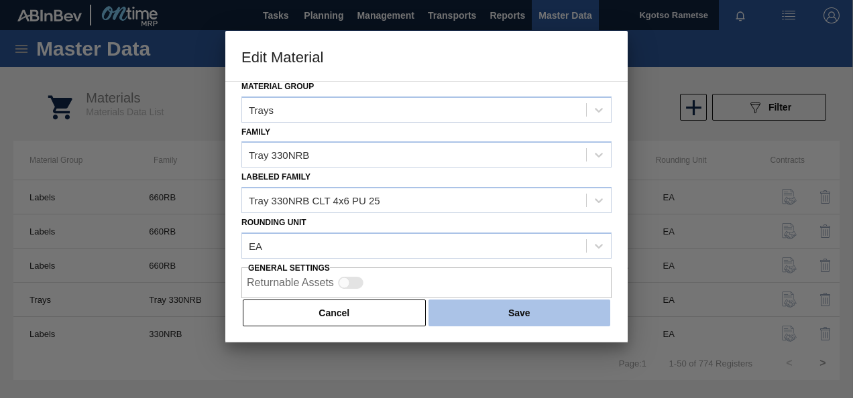
click at [448, 318] on button "Save" at bounding box center [519, 313] width 182 height 27
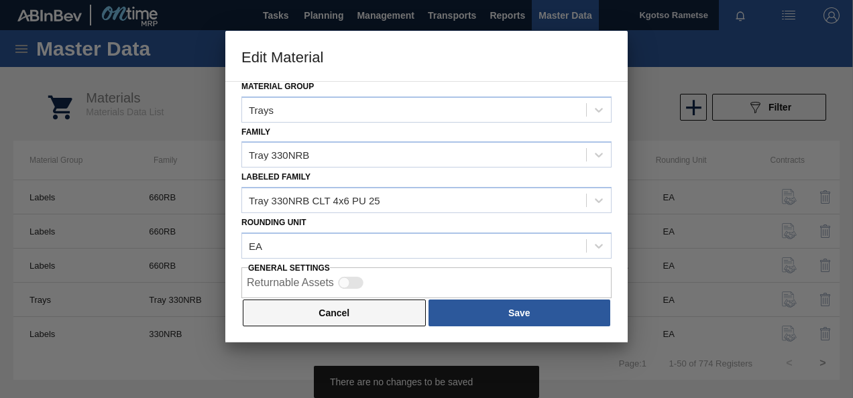
click at [310, 306] on button "Cancel" at bounding box center [334, 313] width 183 height 27
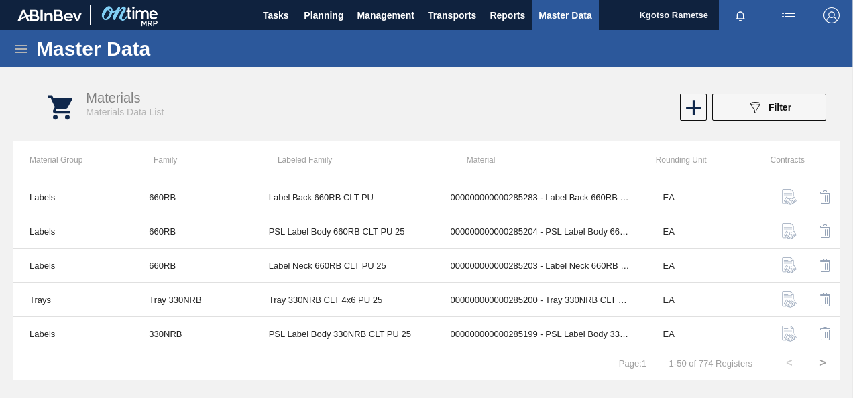
click at [21, 50] on icon at bounding box center [21, 49] width 16 height 16
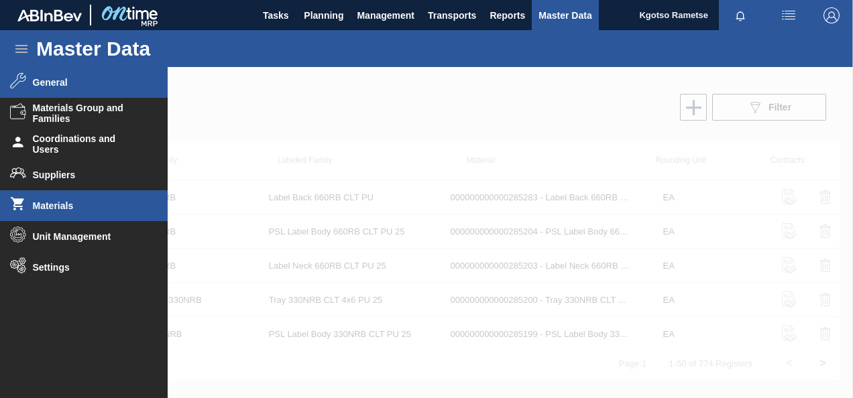
click at [38, 86] on span "General" at bounding box center [88, 82] width 111 height 11
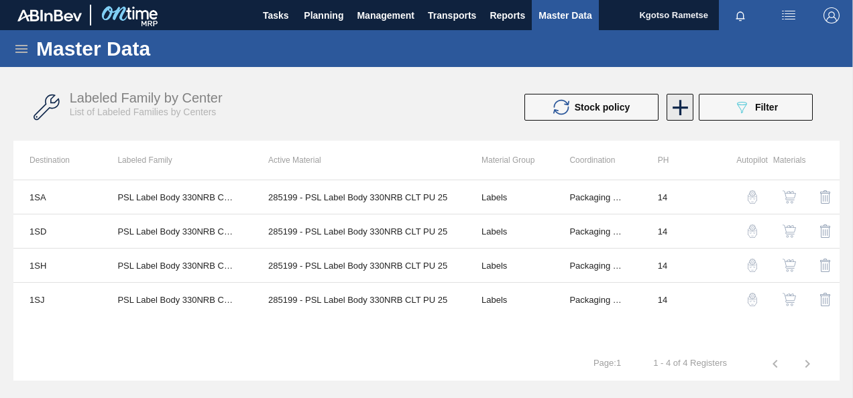
click at [676, 104] on icon at bounding box center [680, 108] width 26 height 26
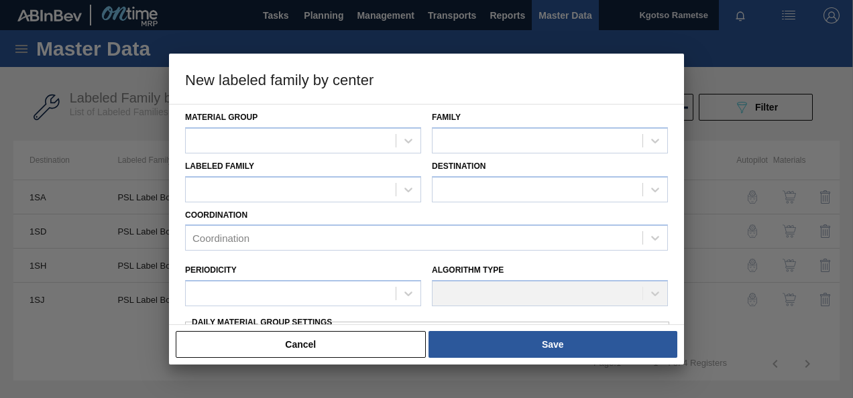
click at [284, 123] on div "Material Group" at bounding box center [303, 131] width 236 height 46
click at [274, 138] on div at bounding box center [291, 140] width 210 height 19
click at [249, 140] on div at bounding box center [291, 140] width 210 height 19
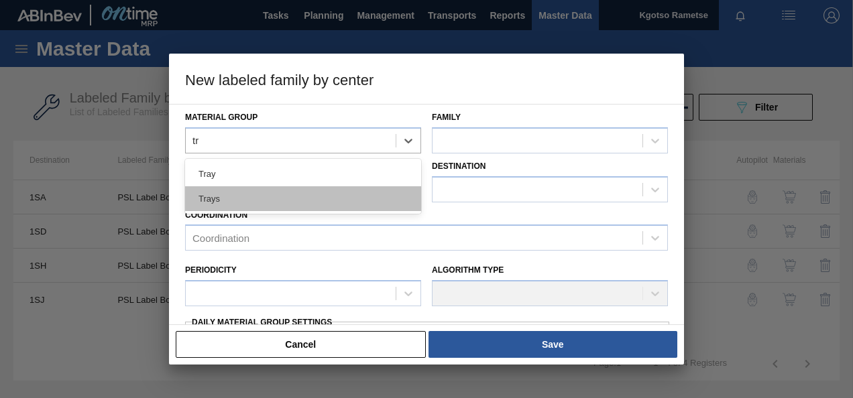
click at [260, 196] on div "Trays" at bounding box center [303, 198] width 236 height 25
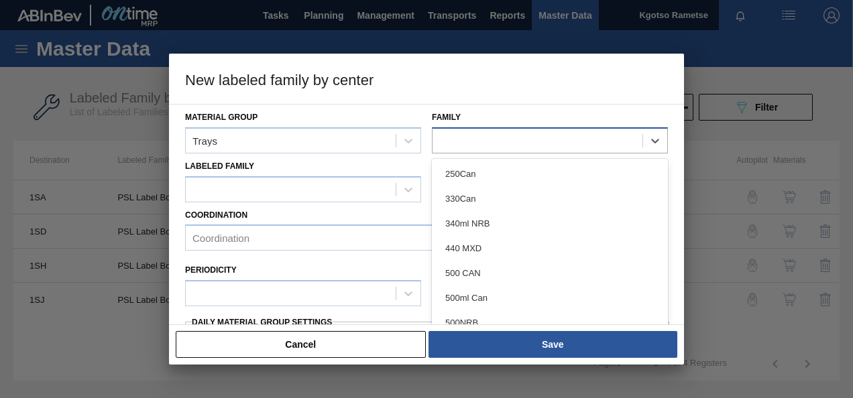
click at [547, 137] on div at bounding box center [537, 140] width 210 height 19
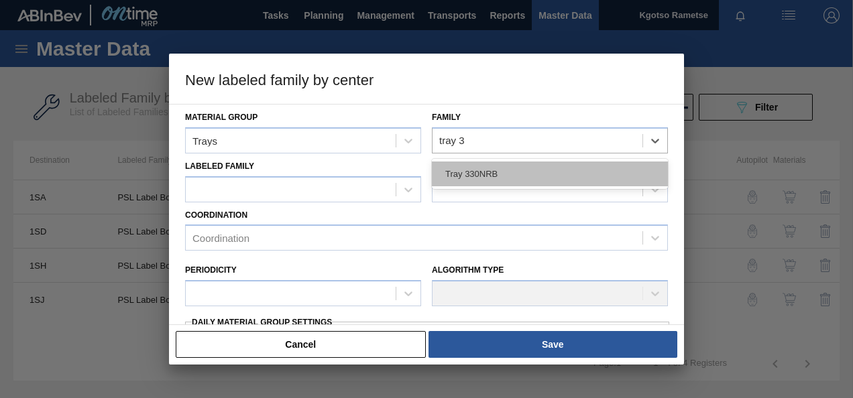
click at [479, 177] on div "Tray 330NRB" at bounding box center [550, 174] width 236 height 25
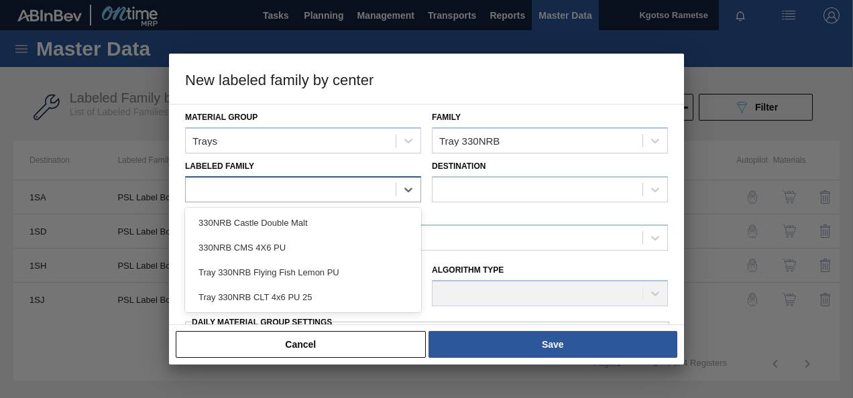
click at [320, 190] on div at bounding box center [291, 189] width 210 height 19
click at [321, 290] on div "Tray 330NRB CLT 4x6 PU 25" at bounding box center [303, 297] width 236 height 25
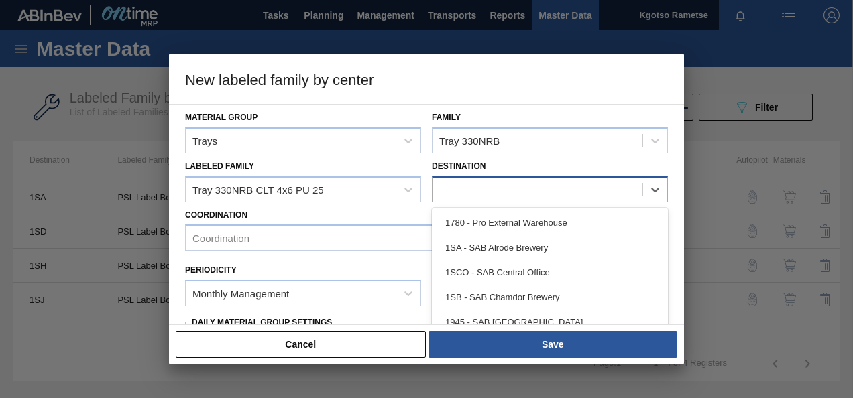
click at [480, 186] on div at bounding box center [537, 189] width 210 height 19
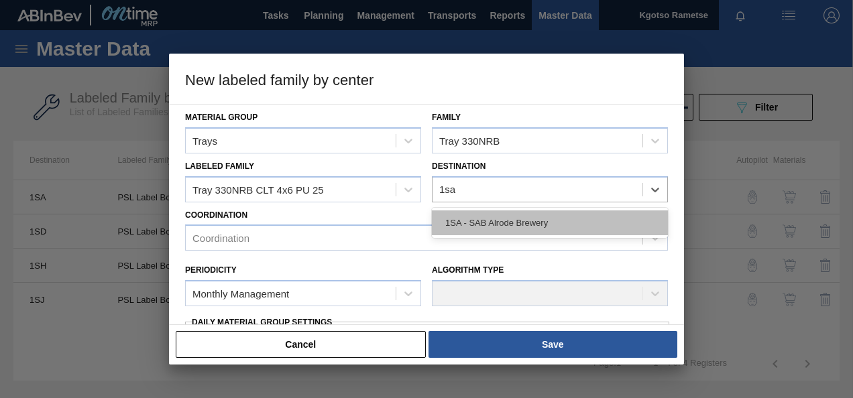
click at [485, 224] on div "1SA - SAB Alrode Brewery" at bounding box center [550, 222] width 236 height 25
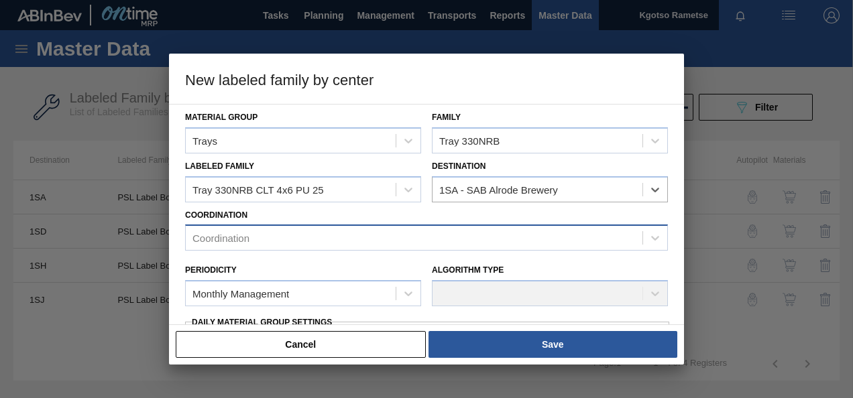
click at [385, 229] on div "Coordination" at bounding box center [414, 238] width 457 height 19
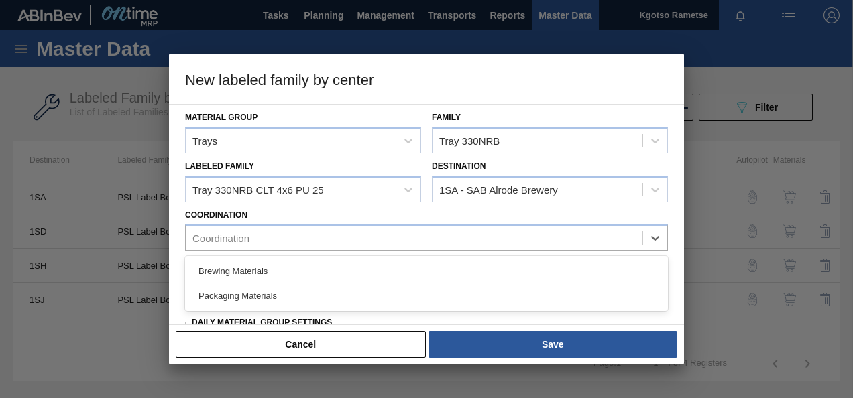
click at [287, 298] on div "Packaging Materials" at bounding box center [426, 296] width 483 height 25
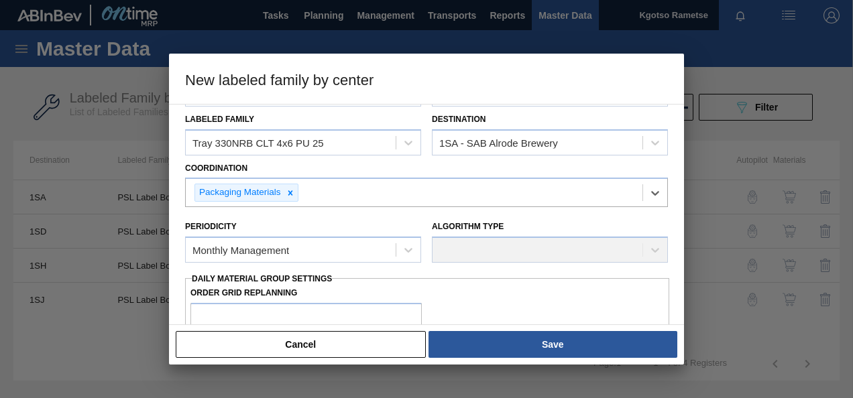
scroll to position [67, 0]
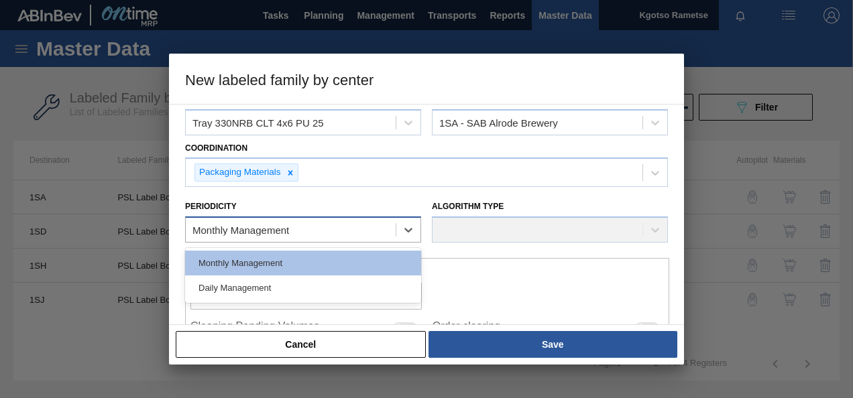
click at [245, 229] on div "Monthly Management" at bounding box center [240, 230] width 97 height 11
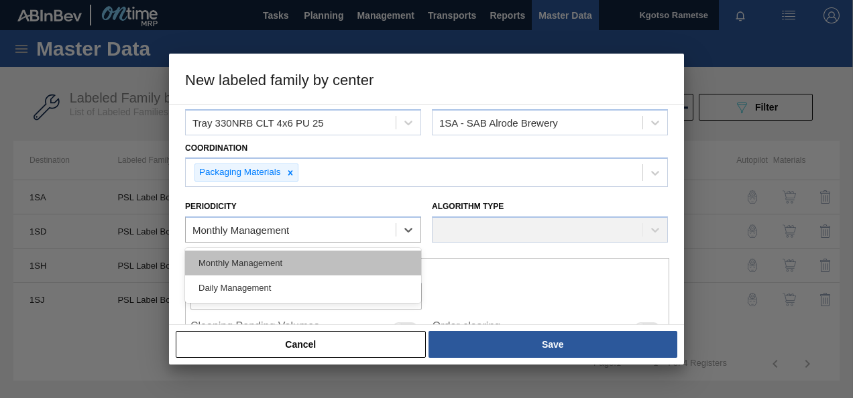
click at [234, 259] on div "Monthly Management" at bounding box center [303, 263] width 236 height 25
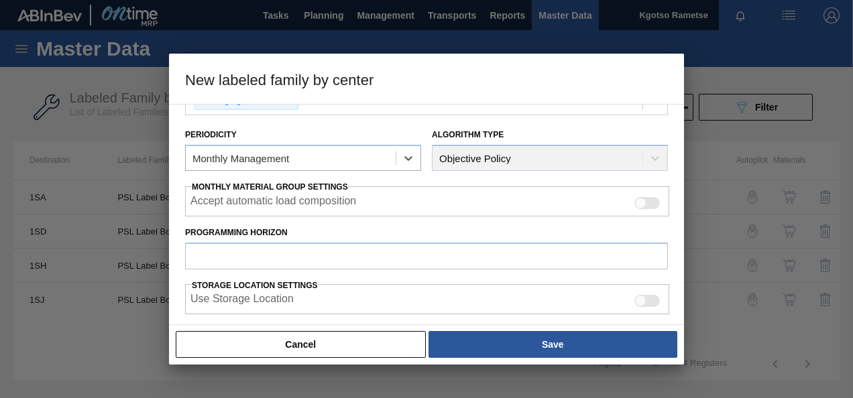
scroll to position [201, 0]
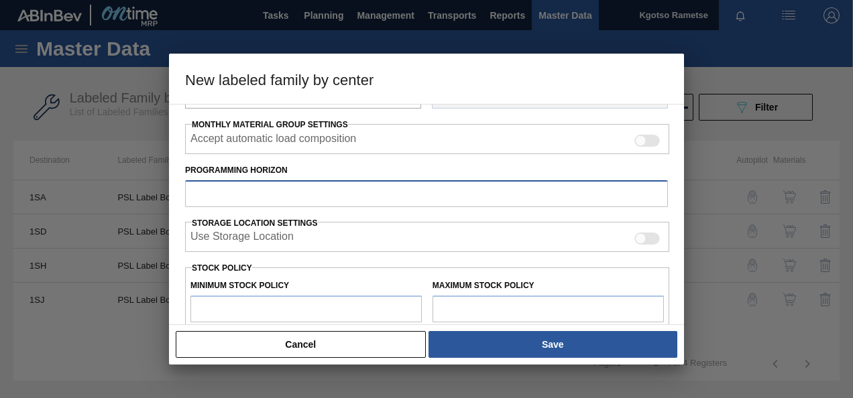
click at [227, 184] on input "Programming Horizon" at bounding box center [426, 193] width 483 height 27
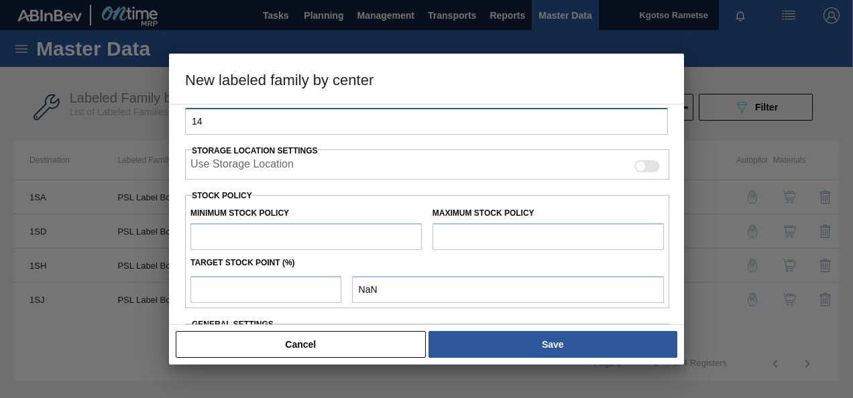
scroll to position [335, 0]
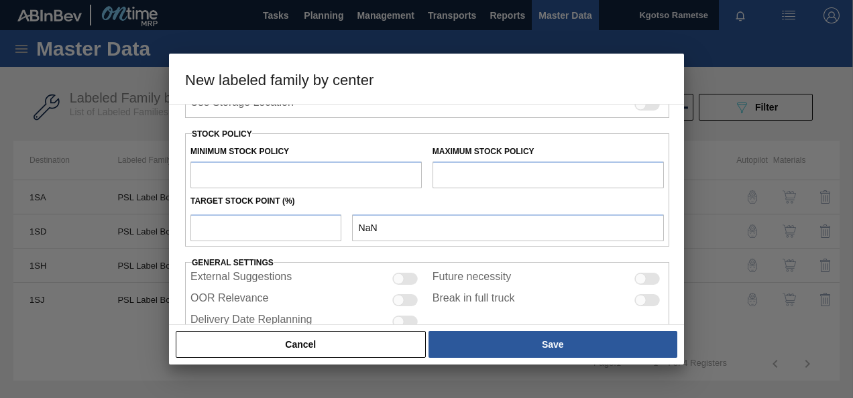
click at [223, 175] on input "text" at bounding box center [305, 175] width 231 height 27
click at [515, 170] on input "text" at bounding box center [547, 175] width 231 height 27
click at [328, 227] on input "number" at bounding box center [265, 228] width 151 height 27
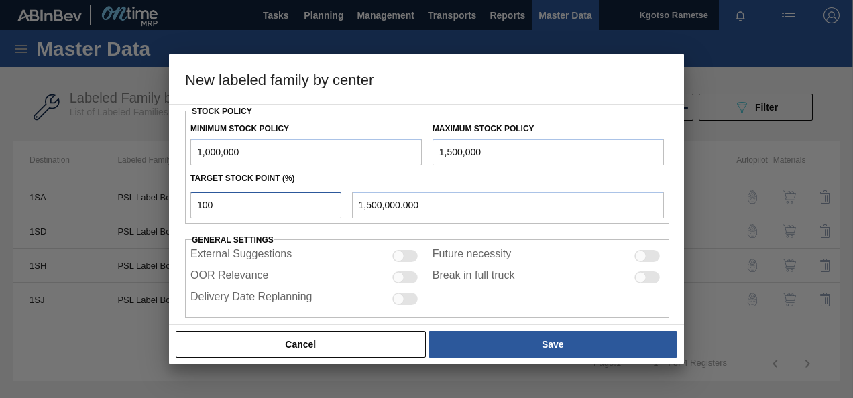
scroll to position [370, 0]
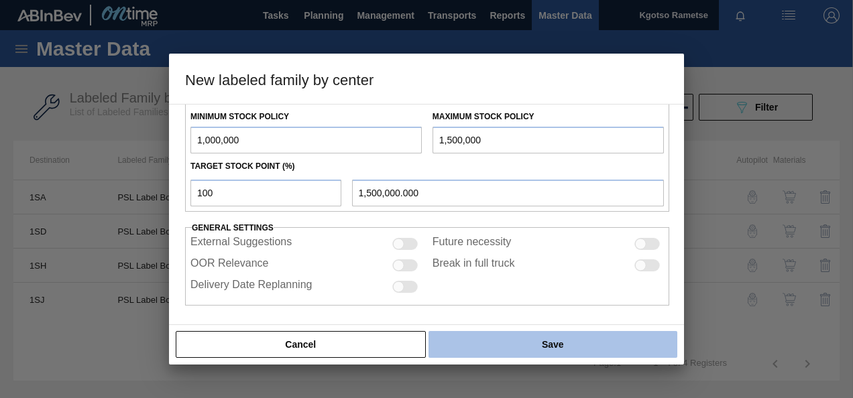
click at [532, 342] on button "Save" at bounding box center [552, 344] width 249 height 27
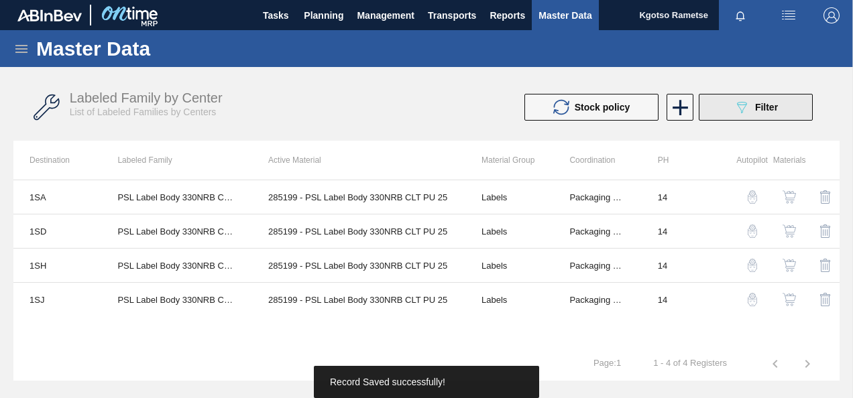
click at [751, 100] on div "089F7B8B-B2A5-4AFE-B5C0-19BA573D28AC Filter" at bounding box center [755, 107] width 44 height 16
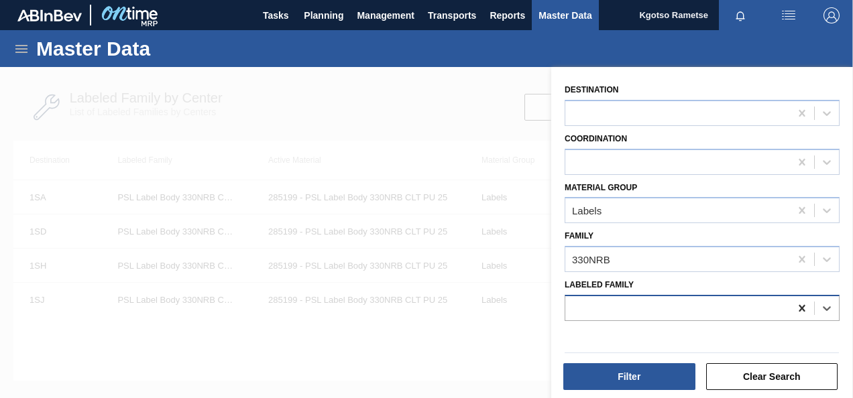
click at [804, 306] on icon at bounding box center [801, 308] width 13 height 13
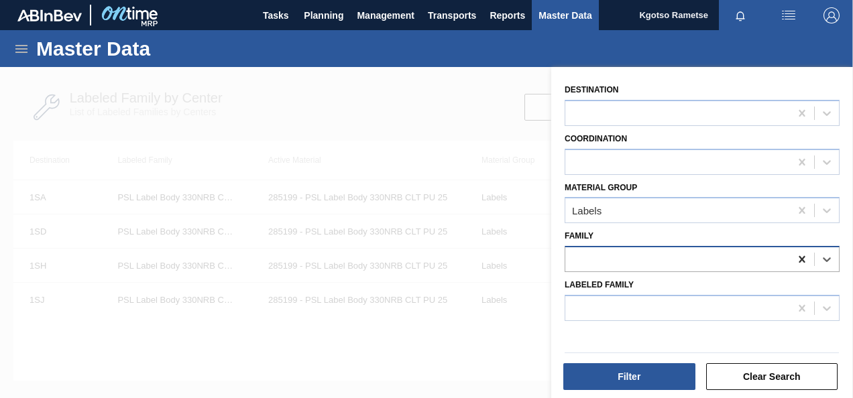
click at [798, 257] on icon at bounding box center [801, 259] width 13 height 13
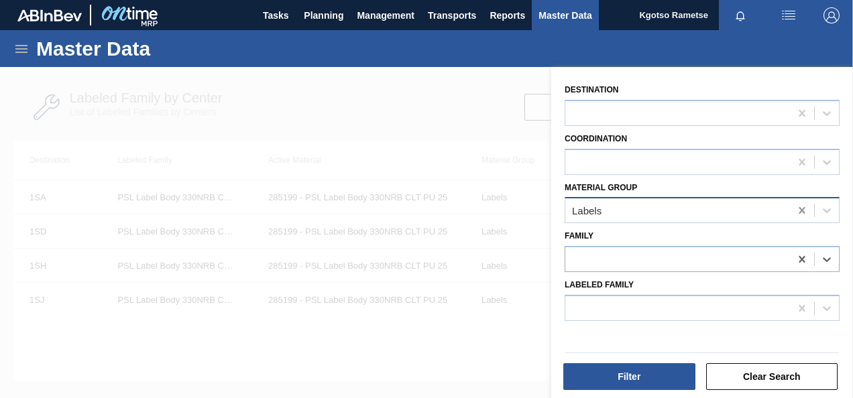
click at [795, 207] on icon at bounding box center [801, 210] width 13 height 13
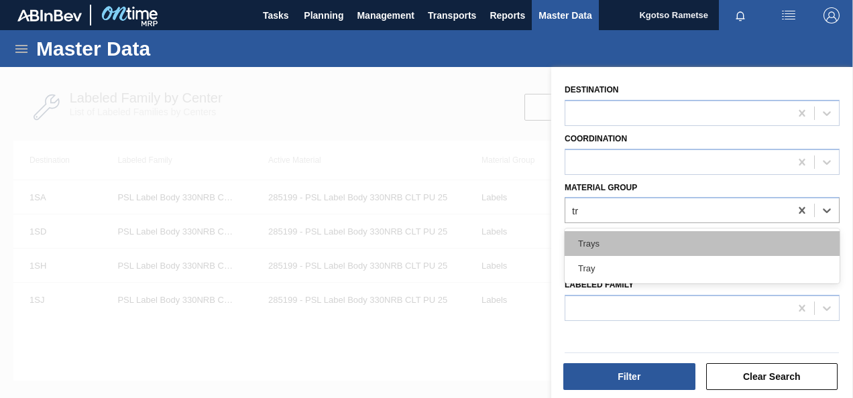
click at [636, 241] on div "Trays" at bounding box center [701, 243] width 275 height 25
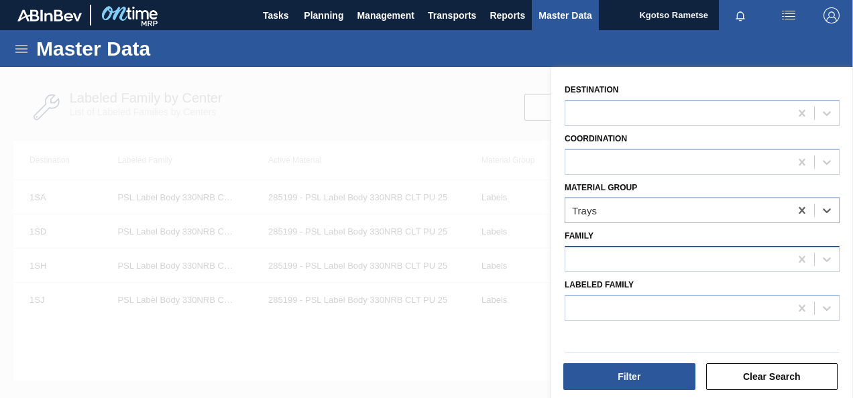
click at [622, 250] on div at bounding box center [677, 259] width 225 height 19
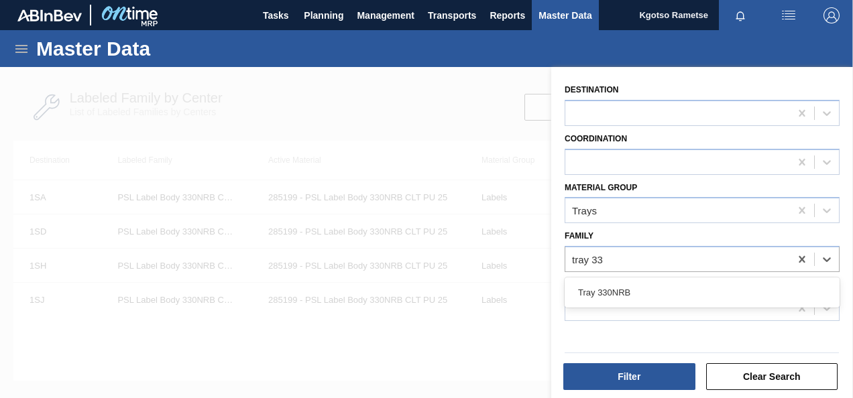
click at [624, 293] on div "Tray 330NRB" at bounding box center [701, 292] width 275 height 25
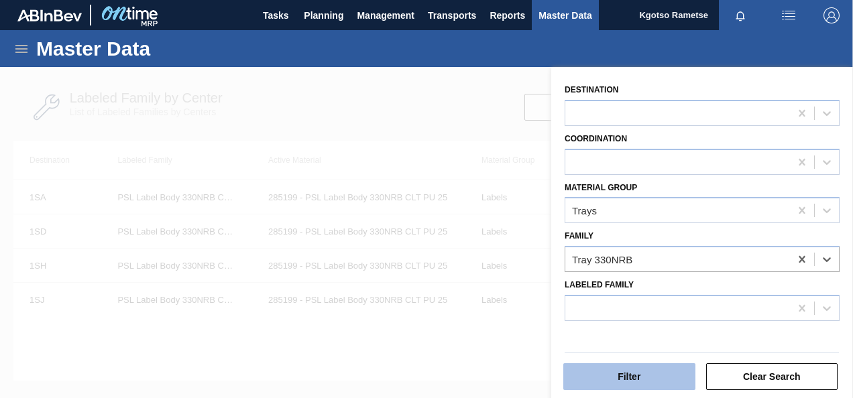
click at [627, 382] on button "Filter" at bounding box center [629, 376] width 132 height 27
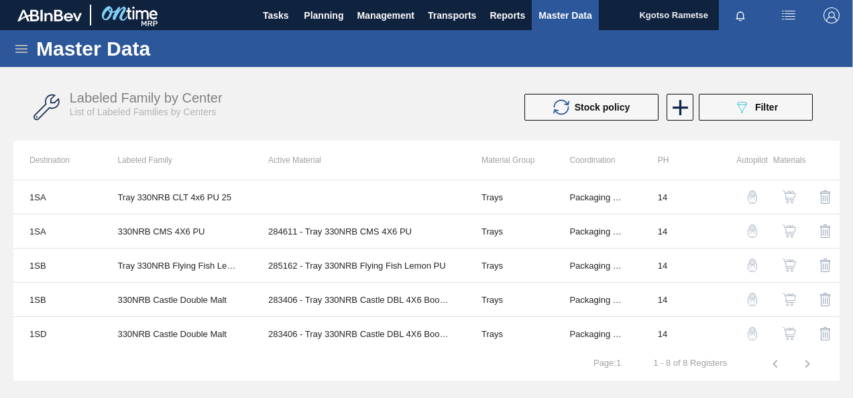
click at [420, 110] on div "Labeled Family by Center List of Labeled Families by Centers" at bounding box center [260, 103] width 380 height 27
click at [789, 195] on img "button" at bounding box center [788, 196] width 13 height 13
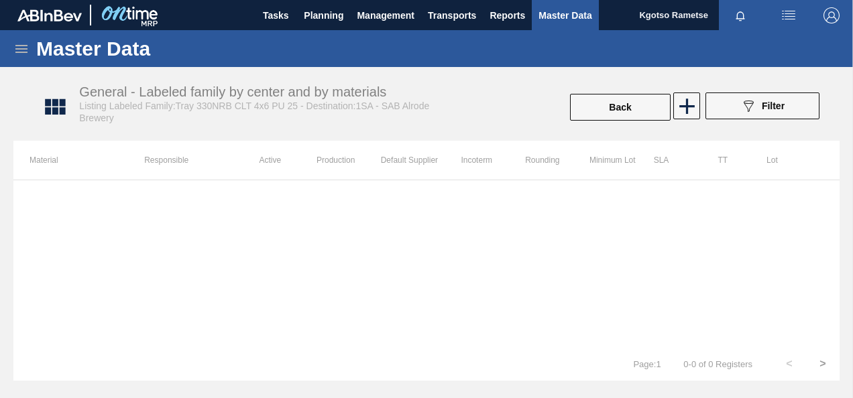
click at [699, 107] on div "089F7B8B-B2A5-4AFE-B5C0-19BA573D28AC Filter" at bounding box center [762, 107] width 127 height 29
click at [681, 107] on icon at bounding box center [686, 106] width 15 height 15
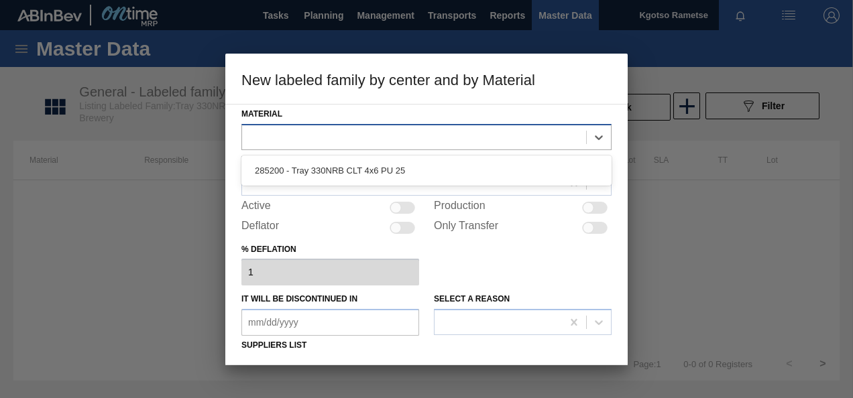
click at [298, 124] on div at bounding box center [426, 137] width 370 height 26
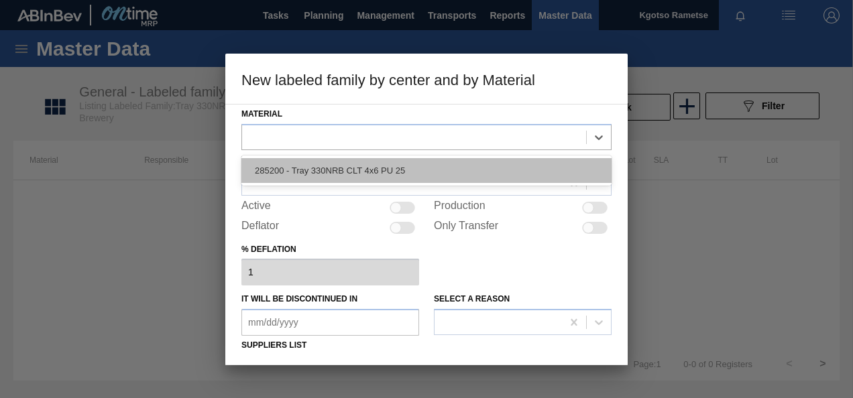
click at [312, 164] on div "285200 - Tray 330NRB CLT 4x6 PU 25" at bounding box center [426, 170] width 370 height 25
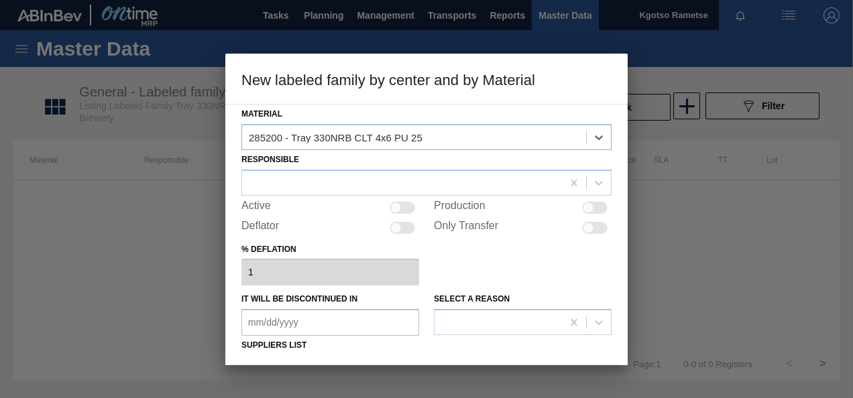
click at [300, 168] on div "Responsible" at bounding box center [426, 173] width 370 height 46
click at [303, 176] on div at bounding box center [402, 182] width 320 height 19
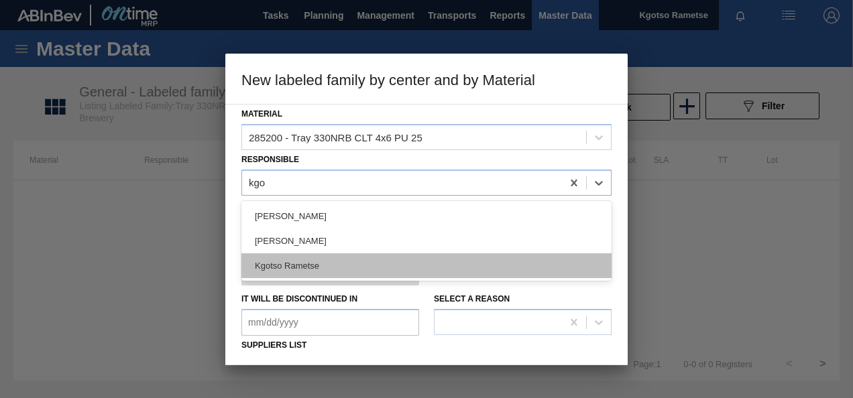
click at [424, 270] on div "Kgotso Rametse" at bounding box center [426, 265] width 370 height 25
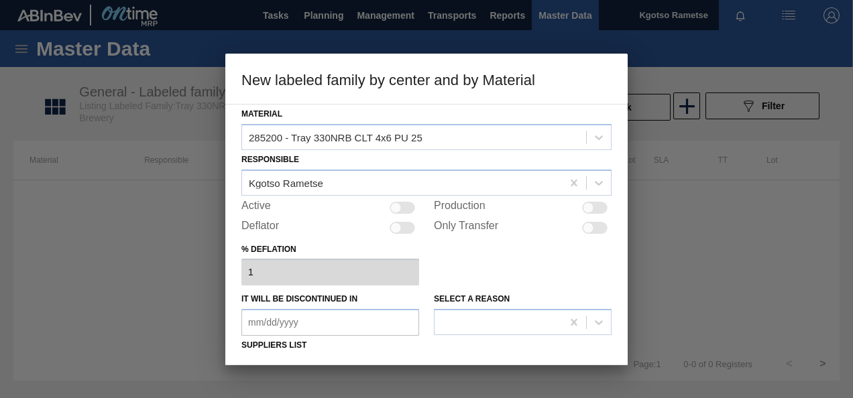
click at [414, 207] on div "Active" at bounding box center [330, 208] width 178 height 16
click at [410, 205] on div at bounding box center [401, 208] width 25 height 12
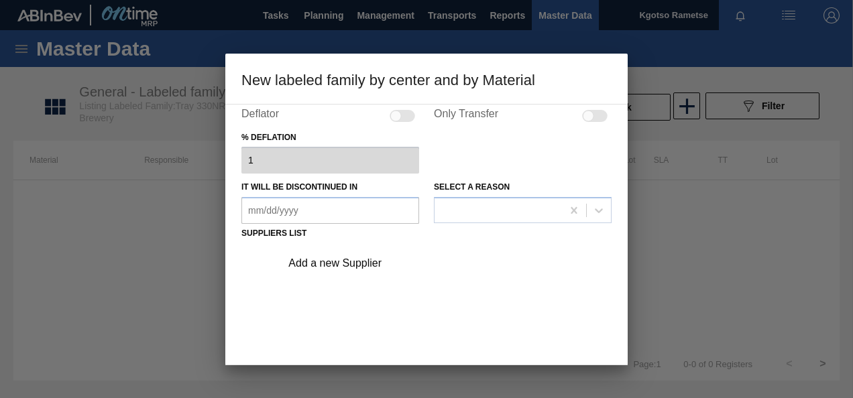
scroll to position [201, 0]
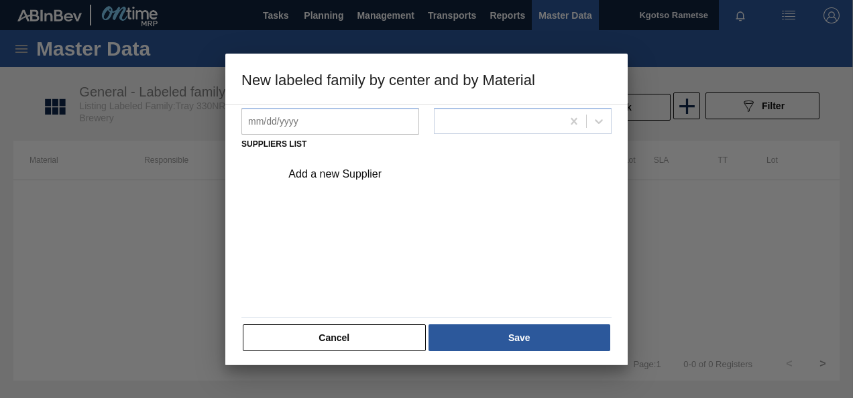
click at [374, 175] on div "Add a new Supplier" at bounding box center [419, 174] width 263 height 12
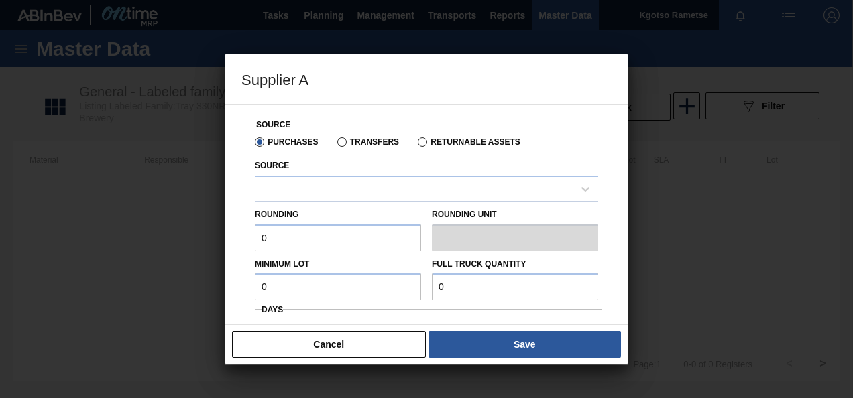
click at [346, 174] on div "Source" at bounding box center [426, 179] width 343 height 46
click at [332, 184] on div at bounding box center [413, 188] width 317 height 19
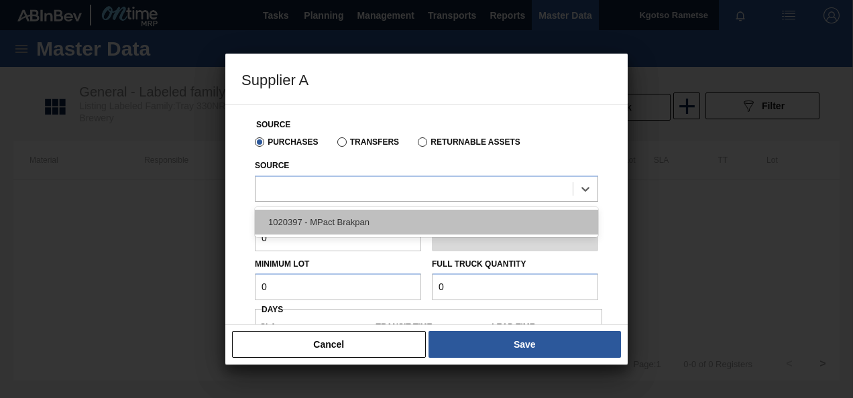
click at [308, 217] on div "1020397 - MPact Brakpan" at bounding box center [426, 222] width 343 height 25
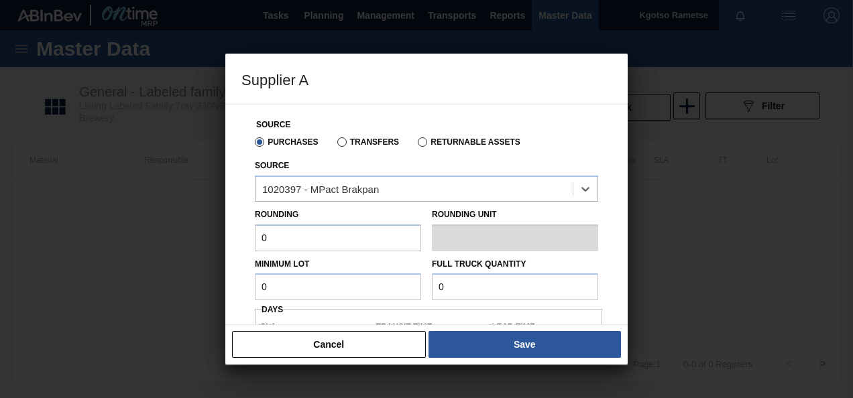
drag, startPoint x: 287, startPoint y: 233, endPoint x: 152, endPoint y: 239, distance: 134.8
click at [152, 239] on div "Supplier A Source Purchases Transfers Returnable Assets Source option 1020397 -…" at bounding box center [426, 199] width 853 height 398
drag, startPoint x: 275, startPoint y: 282, endPoint x: 204, endPoint y: 286, distance: 71.2
click at [204, 286] on div "Supplier A Source Purchases Transfers Returnable Assets Source 1020397 - MPact …" at bounding box center [426, 199] width 853 height 398
drag, startPoint x: 269, startPoint y: 271, endPoint x: 275, endPoint y: 275, distance: 7.3
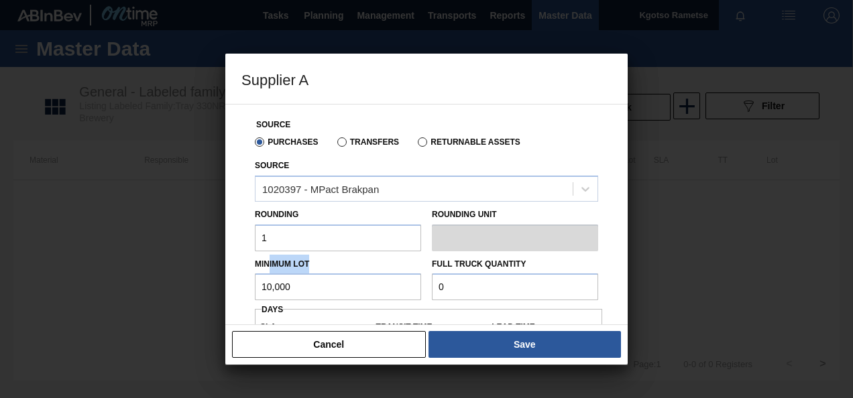
click at [262, 275] on div "Minimum Lot 10,000" at bounding box center [338, 278] width 166 height 46
drag, startPoint x: 212, startPoint y: 270, endPoint x: 157, endPoint y: 261, distance: 55.7
click at [163, 263] on div "Supplier A Source Purchases Transfers Returnable Assets Source 1020397 - MPact …" at bounding box center [426, 199] width 853 height 398
click at [412, 262] on div "Minimum Lot 10,000" at bounding box center [337, 278] width 177 height 46
drag, startPoint x: 350, startPoint y: 275, endPoint x: 332, endPoint y: 272, distance: 17.6
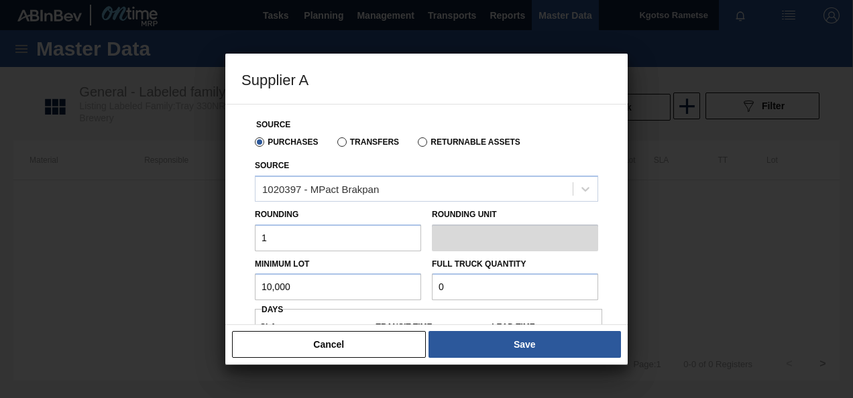
click at [332, 272] on div "Minimum Lot 10,000 Full Truck Quantity 0" at bounding box center [426, 276] width 354 height 50
paste input "10,00"
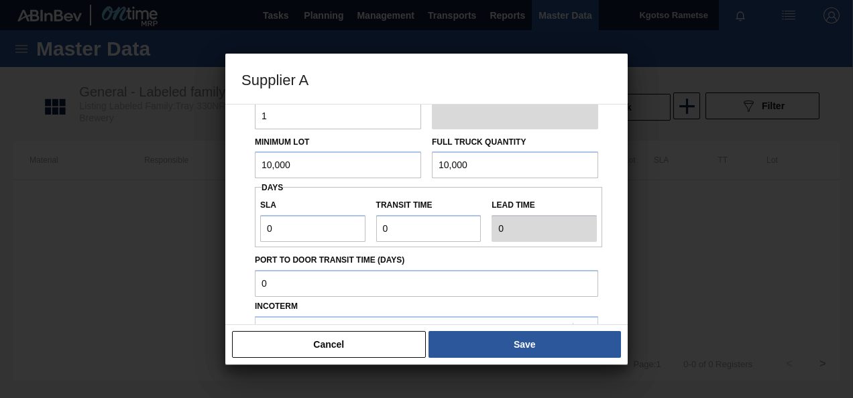
scroll to position [134, 0]
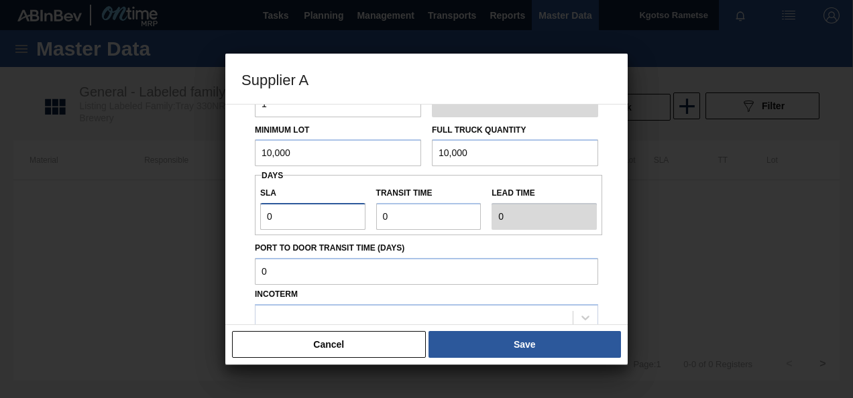
drag, startPoint x: 304, startPoint y: 210, endPoint x: 233, endPoint y: 217, distance: 70.7
click at [233, 217] on div "Source Purchases Transfers Returnable Assets Source 1020397 - MPact Brakpan Rou…" at bounding box center [426, 214] width 402 height 221
click at [319, 217] on div "SLA 1 Transit time Lead time 1" at bounding box center [428, 205] width 347 height 50
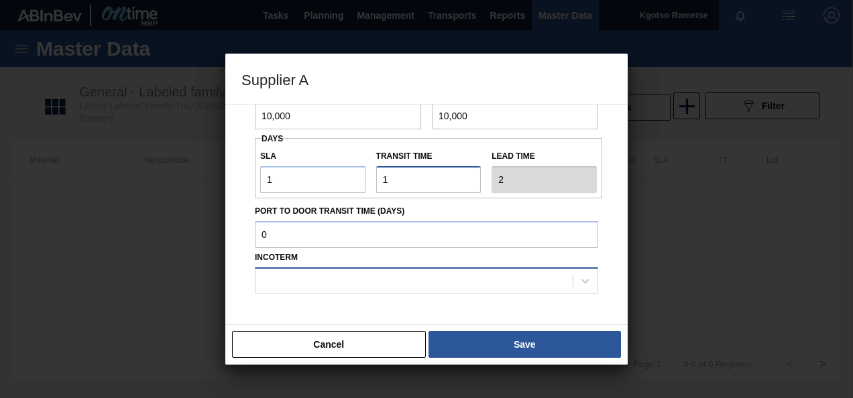
scroll to position [201, 0]
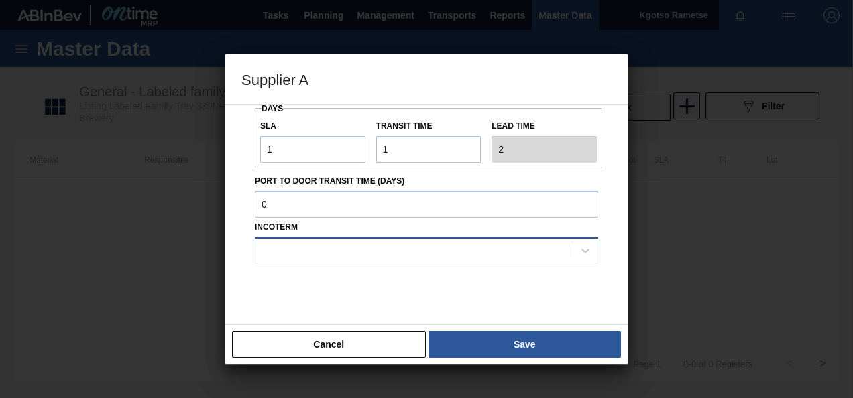
click at [308, 248] on div at bounding box center [413, 250] width 317 height 19
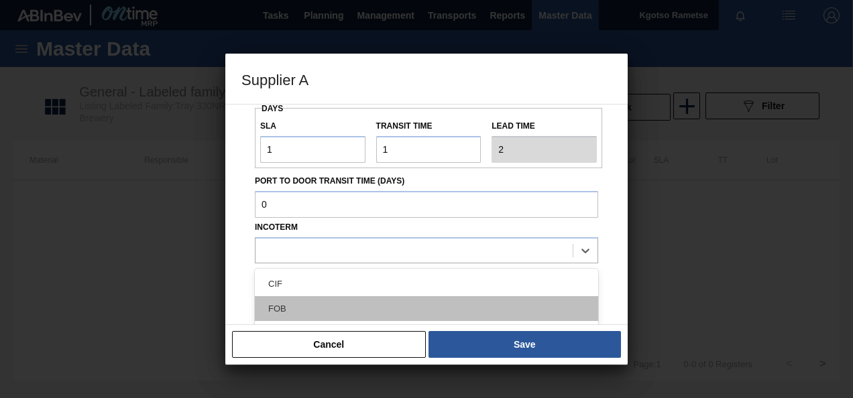
click at [310, 304] on div "FOB" at bounding box center [426, 308] width 343 height 25
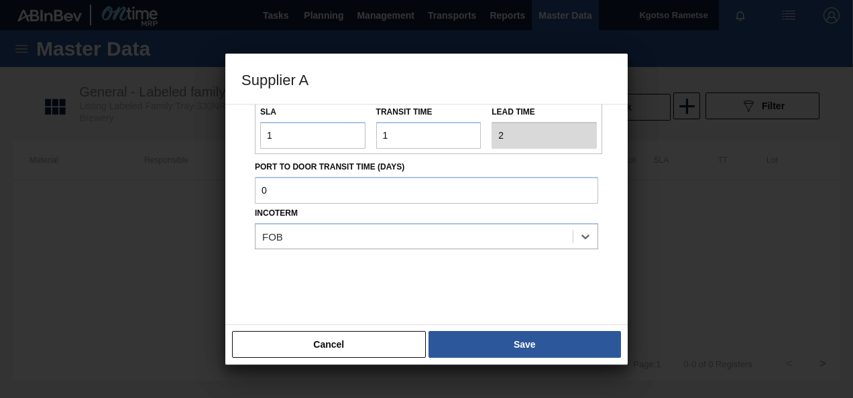
scroll to position [222, 0]
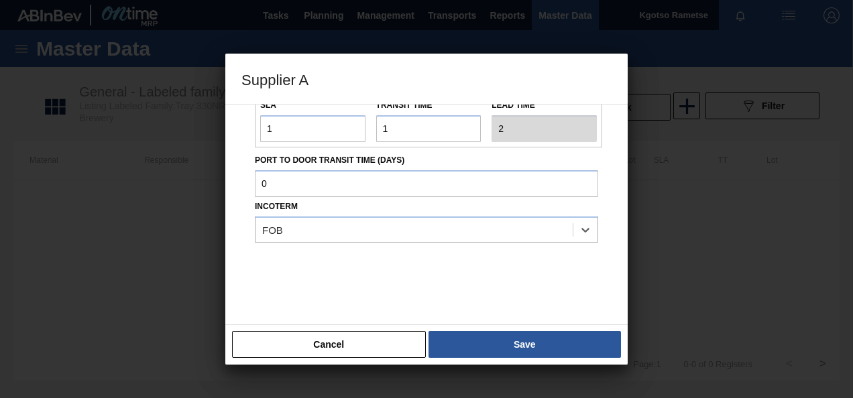
click at [487, 343] on button "Save" at bounding box center [524, 344] width 192 height 27
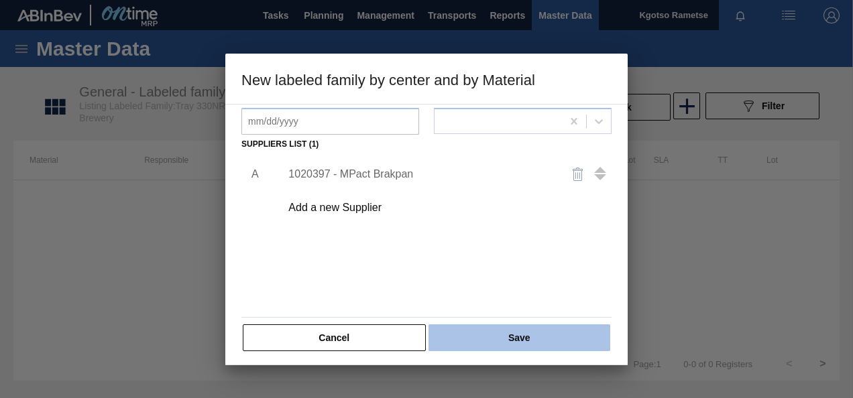
click at [487, 328] on button "Save" at bounding box center [519, 337] width 182 height 27
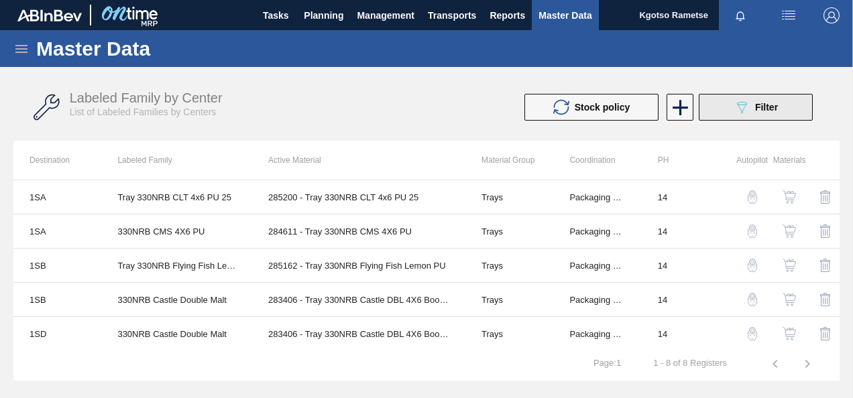
click at [742, 107] on icon "089F7B8B-B2A5-4AFE-B5C0-19BA573D28AC" at bounding box center [741, 107] width 16 height 16
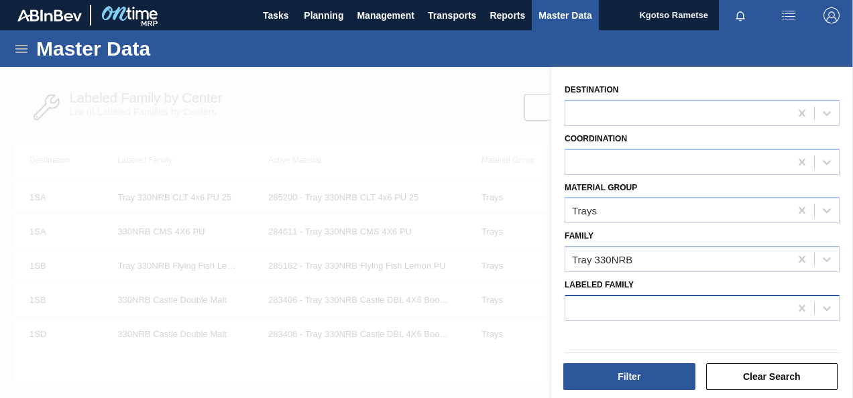
click at [666, 304] on div at bounding box center [677, 307] width 225 height 19
click at [606, 303] on div at bounding box center [677, 307] width 225 height 19
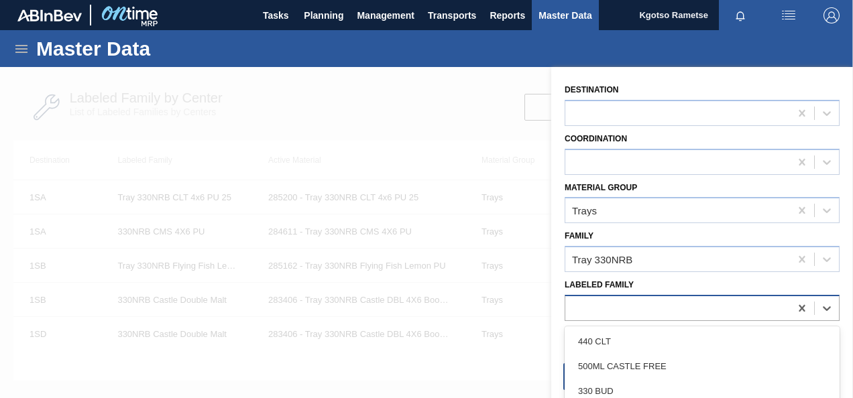
paste Family "Tray 330NRB CLT 4x6 PU 25"
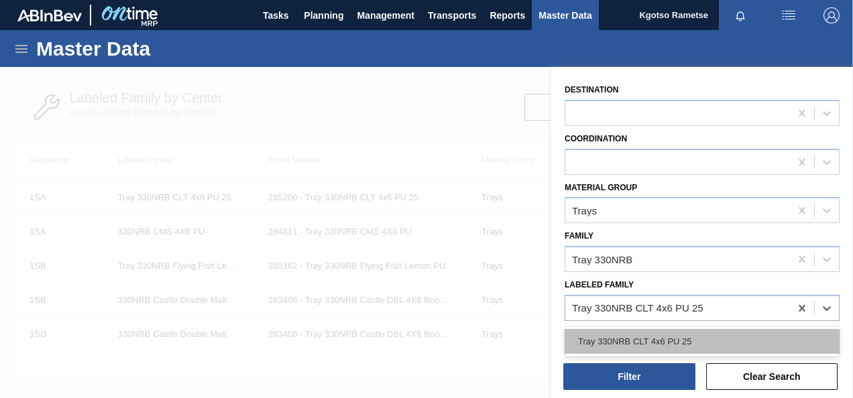
click at [615, 334] on div "Tray 330NRB CLT 4x6 PU 25" at bounding box center [701, 341] width 275 height 25
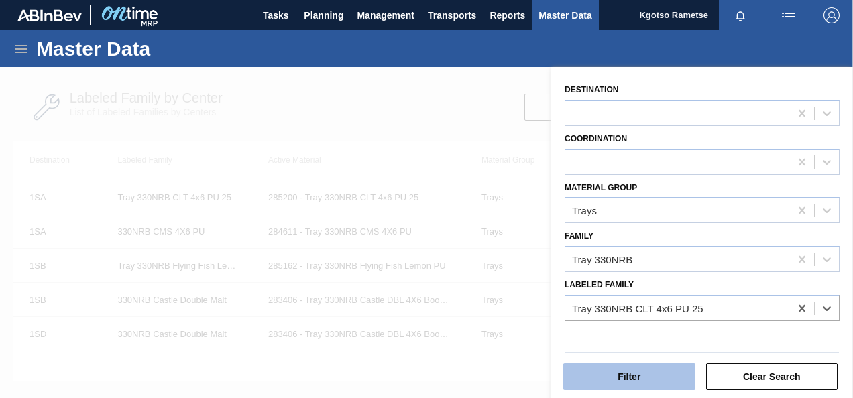
click at [666, 373] on button "Filter" at bounding box center [629, 376] width 132 height 27
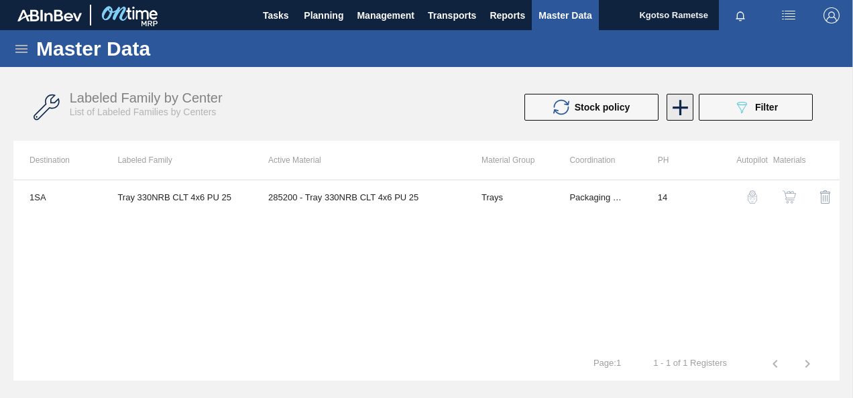
click at [682, 98] on icon at bounding box center [680, 108] width 26 height 26
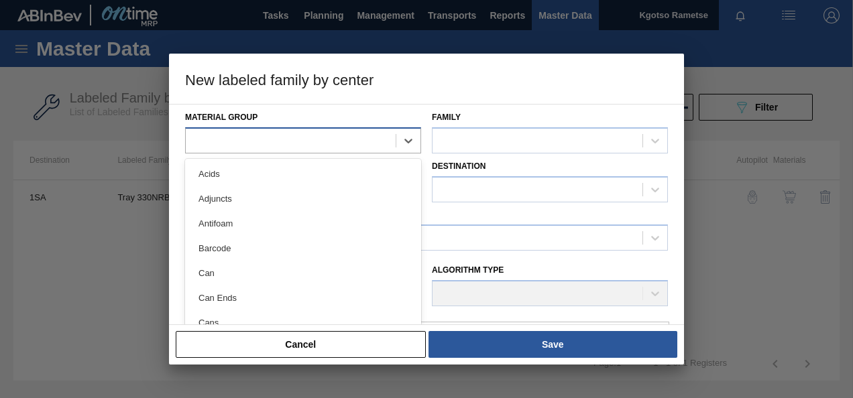
click at [347, 139] on div at bounding box center [291, 140] width 210 height 19
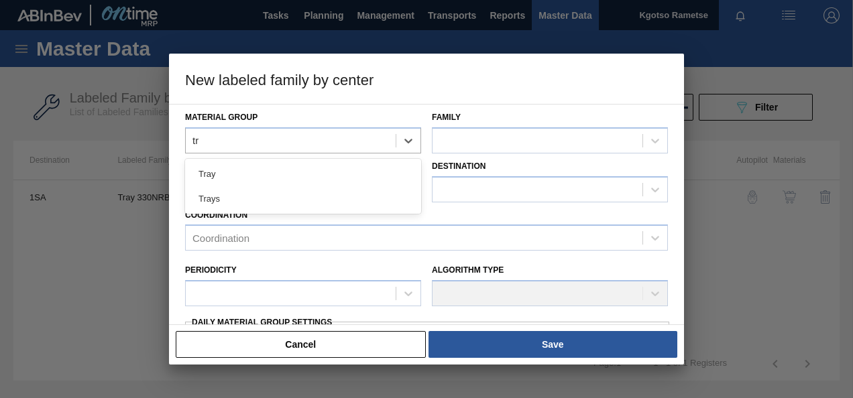
drag, startPoint x: 224, startPoint y: 194, endPoint x: 284, endPoint y: 185, distance: 61.1
click at [225, 193] on div "Trays" at bounding box center [303, 198] width 236 height 25
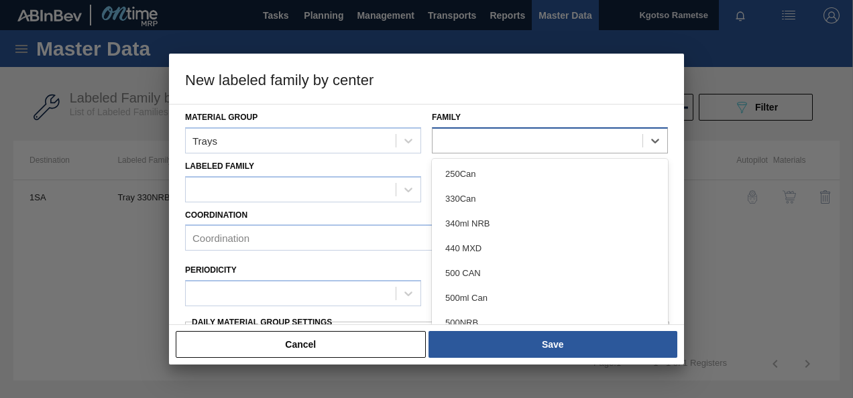
click at [451, 141] on div at bounding box center [537, 140] width 210 height 19
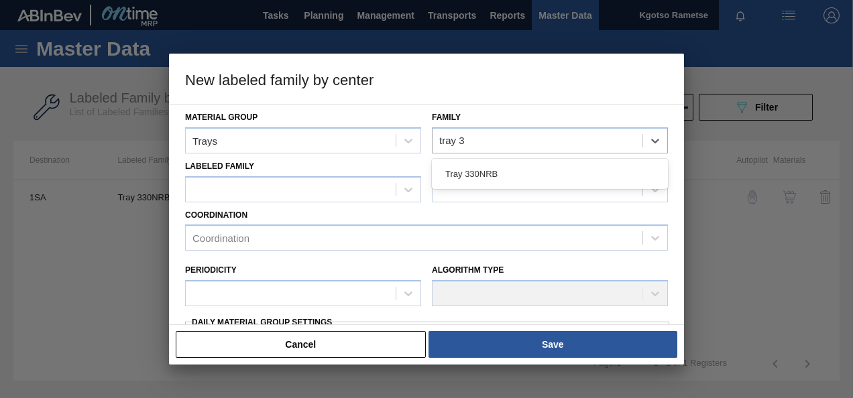
drag, startPoint x: 484, startPoint y: 178, endPoint x: 429, endPoint y: 176, distance: 55.0
click at [483, 177] on div "Tray 330NRB" at bounding box center [550, 174] width 236 height 25
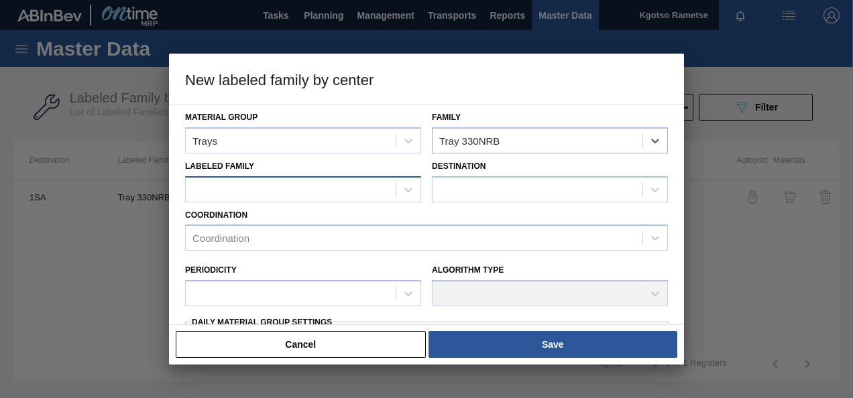
click at [296, 182] on div at bounding box center [291, 189] width 210 height 19
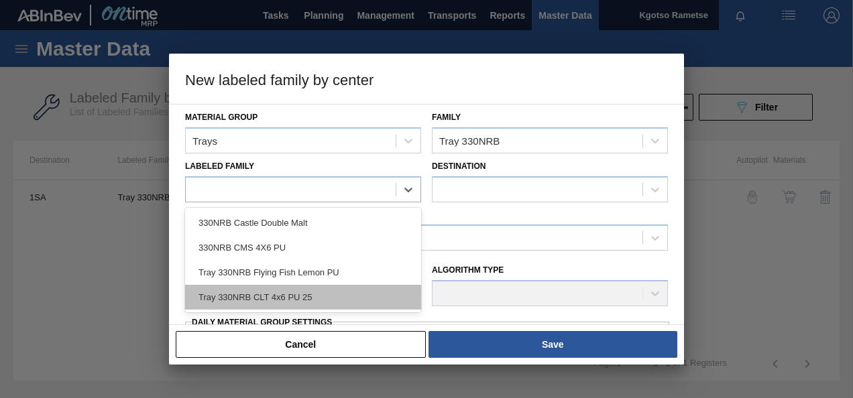
click at [292, 299] on div "Tray 330NRB CLT 4x6 PU 25" at bounding box center [303, 297] width 236 height 25
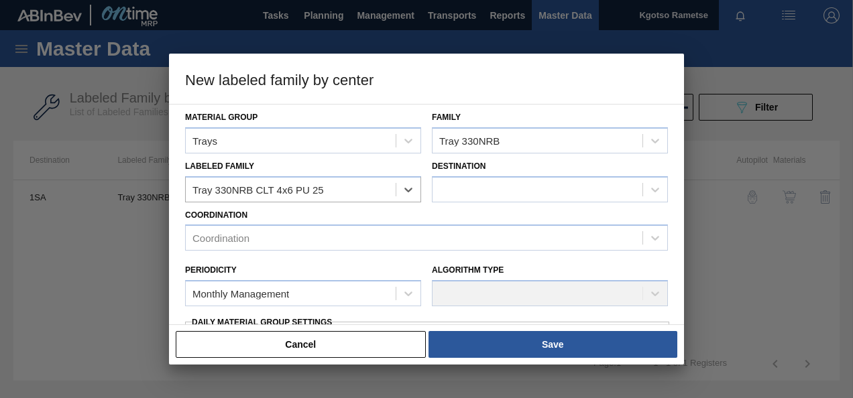
click at [492, 174] on div "Destination" at bounding box center [550, 180] width 236 height 46
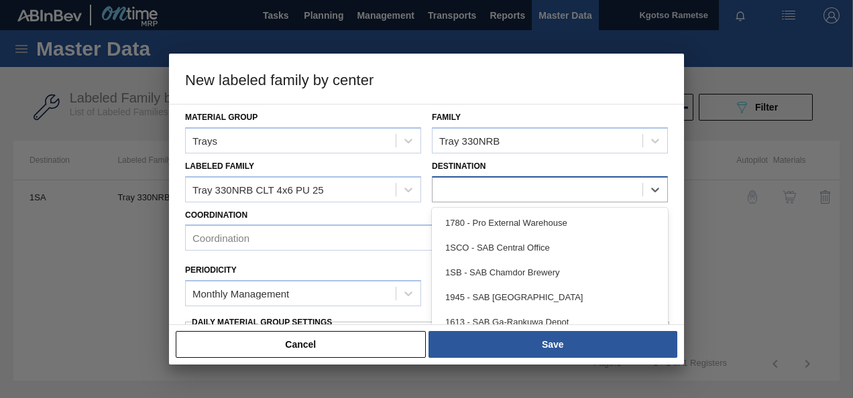
click at [492, 178] on div at bounding box center [550, 189] width 236 height 26
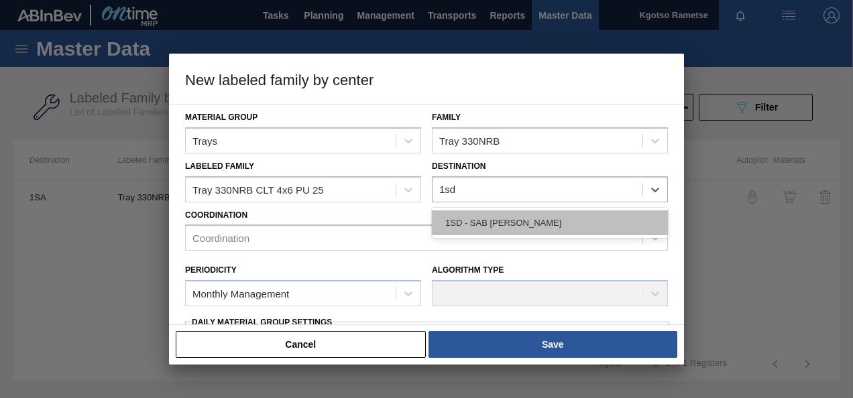
click at [444, 225] on div "1SD - SAB [PERSON_NAME]" at bounding box center [550, 222] width 236 height 25
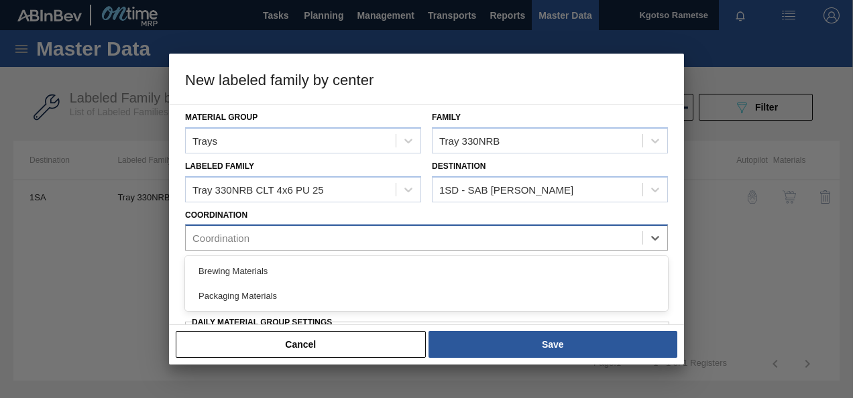
click at [340, 240] on div "Coordination" at bounding box center [414, 238] width 457 height 19
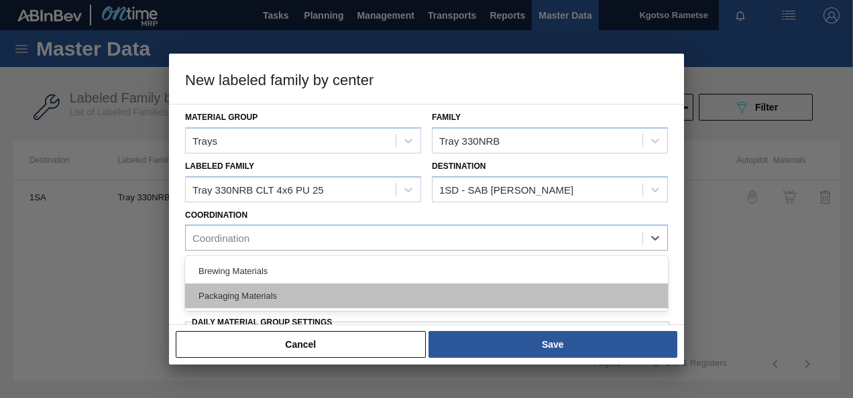
click at [286, 288] on div "Packaging Materials" at bounding box center [426, 296] width 483 height 25
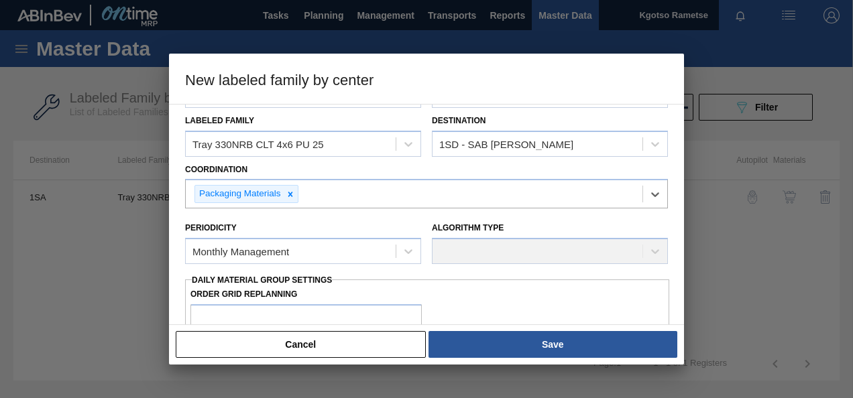
scroll to position [67, 0]
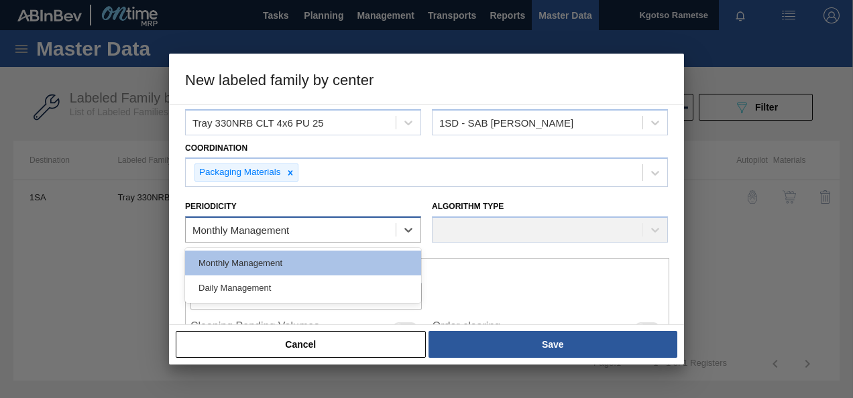
click at [257, 229] on div "Monthly Management" at bounding box center [240, 230] width 97 height 11
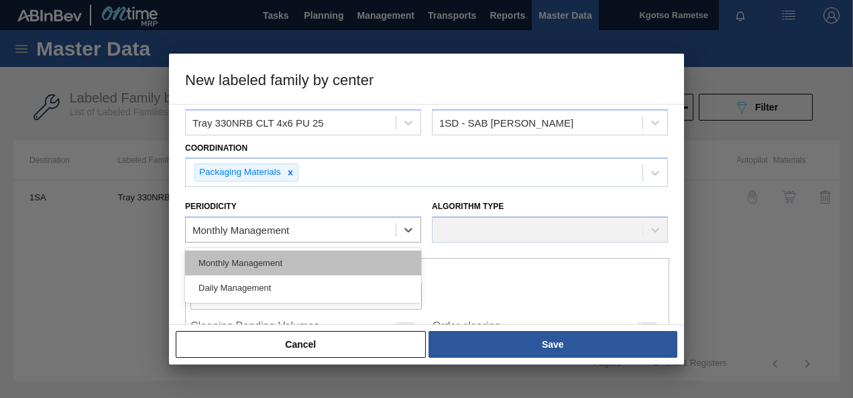
click at [245, 257] on div "Monthly Management" at bounding box center [303, 263] width 236 height 25
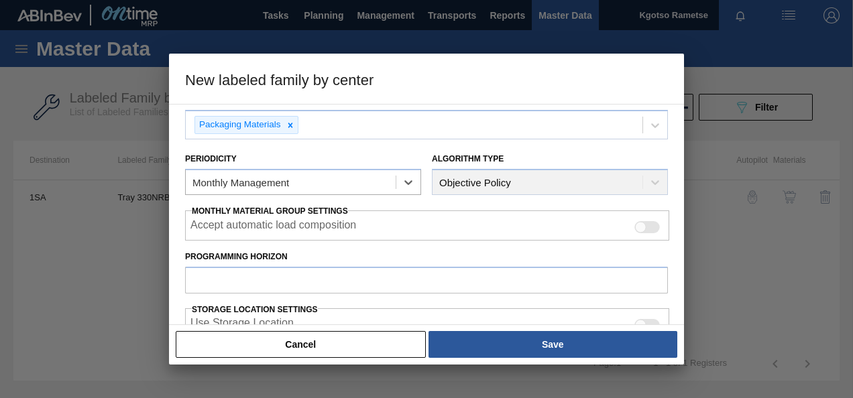
scroll to position [134, 0]
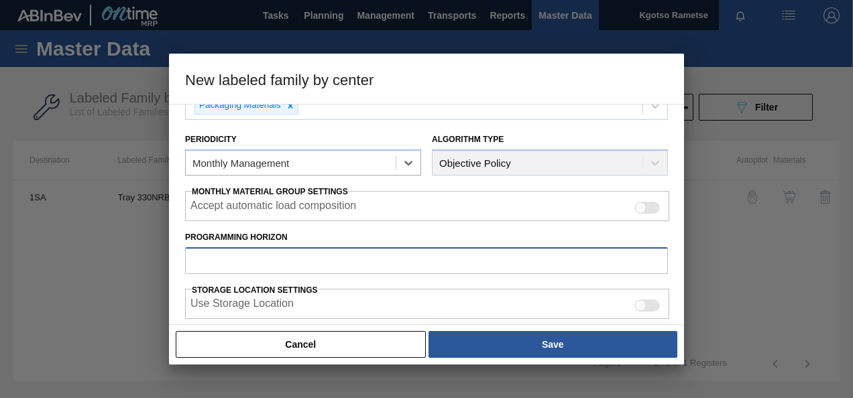
click at [237, 271] on input "Programming Horizon" at bounding box center [426, 260] width 483 height 27
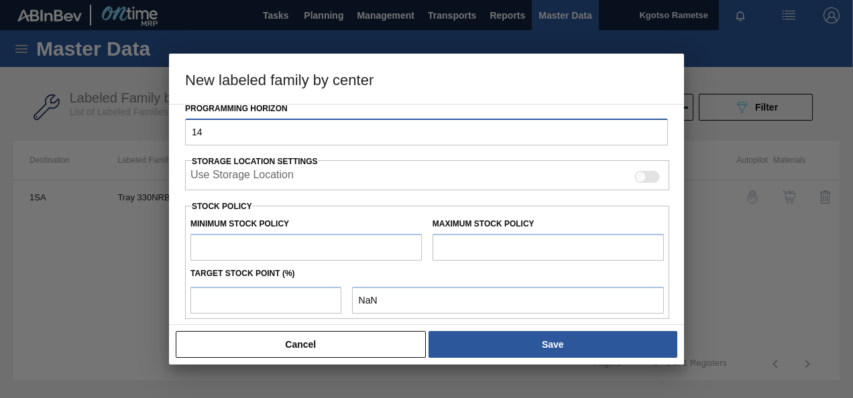
scroll to position [268, 0]
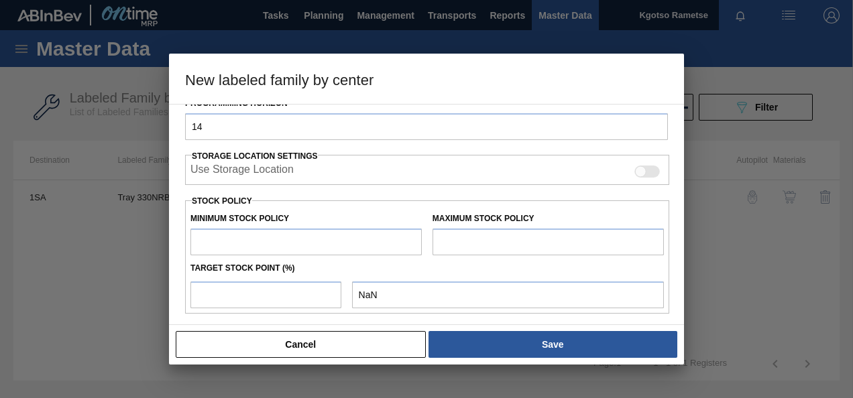
click at [228, 229] on input "text" at bounding box center [305, 242] width 231 height 27
click at [474, 240] on input "text" at bounding box center [547, 242] width 231 height 27
click at [271, 297] on input "number" at bounding box center [265, 295] width 151 height 27
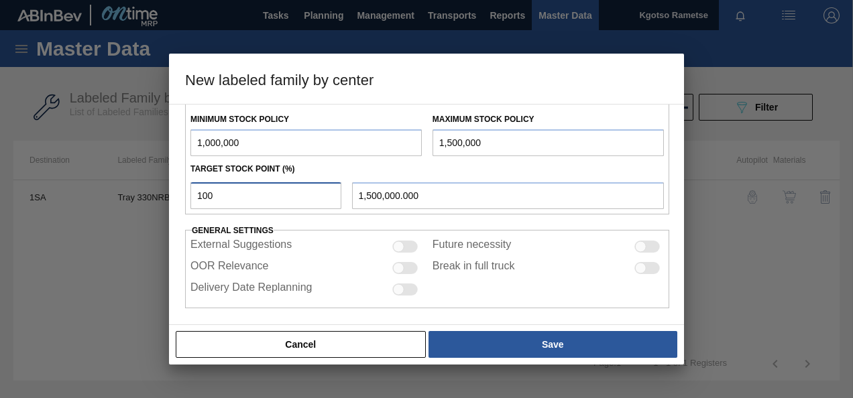
scroll to position [370, 0]
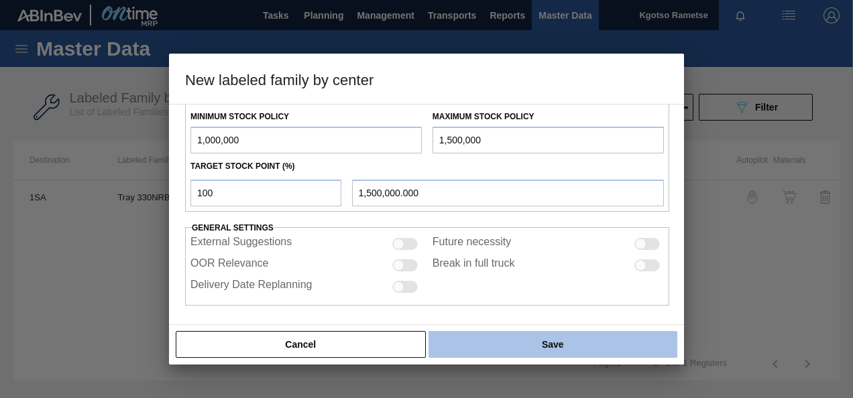
click at [509, 344] on button "Save" at bounding box center [552, 344] width 249 height 27
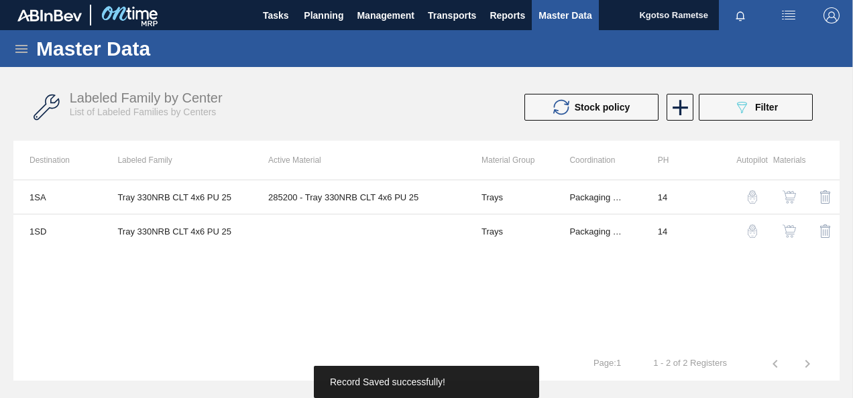
click at [783, 228] on img "button" at bounding box center [788, 231] width 13 height 13
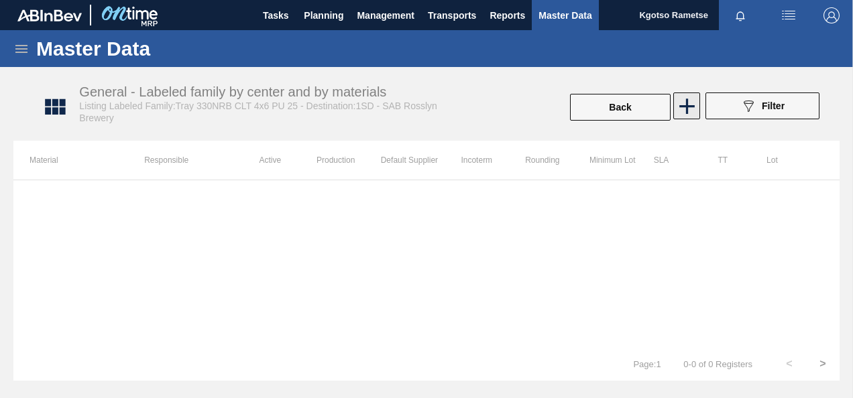
click at [678, 102] on icon at bounding box center [687, 106] width 26 height 26
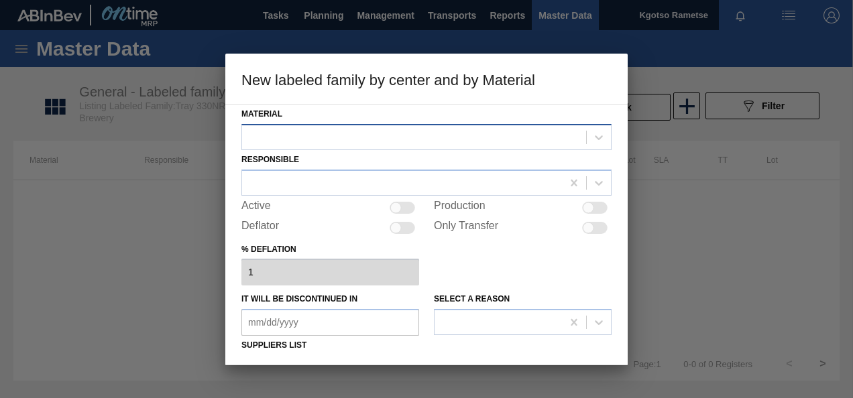
click at [369, 135] on div at bounding box center [414, 136] width 344 height 19
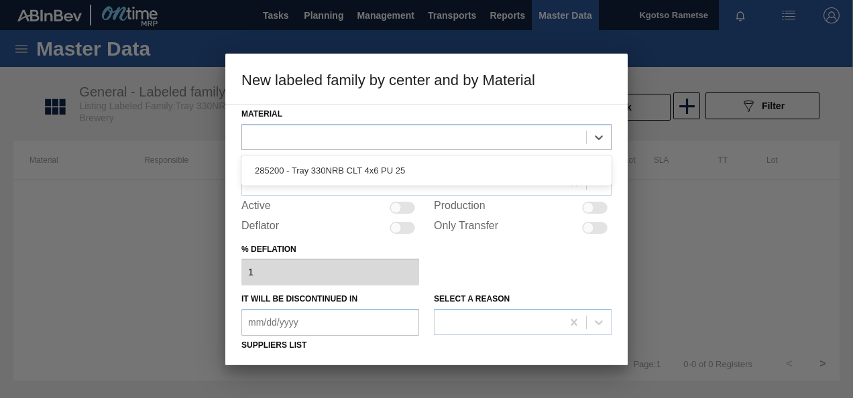
click at [358, 156] on div "285200 - Tray 330NRB CLT 4x6 PU 25" at bounding box center [426, 171] width 370 height 30
drag, startPoint x: 343, startPoint y: 176, endPoint x: 323, endPoint y: 175, distance: 19.5
click at [342, 176] on div "285200 - Tray 330NRB CLT 4x6 PU 25" at bounding box center [426, 170] width 370 height 25
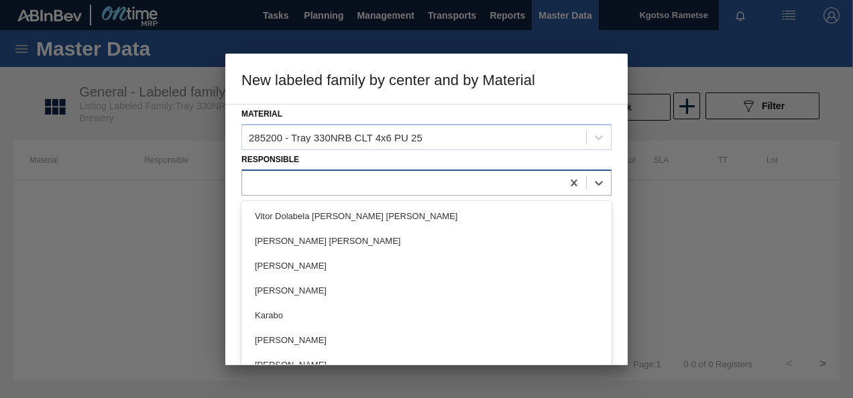
click at [314, 179] on div at bounding box center [402, 182] width 320 height 19
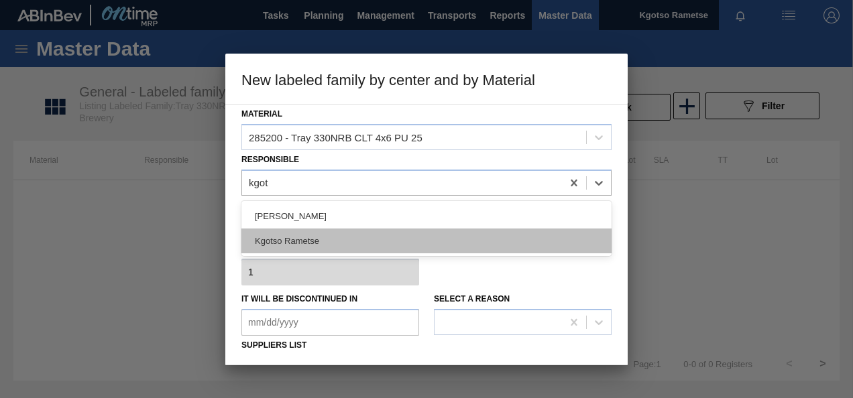
click at [280, 243] on div "Kgotso Rametse" at bounding box center [426, 241] width 370 height 25
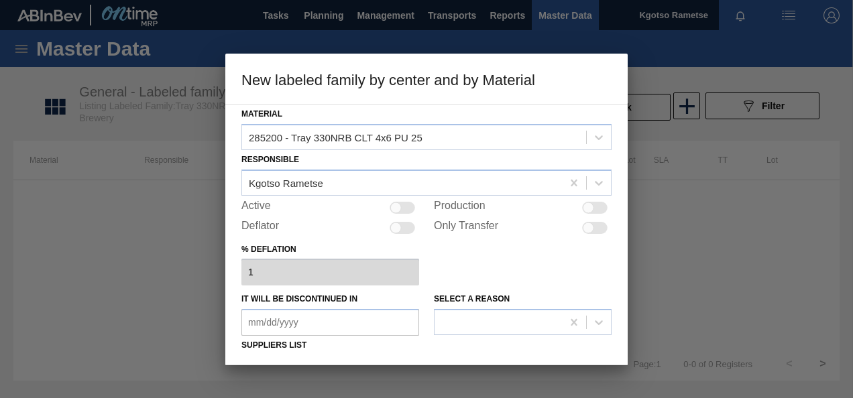
click at [391, 202] on div at bounding box center [401, 208] width 25 height 12
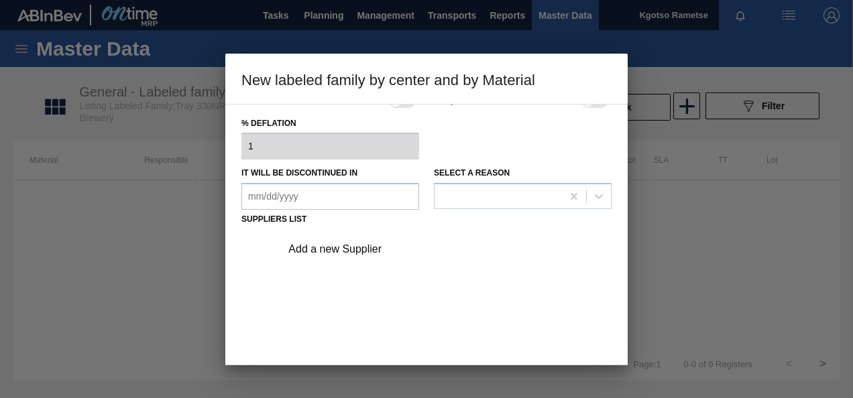
scroll to position [201, 0]
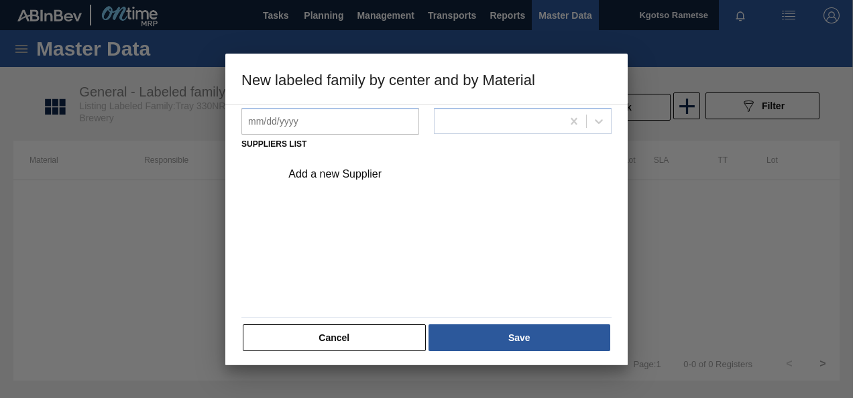
click at [332, 174] on div "Add a new Supplier" at bounding box center [419, 174] width 263 height 12
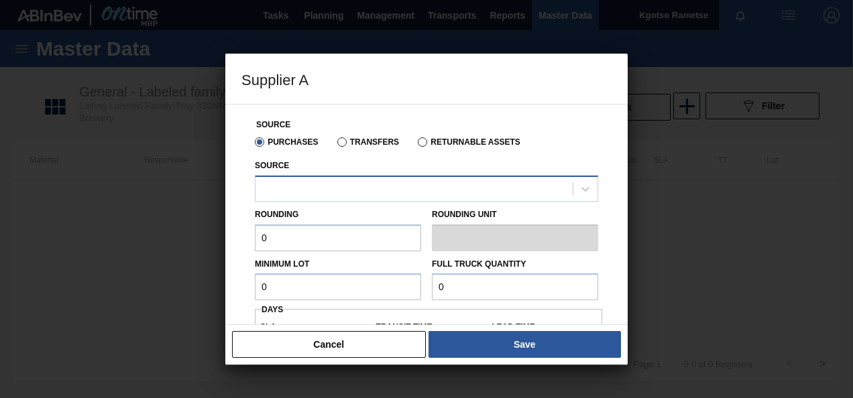
click at [324, 179] on div at bounding box center [426, 189] width 343 height 26
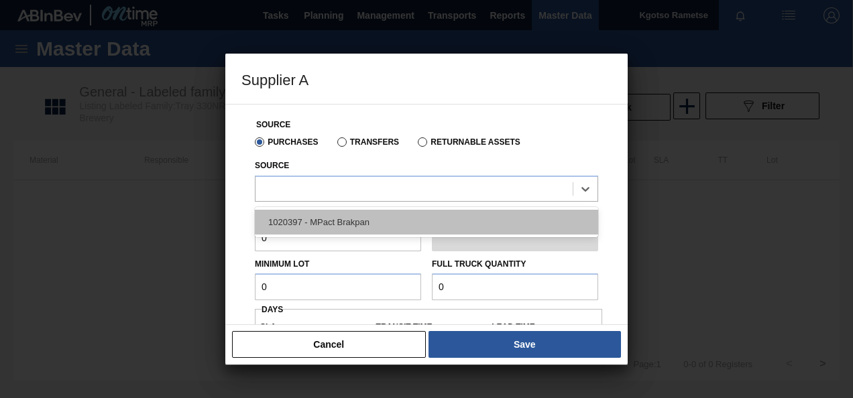
click at [318, 225] on div "1020397 - MPact Brakpan" at bounding box center [426, 222] width 343 height 25
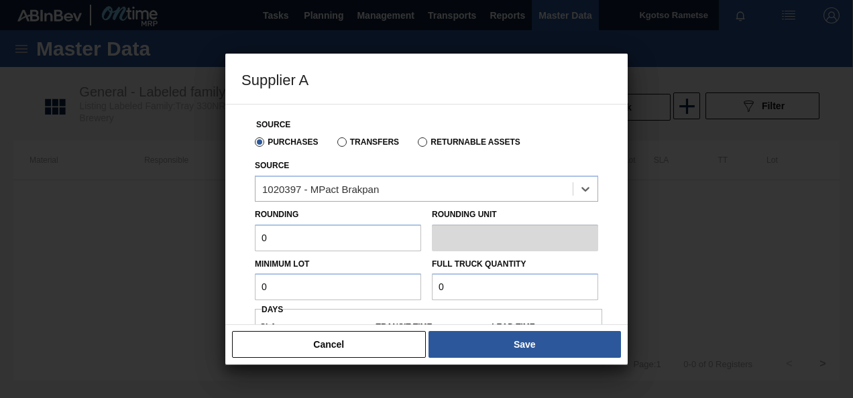
drag, startPoint x: 282, startPoint y: 233, endPoint x: 197, endPoint y: 239, distance: 85.3
click at [213, 239] on div "Supplier A Source Purchases Transfers Returnable Assets Source option 1020397 -…" at bounding box center [426, 199] width 853 height 398
drag, startPoint x: 282, startPoint y: 295, endPoint x: 241, endPoint y: 291, distance: 40.4
click at [245, 294] on div "Source Purchases Transfers Returnable Assets Source 1020397 - MPact Brakpan Rou…" at bounding box center [426, 318] width 370 height 427
drag, startPoint x: 461, startPoint y: 287, endPoint x: 316, endPoint y: 292, distance: 144.9
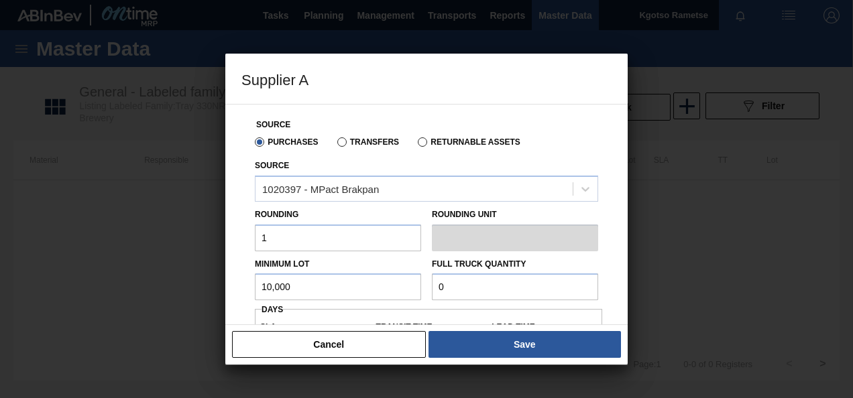
click at [367, 292] on div "Minimum Lot 10,000 Full Truck Quantity 0" at bounding box center [426, 276] width 354 height 50
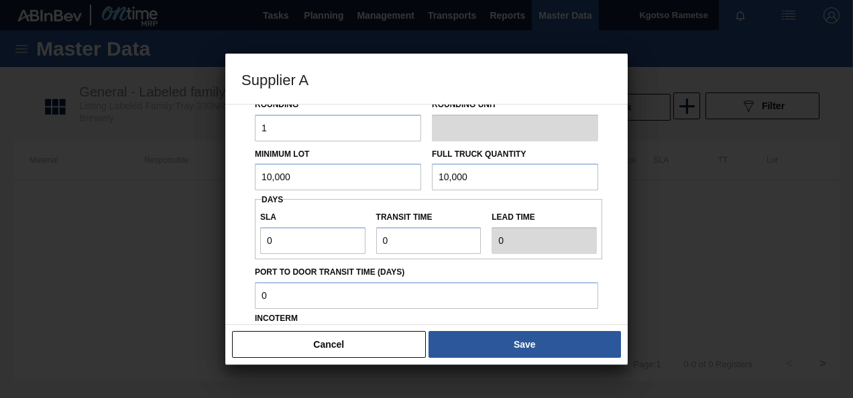
scroll to position [222, 0]
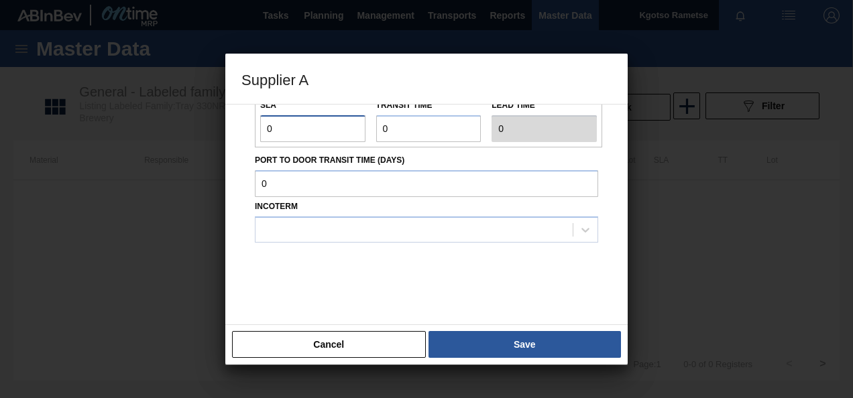
drag, startPoint x: 274, startPoint y: 125, endPoint x: 200, endPoint y: 114, distance: 74.5
click at [227, 115] on div "Source Purchases Transfers Returnable Assets Source 1020397 - MPact Brakpan Rou…" at bounding box center [426, 214] width 402 height 221
drag, startPoint x: 394, startPoint y: 134, endPoint x: 329, endPoint y: 135, distance: 65.0
click at [330, 135] on div "SLA 1 Transit time Lead time 2" at bounding box center [428, 118] width 347 height 50
click at [315, 193] on input "Port to Door Transit Time (days)" at bounding box center [426, 183] width 343 height 27
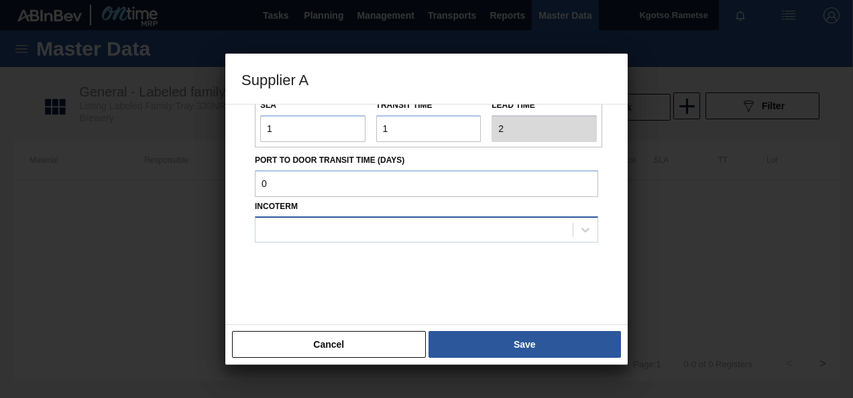
click at [316, 223] on div at bounding box center [413, 229] width 317 height 19
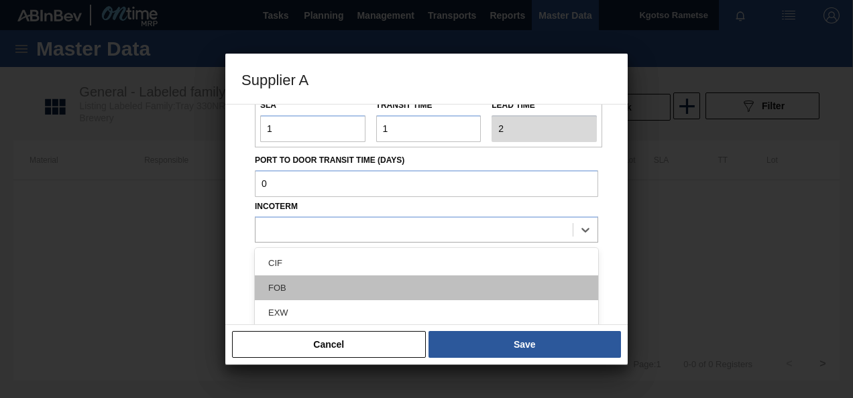
click at [313, 283] on div "FOB" at bounding box center [426, 288] width 343 height 25
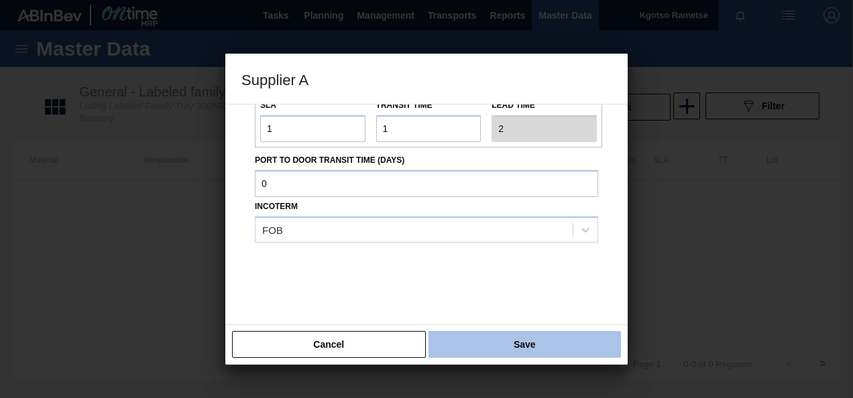
click at [494, 335] on button "Save" at bounding box center [524, 344] width 192 height 27
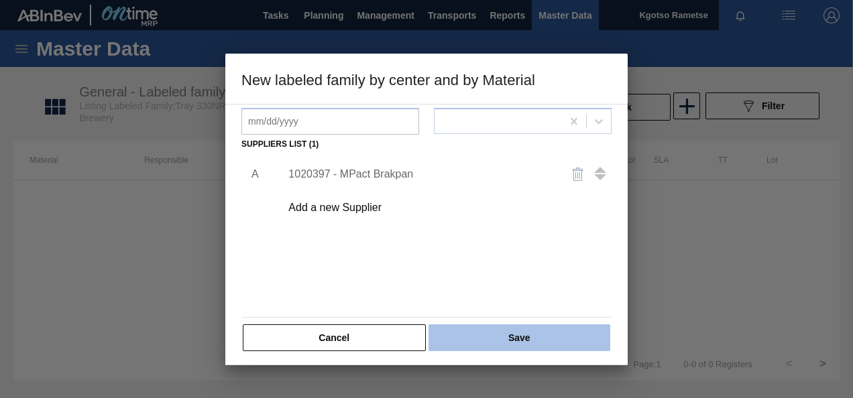
click at [491, 332] on button "Save" at bounding box center [519, 337] width 182 height 27
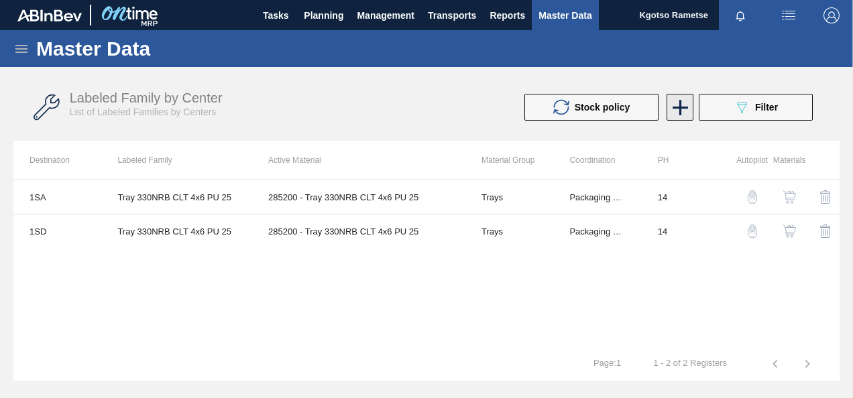
click at [677, 106] on icon at bounding box center [680, 108] width 26 height 26
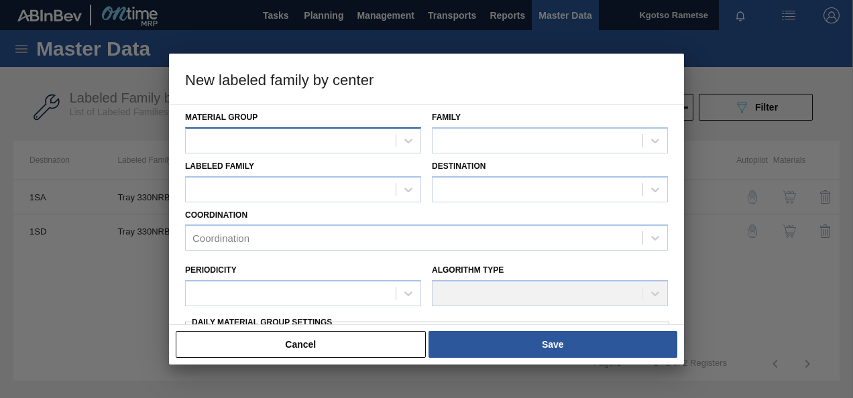
click at [346, 142] on div at bounding box center [291, 140] width 210 height 19
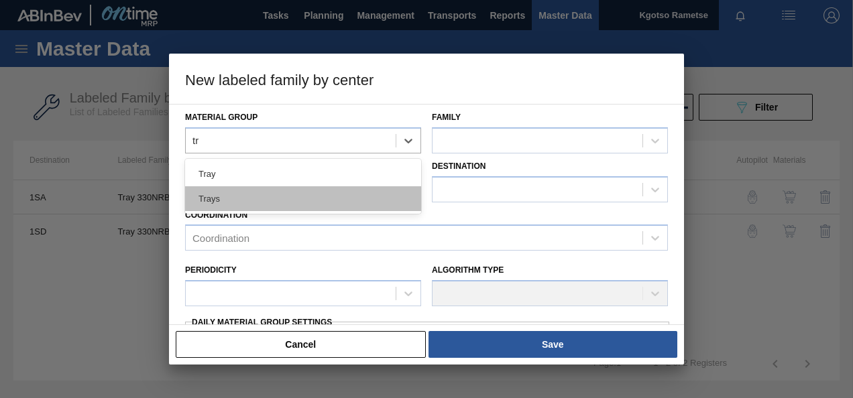
click at [362, 193] on div "Trays" at bounding box center [303, 198] width 236 height 25
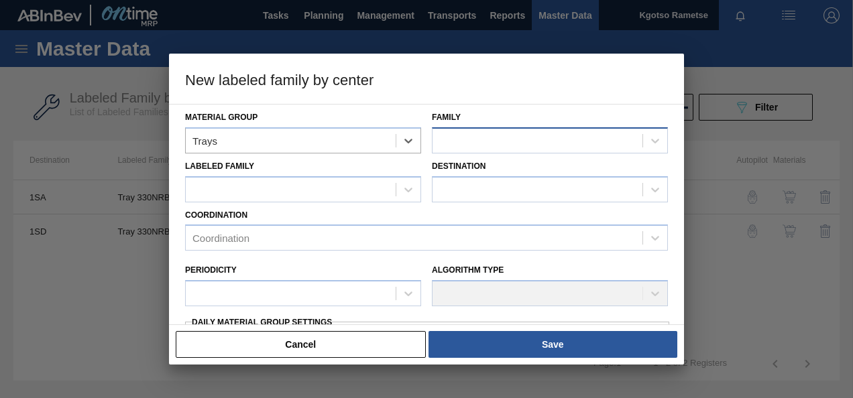
click at [525, 131] on div at bounding box center [537, 140] width 210 height 19
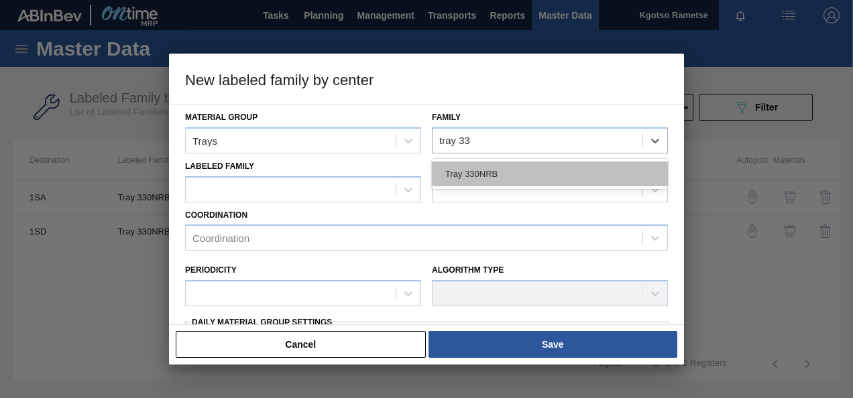
click at [477, 181] on div "Tray 330NRB" at bounding box center [550, 174] width 236 height 25
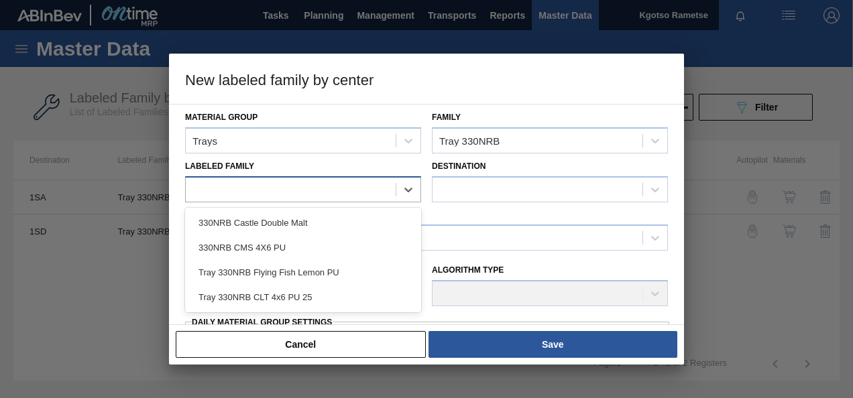
click at [320, 193] on div at bounding box center [291, 189] width 210 height 19
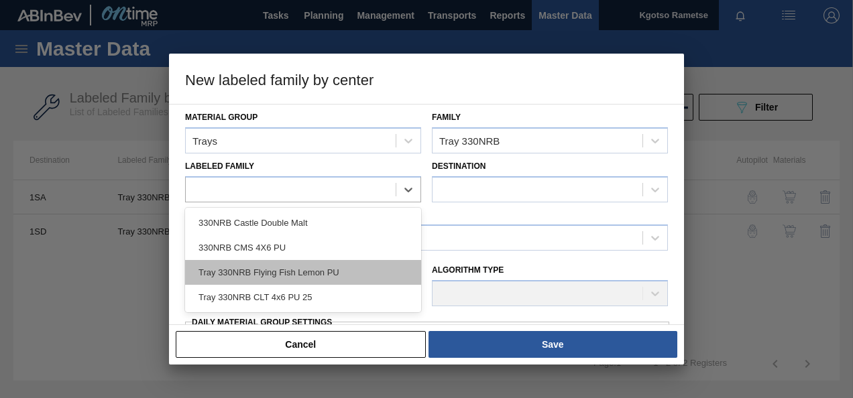
drag, startPoint x: 310, startPoint y: 308, endPoint x: 353, endPoint y: 273, distance: 56.2
click at [310, 307] on div "330NRB Castle Double Malt 330NRB CMS 4X6 PU Tray 330NRB Flying Fish Lemon PU Tr…" at bounding box center [303, 260] width 236 height 105
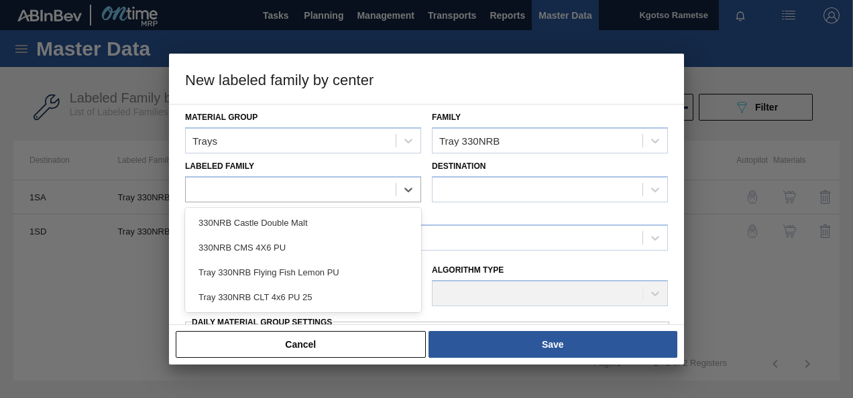
drag, startPoint x: 329, startPoint y: 294, endPoint x: 334, endPoint y: 288, distance: 7.6
click at [329, 295] on div "Tray 330NRB CLT 4x6 PU 25" at bounding box center [303, 297] width 236 height 25
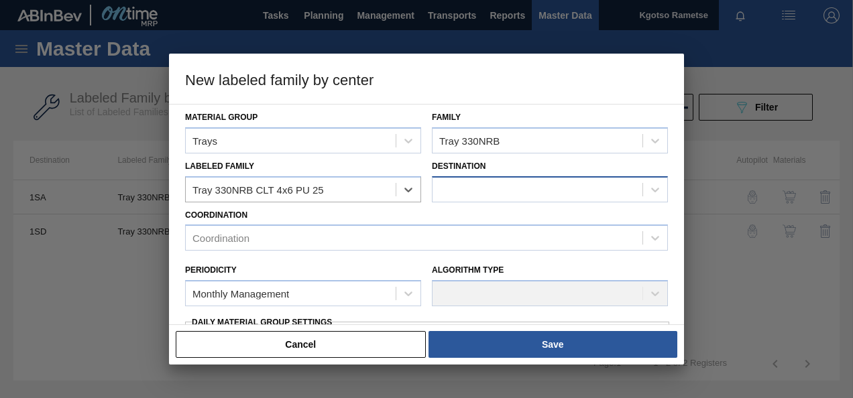
click at [479, 190] on div at bounding box center [537, 189] width 210 height 19
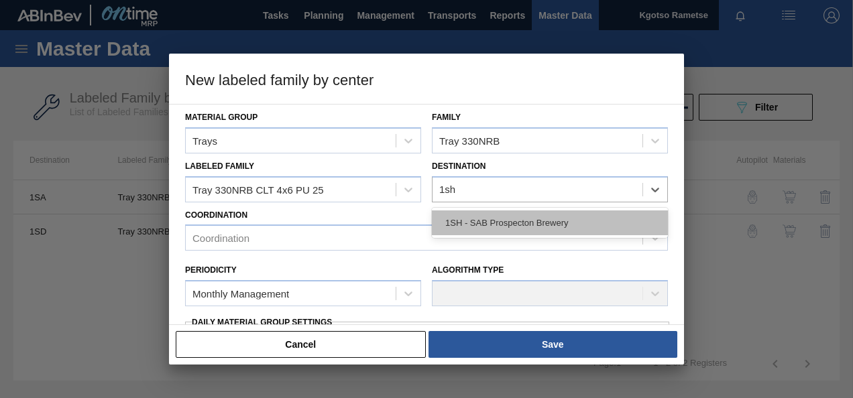
click at [479, 222] on div "1SH - SAB Prospecton Brewery" at bounding box center [550, 222] width 236 height 25
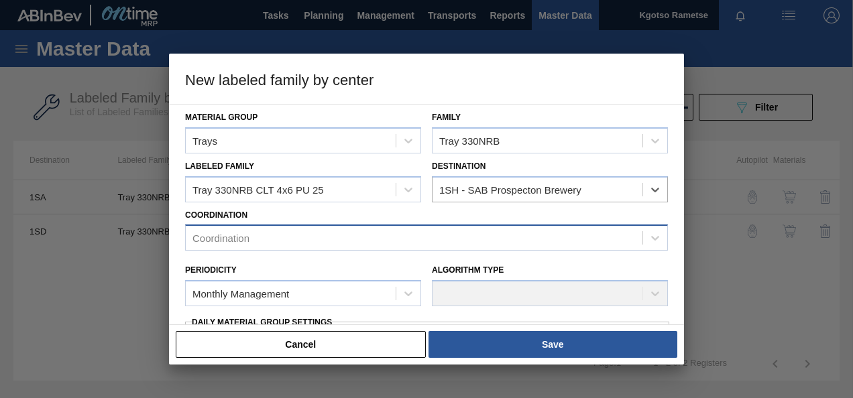
click at [288, 230] on div "Coordination" at bounding box center [414, 238] width 457 height 19
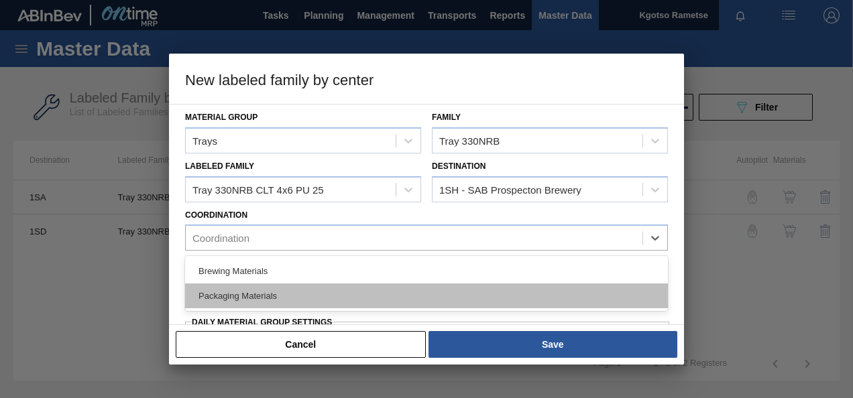
click at [284, 288] on div "Packaging Materials" at bounding box center [426, 296] width 483 height 25
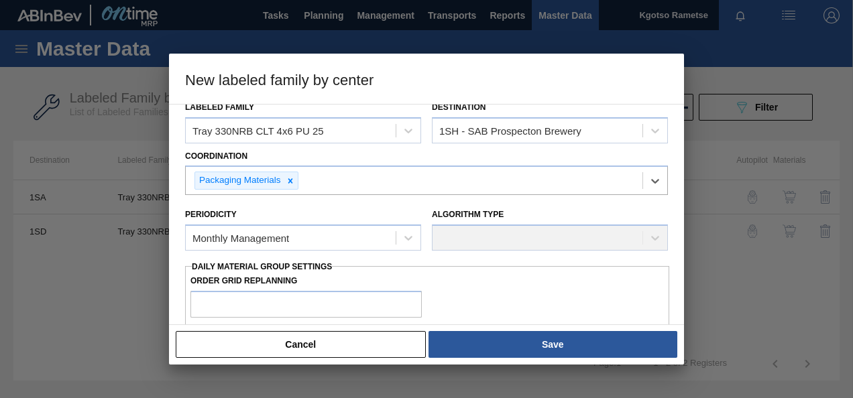
scroll to position [134, 0]
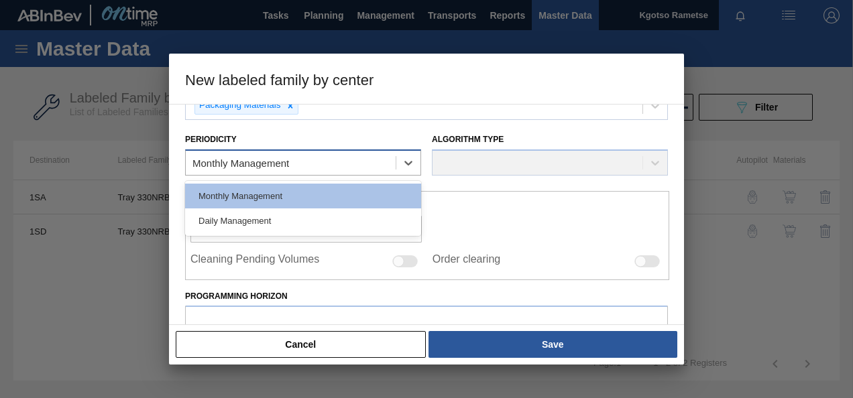
click at [236, 161] on div "Monthly Management" at bounding box center [240, 163] width 97 height 11
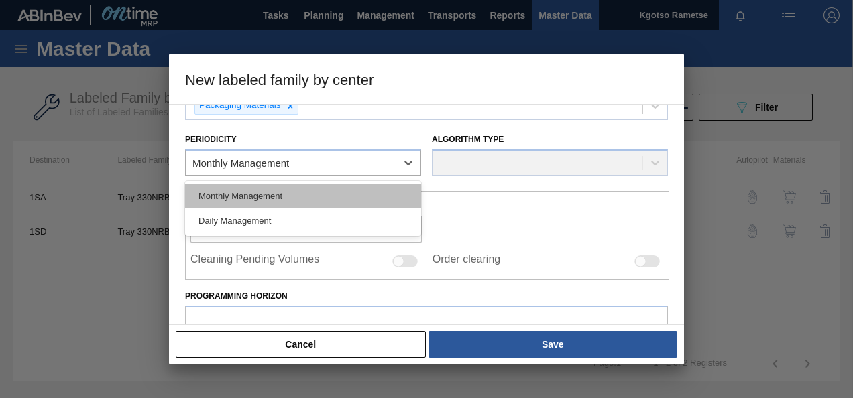
click at [235, 193] on div "Monthly Management" at bounding box center [303, 196] width 236 height 25
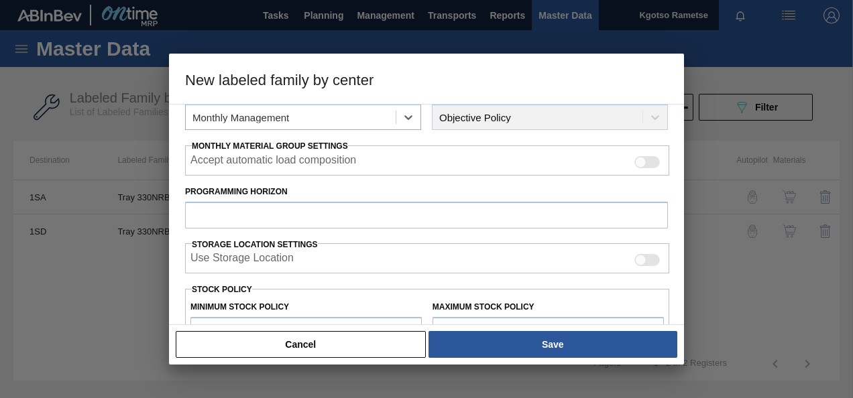
scroll to position [201, 0]
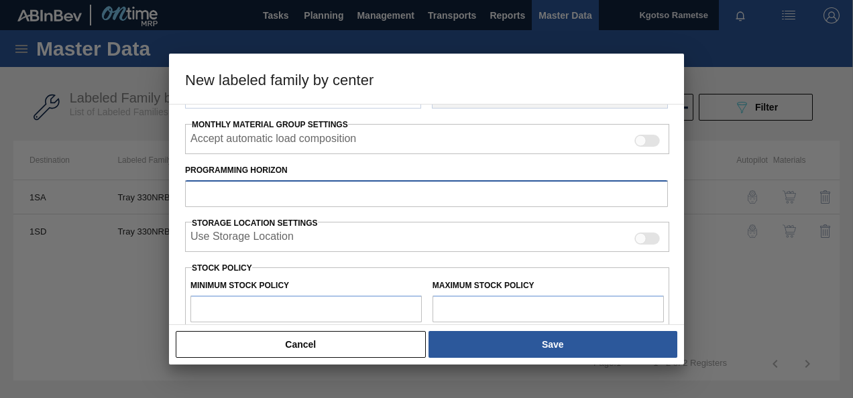
click at [221, 196] on input "Programming Horizon" at bounding box center [426, 193] width 483 height 27
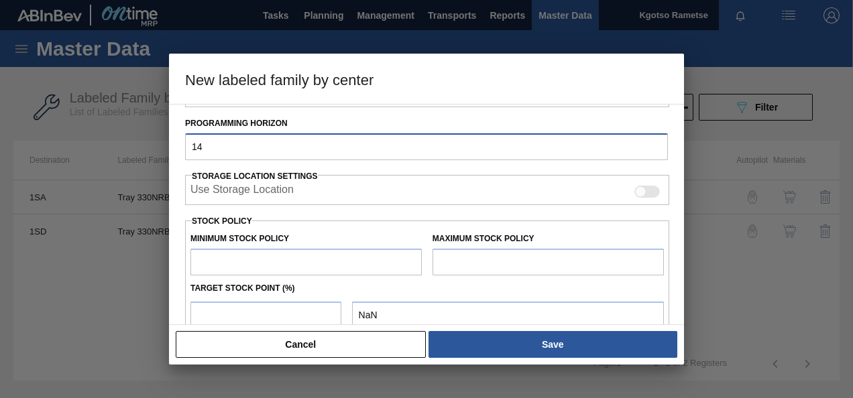
scroll to position [268, 0]
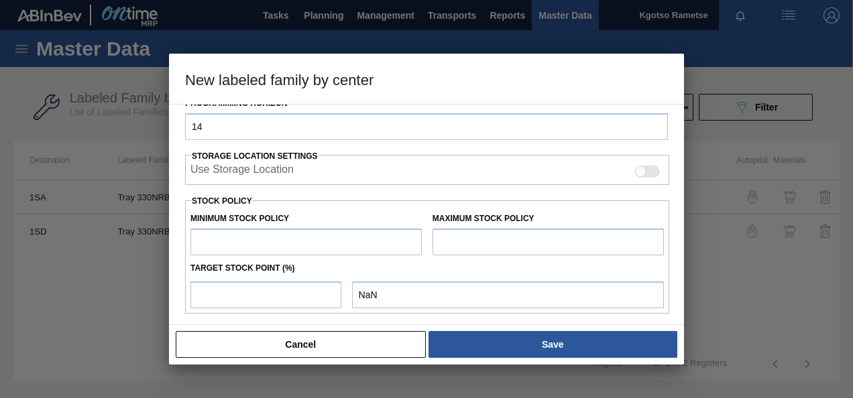
click at [229, 247] on input "text" at bounding box center [305, 242] width 231 height 27
click at [460, 236] on input "text" at bounding box center [547, 242] width 231 height 27
click at [327, 291] on input "number" at bounding box center [265, 295] width 151 height 27
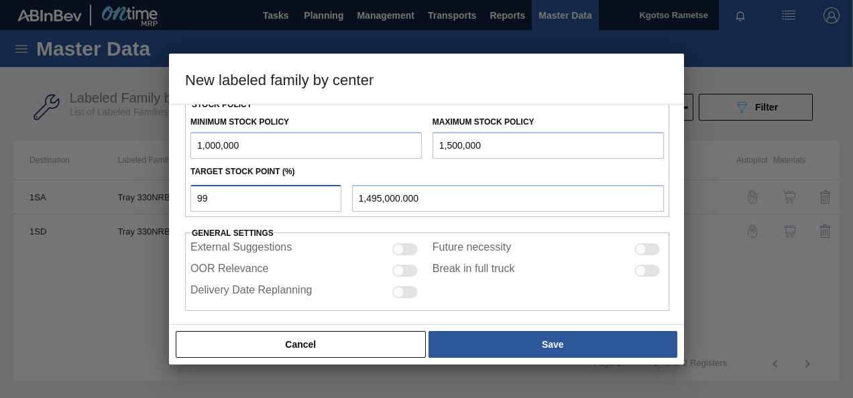
scroll to position [370, 0]
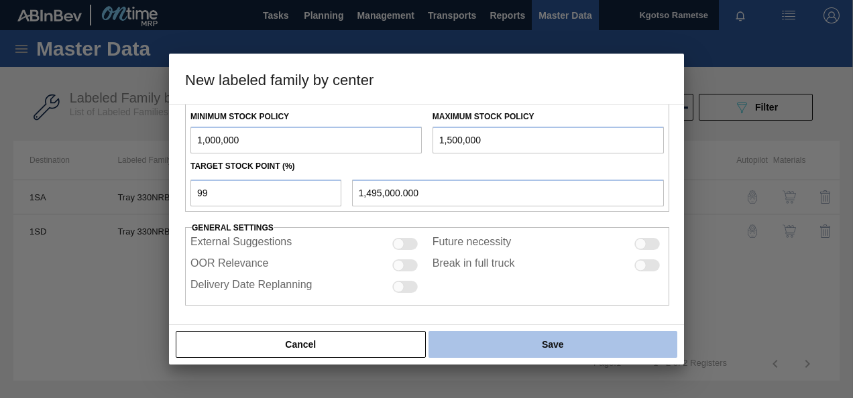
click at [501, 338] on button "Save" at bounding box center [552, 344] width 249 height 27
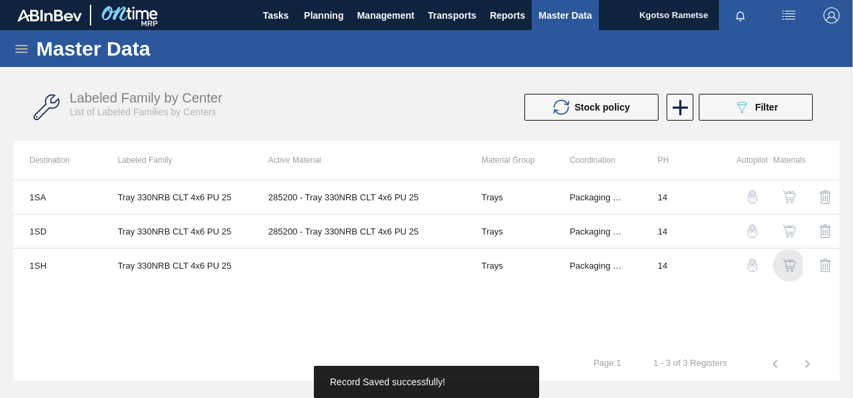
click at [786, 261] on img "button" at bounding box center [788, 265] width 13 height 13
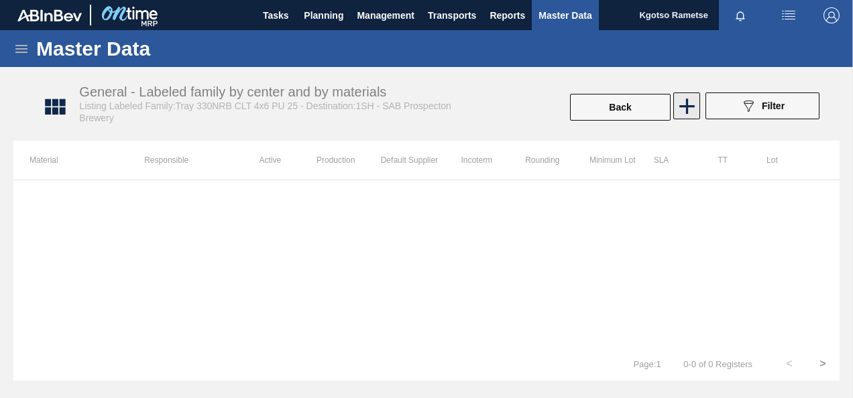
click at [679, 103] on icon at bounding box center [687, 106] width 26 height 26
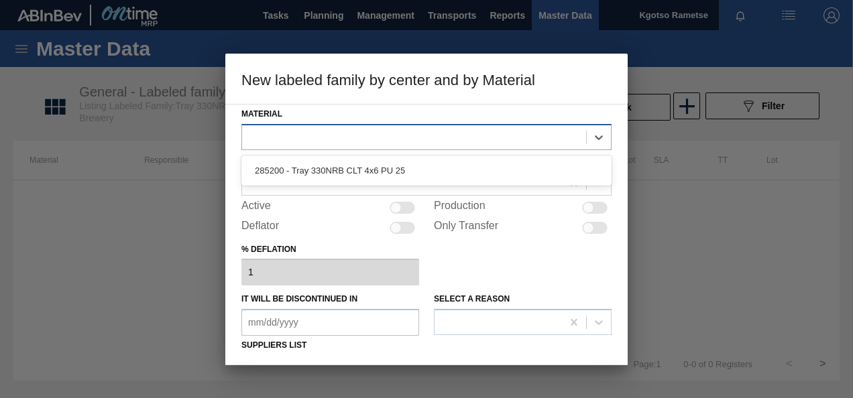
drag, startPoint x: 439, startPoint y: 128, endPoint x: 404, endPoint y: 139, distance: 36.7
click at [434, 128] on div at bounding box center [414, 136] width 344 height 19
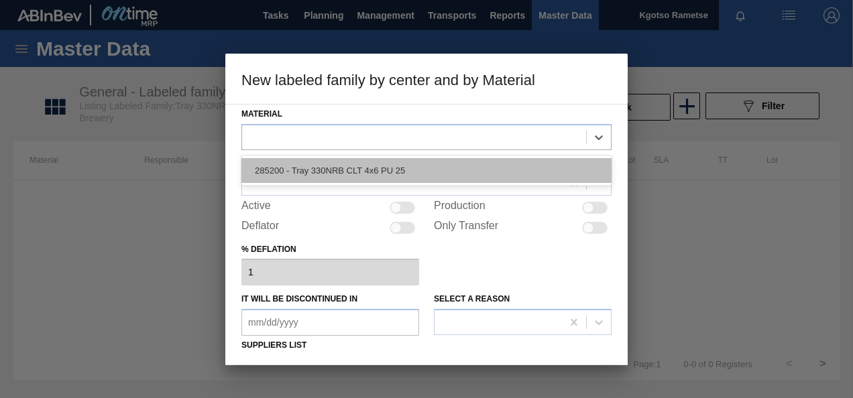
click at [345, 170] on div "285200 - Tray 330NRB CLT 4x6 PU 25" at bounding box center [426, 170] width 370 height 25
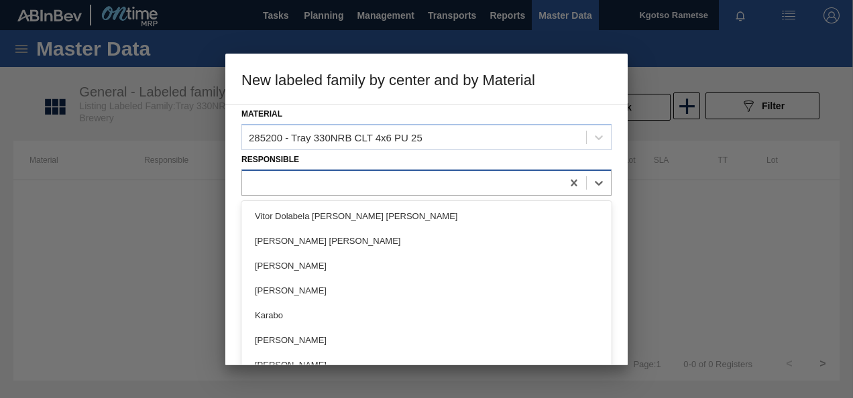
click at [299, 179] on div at bounding box center [402, 182] width 320 height 19
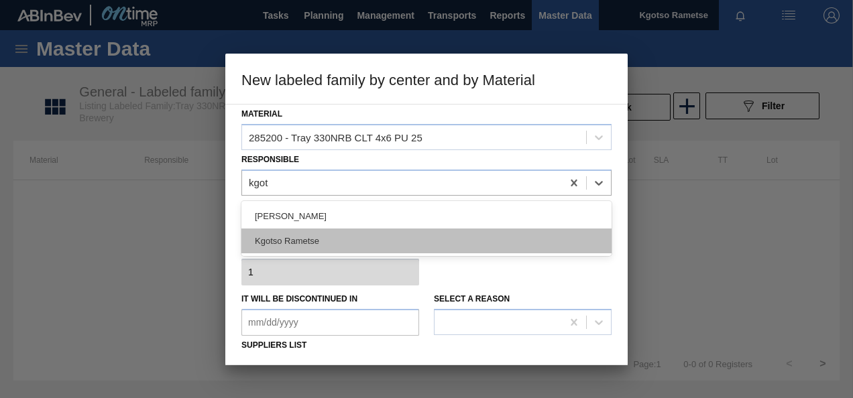
click at [392, 241] on div "Kgotso Rametse" at bounding box center [426, 241] width 370 height 25
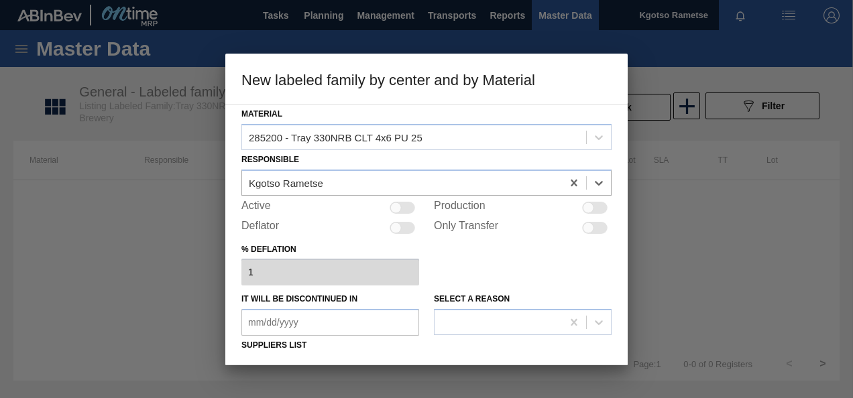
click at [410, 202] on div at bounding box center [401, 208] width 25 height 12
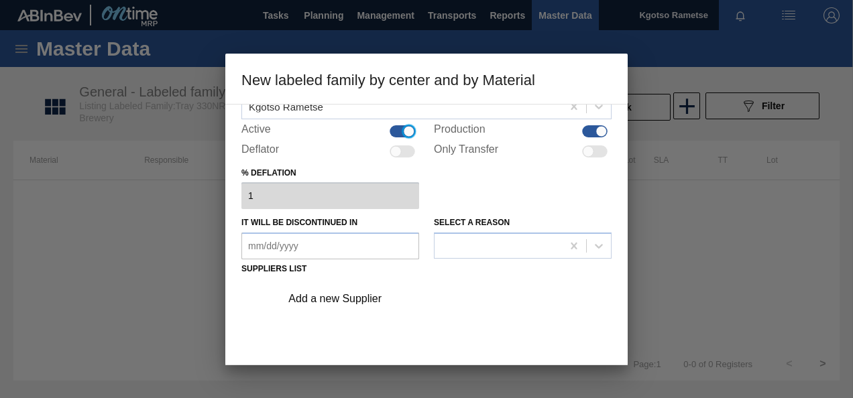
scroll to position [204, 0]
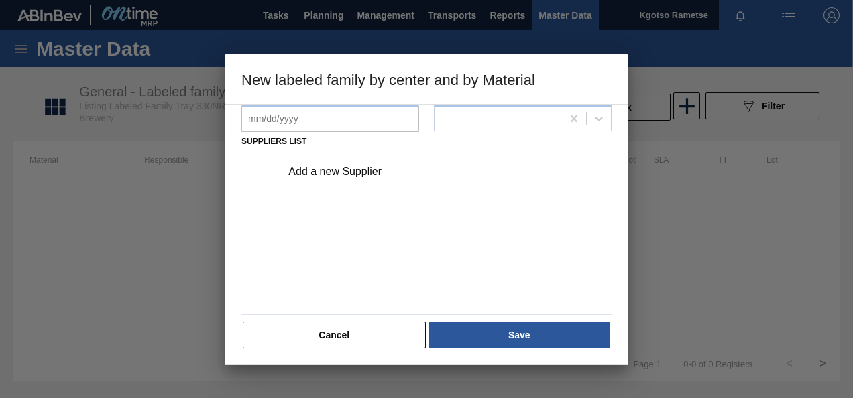
click at [342, 170] on div "Add a new Supplier" at bounding box center [419, 172] width 263 height 12
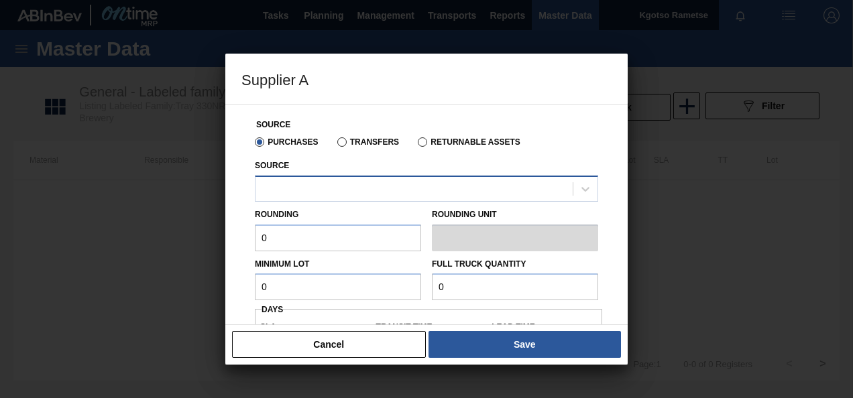
click at [310, 190] on div at bounding box center [413, 188] width 317 height 19
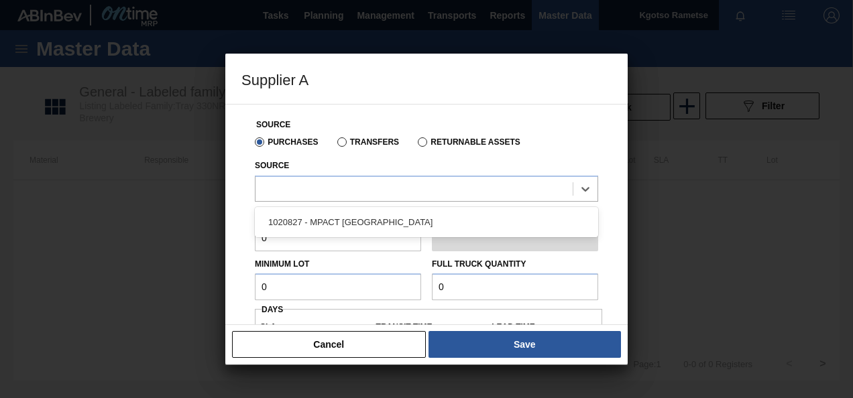
drag, startPoint x: 304, startPoint y: 217, endPoint x: 283, endPoint y: 231, distance: 25.3
click at [304, 219] on div "1020827 - MPACT Pinetown" at bounding box center [426, 222] width 343 height 25
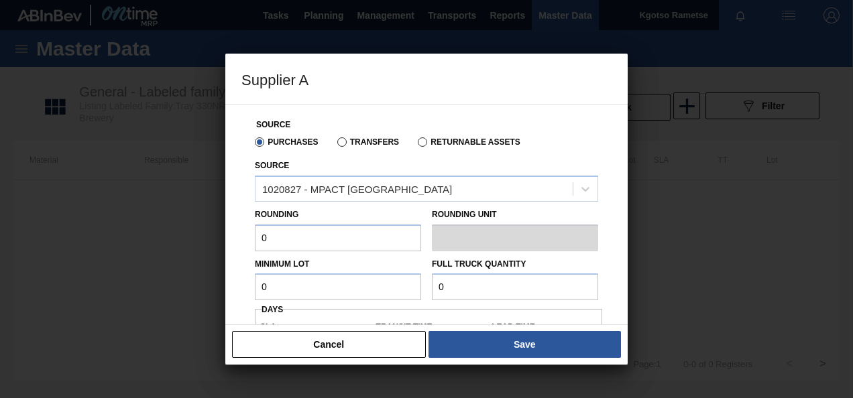
drag, startPoint x: 273, startPoint y: 236, endPoint x: 56, endPoint y: 252, distance: 217.8
click at [93, 255] on div "Supplier A Source Purchases Transfers Returnable Assets Source 1020827 - MPACT …" at bounding box center [426, 199] width 853 height 398
drag, startPoint x: 235, startPoint y: 269, endPoint x: 227, endPoint y: 272, distance: 8.5
click at [225, 272] on div "Source Purchases Transfers Returnable Assets Source 1020827 - MPACT Pinetown Ro…" at bounding box center [426, 214] width 402 height 221
drag, startPoint x: 280, startPoint y: 287, endPoint x: 86, endPoint y: 267, distance: 195.4
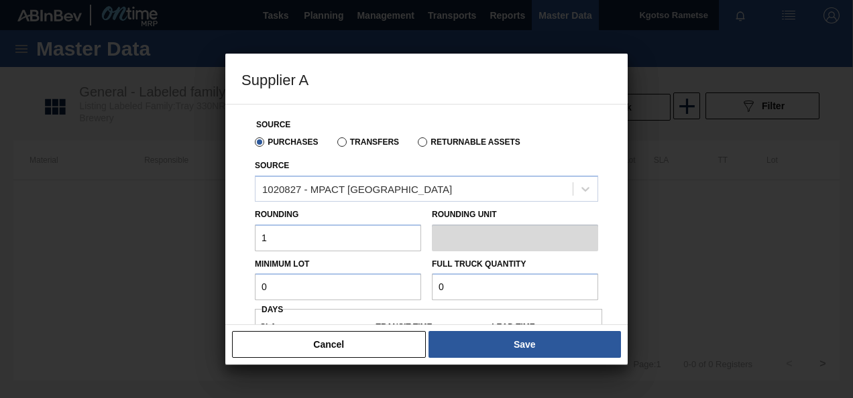
click at [102, 270] on div "Supplier A Source Purchases Transfers Returnable Assets Source 1020827 - MPACT …" at bounding box center [426, 199] width 853 height 398
drag, startPoint x: 185, startPoint y: 286, endPoint x: 36, endPoint y: 290, distance: 149.5
click at [12, 288] on div "Supplier A Source Purchases Transfers Returnable Assets Source 1020827 - MPACT …" at bounding box center [426, 199] width 853 height 398
drag, startPoint x: 448, startPoint y: 294, endPoint x: 346, endPoint y: 280, distance: 103.6
click at [375, 280] on div "Minimum Lot 10,000 Full Truck Quantity 0" at bounding box center [426, 276] width 354 height 50
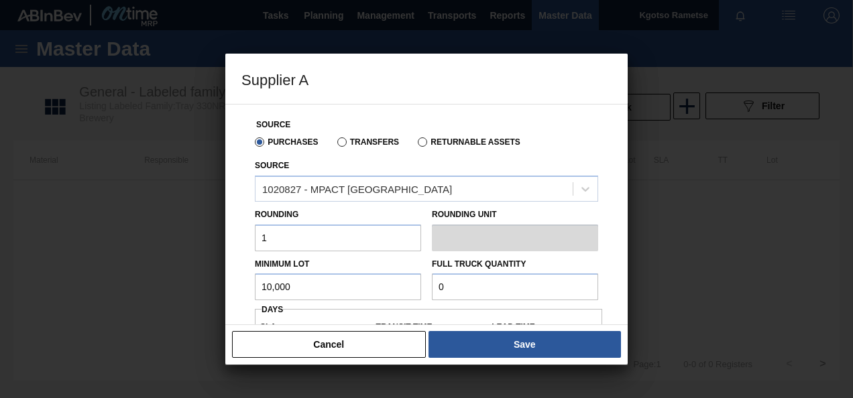
paste input "10,00"
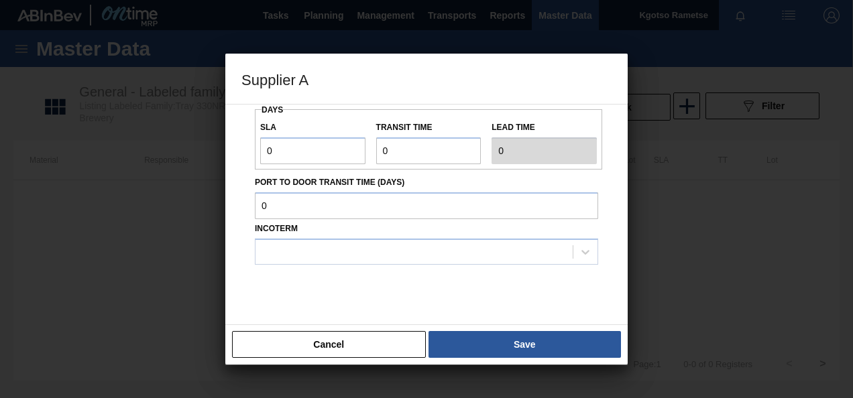
scroll to position [201, 0]
drag, startPoint x: 280, startPoint y: 147, endPoint x: 244, endPoint y: 150, distance: 36.3
click at [257, 147] on div "SLA 0" at bounding box center [313, 140] width 116 height 46
drag, startPoint x: 387, startPoint y: 139, endPoint x: 301, endPoint y: 156, distance: 88.1
click at [324, 149] on div "SLA 1 Transit time Lead time 1" at bounding box center [428, 138] width 347 height 50
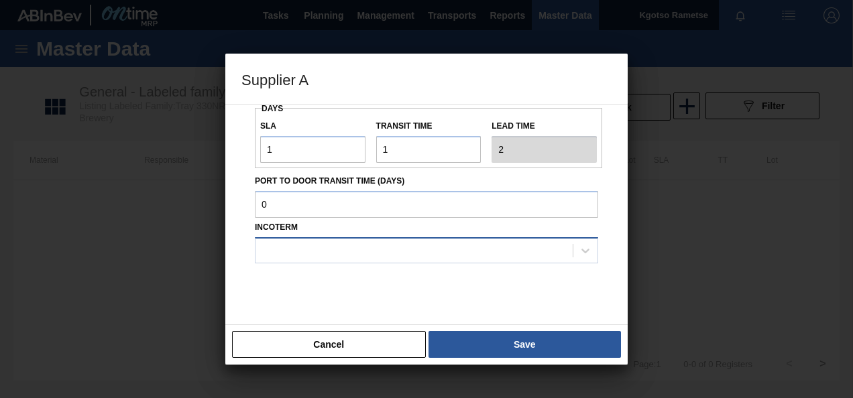
drag, startPoint x: 312, startPoint y: 248, endPoint x: 302, endPoint y: 245, distance: 11.1
click at [312, 248] on div at bounding box center [413, 250] width 317 height 19
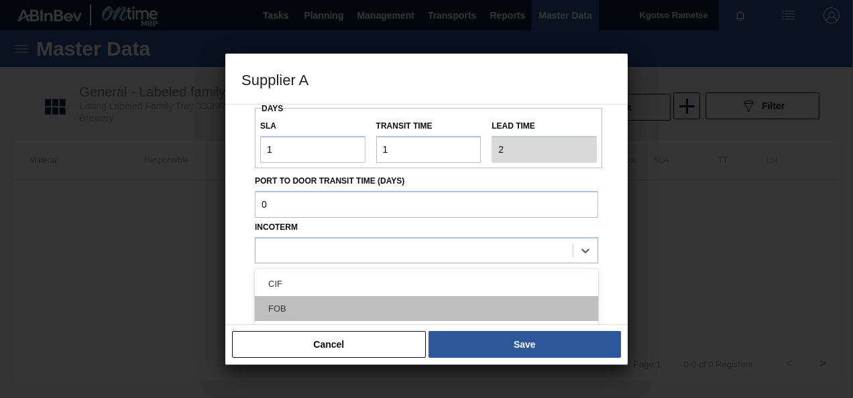
click at [300, 304] on div "FOB" at bounding box center [426, 308] width 343 height 25
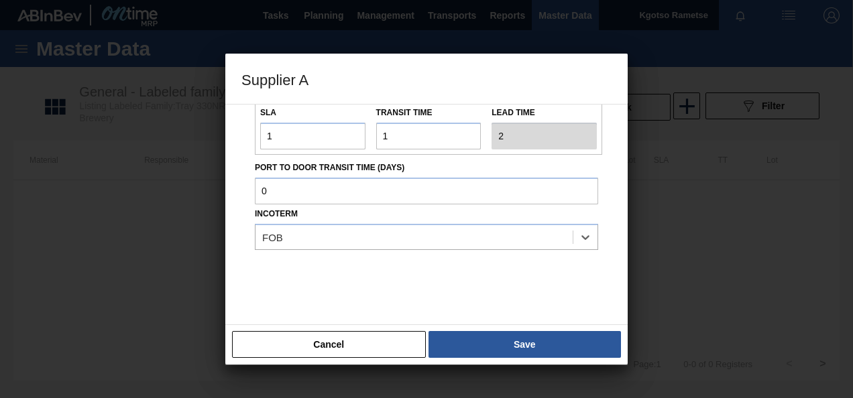
scroll to position [222, 0]
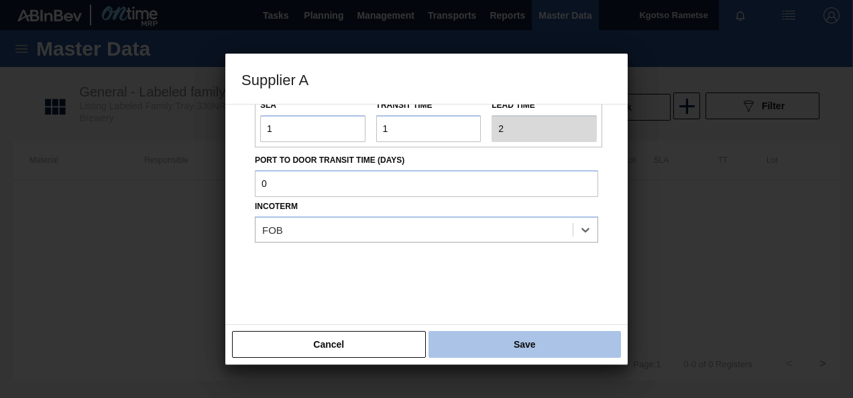
click at [539, 343] on button "Save" at bounding box center [524, 344] width 192 height 27
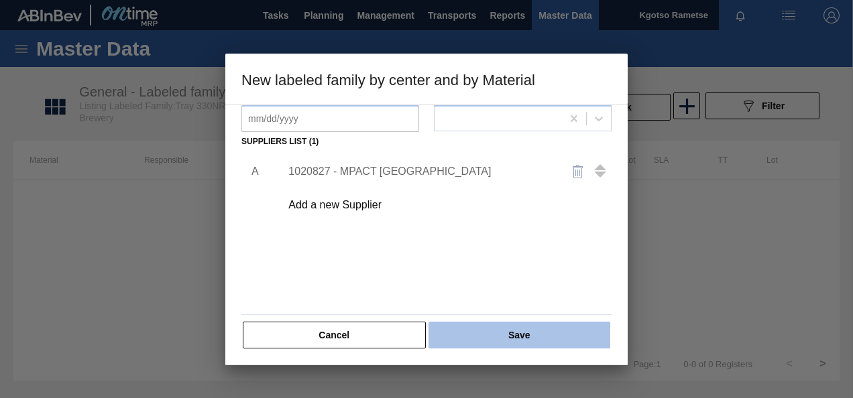
click at [511, 326] on button "Save" at bounding box center [519, 335] width 182 height 27
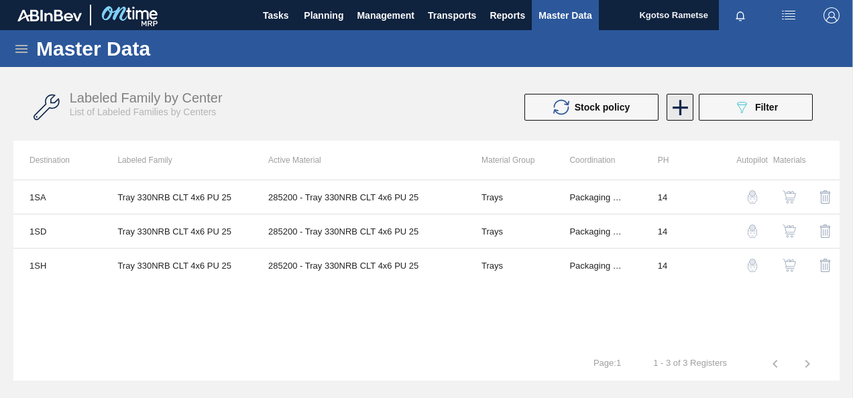
click at [676, 109] on icon at bounding box center [680, 108] width 26 height 26
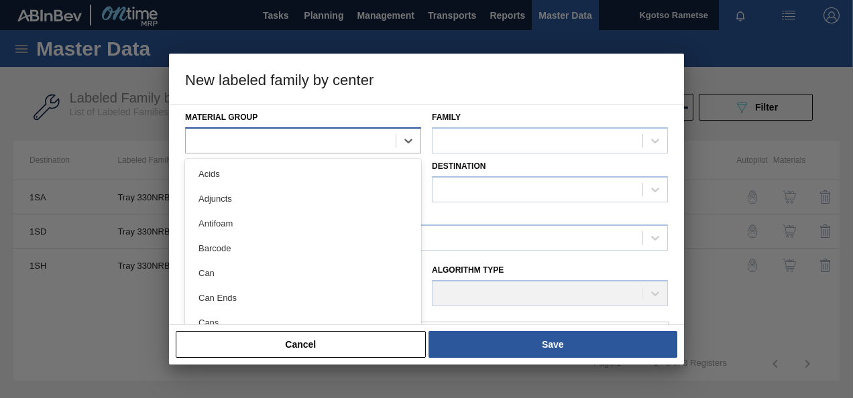
click at [291, 137] on div at bounding box center [291, 140] width 210 height 19
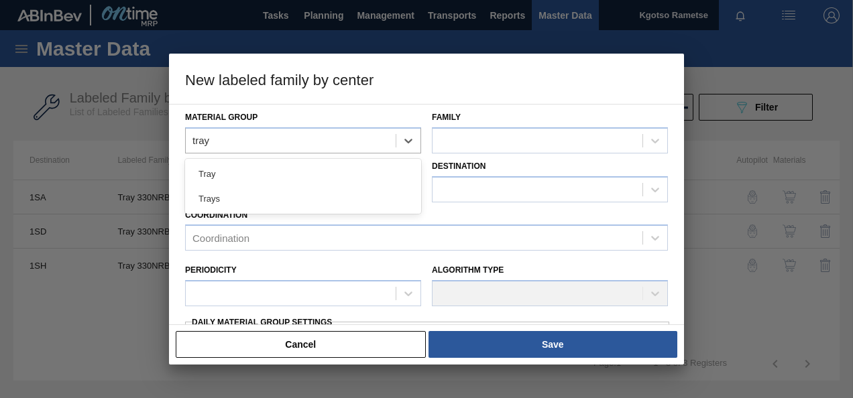
click at [337, 205] on div "Trays" at bounding box center [303, 198] width 236 height 25
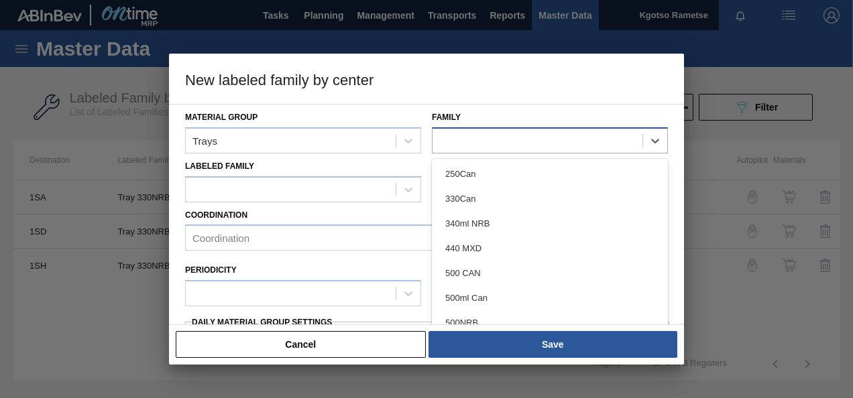
click at [492, 138] on div at bounding box center [537, 140] width 210 height 19
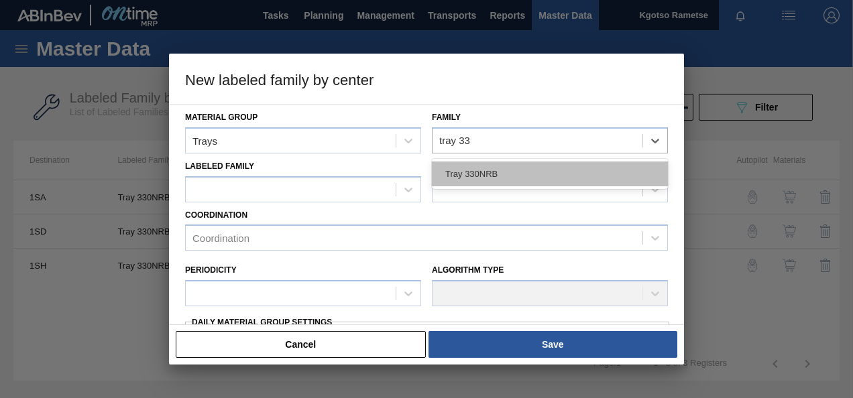
click at [481, 174] on div "Tray 330NRB" at bounding box center [550, 174] width 236 height 25
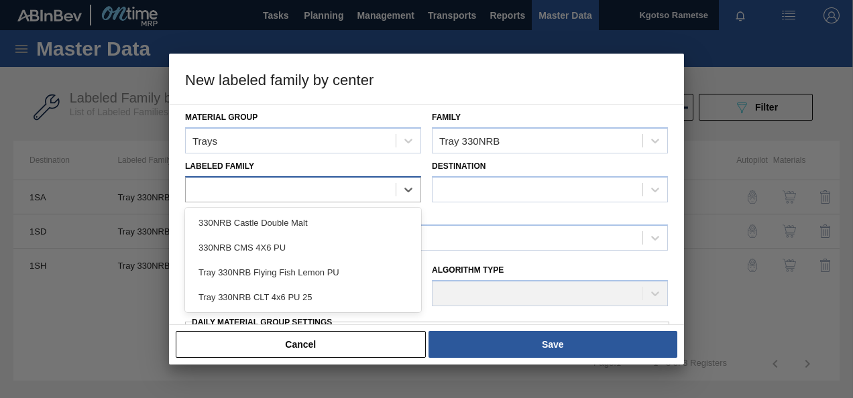
click at [384, 185] on div at bounding box center [291, 189] width 210 height 19
click at [333, 295] on div "Tray 330NRB CLT 4x6 PU 25" at bounding box center [303, 297] width 236 height 25
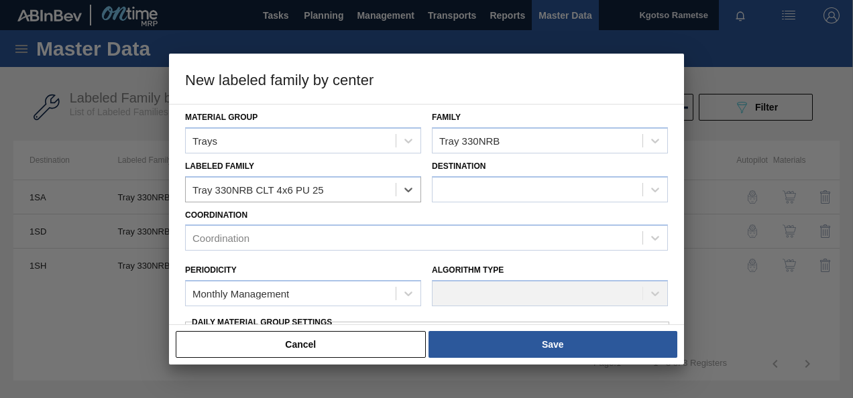
click at [507, 174] on div "Destination" at bounding box center [550, 180] width 236 height 46
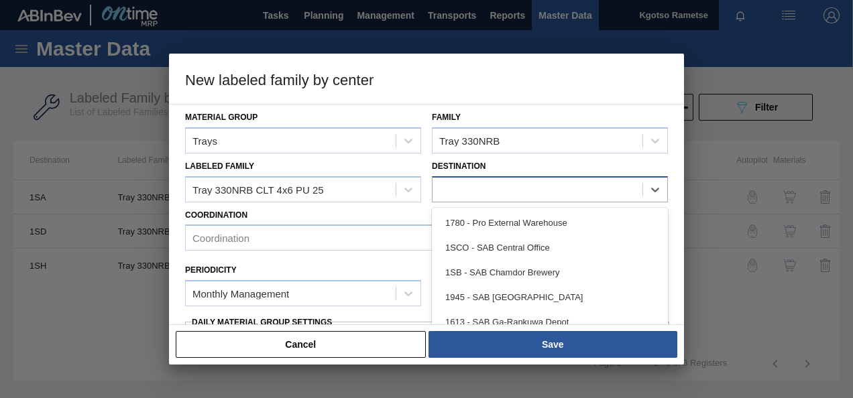
click at [508, 184] on div at bounding box center [537, 189] width 210 height 19
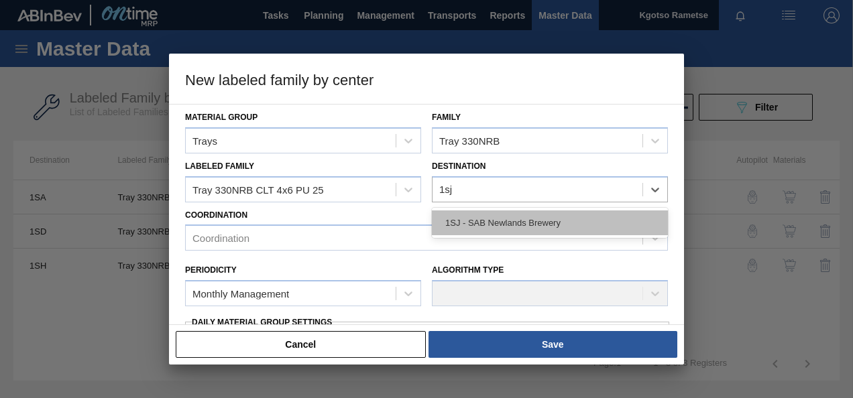
click at [473, 213] on div "1SJ - SAB Newlands Brewery" at bounding box center [550, 222] width 236 height 25
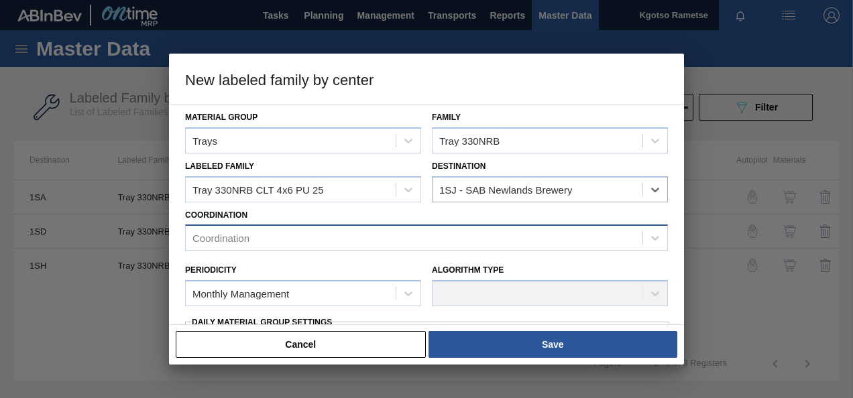
click at [198, 233] on div "Coordination" at bounding box center [220, 238] width 57 height 11
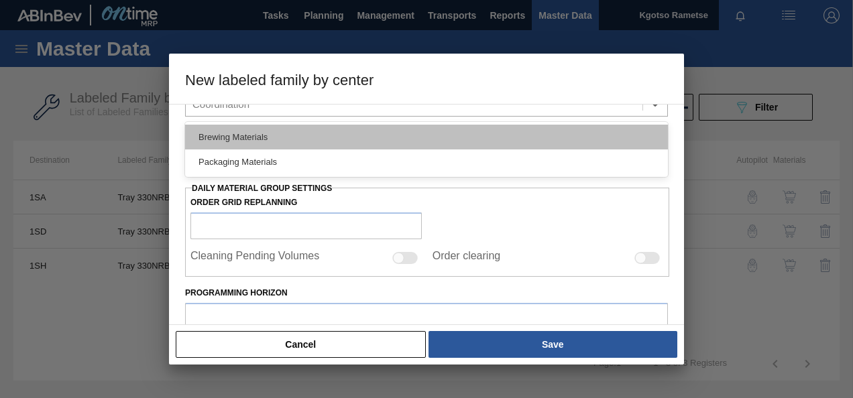
click at [198, 146] on div "Brewing Materials" at bounding box center [426, 137] width 483 height 25
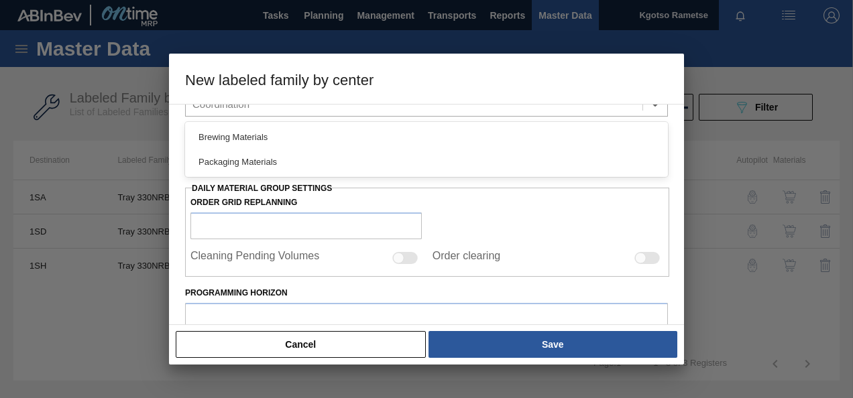
scroll to position [135, 0]
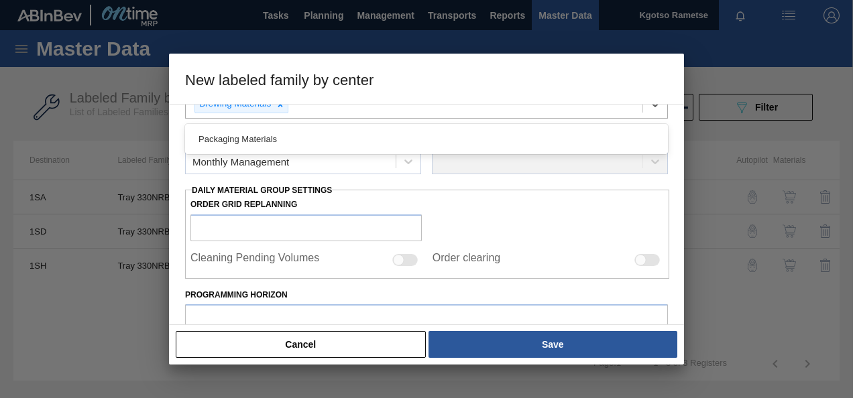
click at [218, 111] on div "Brewing Materials" at bounding box center [234, 104] width 78 height 17
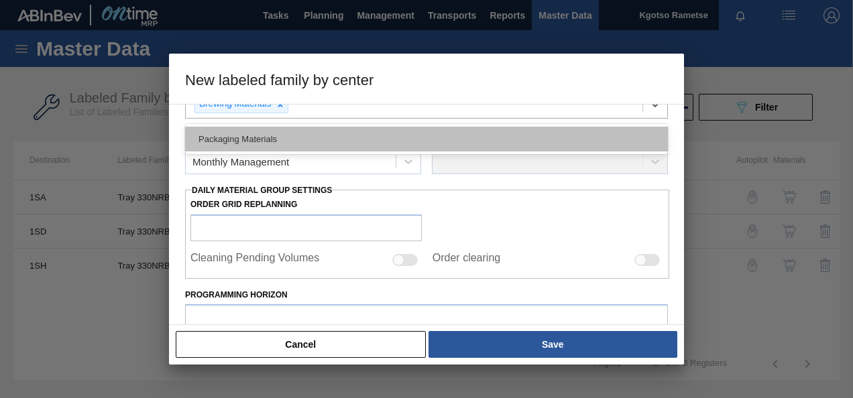
click at [226, 135] on div "Packaging Materials" at bounding box center [426, 139] width 483 height 25
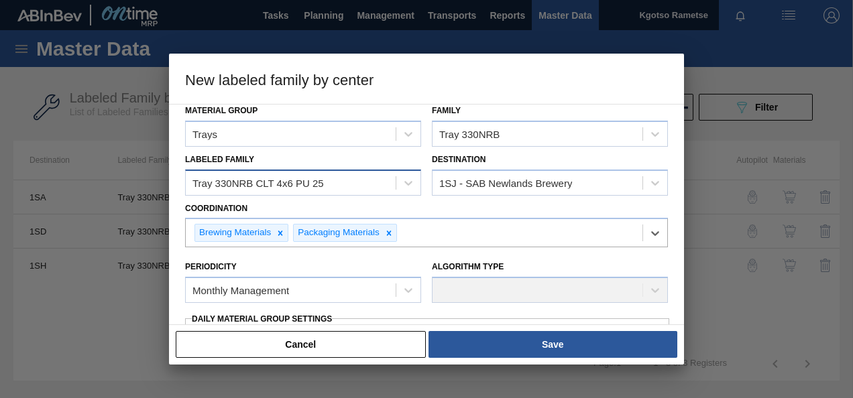
scroll to position [1, 0]
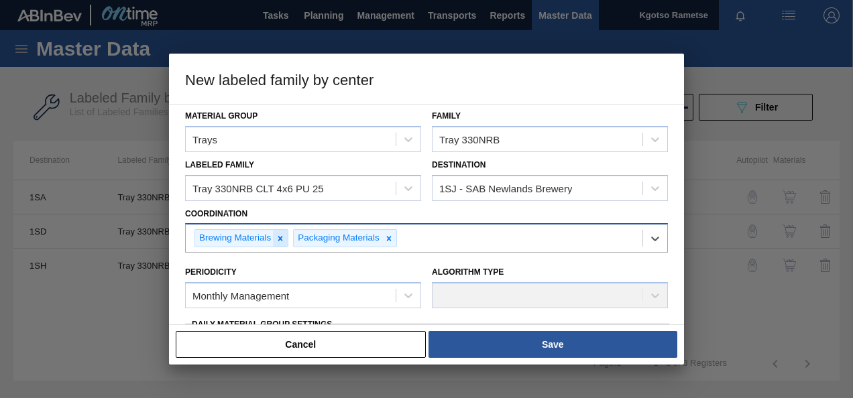
click at [283, 245] on div at bounding box center [280, 238] width 15 height 17
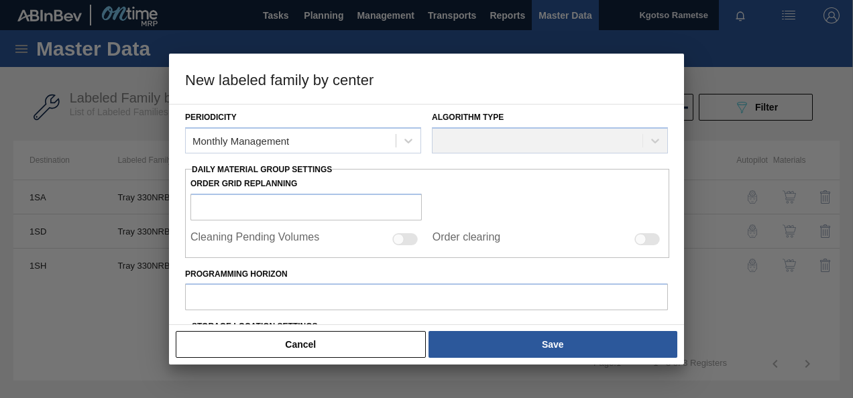
scroll to position [135, 0]
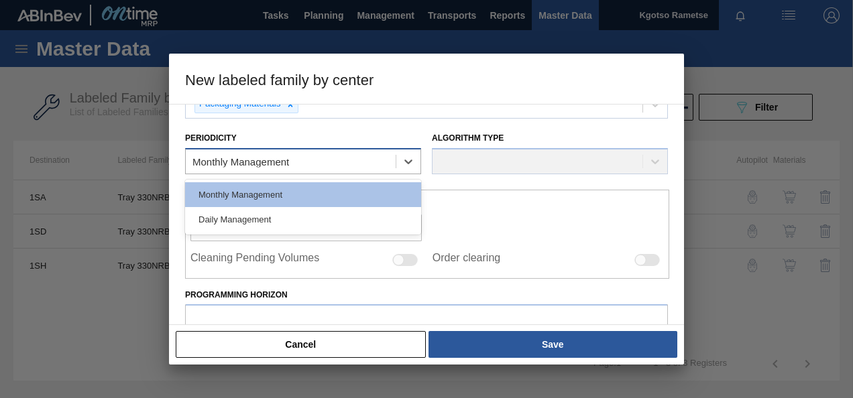
click at [220, 148] on div "Monthly Management" at bounding box center [303, 161] width 236 height 26
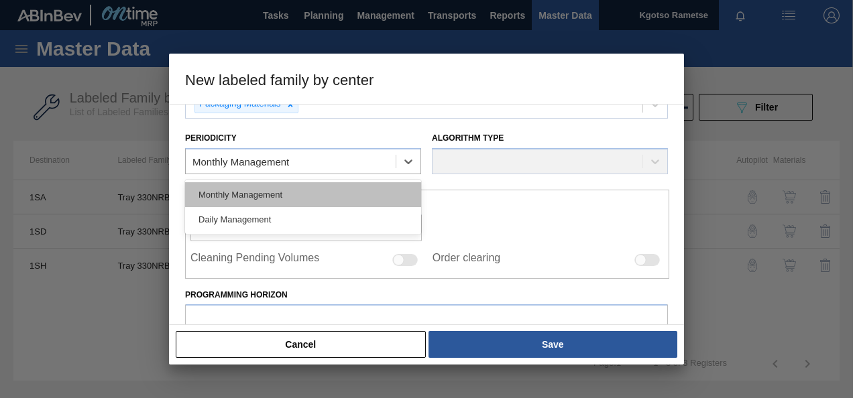
click at [217, 186] on div "Monthly Management" at bounding box center [303, 194] width 236 height 25
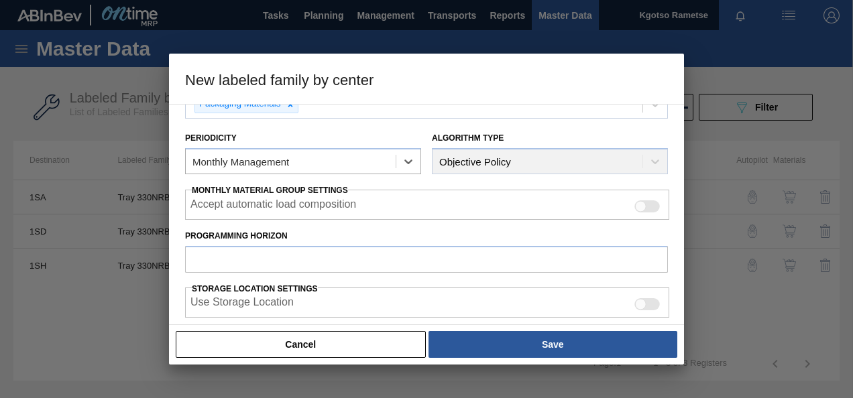
scroll to position [202, 0]
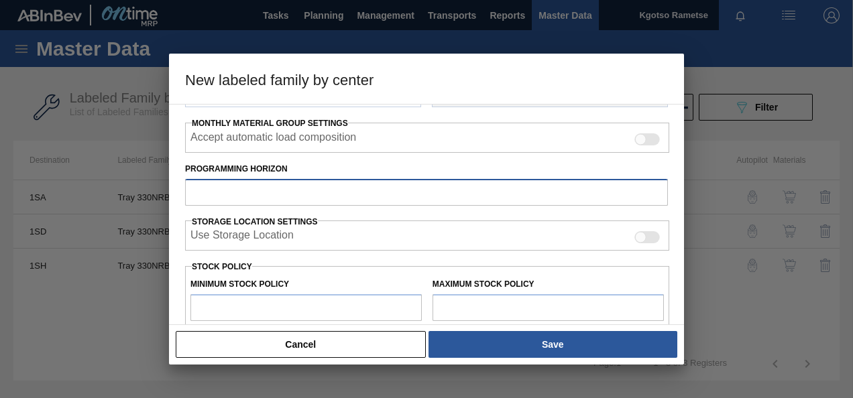
click at [215, 191] on input "Programming Horizon" at bounding box center [426, 192] width 483 height 27
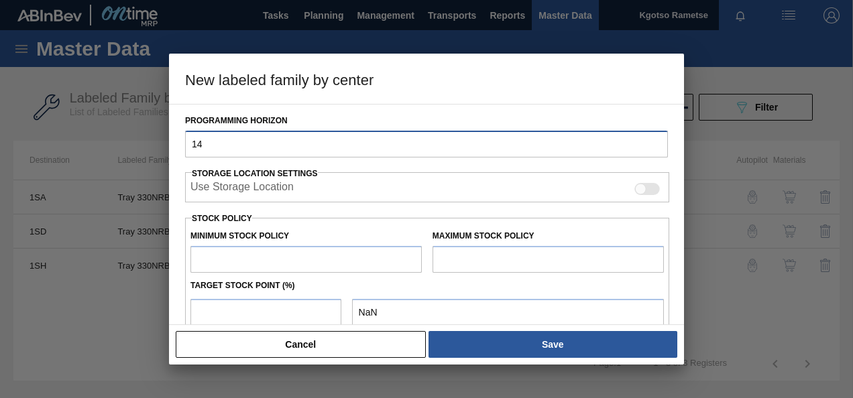
scroll to position [269, 0]
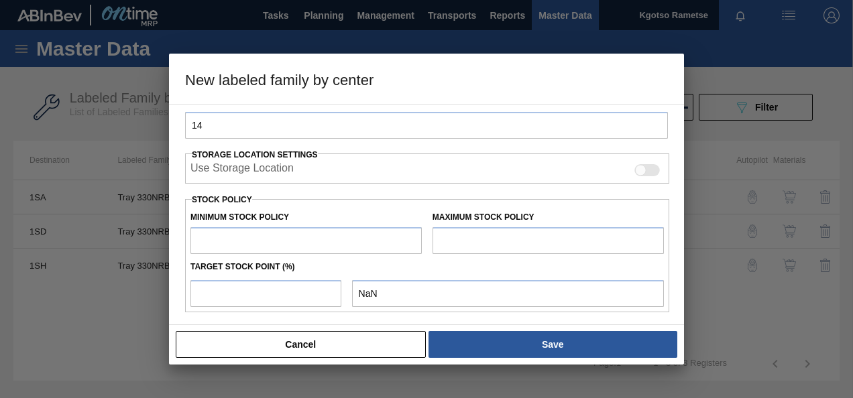
click at [235, 235] on input "text" at bounding box center [305, 240] width 231 height 27
click at [457, 235] on input "text" at bounding box center [547, 240] width 231 height 27
click at [286, 282] on input "number" at bounding box center [265, 293] width 151 height 27
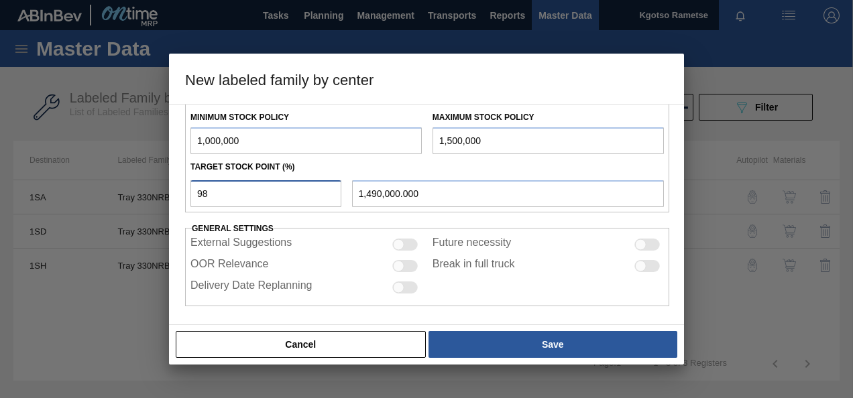
scroll to position [370, 0]
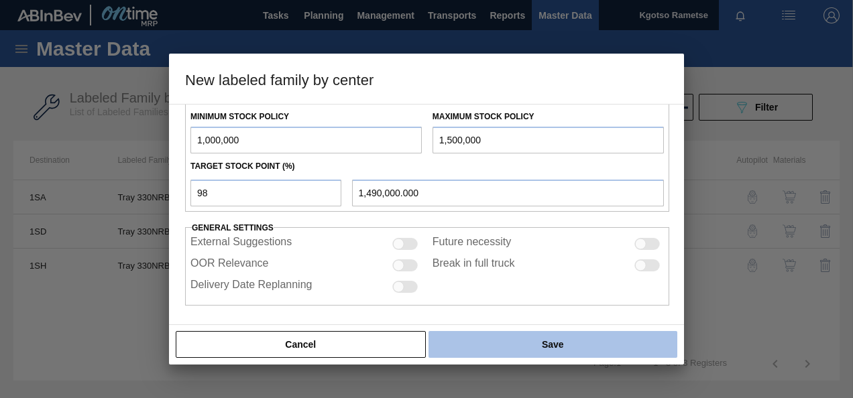
click at [519, 337] on button "Save" at bounding box center [552, 344] width 249 height 27
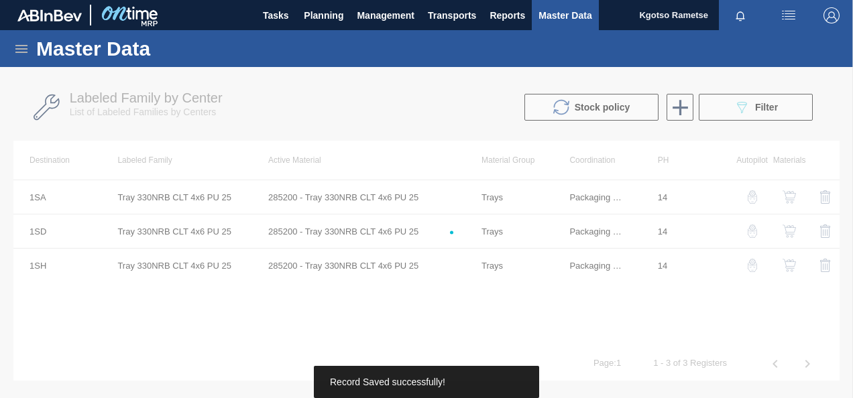
click at [523, 351] on div at bounding box center [426, 232] width 853 height 331
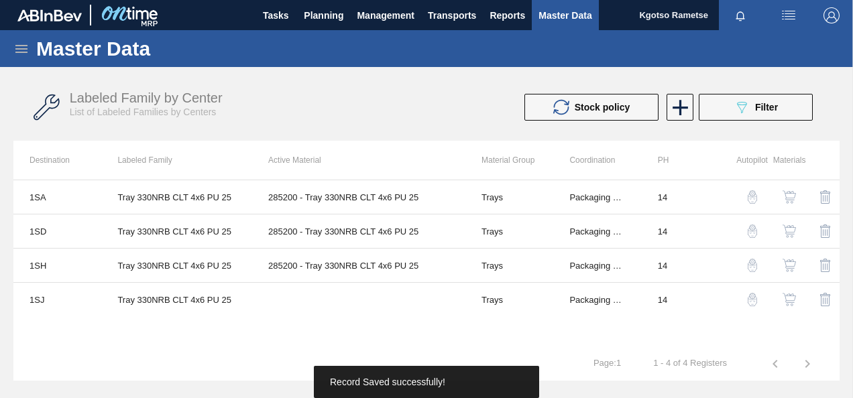
click at [790, 296] on img "button" at bounding box center [788, 299] width 13 height 13
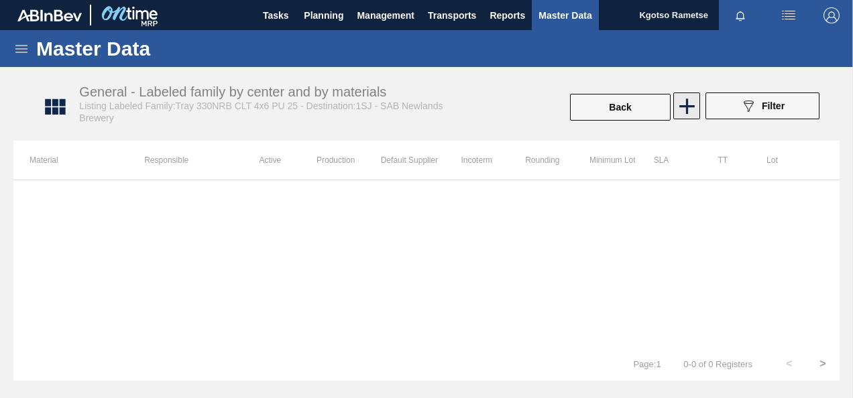
click at [688, 111] on icon at bounding box center [687, 106] width 26 height 26
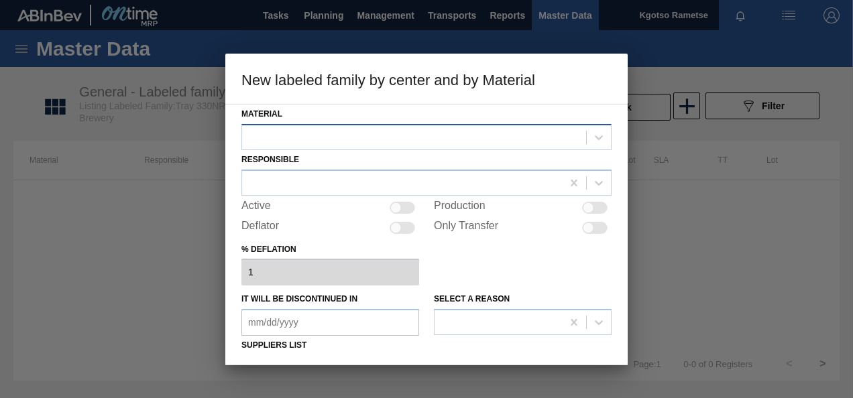
click at [401, 143] on div at bounding box center [414, 136] width 344 height 19
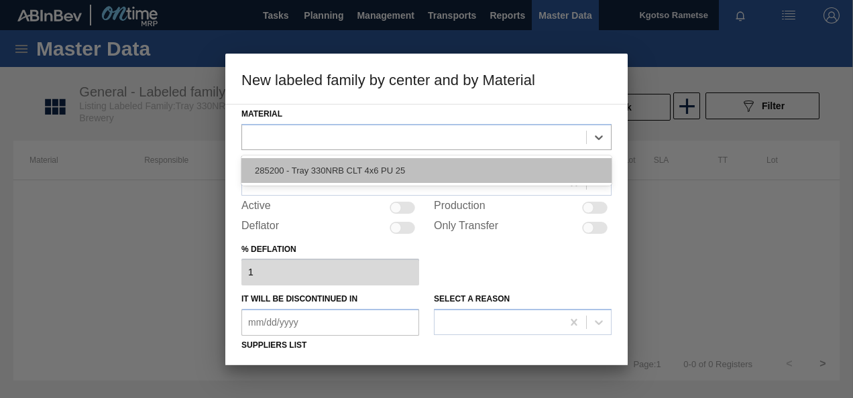
click at [389, 174] on div "285200 - Tray 330NRB CLT 4x6 PU 25" at bounding box center [426, 170] width 370 height 25
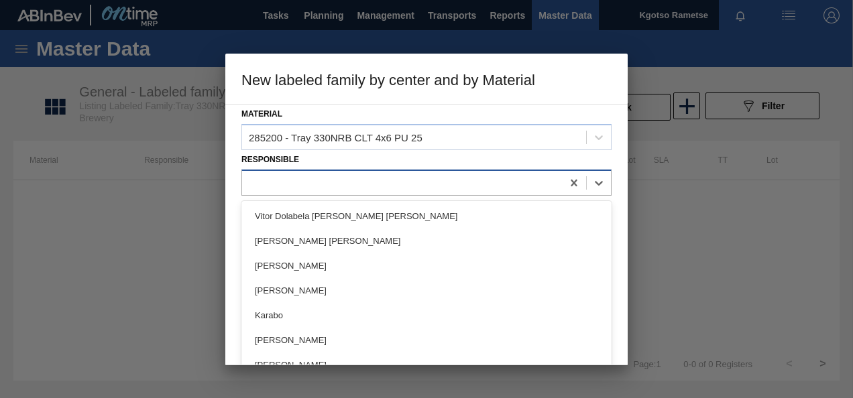
click at [352, 185] on div at bounding box center [402, 182] width 320 height 19
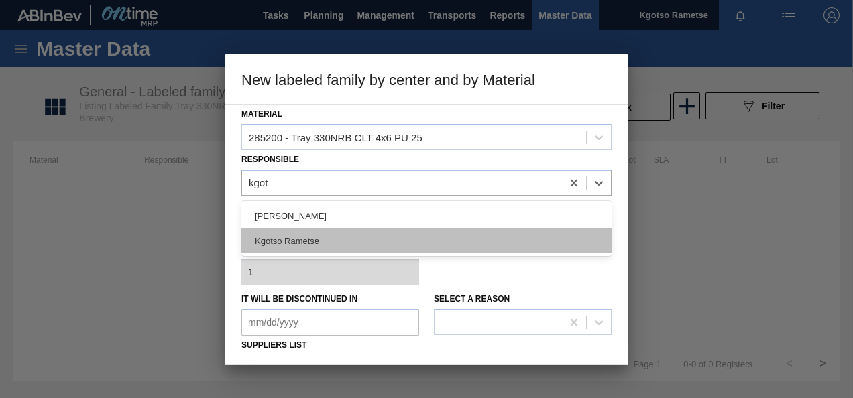
click at [341, 244] on div "Kgotso Rametse" at bounding box center [426, 241] width 370 height 25
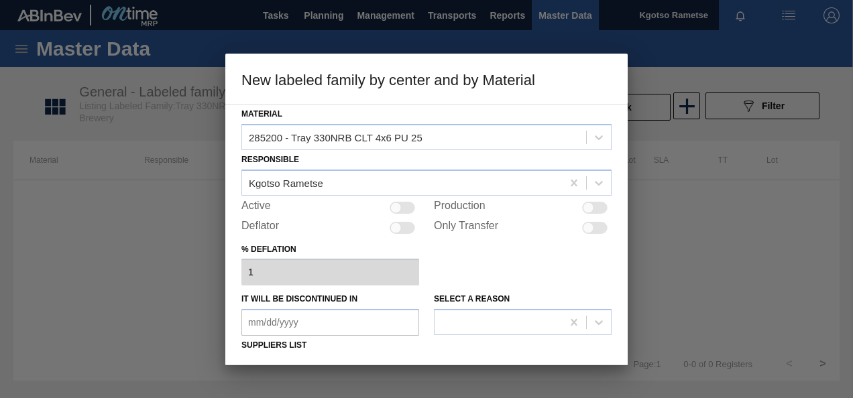
click at [409, 208] on div at bounding box center [401, 208] width 25 height 12
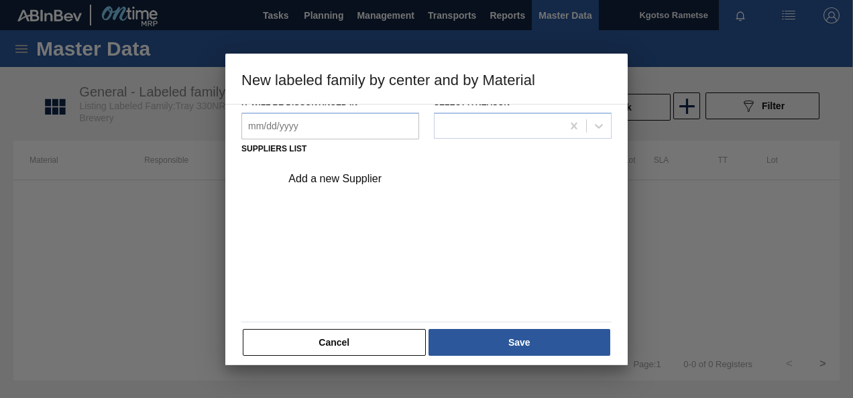
scroll to position [201, 0]
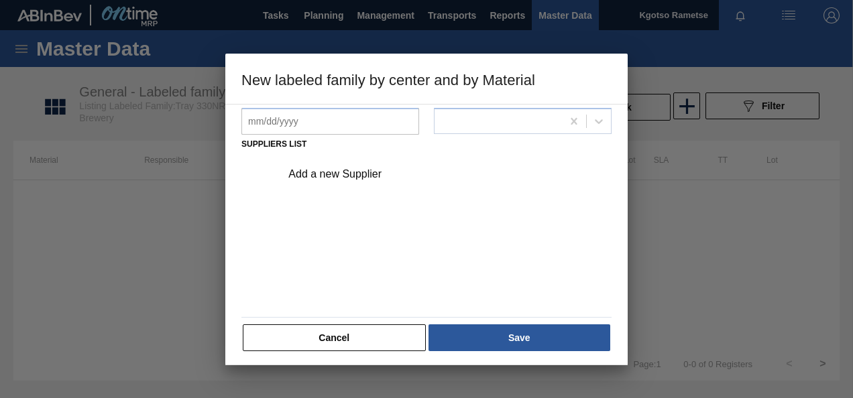
click at [351, 176] on div "Add a new Supplier" at bounding box center [419, 174] width 263 height 12
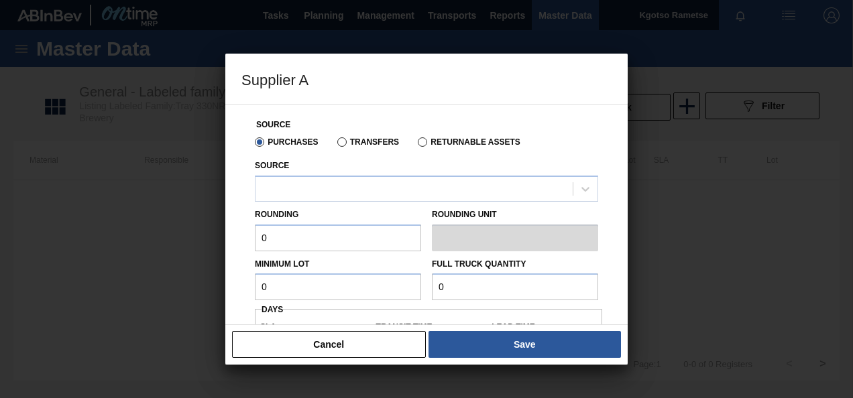
drag, startPoint x: 351, startPoint y: 176, endPoint x: 292, endPoint y: 173, distance: 59.1
click at [292, 173] on div "Source" at bounding box center [426, 179] width 343 height 46
click at [290, 182] on div at bounding box center [413, 188] width 317 height 19
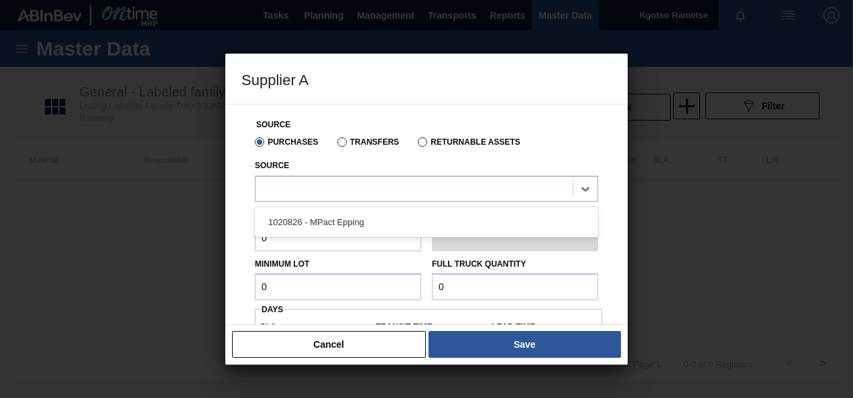
drag, startPoint x: 275, startPoint y: 219, endPoint x: 267, endPoint y: 231, distance: 14.1
click at [275, 219] on div "1020826 - MPact Epping" at bounding box center [426, 222] width 343 height 25
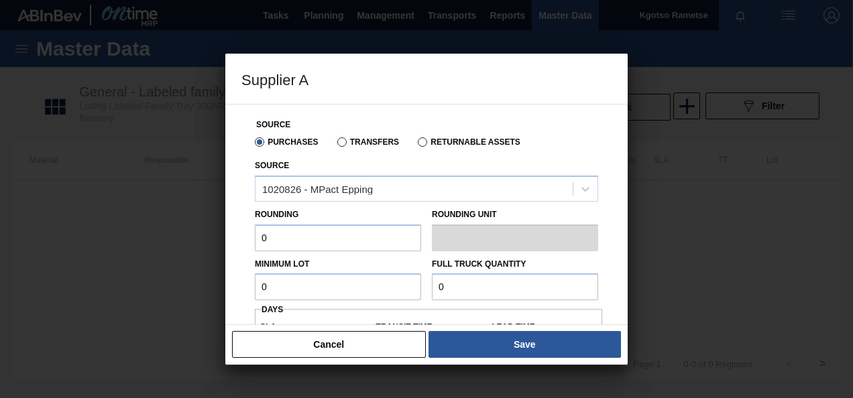
drag, startPoint x: 263, startPoint y: 238, endPoint x: 222, endPoint y: 240, distance: 40.9
click at [228, 240] on div "Source Purchases Transfers Returnable Assets Source 1020826 - MPact Epping Roun…" at bounding box center [426, 214] width 402 height 221
drag, startPoint x: 273, startPoint y: 237, endPoint x: 227, endPoint y: 244, distance: 46.7
click at [224, 243] on div "Supplier A Source Purchases Transfers Returnable Assets Source 1020826 - MPact …" at bounding box center [426, 199] width 853 height 398
drag, startPoint x: 286, startPoint y: 292, endPoint x: 149, endPoint y: 303, distance: 137.2
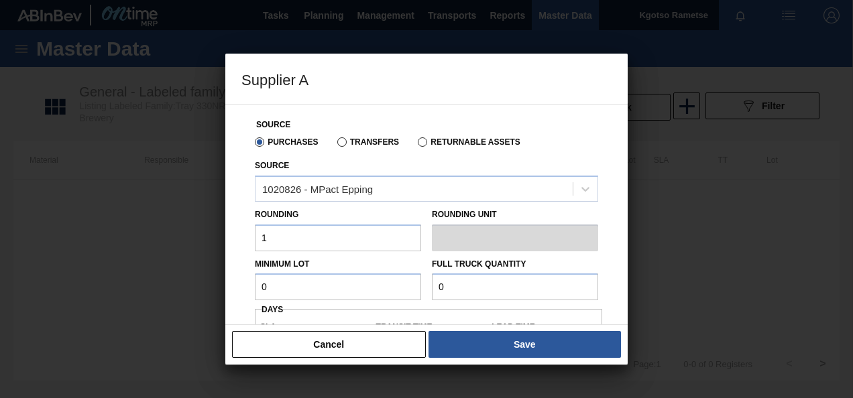
click at [170, 303] on div "Supplier A Source Purchases Transfers Returnable Assets Source 1020826 - MPact …" at bounding box center [426, 199] width 853 height 398
drag, startPoint x: 471, startPoint y: 300, endPoint x: 323, endPoint y: 306, distance: 147.6
click at [331, 306] on div "Source Purchases Transfers Returnable Assets Source 1020826 - MPact Epping Roun…" at bounding box center [426, 318] width 370 height 427
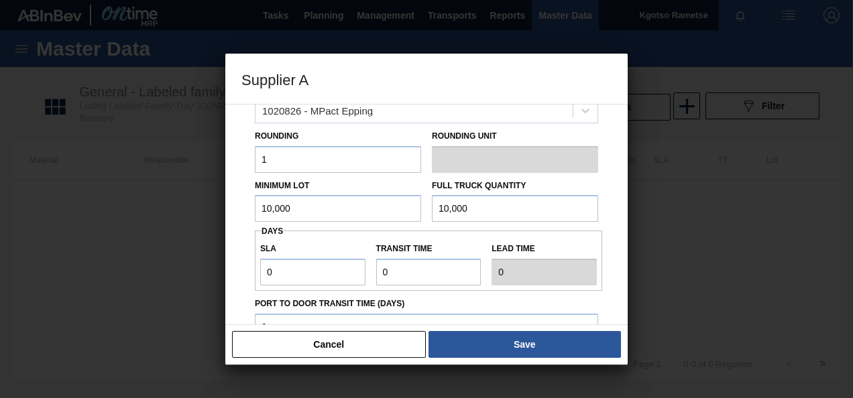
scroll to position [134, 0]
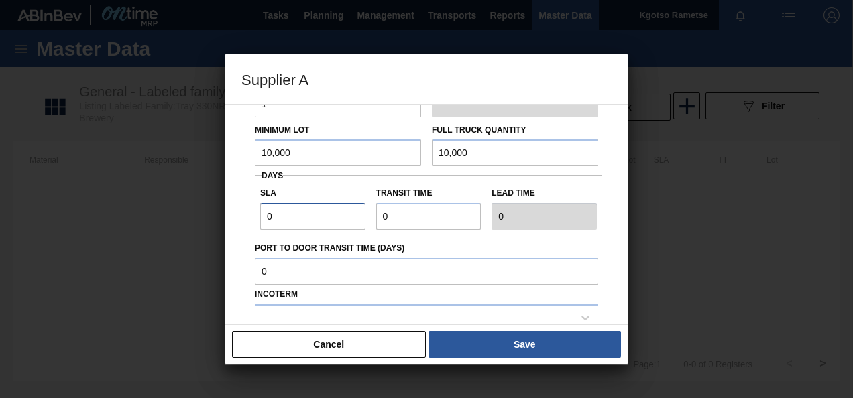
drag, startPoint x: 245, startPoint y: 223, endPoint x: 227, endPoint y: 223, distance: 18.1
click at [236, 223] on div "Source Purchases Transfers Returnable Assets Source 1020826 - MPact Epping Roun…" at bounding box center [426, 214] width 402 height 221
click at [302, 219] on div "SLA 1 Transit time Lead time 1" at bounding box center [428, 205] width 347 height 50
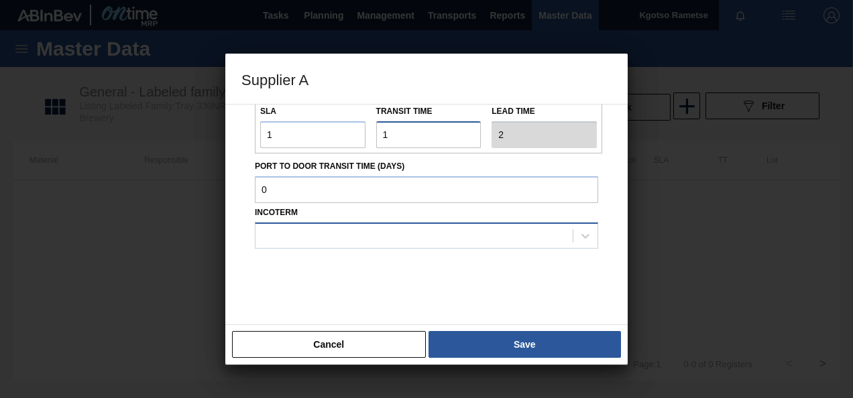
scroll to position [222, 0]
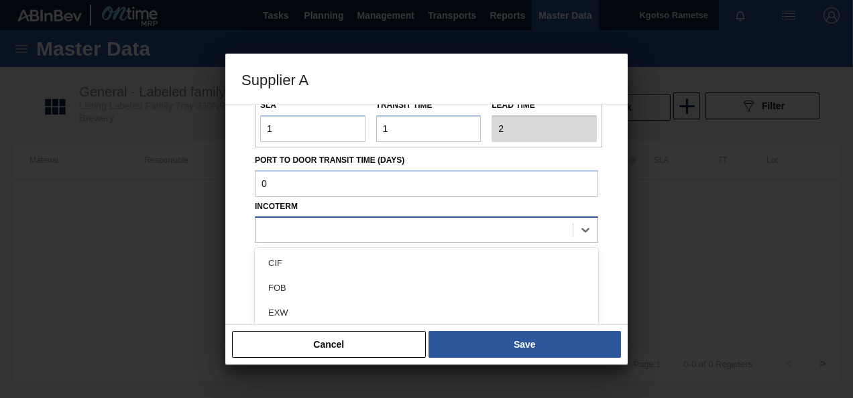
click at [293, 223] on div at bounding box center [413, 229] width 317 height 19
click at [305, 283] on div "FOB" at bounding box center [426, 288] width 343 height 25
click at [444, 324] on div "Source Purchases Transfers Returnable Assets Source 1020826 - MPact Epping Roun…" at bounding box center [426, 214] width 402 height 221
click at [465, 341] on button "Save" at bounding box center [524, 344] width 192 height 27
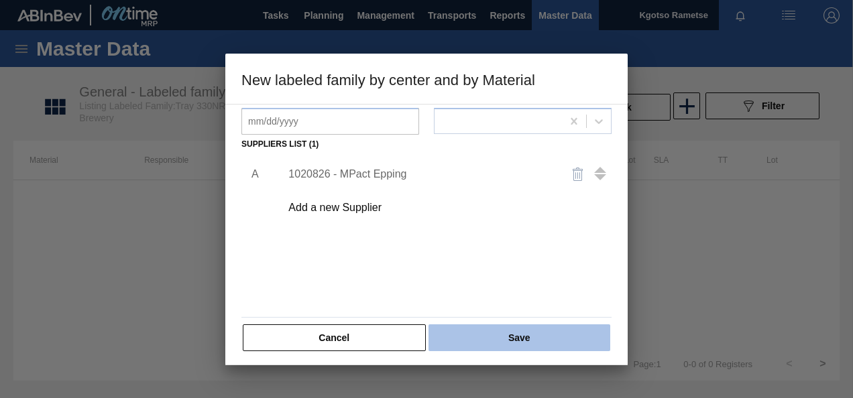
click at [480, 335] on button "Save" at bounding box center [519, 337] width 182 height 27
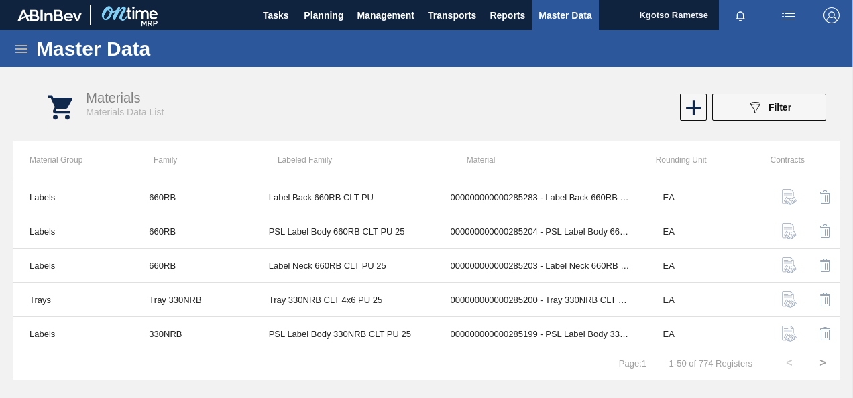
click at [17, 45] on icon at bounding box center [21, 49] width 12 height 8
